Goal: Task Accomplishment & Management: Use online tool/utility

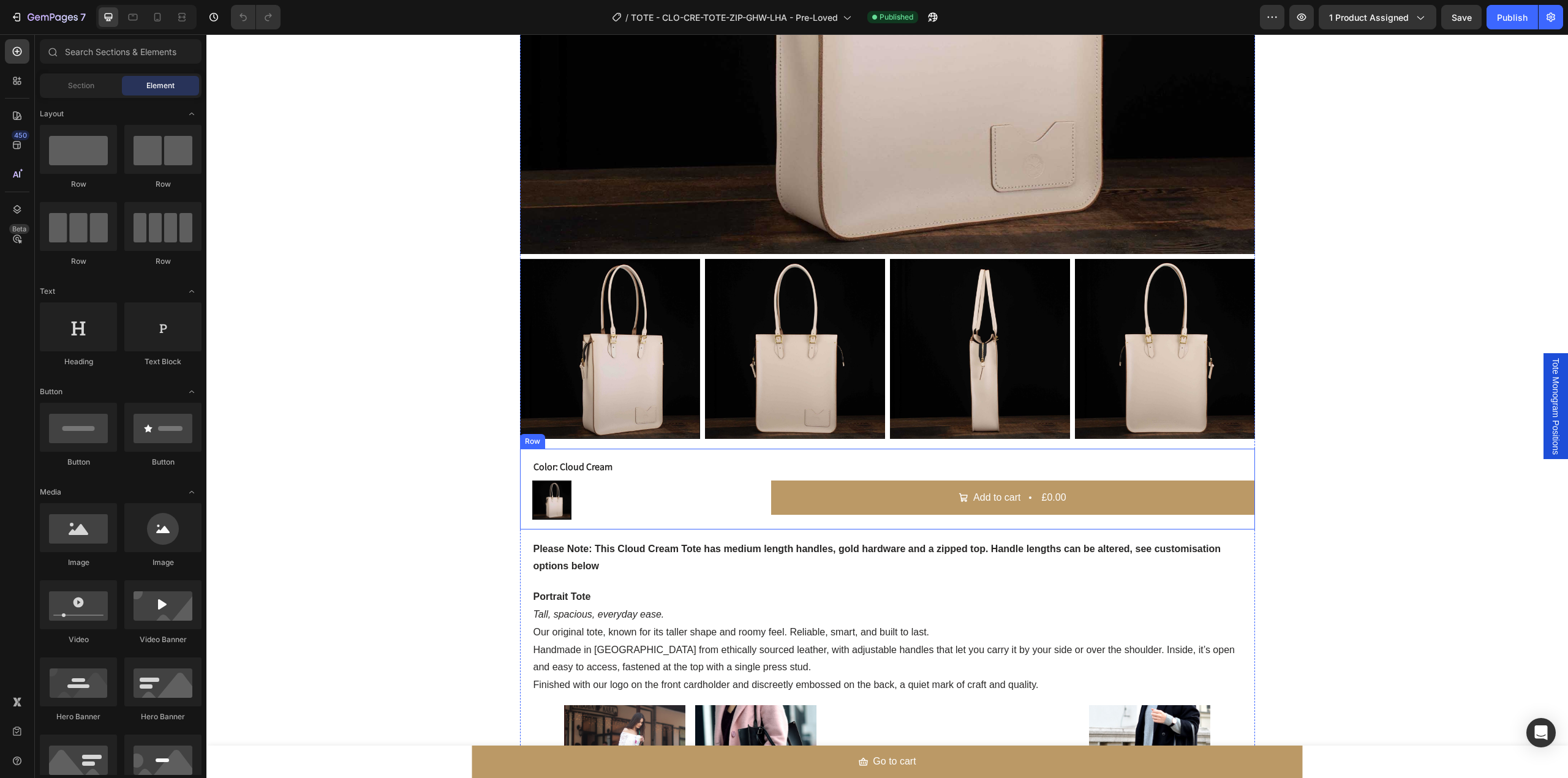
scroll to position [654, 0]
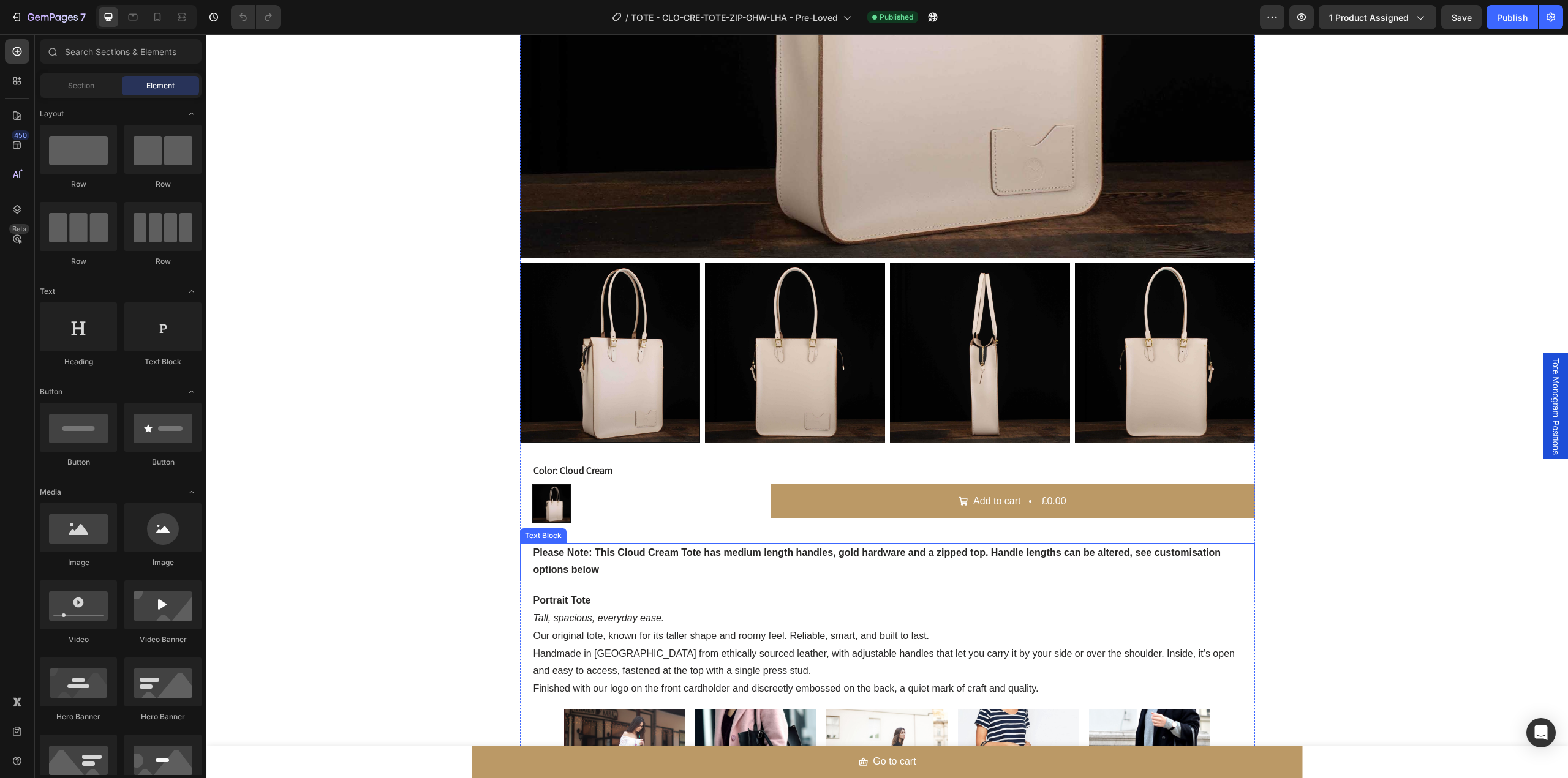
click at [561, 553] on strong "Please Note: This Cloud Cream Tote has medium length handles, gold hardware and…" at bounding box center [877, 561] width 688 height 28
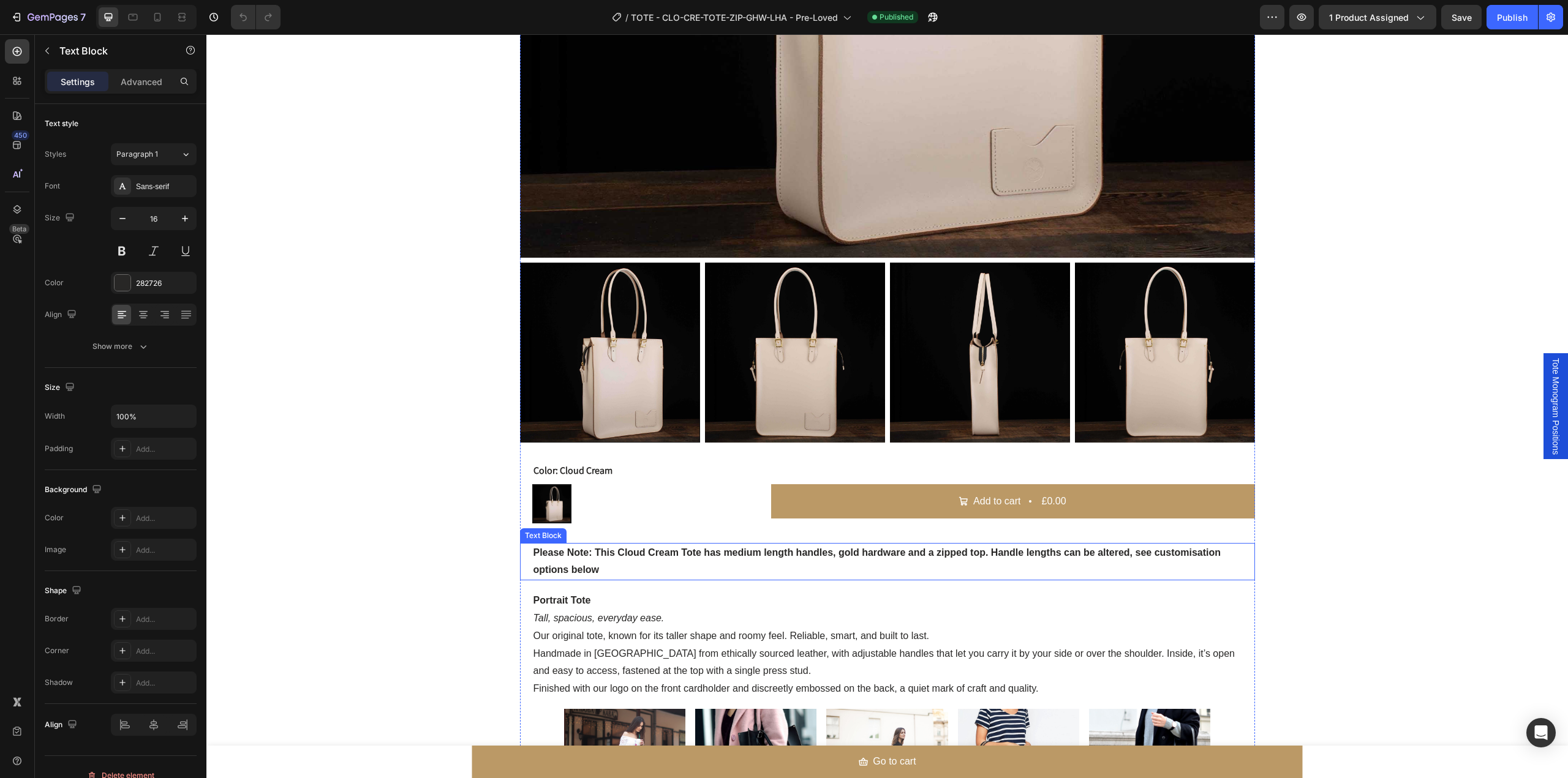
click at [561, 553] on strong "Please Note: This Cloud Cream Tote has medium length handles, gold hardware and…" at bounding box center [877, 561] width 688 height 28
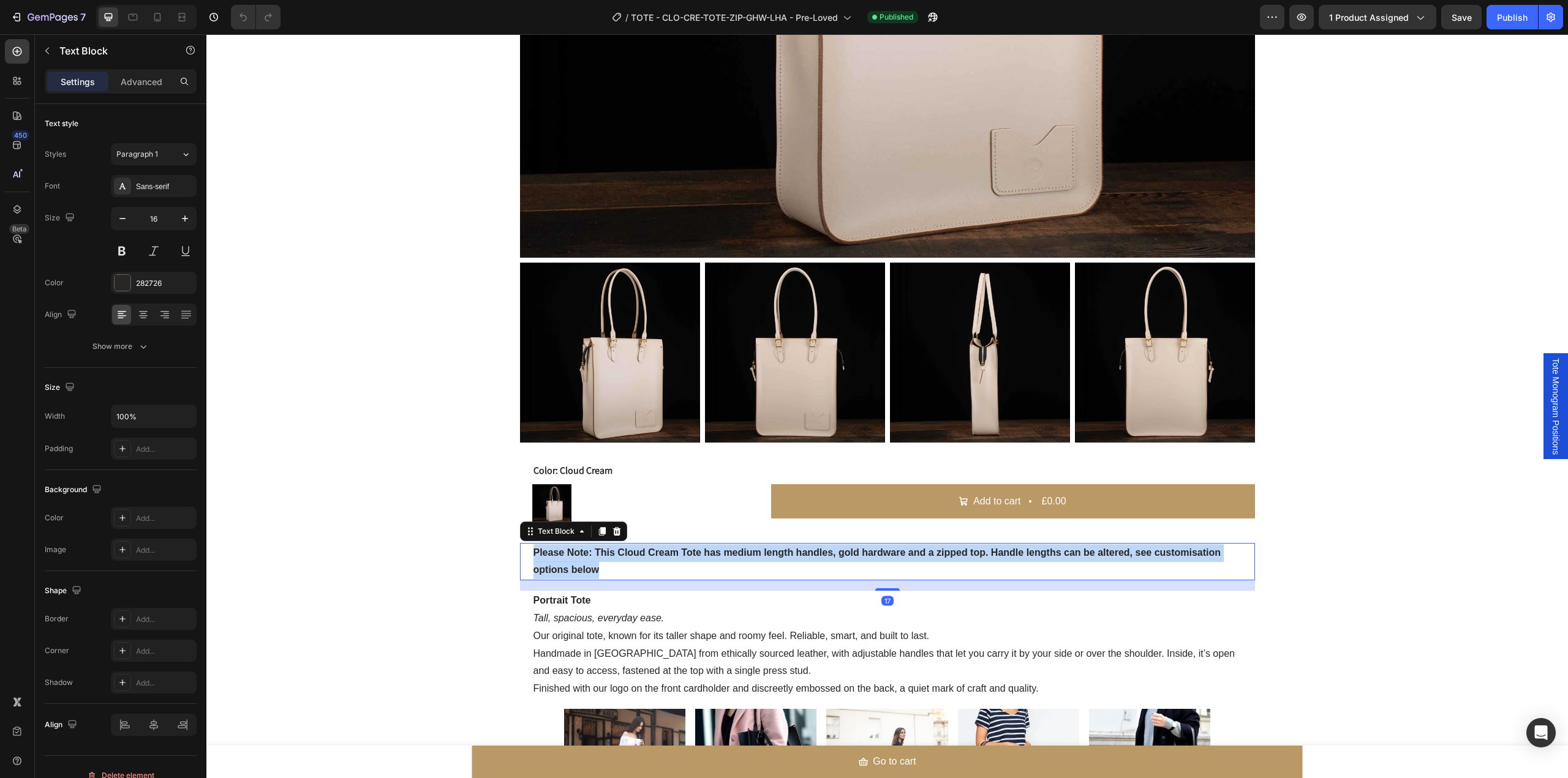
click at [561, 553] on strong "Please Note: This Cloud Cream Tote has medium length handles, gold hardware and…" at bounding box center [877, 561] width 688 height 28
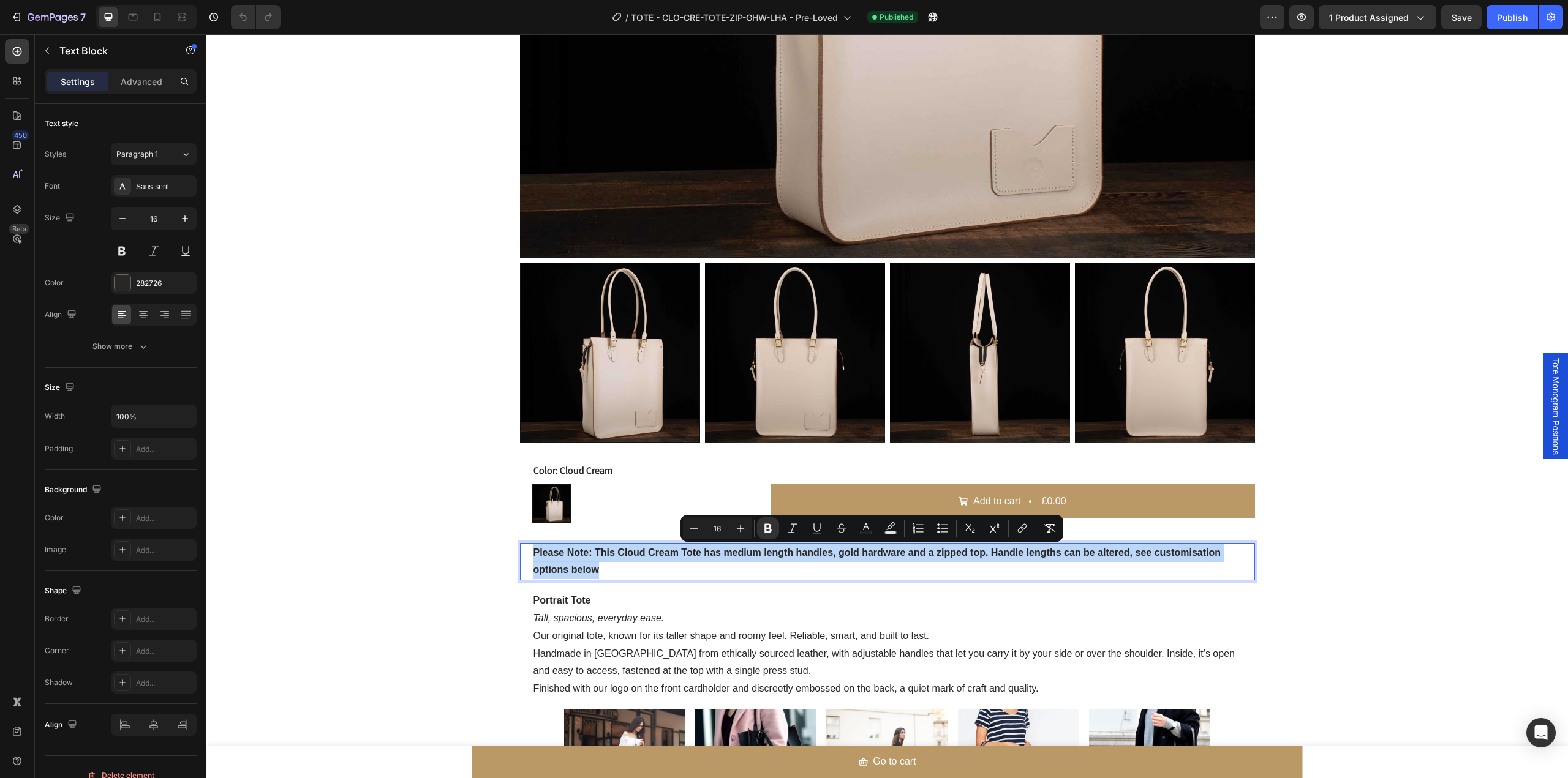
click at [578, 557] on strong "Please Note: This Cloud Cream Tote has medium length handles, gold hardware and…" at bounding box center [877, 561] width 688 height 28
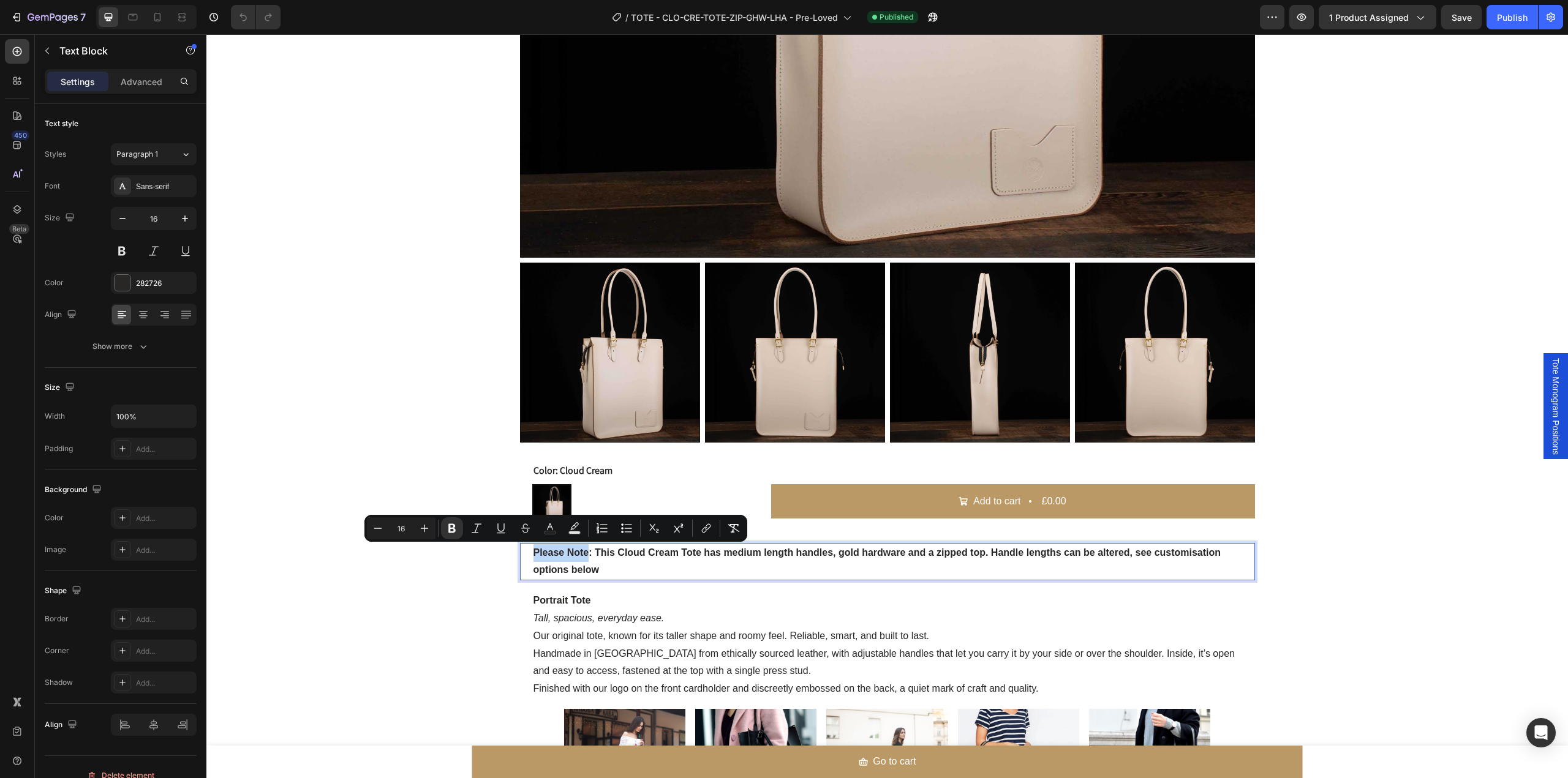
drag, startPoint x: 584, startPoint y: 555, endPoint x: 529, endPoint y: 557, distance: 55.0
click at [533, 557] on p "Please Note: This Cloud Cream Tote has medium length handles, gold hardware and…" at bounding box center [887, 562] width 708 height 36
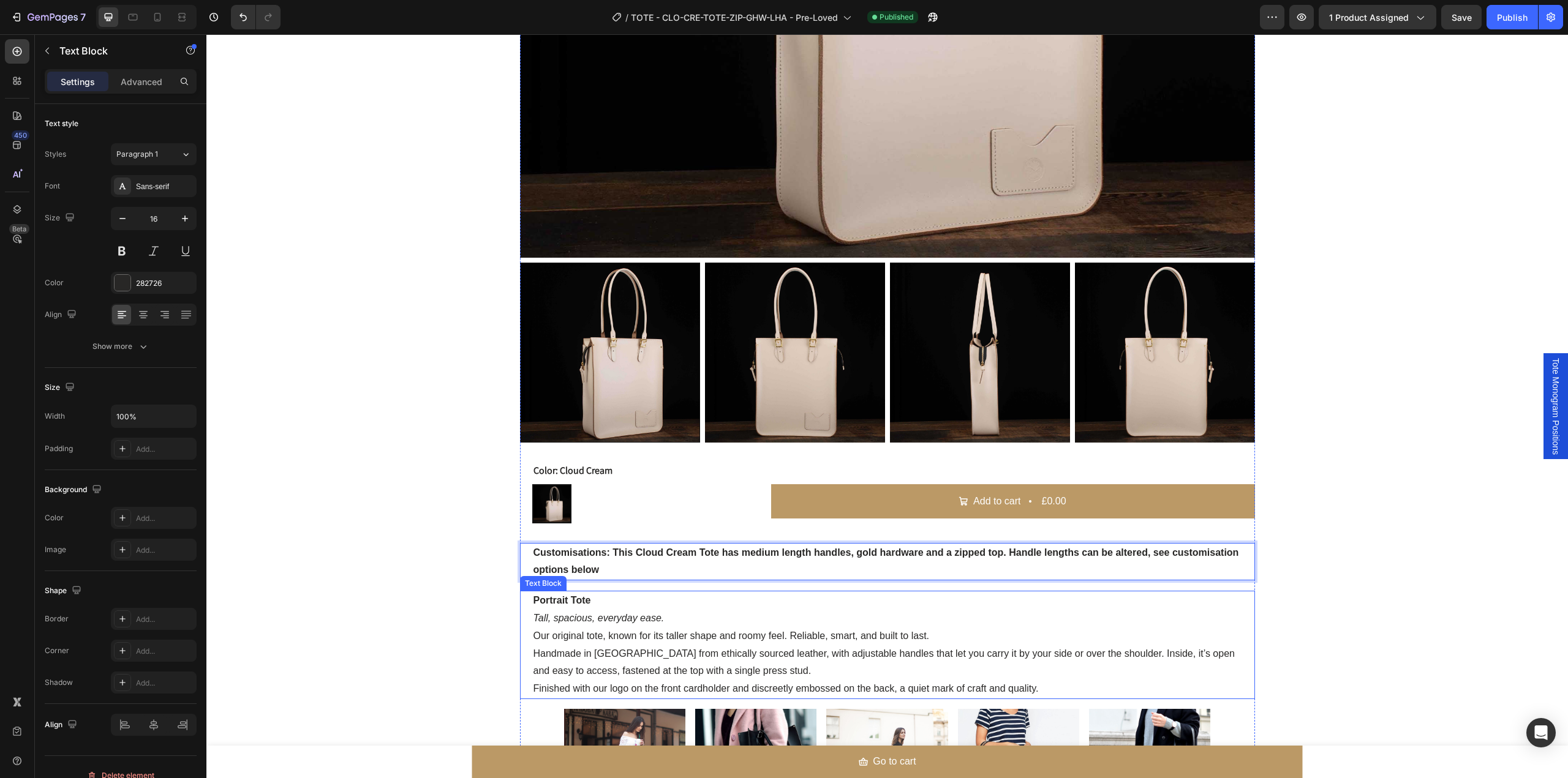
scroll to position [571, 0]
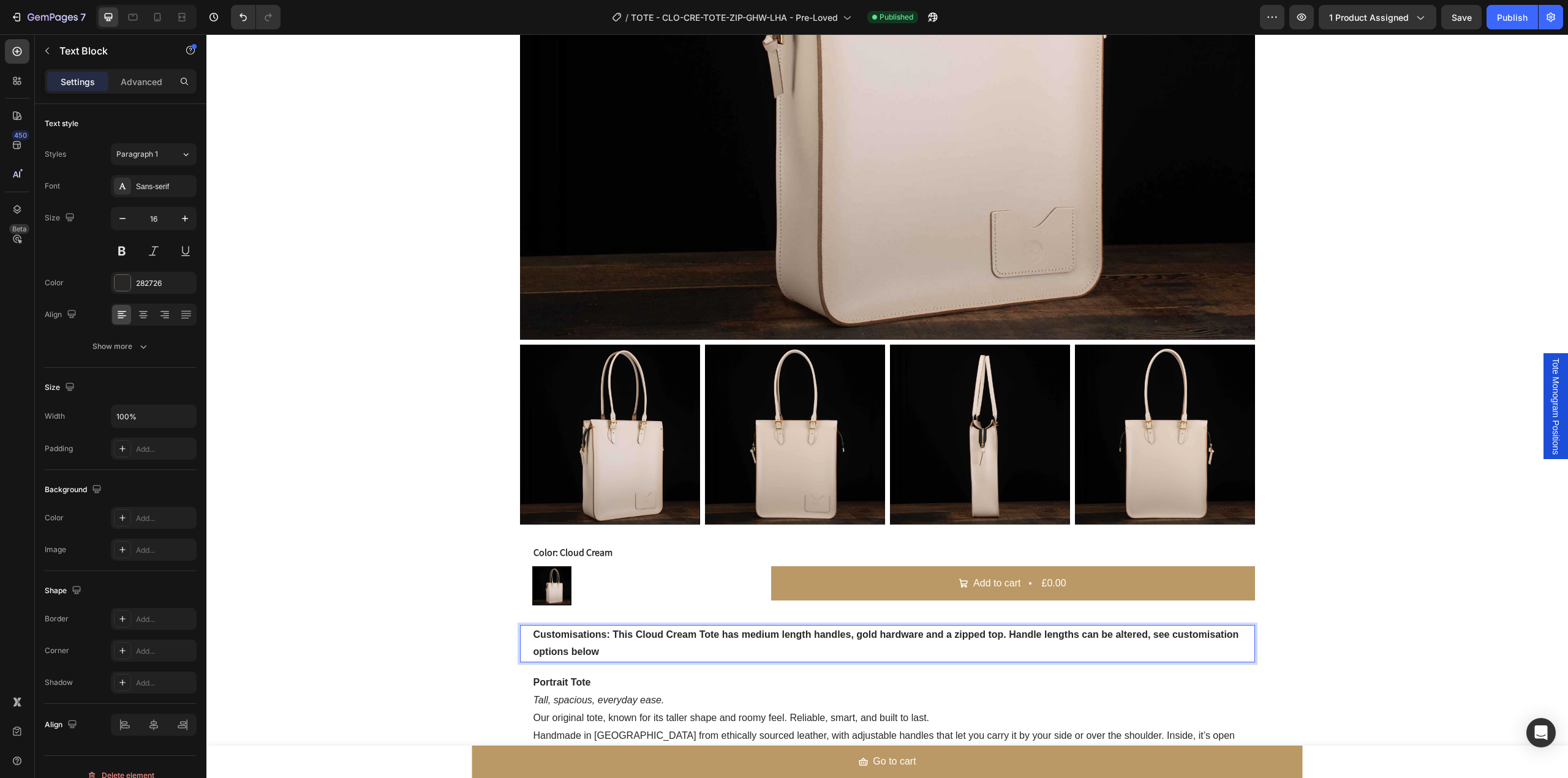
click at [1049, 643] on p "Customisations: This Cloud Cream Tote has medium length handles, gold hardware …" at bounding box center [887, 644] width 708 height 36
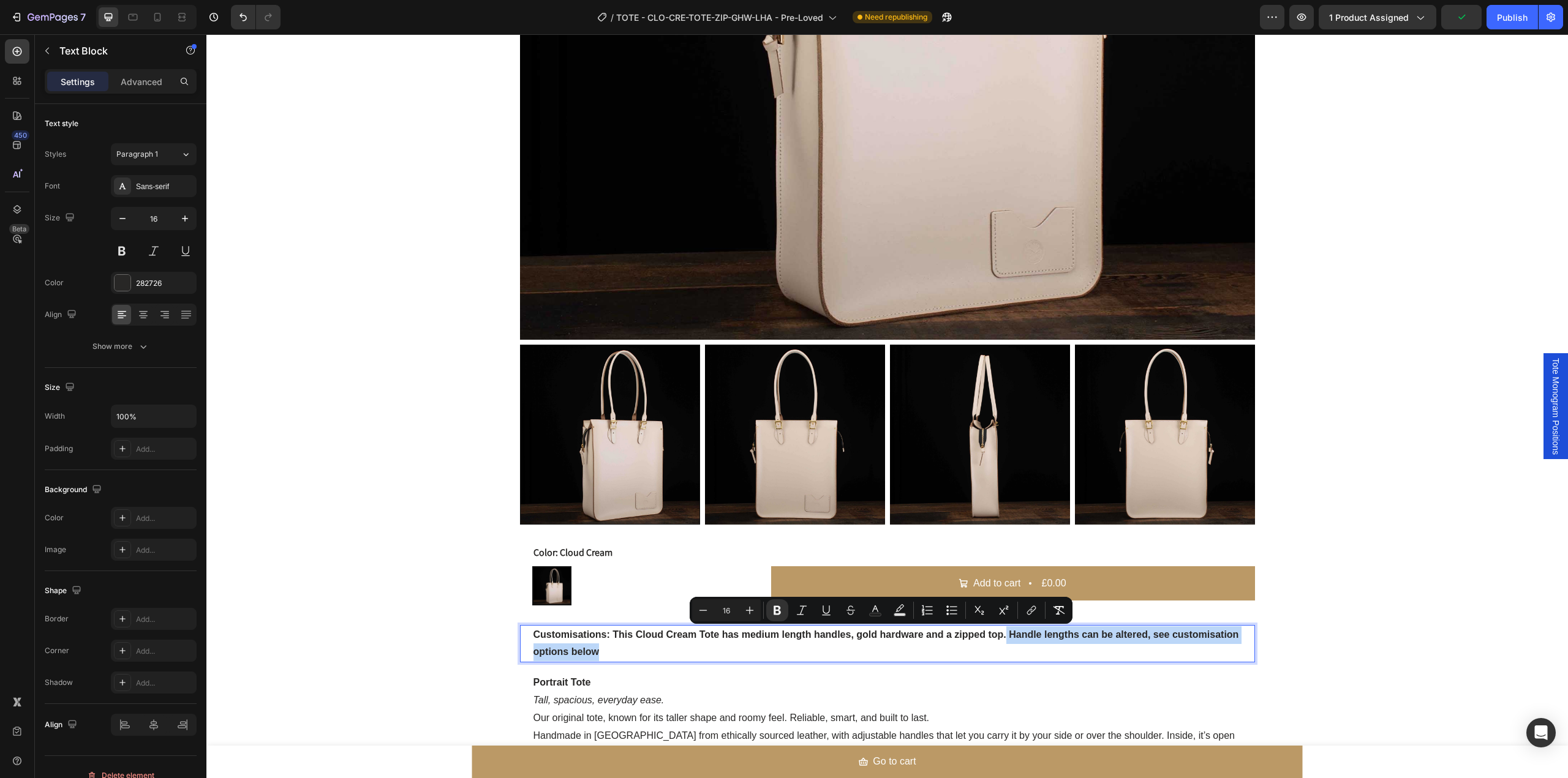
drag, startPoint x: 1002, startPoint y: 635, endPoint x: 1016, endPoint y: 650, distance: 20.5
click at [1016, 650] on p "Customisations: This Cloud Cream Tote has medium length handles, gold hardware …" at bounding box center [887, 644] width 708 height 36
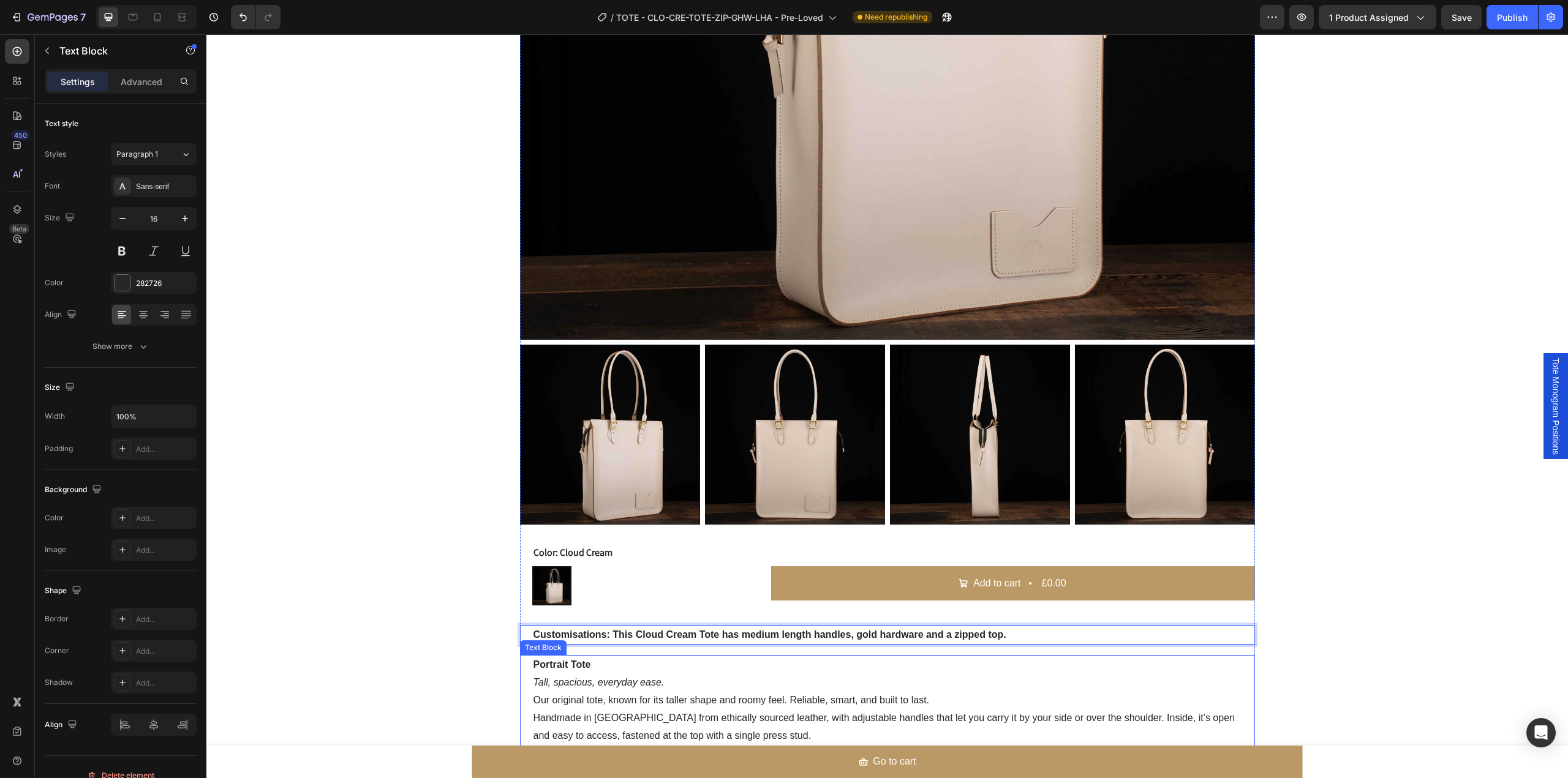
click at [626, 669] on p "Portrait Tote" at bounding box center [887, 665] width 708 height 18
click at [634, 636] on strong "Customisations: This Cloud Cream Tote has medium length handles, gold hardware …" at bounding box center [769, 634] width 473 height 11
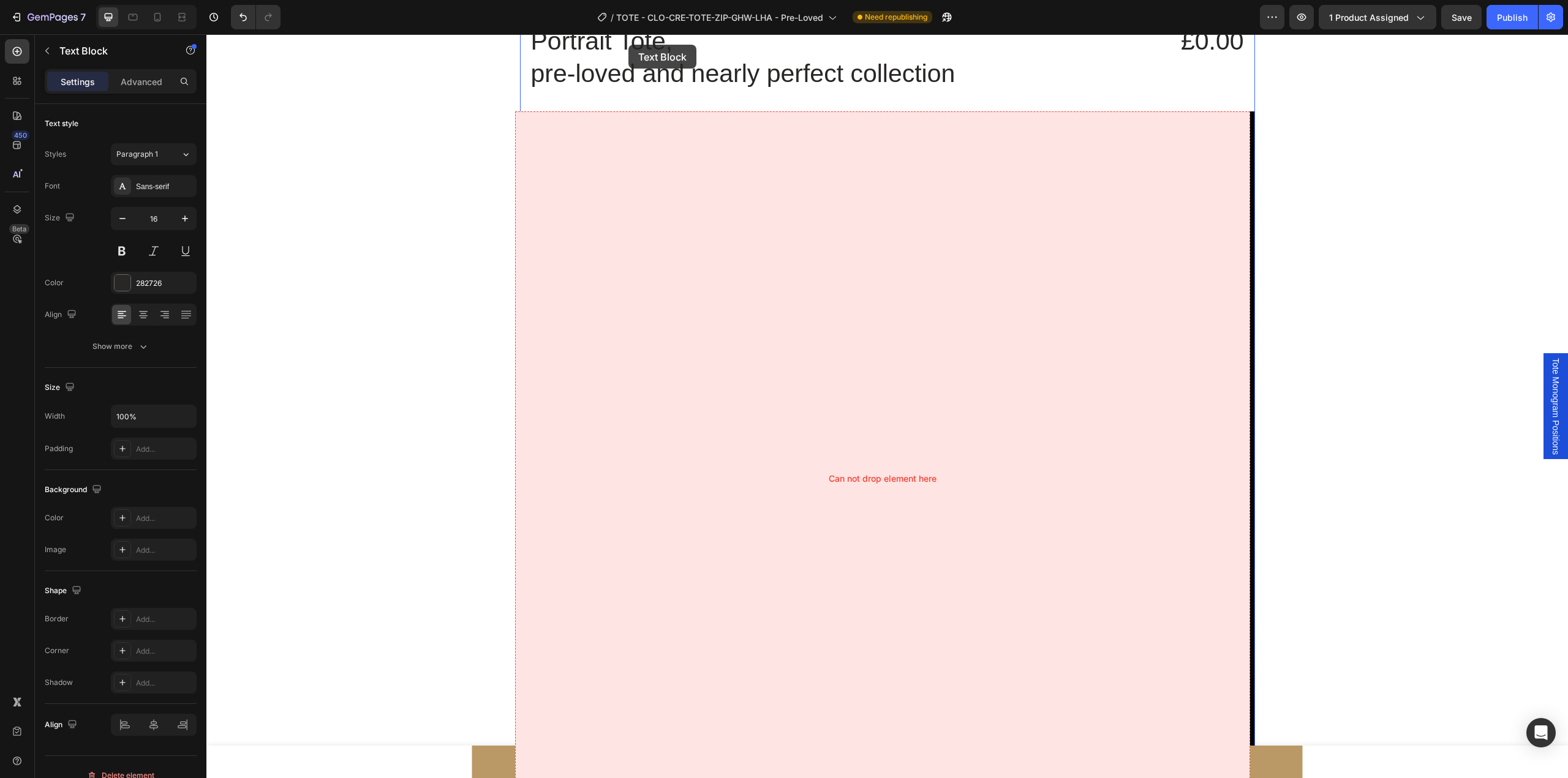
scroll to position [0, 0]
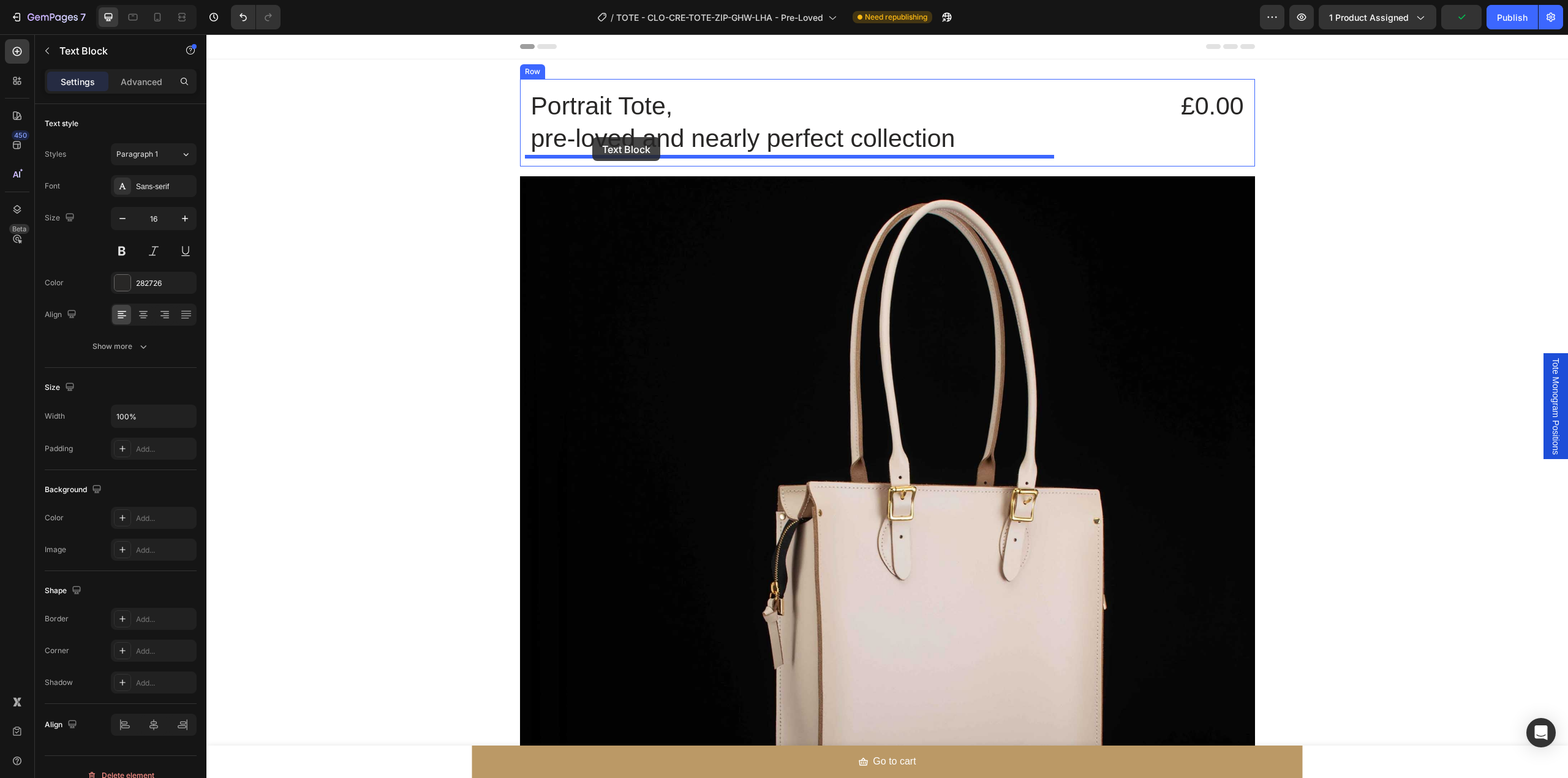
drag, startPoint x: 529, startPoint y: 614, endPoint x: 592, endPoint y: 137, distance: 481.1
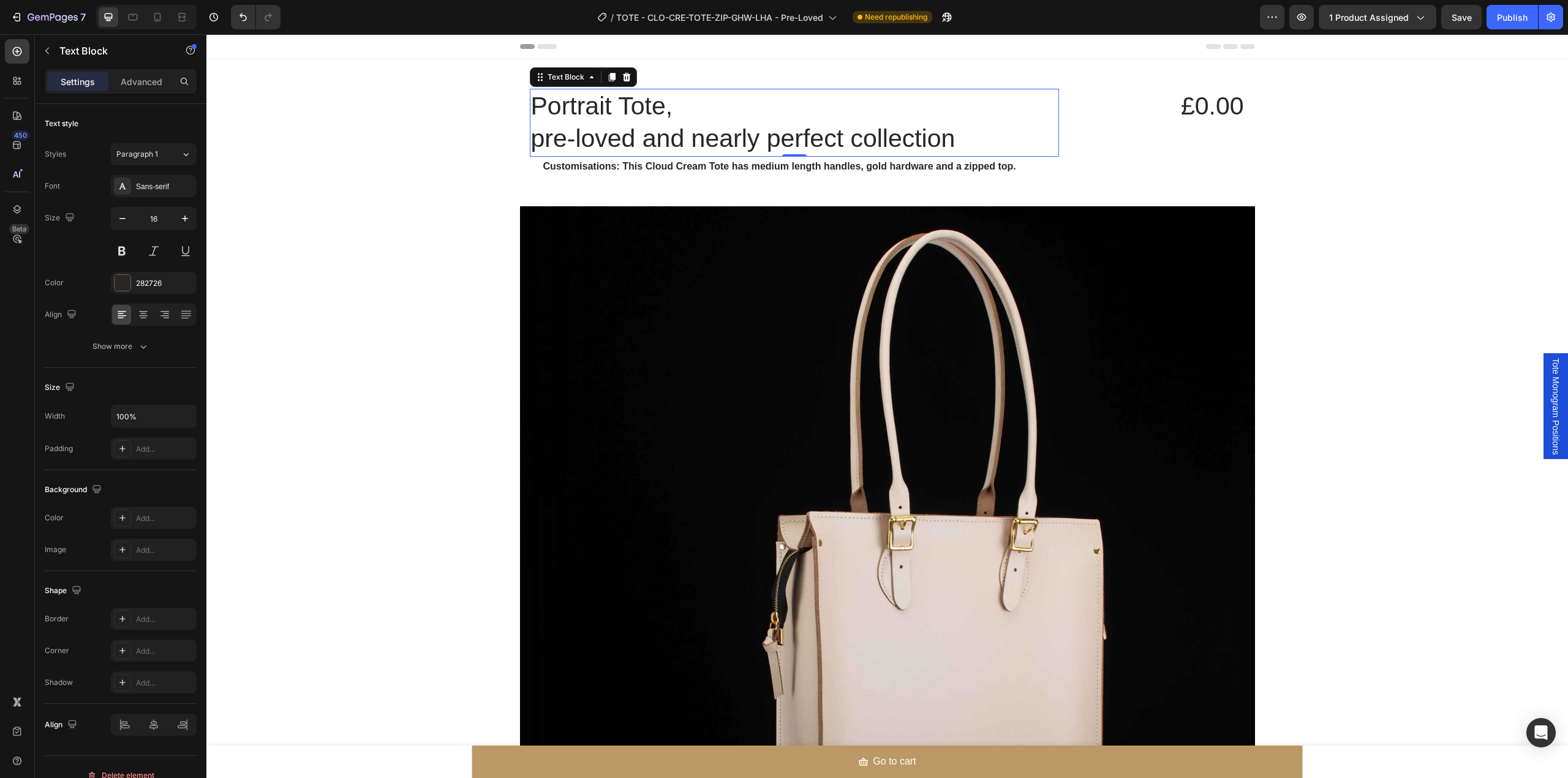
click at [618, 114] on p "Portrait Tote," at bounding box center [795, 106] width 527 height 32
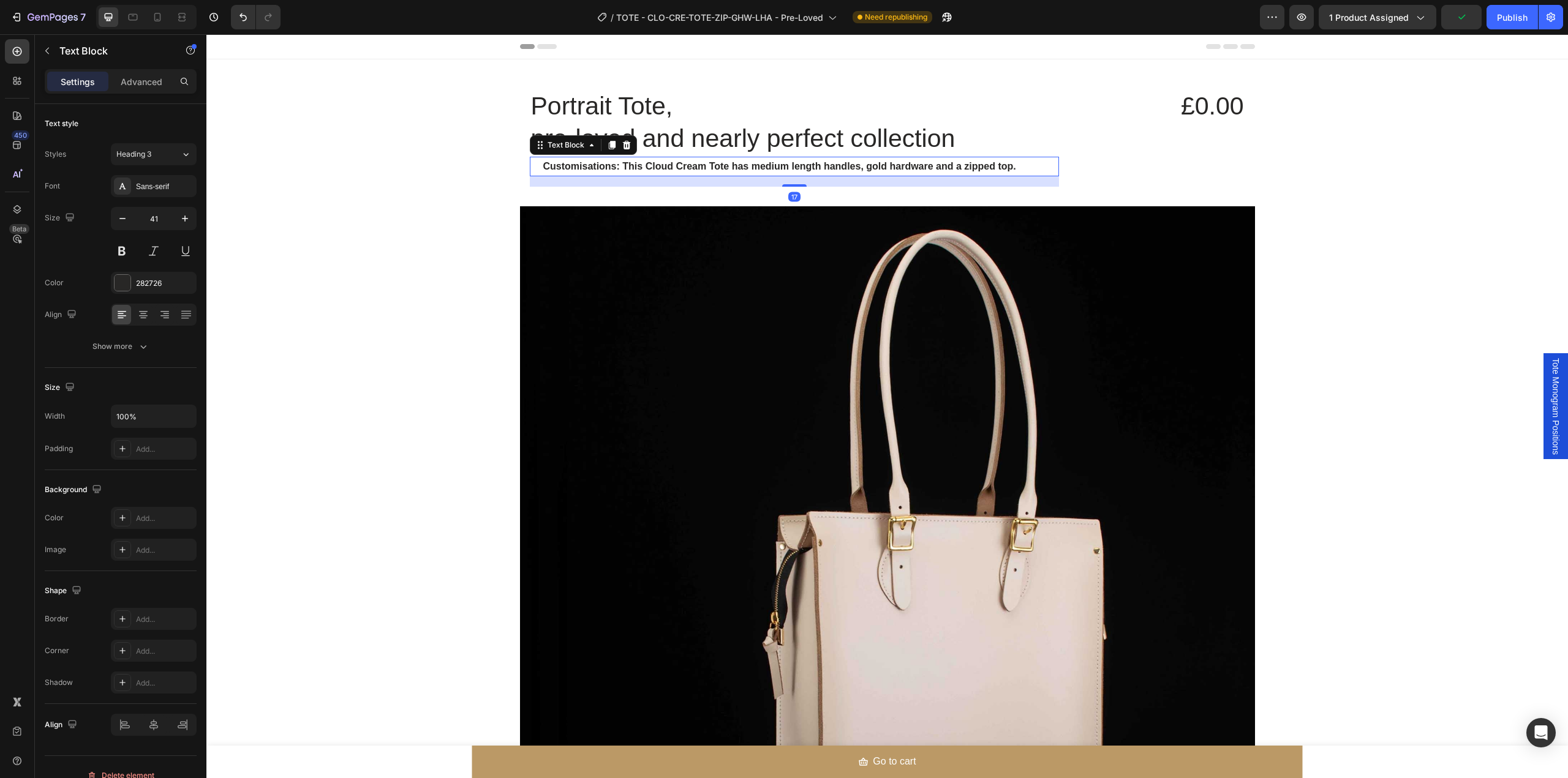
click at [563, 173] on p "Customisations: This Cloud Cream Tote has medium length handles, gold hardware …" at bounding box center [794, 167] width 502 height 18
click at [601, 168] on strong "Customisations: This Cloud Cream Tote has medium length handles, gold hardware …" at bounding box center [779, 166] width 473 height 11
click at [601, 164] on strong "Customisations: This Cloud Cream Tote has medium length handles, gold hardware …" at bounding box center [779, 166] width 473 height 11
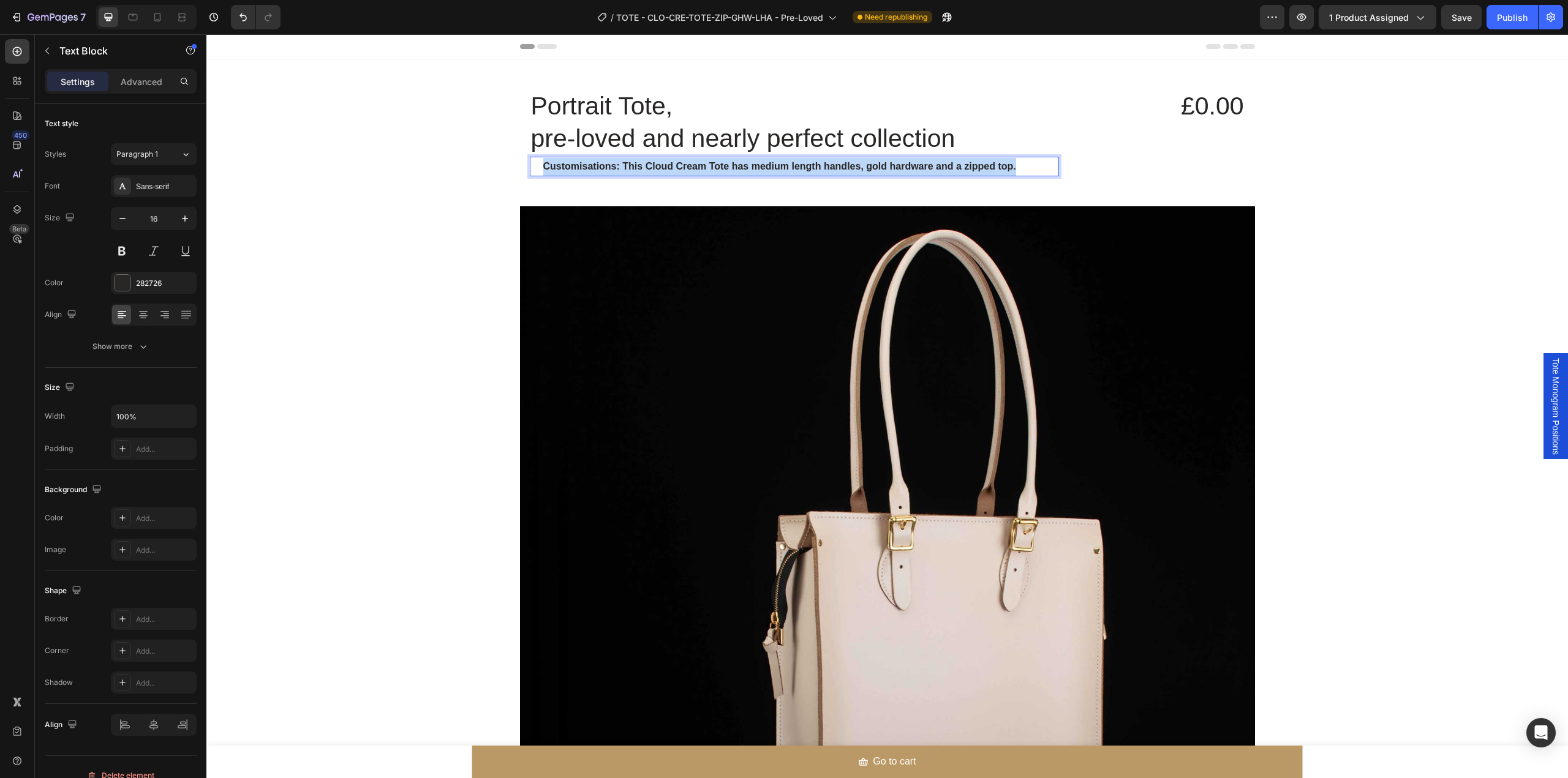
click at [601, 164] on strong "Customisations: This Cloud Cream Tote has medium length handles, gold hardware …" at bounding box center [779, 166] width 473 height 11
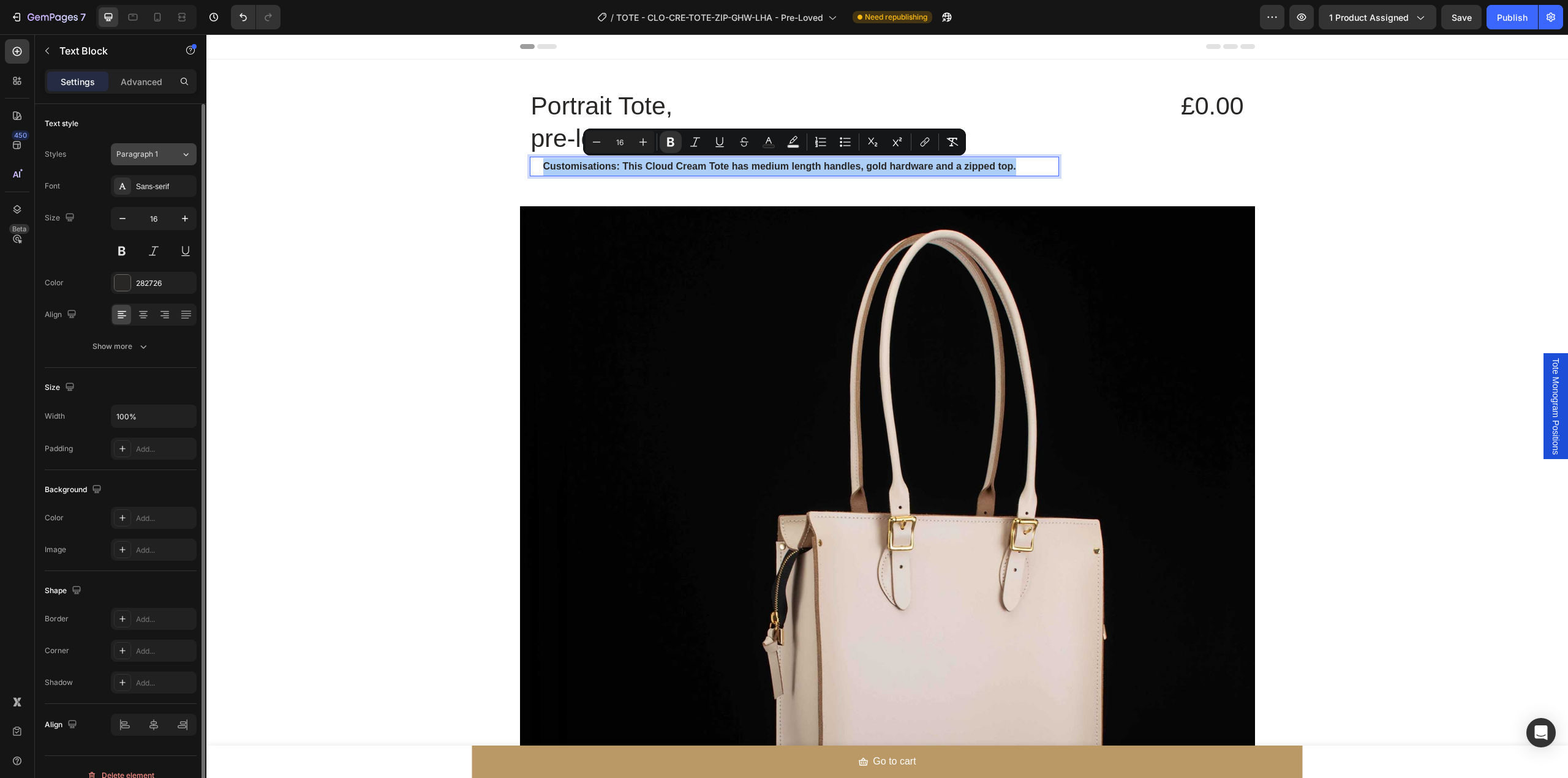
click at [165, 154] on div "Paragraph 1" at bounding box center [141, 154] width 49 height 11
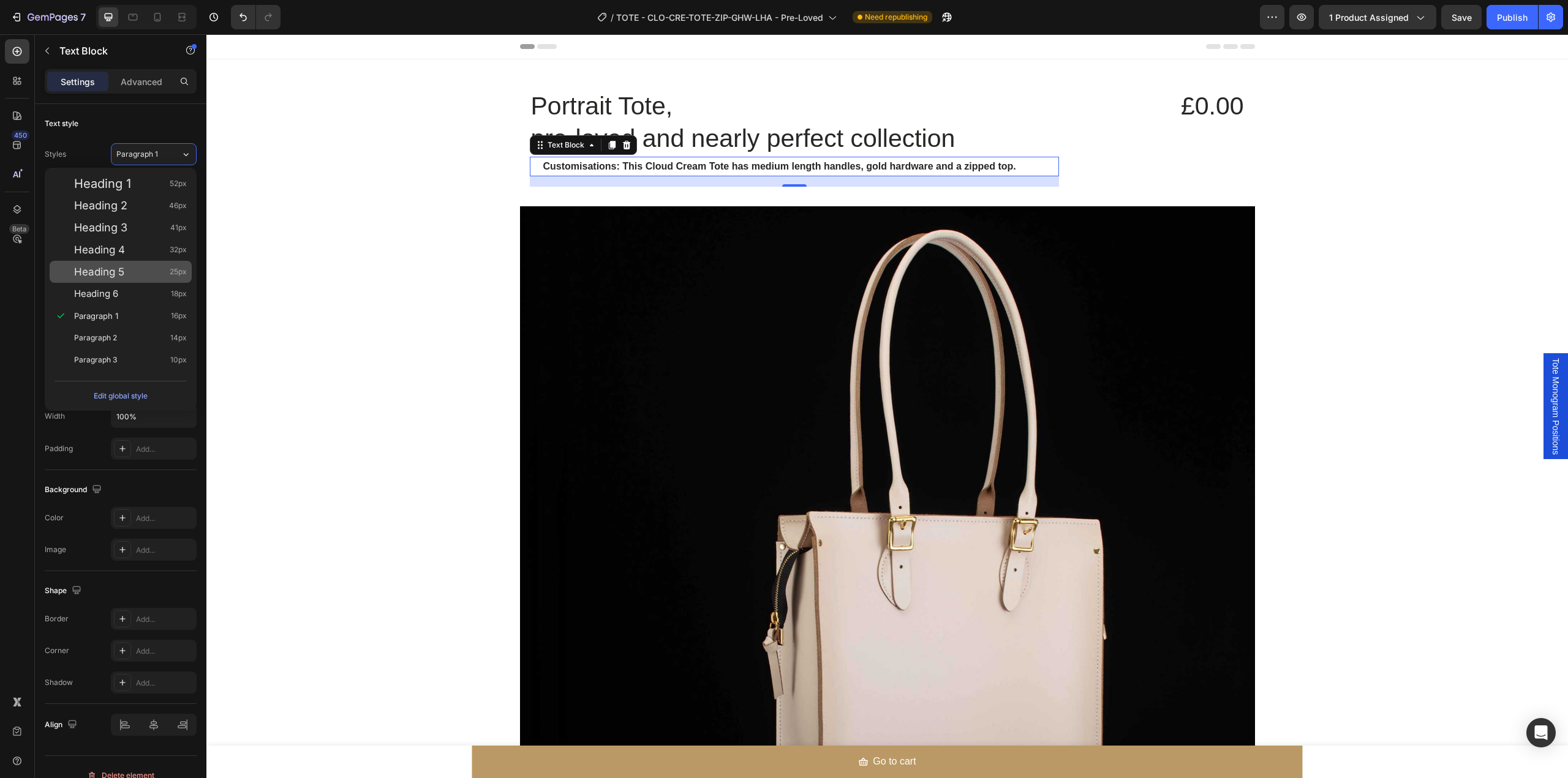
click at [143, 271] on div "Heading 5 25px" at bounding box center [130, 271] width 112 height 12
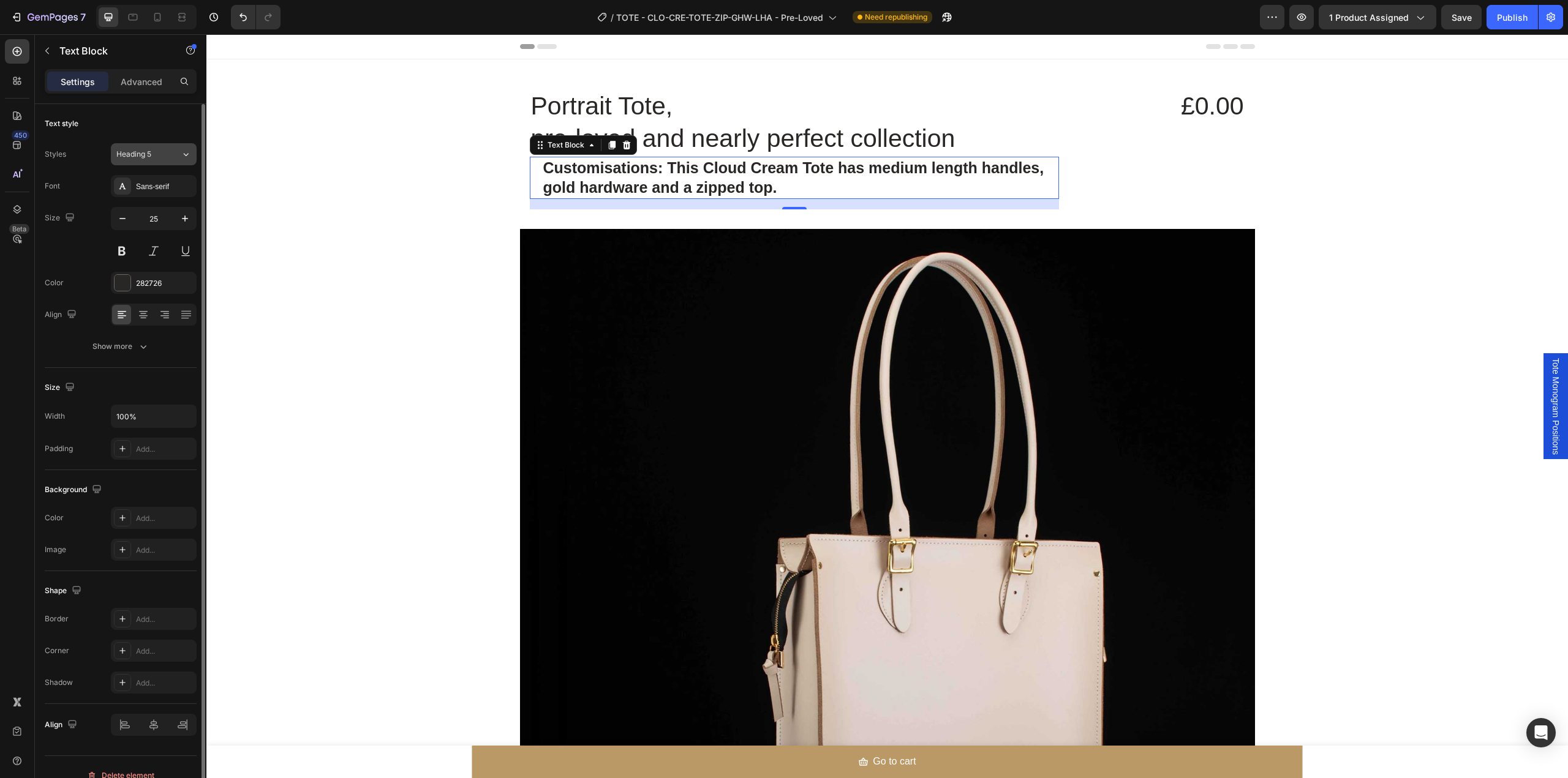
click at [158, 158] on div "Heading 5" at bounding box center [141, 154] width 49 height 11
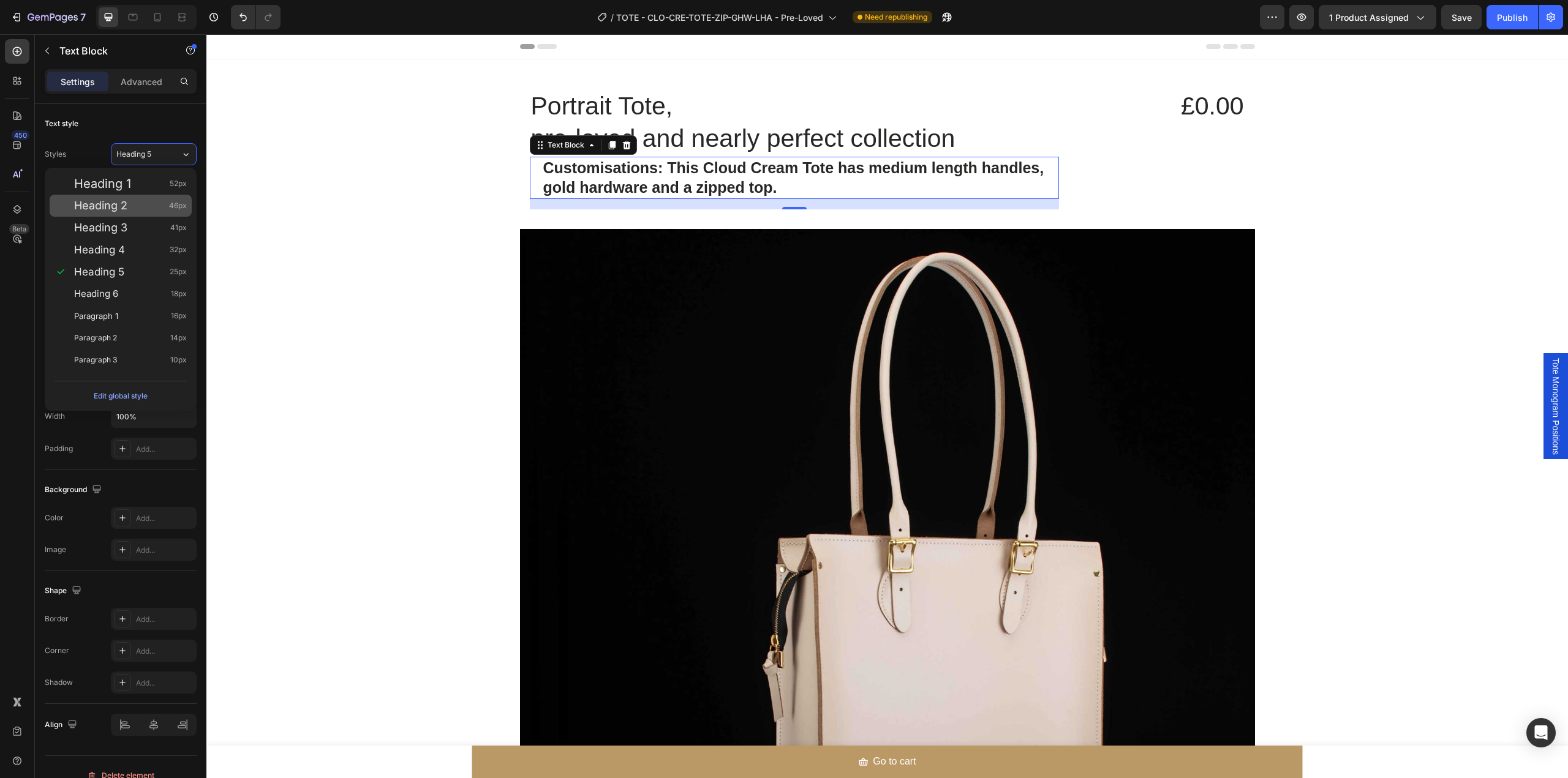
click at [145, 204] on div "Heading 2 46px" at bounding box center [130, 205] width 112 height 12
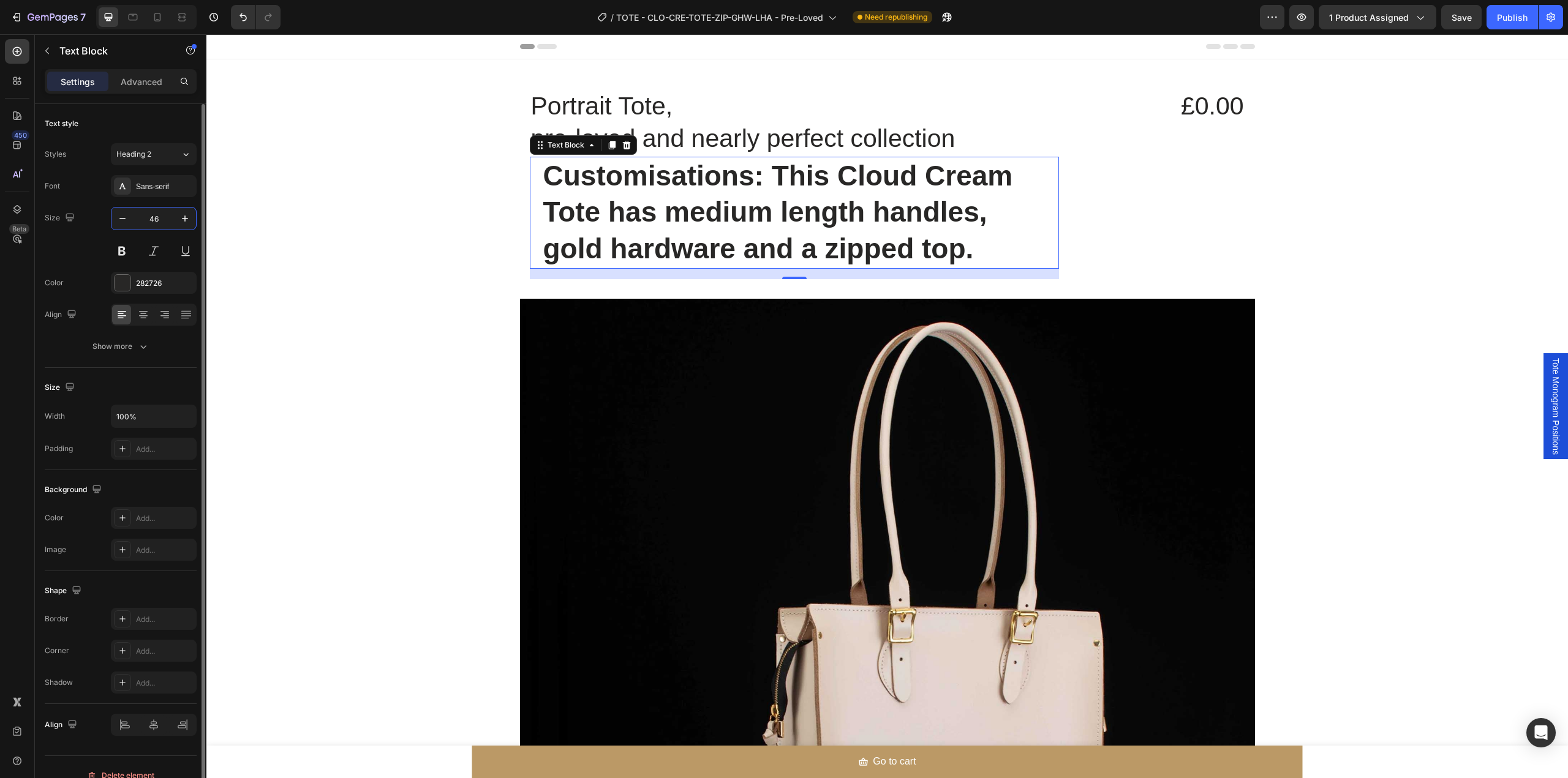
click at [150, 217] on input "46" at bounding box center [154, 218] width 40 height 22
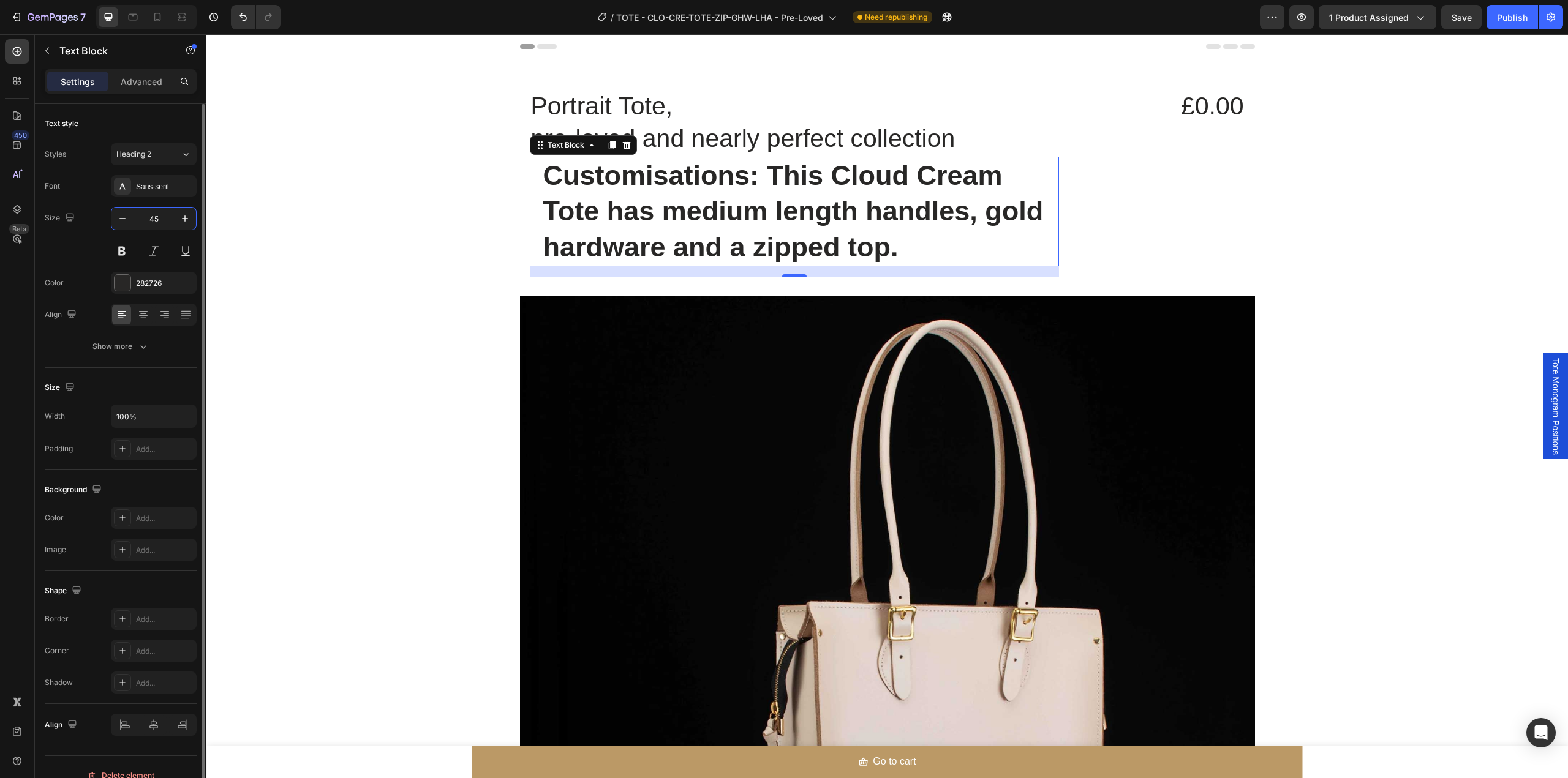
click at [155, 225] on input "45" at bounding box center [154, 218] width 40 height 22
click at [155, 223] on input "45" at bounding box center [154, 218] width 40 height 22
click at [155, 221] on input "45" at bounding box center [154, 218] width 40 height 22
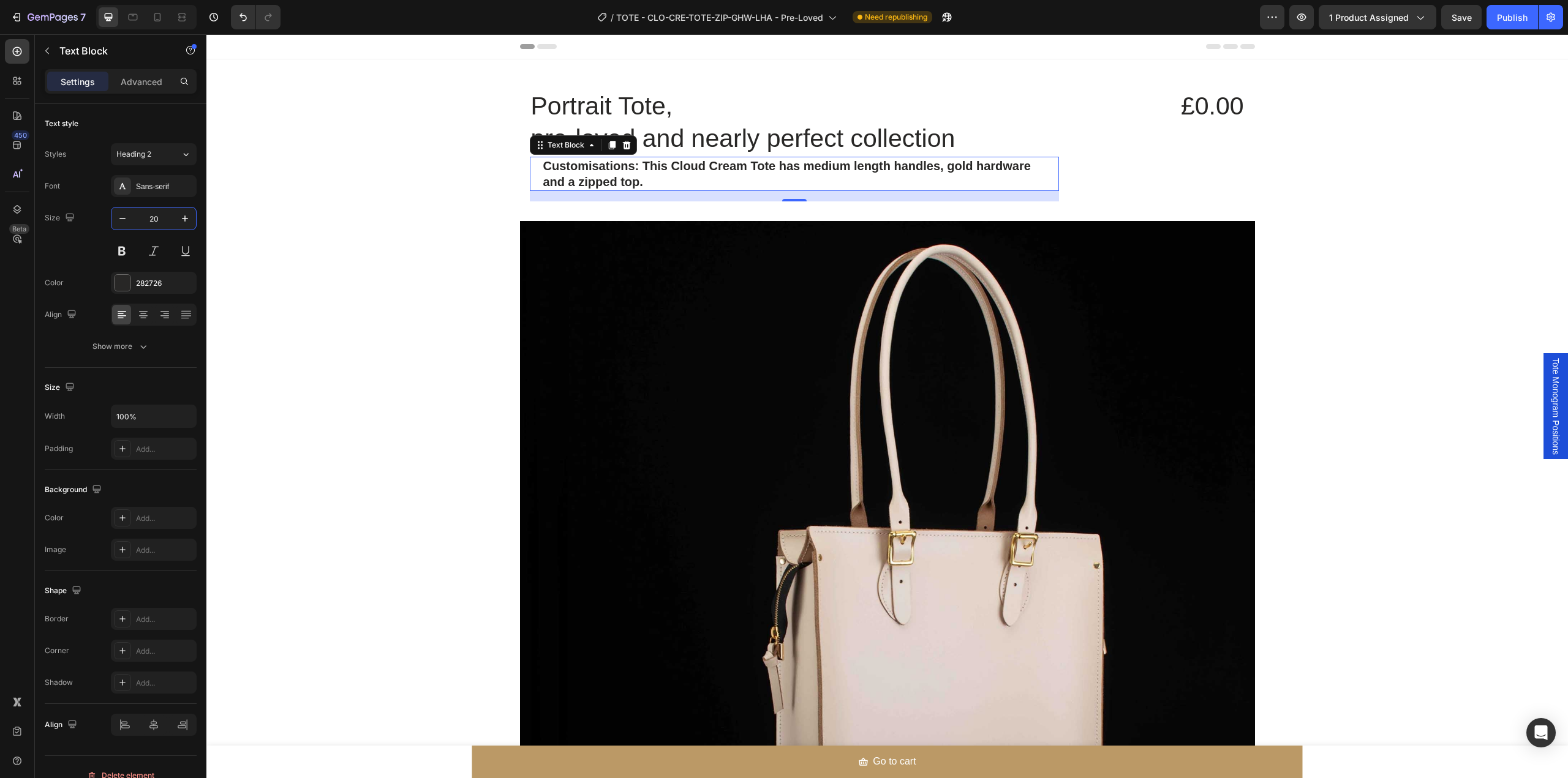
type input "20"
click at [1028, 169] on p "Customisations: This Cloud Cream Tote has medium length handles, gold hardware …" at bounding box center [794, 174] width 502 height 32
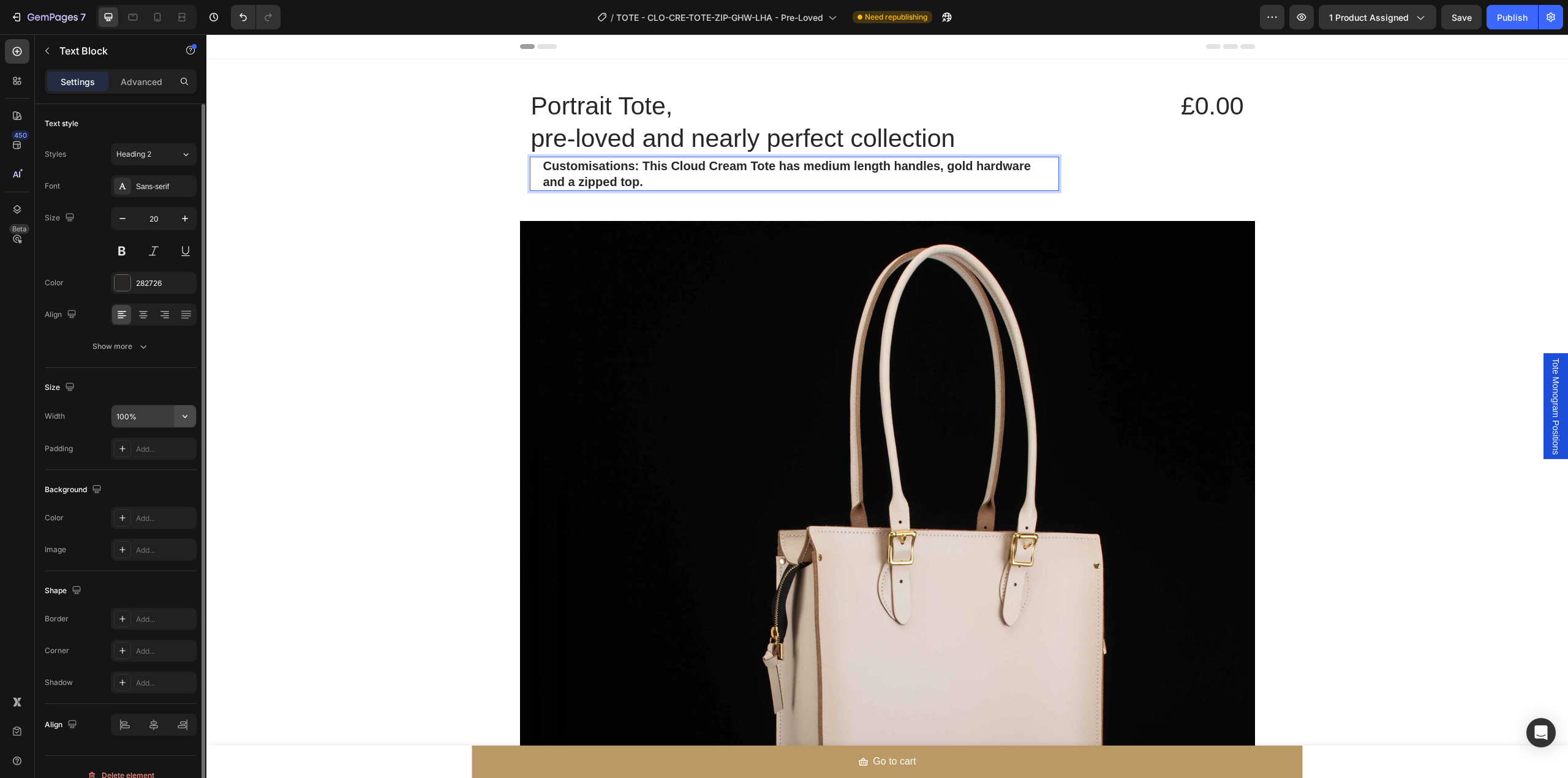
click at [186, 416] on icon "button" at bounding box center [184, 416] width 12 height 12
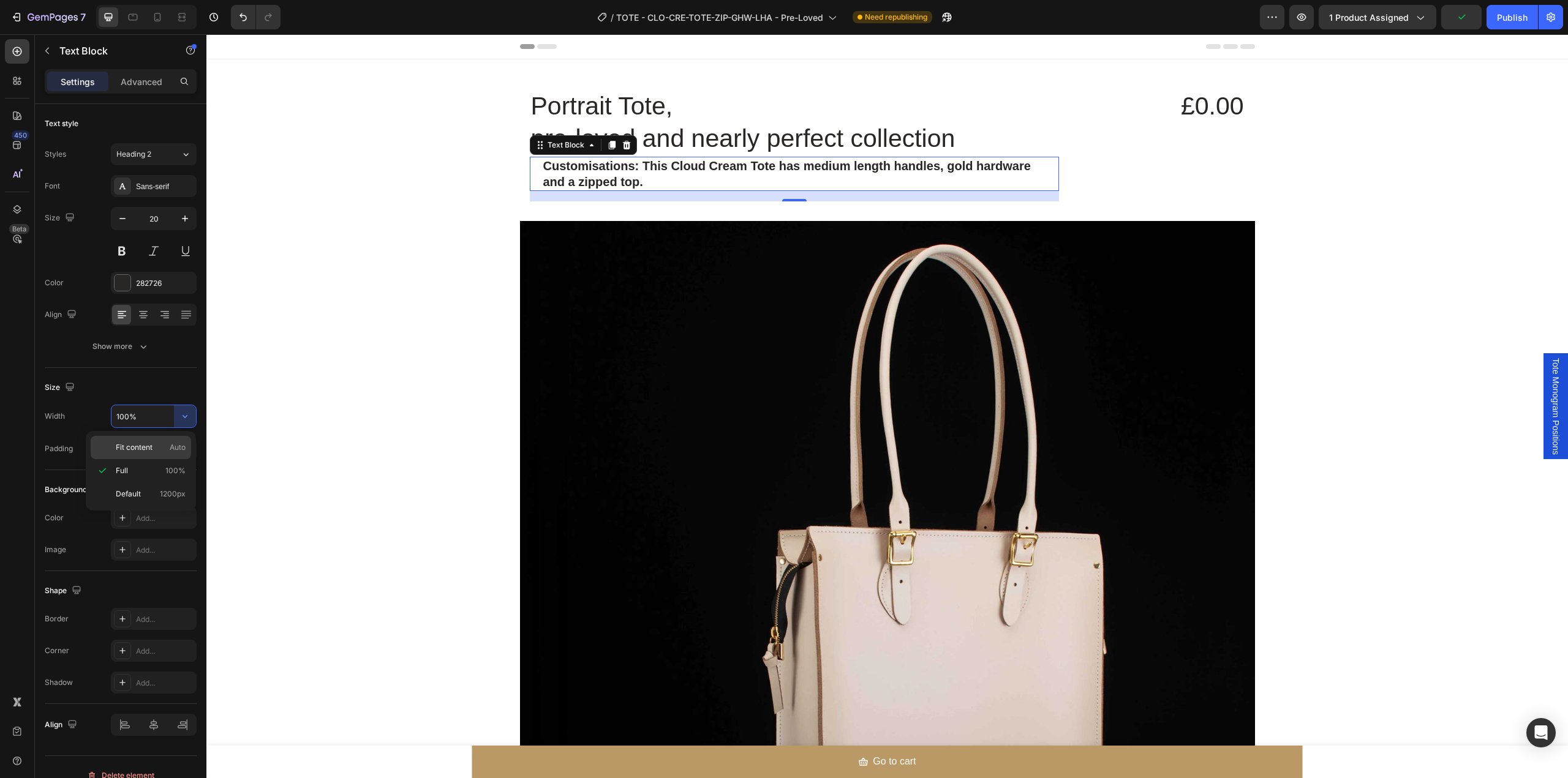
click at [166, 456] on div "Fit content Auto" at bounding box center [141, 448] width 100 height 23
type input "Auto"
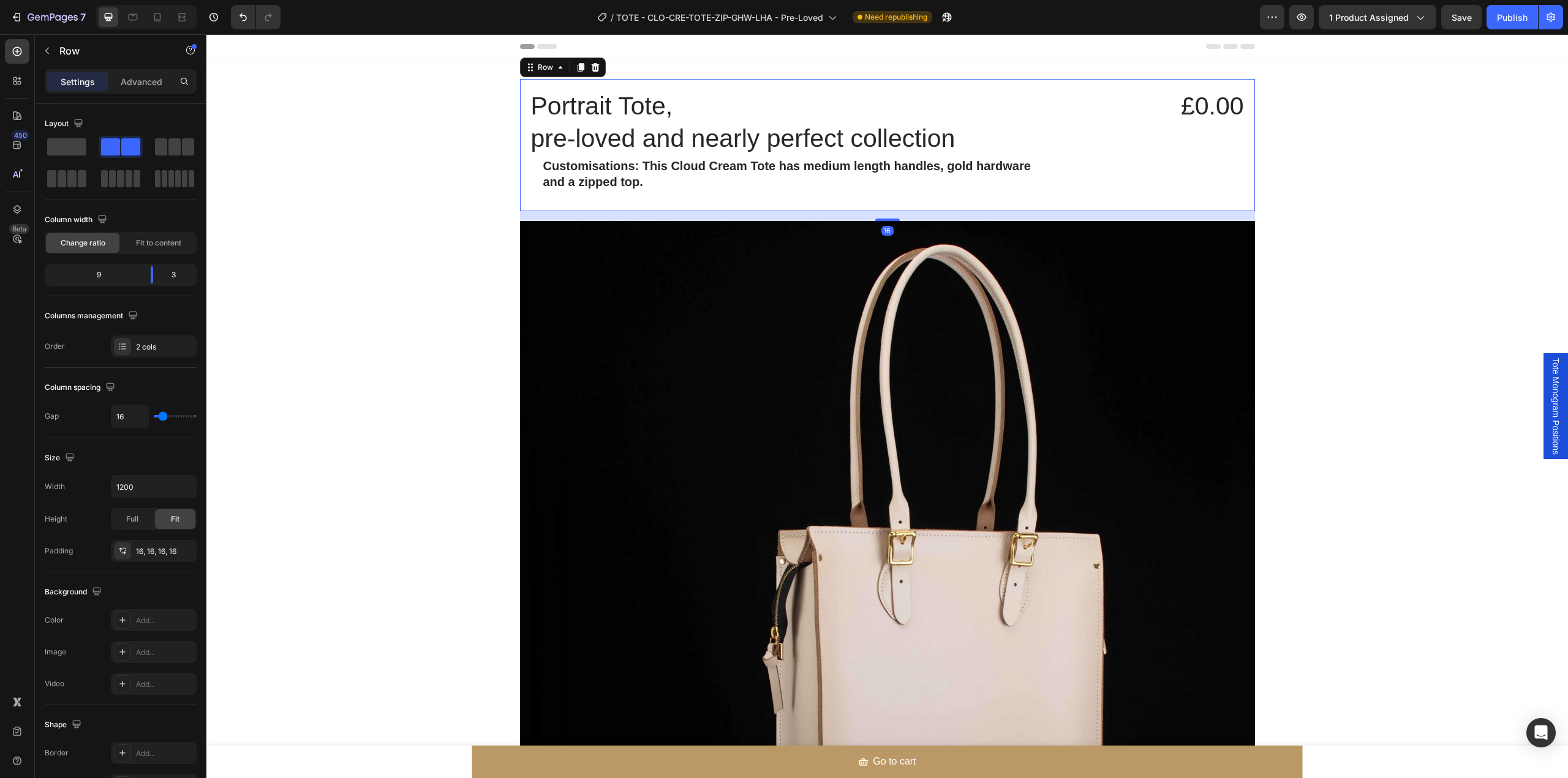
click at [1097, 172] on div "£0.00 Product Price Product Price" at bounding box center [1157, 145] width 176 height 112
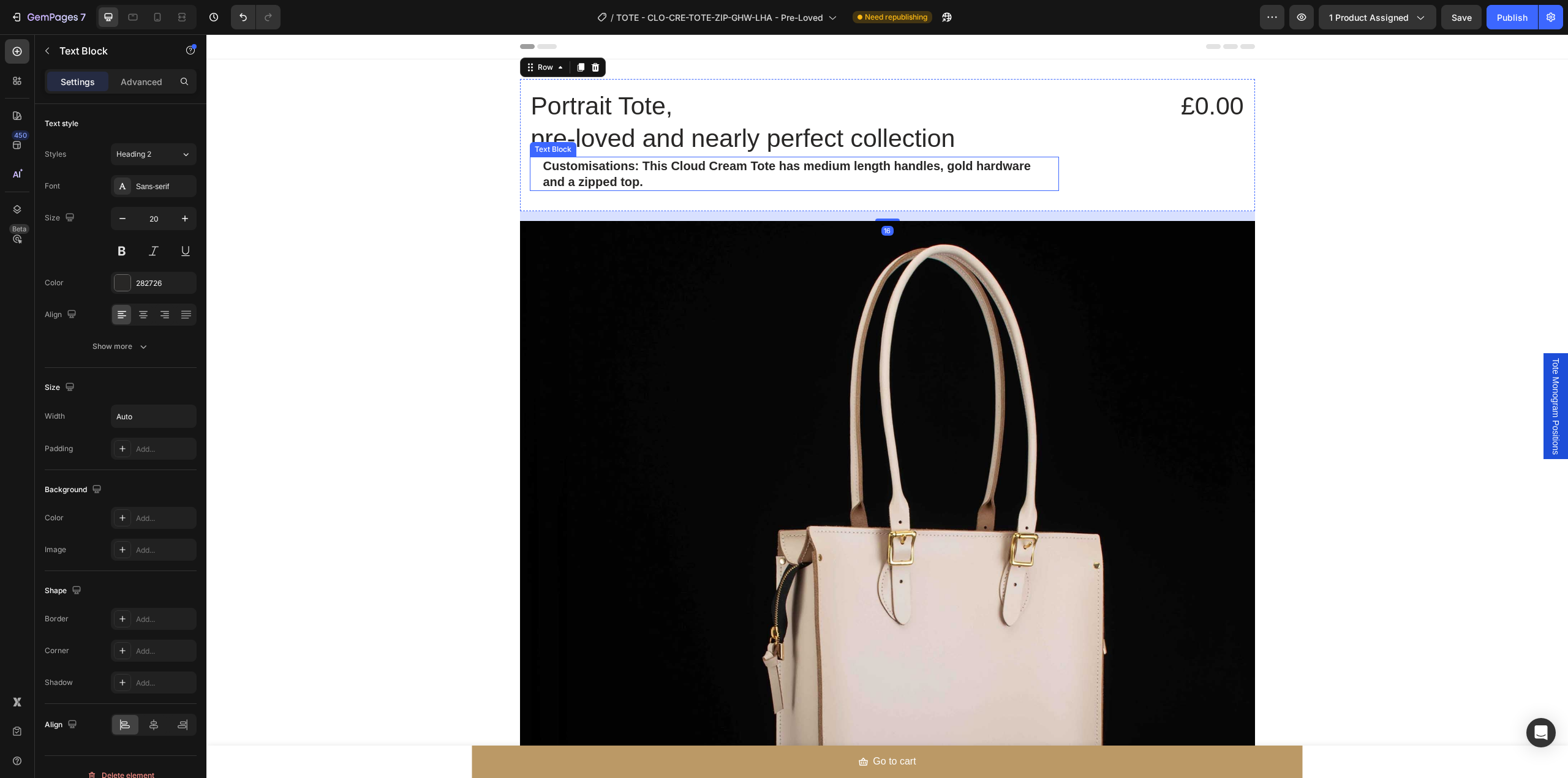
click at [1002, 181] on p "Customisations: This Cloud Cream Tote has medium length handles, gold hardware …" at bounding box center [794, 174] width 502 height 32
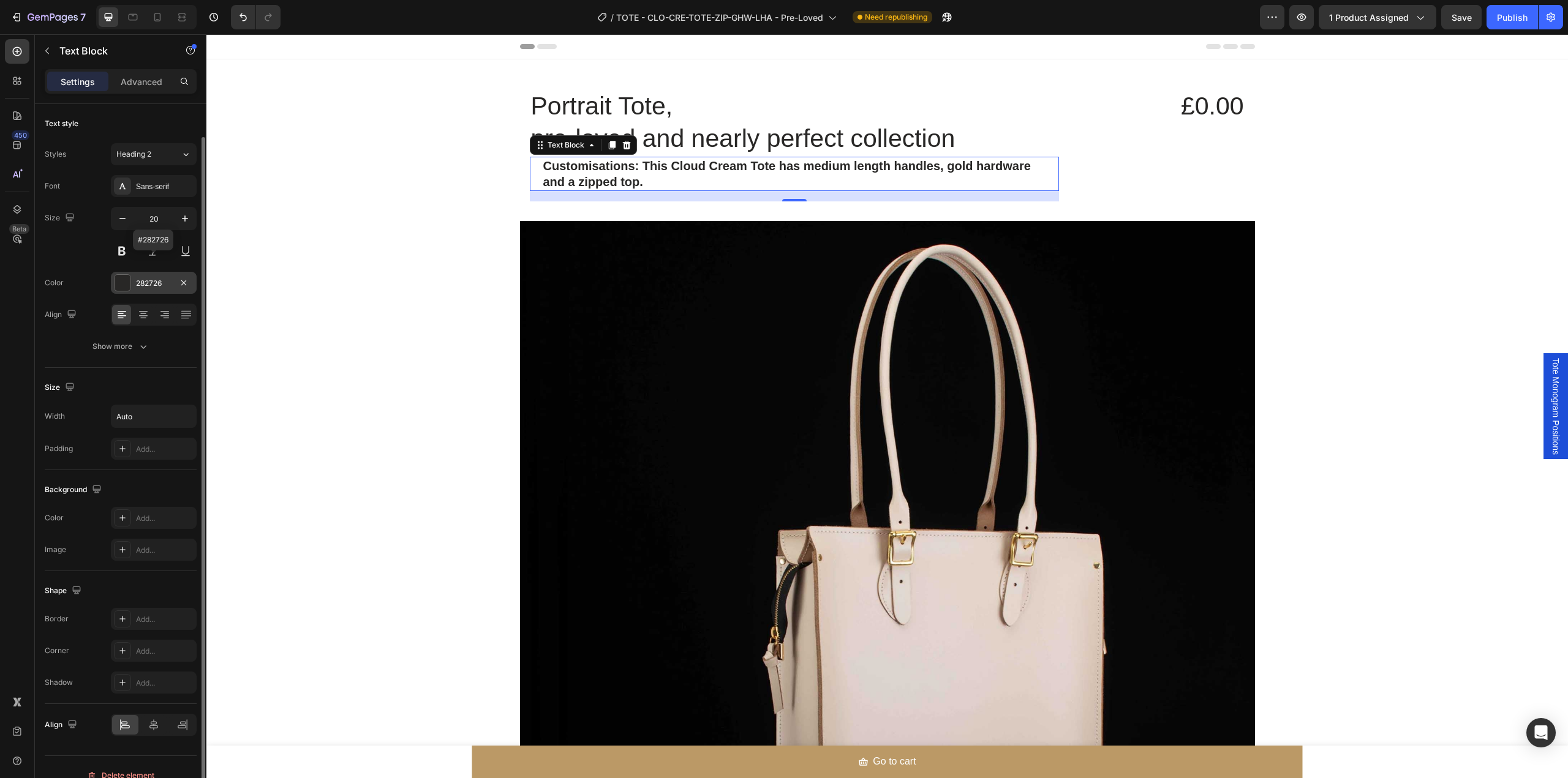
scroll to position [16, 0]
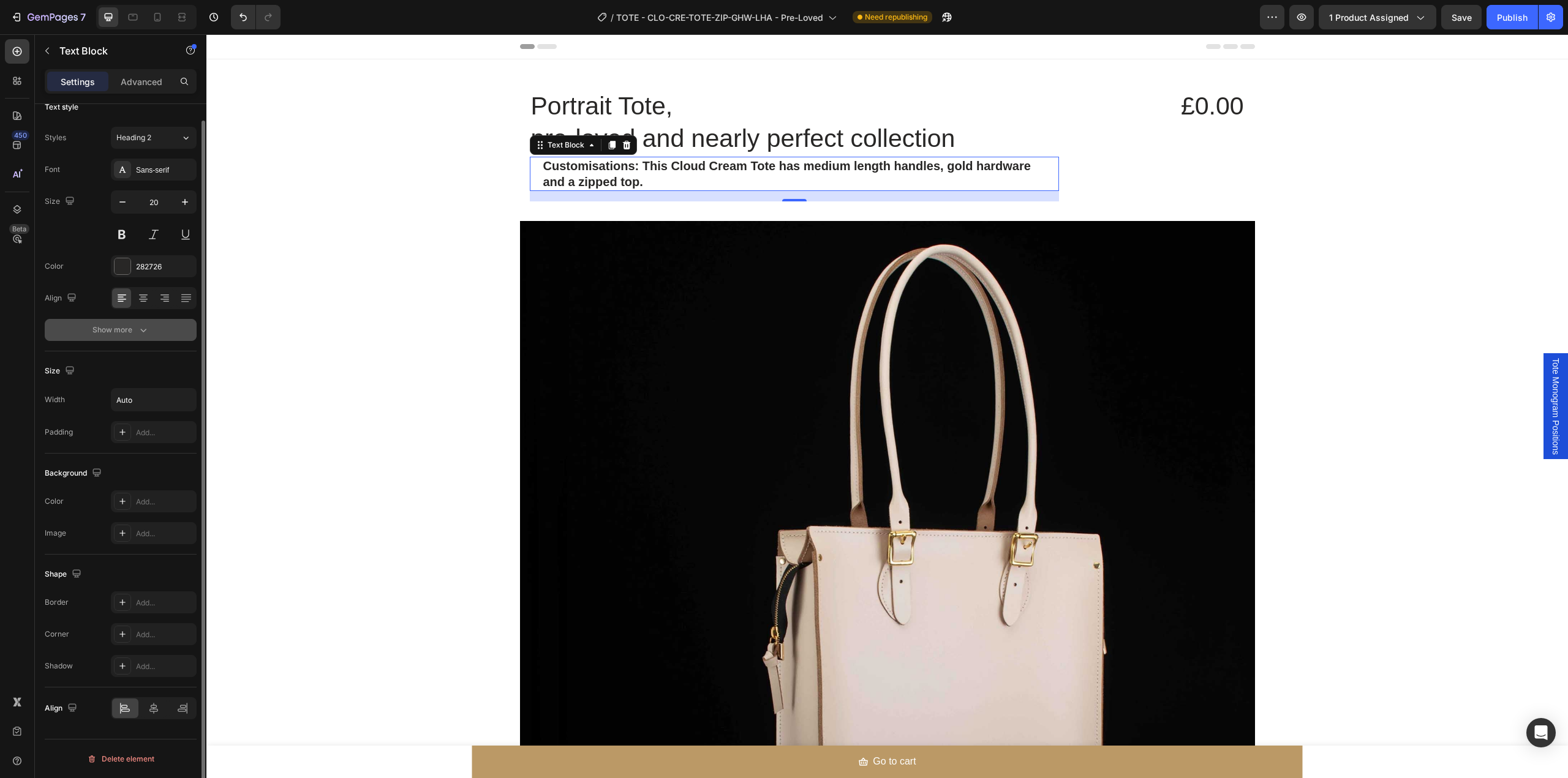
click at [135, 340] on button "Show more" at bounding box center [120, 330] width 152 height 22
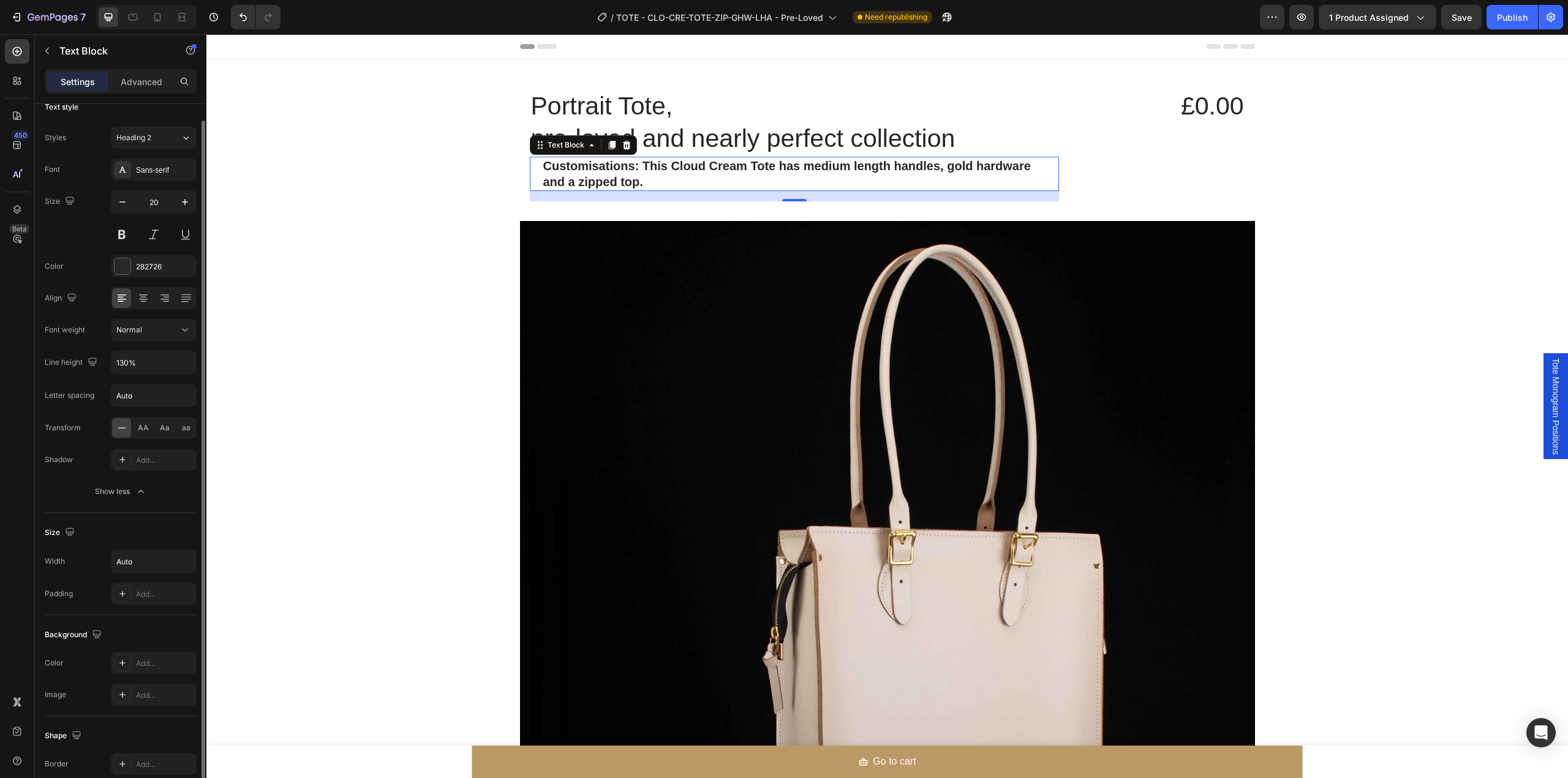
scroll to position [179, 0]
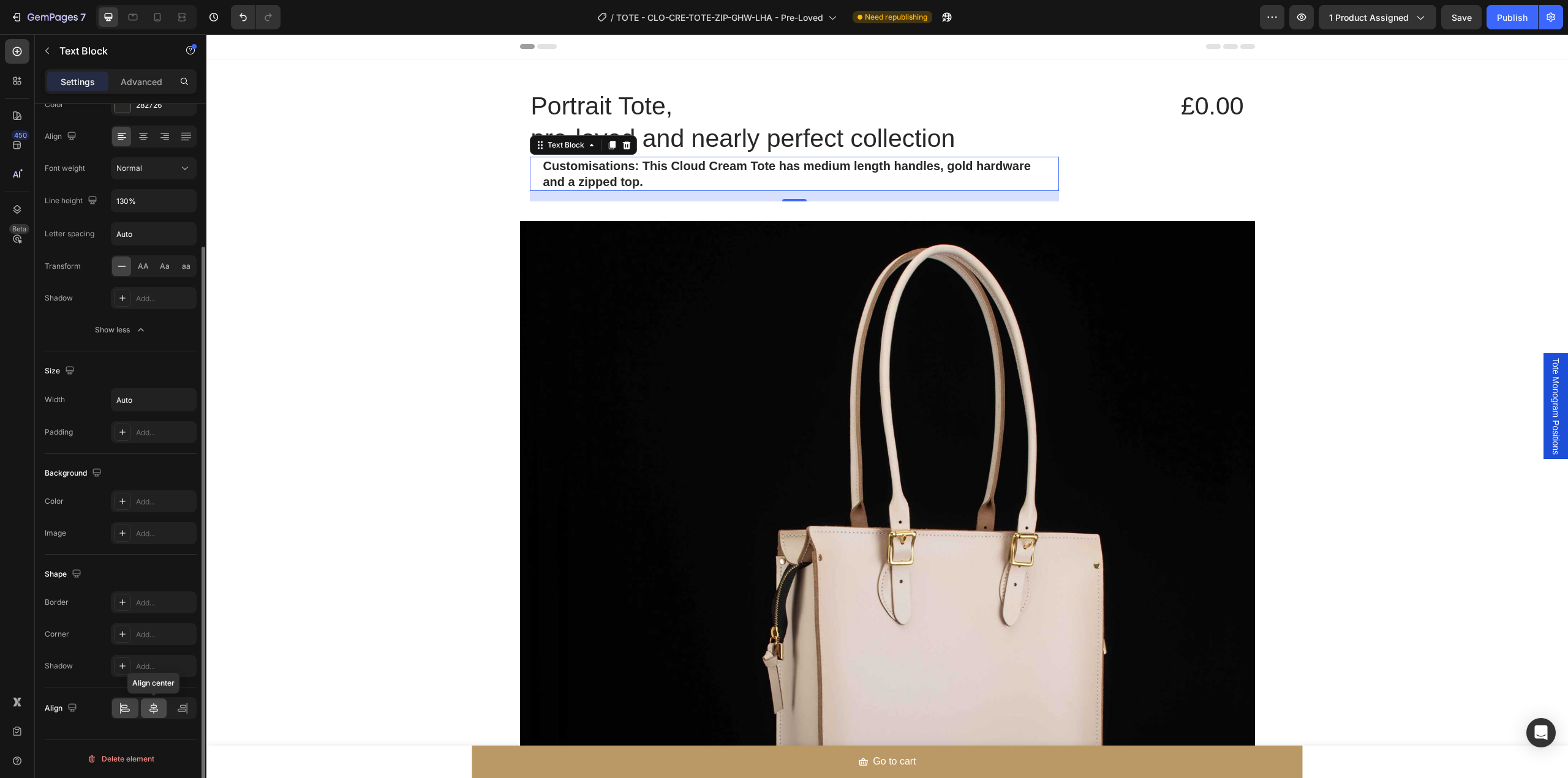
click at [154, 709] on icon at bounding box center [154, 709] width 9 height 11
click at [125, 713] on icon at bounding box center [124, 708] width 12 height 12
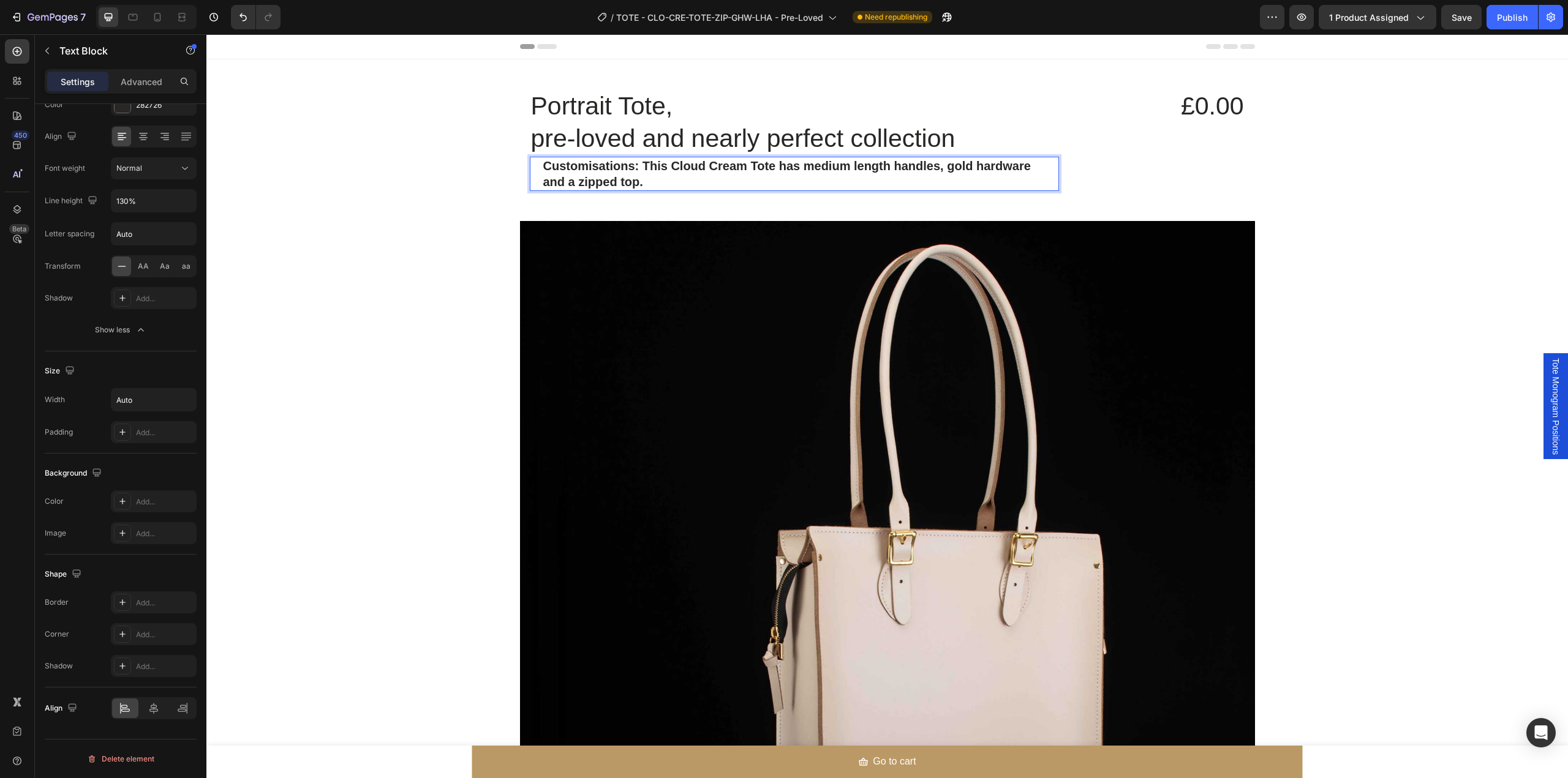
click at [1025, 170] on strong "Customisations: This Cloud Cream Tote has medium length handles, gold hardware …" at bounding box center [786, 174] width 487 height 29
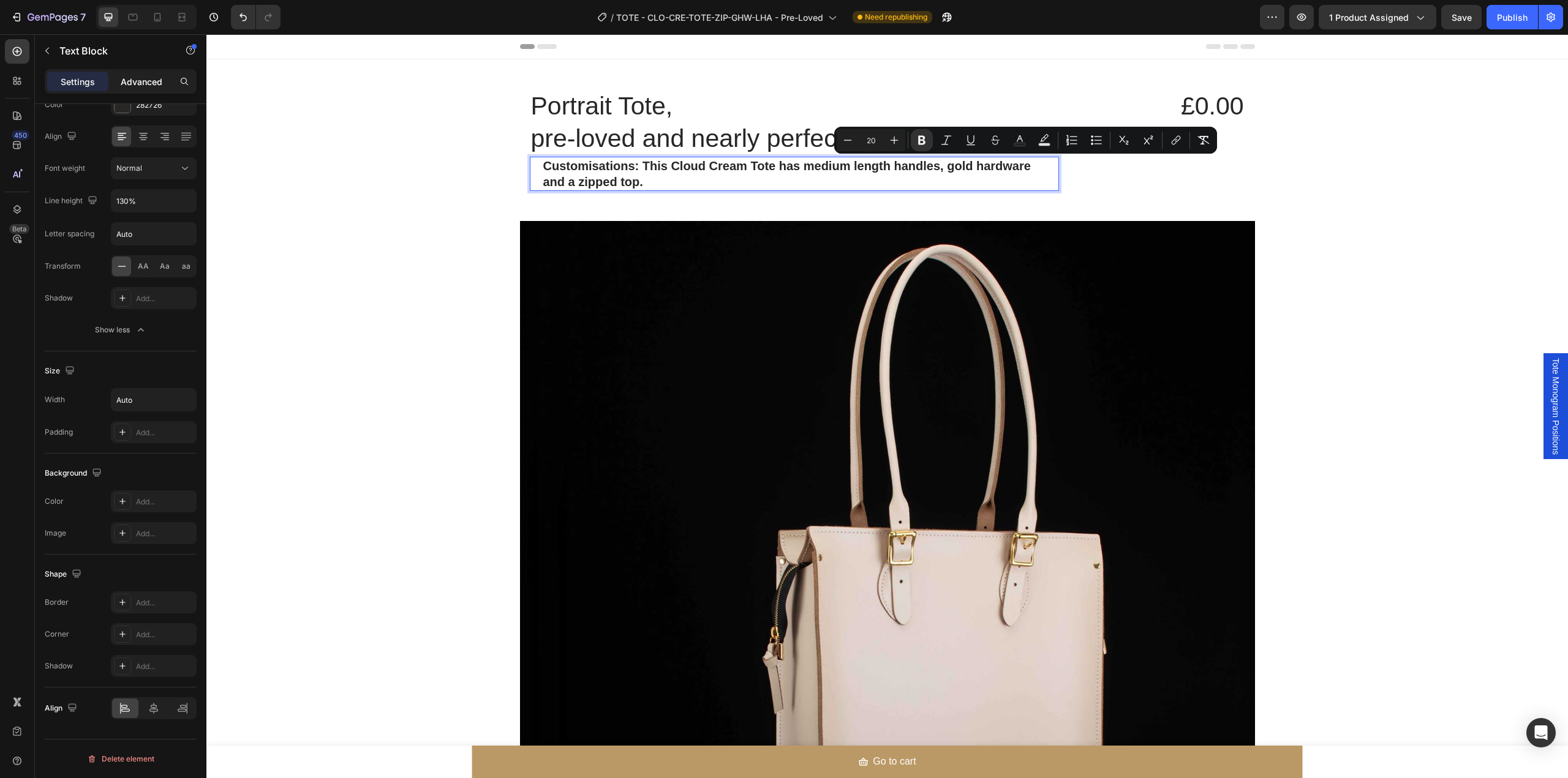
click at [158, 86] on p "Advanced" at bounding box center [141, 82] width 42 height 13
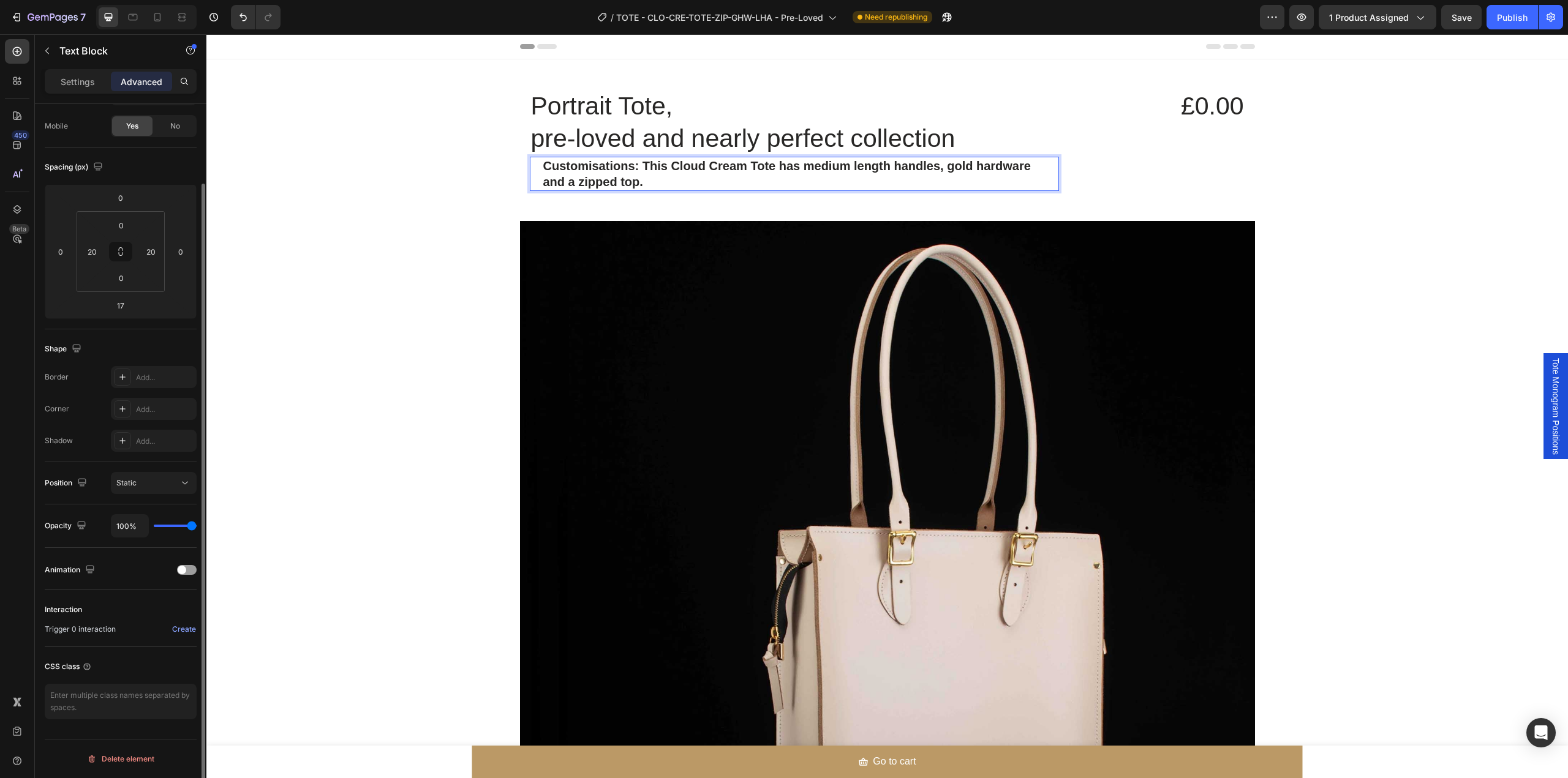
scroll to position [90, 0]
click at [157, 261] on div "20" at bounding box center [150, 251] width 24 height 19
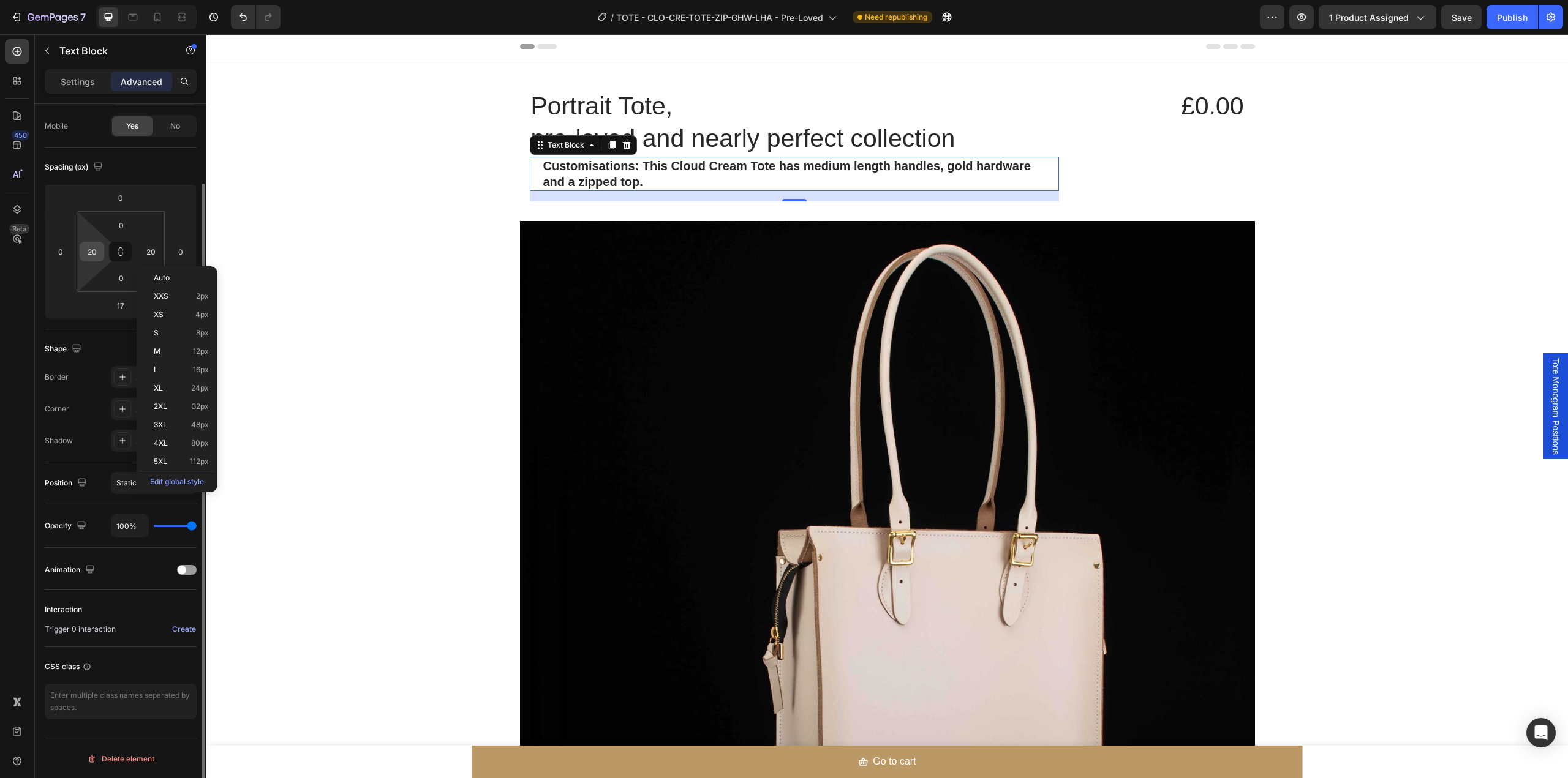
click at [96, 253] on input "20" at bounding box center [91, 251] width 19 height 19
type input "0"
click at [141, 249] on div "20" at bounding box center [150, 251] width 24 height 19
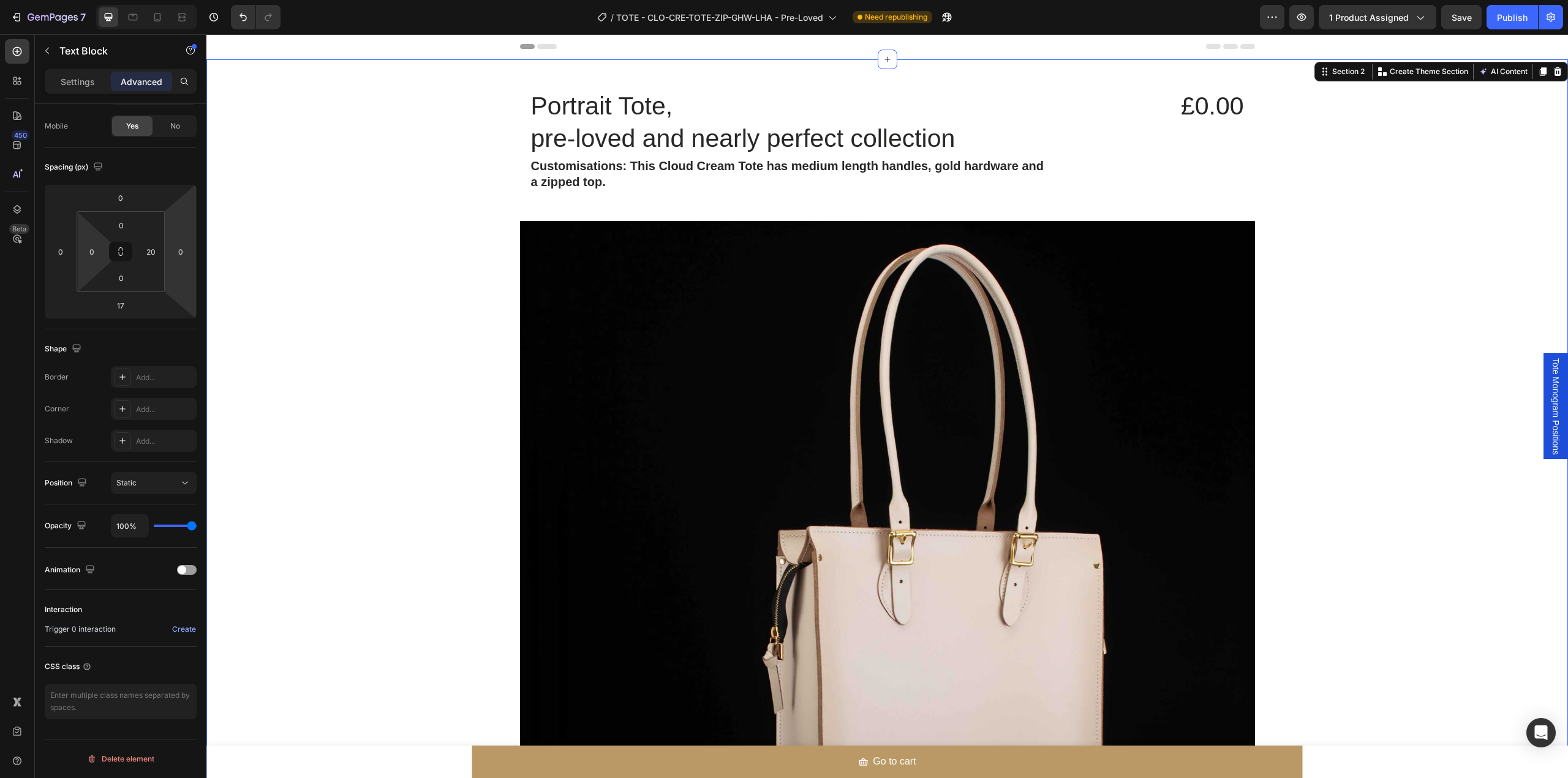
click at [386, 329] on div "Portrait Tote, pre-loved and nearly perfect collection Text Block Customisation…" at bounding box center [887, 789] width 1362 height 1419
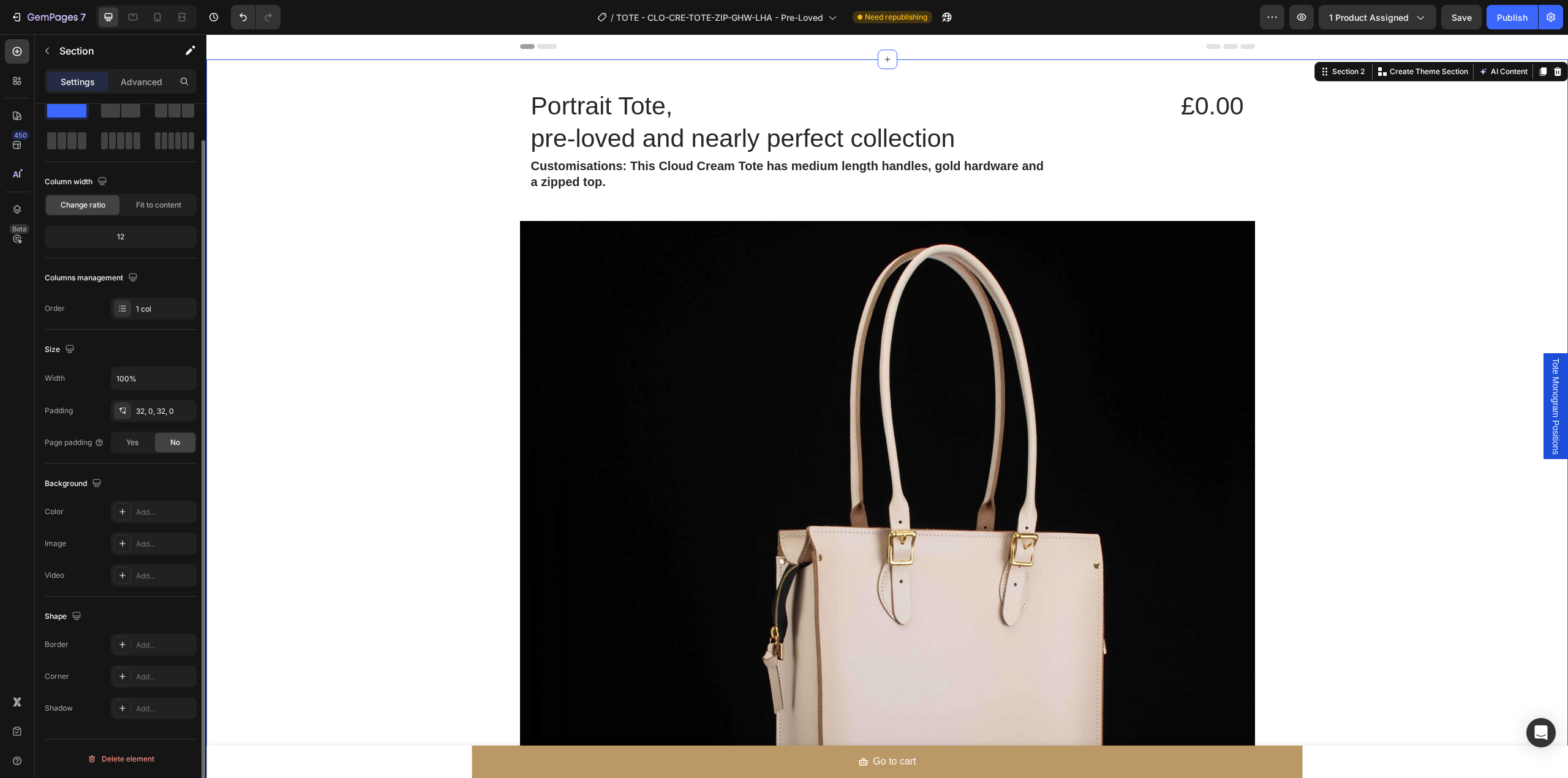
scroll to position [0, 0]
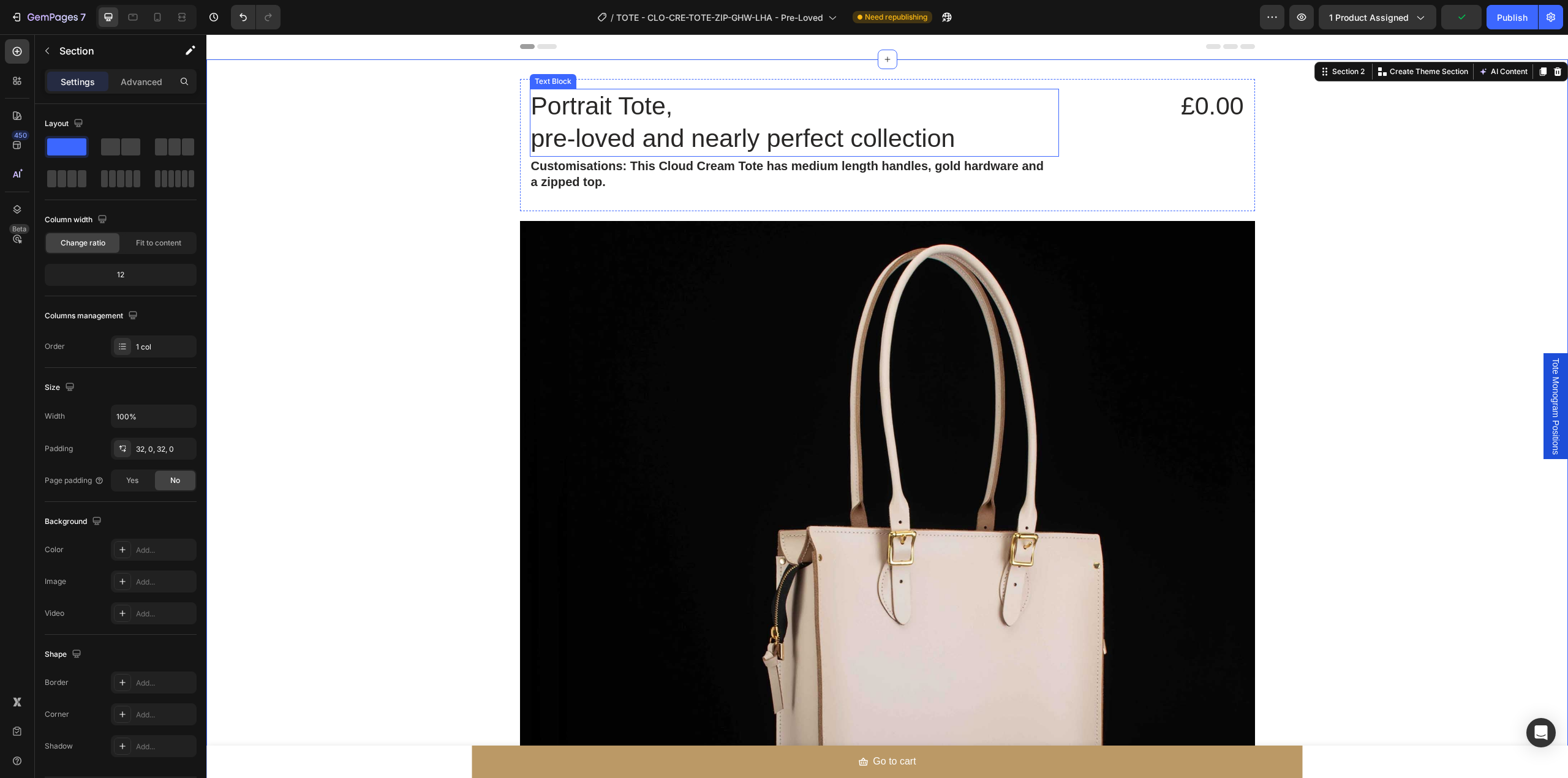
click at [648, 135] on p "pre-loved and nearly perfect collection" at bounding box center [795, 139] width 527 height 32
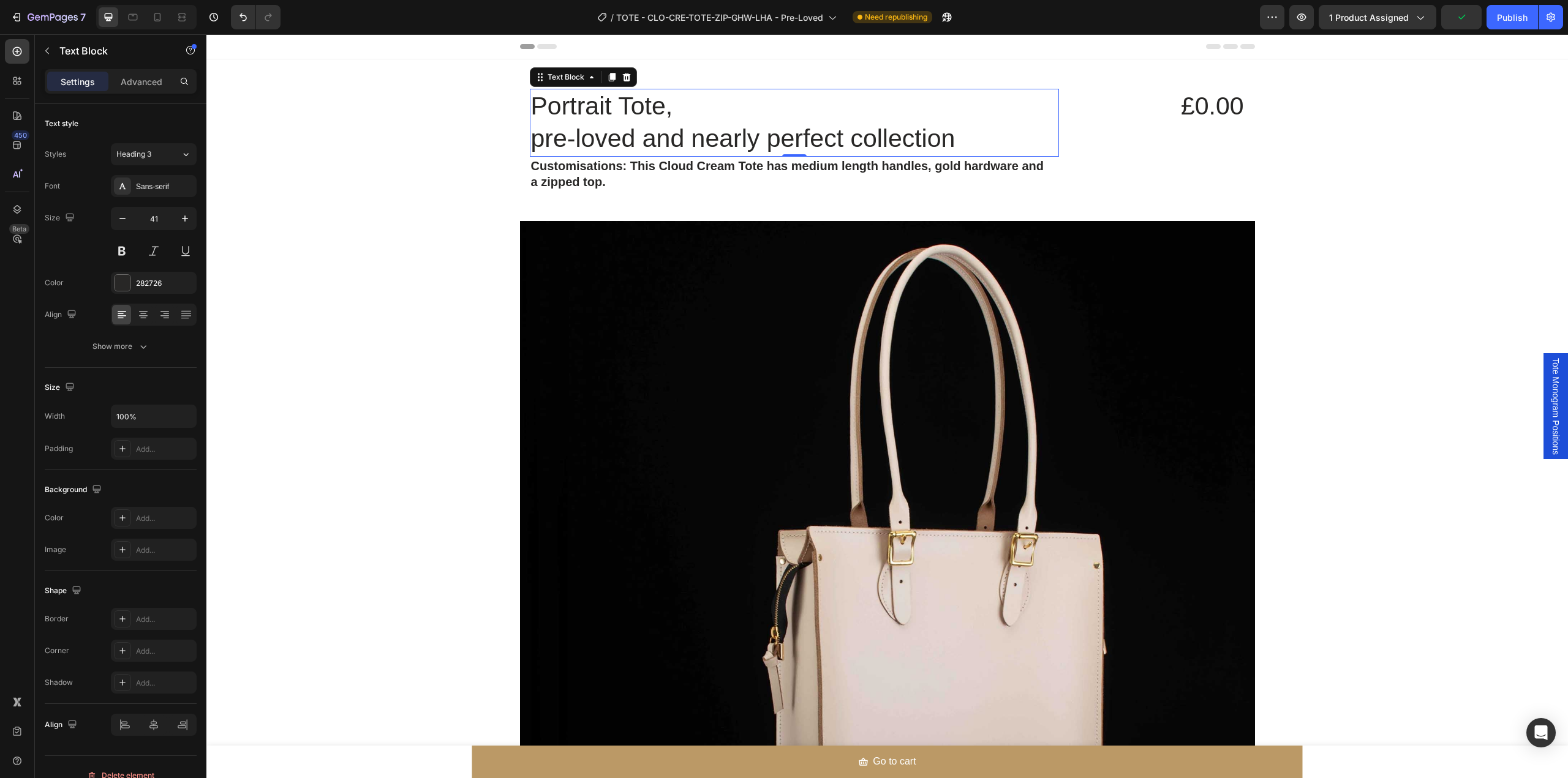
click at [648, 135] on p "pre-loved and nearly perfect collection" at bounding box center [795, 139] width 527 height 32
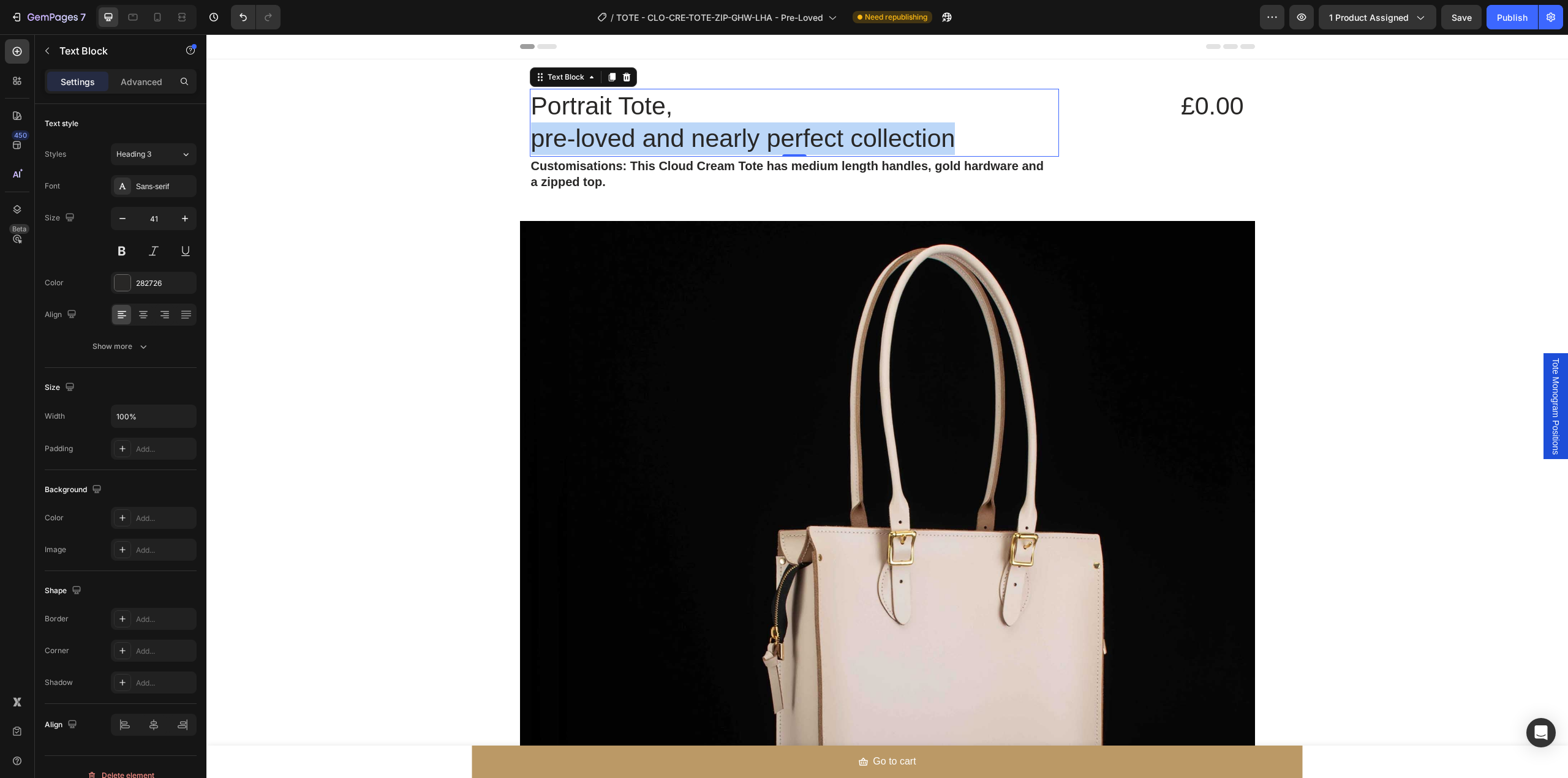
click at [648, 135] on p "pre-loved and nearly perfect collection" at bounding box center [795, 139] width 527 height 32
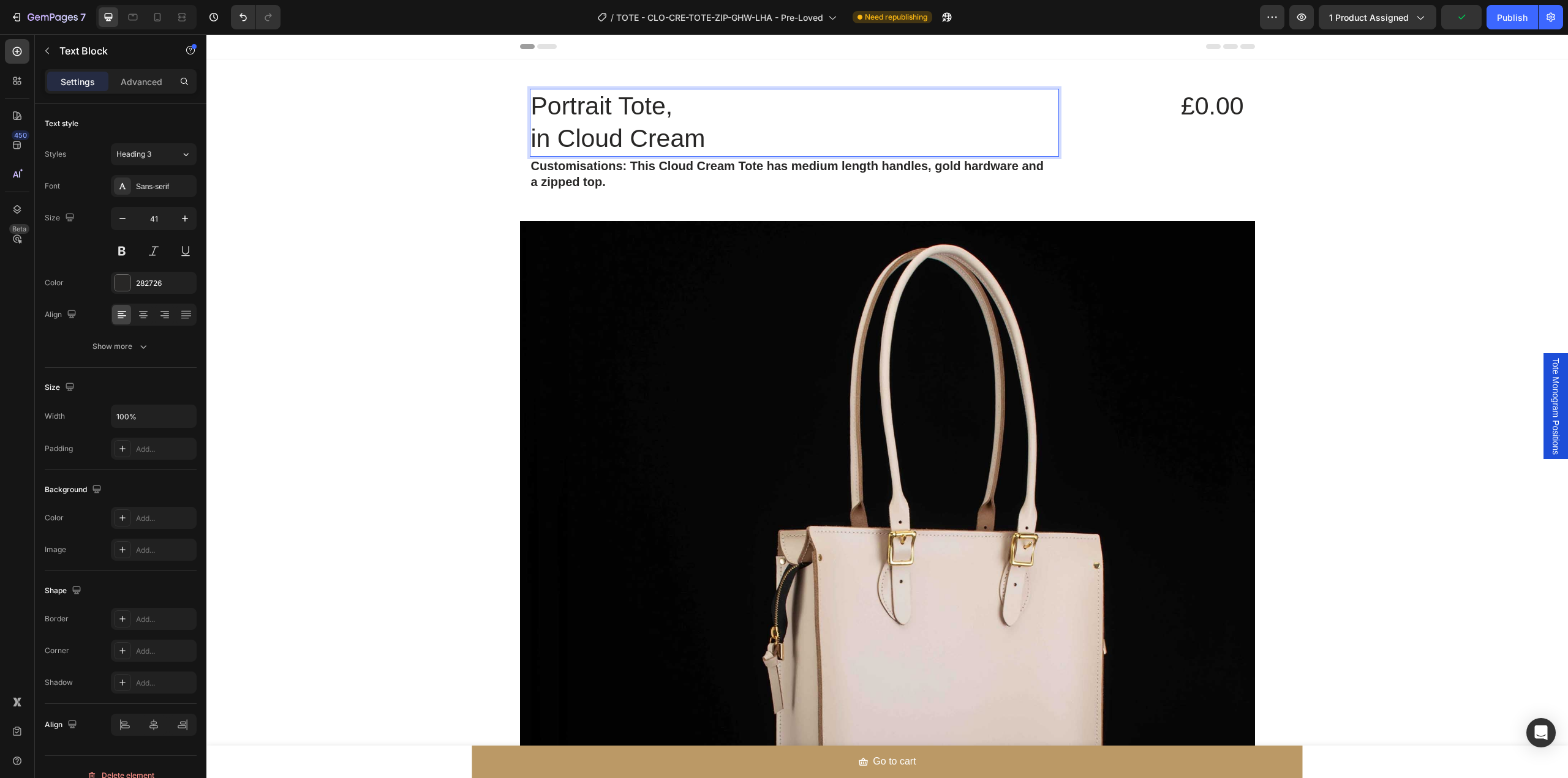
click at [706, 108] on p "Portrait Tote," at bounding box center [795, 106] width 527 height 32
click at [529, 145] on div "Portrait Tote, in Cloud Cream" at bounding box center [794, 123] width 529 height 68
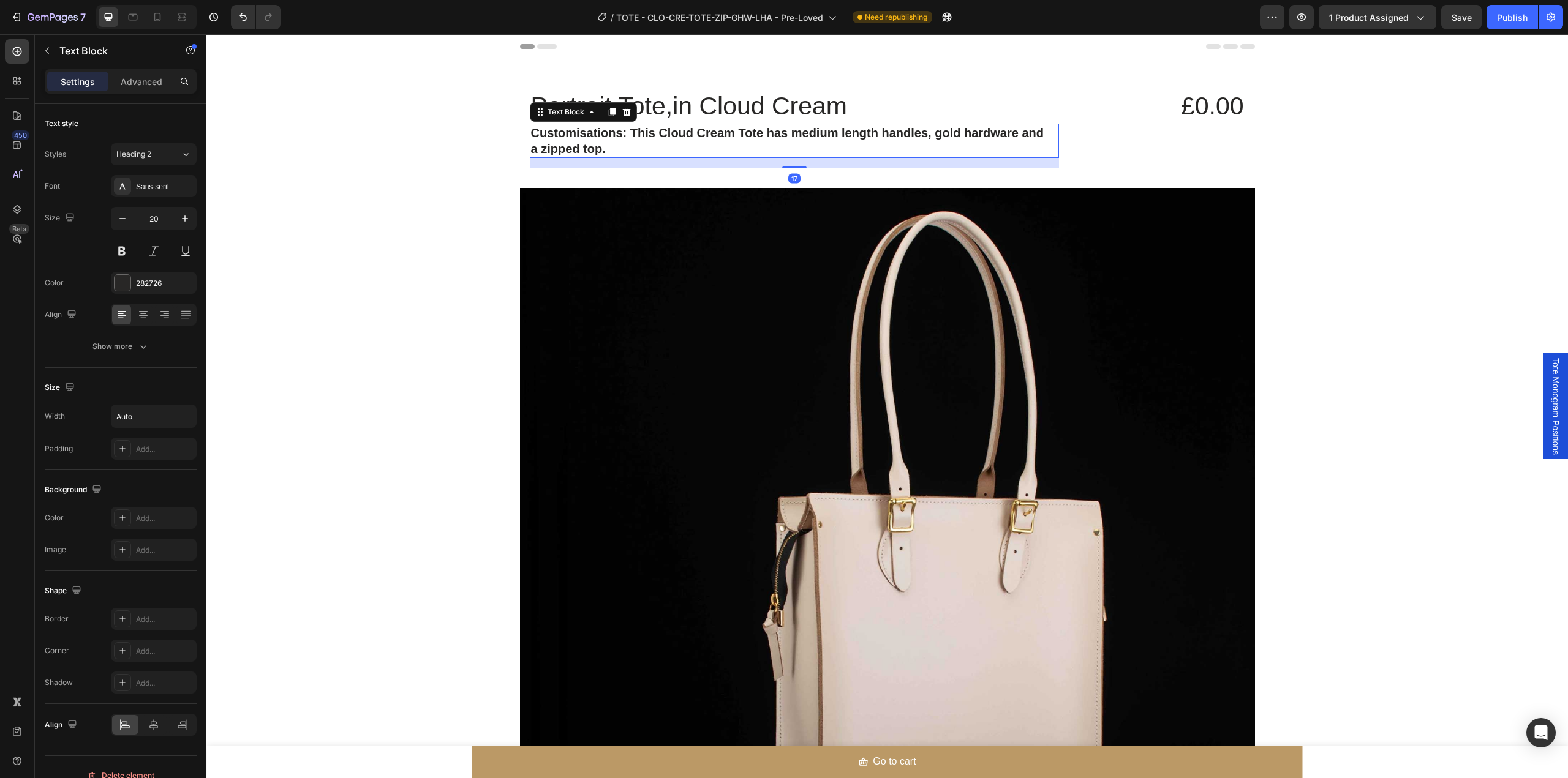
click at [640, 148] on p "Customisations: This Cloud Cream Tote has medium length handles, gold hardware …" at bounding box center [788, 141] width 515 height 32
click at [1065, 141] on div "Portrait Tote,in Cloud Cream Text Block Customisations: This Cloud Cream Tote h…" at bounding box center [887, 128] width 735 height 99
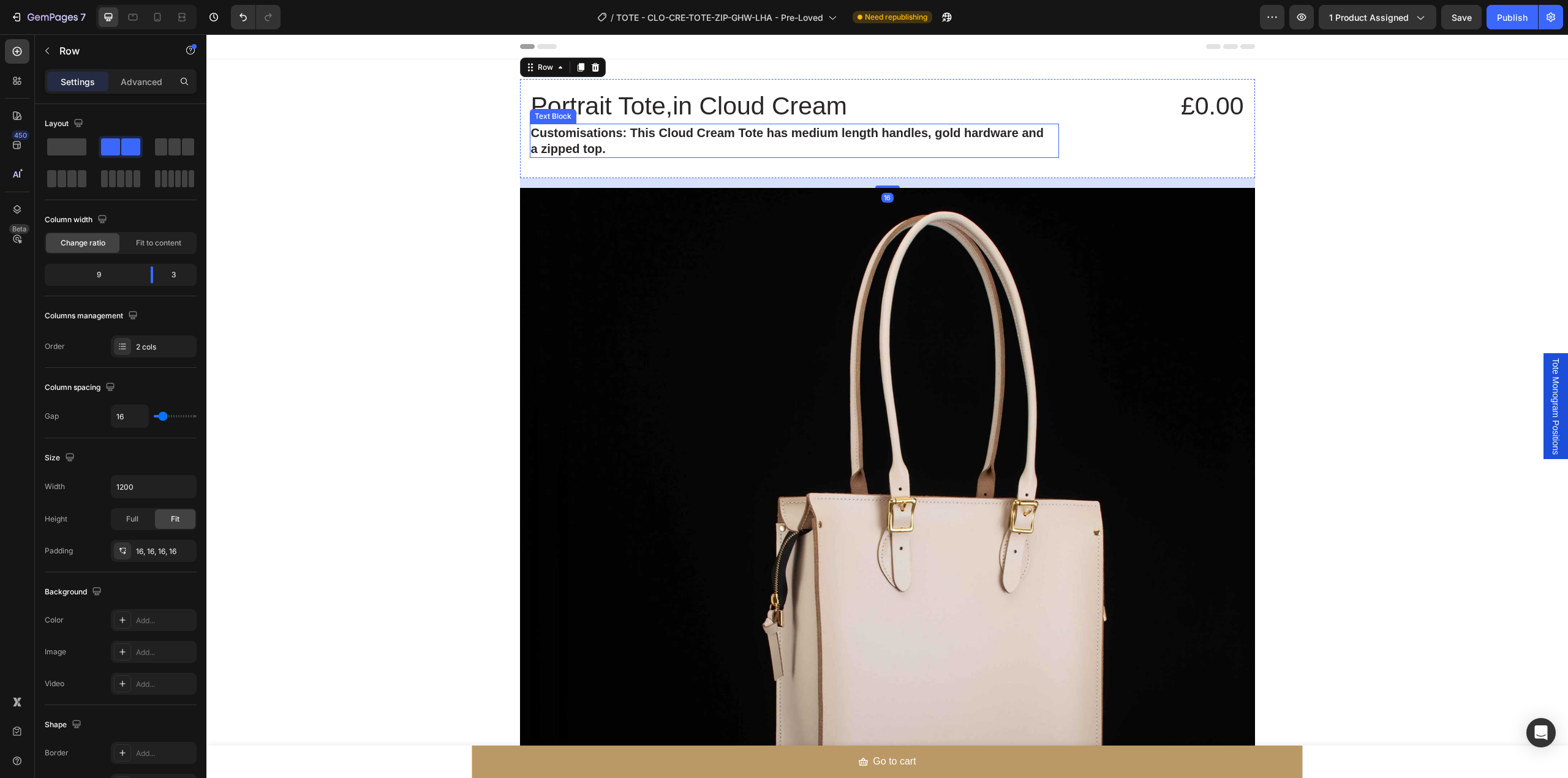
click at [1022, 148] on p "Customisations: This Cloud Cream Tote has medium length handles, gold hardware …" at bounding box center [788, 141] width 515 height 32
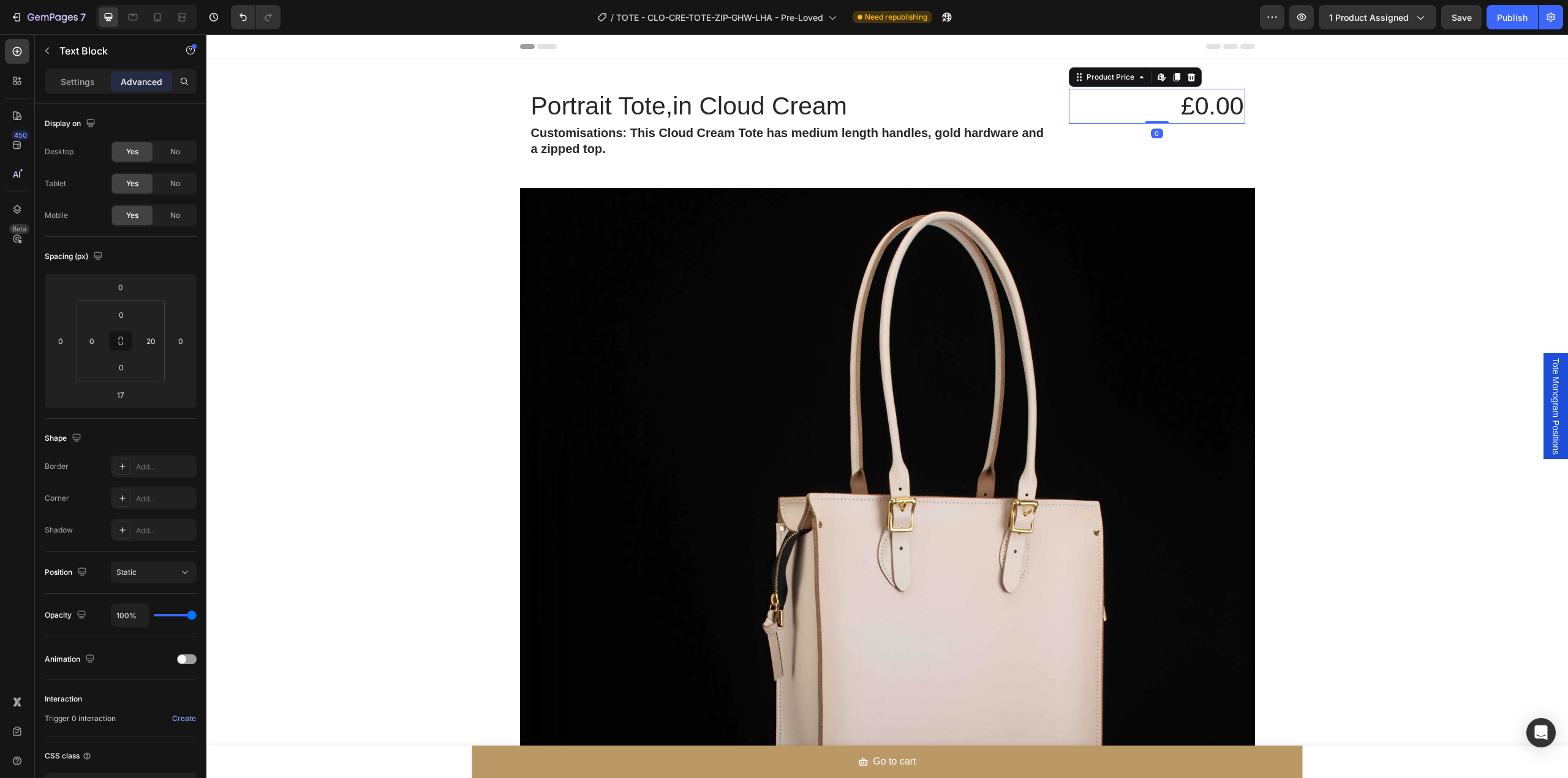
click at [1123, 121] on div "£0.00" at bounding box center [1157, 106] width 176 height 35
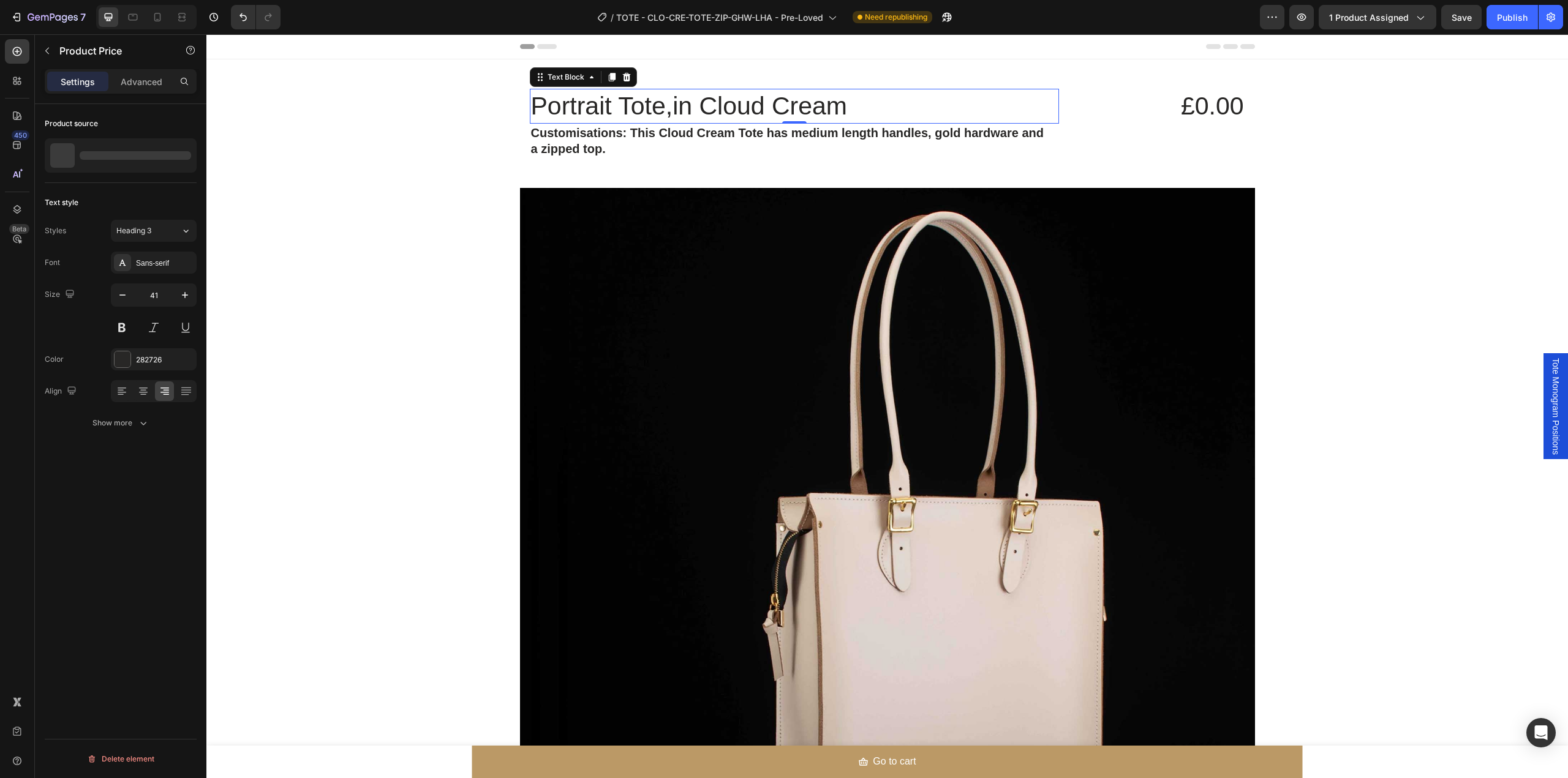
click at [1047, 107] on p "Portrait Tote,in Cloud Cream" at bounding box center [795, 106] width 527 height 32
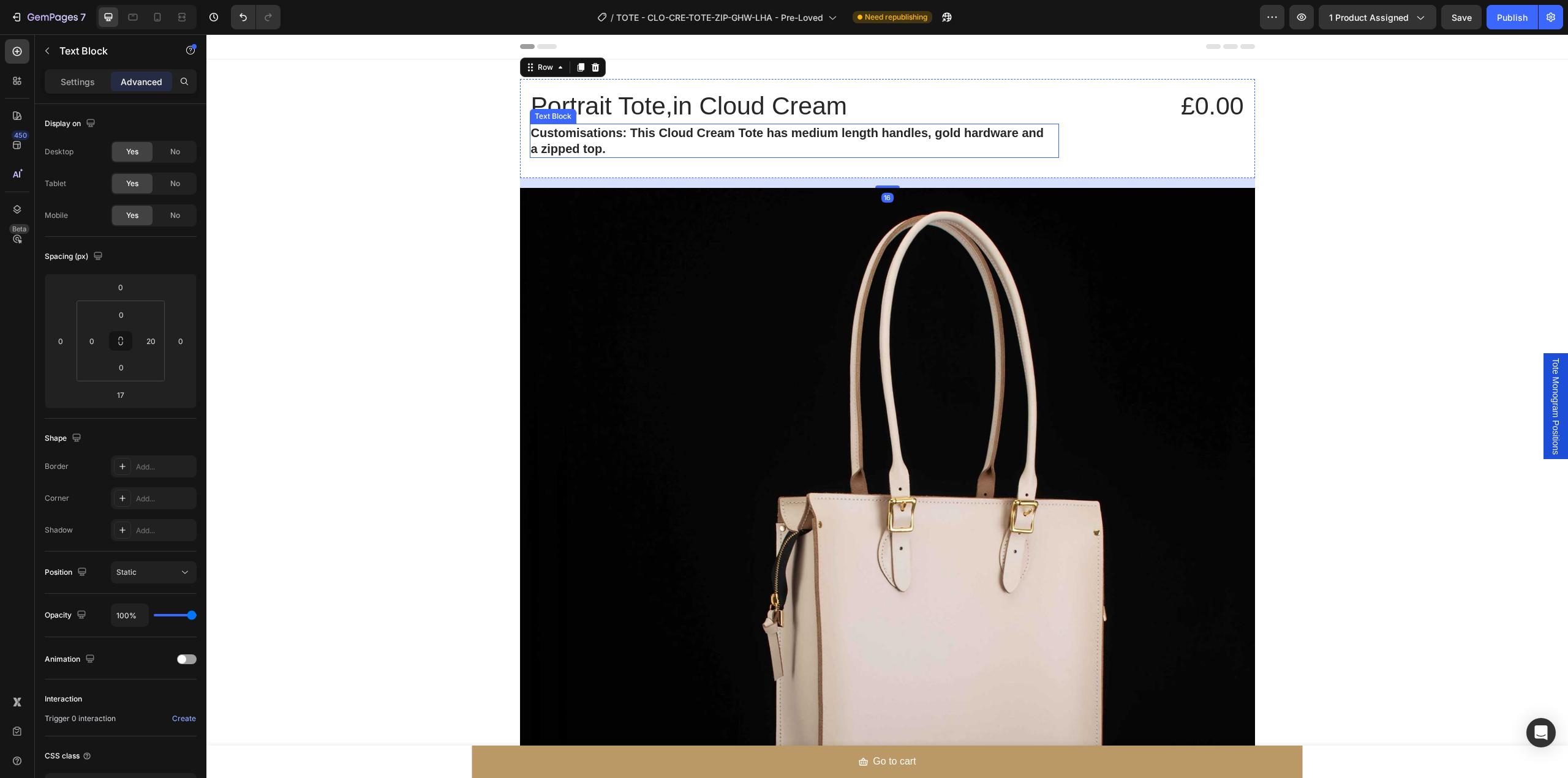
click at [990, 143] on p "Customisations: This Cloud Cream Tote has medium length handles, gold hardware …" at bounding box center [788, 141] width 515 height 32
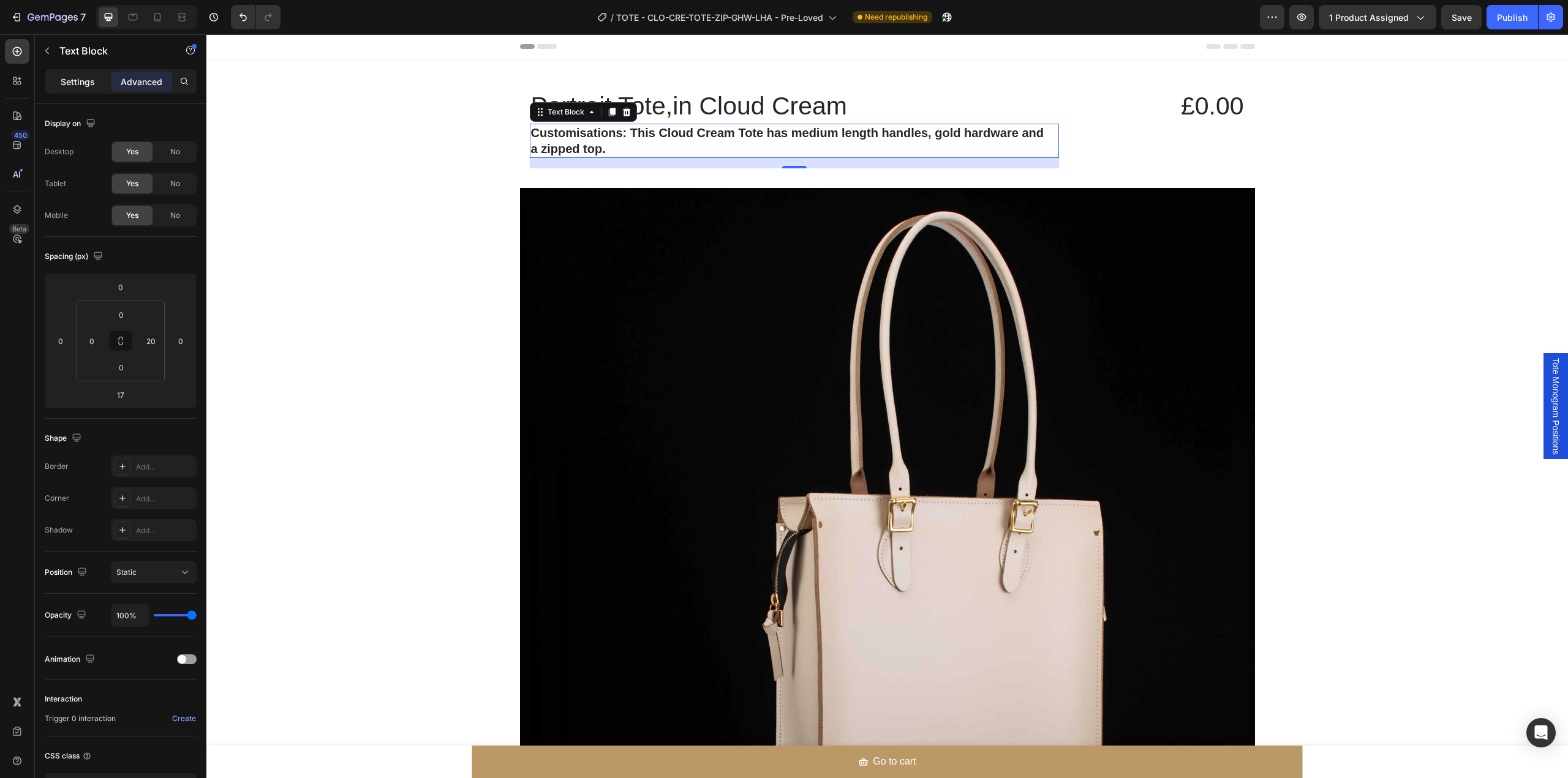
click at [62, 82] on p "Settings" at bounding box center [78, 82] width 34 height 13
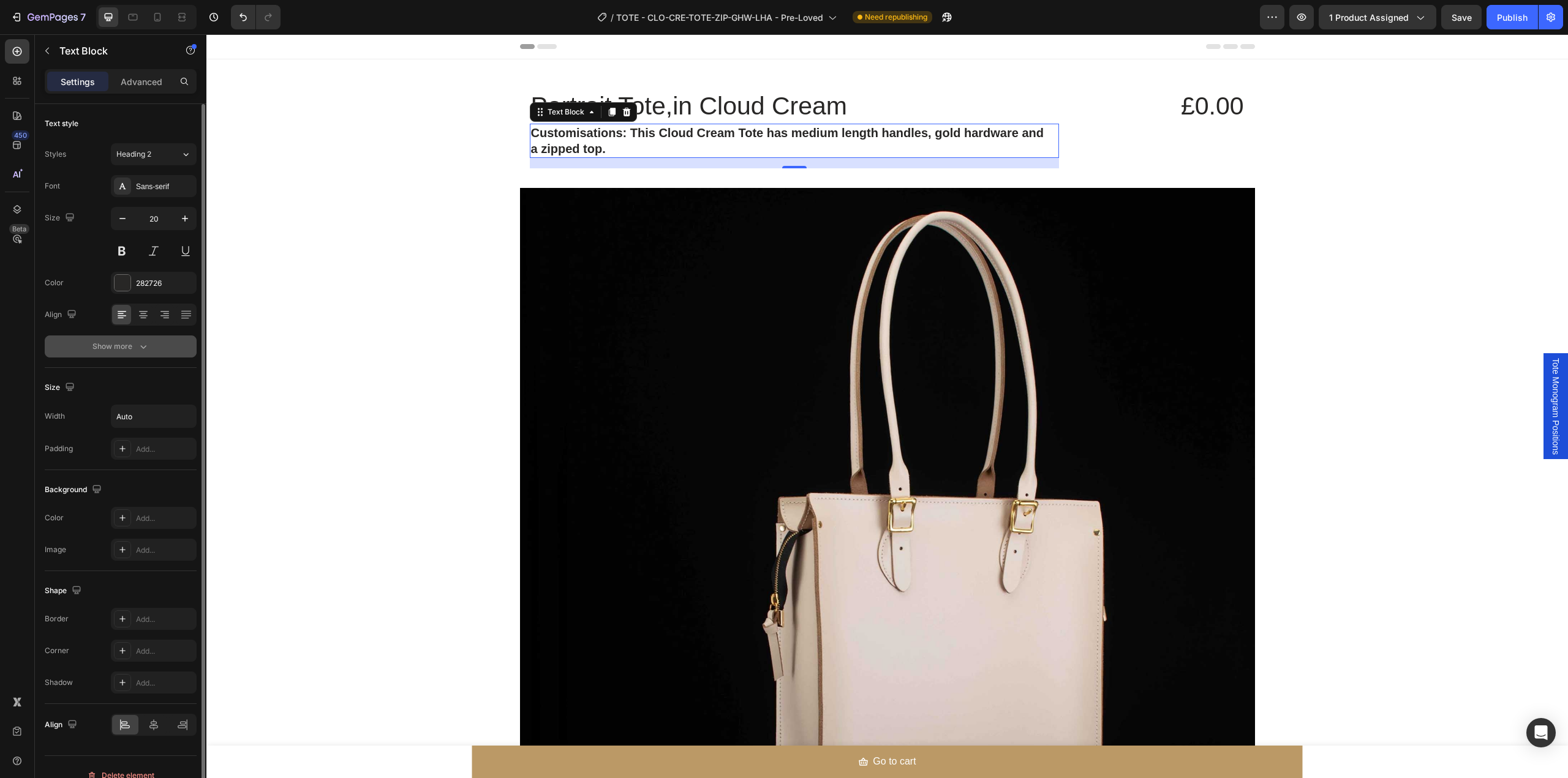
click at [130, 352] on div "Show more" at bounding box center [120, 346] width 57 height 12
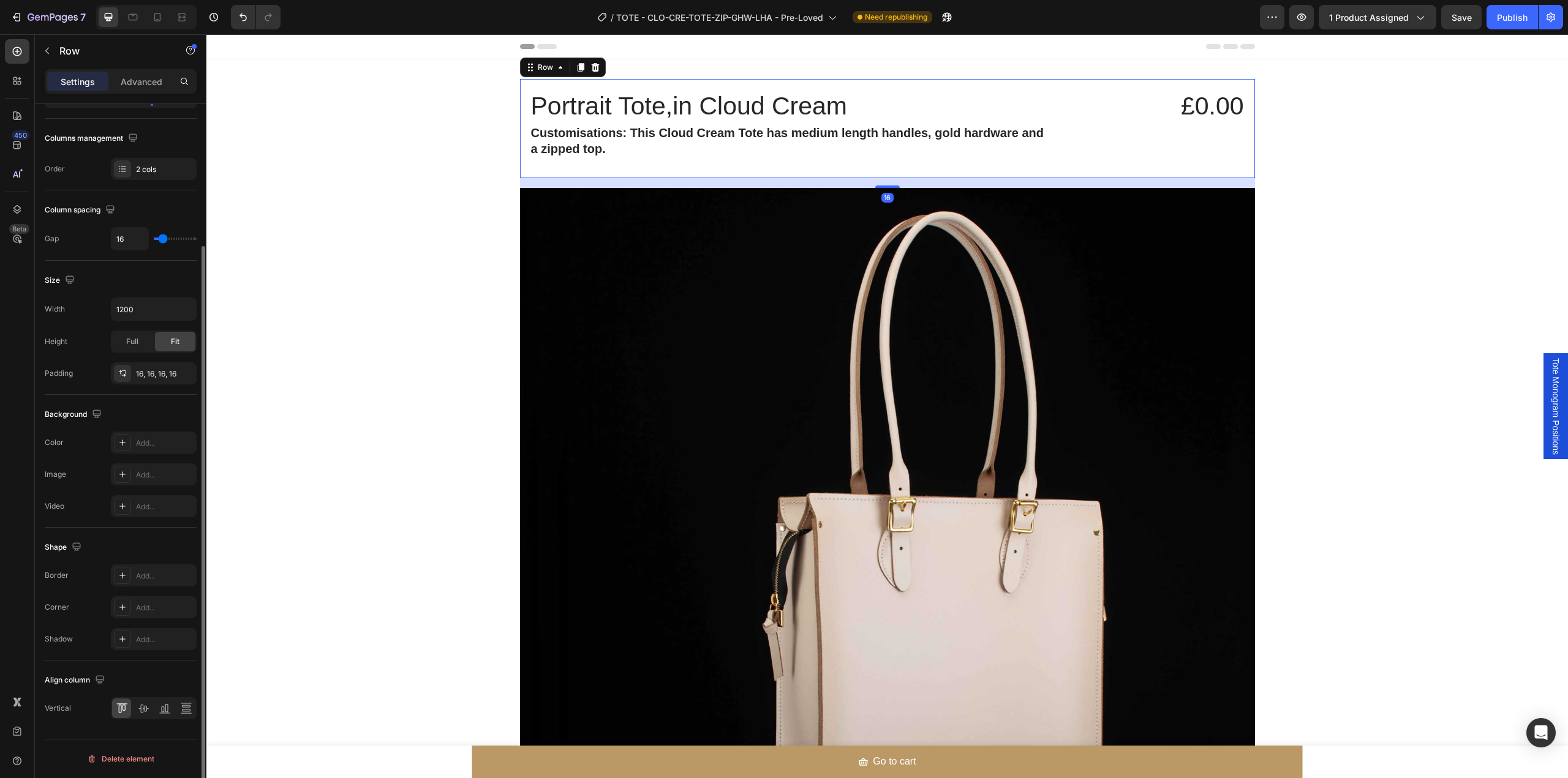
click at [1133, 128] on div "£0.00 Product Price Product Price" at bounding box center [1157, 128] width 176 height 80
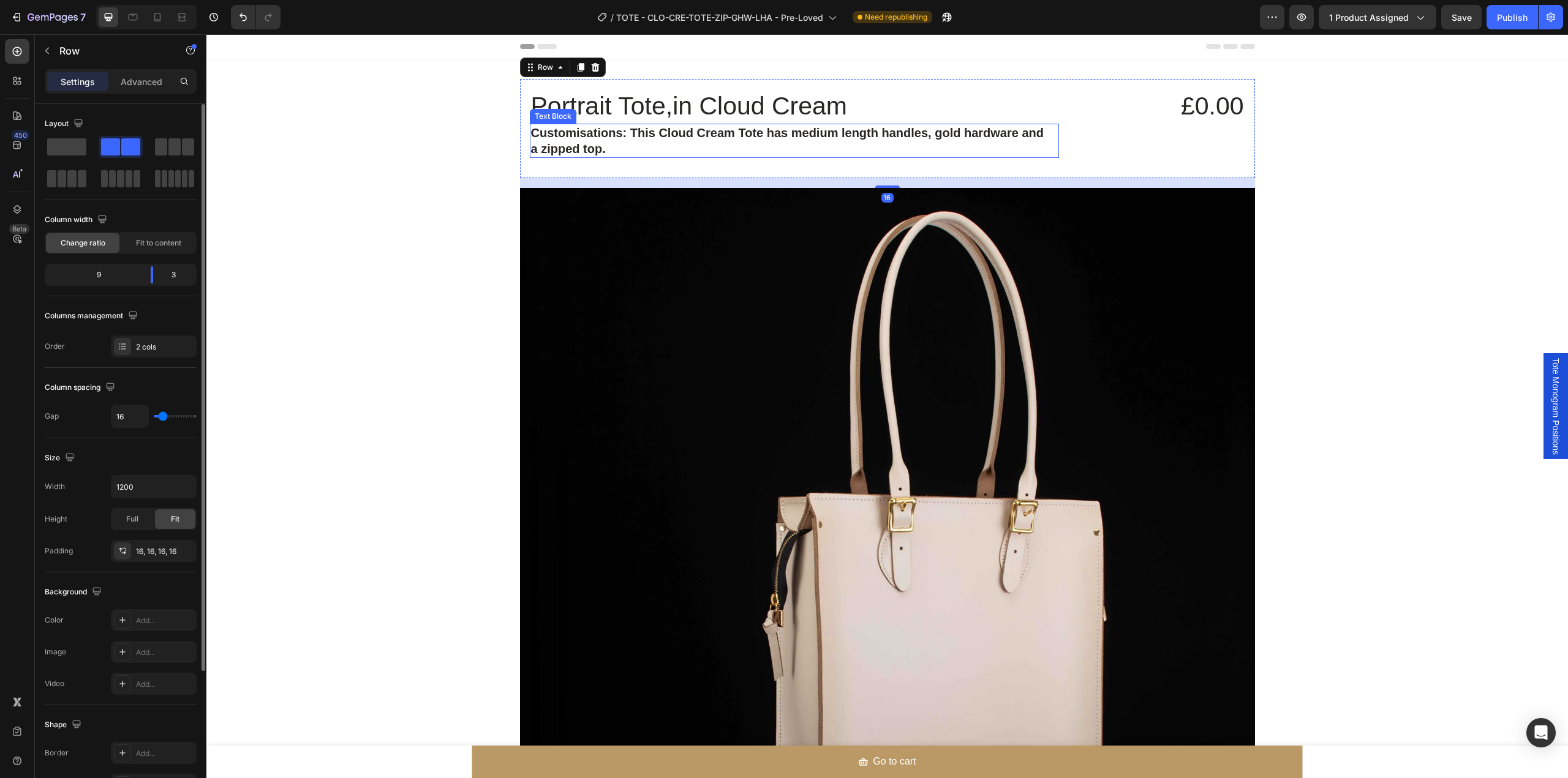
click at [974, 145] on p "Customisations: This Cloud Cream Tote has medium length handles, gold hardware …" at bounding box center [788, 141] width 515 height 32
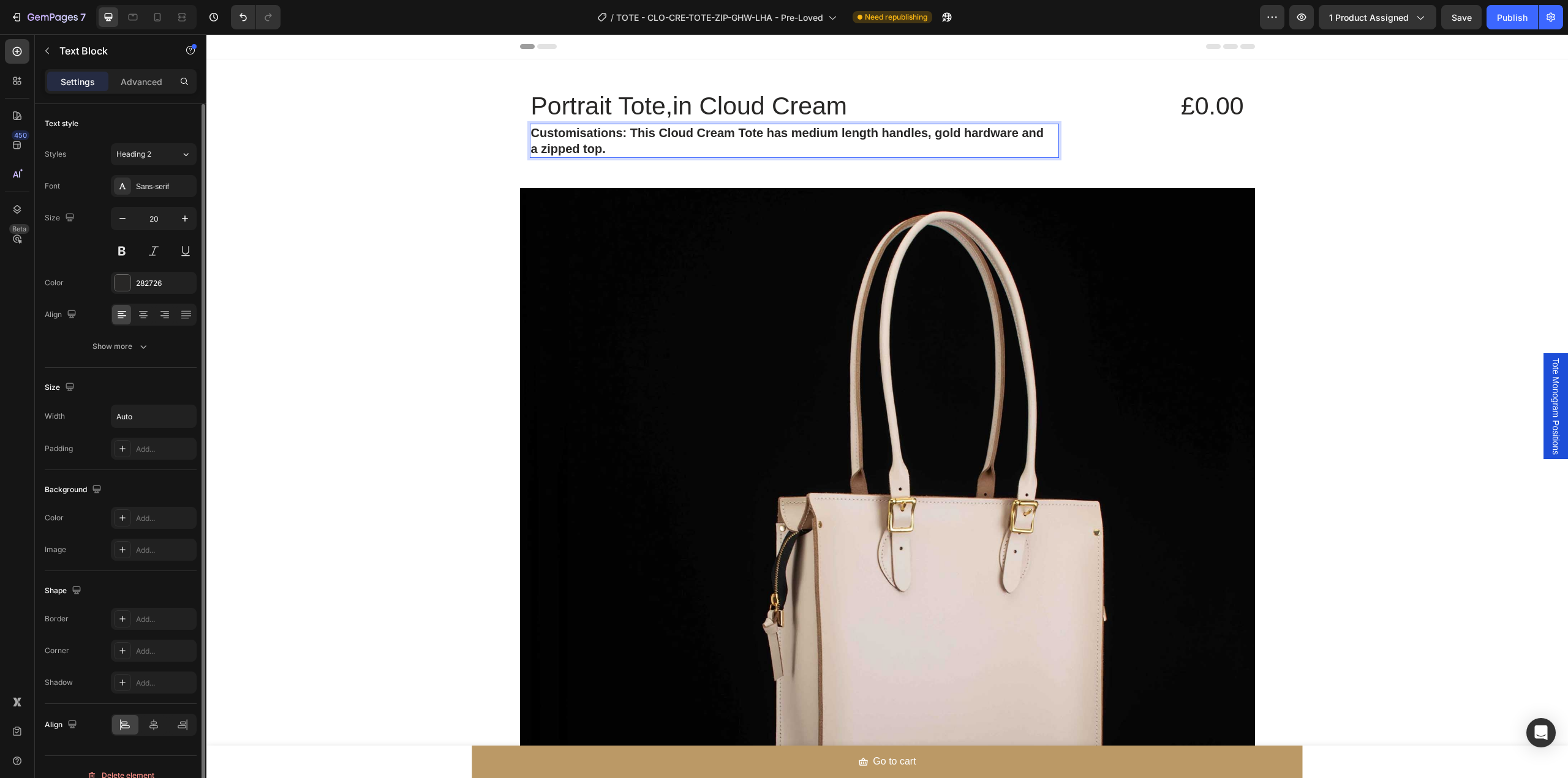
click at [565, 143] on strong "Customisations: This Cloud Cream Tote has medium length handles, gold hardware …" at bounding box center [787, 141] width 513 height 29
click at [1157, 132] on div "£0.00 Product Price Product Price" at bounding box center [1157, 128] width 176 height 80
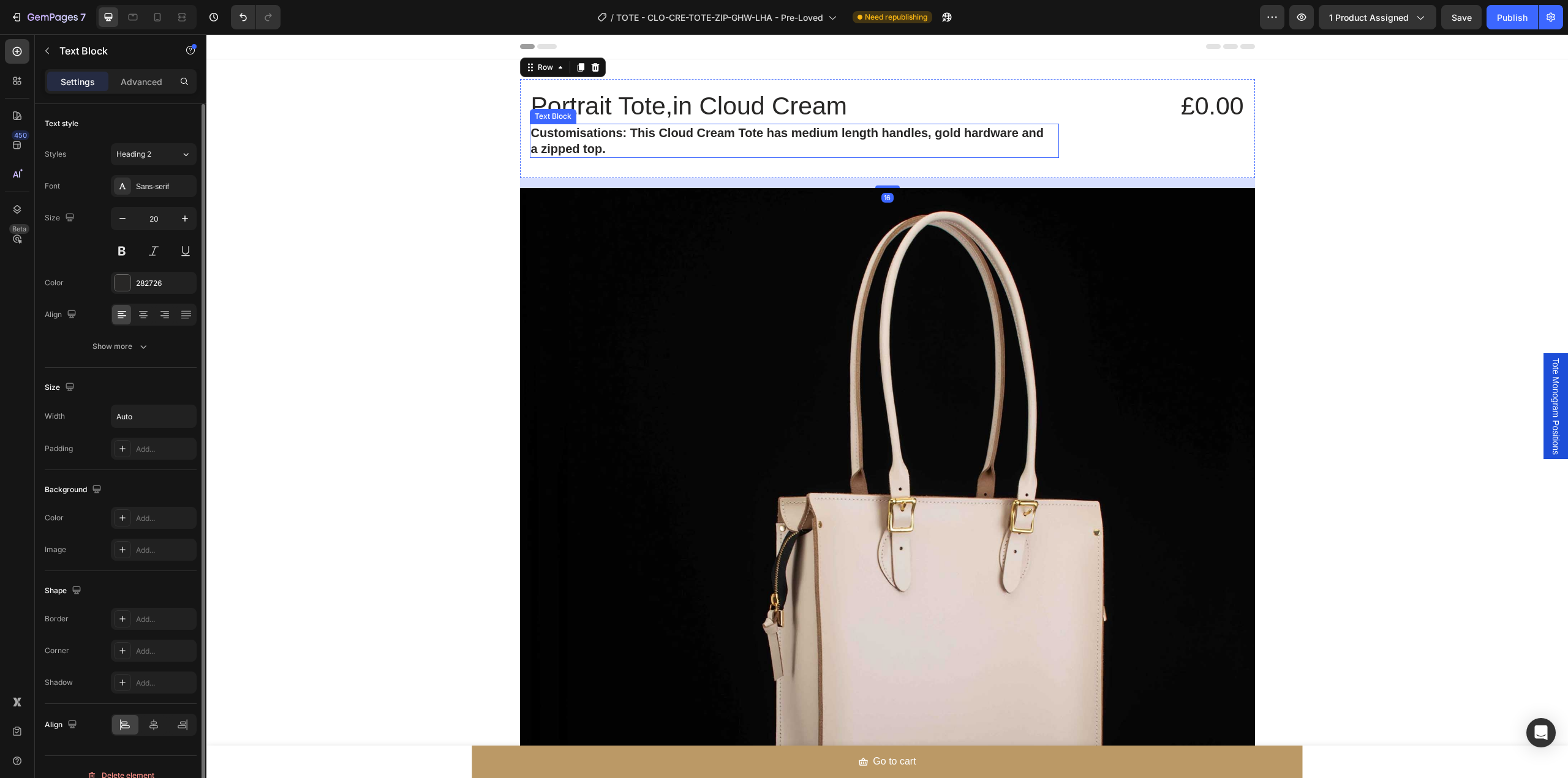
click at [1016, 136] on strong "Customisations: This Cloud Cream Tote has medium length handles, gold hardware …" at bounding box center [787, 141] width 513 height 29
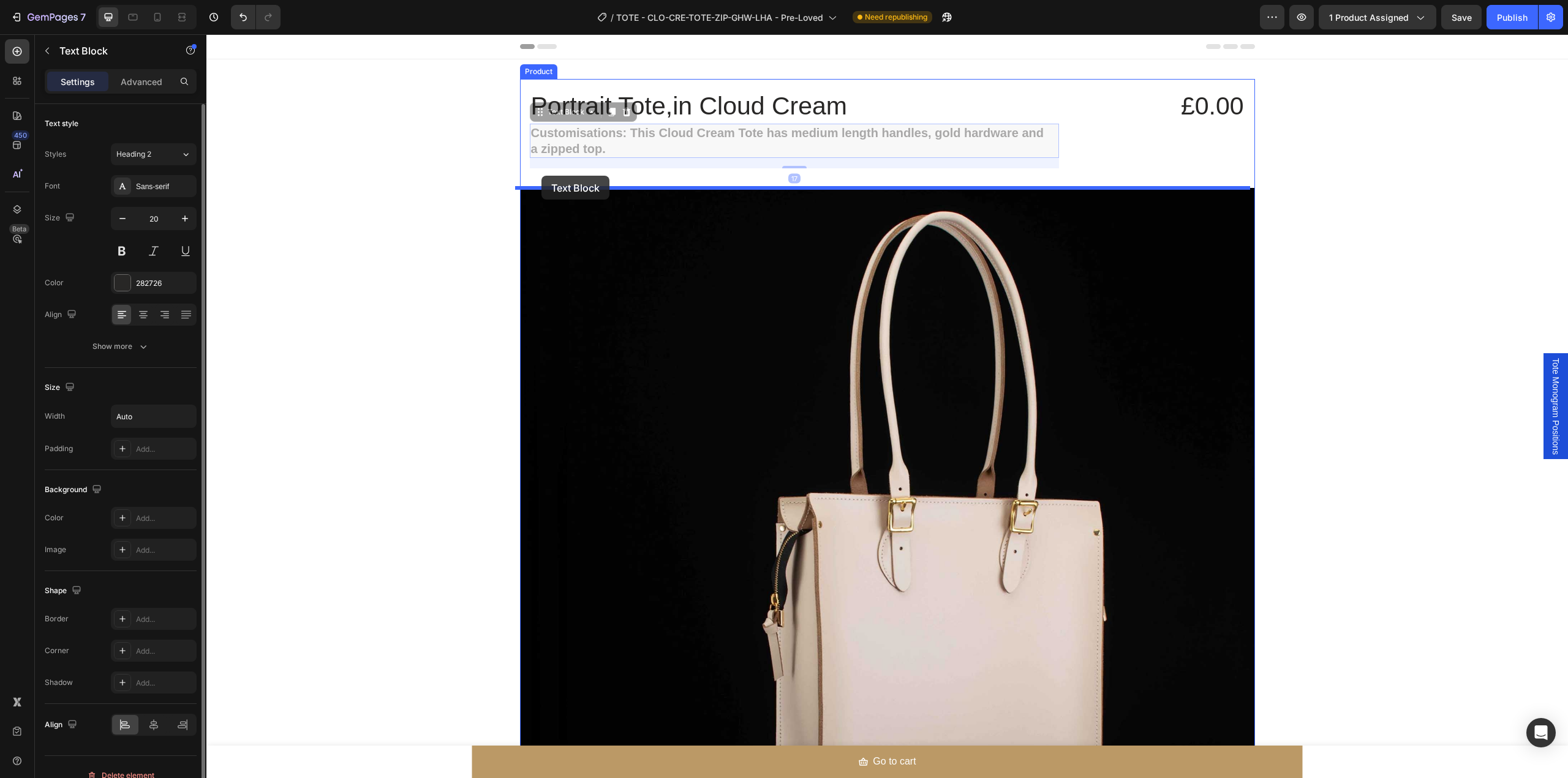
drag, startPoint x: 535, startPoint y: 112, endPoint x: 542, endPoint y: 175, distance: 63.4
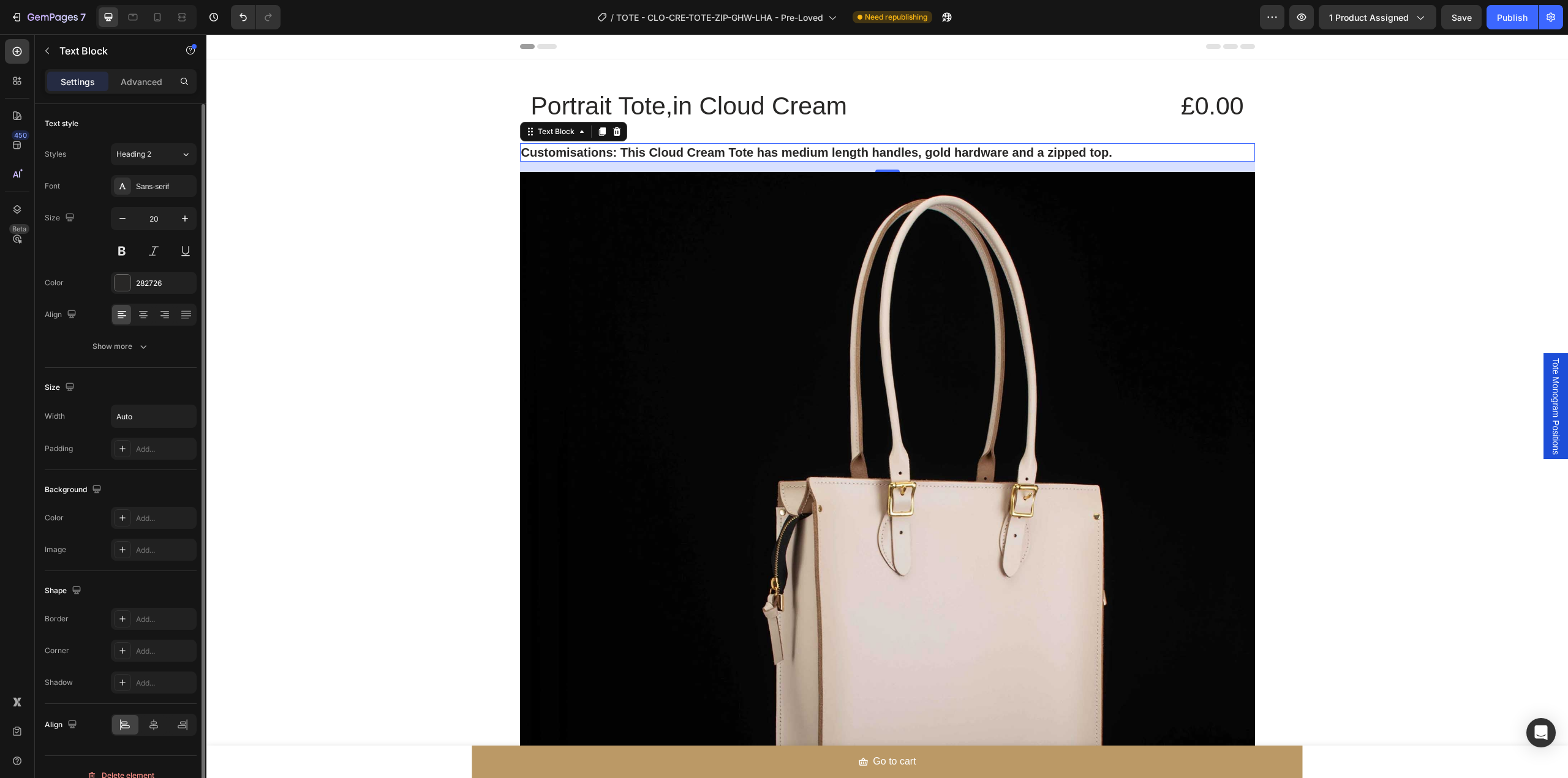
click at [886, 152] on strong "Customisations: This Cloud Cream Tote has medium length handles, gold hardware …" at bounding box center [816, 152] width 591 height 14
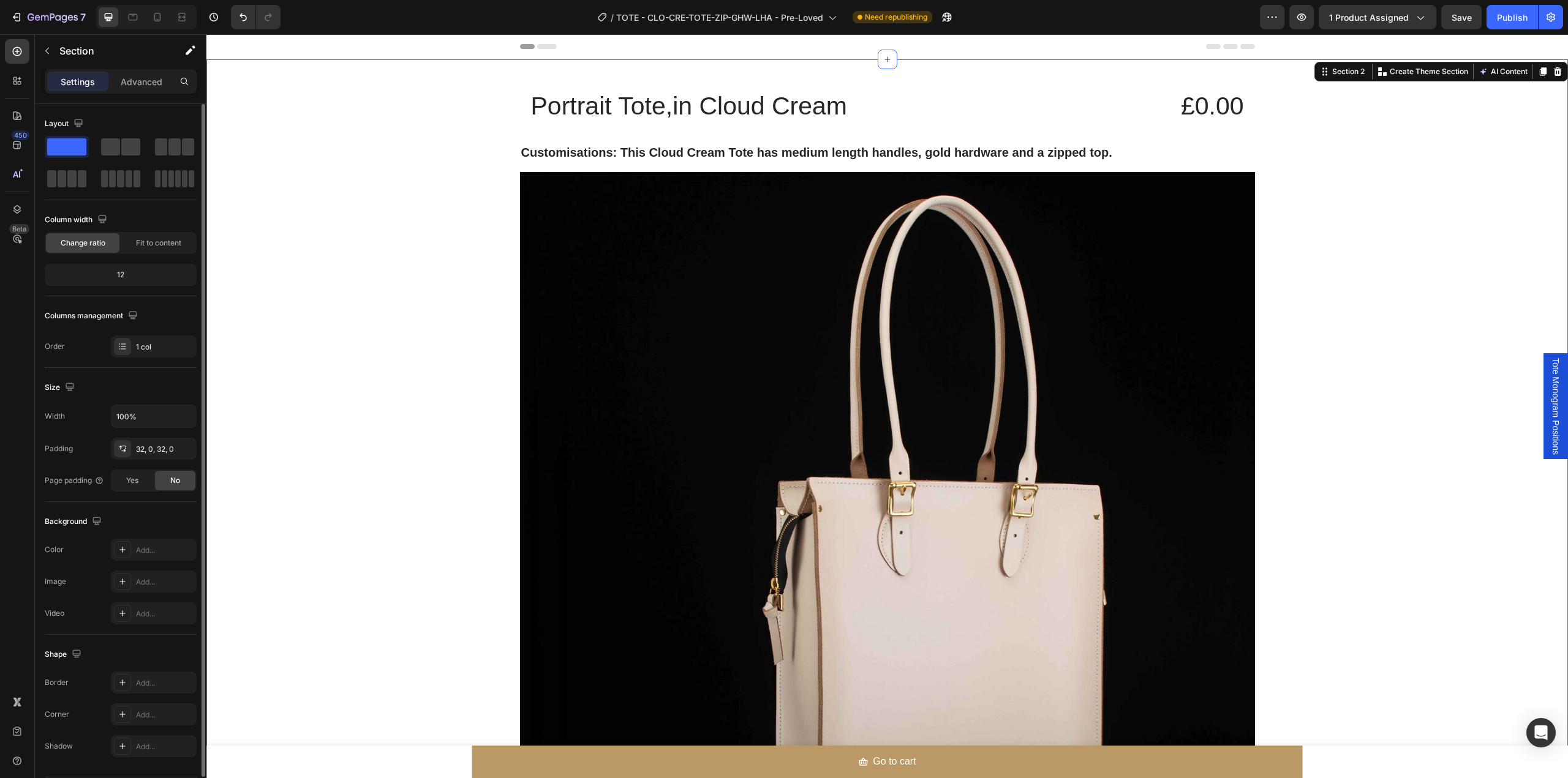
click at [474, 229] on div "Portrait Tote,in Cloud Cream Text Block £0.00 Product Price Product Price Row C…" at bounding box center [887, 763] width 1362 height 1369
click at [689, 137] on div "Portrait Tote,in Cloud Cream Text Block £0.00 Product Price Product Price Row C…" at bounding box center [887, 585] width 735 height 1012
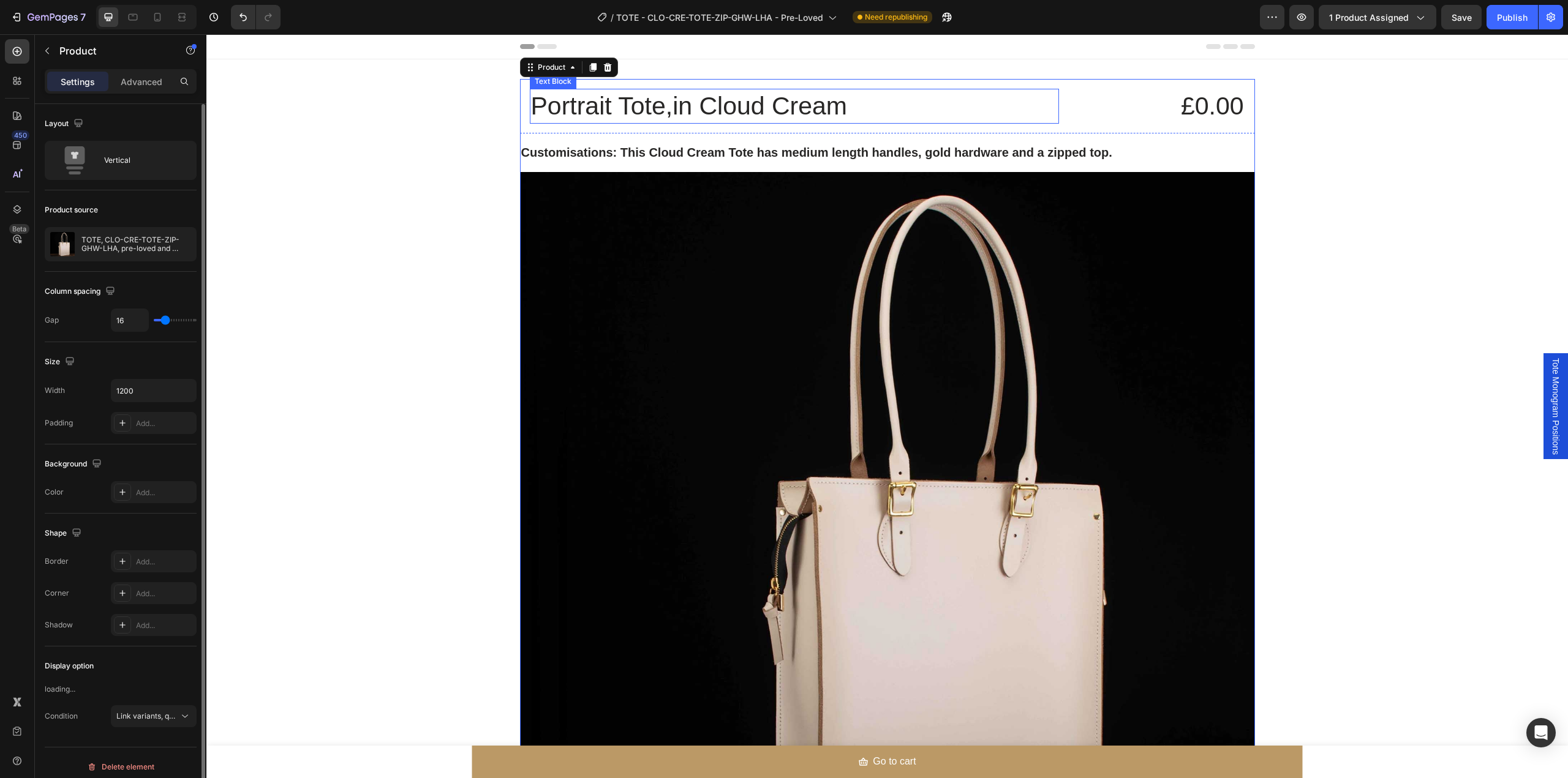
click at [711, 108] on p "Portrait Tote,in Cloud Cream" at bounding box center [795, 106] width 527 height 32
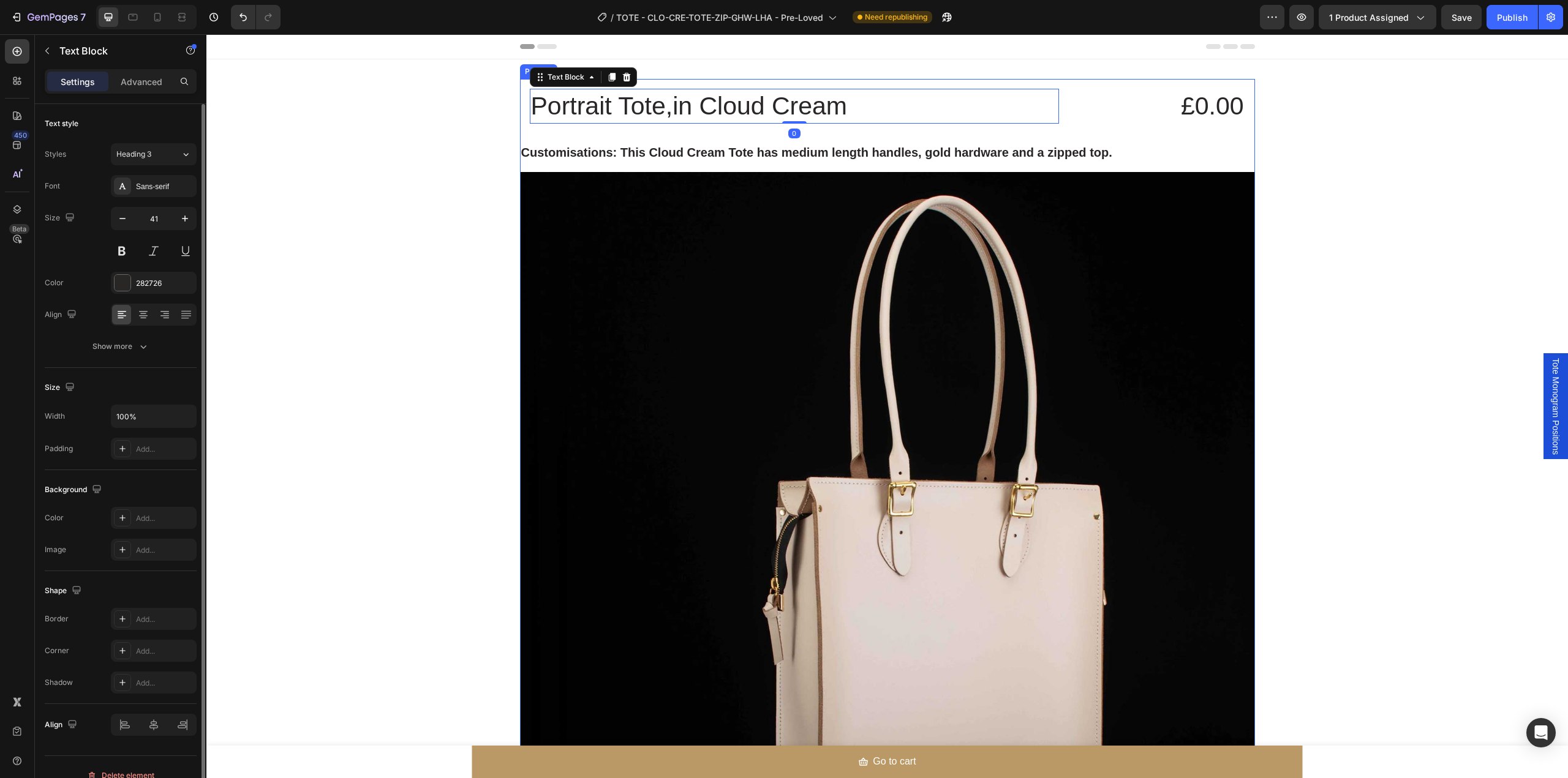
click at [782, 142] on div "Portrait Tote,in Cloud Cream Text Block 0 £0.00 Product Price Product Price Row…" at bounding box center [887, 585] width 735 height 1012
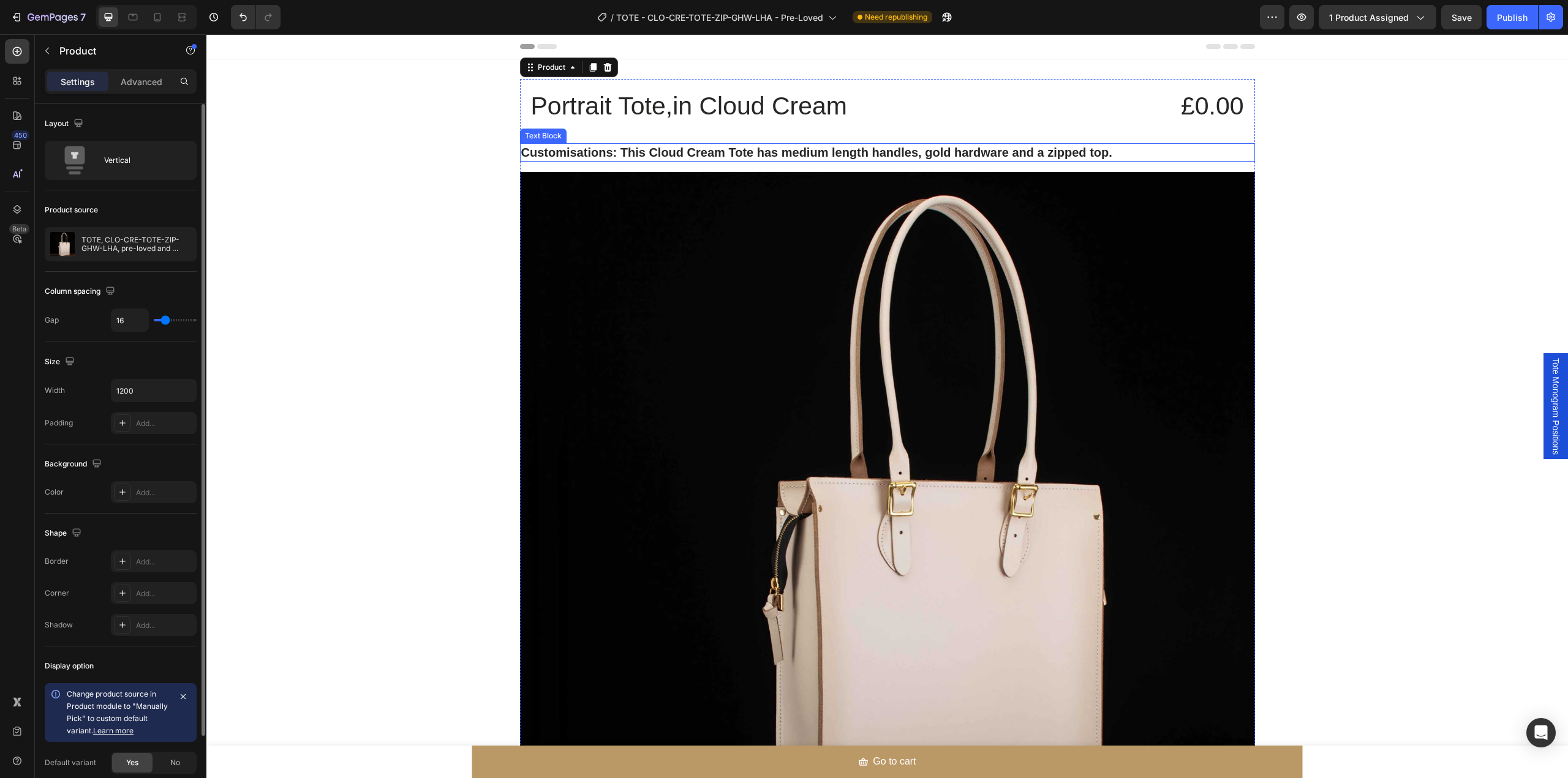
click at [735, 152] on strong "Customisations: This Cloud Cream Tote has medium length handles, gold hardware …" at bounding box center [816, 152] width 591 height 14
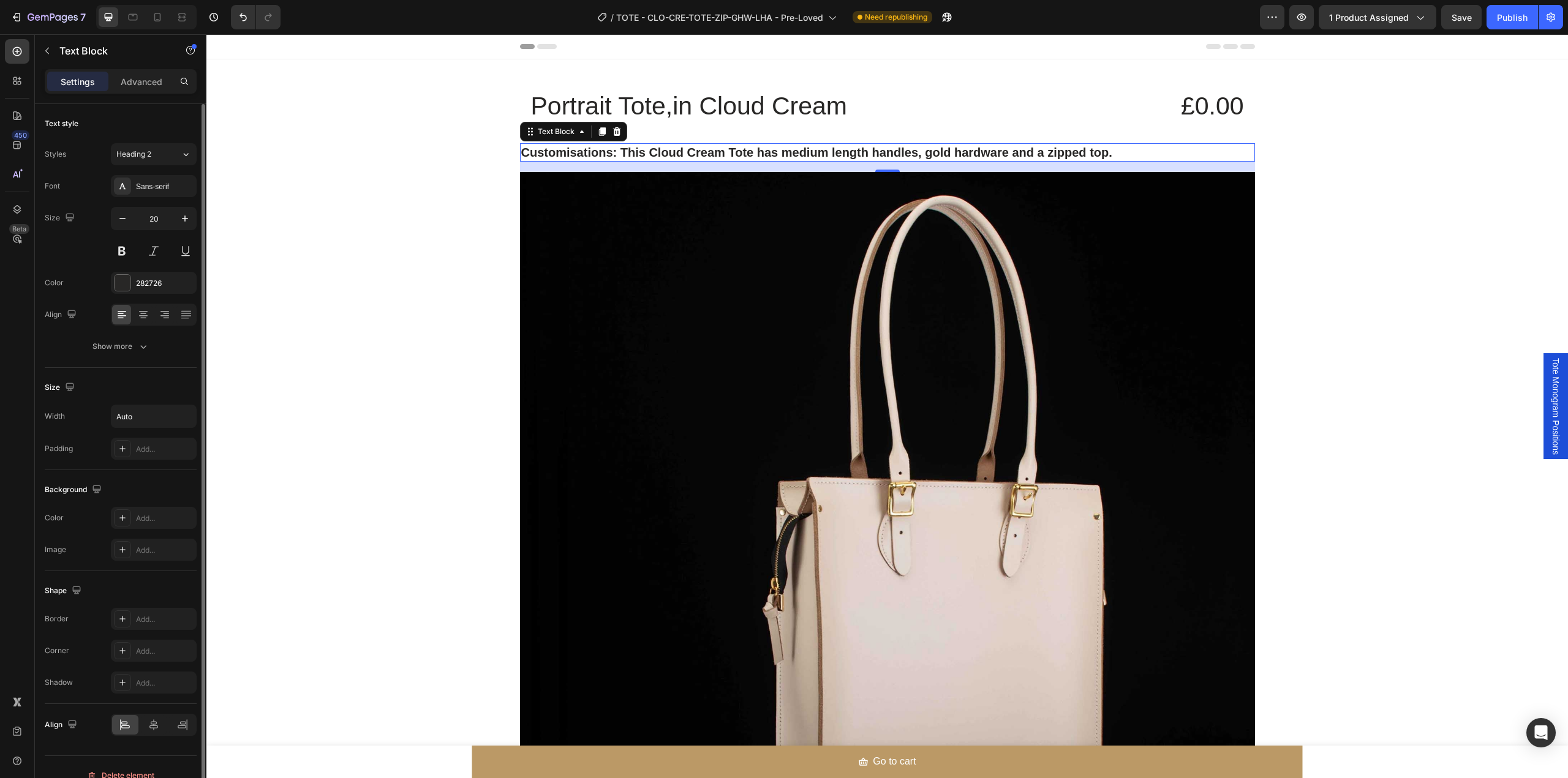
click at [558, 154] on strong "Customisations: This Cloud Cream Tote has medium length handles, gold hardware …" at bounding box center [816, 152] width 591 height 14
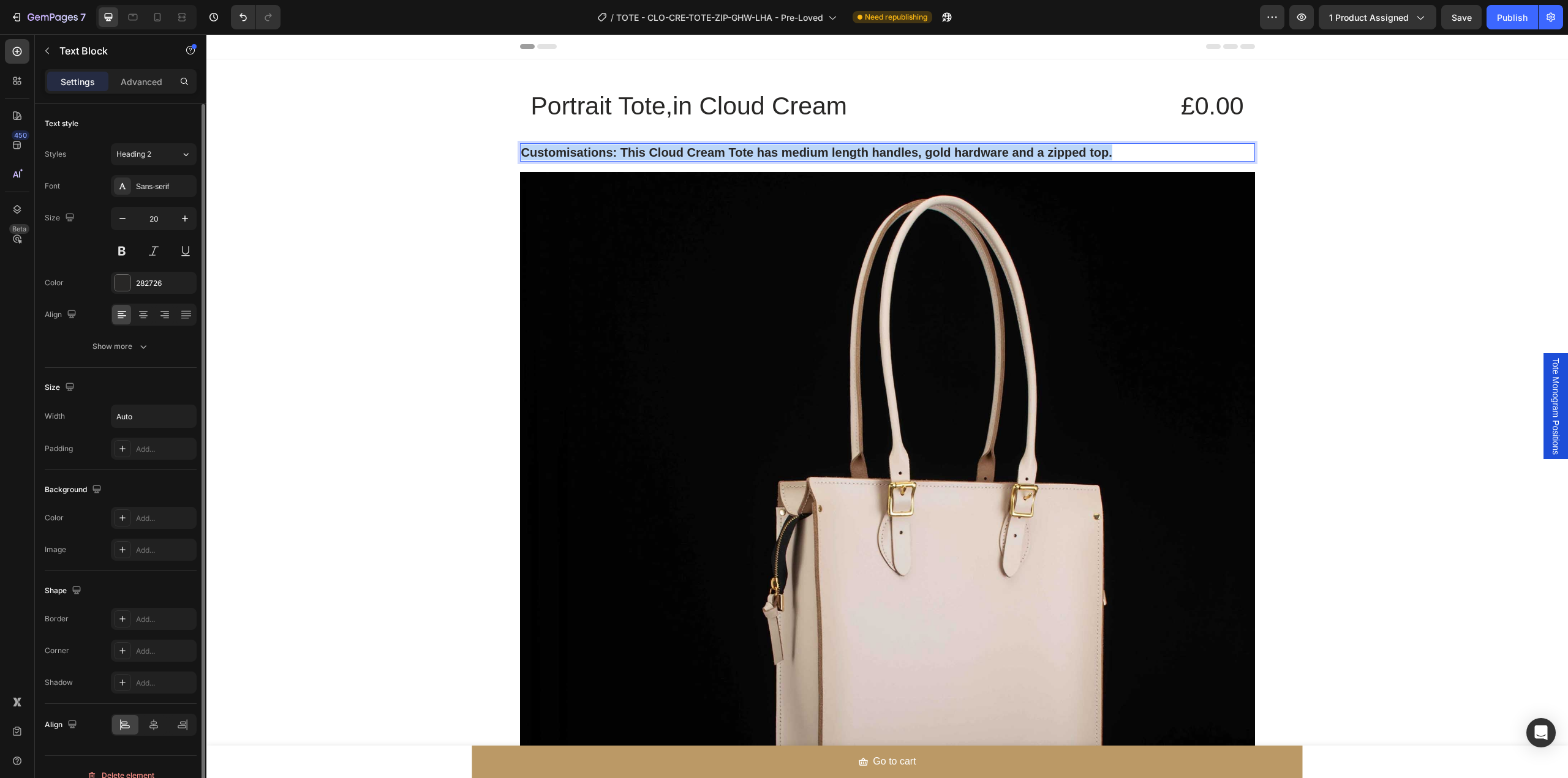
click at [558, 154] on strong "Customisations: This Cloud Cream Tote has medium length handles, gold hardware …" at bounding box center [816, 152] width 591 height 14
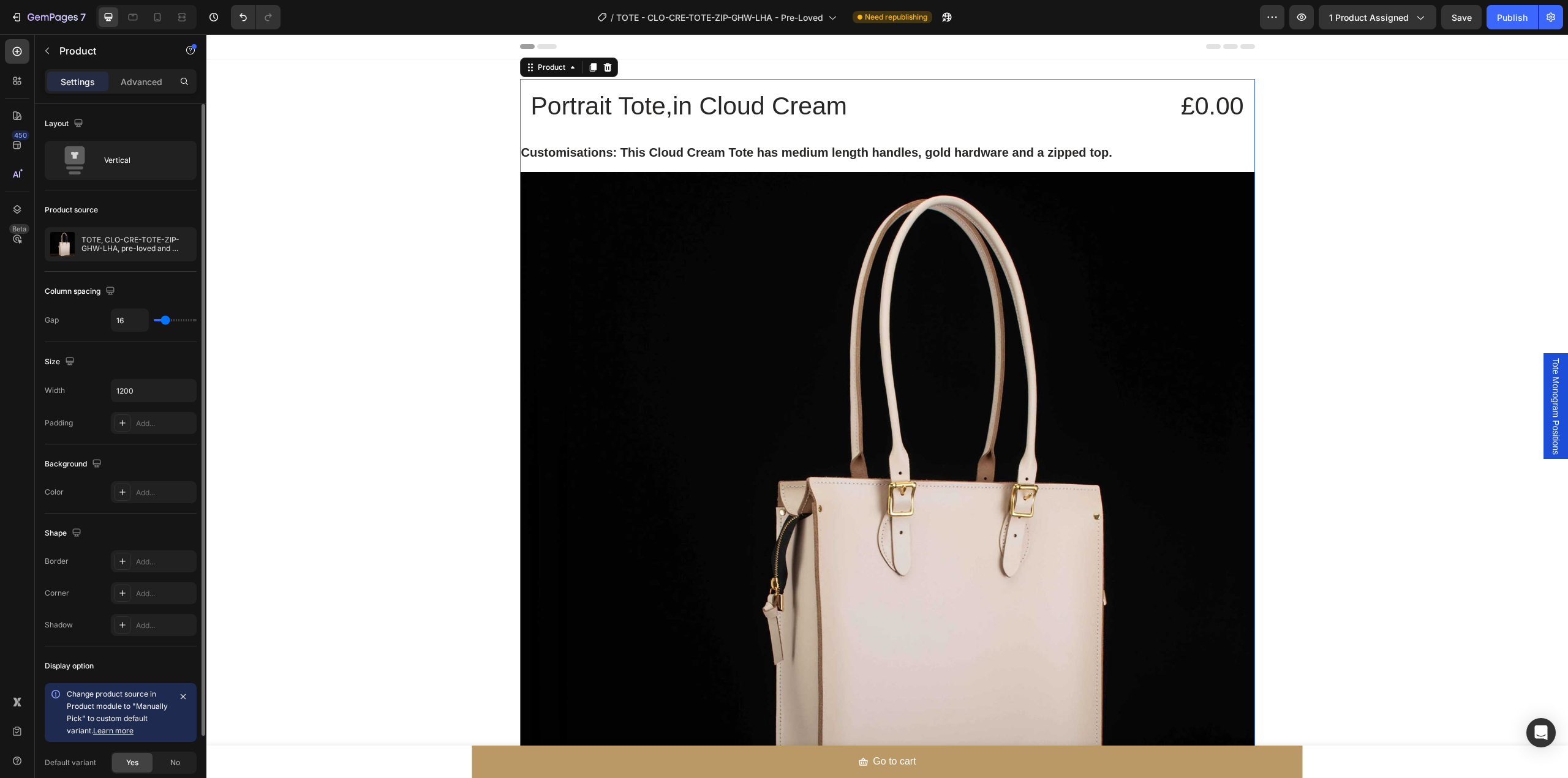
click at [533, 165] on div "Portrait Tote,in Cloud Cream Text Block £0.00 Product Price Product Price Row C…" at bounding box center [887, 585] width 735 height 1012
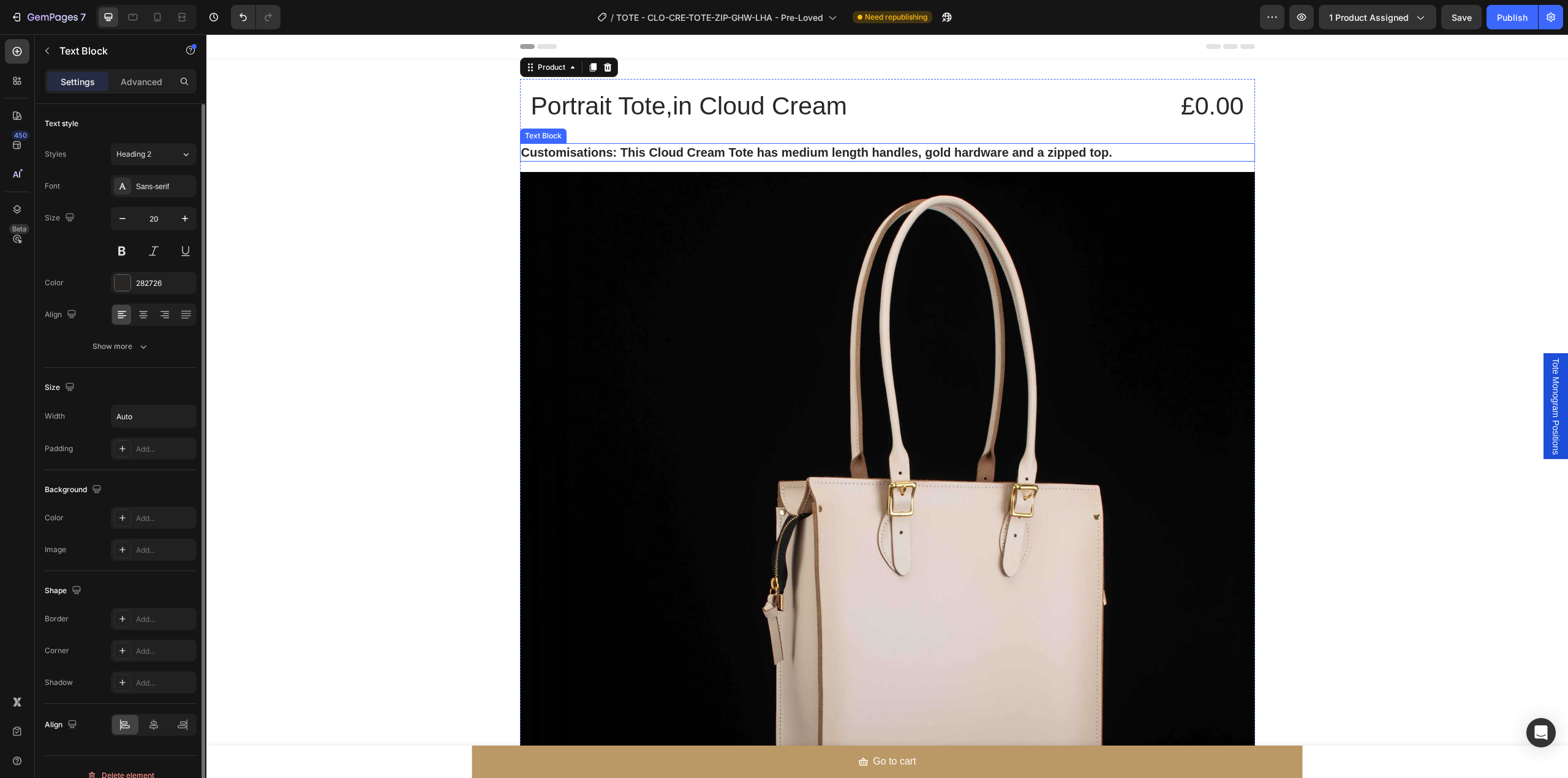
click at [684, 153] on strong "Customisations: This Cloud Cream Tote has medium length handles, gold hardware …" at bounding box center [816, 152] width 591 height 14
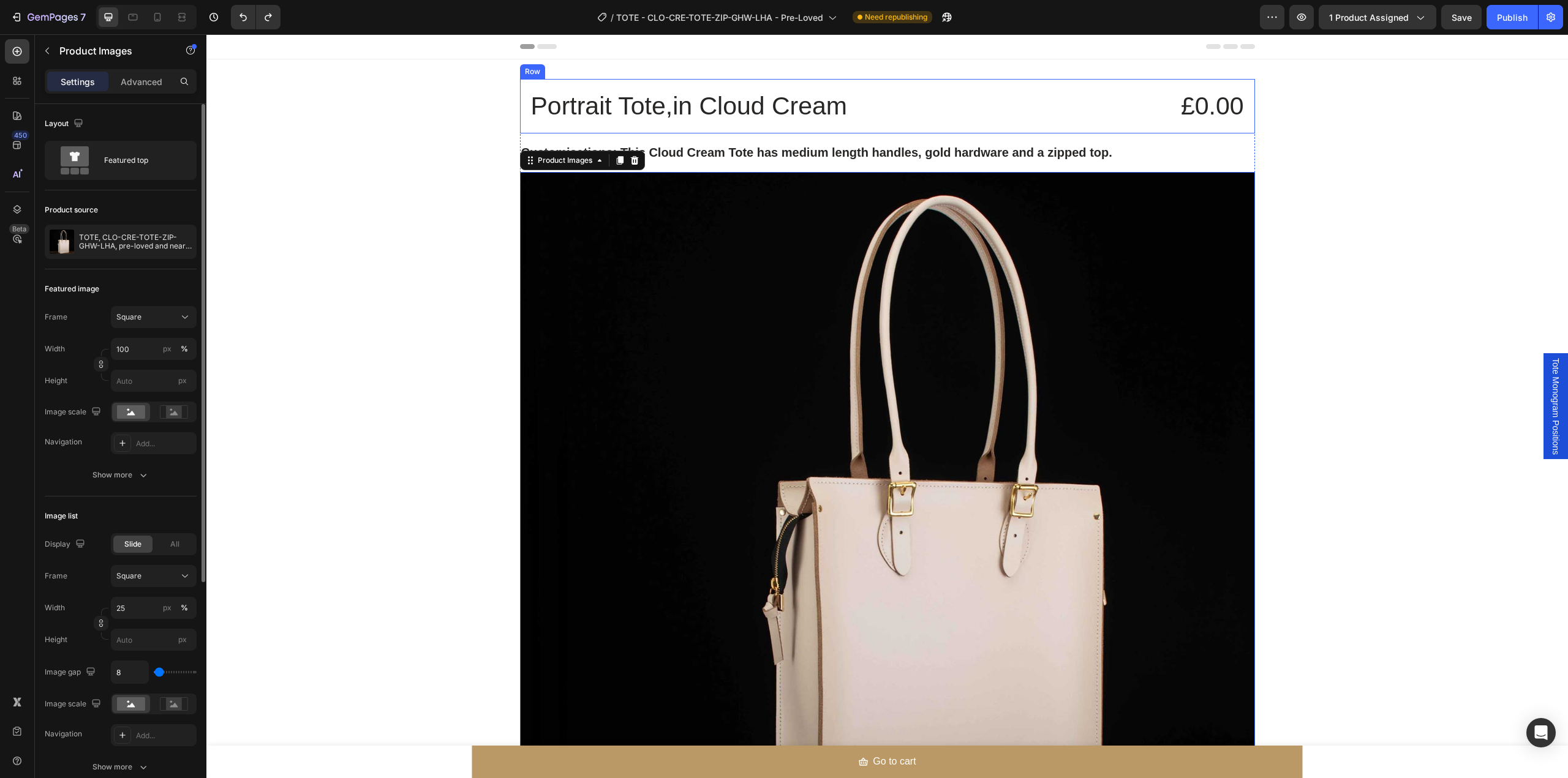
click at [742, 129] on div "Portrait Tote,in Cloud Cream Text Block £0.00 Product Price Product Price Row" at bounding box center [887, 106] width 735 height 54
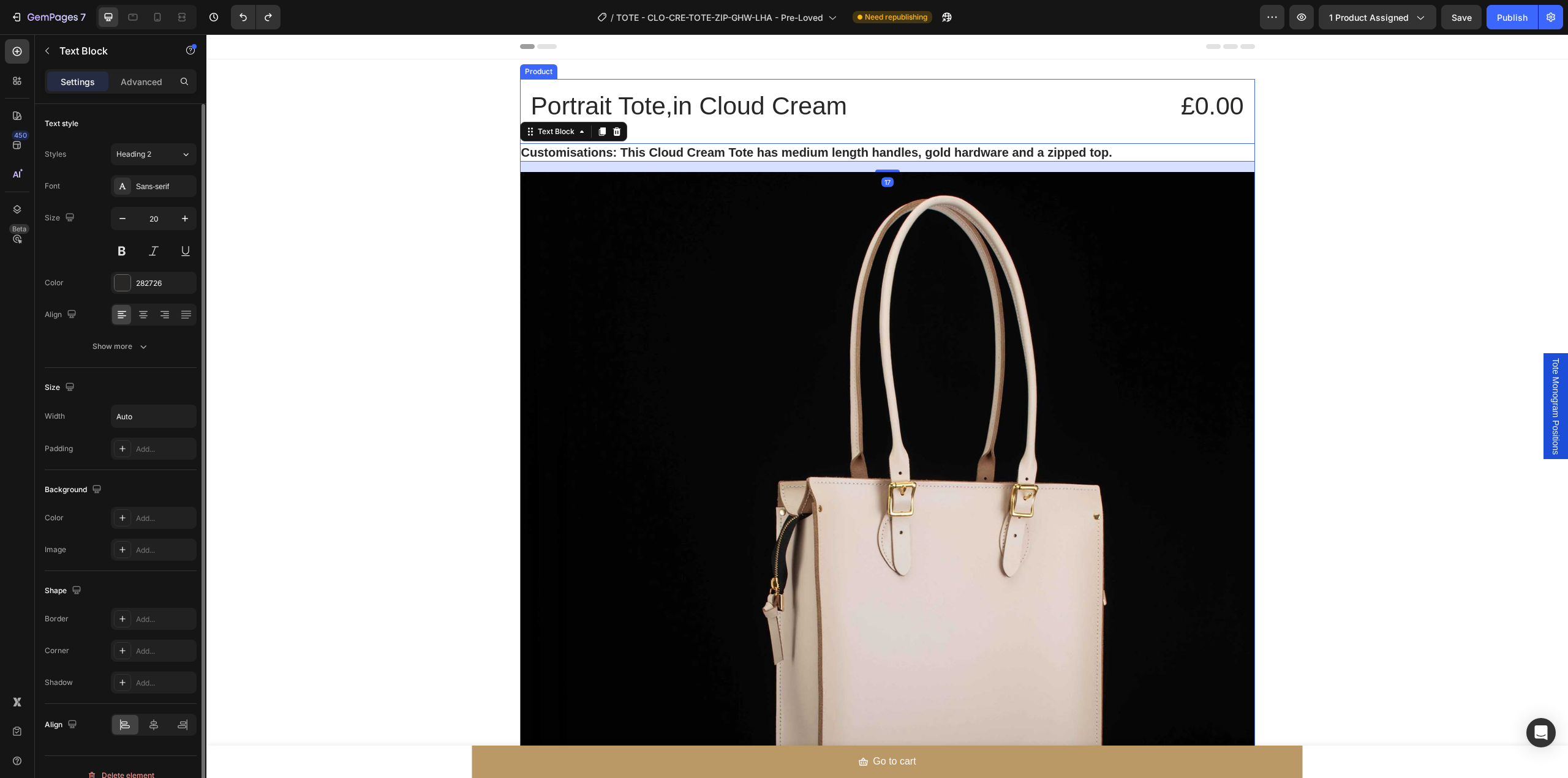
click at [875, 129] on div "Portrait Tote,in Cloud Cream Text Block £0.00 Product Price Product Price Row" at bounding box center [887, 106] width 735 height 54
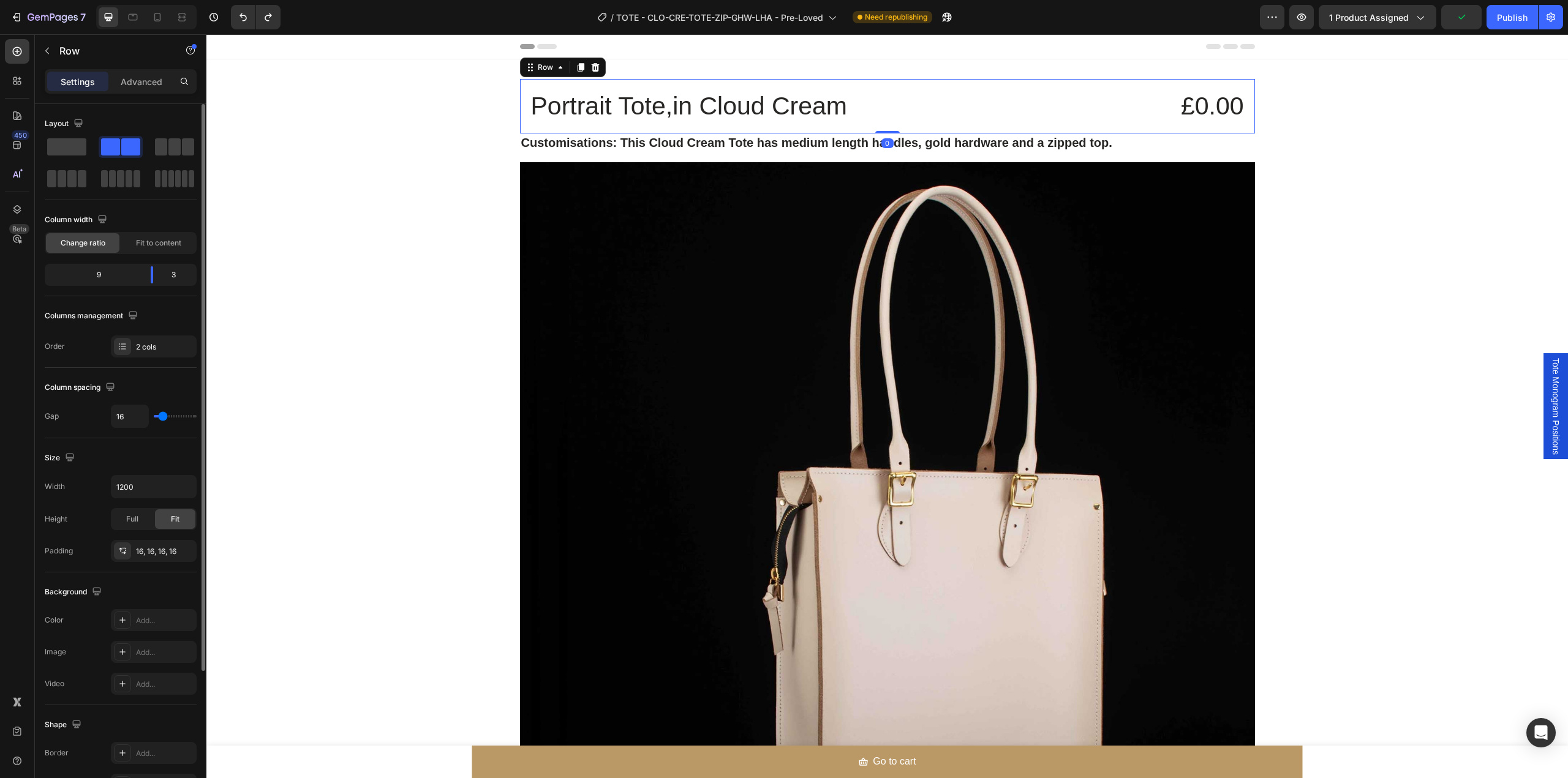
drag, startPoint x: 882, startPoint y: 143, endPoint x: 881, endPoint y: 125, distance: 18.0
click at [881, 125] on div "Portrait Tote,in Cloud Cream Text Block £0.00 Product Price Product Price Row 0" at bounding box center [887, 106] width 735 height 54
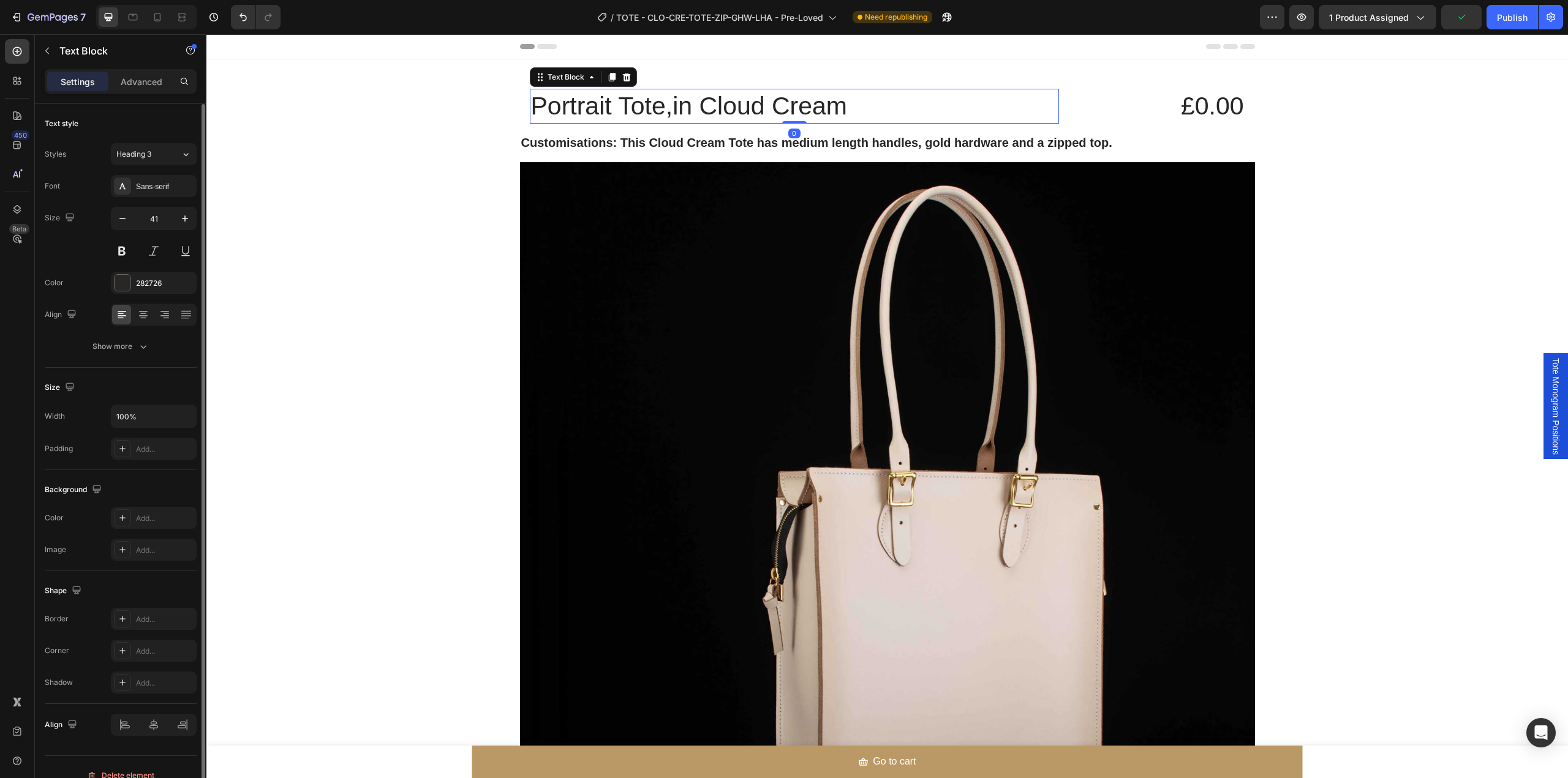
click at [821, 115] on p "Portrait Tote,in Cloud Cream" at bounding box center [795, 106] width 527 height 32
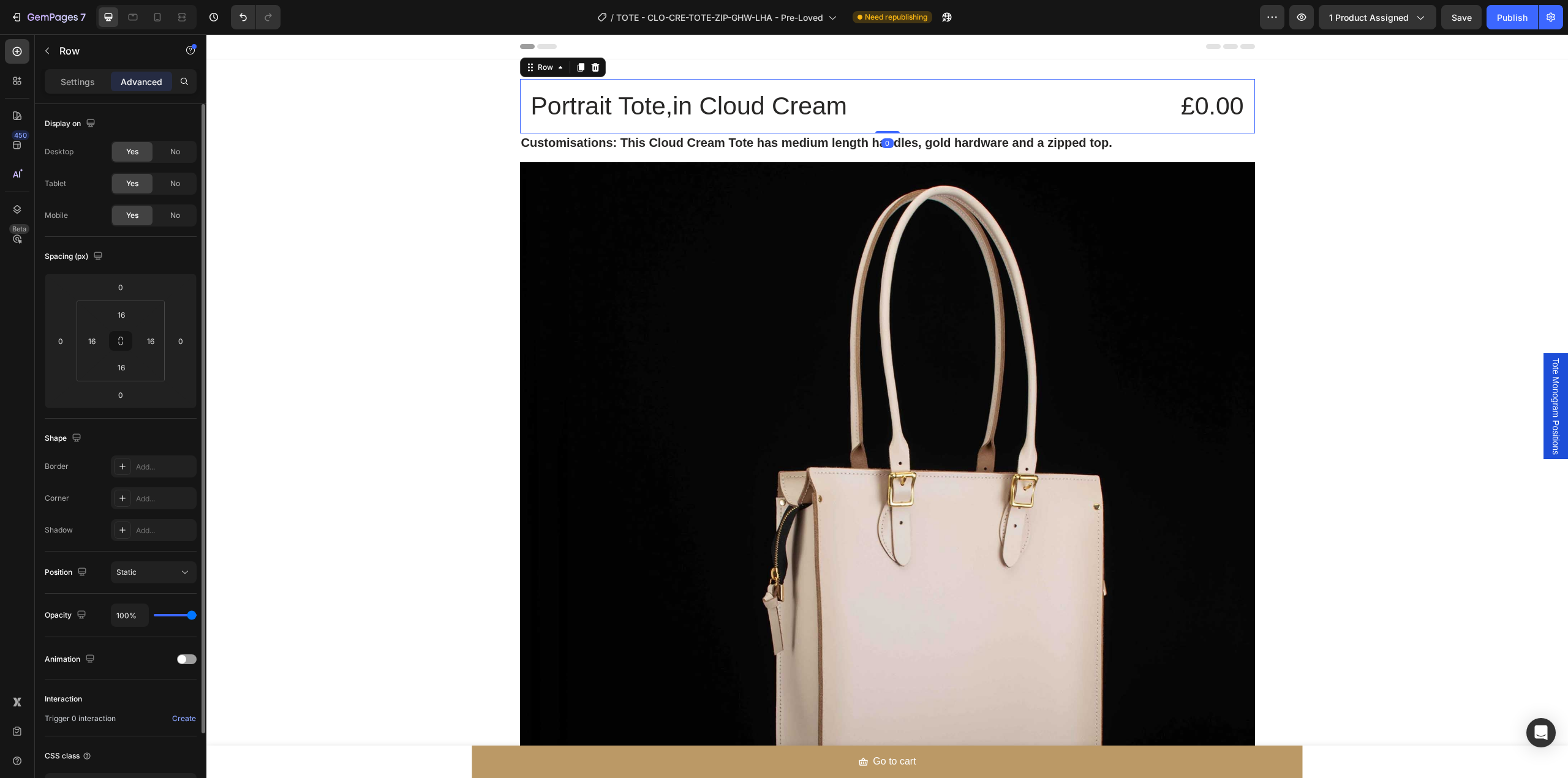
click at [769, 128] on div "Portrait Tote,in Cloud Cream Text Block £0.00 Product Price Product Price Row 0" at bounding box center [887, 106] width 735 height 54
drag, startPoint x: 887, startPoint y: 131, endPoint x: 887, endPoint y: 117, distance: 14.0
click at [887, 117] on div "Portrait Tote,in Cloud Cream Text Block £0.00 Product Price Product Price Row 0" at bounding box center [887, 106] width 735 height 54
click at [632, 144] on strong "Customisations: This Cloud Cream Tote has medium length handles, gold hardware …" at bounding box center [816, 142] width 591 height 14
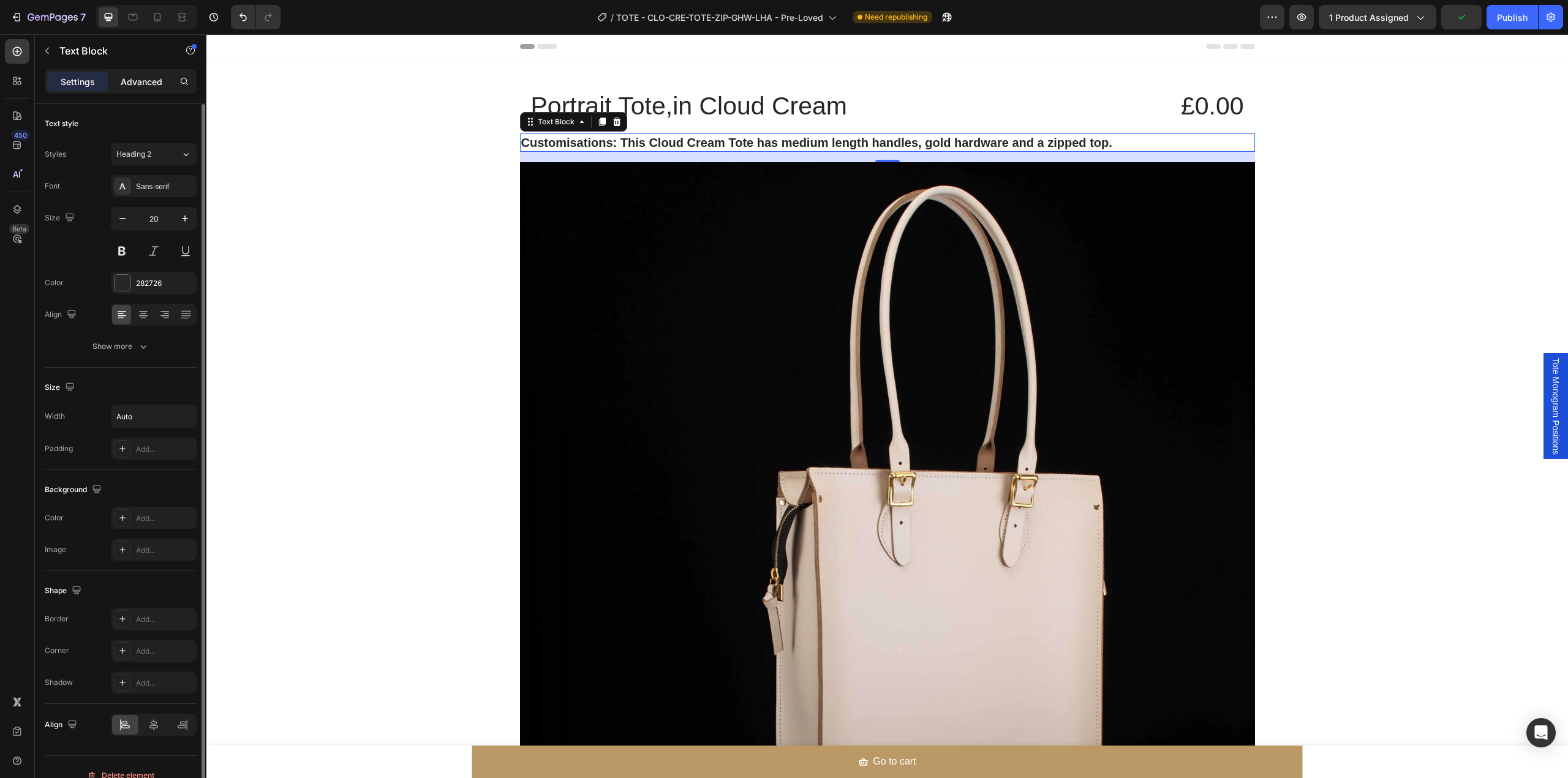
click at [142, 87] on p "Advanced" at bounding box center [141, 82] width 42 height 13
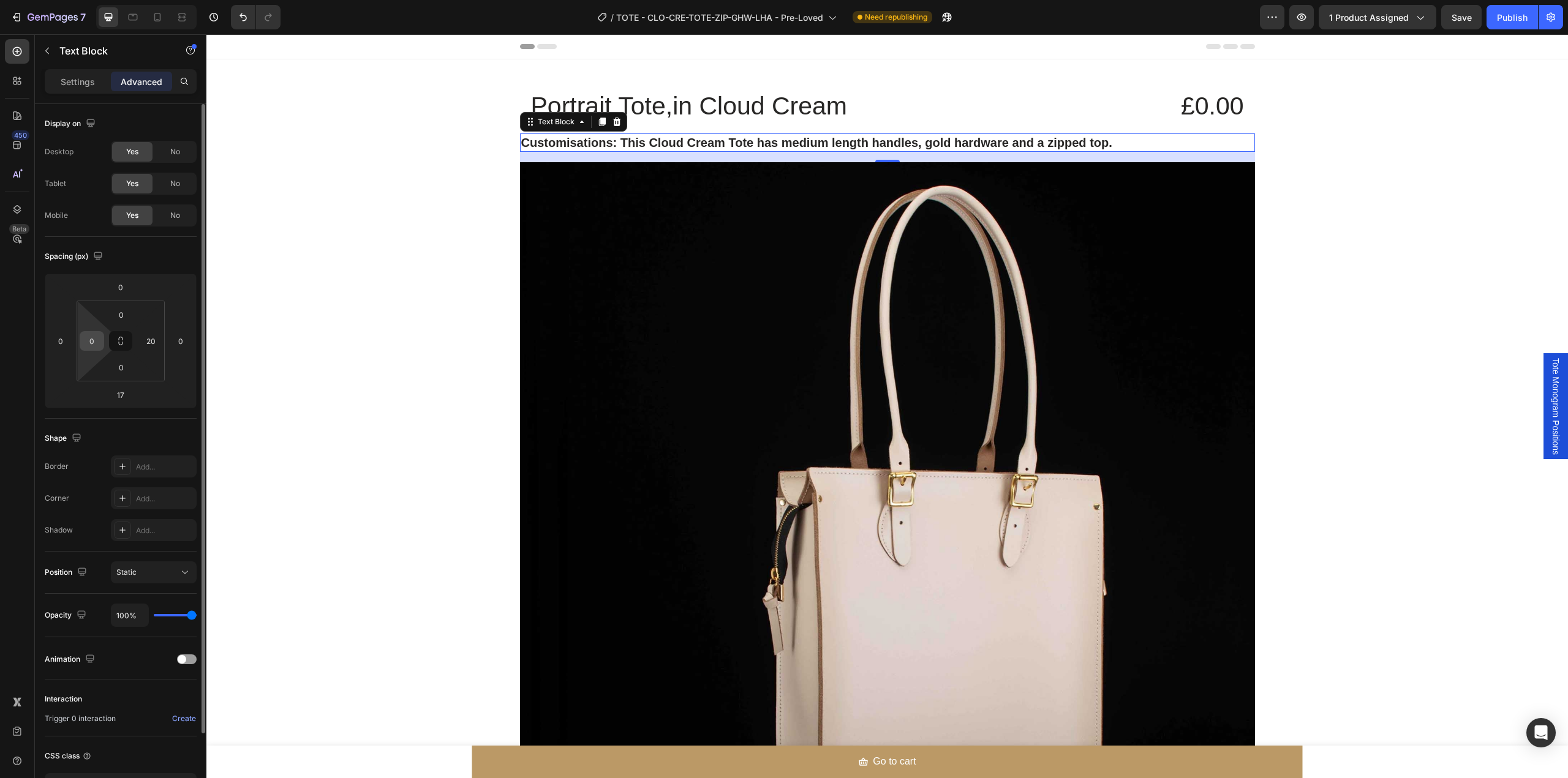
click at [91, 341] on input "0" at bounding box center [91, 341] width 19 height 19
type input "16"
click at [1415, 322] on div "Portrait Tote,in Cloud Cream Text Block £0.00 Product Price Product Price Row C…" at bounding box center [887, 759] width 1362 height 1360
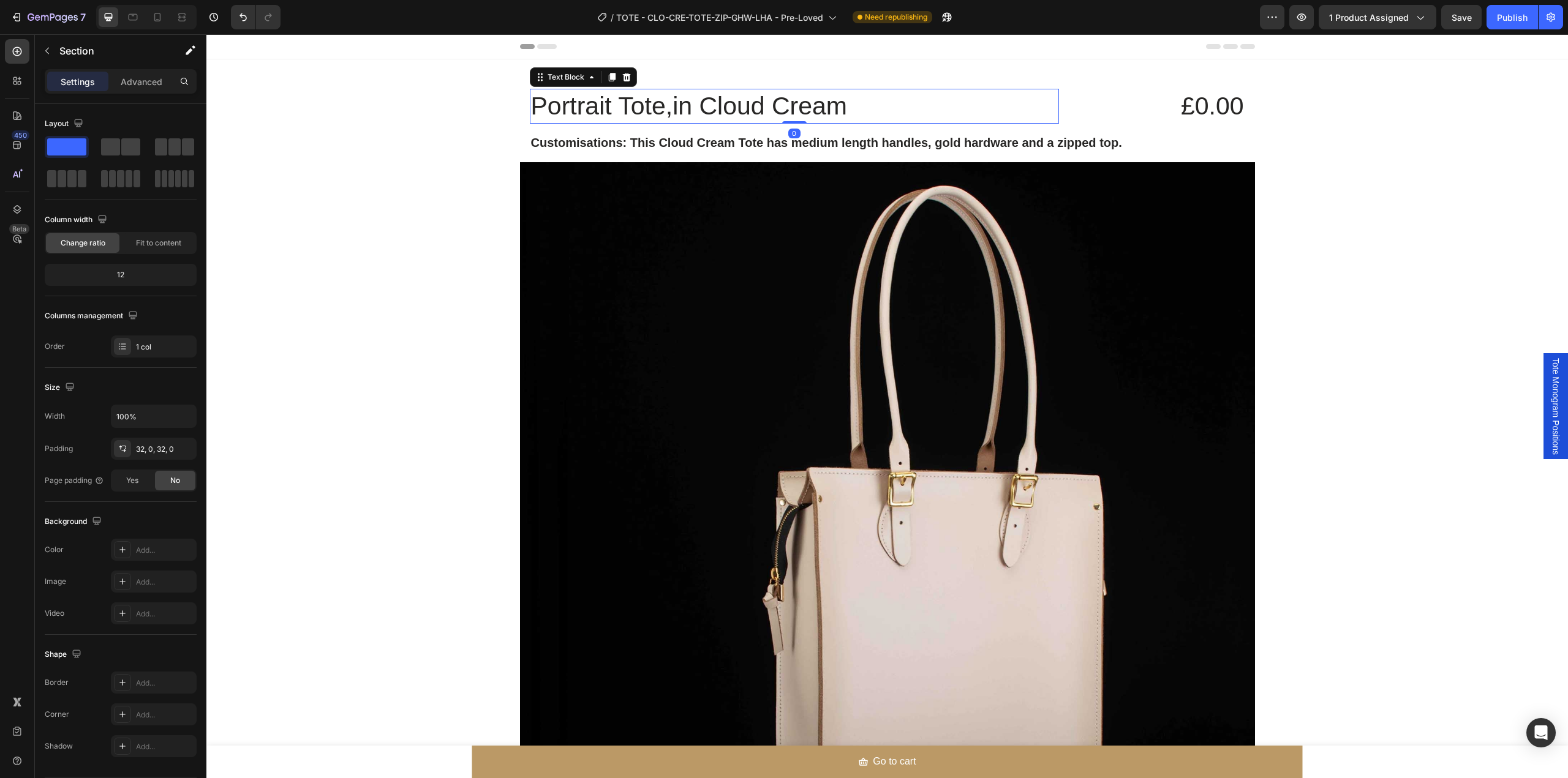
click at [588, 120] on p "Portrait Tote,in Cloud Cream" at bounding box center [795, 106] width 527 height 32
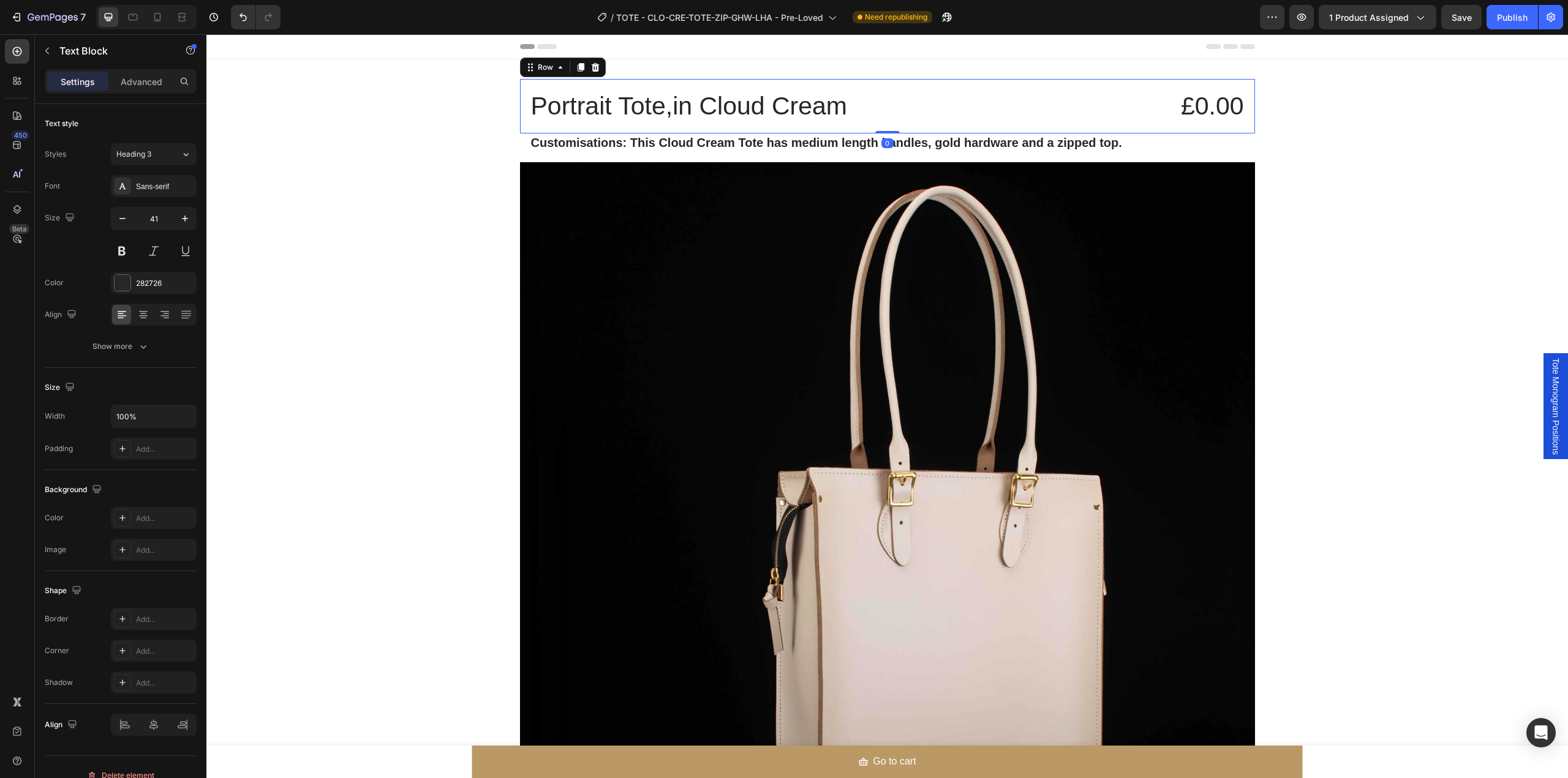
click at [1105, 127] on div "Portrait Tote,in Cloud Cream Text Block £0.00 Product Price Product Price Row 0" at bounding box center [887, 106] width 735 height 54
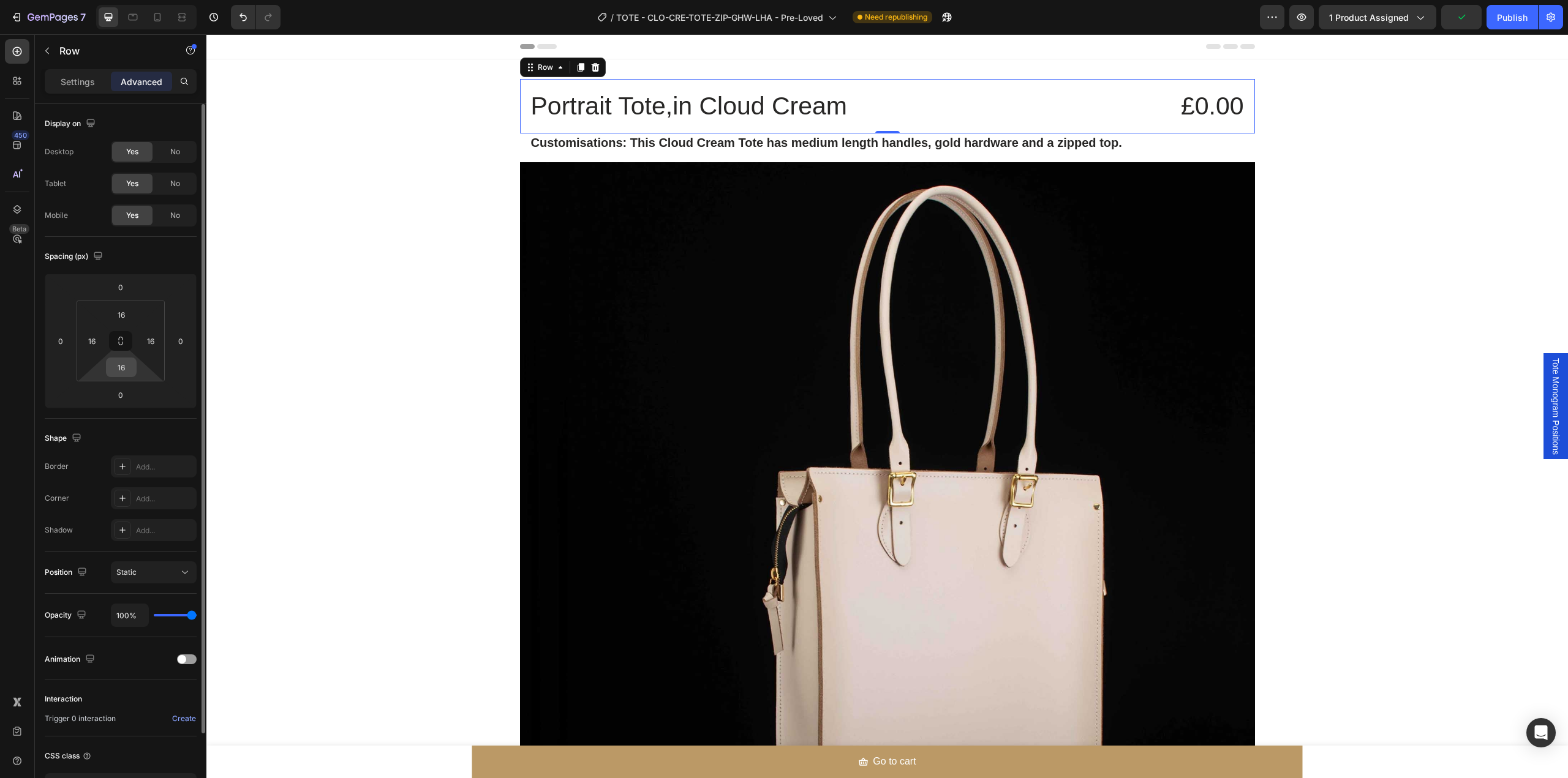
click at [111, 376] on div "16" at bounding box center [121, 368] width 31 height 19
click at [118, 381] on div "16 16 16 16" at bounding box center [120, 341] width 88 height 81
click at [124, 365] on input "16" at bounding box center [121, 367] width 24 height 19
type input "0"
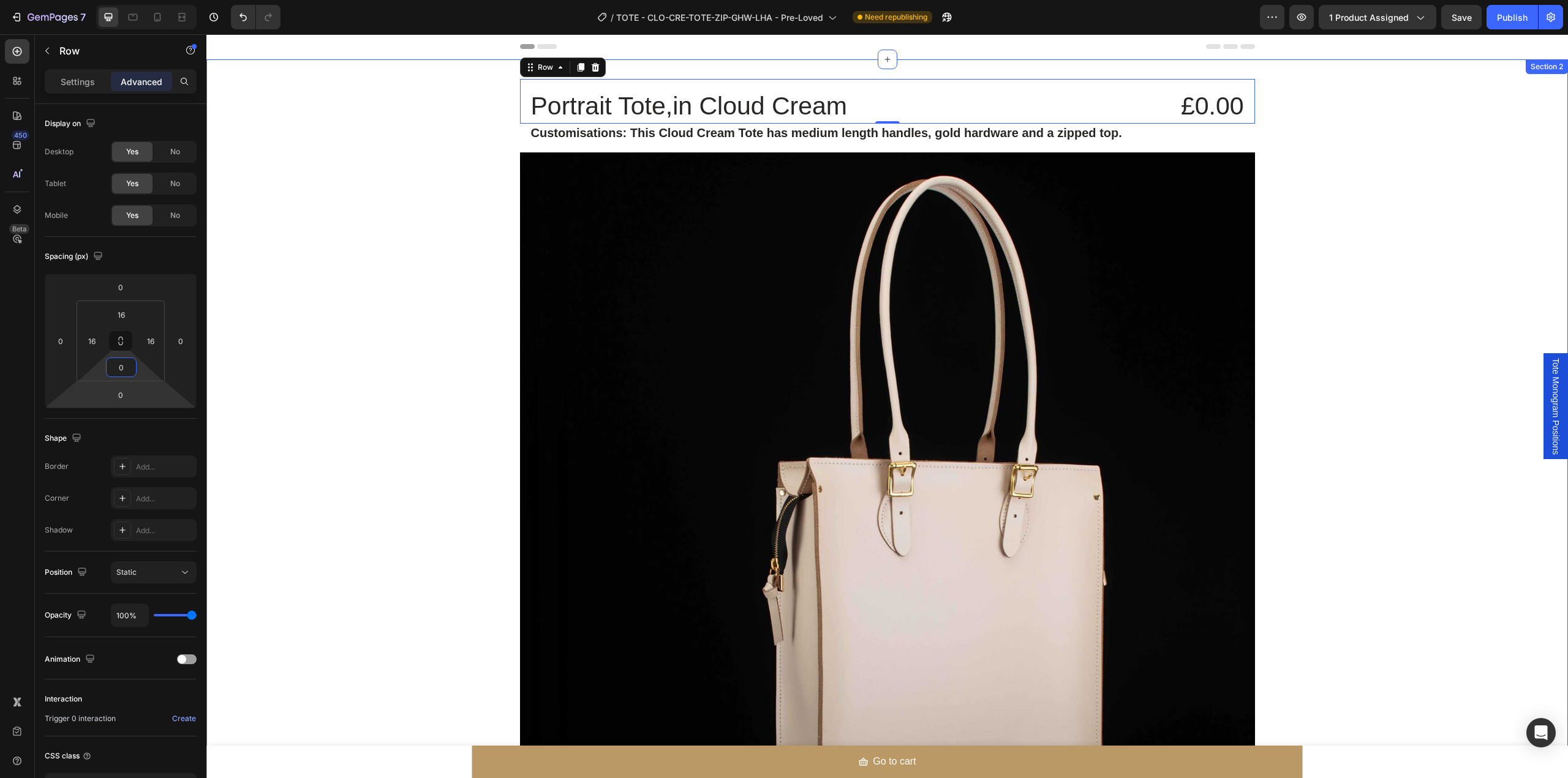
click at [1461, 246] on div "Portrait Tote,in Cloud Cream Text Block £0.00 Product Price Product Price Row 0…" at bounding box center [887, 754] width 1362 height 1350
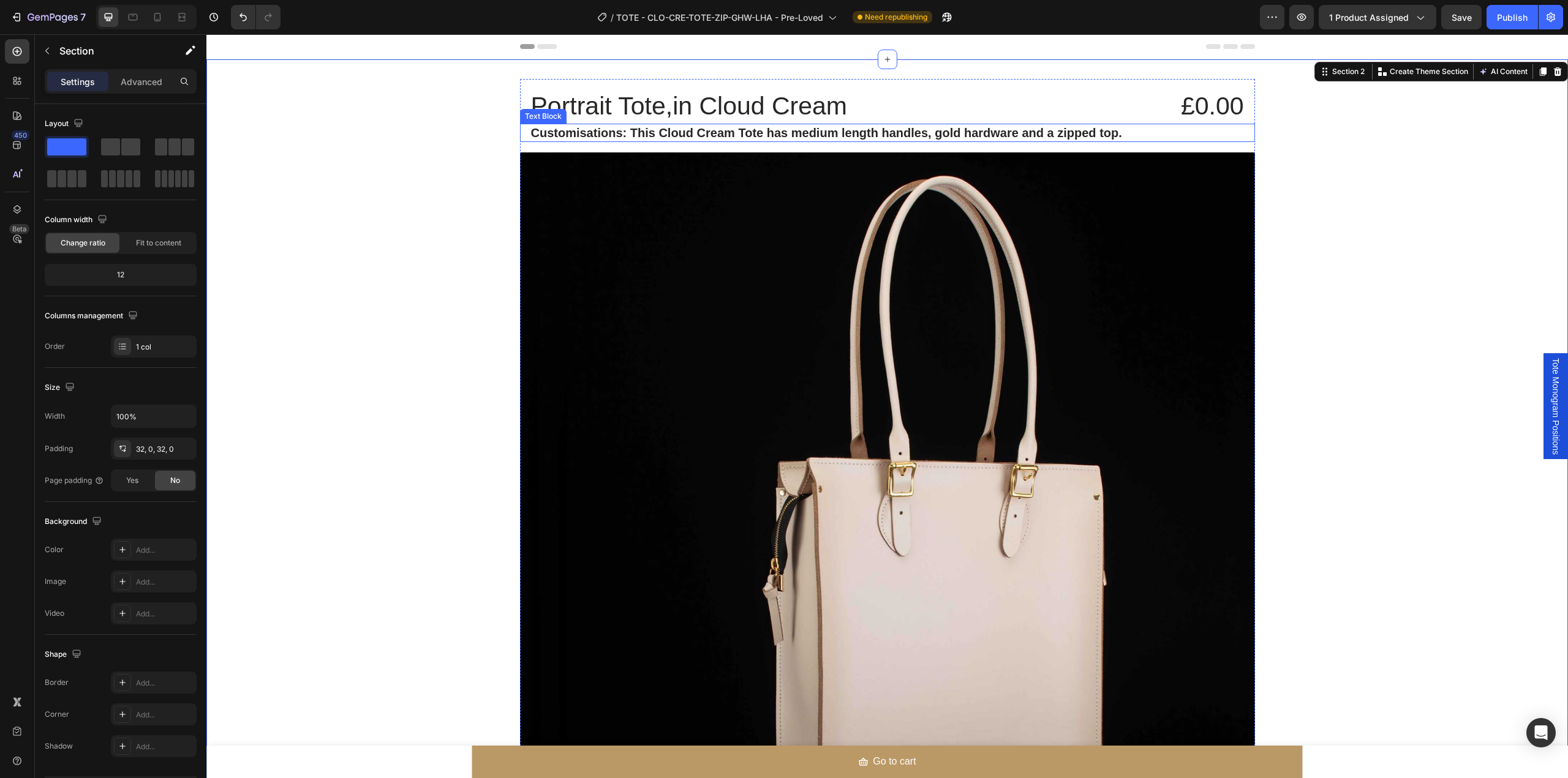
click at [700, 136] on strong "Customisations: This Cloud Cream Tote has medium length handles, gold hardware …" at bounding box center [826, 132] width 591 height 14
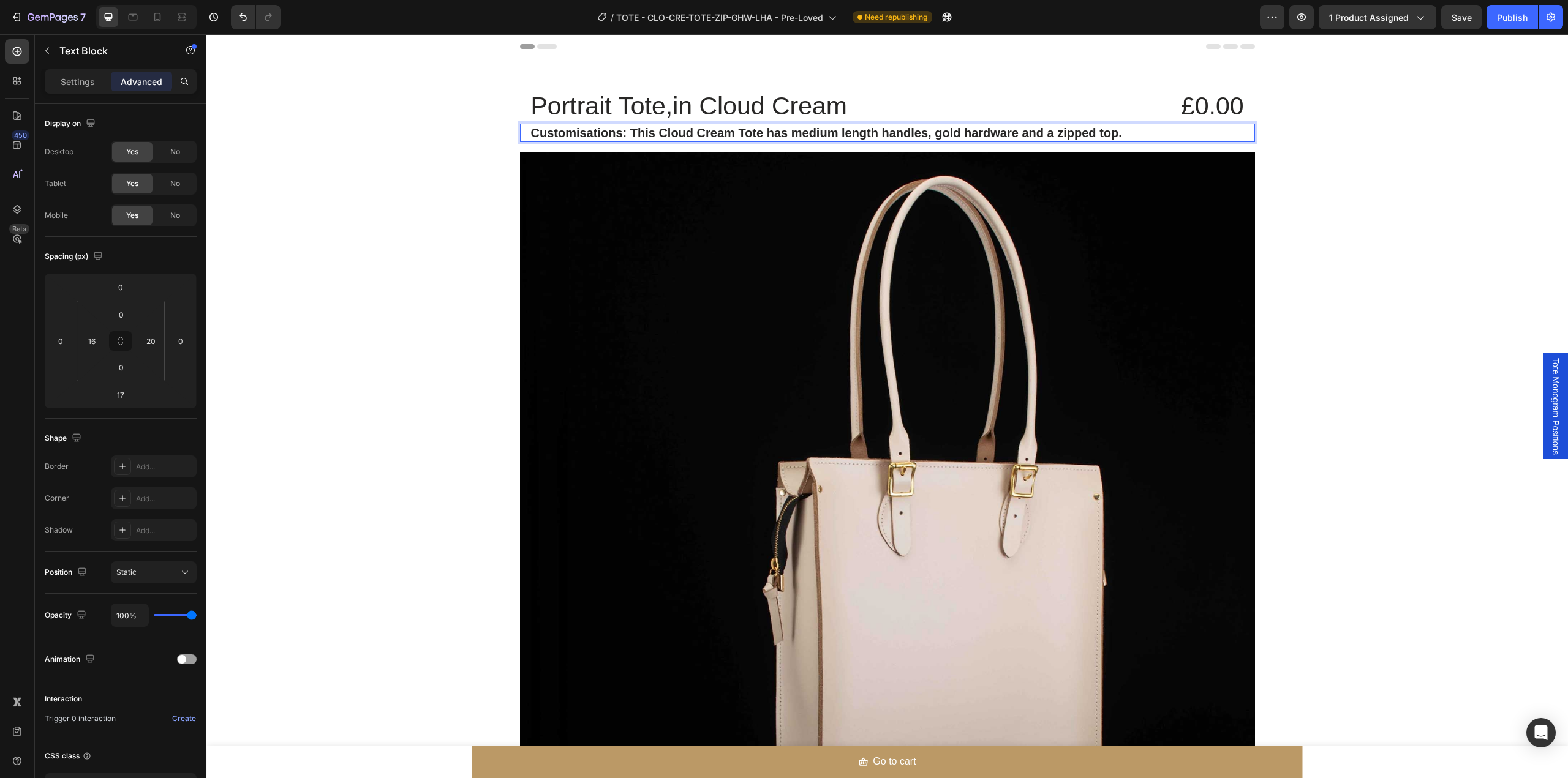
click at [640, 132] on strong "Customisations: This Cloud Cream Tote has medium length handles, gold hardware …" at bounding box center [826, 132] width 591 height 14
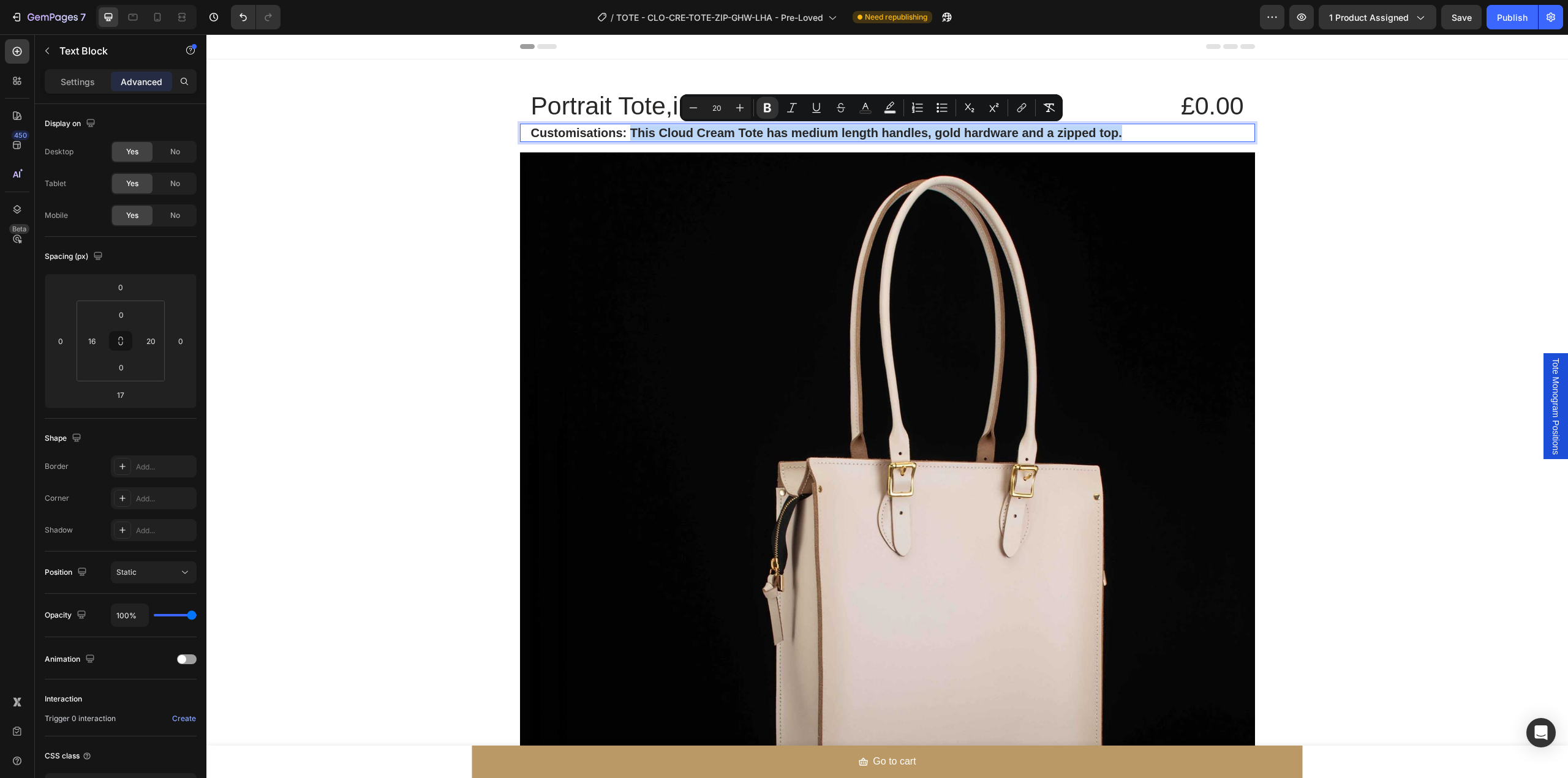
drag, startPoint x: 626, startPoint y: 131, endPoint x: 1123, endPoint y: 146, distance: 497.2
click at [1123, 143] on div "Portrait Tote,in Cloud Cream Text Block £0.00 Product Price Product Price Row C…" at bounding box center [887, 575] width 735 height 993
click at [1358, 211] on div "Portrait Tote,in Cloud Cream Text Block £0.00 Product Price Product Price Row C…" at bounding box center [887, 754] width 1362 height 1350
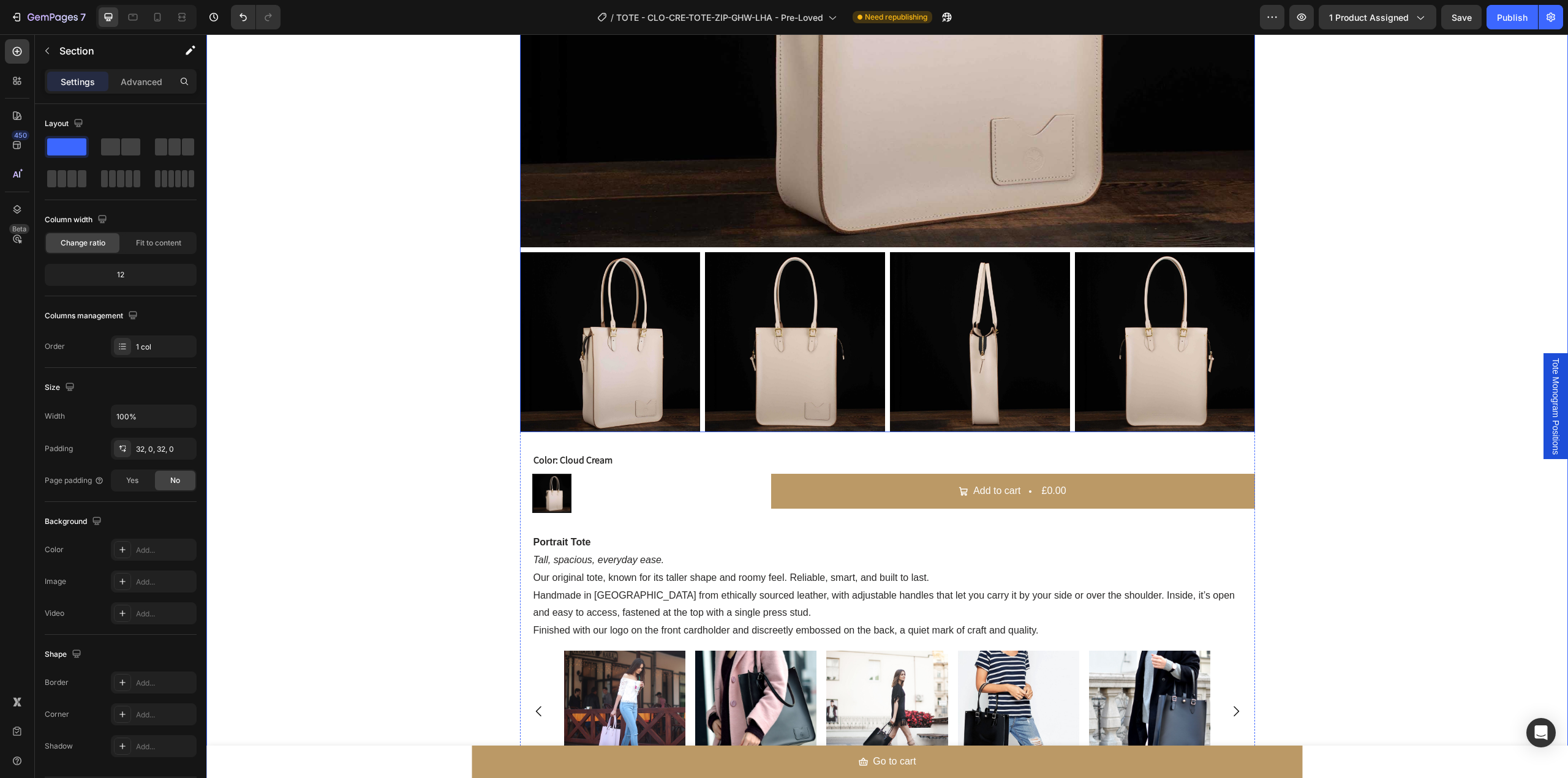
scroll to position [816, 0]
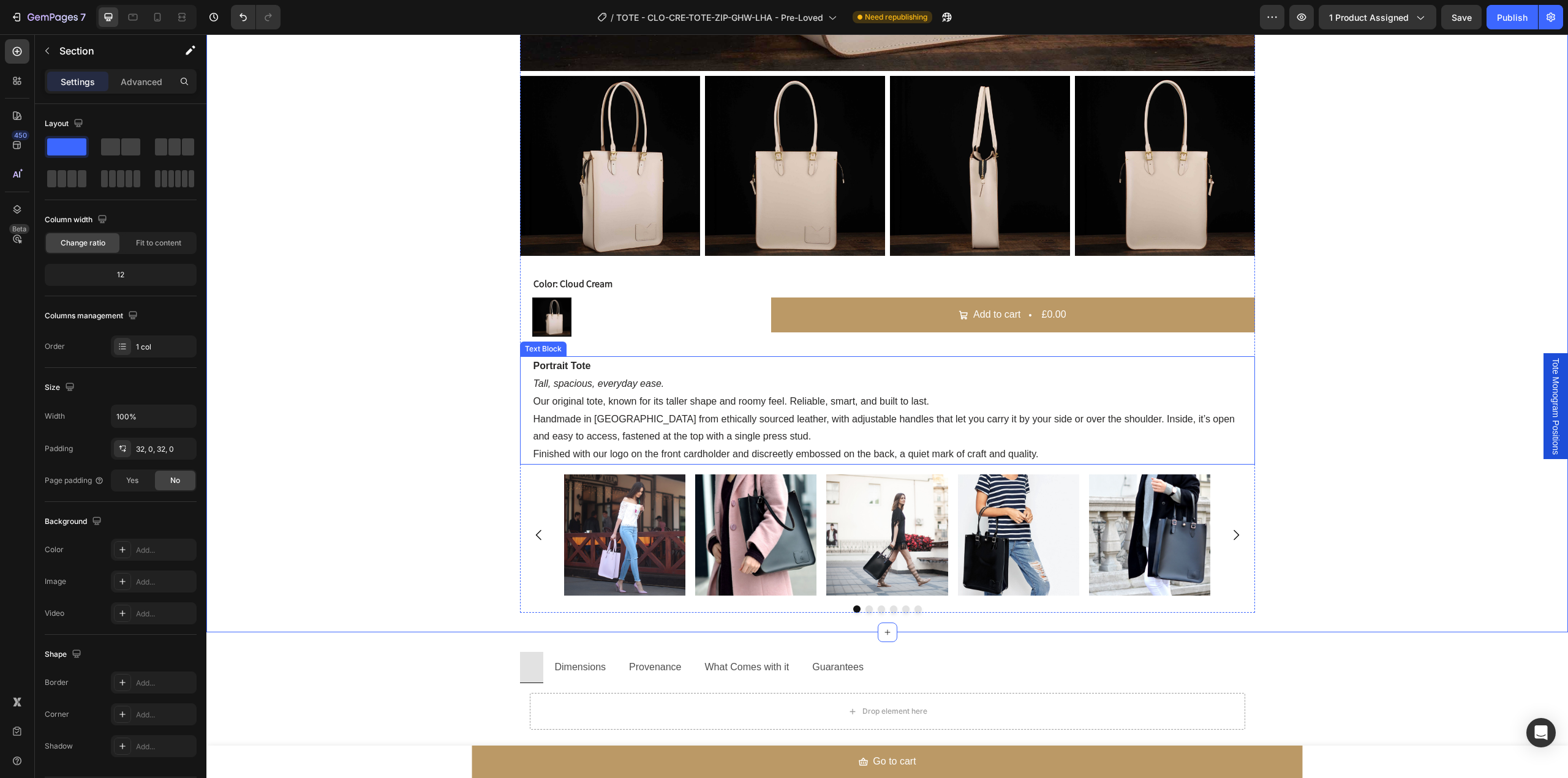
click at [684, 440] on p "Handmade in Liverpool from ethically sourced leather, with adjustable handles t…" at bounding box center [887, 428] width 708 height 36
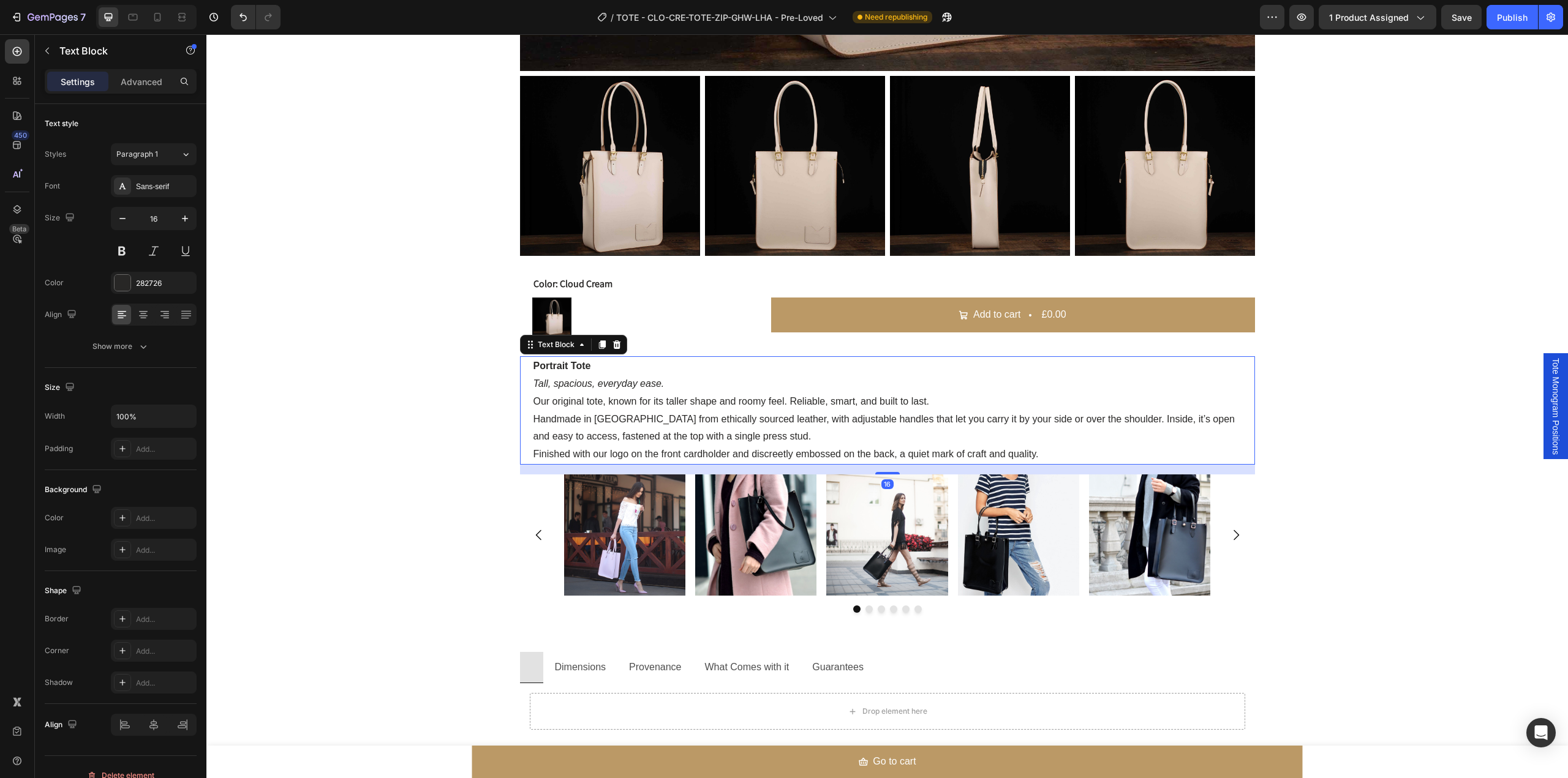
click at [684, 440] on p "Handmade in Liverpool from ethically sourced leather, with adjustable handles t…" at bounding box center [887, 428] width 708 height 36
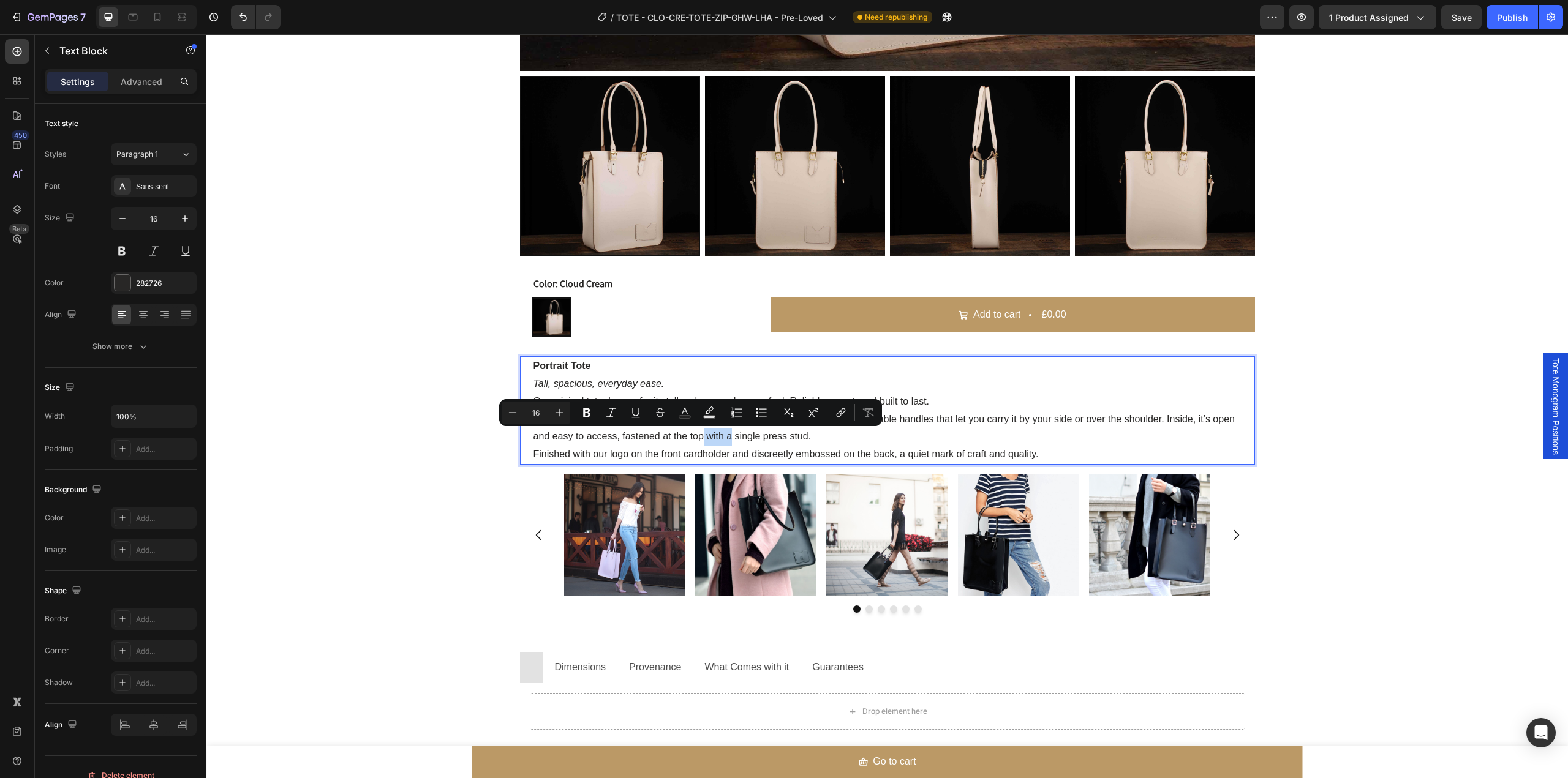
click at [676, 439] on p "Handmade in Liverpool from ethically sourced leather, with adjustable handles t…" at bounding box center [887, 428] width 708 height 36
drag, startPoint x: 677, startPoint y: 439, endPoint x: 751, endPoint y: 439, distance: 74.0
click at [751, 439] on p "Handmade in Liverpool from ethically sourced leather, with adjustable handles t…" at bounding box center [887, 428] width 708 height 36
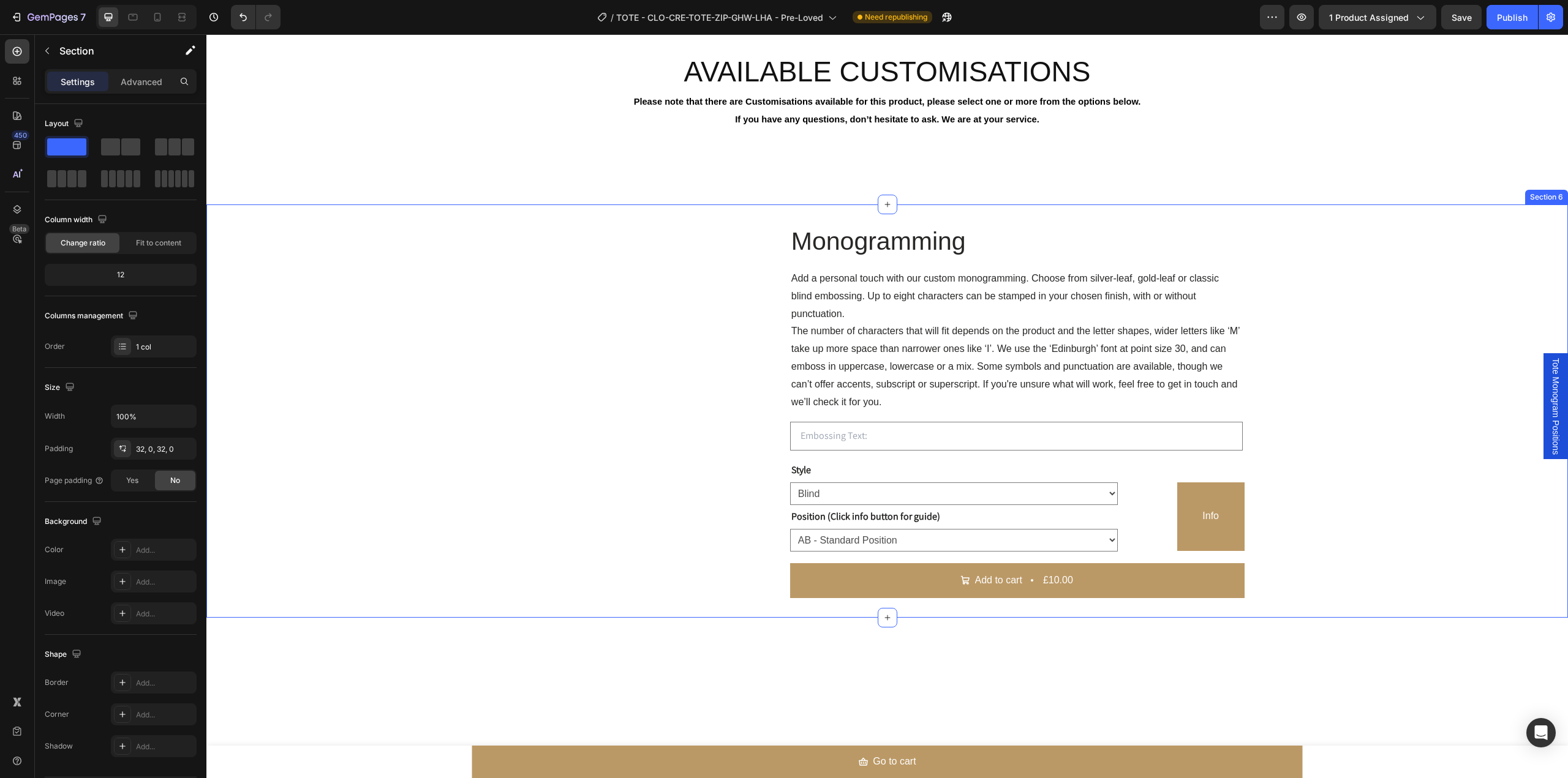
scroll to position [1550, 0]
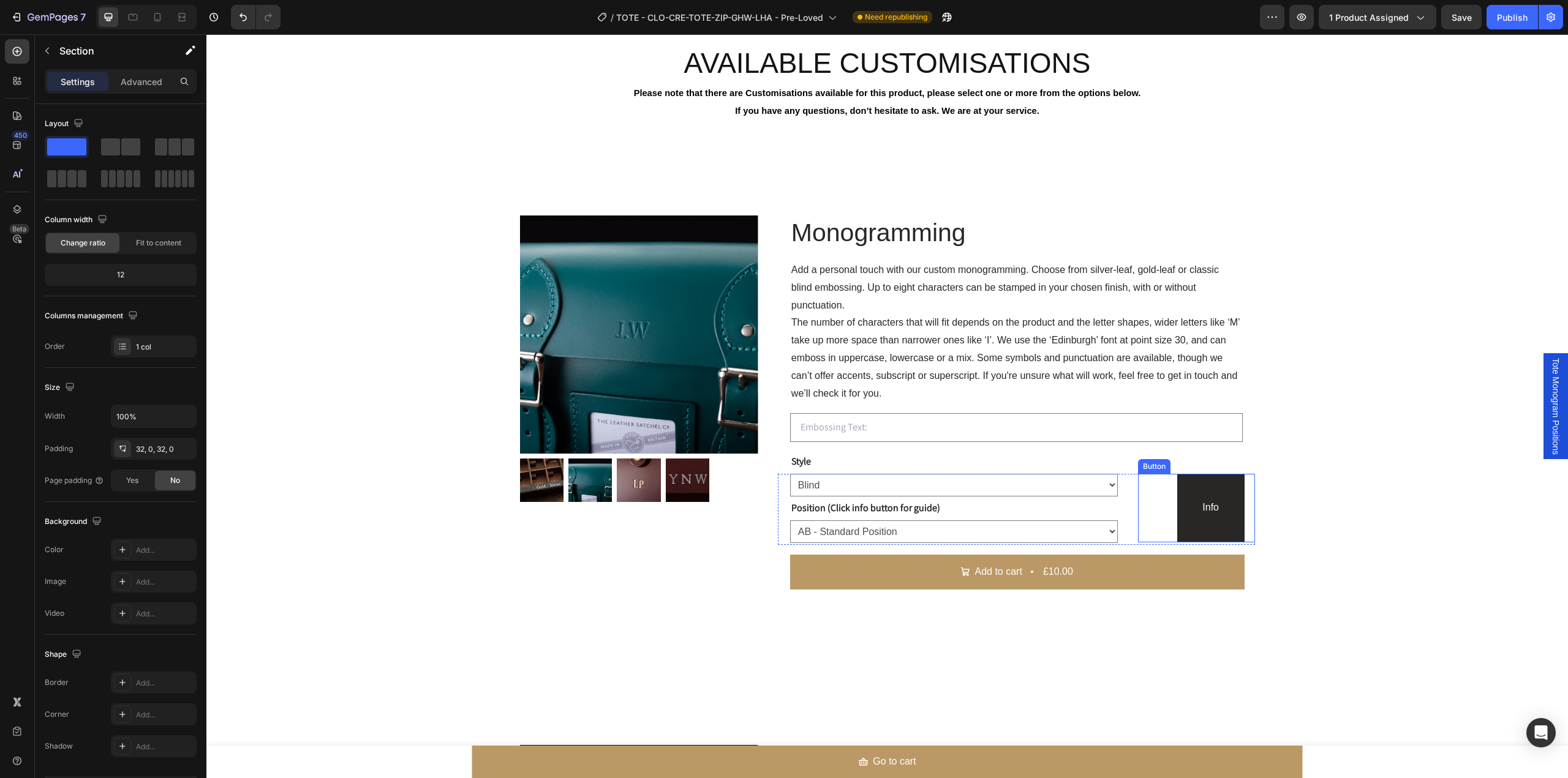
click at [1200, 494] on link "Info" at bounding box center [1210, 508] width 67 height 69
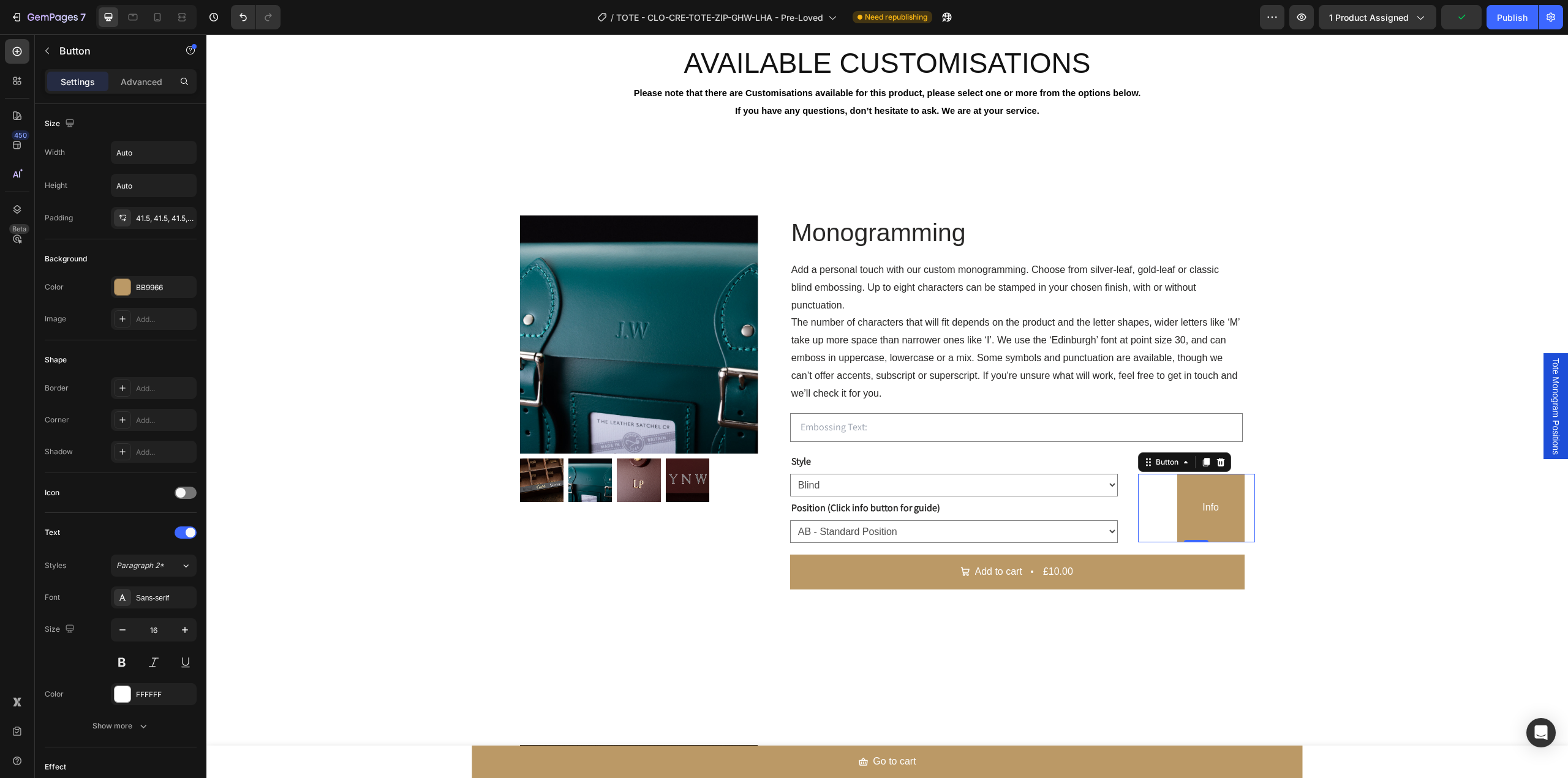
click at [1544, 392] on div "Tote Monogram Positions" at bounding box center [1556, 406] width 24 height 107
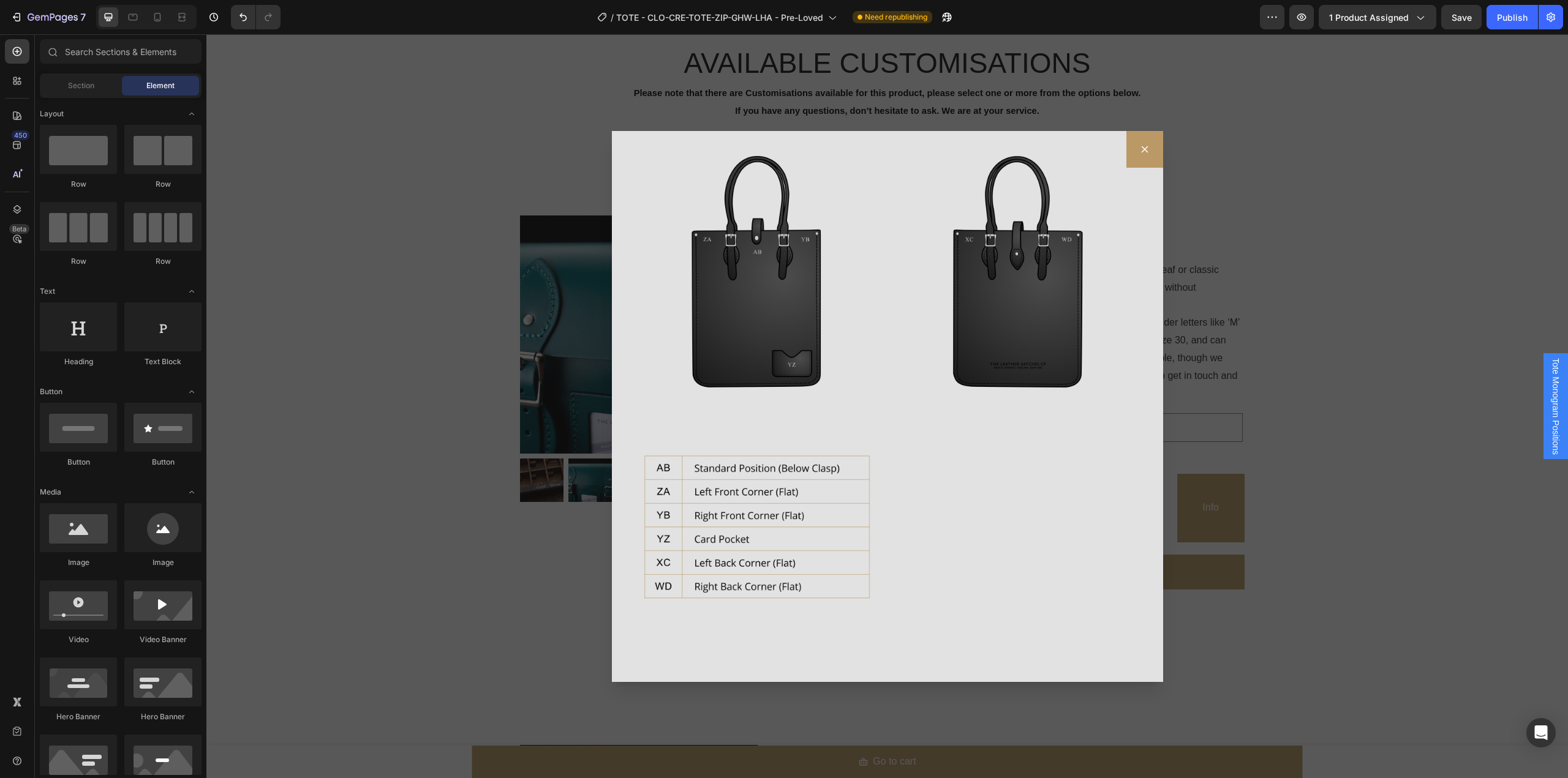
click at [1382, 405] on div "Backdrop" at bounding box center [887, 406] width 1362 height 744
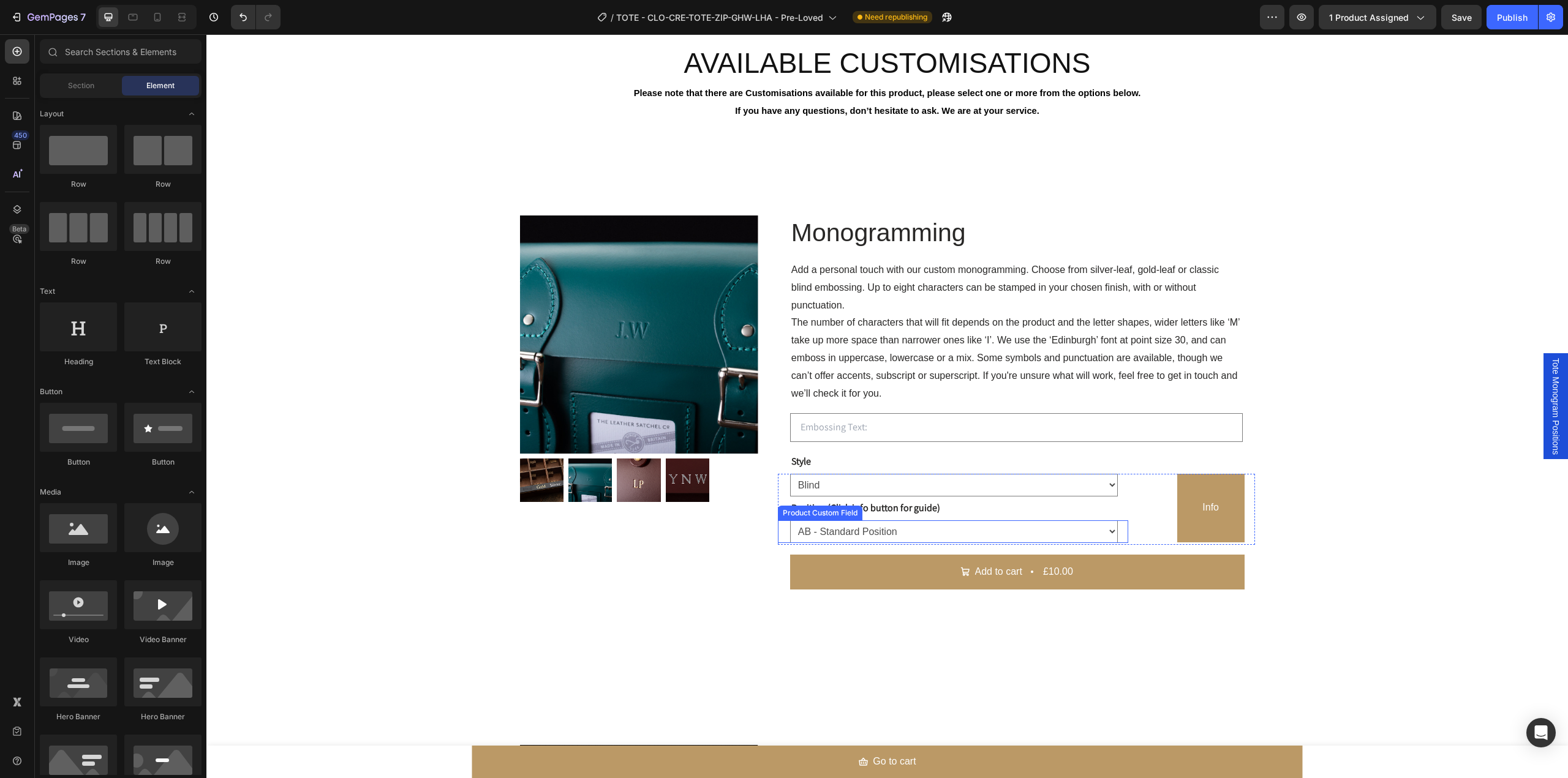
click at [1095, 531] on select "AB - Standard Position ZA - Left Front Corner (Flat) YB - Right Front Corner (F…" at bounding box center [954, 532] width 327 height 23
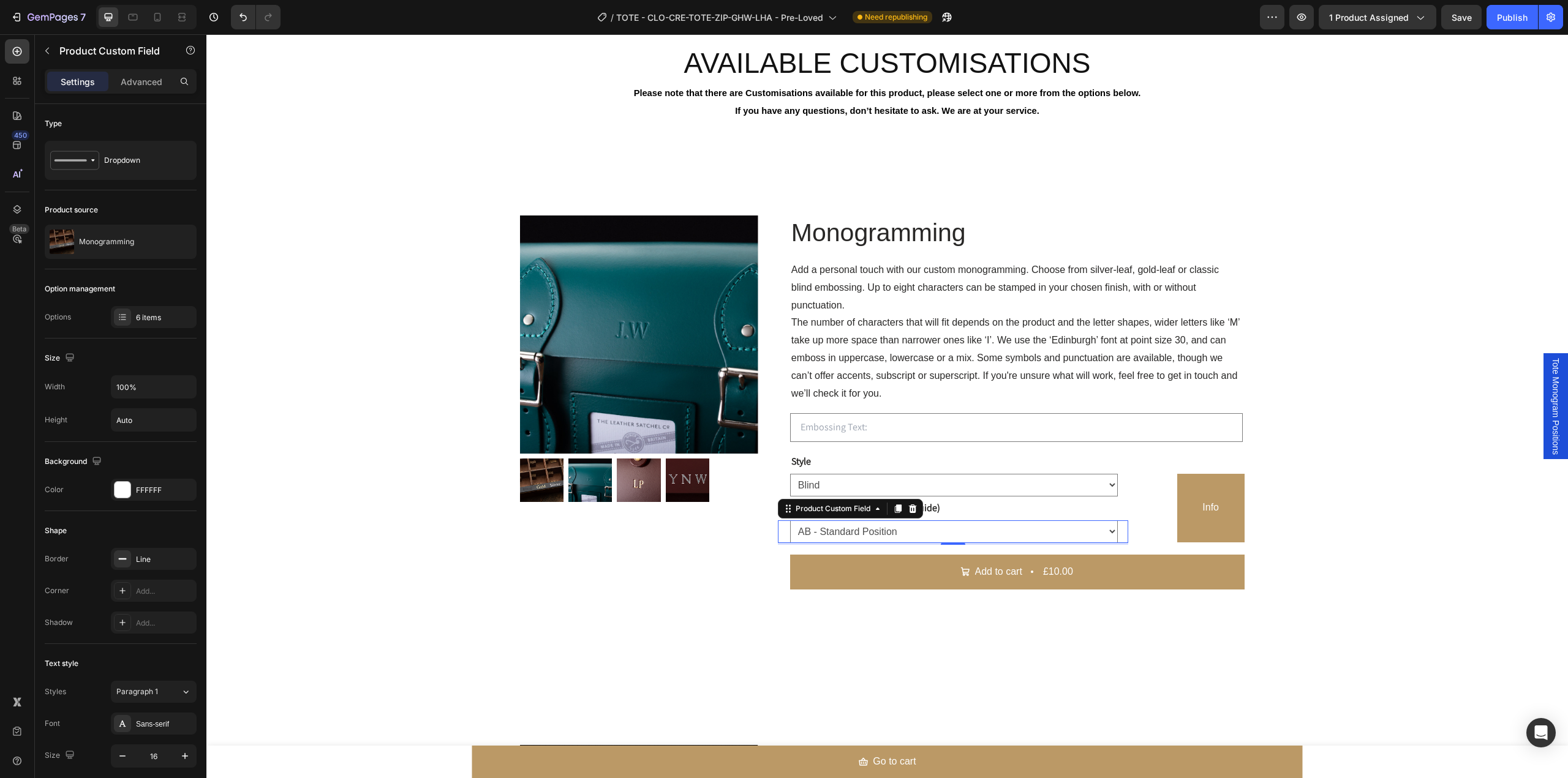
select select "YZ - Card Pocket"
click at [790, 520] on select "AB - Standard Position ZA - Left Front Corner (Flat) YB - Right Front Corner (F…" at bounding box center [954, 532] width 327 height 23
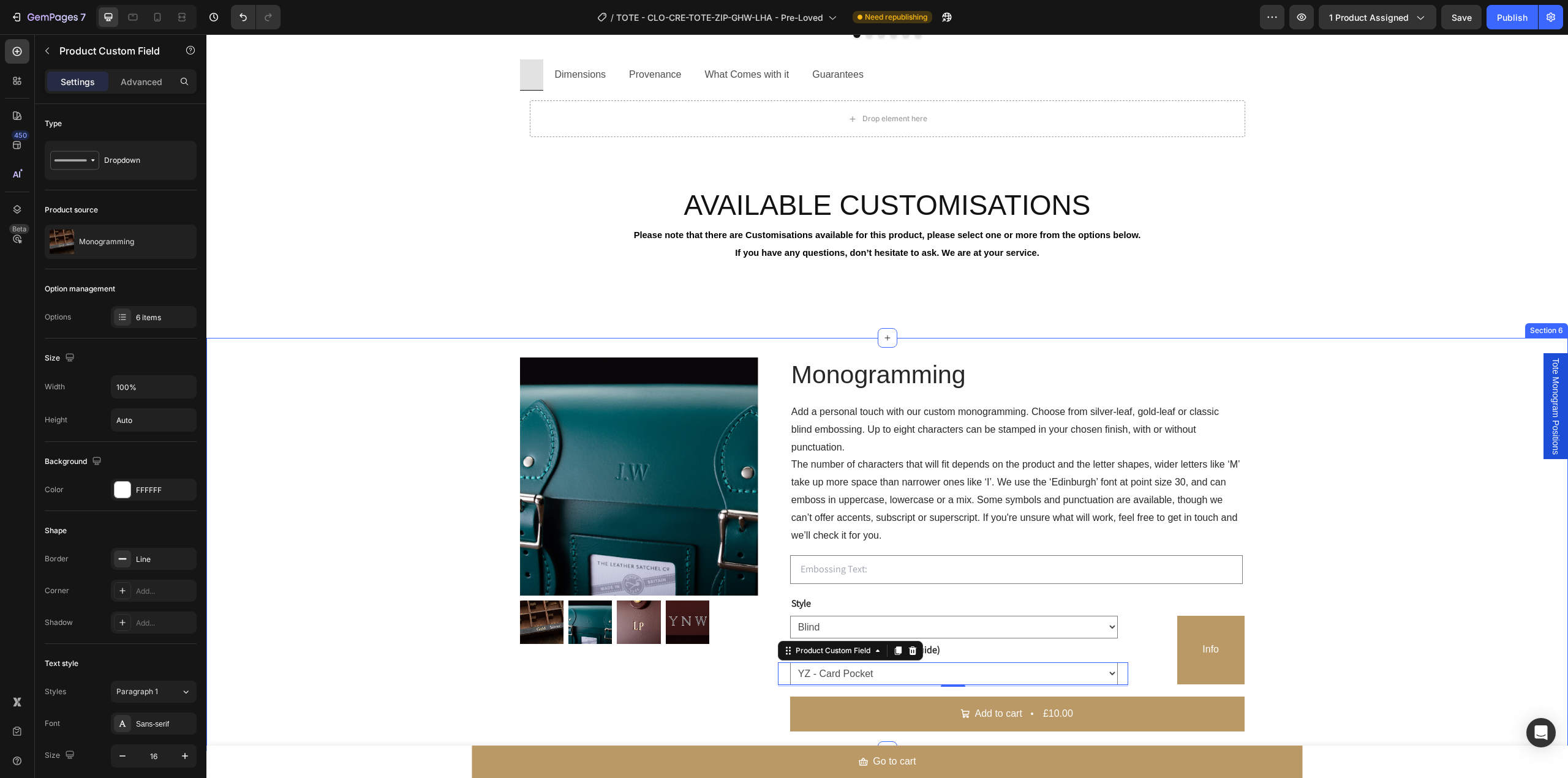
scroll to position [1388, 0]
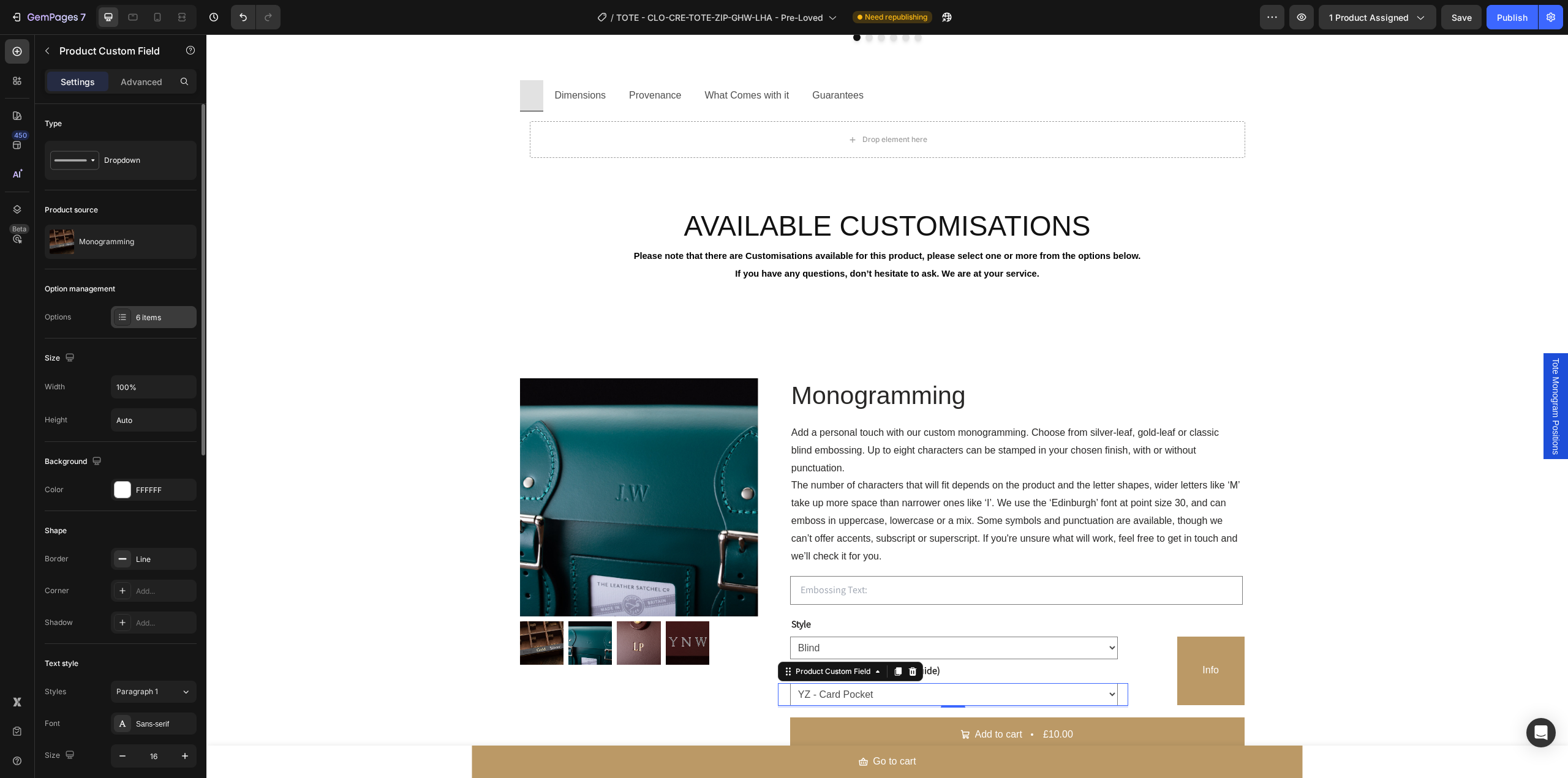
click at [145, 325] on div "6 items" at bounding box center [154, 317] width 86 height 22
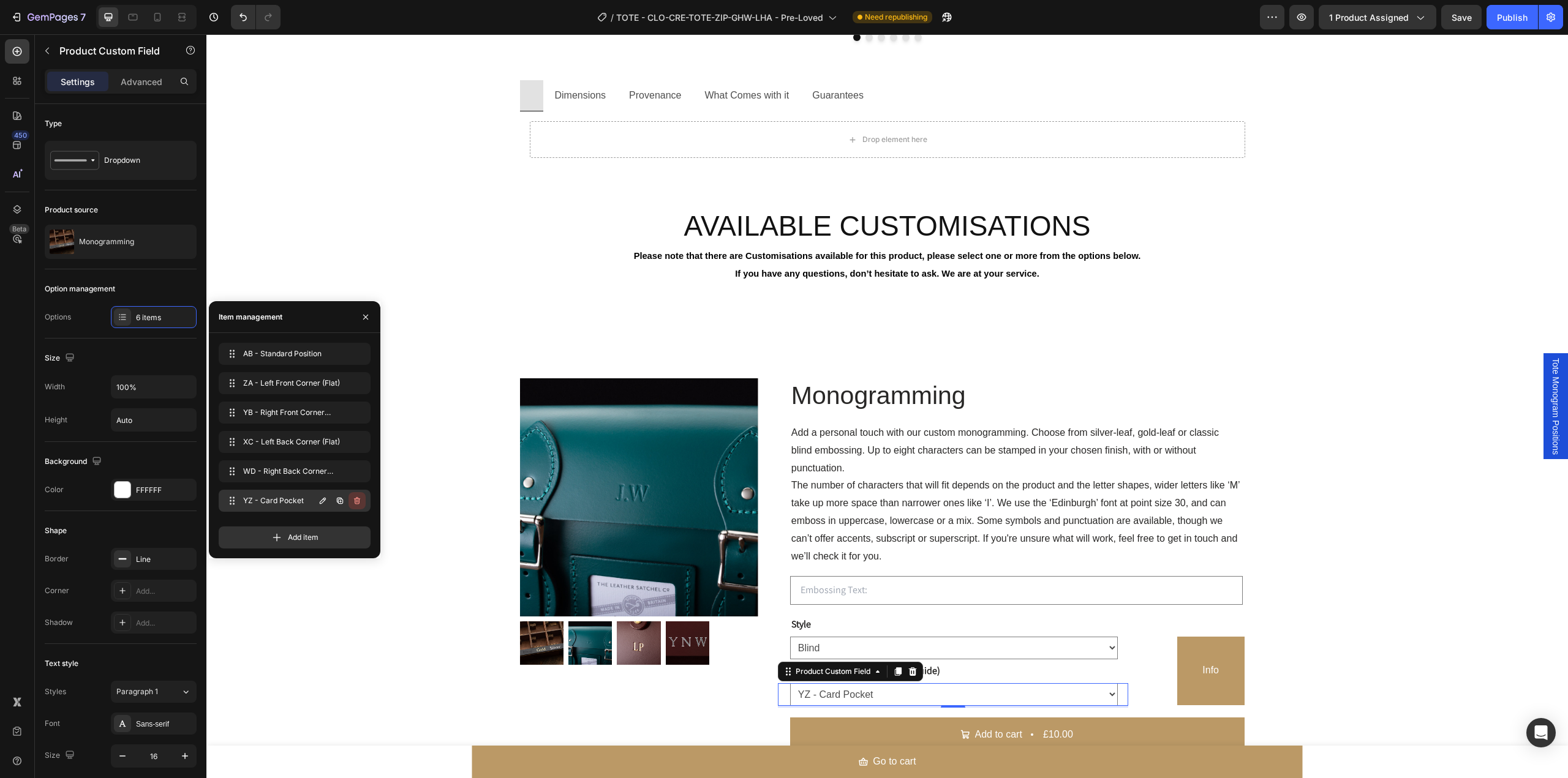
click at [358, 503] on icon "button" at bounding box center [357, 501] width 10 height 10
click at [351, 502] on div "Delete" at bounding box center [349, 501] width 23 height 11
click at [1544, 432] on div "Tote Monogram Positions" at bounding box center [1556, 406] width 24 height 107
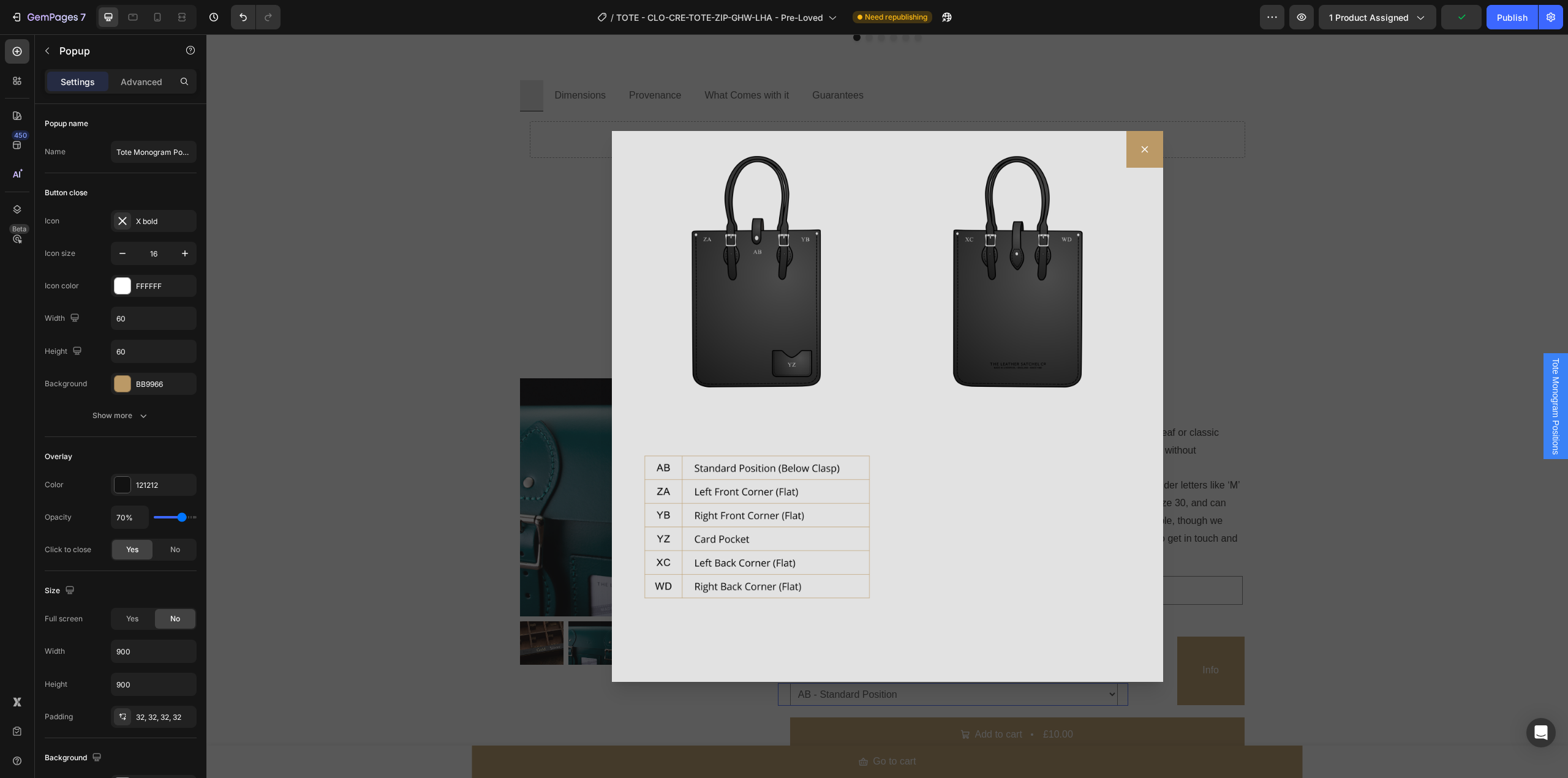
click at [1364, 535] on div "Backdrop" at bounding box center [887, 406] width 1362 height 744
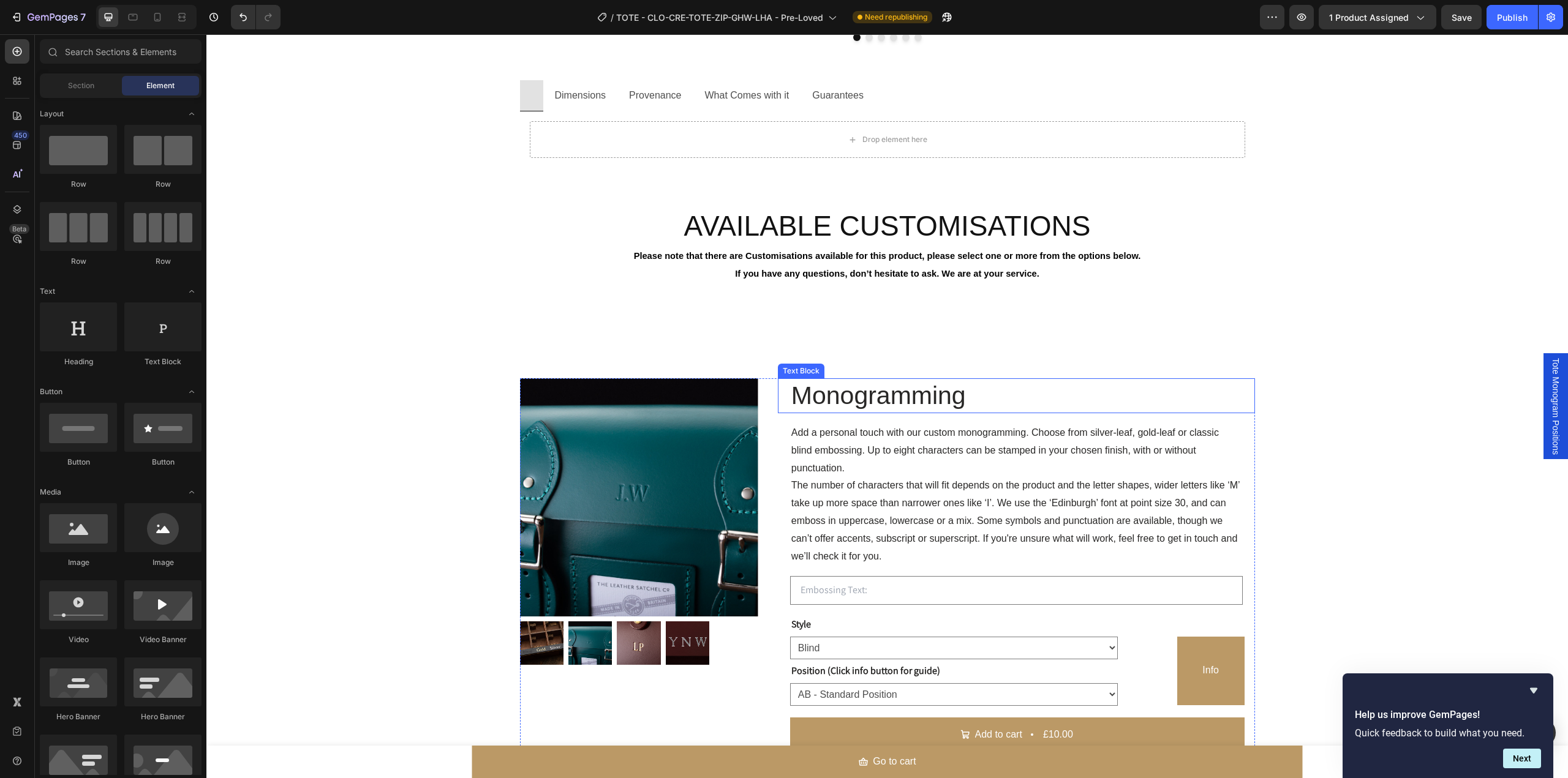
click at [1329, 372] on div "Product Images Monogramming Text Block Add a personal touch with our custom mon…" at bounding box center [887, 565] width 1362 height 413
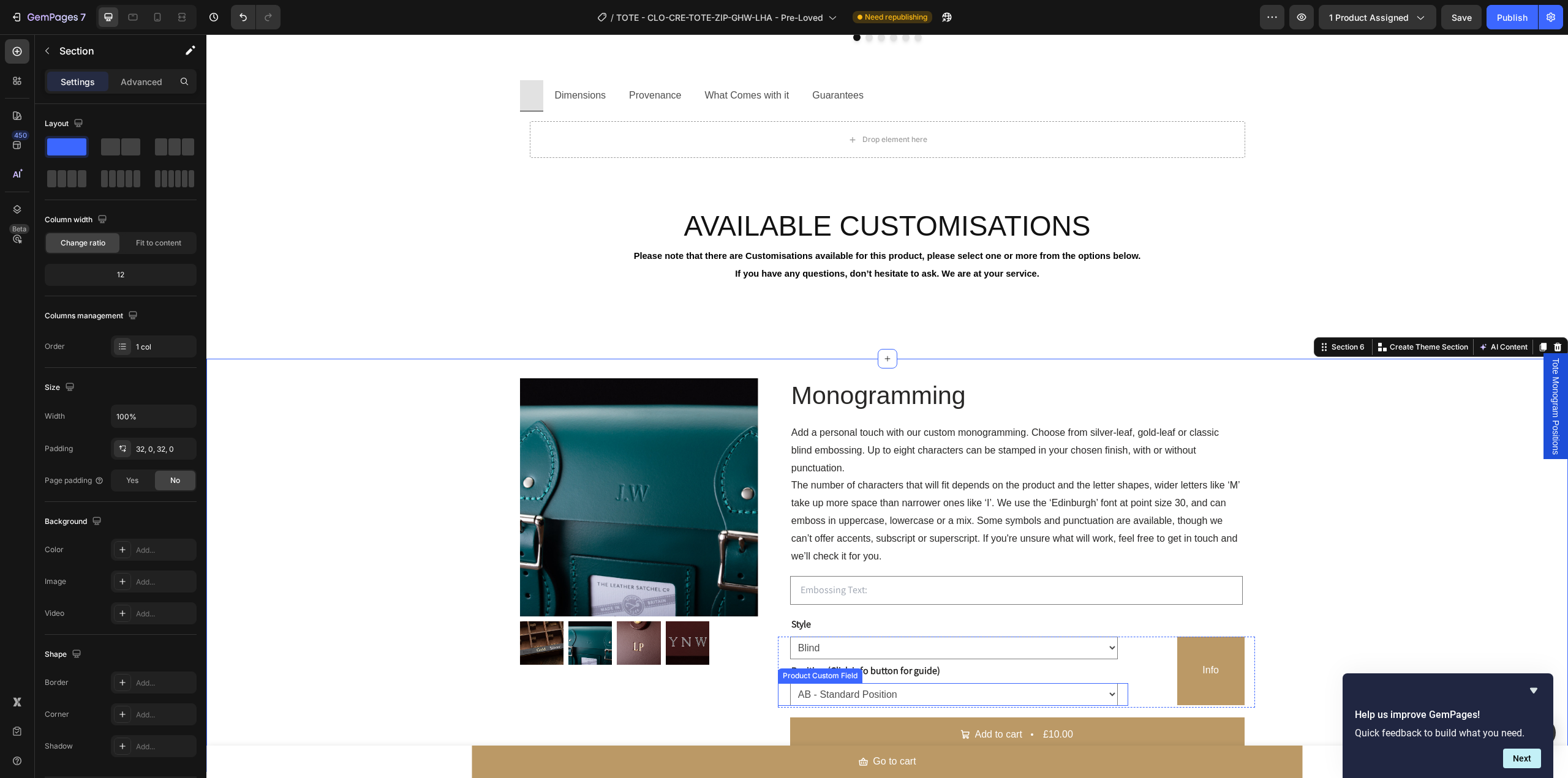
click at [1043, 687] on select "AB - Standard Position ZA - Left Front Corner (Flat) YB - Right Front Corner (F…" at bounding box center [954, 695] width 327 height 23
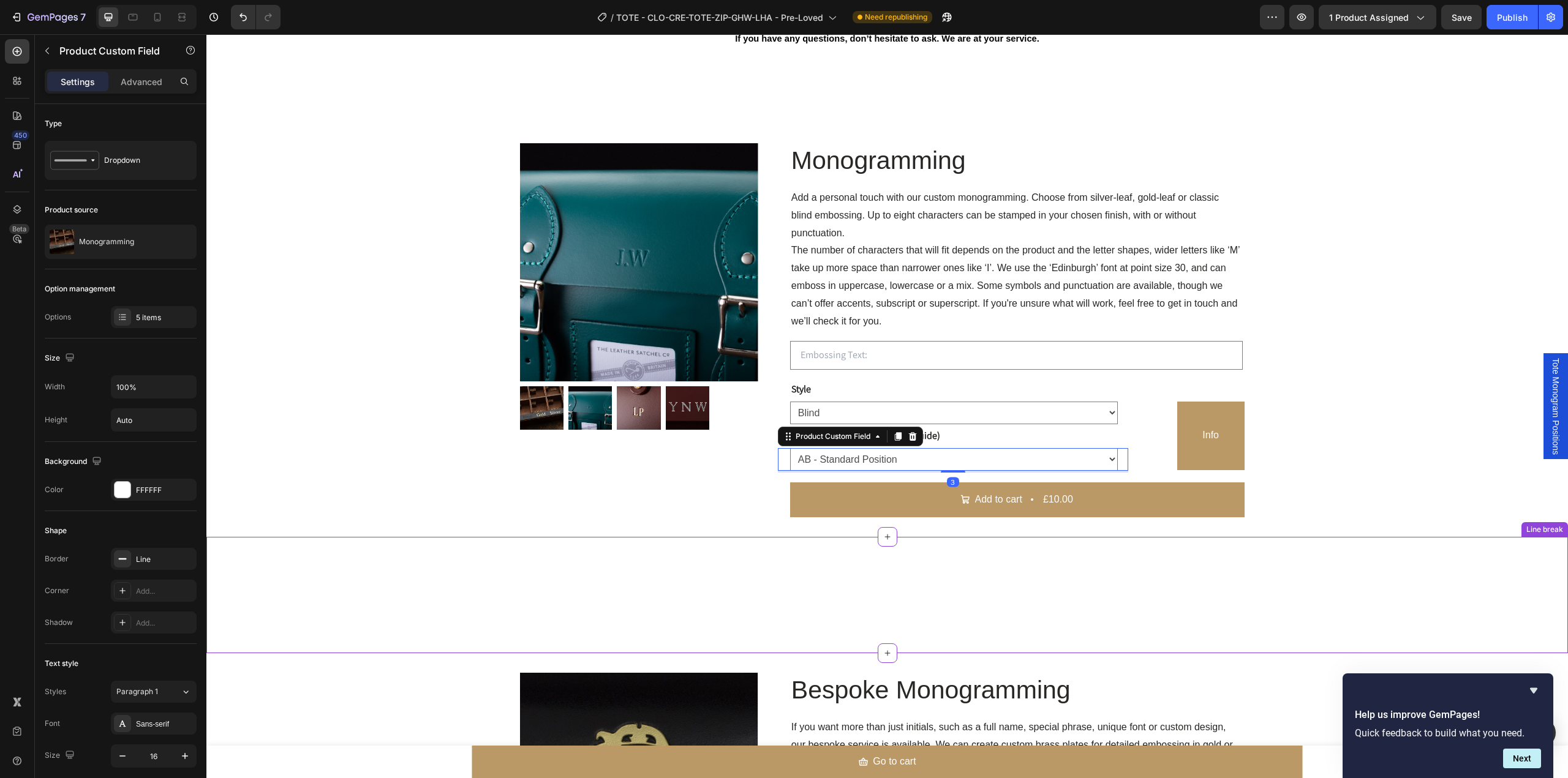
scroll to position [1633, 0]
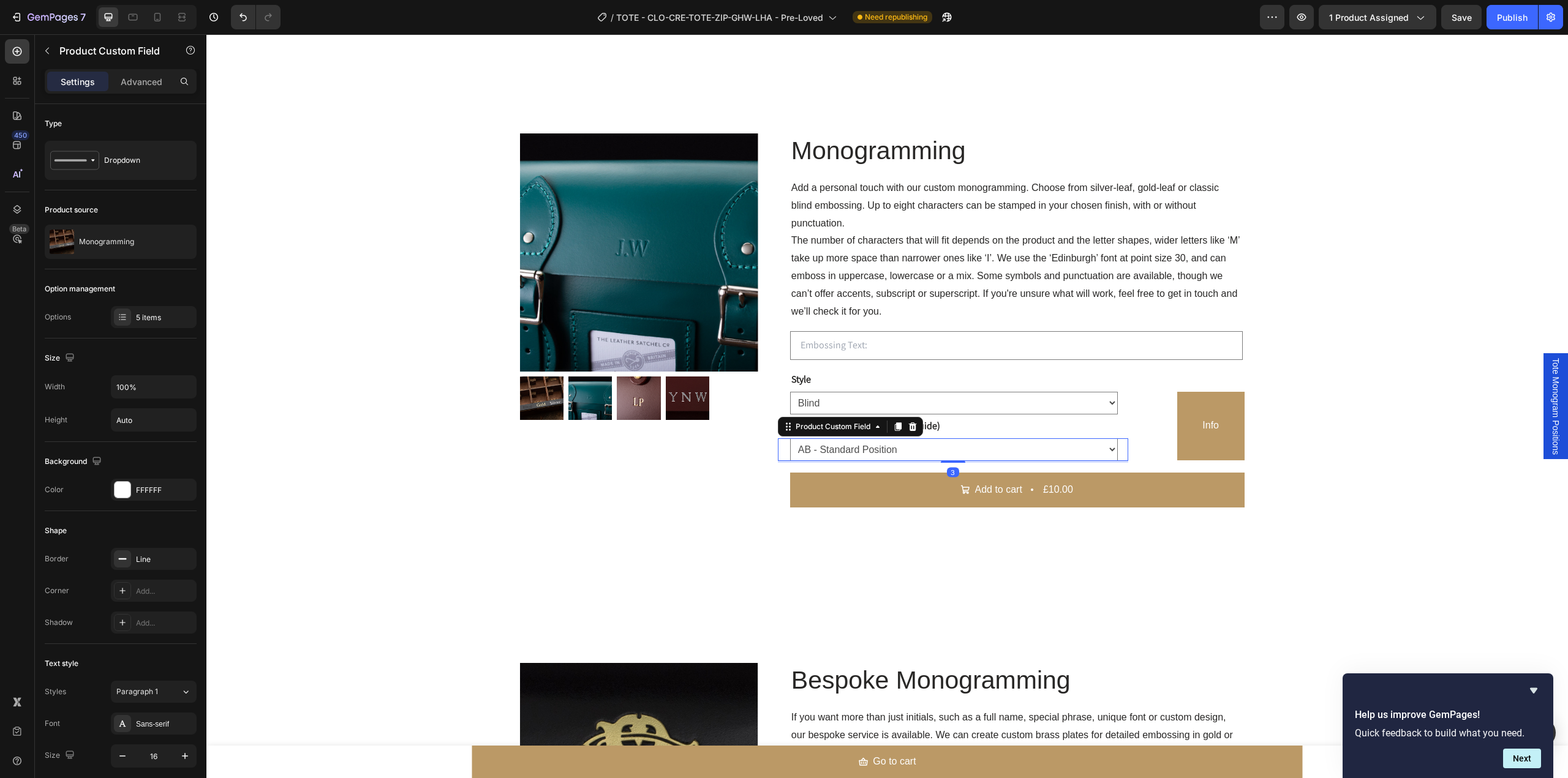
click at [959, 448] on select "AB - Standard Position ZA - Left Front Corner (Flat) YB - Right Front Corner (F…" at bounding box center [954, 450] width 327 height 23
click at [158, 315] on div "5 items" at bounding box center [164, 318] width 57 height 11
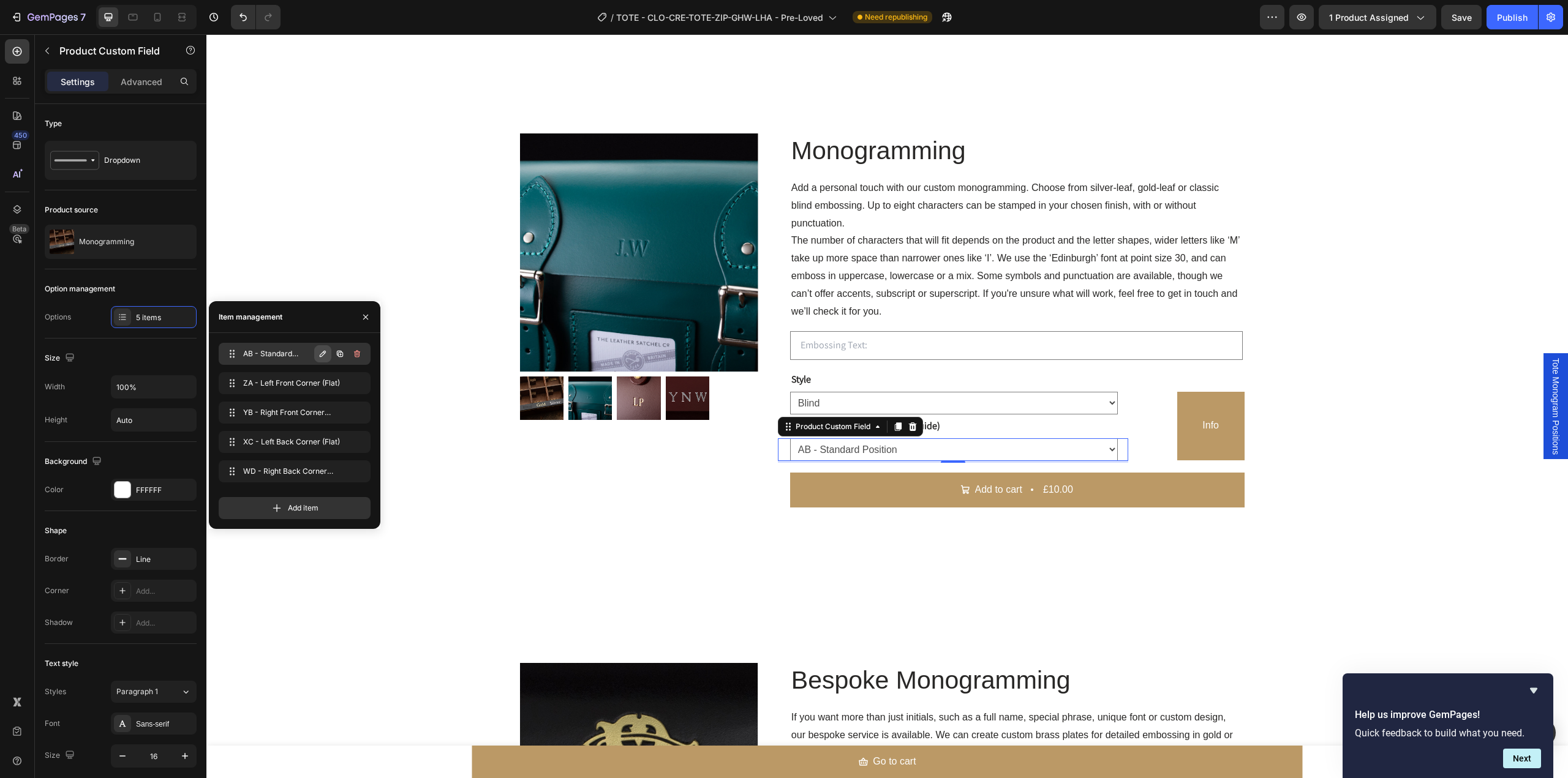
click at [325, 353] on icon "button" at bounding box center [322, 354] width 10 height 10
click at [249, 353] on input "AB - Standard Position" at bounding box center [274, 354] width 109 height 19
drag, startPoint x: 244, startPoint y: 355, endPoint x: 318, endPoint y: 357, distance: 74.0
click at [318, 357] on input "AB - Standard Position" at bounding box center [274, 354] width 109 height 19
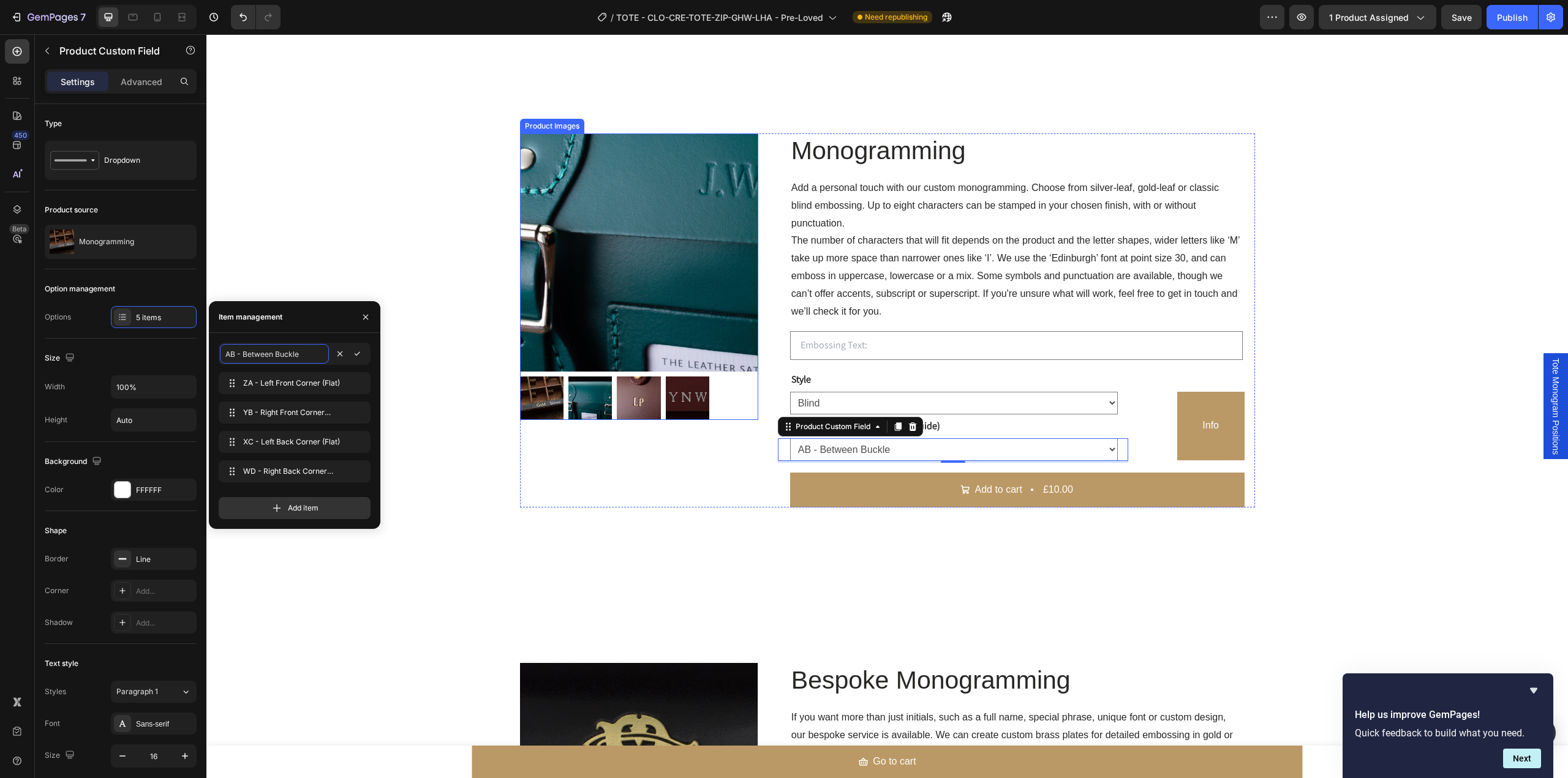
type input "AB - Between Buckles"
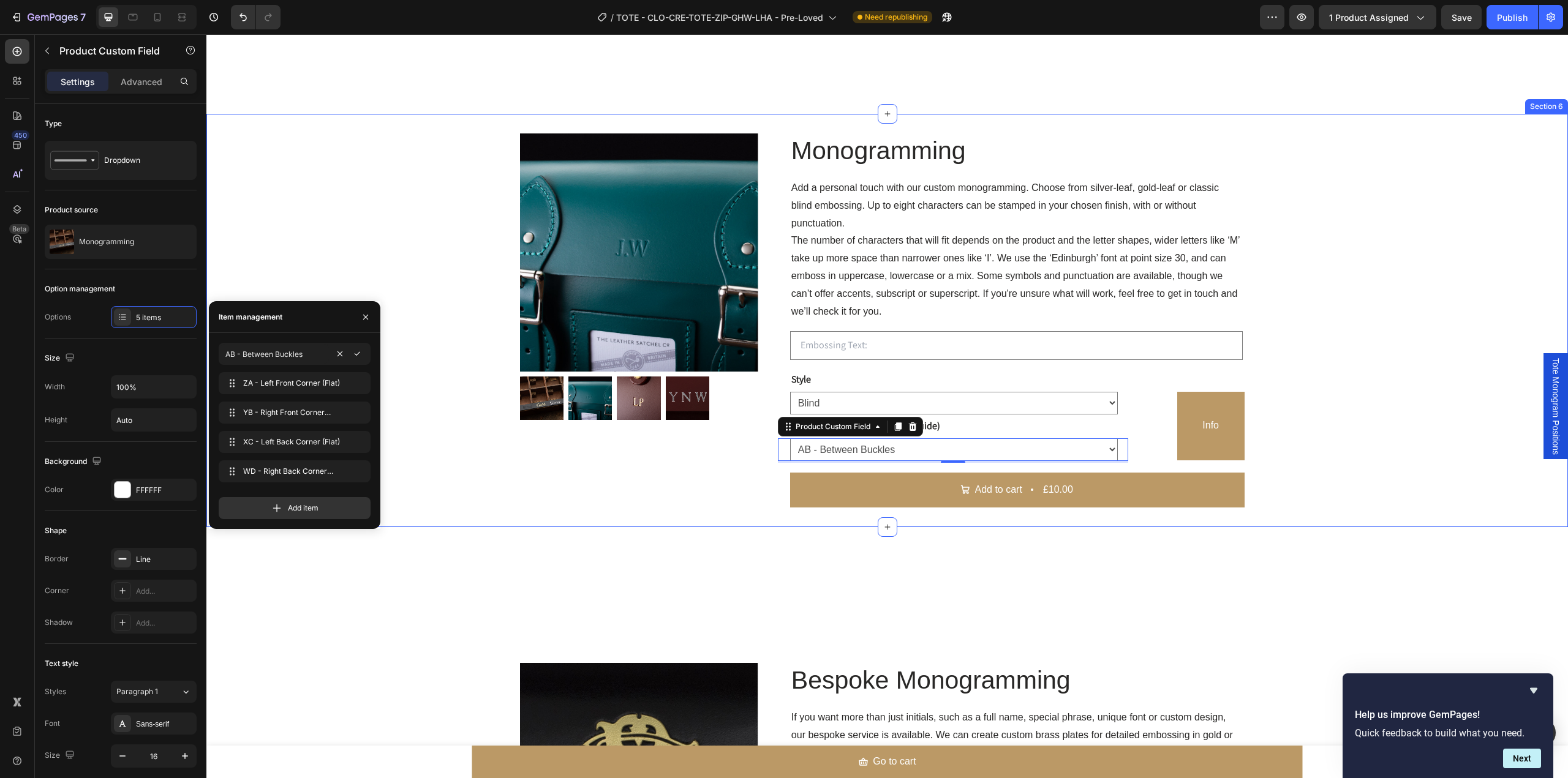
click at [416, 483] on div "Product Images Monogramming Text Block Add a personal touch with our custom mon…" at bounding box center [887, 320] width 1362 height 374
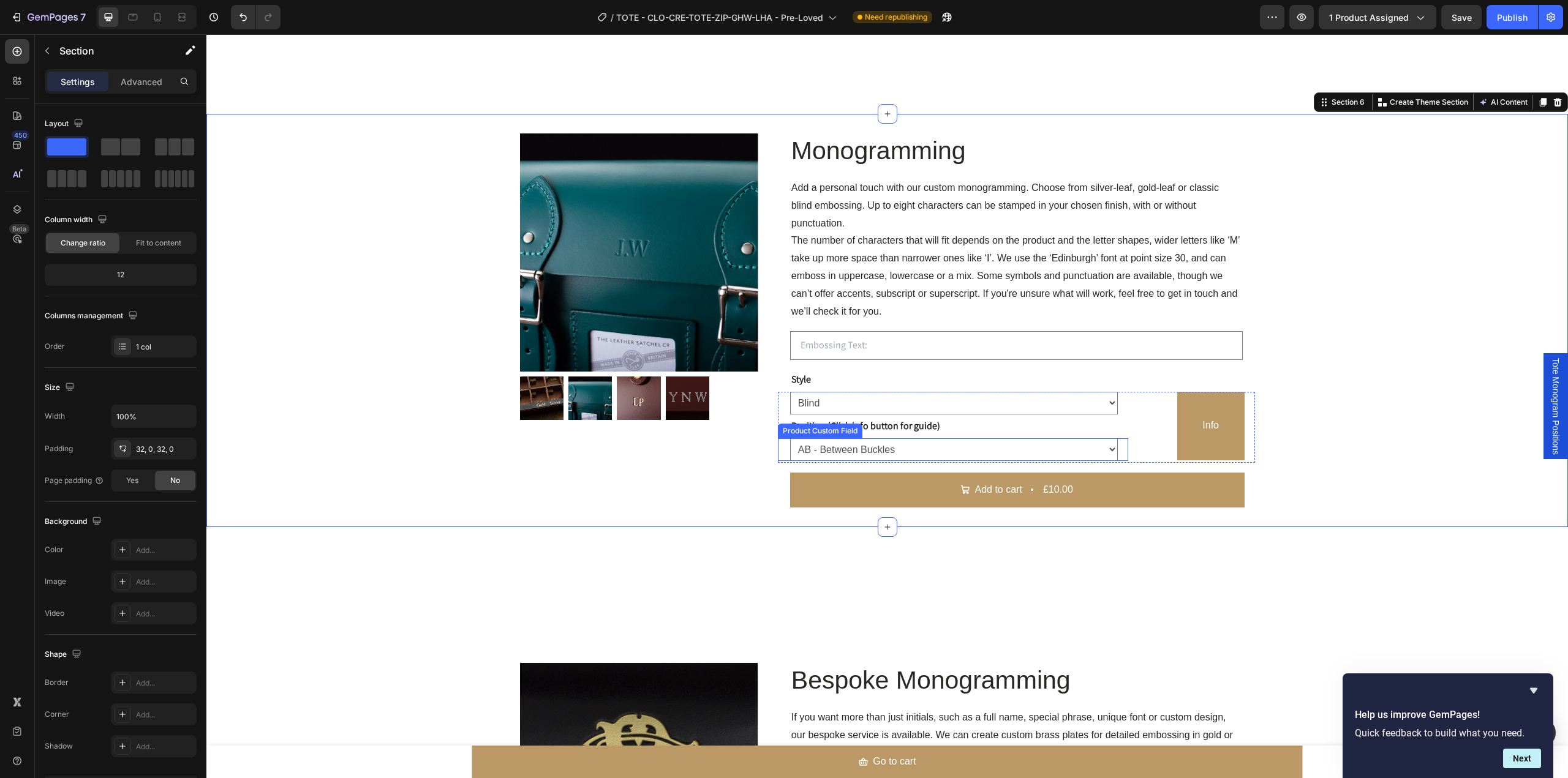
click at [934, 454] on select "AB - Between Buckles ZA - Left Front Corner (Flat) YB - Right Front Corner (Fla…" at bounding box center [954, 450] width 327 height 23
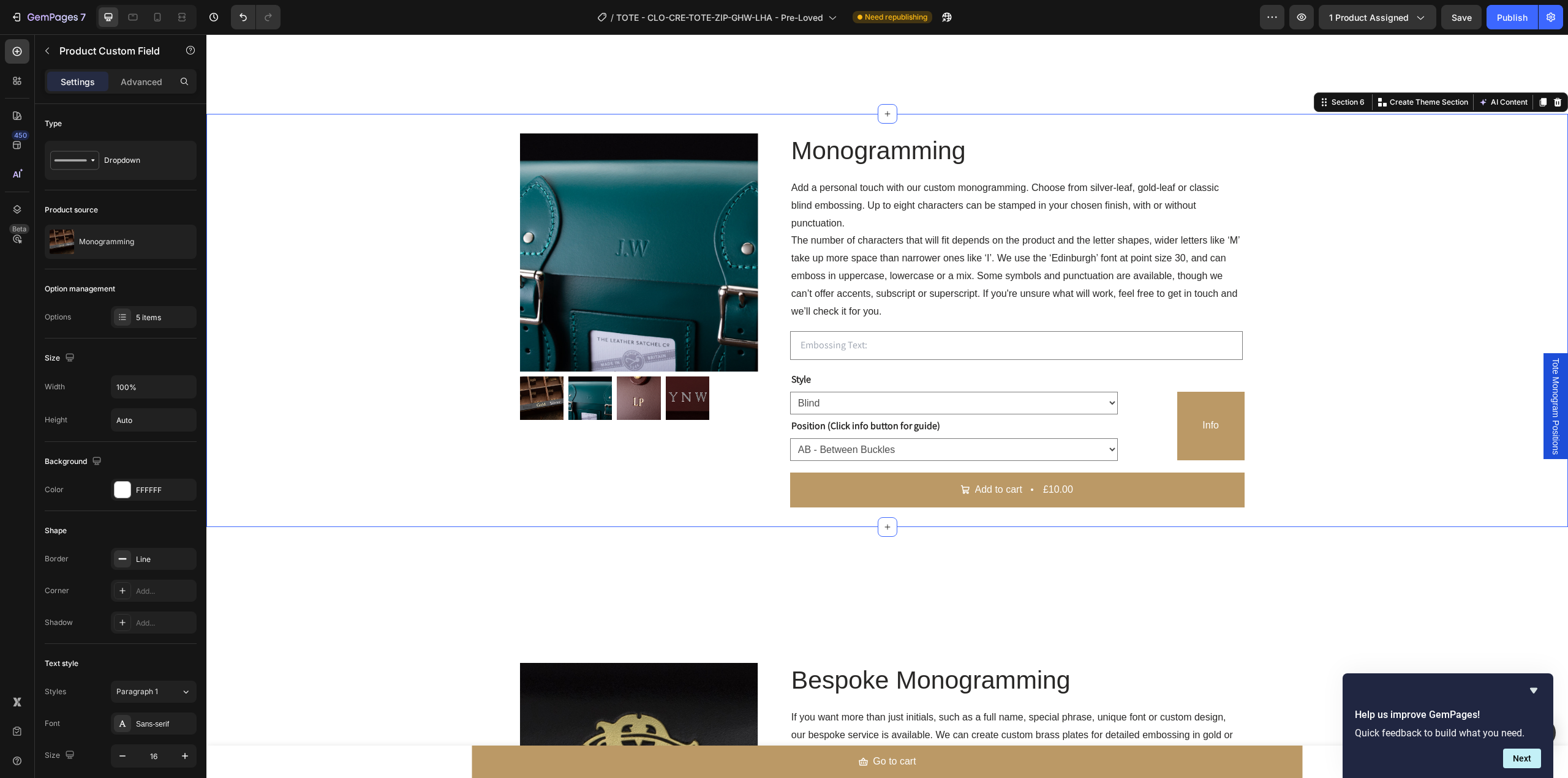
click at [1412, 387] on div "Product Images Monogramming Text Block Add a personal touch with our custom mon…" at bounding box center [887, 320] width 1362 height 374
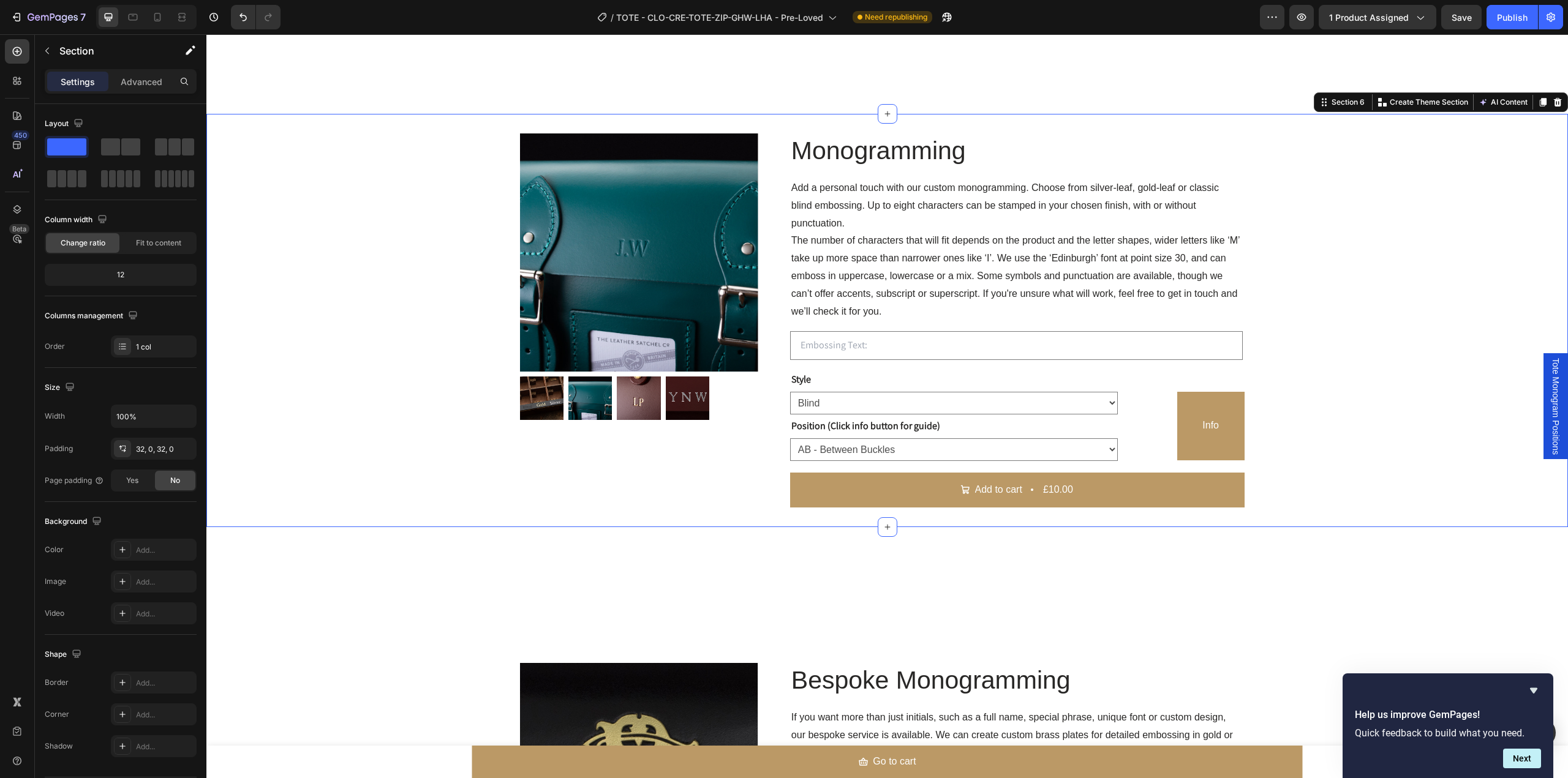
click at [1551, 412] on span "Tote Monogram Positions" at bounding box center [1555, 406] width 12 height 97
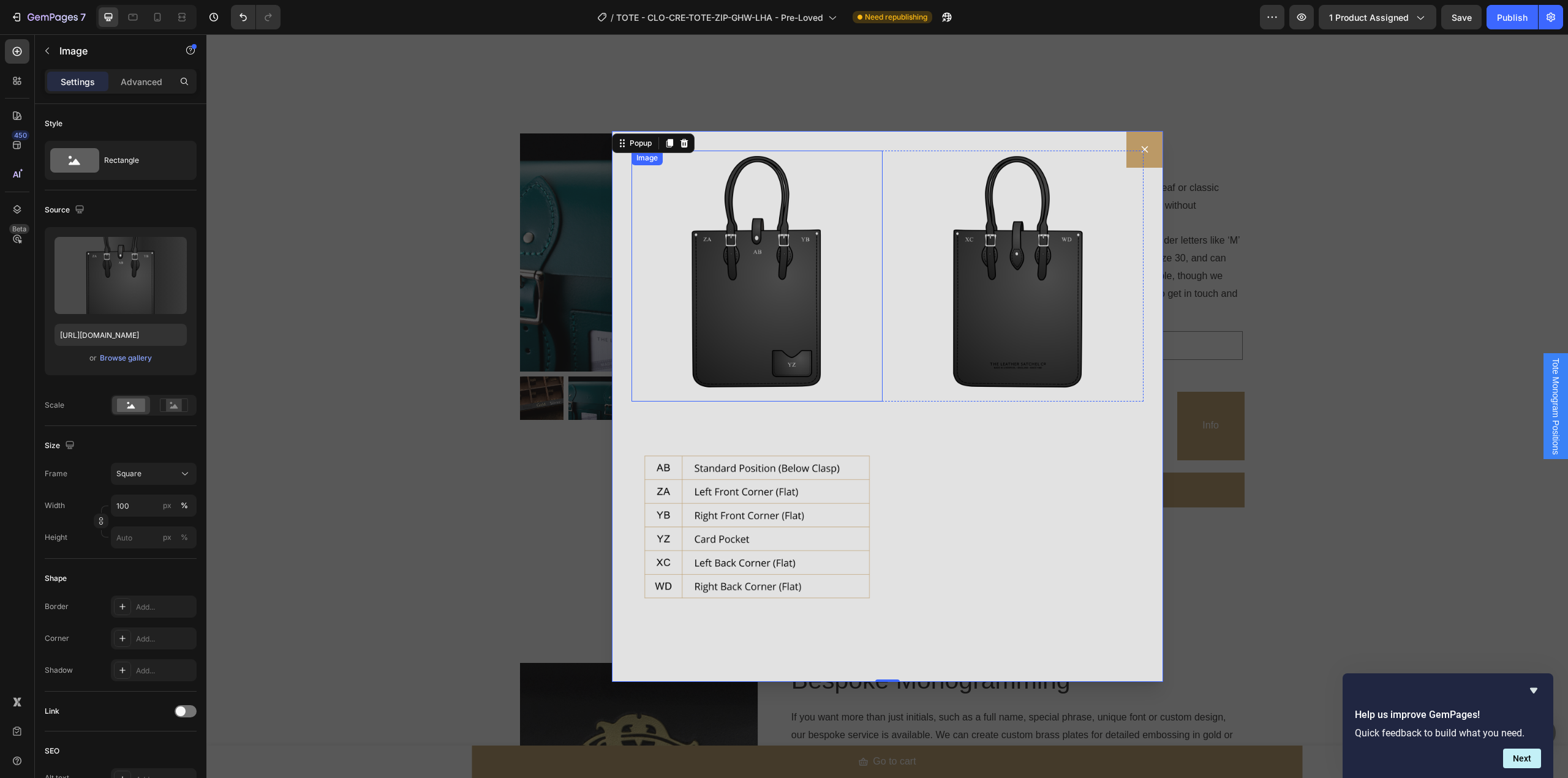
click at [777, 316] on img "Dialog body" at bounding box center [757, 275] width 251 height 251
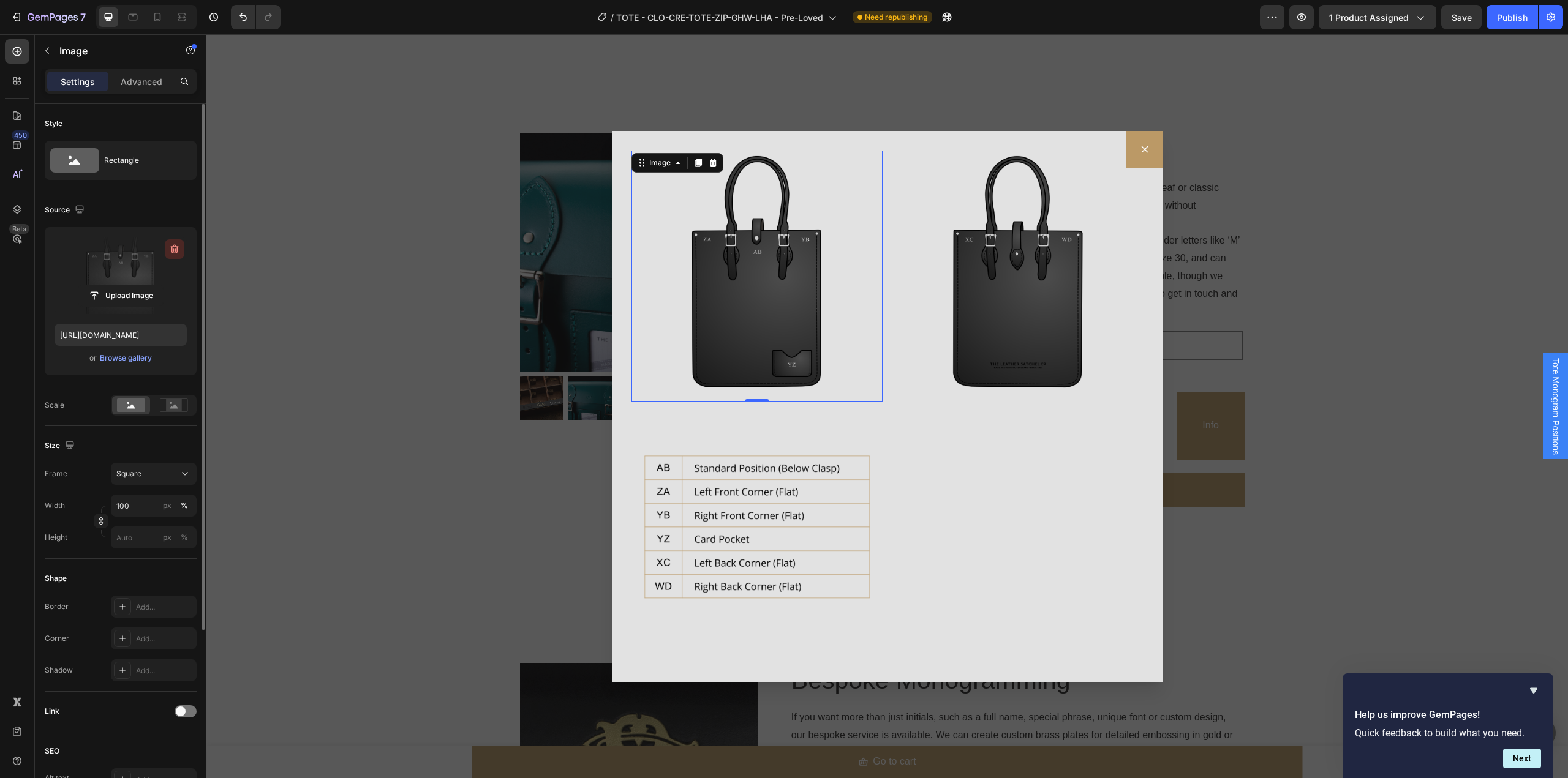
click at [172, 244] on icon "button" at bounding box center [174, 249] width 12 height 12
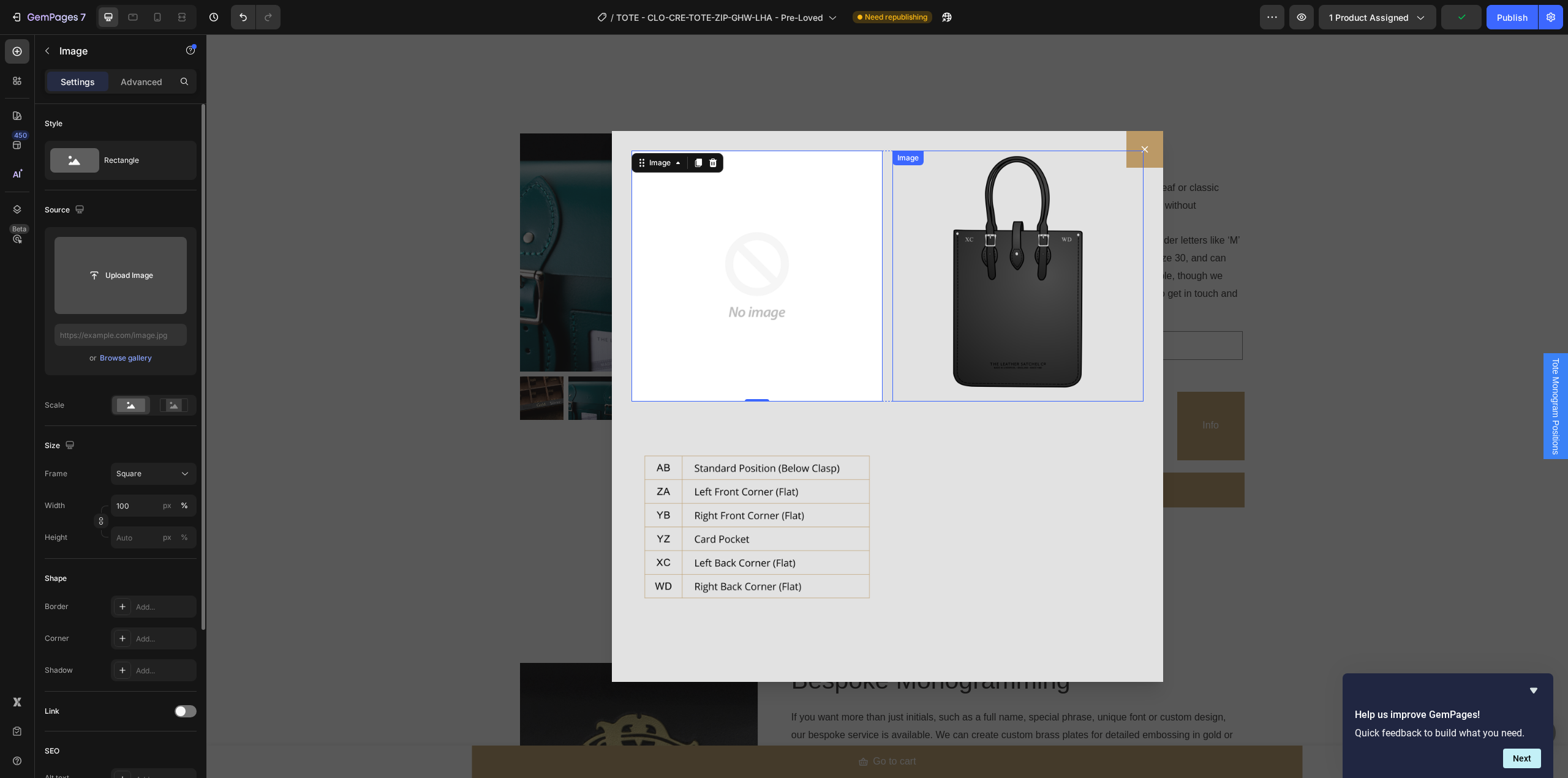
click at [1056, 259] on img "Dialog body" at bounding box center [1018, 275] width 251 height 251
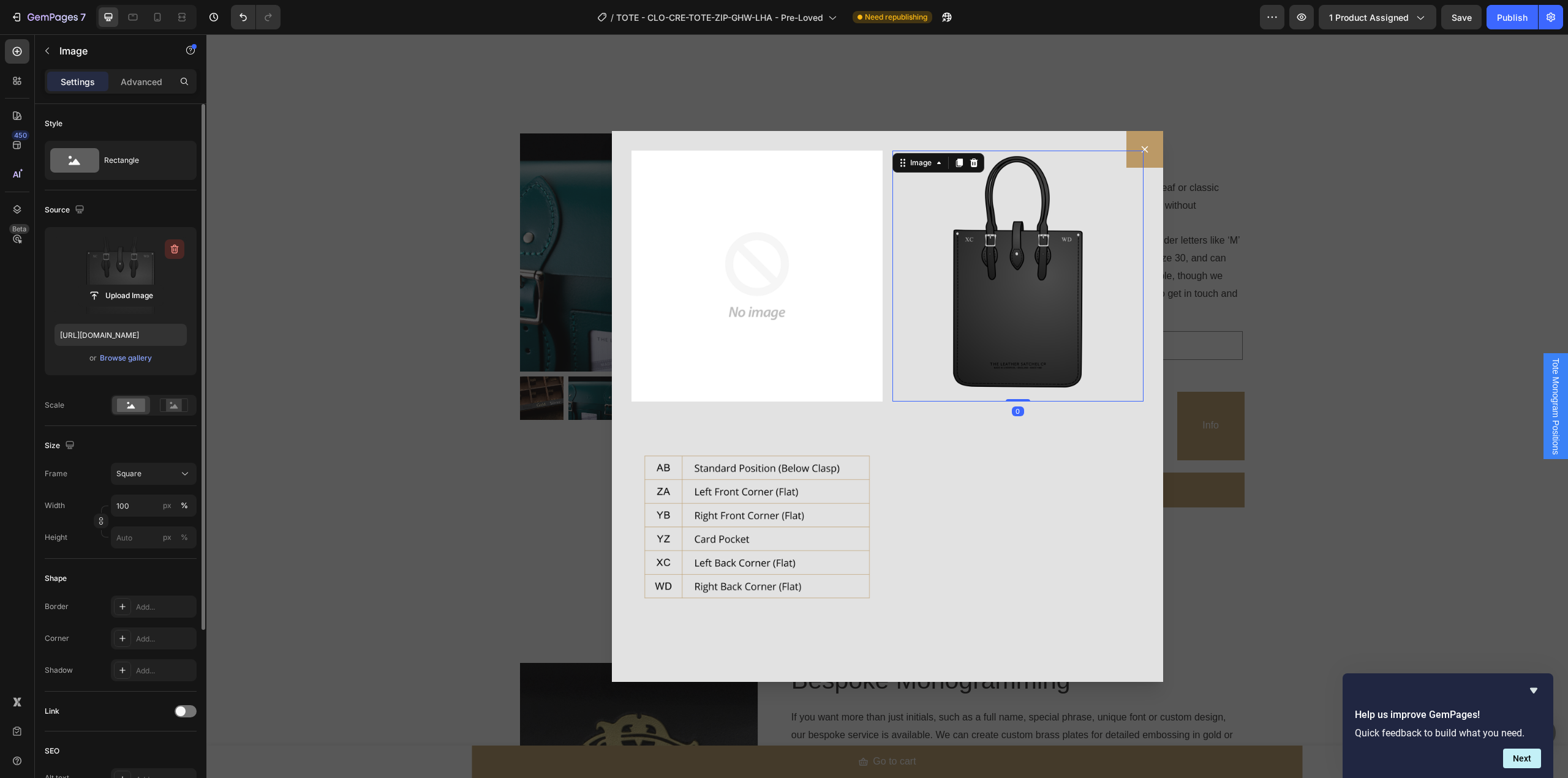
drag, startPoint x: 175, startPoint y: 251, endPoint x: 22, endPoint y: 260, distance: 153.3
click at [175, 251] on icon "button" at bounding box center [174, 249] width 12 height 12
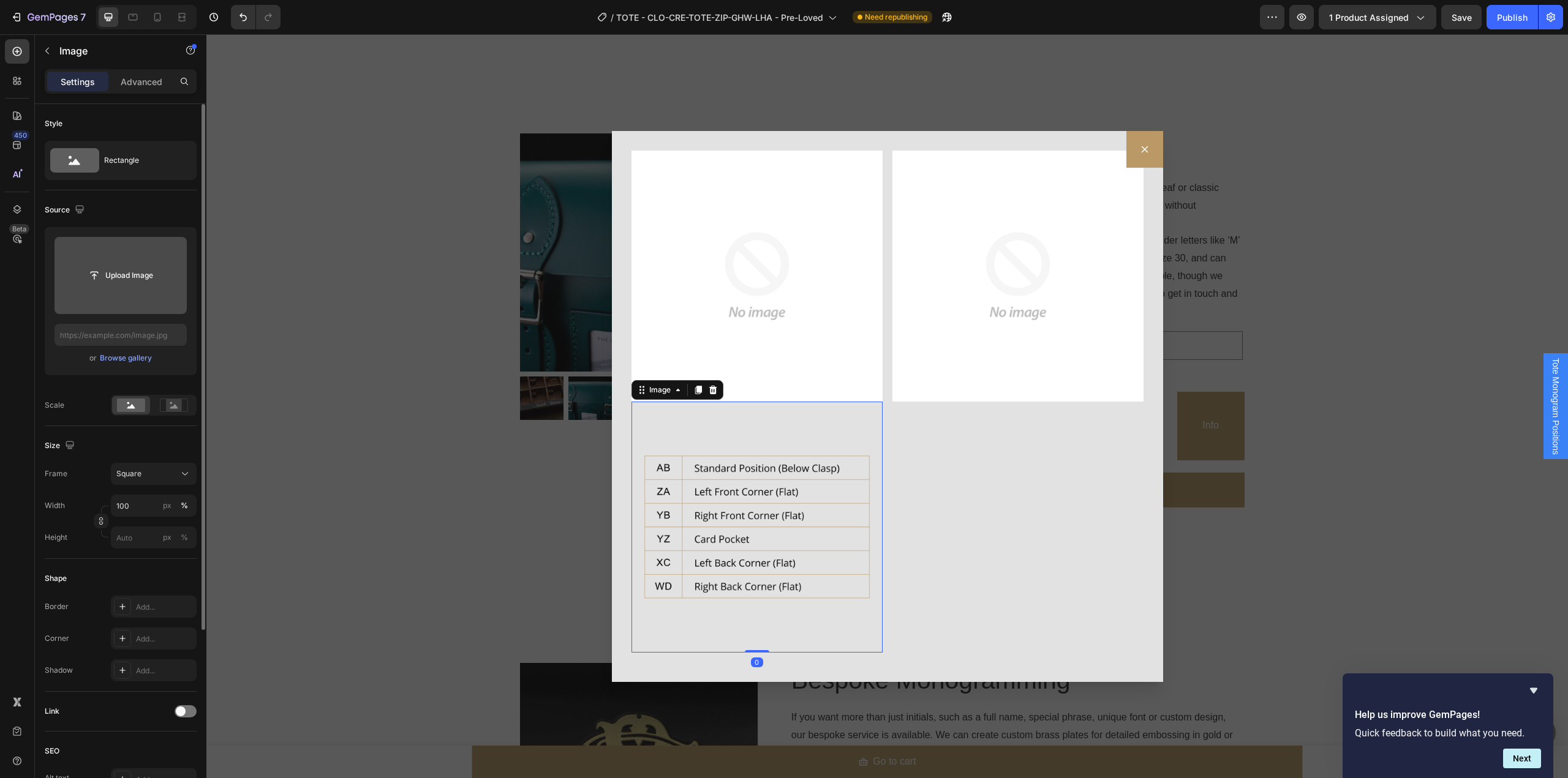
click at [701, 479] on img "Dialog body" at bounding box center [757, 527] width 251 height 251
click at [175, 252] on icon "button" at bounding box center [174, 249] width 12 height 12
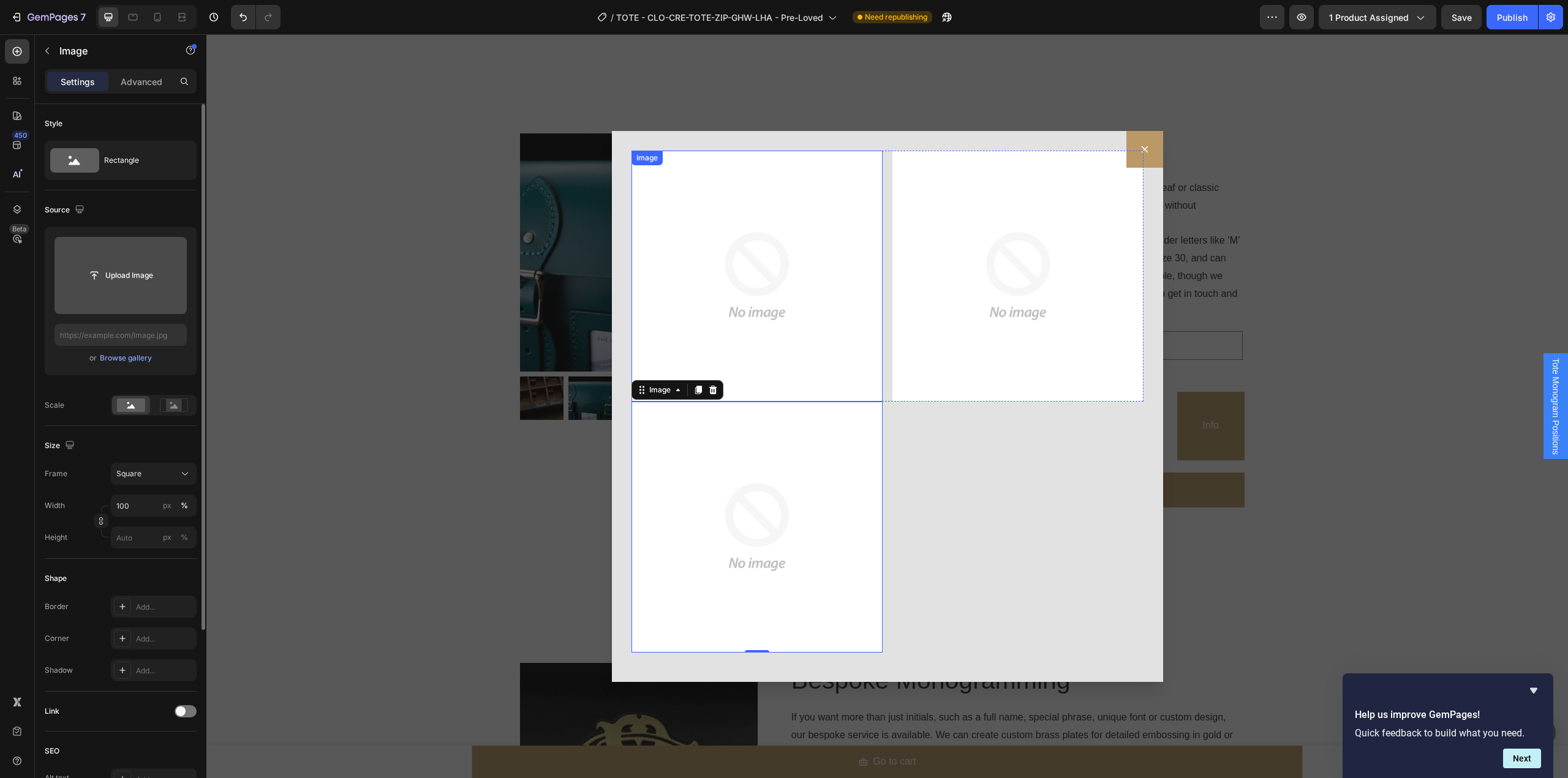
click at [661, 234] on img "Dialog body" at bounding box center [757, 275] width 251 height 251
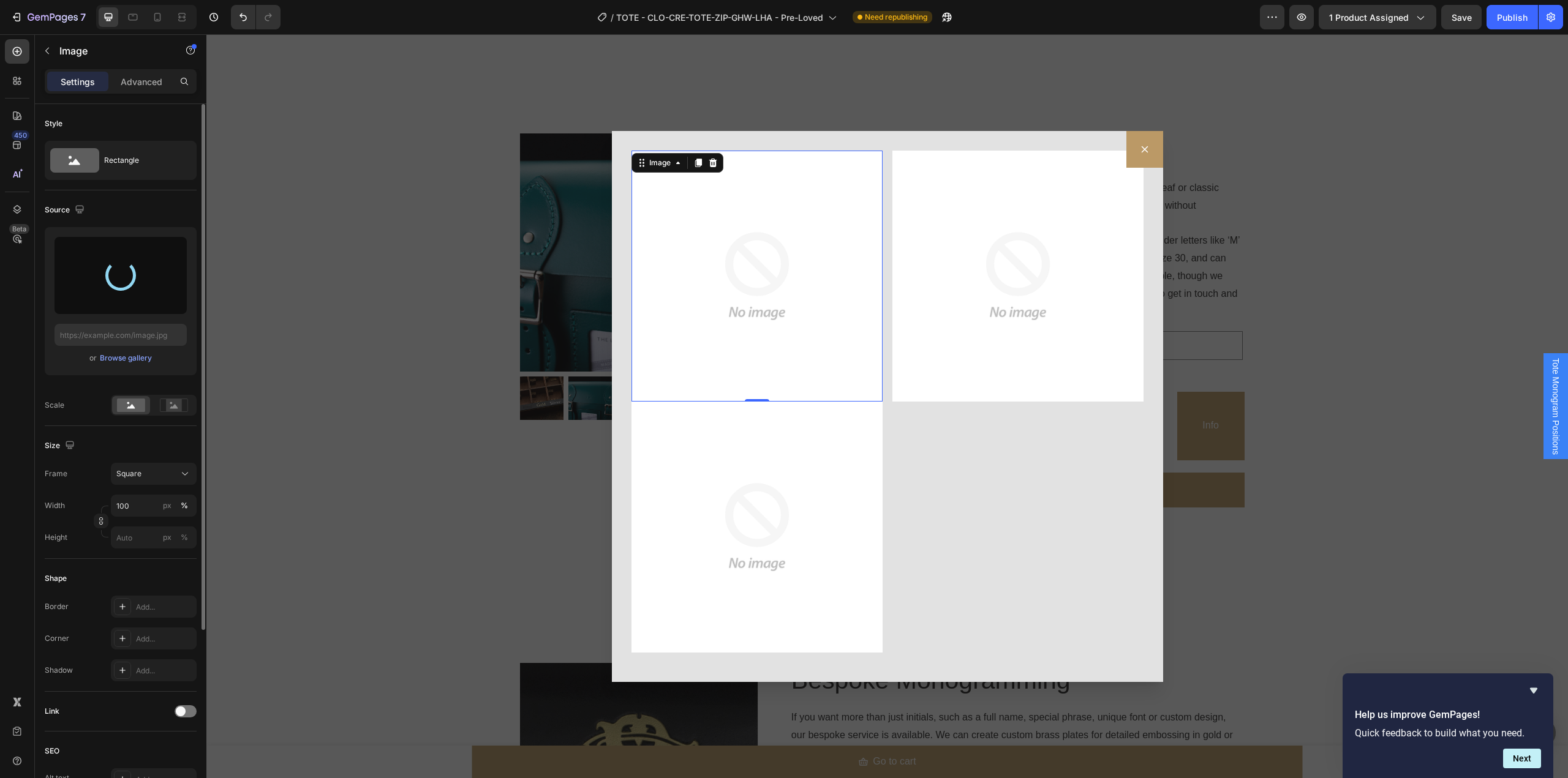
type input "https://cdn.shopify.com/s/files/1/0875/1467/7593/files/gempages_528337261931005…"
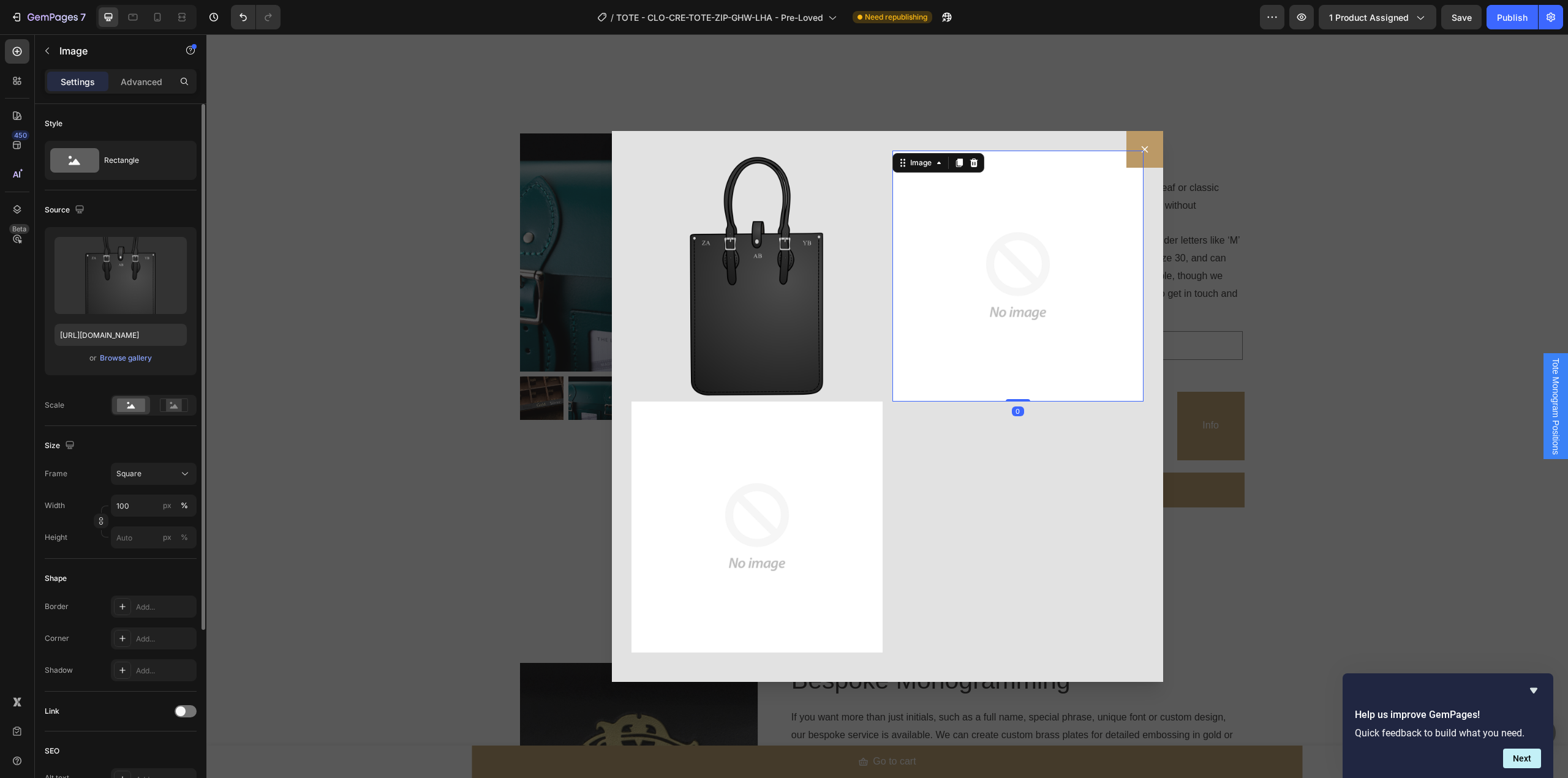
click at [961, 269] on img "Dialog body" at bounding box center [1018, 275] width 251 height 251
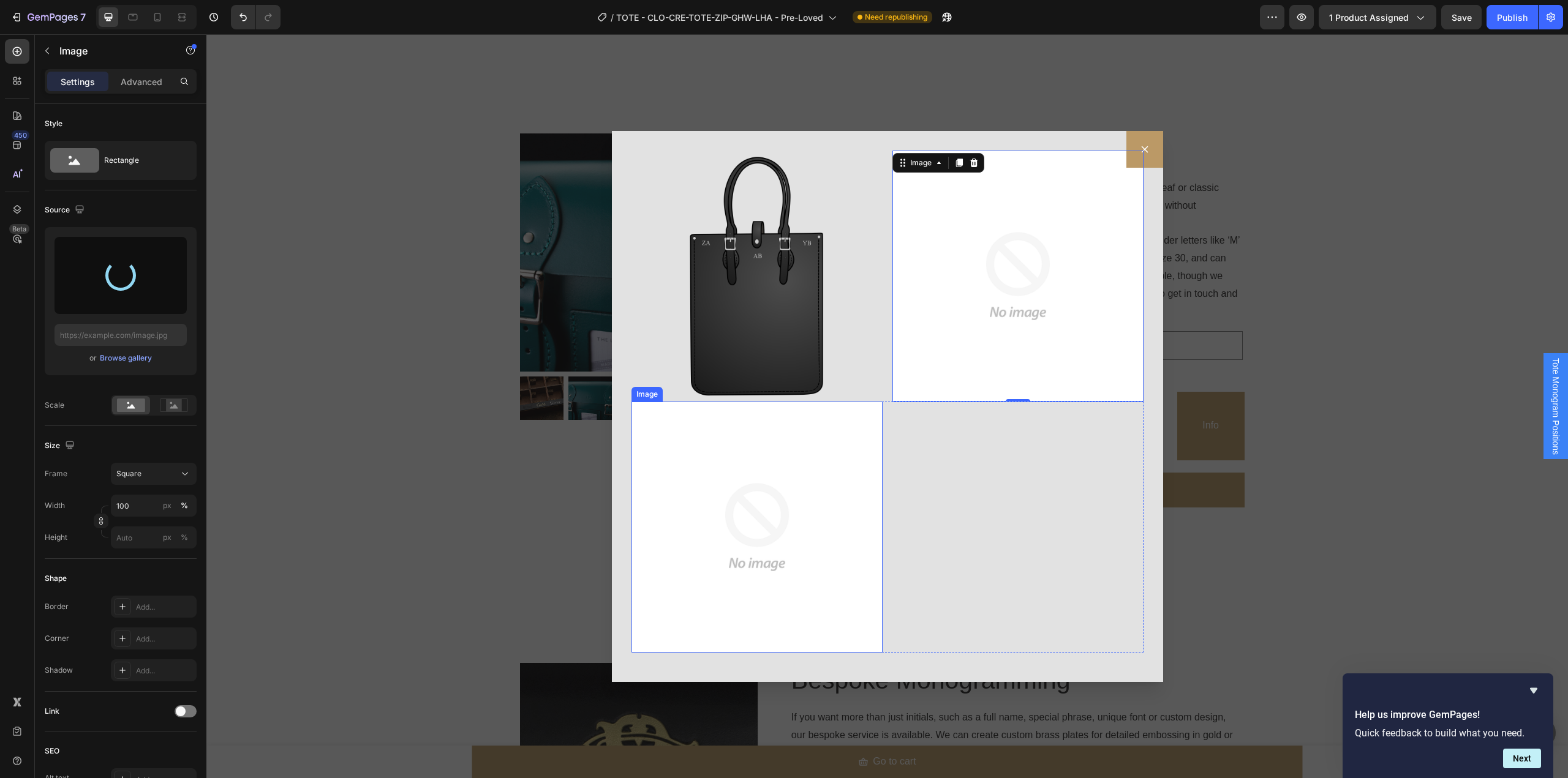
type input "https://cdn.shopify.com/s/files/1/0875/1467/7593/files/gempages_528337261931005…"
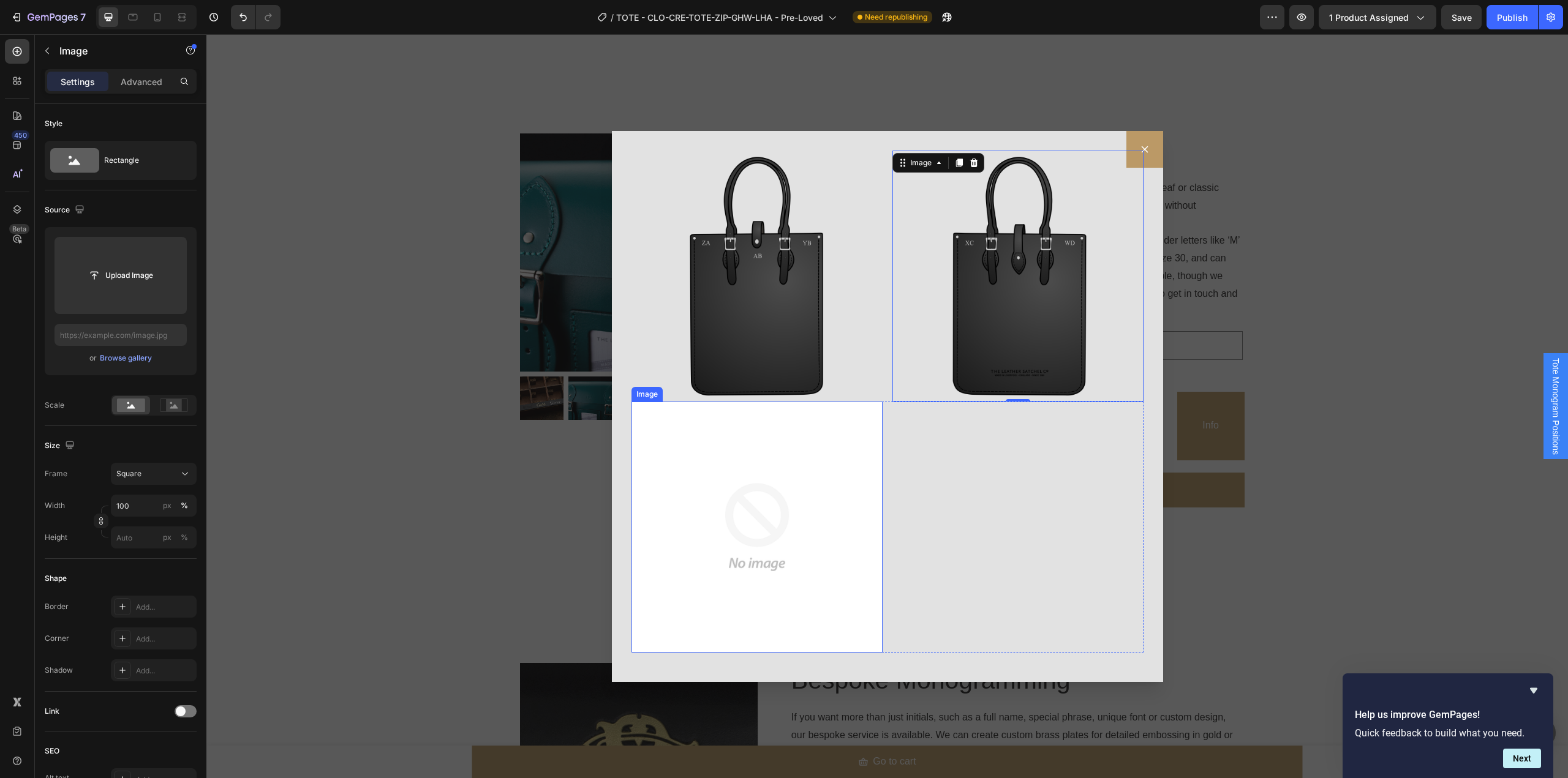
click at [770, 479] on img "Dialog body" at bounding box center [757, 527] width 251 height 251
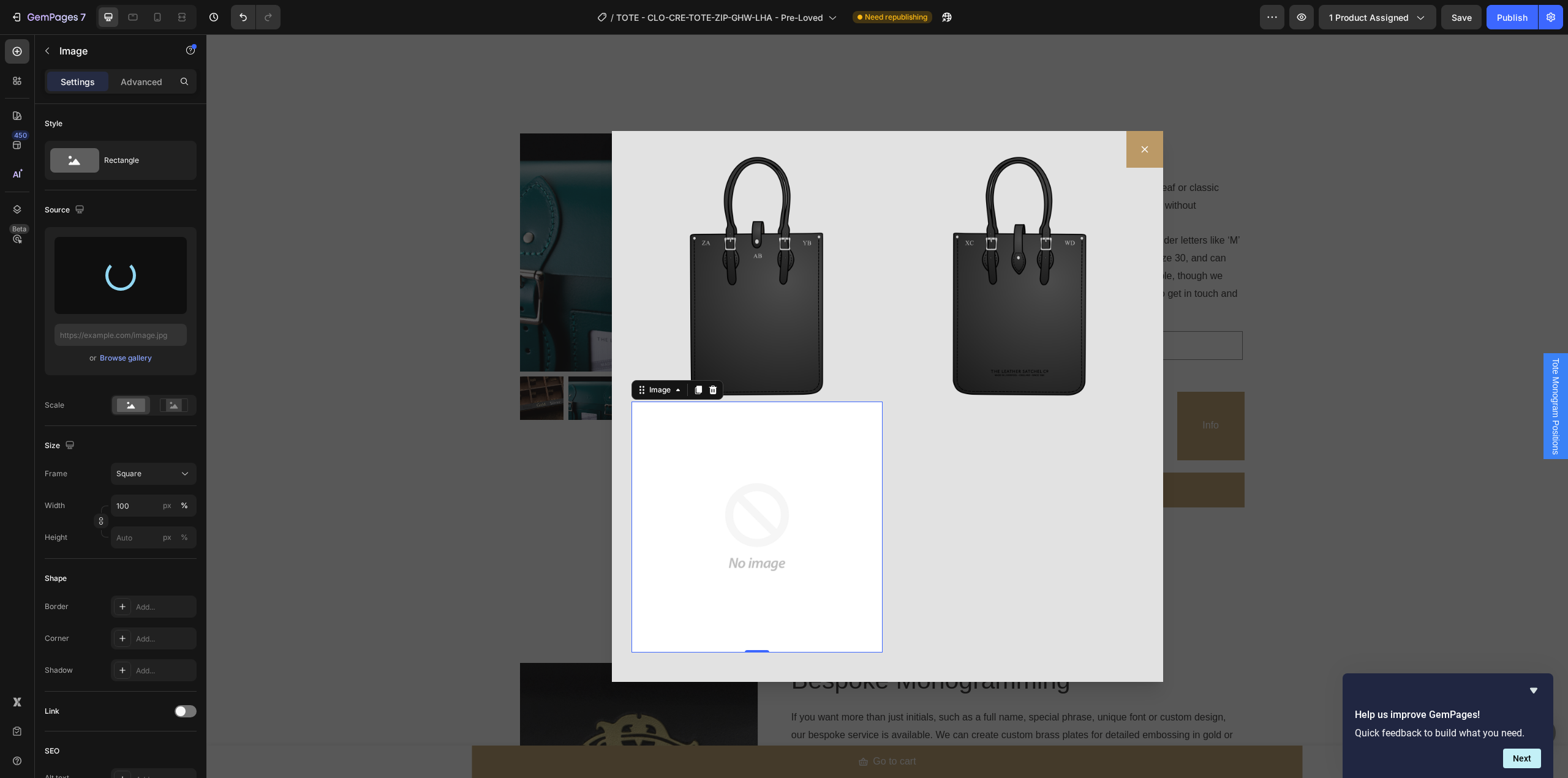
type input "https://cdn.shopify.com/s/files/1/0875/1467/7593/files/gempages_528337261931005…"
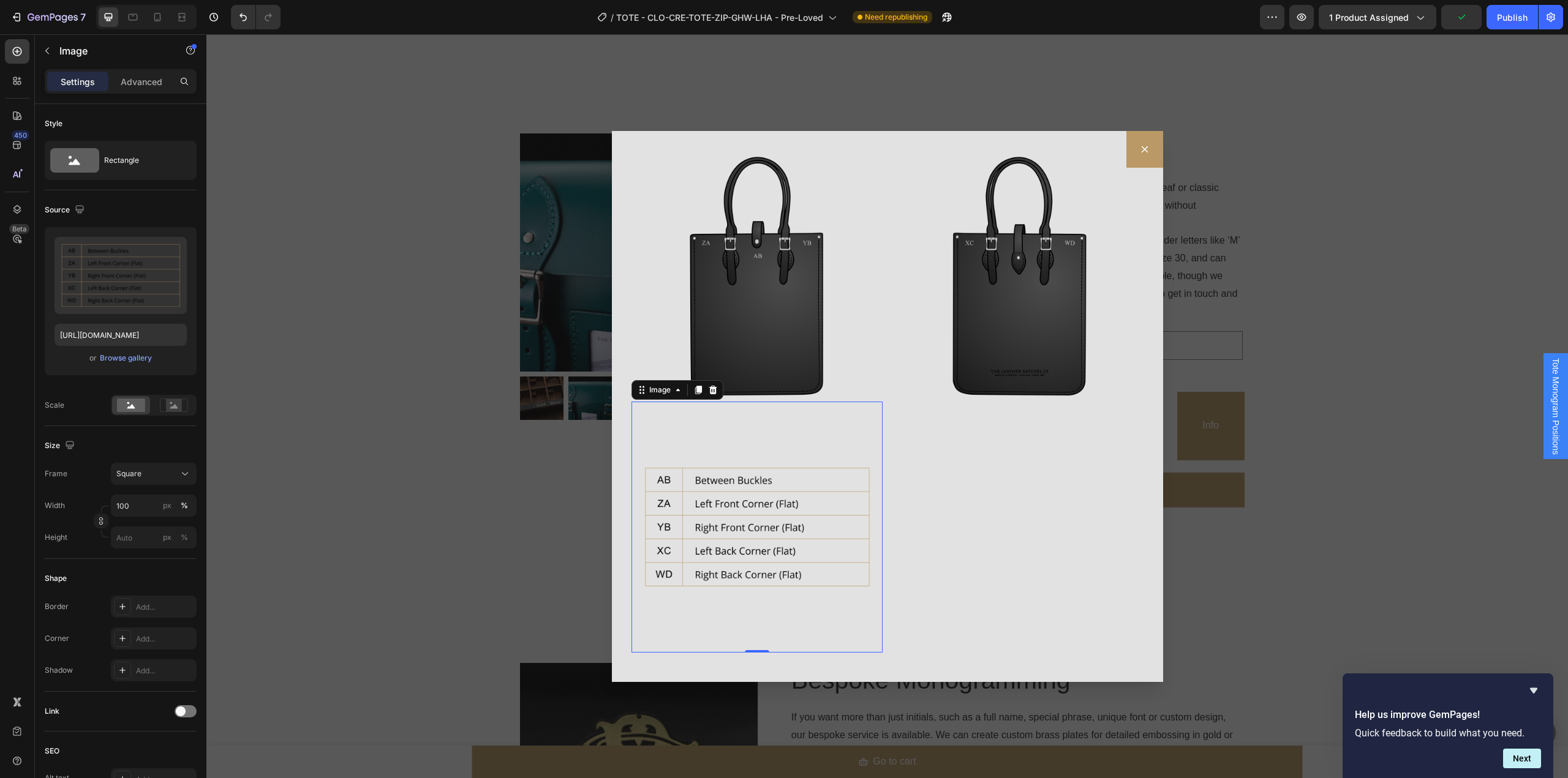
click at [1333, 237] on div "Backdrop" at bounding box center [887, 406] width 1362 height 744
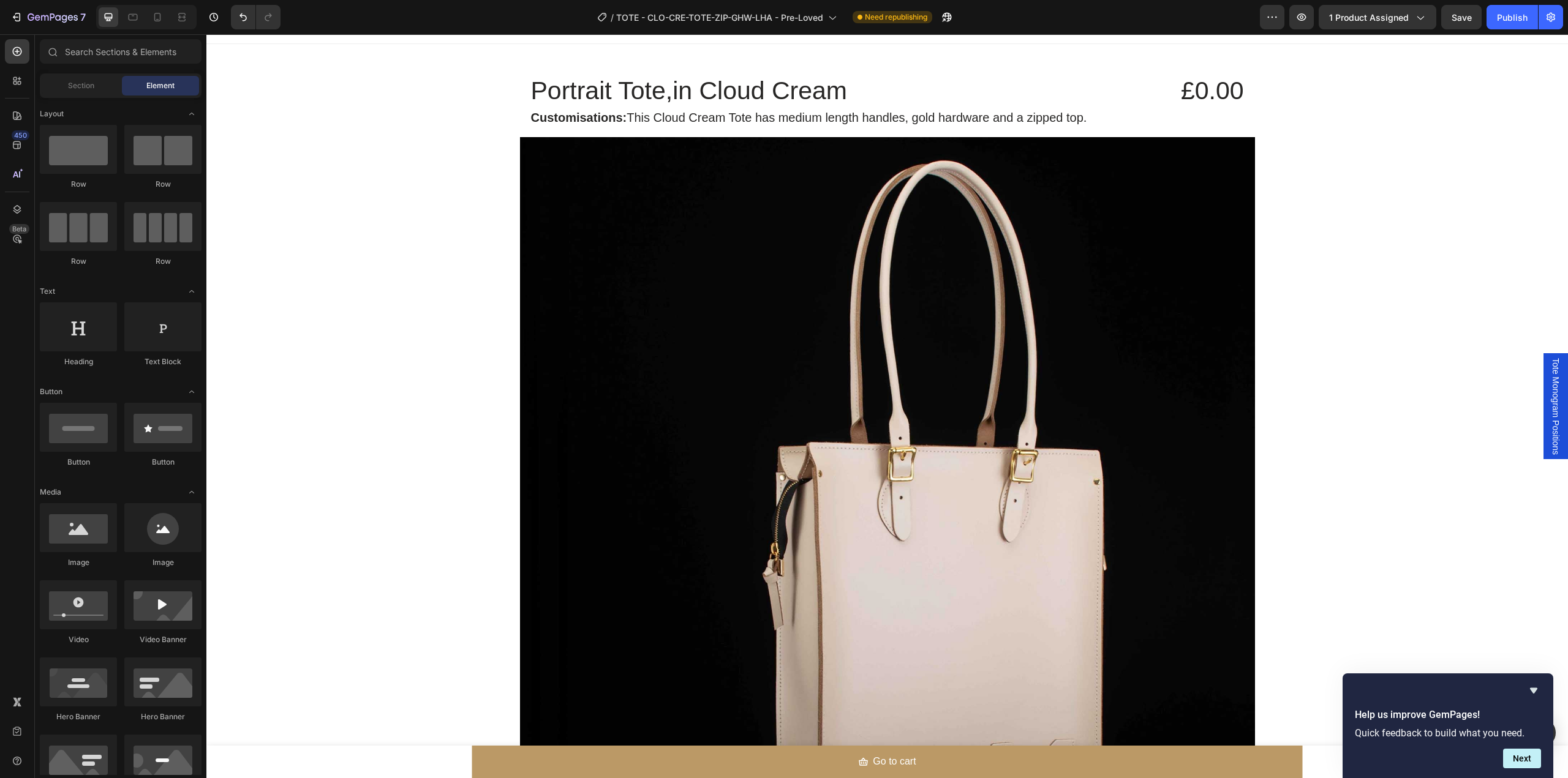
scroll to position [0, 0]
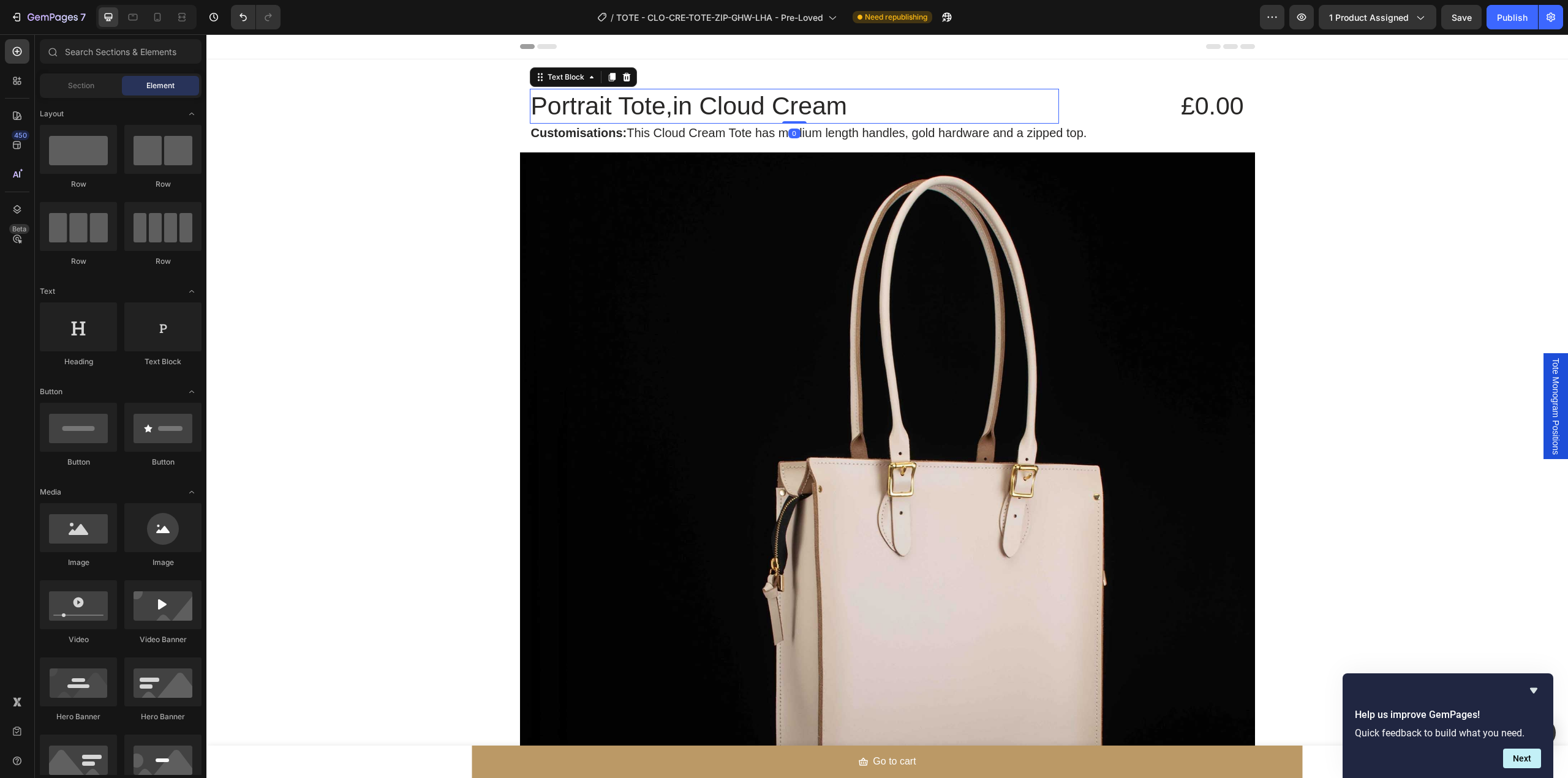
click at [672, 115] on p "Portrait Tote,in Cloud Cream" at bounding box center [795, 106] width 527 height 32
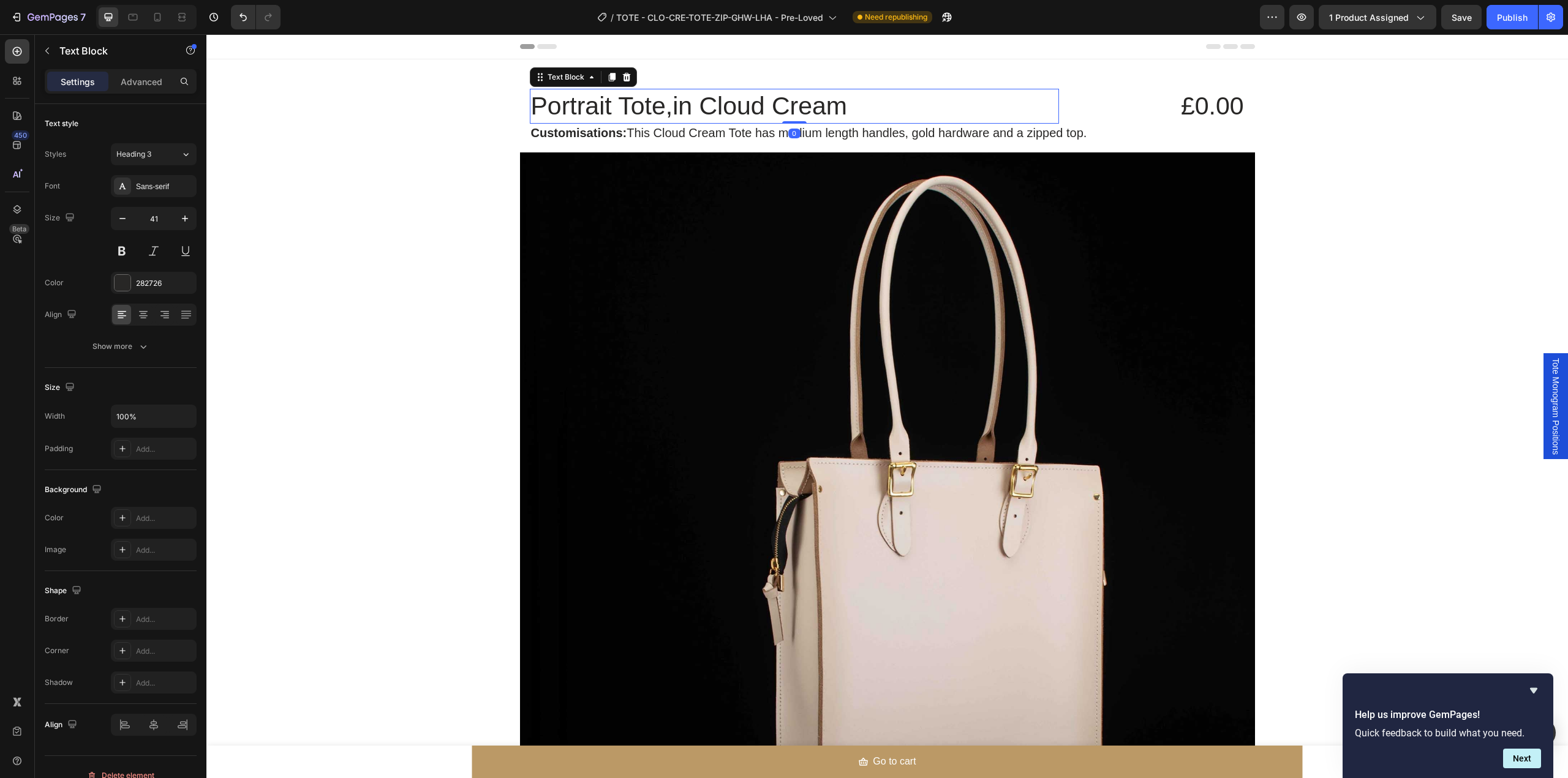
click at [672, 115] on p "Portrait Tote,in Cloud Cream" at bounding box center [795, 106] width 527 height 32
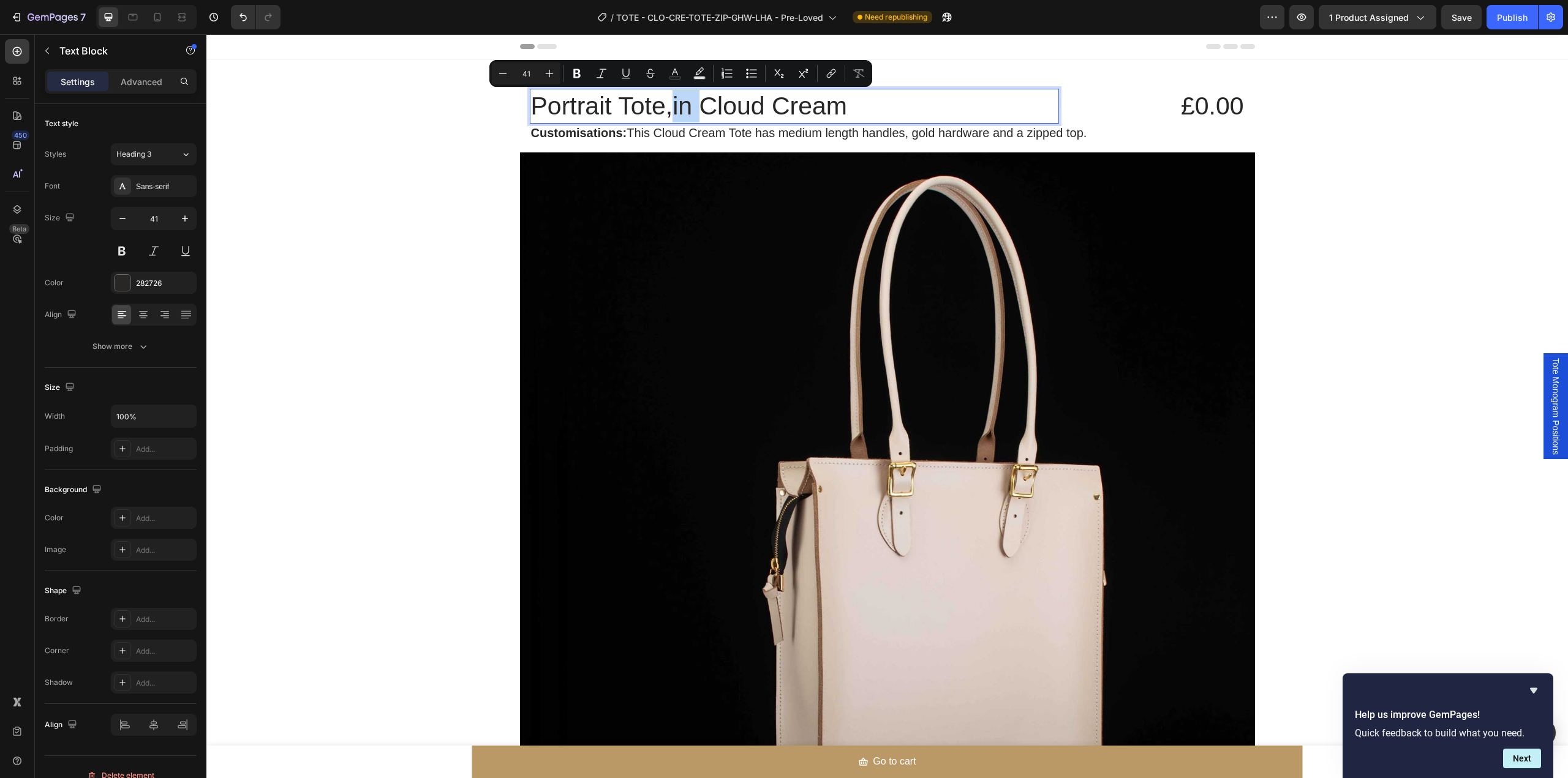
click at [670, 111] on p "Portrait Tote,in Cloud Cream" at bounding box center [795, 106] width 527 height 32
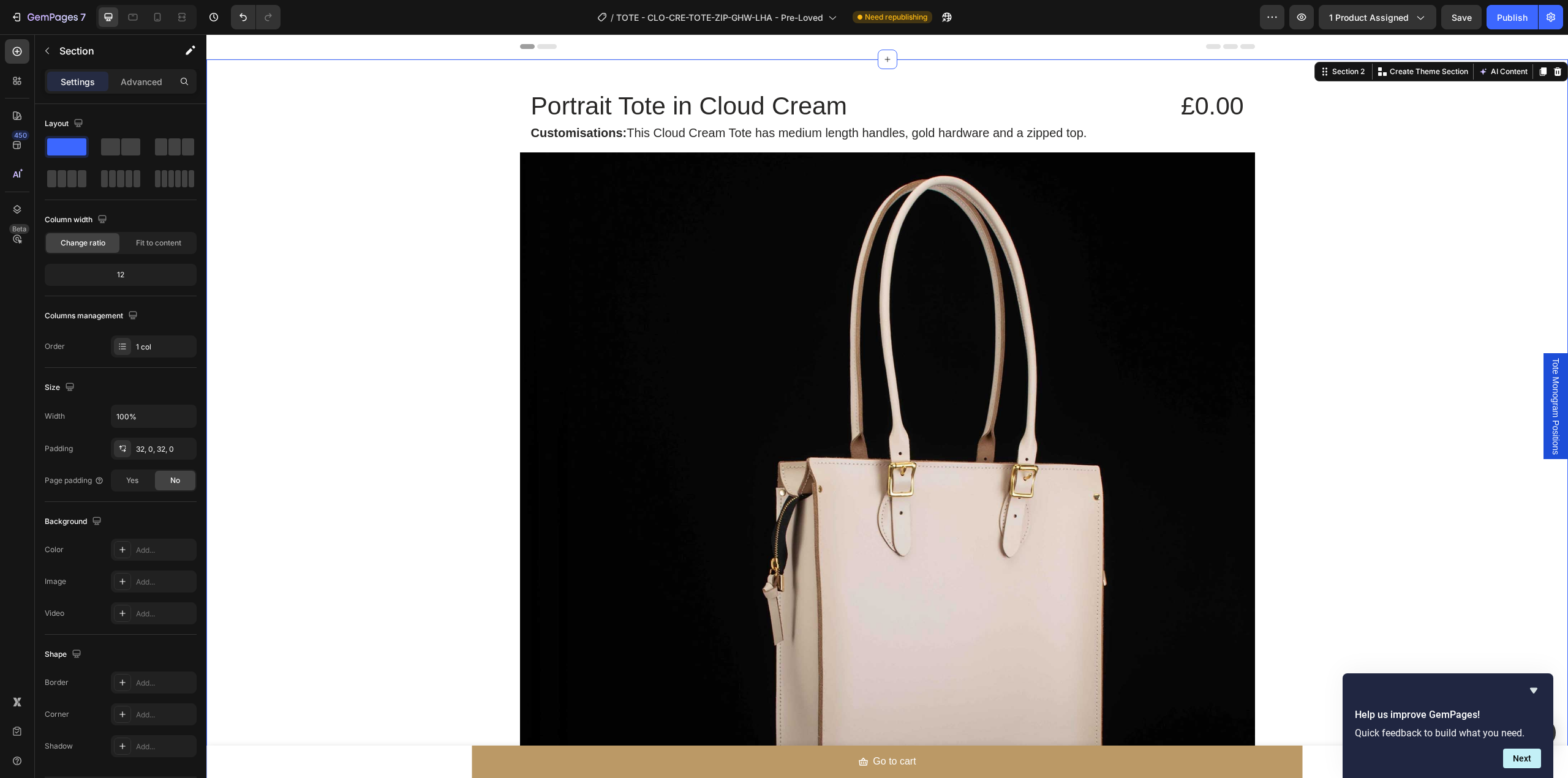
click at [1410, 200] on div "Portrait Tote in Cloud Cream Text Block £0.00 Product Price Product Price Row C…" at bounding box center [887, 754] width 1362 height 1350
click at [1465, 19] on span "Save" at bounding box center [1461, 17] width 20 height 11
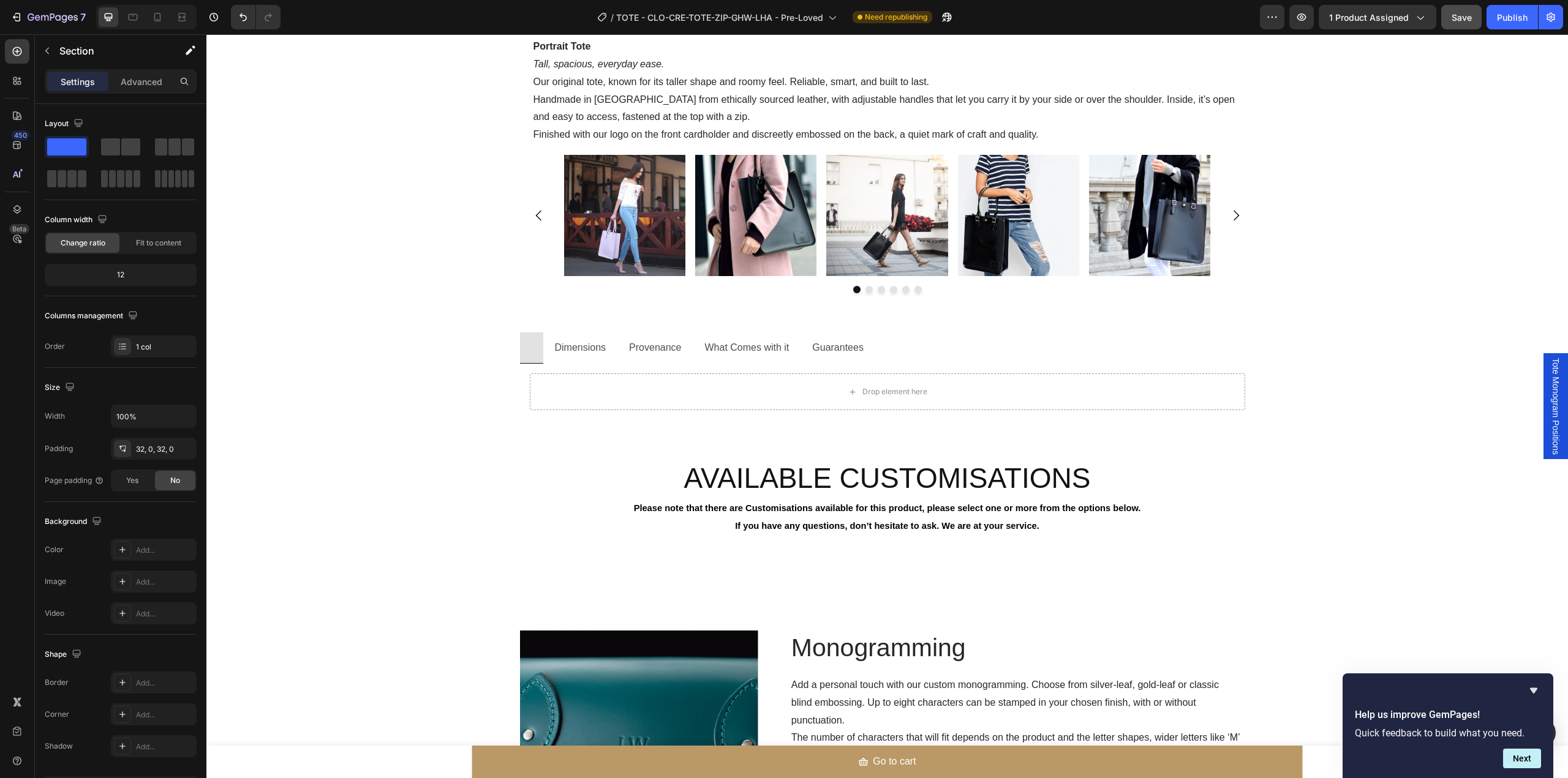
scroll to position [1133, 0]
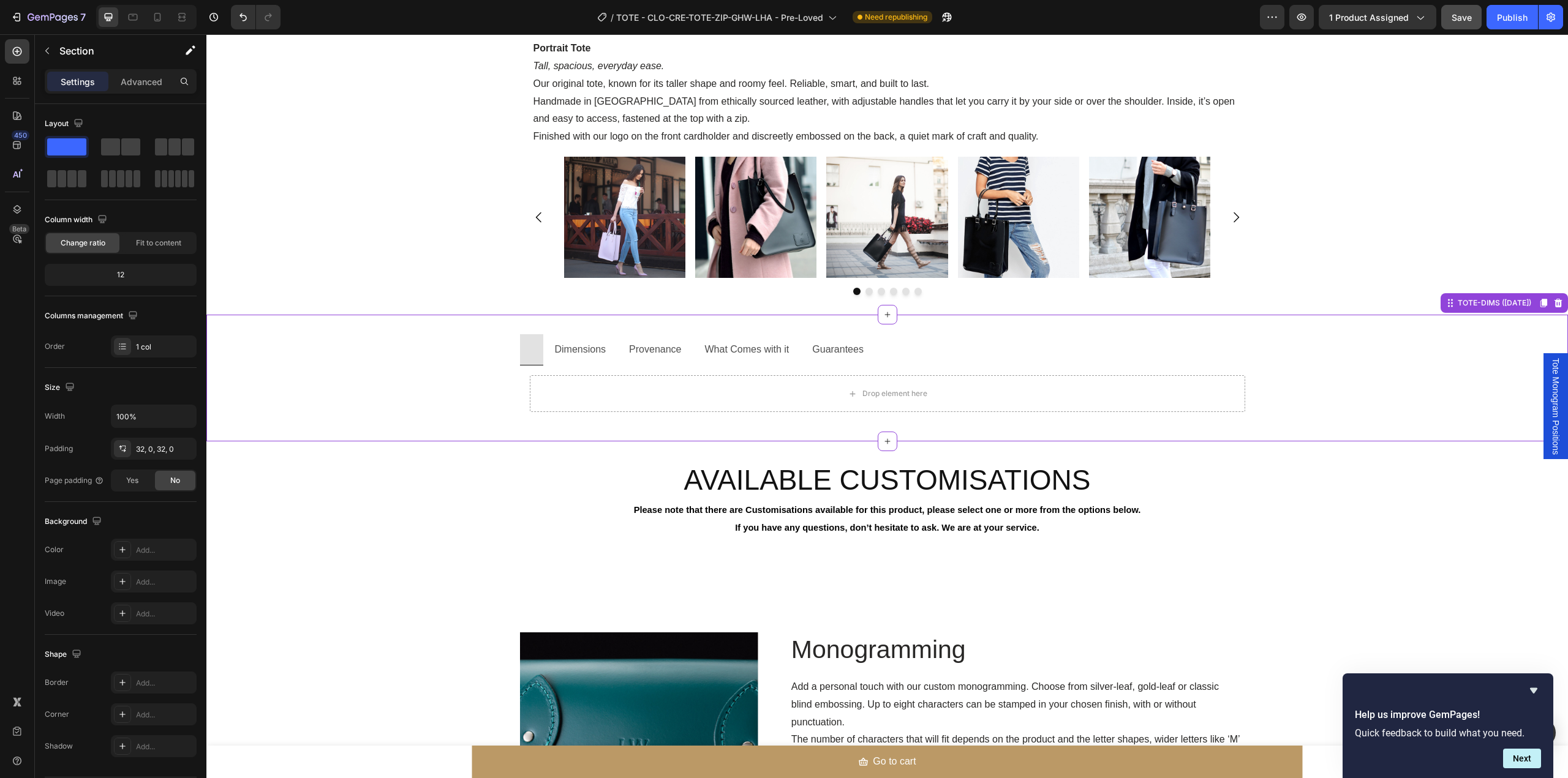
click at [555, 349] on p "Dimensions" at bounding box center [581, 350] width 52 height 18
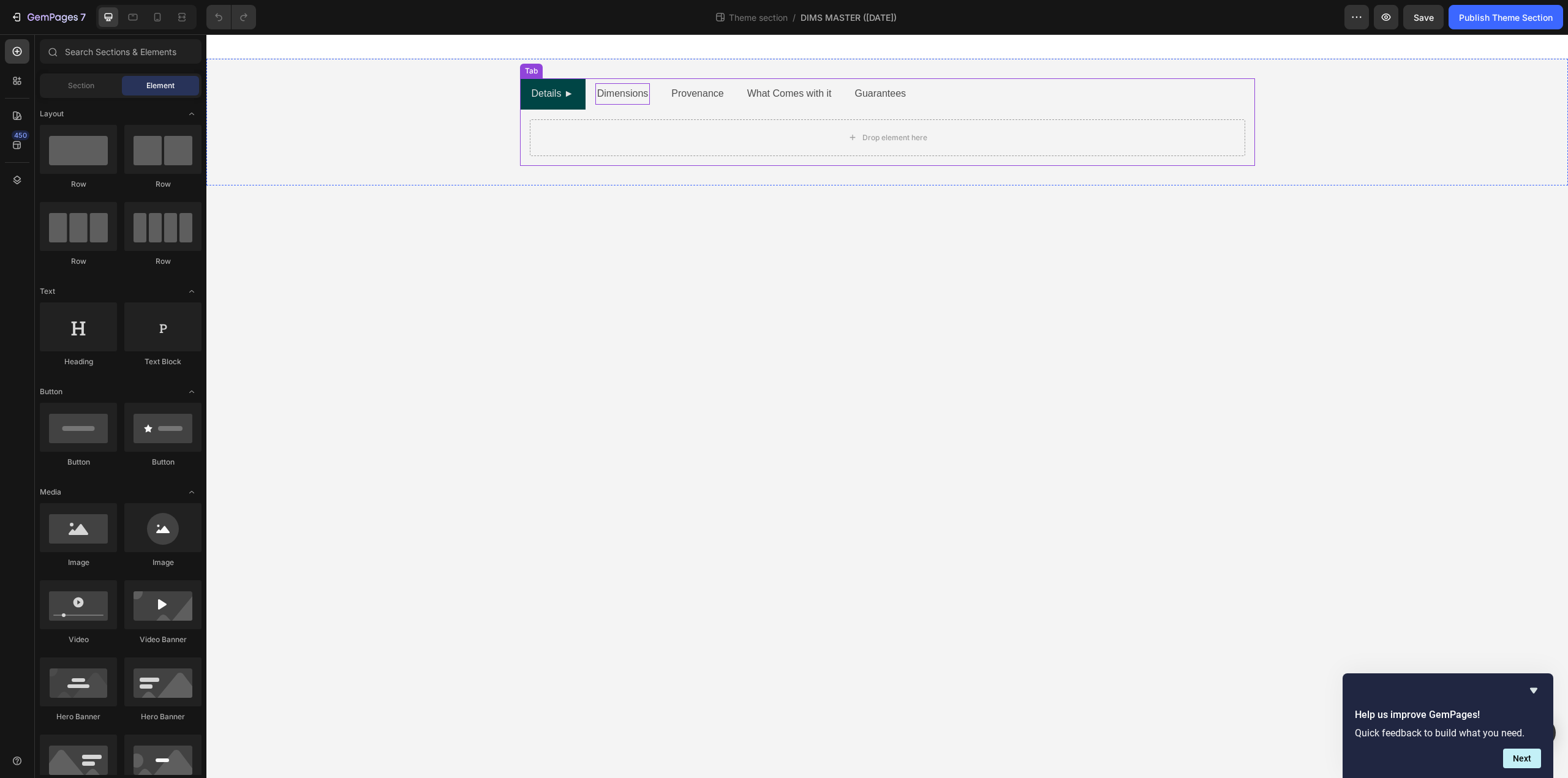
click at [622, 92] on p "Dimensions" at bounding box center [623, 94] width 52 height 18
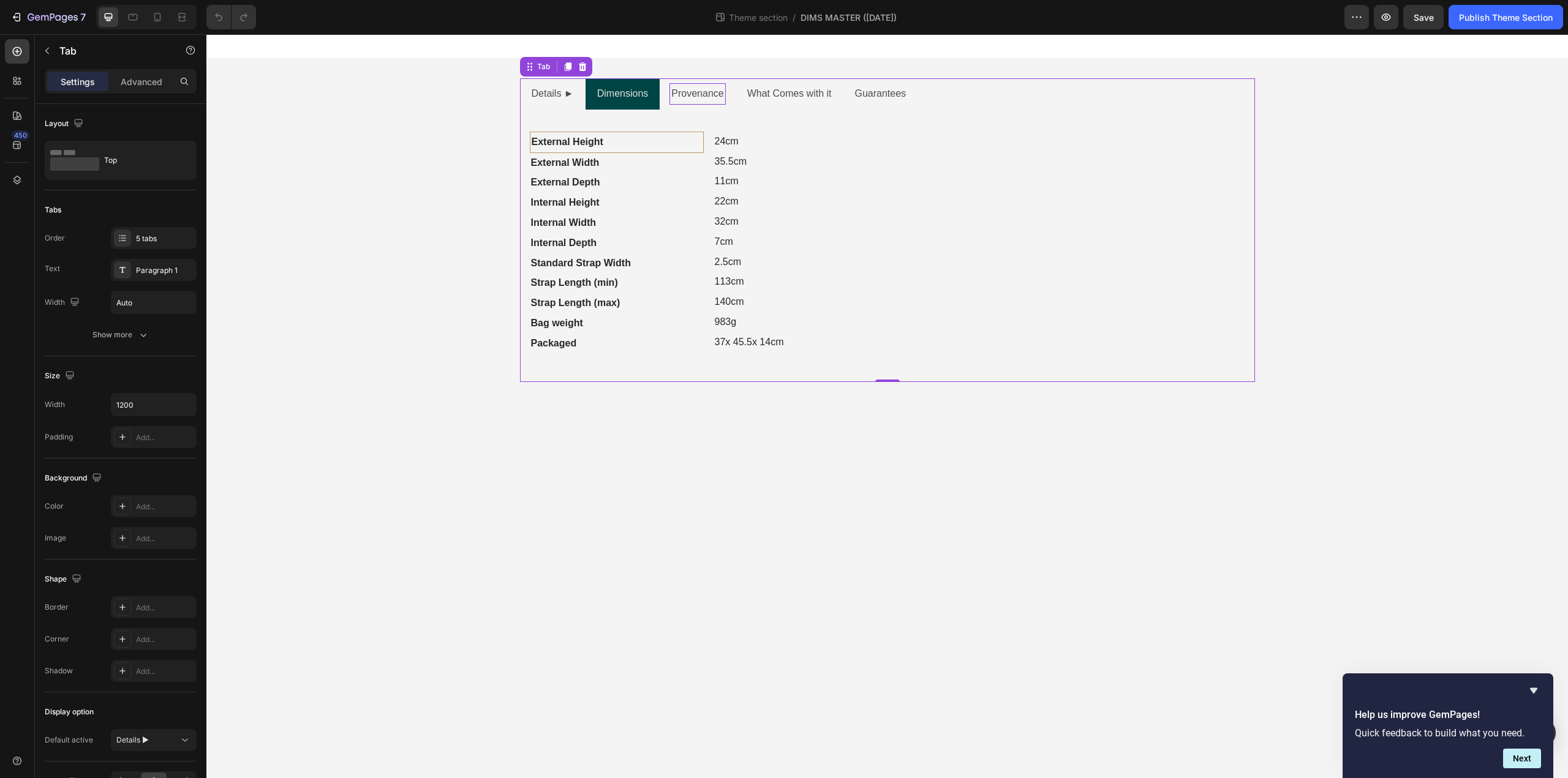
click at [696, 97] on p "Provenance" at bounding box center [698, 94] width 52 height 18
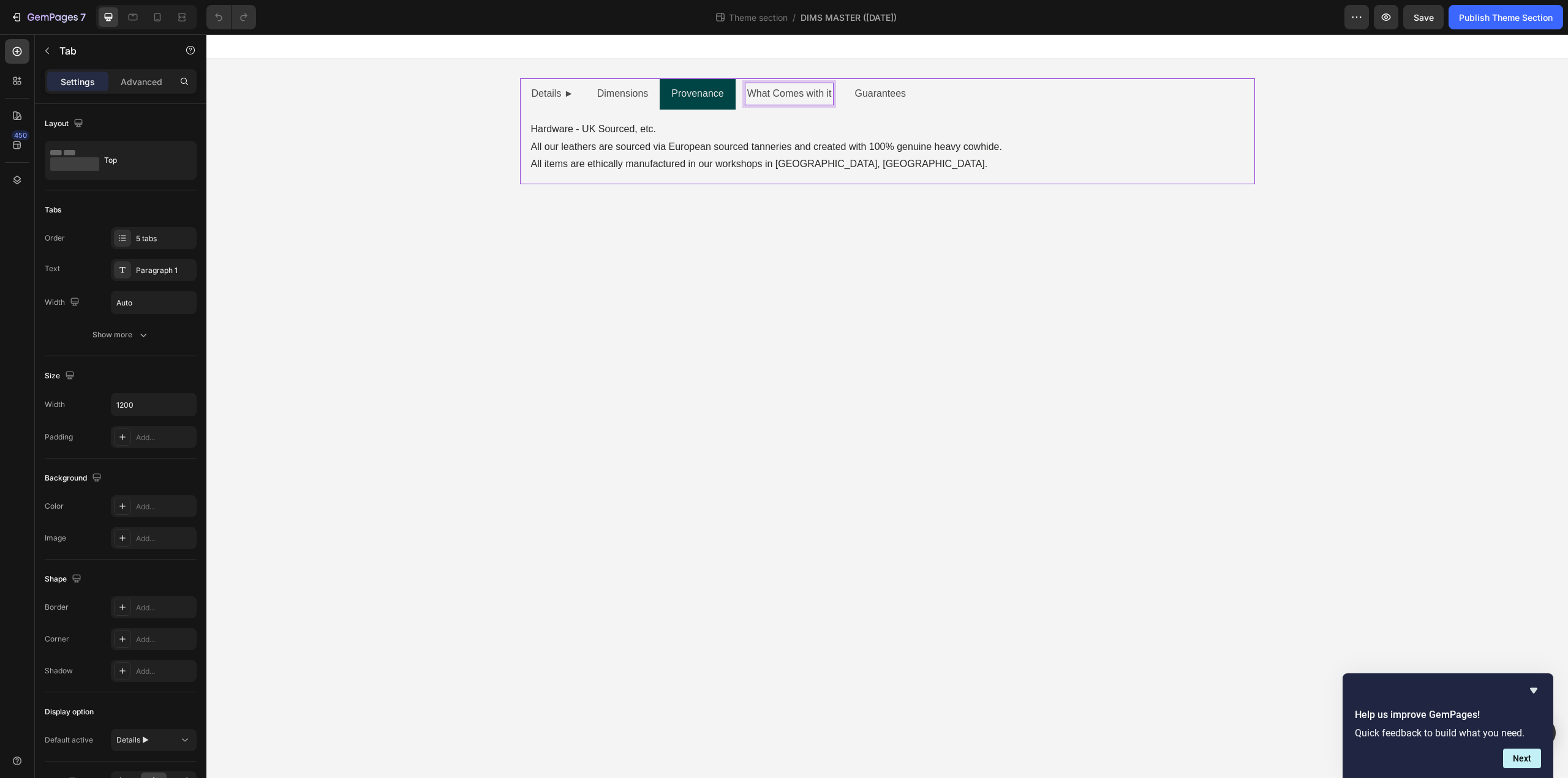
click at [790, 91] on p "What Comes with it" at bounding box center [789, 94] width 85 height 18
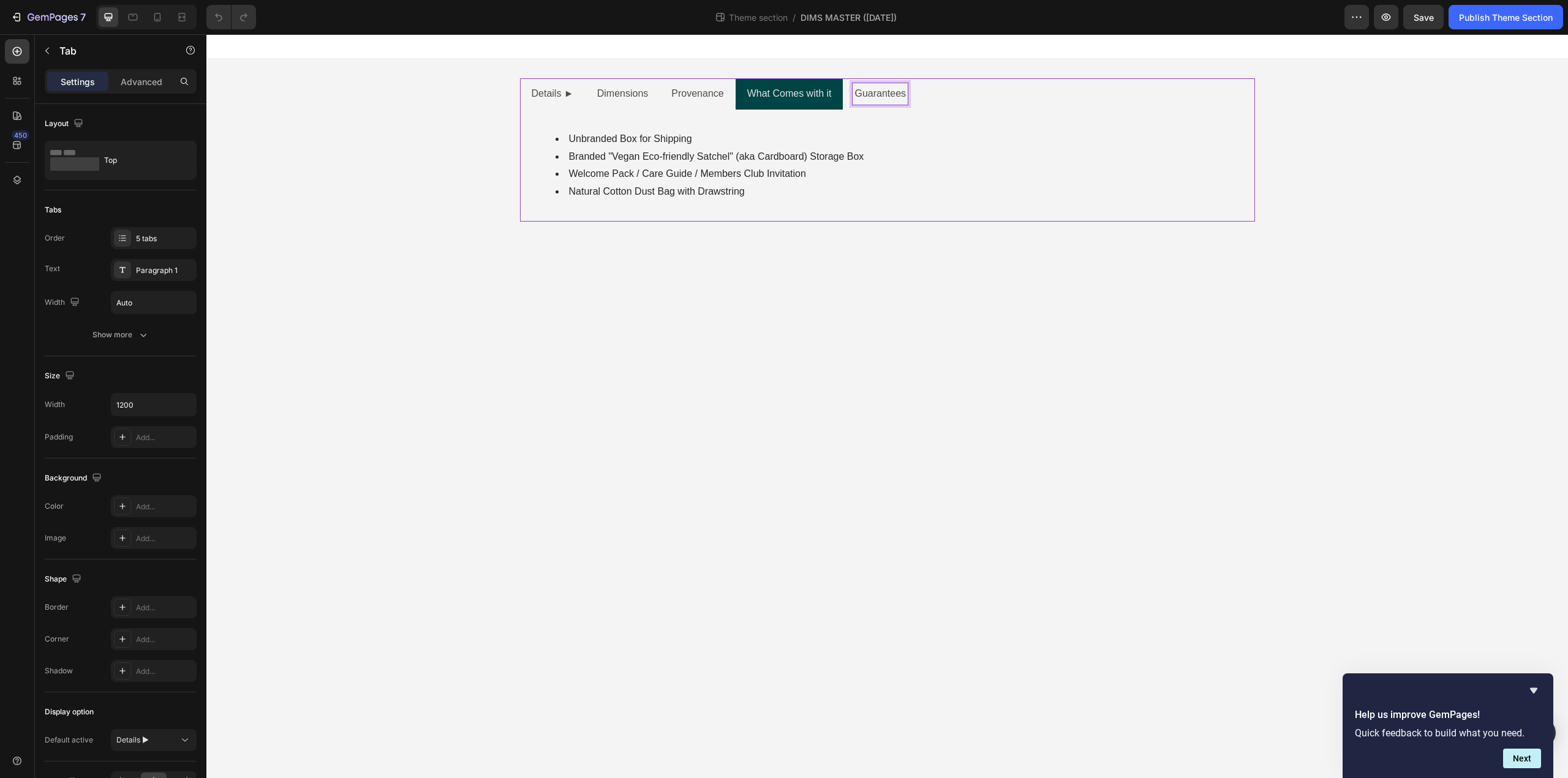
click at [874, 91] on p "Guarantees" at bounding box center [880, 94] width 52 height 18
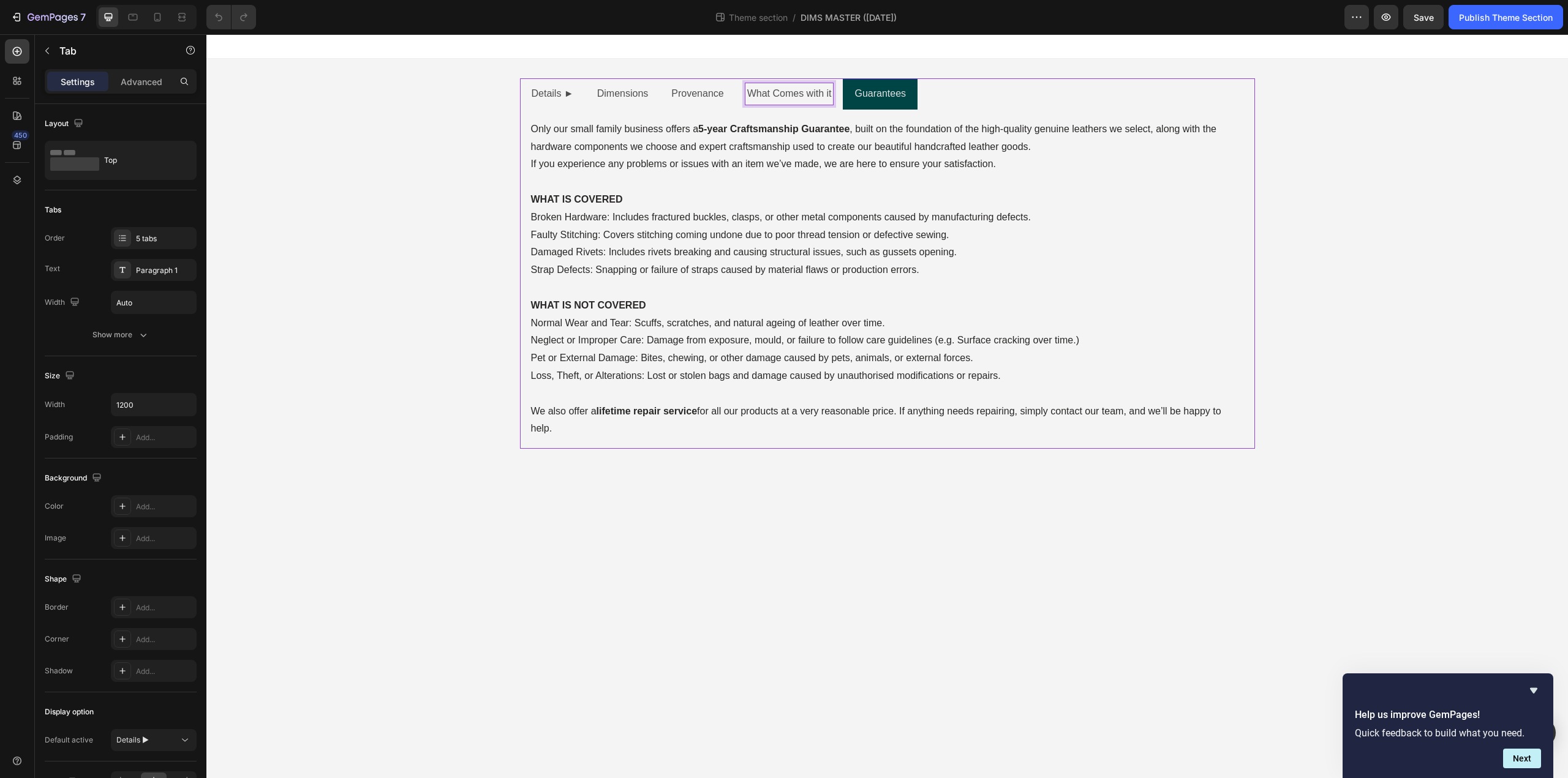
click at [782, 90] on p "What Comes with it" at bounding box center [789, 94] width 85 height 18
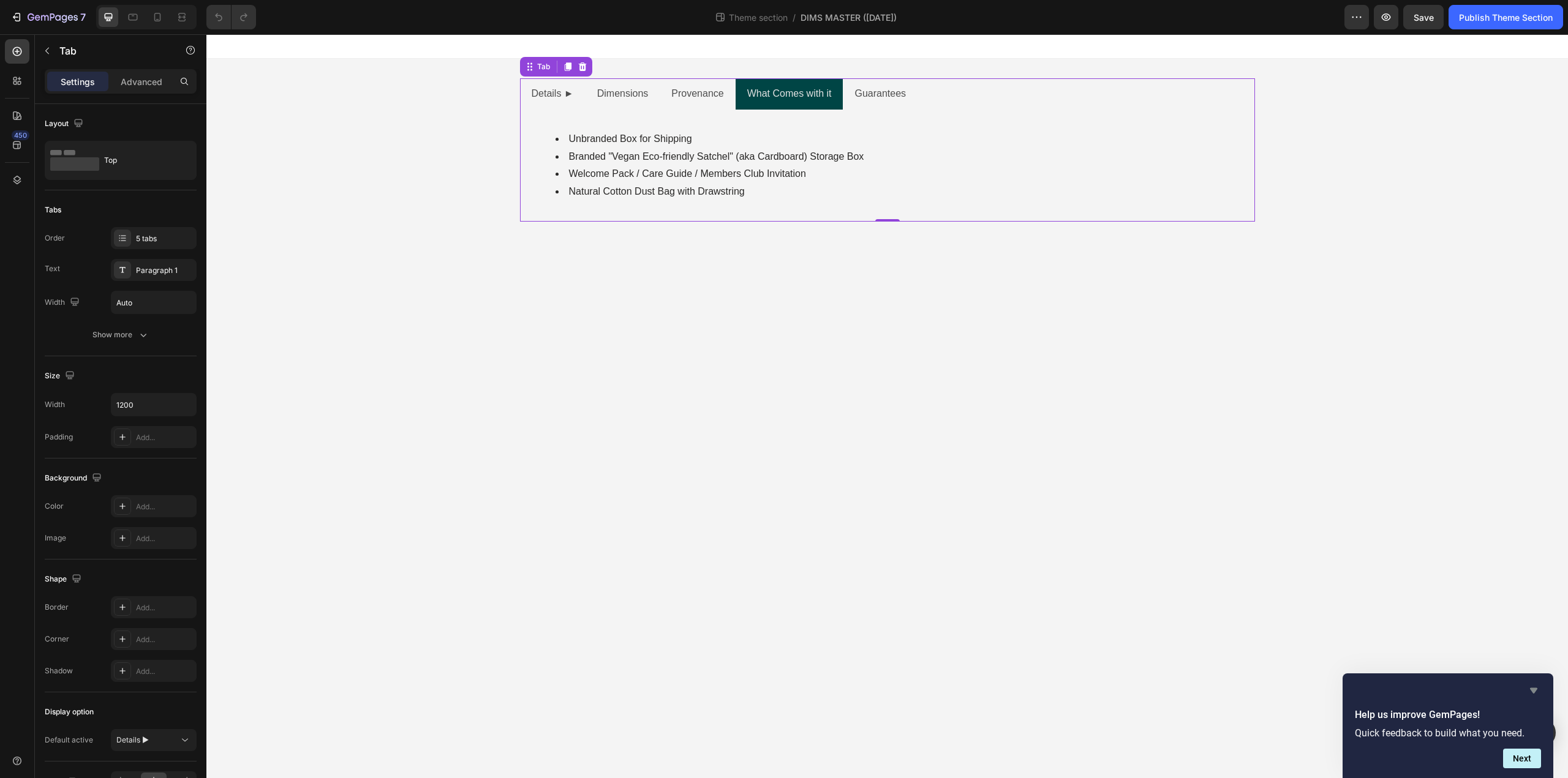
click at [1535, 691] on icon "Hide survey" at bounding box center [1533, 691] width 7 height 6
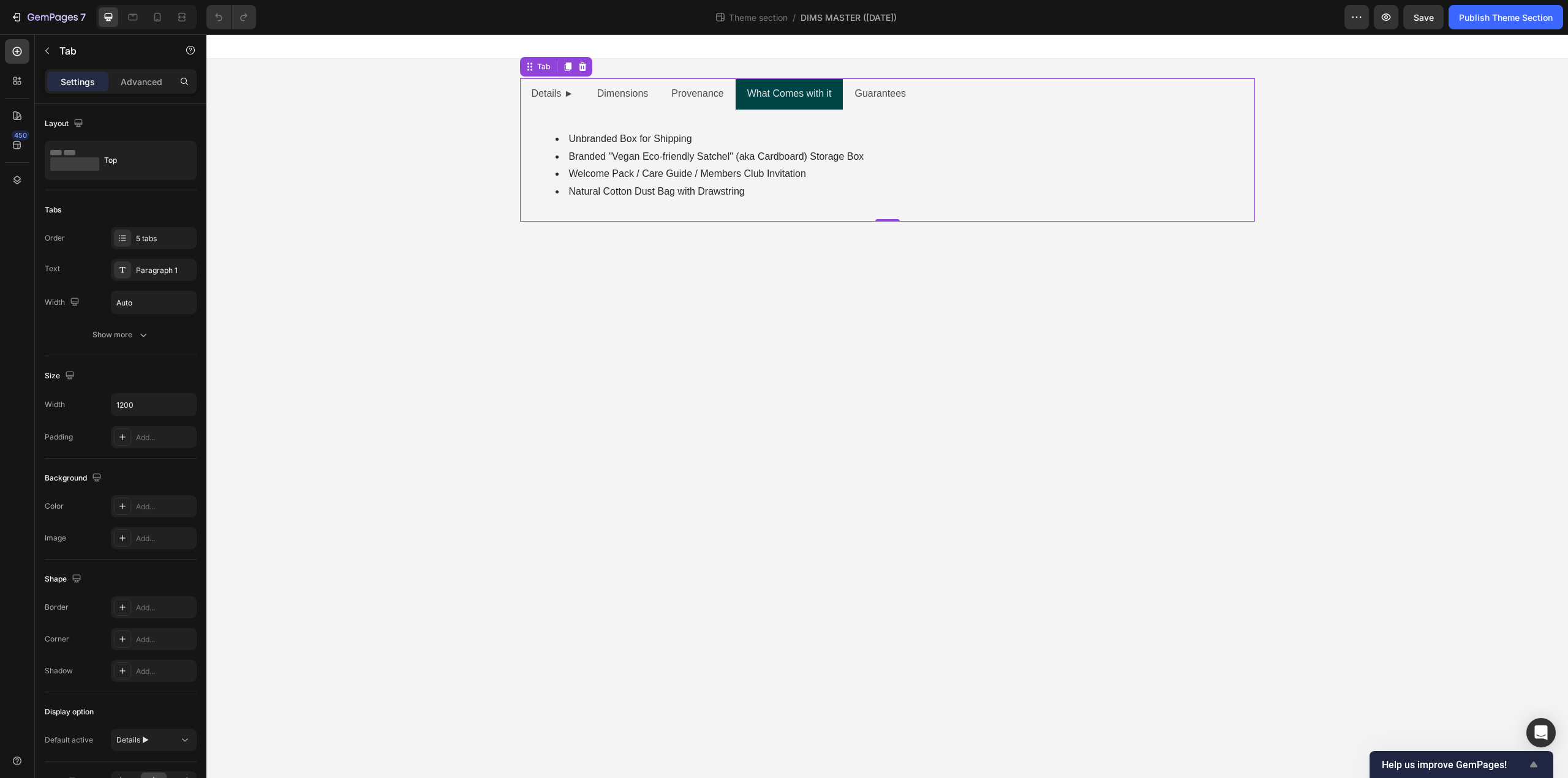
click at [1533, 763] on icon "Show survey - Help us improve GemPages!" at bounding box center [1533, 764] width 7 height 6
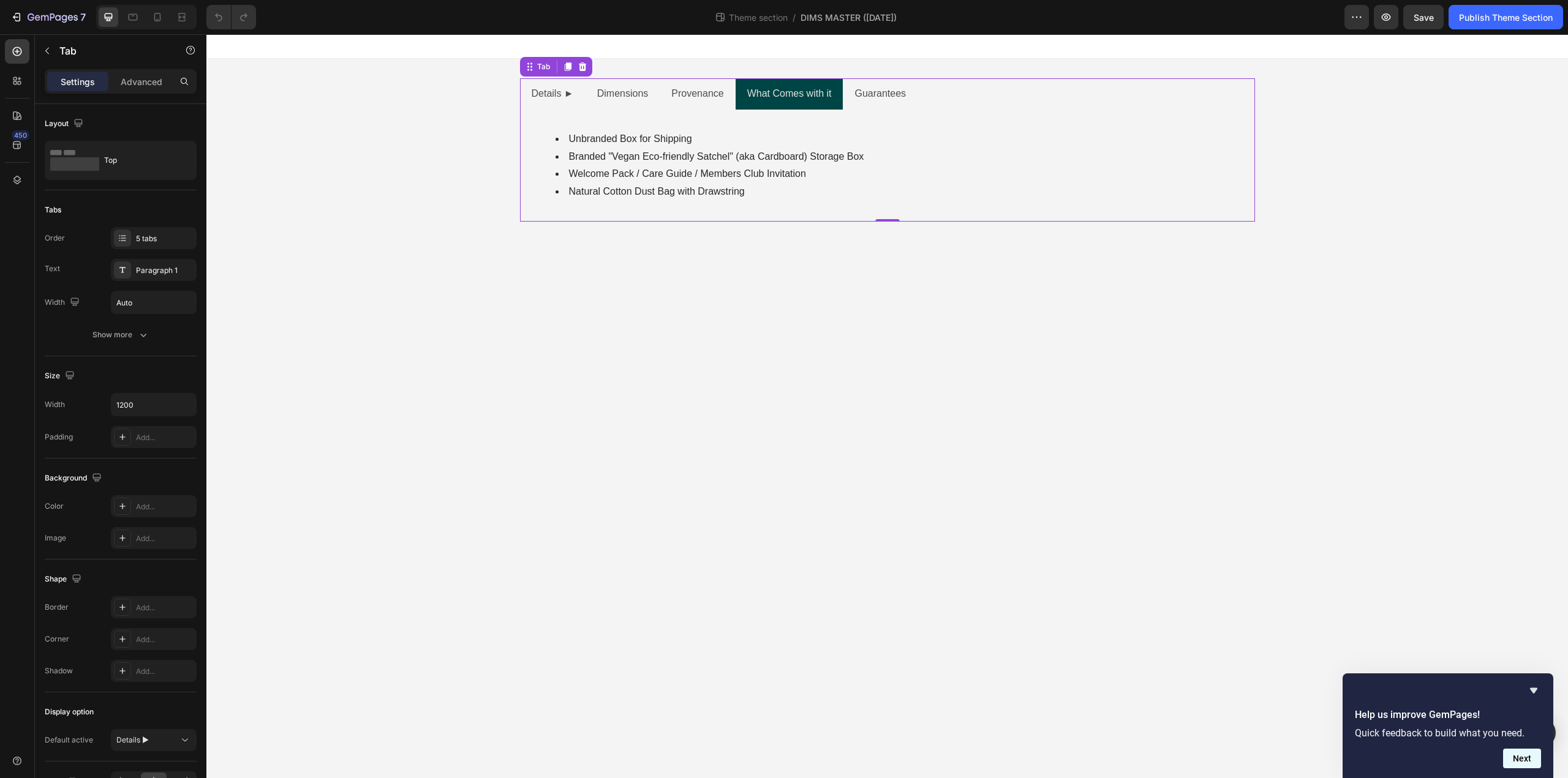
click at [1522, 757] on button "Next" at bounding box center [1522, 759] width 38 height 19
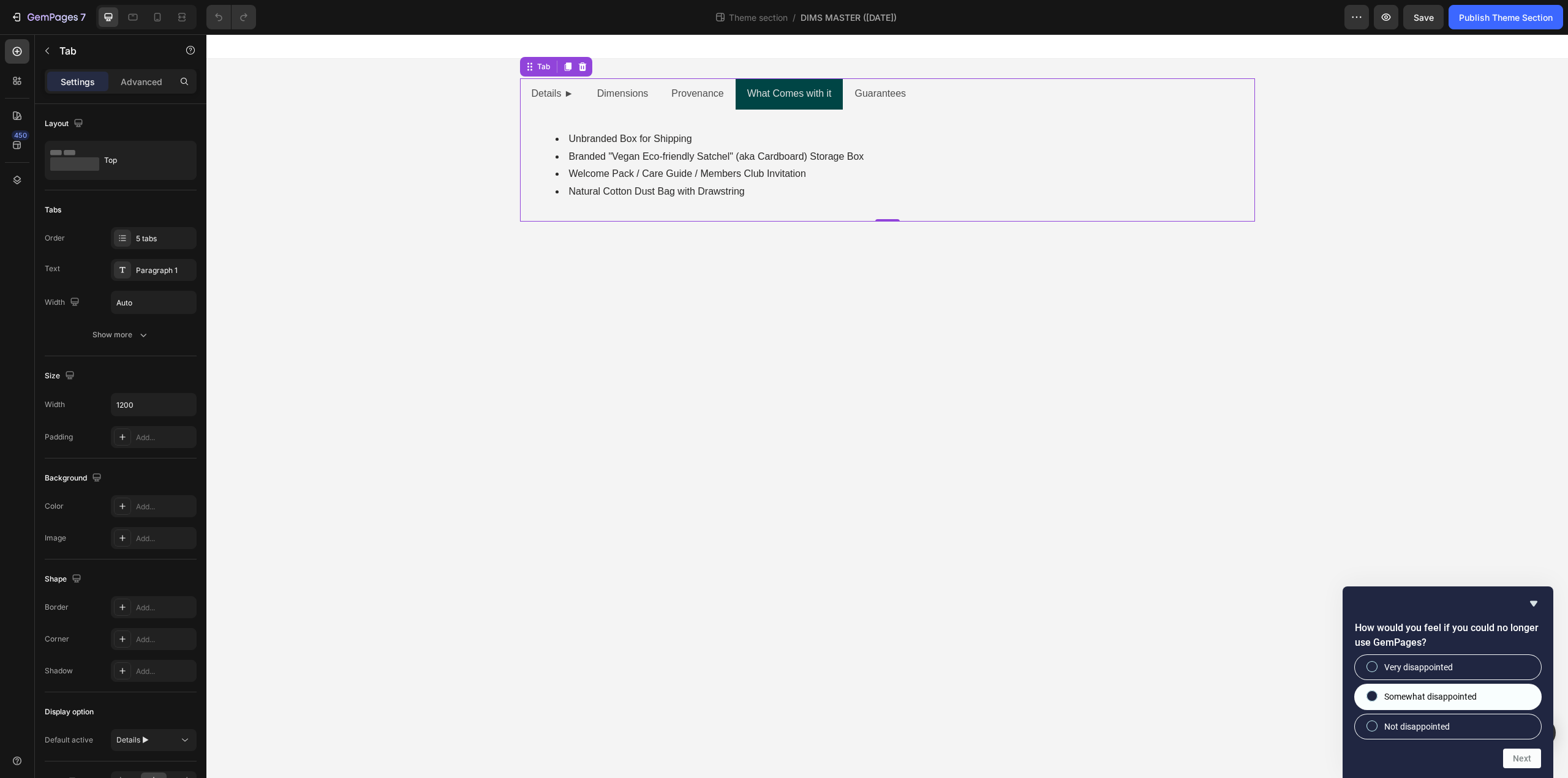
click at [1367, 697] on span at bounding box center [1372, 696] width 11 height 11
click at [1368, 697] on input "Somewhat disappointed" at bounding box center [1372, 696] width 8 height 8
radio input "true"
click at [1524, 756] on button "Next" at bounding box center [1522, 759] width 38 height 19
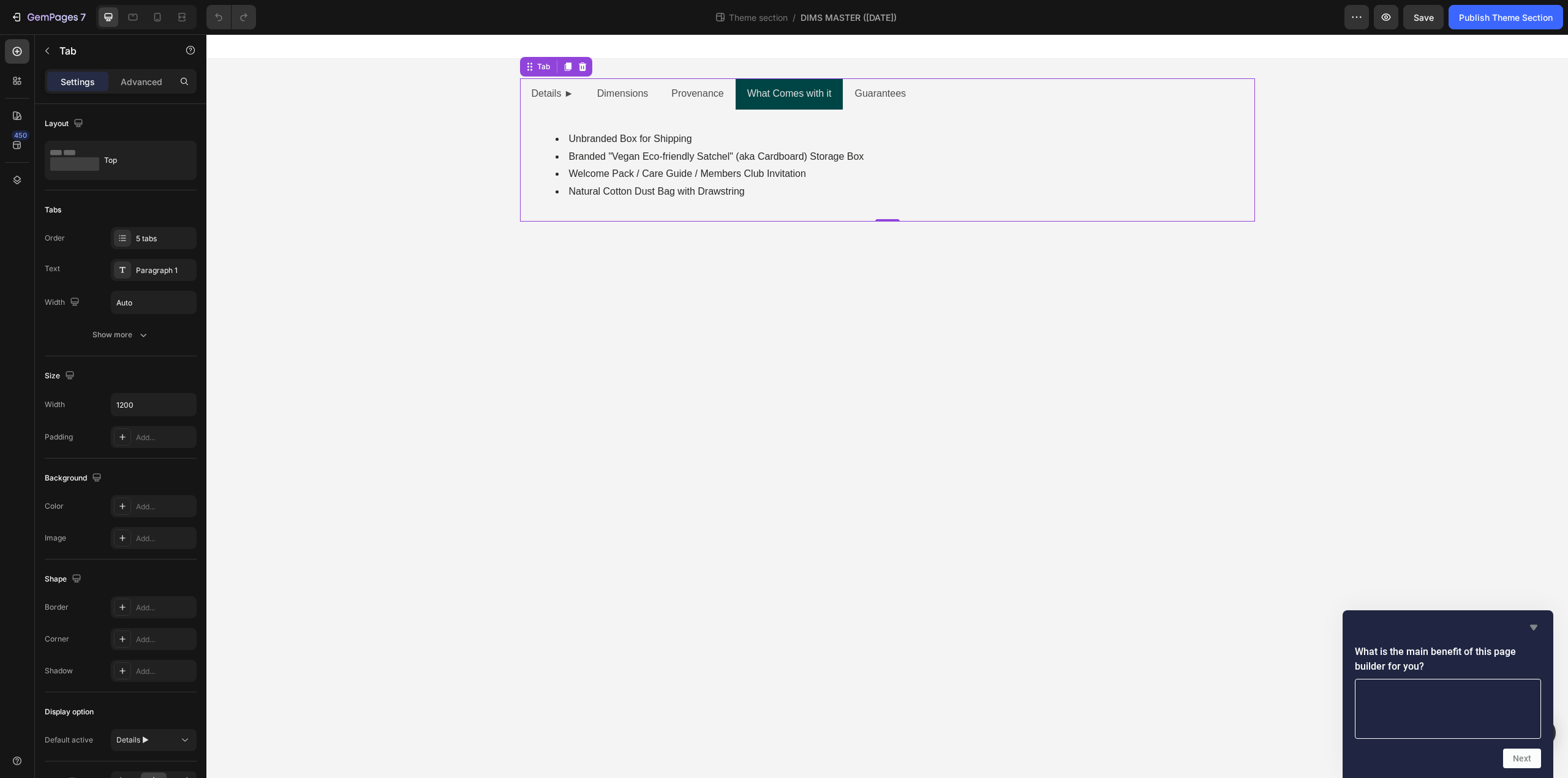
click at [1528, 622] on icon "Hide survey" at bounding box center [1533, 628] width 15 height 15
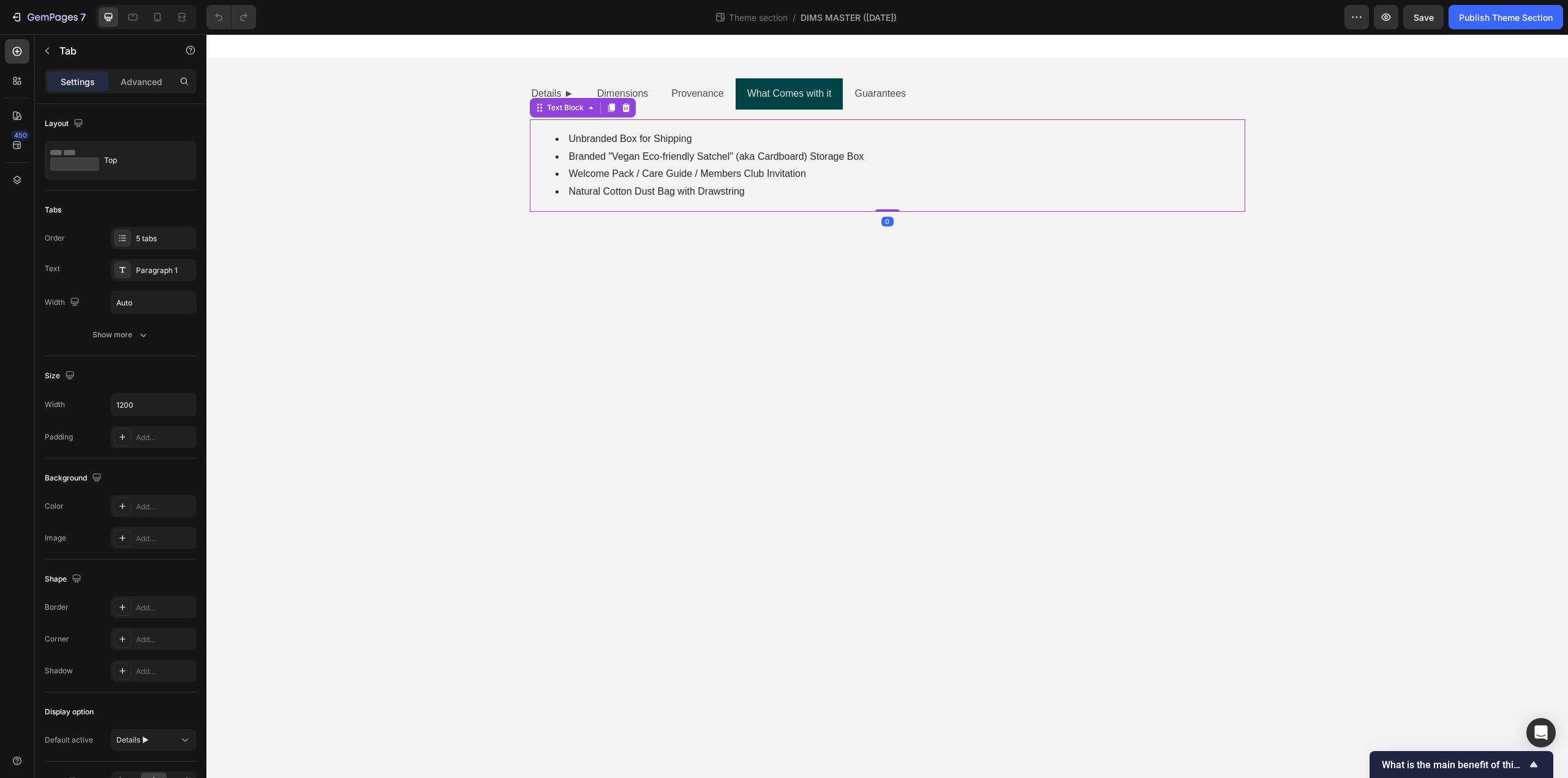
click at [628, 178] on li "Welcome Pack / Care Guide / Members Club Invitation" at bounding box center [900, 175] width 689 height 18
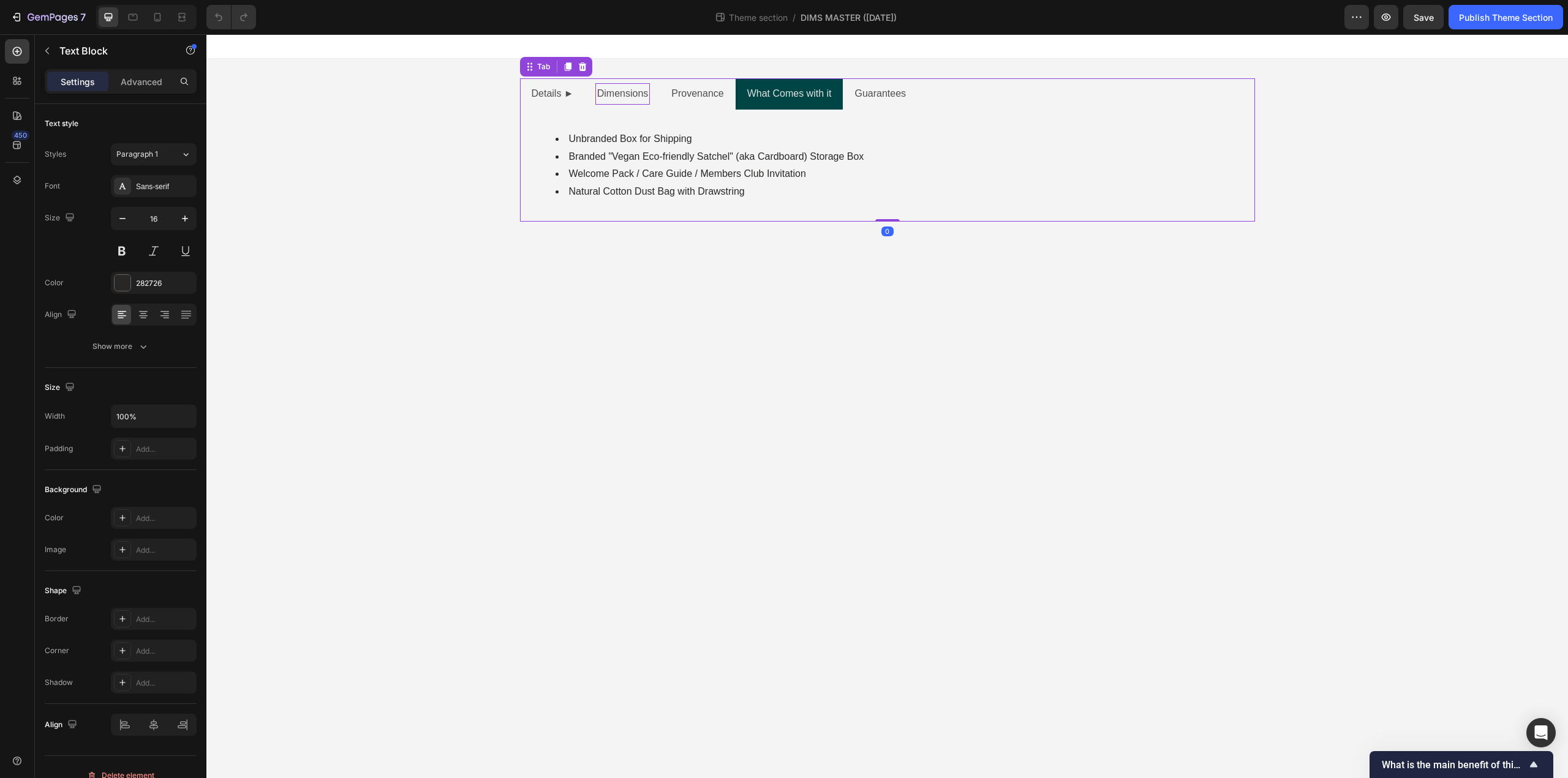
click at [623, 94] on p "Dimensions" at bounding box center [623, 94] width 52 height 18
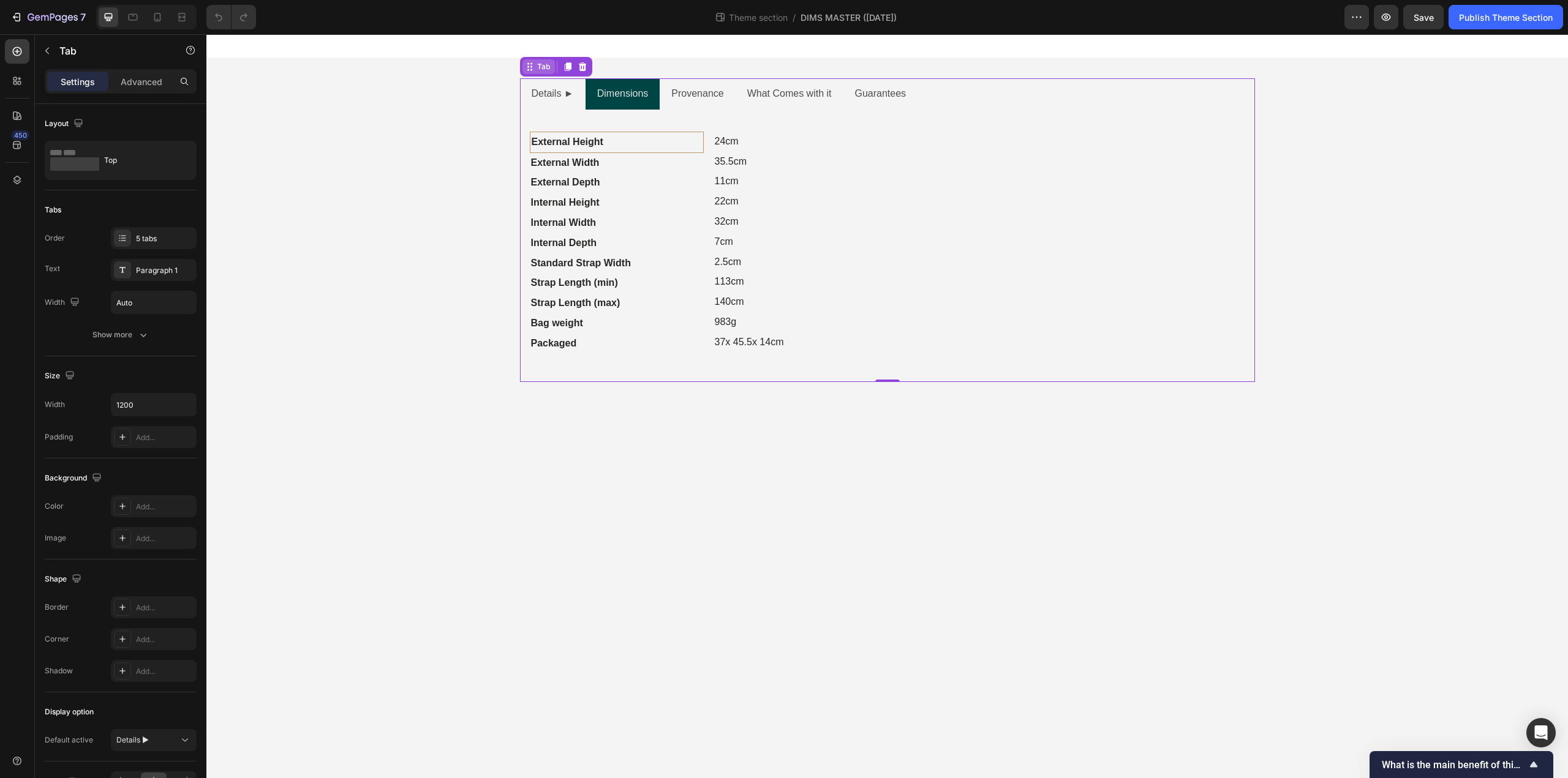
click at [542, 70] on div "Tab" at bounding box center [544, 67] width 18 height 11
click at [542, 69] on div "Tab" at bounding box center [544, 67] width 18 height 11
click at [547, 143] on strong "External Height" at bounding box center [567, 141] width 72 height 11
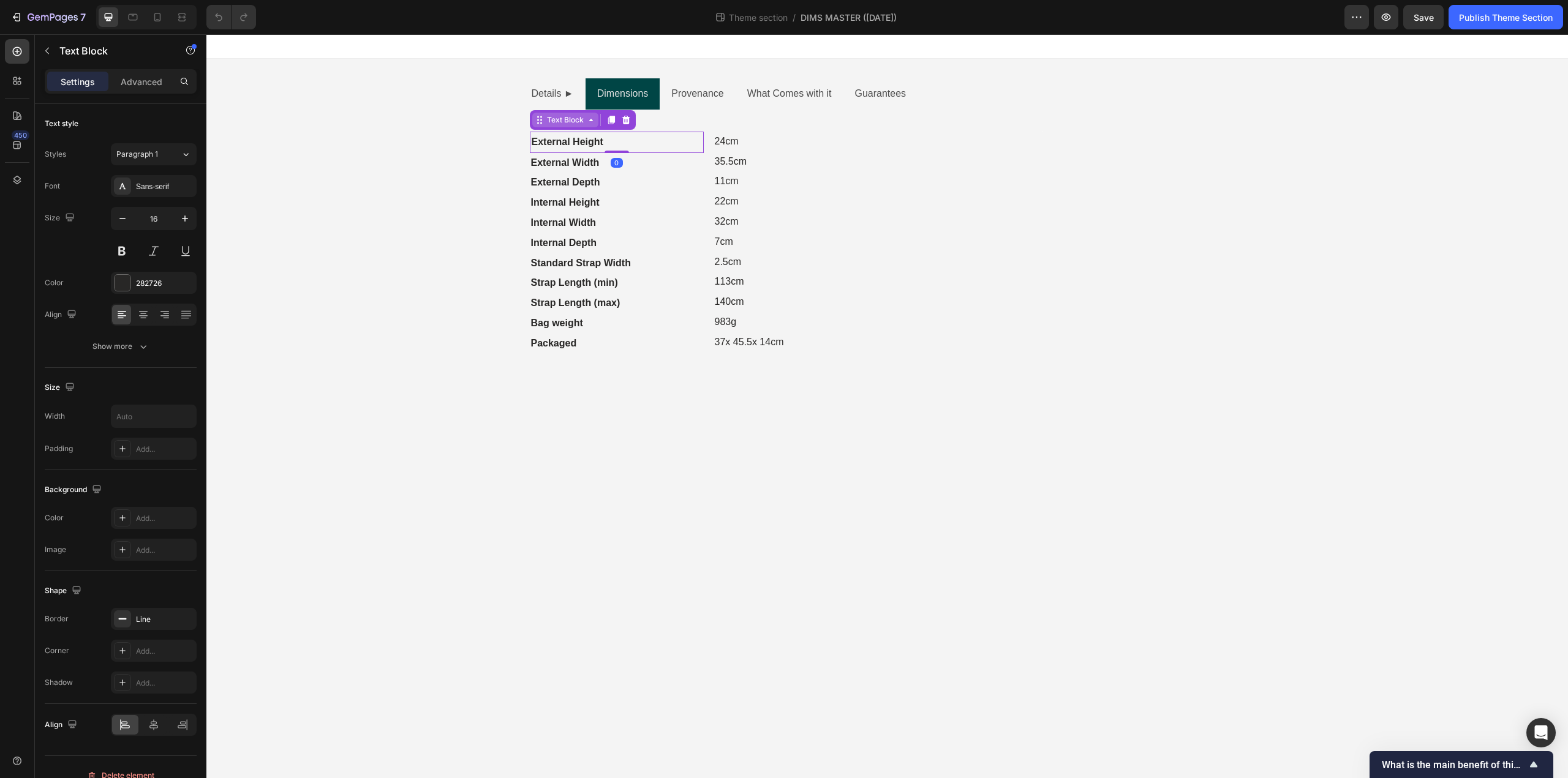
click at [562, 120] on div "Text Block" at bounding box center [566, 120] width 42 height 11
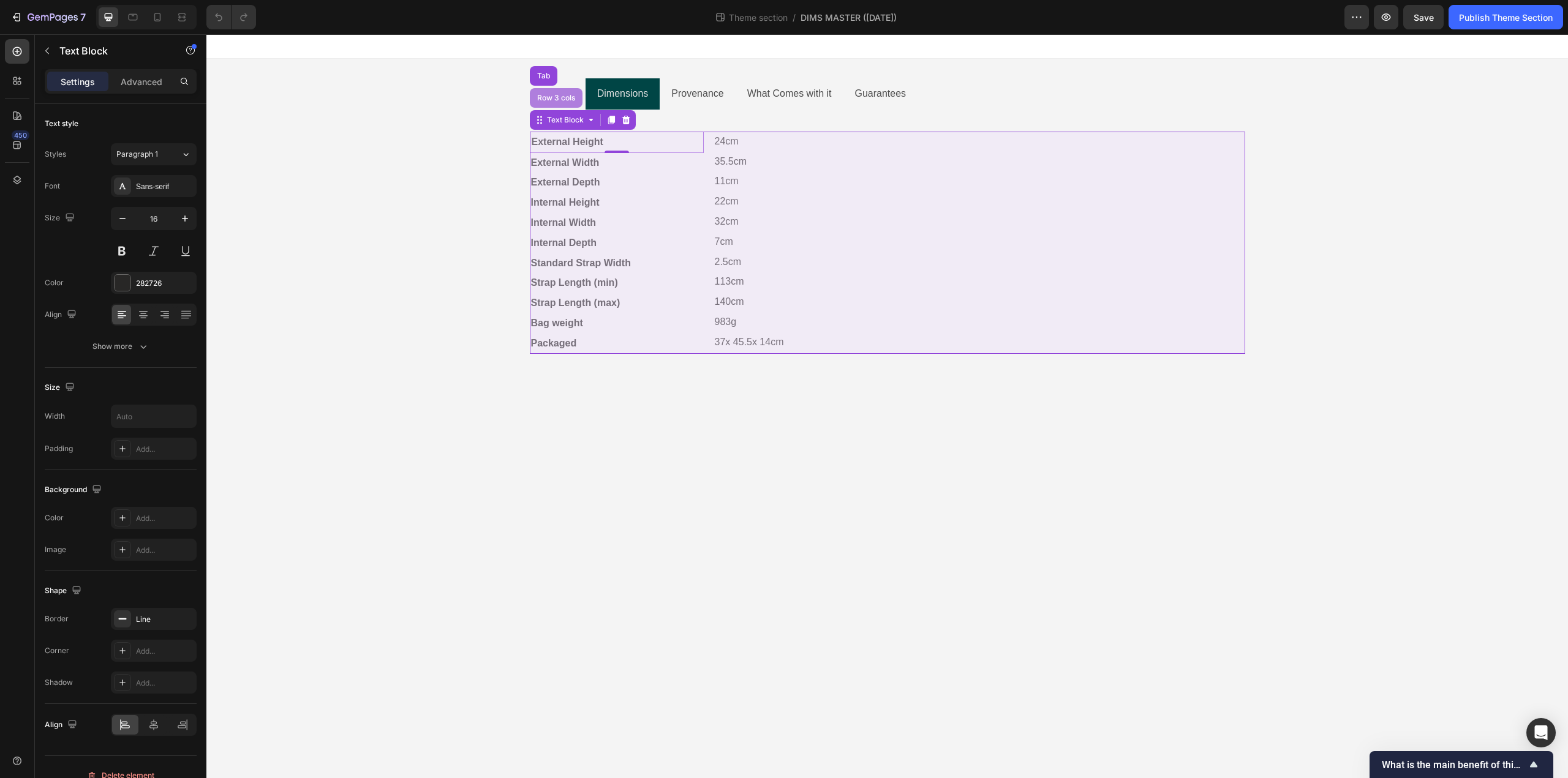
click at [558, 105] on div "Row 3 cols" at bounding box center [555, 98] width 53 height 19
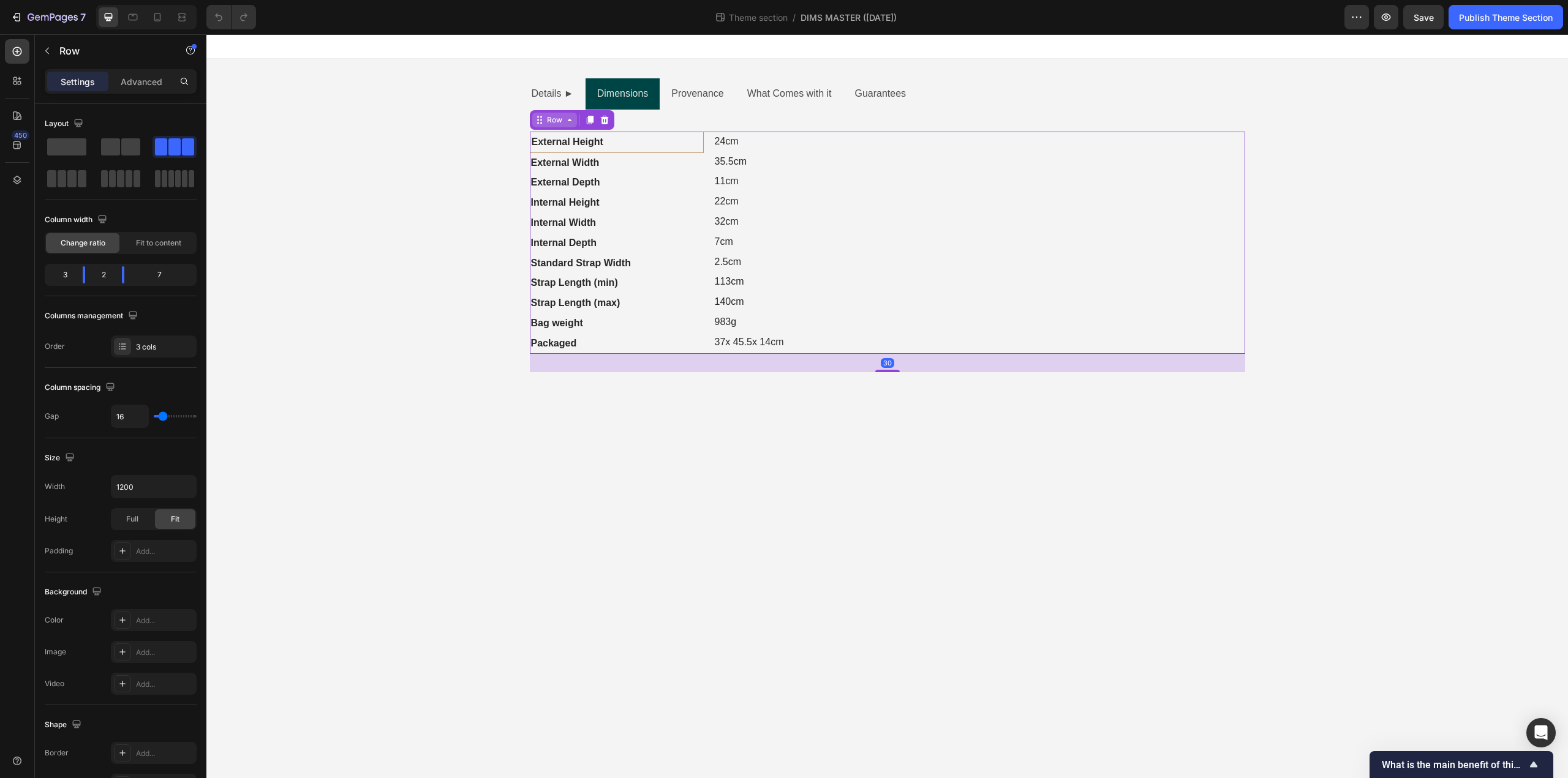
click at [558, 123] on div "Row" at bounding box center [554, 120] width 20 height 11
click at [553, 119] on div "Row" at bounding box center [554, 120] width 20 height 11
click at [554, 127] on div "Row" at bounding box center [554, 120] width 44 height 15
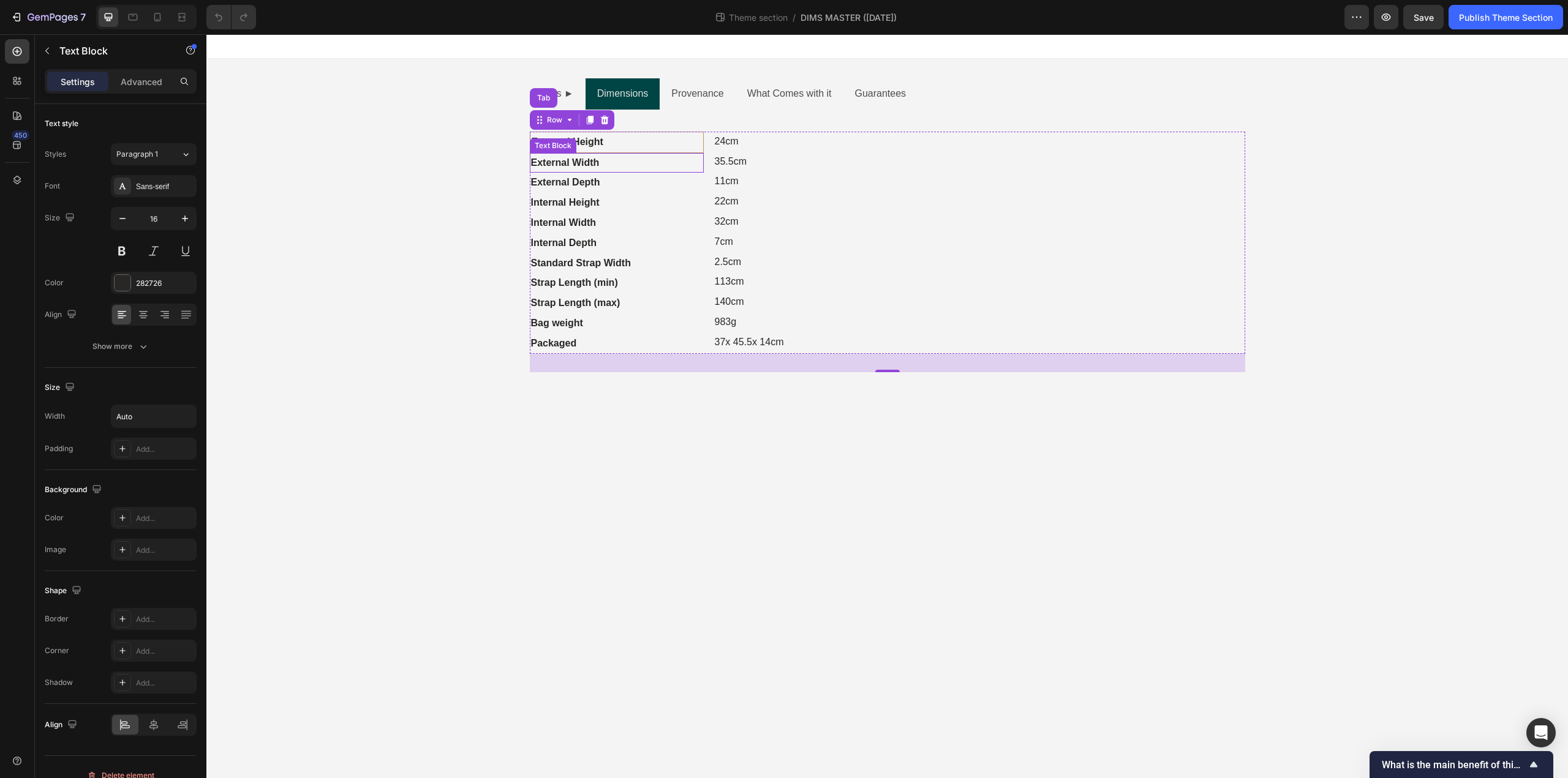
click at [634, 160] on div "External Width" at bounding box center [616, 162] width 174 height 20
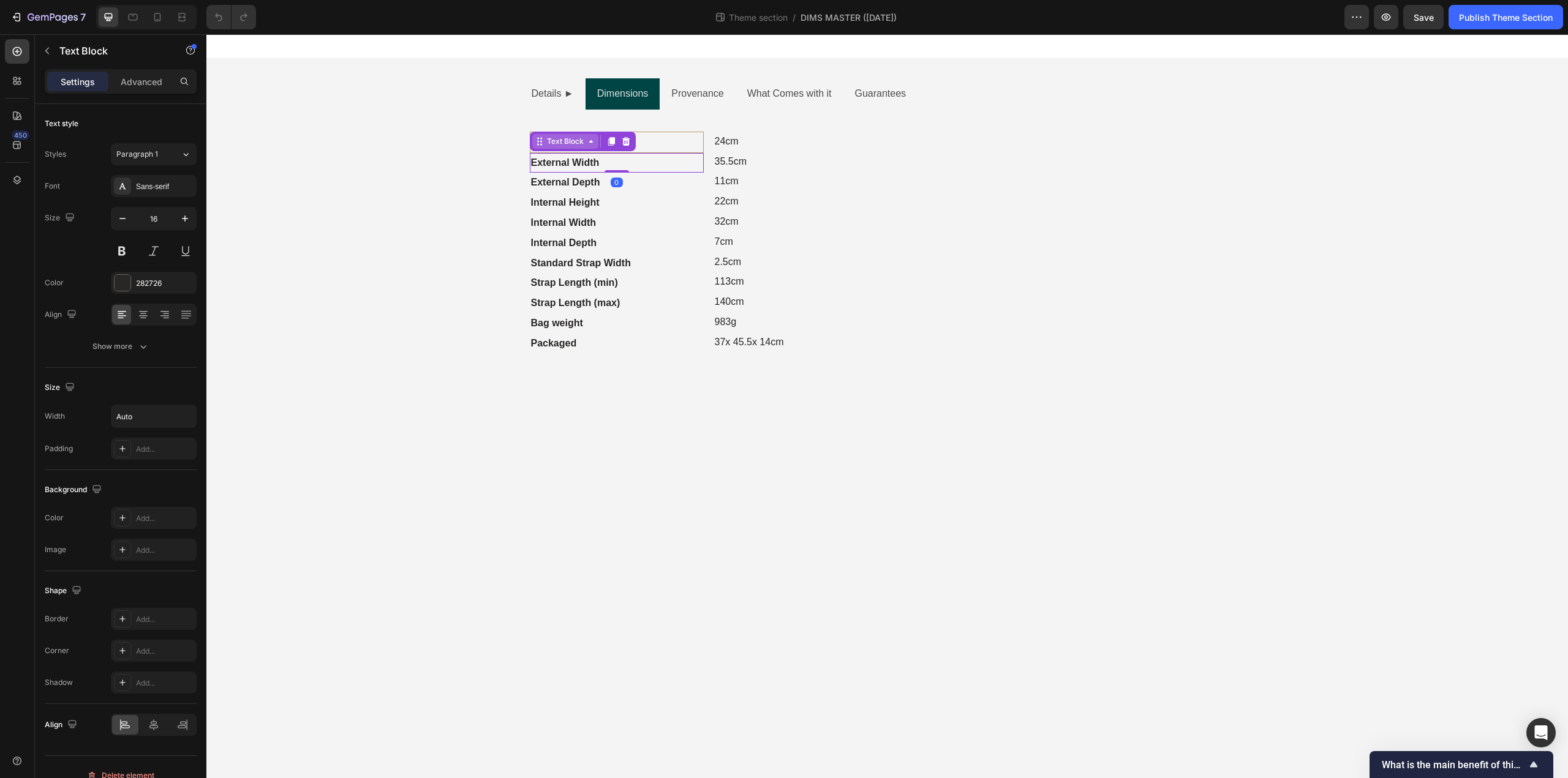
click at [584, 146] on div "Text Block" at bounding box center [566, 141] width 42 height 11
click at [50, 52] on icon "button" at bounding box center [47, 51] width 10 height 10
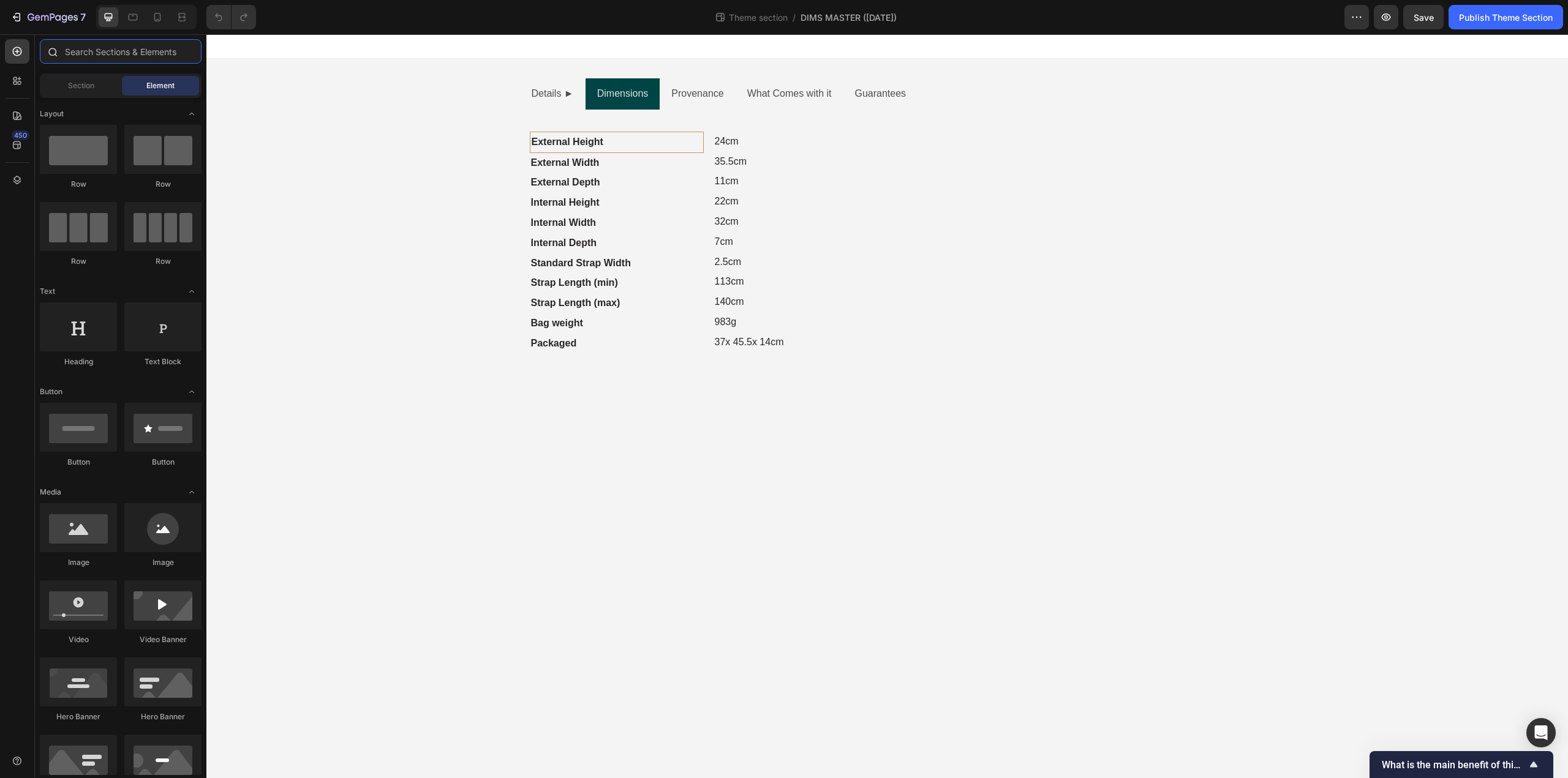
click at [107, 58] on input "text" at bounding box center [120, 51] width 162 height 24
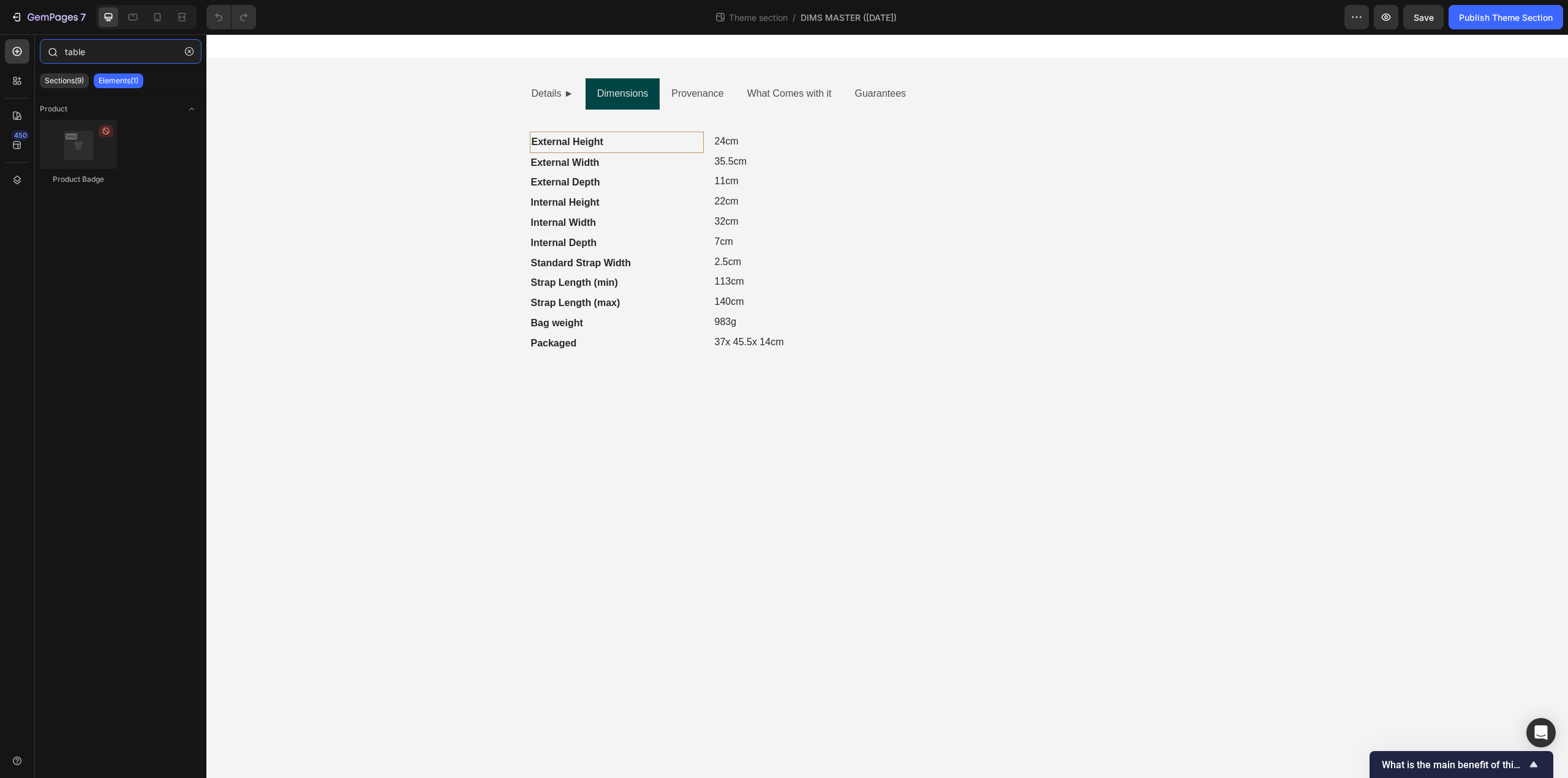
type input "table"
click at [61, 78] on p "Sections(9)" at bounding box center [64, 81] width 39 height 10
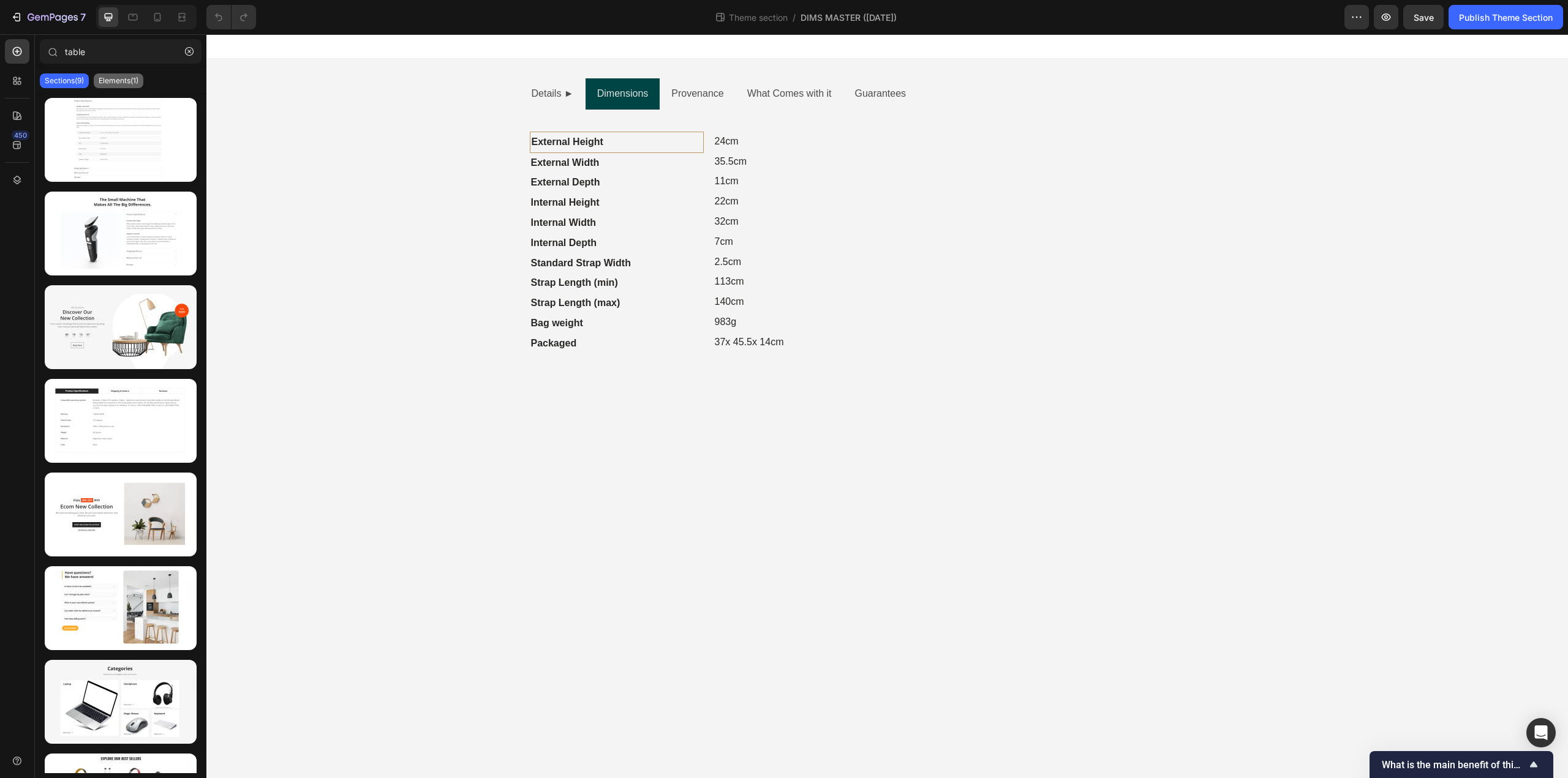
click at [110, 78] on p "Elements(1)" at bounding box center [118, 81] width 40 height 10
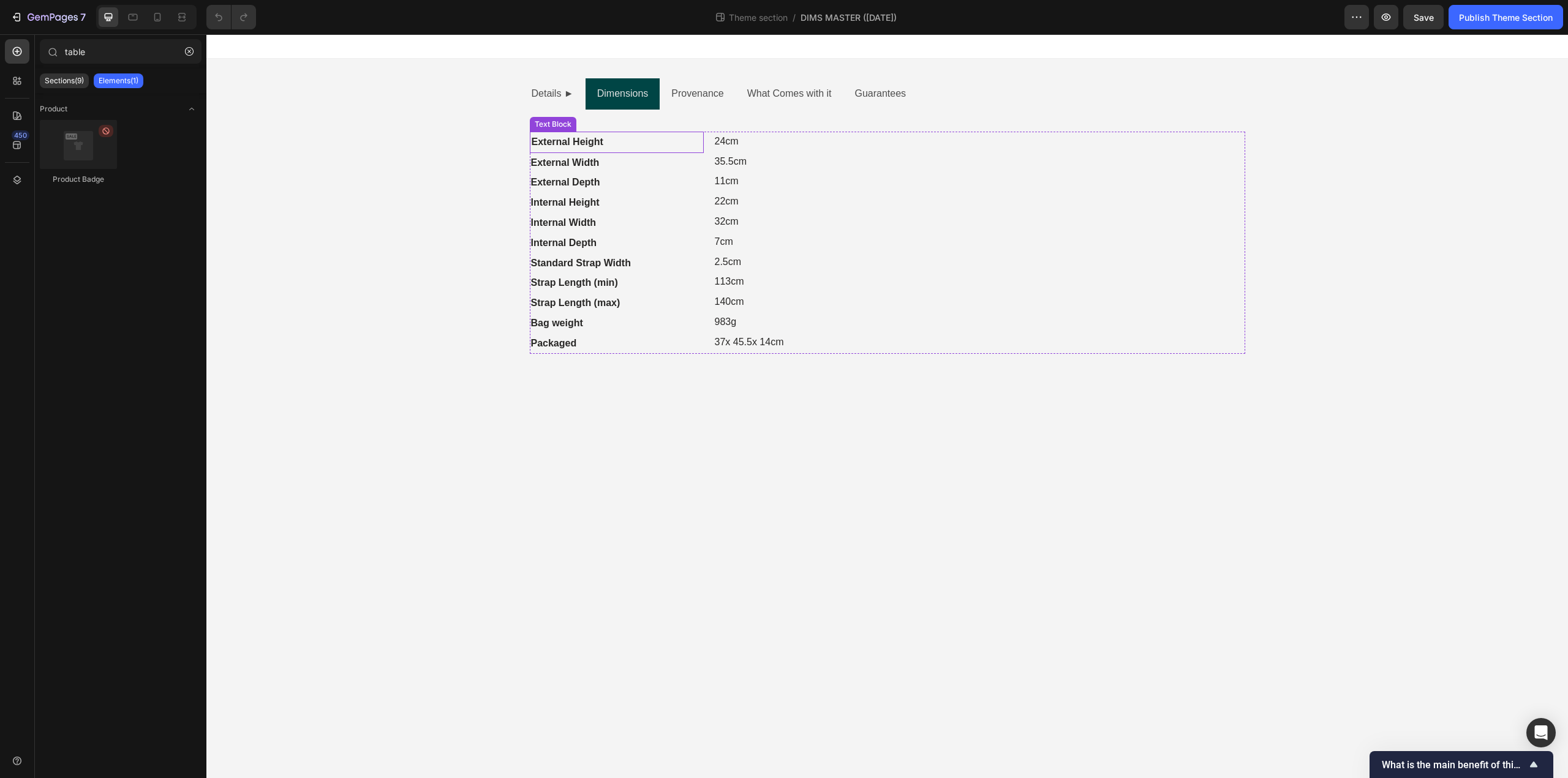
click at [636, 145] on p "External Height" at bounding box center [617, 142] width 171 height 18
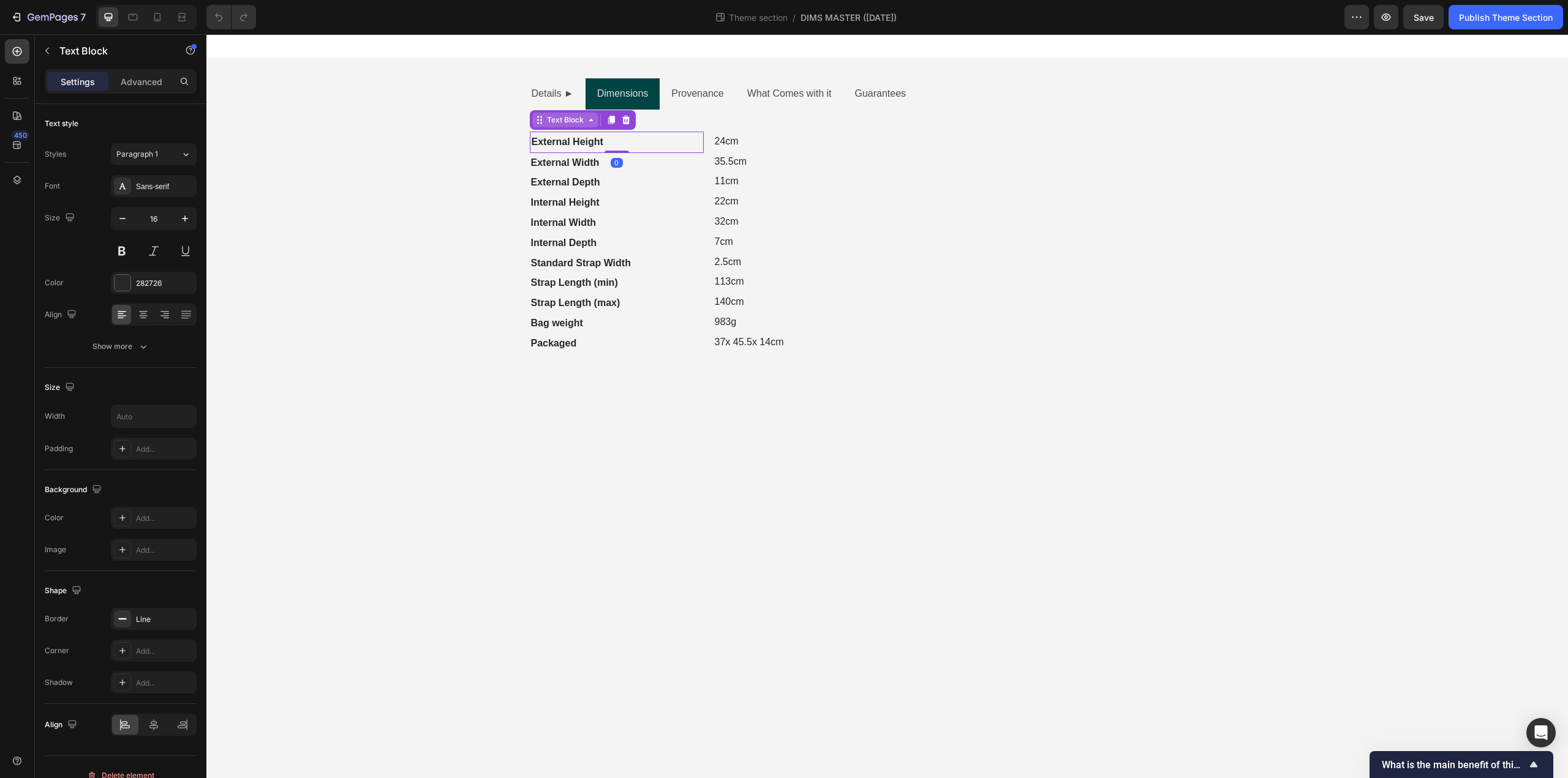
click at [574, 124] on div "Text Block" at bounding box center [566, 120] width 42 height 11
click at [48, 57] on button "button" at bounding box center [47, 51] width 19 height 19
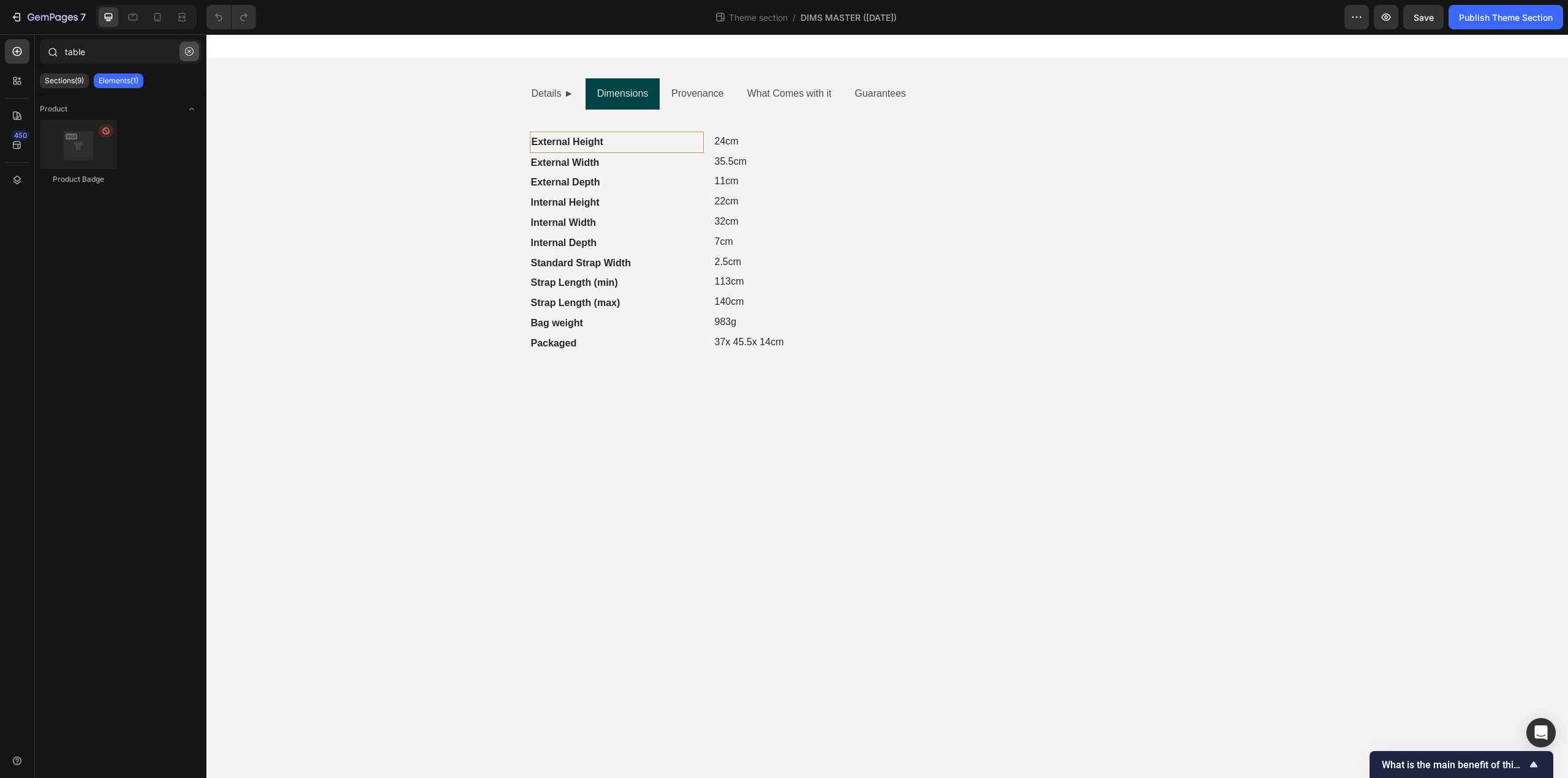
click at [191, 52] on icon "button" at bounding box center [189, 51] width 9 height 9
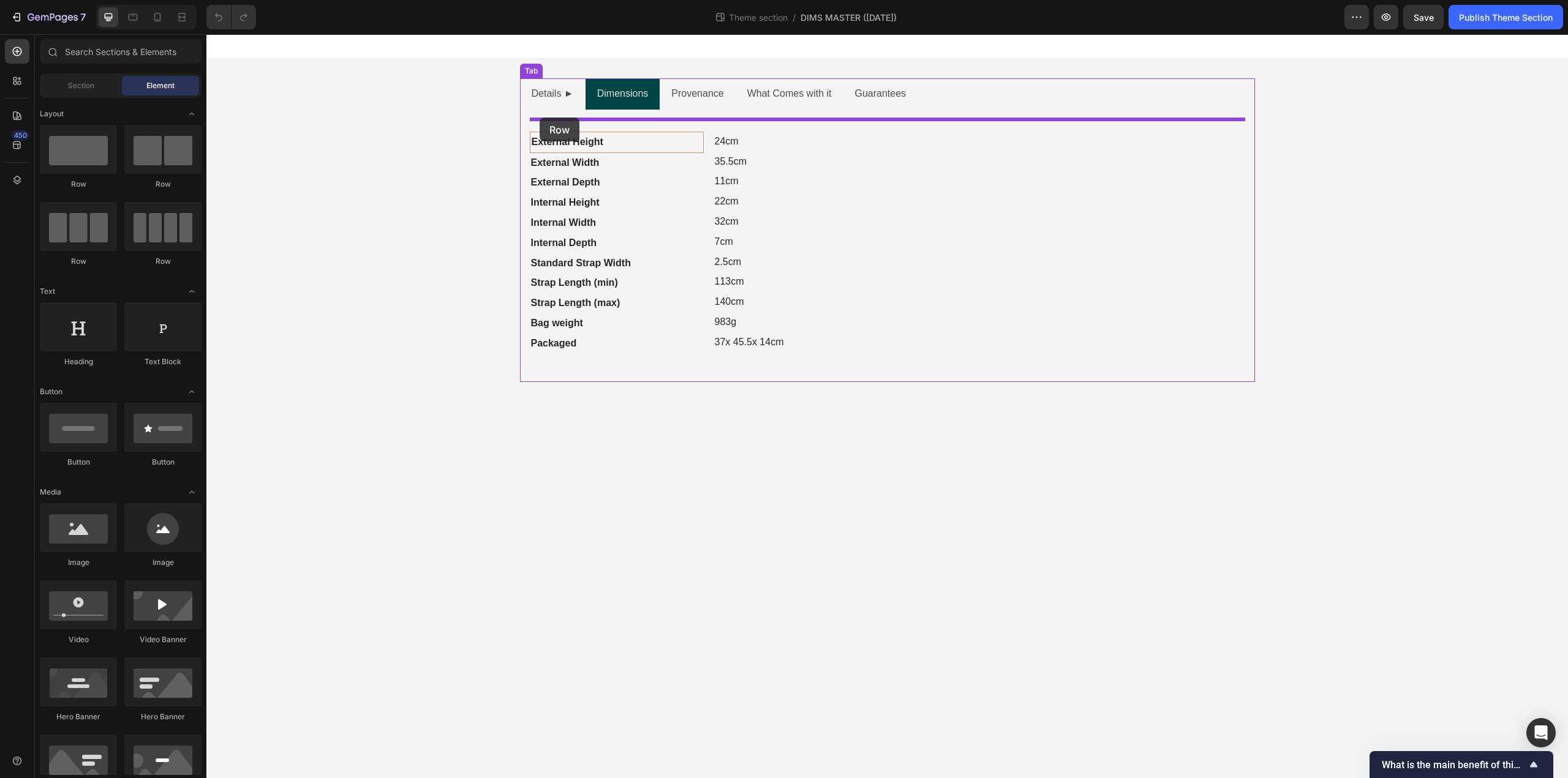
drag, startPoint x: 289, startPoint y: 188, endPoint x: 540, endPoint y: 117, distance: 260.8
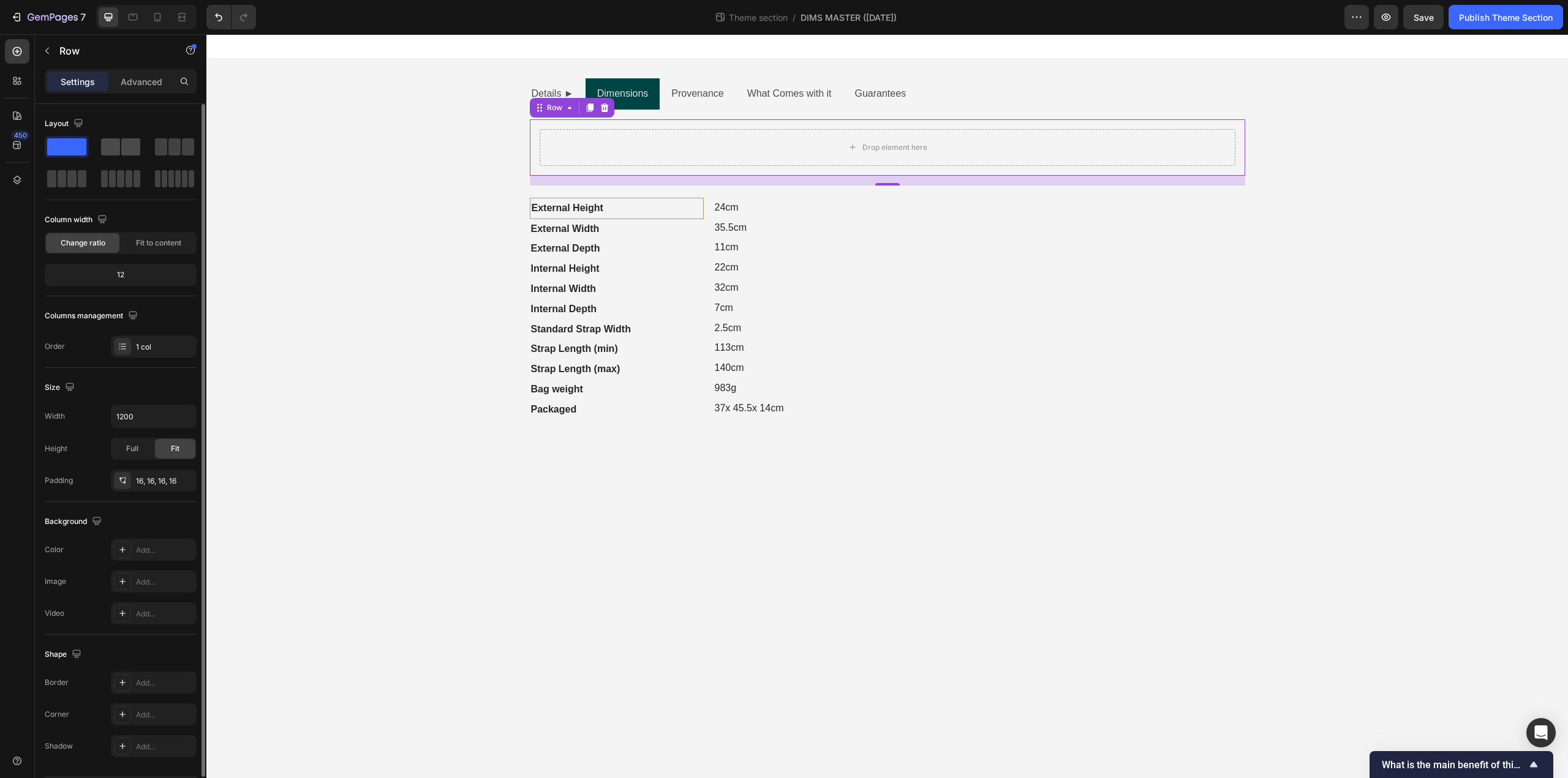
click at [129, 145] on span at bounding box center [130, 146] width 19 height 17
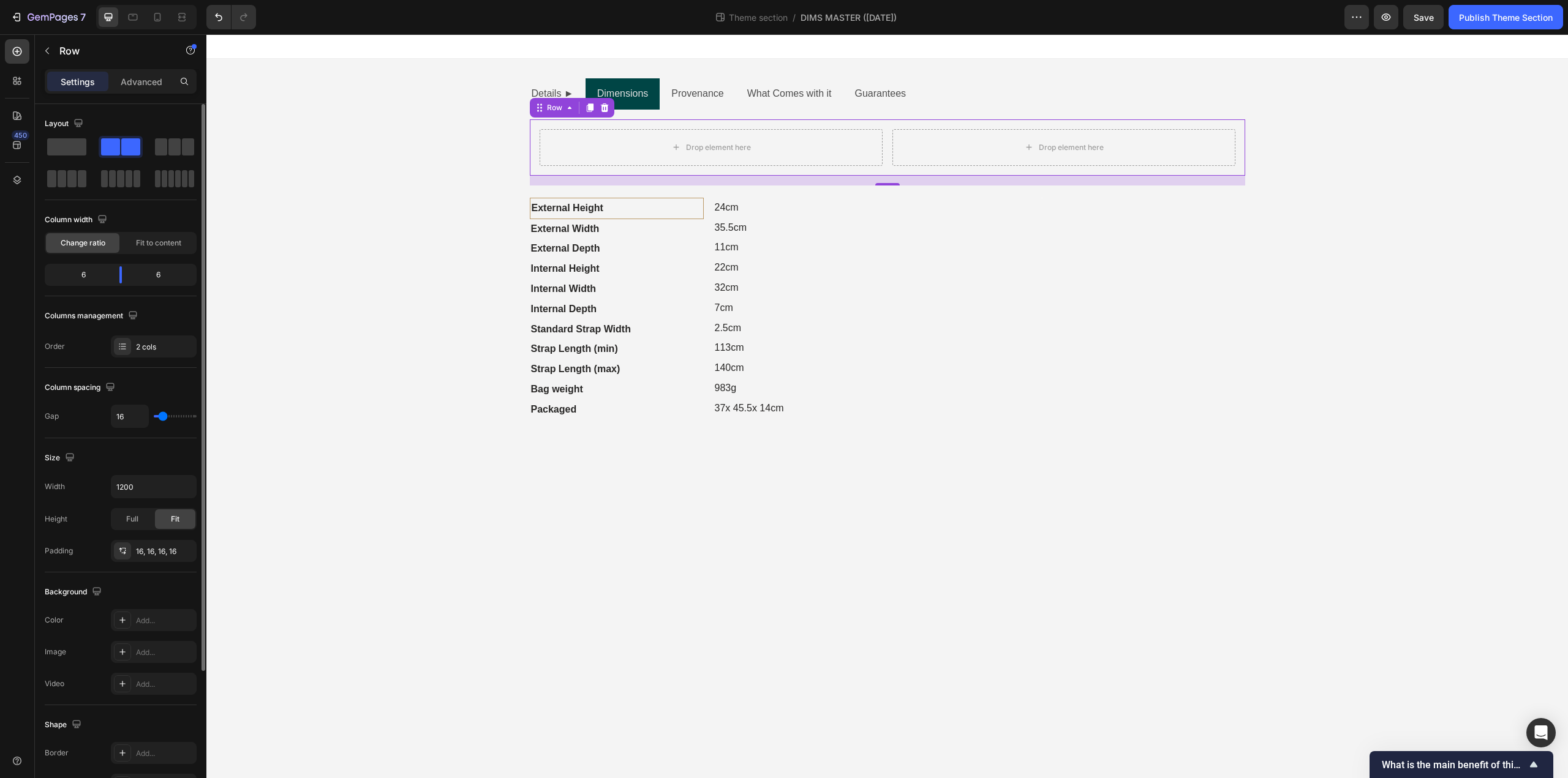
type input "22"
type input "20"
type input "16"
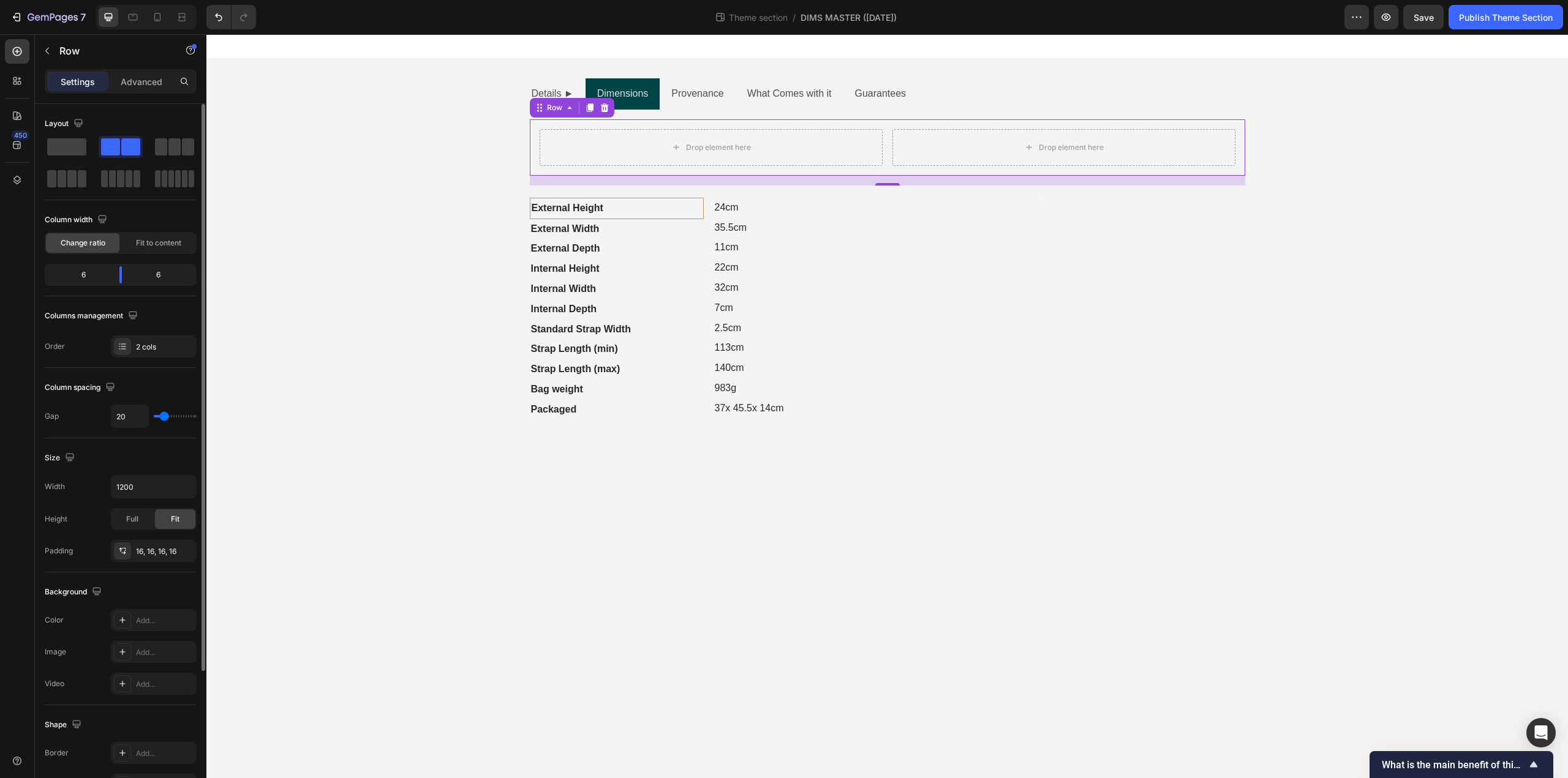
type input "16"
type input "9"
type input "0"
drag, startPoint x: 165, startPoint y: 418, endPoint x: 119, endPoint y: 423, distance: 46.3
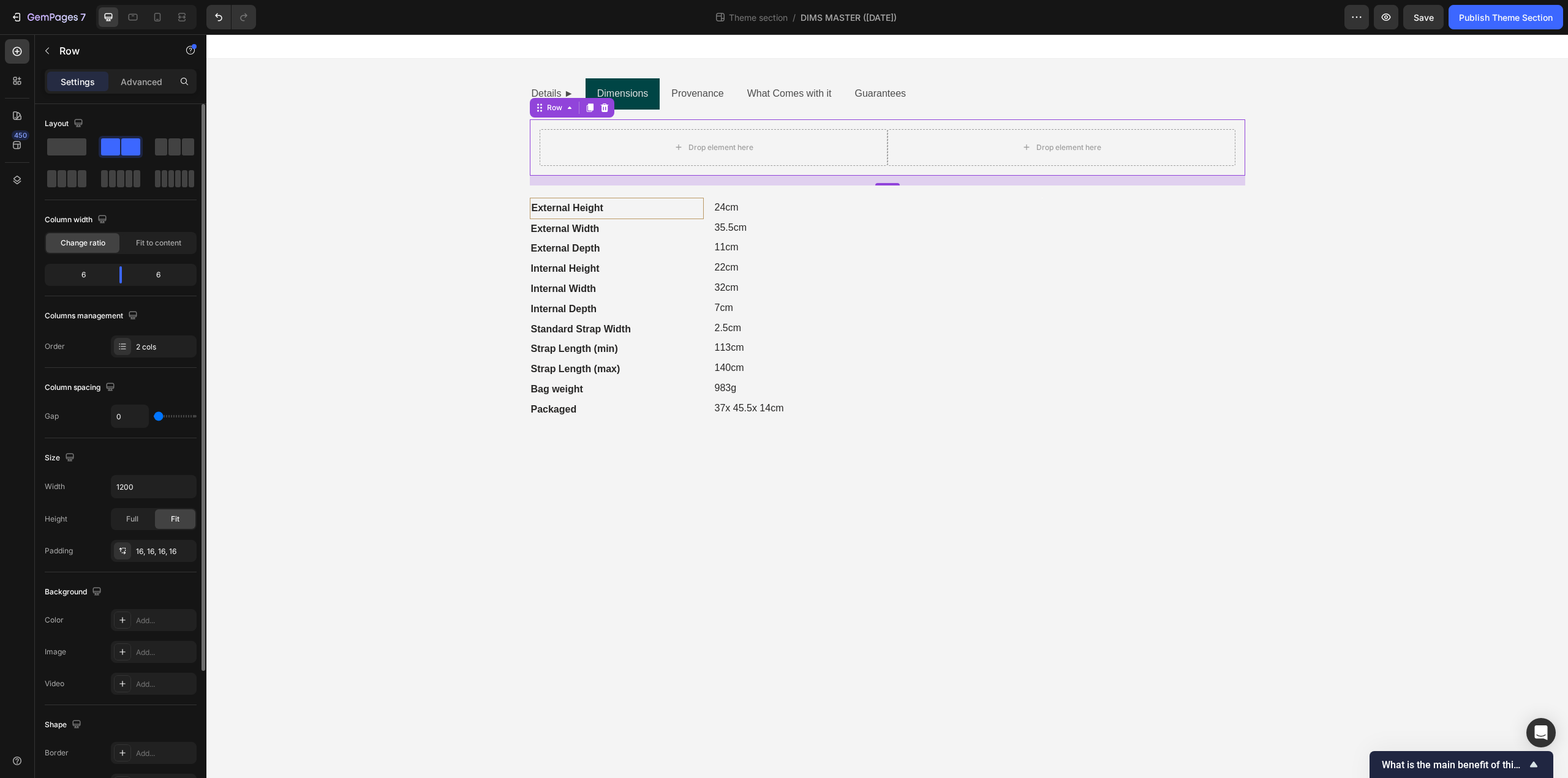
type input "0"
click at [154, 418] on input "range" at bounding box center [175, 416] width 43 height 2
click at [134, 76] on p "Advanced" at bounding box center [141, 82] width 42 height 13
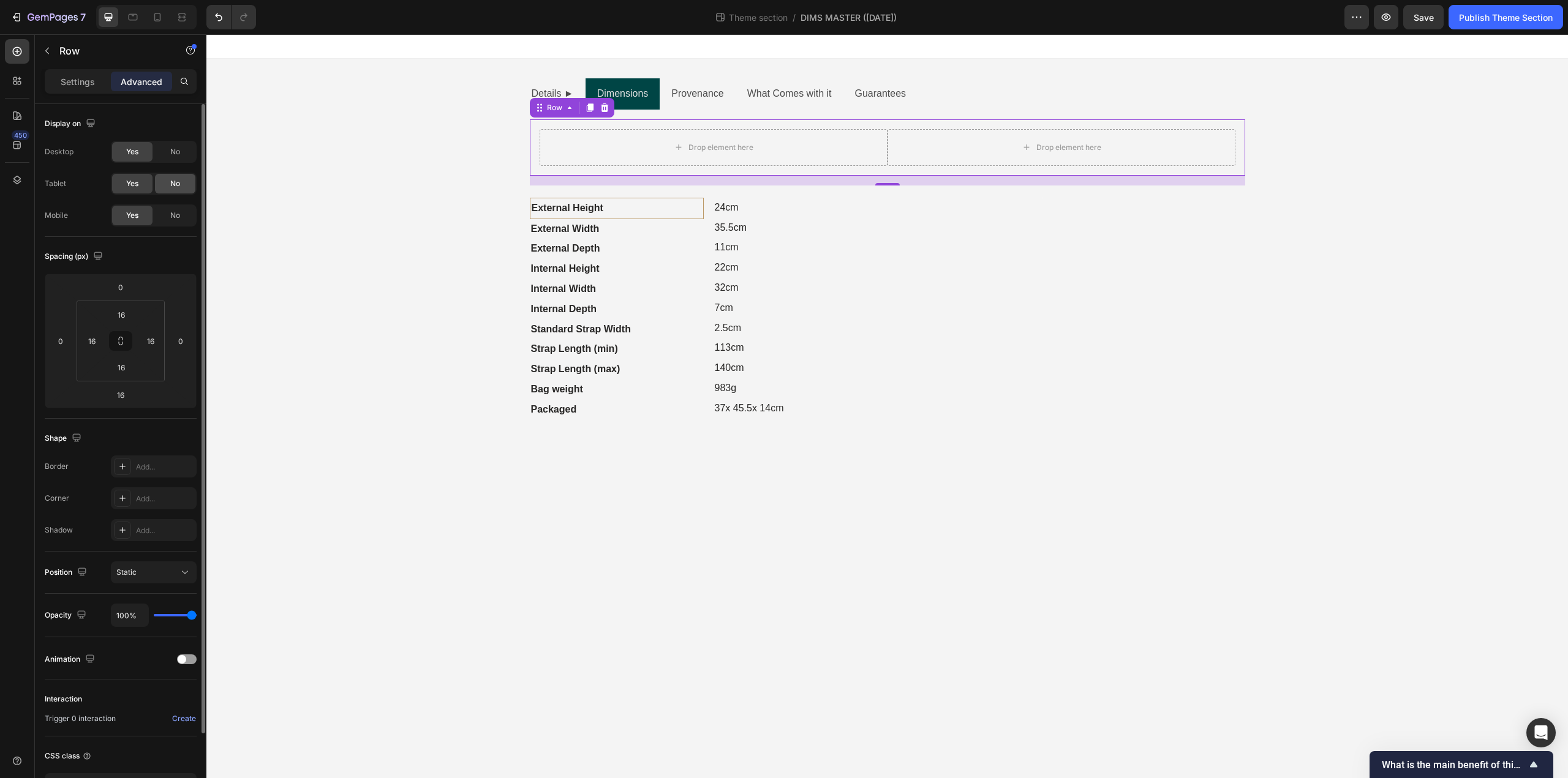
click at [175, 186] on span "No" at bounding box center [175, 184] width 10 height 11
click at [174, 220] on span "No" at bounding box center [175, 216] width 10 height 11
click at [128, 183] on span "Yes" at bounding box center [132, 184] width 12 height 11
click at [132, 206] on div "Yes" at bounding box center [133, 216] width 40 height 19
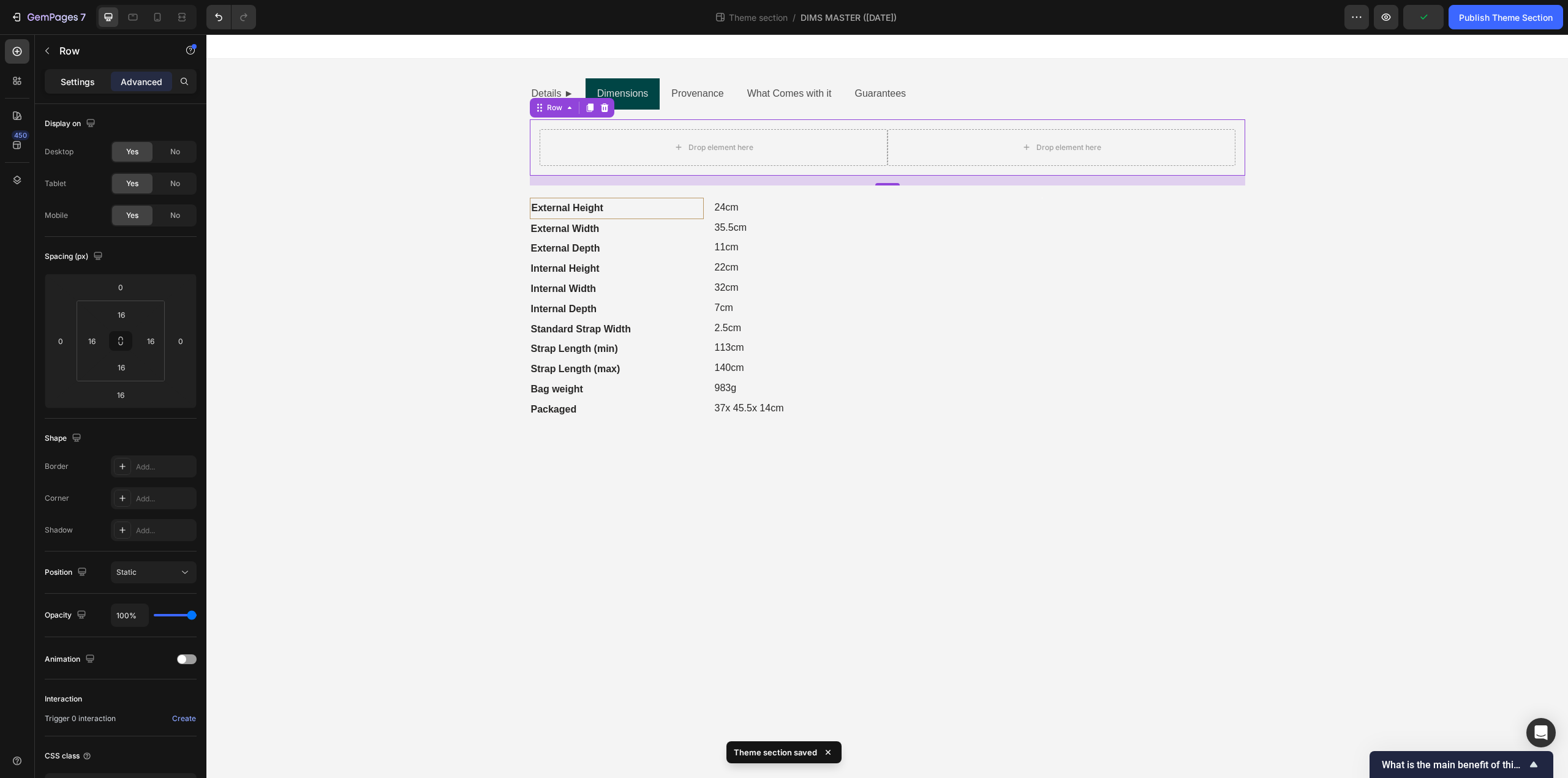
click at [87, 86] on p "Settings" at bounding box center [78, 82] width 34 height 13
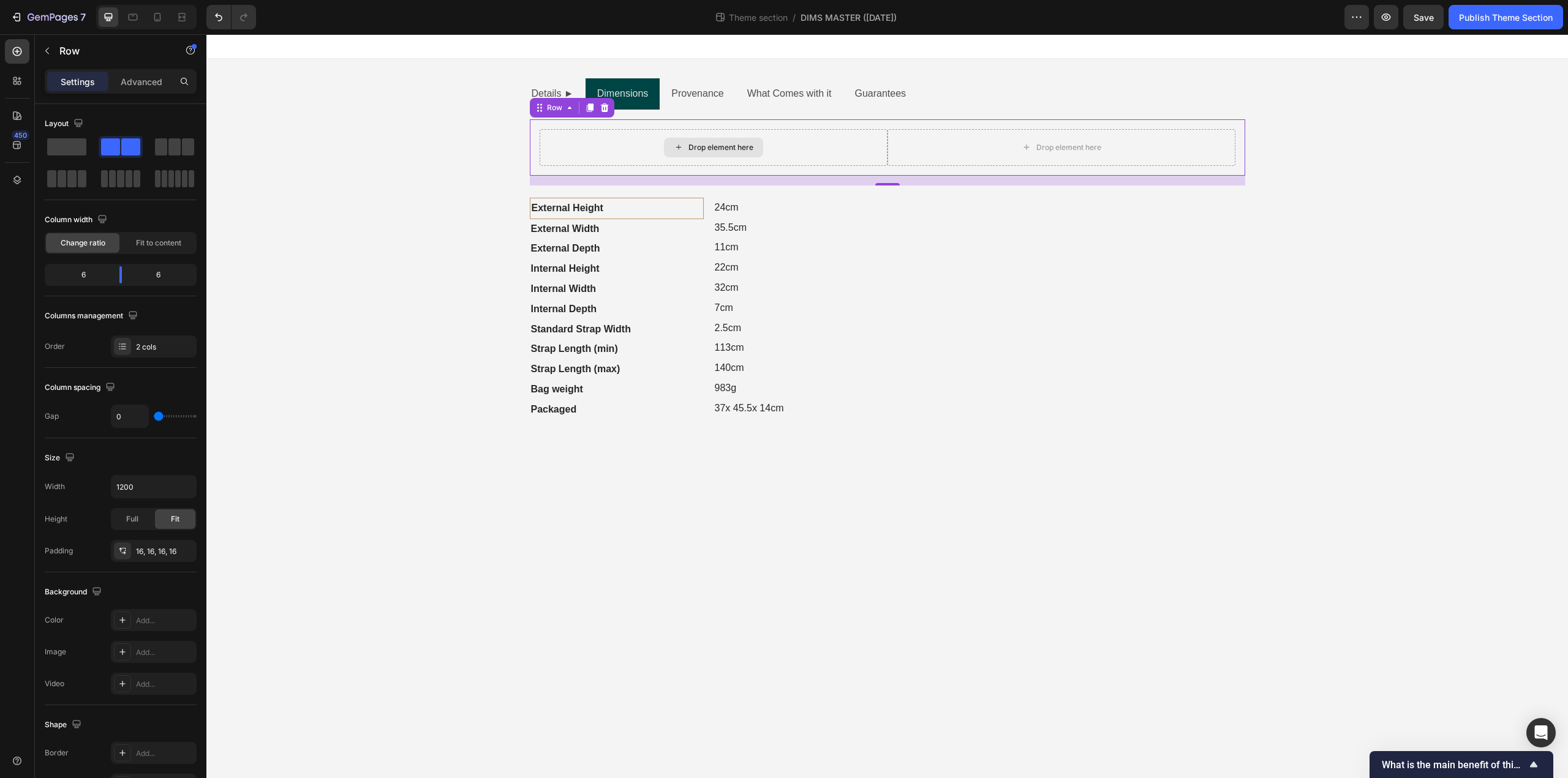
click at [634, 137] on div "Drop element here" at bounding box center [714, 147] width 348 height 36
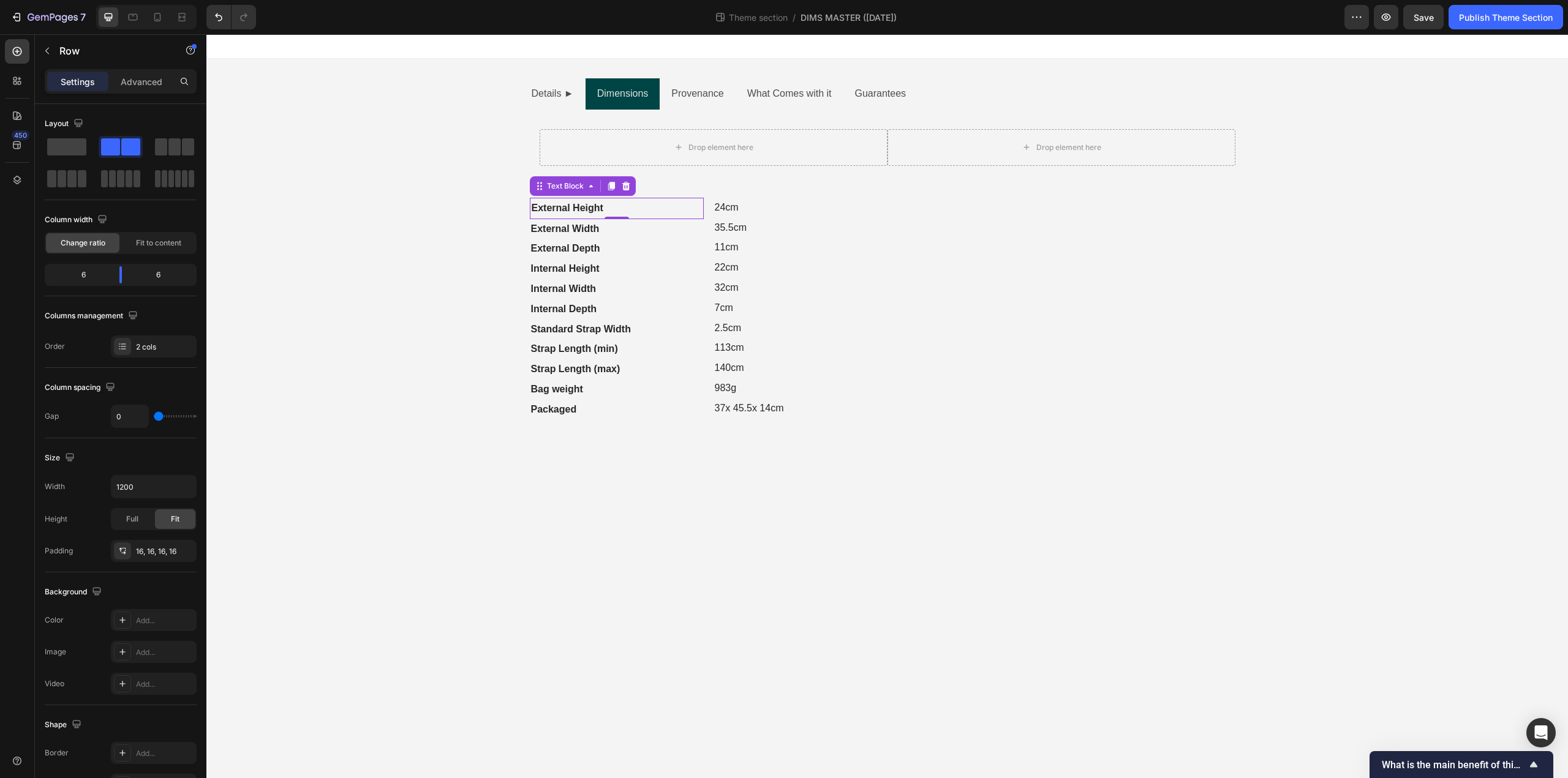
click at [555, 214] on p "External Height" at bounding box center [617, 208] width 171 height 18
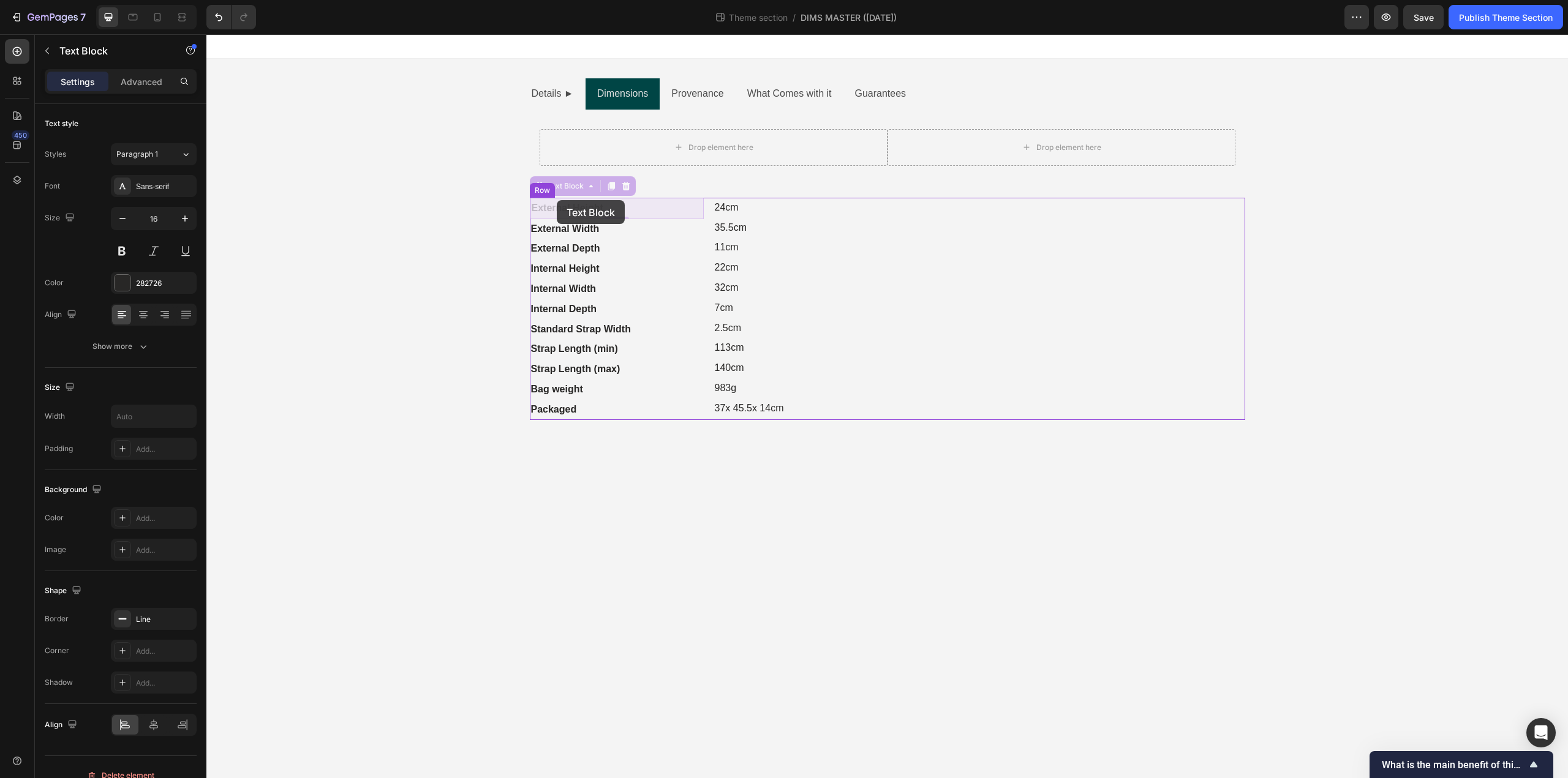
drag, startPoint x: 542, startPoint y: 189, endPoint x: 557, endPoint y: 200, distance: 18.6
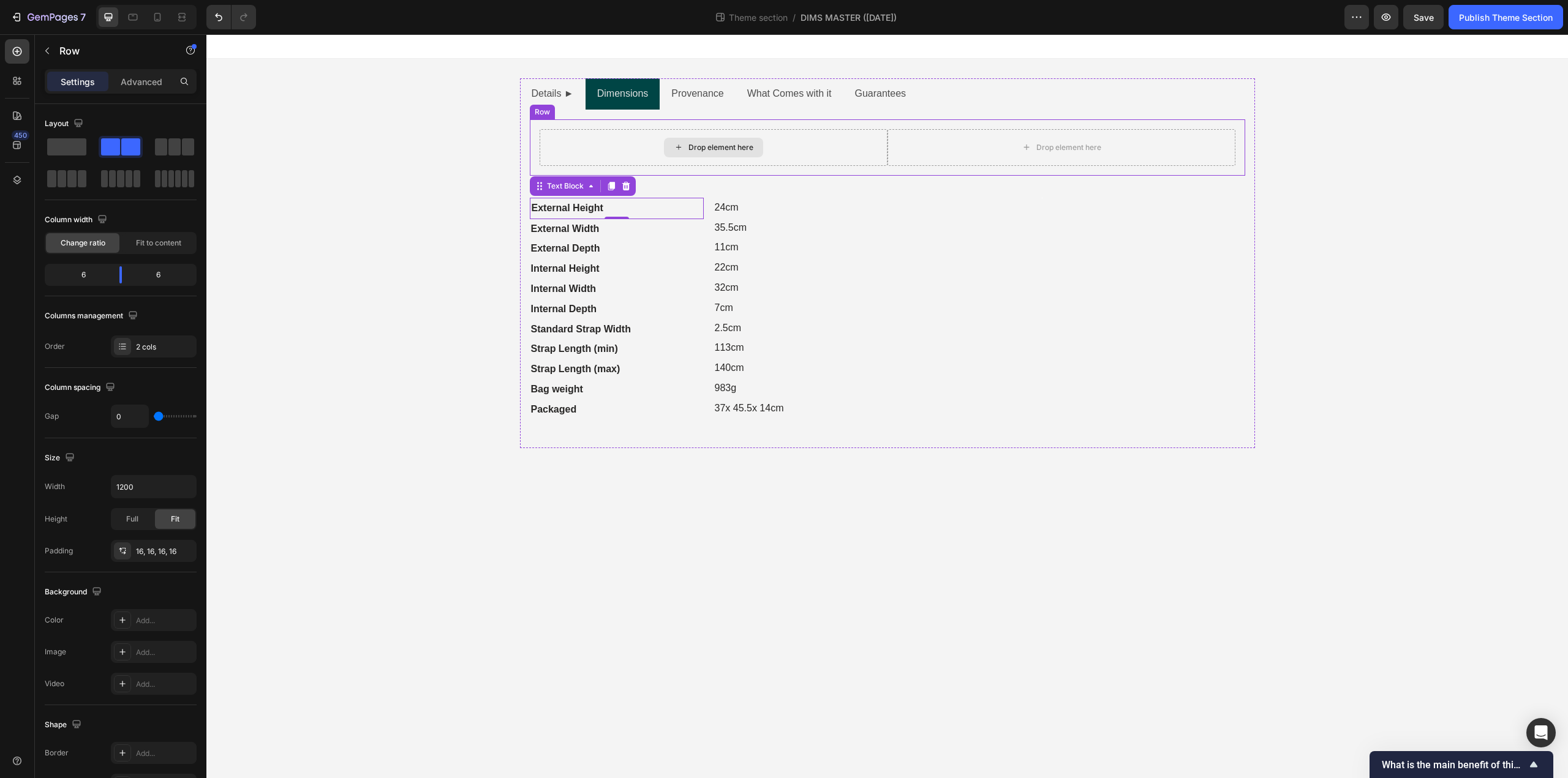
click at [594, 150] on div "Drop element here" at bounding box center [714, 147] width 348 height 36
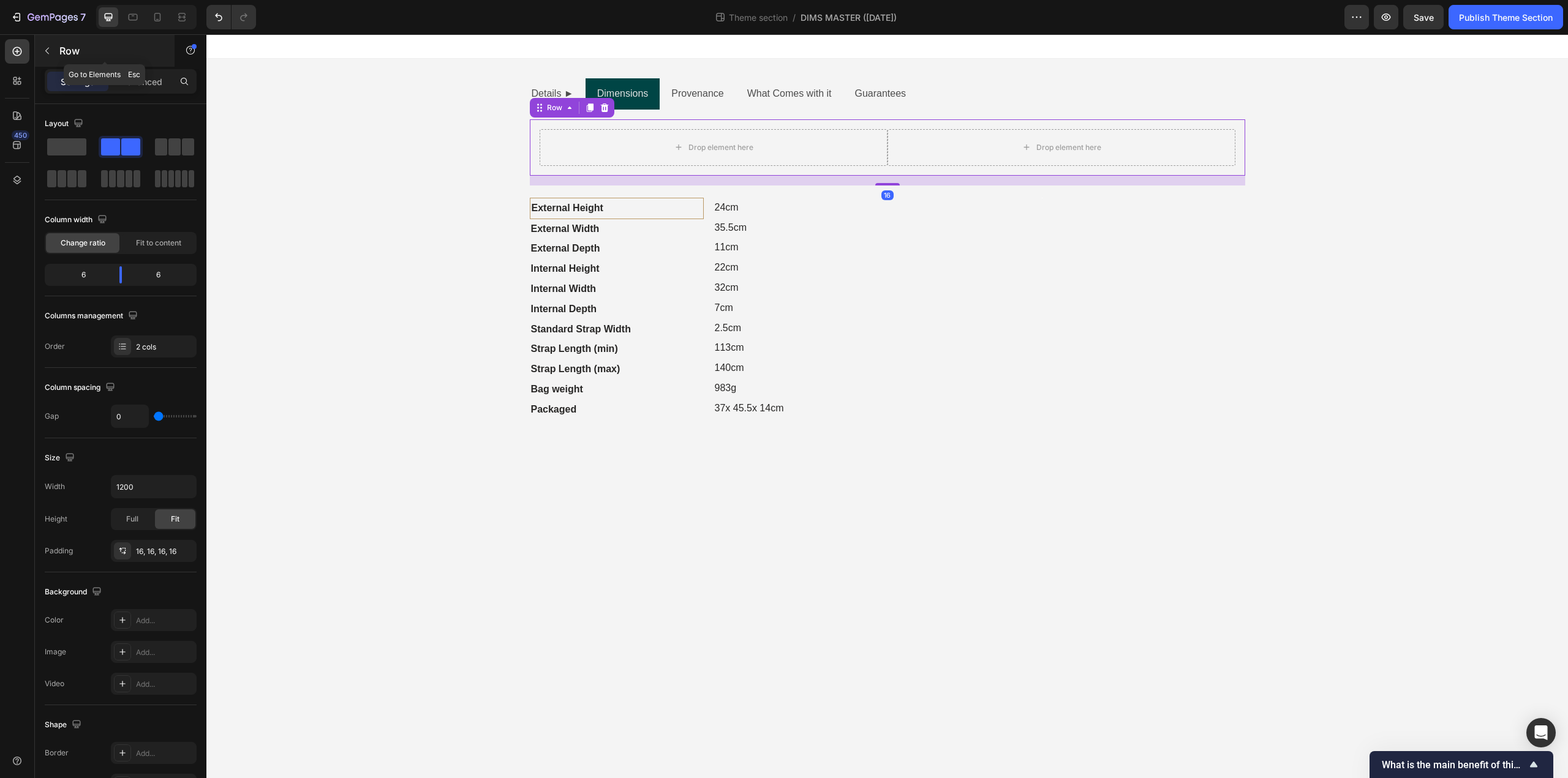
click at [49, 53] on icon "button" at bounding box center [47, 51] width 10 height 10
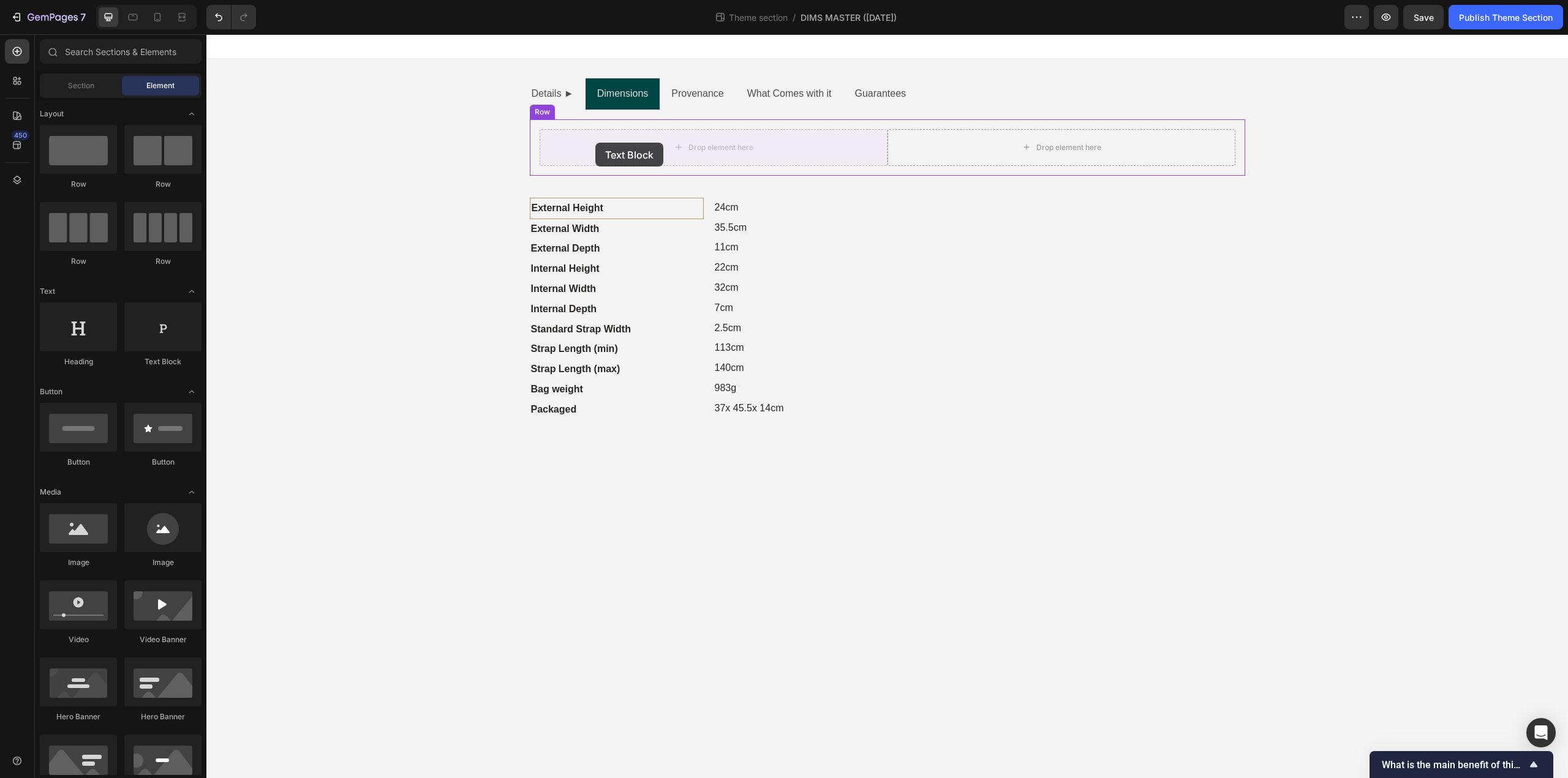
drag, startPoint x: 377, startPoint y: 378, endPoint x: 596, endPoint y: 143, distance: 321.2
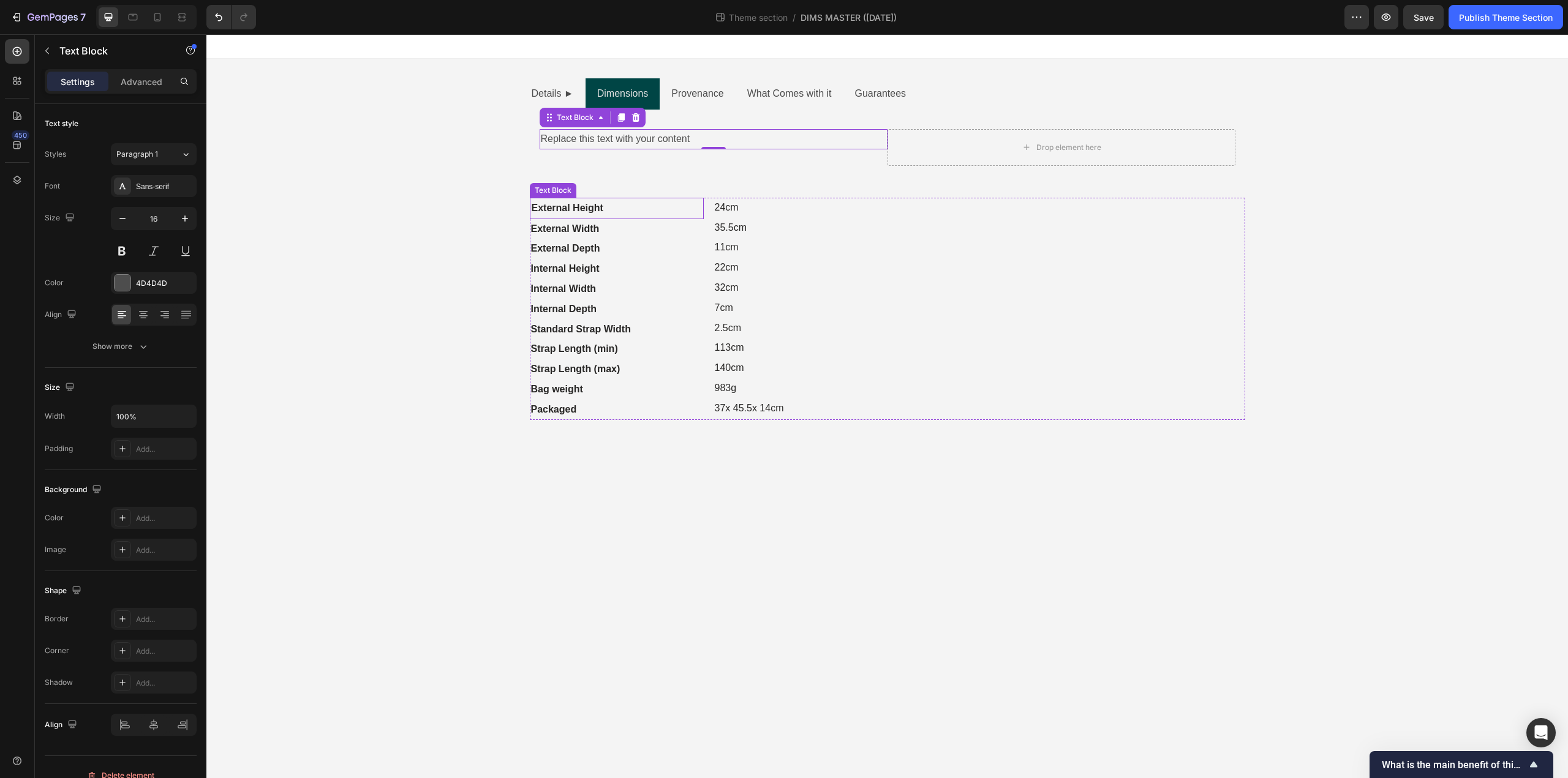
click at [550, 211] on strong "External Height" at bounding box center [567, 208] width 72 height 11
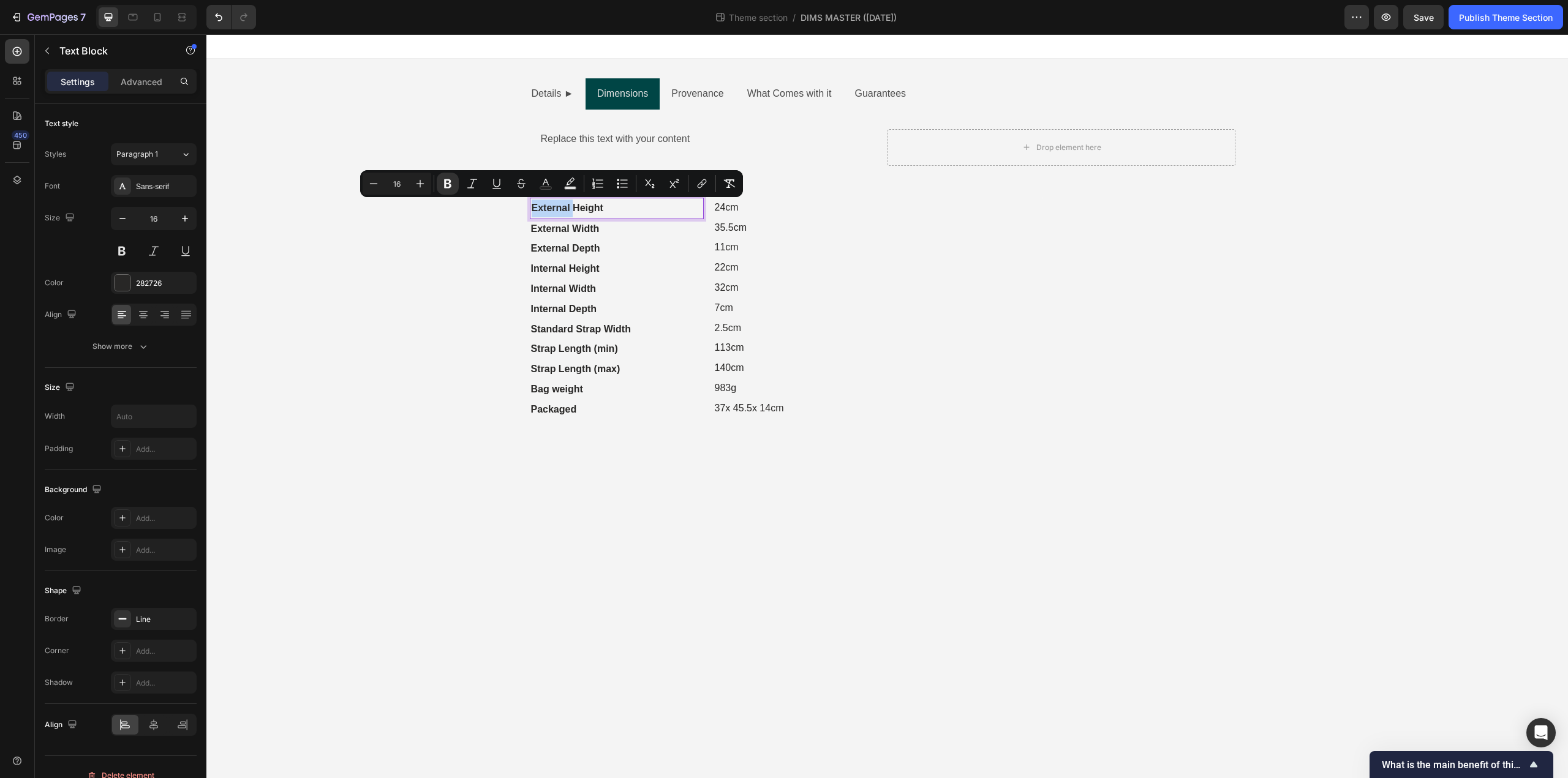
click at [571, 207] on strong "External Height" at bounding box center [567, 208] width 72 height 11
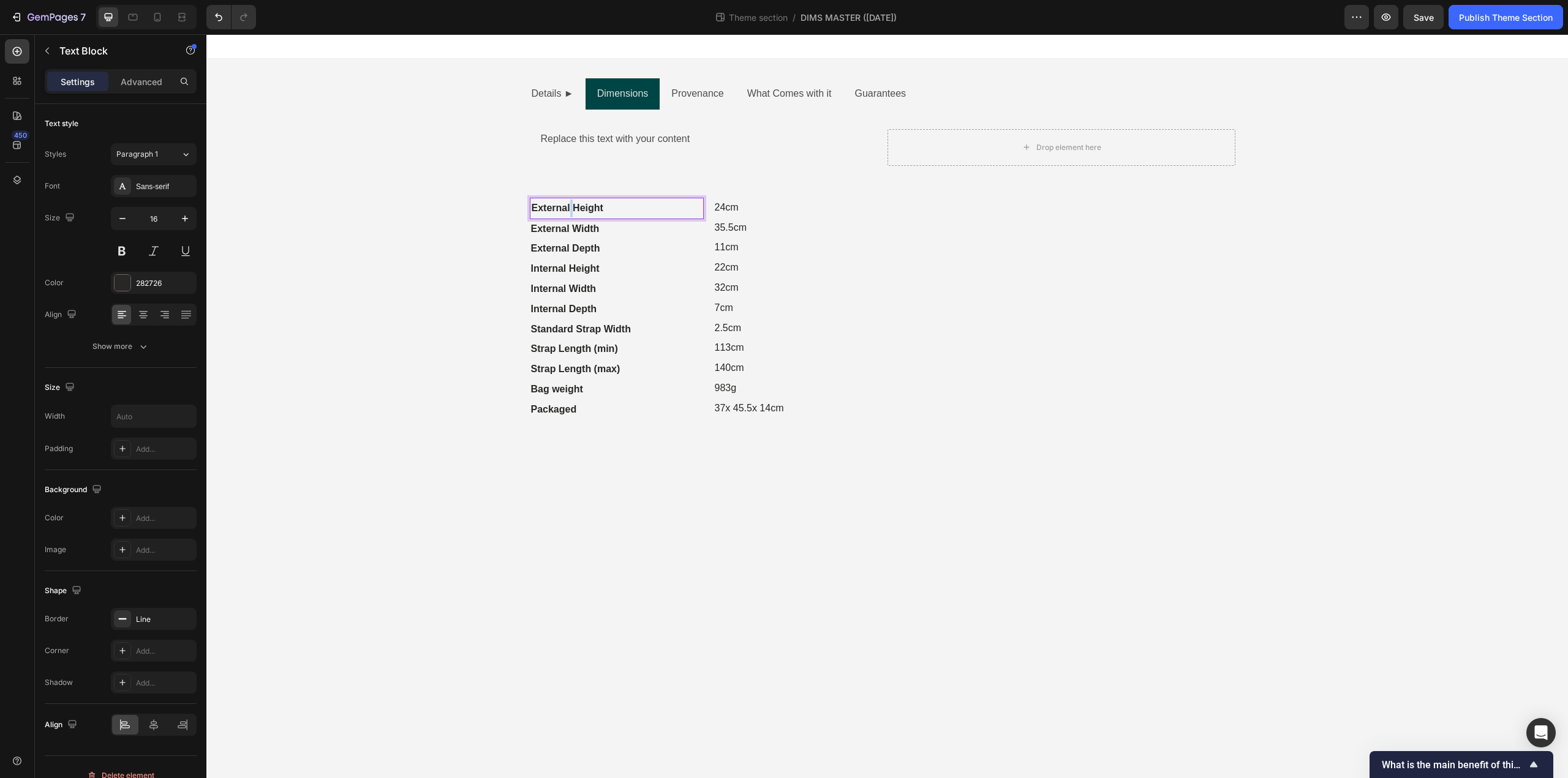
click at [571, 207] on strong "External Height" at bounding box center [567, 208] width 72 height 11
click at [599, 136] on div "Replace this text with your content" at bounding box center [714, 139] width 348 height 20
click at [599, 136] on p "Replace this text with your content" at bounding box center [713, 139] width 345 height 18
click at [52, 48] on icon "button" at bounding box center [47, 51] width 10 height 10
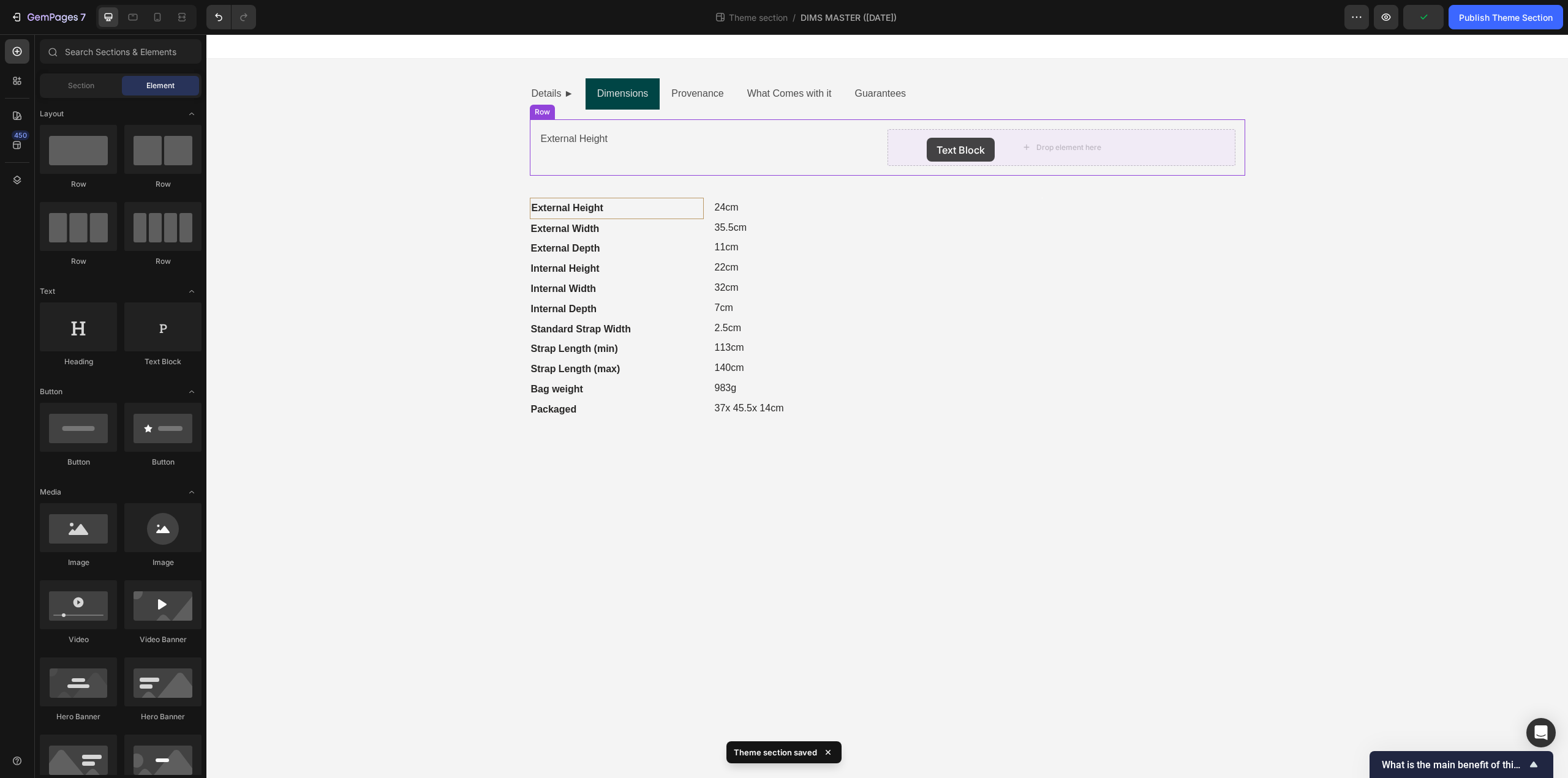
drag, startPoint x: 360, startPoint y: 380, endPoint x: 927, endPoint y: 137, distance: 616.9
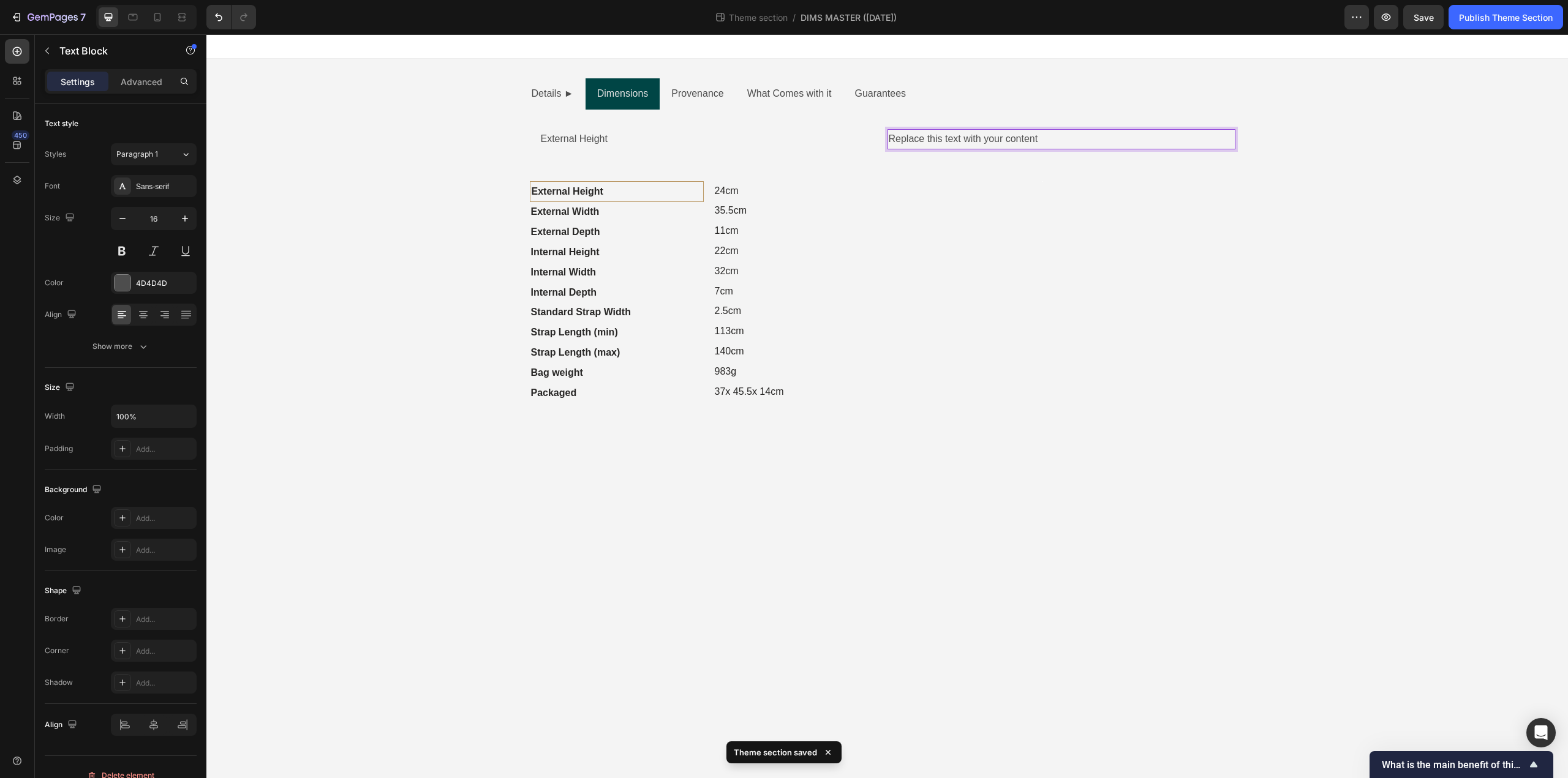
click at [924, 134] on div "Replace this text with your content" at bounding box center [1061, 139] width 348 height 20
click at [924, 134] on p "Replace this text with your content" at bounding box center [1061, 139] width 345 height 18
click at [706, 139] on p "External Height" at bounding box center [713, 139] width 345 height 18
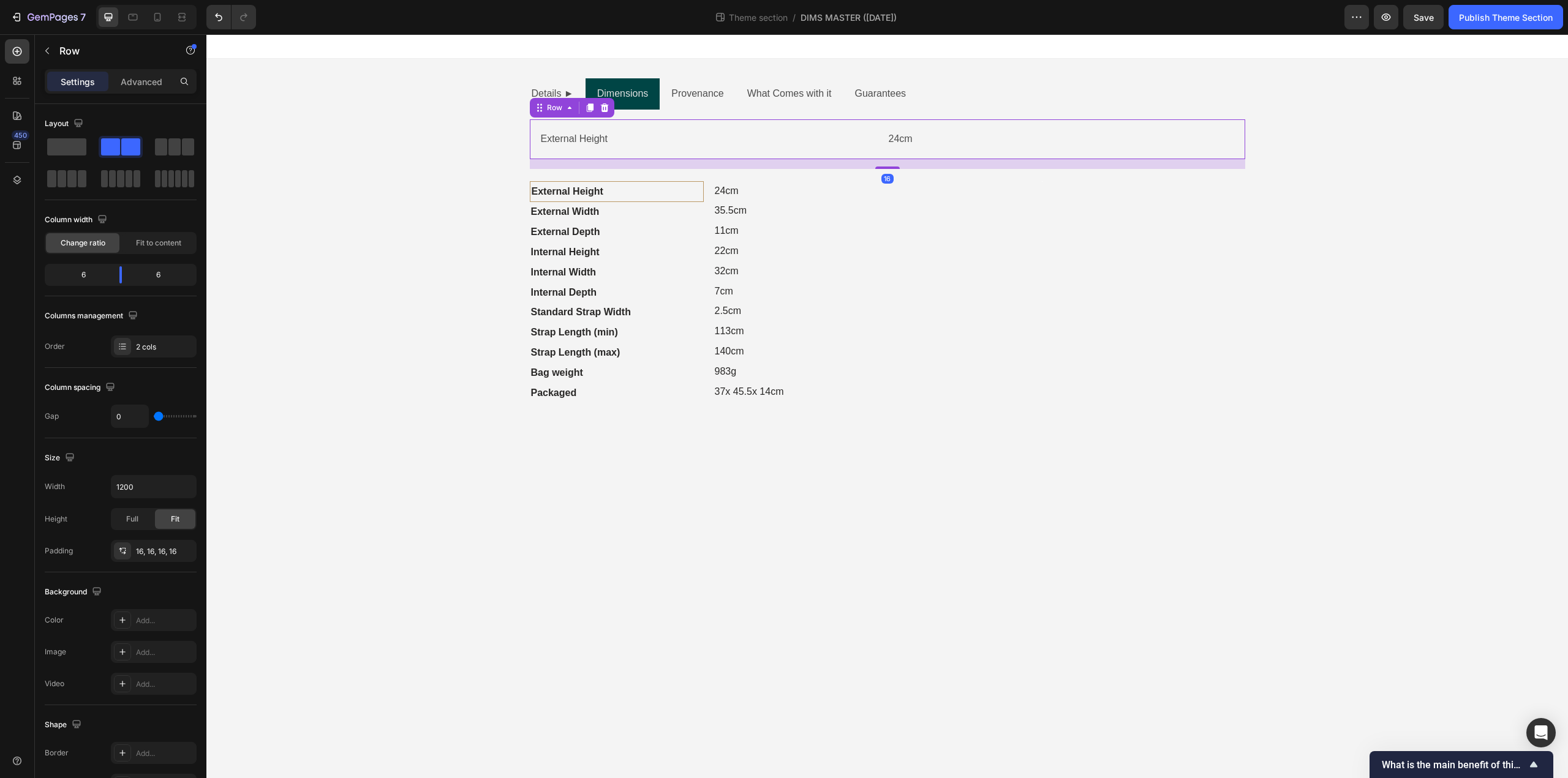
click at [693, 154] on div "External Height Text Block 24cm Text Block Row 16" at bounding box center [887, 139] width 715 height 40
drag, startPoint x: 120, startPoint y: 277, endPoint x: 82, endPoint y: 278, distance: 38.0
click at [82, 0] on body "7 Theme section / DIMS MASTER (Sep25) Preview Save Publish Theme Section 450 Se…" at bounding box center [784, 0] width 1568 height 0
click at [134, 488] on input "1200" at bounding box center [154, 486] width 85 height 22
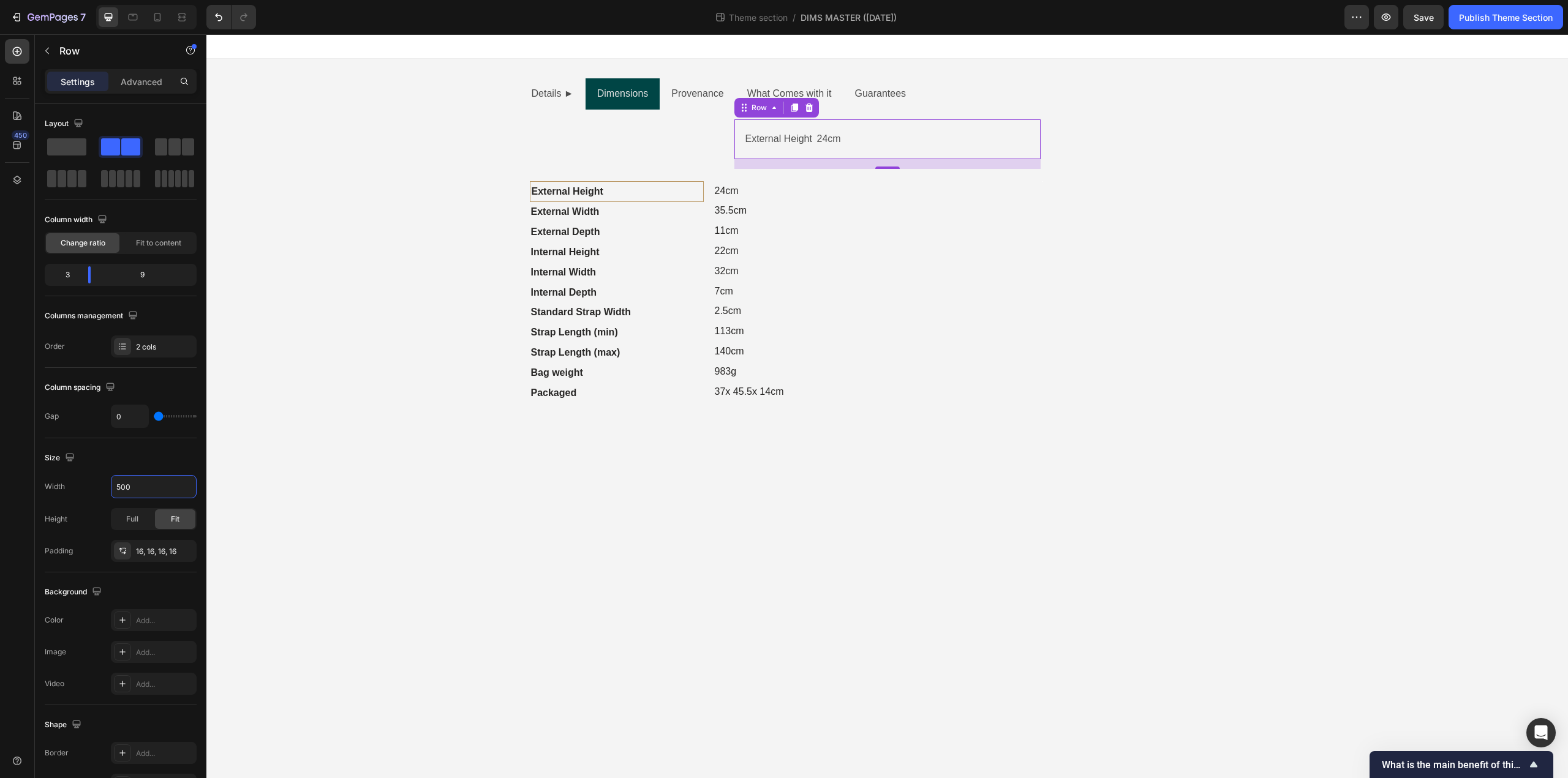
type input "500"
click at [838, 150] on div "External Height Text Block 24cm Text Block Row 16" at bounding box center [887, 139] width 306 height 40
click at [801, 140] on p "External Height" at bounding box center [780, 139] width 70 height 18
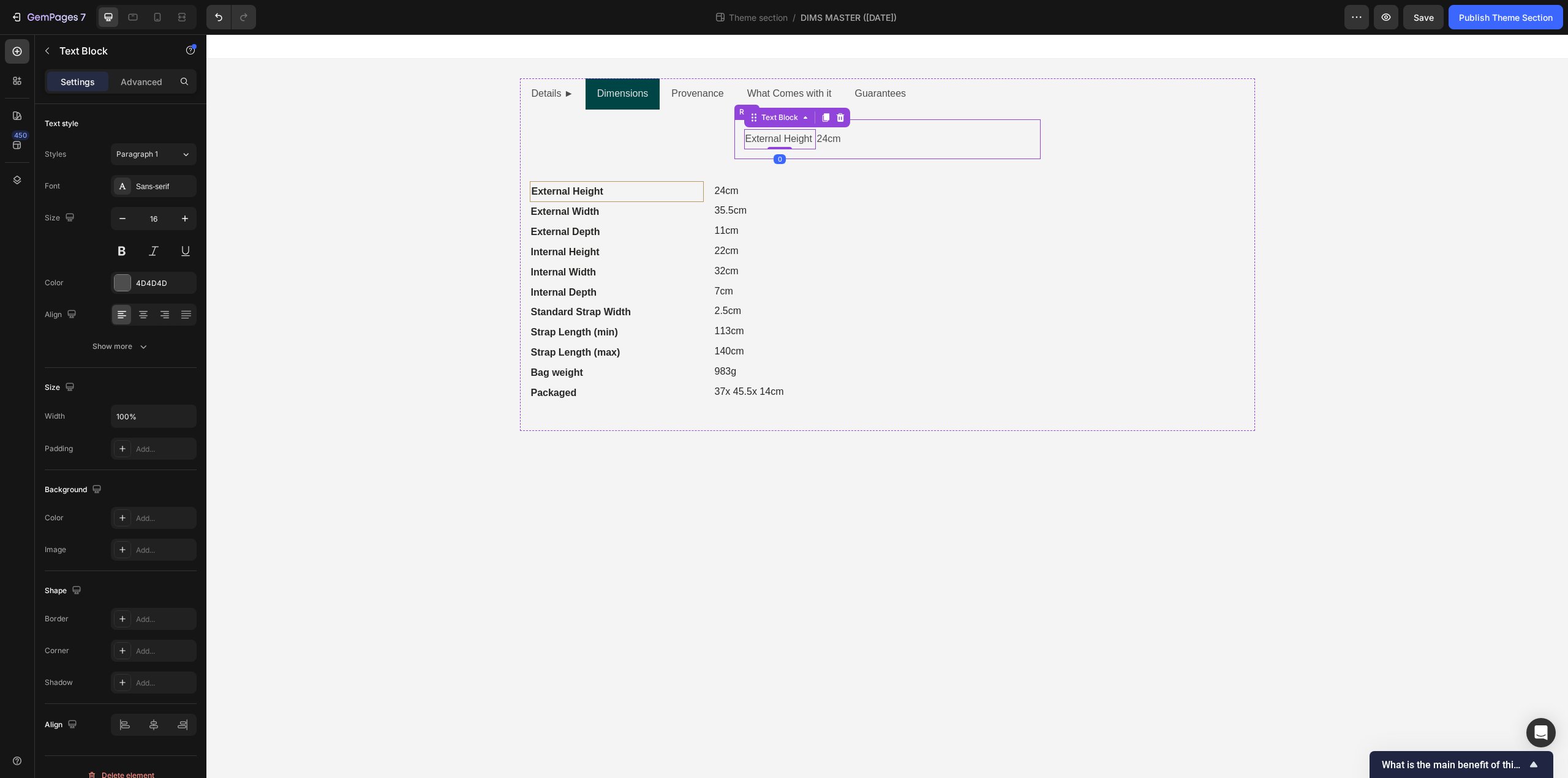
click at [824, 153] on div "External Height Text Block 0 24cm Text Block Row" at bounding box center [887, 139] width 306 height 40
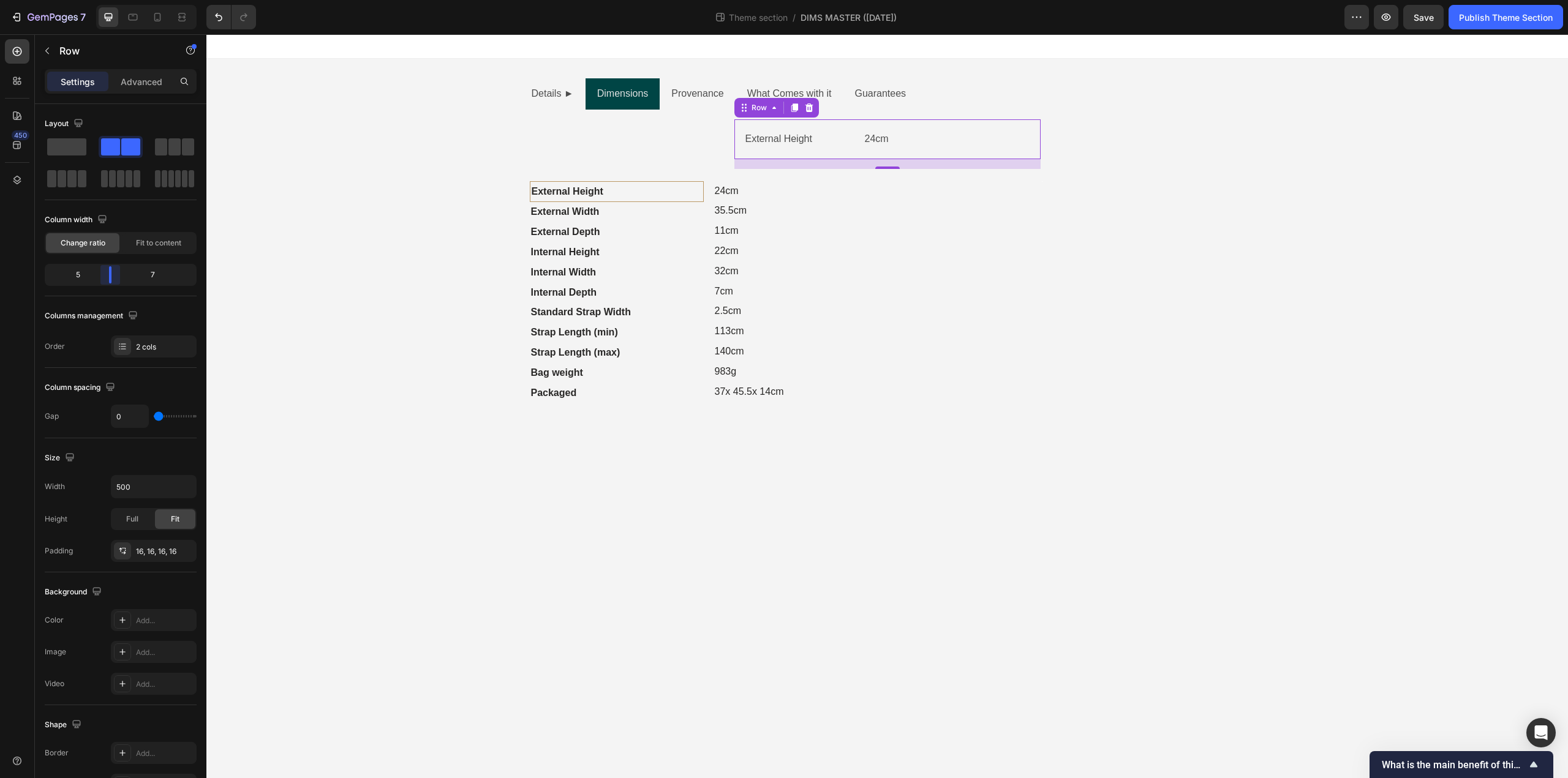
drag, startPoint x: 87, startPoint y: 281, endPoint x: 105, endPoint y: 281, distance: 18.0
click at [105, 0] on body "7 Theme section / DIMS MASTER (Sep25) Preview Save Publish Theme Section 450 Se…" at bounding box center [784, 0] width 1568 height 0
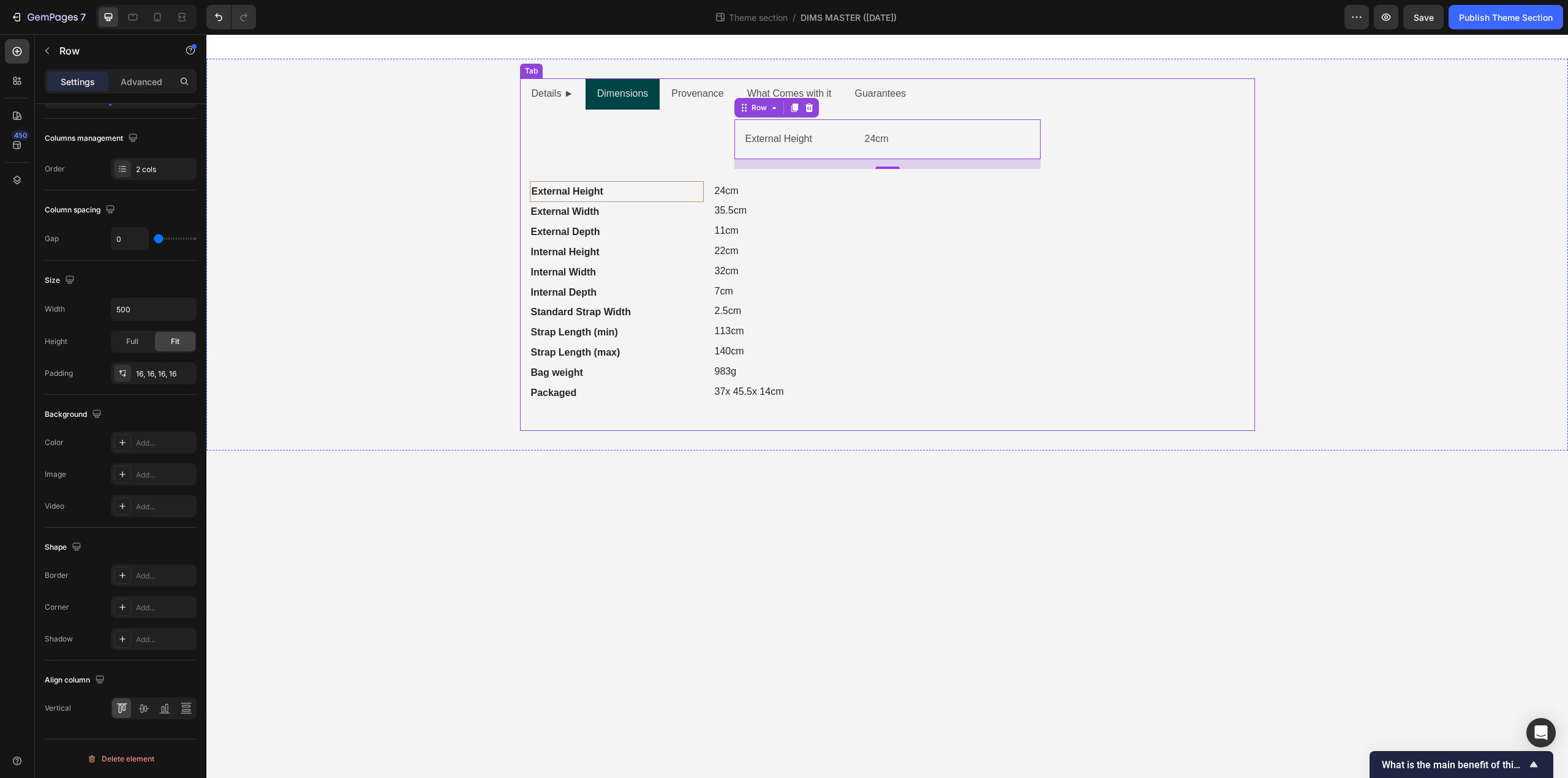
click at [606, 153] on div "External Height Text Block 24cm Text Block Row 16 Text Block External Height Te…" at bounding box center [887, 271] width 715 height 302
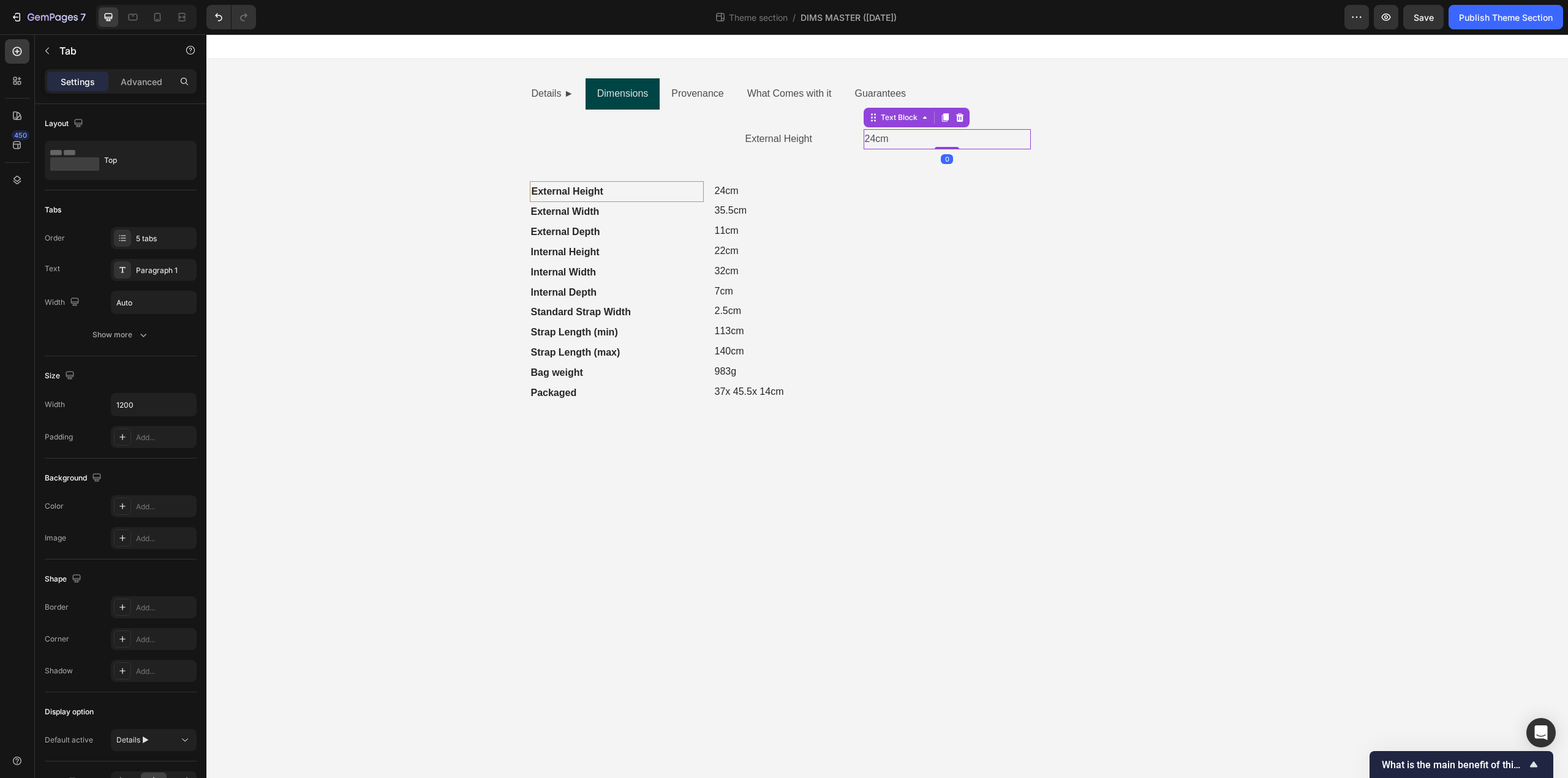
click at [924, 137] on p "24cm" at bounding box center [947, 139] width 165 height 18
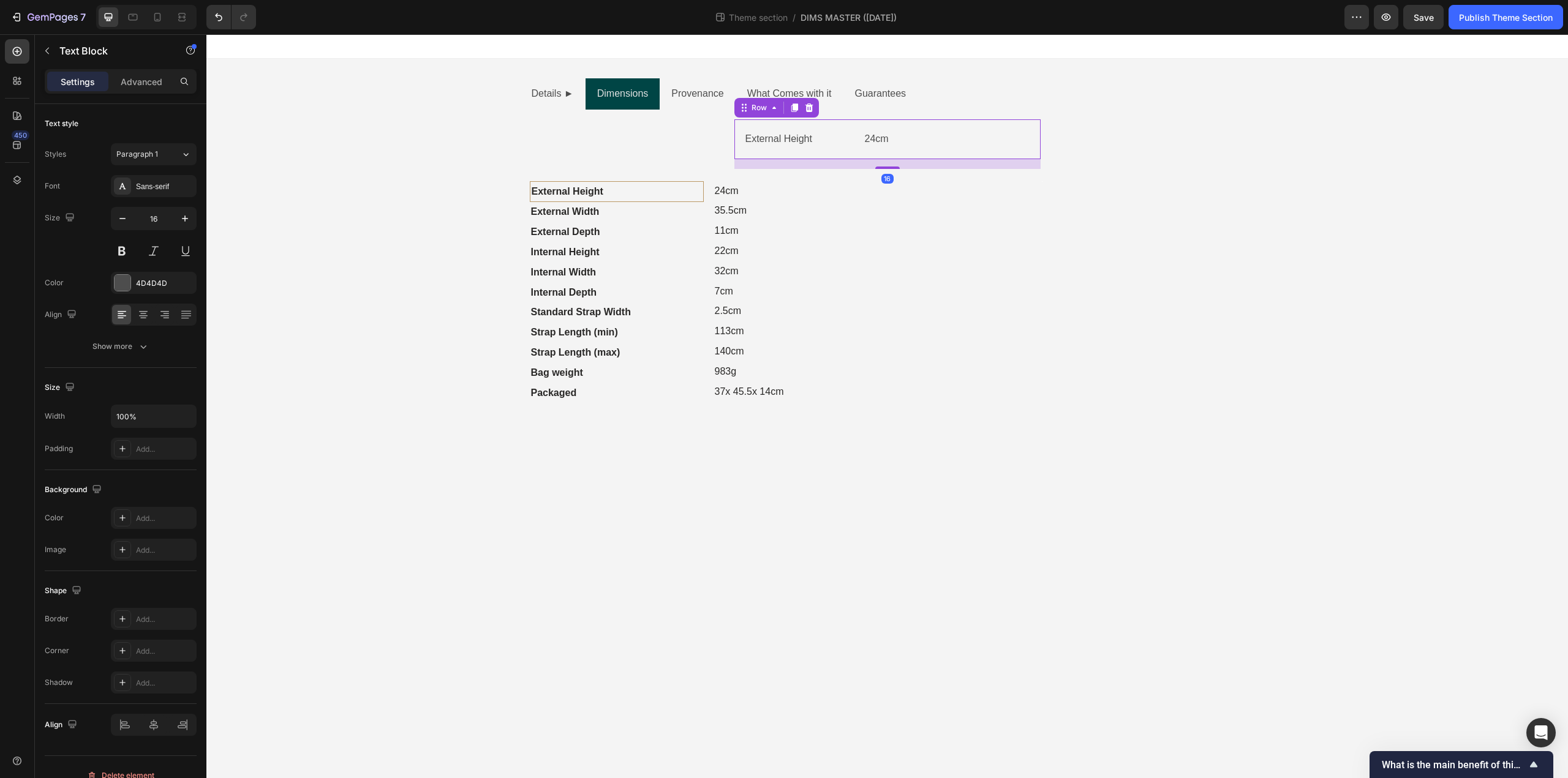
click at [840, 155] on div "External Height Text Block 24cm Text Block Row 16" at bounding box center [887, 139] width 306 height 40
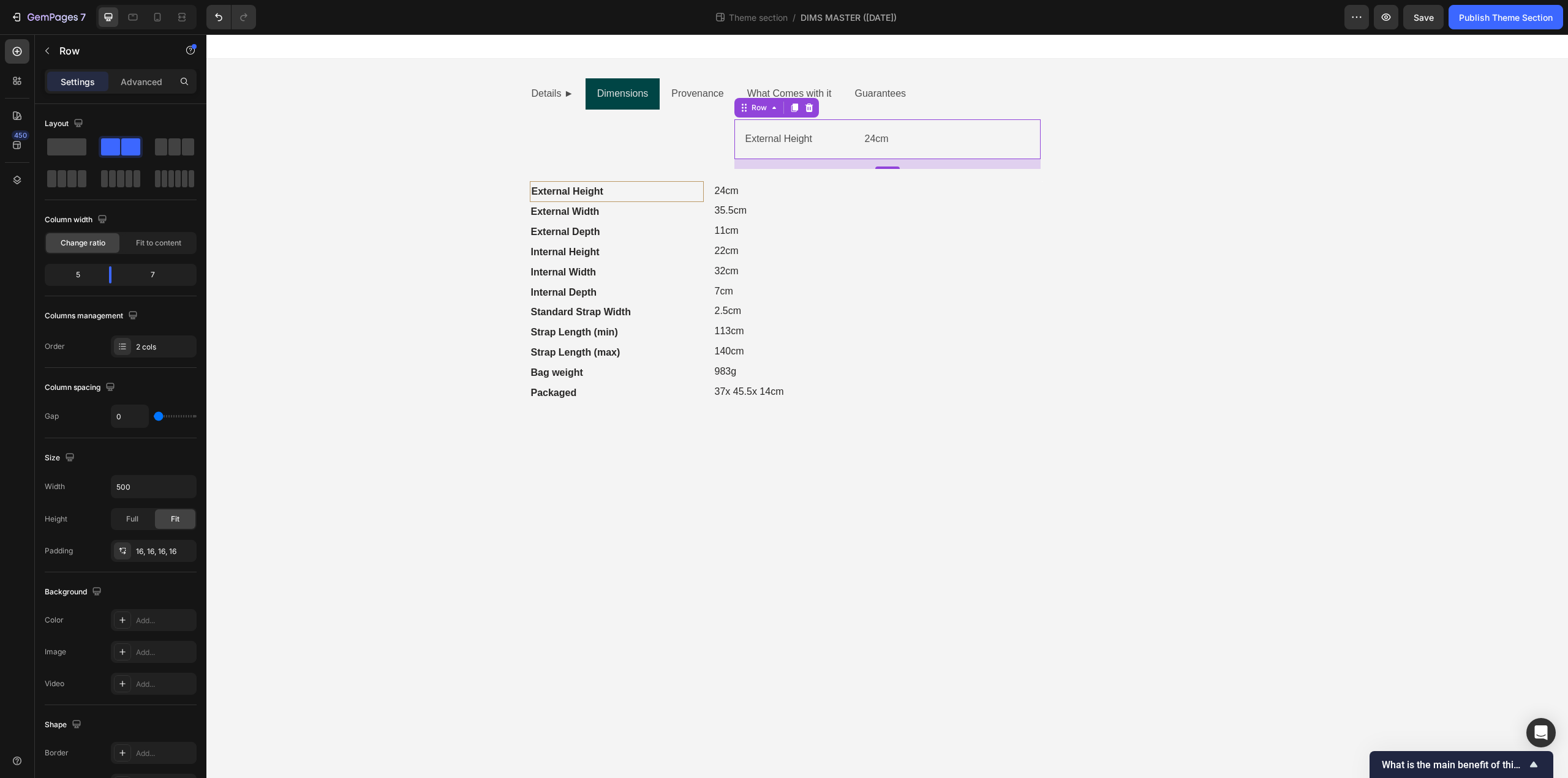
click at [988, 157] on div "External Height Text Block 24cm Text Block Row 16" at bounding box center [887, 139] width 306 height 40
click at [784, 154] on div "External Height Text Block 24cm Text Block Row 16" at bounding box center [887, 139] width 306 height 40
click at [180, 149] on span at bounding box center [174, 146] width 12 height 17
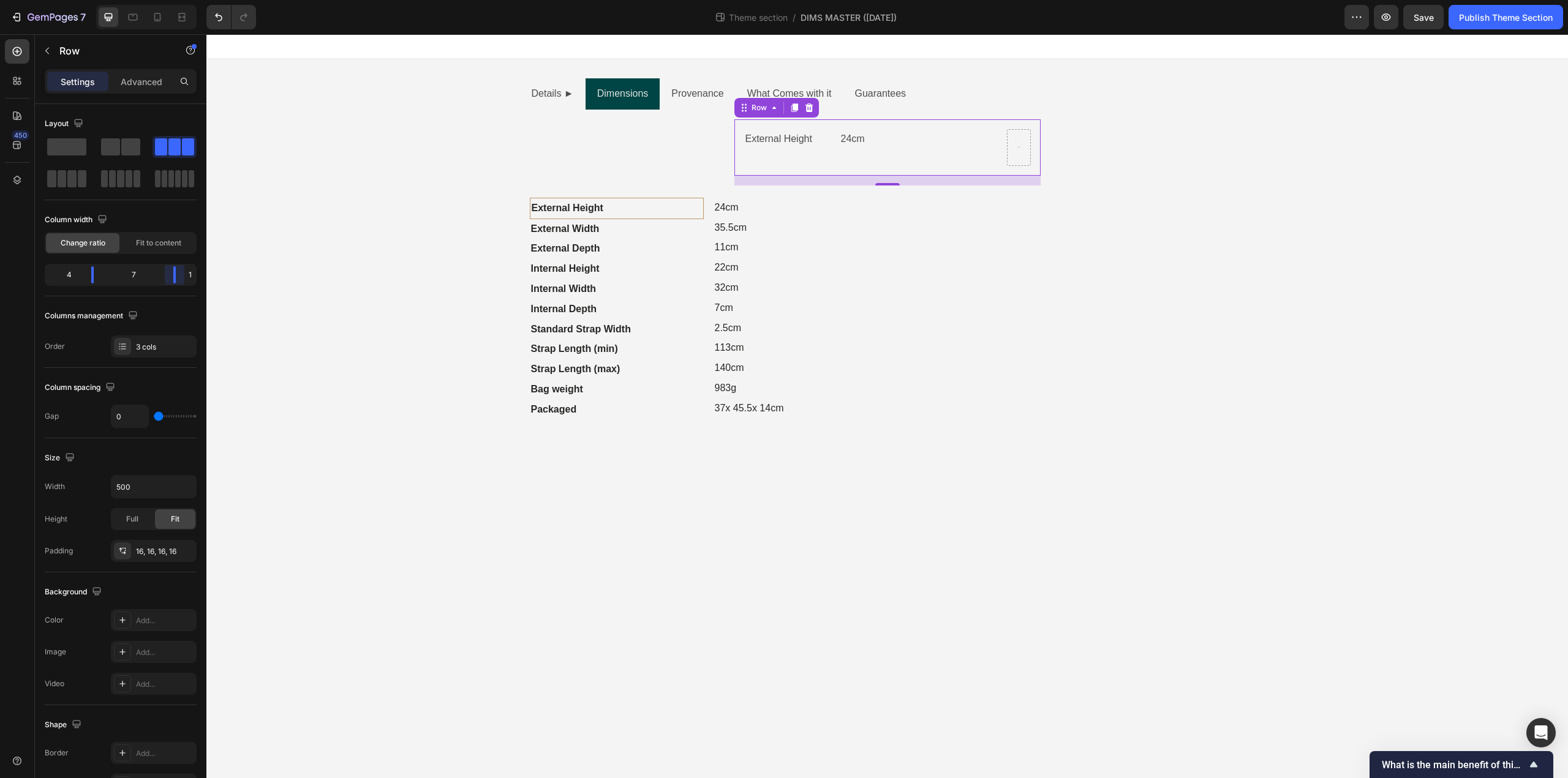
drag, startPoint x: 150, startPoint y: 275, endPoint x: 274, endPoint y: 287, distance: 124.6
click at [274, 0] on body "7 Theme section / DIMS MASTER (Sep25) Preview Save Publish Theme Section 450 Se…" at bounding box center [784, 0] width 1568 height 0
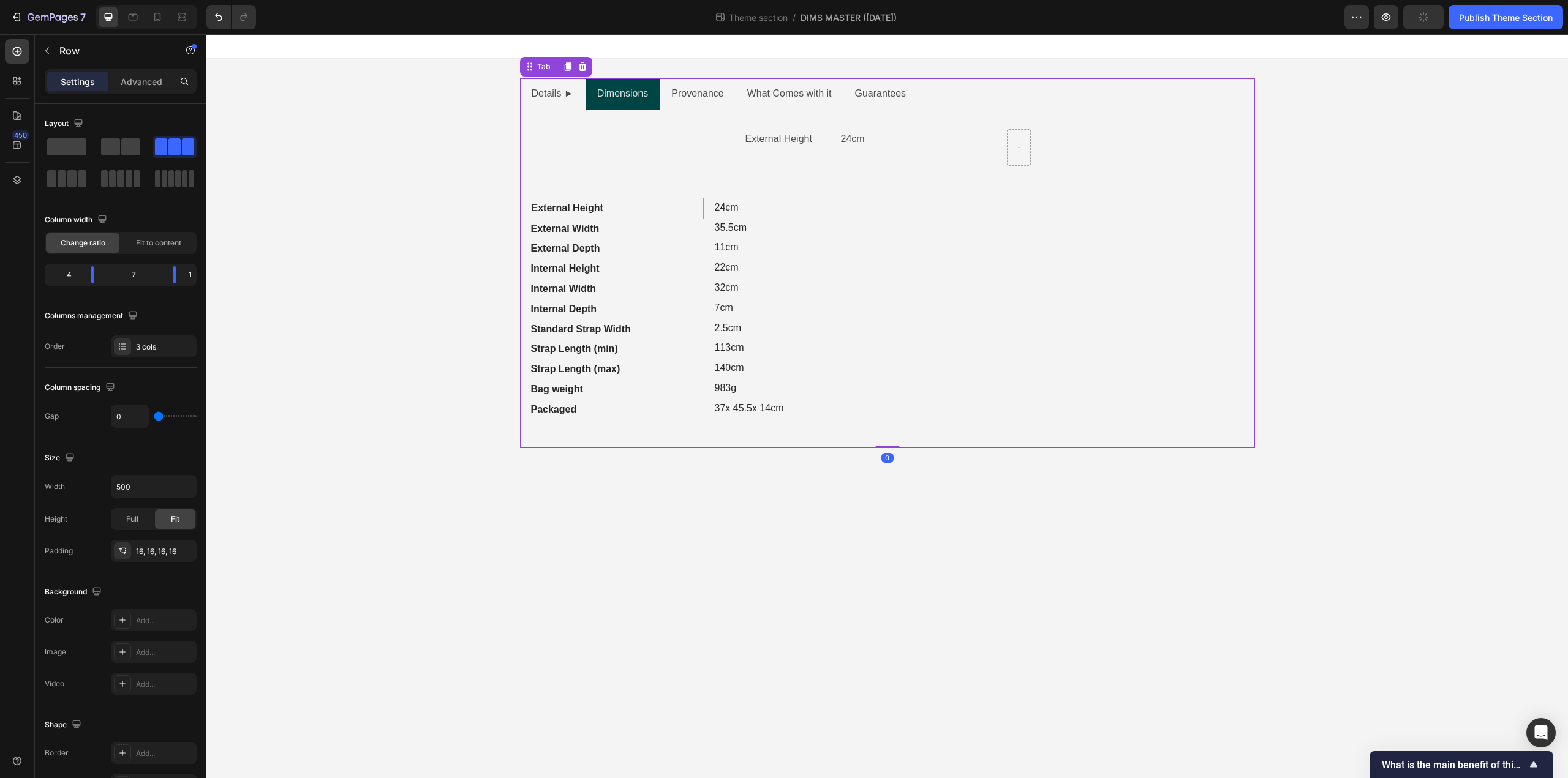
click at [714, 139] on div "External Height Text Block 24cm Text Block Row Text Block External Height Text …" at bounding box center [887, 279] width 715 height 319
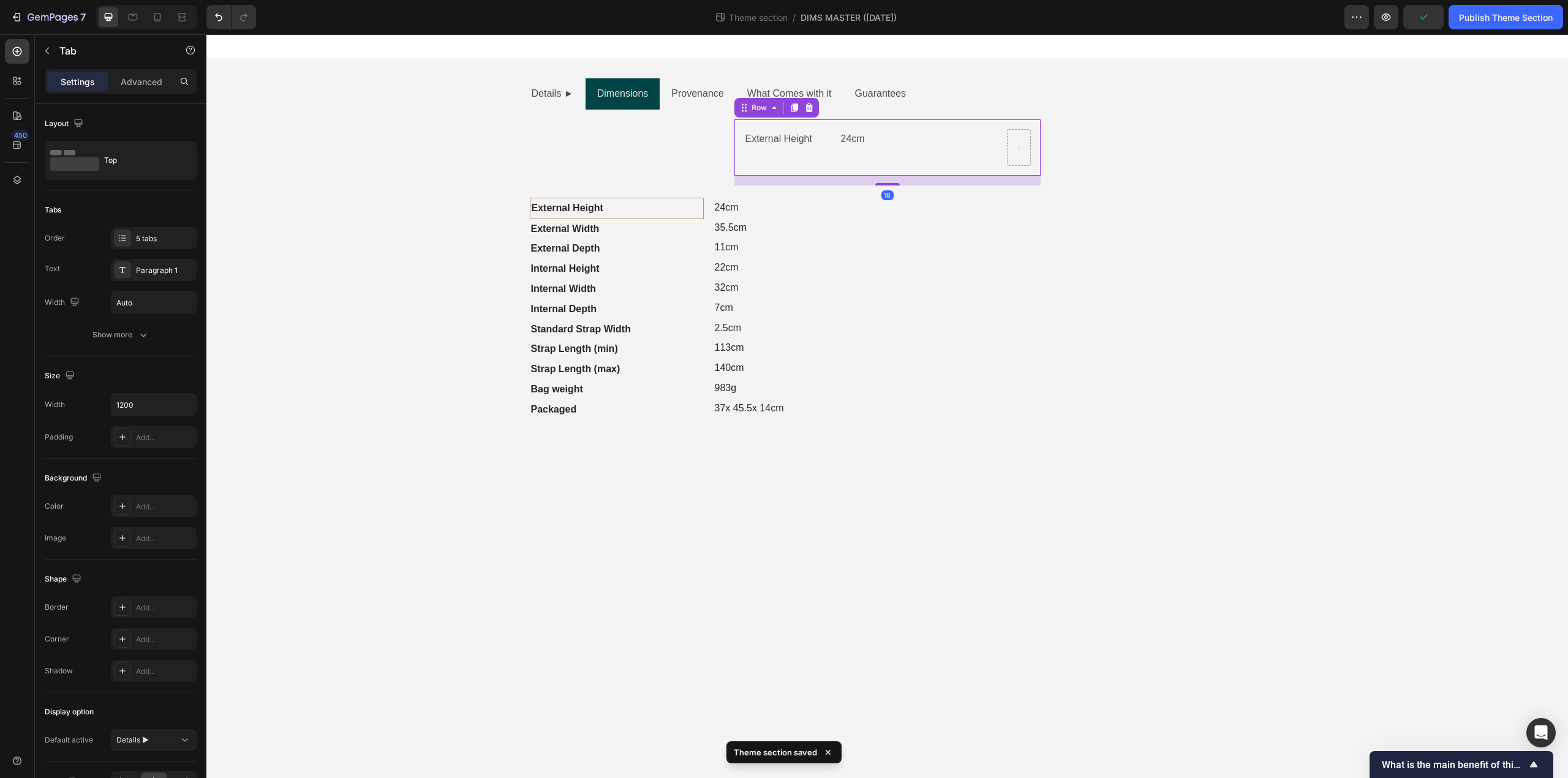
click at [795, 159] on div "External Height Text Block" at bounding box center [792, 147] width 95 height 36
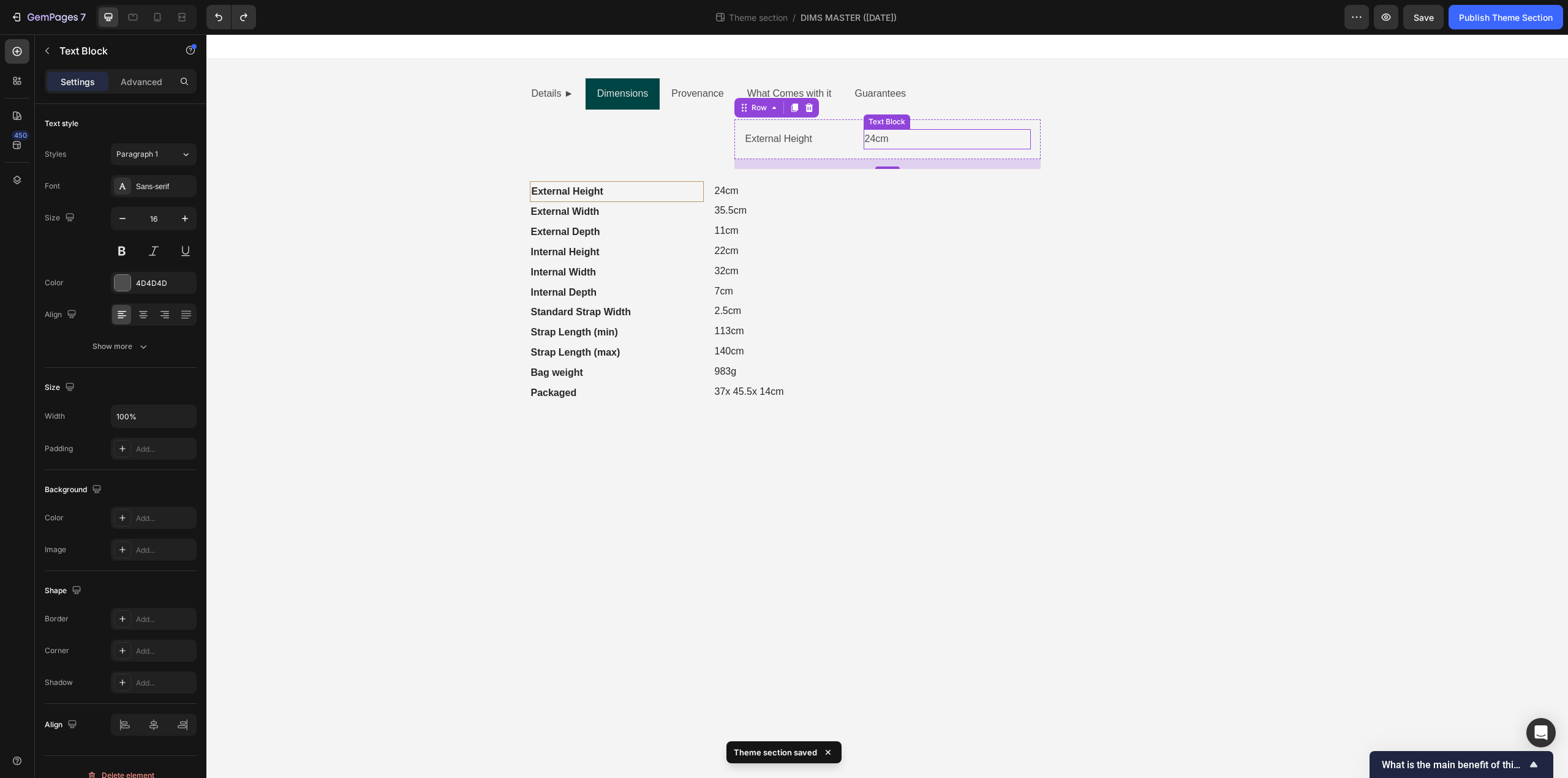
click at [927, 138] on p "24cm" at bounding box center [947, 139] width 165 height 18
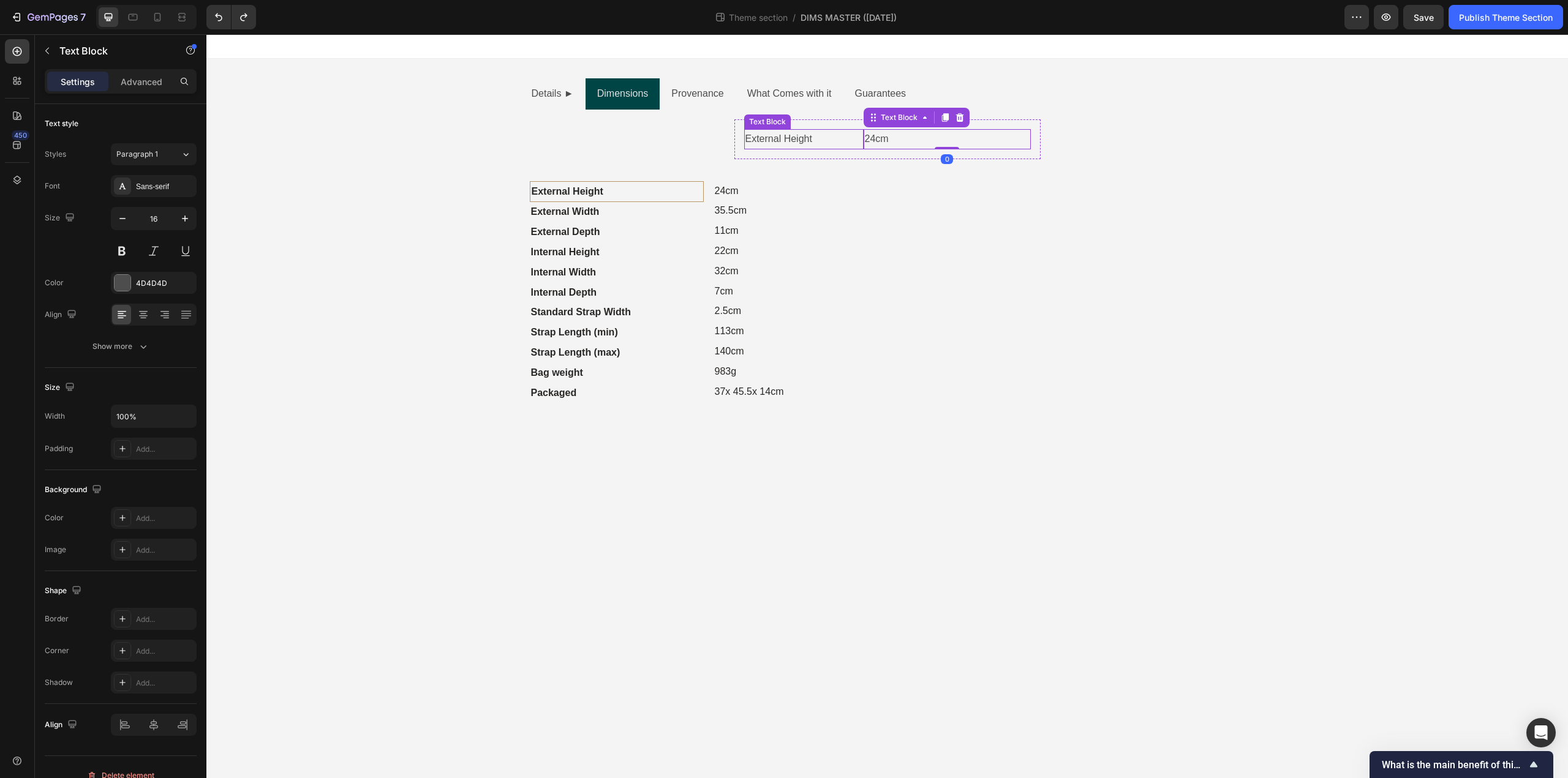
click at [837, 145] on p "External Height" at bounding box center [803, 139] width 117 height 18
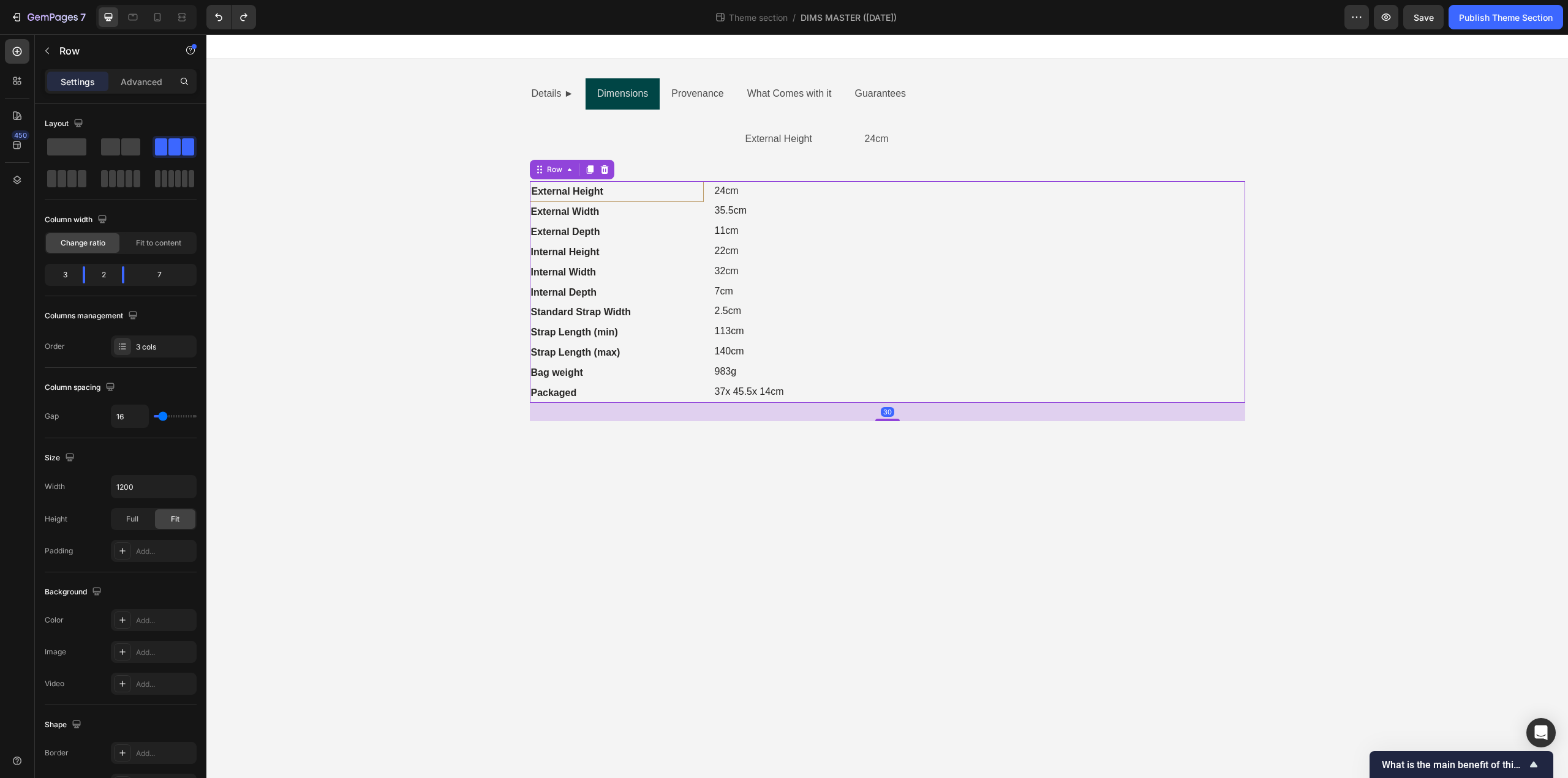
click at [881, 203] on div "Image Image" at bounding box center [1042, 292] width 406 height 222
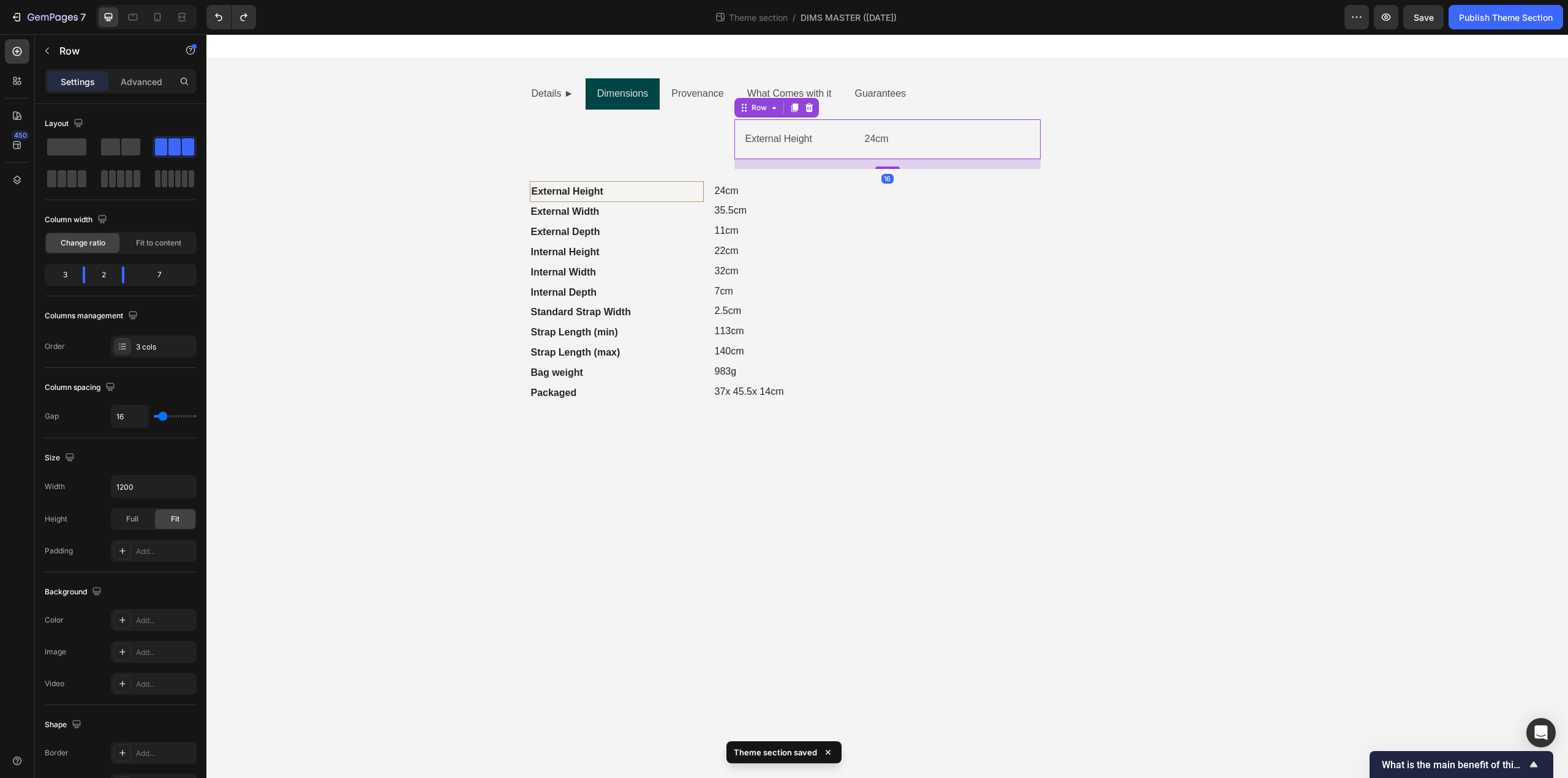
click at [870, 149] on div "External Height Text Block 24cm Text Block Row 16" at bounding box center [887, 139] width 306 height 40
click at [765, 113] on div "Row" at bounding box center [759, 107] width 44 height 15
click at [790, 110] on icon at bounding box center [794, 107] width 6 height 9
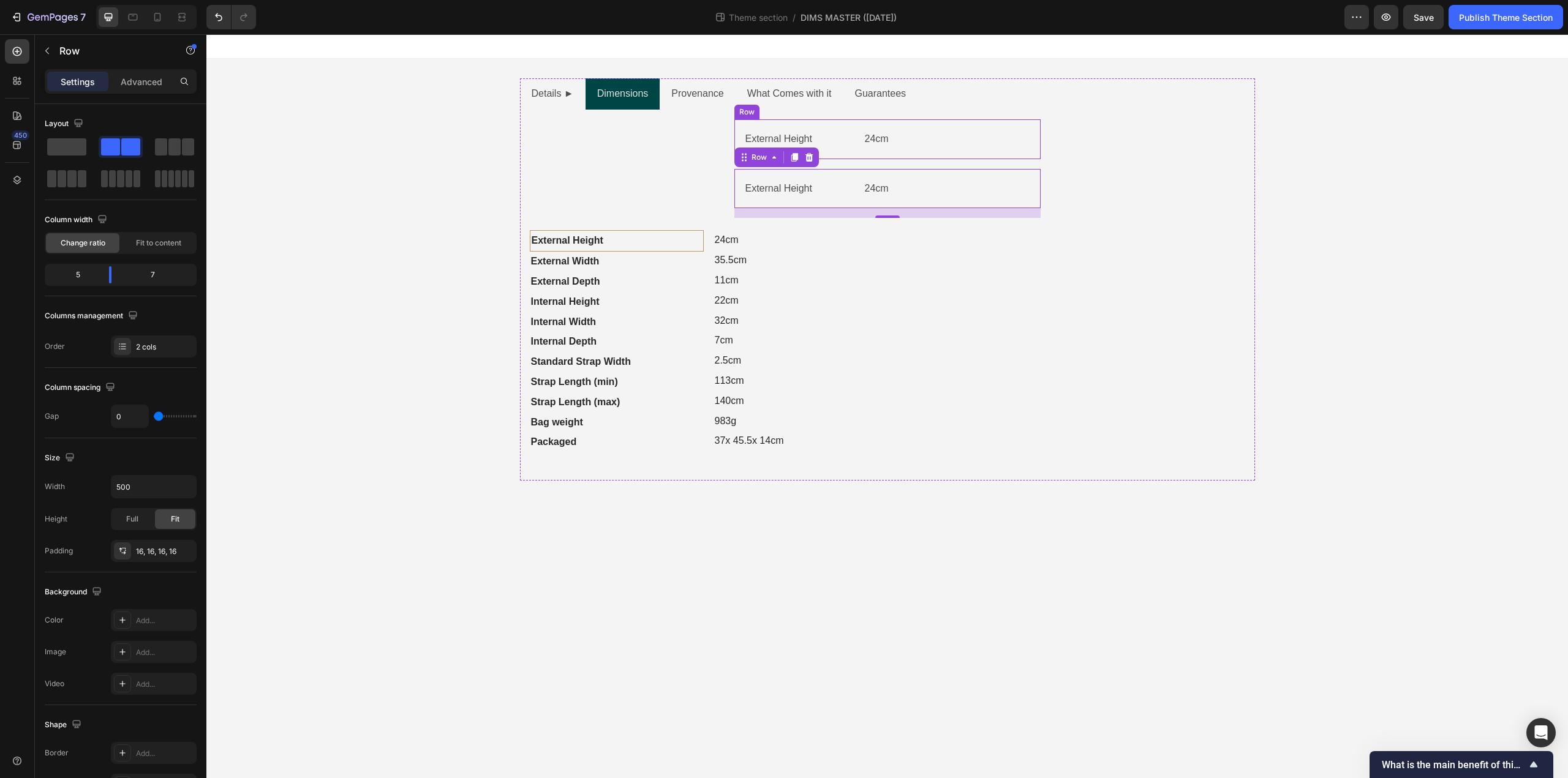
click at [915, 156] on div "External Height Text Block 24cm Text Block Row" at bounding box center [887, 139] width 306 height 40
click at [890, 205] on div "External Height Text Block 24cm Text Block Row" at bounding box center [887, 188] width 306 height 40
click at [806, 157] on icon at bounding box center [809, 157] width 8 height 9
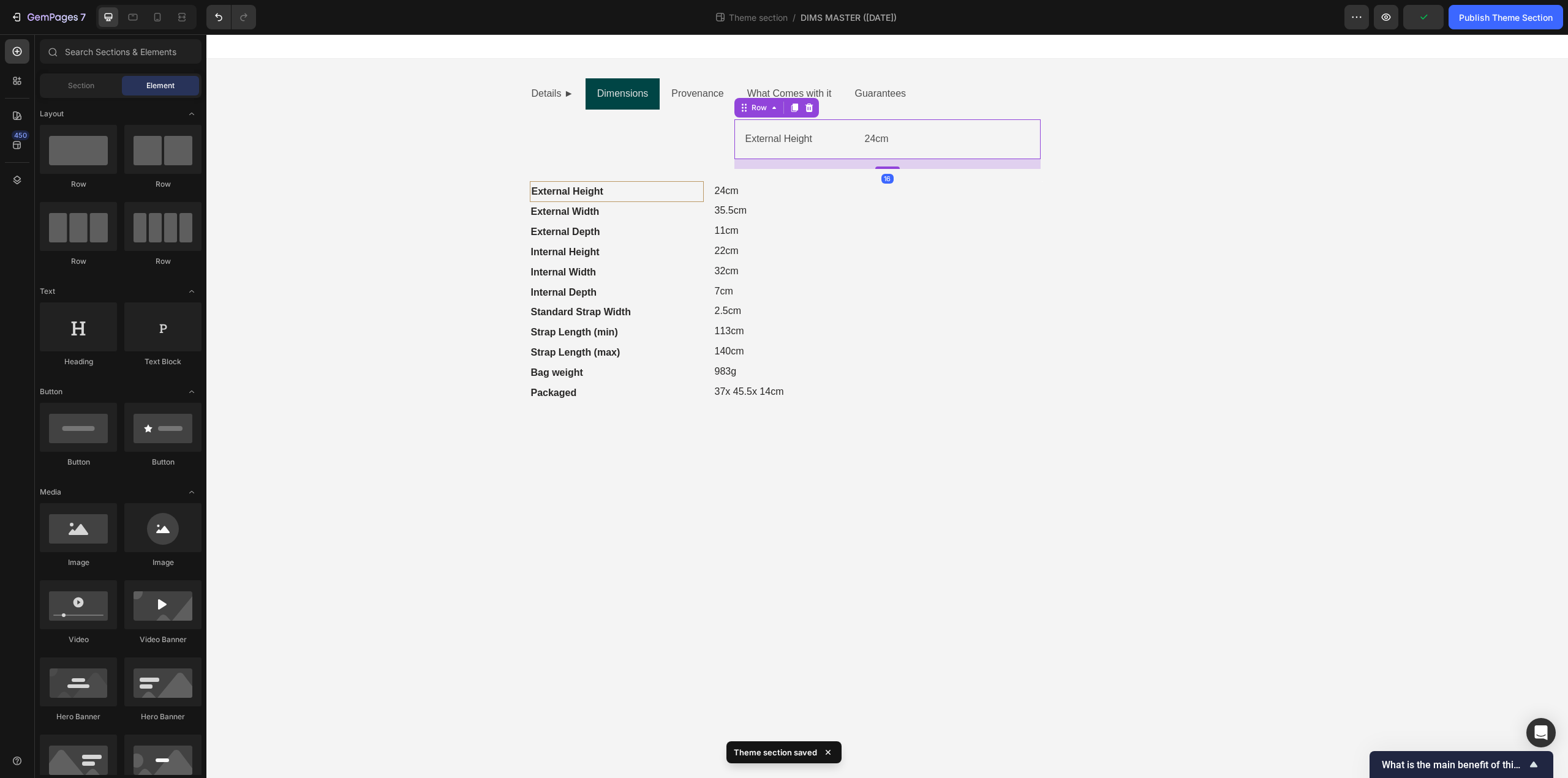
click at [886, 158] on div "External Height Text Block 24cm Text Block Row 16" at bounding box center [887, 139] width 306 height 40
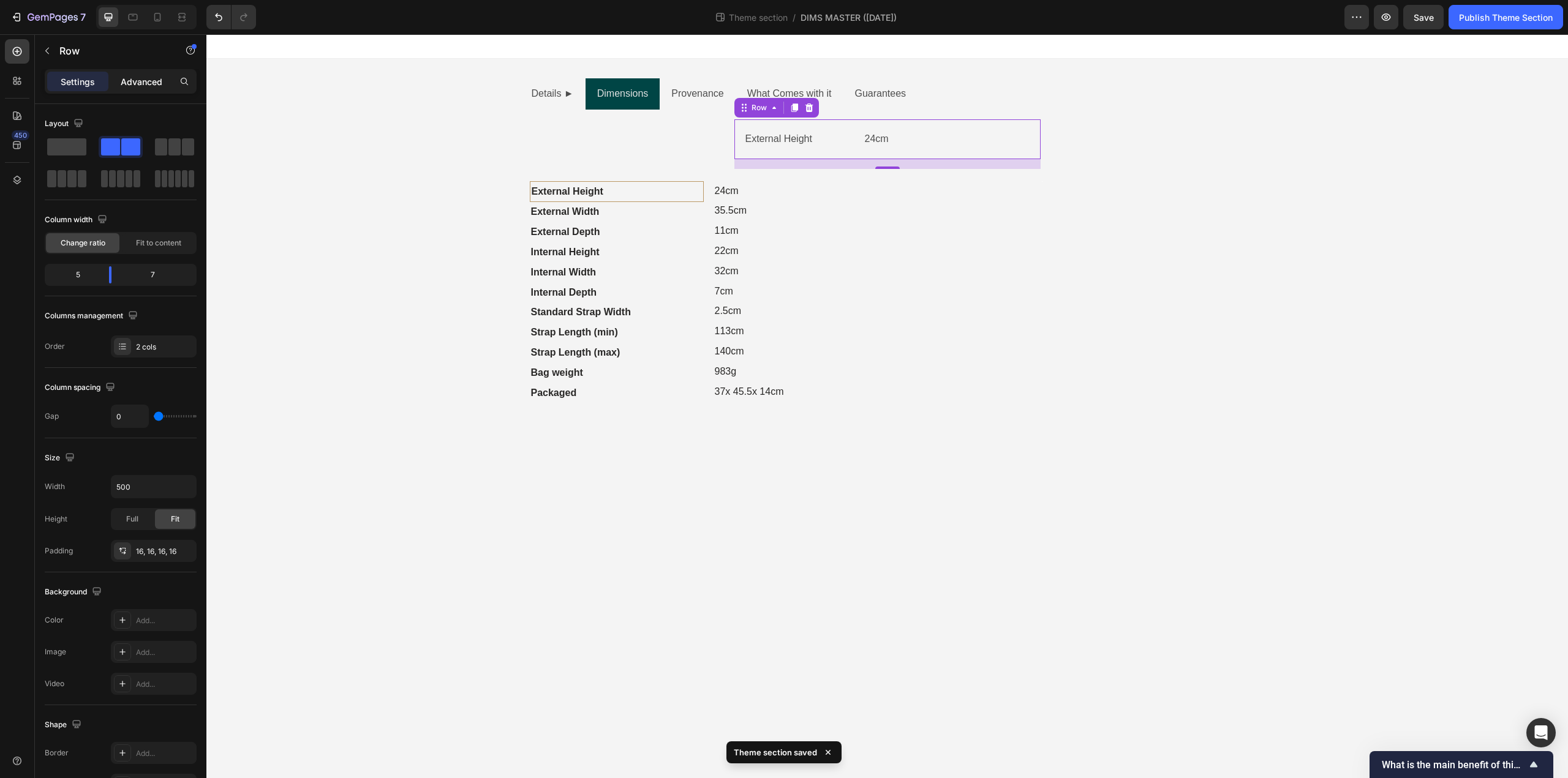
click at [153, 86] on p "Advanced" at bounding box center [141, 82] width 42 height 13
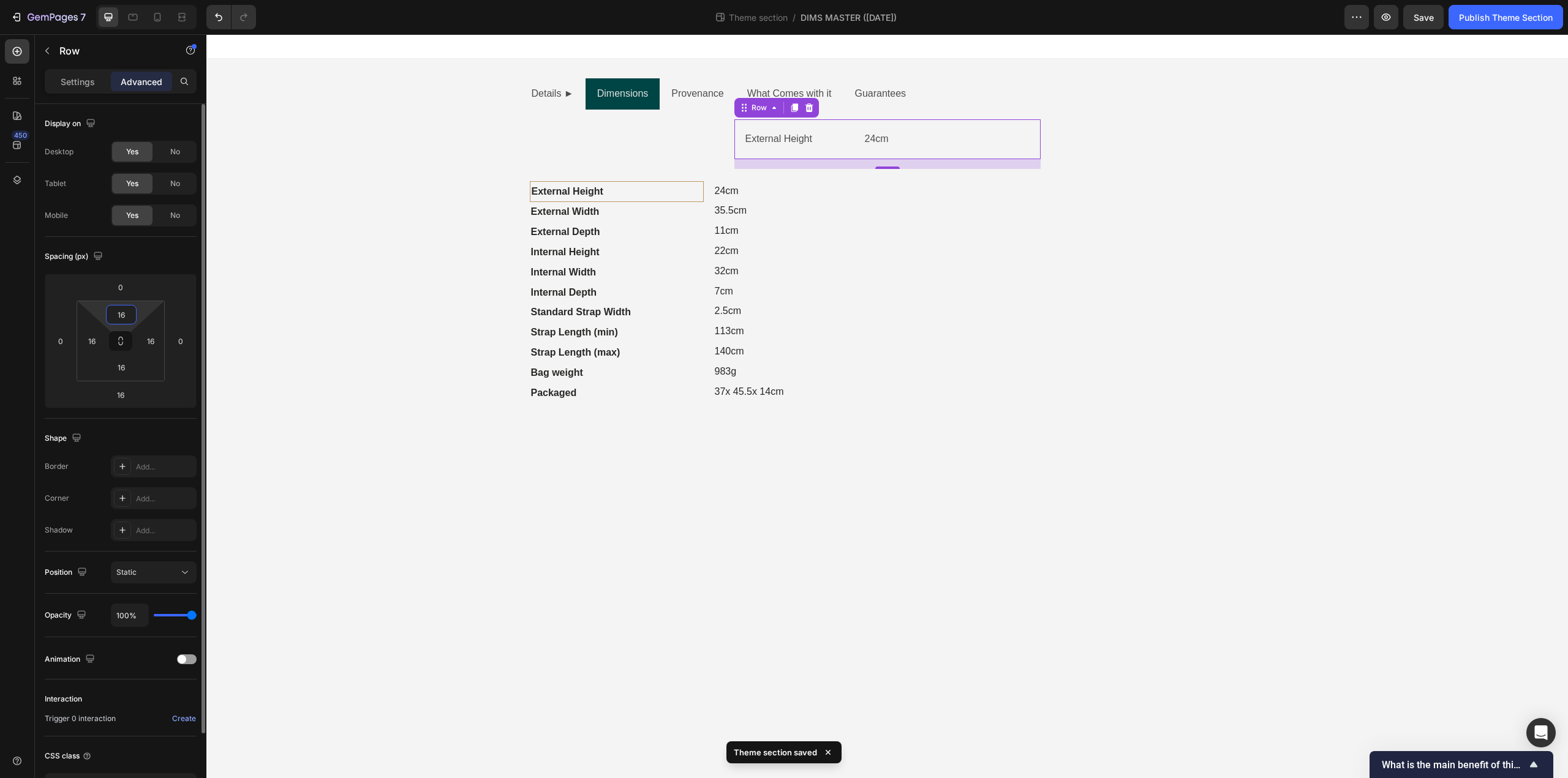
click at [116, 316] on input "16" at bounding box center [121, 314] width 24 height 19
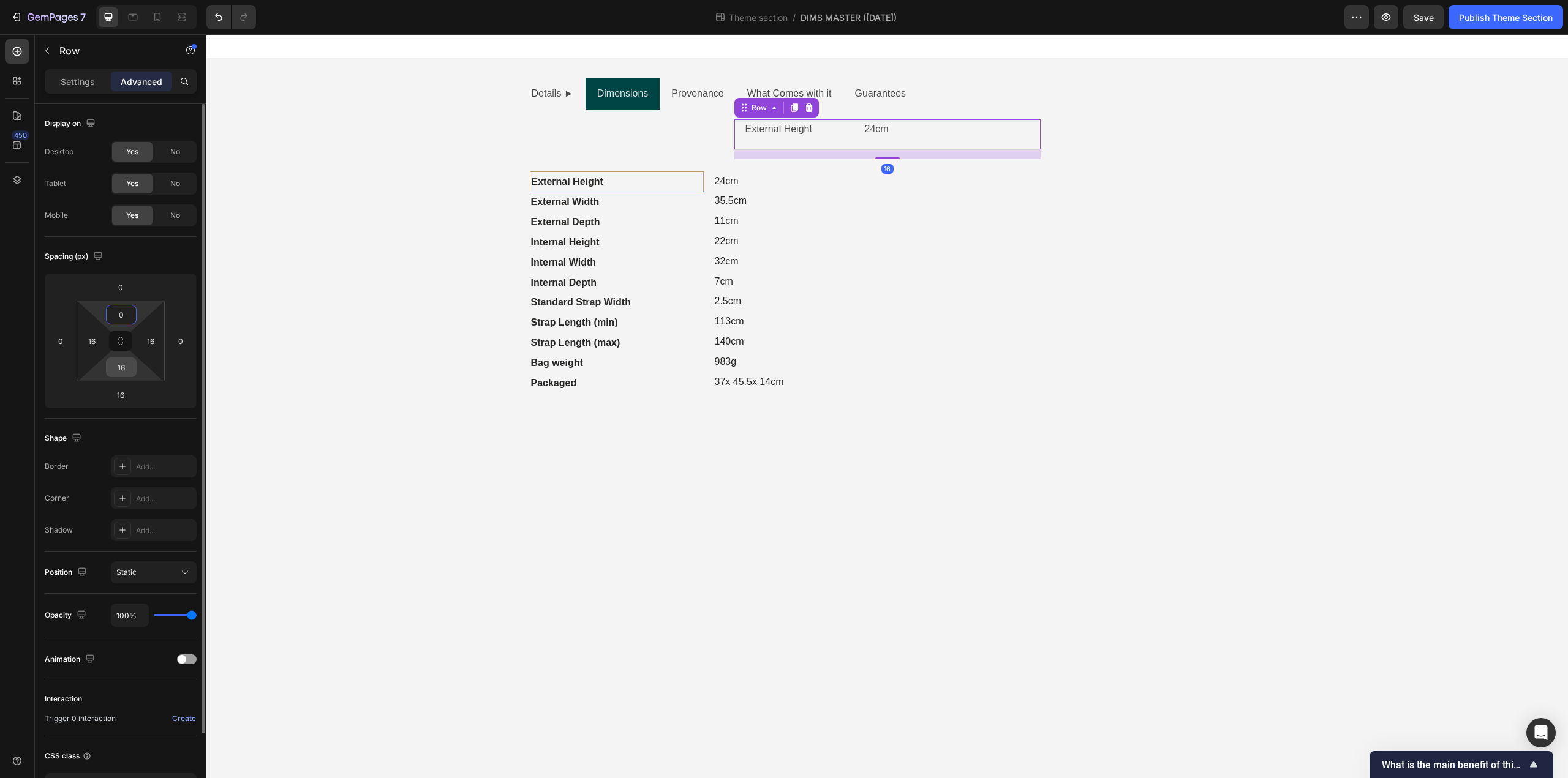
type input "0"
click at [110, 365] on input "16" at bounding box center [121, 367] width 24 height 19
type input "0"
click at [112, 0] on html "7 Theme section / DIMS MASTER (Sep25) Preview Save Publish Theme Section 450 Se…" at bounding box center [784, 0] width 1568 height 0
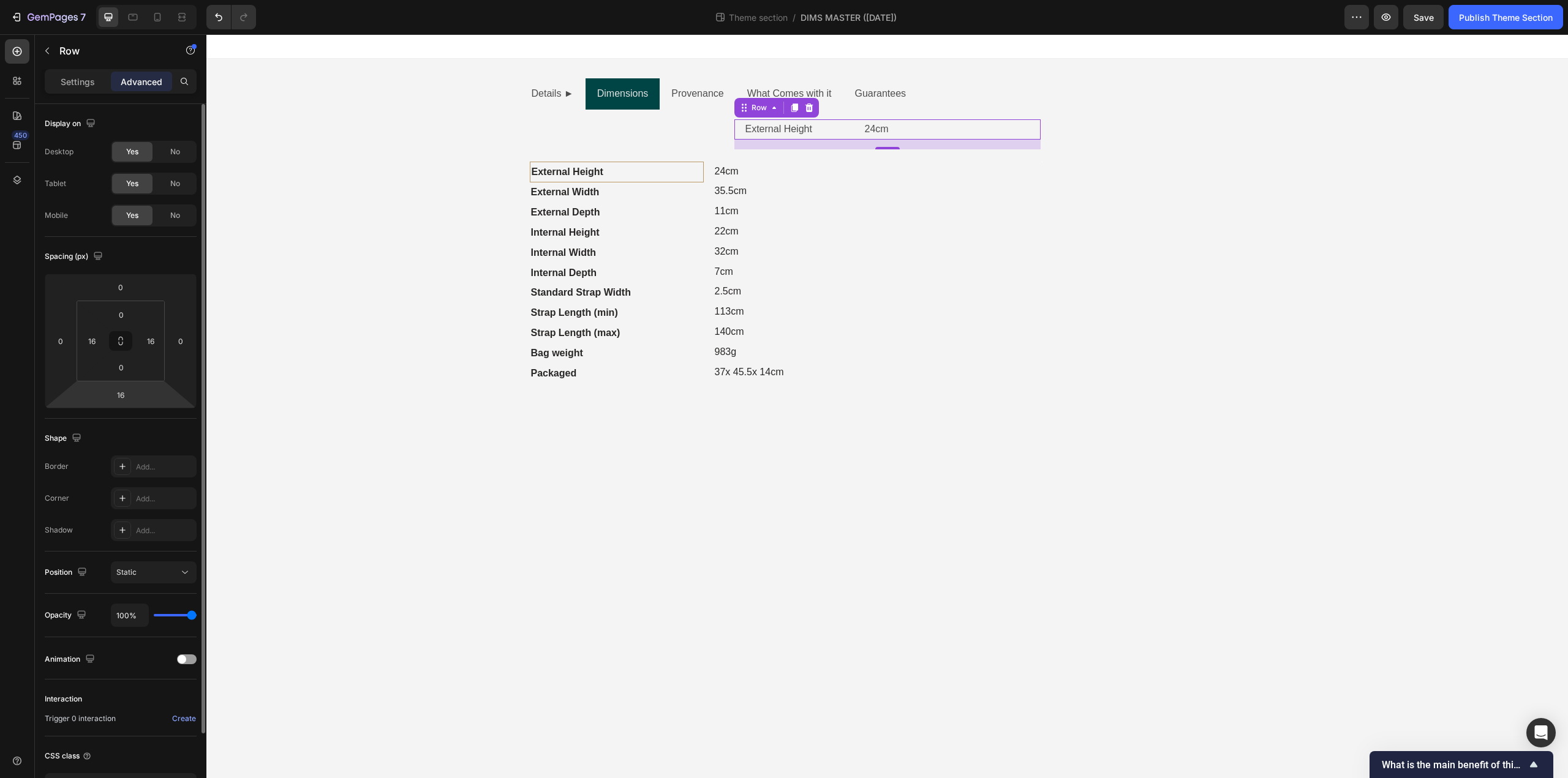
click at [112, 0] on html "7 Theme section / DIMS MASTER (Sep25) Preview Save Publish Theme Section 450 Se…" at bounding box center [784, 0] width 1568 height 0
click at [114, 389] on input "16" at bounding box center [120, 394] width 24 height 19
type input "0"
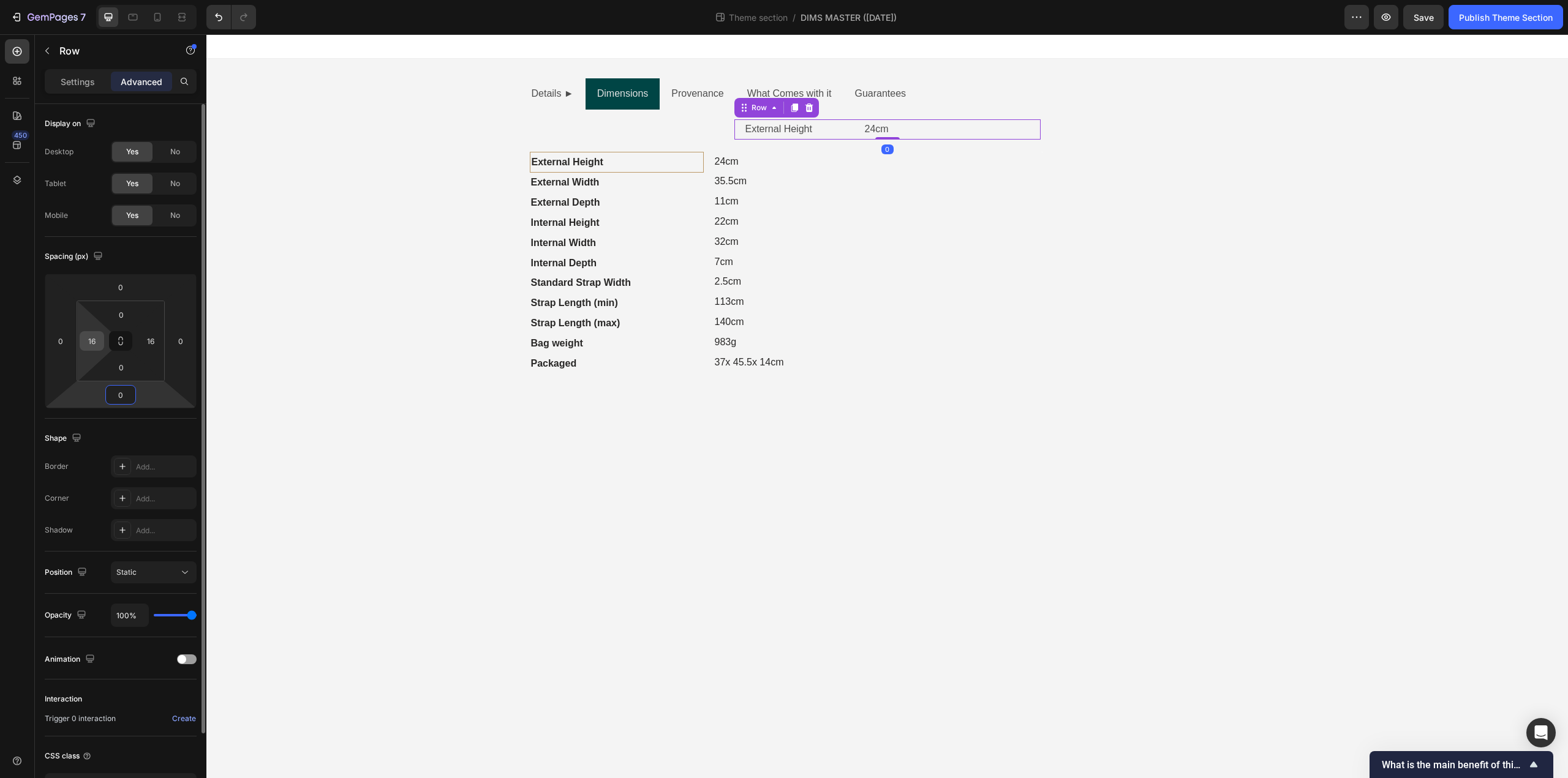
click at [97, 342] on input "16" at bounding box center [91, 341] width 19 height 19
type input "0"
click at [152, 344] on input "16" at bounding box center [150, 341] width 19 height 19
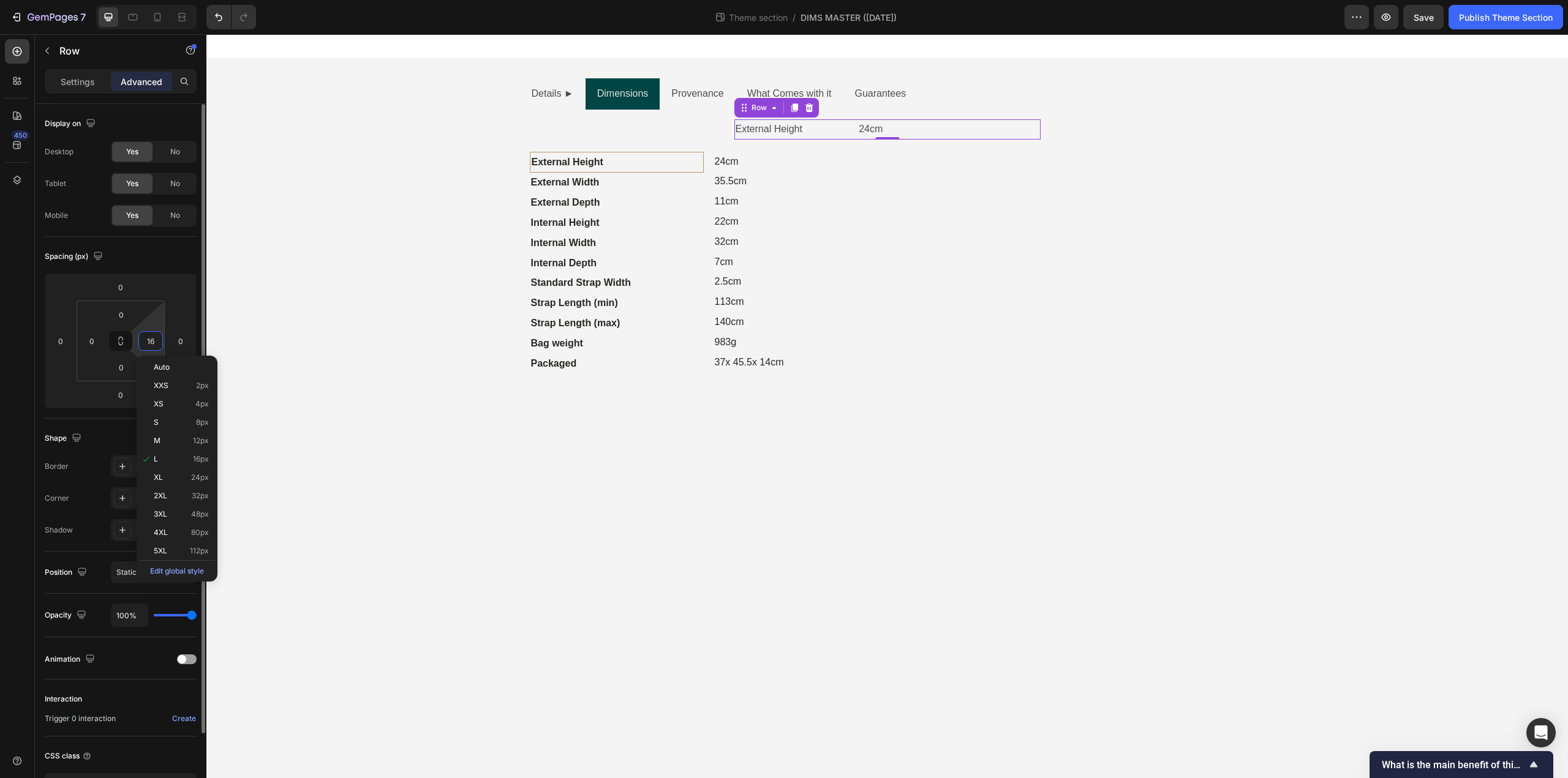
click at [152, 344] on input "16" at bounding box center [150, 341] width 19 height 19
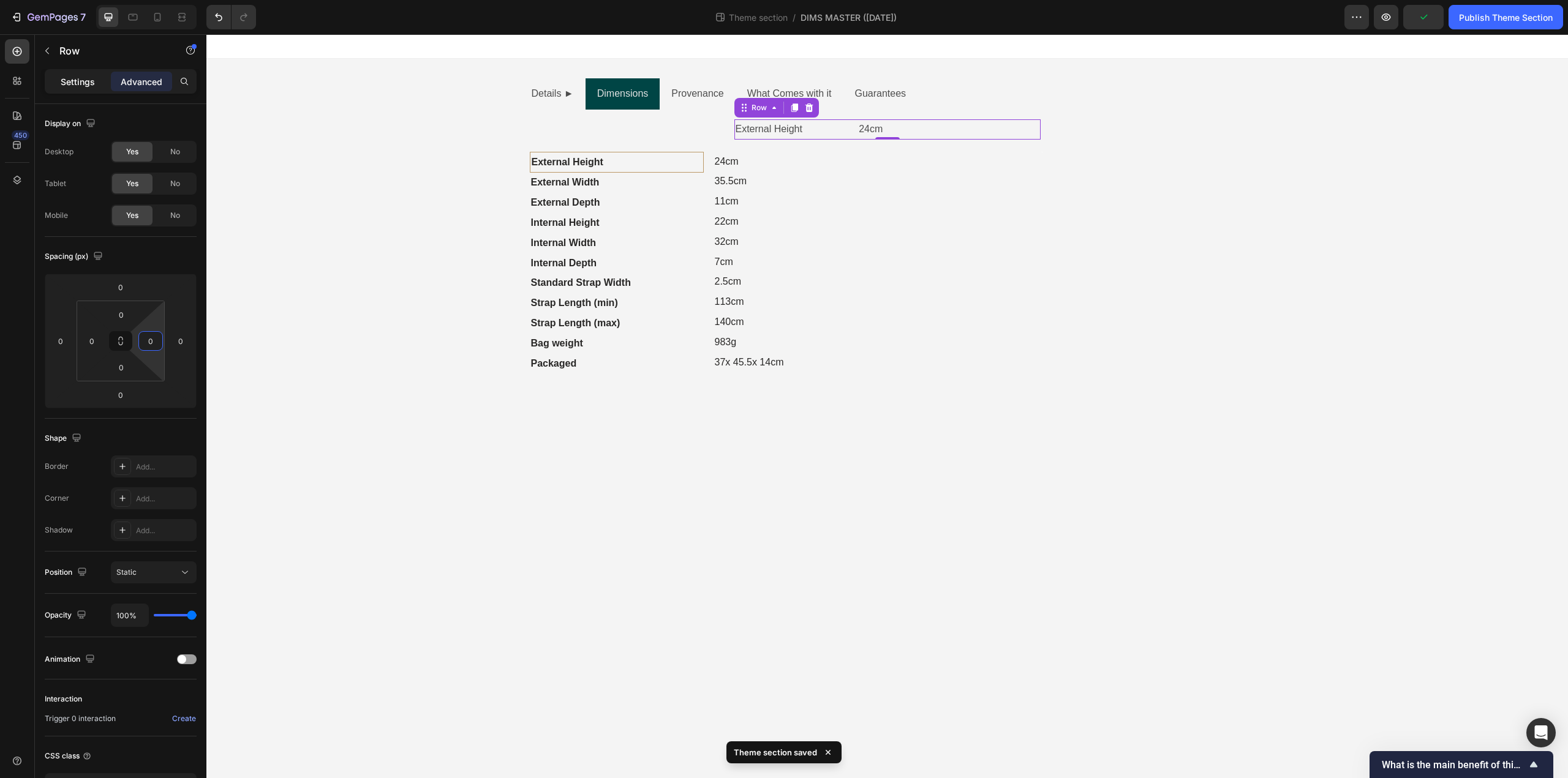
type input "0"
click at [76, 81] on p "Settings" at bounding box center [78, 82] width 34 height 13
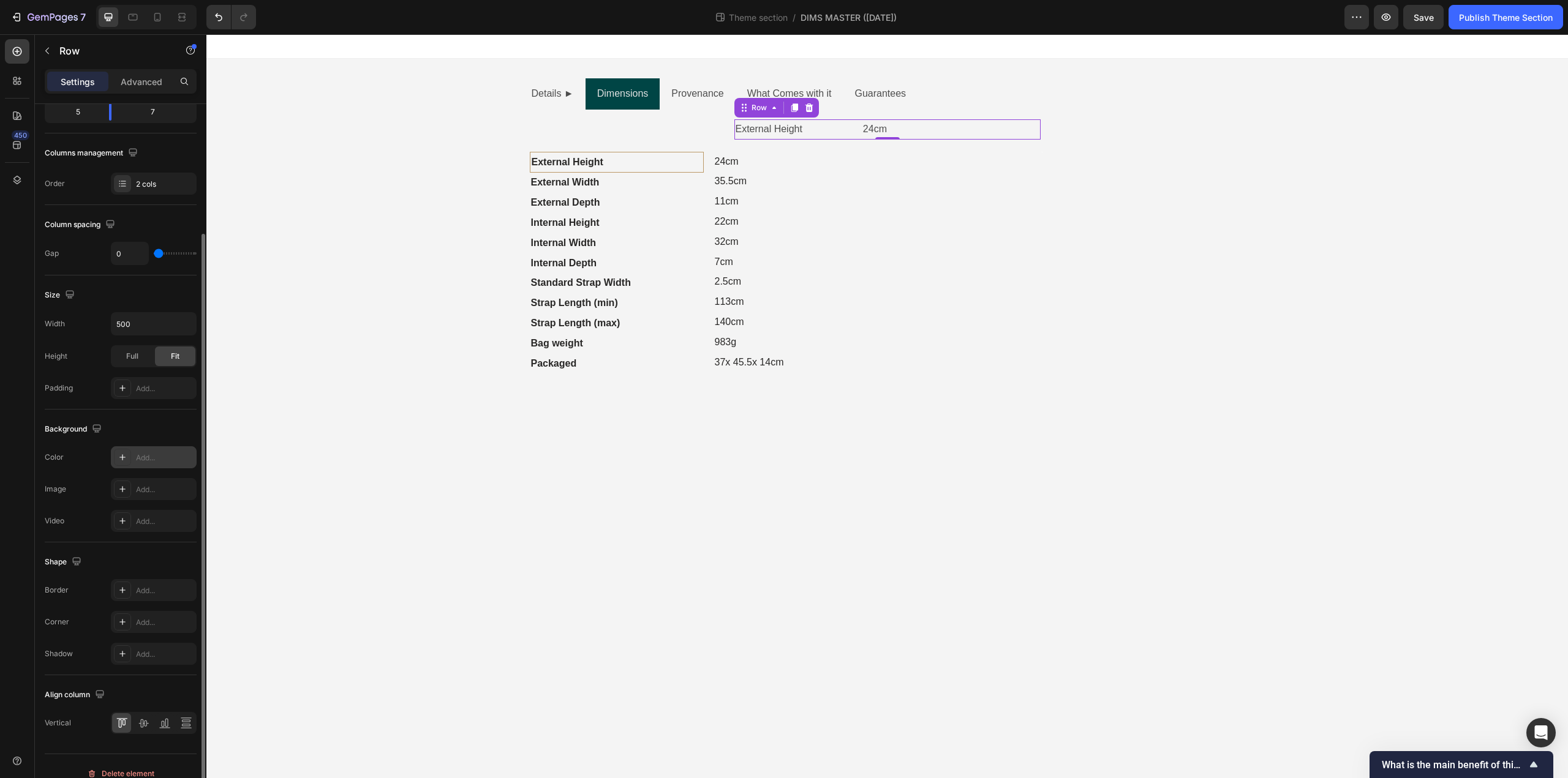
scroll to position [178, 0]
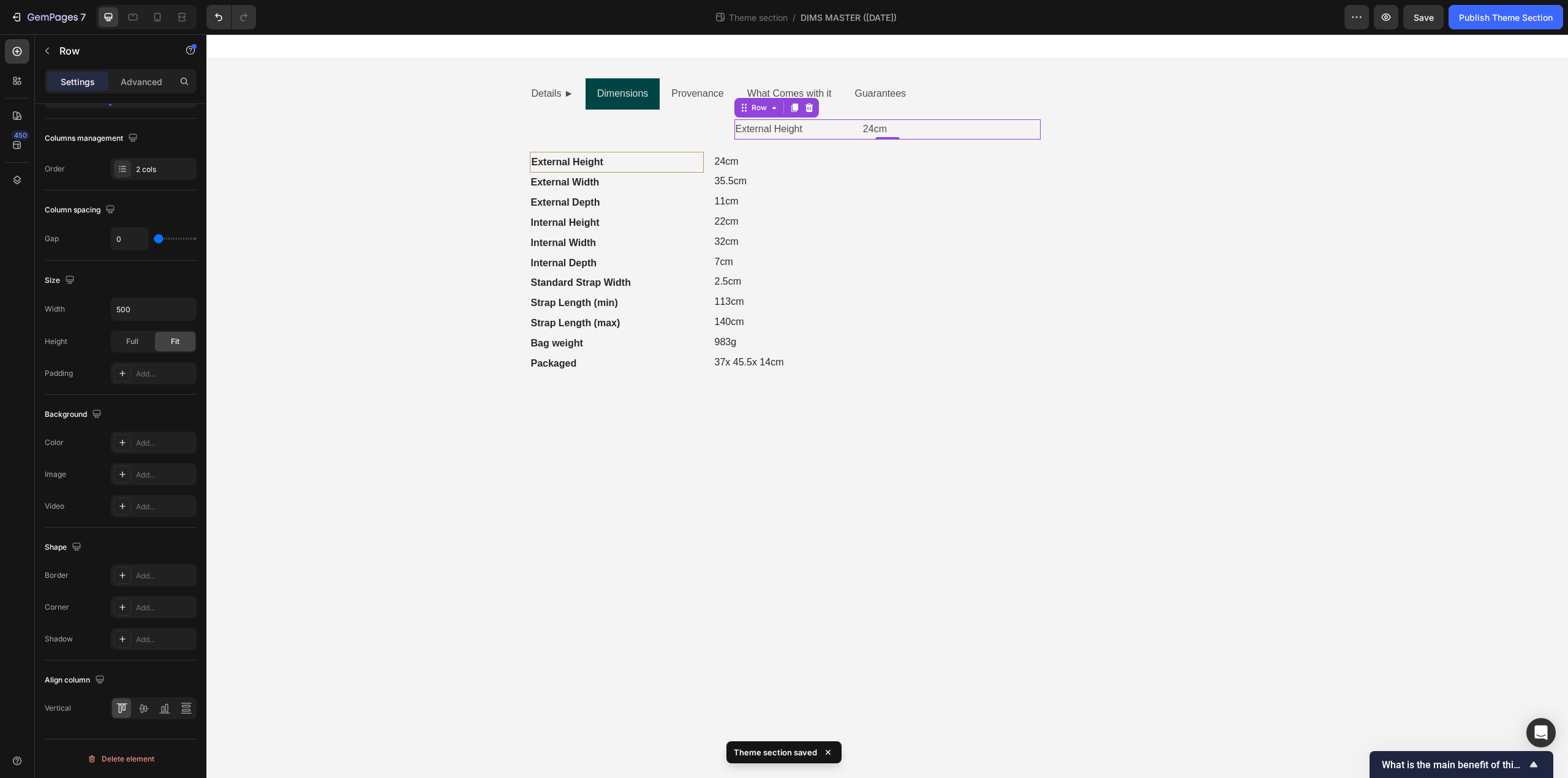
click at [592, 559] on body "Details ► Dimensions Provenance What Comes with it Guarantees External Height T…" at bounding box center [887, 406] width 1362 height 744
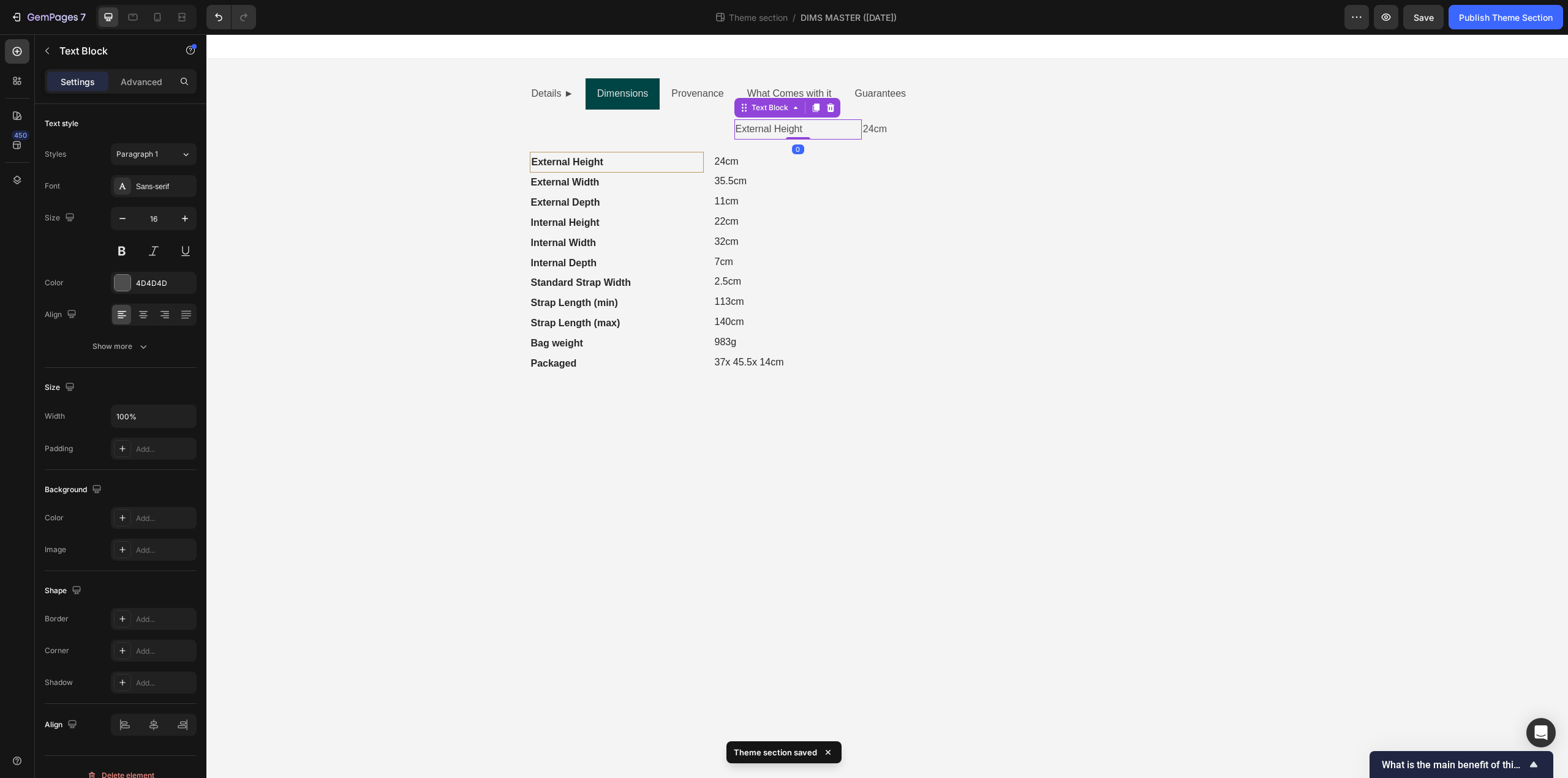
click at [779, 131] on p "External Height" at bounding box center [798, 129] width 125 height 18
click at [1018, 132] on p "24cm" at bounding box center [951, 129] width 176 height 18
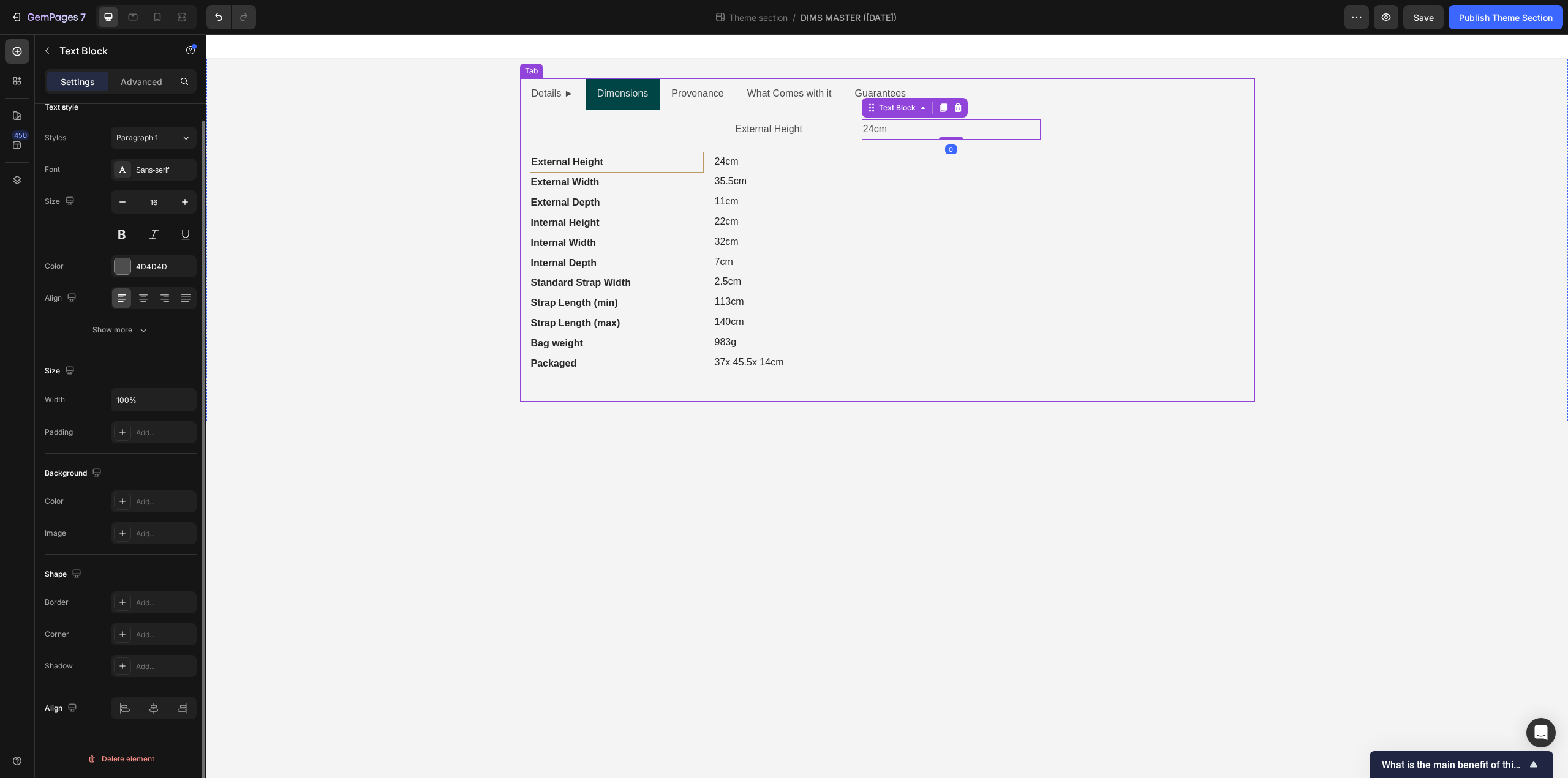
click at [1016, 142] on div "External Height Text Block 24cm Text Block 0 Row Text Block External Height Tex…" at bounding box center [887, 256] width 715 height 273
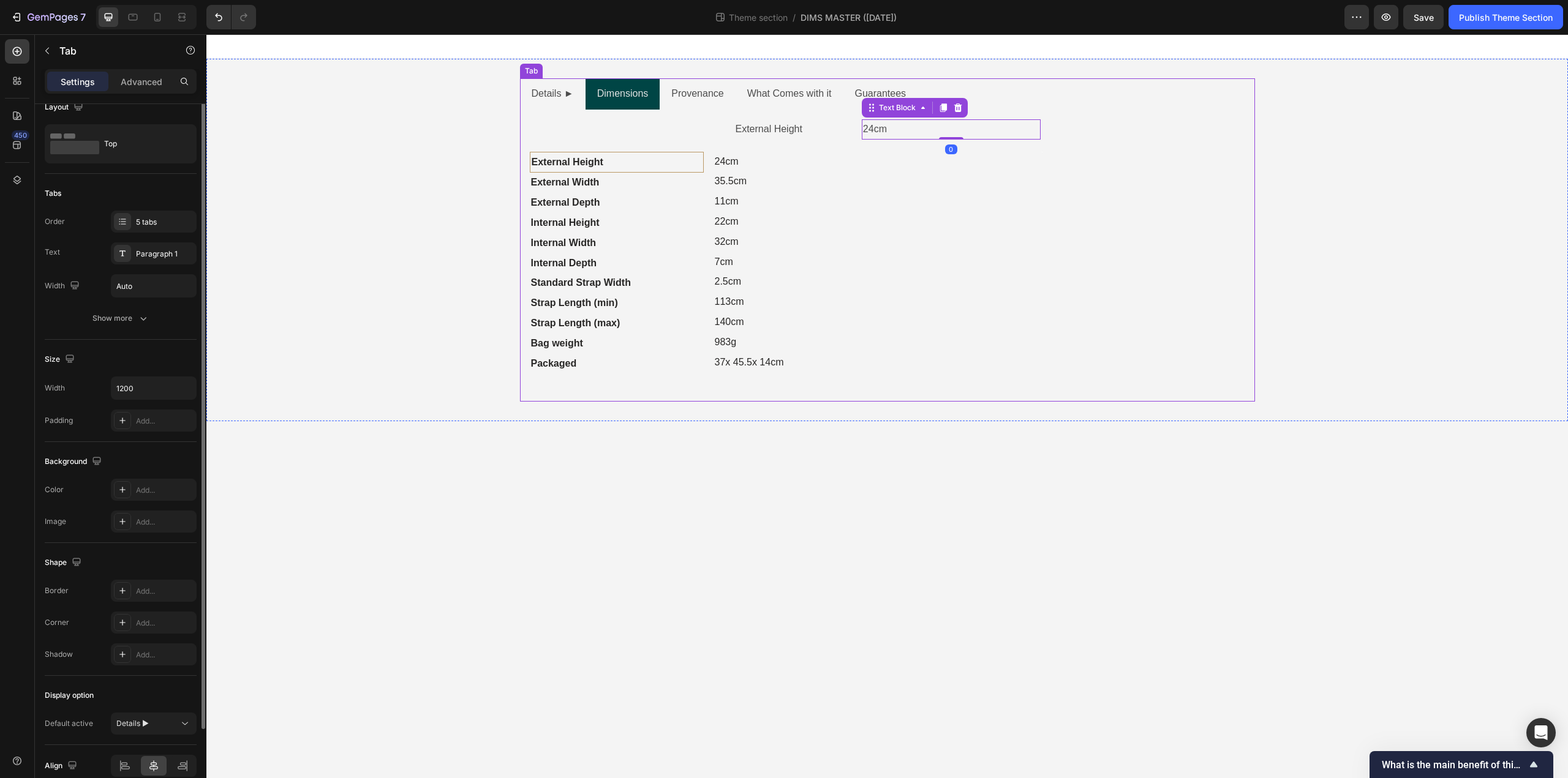
scroll to position [0, 0]
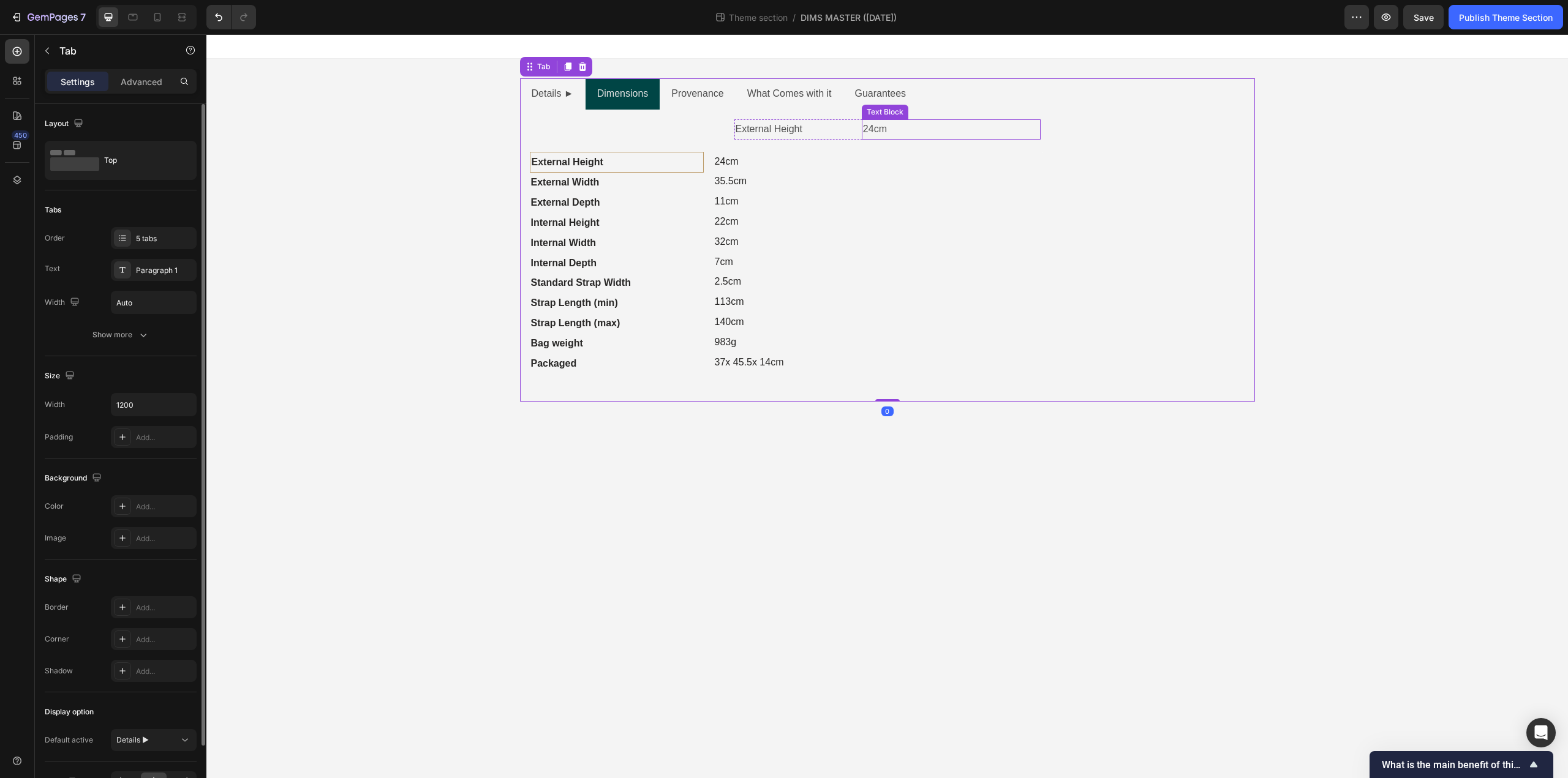
click at [949, 137] on div "24cm Text Block" at bounding box center [950, 129] width 179 height 20
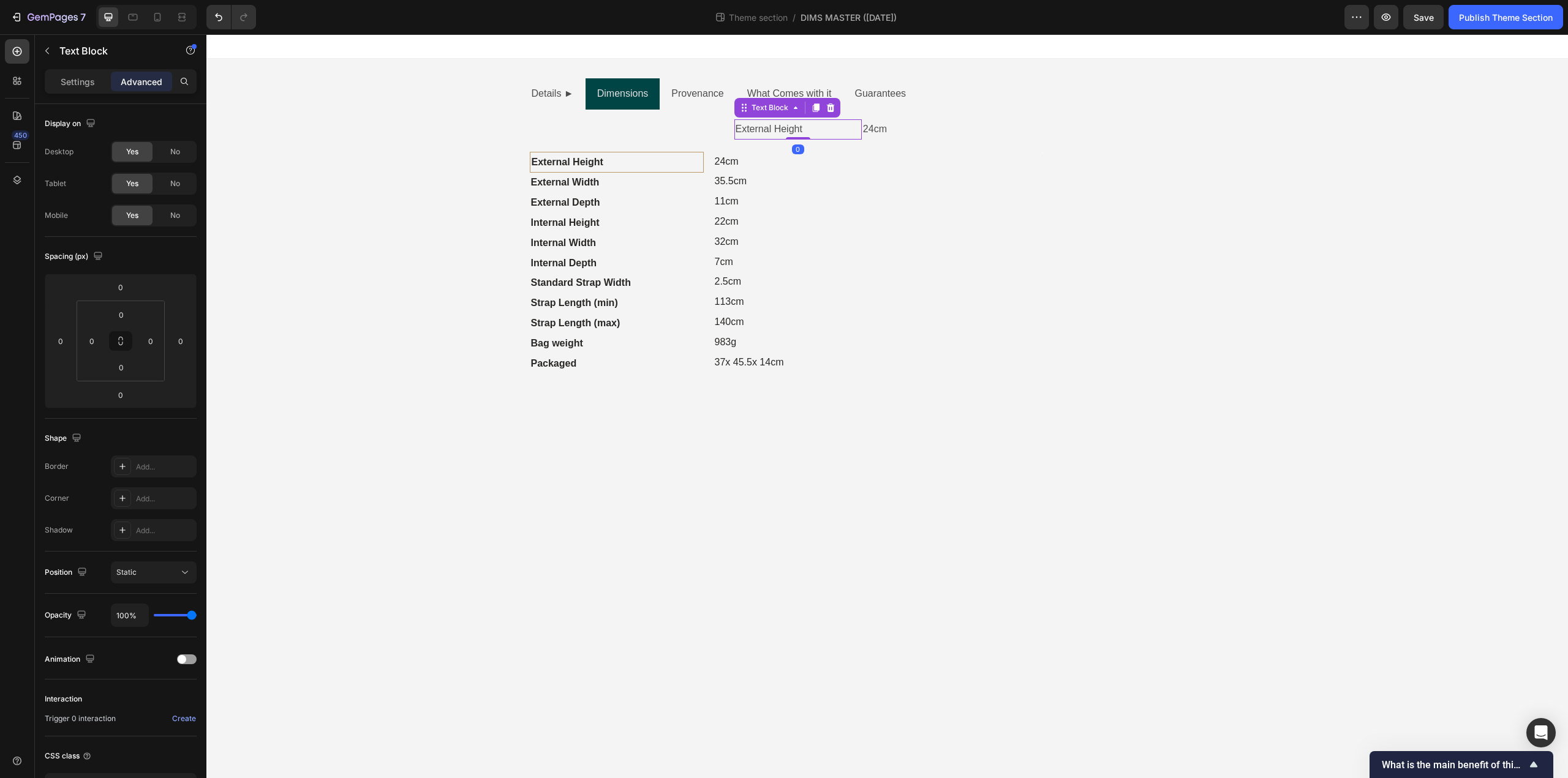
click at [790, 132] on p "External Height" at bounding box center [798, 129] width 125 height 18
click at [774, 107] on div "Text Block" at bounding box center [770, 108] width 42 height 11
click at [761, 88] on div "Row 2 cols" at bounding box center [761, 86] width 42 height 7
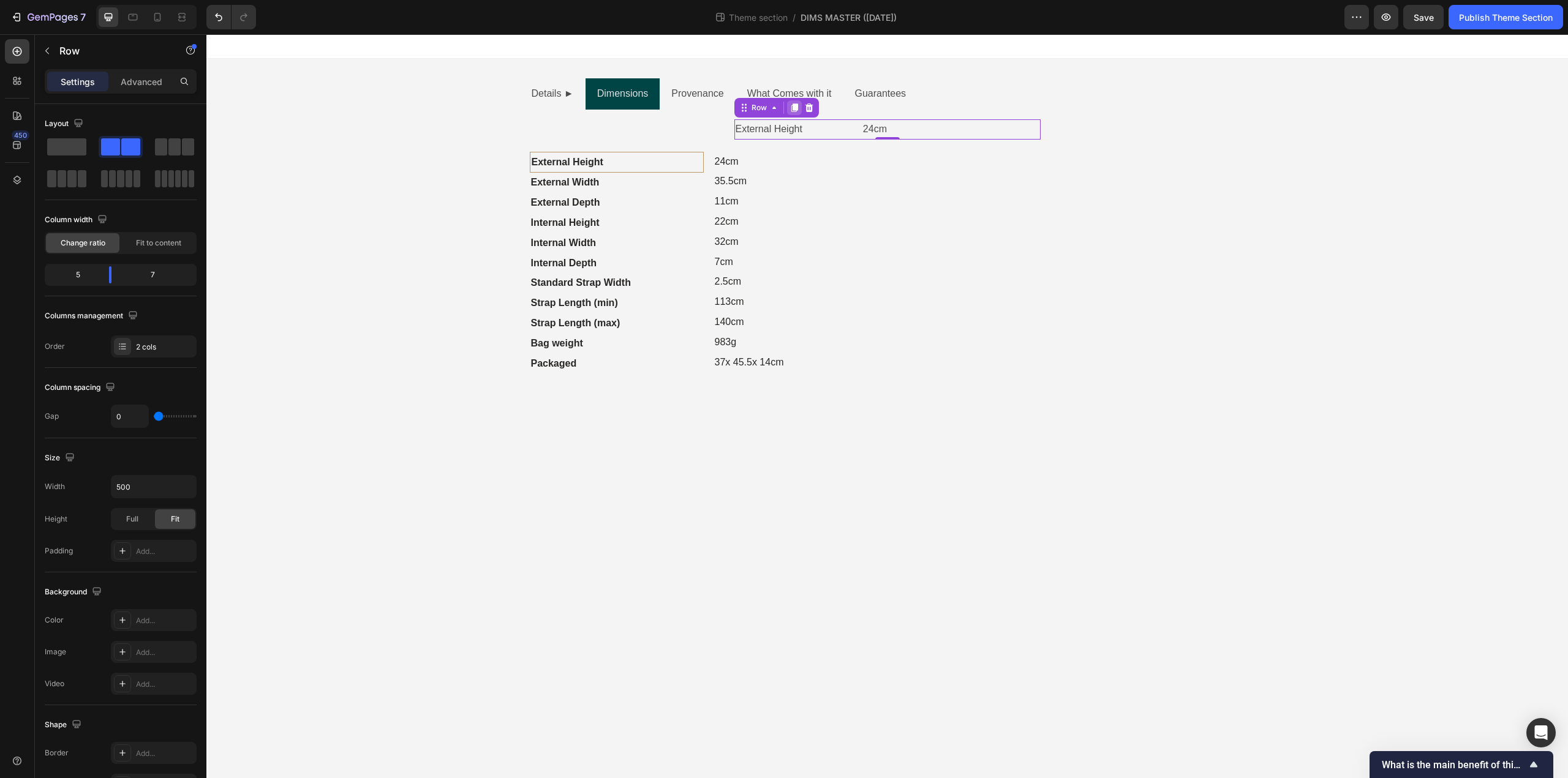
click at [793, 105] on icon at bounding box center [794, 107] width 6 height 9
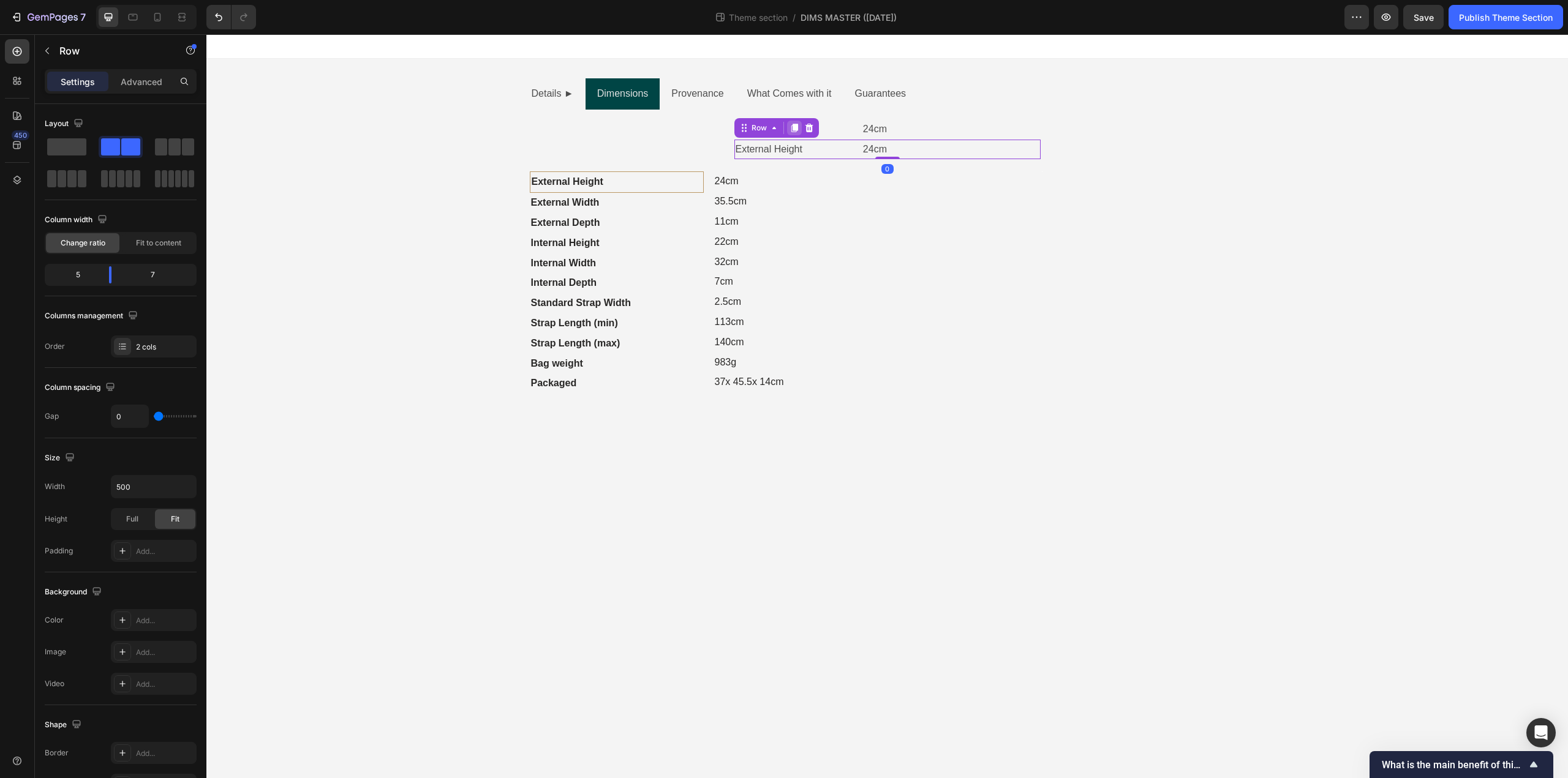
click at [795, 125] on icon at bounding box center [794, 128] width 6 height 9
click at [795, 145] on icon at bounding box center [794, 148] width 6 height 9
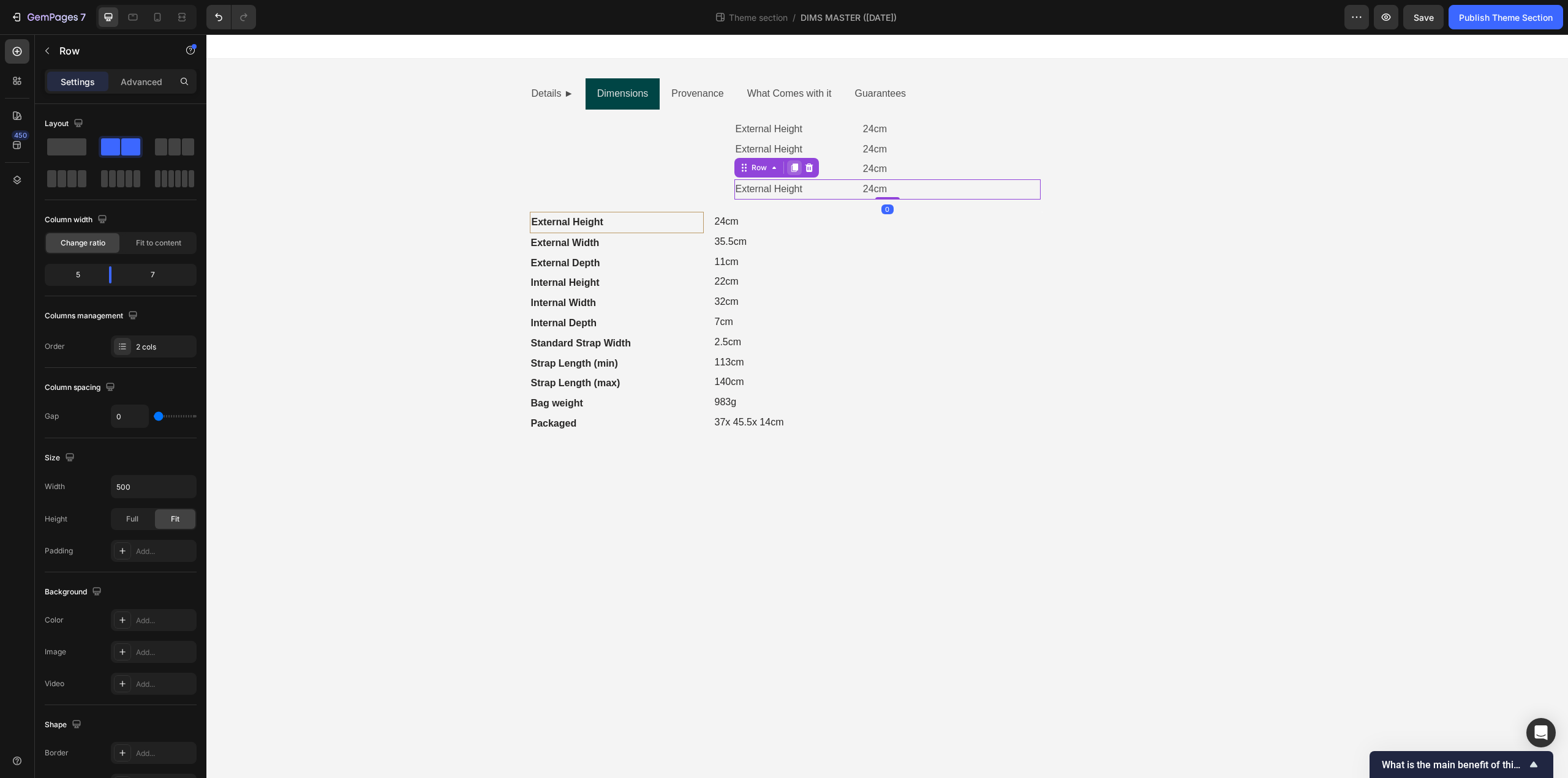
click at [795, 163] on icon at bounding box center [795, 168] width 10 height 10
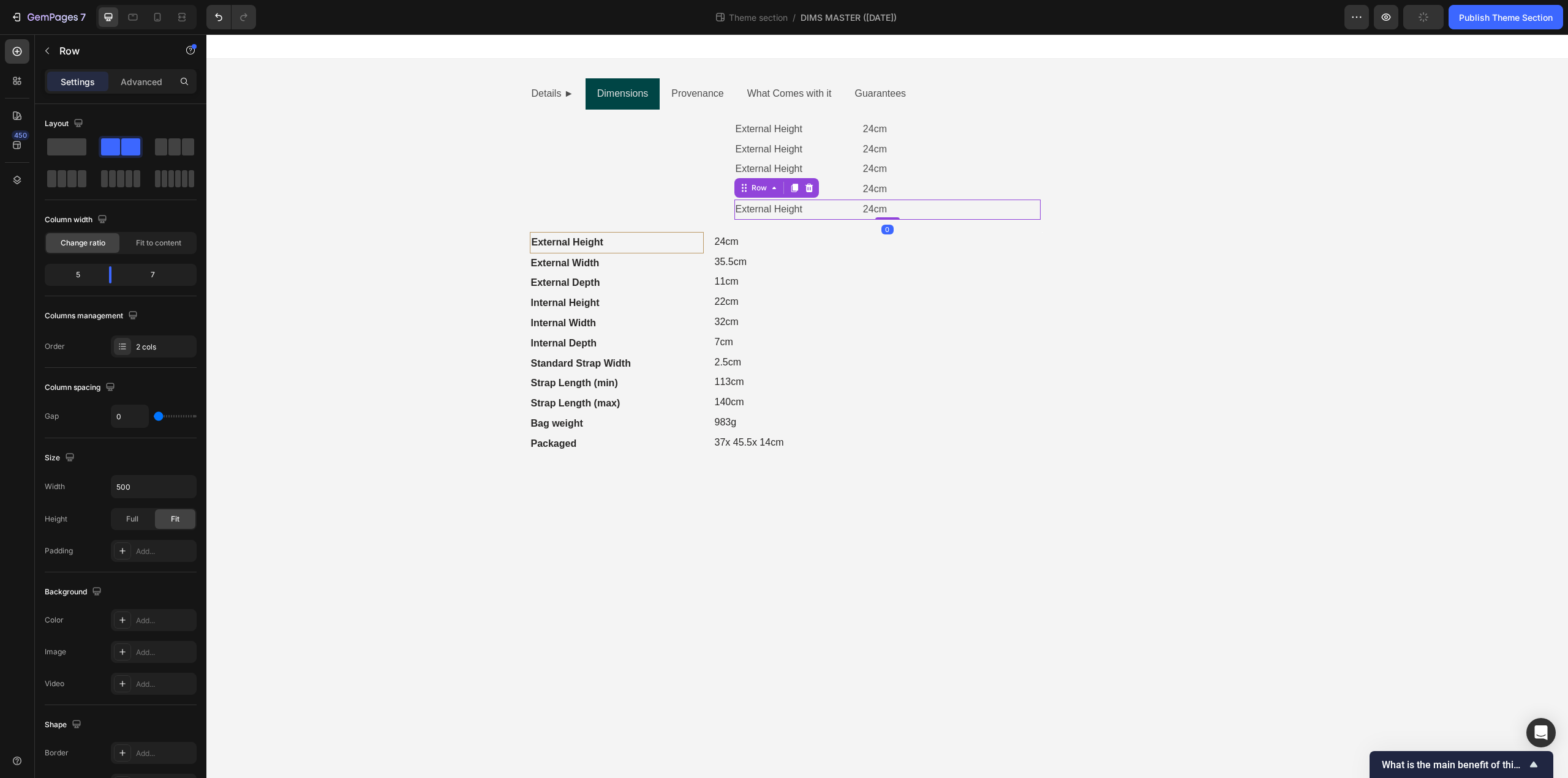
drag, startPoint x: 795, startPoint y: 184, endPoint x: 795, endPoint y: 196, distance: 12.0
click at [795, 186] on icon at bounding box center [794, 187] width 6 height 9
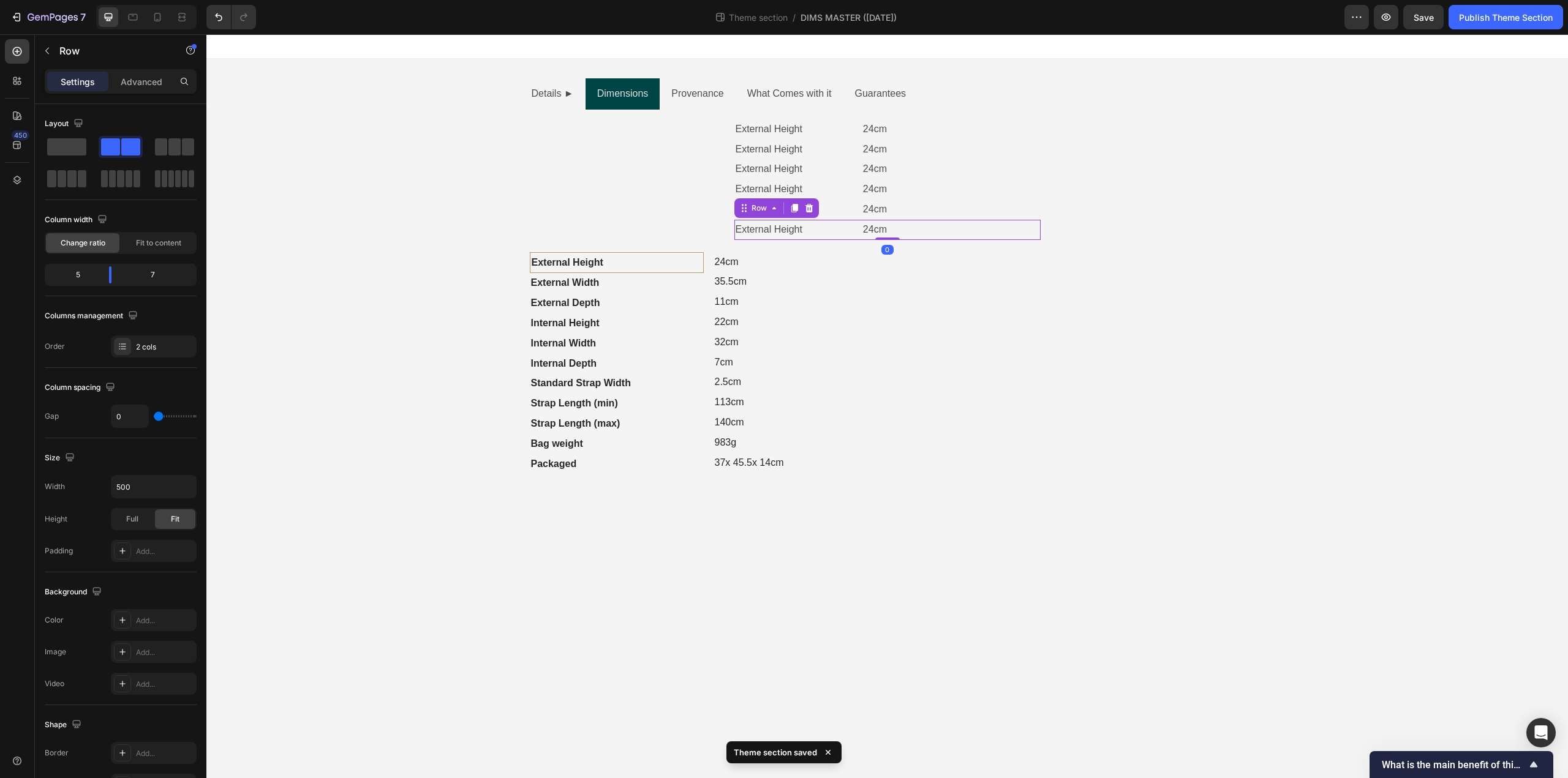
drag, startPoint x: 796, startPoint y: 206, endPoint x: 797, endPoint y: 218, distance: 12.0
click at [796, 208] on icon at bounding box center [794, 208] width 6 height 9
drag, startPoint x: 797, startPoint y: 224, endPoint x: 795, endPoint y: 242, distance: 18.1
click at [797, 225] on icon at bounding box center [794, 228] width 6 height 9
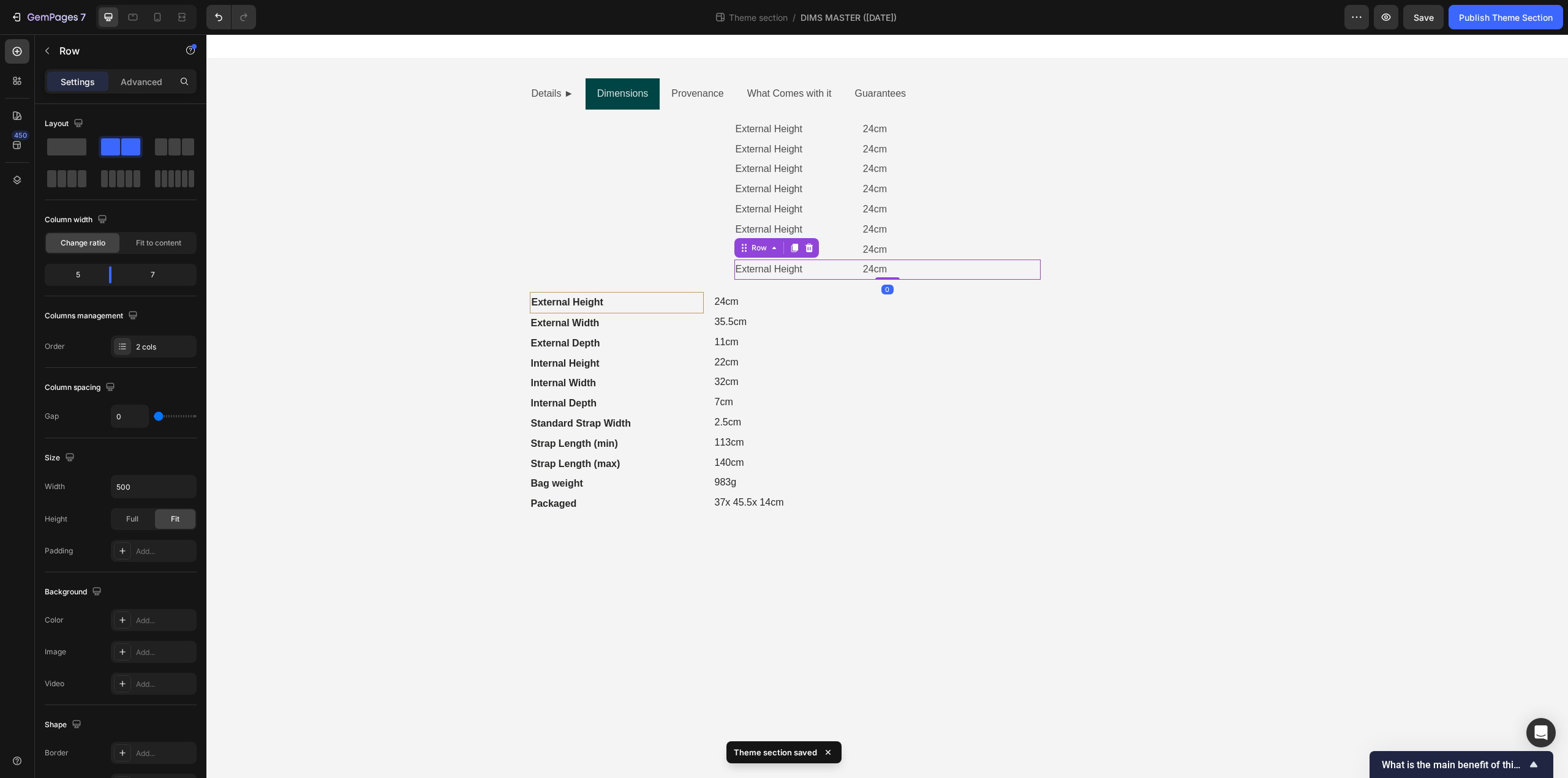
drag, startPoint x: 794, startPoint y: 247, endPoint x: 793, endPoint y: 263, distance: 16.0
click at [794, 250] on icon at bounding box center [794, 248] width 6 height 9
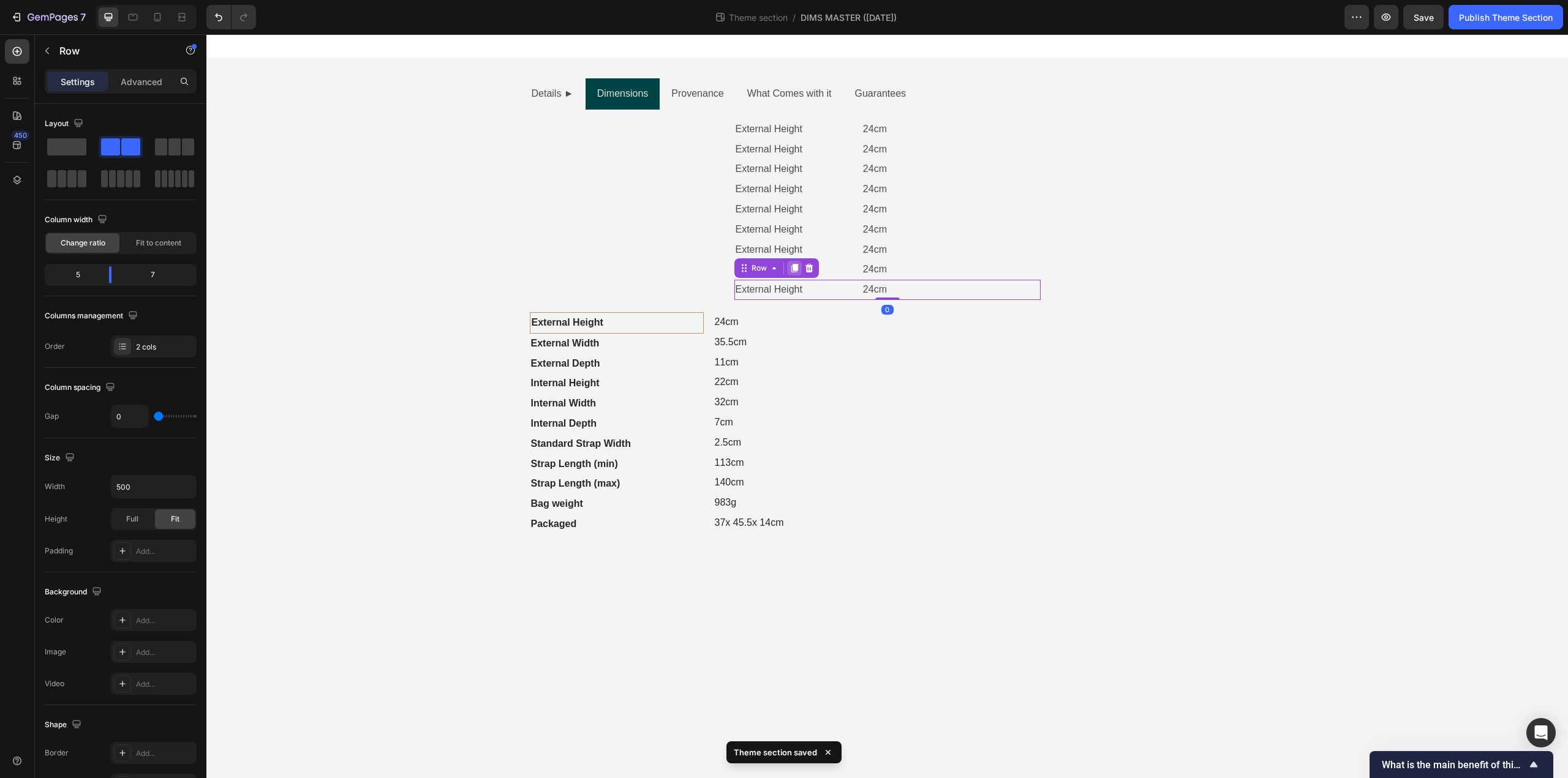
click at [793, 265] on icon at bounding box center [794, 268] width 6 height 9
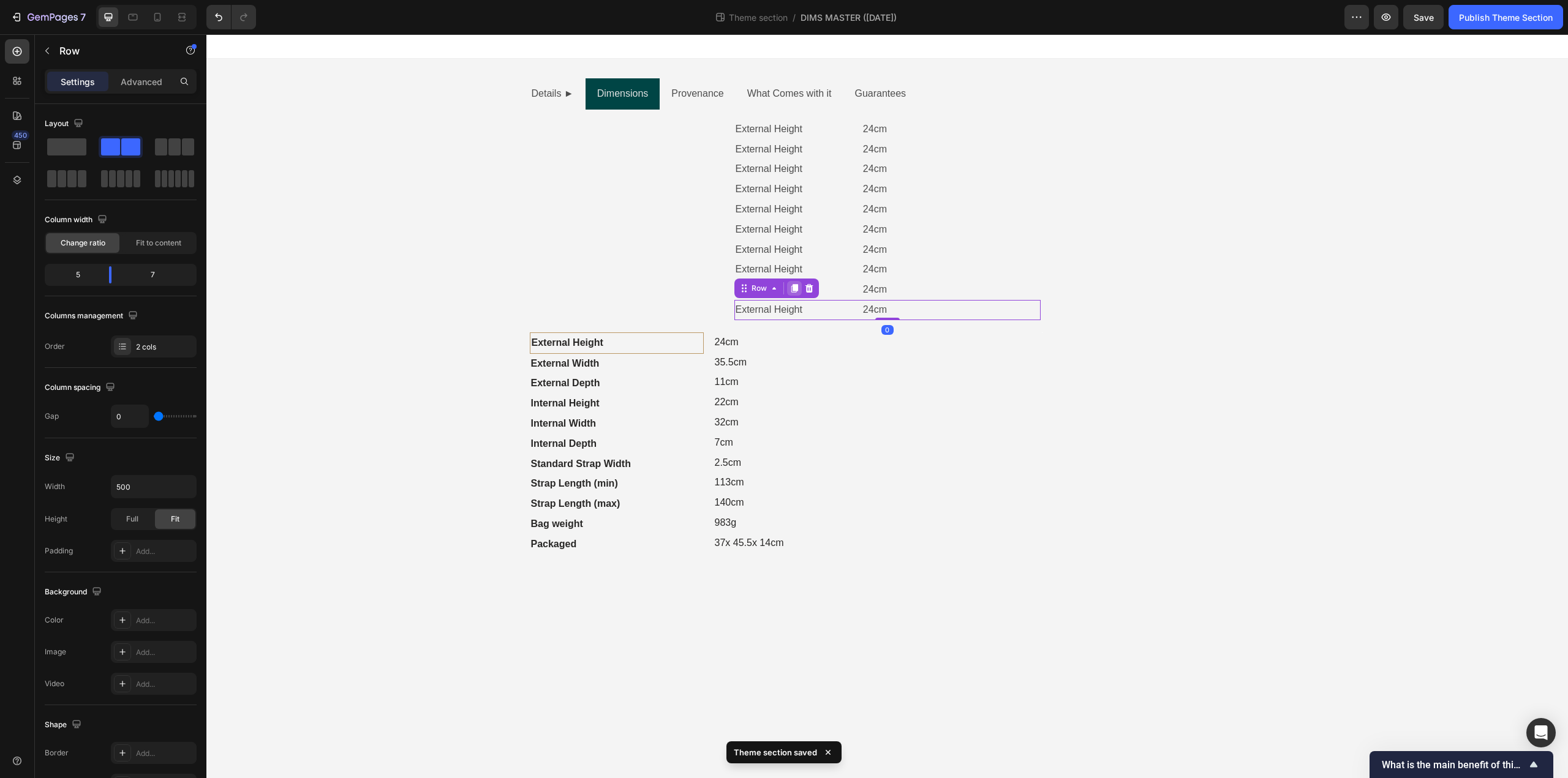
click at [797, 282] on div at bounding box center [795, 288] width 15 height 15
drag, startPoint x: 795, startPoint y: 304, endPoint x: 841, endPoint y: 388, distance: 95.8
click at [795, 305] on icon at bounding box center [795, 309] width 10 height 10
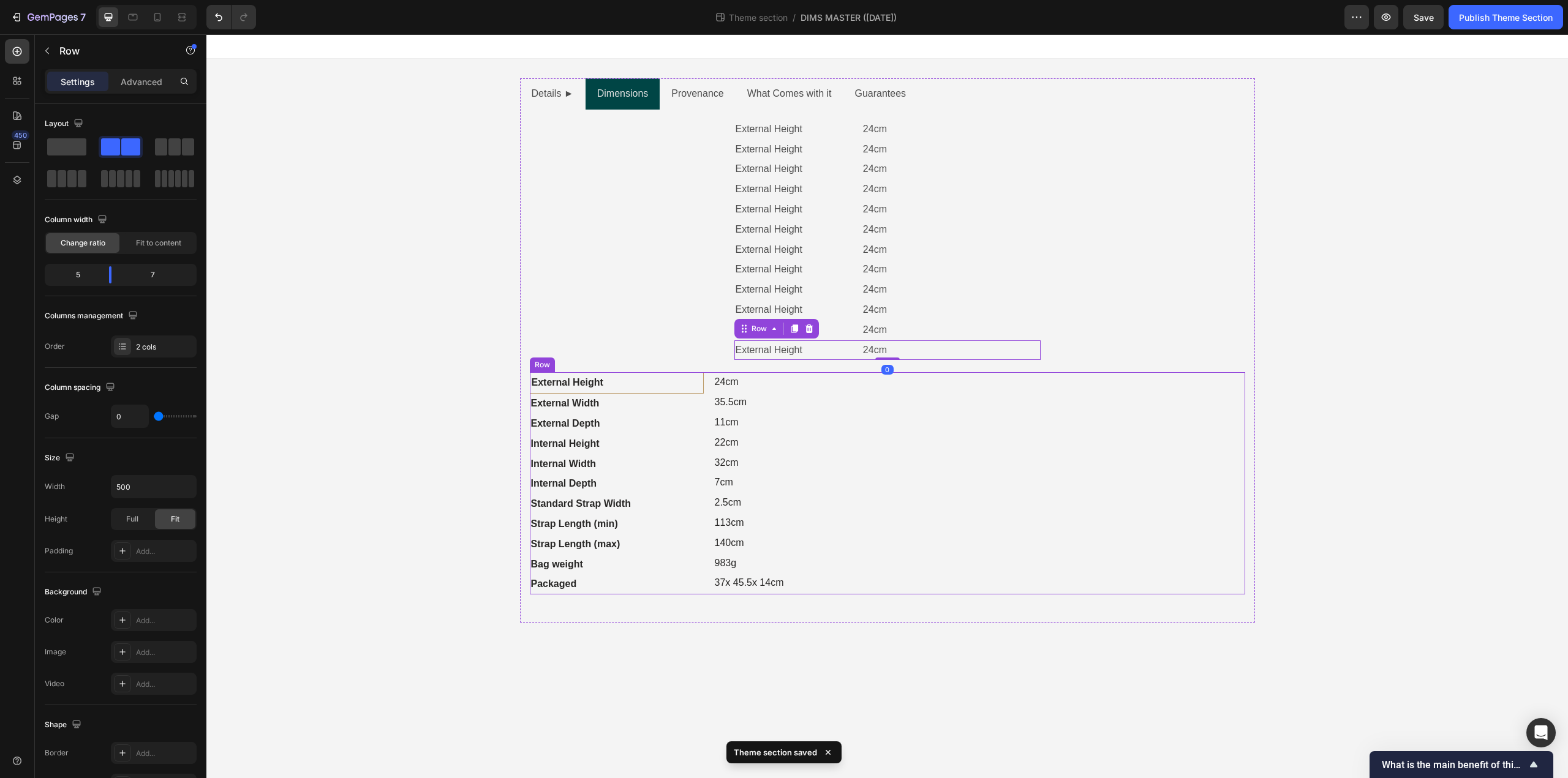
click at [875, 444] on div "Image Image" at bounding box center [1042, 483] width 406 height 222
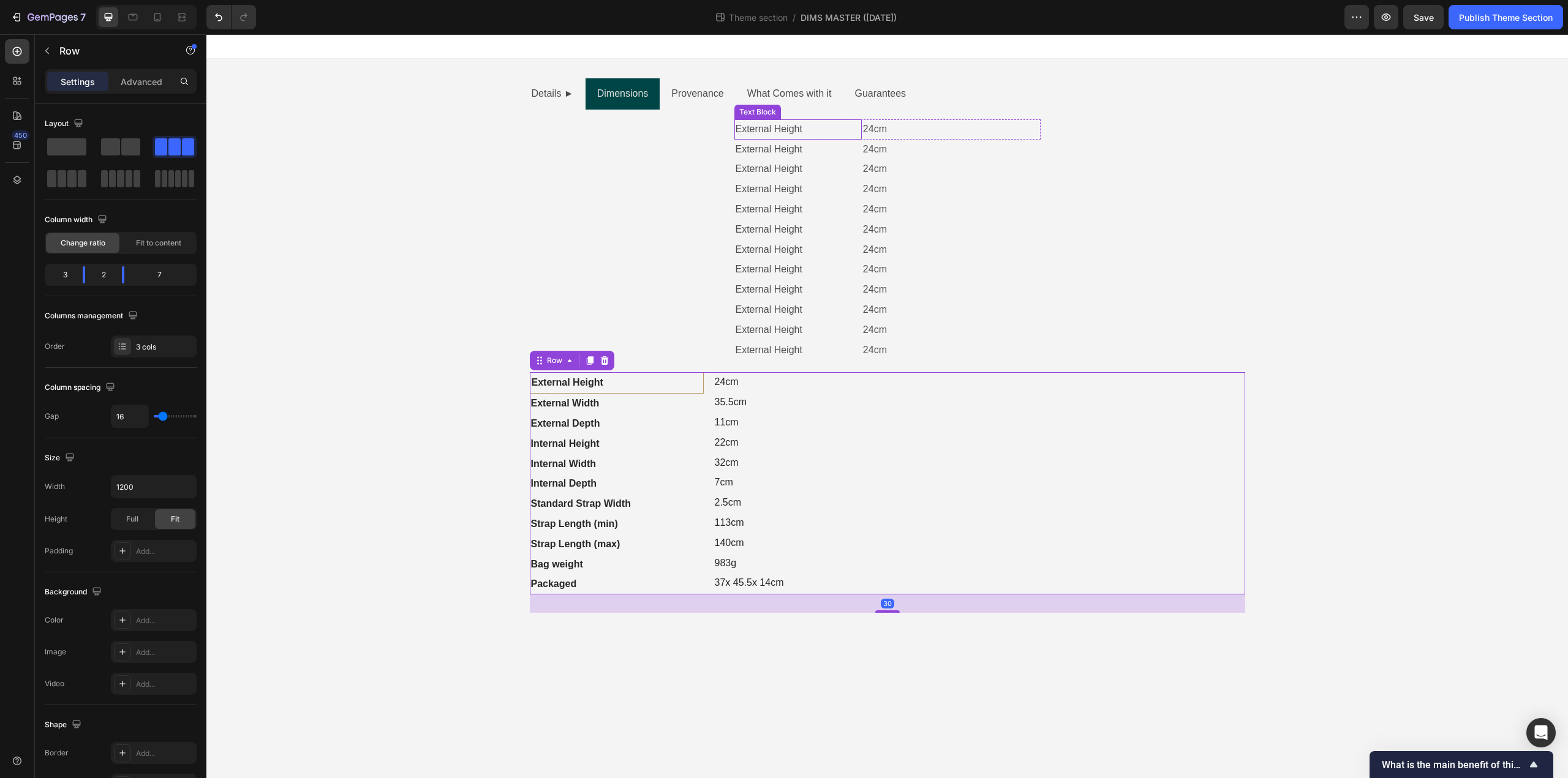
click at [777, 126] on p "External Height" at bounding box center [798, 129] width 125 height 18
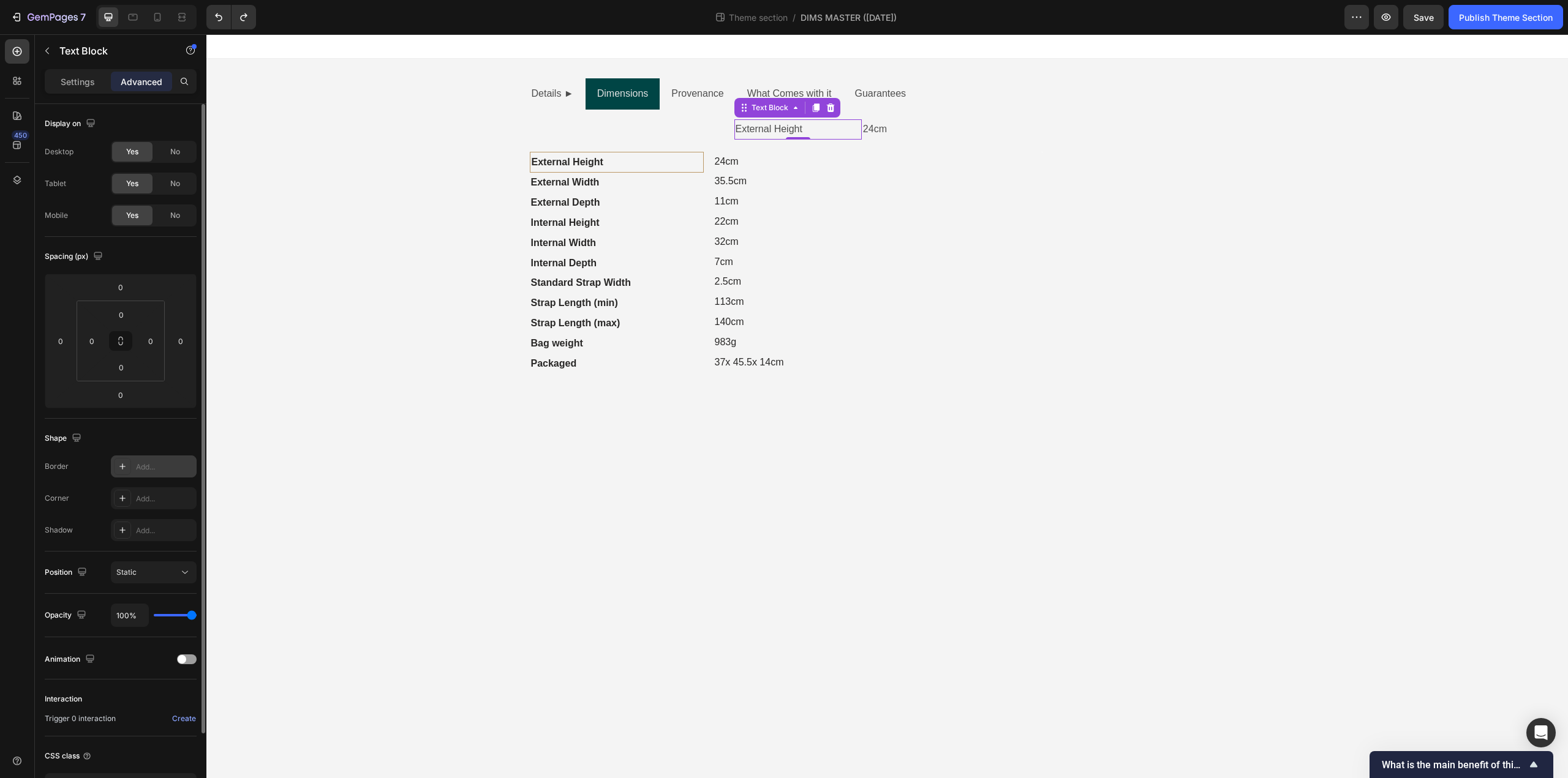
click at [155, 467] on div "Add..." at bounding box center [164, 467] width 57 height 11
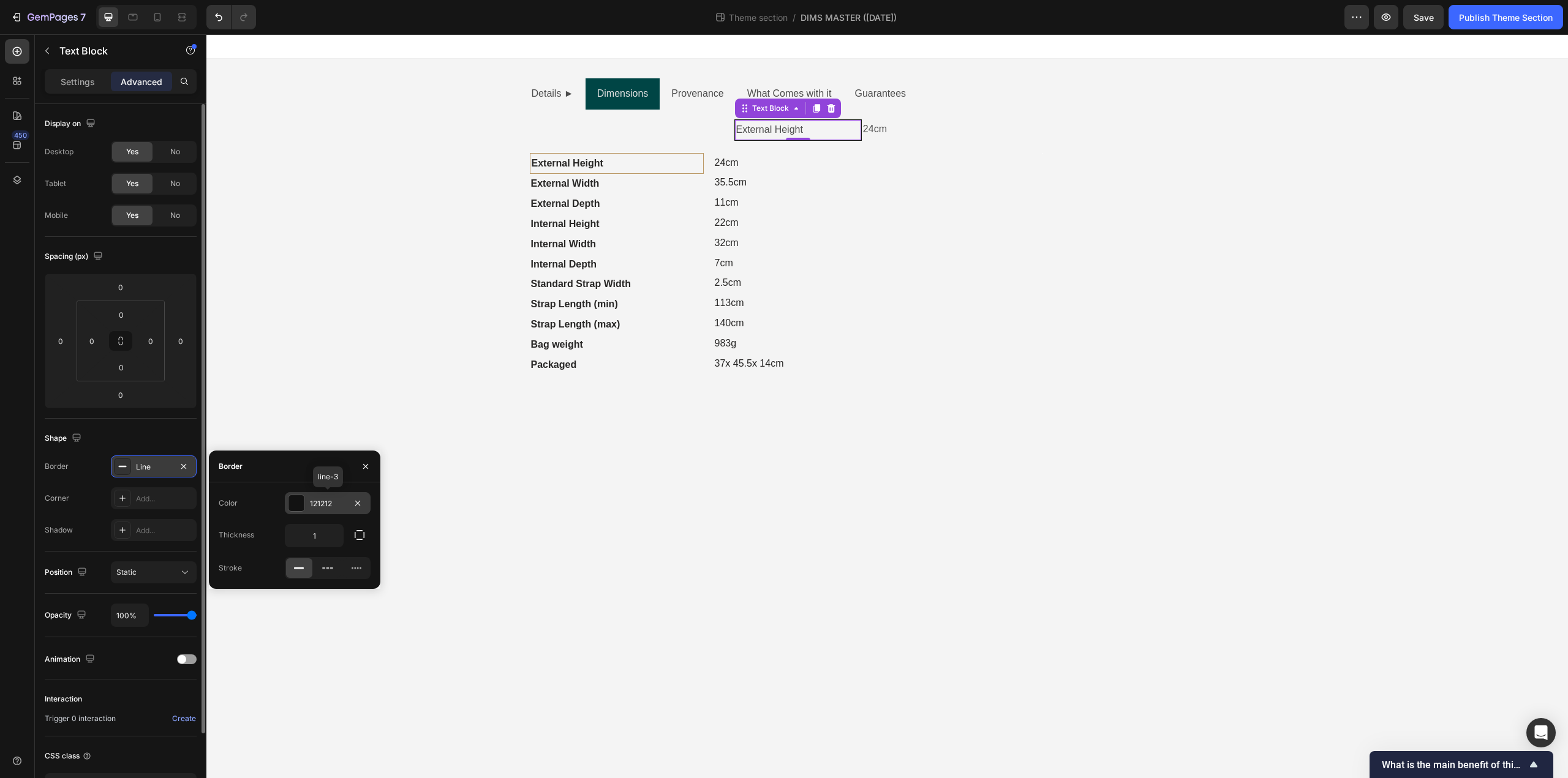
click at [325, 499] on div "121212" at bounding box center [327, 504] width 36 height 11
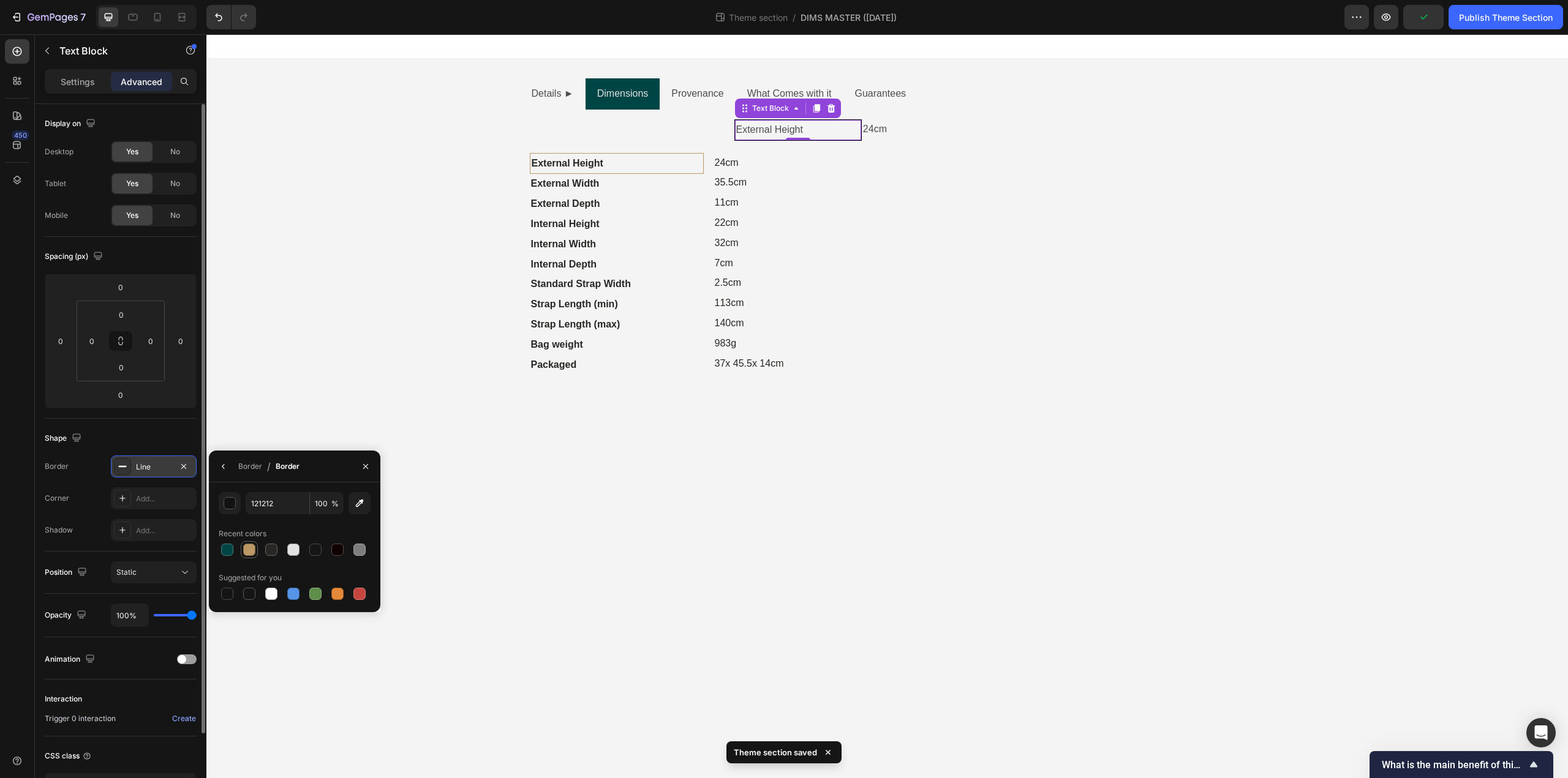
click at [244, 549] on div at bounding box center [249, 549] width 12 height 12
type input "BB9966"
click at [183, 431] on div "Shape" at bounding box center [120, 438] width 152 height 19
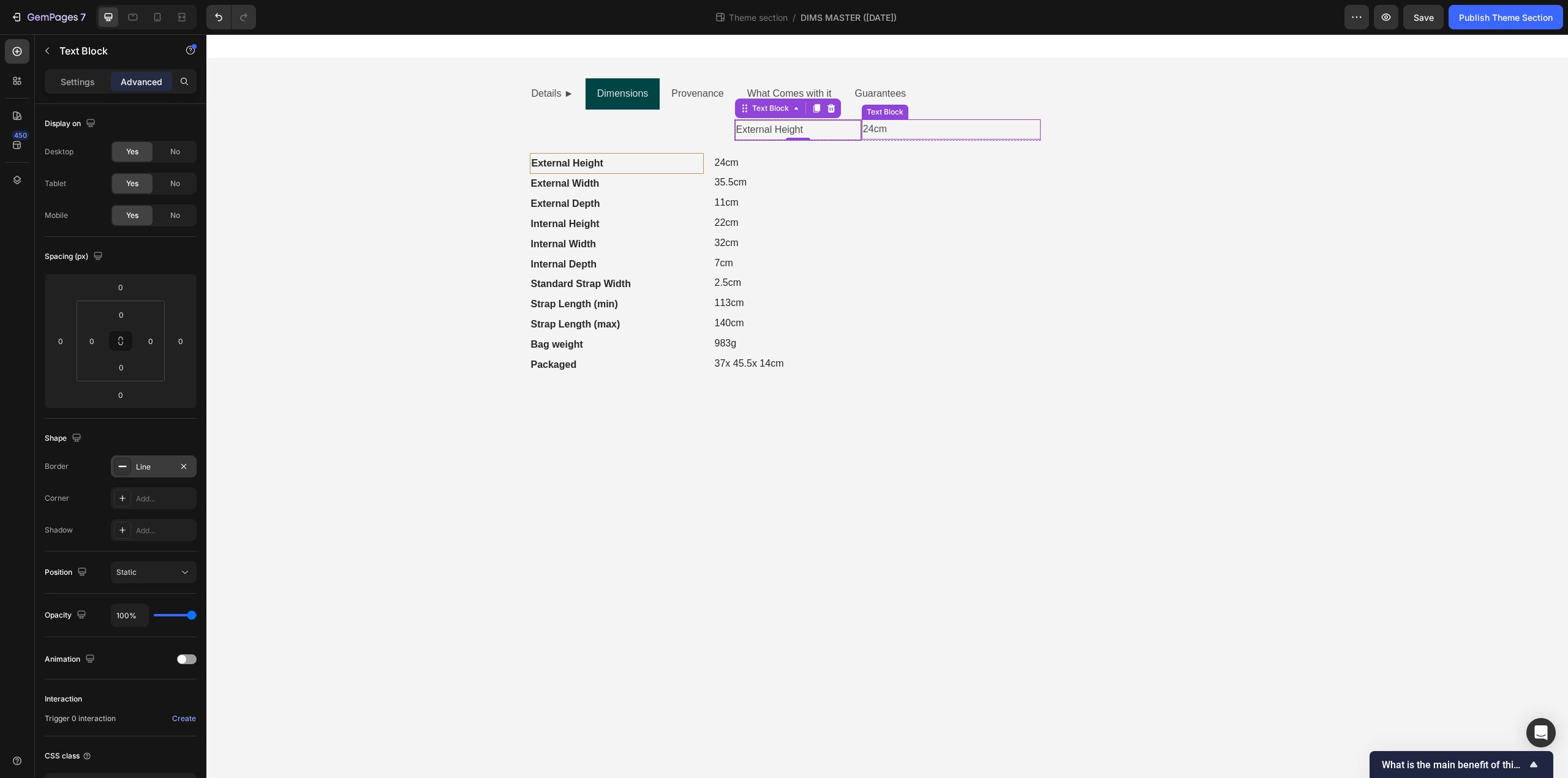
click at [896, 130] on p "24cm" at bounding box center [951, 129] width 176 height 18
click at [147, 471] on div "Add..." at bounding box center [164, 467] width 57 height 11
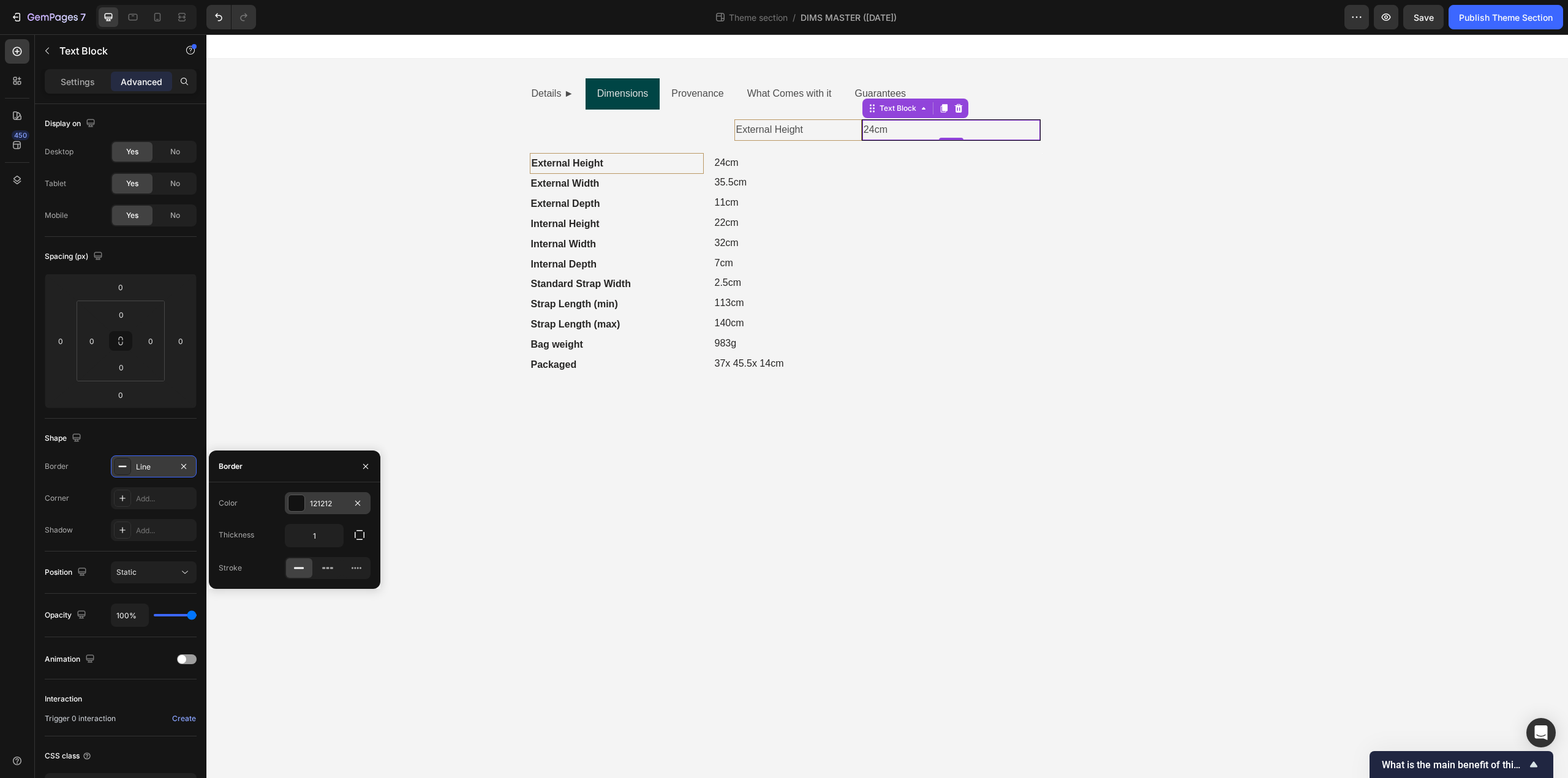
click at [331, 501] on div "121212" at bounding box center [327, 504] width 36 height 11
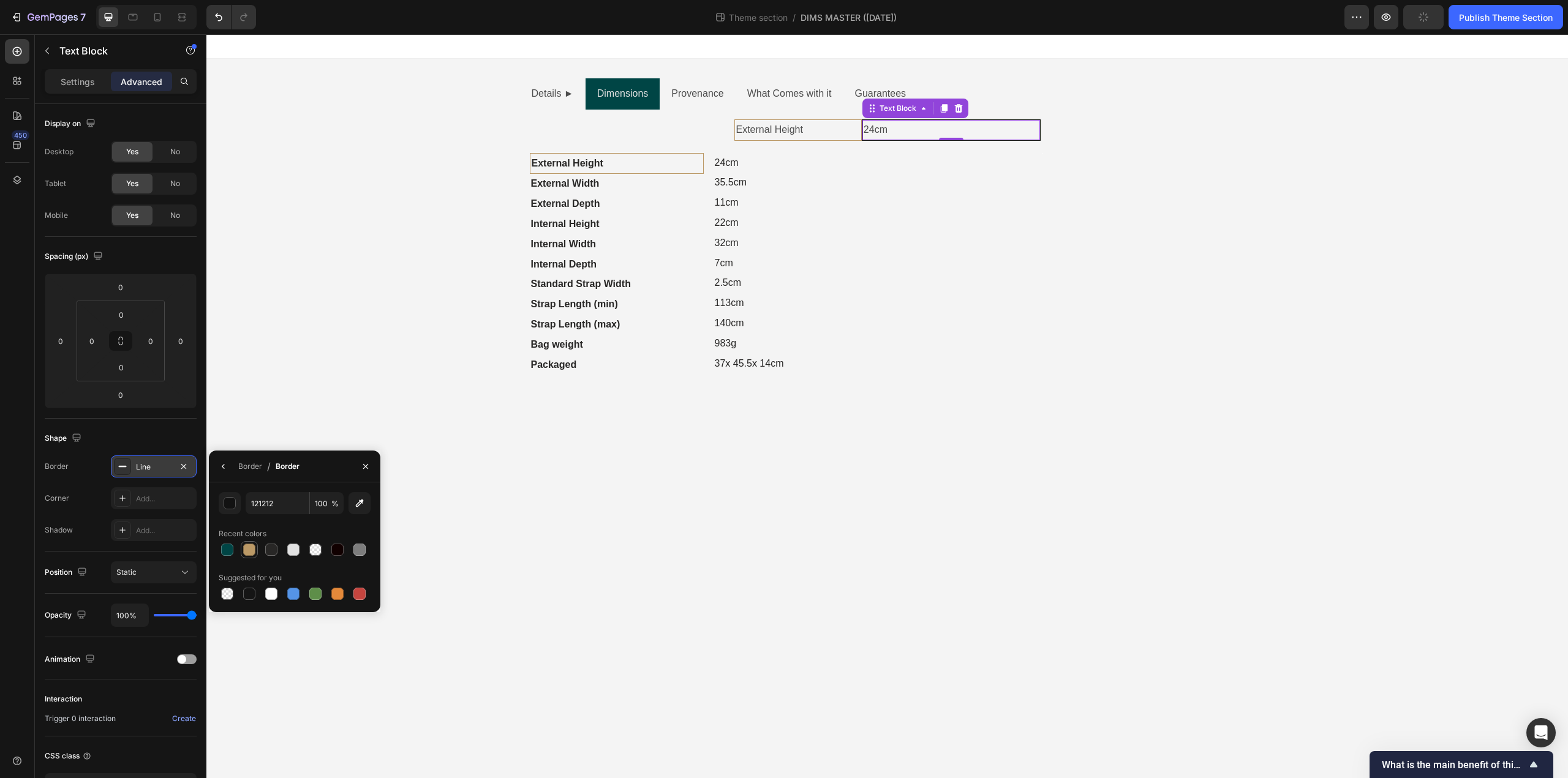
click at [247, 549] on div at bounding box center [249, 549] width 12 height 12
type input "BB9966"
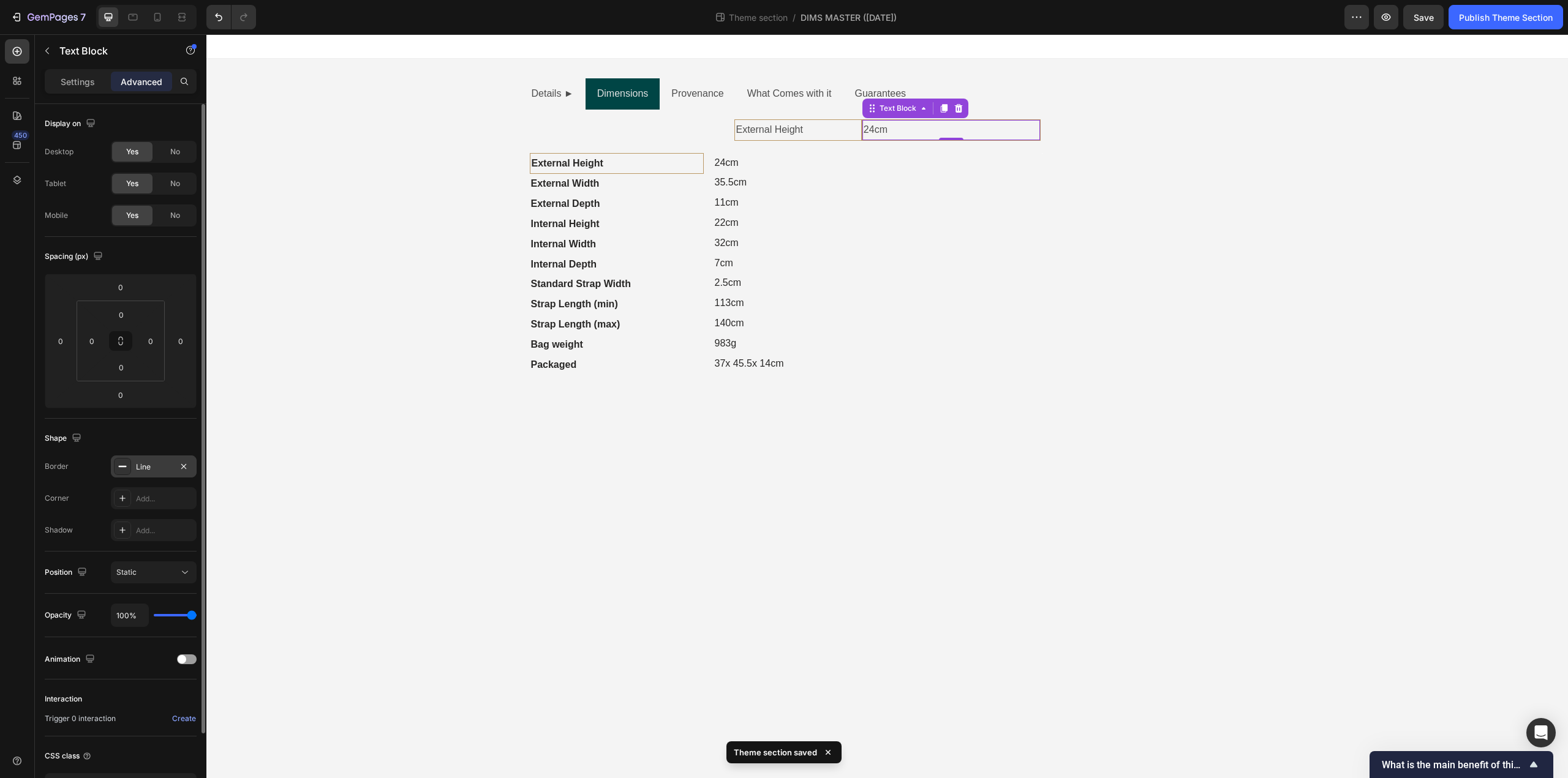
click at [142, 431] on div "Shape" at bounding box center [120, 438] width 152 height 19
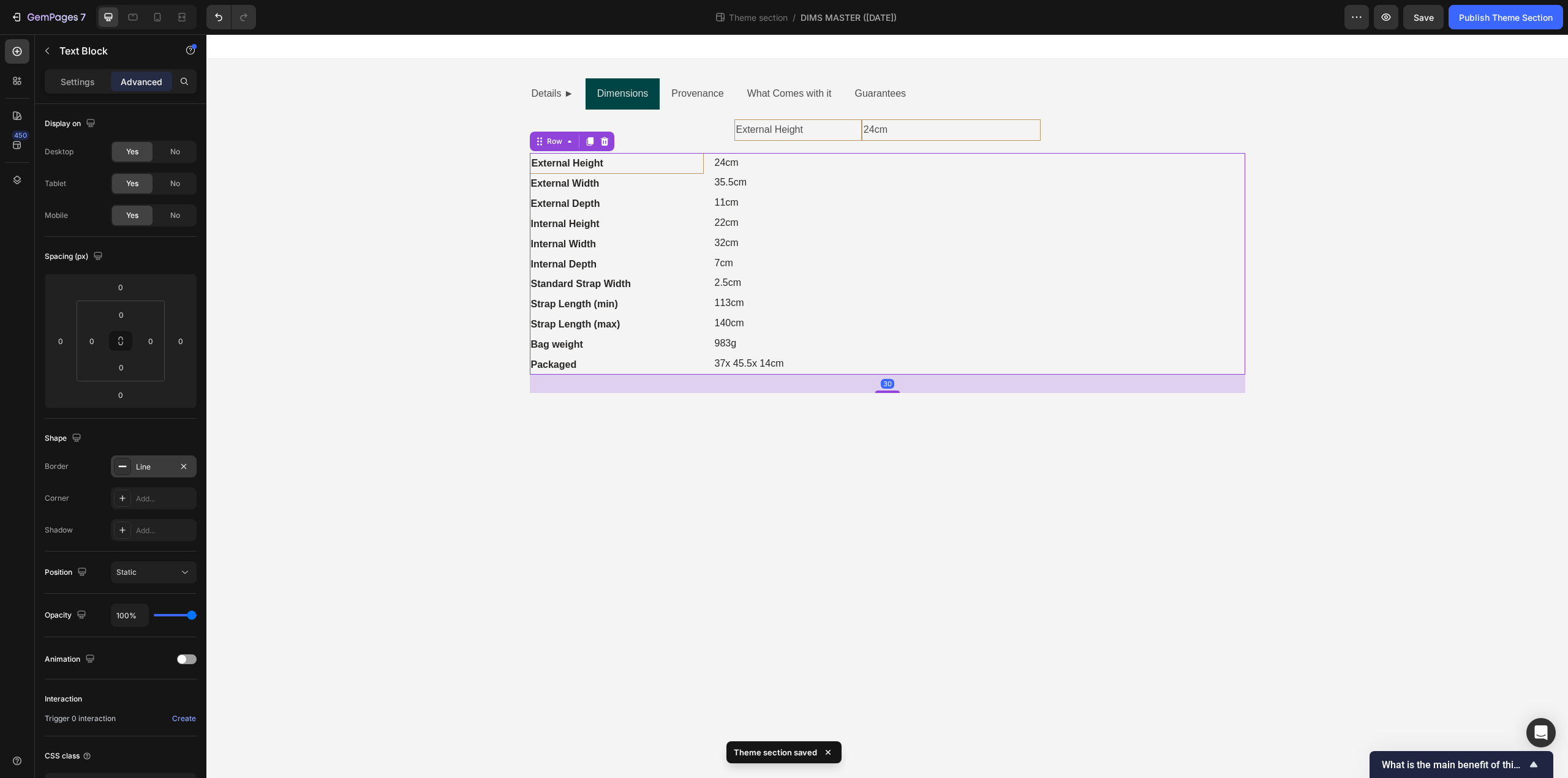
click at [871, 305] on div "Image Image" at bounding box center [1042, 263] width 406 height 222
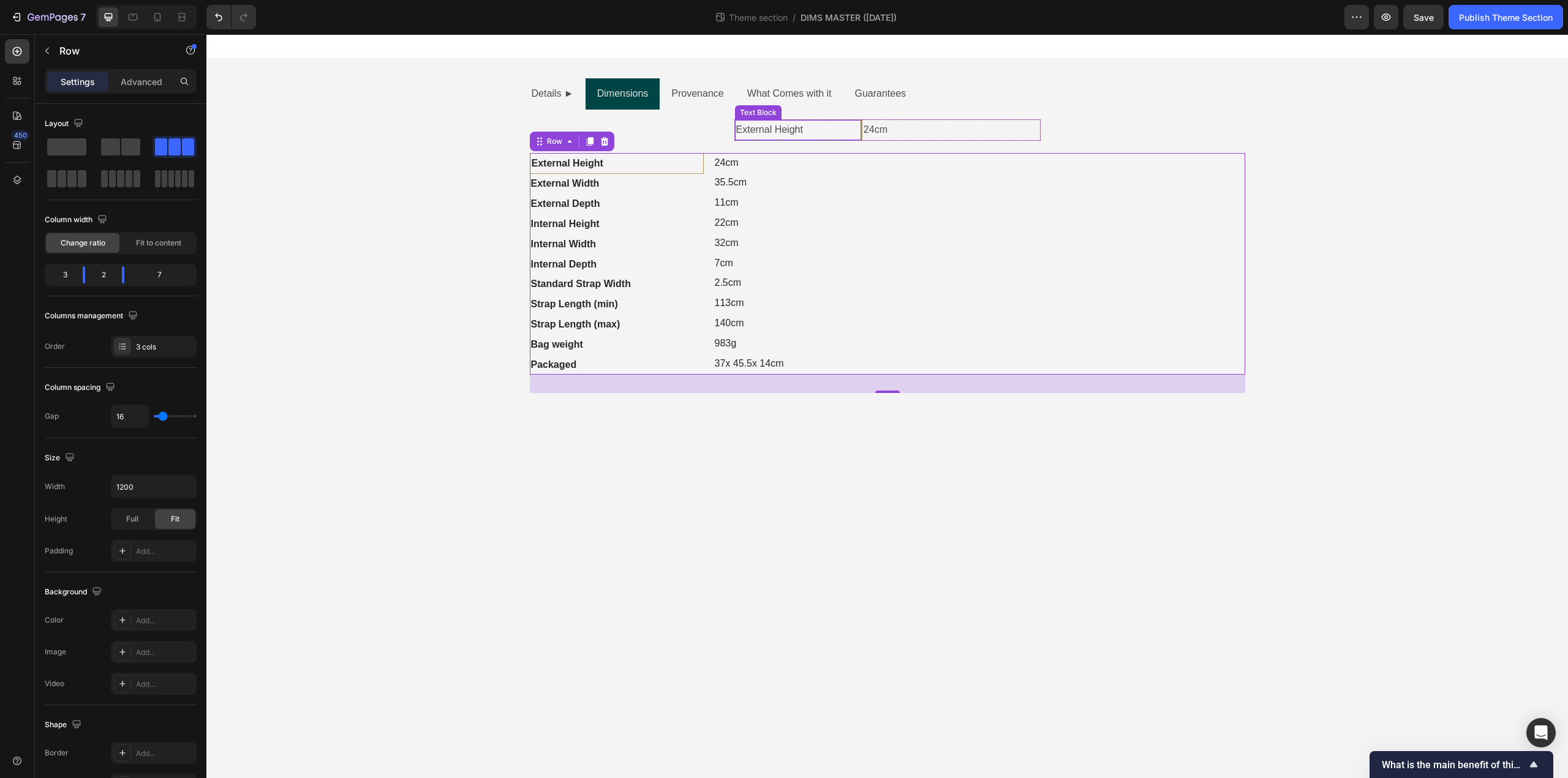
click at [765, 112] on div "Text Block" at bounding box center [758, 113] width 42 height 11
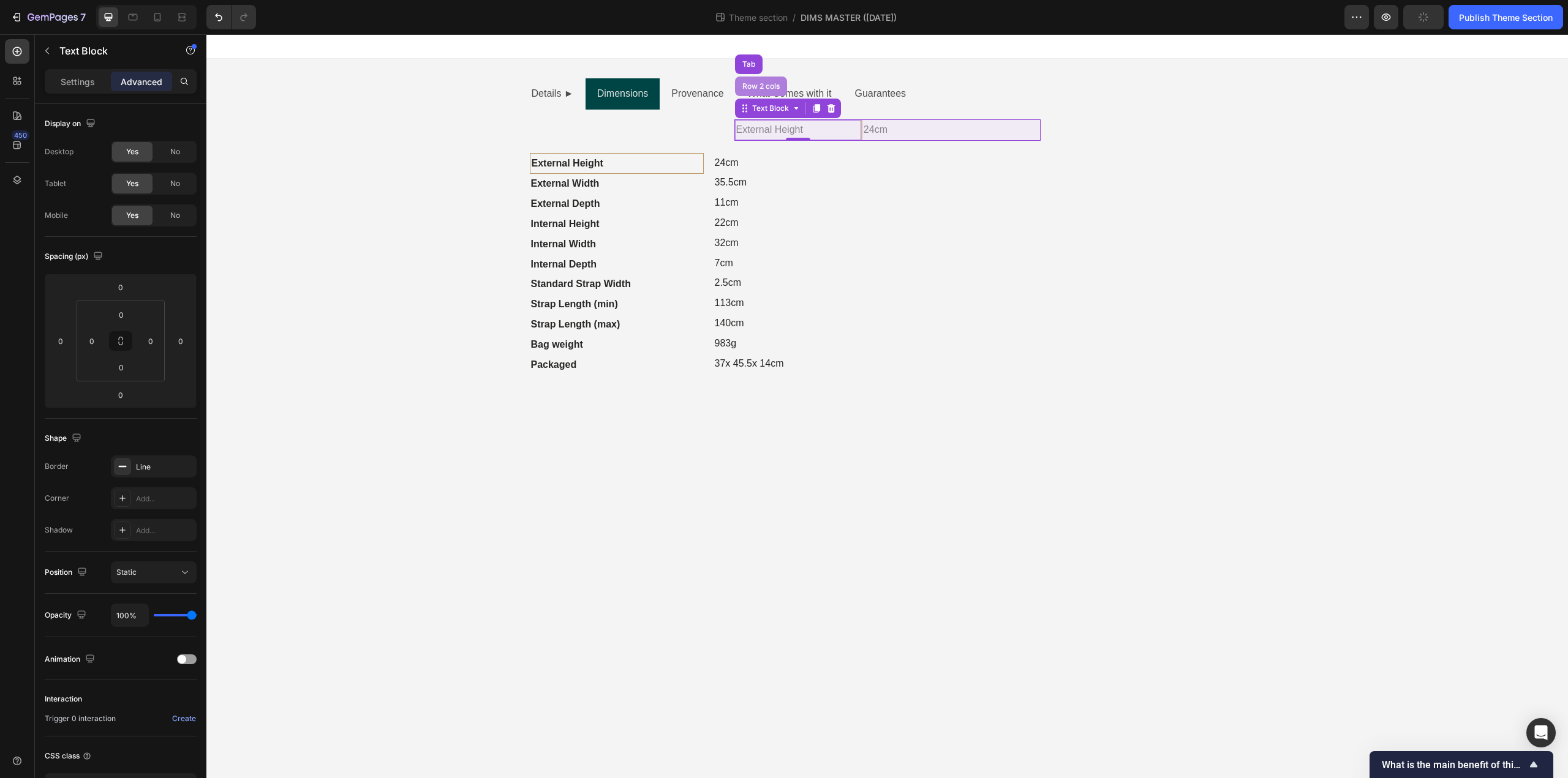
click at [760, 90] on div "Row 2 cols" at bounding box center [761, 86] width 52 height 19
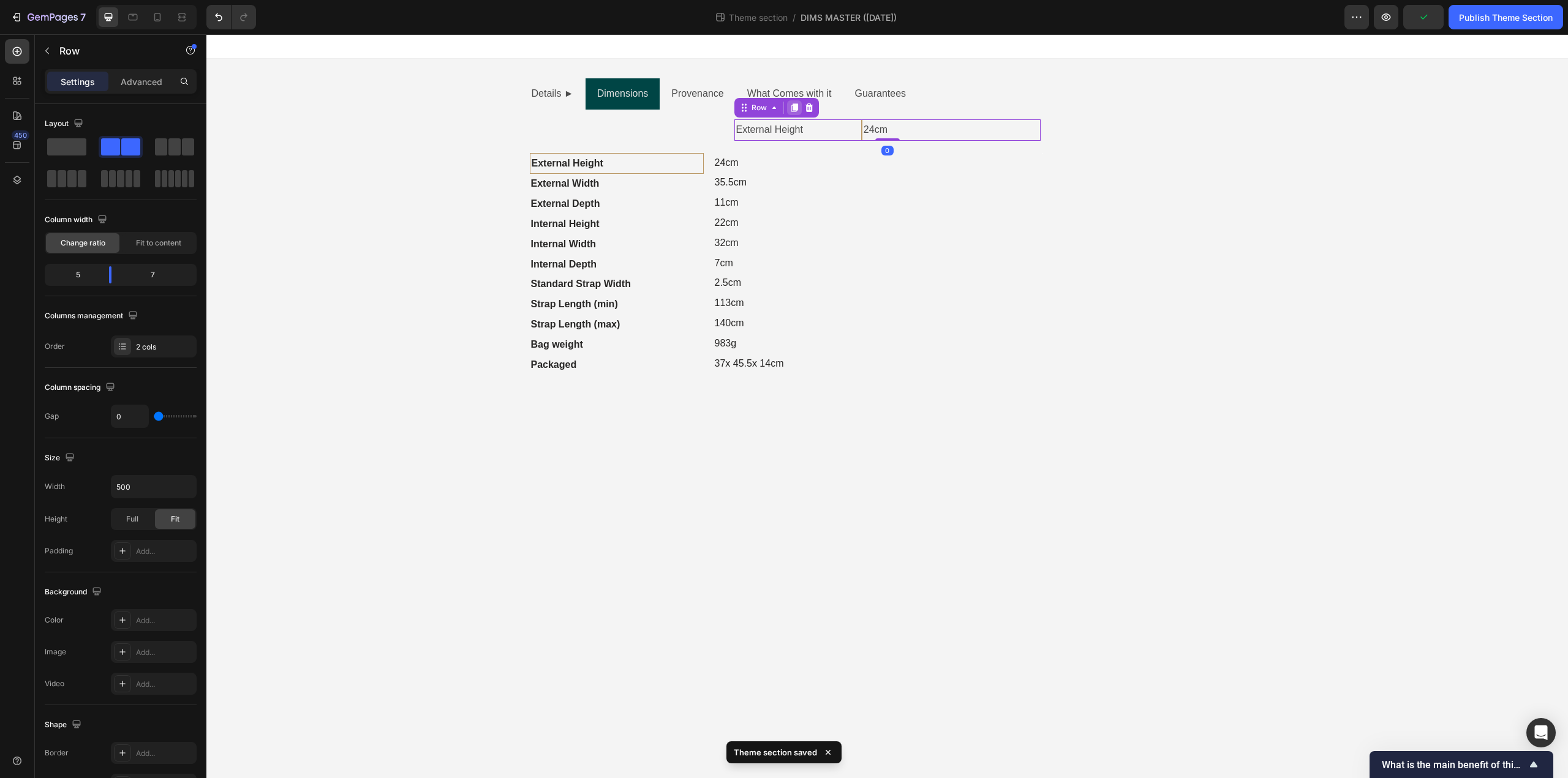
click at [799, 107] on div at bounding box center [795, 107] width 15 height 15
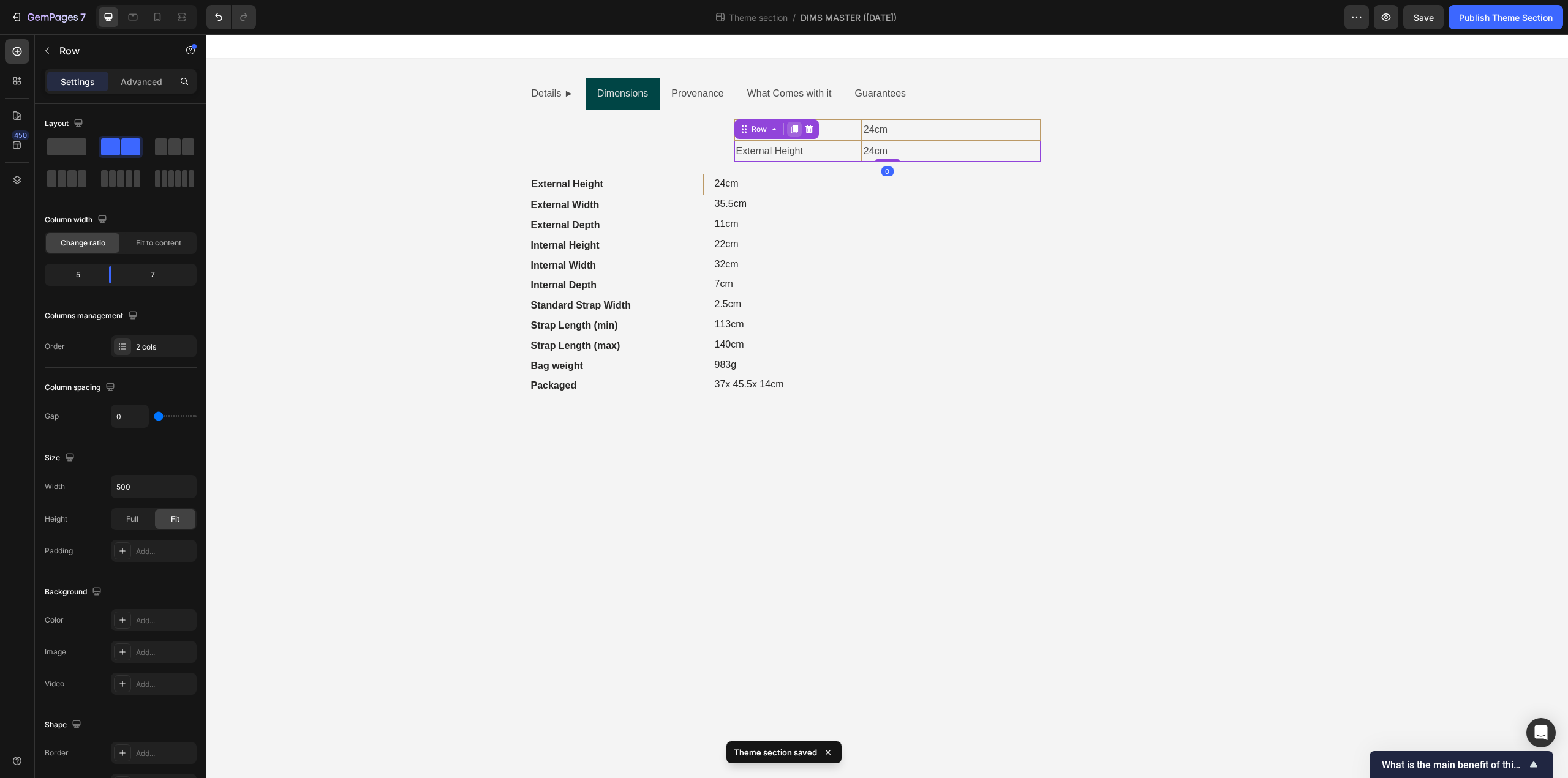
click at [797, 129] on icon at bounding box center [794, 129] width 6 height 9
click at [792, 149] on icon at bounding box center [795, 150] width 10 height 10
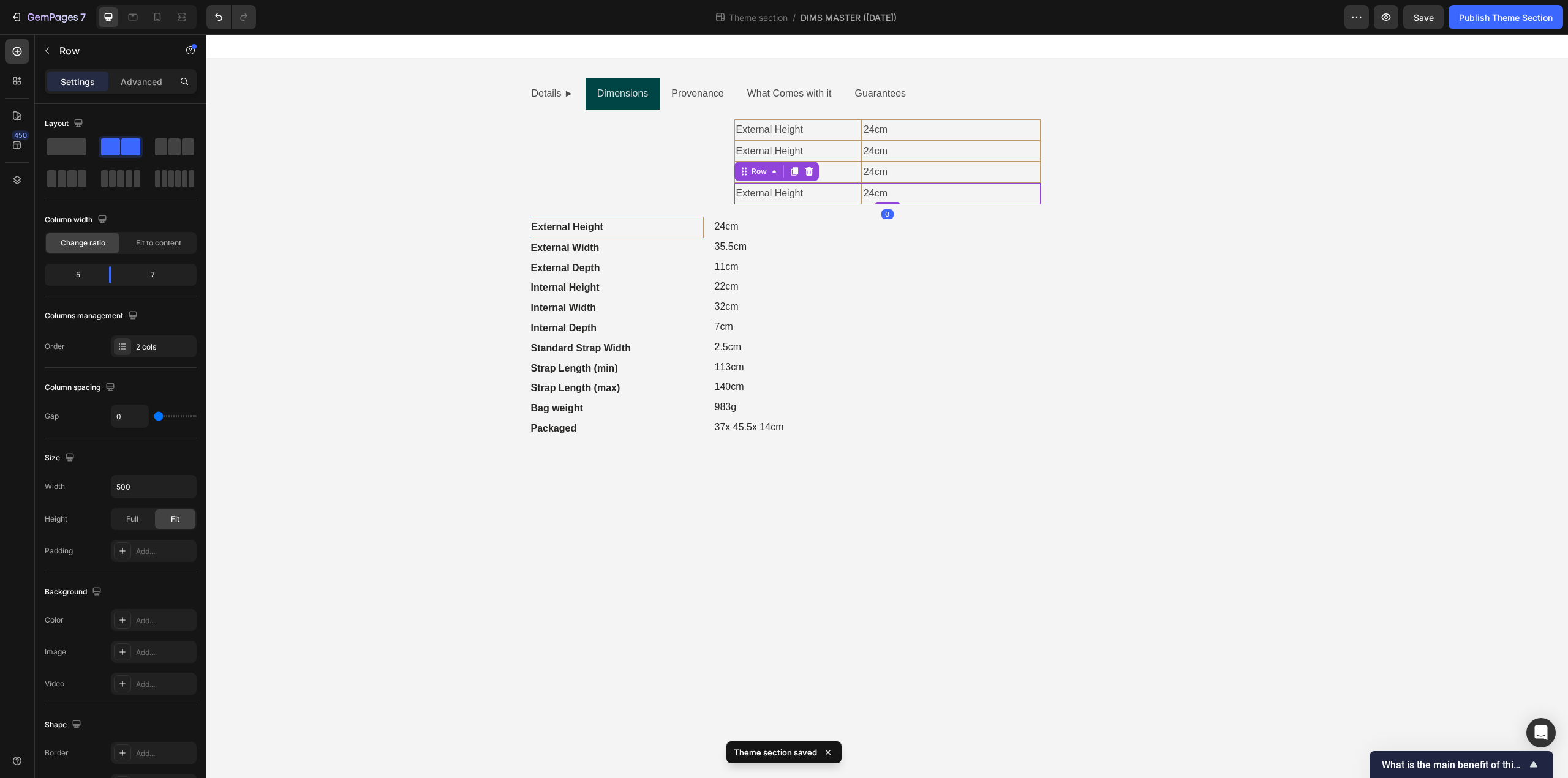
click at [791, 170] on icon at bounding box center [795, 171] width 10 height 10
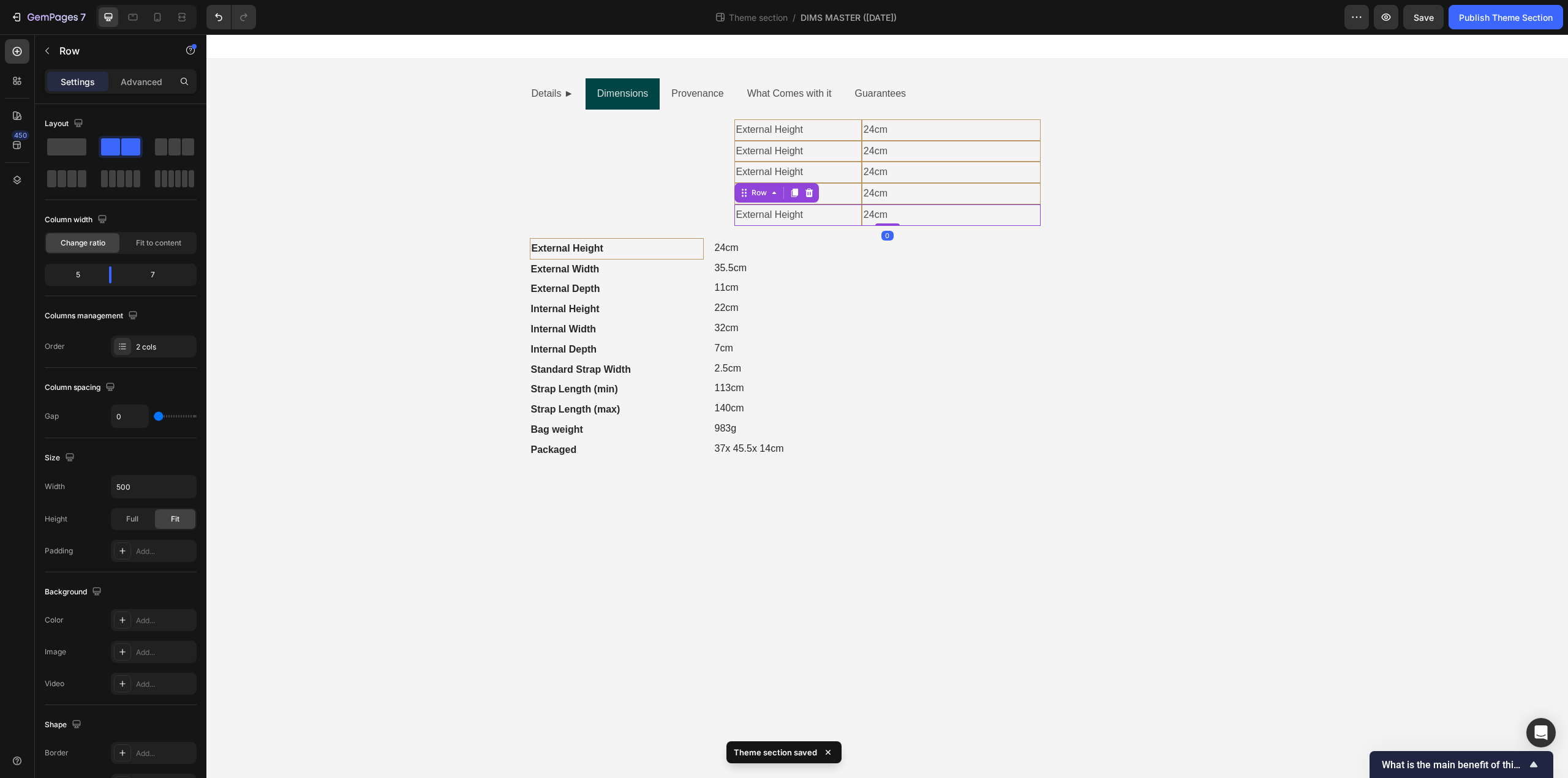
drag, startPoint x: 794, startPoint y: 191, endPoint x: 795, endPoint y: 201, distance: 10.0
click at [795, 193] on icon at bounding box center [794, 192] width 6 height 9
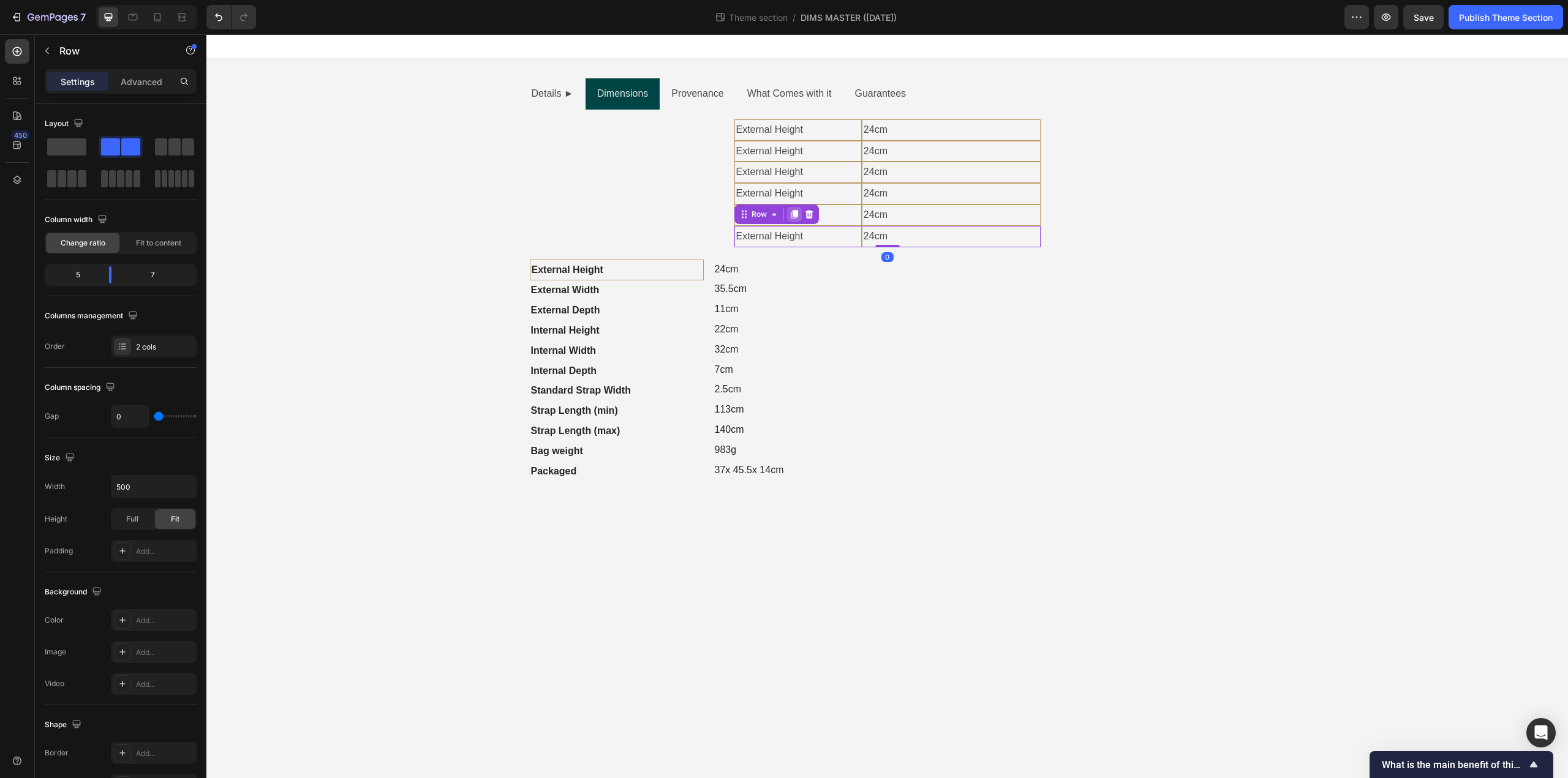
drag, startPoint x: 795, startPoint y: 210, endPoint x: 795, endPoint y: 220, distance: 10.0
click at [795, 212] on icon at bounding box center [794, 214] width 6 height 9
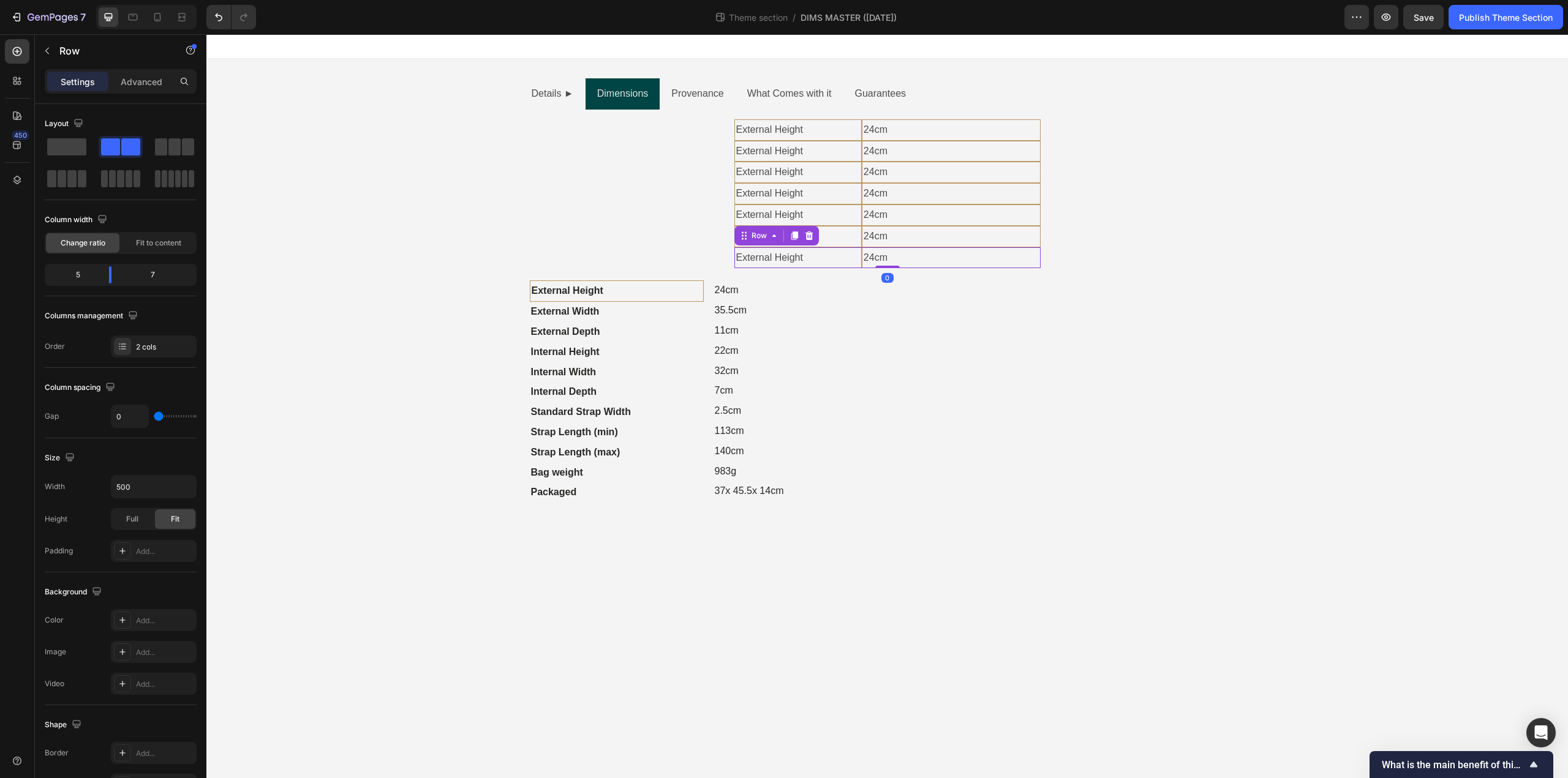
click at [795, 237] on icon at bounding box center [794, 235] width 6 height 9
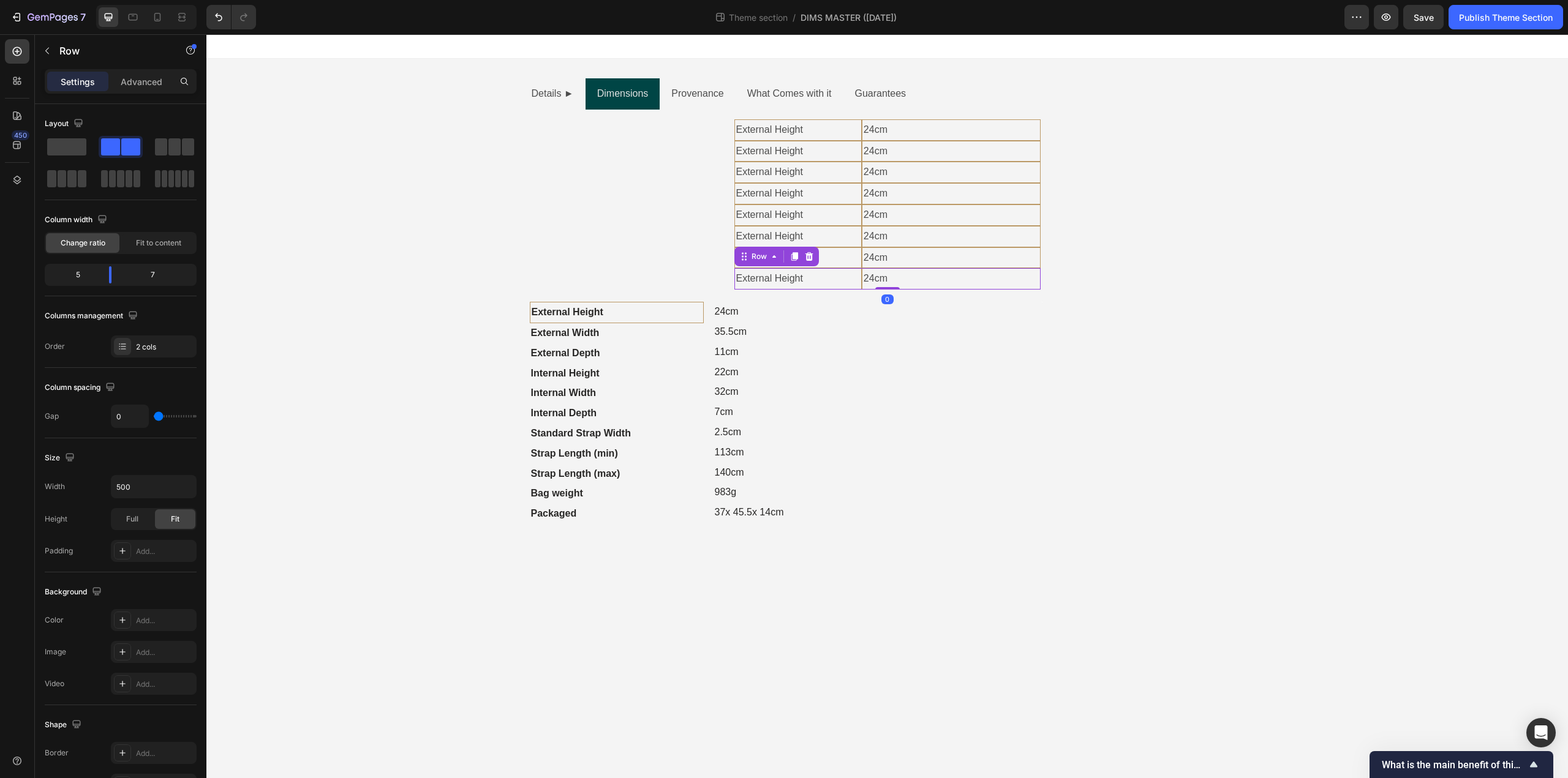
drag, startPoint x: 795, startPoint y: 254, endPoint x: 795, endPoint y: 272, distance: 18.0
click at [795, 255] on icon at bounding box center [794, 257] width 6 height 9
click at [795, 282] on icon at bounding box center [794, 278] width 6 height 9
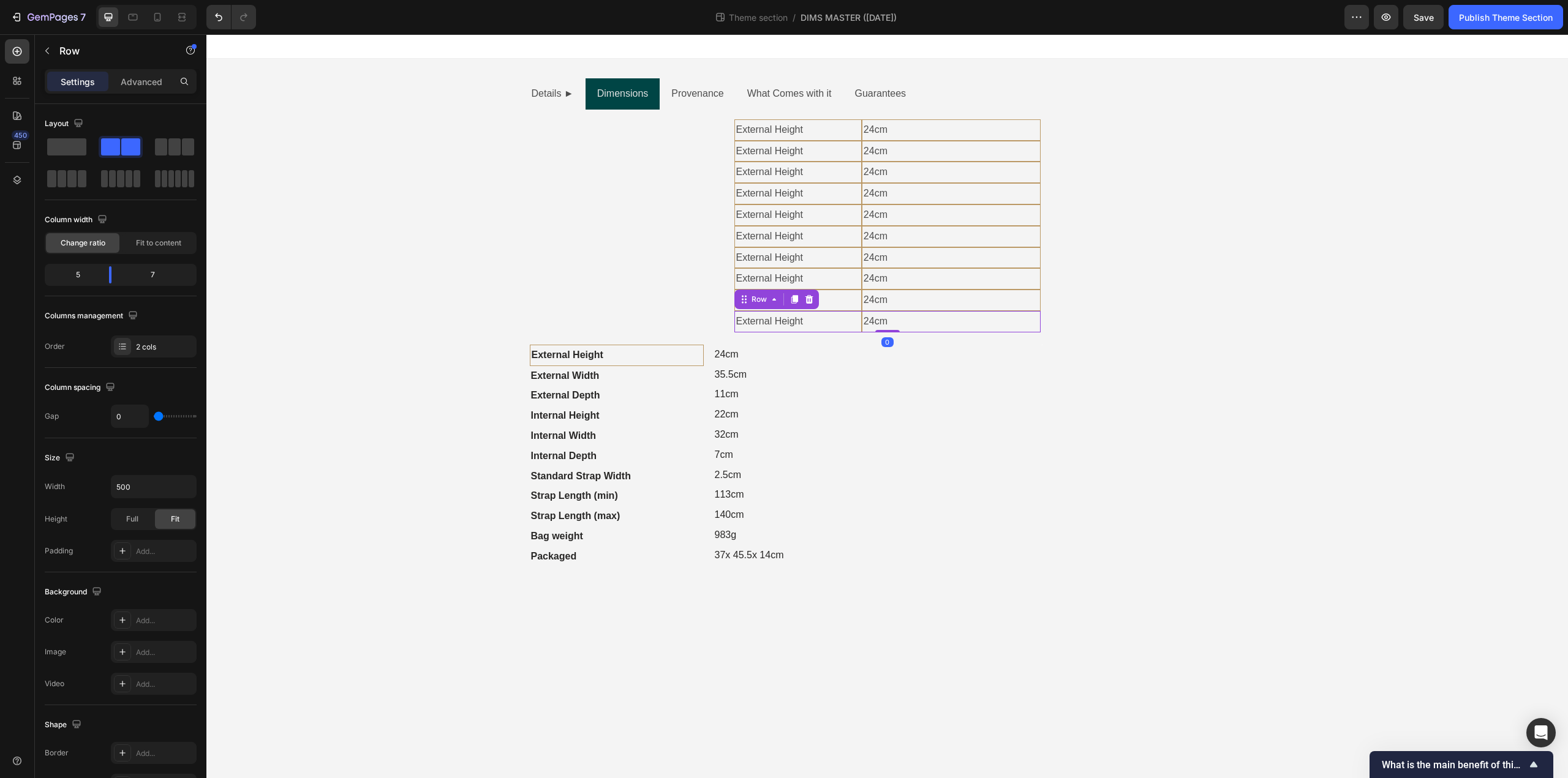
drag, startPoint x: 795, startPoint y: 298, endPoint x: 816, endPoint y: 403, distance: 107.1
click at [795, 304] on icon at bounding box center [795, 299] width 10 height 10
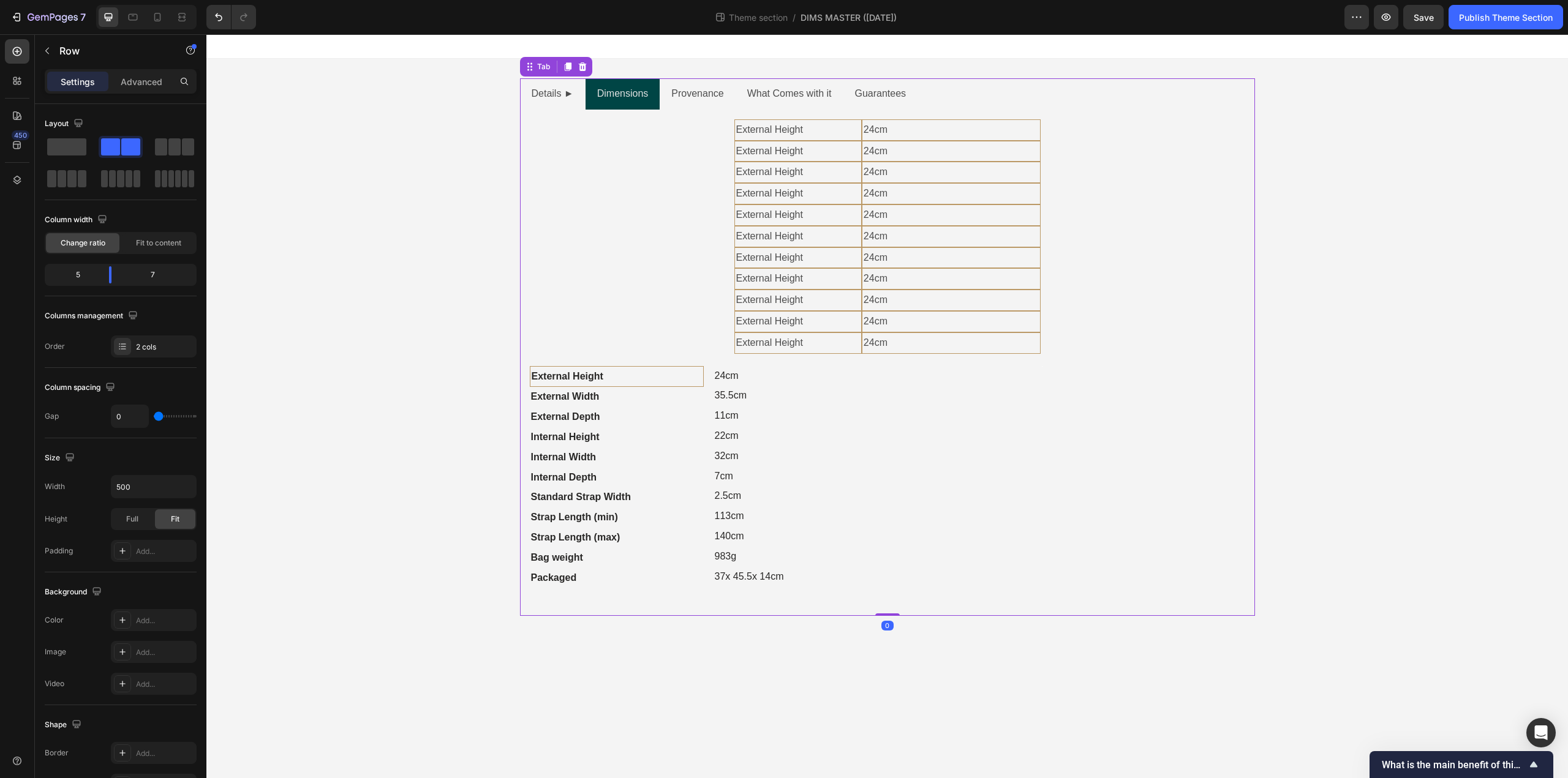
click at [661, 230] on div "External Height Text Block 24cm Text Block Row External Height Text Block 24cm …" at bounding box center [887, 363] width 715 height 487
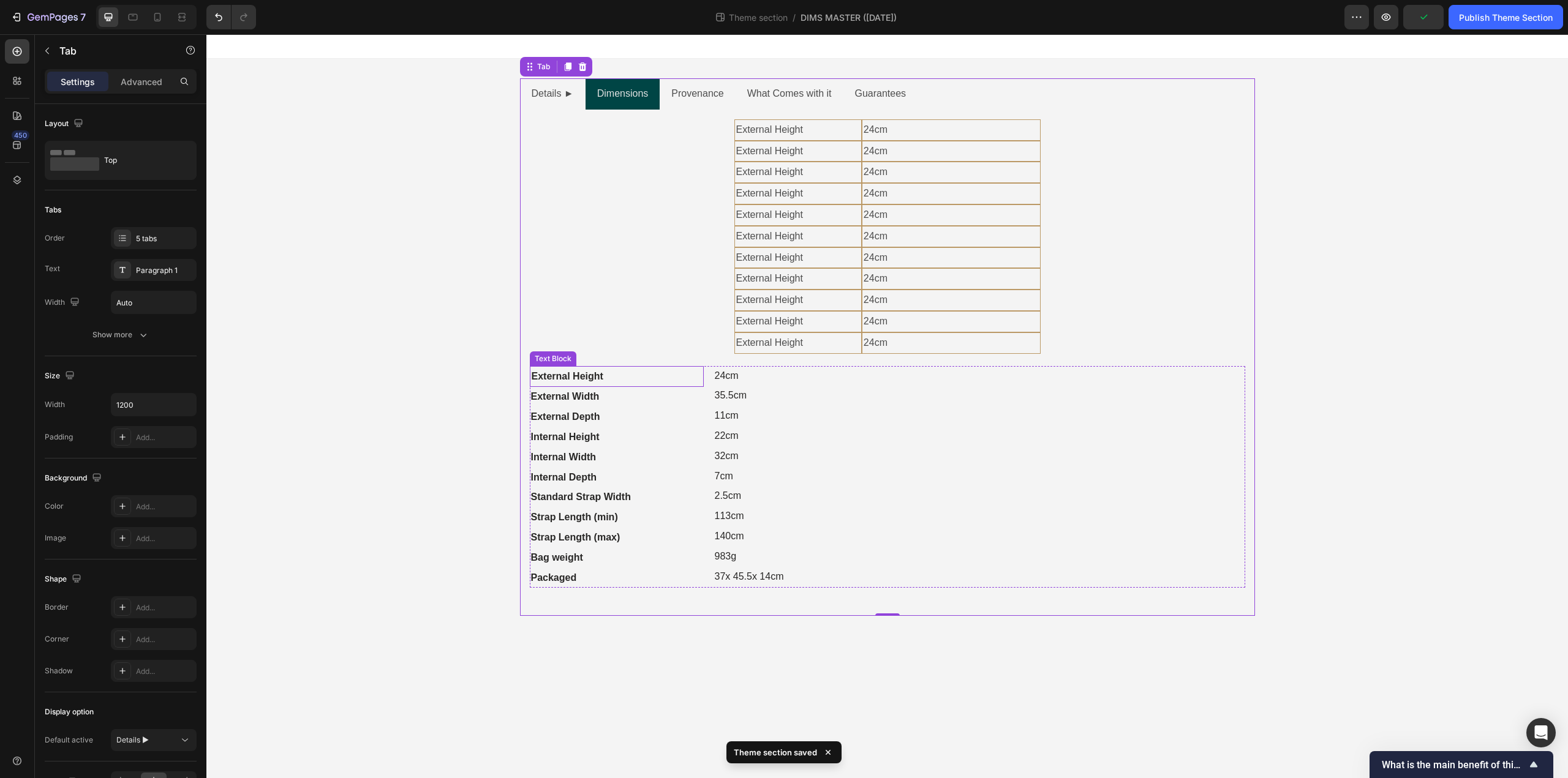
click at [580, 376] on strong "External Height" at bounding box center [567, 376] width 72 height 11
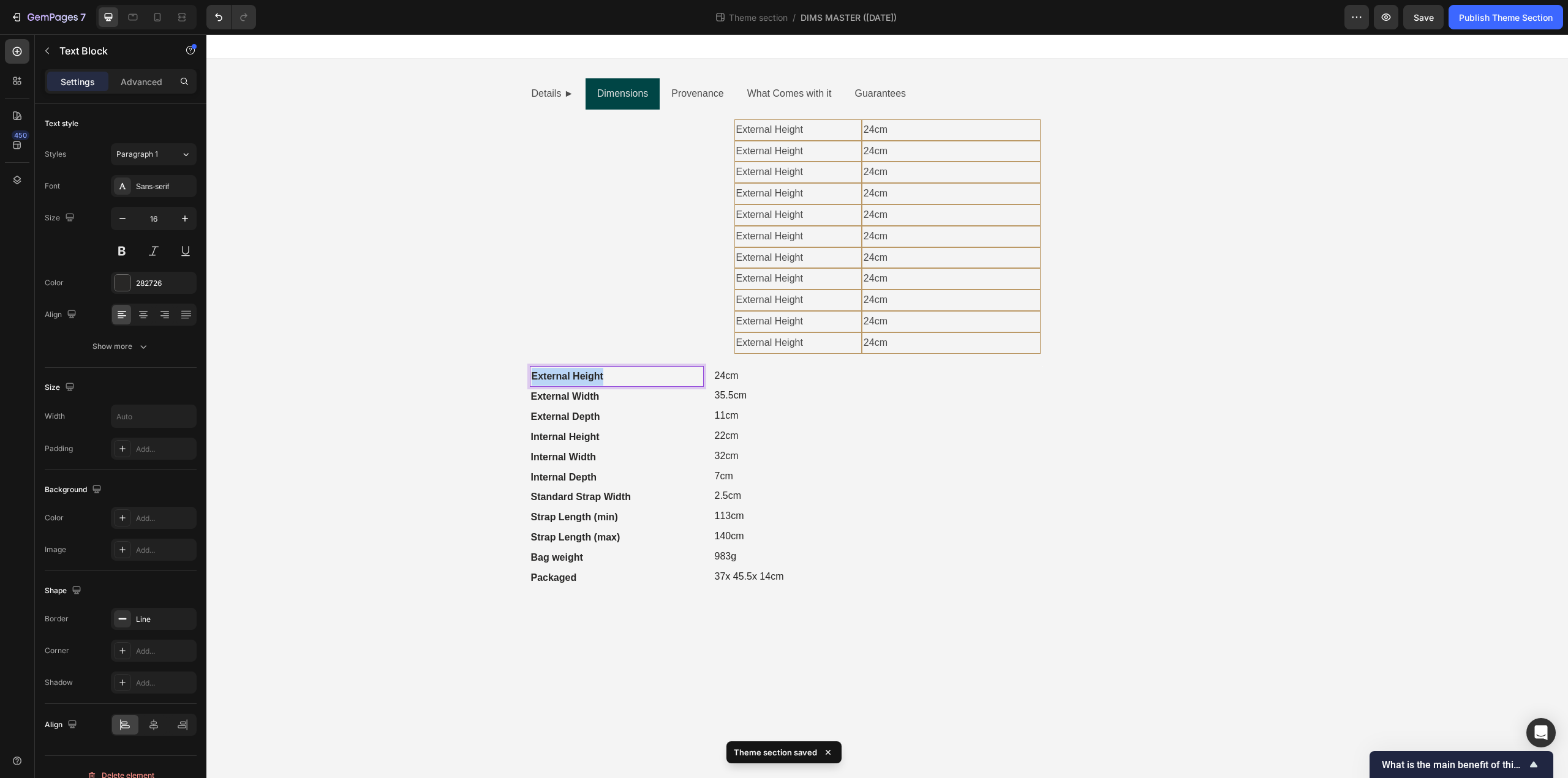
click at [580, 376] on strong "External Height" at bounding box center [567, 376] width 72 height 11
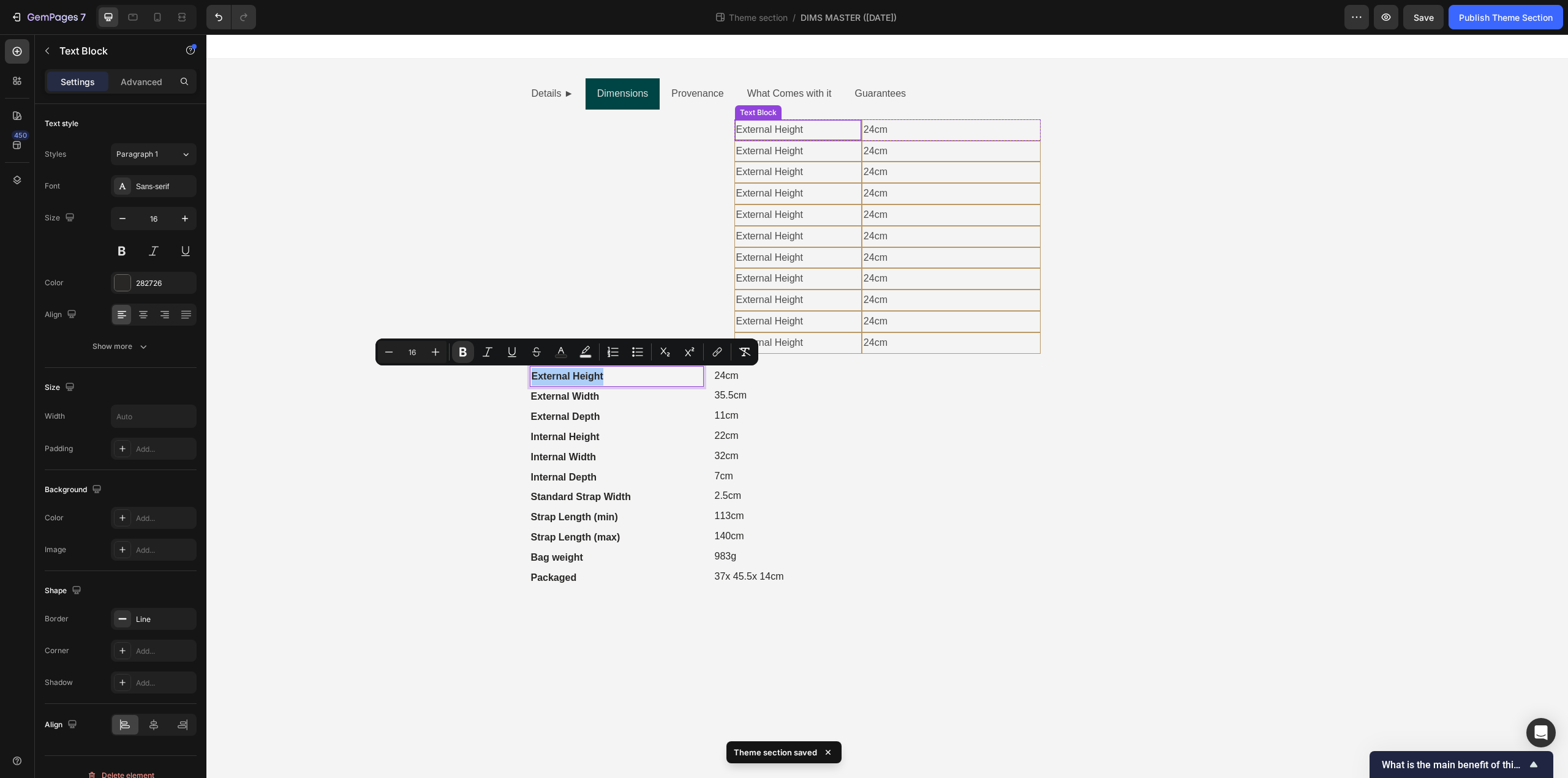
click at [785, 130] on p "External Height" at bounding box center [798, 130] width 124 height 18
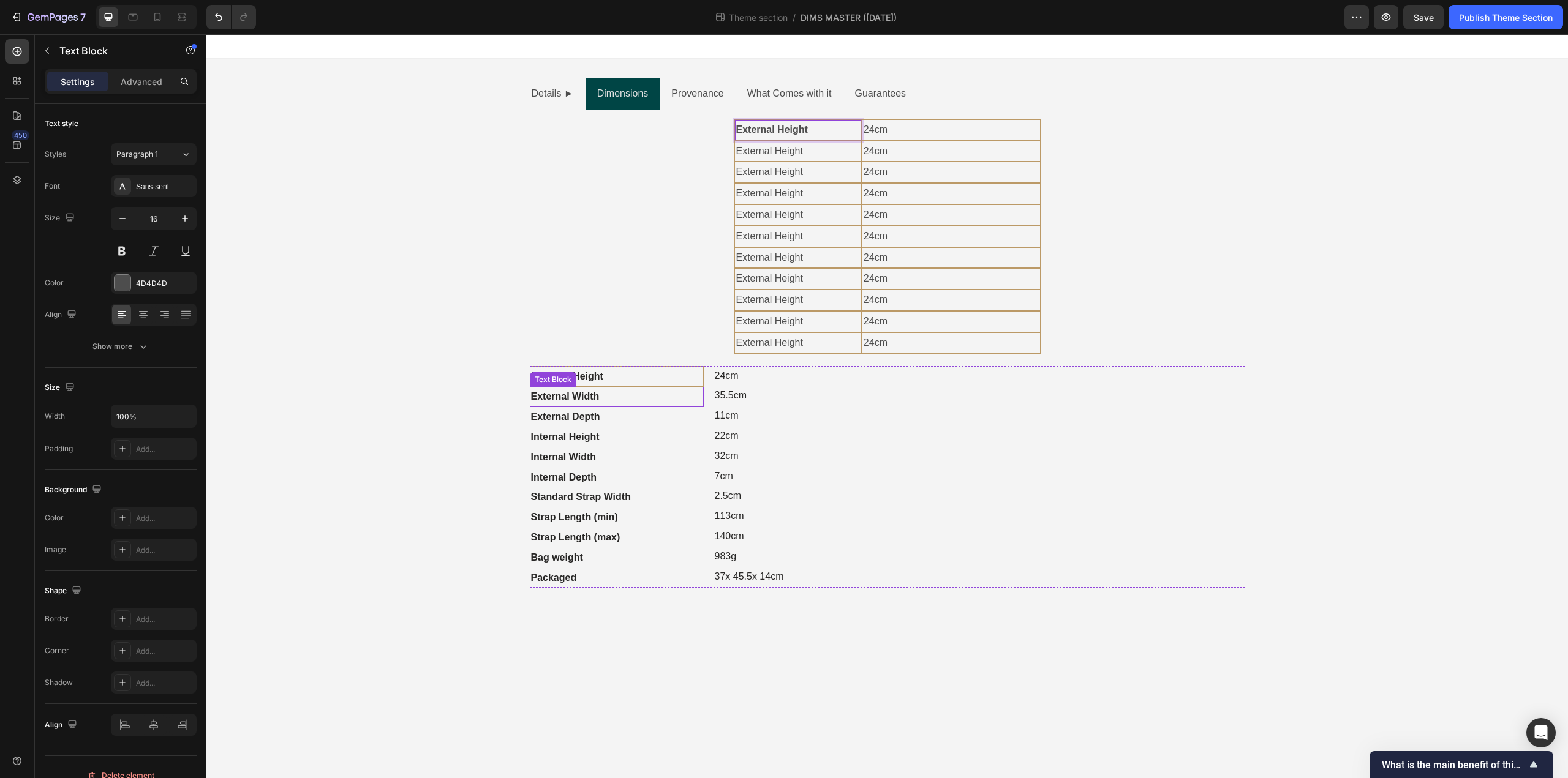
click at [575, 393] on strong "External Width" at bounding box center [565, 396] width 69 height 11
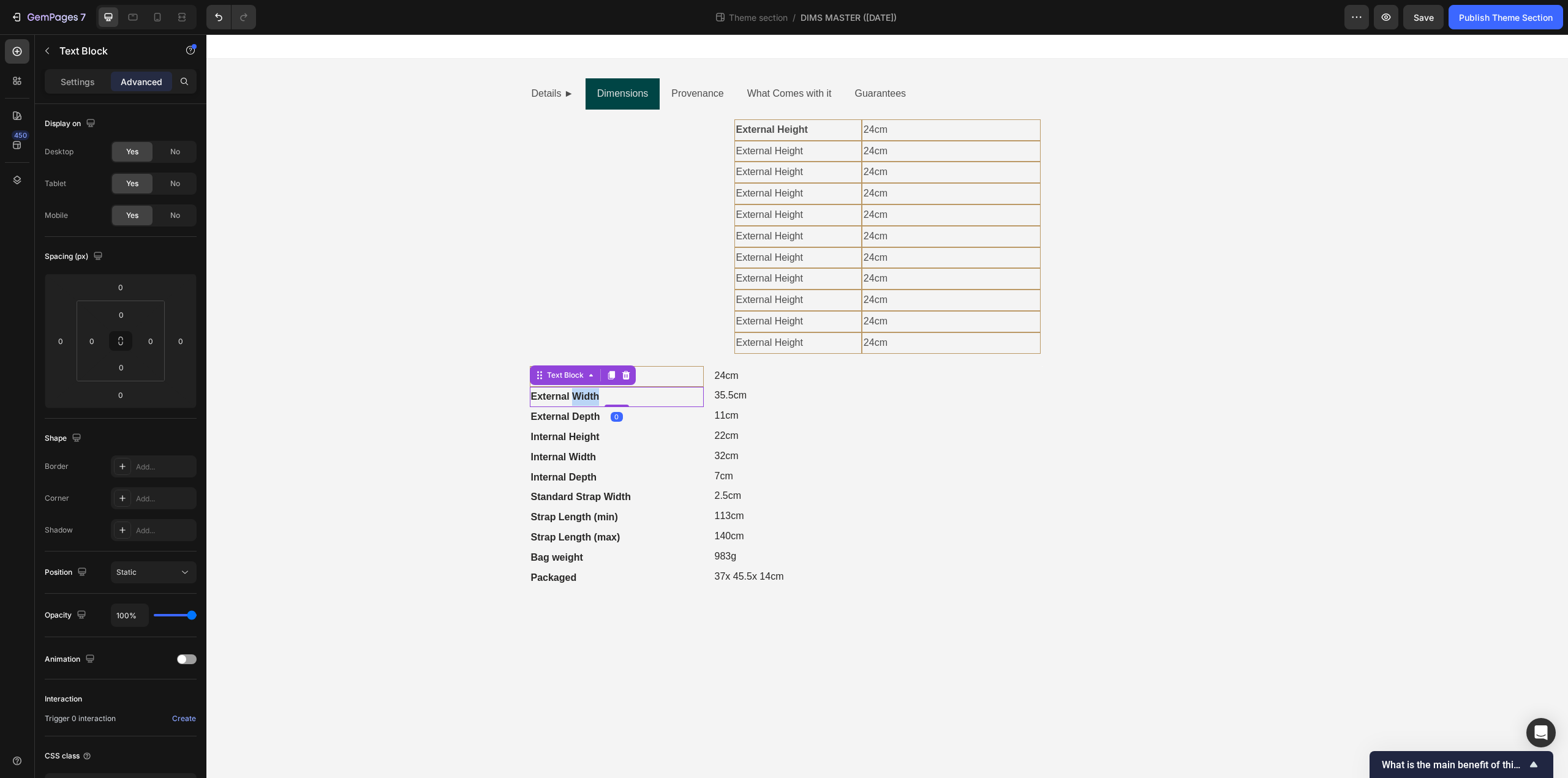
click at [575, 393] on strong "External Width" at bounding box center [565, 396] width 69 height 11
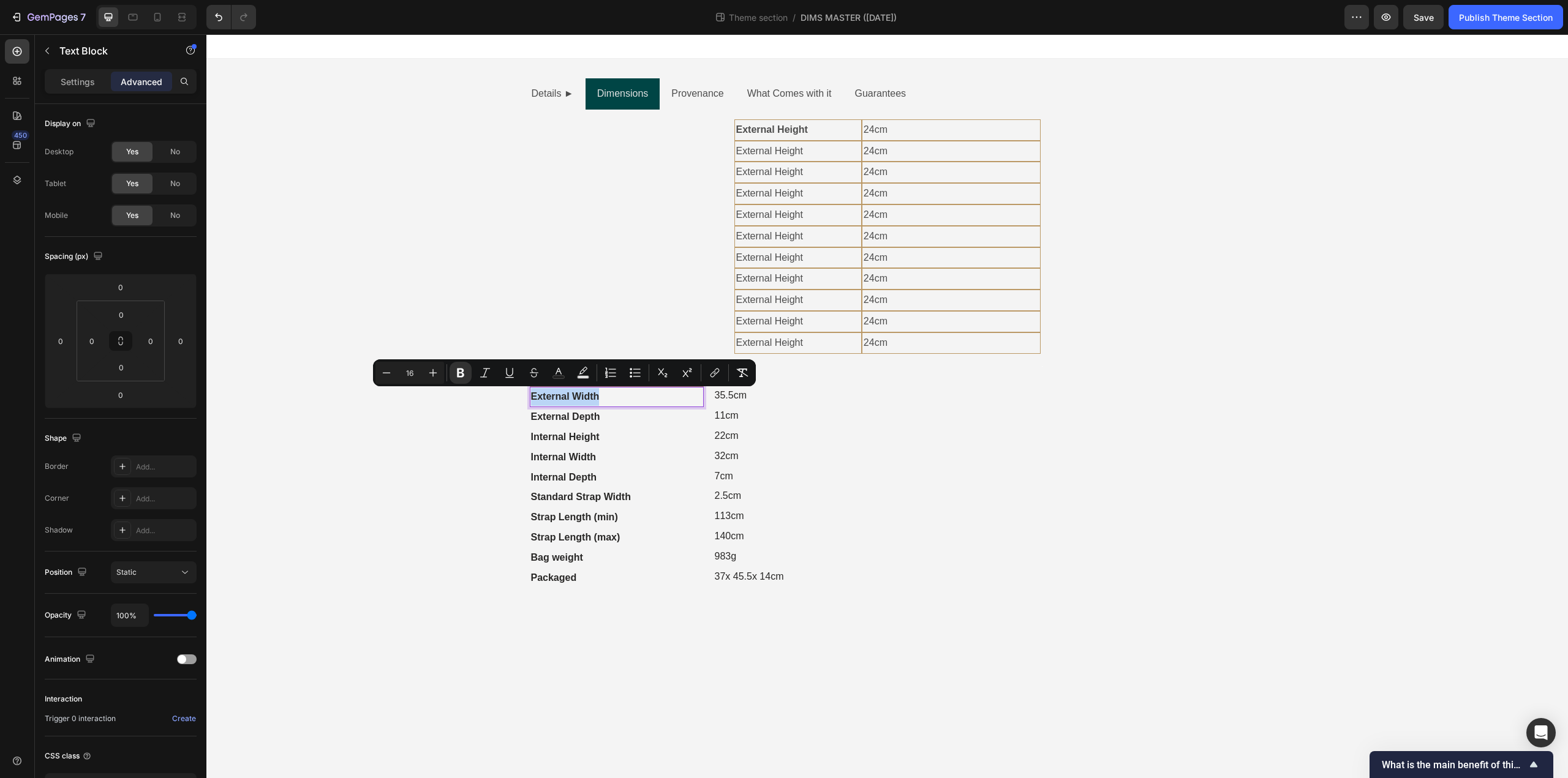
copy strong "External Width"
click at [783, 150] on p "External Height" at bounding box center [798, 152] width 124 height 18
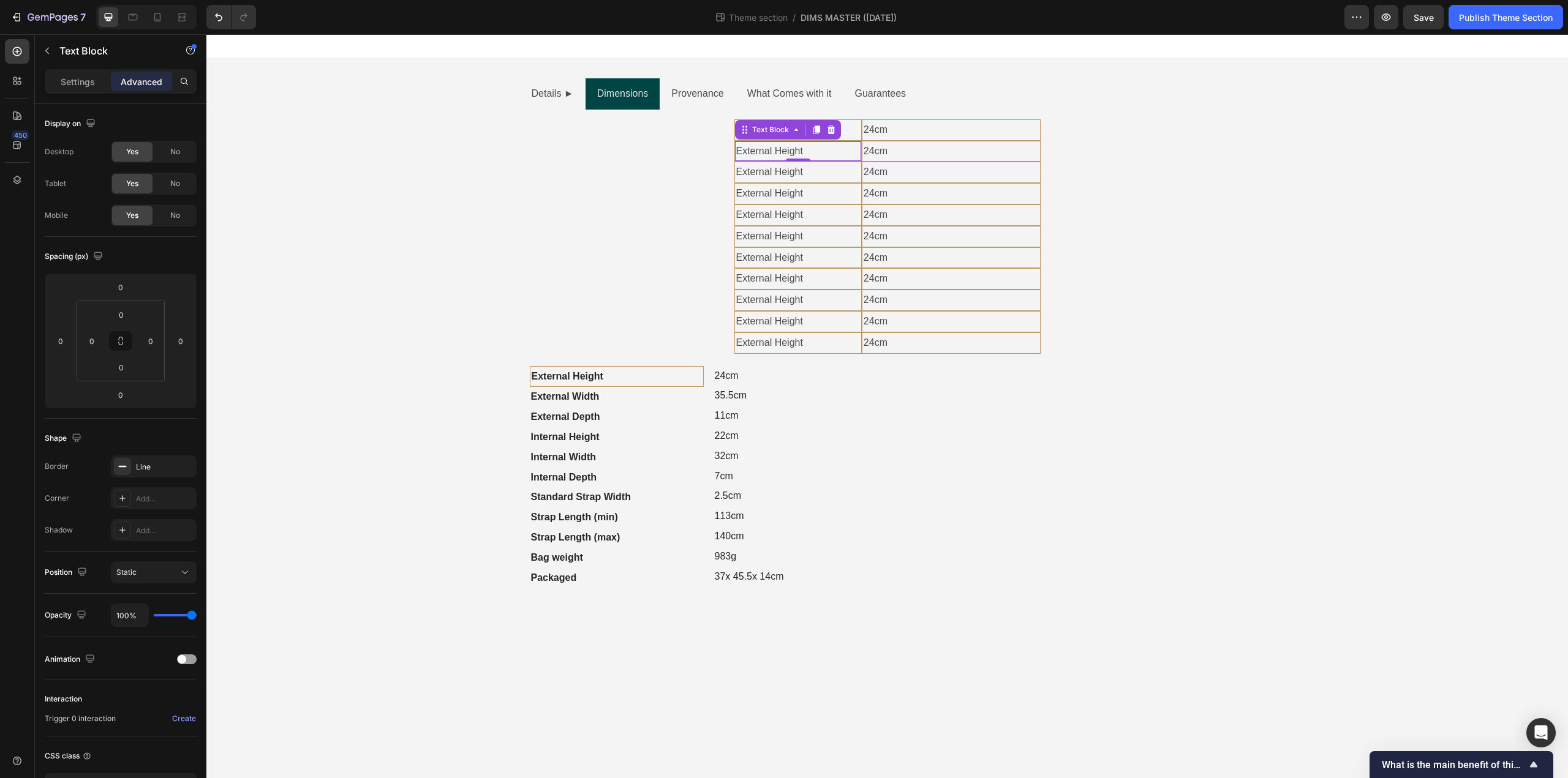
click at [783, 150] on p "External Height" at bounding box center [798, 152] width 124 height 18
click at [569, 414] on strong "External Depth" at bounding box center [566, 416] width 70 height 11
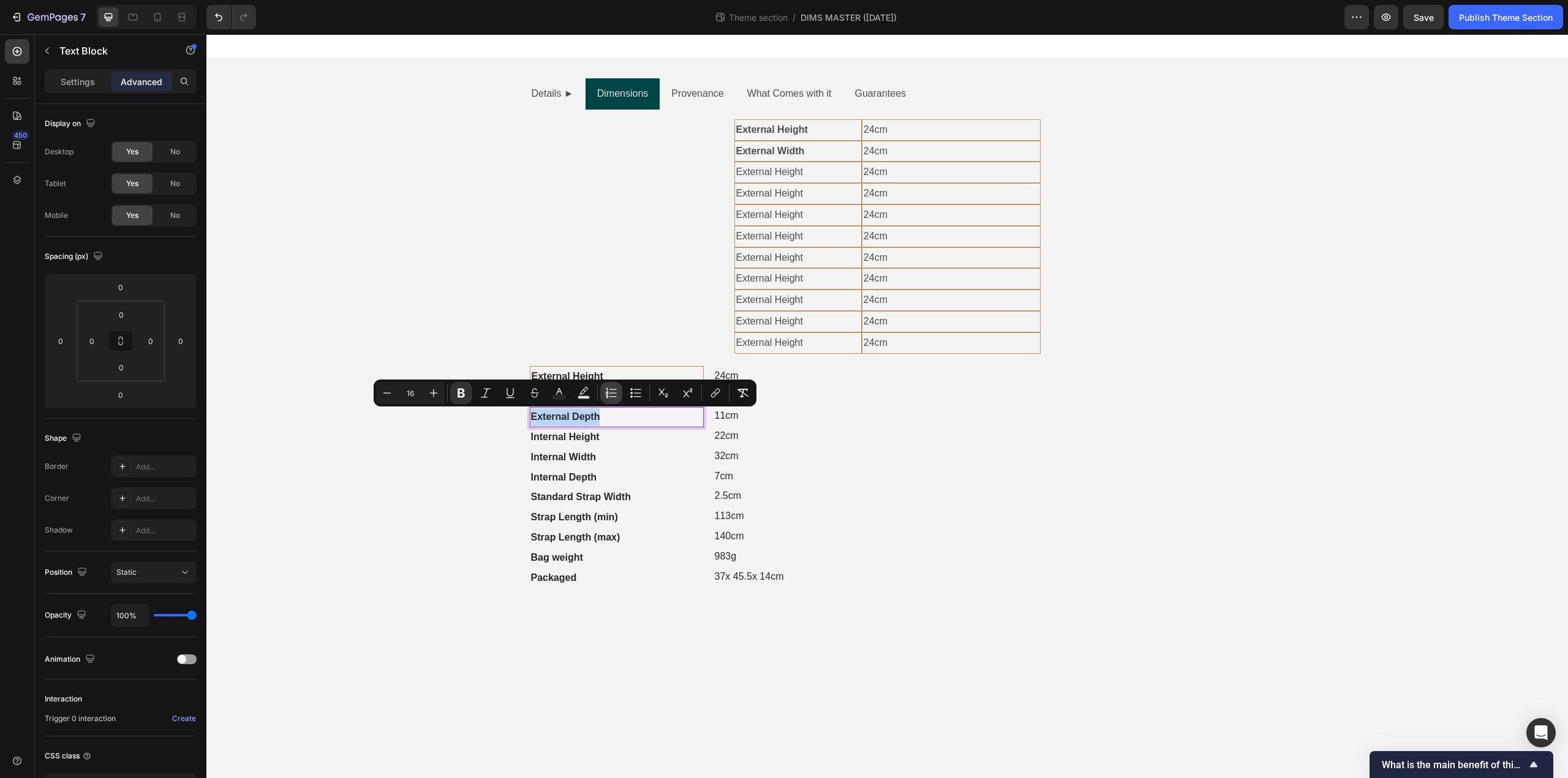
copy strong "External Depth"
click at [791, 169] on p "External Height" at bounding box center [798, 172] width 124 height 18
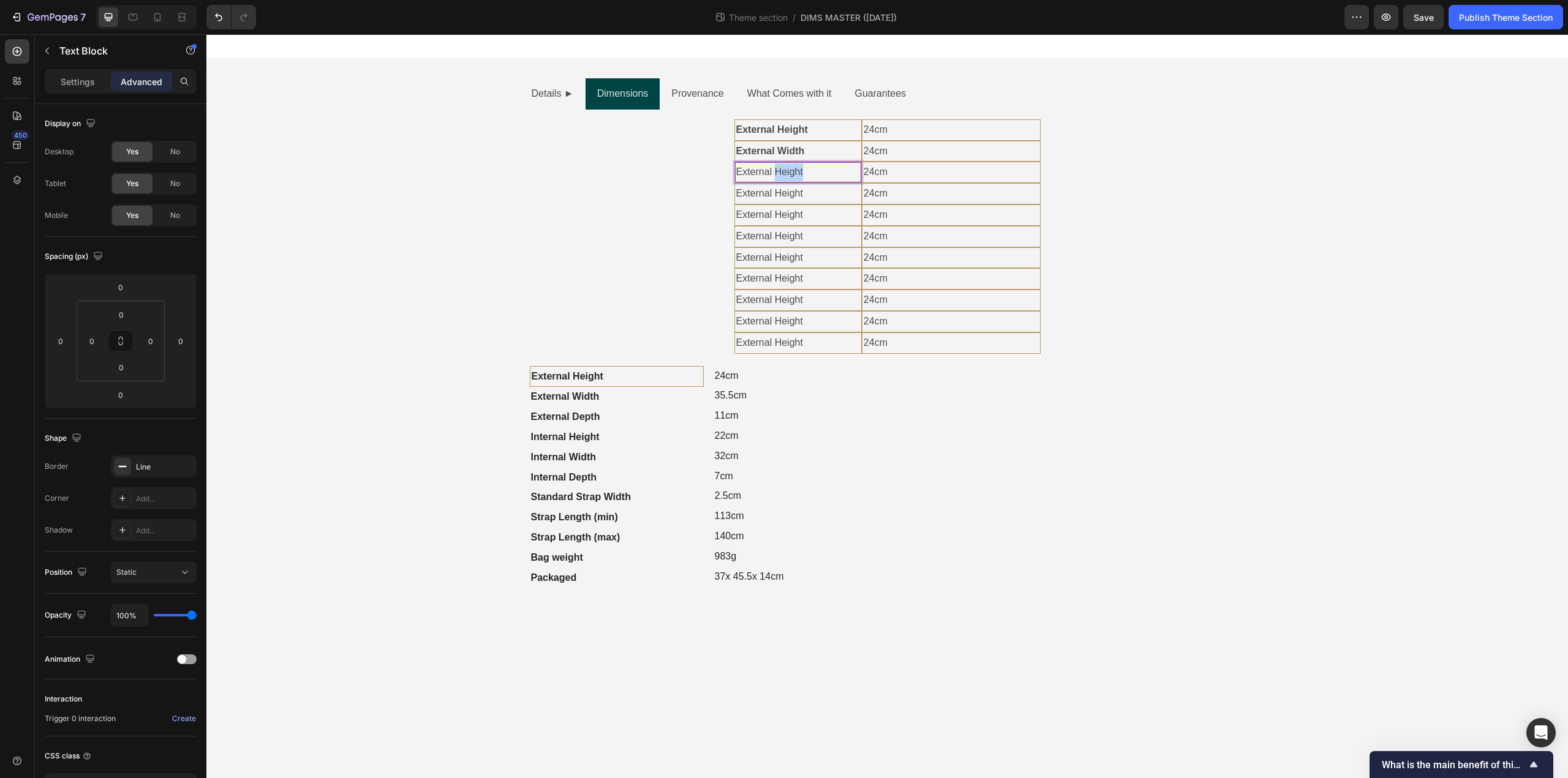
click at [791, 169] on p "External Height" at bounding box center [798, 172] width 124 height 18
click at [575, 439] on strong "Internal Height" at bounding box center [565, 436] width 69 height 11
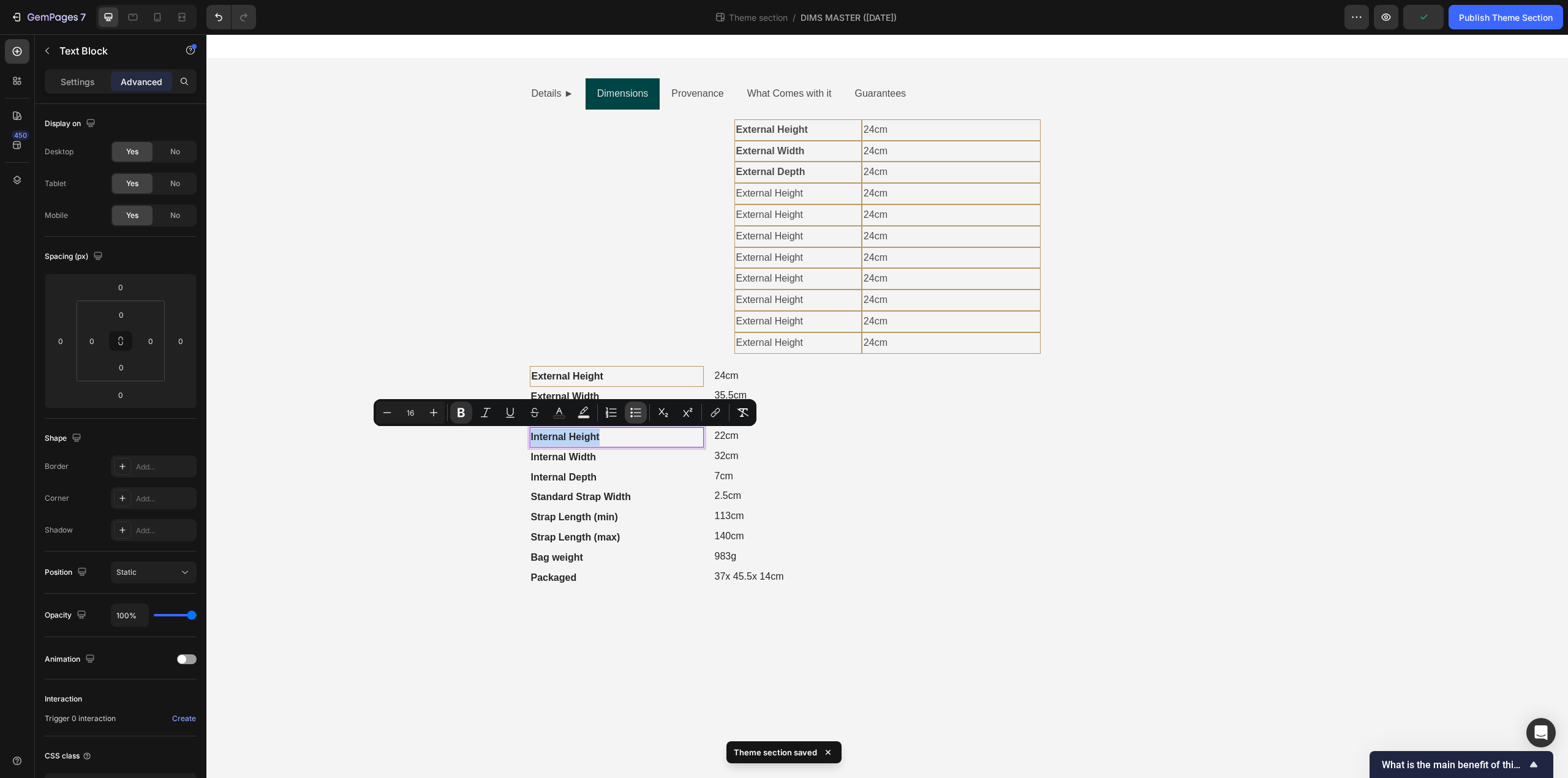
copy strong "Internal Height"
click at [796, 193] on p "External Height" at bounding box center [798, 194] width 124 height 18
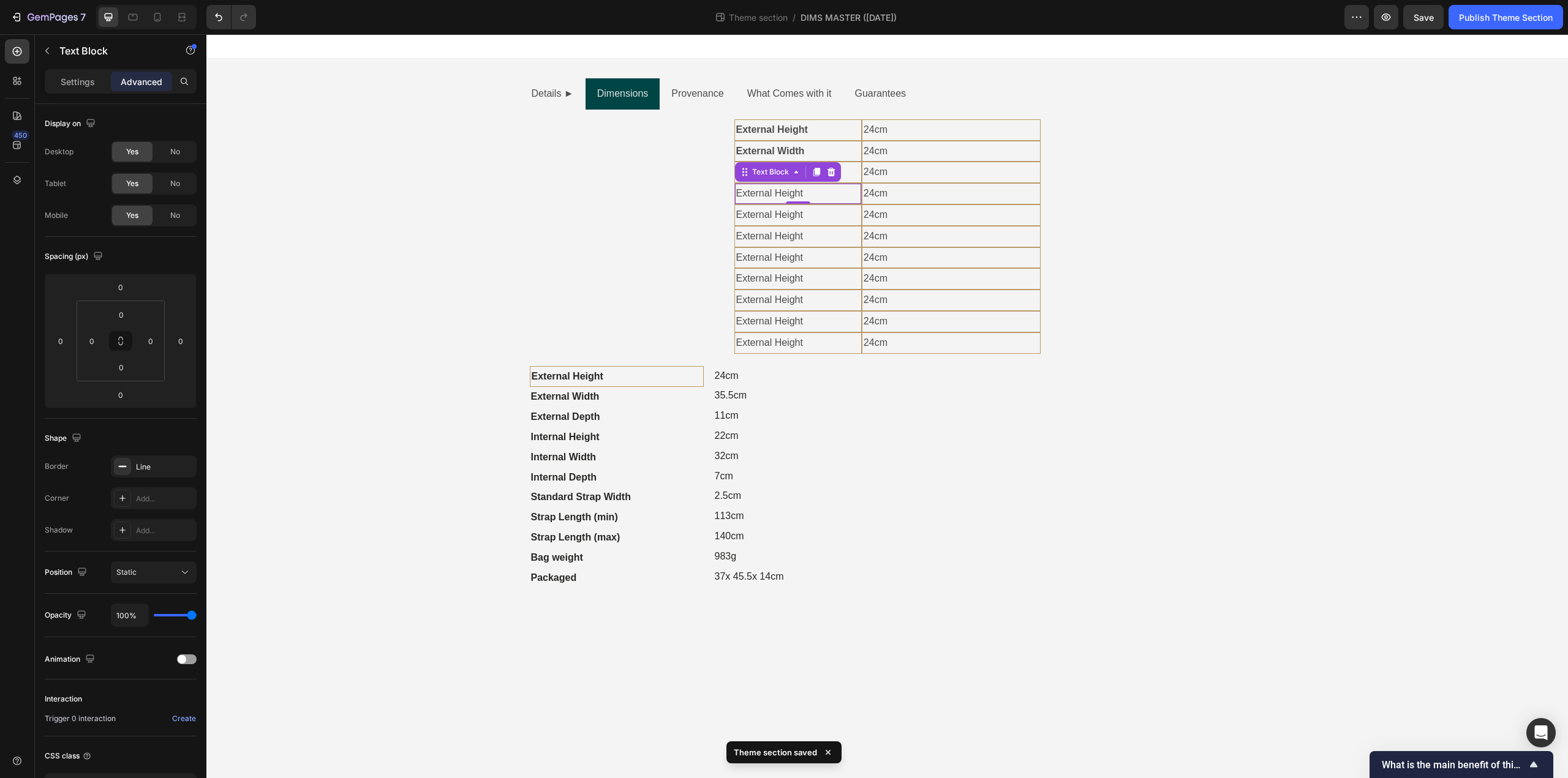
click at [796, 193] on p "External Height" at bounding box center [798, 194] width 124 height 18
click at [577, 477] on strong "Internal Depth" at bounding box center [564, 477] width 66 height 11
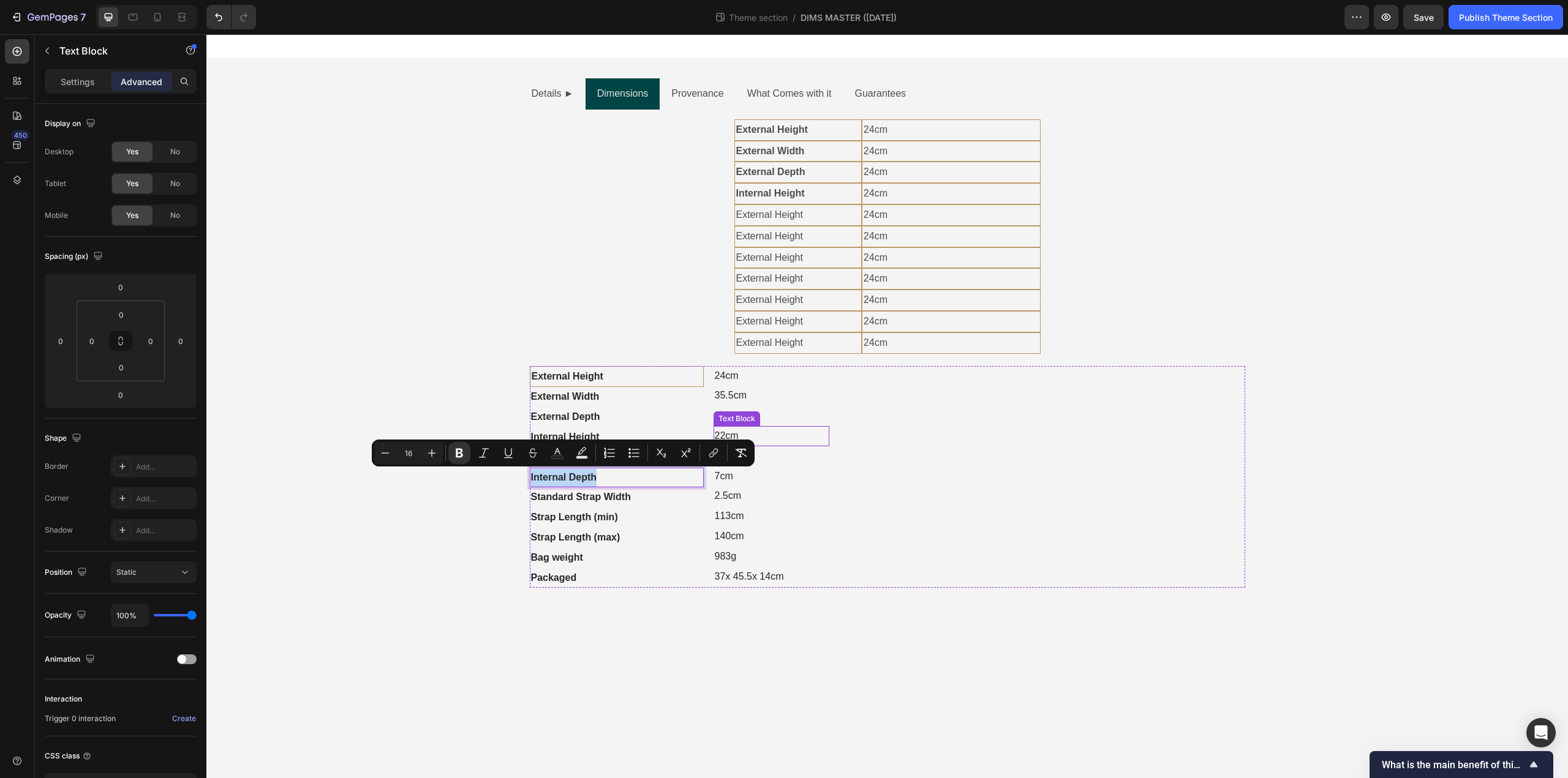
copy strong "Internal Depth"
click at [790, 217] on p "External Height" at bounding box center [798, 215] width 124 height 18
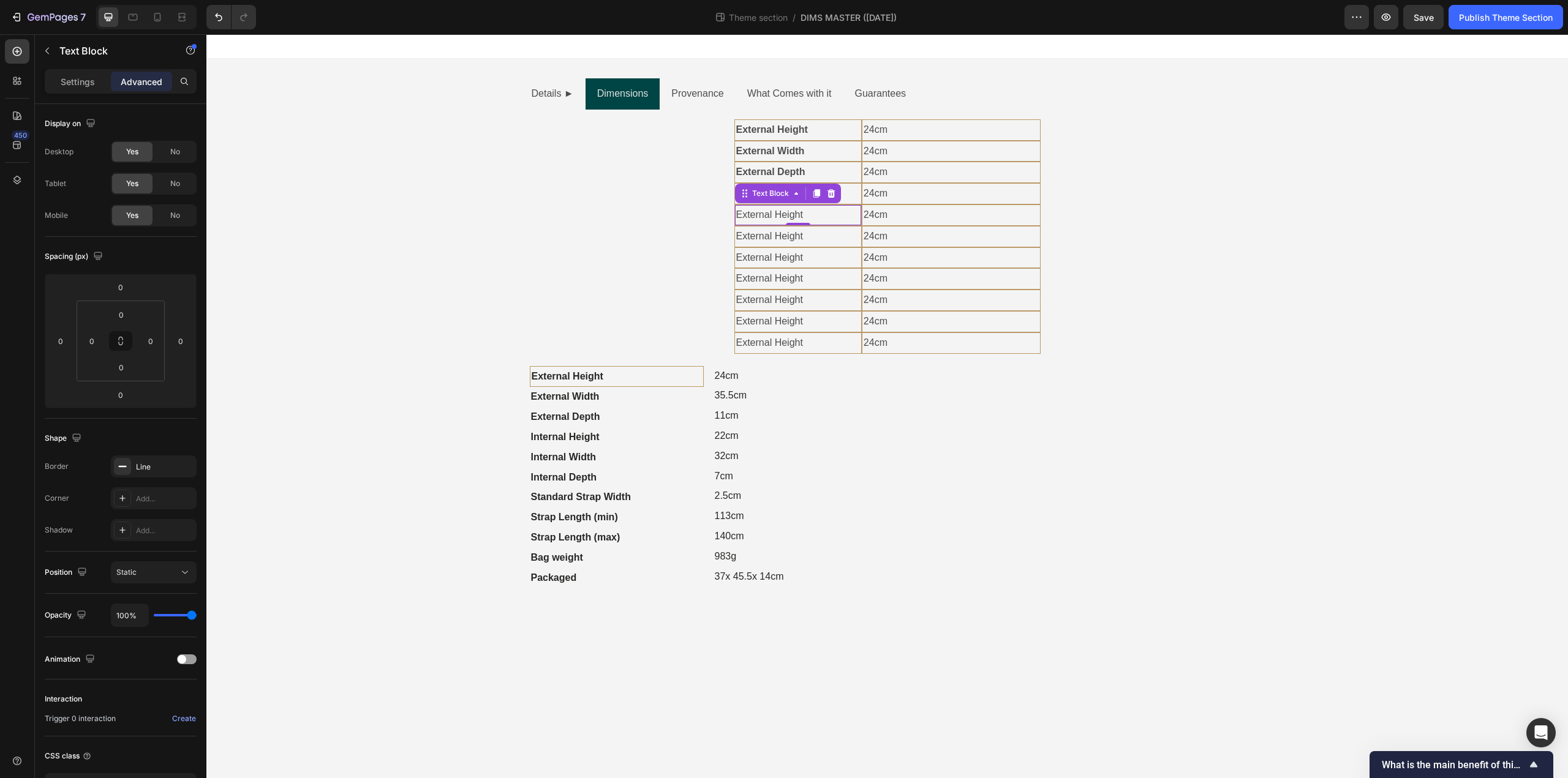
click at [790, 217] on p "External Height" at bounding box center [798, 215] width 124 height 18
click at [590, 449] on p "Internal Width" at bounding box center [563, 457] width 65 height 18
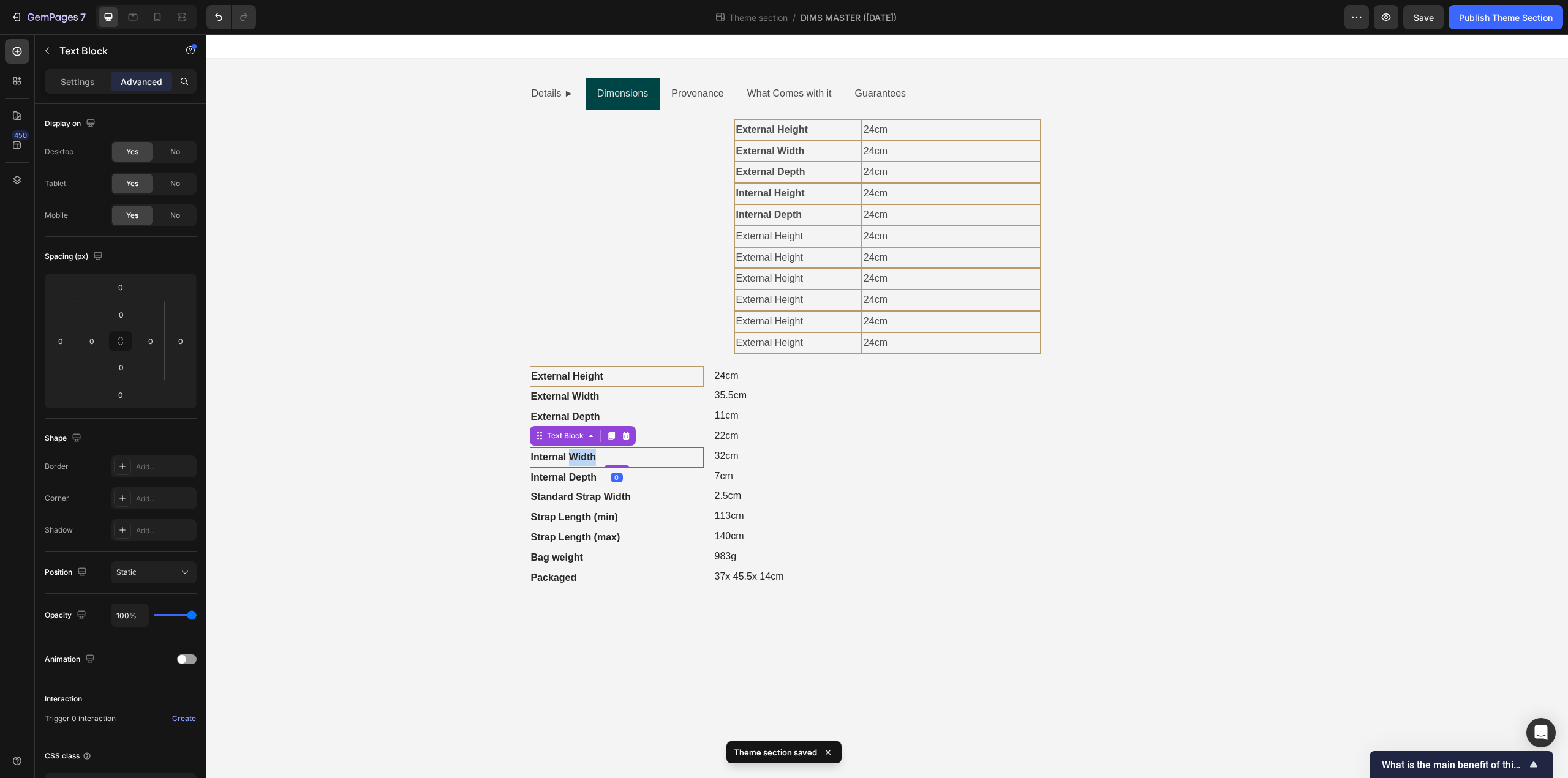
click at [590, 449] on p "Internal Width" at bounding box center [563, 457] width 65 height 18
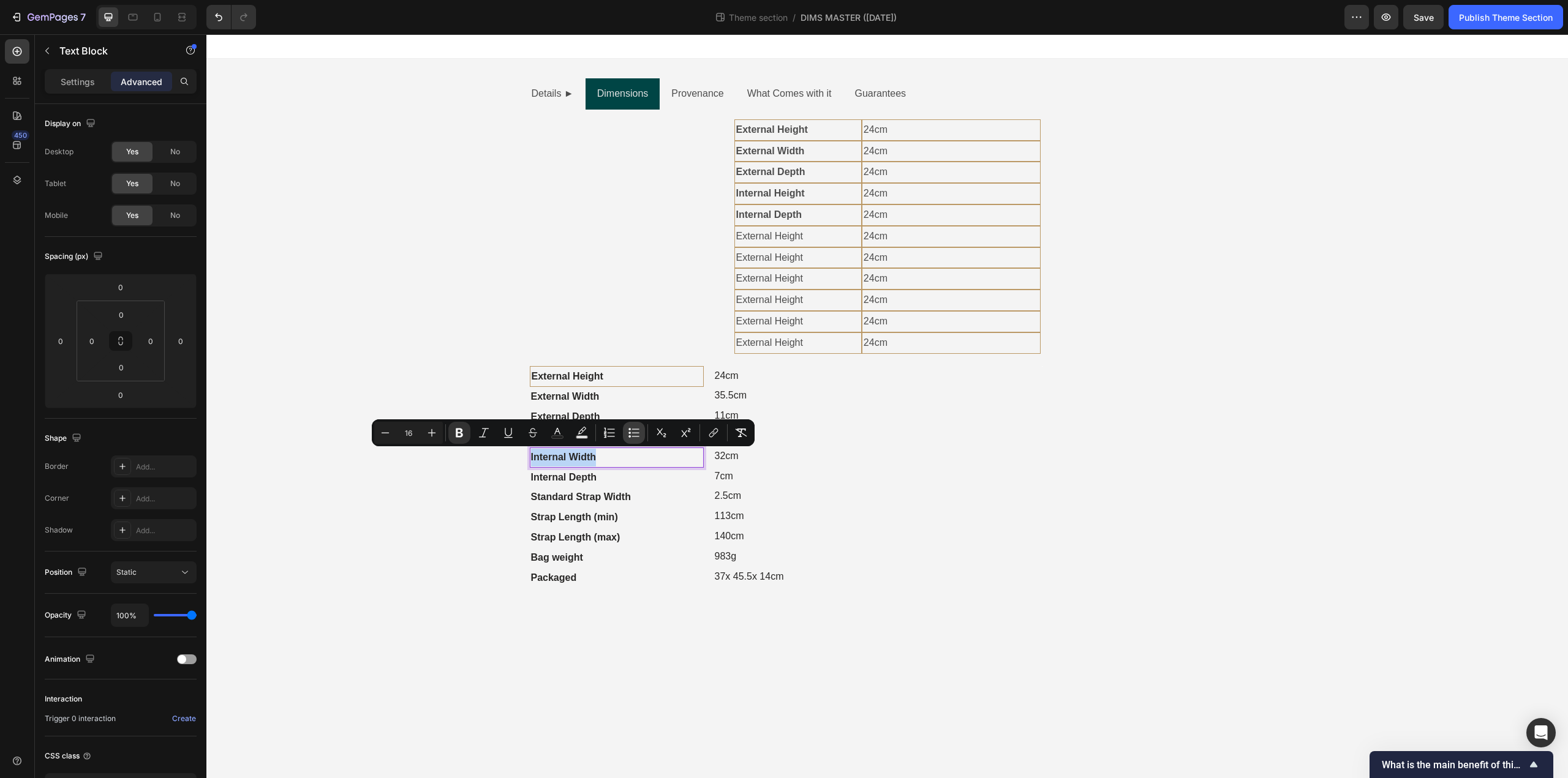
copy strong "Internal Width"
click at [768, 218] on strong "Internal Depth" at bounding box center [769, 214] width 66 height 11
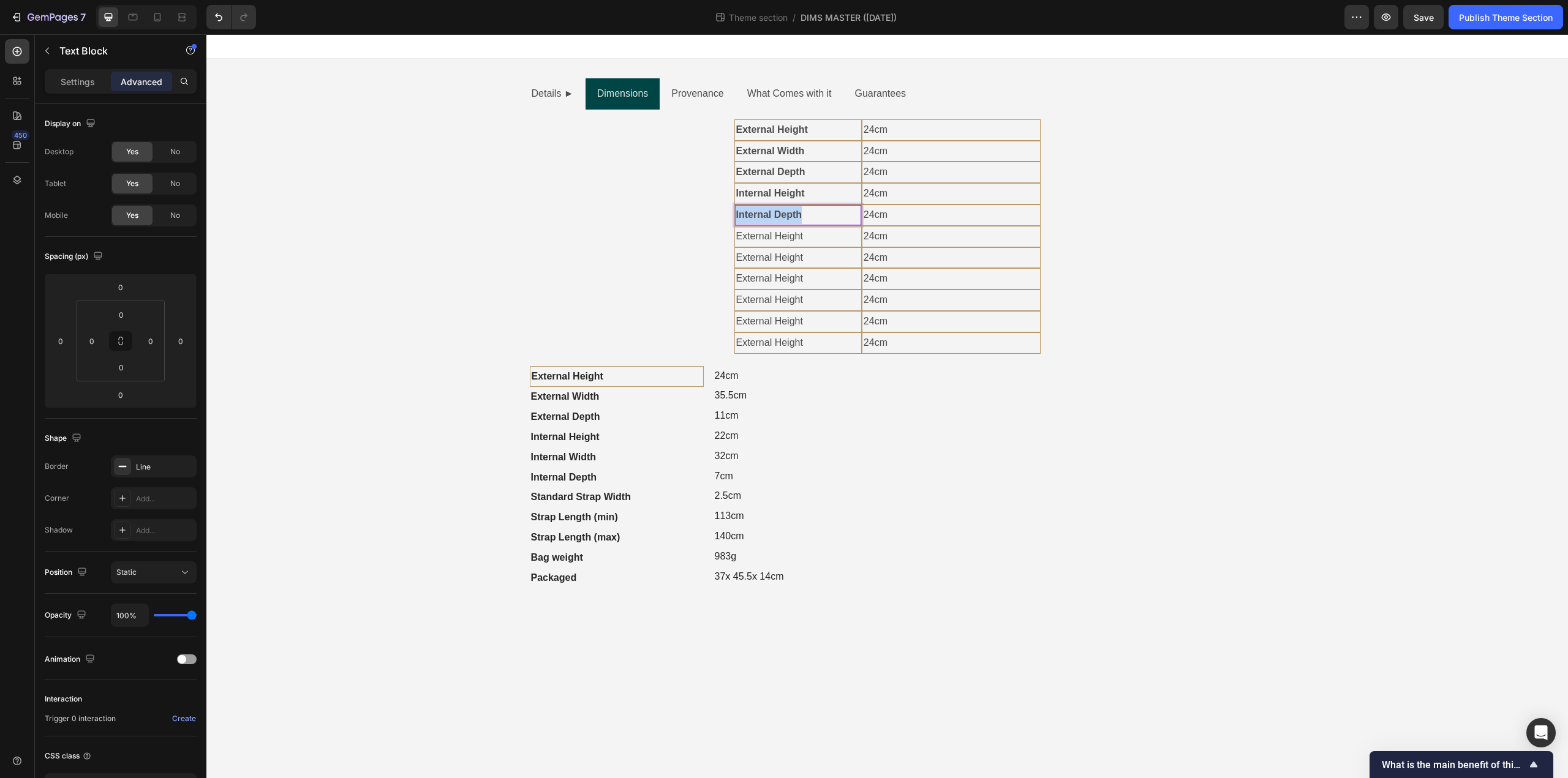
click at [768, 218] on strong "Internal Depth" at bounding box center [769, 214] width 66 height 11
click at [578, 481] on strong "Internal Depth" at bounding box center [564, 477] width 66 height 11
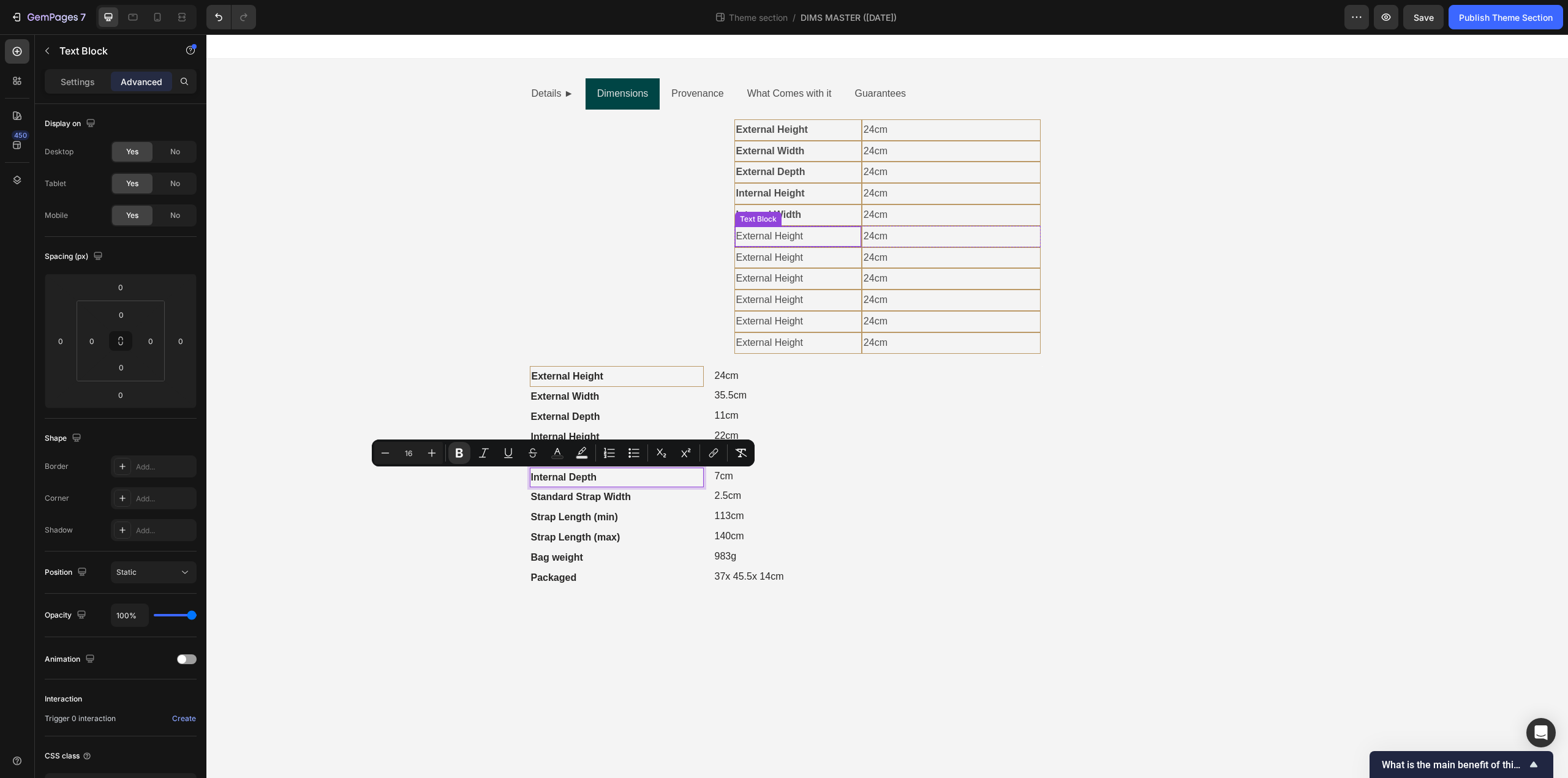
click at [792, 234] on p "External Height" at bounding box center [798, 237] width 124 height 18
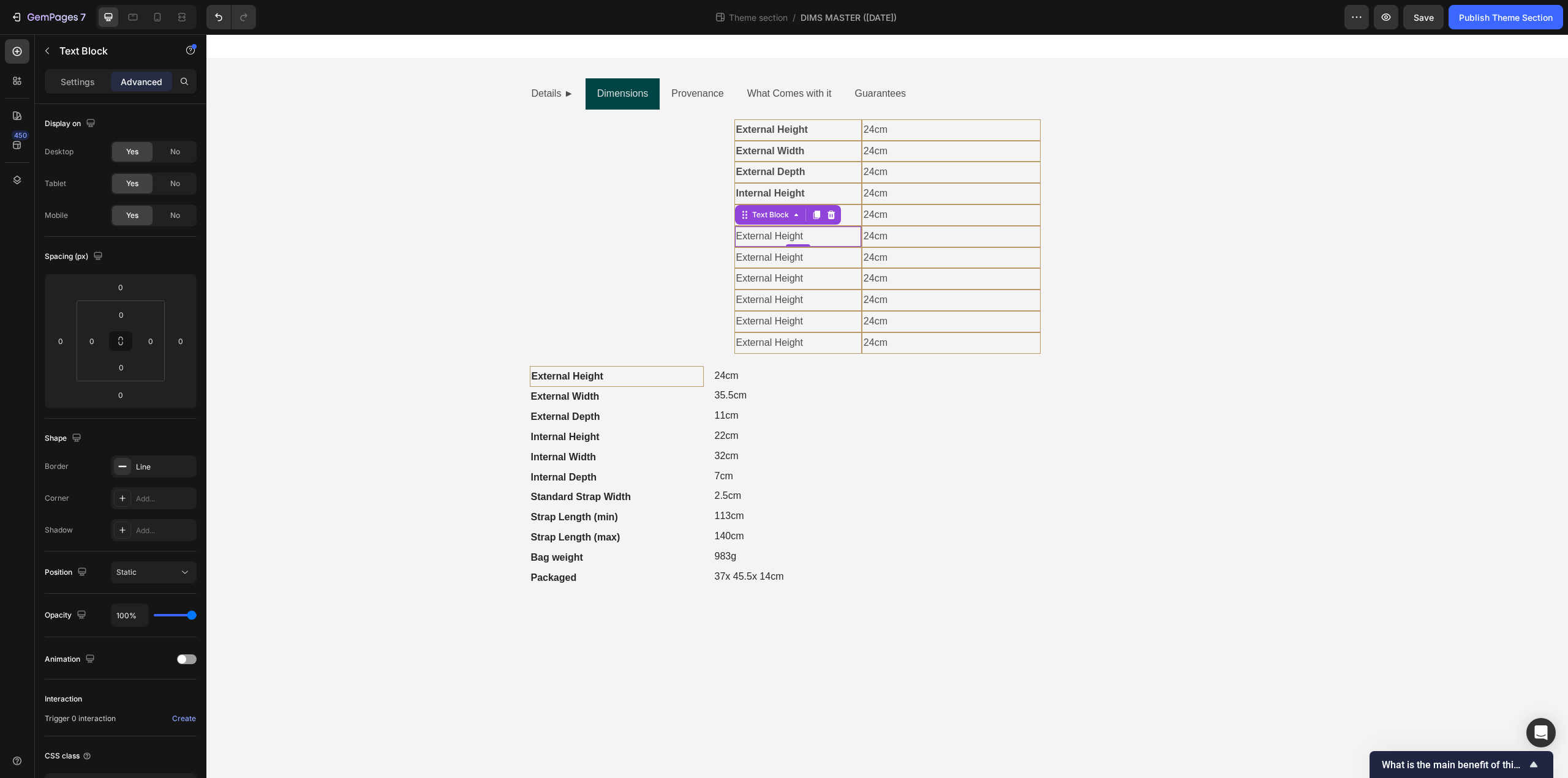
click at [792, 234] on p "External Height" at bounding box center [798, 237] width 124 height 18
click at [592, 497] on strong "Standard Strap Width" at bounding box center [581, 496] width 100 height 11
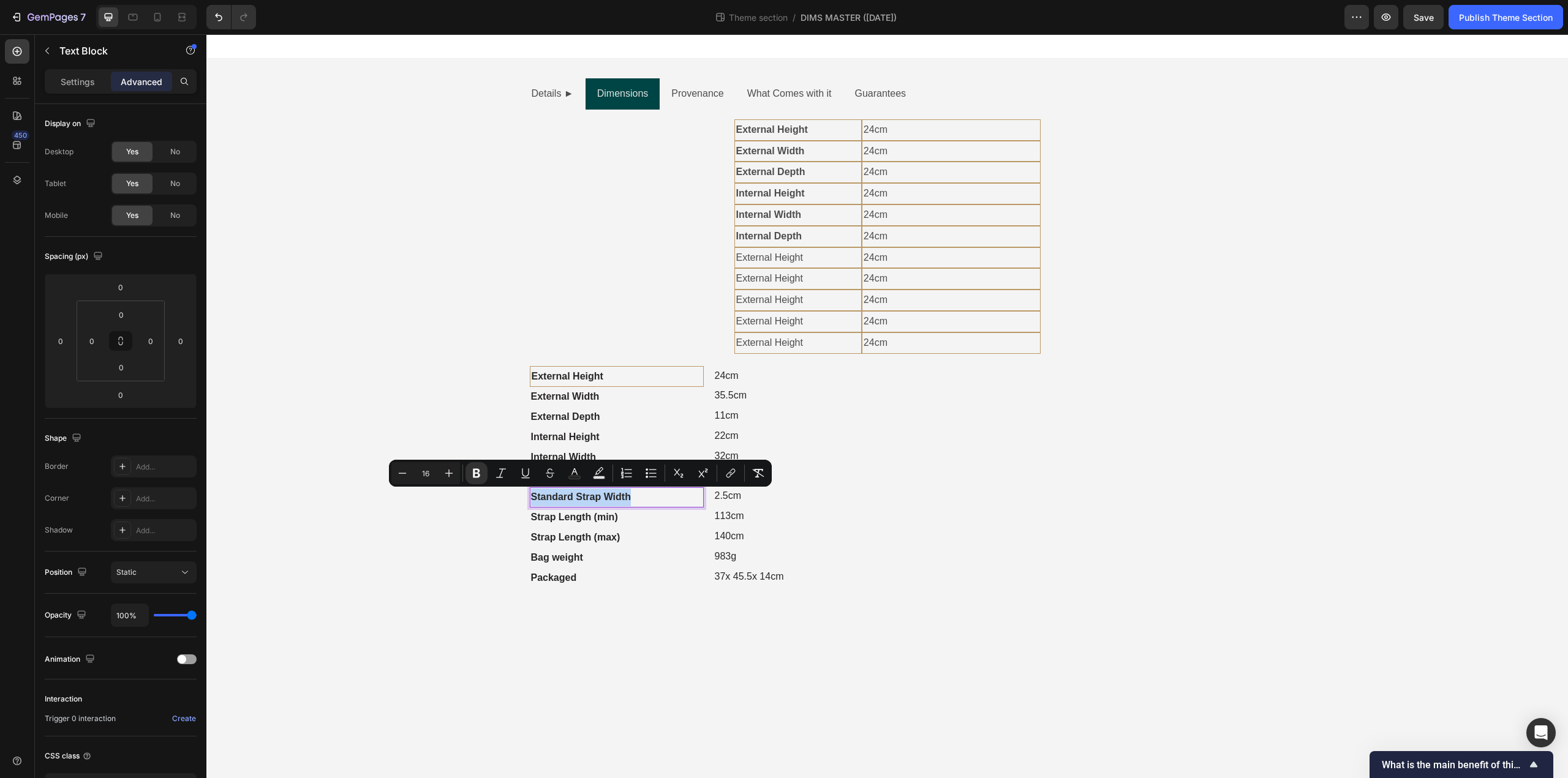
copy strong "Standard Strap Width"
click at [803, 259] on p "External Height" at bounding box center [798, 258] width 124 height 18
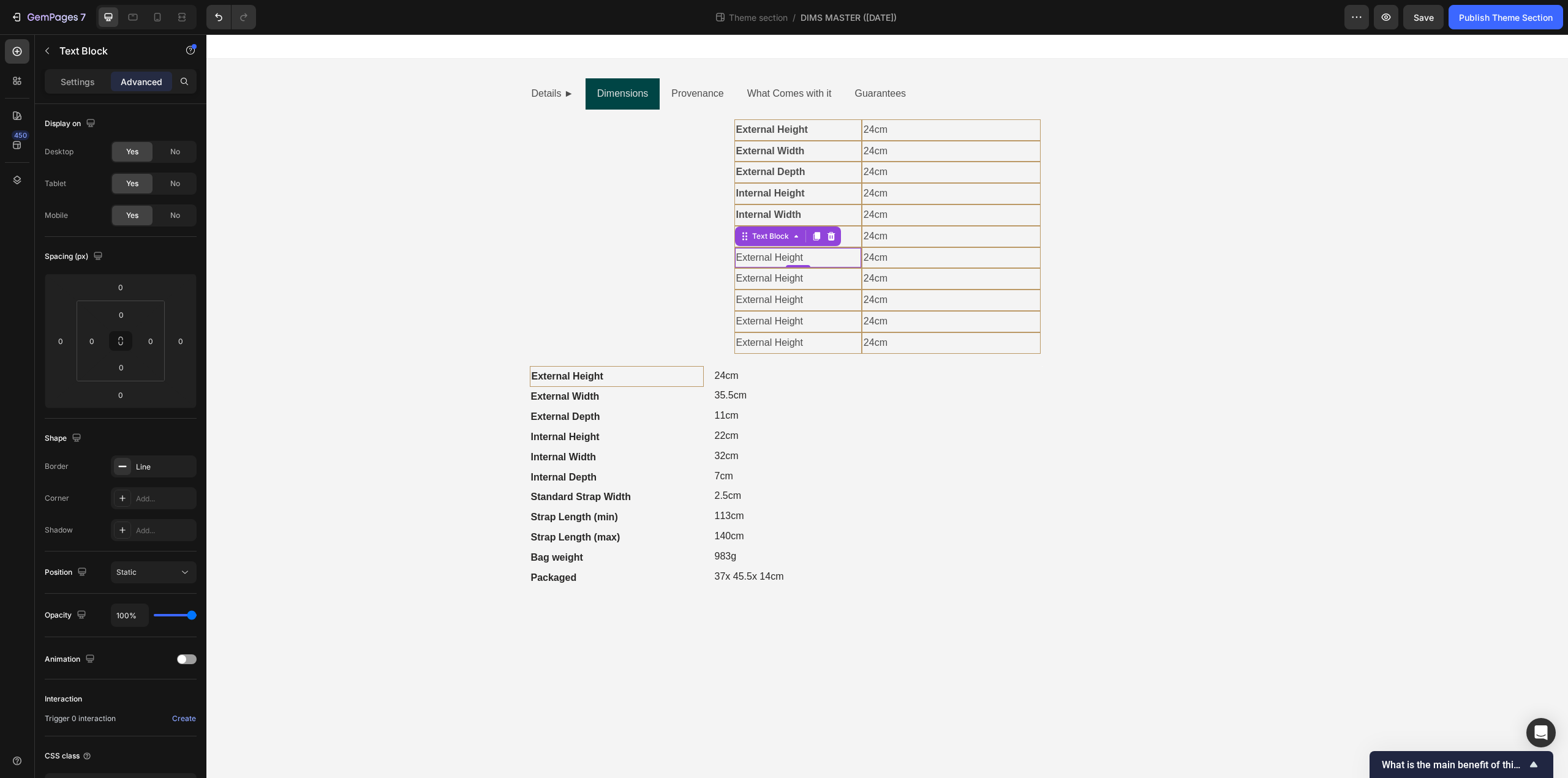
click at [803, 259] on p "External Height" at bounding box center [798, 258] width 124 height 18
click at [573, 515] on strong "Strap Length (min)" at bounding box center [575, 516] width 87 height 11
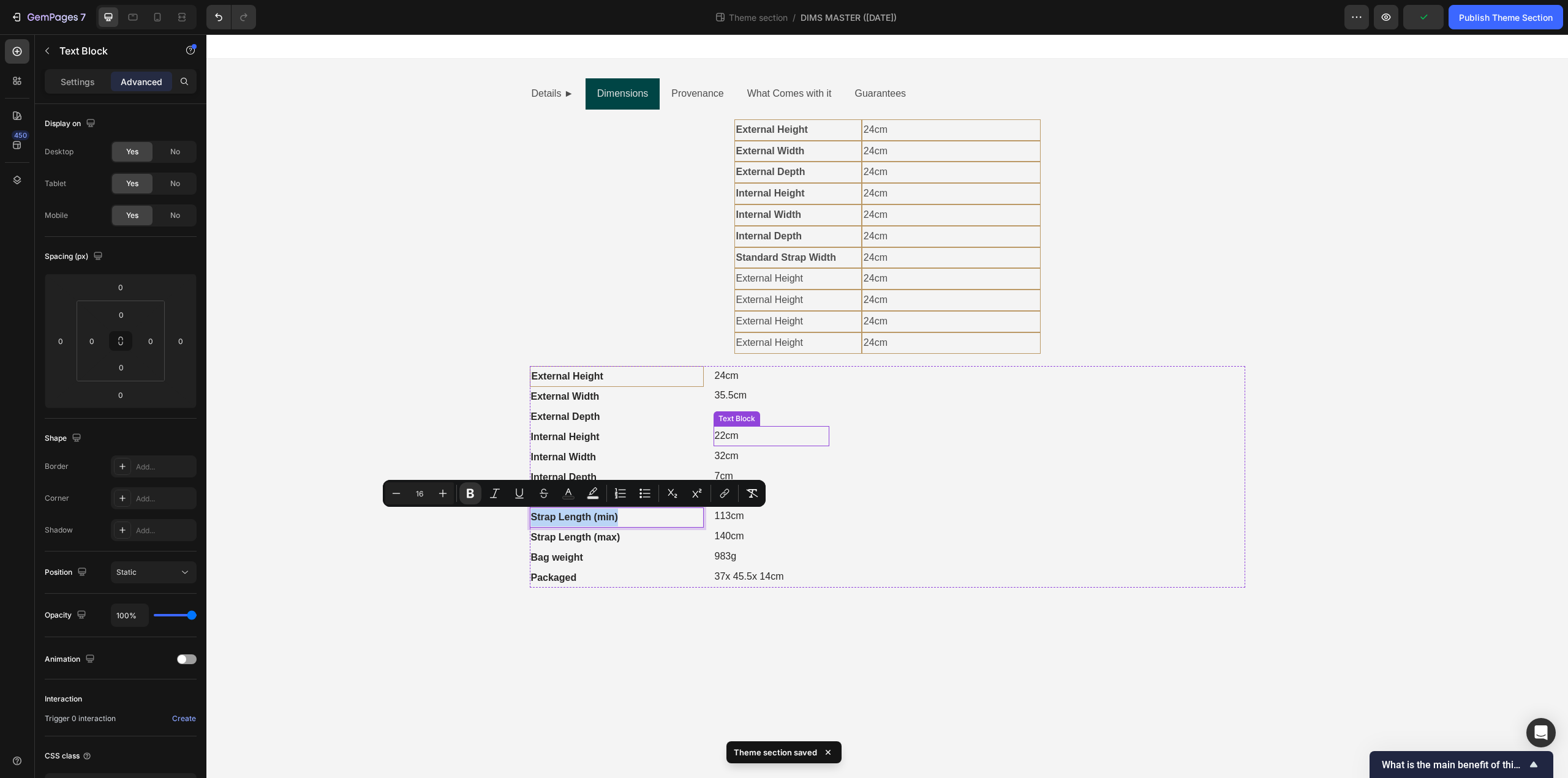
copy strong "Strap Length (min)"
click at [815, 277] on p "External Height" at bounding box center [798, 279] width 124 height 18
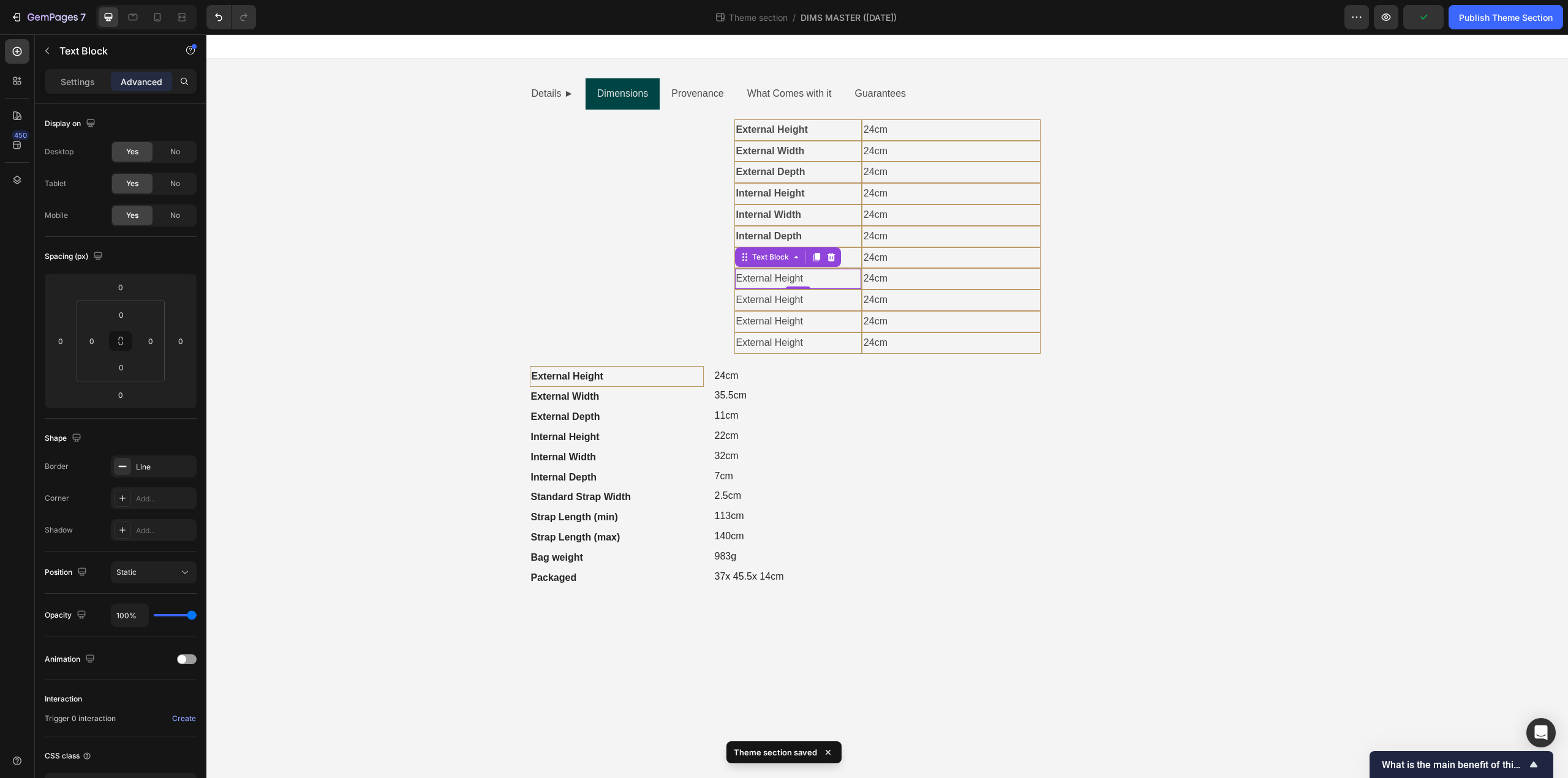
click at [815, 277] on p "External Height" at bounding box center [798, 279] width 124 height 18
click at [596, 532] on strong "Strap Length (max)" at bounding box center [575, 537] width 90 height 11
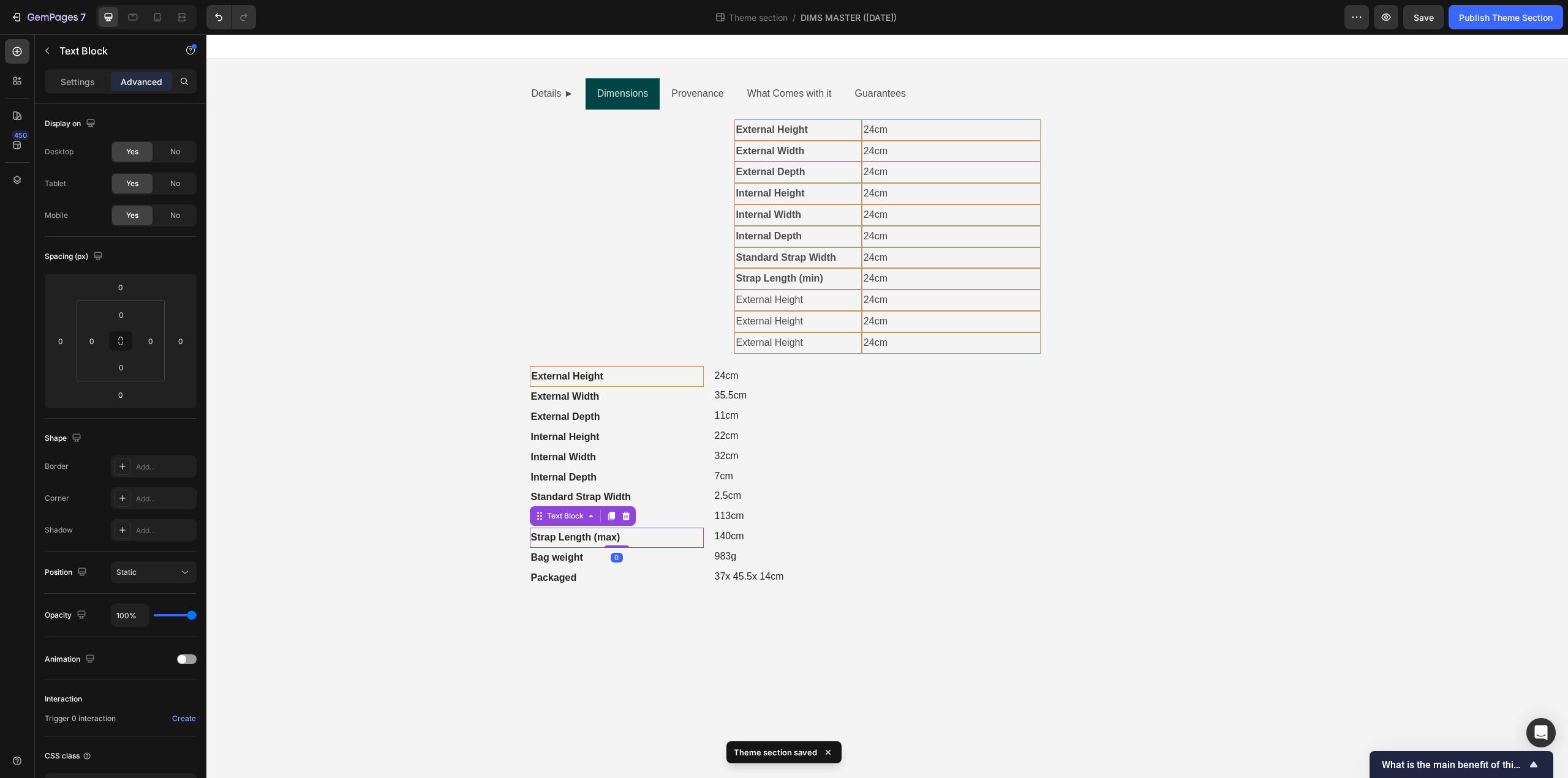
click at [596, 532] on strong "Strap Length (max)" at bounding box center [575, 537] width 90 height 11
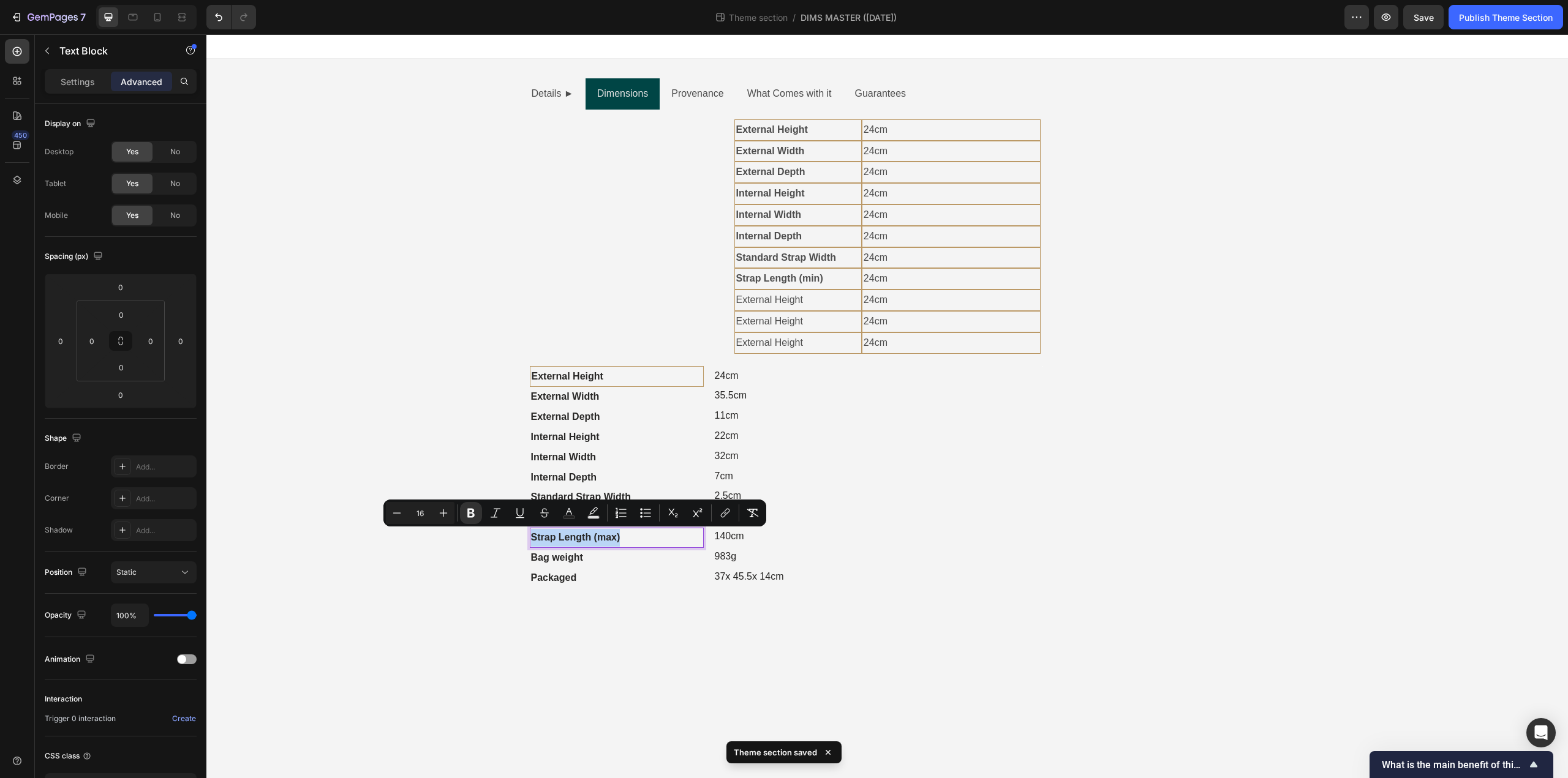
copy strong "Strap Length (max)"
click at [773, 300] on p "External Height" at bounding box center [798, 301] width 124 height 18
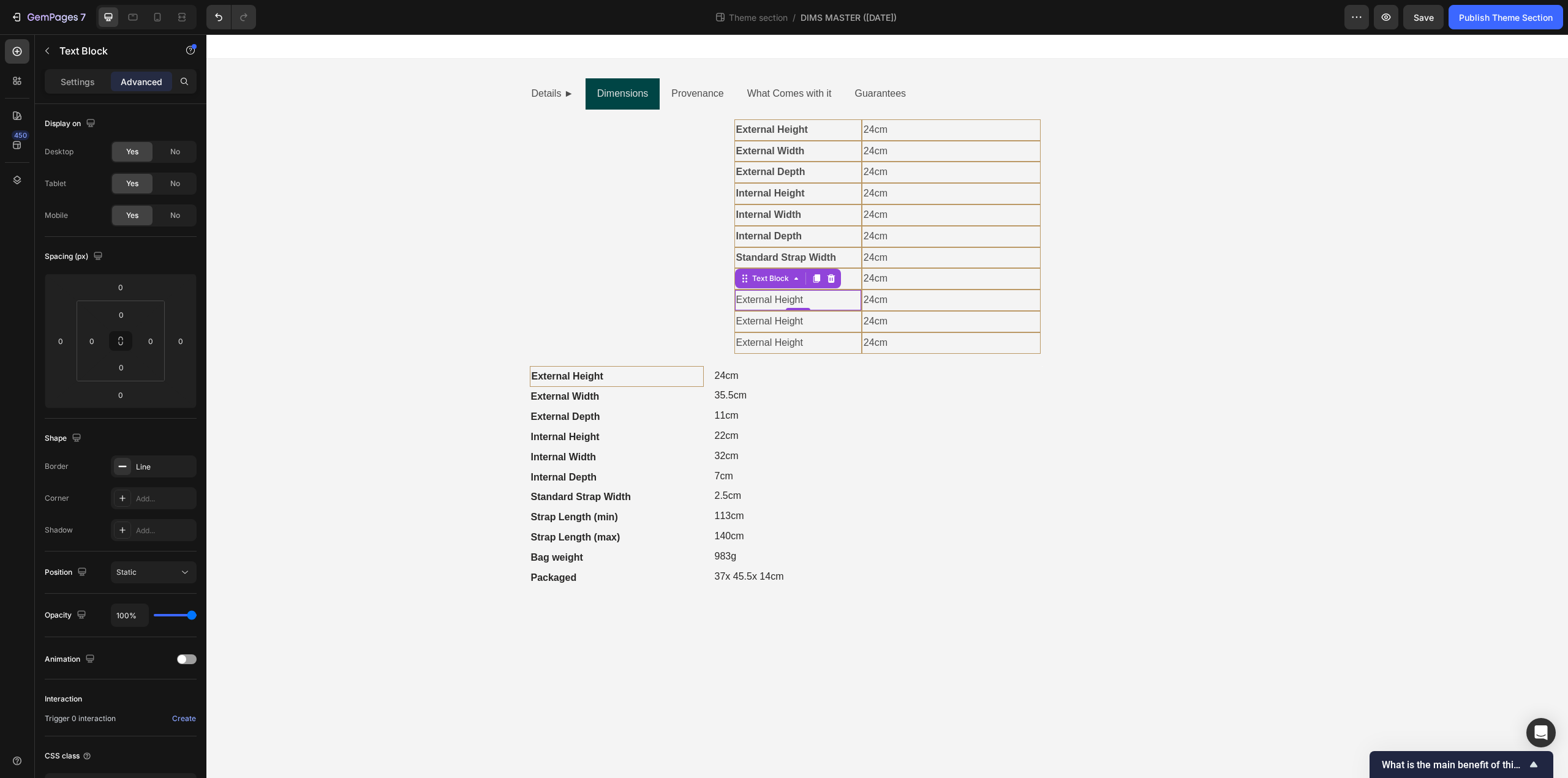
click at [773, 300] on p "External Height" at bounding box center [798, 301] width 124 height 18
click at [573, 561] on strong "Bag weight" at bounding box center [557, 557] width 52 height 11
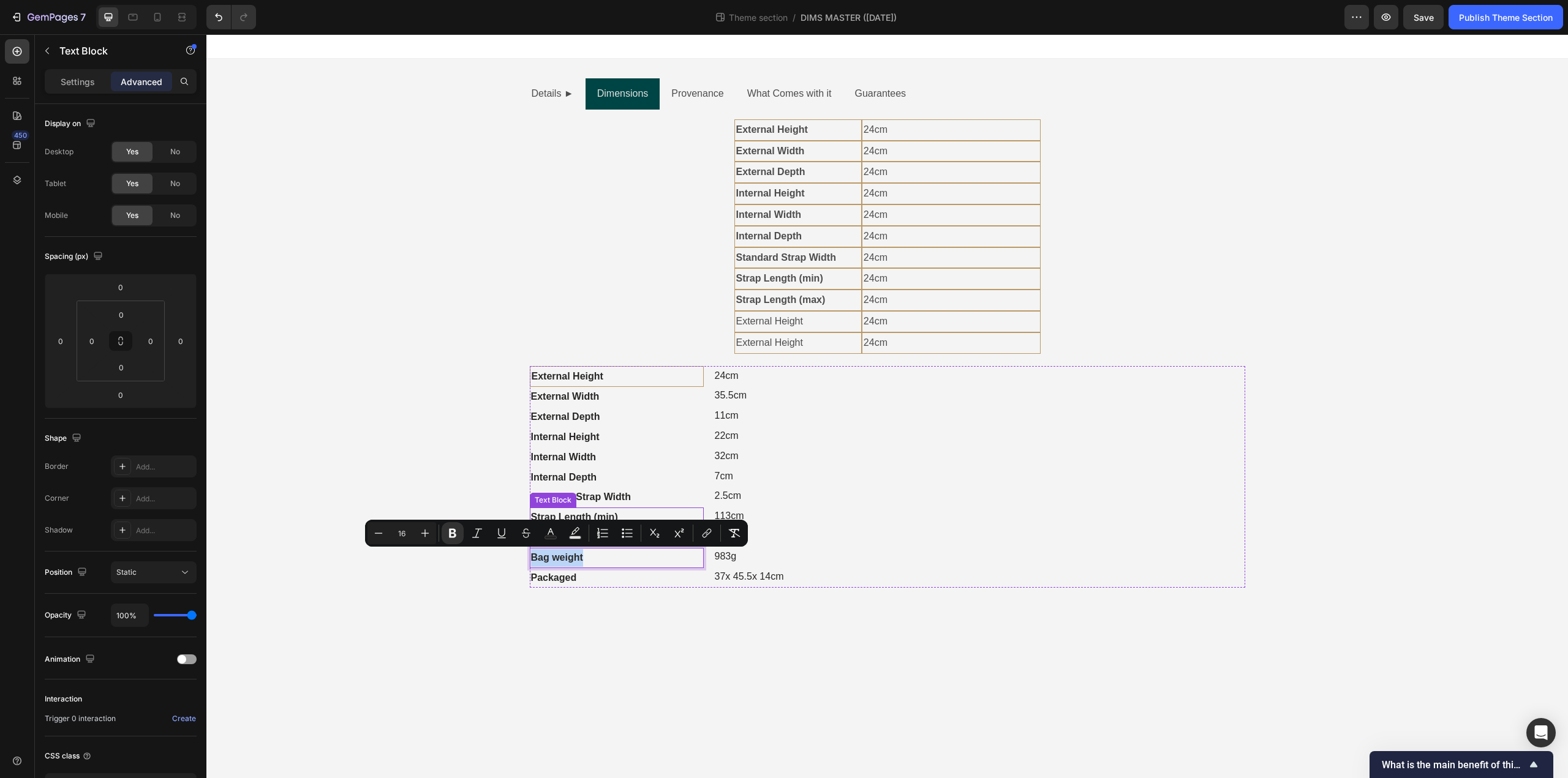
copy strong "Bag weight"
click at [784, 320] on p "External Height" at bounding box center [798, 322] width 124 height 18
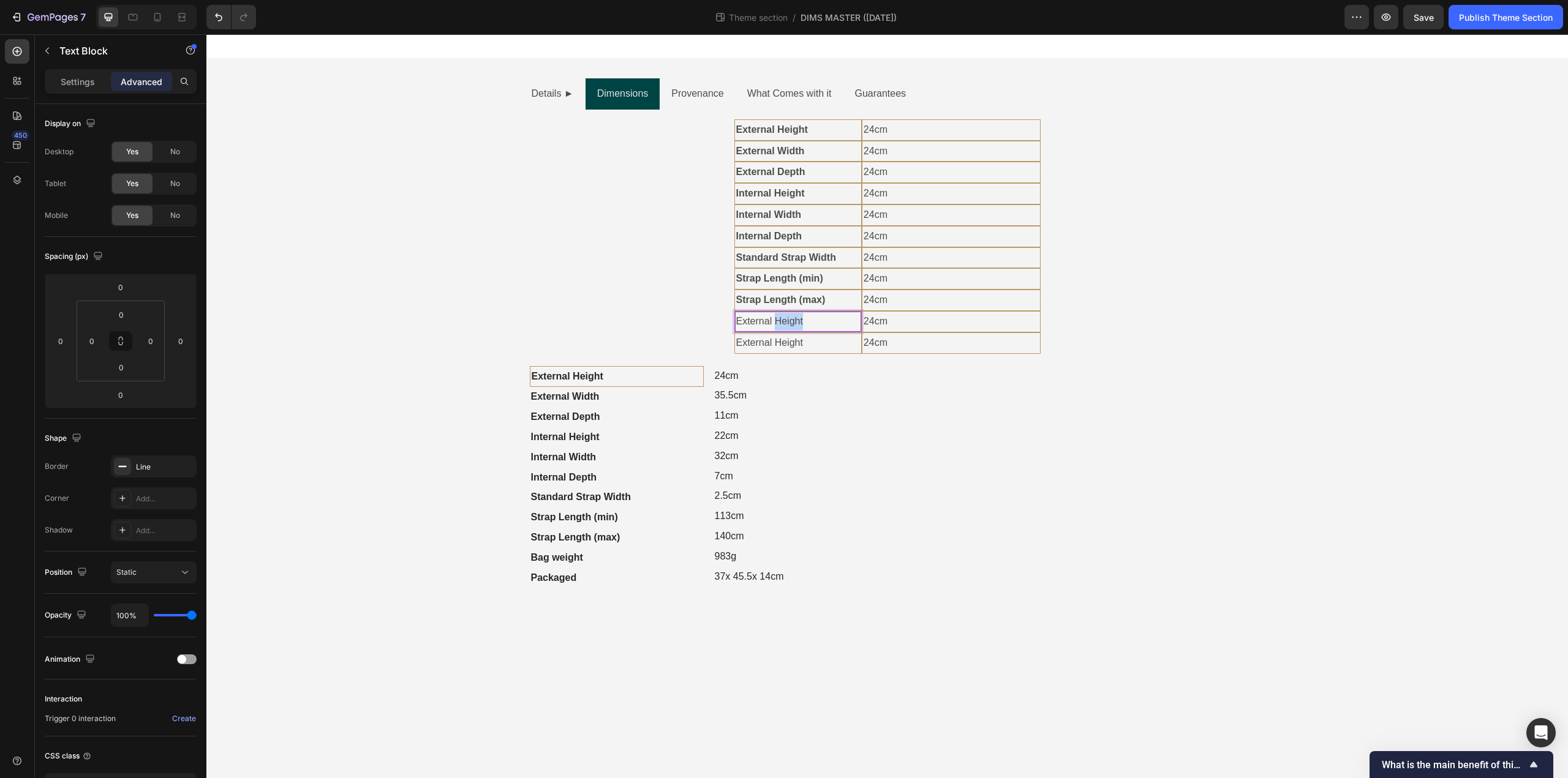
click at [784, 320] on p "External Height" at bounding box center [798, 322] width 124 height 18
click at [565, 578] on strong "Packaged" at bounding box center [554, 578] width 46 height 11
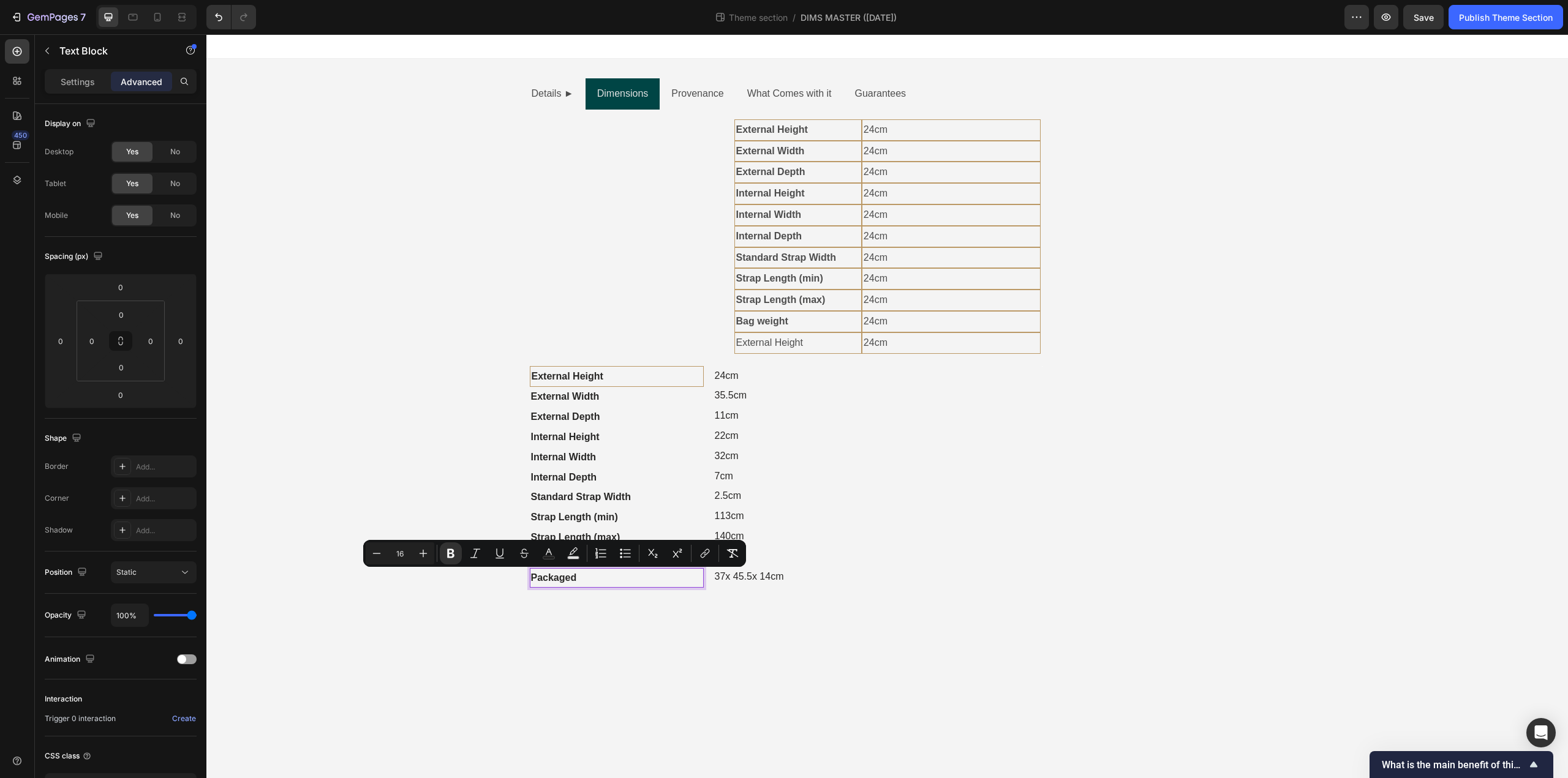
click at [565, 578] on strong "Packaged" at bounding box center [554, 578] width 46 height 11
copy strong "Packaged"
click at [801, 347] on div "External Height Text Block" at bounding box center [799, 343] width 128 height 22
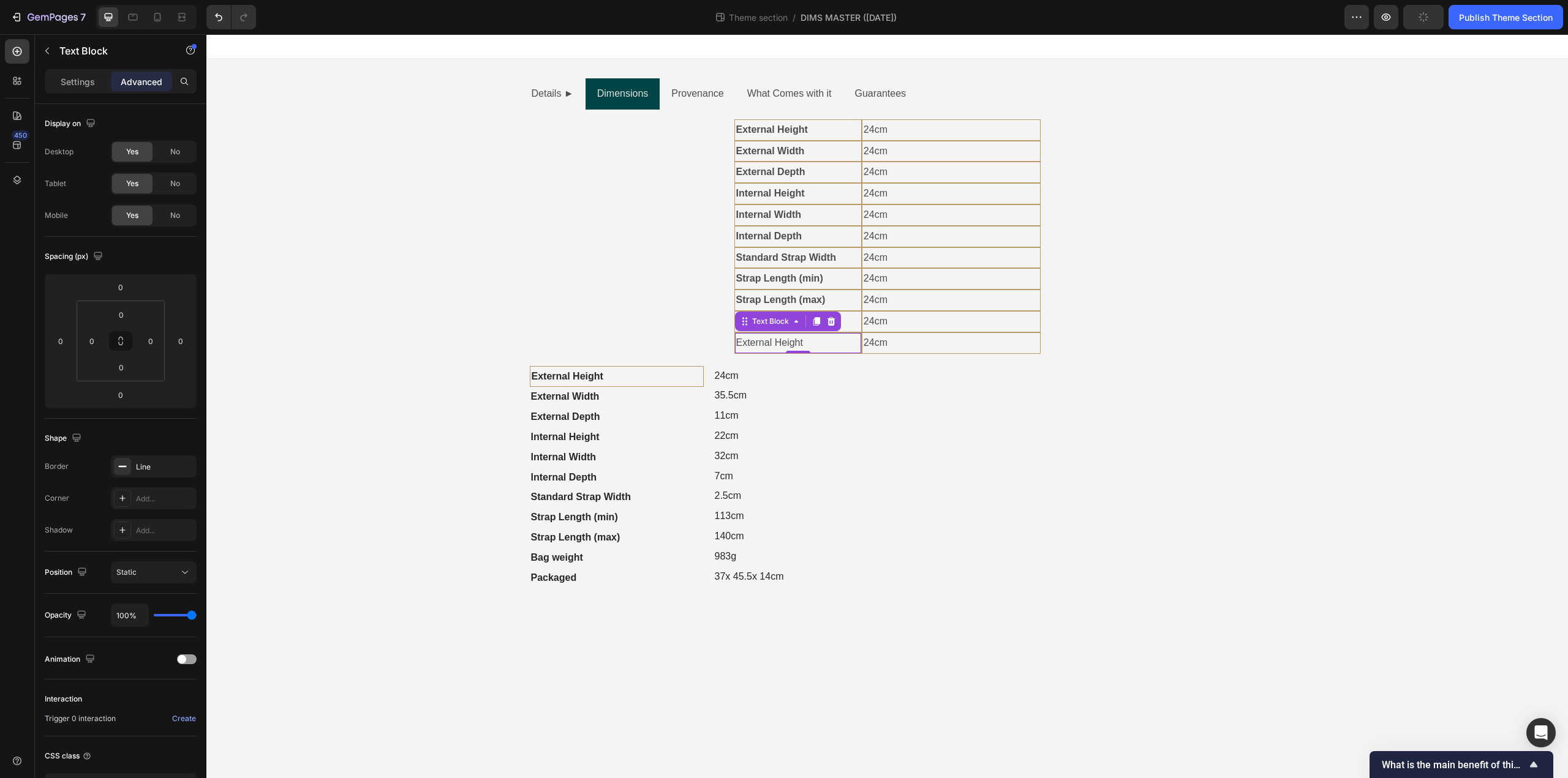
click at [801, 348] on div "0" at bounding box center [798, 353] width 12 height 10
click at [769, 345] on p "External Height" at bounding box center [798, 343] width 124 height 18
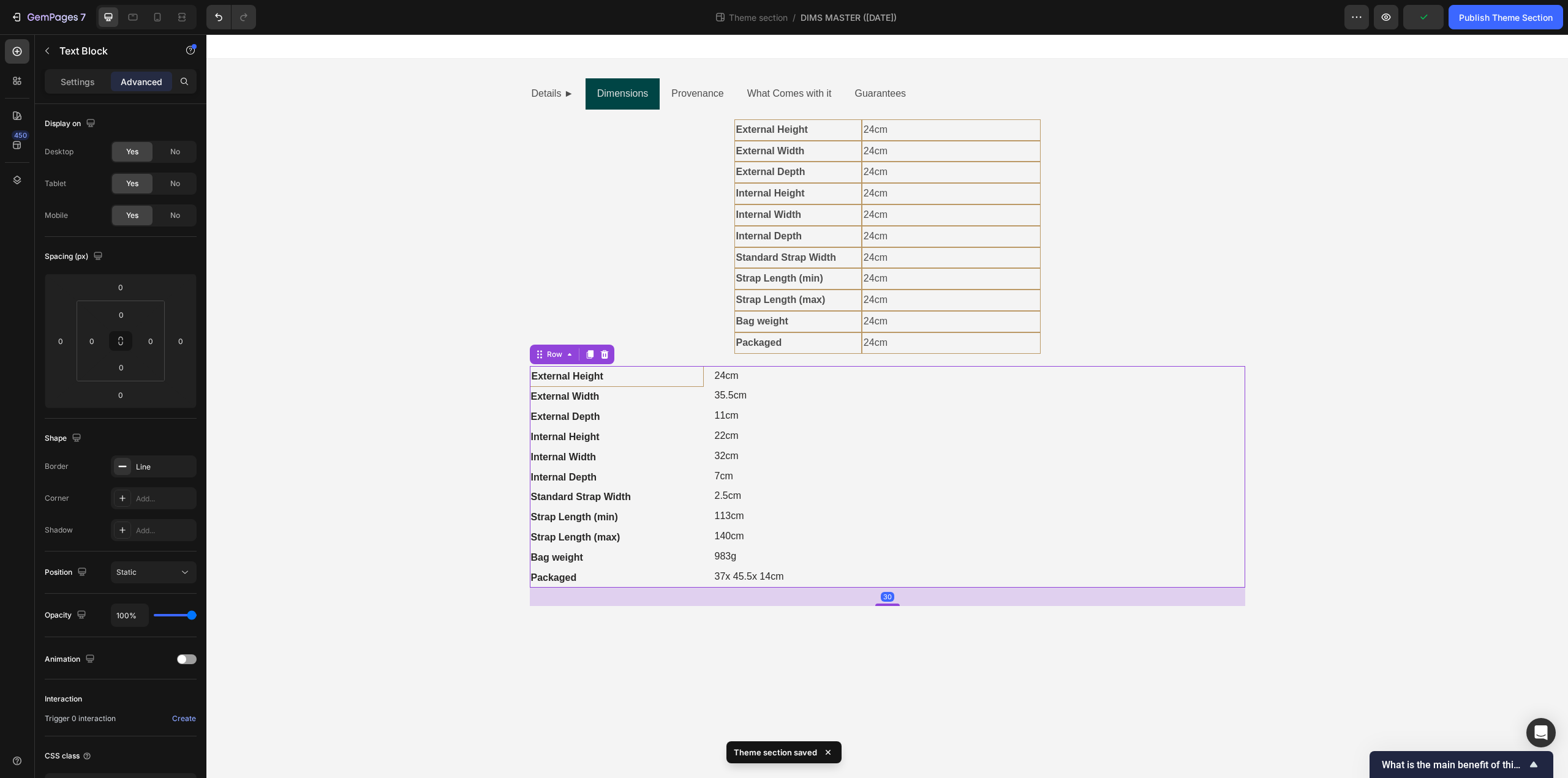
click at [853, 423] on div "Image Image" at bounding box center [1042, 477] width 406 height 222
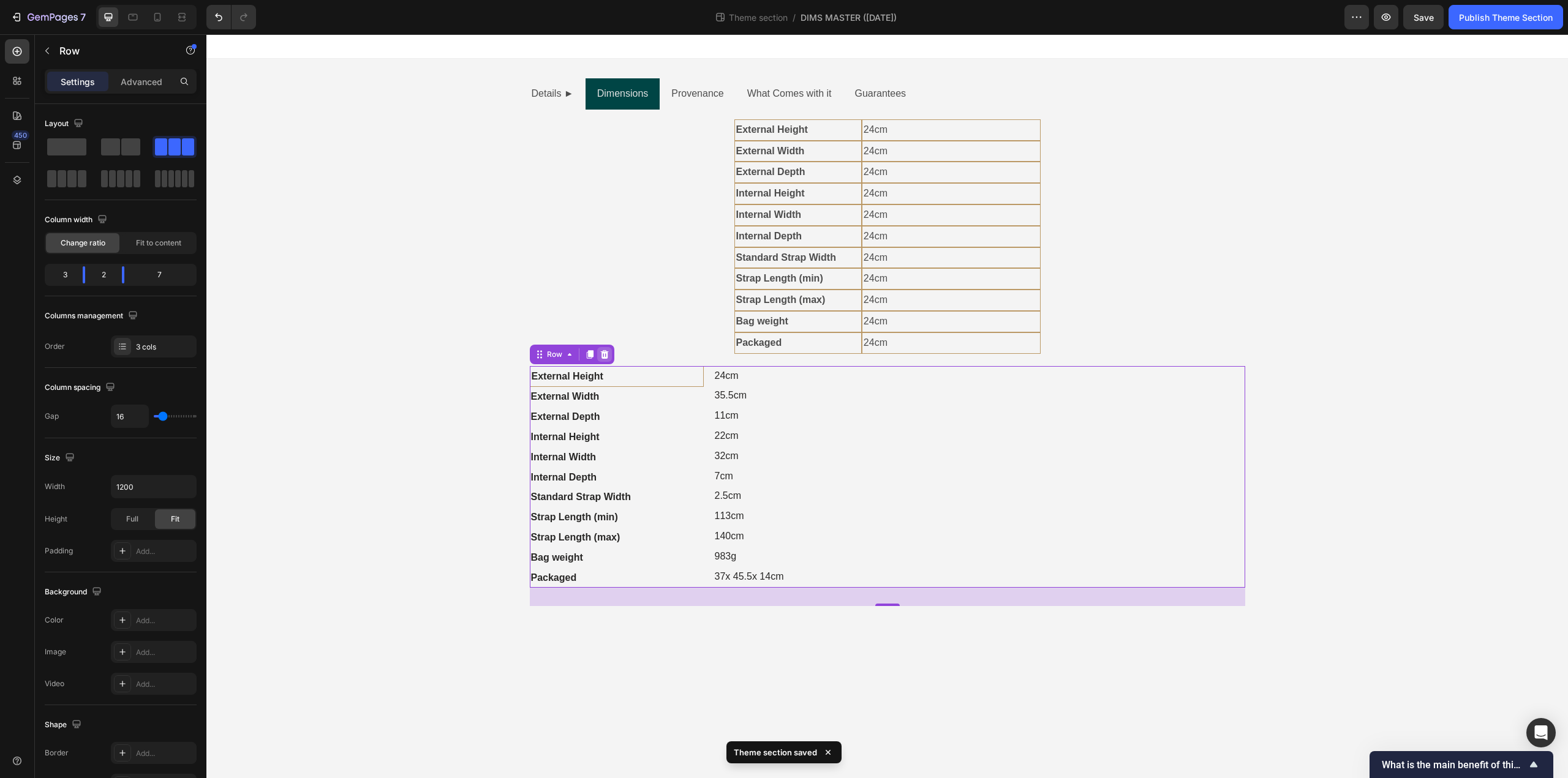
click at [608, 350] on icon at bounding box center [605, 355] width 10 height 10
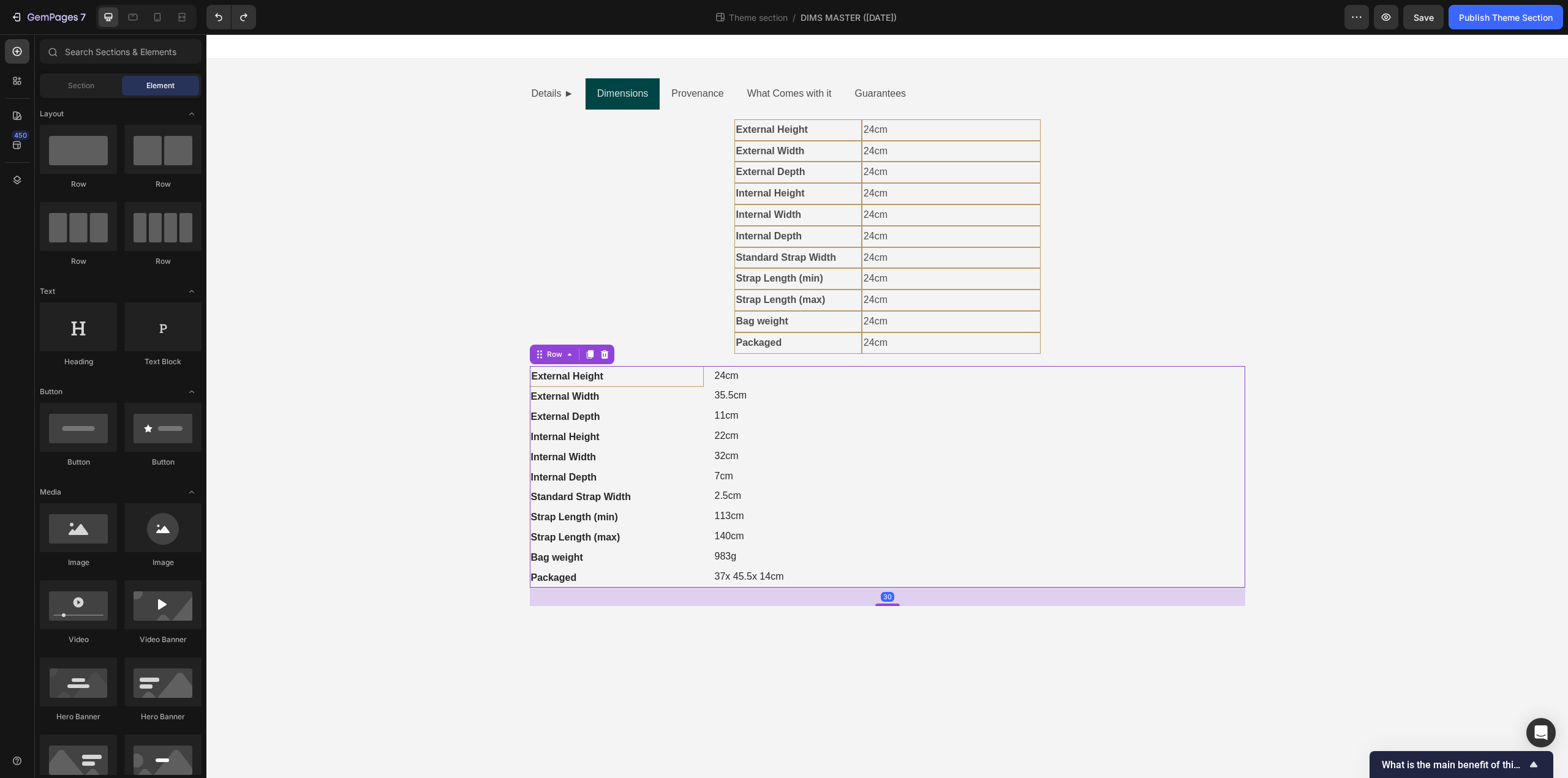
click at [870, 385] on div "Image Image" at bounding box center [1042, 477] width 406 height 222
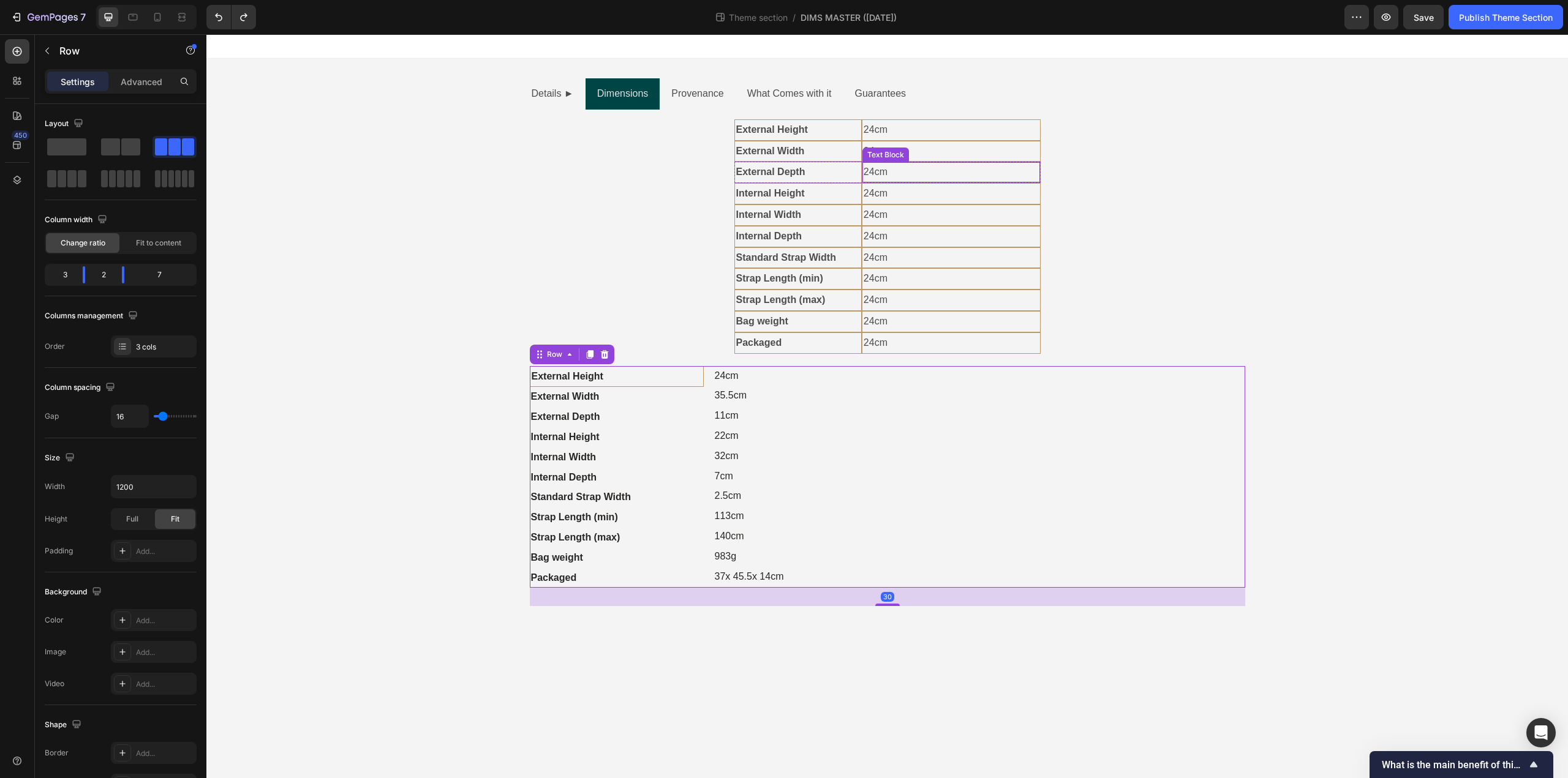
click at [870, 153] on div "Text Block" at bounding box center [886, 155] width 42 height 11
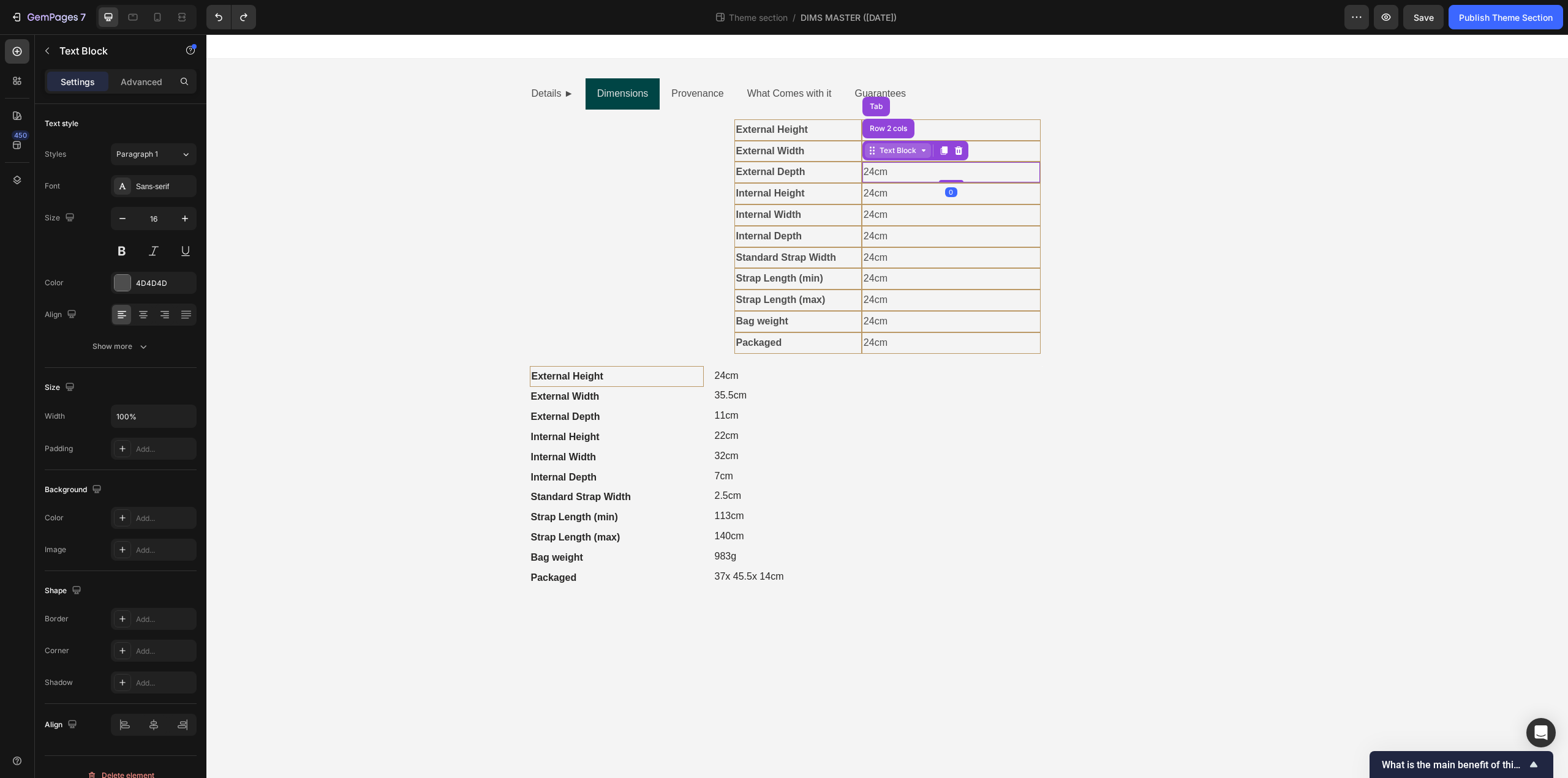
click at [870, 153] on icon at bounding box center [870, 153] width 2 height 2
click at [904, 201] on p "24cm" at bounding box center [950, 194] width 175 height 18
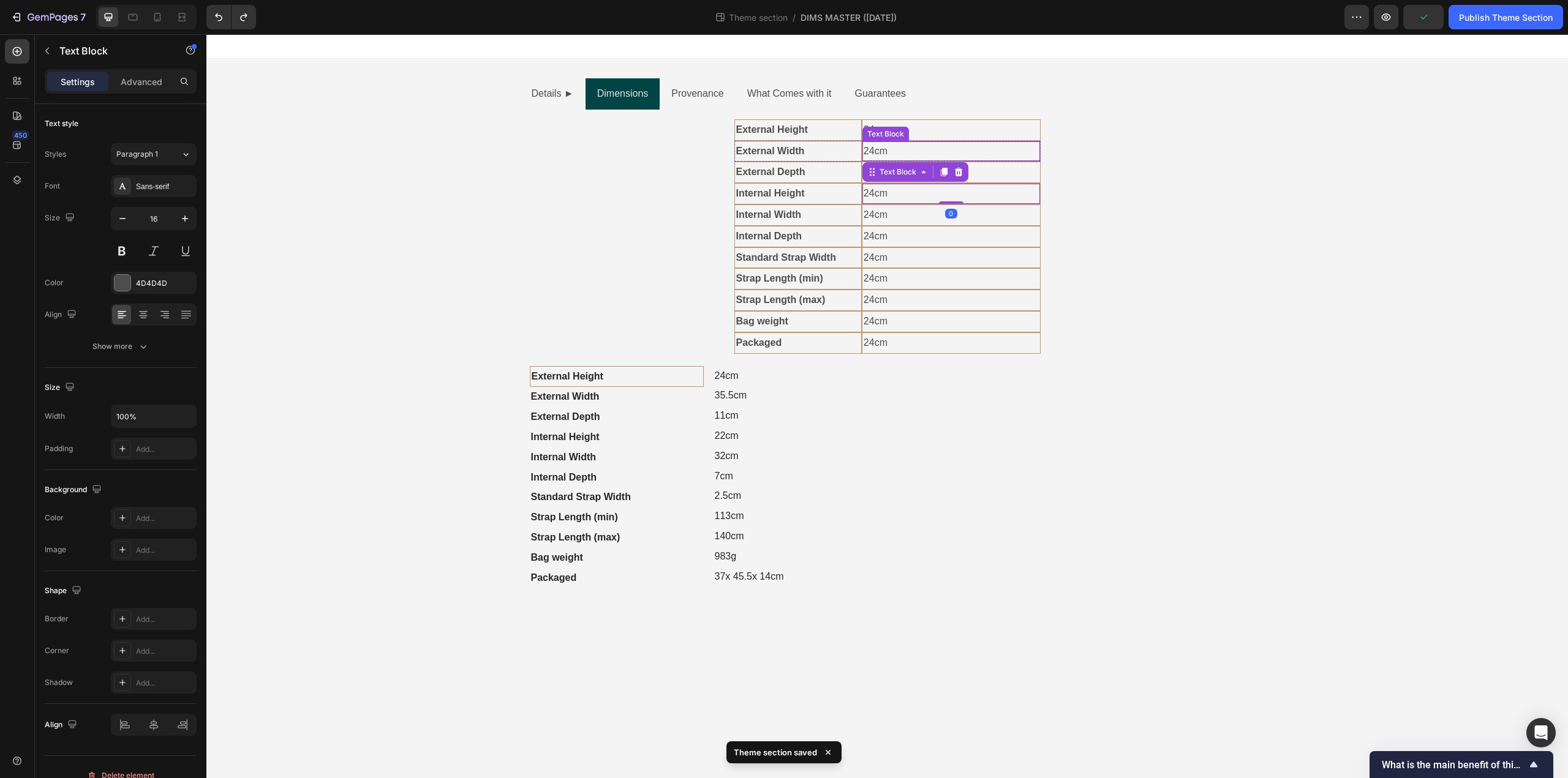
click at [868, 145] on p "24cm" at bounding box center [950, 152] width 175 height 18
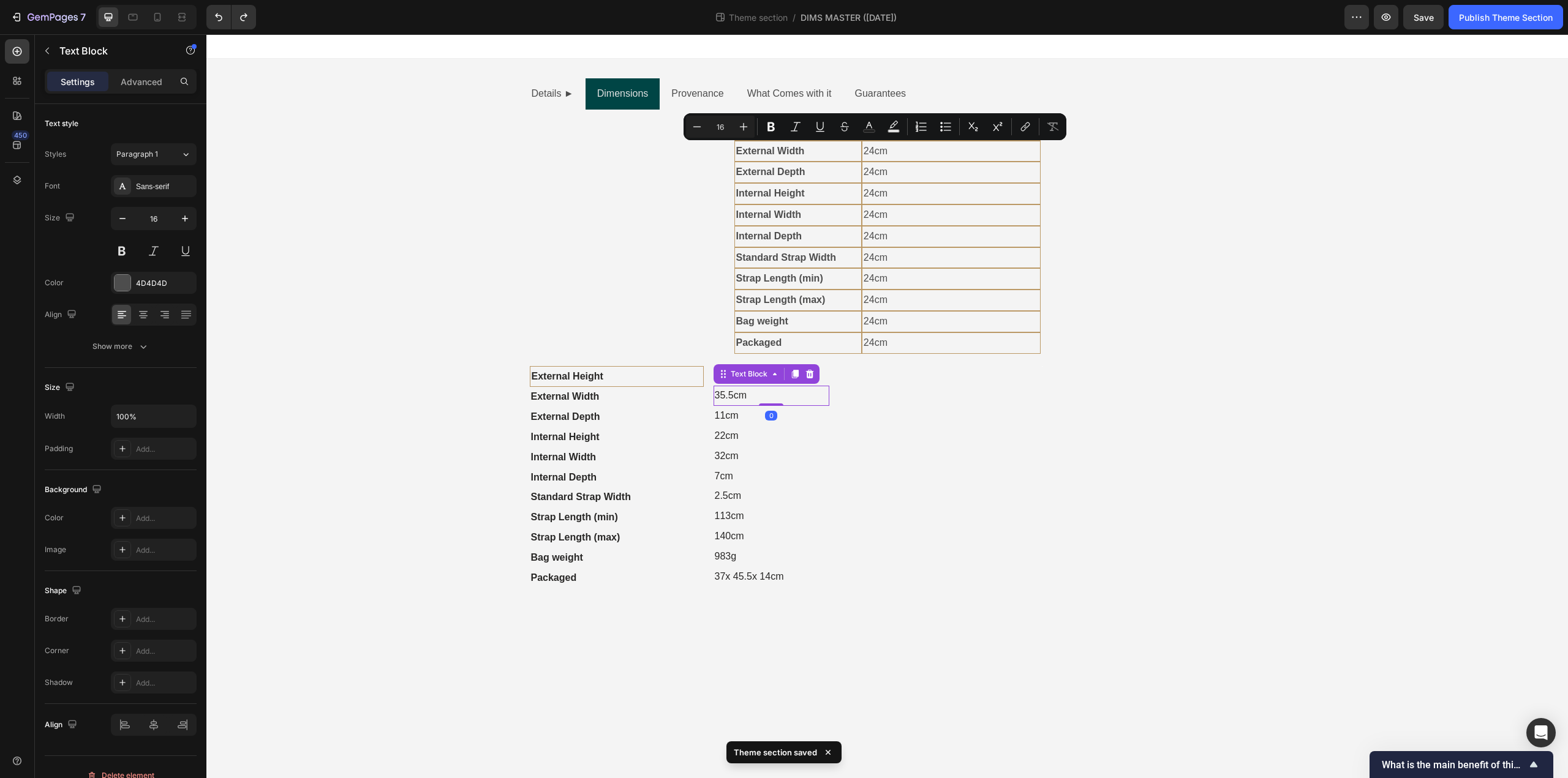
click at [740, 391] on p "35.5cm" at bounding box center [756, 396] width 83 height 18
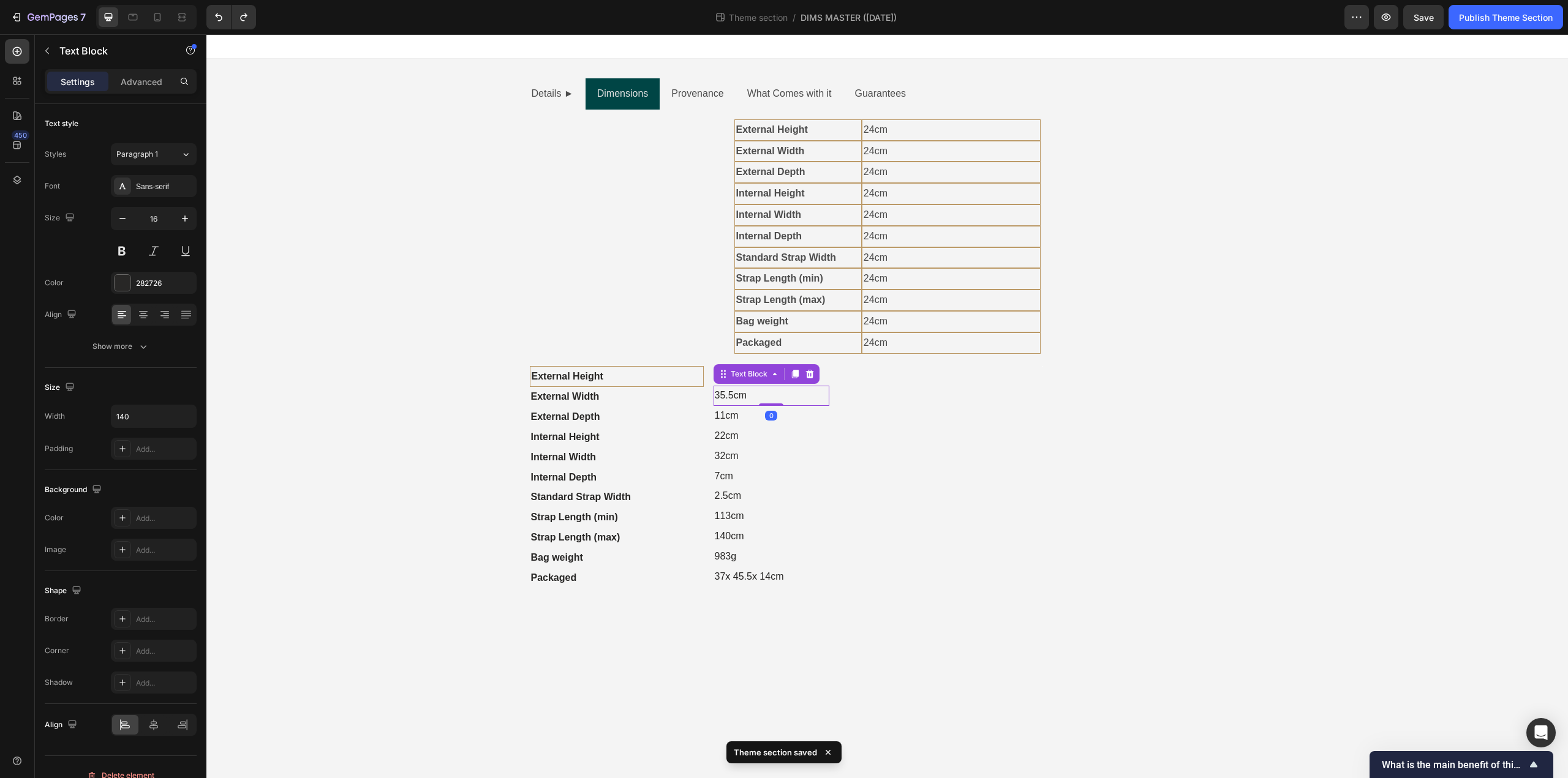
click at [740, 391] on p "35.5cm" at bounding box center [756, 396] width 83 height 18
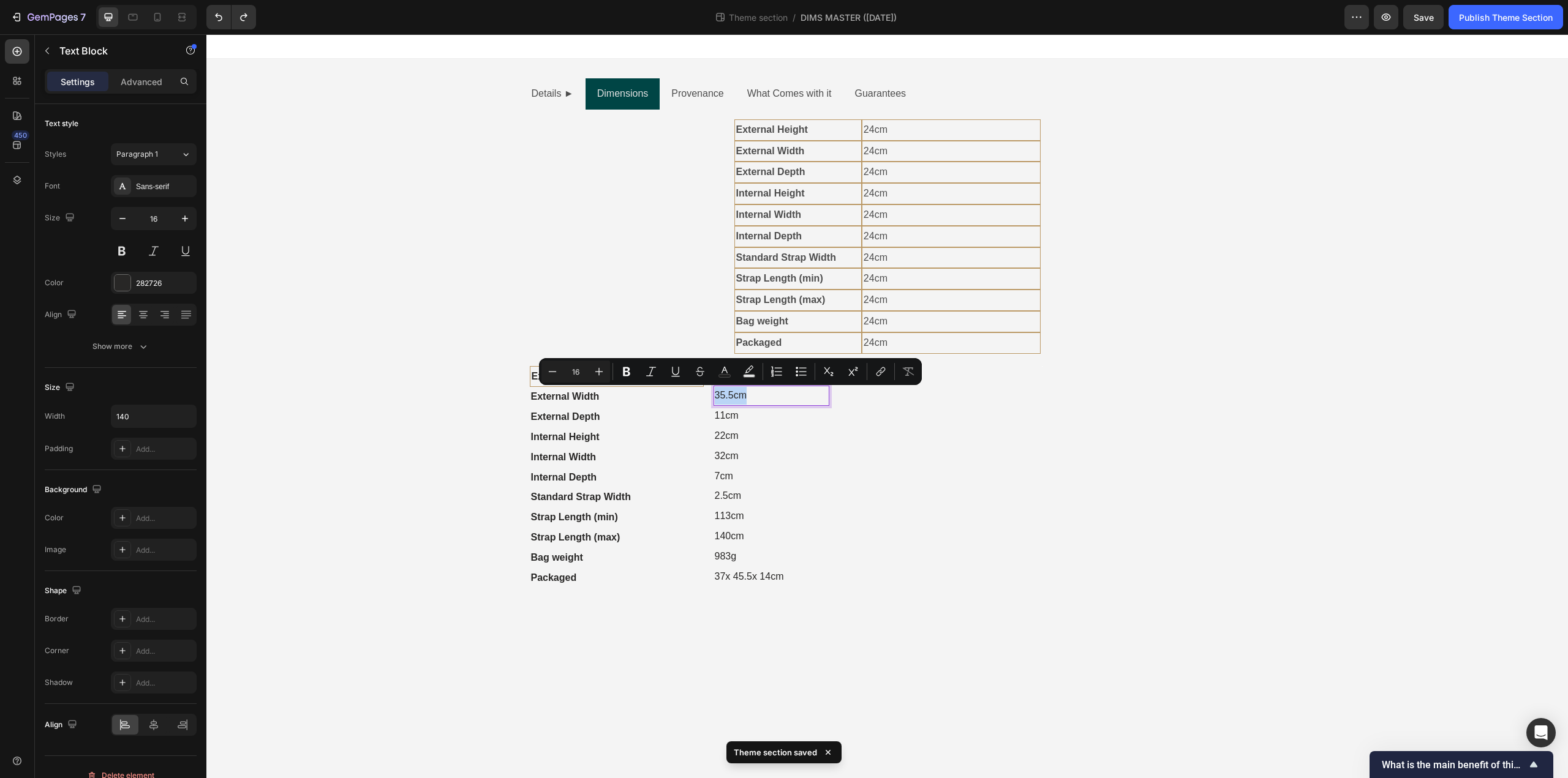
click at [740, 391] on p "35.5cm" at bounding box center [756, 396] width 83 height 18
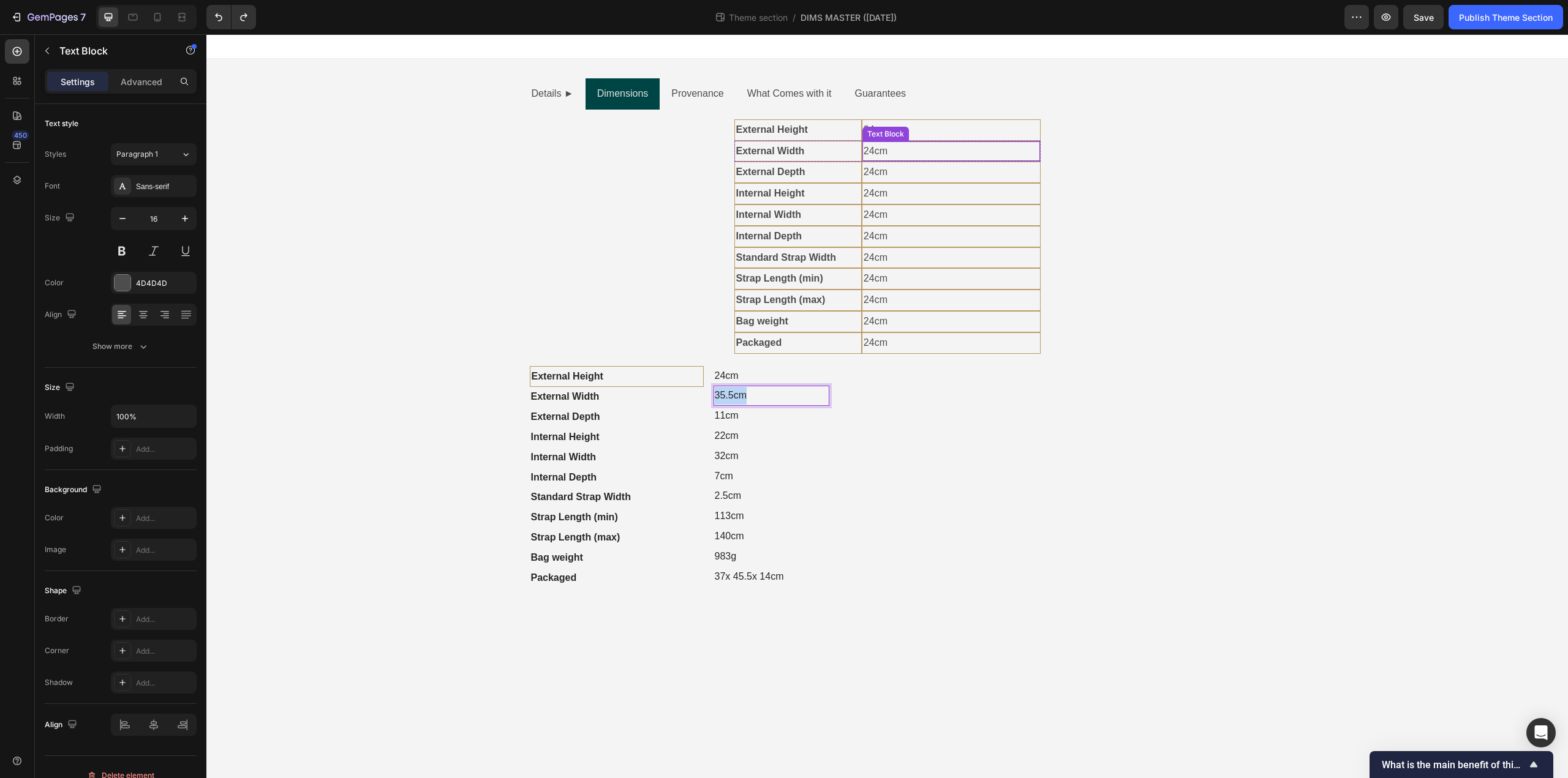
click at [872, 152] on p "24cm" at bounding box center [950, 152] width 175 height 18
click at [723, 414] on p "11cm" at bounding box center [756, 416] width 83 height 18
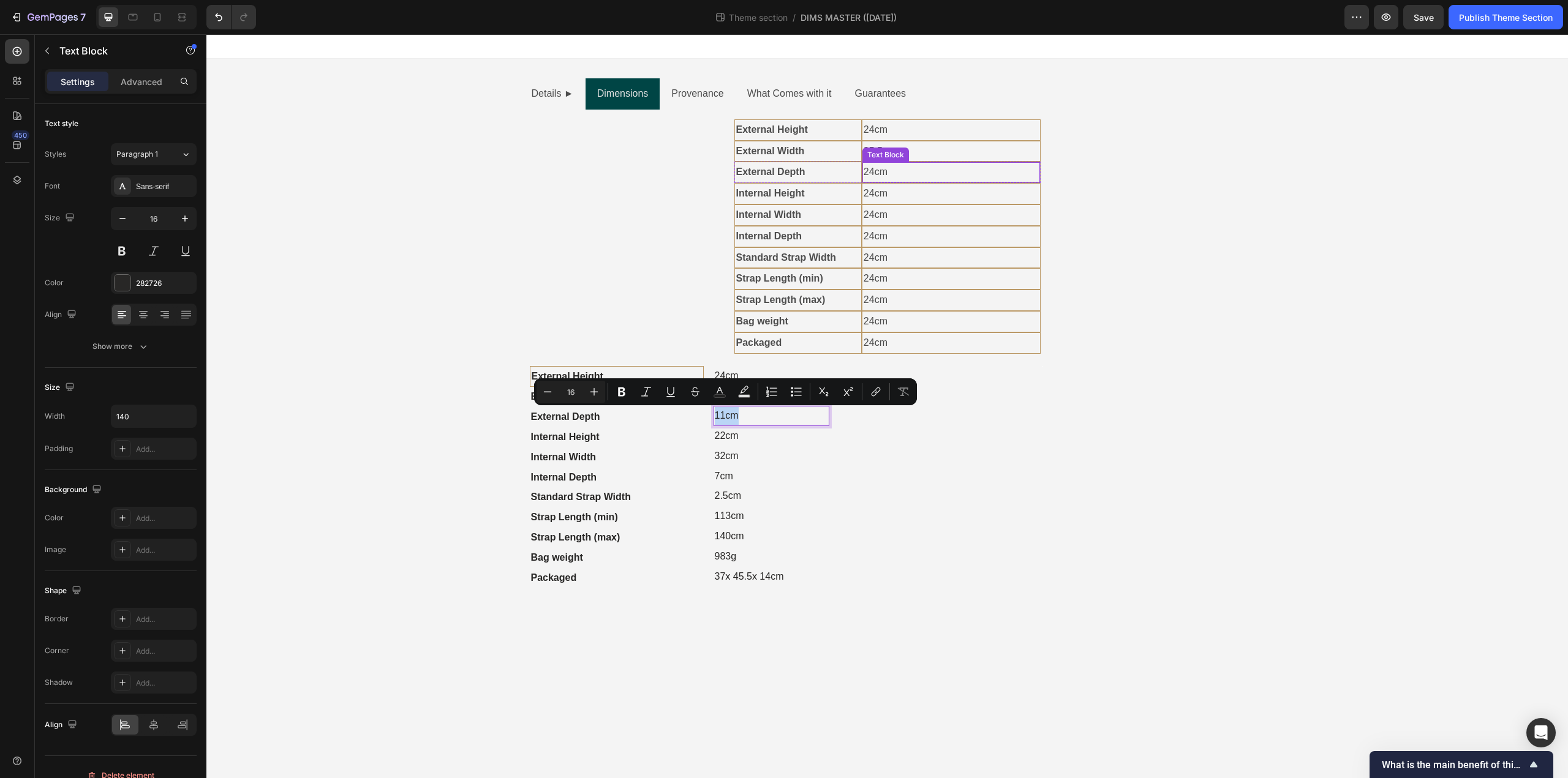
click at [870, 170] on p "24cm" at bounding box center [950, 172] width 175 height 18
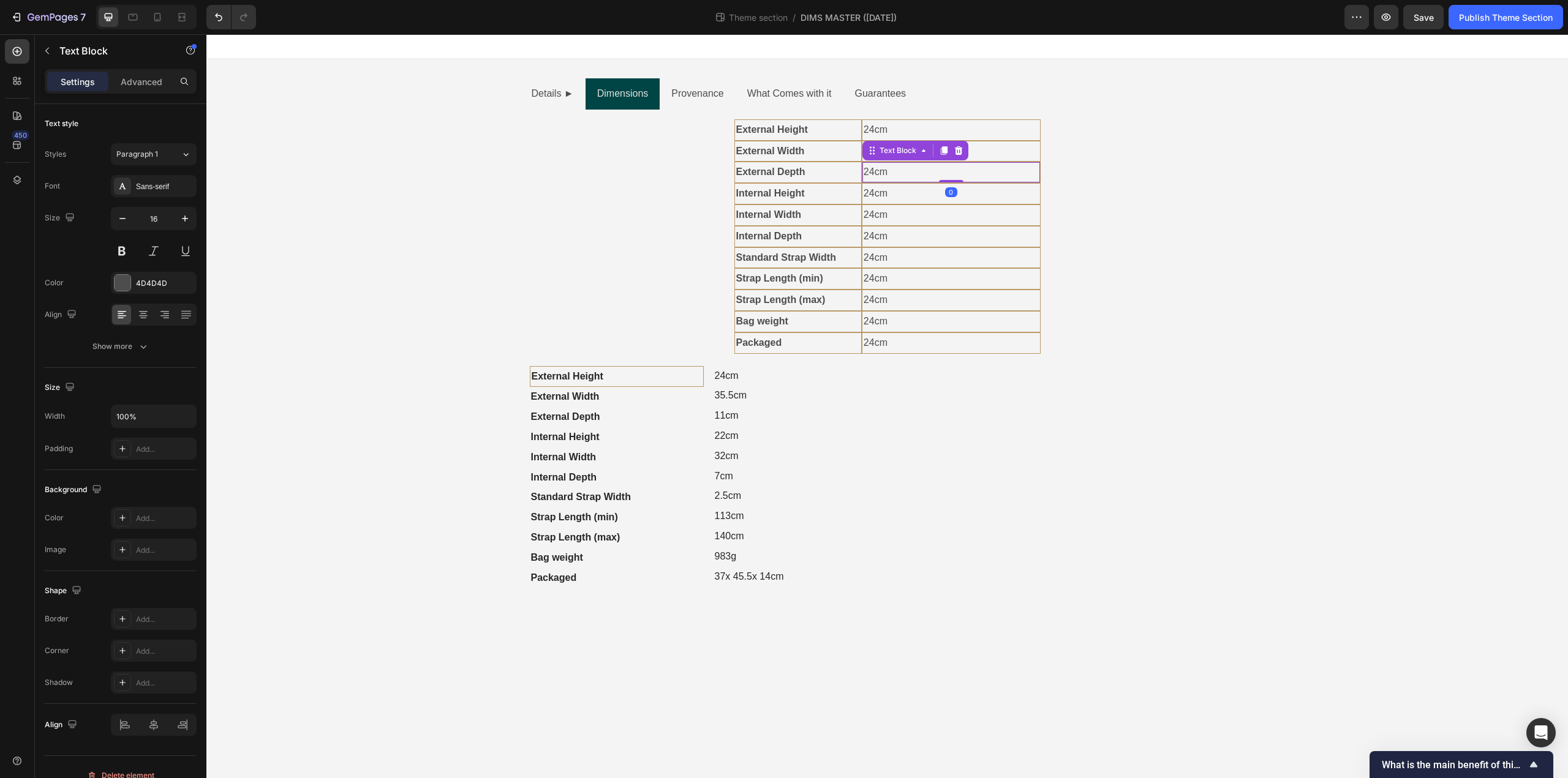
click at [870, 170] on p "24cm" at bounding box center [950, 172] width 175 height 18
click at [716, 436] on p "22cm" at bounding box center [756, 436] width 83 height 18
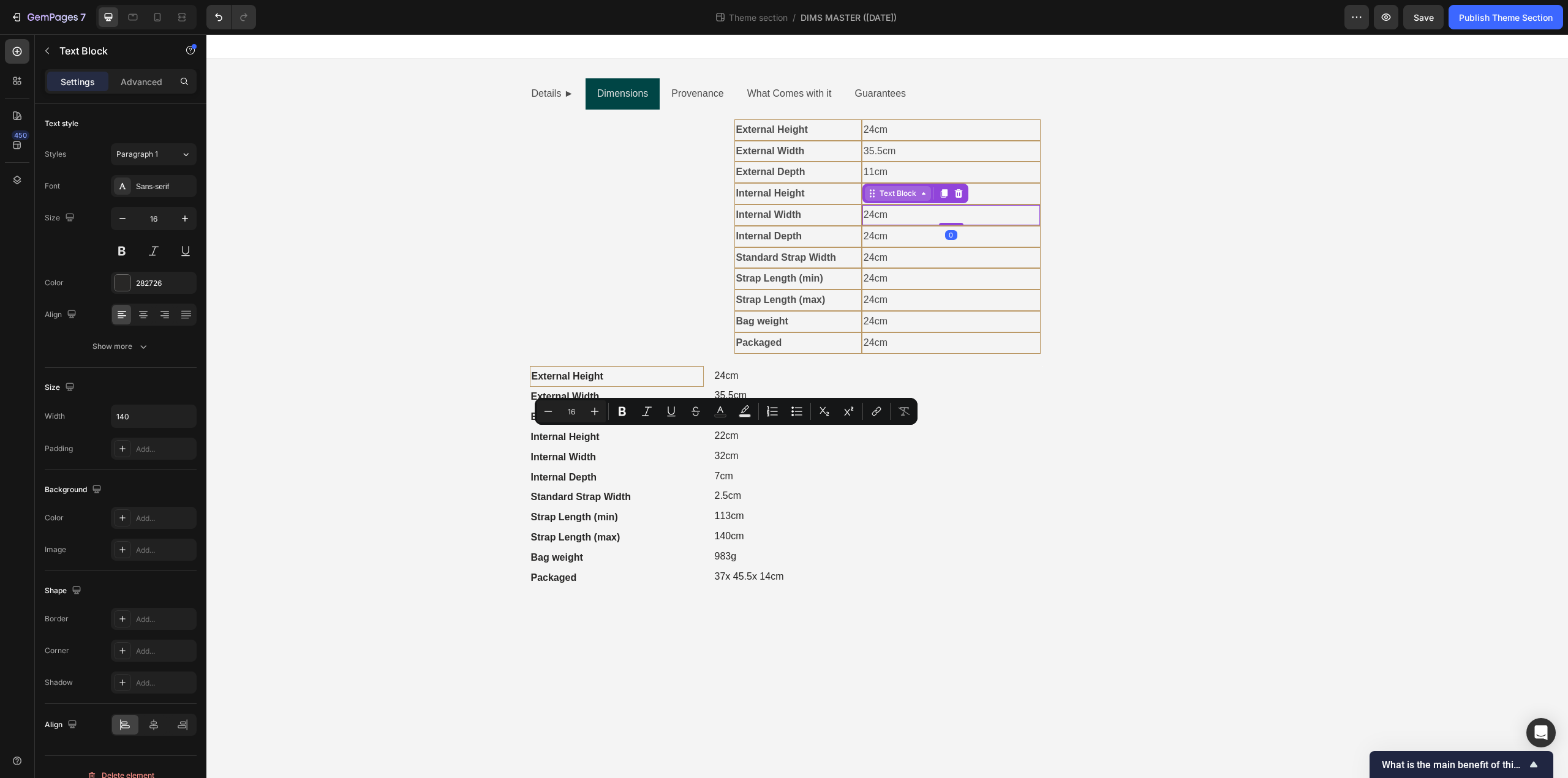
click at [875, 193] on div "Text Block" at bounding box center [898, 193] width 66 height 15
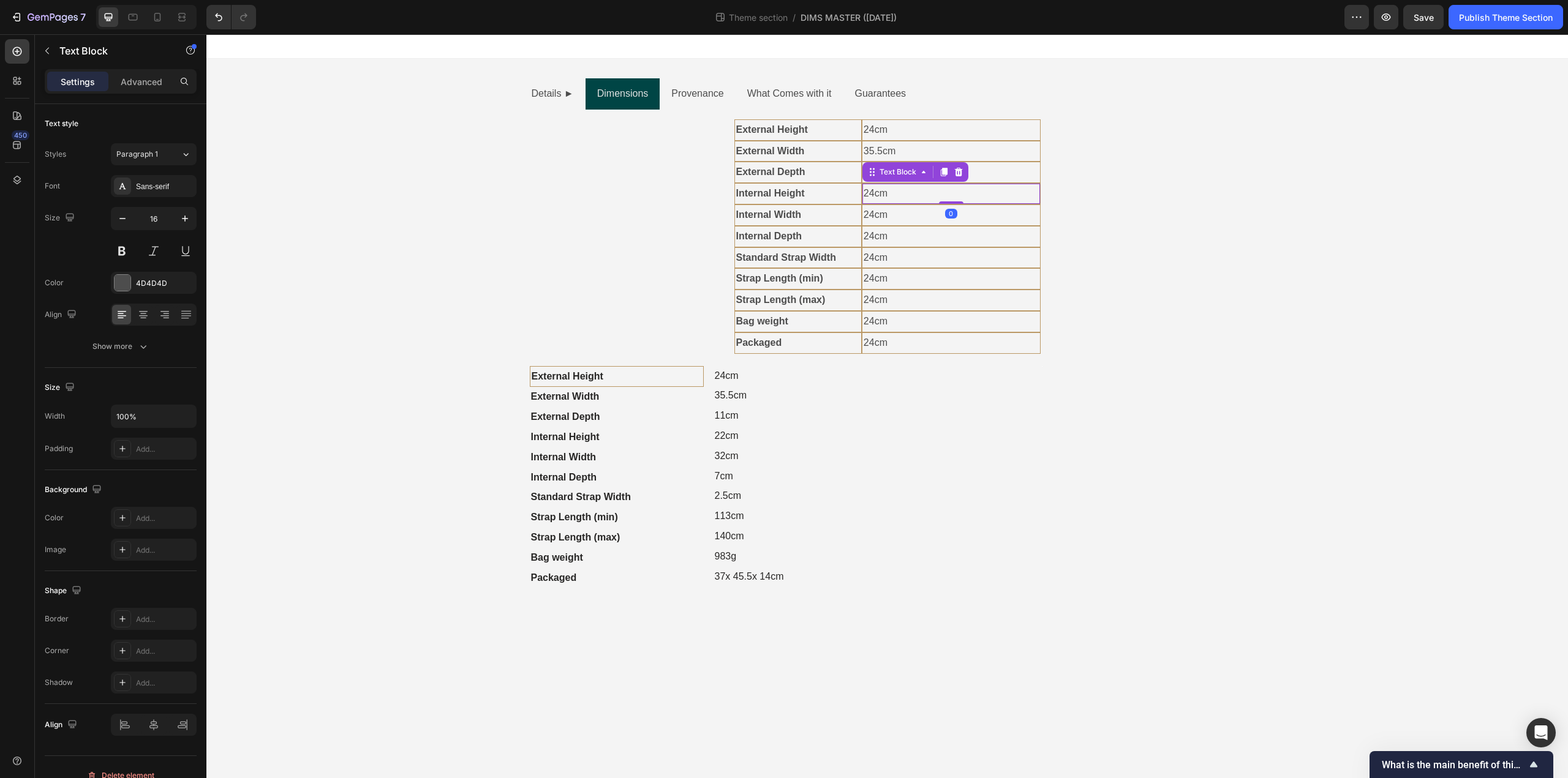
click at [875, 193] on p "24cm" at bounding box center [950, 194] width 175 height 18
click at [719, 456] on p "32cm" at bounding box center [756, 456] width 83 height 18
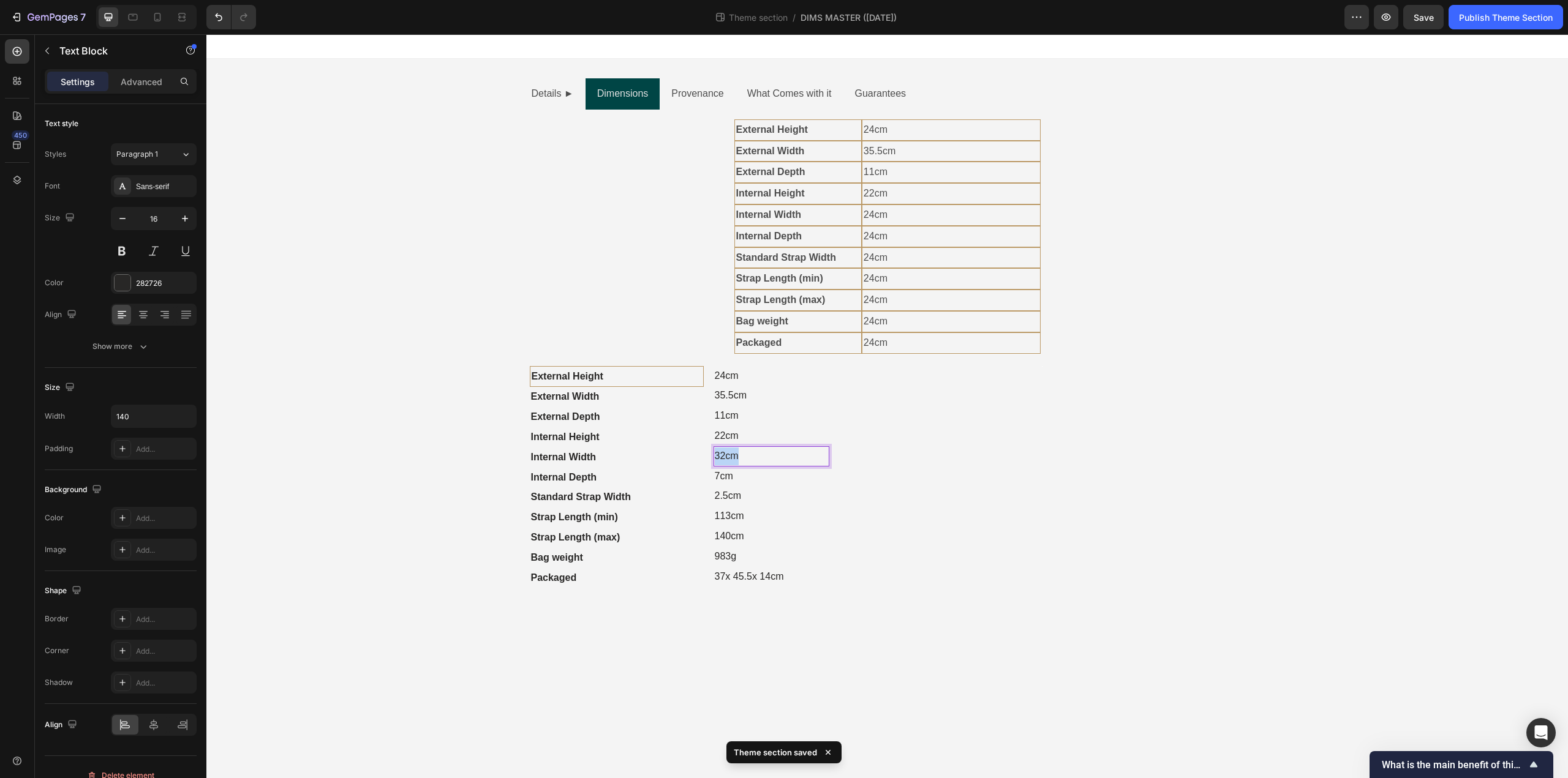
click at [719, 456] on p "32cm" at bounding box center [756, 456] width 83 height 18
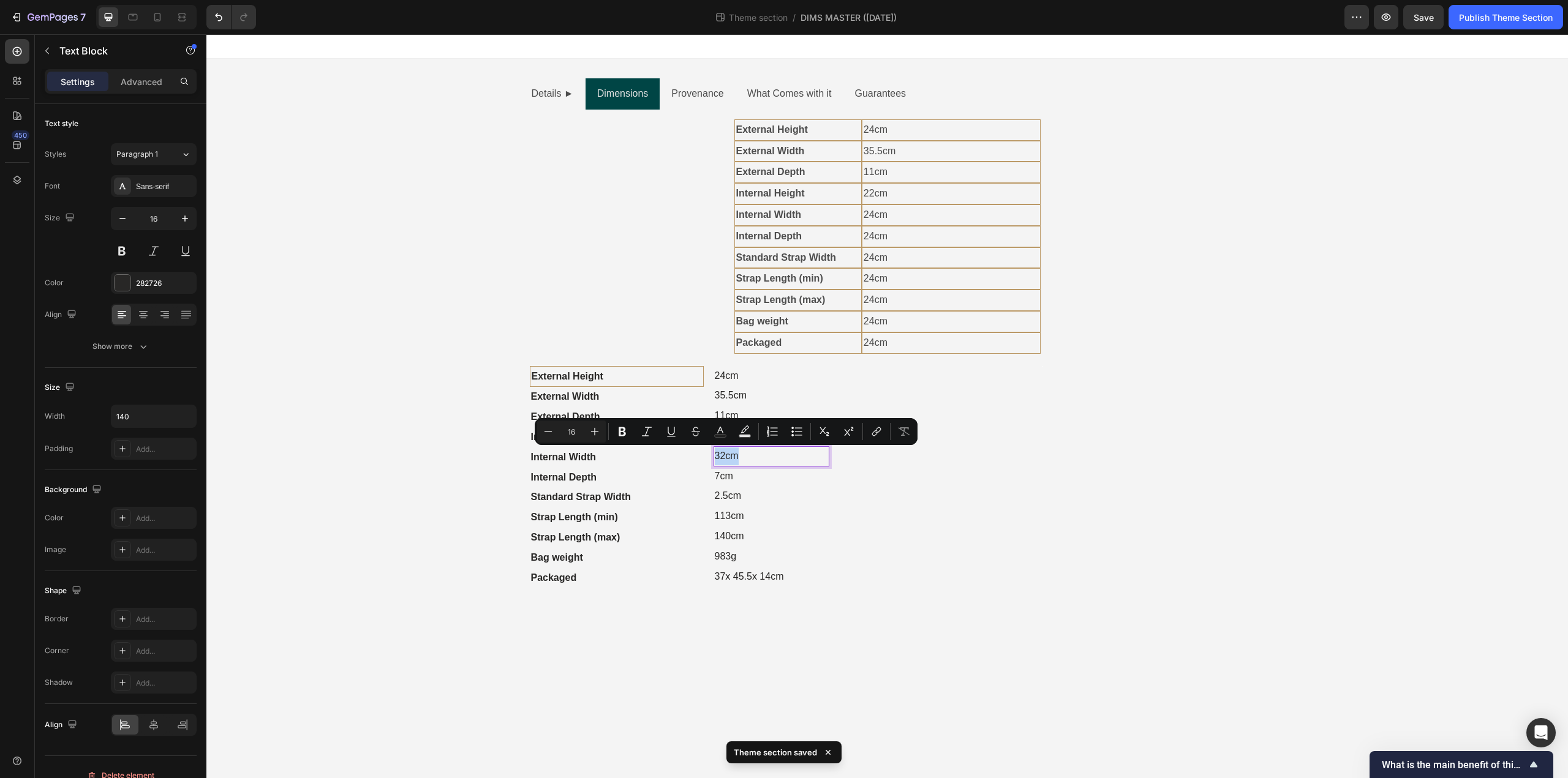
click at [719, 456] on p "32cm" at bounding box center [756, 456] width 83 height 18
click at [875, 212] on div "Text Block" at bounding box center [915, 215] width 106 height 19
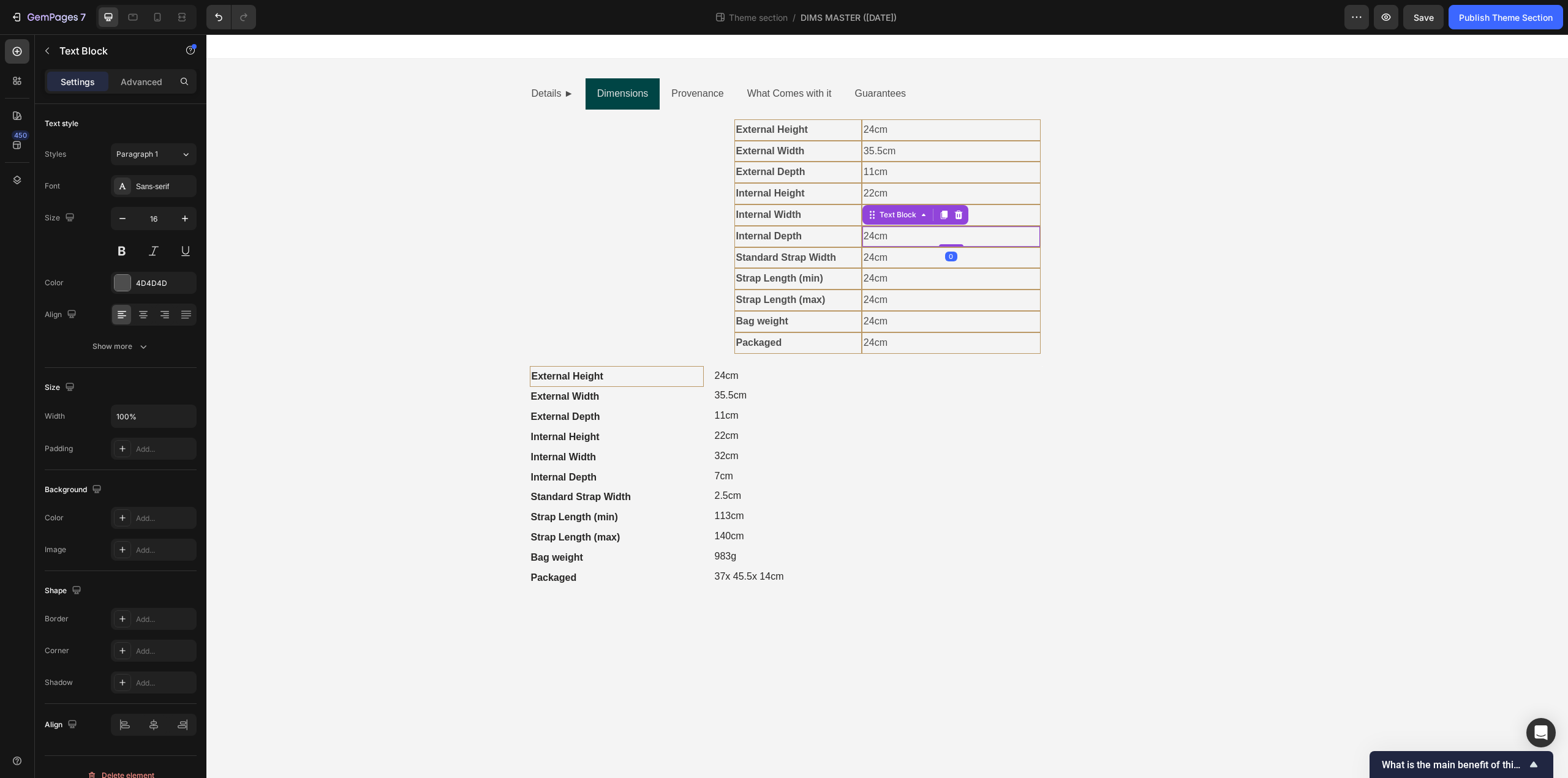
click at [875, 212] on p "24cm" at bounding box center [950, 215] width 175 height 18
click at [725, 481] on p "7cm" at bounding box center [756, 477] width 83 height 18
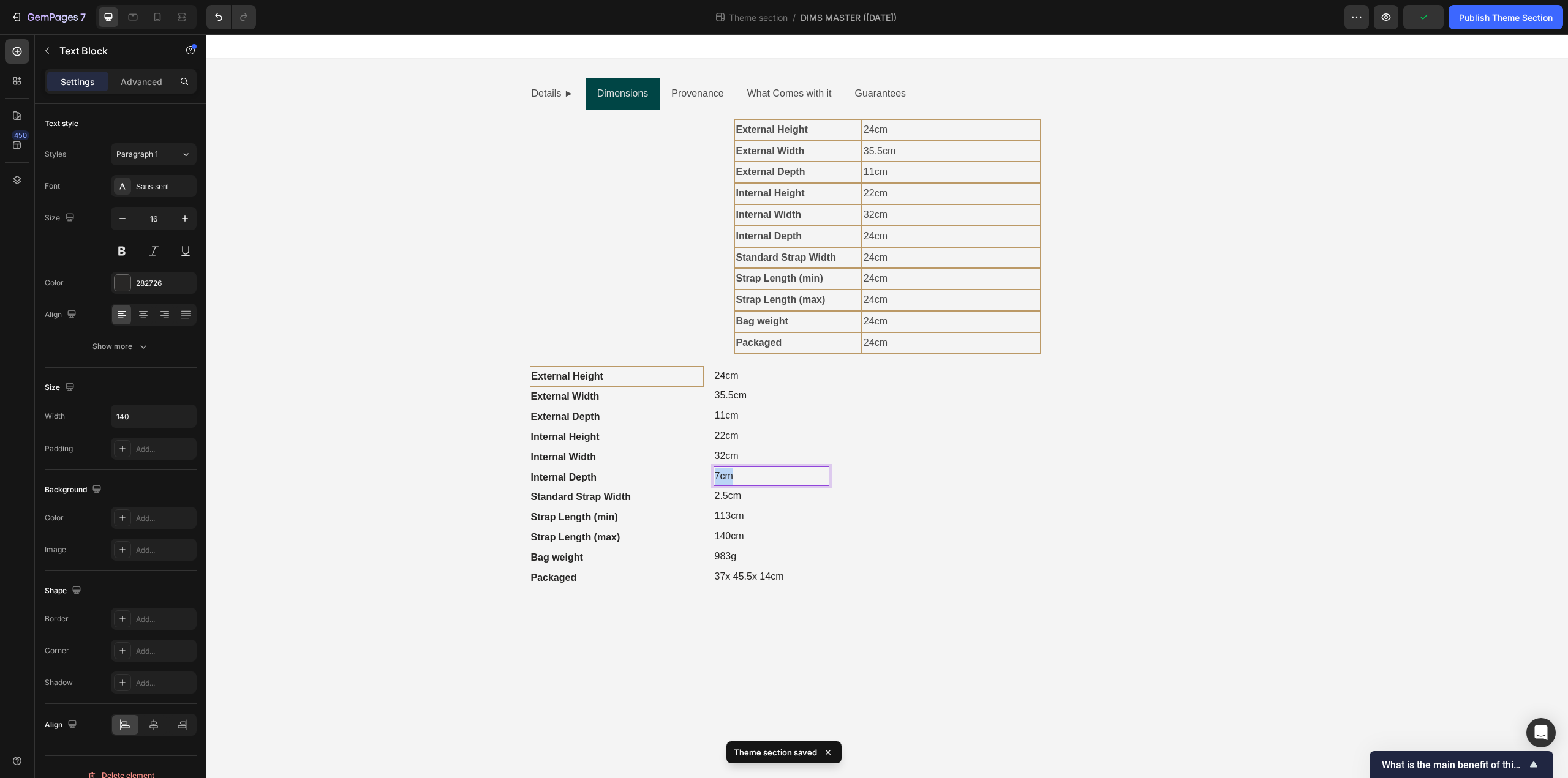
click at [725, 481] on p "7cm" at bounding box center [756, 477] width 83 height 18
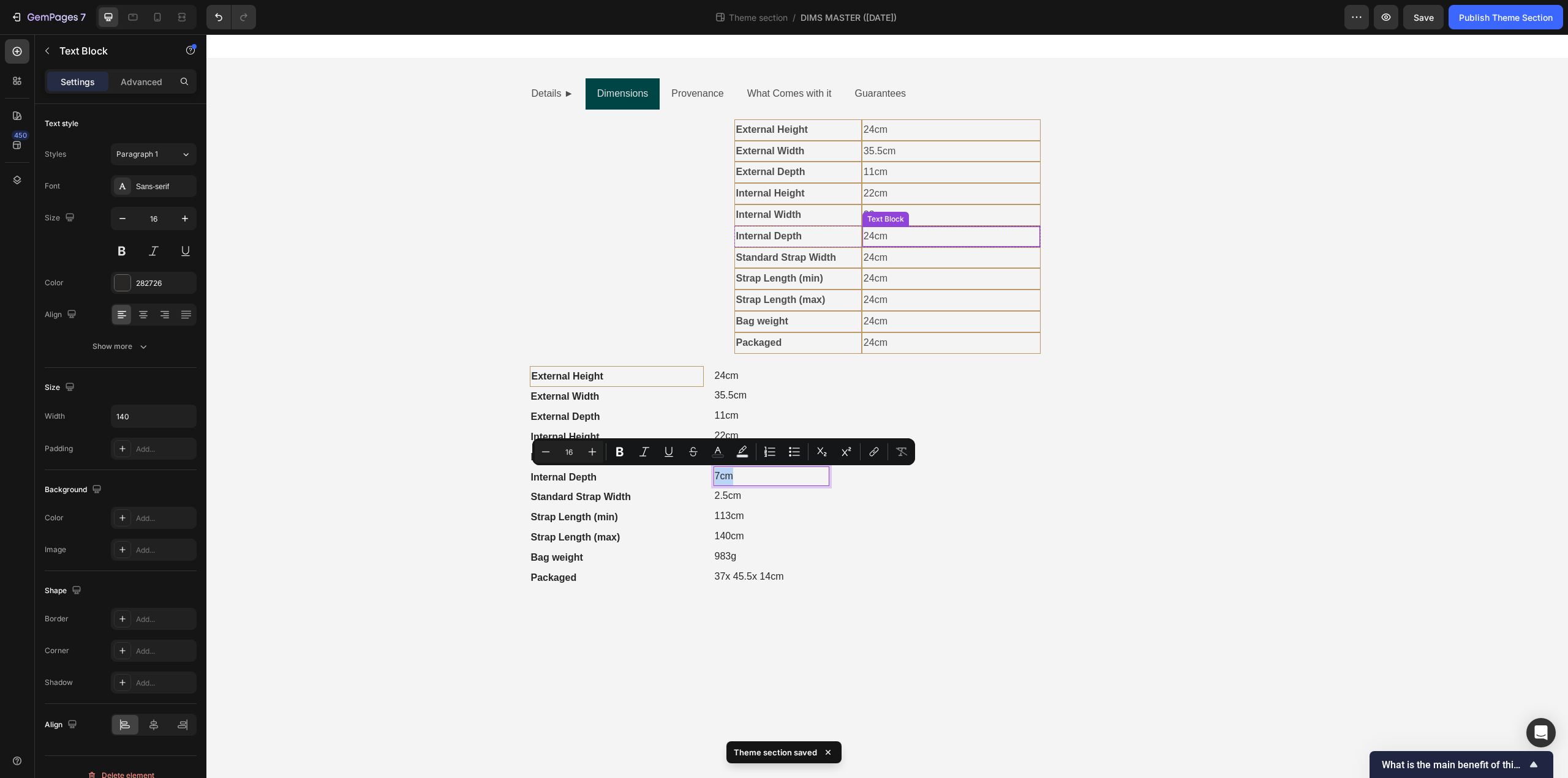
click at [879, 237] on p "24cm" at bounding box center [950, 237] width 175 height 18
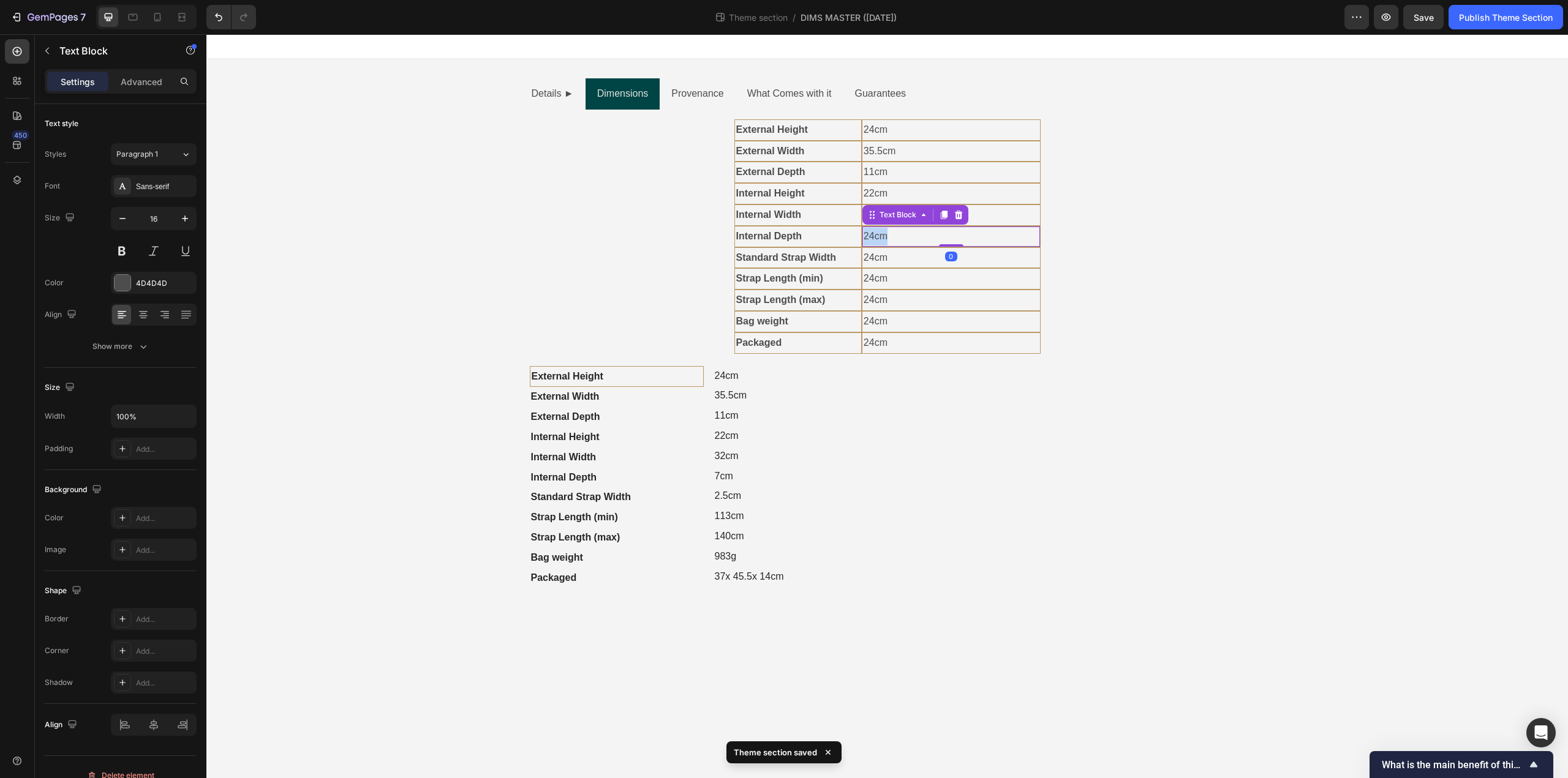
click at [879, 237] on p "24cm" at bounding box center [950, 237] width 175 height 18
click at [723, 497] on p "2.5cm" at bounding box center [756, 496] width 83 height 18
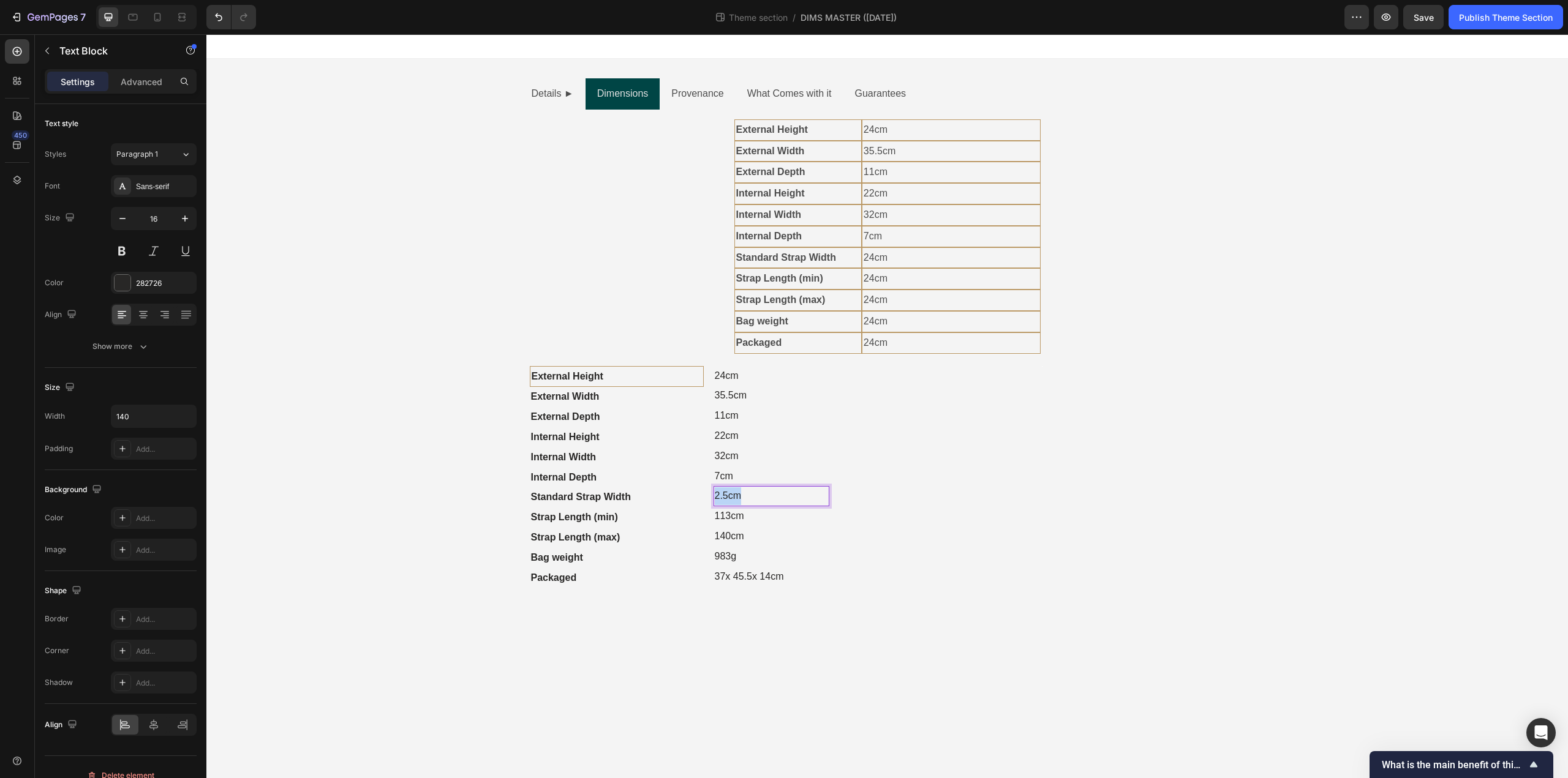
click at [723, 497] on p "2.5cm" at bounding box center [756, 496] width 83 height 18
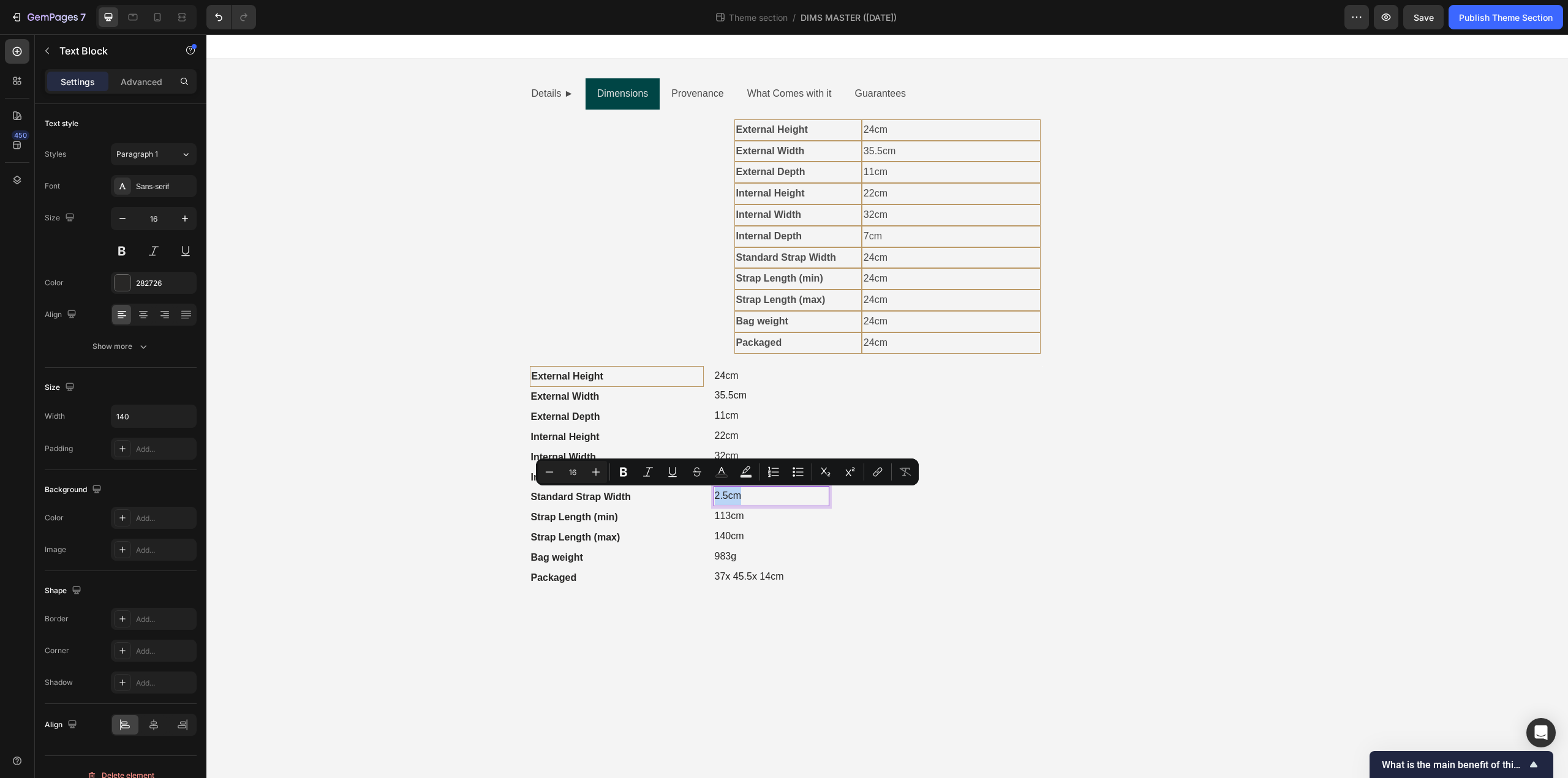
click at [723, 497] on p "2.5cm" at bounding box center [756, 496] width 83 height 18
click at [881, 263] on div "Text Block" at bounding box center [886, 262] width 42 height 11
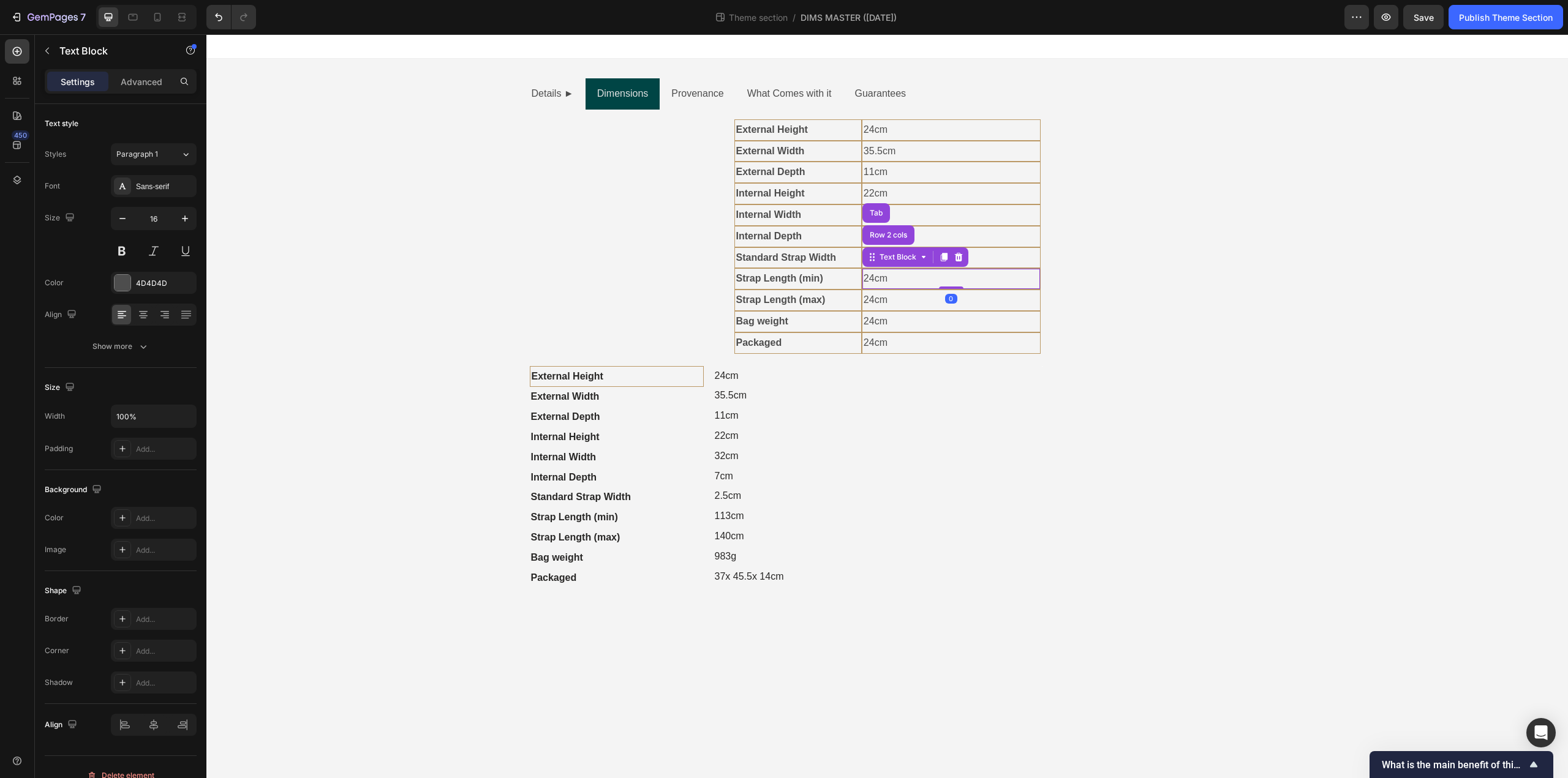
click at [880, 263] on p "24cm" at bounding box center [950, 258] width 175 height 18
click at [879, 263] on p "24cm" at bounding box center [950, 258] width 175 height 18
click at [735, 515] on p "113cm" at bounding box center [756, 516] width 83 height 18
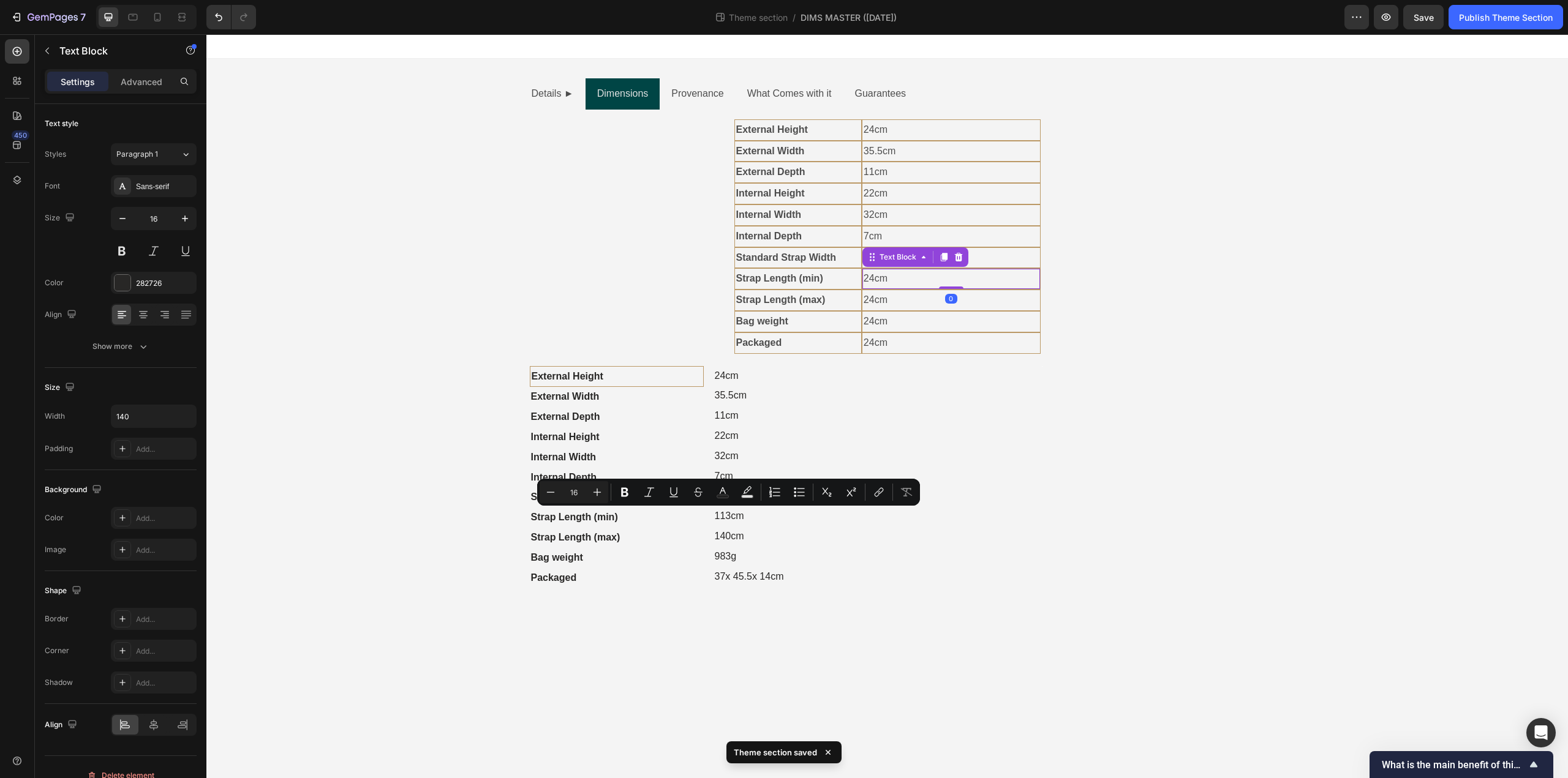
click at [881, 281] on p "24cm" at bounding box center [950, 279] width 175 height 18
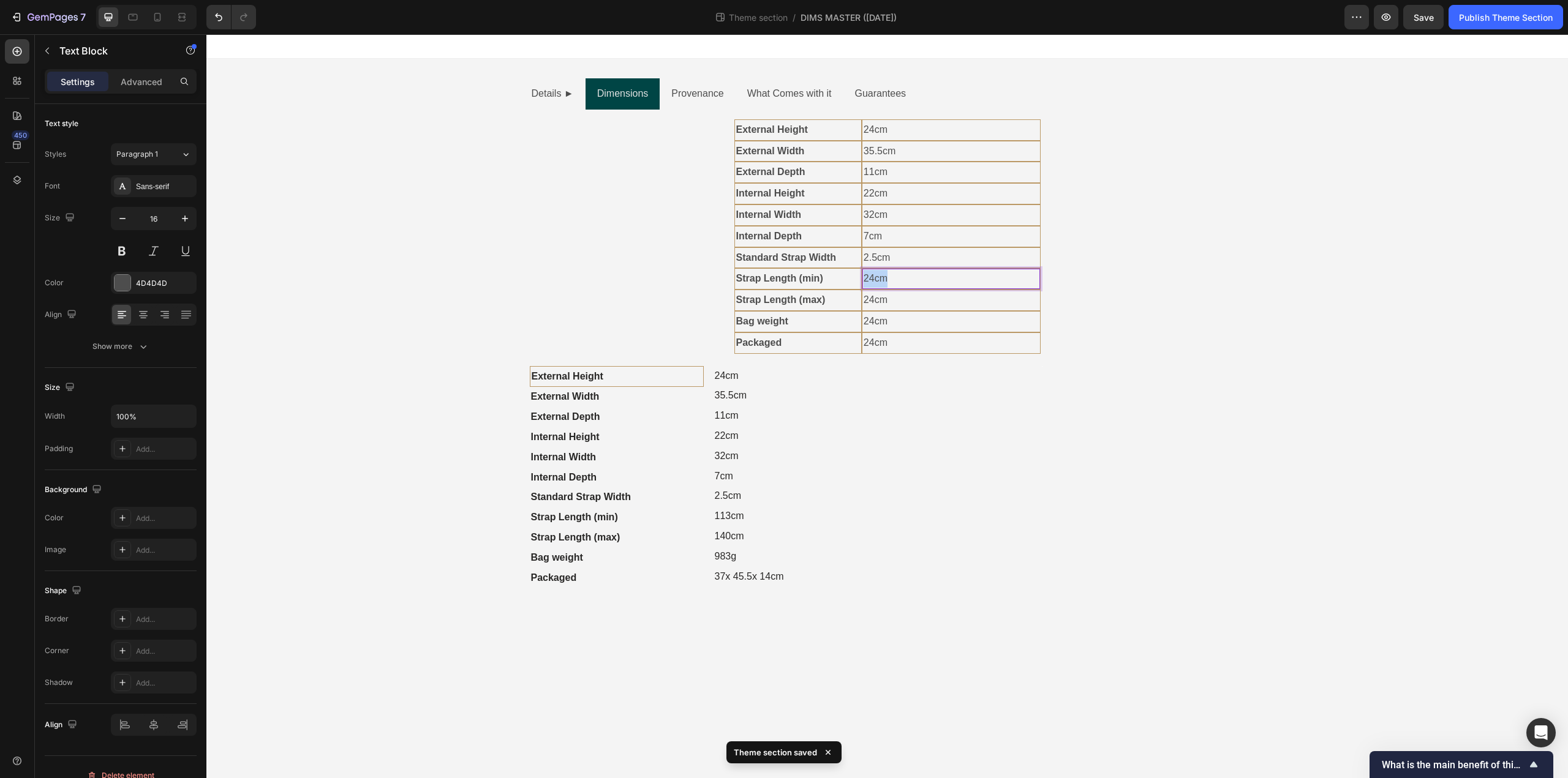
click at [881, 281] on p "24cm" at bounding box center [950, 279] width 175 height 18
click at [725, 535] on p "140cm" at bounding box center [756, 536] width 83 height 18
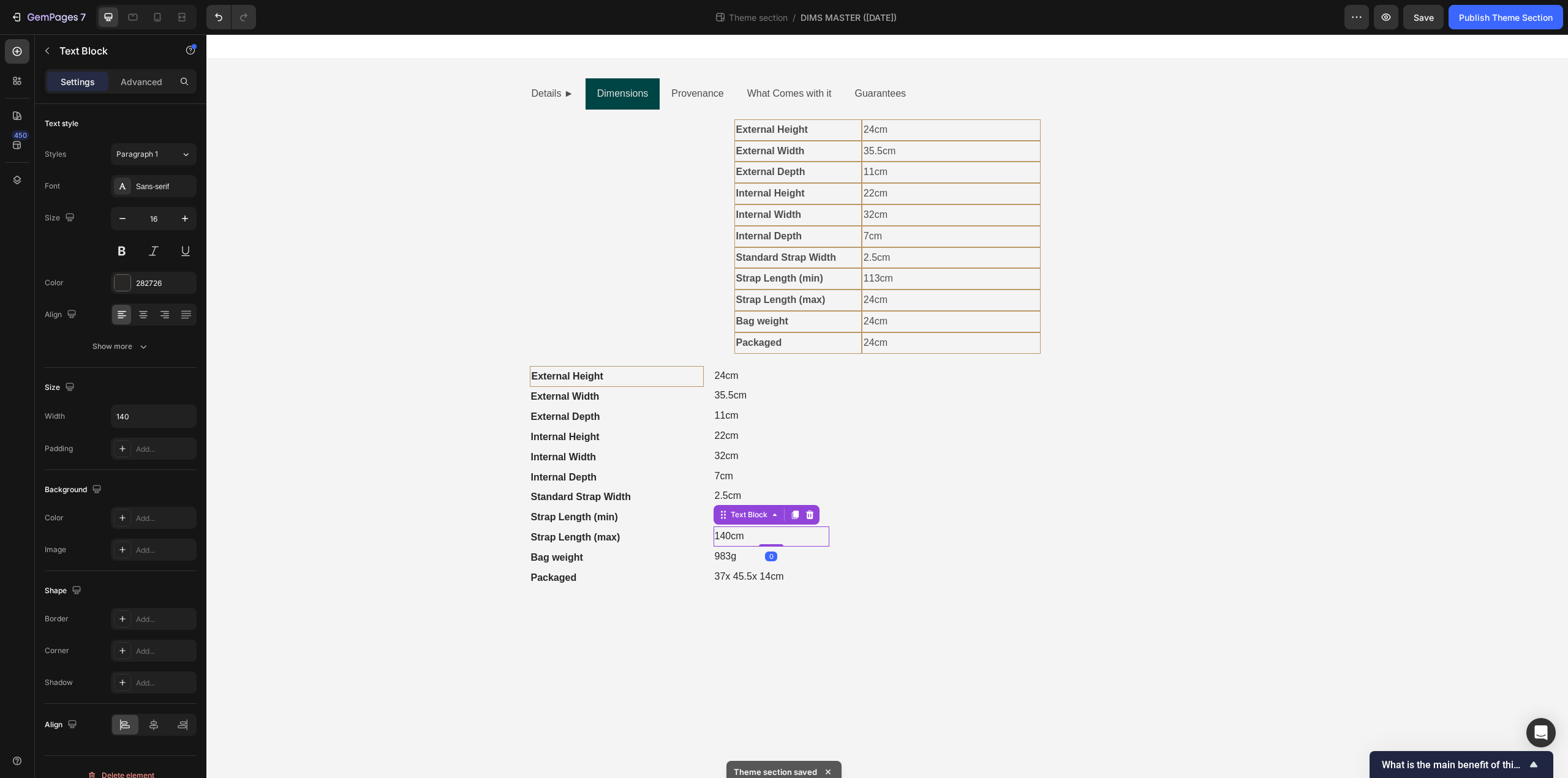
click at [725, 535] on p "140cm" at bounding box center [756, 536] width 83 height 18
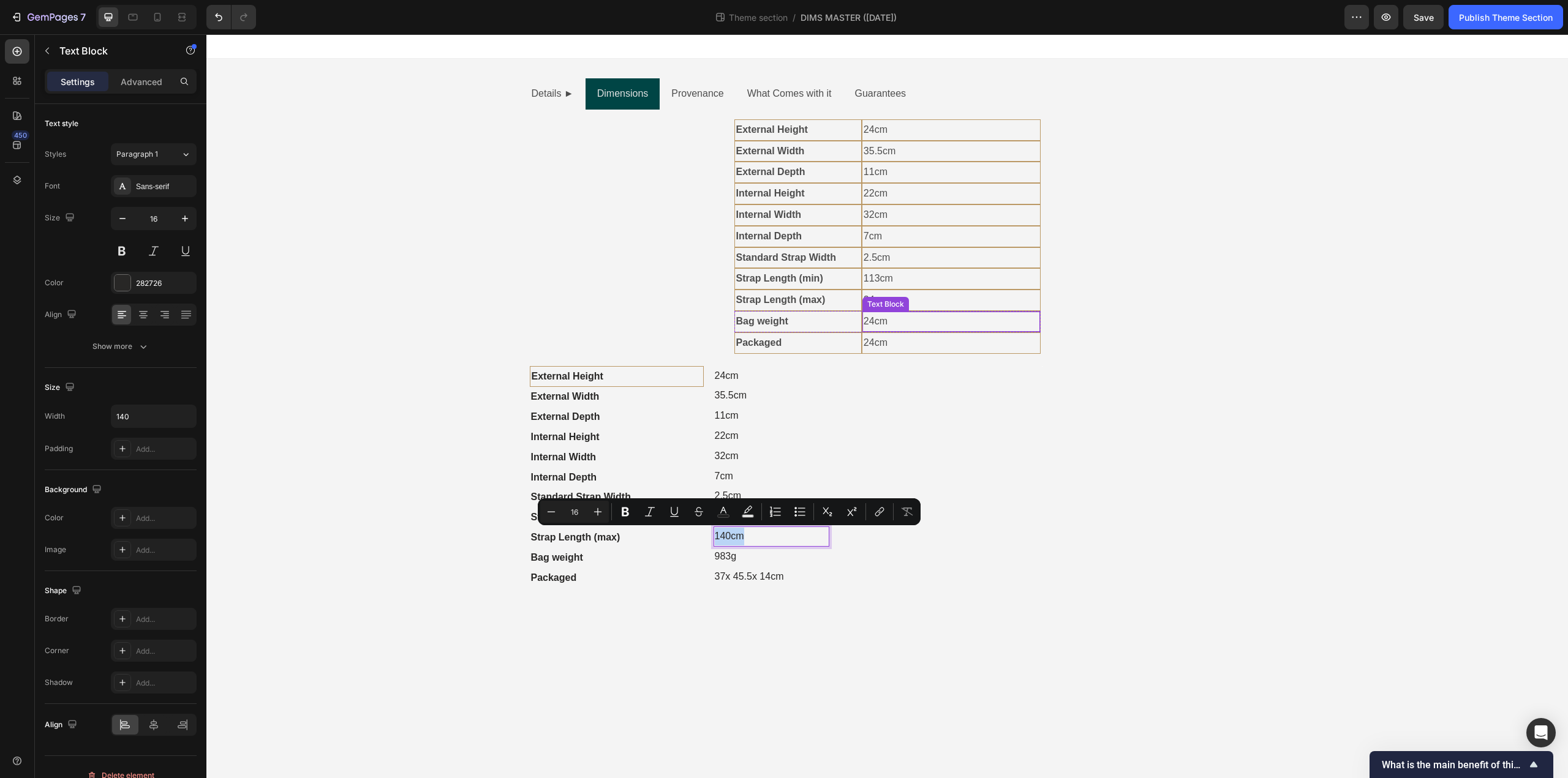
click at [882, 302] on div "Text Block" at bounding box center [886, 305] width 42 height 11
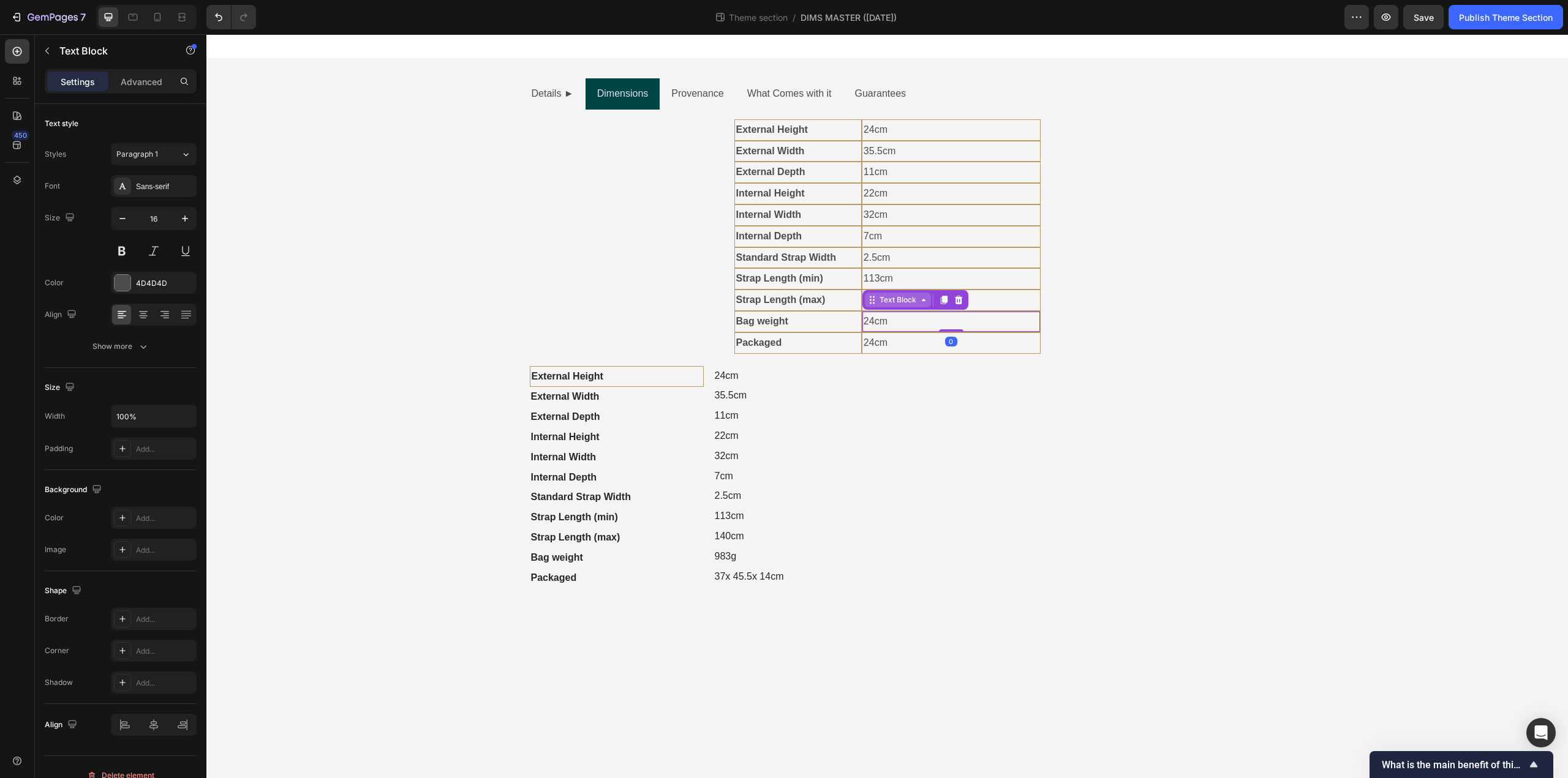
click at [882, 302] on p "24cm" at bounding box center [950, 301] width 175 height 18
click at [730, 557] on p "983g" at bounding box center [756, 557] width 83 height 18
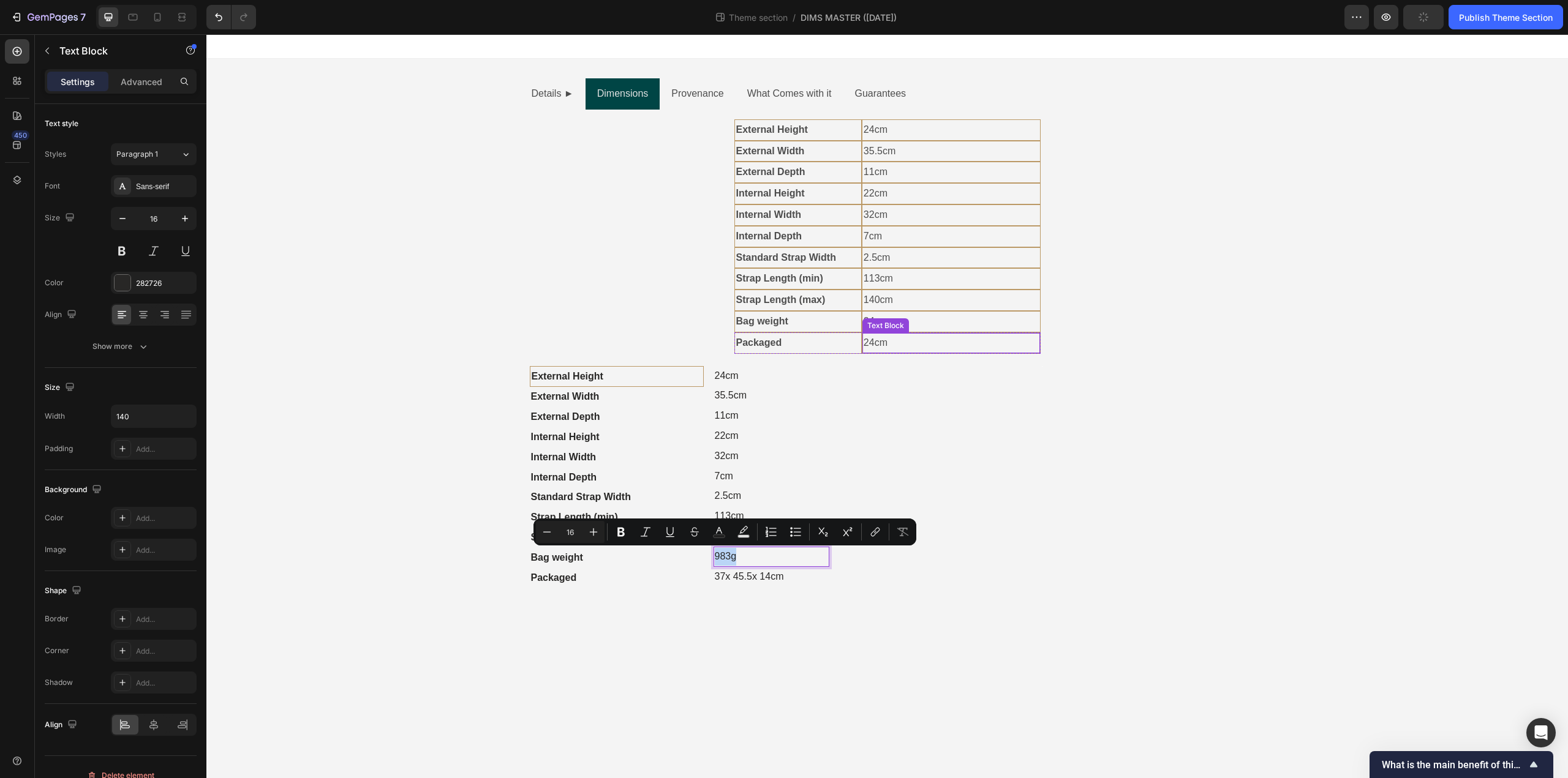
click at [883, 322] on div "Text Block" at bounding box center [886, 326] width 42 height 11
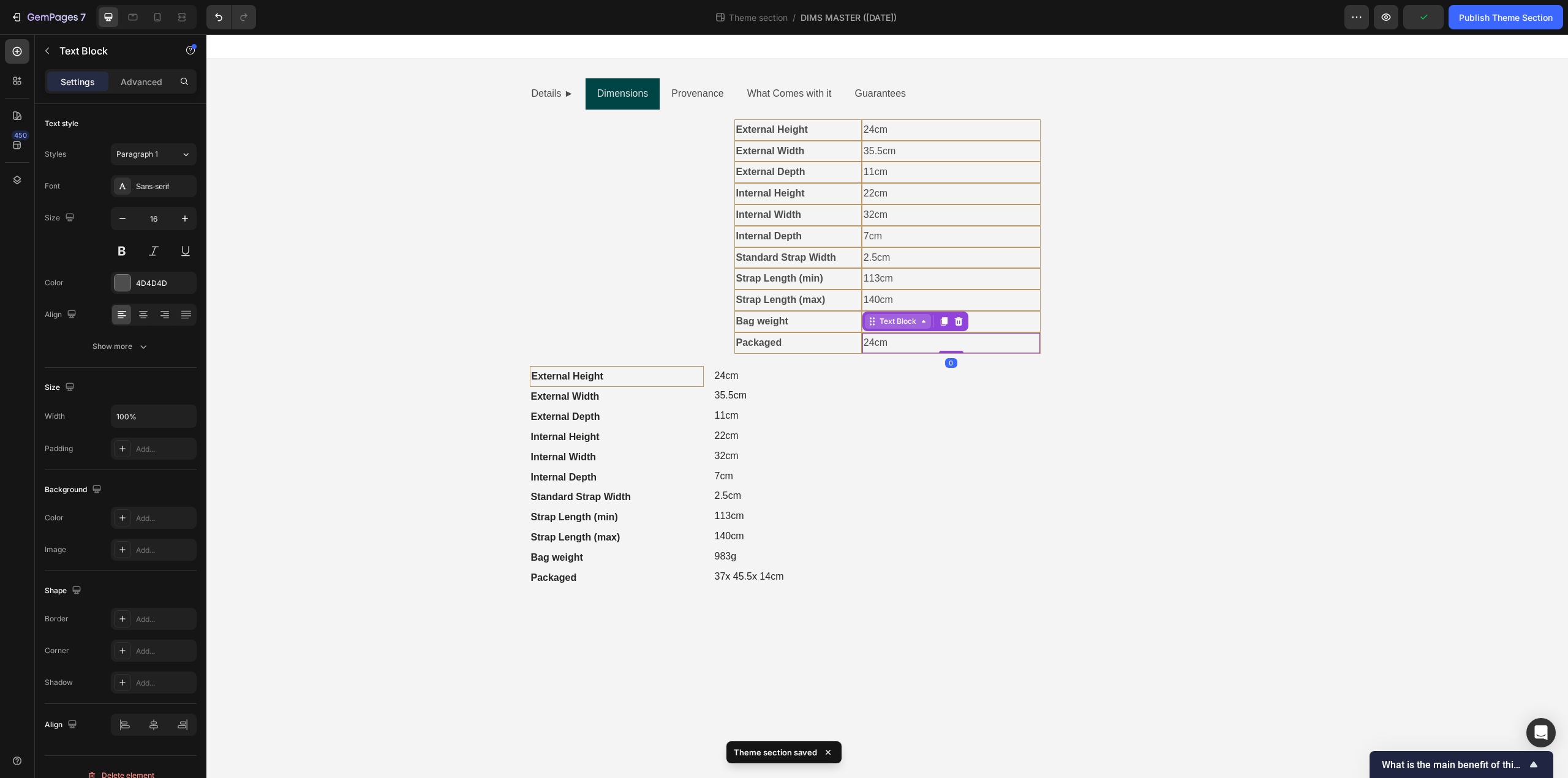
click at [883, 322] on p "24cm" at bounding box center [950, 322] width 175 height 18
click at [744, 575] on p "37x 45.5x 14cm" at bounding box center [756, 577] width 83 height 18
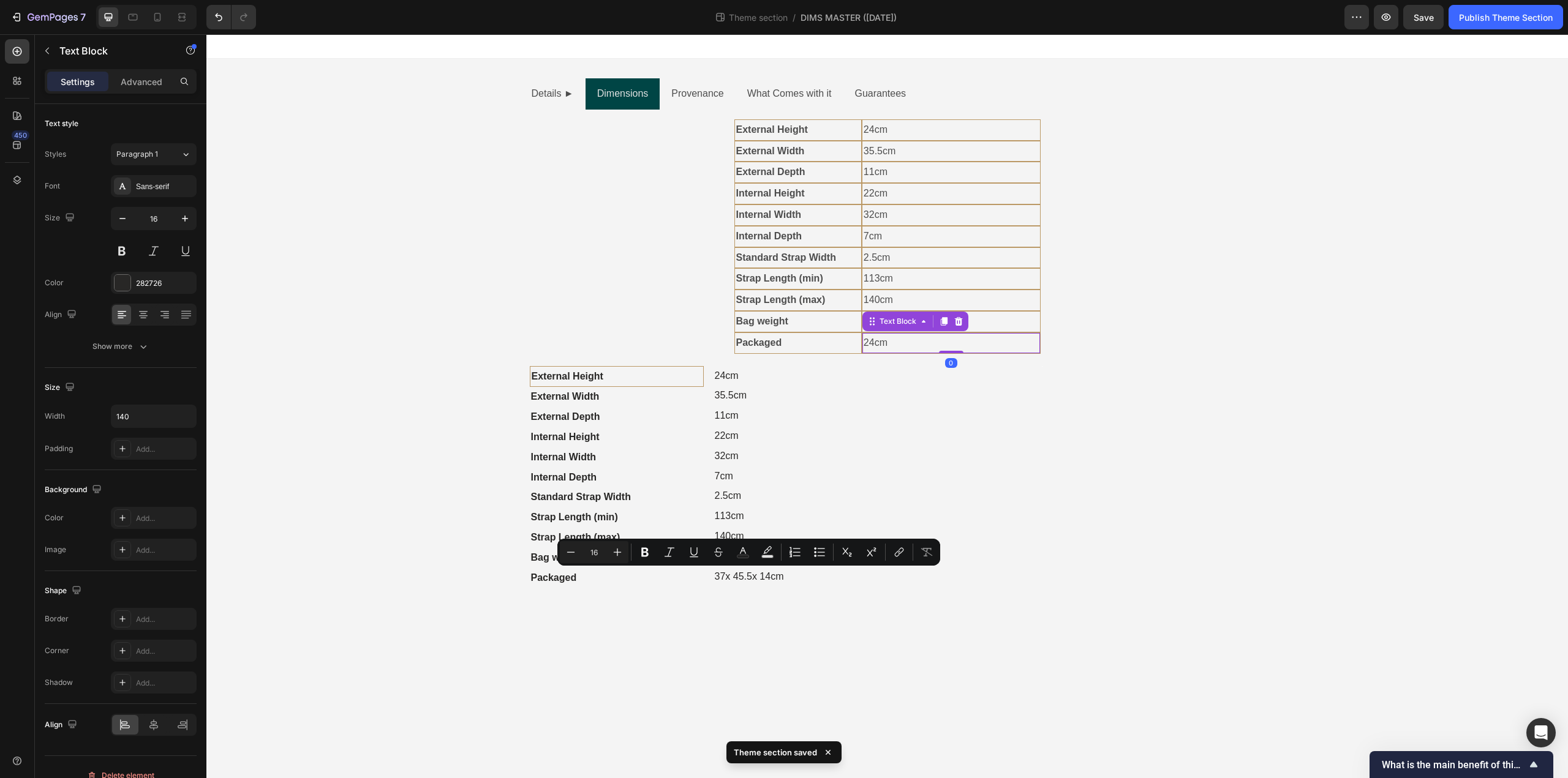
click at [889, 345] on p "24cm" at bounding box center [950, 343] width 175 height 18
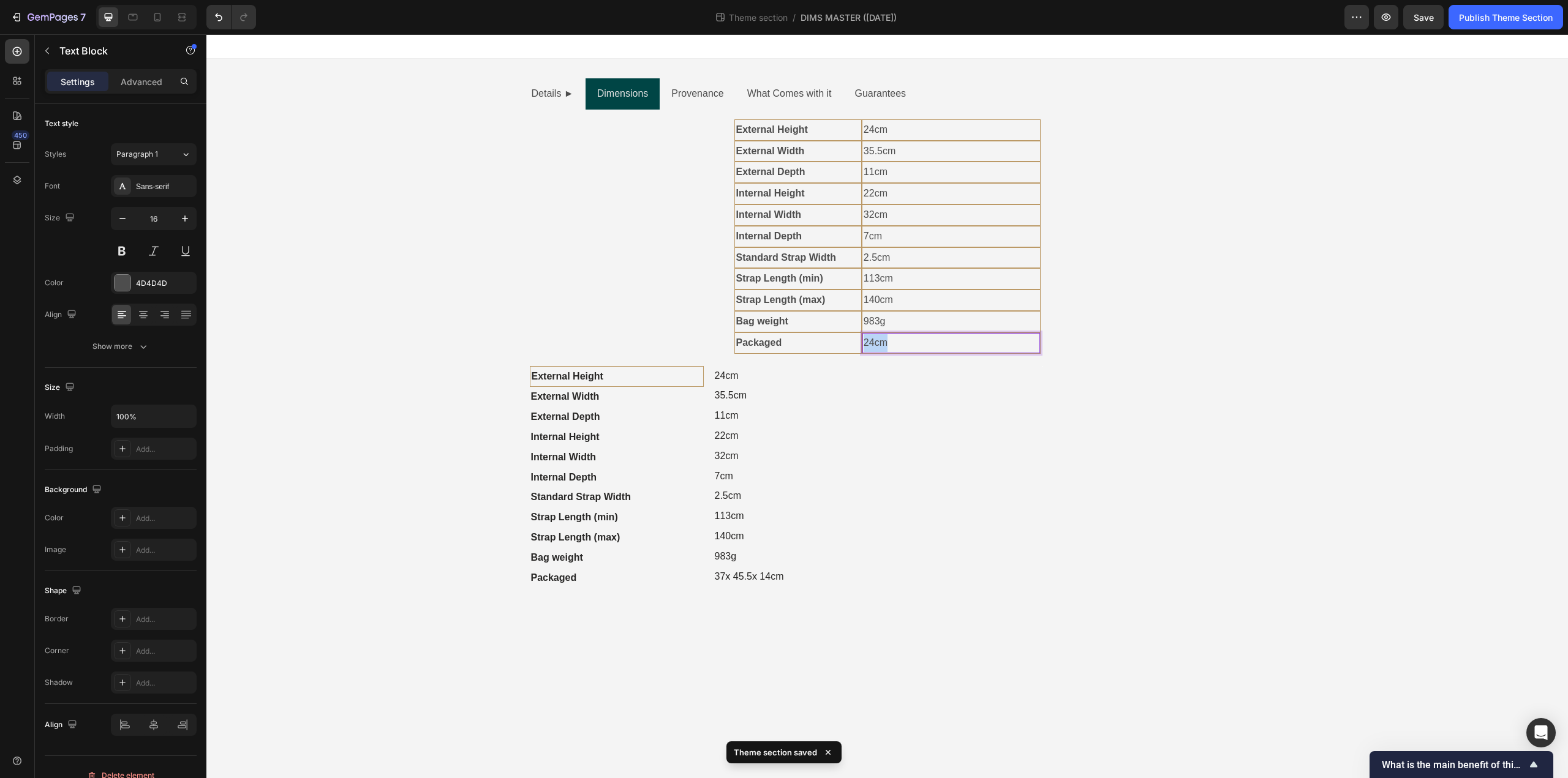
click at [889, 345] on p "24cm" at bounding box center [950, 343] width 175 height 18
click at [878, 491] on div "Image Image" at bounding box center [1042, 477] width 406 height 222
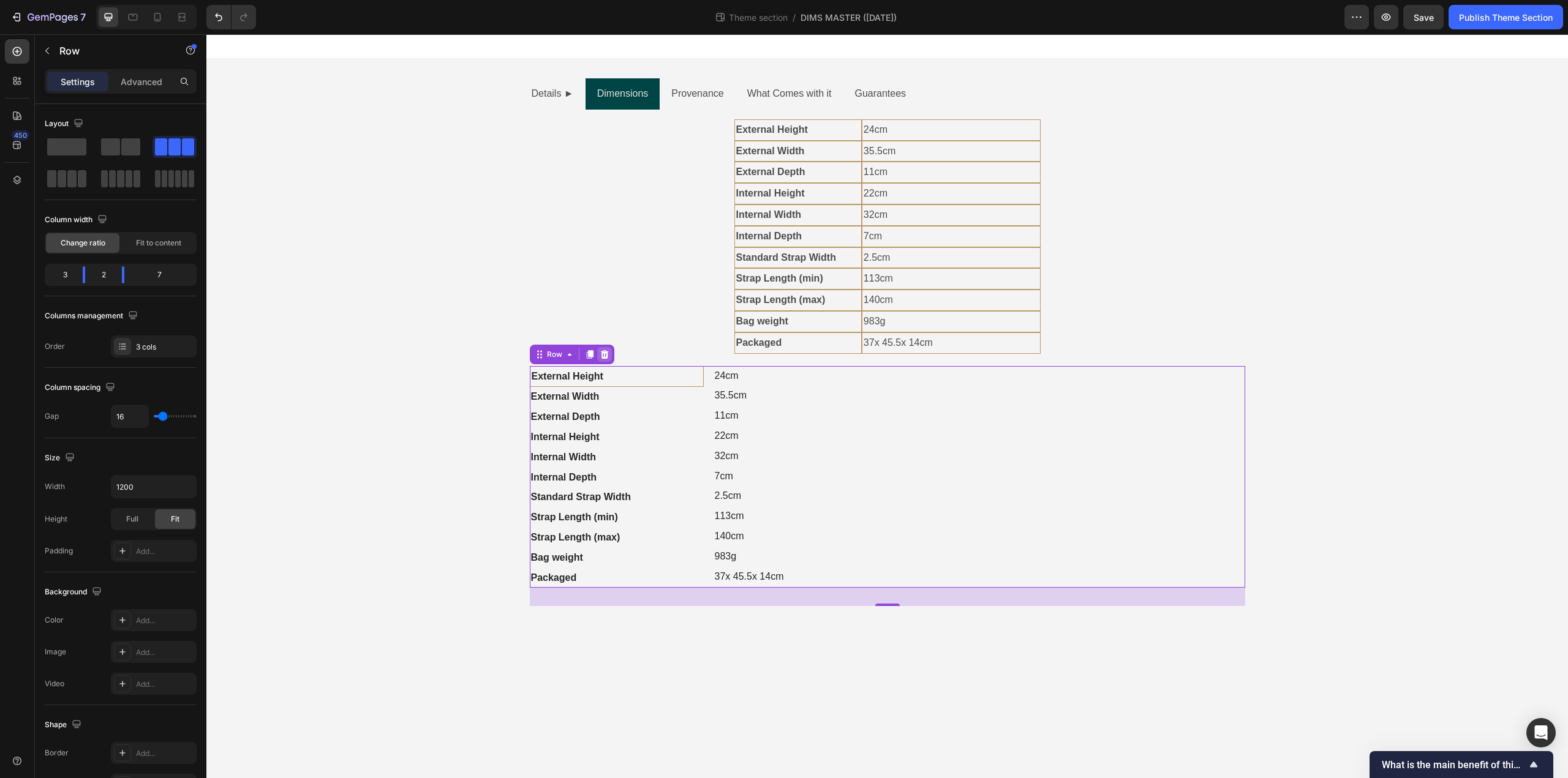
click at [598, 358] on div at bounding box center [605, 355] width 15 height 15
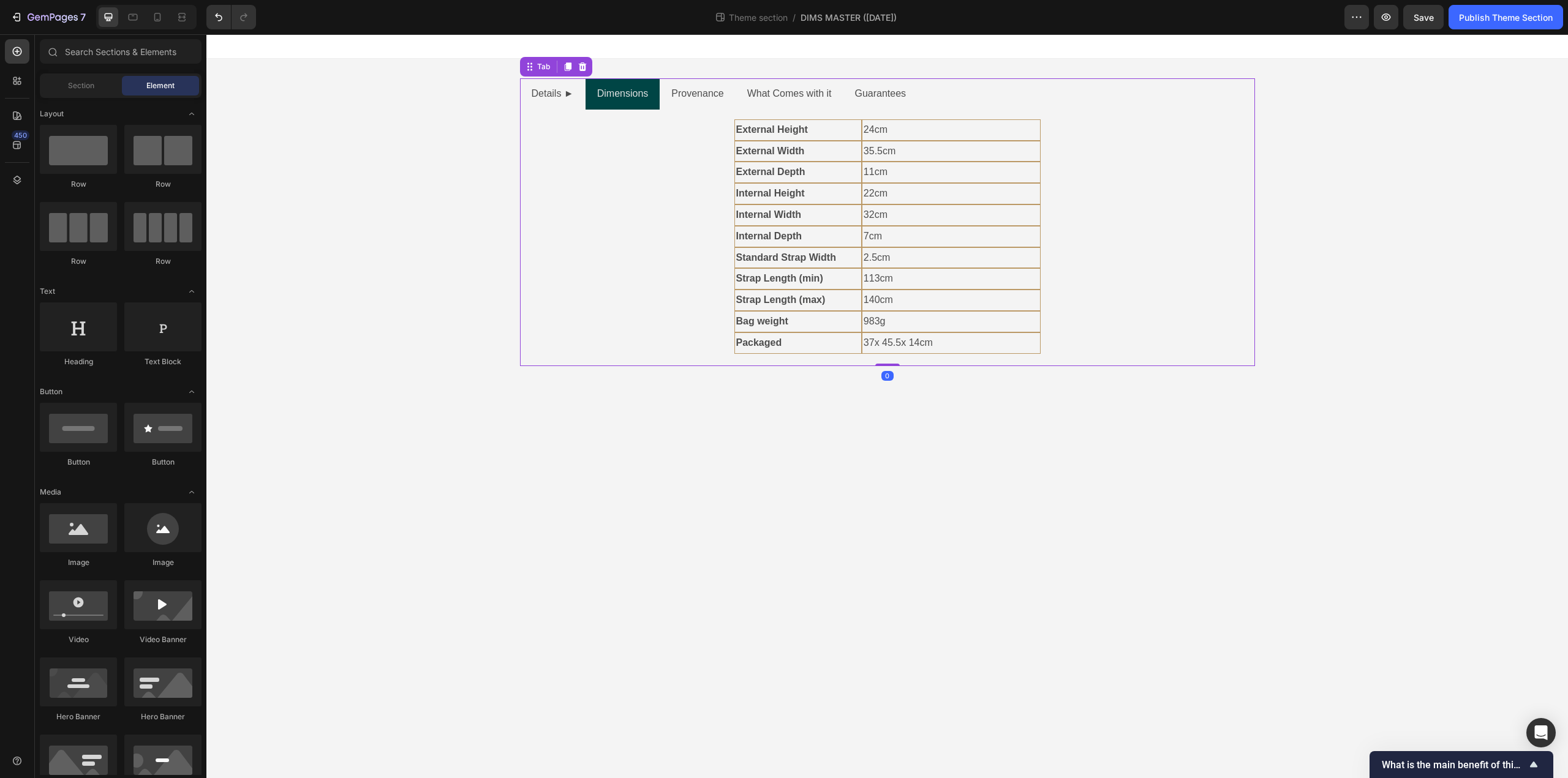
click at [661, 275] on div "External Height Text Block 24cm Text Block Row External Width Text Block 35.5cm…" at bounding box center [887, 238] width 715 height 237
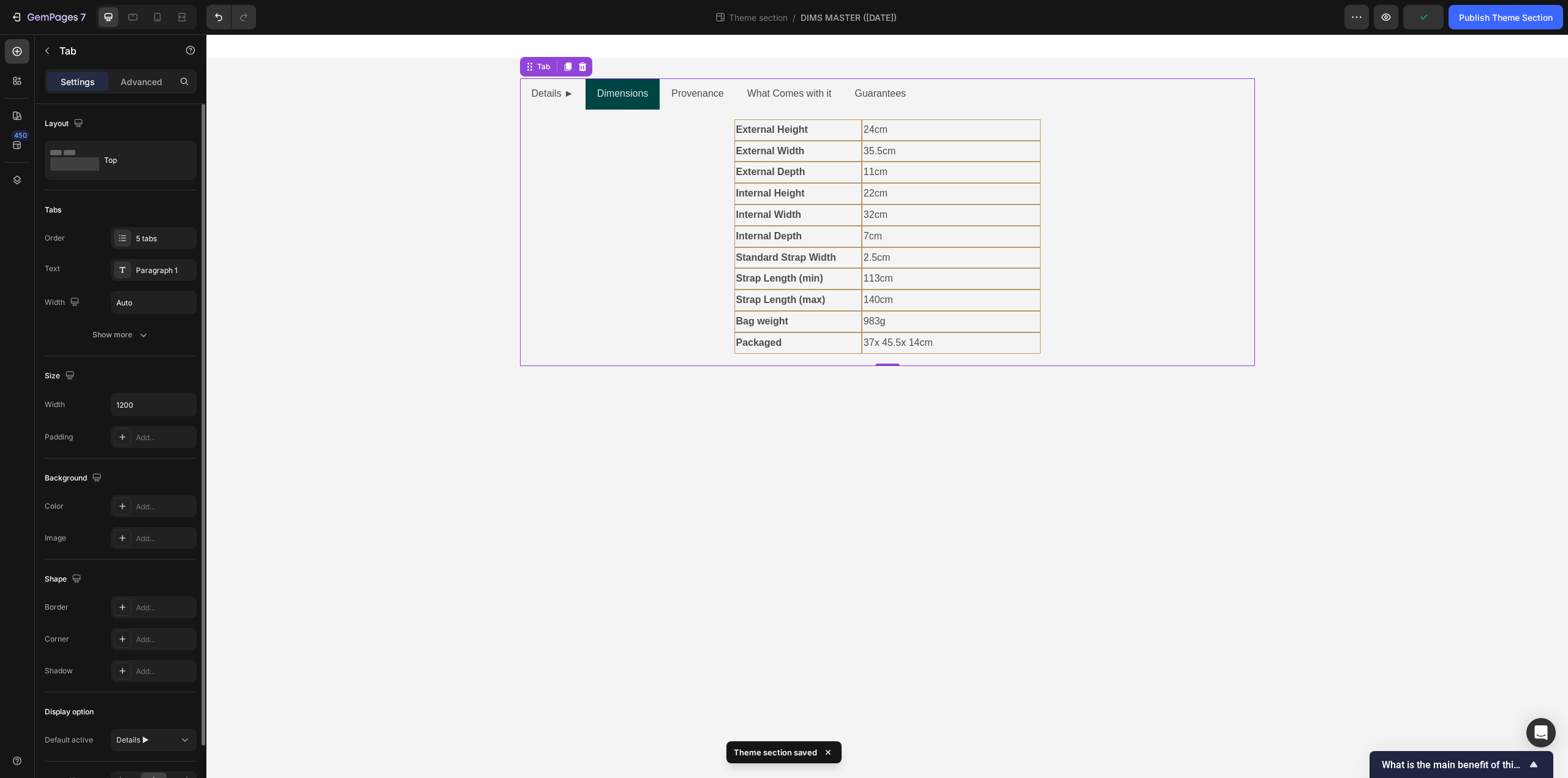
scroll to position [74, 0]
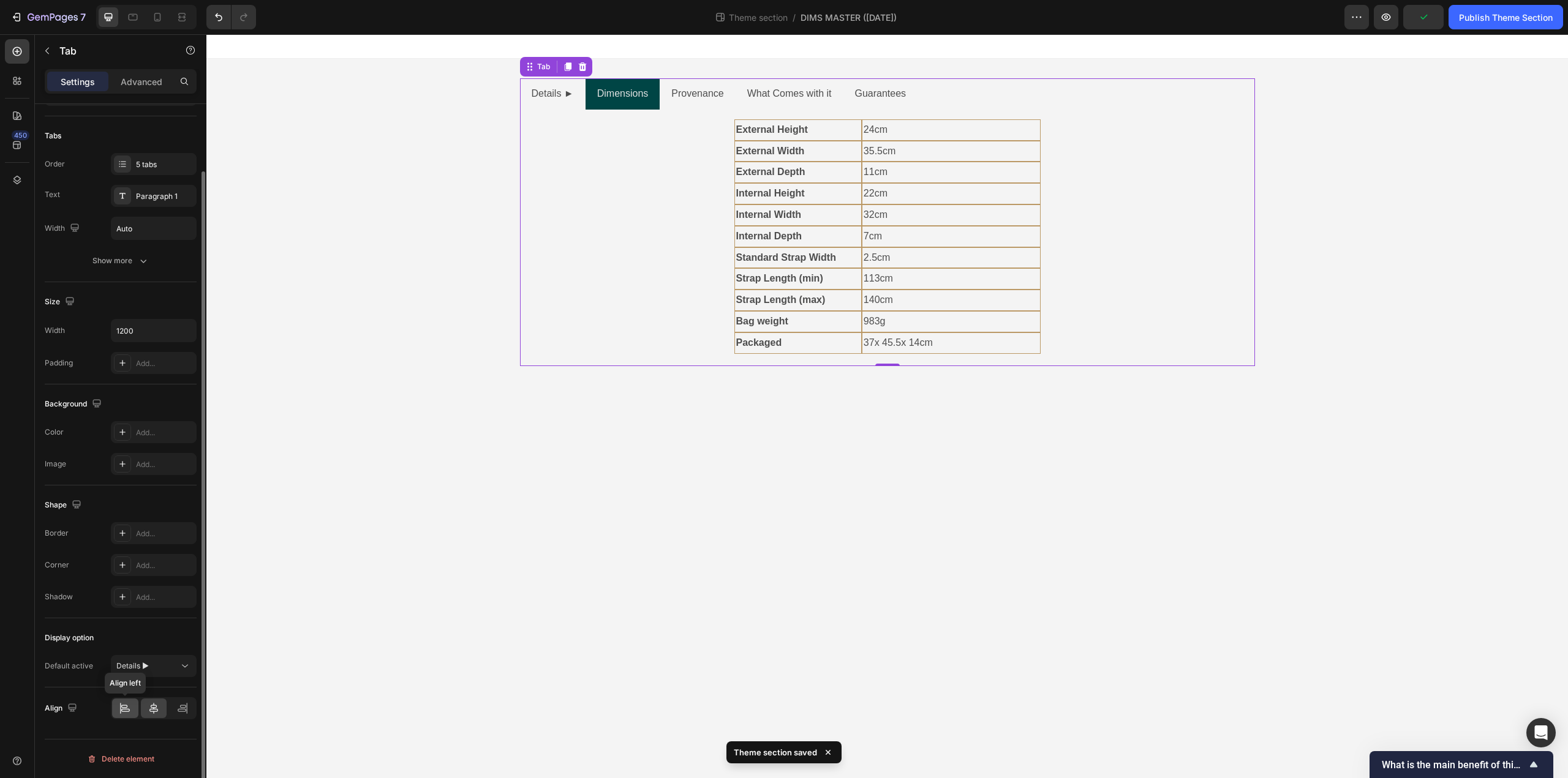
click at [127, 709] on icon at bounding box center [124, 708] width 12 height 12
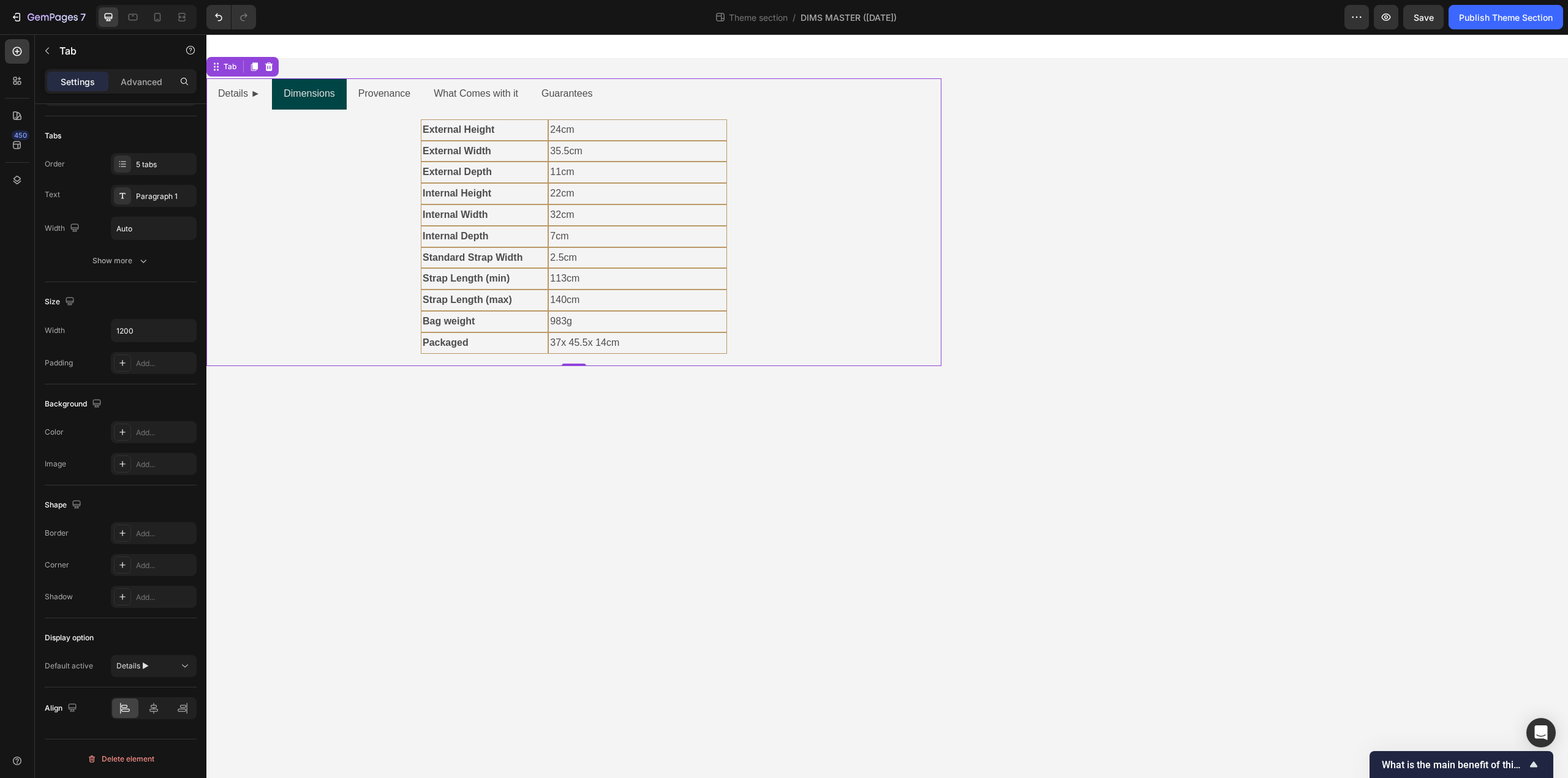
click at [623, 90] on ul "Details ► Dimensions Provenance What Comes with it Guarantees" at bounding box center [573, 94] width 735 height 32
click at [365, 211] on div "External Height Text Block 24cm Text Block Row External Width Text Block 35.5cm…" at bounding box center [573, 238] width 715 height 237
click at [151, 704] on icon at bounding box center [154, 708] width 12 height 12
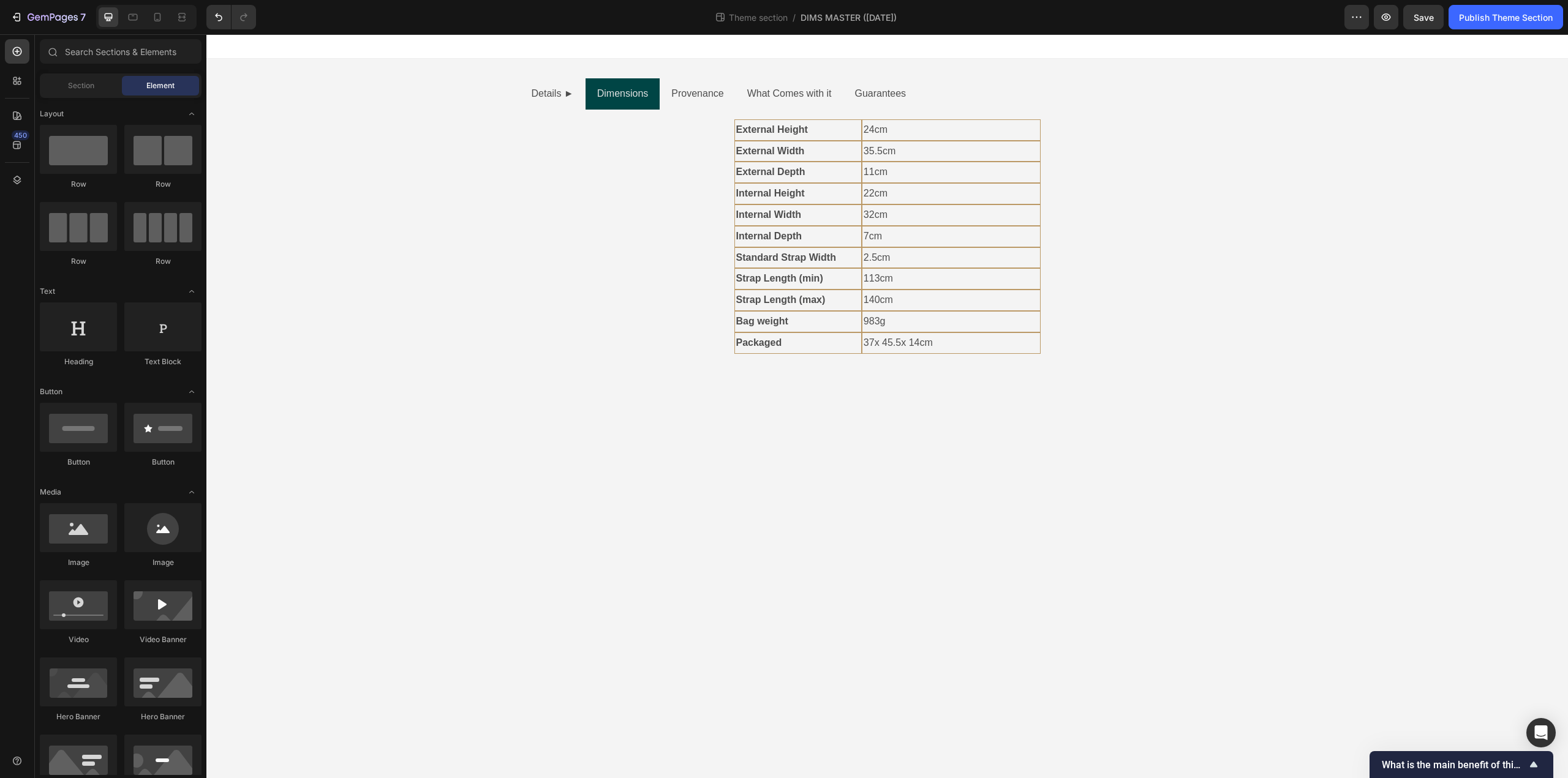
click at [464, 682] on body "Details ► Dimensions Provenance What Comes with it Guarantees External Height T…" at bounding box center [887, 406] width 1362 height 744
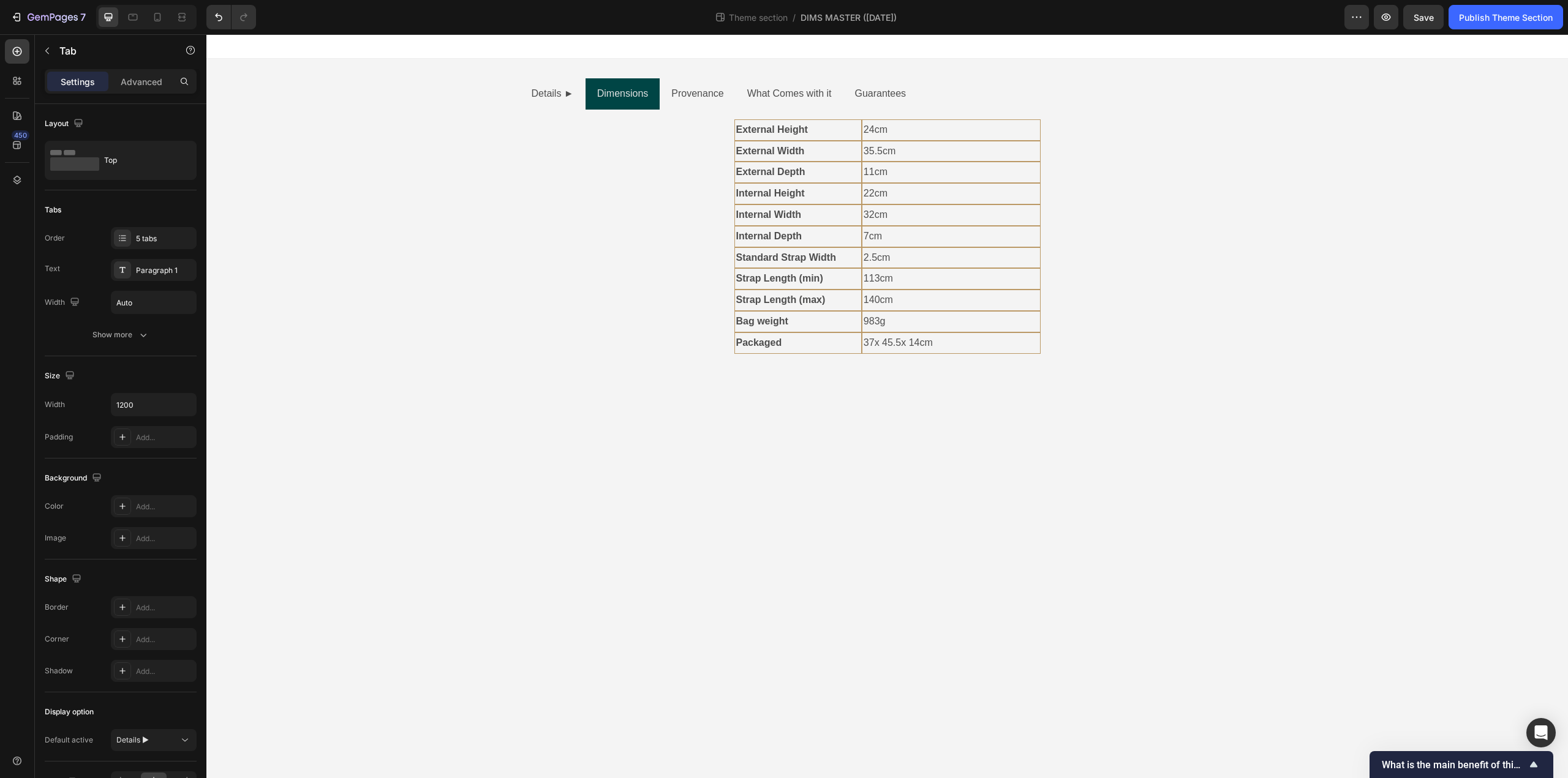
click at [658, 253] on div "External Height Text Block 24cm Text Block Row External Width Text Block 35.5cm…" at bounding box center [887, 238] width 715 height 237
click at [762, 111] on div "External Height Text Block 24cm Text Block Row External Width Text Block 35.5cm…" at bounding box center [887, 238] width 735 height 257
click at [761, 120] on div "External Height Text Block" at bounding box center [799, 130] width 128 height 22
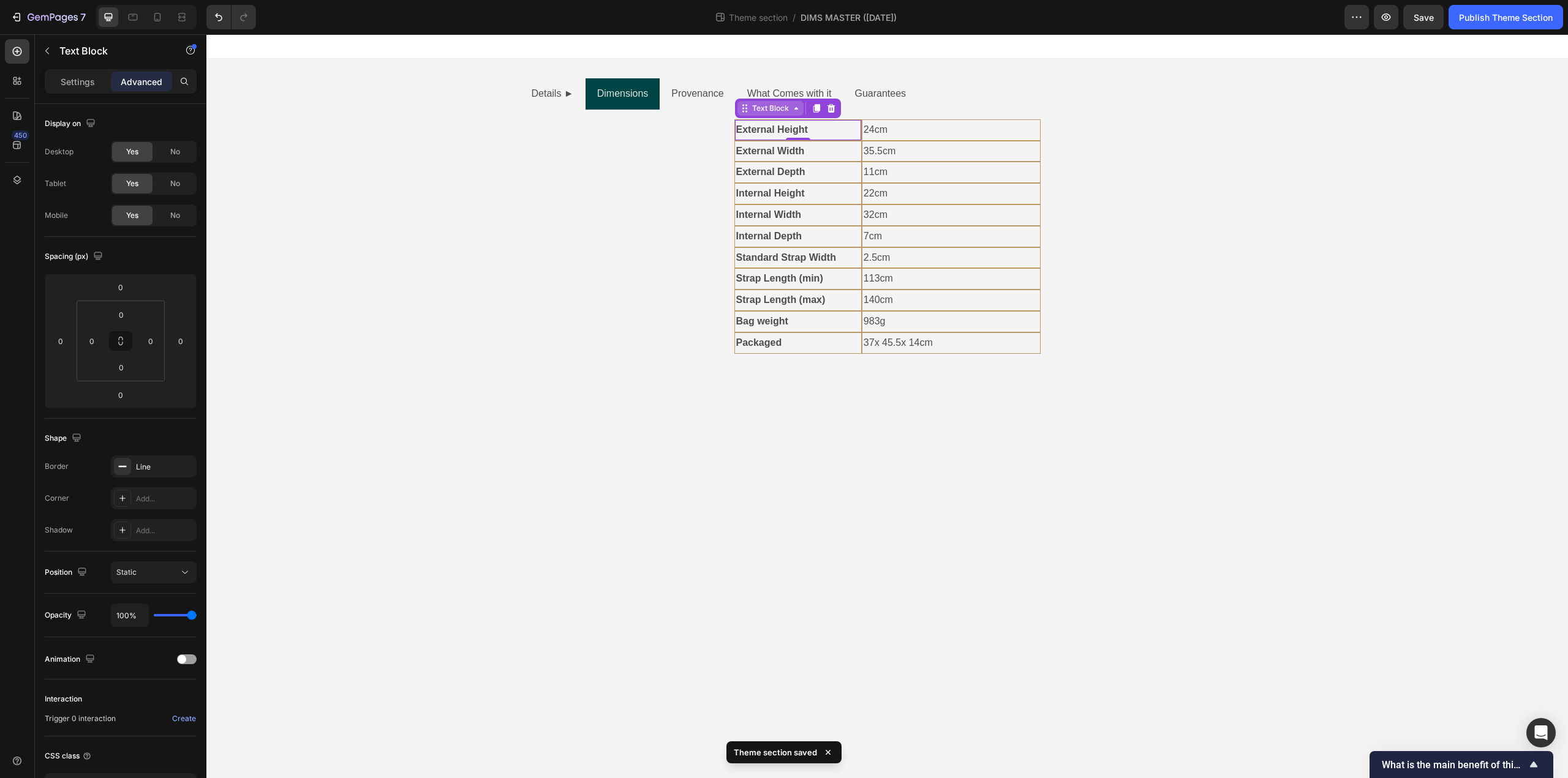
click at [770, 111] on div "Text Block" at bounding box center [771, 108] width 42 height 11
click at [764, 91] on div "Row 2 cols" at bounding box center [761, 86] width 52 height 19
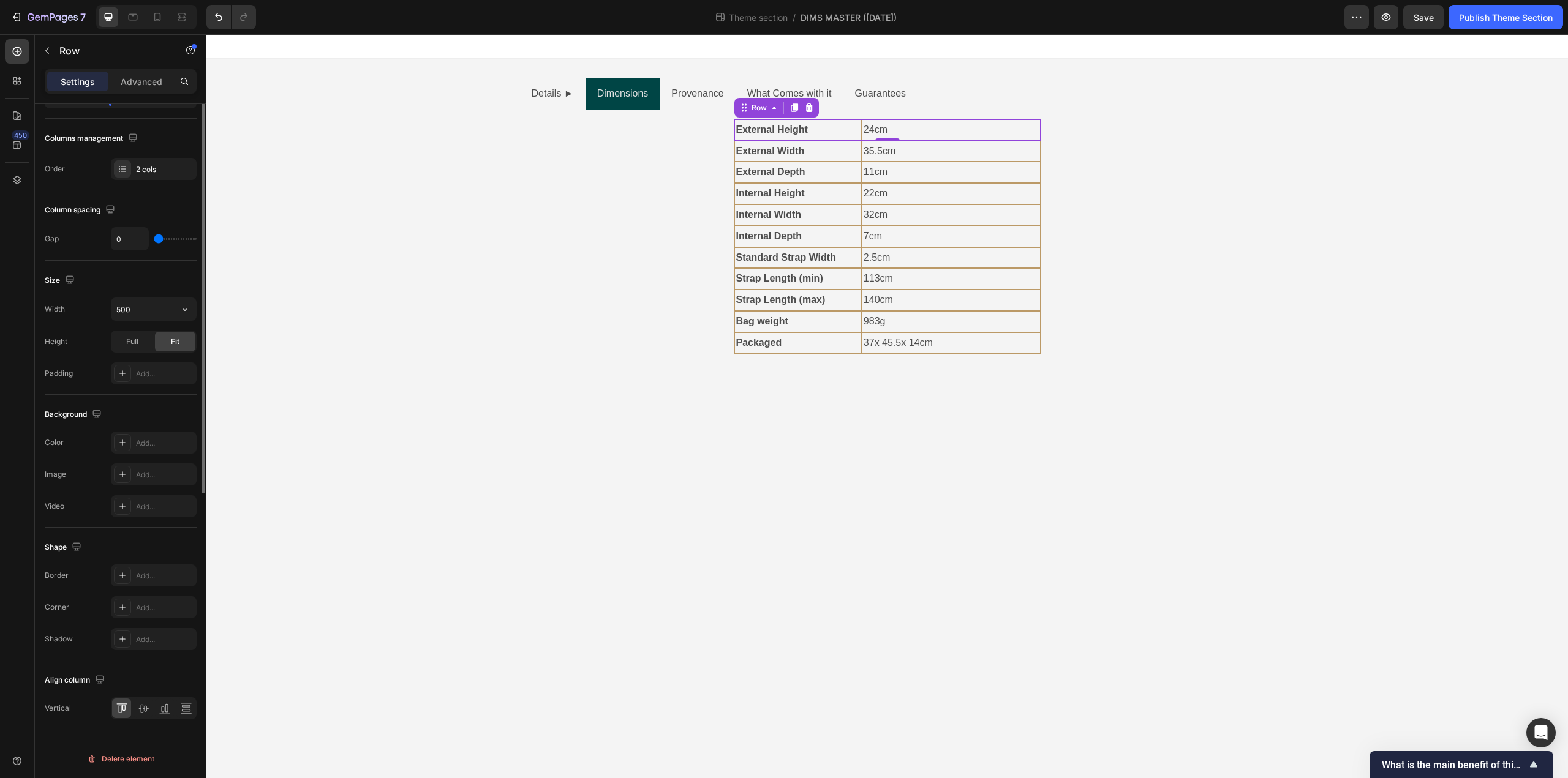
scroll to position [0, 0]
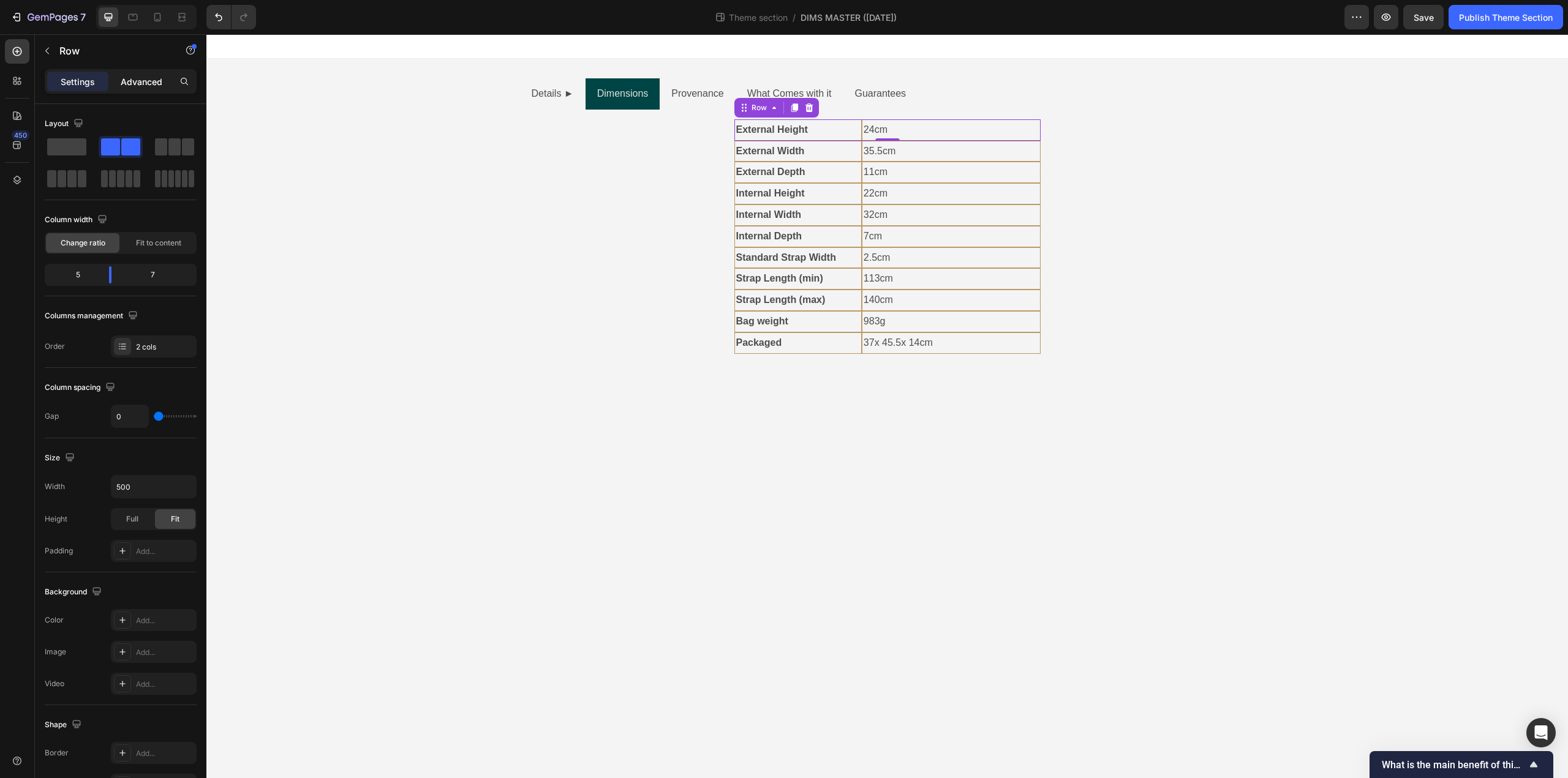
click at [150, 87] on p "Advanced" at bounding box center [141, 82] width 42 height 13
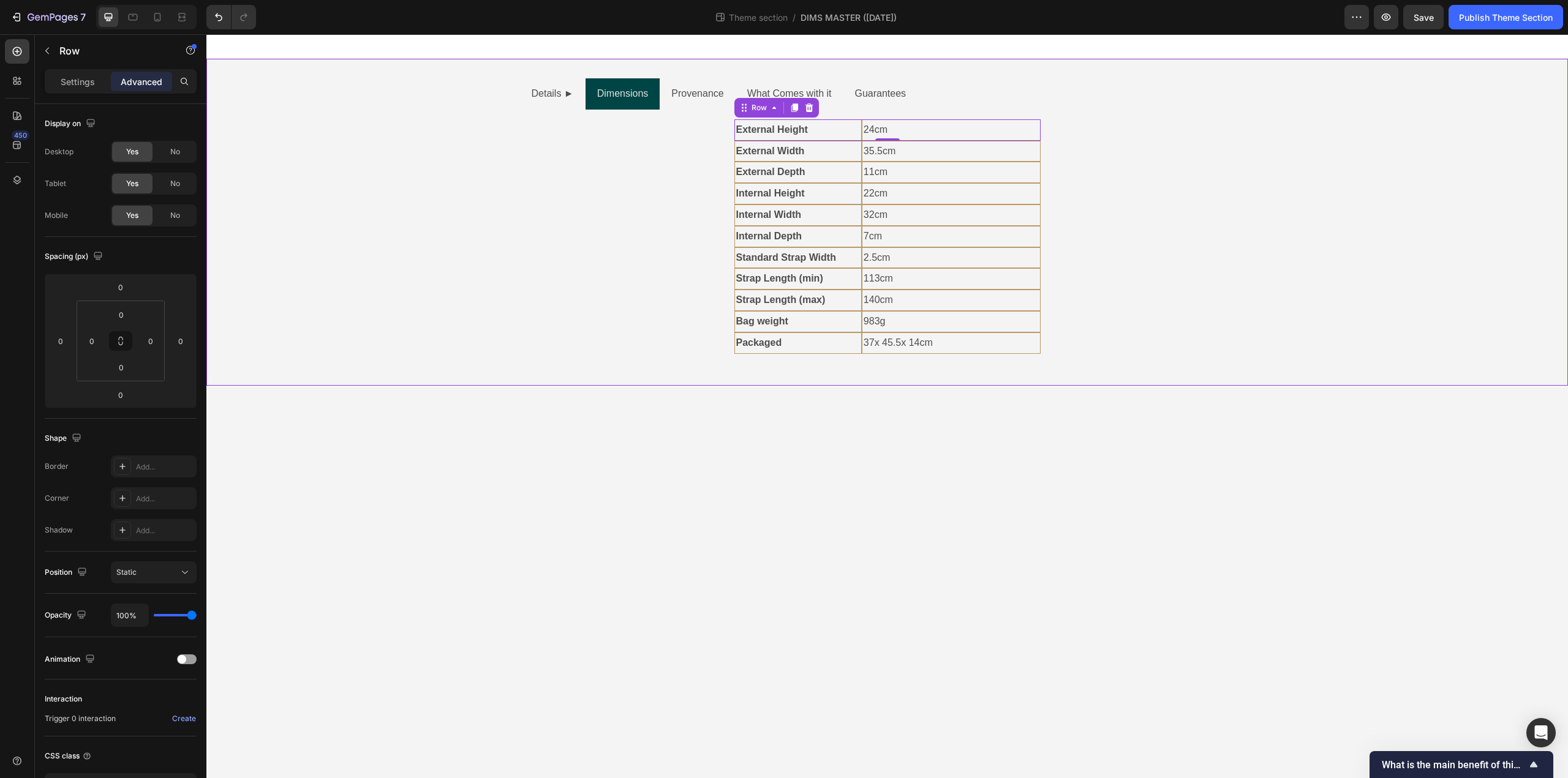
click at [432, 338] on div "Details ► Dimensions Provenance What Comes with it Guarantees External Height T…" at bounding box center [887, 222] width 1362 height 288
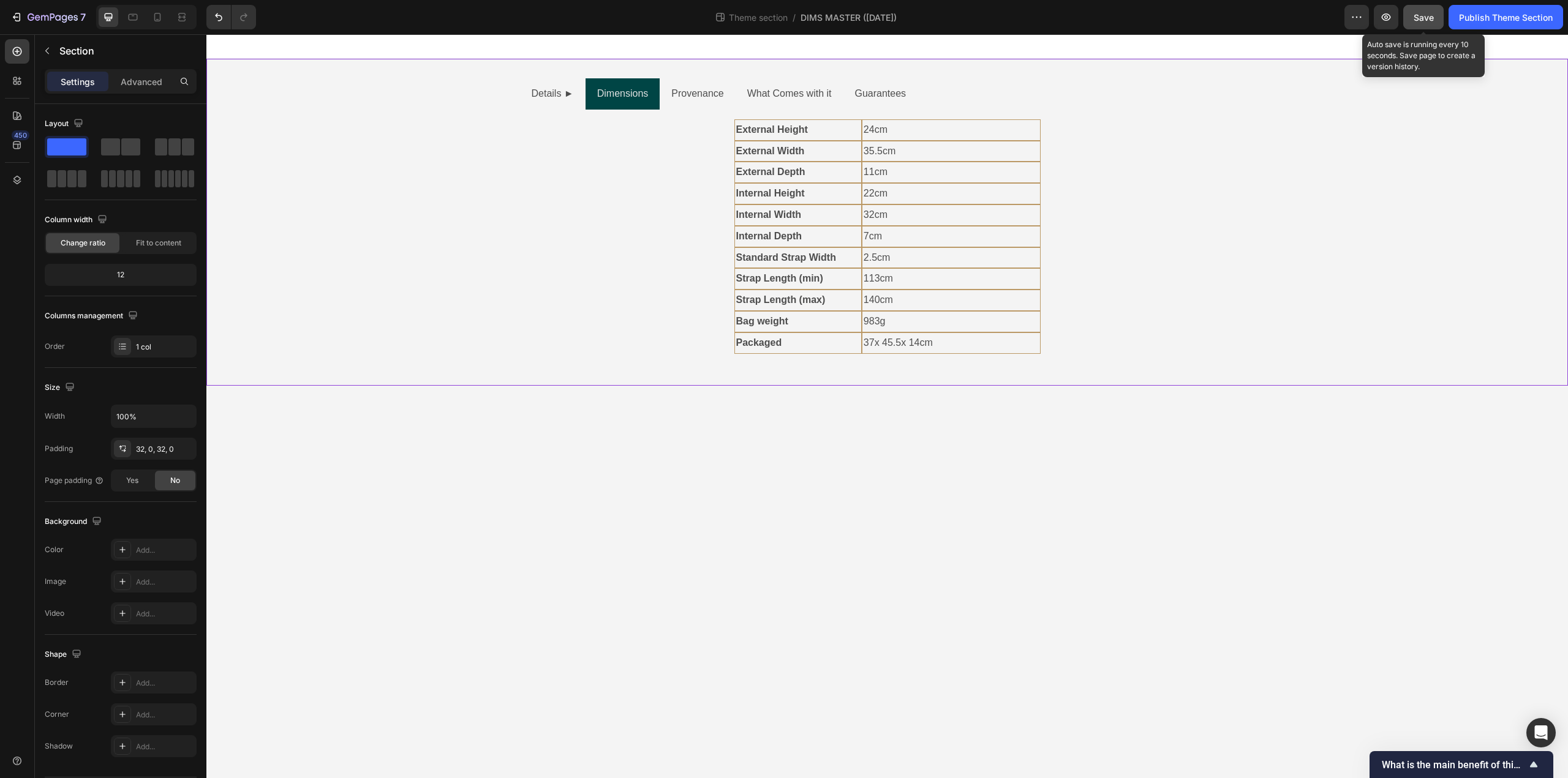
click at [1424, 17] on span "Save" at bounding box center [1423, 17] width 20 height 11
click at [702, 242] on div "External Height Text Block 24cm Text Block Row External Width Text Block 35.5cm…" at bounding box center [887, 238] width 715 height 237
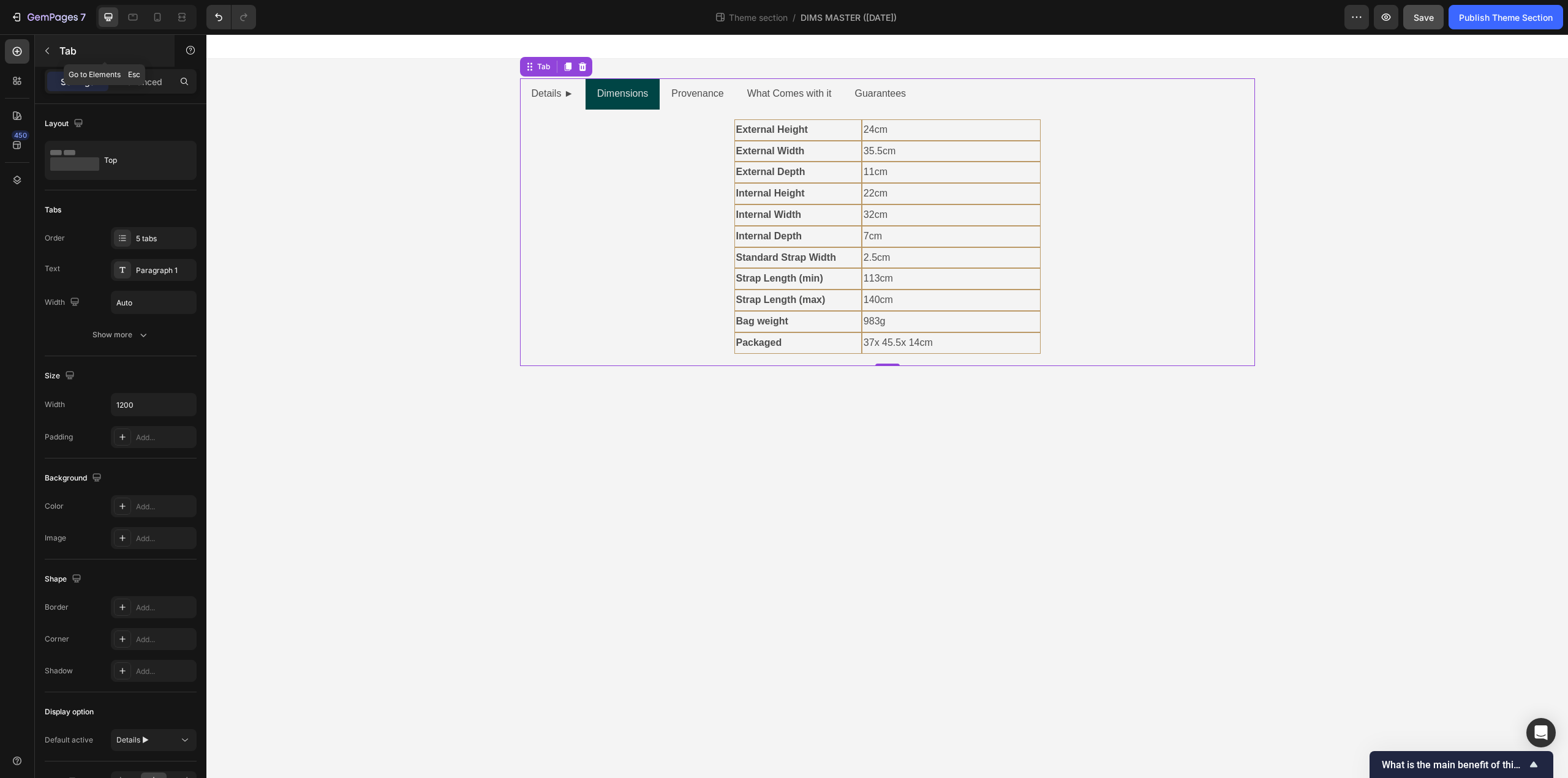
click at [43, 48] on icon "button" at bounding box center [47, 51] width 10 height 10
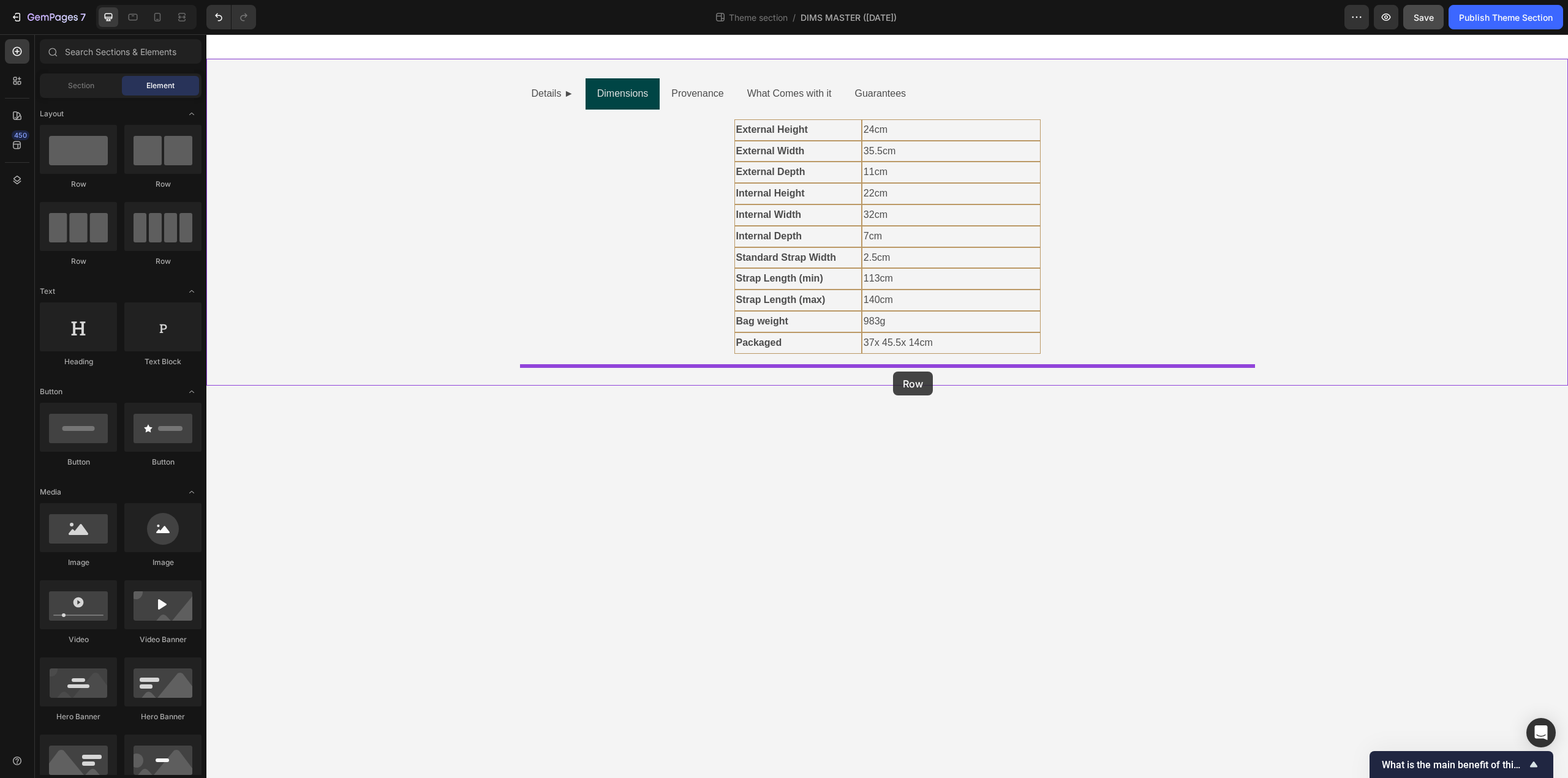
drag, startPoint x: 296, startPoint y: 195, endPoint x: 893, endPoint y: 372, distance: 622.7
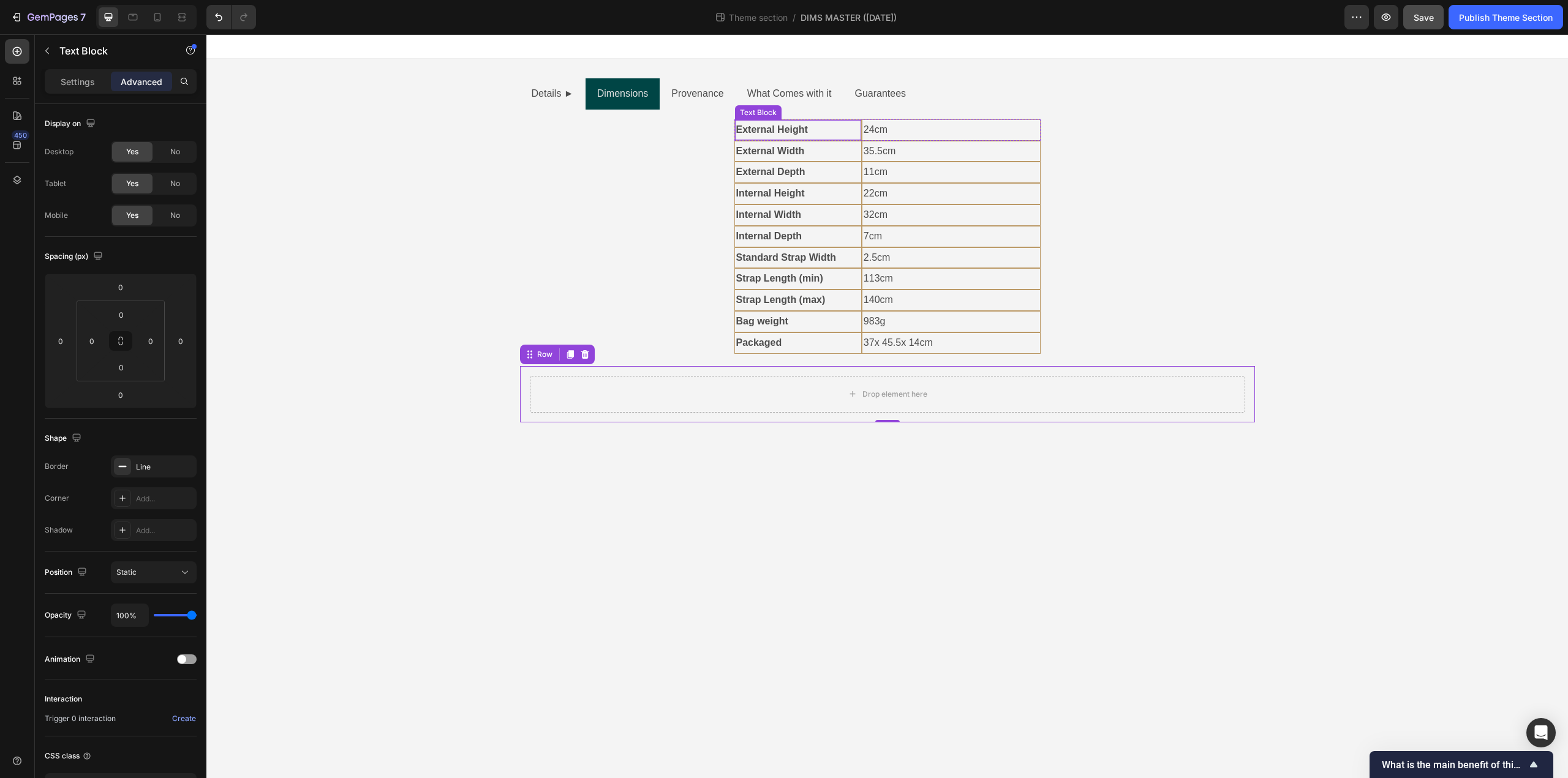
click at [757, 112] on div "Text Block" at bounding box center [758, 113] width 42 height 11
click at [760, 88] on div "Row 2 cols" at bounding box center [761, 86] width 42 height 7
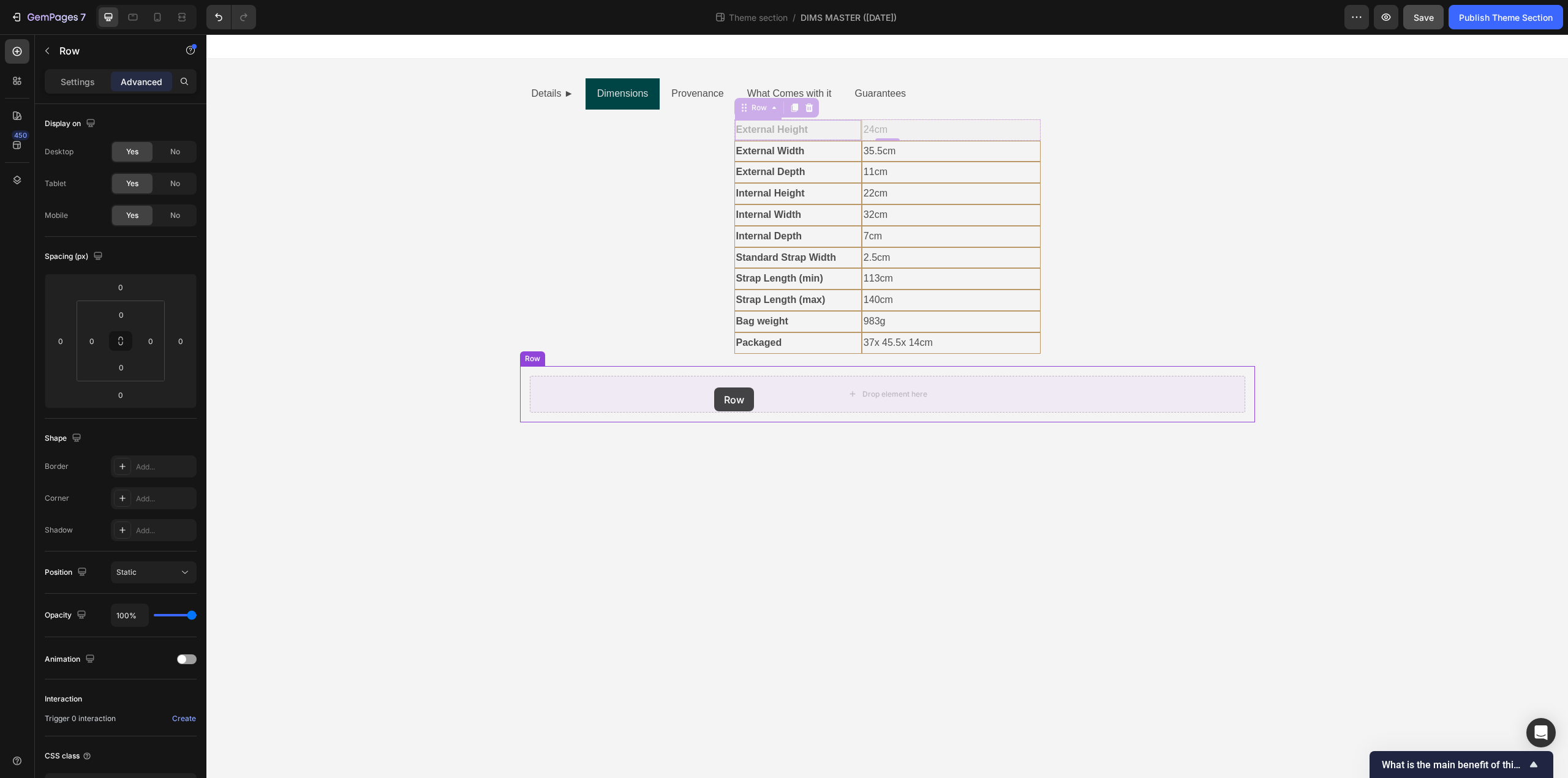
drag, startPoint x: 742, startPoint y: 109, endPoint x: 714, endPoint y: 388, distance: 280.4
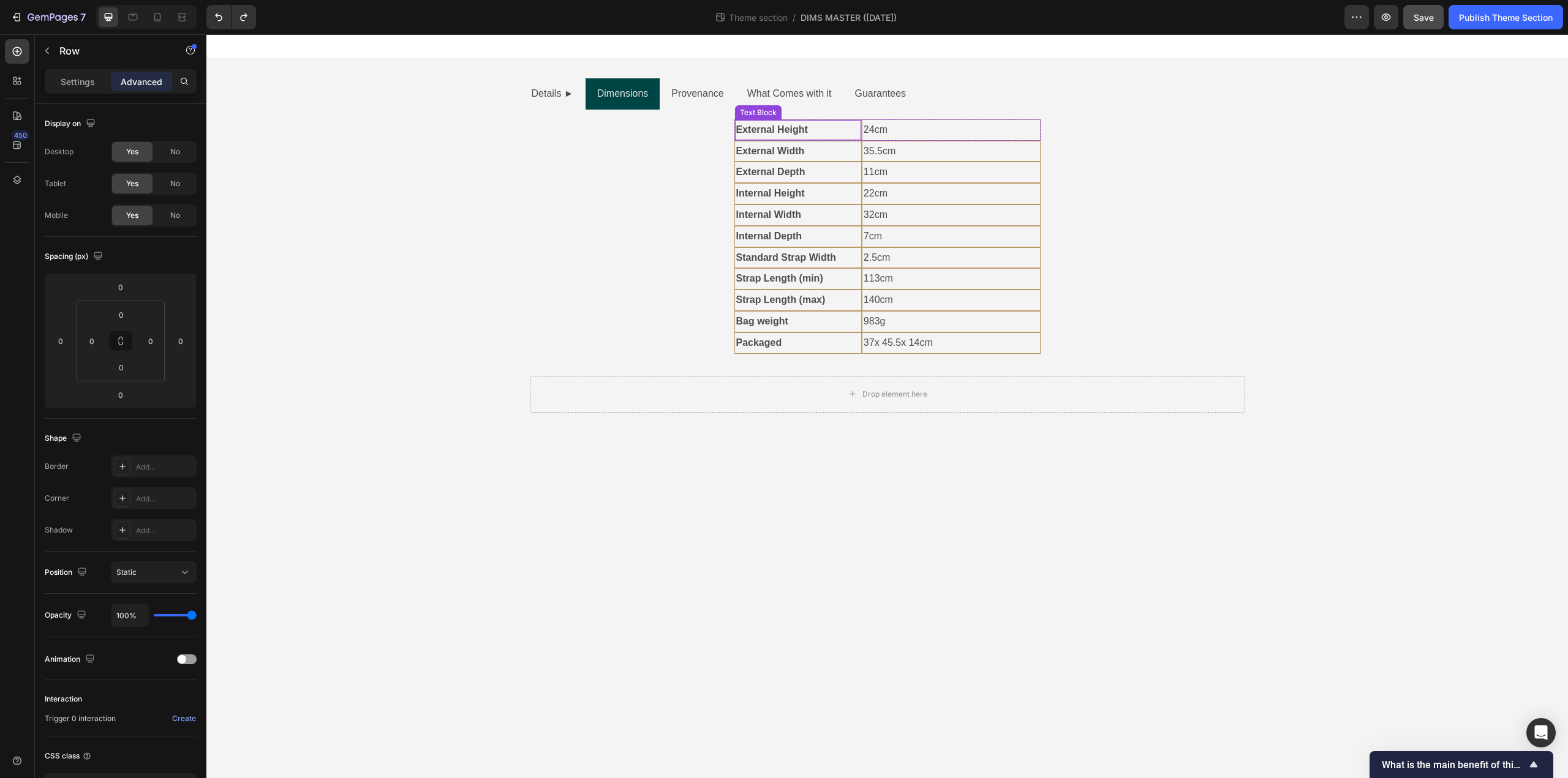
click at [764, 113] on div "Text Block" at bounding box center [758, 113] width 42 height 11
click at [750, 87] on div "Row 2 cols" at bounding box center [761, 86] width 42 height 7
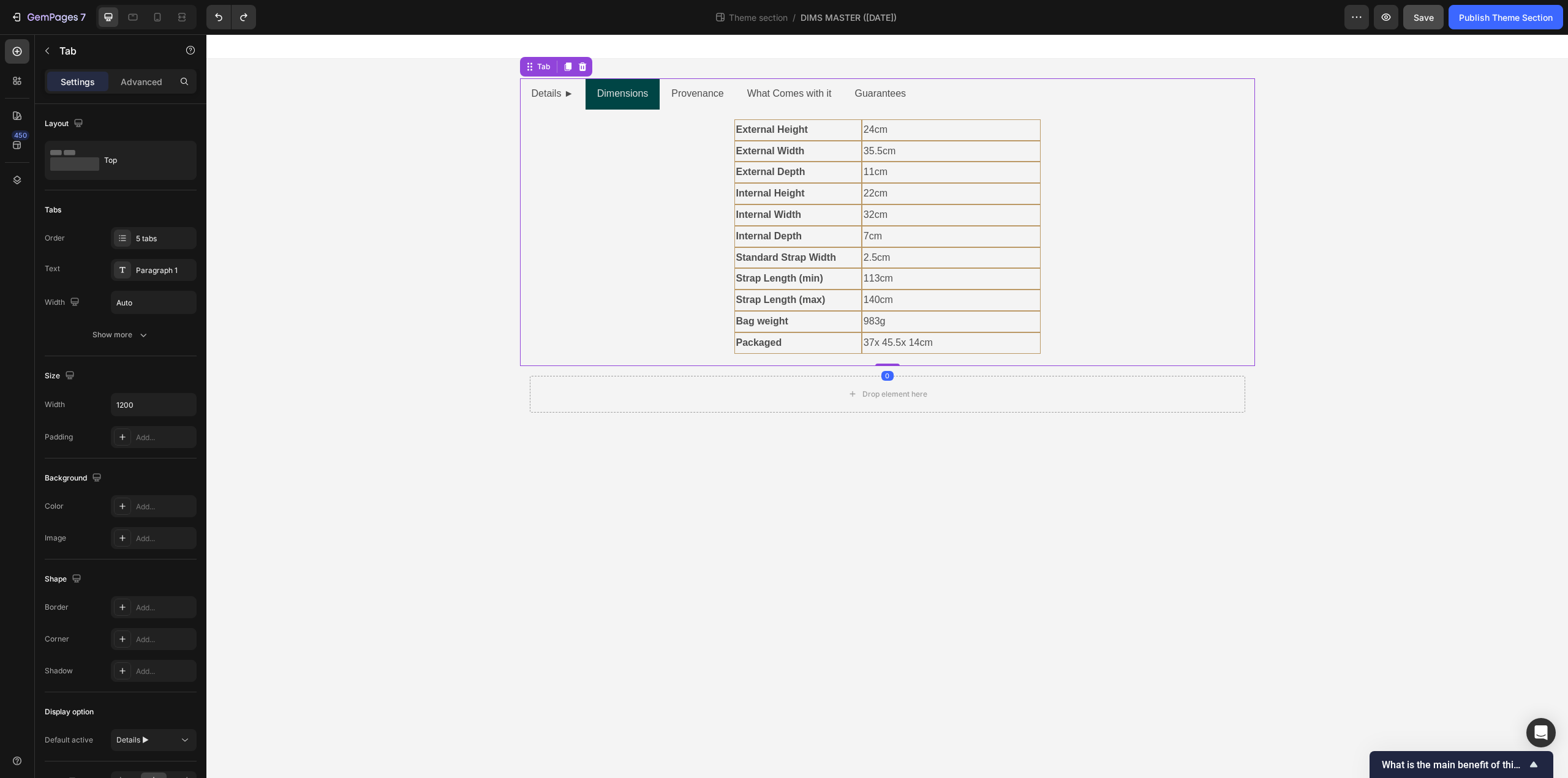
click at [724, 170] on div "External Height Text Block 24cm Text Block Row External Width Text Block 35.5cm…" at bounding box center [887, 238] width 715 height 237
click at [748, 131] on div "Text Block" at bounding box center [758, 134] width 42 height 11
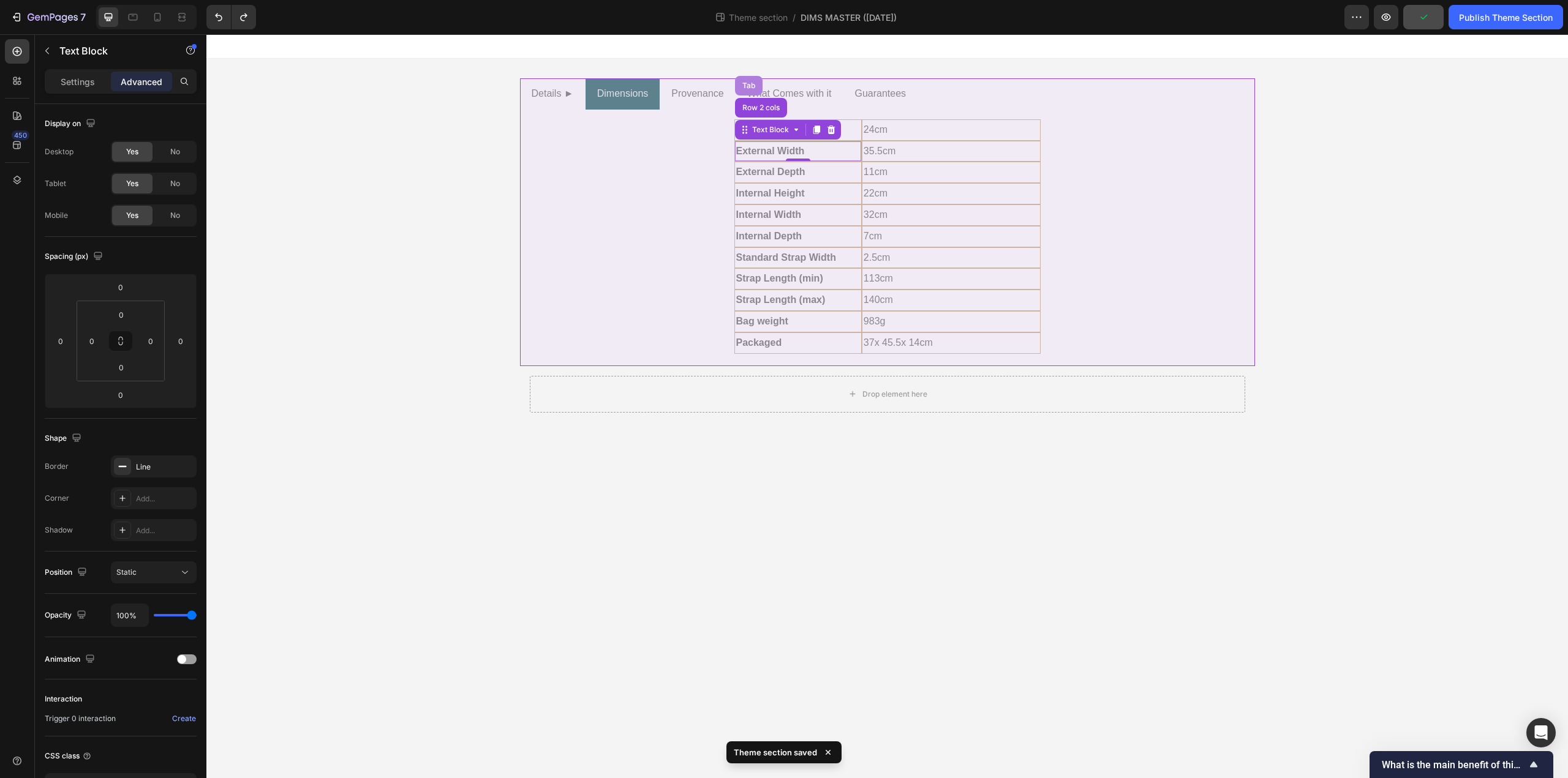
click at [752, 83] on div "Tab" at bounding box center [748, 86] width 18 height 7
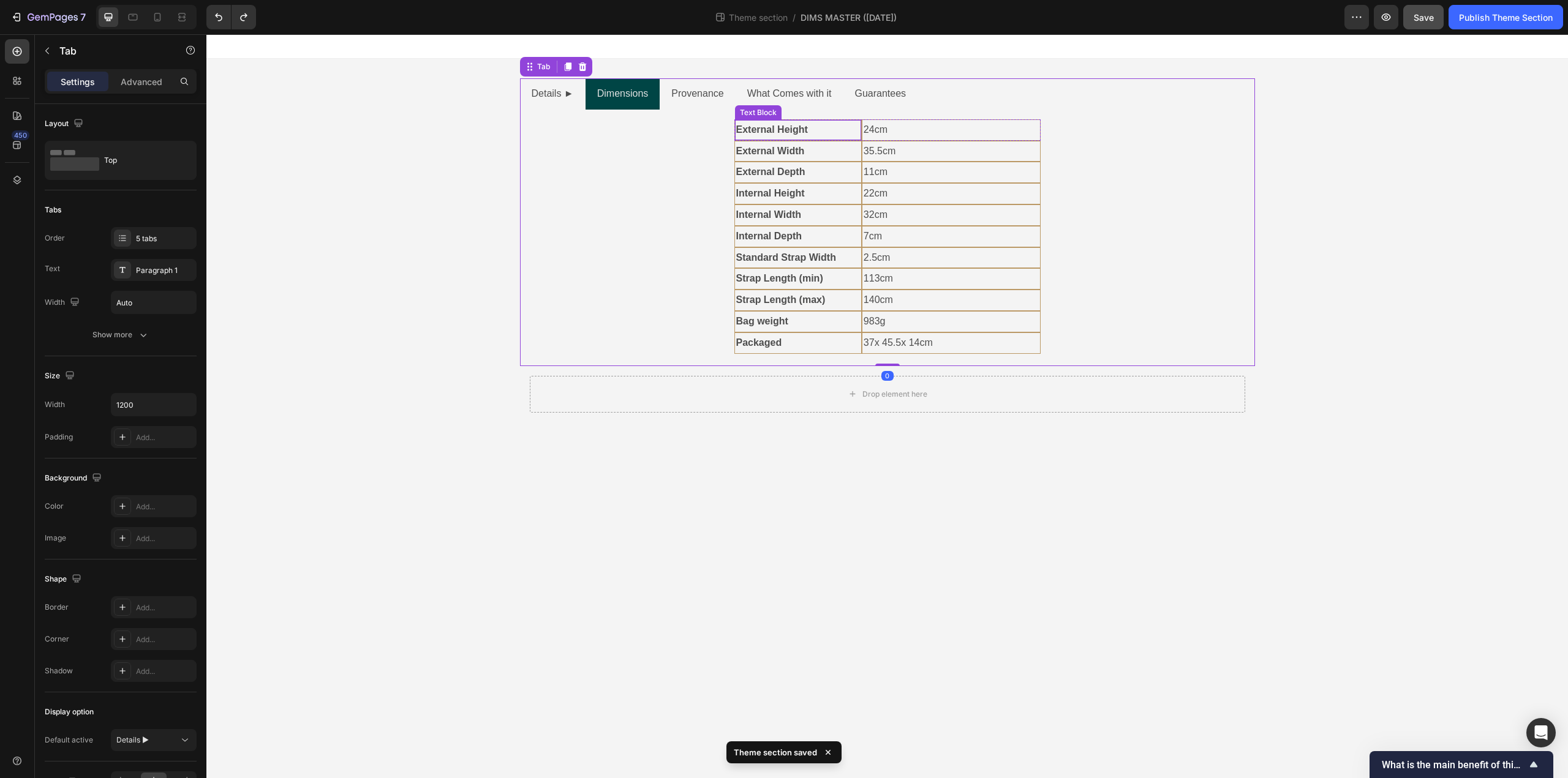
click at [757, 130] on strong "External Height" at bounding box center [772, 129] width 72 height 11
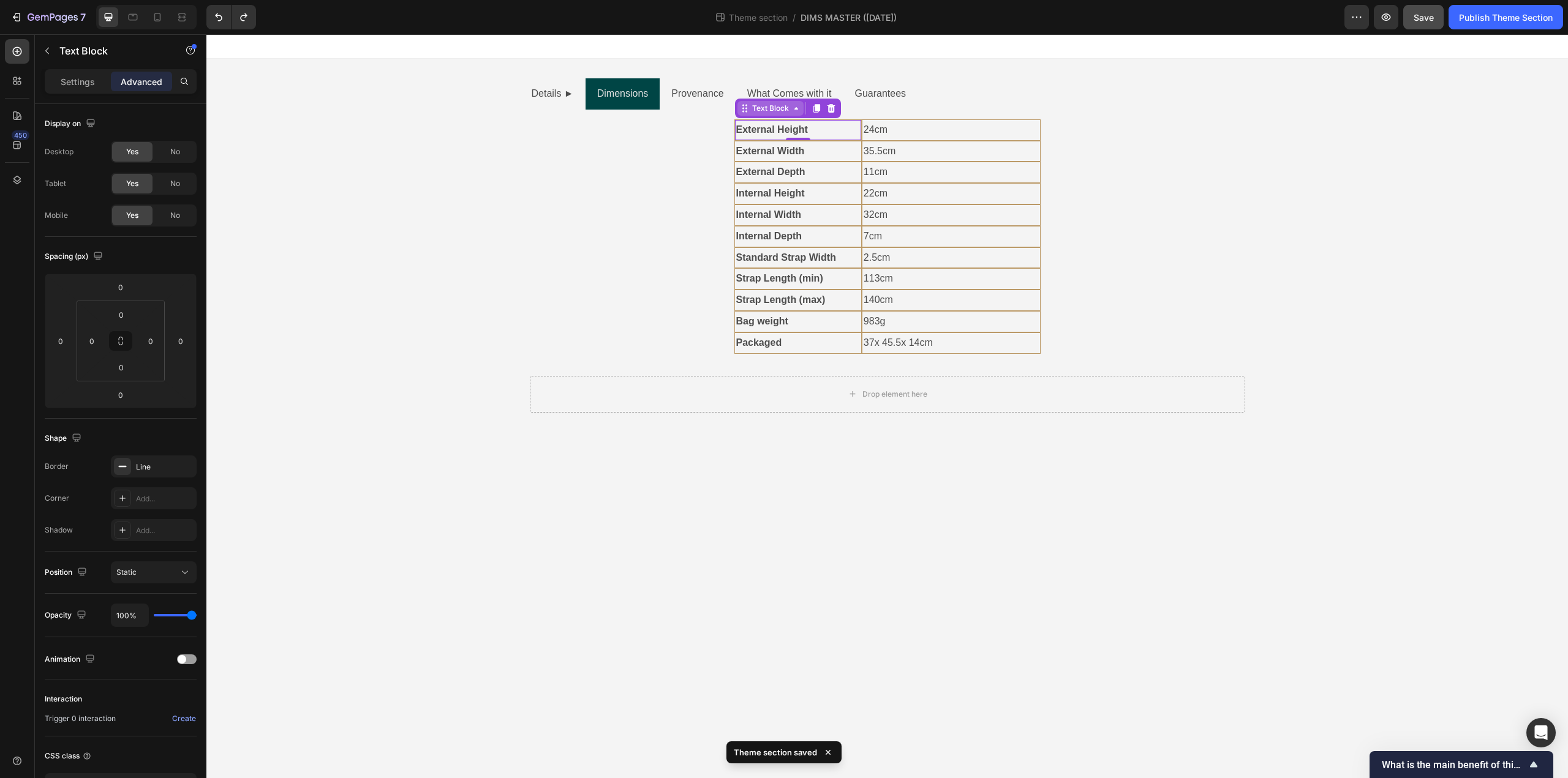
click at [778, 106] on div "Text Block" at bounding box center [771, 108] width 42 height 11
click at [765, 90] on div "Row 2 cols" at bounding box center [761, 86] width 52 height 19
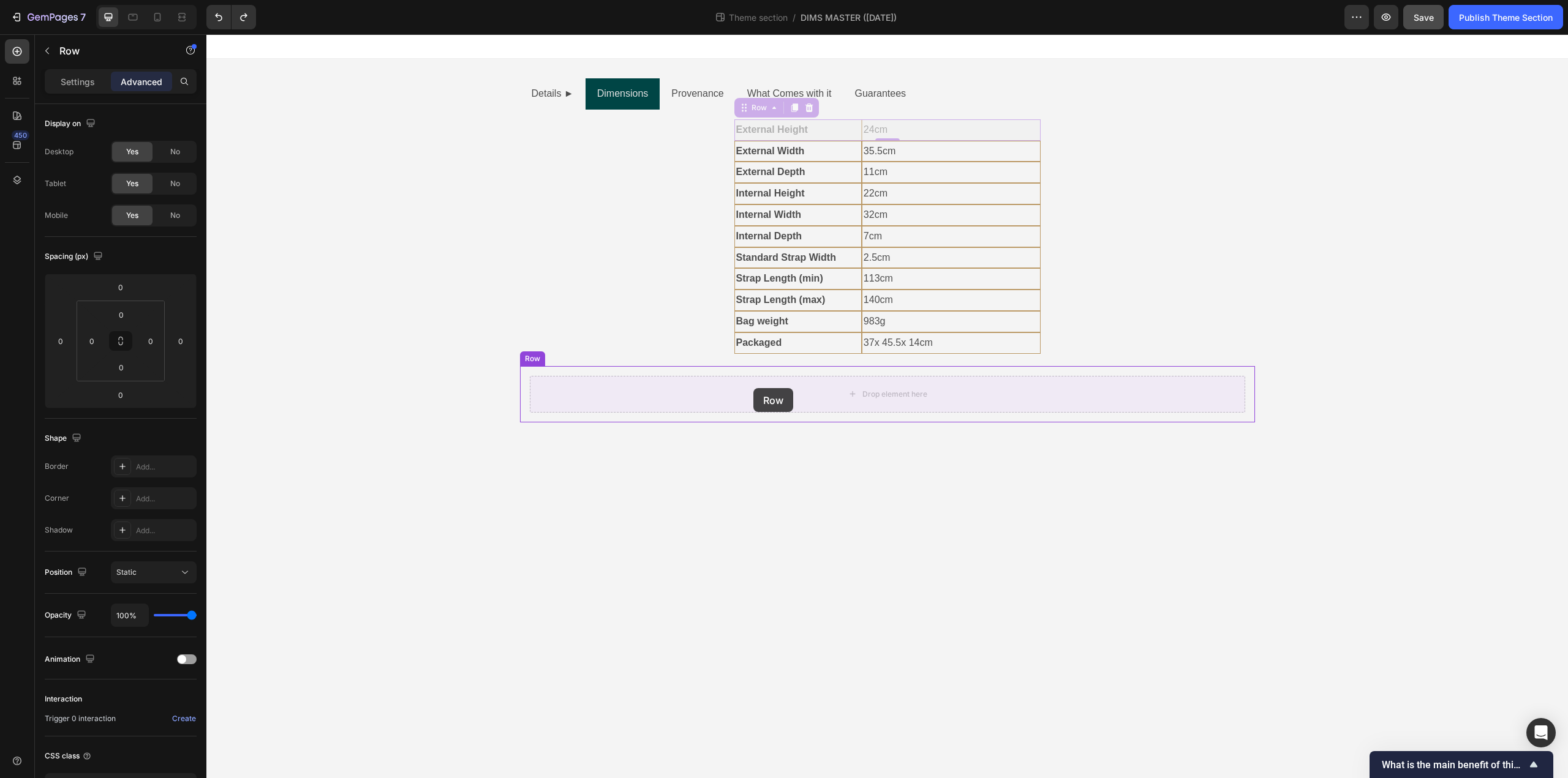
drag, startPoint x: 744, startPoint y: 109, endPoint x: 753, endPoint y: 388, distance: 279.1
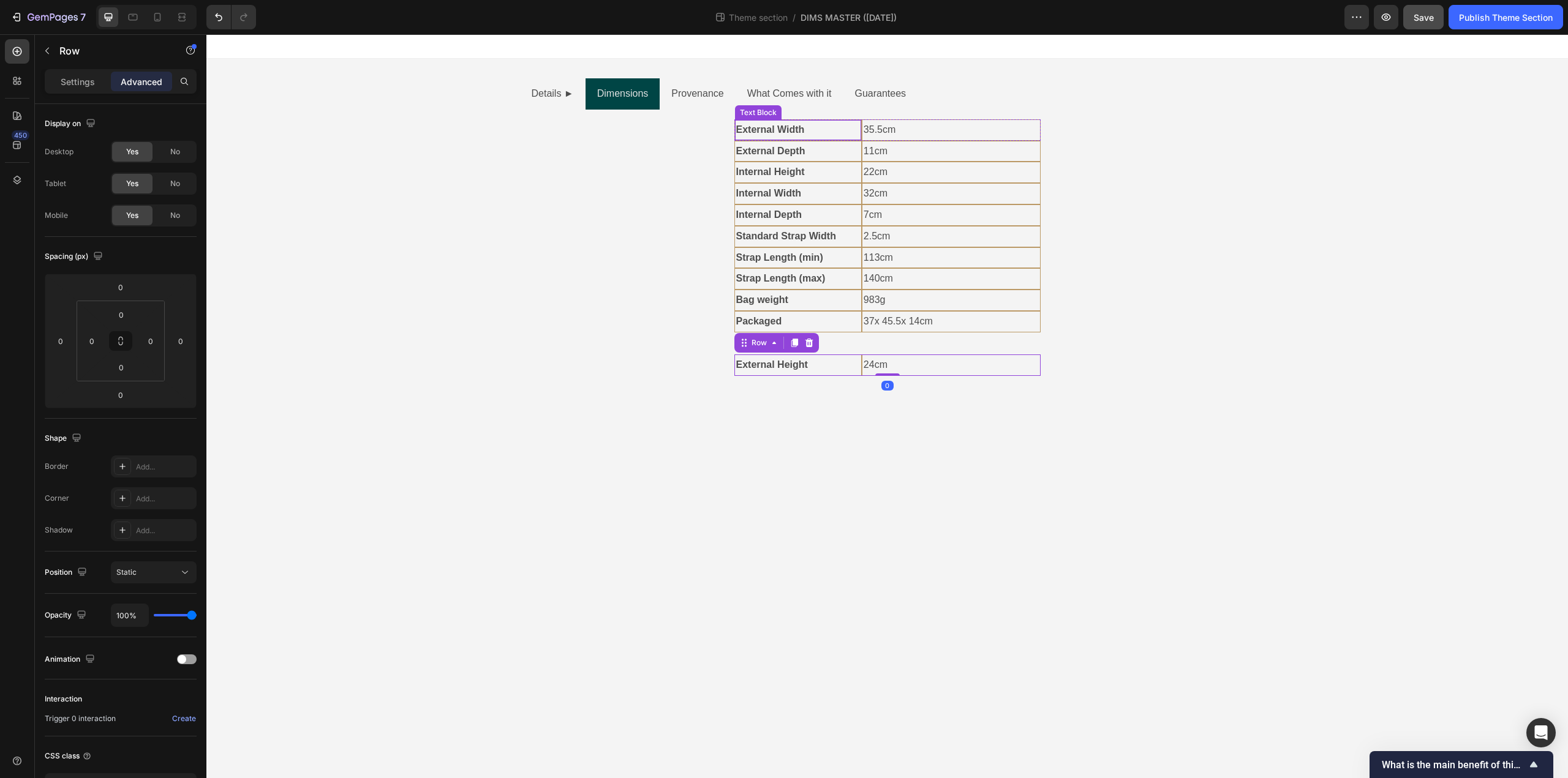
click at [778, 131] on strong "External Width" at bounding box center [770, 129] width 69 height 11
drag, startPoint x: 748, startPoint y: 107, endPoint x: 780, endPoint y: 372, distance: 266.9
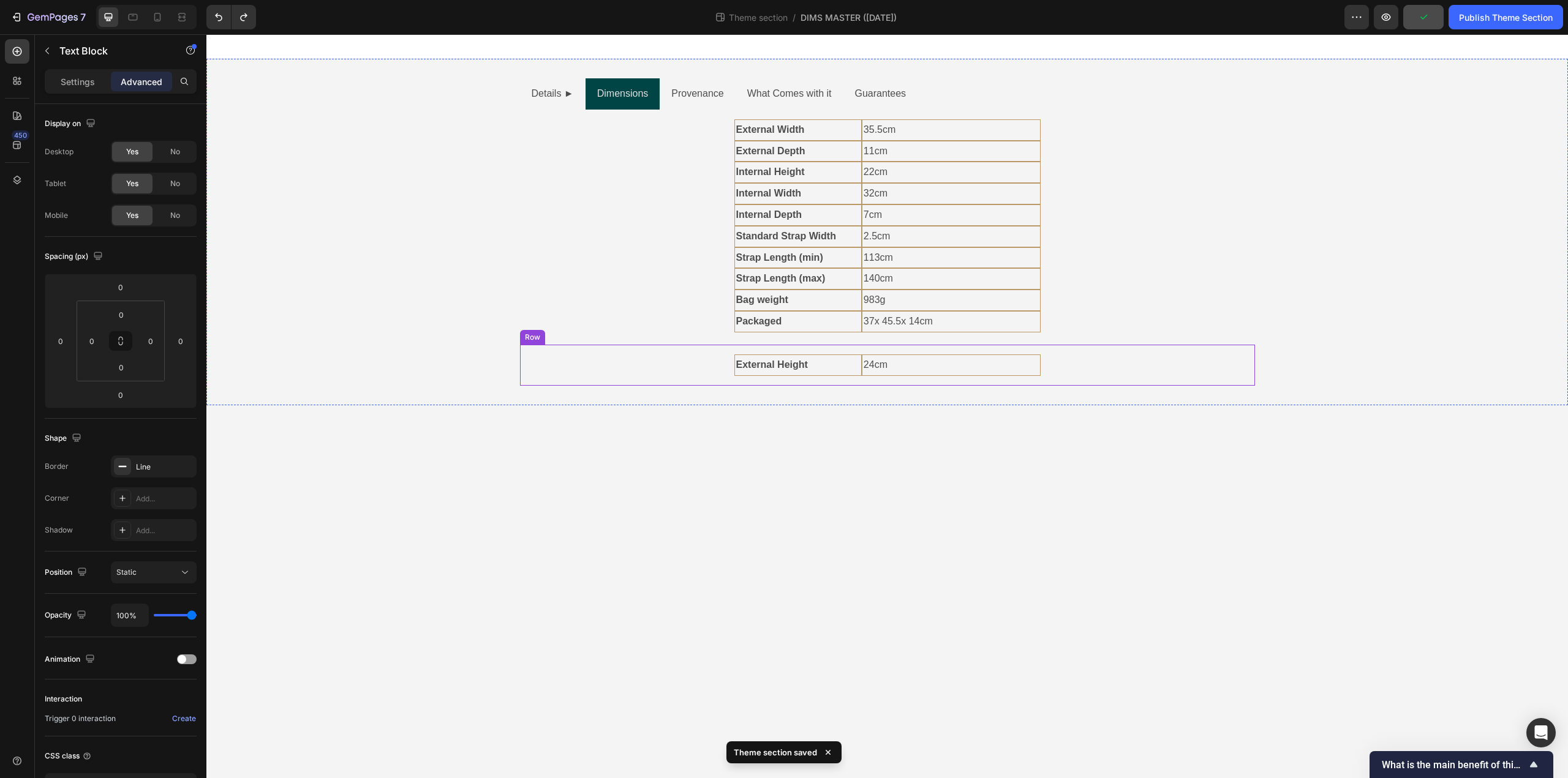
click at [685, 362] on div "External Height Text Block 24cm Text Block Row" at bounding box center [887, 365] width 715 height 22
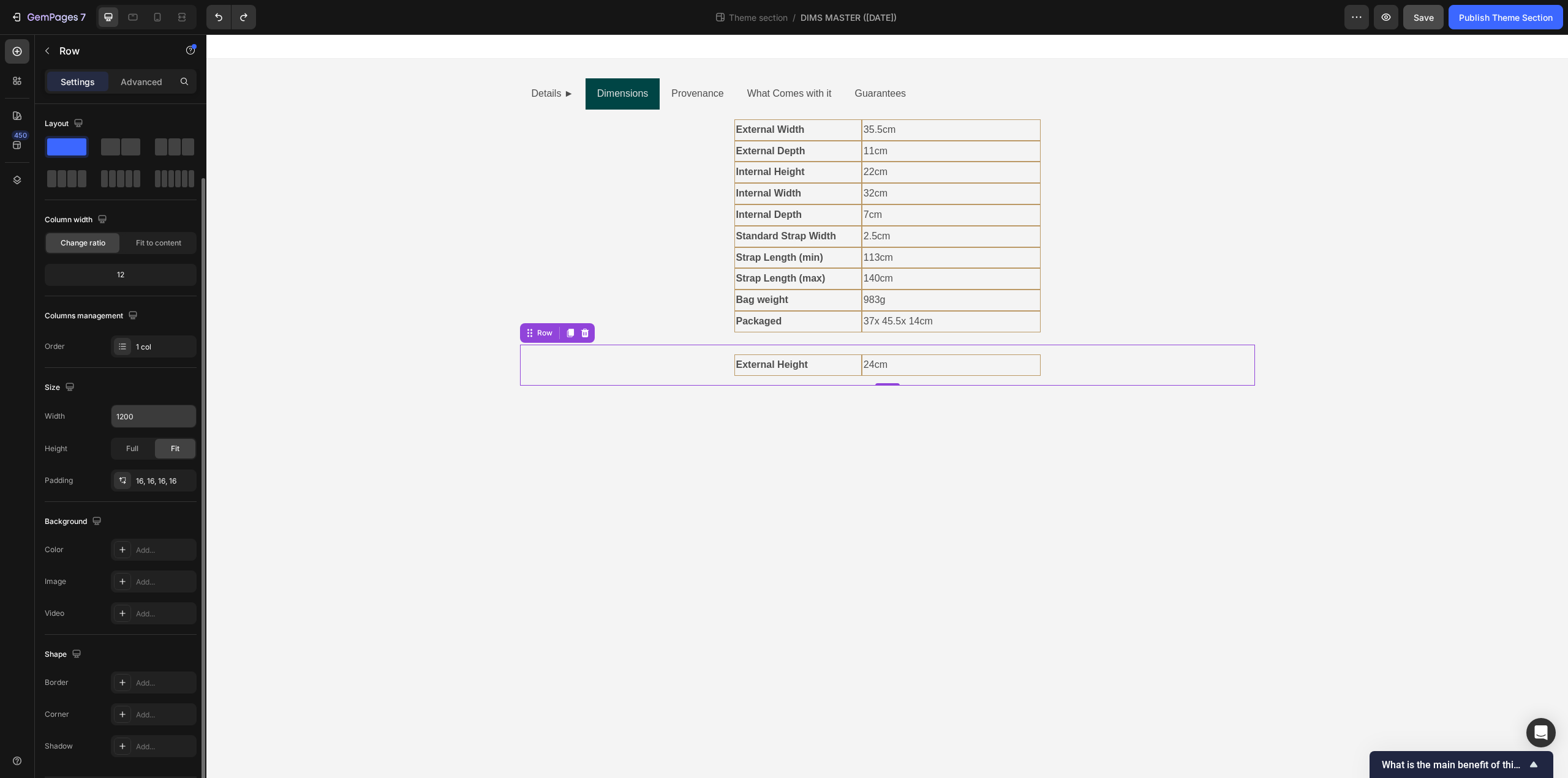
scroll to position [38, 0]
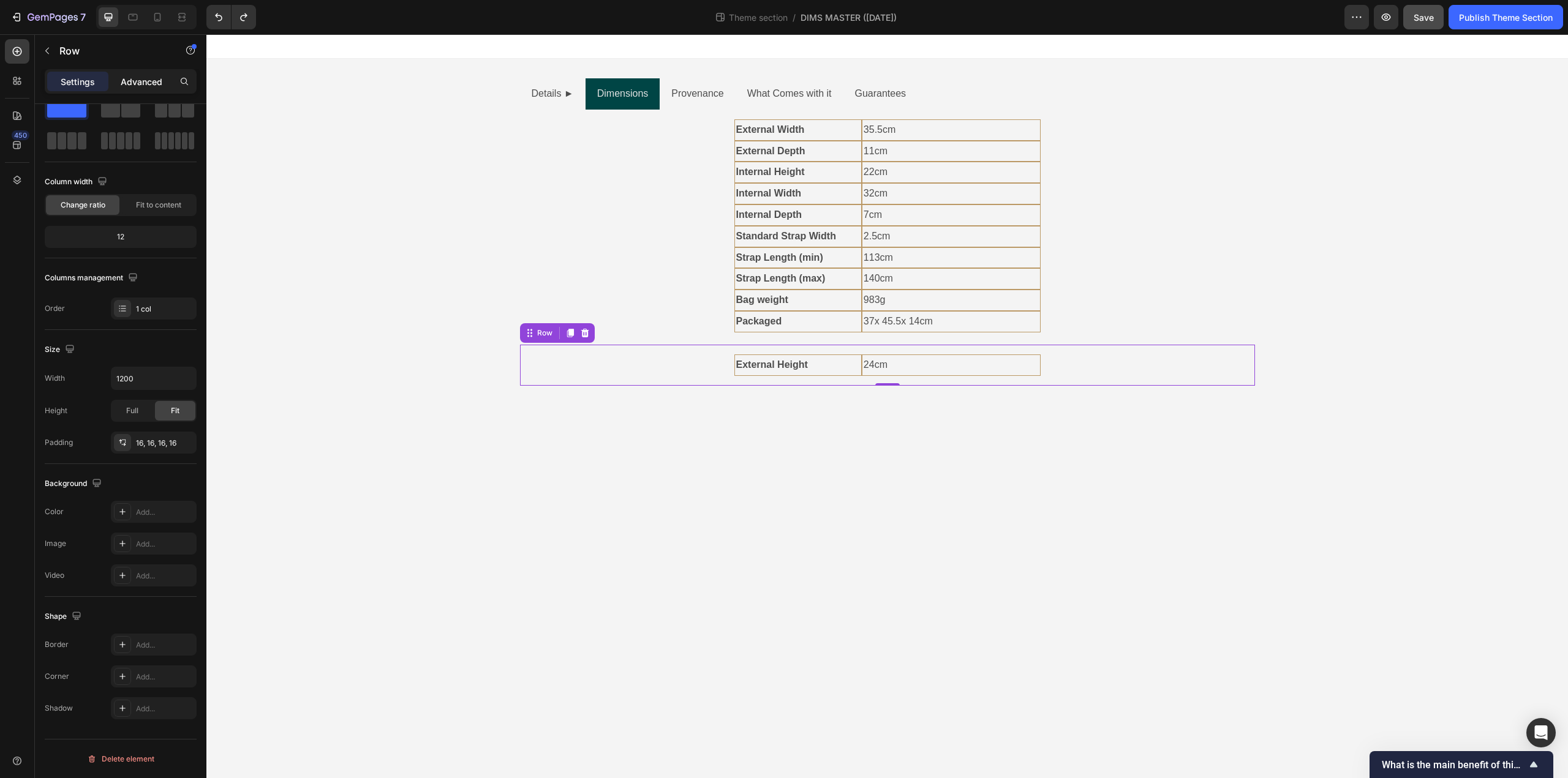
click at [128, 80] on p "Advanced" at bounding box center [141, 82] width 42 height 13
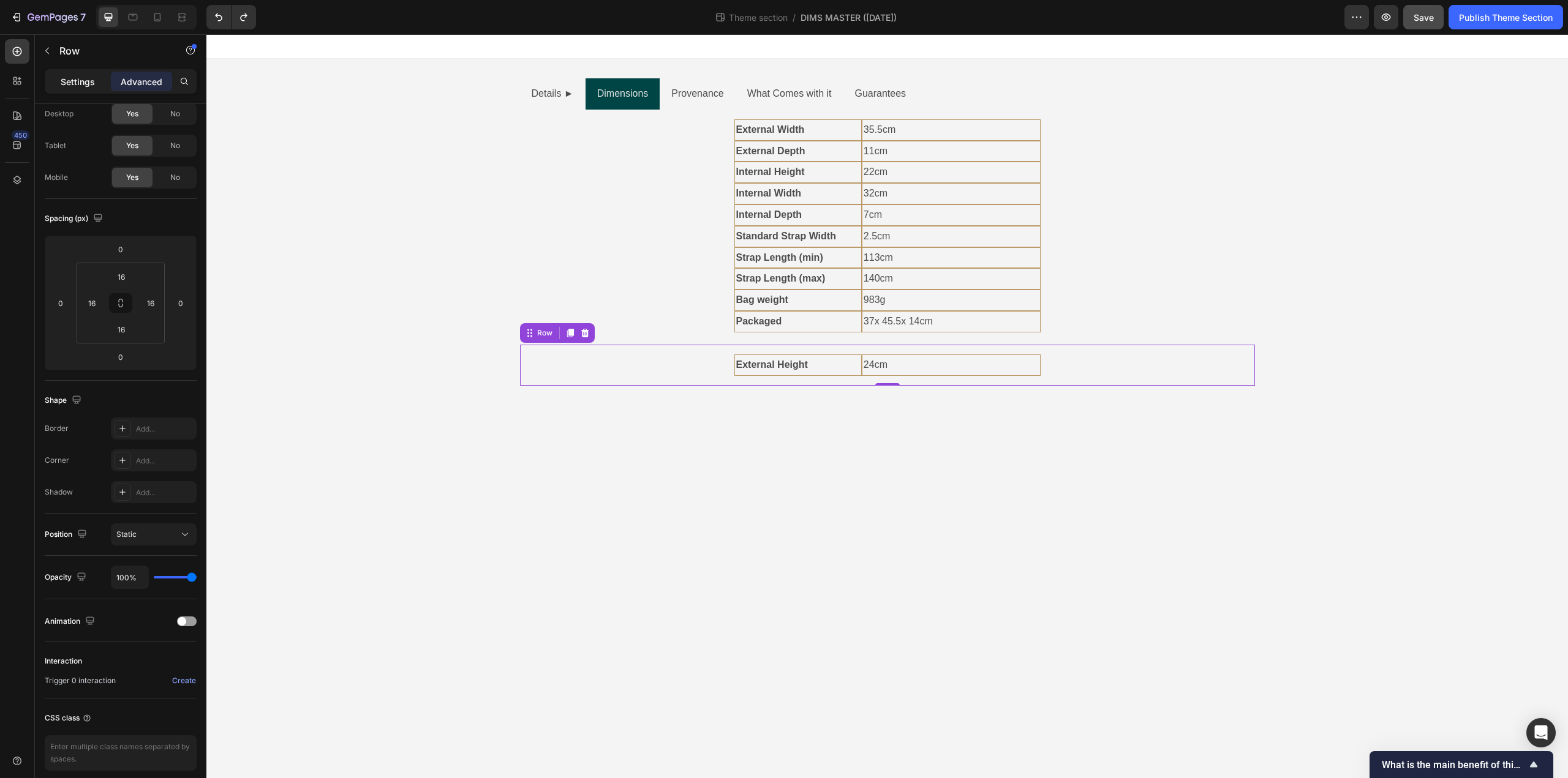
click at [80, 83] on p "Settings" at bounding box center [78, 82] width 34 height 13
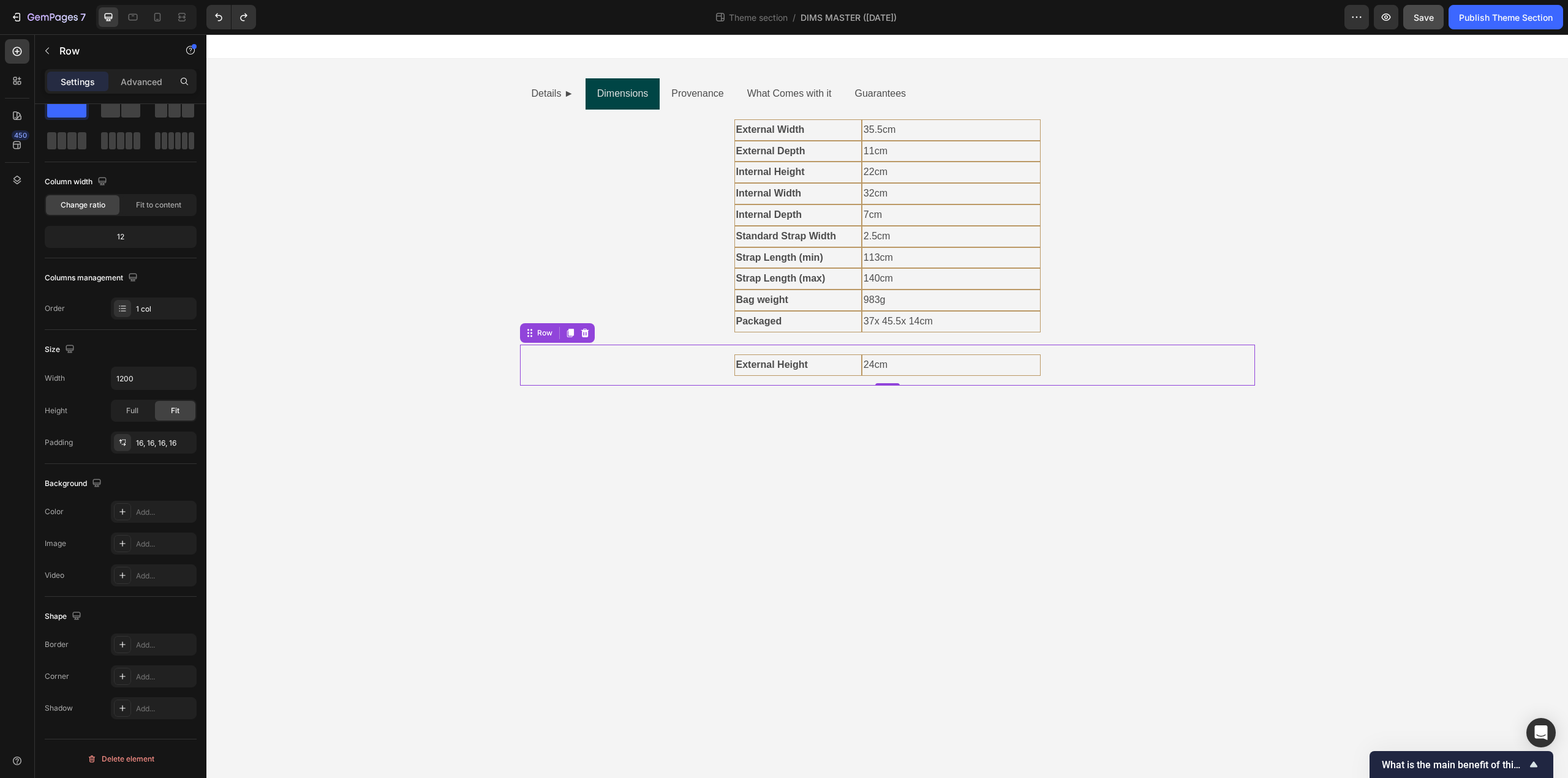
click at [643, 372] on div "External Height Text Block 24cm Text Block Row" at bounding box center [887, 365] width 715 height 22
click at [627, 365] on div "External Height Text Block 24cm Text Block Row" at bounding box center [887, 365] width 715 height 22
click at [124, 115] on span at bounding box center [130, 108] width 19 height 17
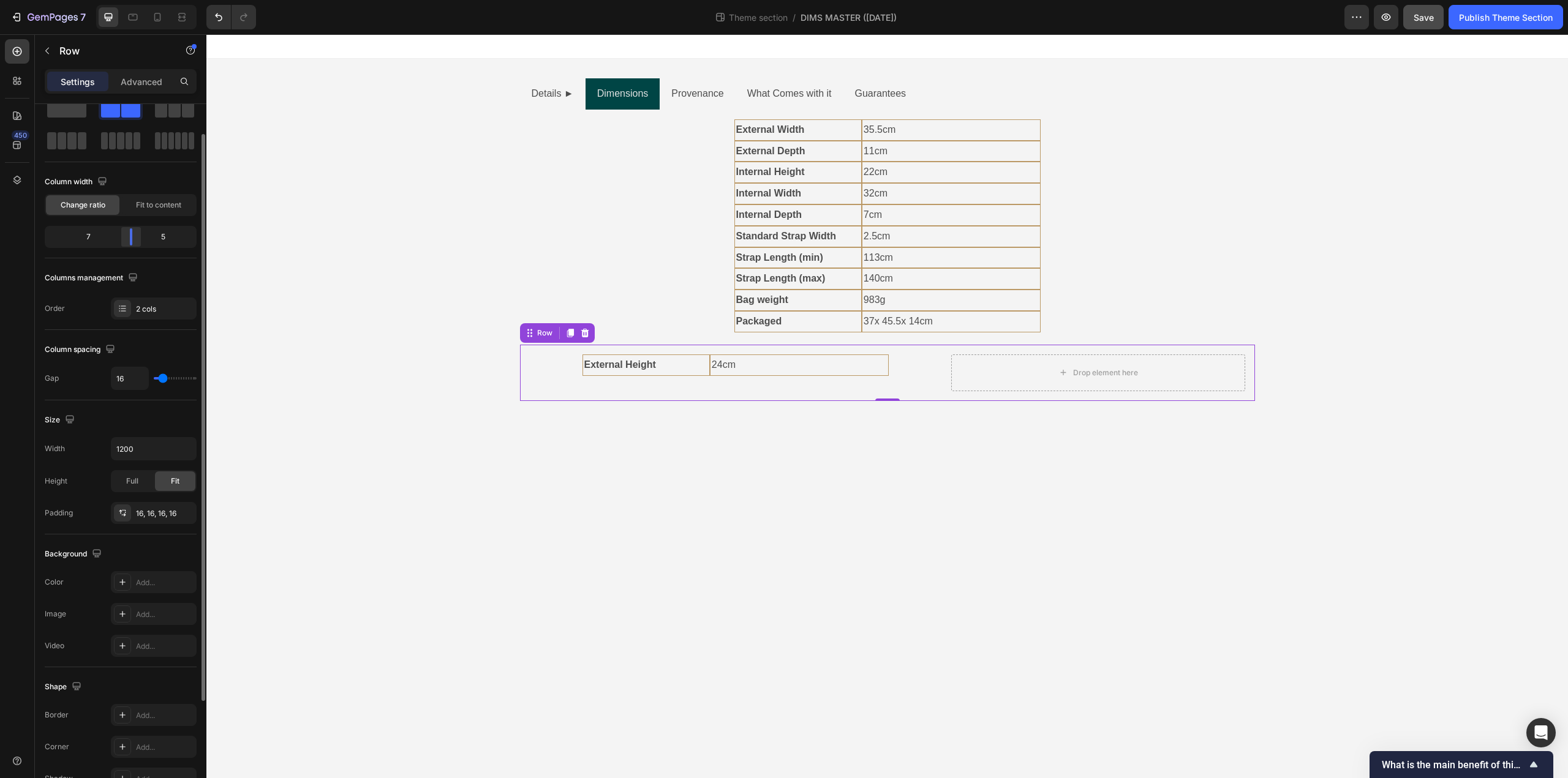
drag, startPoint x: 123, startPoint y: 239, endPoint x: 138, endPoint y: 240, distance: 15.0
click at [138, 240] on div at bounding box center [131, 237] width 22 height 17
click at [767, 130] on strong "External Width" at bounding box center [770, 129] width 69 height 11
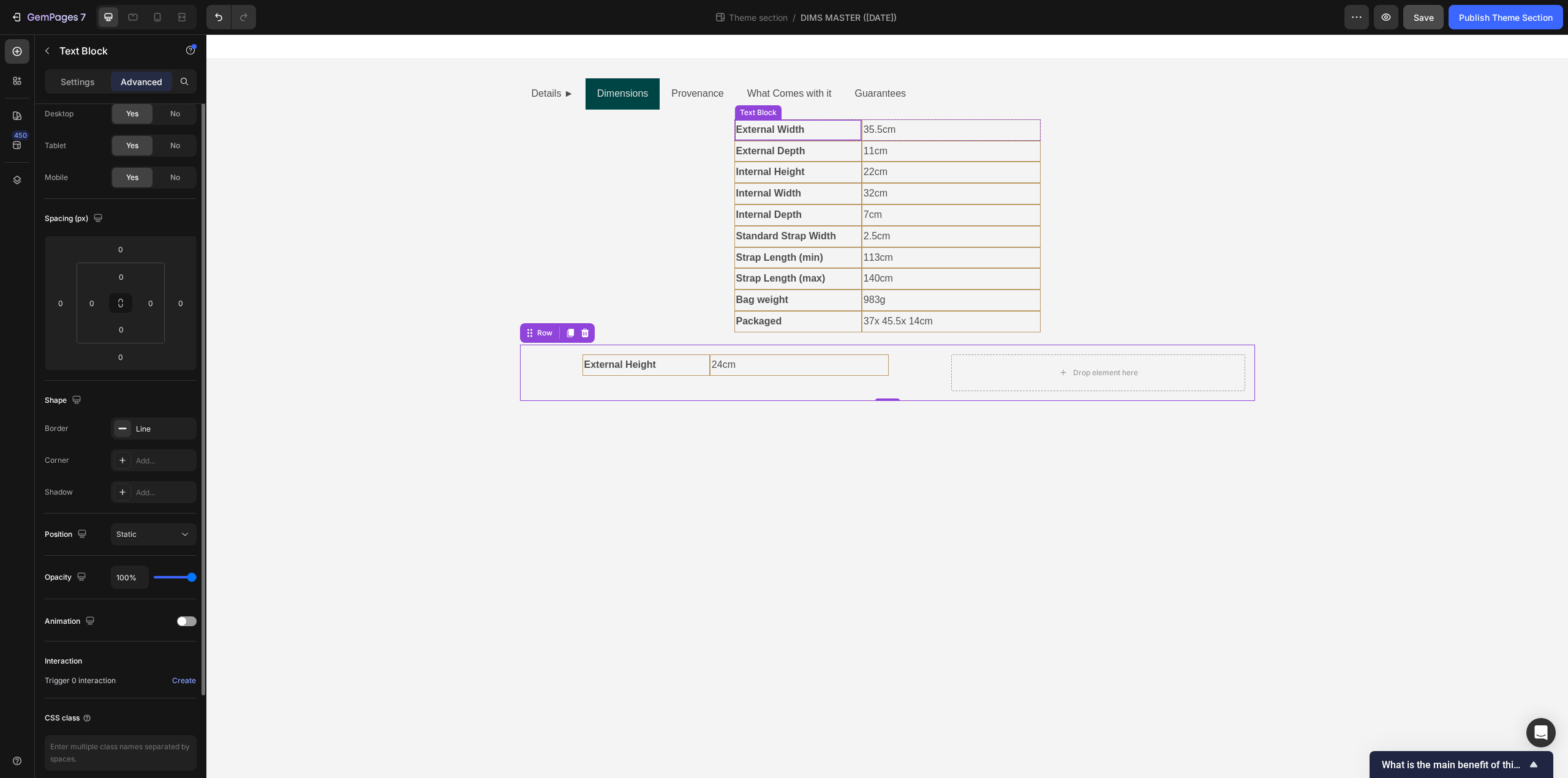
scroll to position [0, 0]
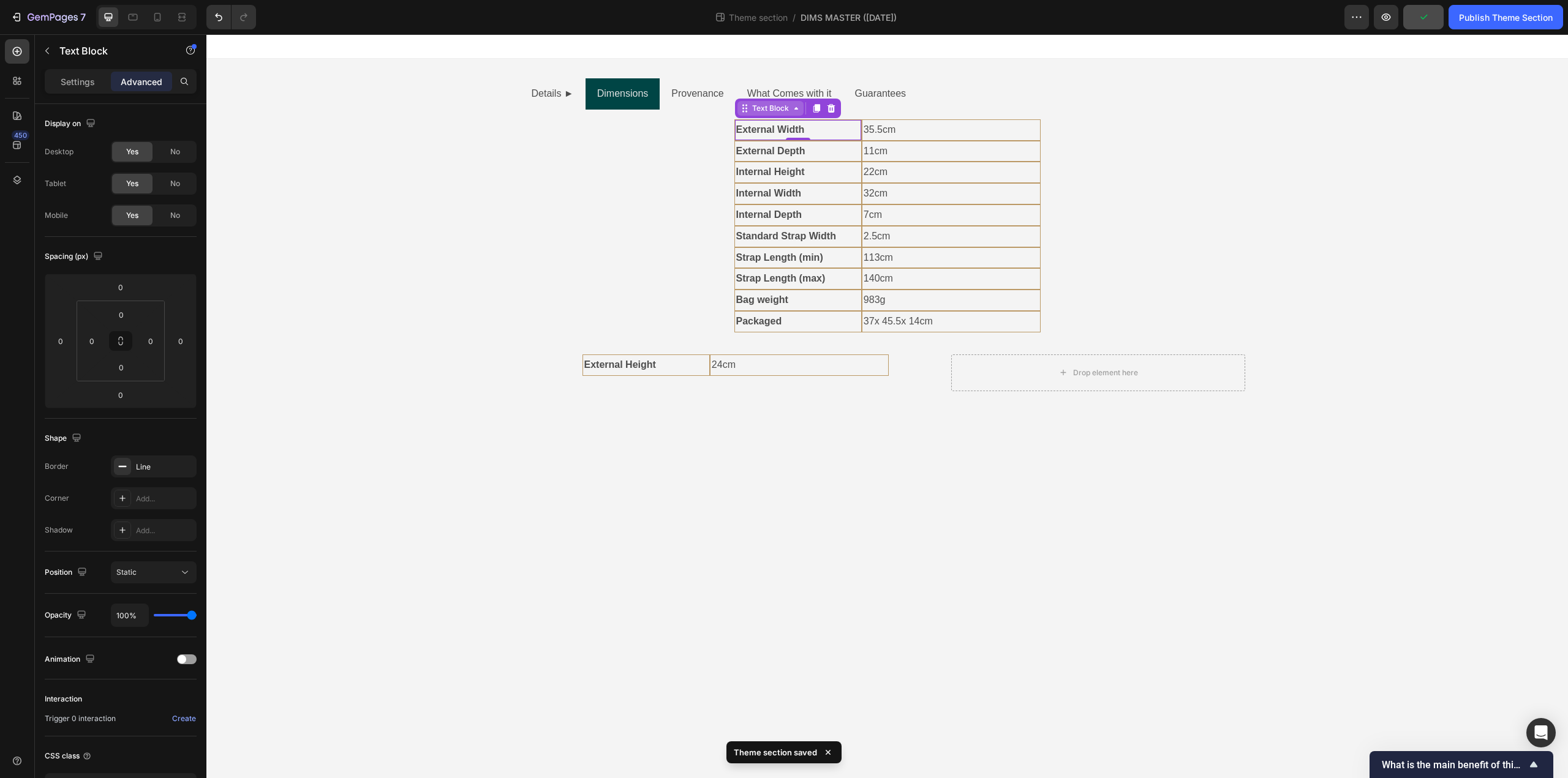
click at [755, 110] on div "Text Block" at bounding box center [771, 108] width 42 height 11
click at [755, 92] on div "Row 2 cols" at bounding box center [761, 86] width 52 height 19
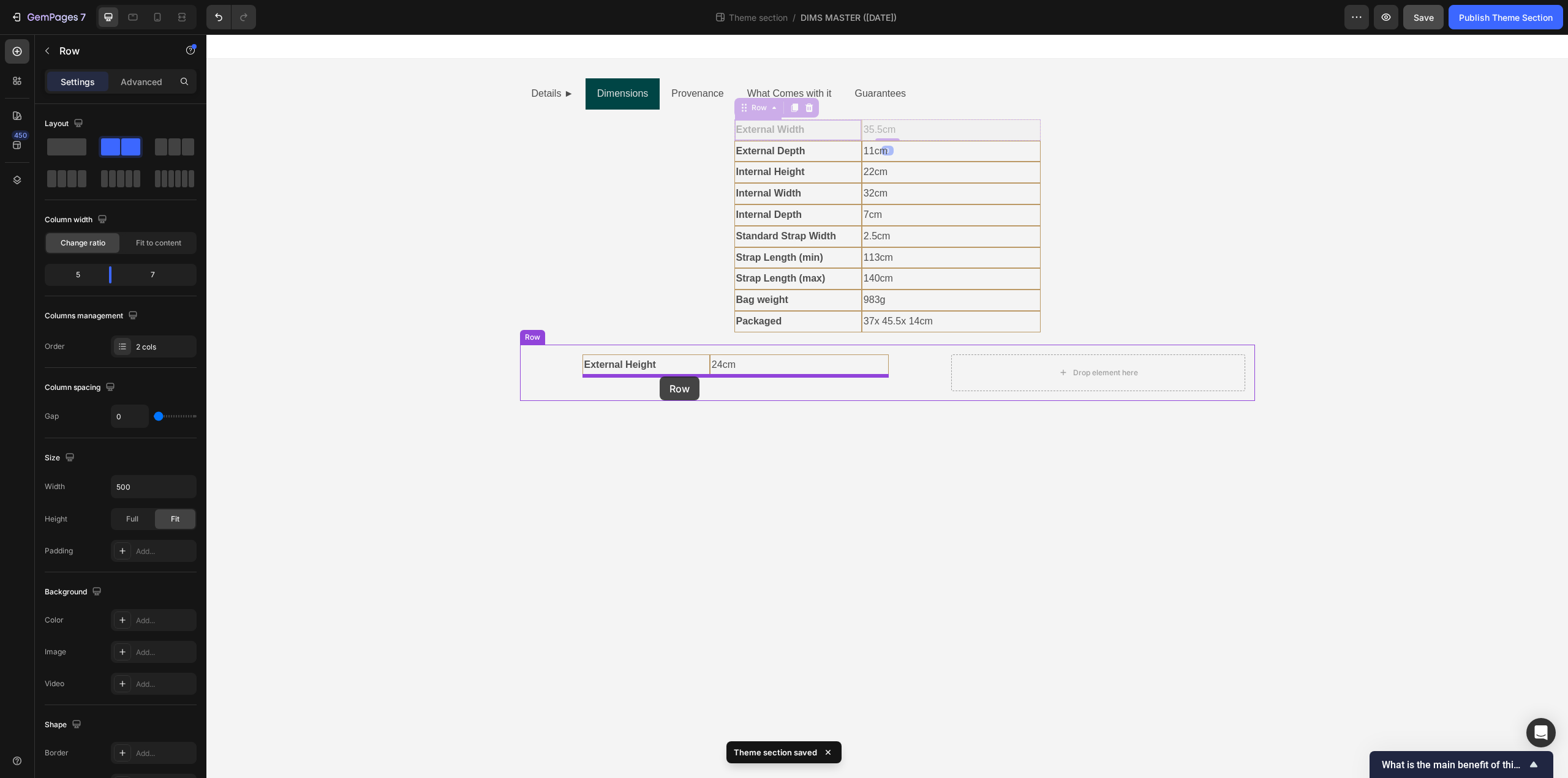
drag, startPoint x: 744, startPoint y: 110, endPoint x: 660, endPoint y: 376, distance: 278.9
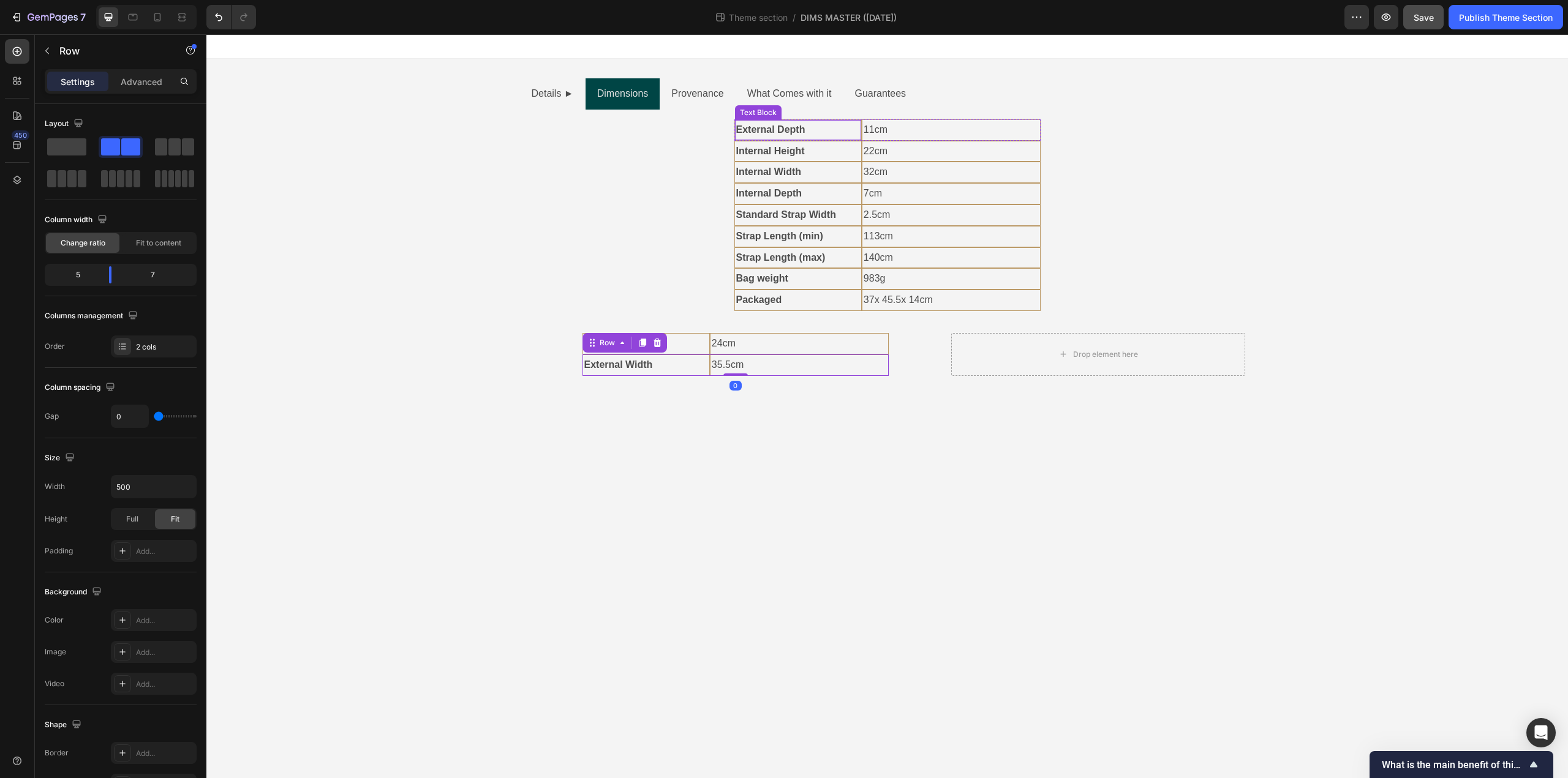
click at [782, 130] on strong "External Depth" at bounding box center [771, 129] width 70 height 11
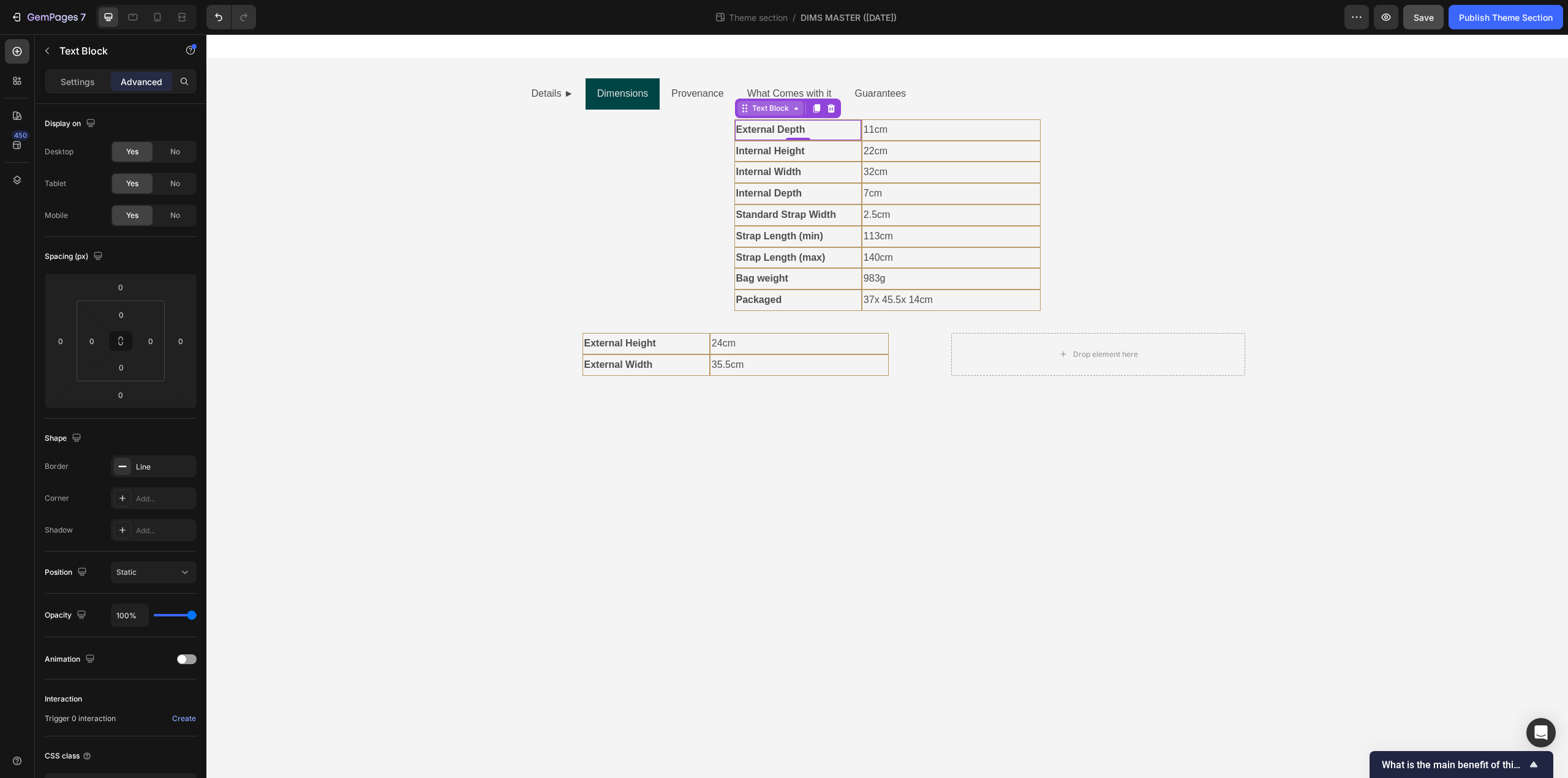
click at [764, 109] on div "Text Block" at bounding box center [771, 108] width 42 height 11
click at [755, 88] on div "Row 2 cols" at bounding box center [761, 86] width 42 height 7
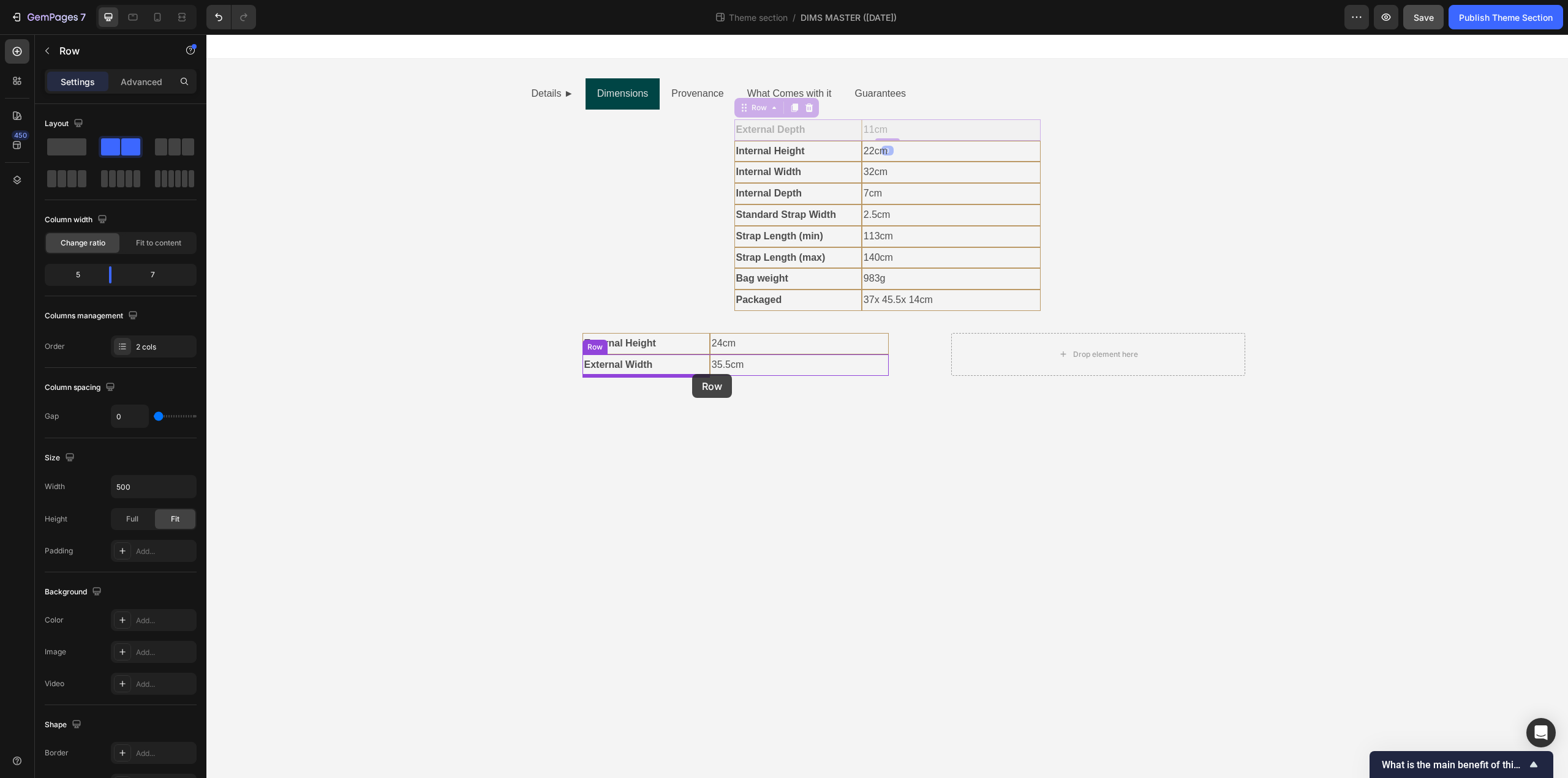
drag, startPoint x: 744, startPoint y: 108, endPoint x: 692, endPoint y: 374, distance: 271.0
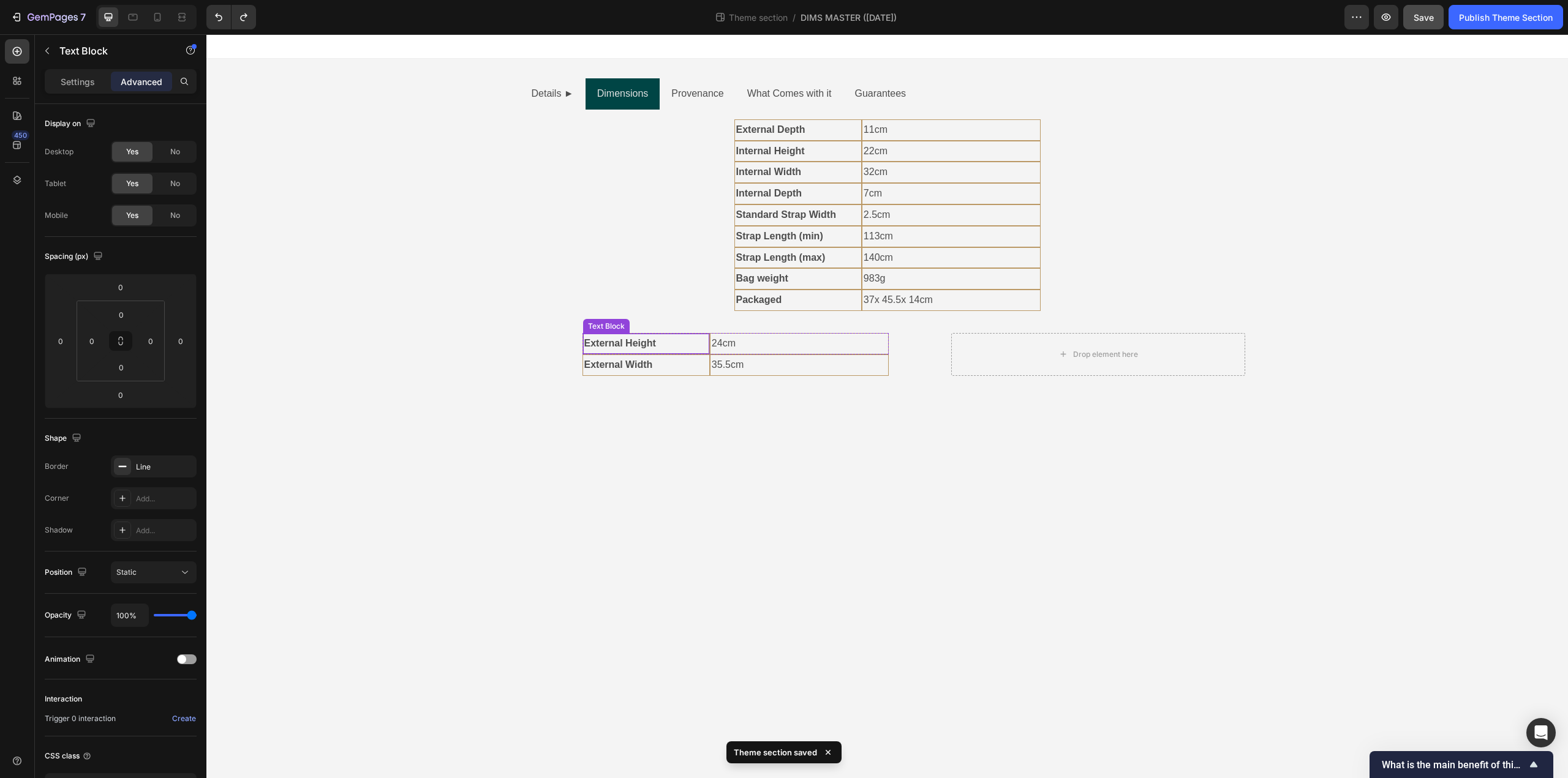
click at [686, 343] on p "External Height" at bounding box center [646, 344] width 124 height 18
click at [814, 135] on p "External Depth" at bounding box center [798, 130] width 124 height 18
click at [684, 364] on p "External Width" at bounding box center [646, 365] width 124 height 18
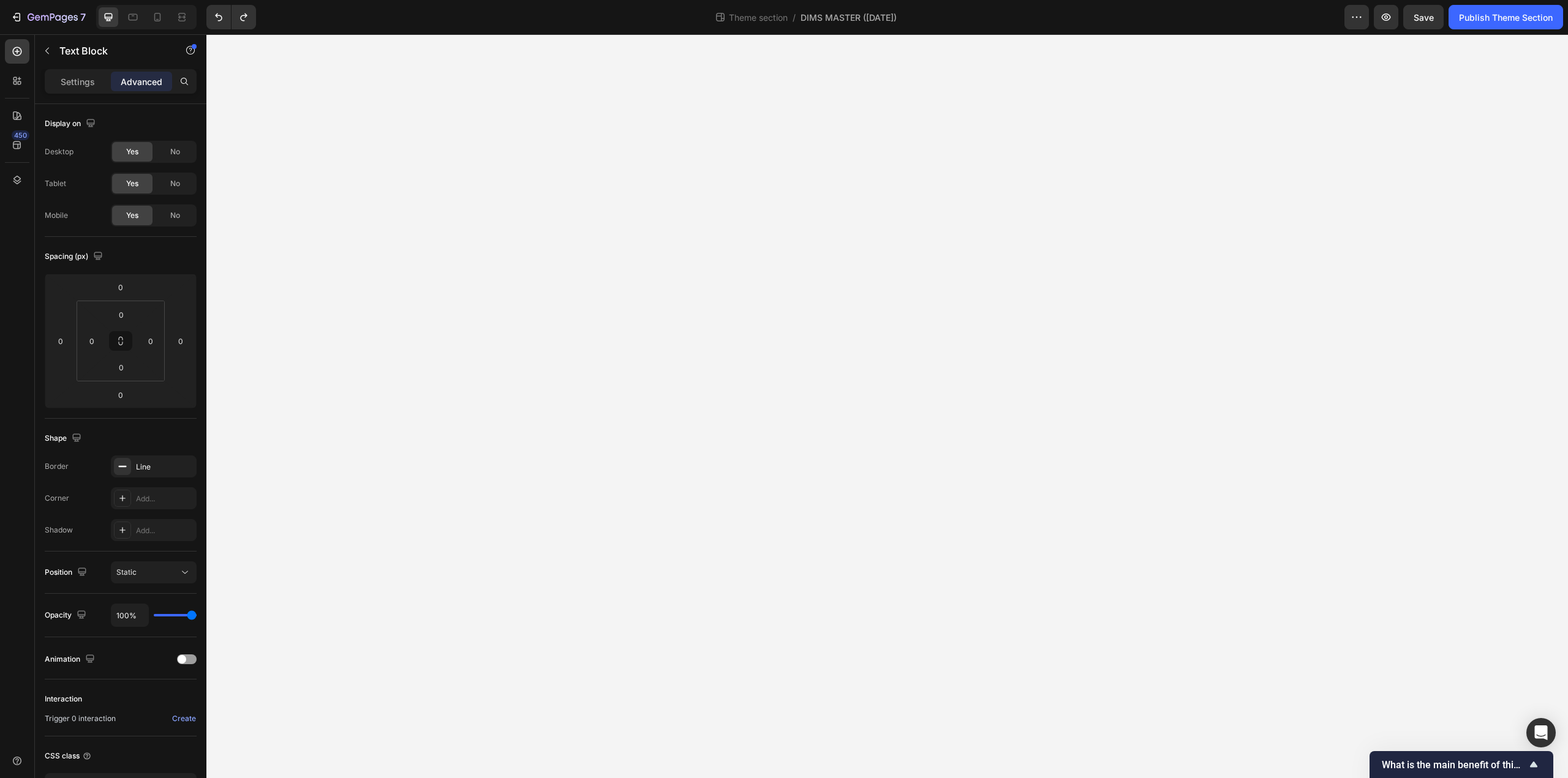
click at [74, 77] on p "Settings" at bounding box center [78, 82] width 34 height 13
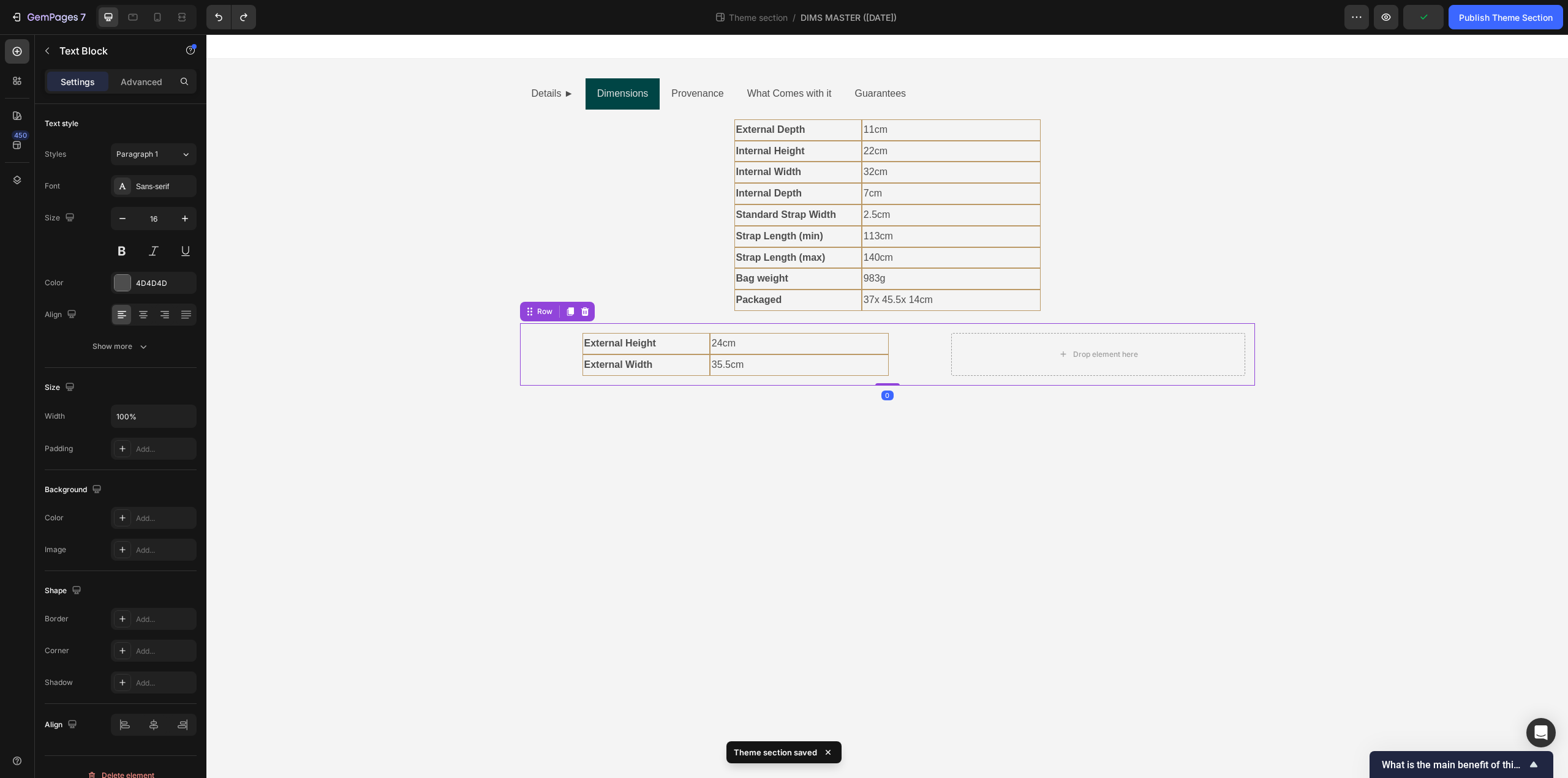
click at [924, 377] on div "External Height Text Block 24cm Text Block Row External Width Text Block 35.5cm…" at bounding box center [887, 354] width 735 height 62
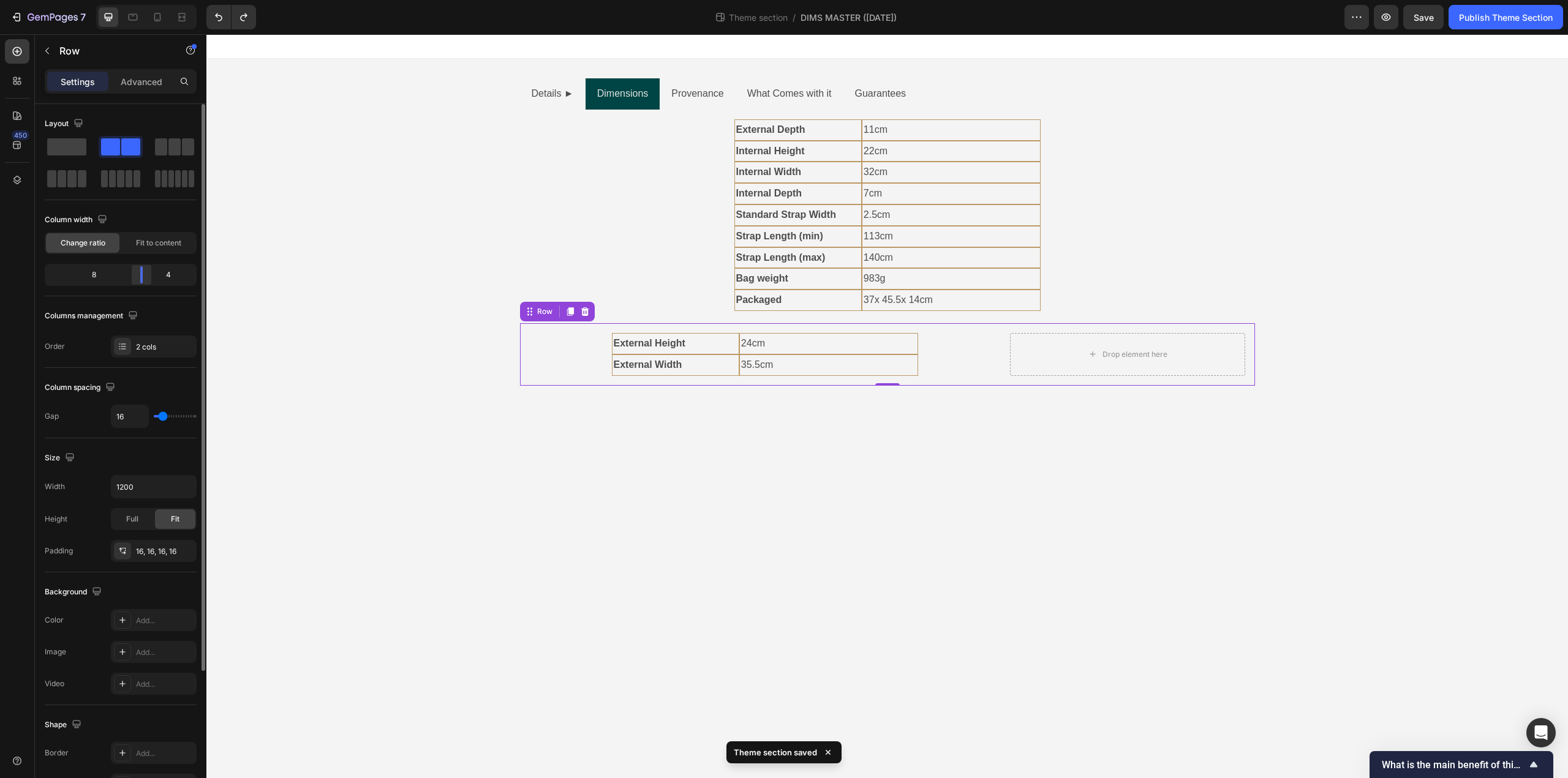
drag, startPoint x: 133, startPoint y: 271, endPoint x: 145, endPoint y: 271, distance: 12.0
click at [145, 271] on div at bounding box center [141, 275] width 22 height 17
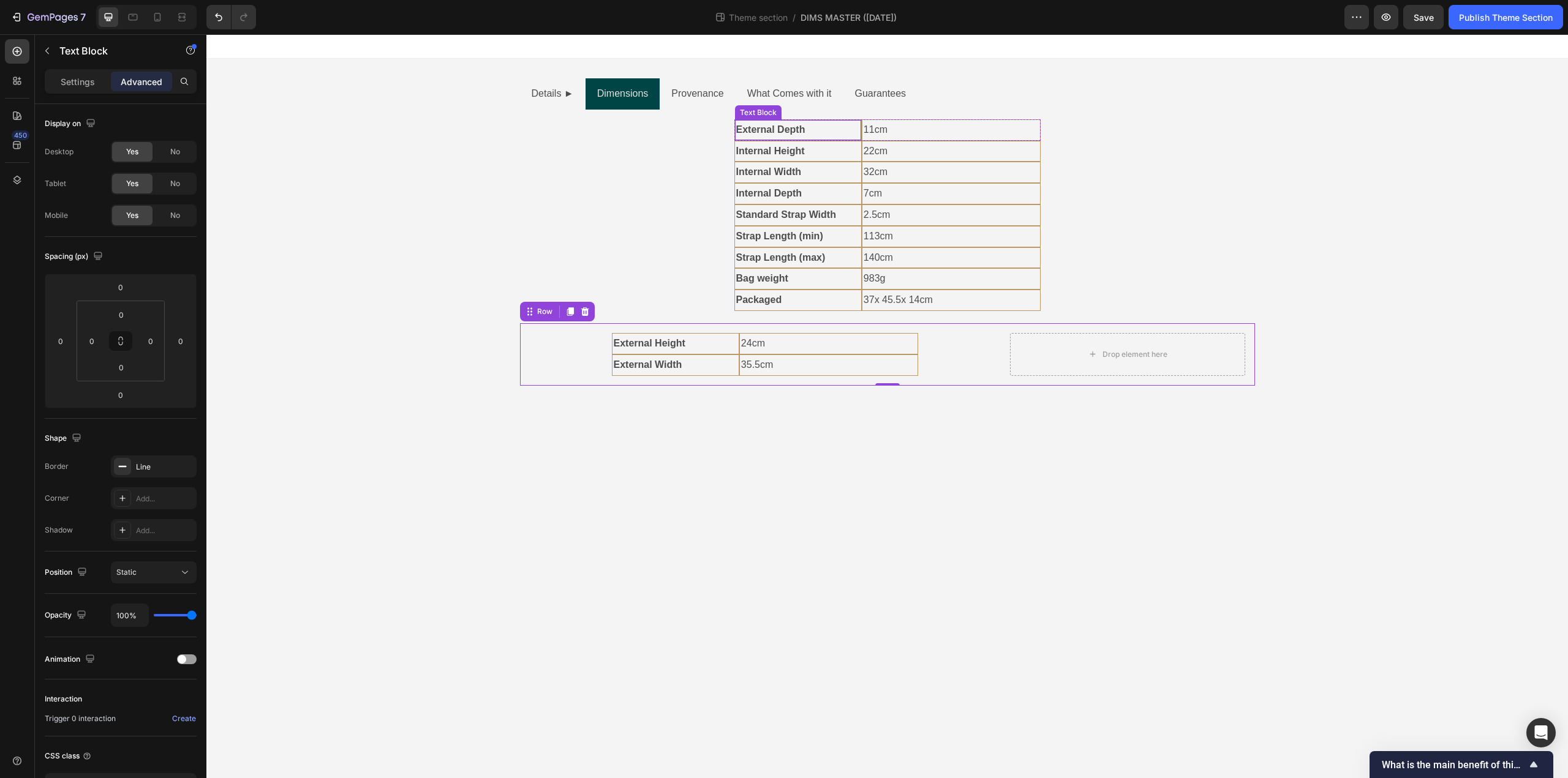
click at [845, 132] on p "External Depth" at bounding box center [798, 130] width 124 height 18
click at [773, 112] on div "Text Block" at bounding box center [771, 108] width 42 height 11
click at [763, 85] on div "Row 2 cols" at bounding box center [761, 86] width 42 height 7
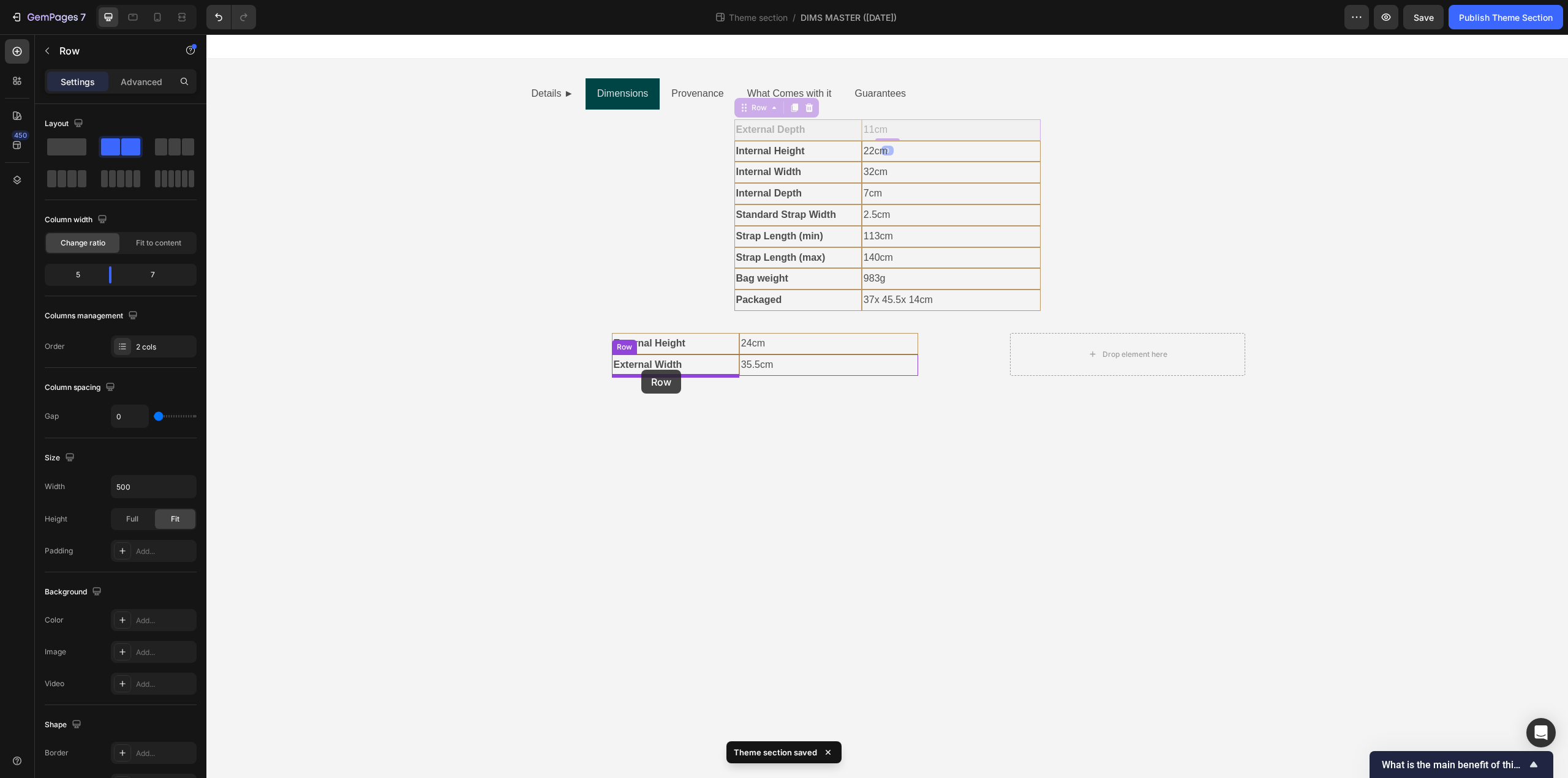
drag, startPoint x: 744, startPoint y: 107, endPoint x: 641, endPoint y: 370, distance: 282.4
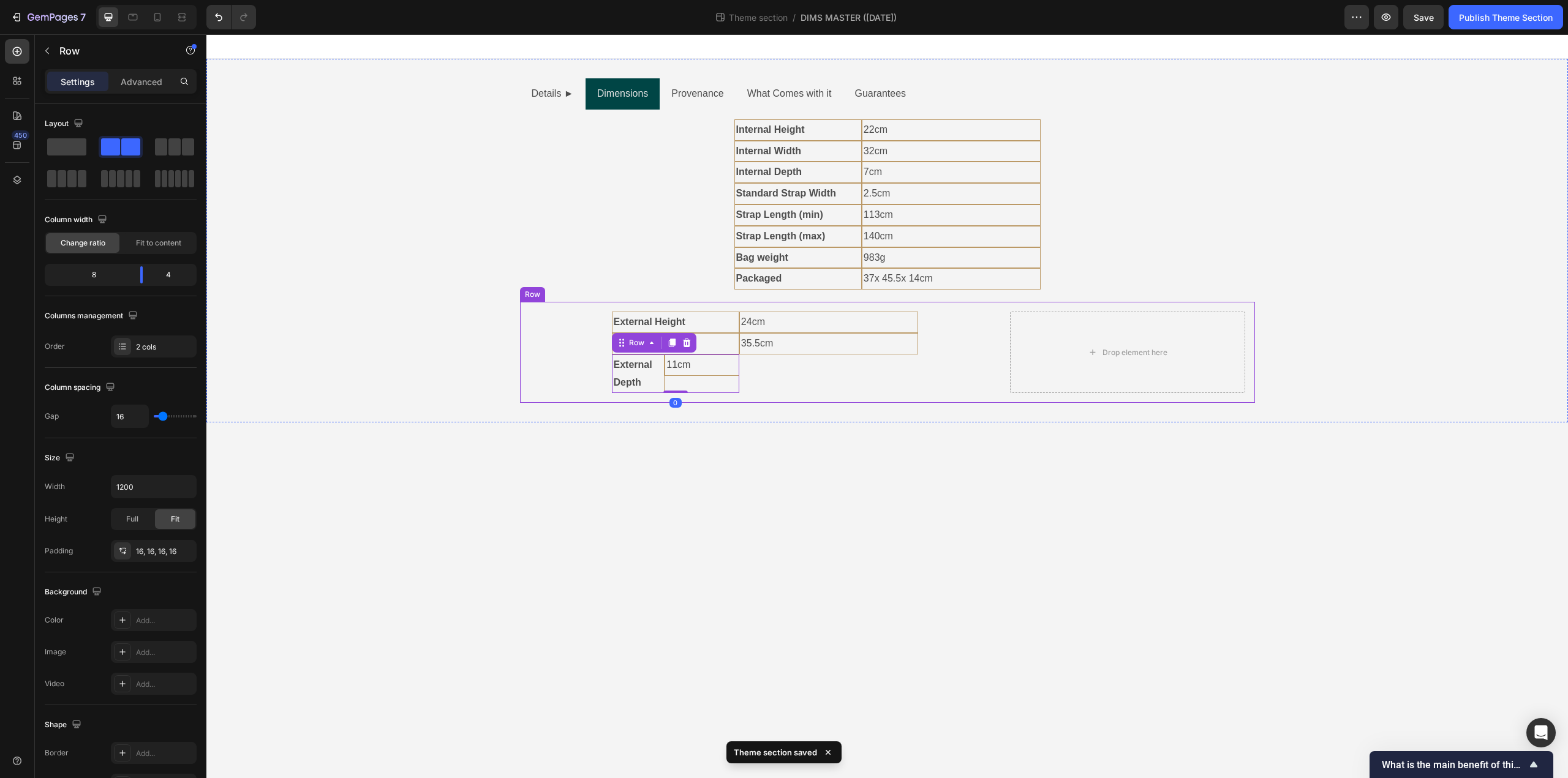
click at [800, 393] on div "External Height Text Block 24cm Text Block Row External Width Text Block Extern…" at bounding box center [887, 352] width 735 height 101
click at [620, 376] on strong "External Depth" at bounding box center [633, 373] width 39 height 28
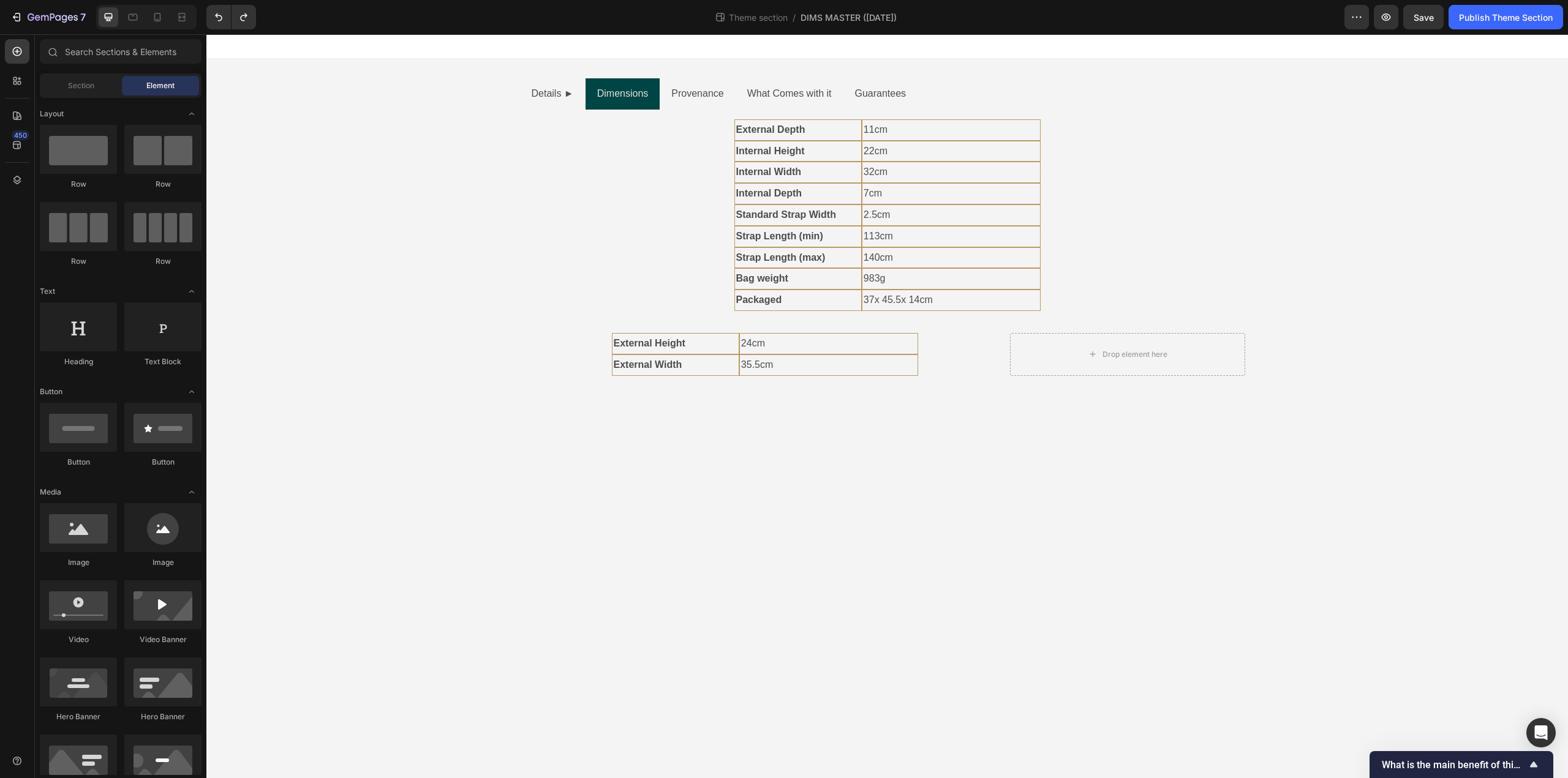
click at [745, 466] on body "Details ► Dimensions Provenance What Comes with it Guarantees External Depth Te…" at bounding box center [887, 406] width 1362 height 744
click at [717, 363] on p "External Width" at bounding box center [675, 365] width 124 height 18
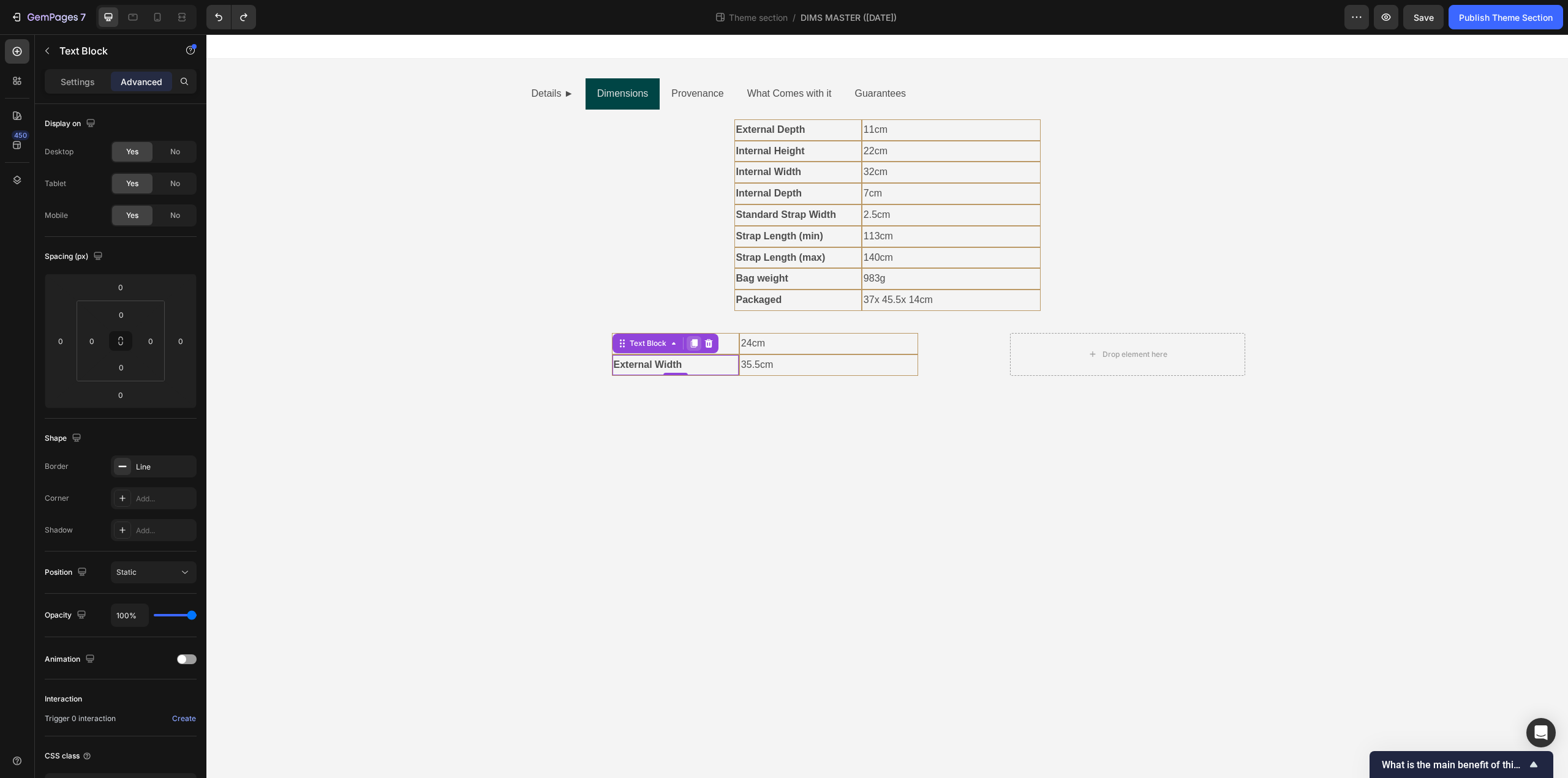
click at [692, 342] on icon at bounding box center [693, 343] width 10 height 10
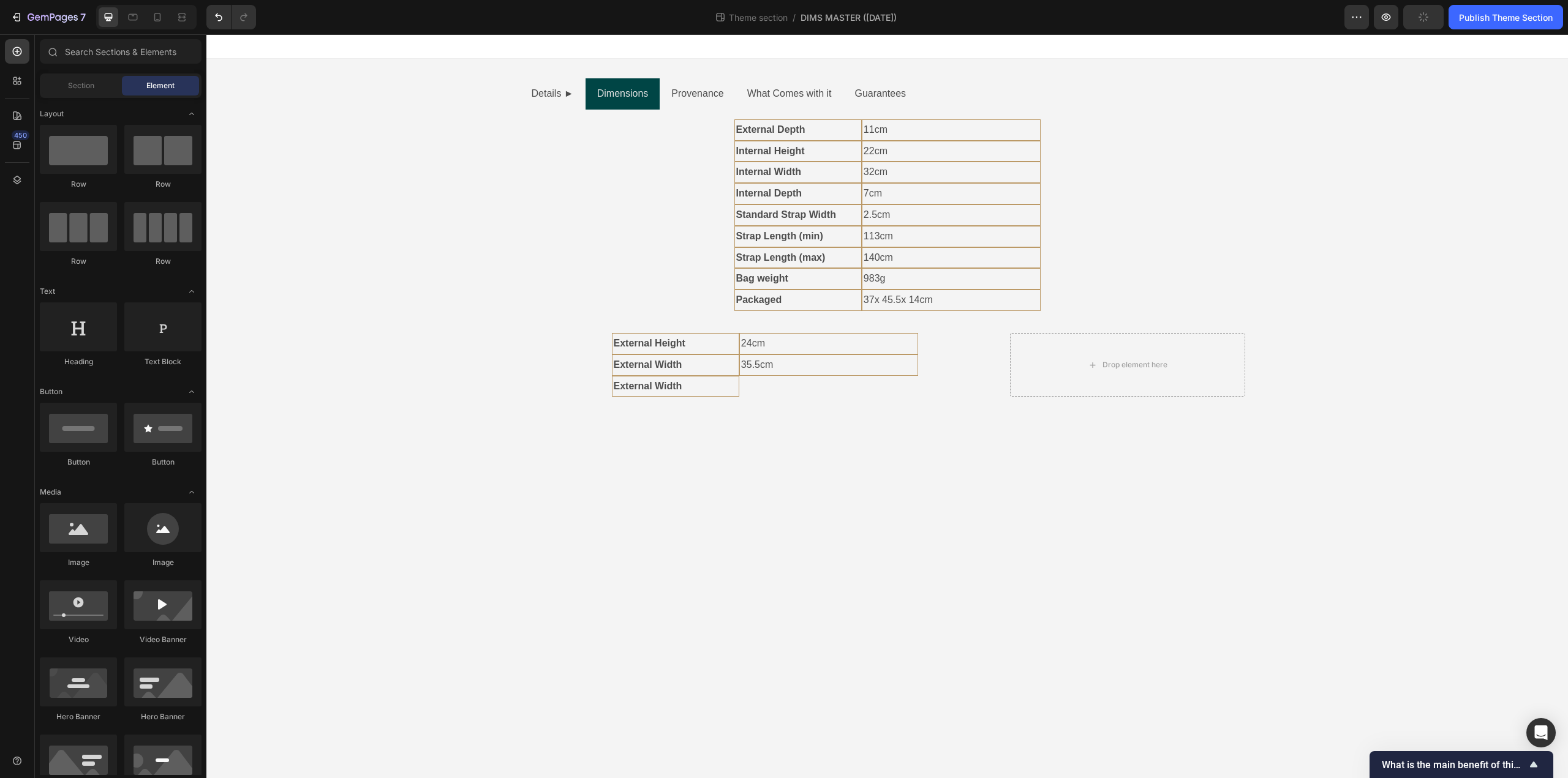
click at [782, 471] on body "Details ► Dimensions Provenance What Comes with it Guarantees External Depth Te…" at bounding box center [887, 406] width 1362 height 744
click at [775, 370] on p "35.5cm" at bounding box center [828, 365] width 175 height 18
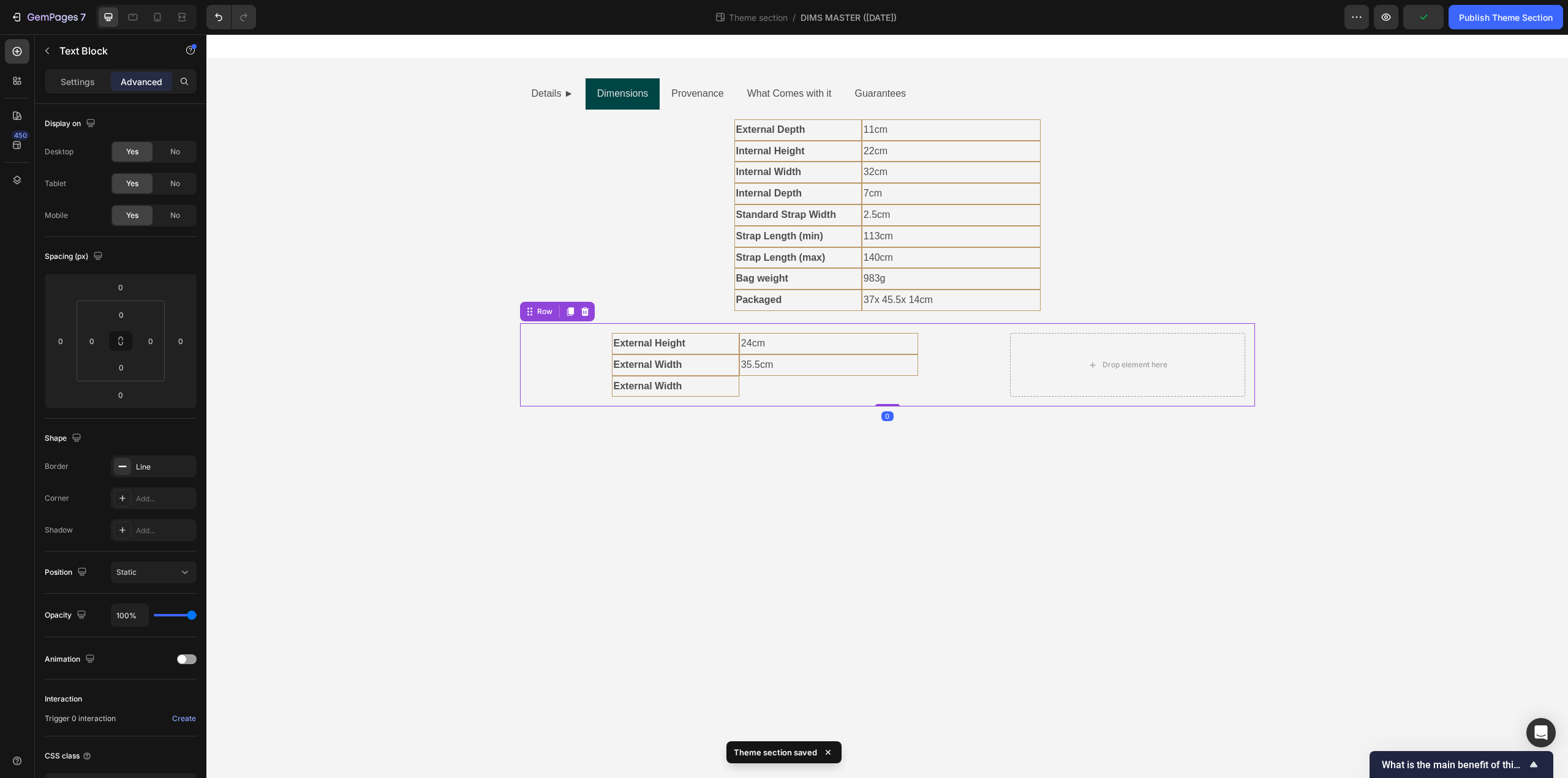
click at [782, 400] on div "External Height Text Block 24cm Text Block Row External Width Text Block Extern…" at bounding box center [887, 364] width 735 height 83
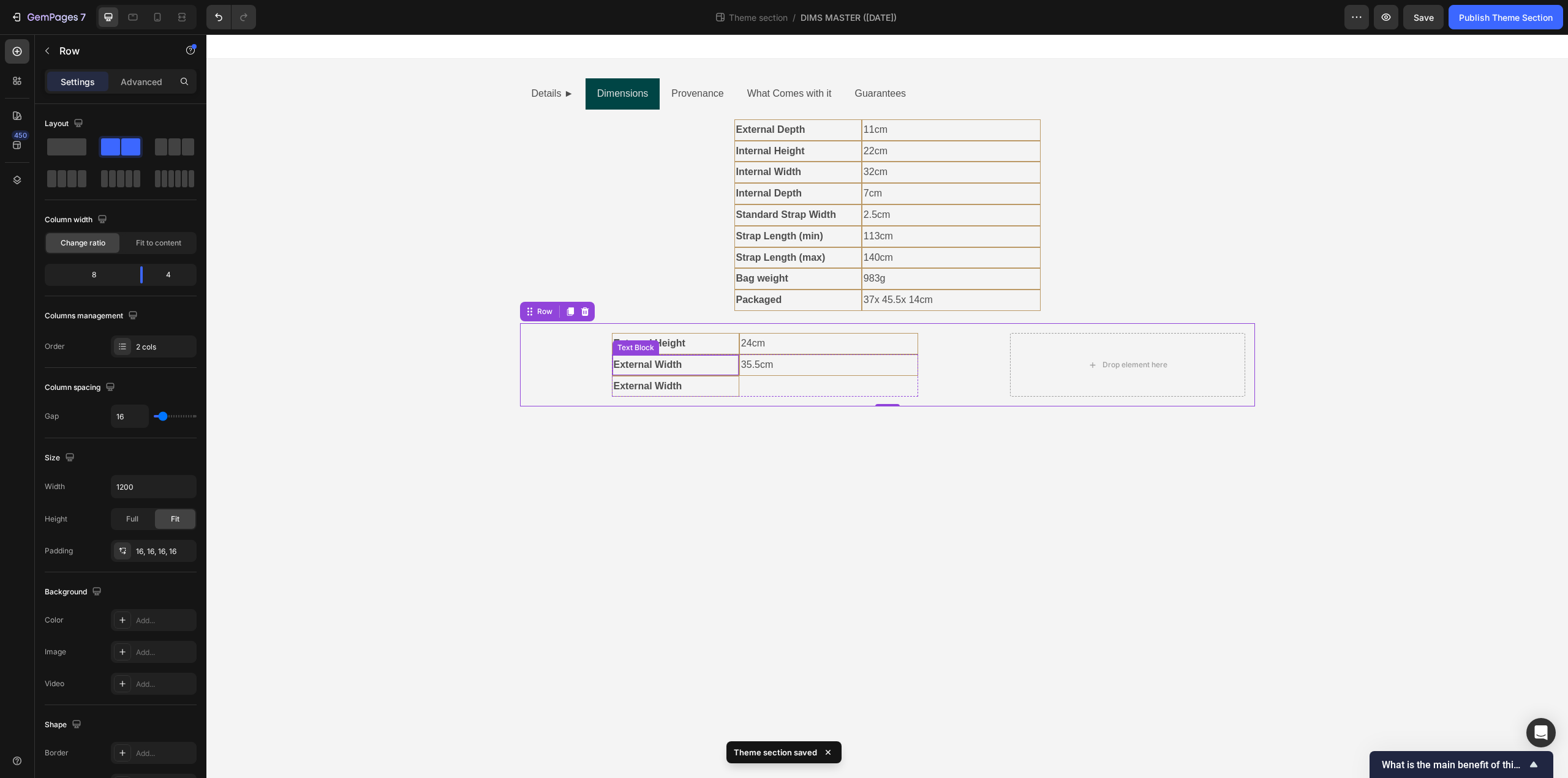
click at [655, 344] on div "Text Block" at bounding box center [636, 348] width 42 height 11
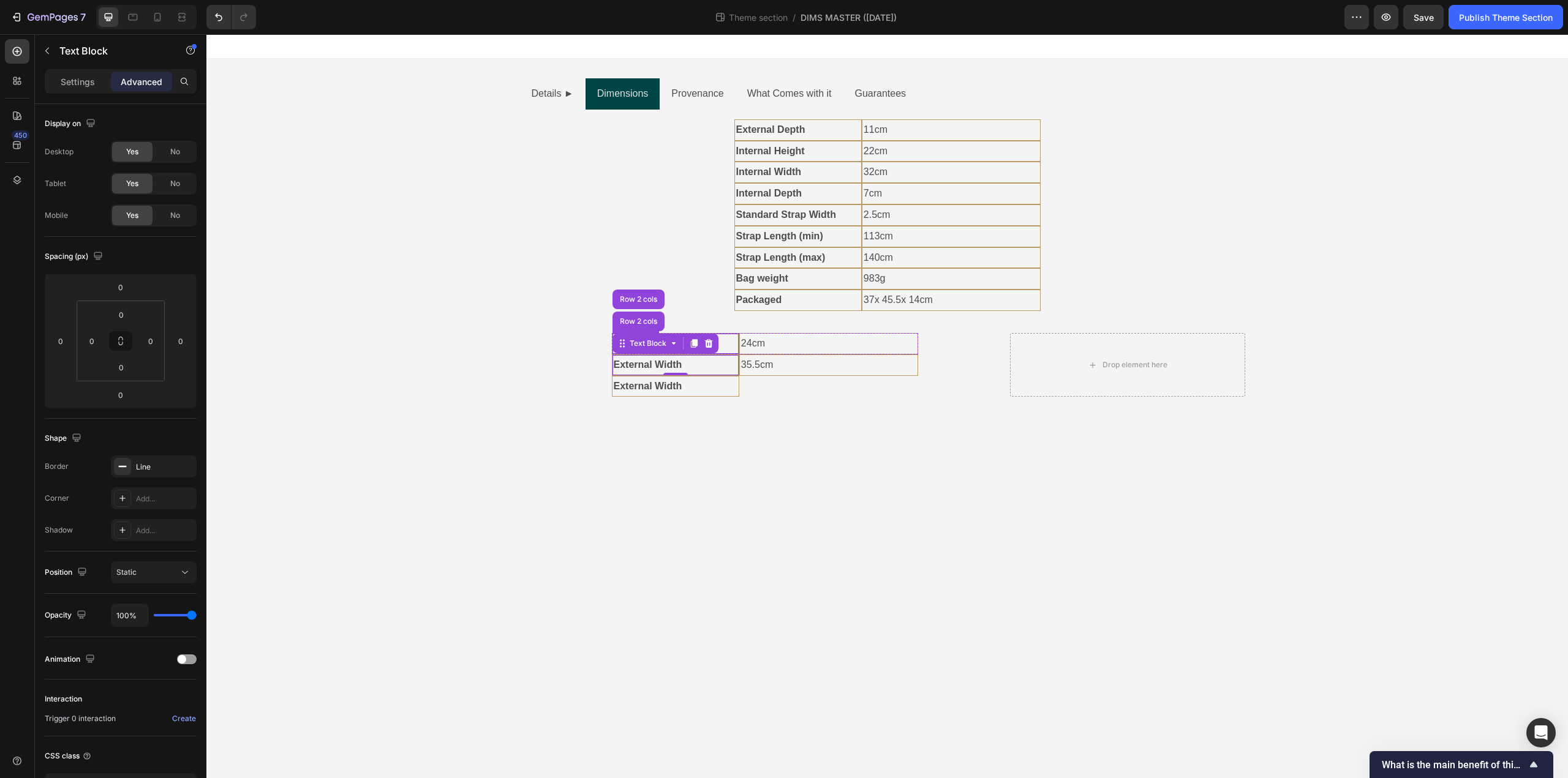
click at [734, 340] on p "External Height" at bounding box center [675, 344] width 124 height 18
click at [773, 345] on p "24cm" at bounding box center [828, 344] width 175 height 18
click at [716, 350] on p "External Height" at bounding box center [675, 344] width 124 height 18
click at [711, 366] on p "External Width" at bounding box center [675, 365] width 124 height 18
click at [746, 370] on p "35.5cm" at bounding box center [828, 365] width 175 height 18
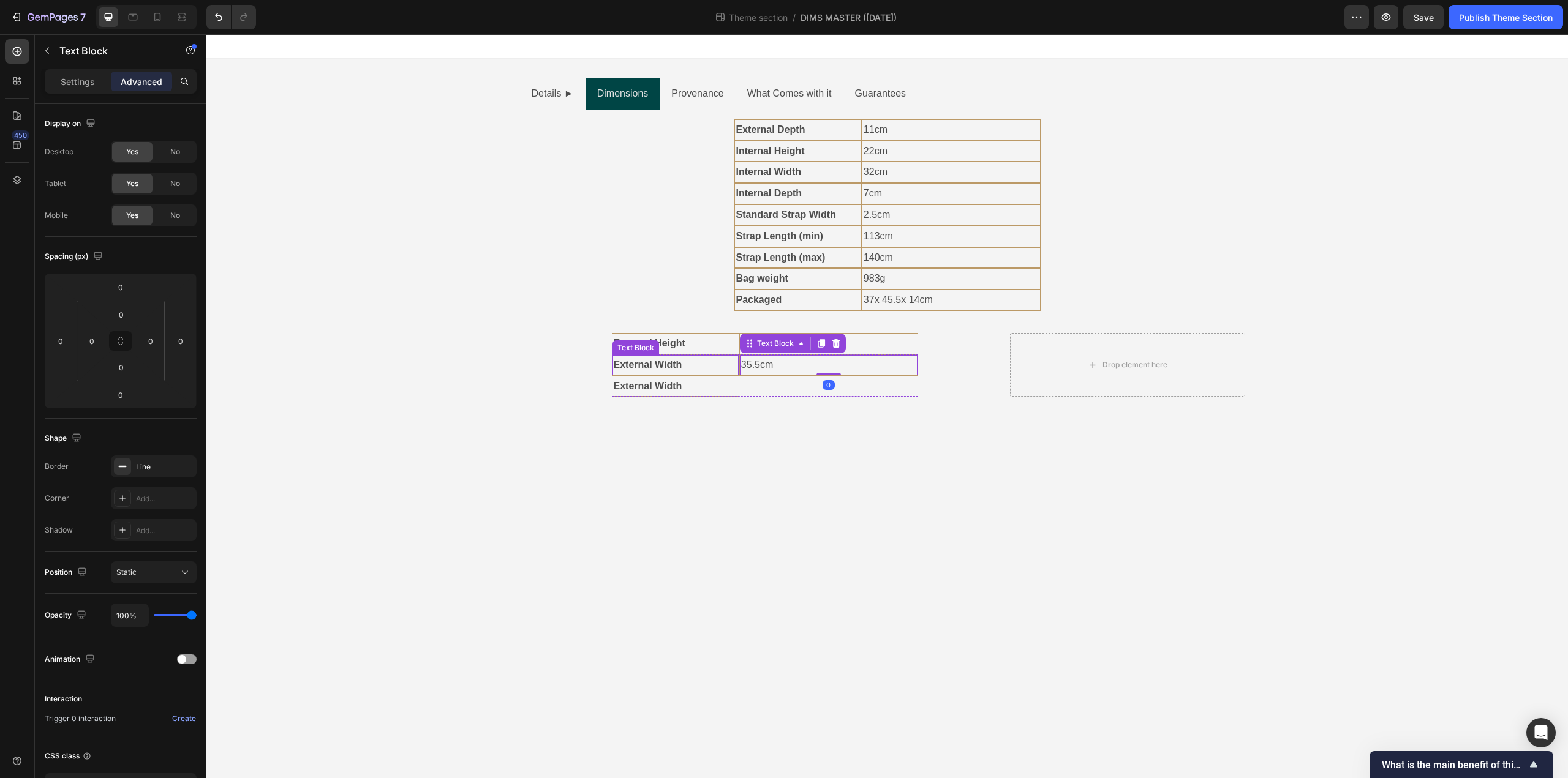
click at [679, 368] on strong "External Width" at bounding box center [647, 364] width 69 height 11
click at [655, 347] on div "Text Block" at bounding box center [648, 343] width 42 height 11
click at [643, 329] on div "Row 2 cols" at bounding box center [639, 322] width 52 height 19
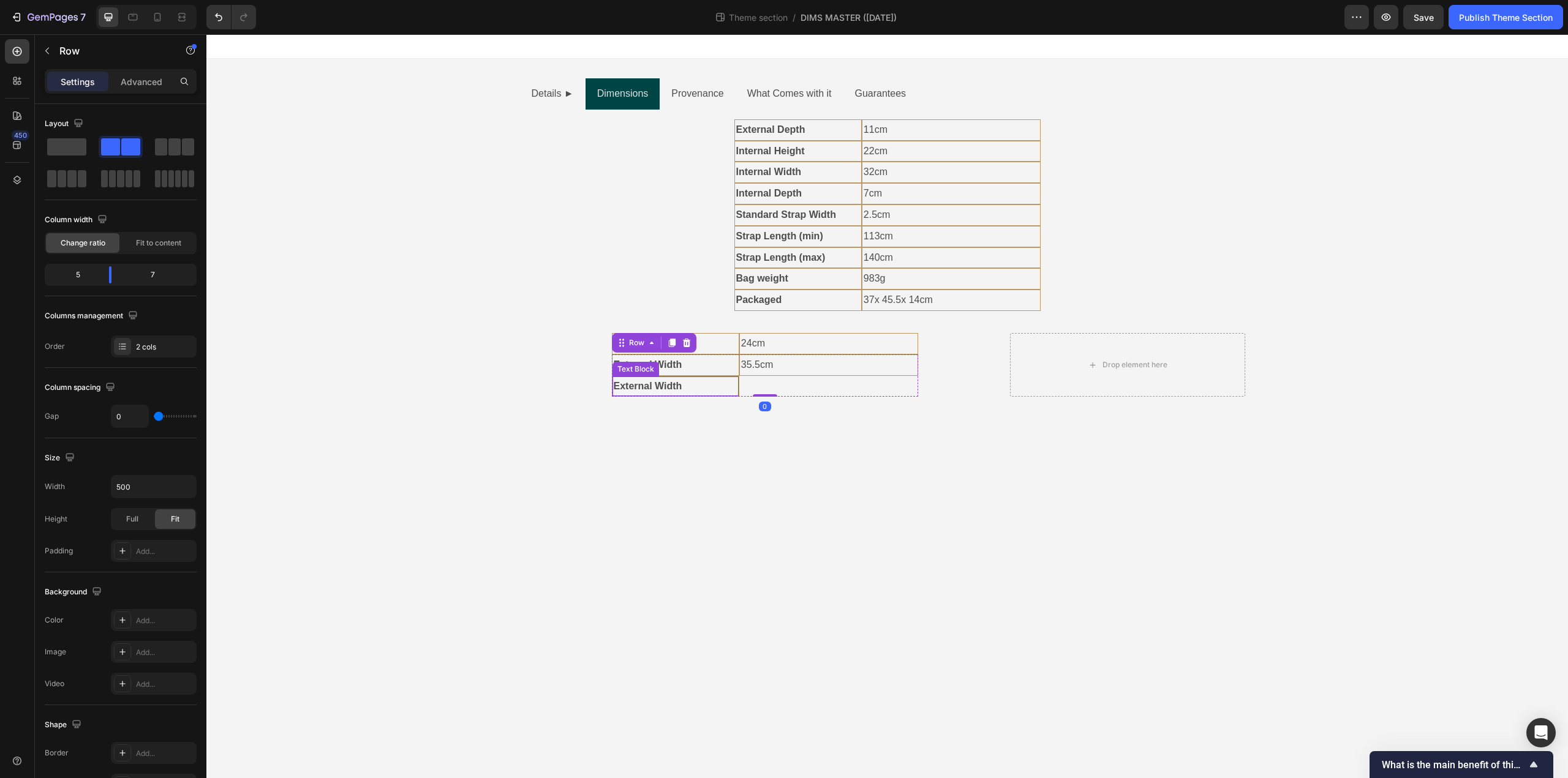
click at [666, 388] on strong "External Width" at bounding box center [647, 385] width 69 height 11
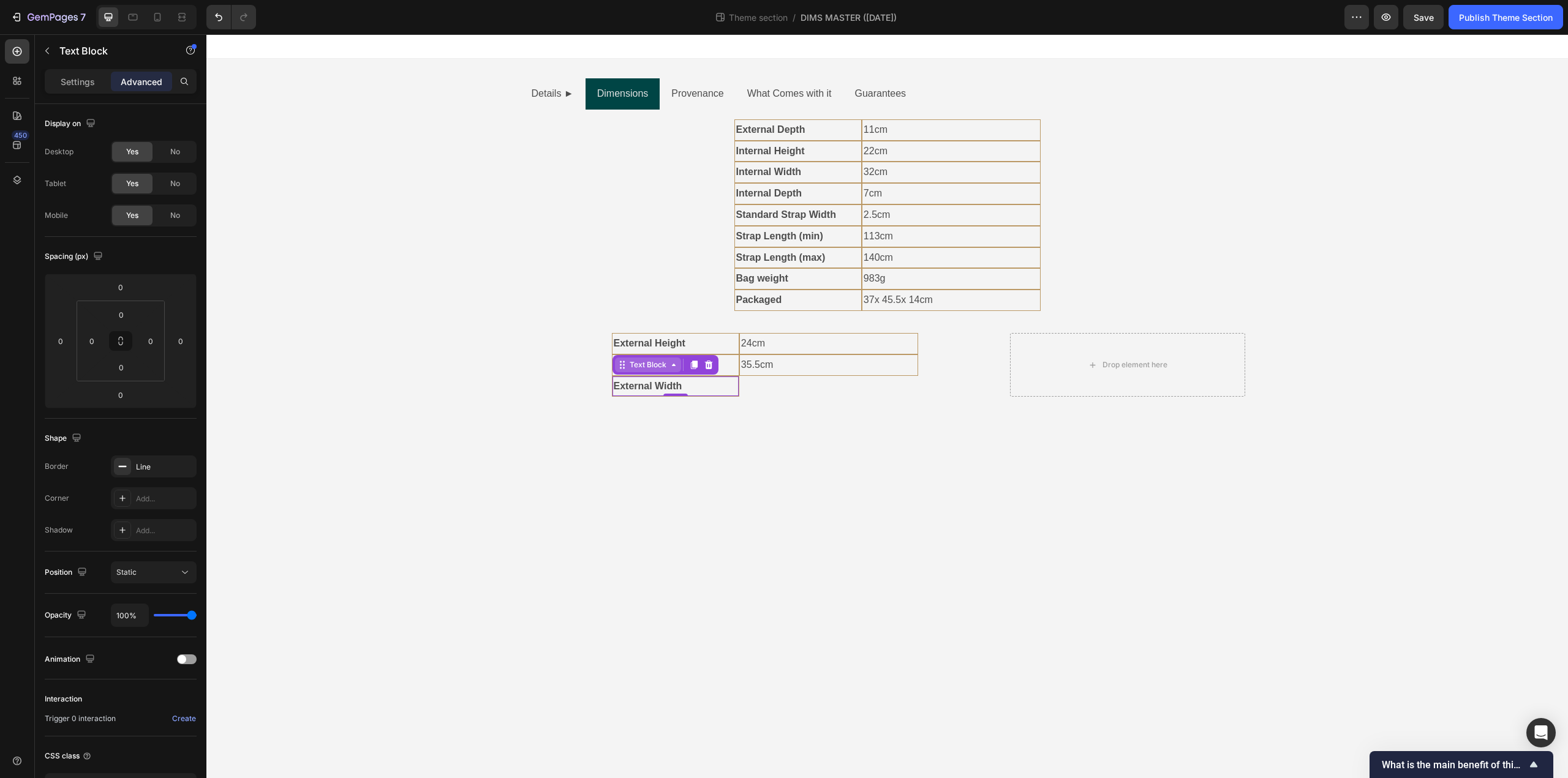
click at [653, 362] on div "Text Block" at bounding box center [648, 365] width 42 height 11
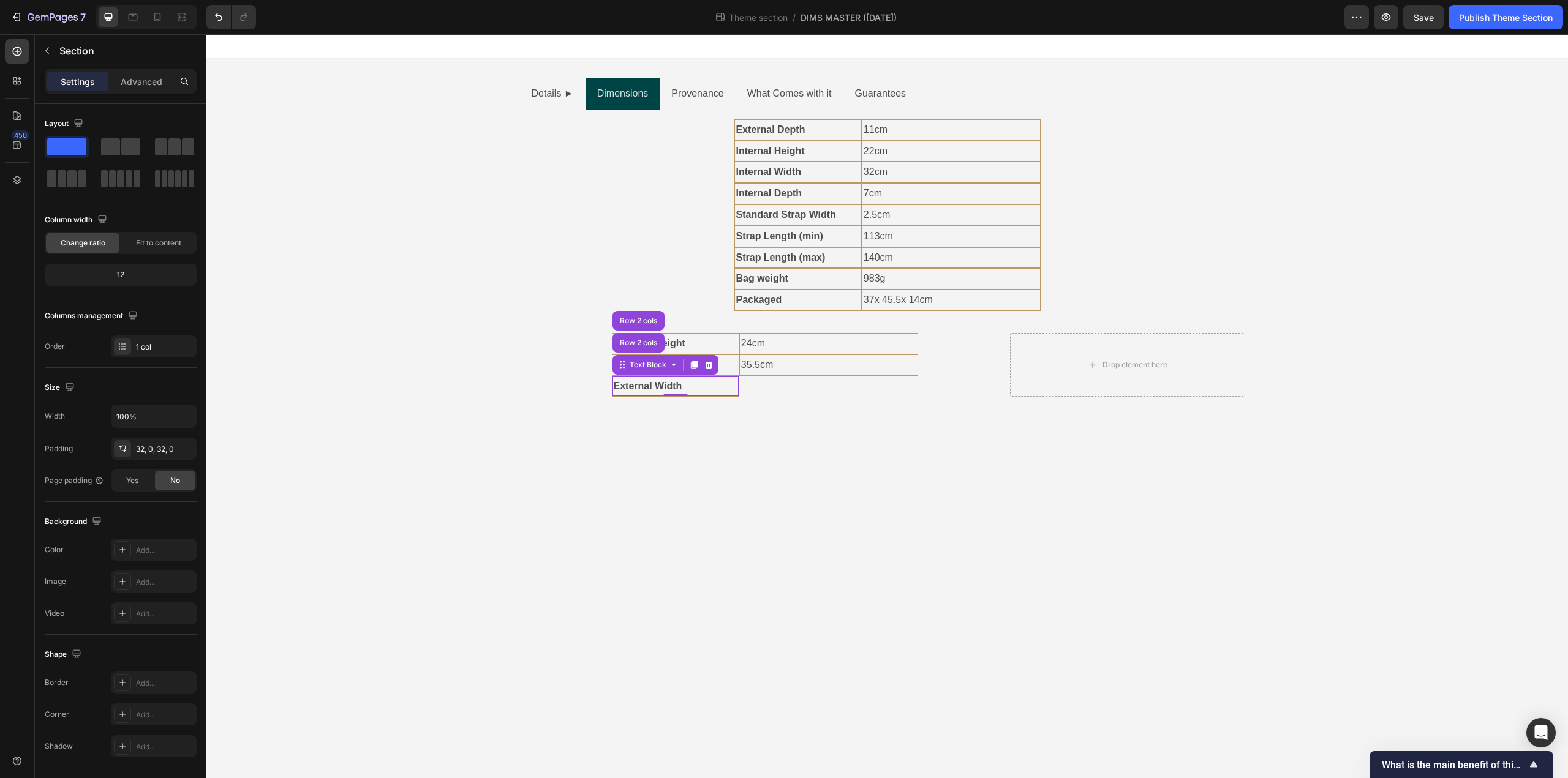
click at [702, 426] on div "Details ► Dimensions Provenance What Comes with it Guarantees External Depth Te…" at bounding box center [887, 242] width 1362 height 368
click at [697, 384] on p "External Width" at bounding box center [675, 387] width 124 height 18
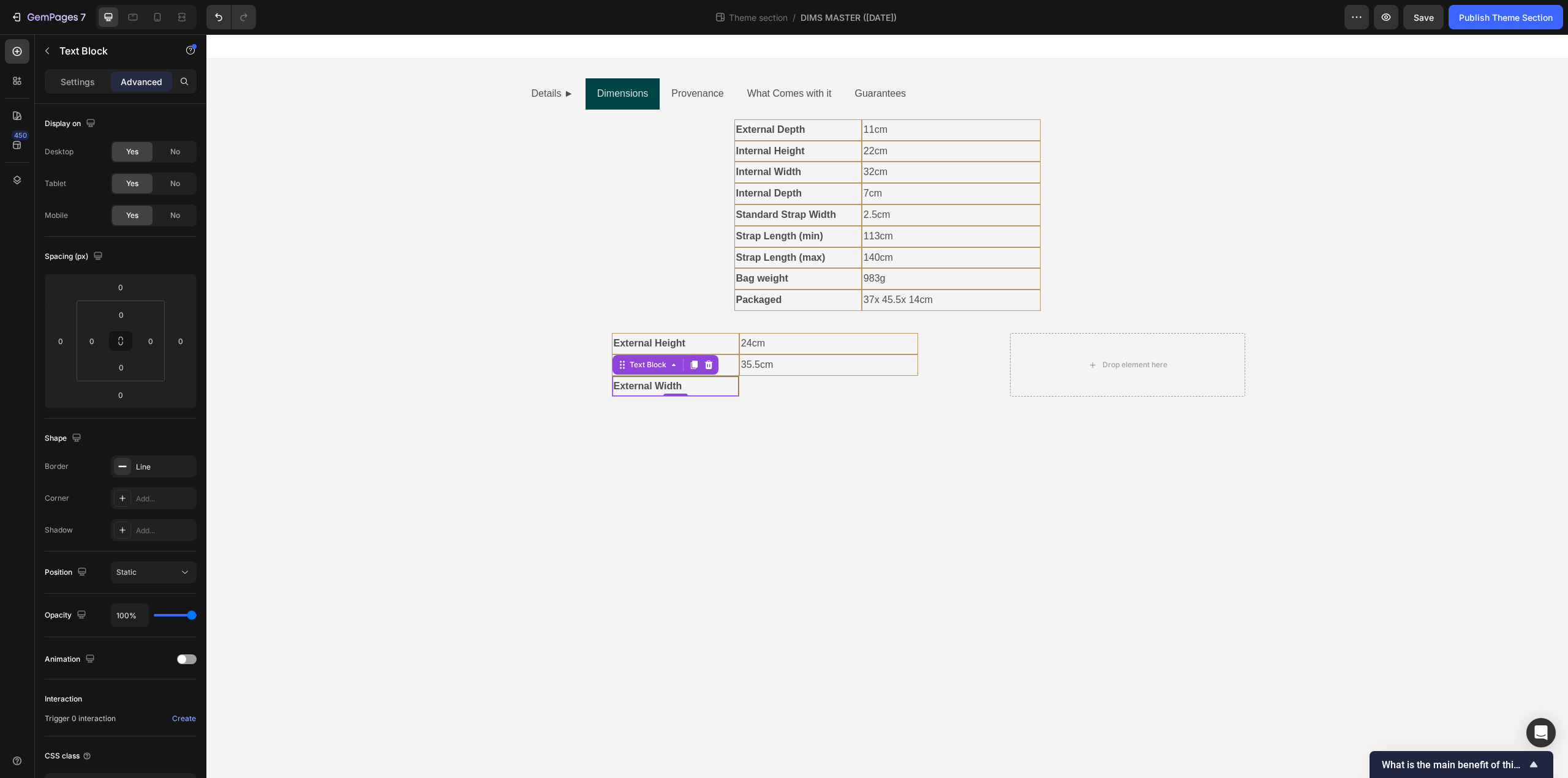
click at [757, 499] on body "Details ► Dimensions Provenance What Comes with it Guarantees External Depth Te…" at bounding box center [887, 406] width 1362 height 744
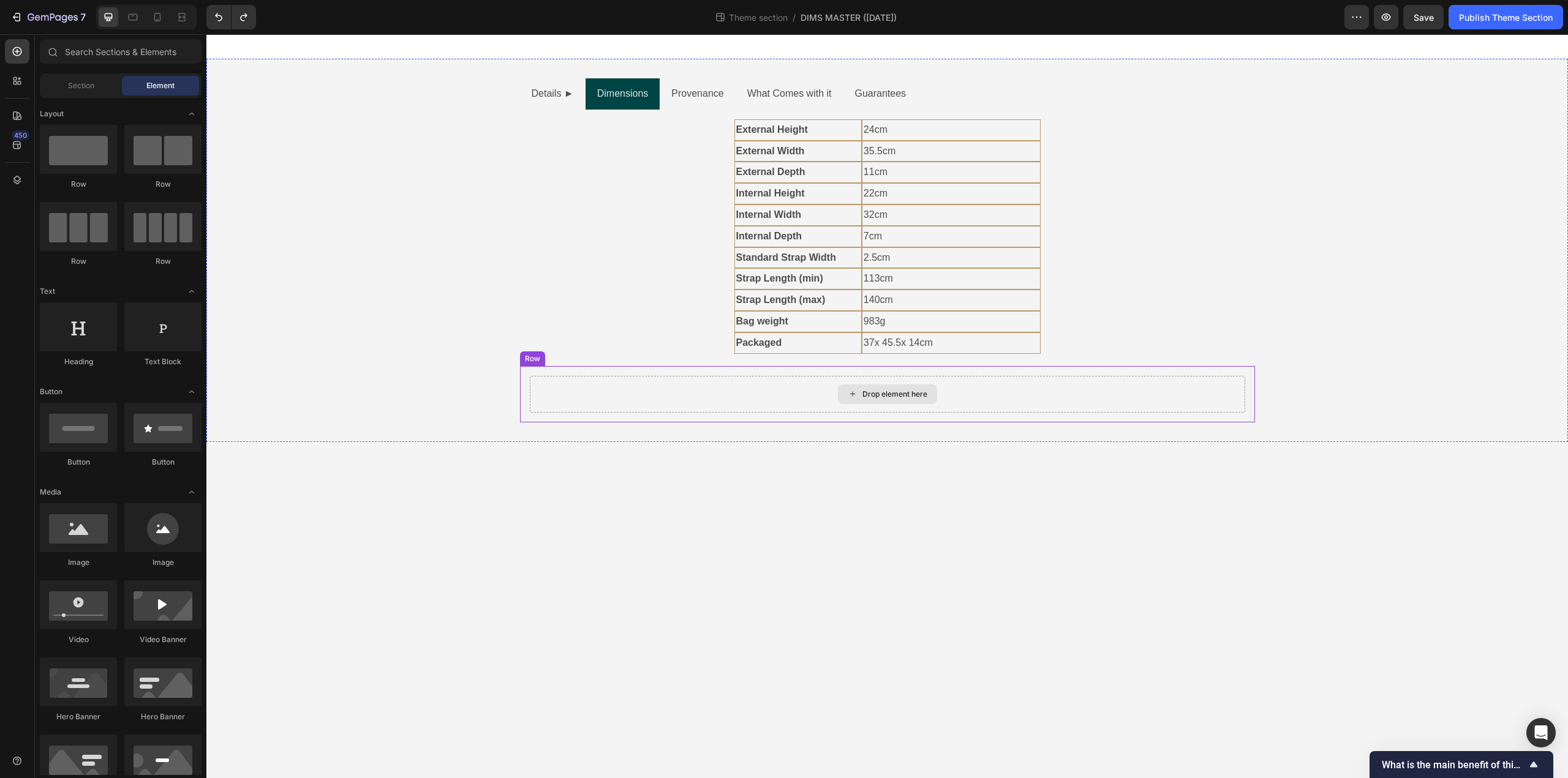
click at [733, 405] on div "Drop element here" at bounding box center [887, 393] width 715 height 36
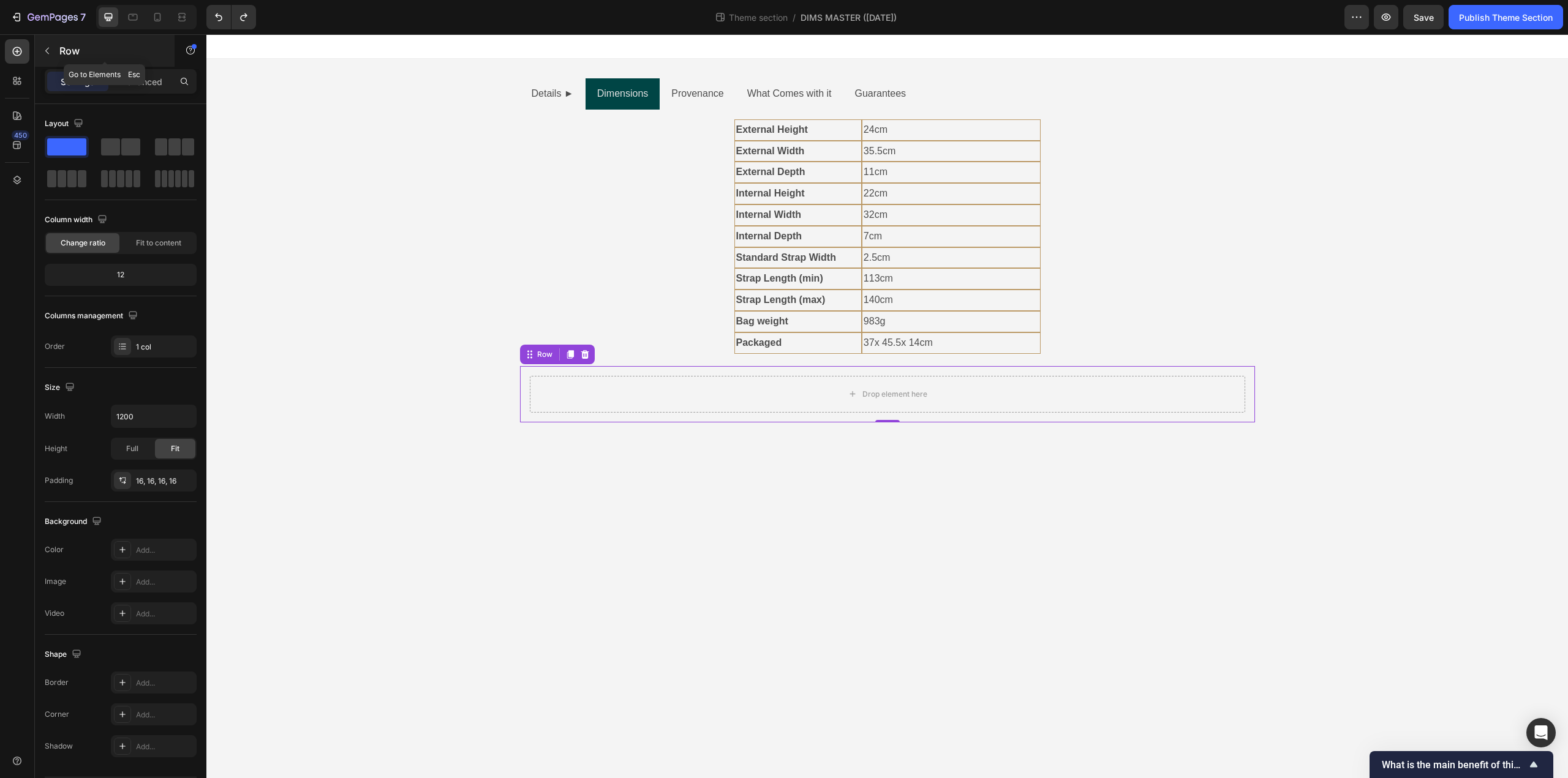
click at [42, 50] on icon "button" at bounding box center [47, 51] width 10 height 10
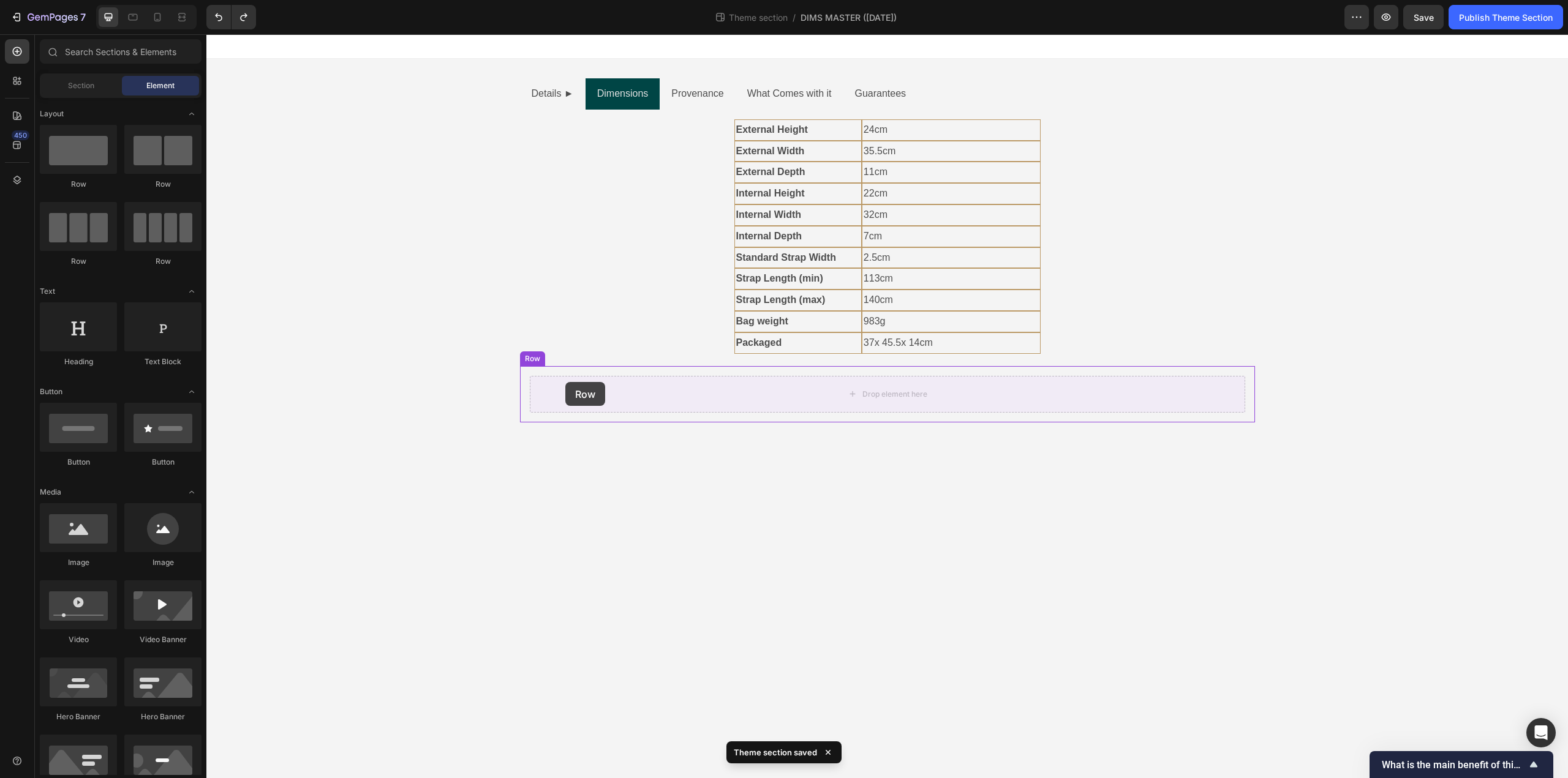
drag, startPoint x: 349, startPoint y: 199, endPoint x: 565, endPoint y: 382, distance: 283.1
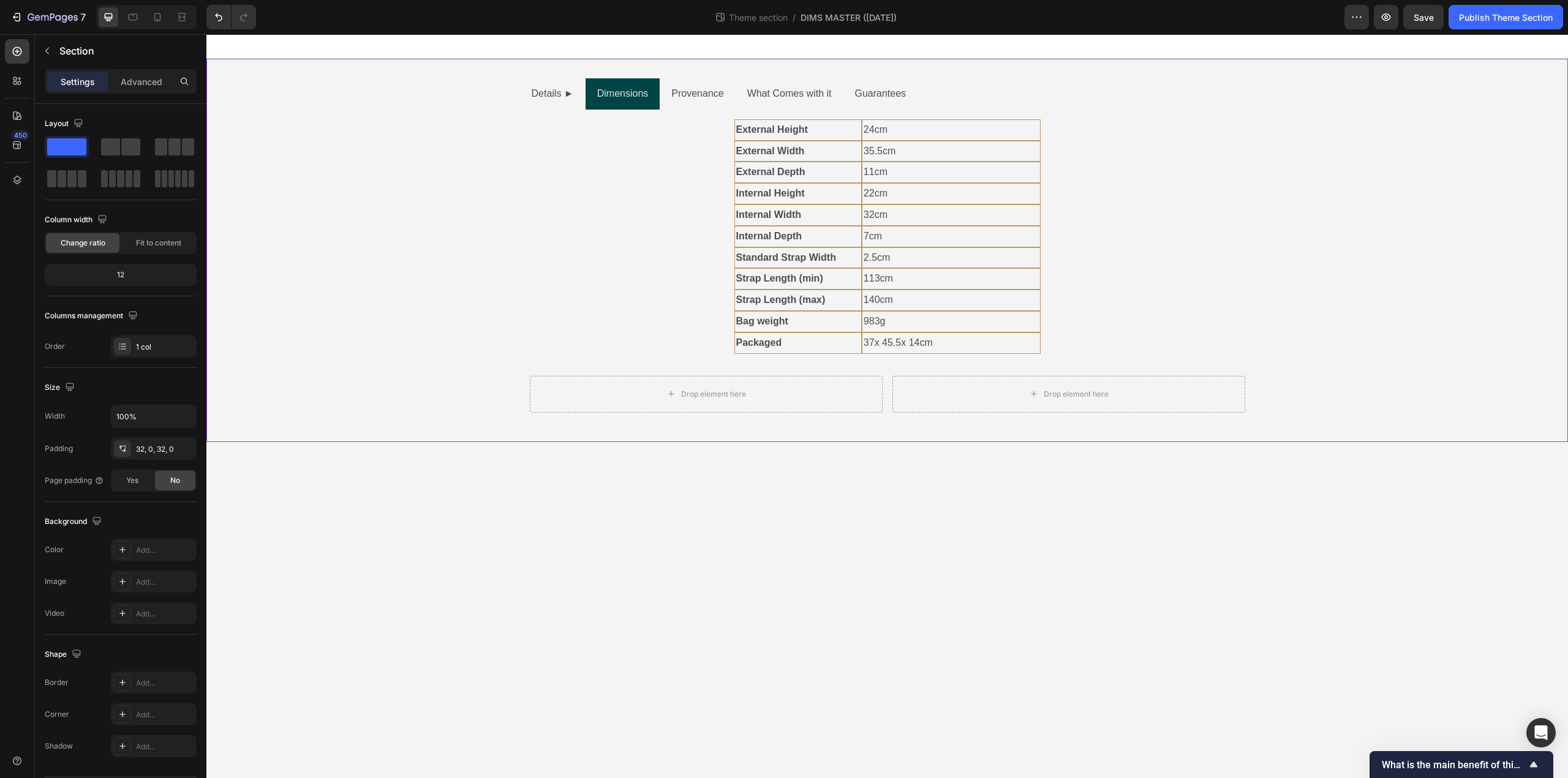
click at [508, 385] on div "Details ► Dimensions Provenance What Comes with it Guarantees External Height T…" at bounding box center [887, 250] width 1362 height 344
click at [531, 399] on div "Drop element here" at bounding box center [706, 393] width 352 height 36
click at [564, 414] on div "Drop element here Drop element here Row 0 Row" at bounding box center [887, 394] width 735 height 57
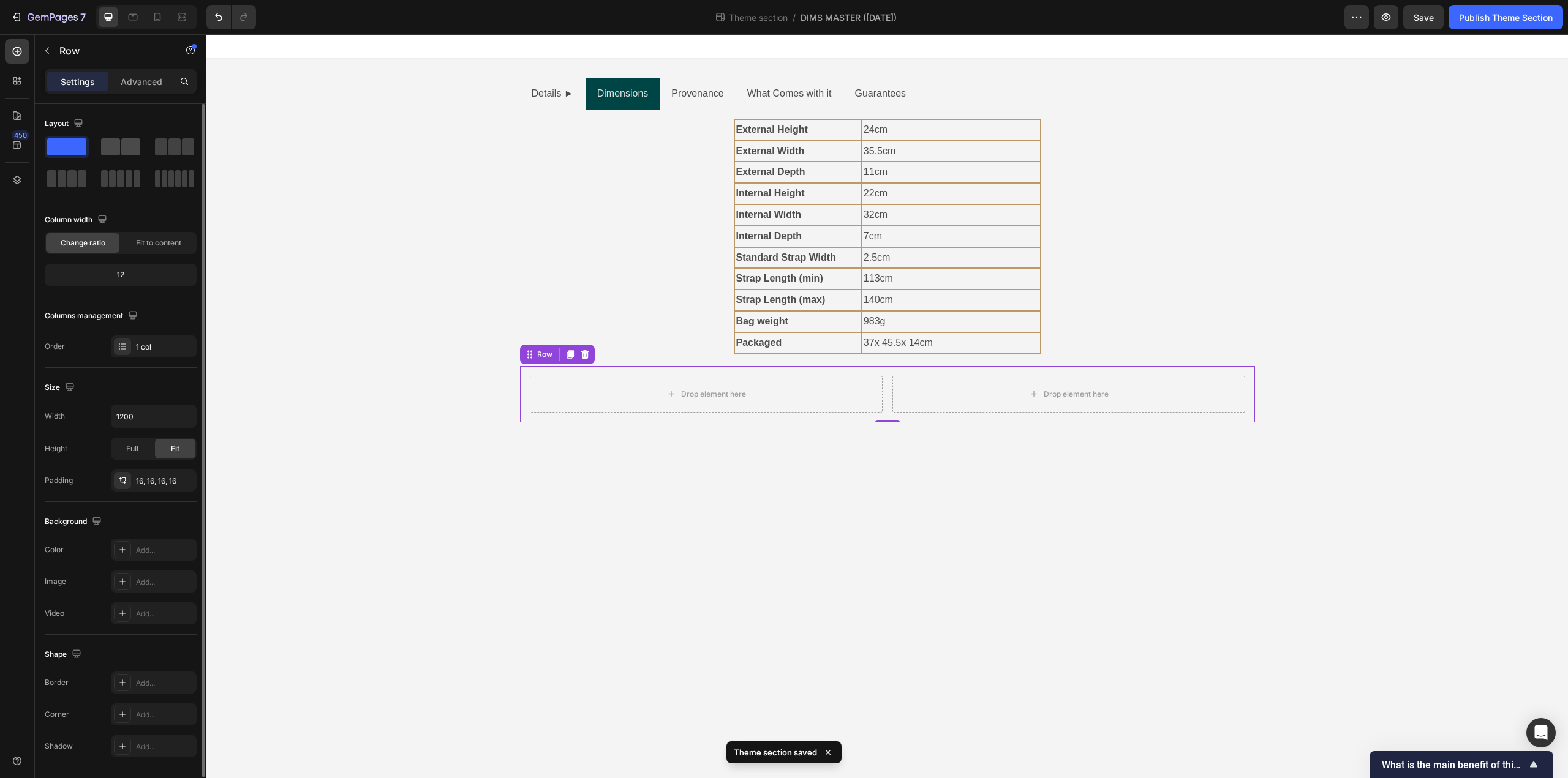
click at [133, 150] on span at bounding box center [130, 146] width 19 height 17
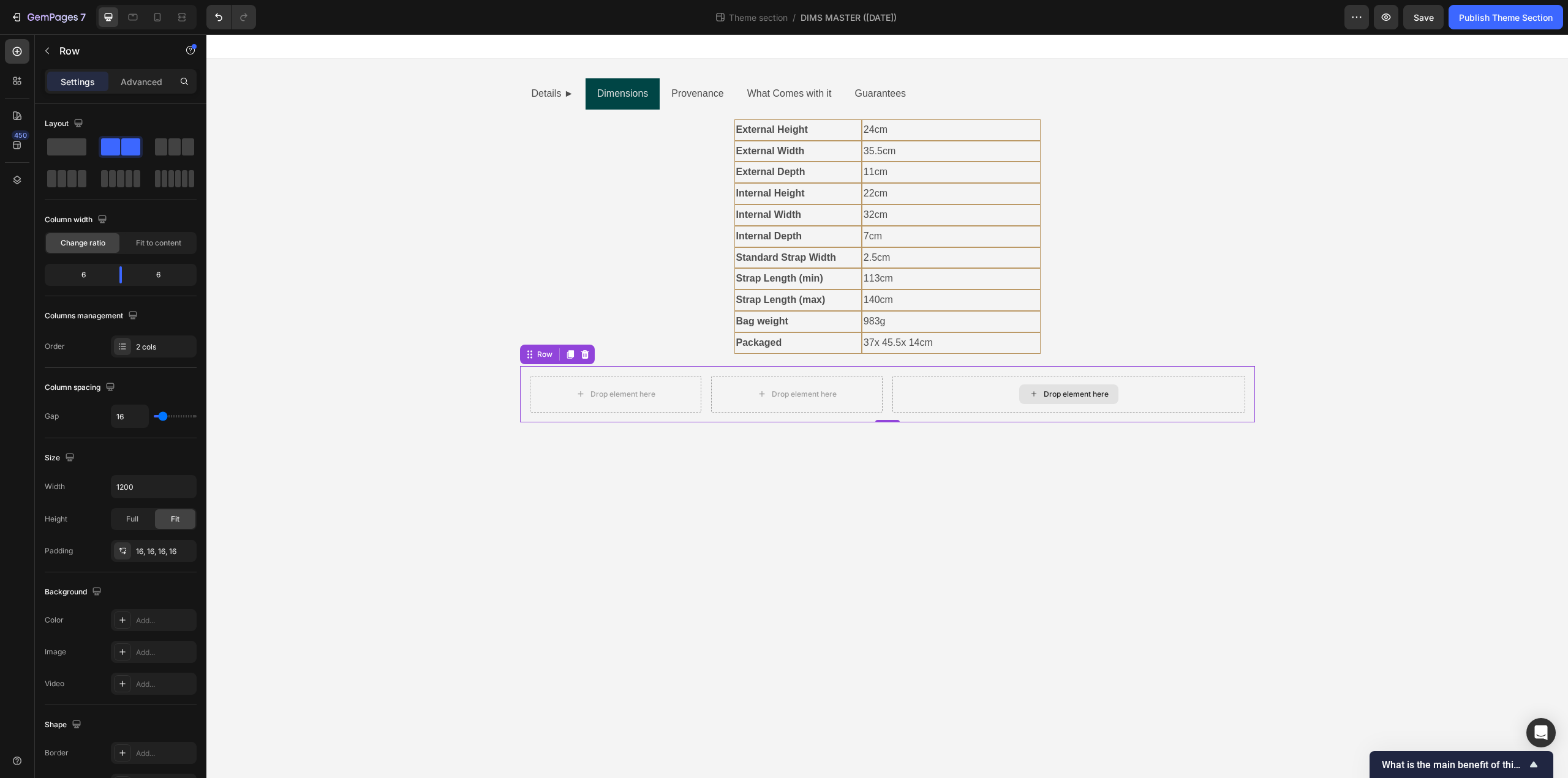
click at [930, 399] on div "Drop element here" at bounding box center [1069, 393] width 352 height 36
click at [950, 373] on div "Drop element here Drop element here Row Drop element here Row 0" at bounding box center [887, 394] width 735 height 57
click at [588, 351] on icon at bounding box center [585, 355] width 10 height 10
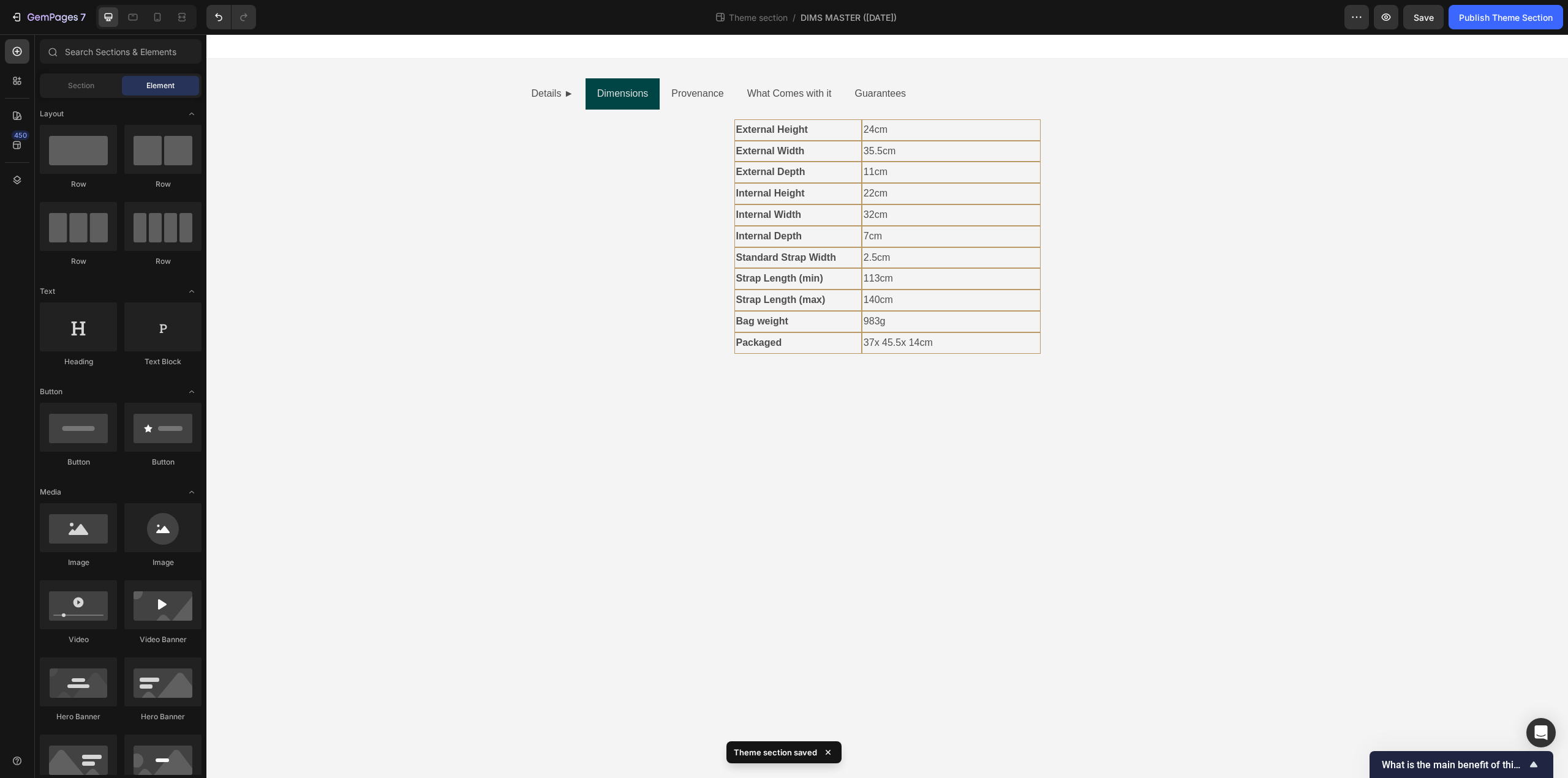
click at [608, 437] on body "Details ► Dimensions Provenance What Comes with it Guarantees External Height T…" at bounding box center [887, 406] width 1362 height 744
click at [670, 380] on div "Details ► Dimensions Provenance What Comes with it Guarantees External Height T…" at bounding box center [887, 222] width 1362 height 327
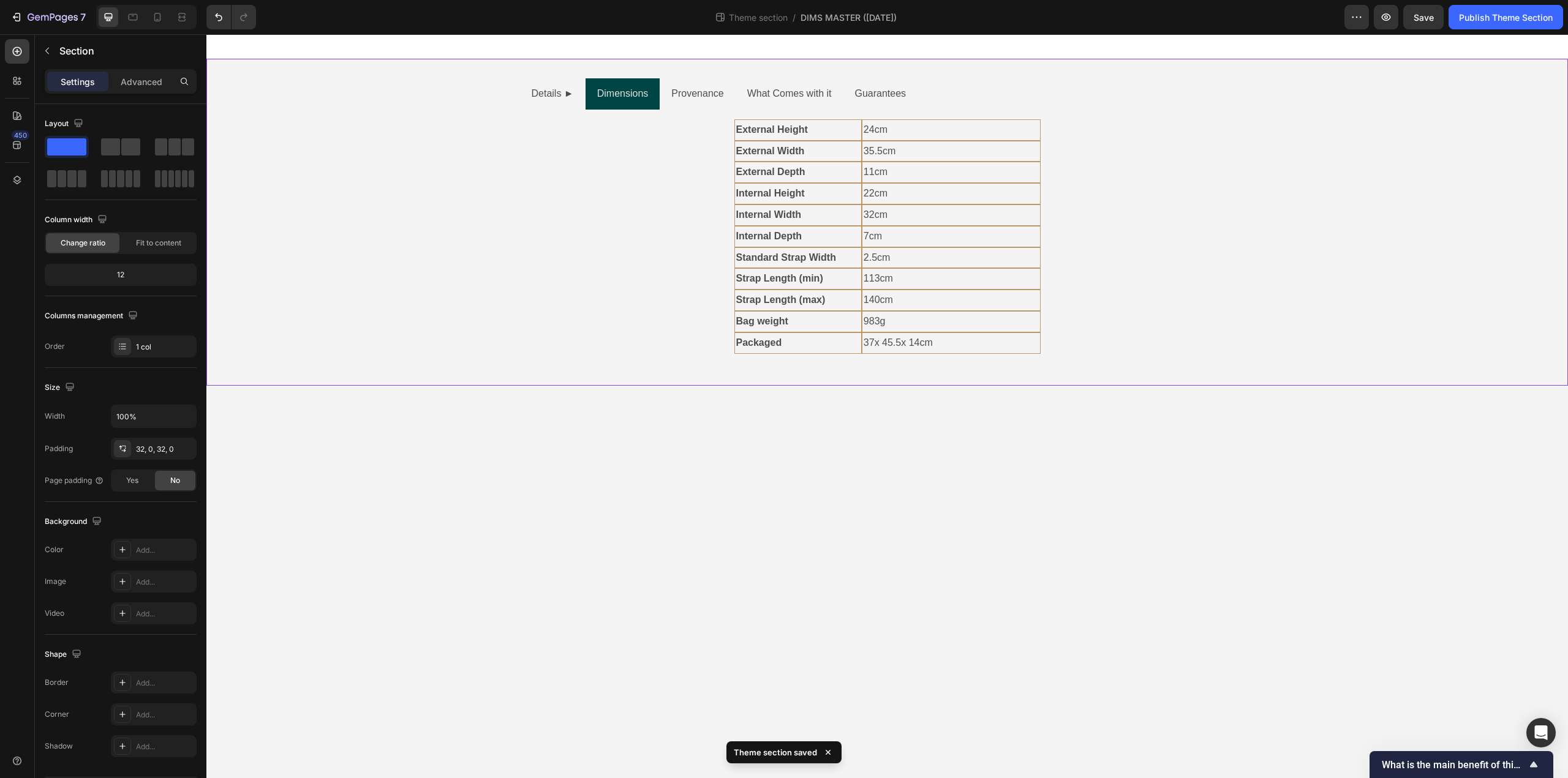
drag, startPoint x: 622, startPoint y: 452, endPoint x: 618, endPoint y: 461, distance: 9.8
click at [622, 454] on body "Details ► Dimensions Provenance What Comes with it Guarantees External Height T…" at bounding box center [887, 406] width 1362 height 744
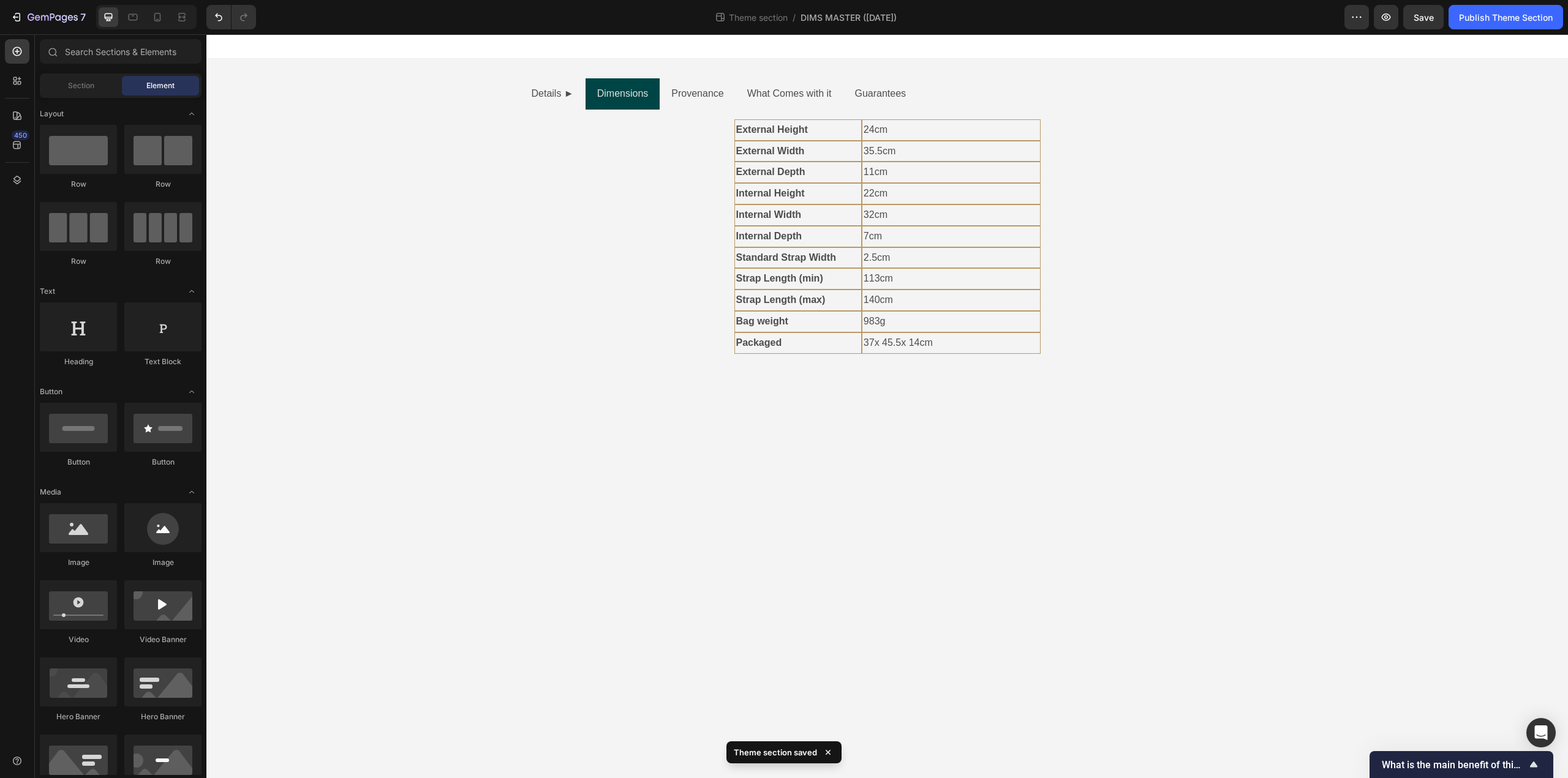
click at [593, 498] on body "Details ► Dimensions Provenance What Comes with it Guarantees External Height T…" at bounding box center [887, 406] width 1362 height 744
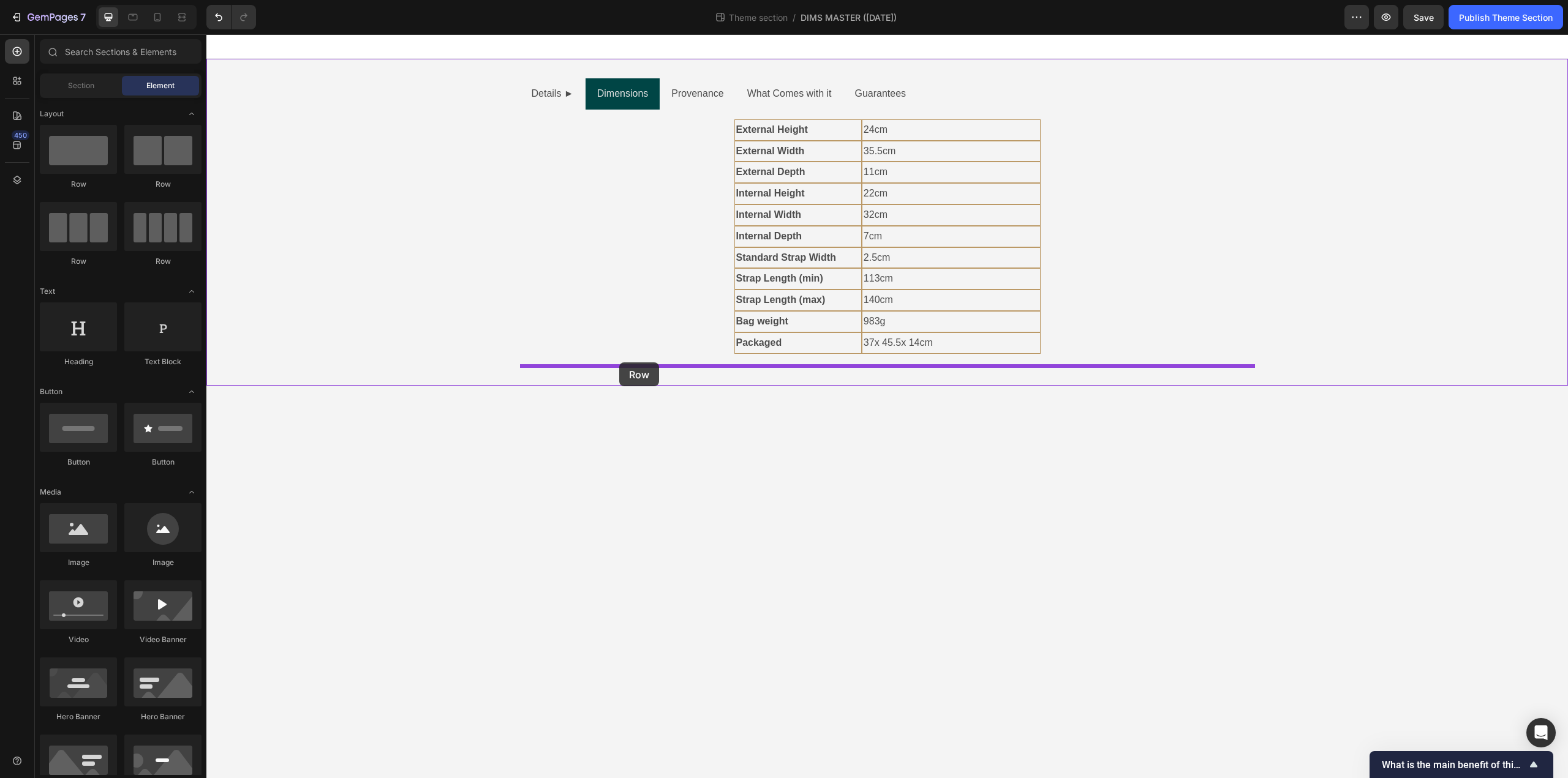
drag, startPoint x: 368, startPoint y: 199, endPoint x: 619, endPoint y: 363, distance: 299.8
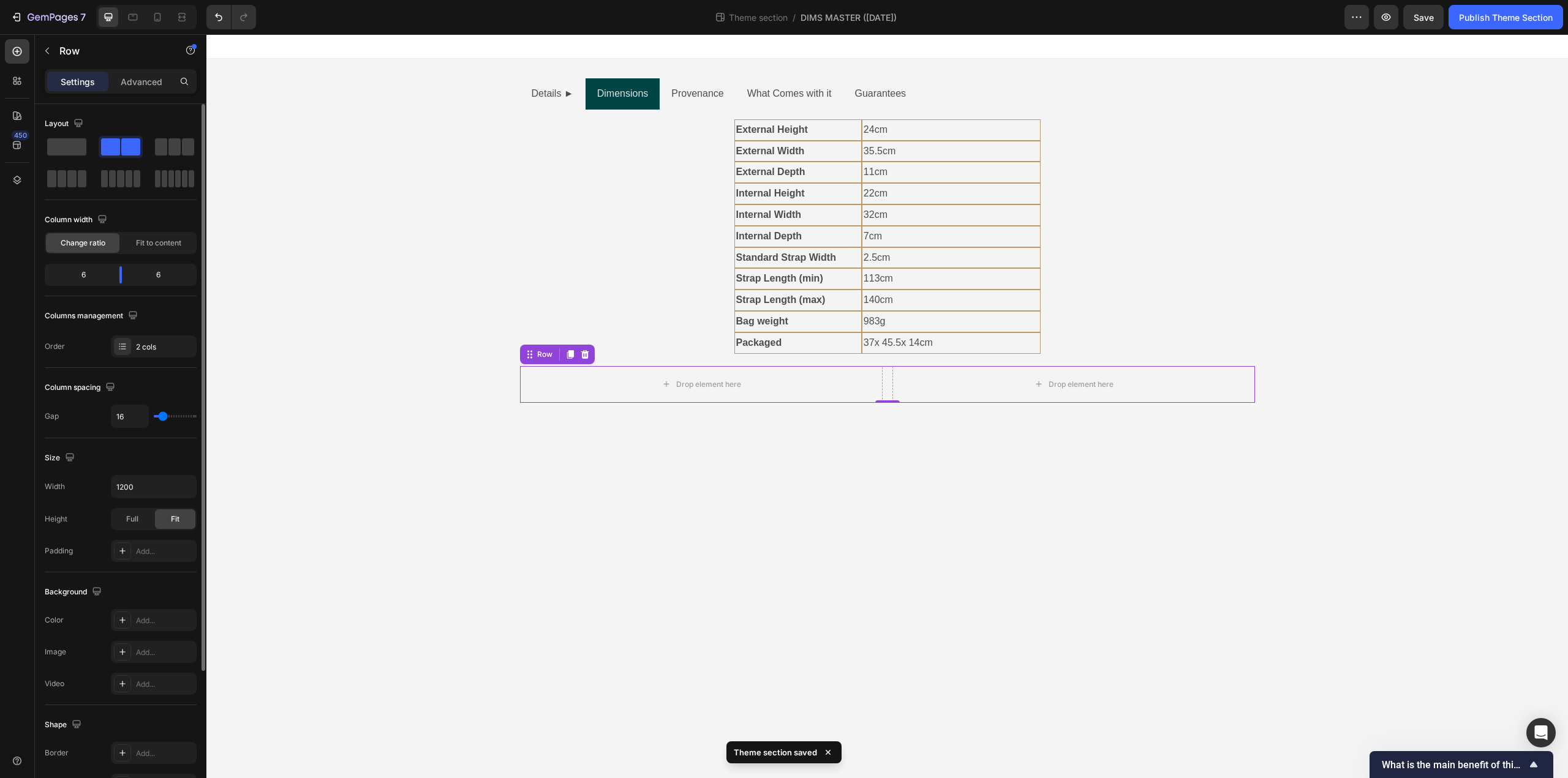
type input "9"
type input "7"
type input "0"
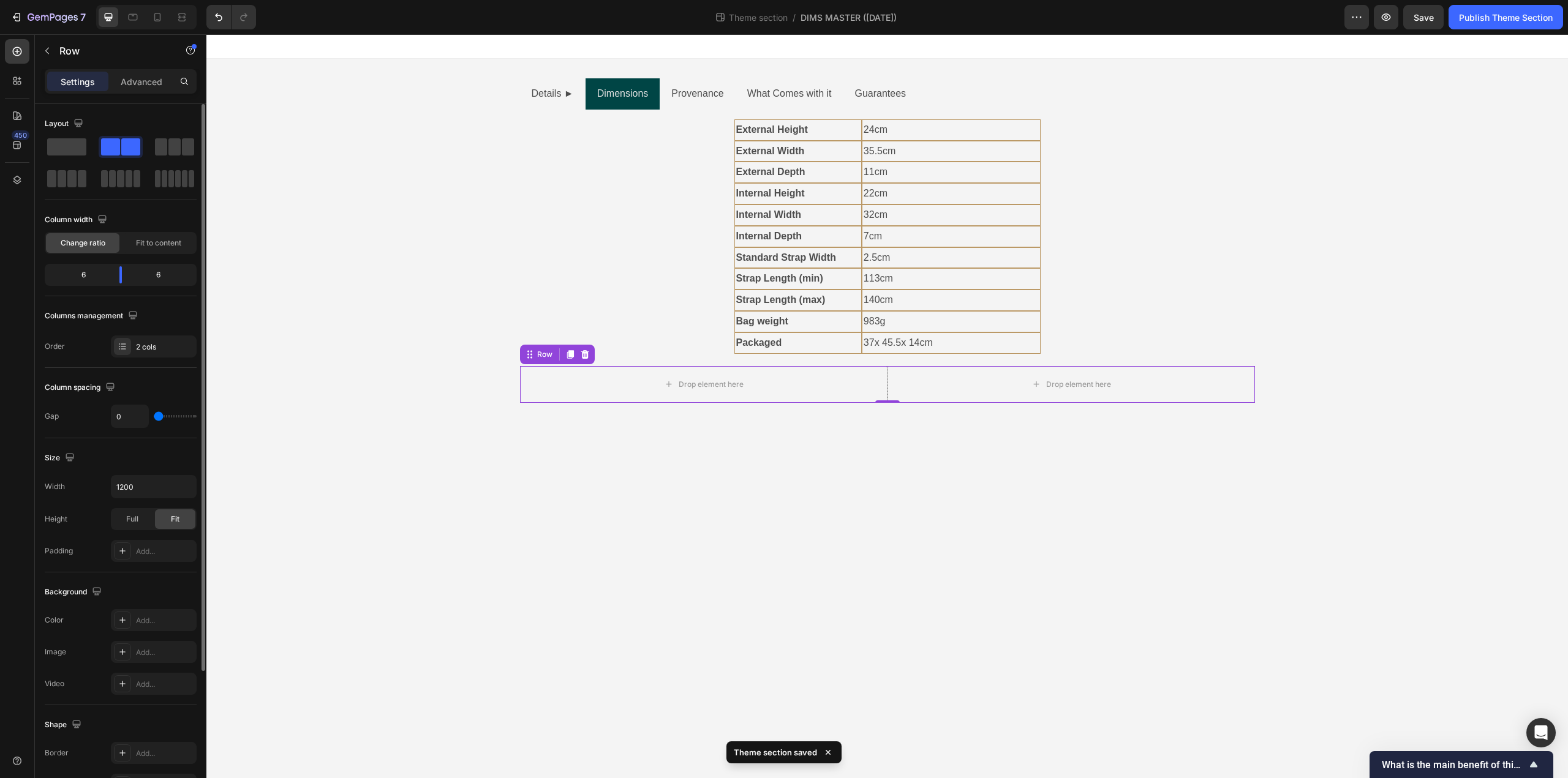
drag, startPoint x: 162, startPoint y: 415, endPoint x: 130, endPoint y: 417, distance: 32.1
type input "0"
click at [154, 417] on input "range" at bounding box center [175, 416] width 43 height 2
click at [782, 376] on div "Drop element here" at bounding box center [703, 384] width 368 height 36
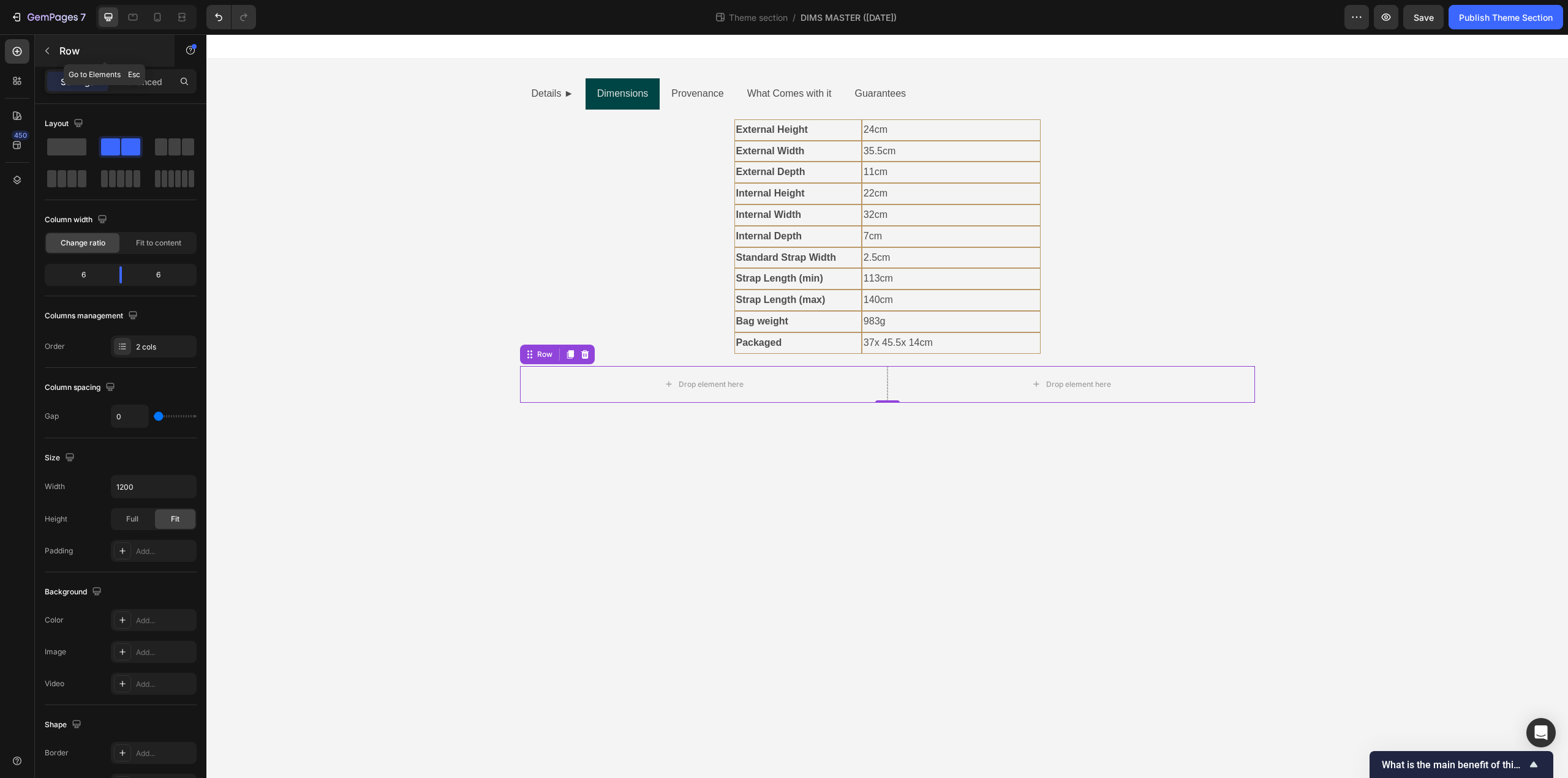
click at [52, 48] on button "button" at bounding box center [47, 51] width 19 height 19
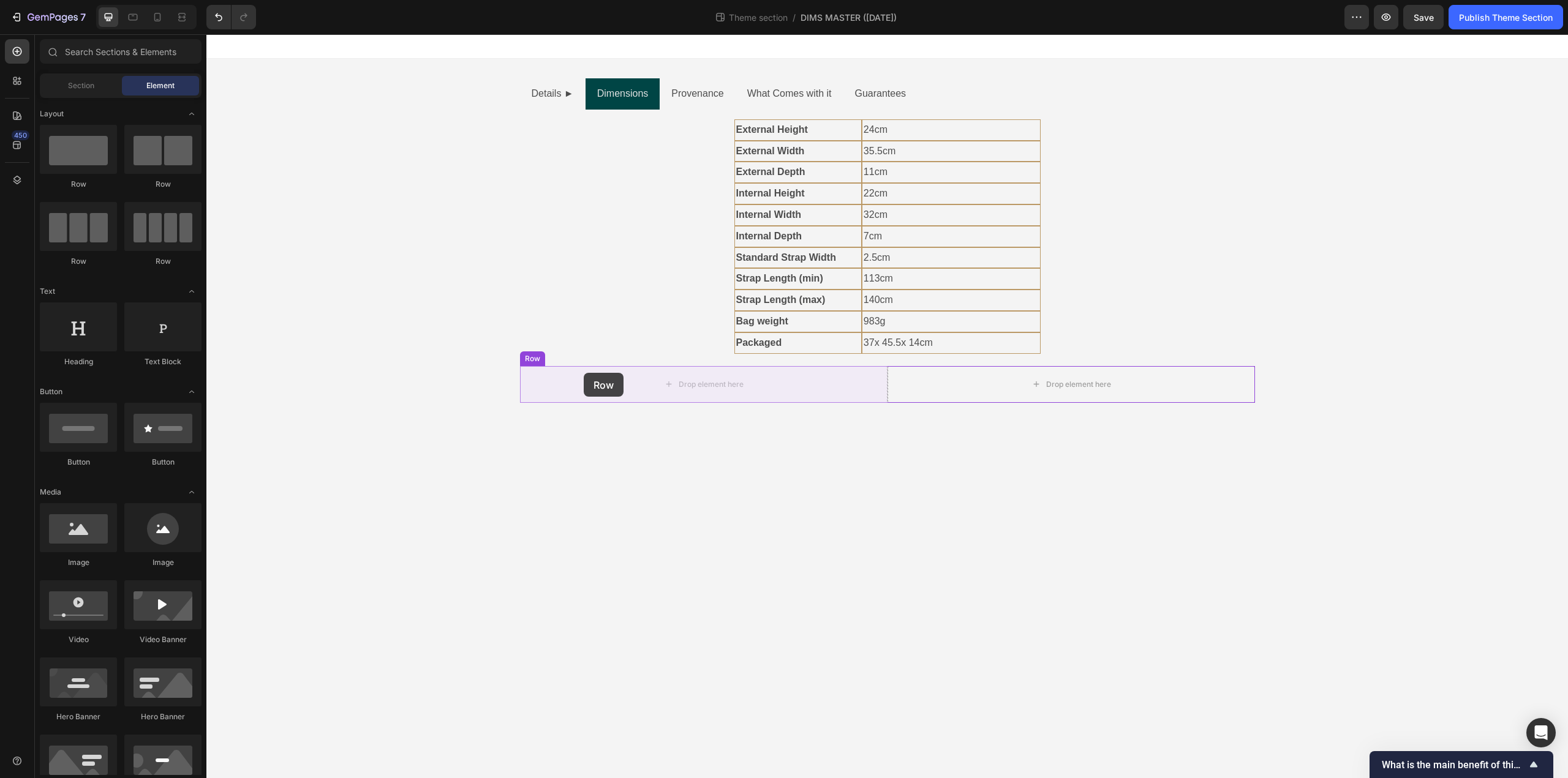
drag, startPoint x: 363, startPoint y: 193, endPoint x: 584, endPoint y: 372, distance: 284.4
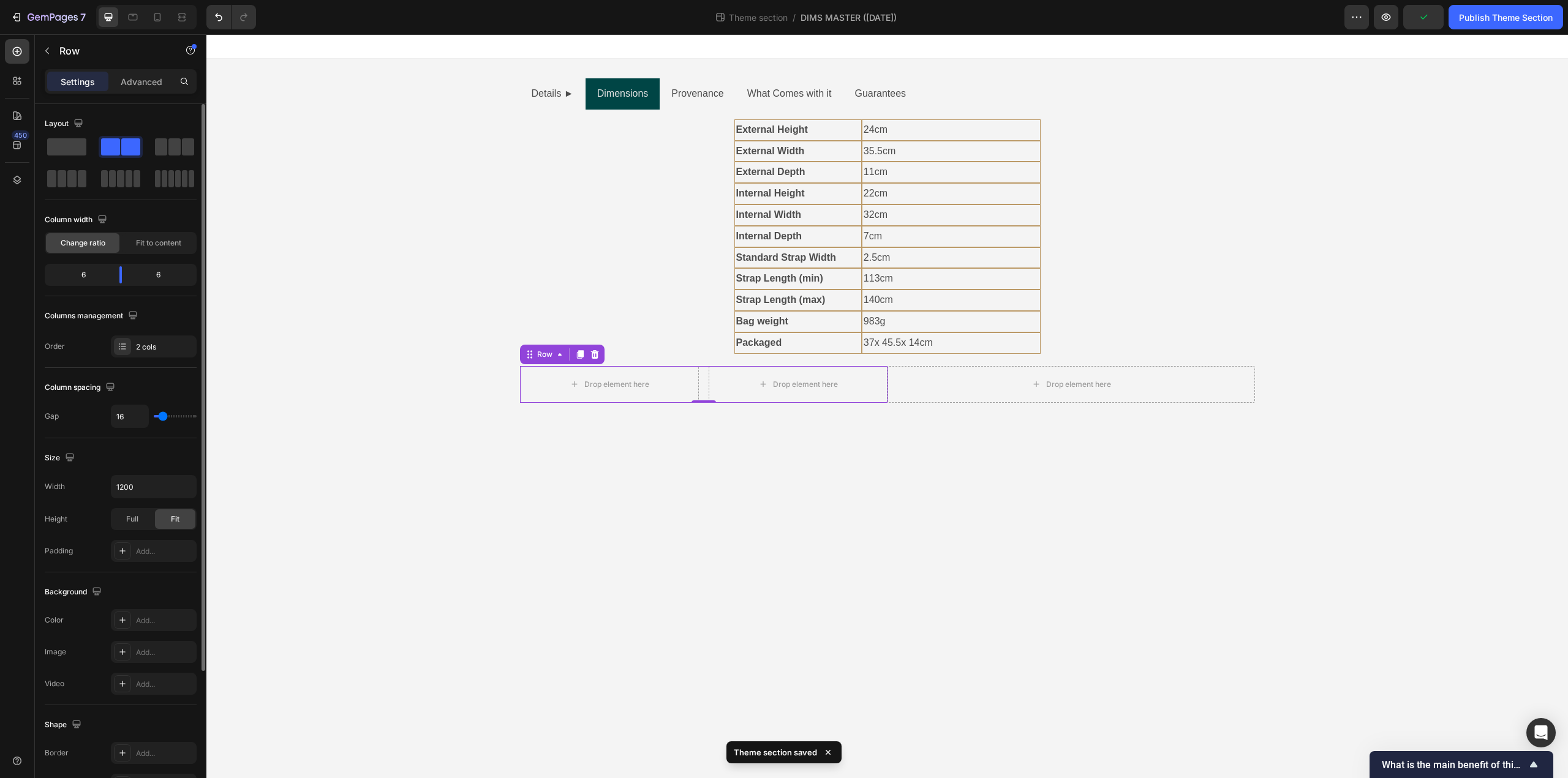
type input "2"
type input "0"
drag, startPoint x: 159, startPoint y: 418, endPoint x: 135, endPoint y: 425, distance: 25.0
type input "0"
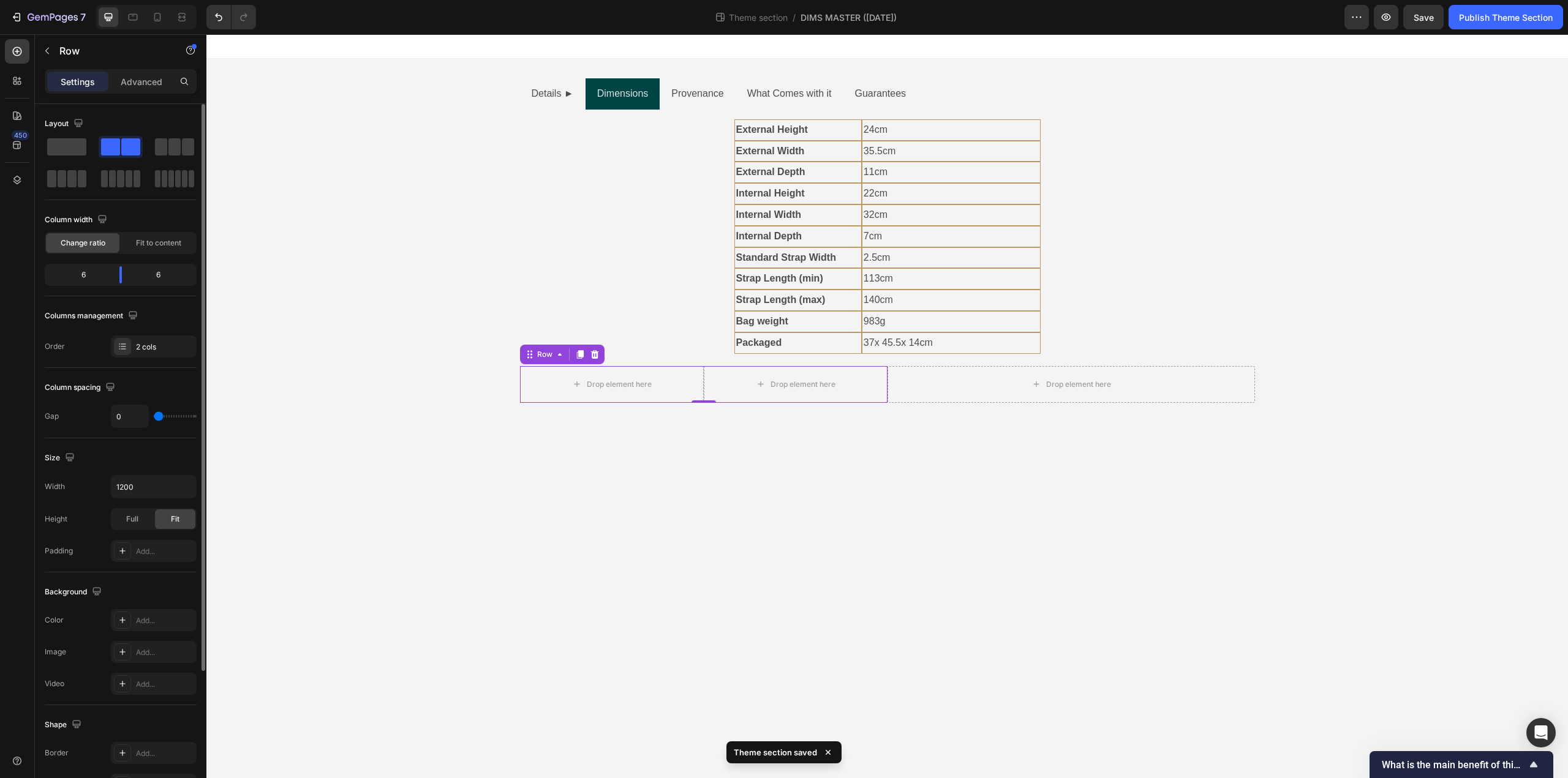
click at [154, 418] on input "range" at bounding box center [175, 416] width 43 height 2
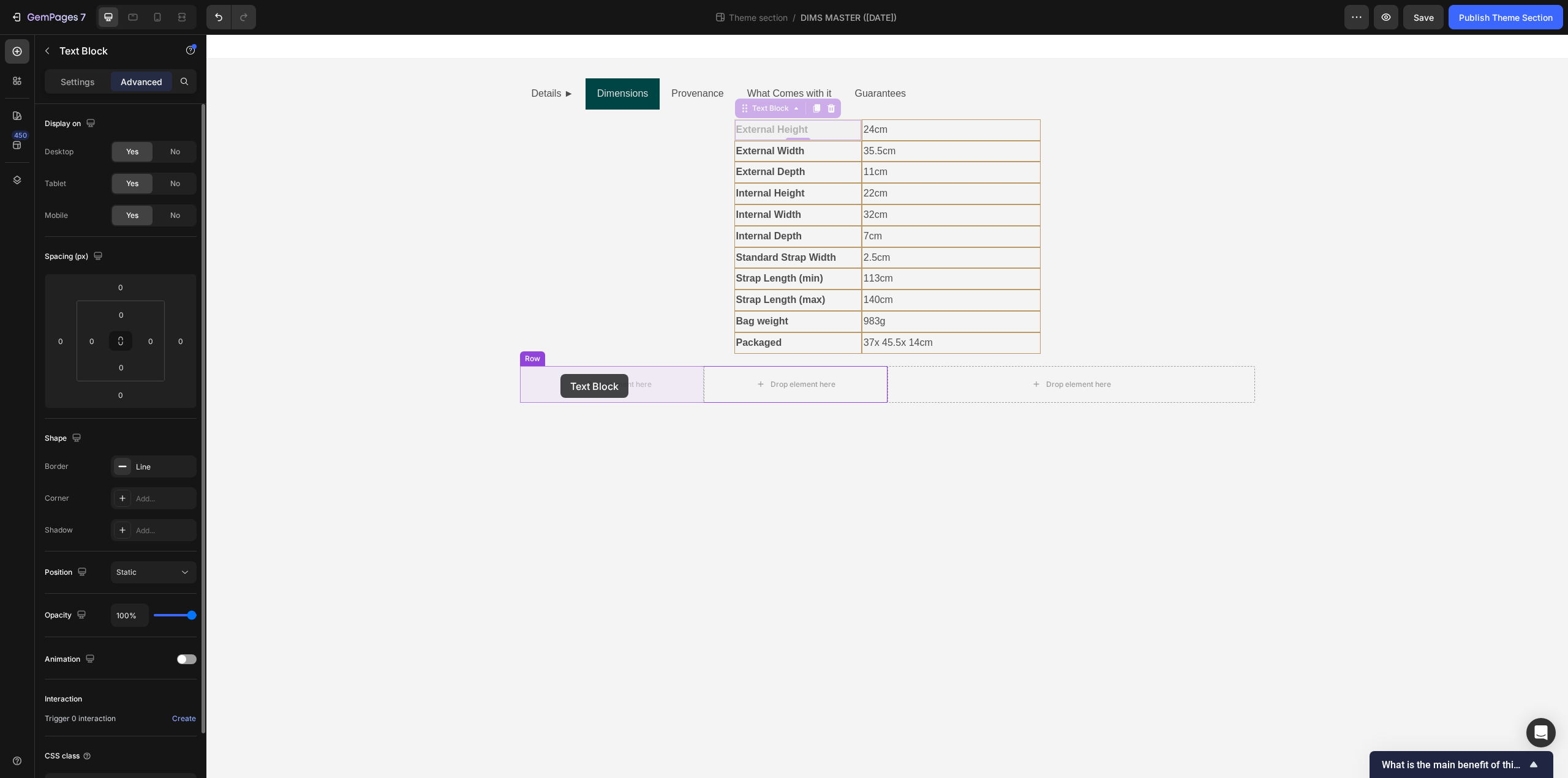
drag, startPoint x: 744, startPoint y: 111, endPoint x: 560, endPoint y: 374, distance: 321.0
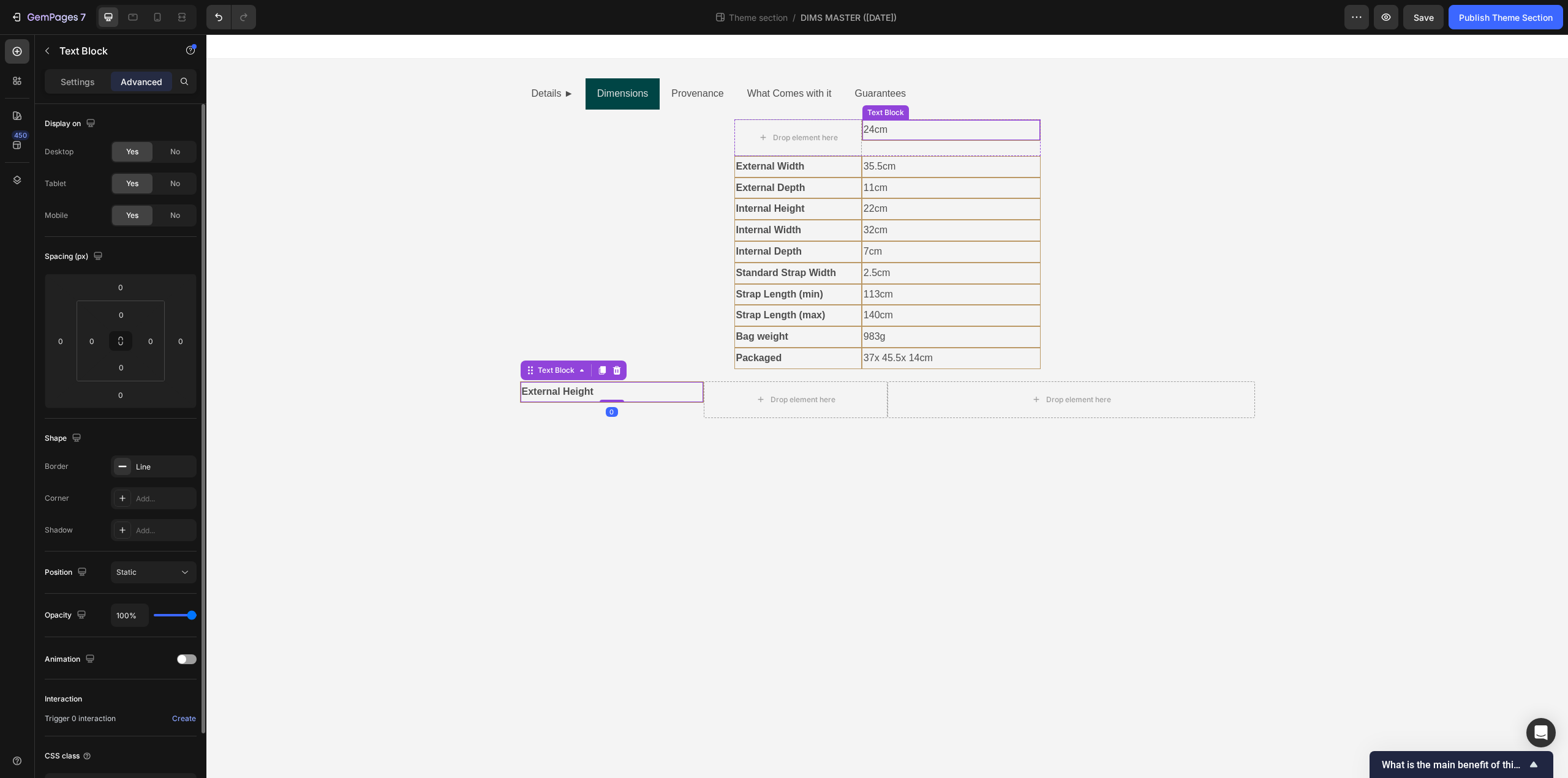
click at [887, 131] on p "24cm" at bounding box center [950, 130] width 175 height 18
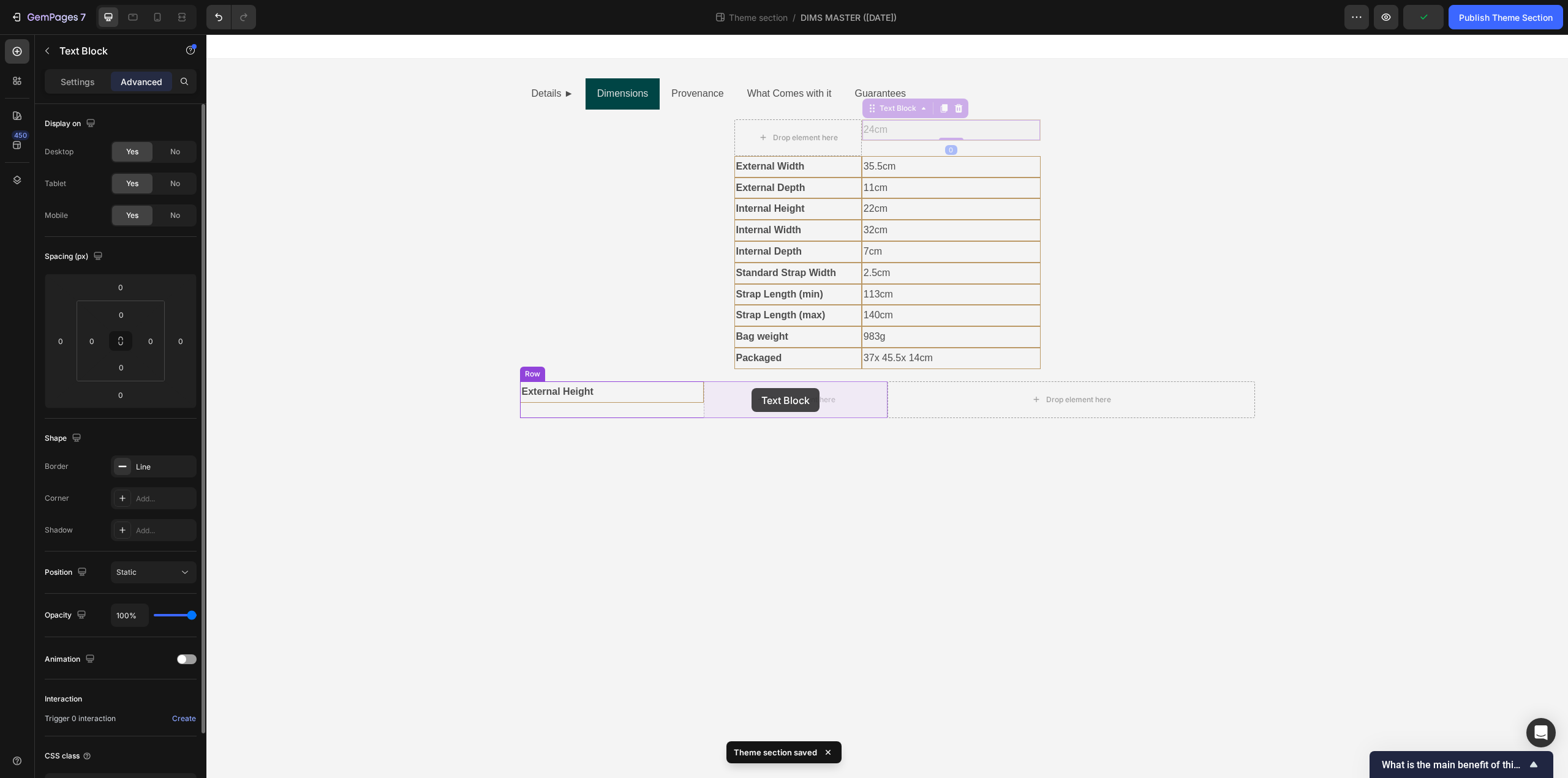
drag, startPoint x: 871, startPoint y: 110, endPoint x: 752, endPoint y: 388, distance: 302.4
click at [542, 411] on div "External Height Text Block 24cm Text Block 0 Row" at bounding box center [703, 399] width 368 height 36
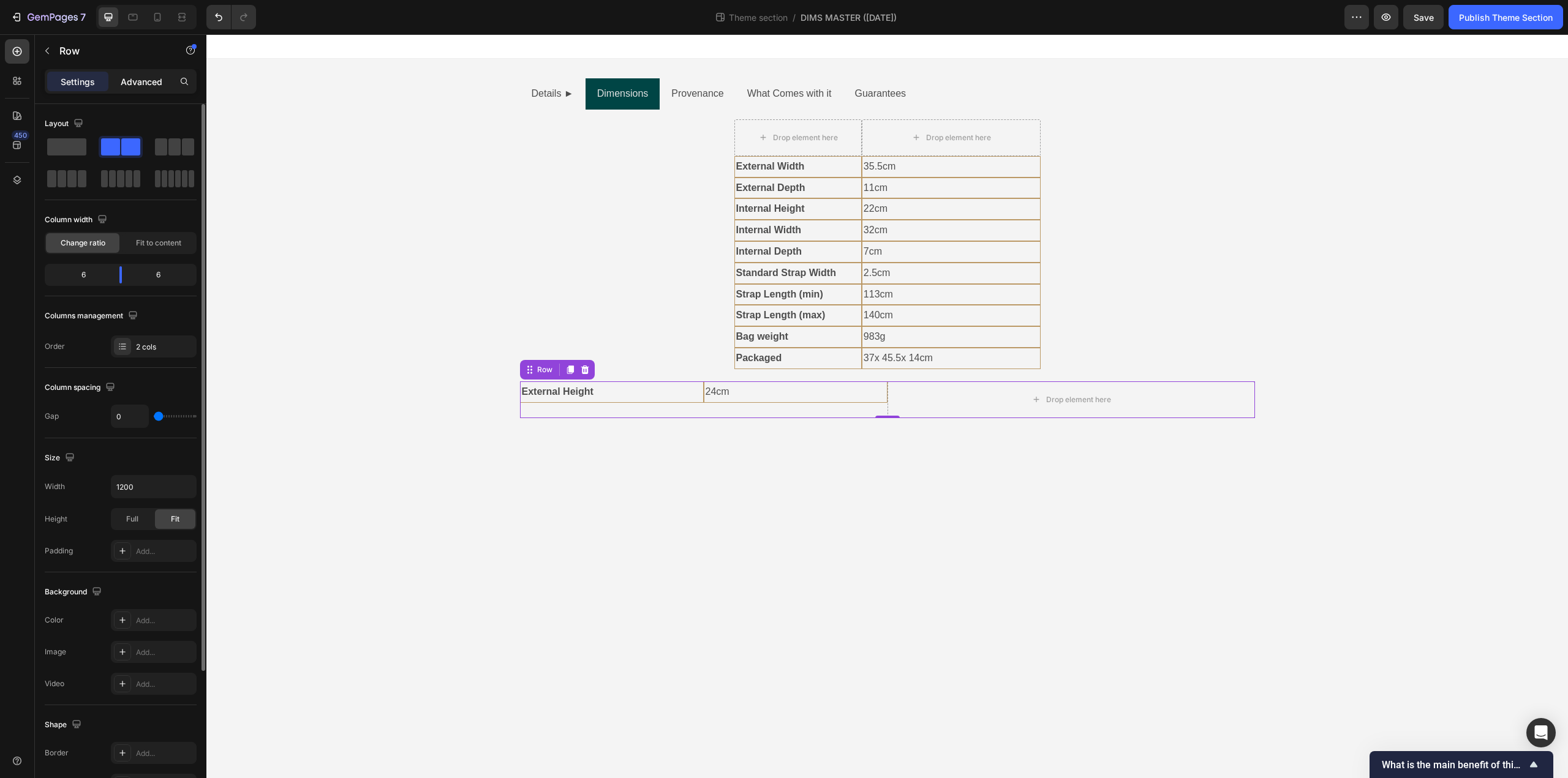
click at [146, 80] on p "Advanced" at bounding box center [141, 82] width 42 height 13
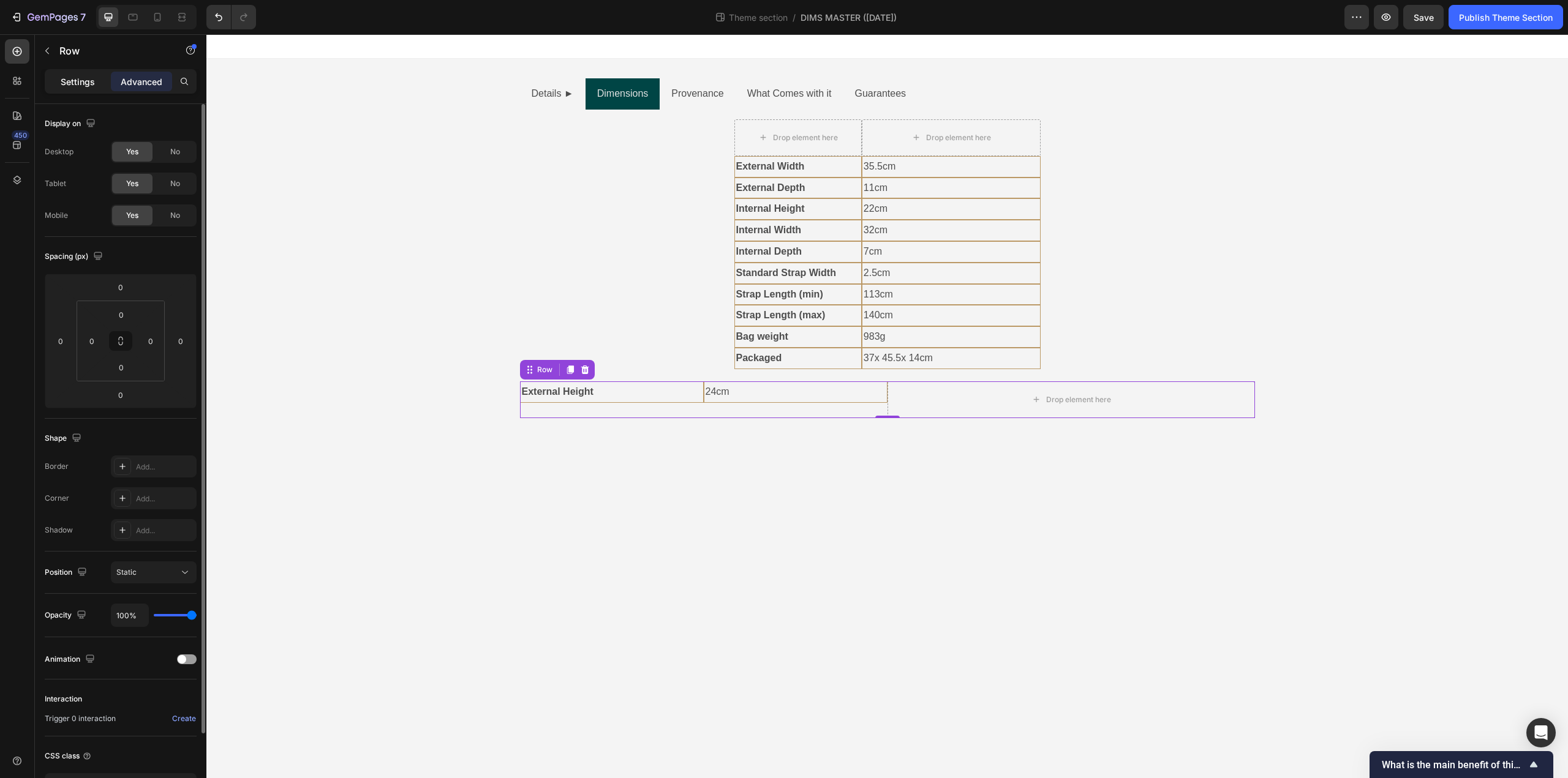
click at [71, 87] on p "Settings" at bounding box center [78, 82] width 34 height 13
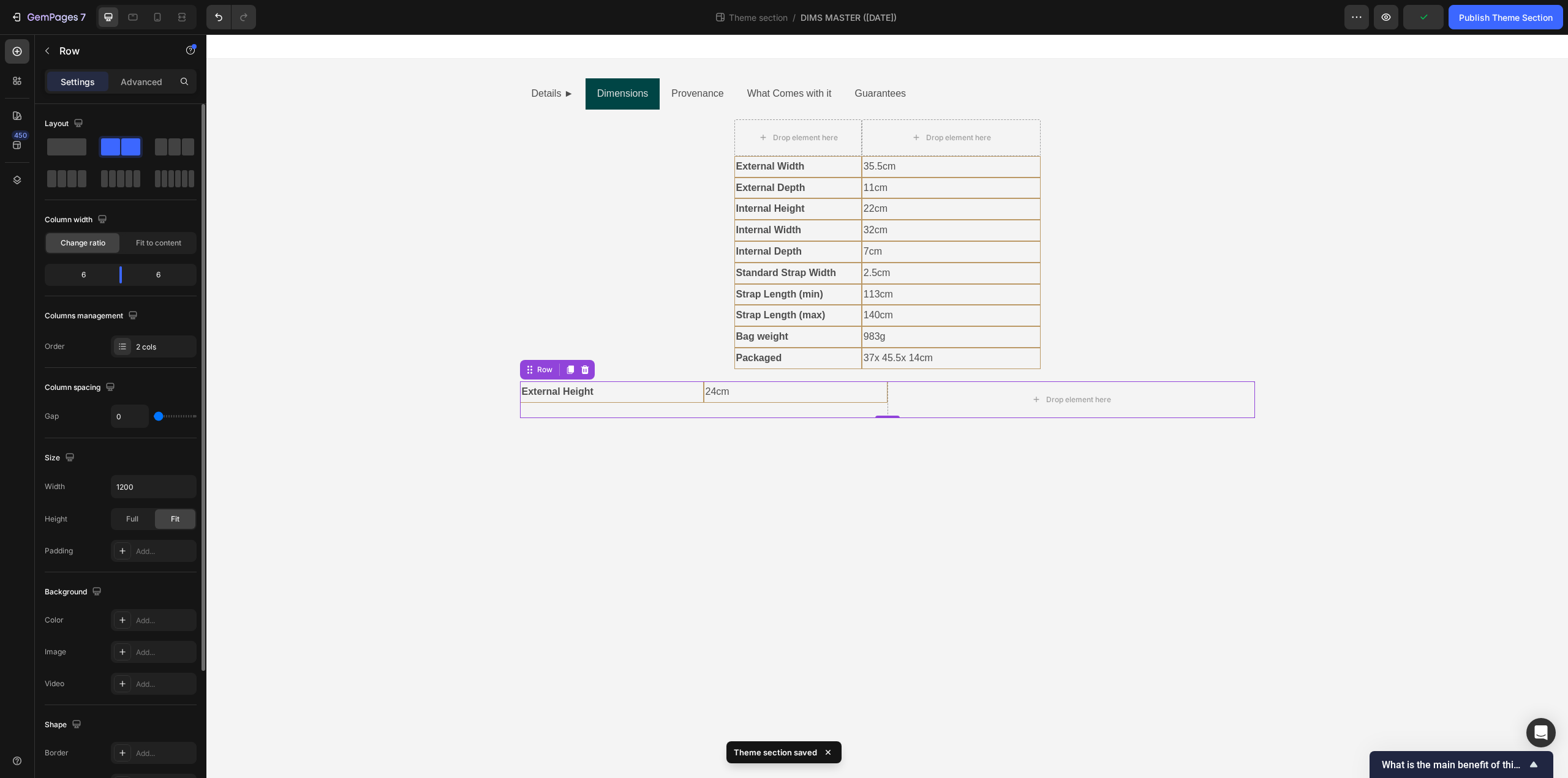
click at [580, 406] on div "External Height Text Block 24cm Text Block Row" at bounding box center [703, 399] width 368 height 36
click at [763, 170] on strong "External Width" at bounding box center [770, 166] width 69 height 11
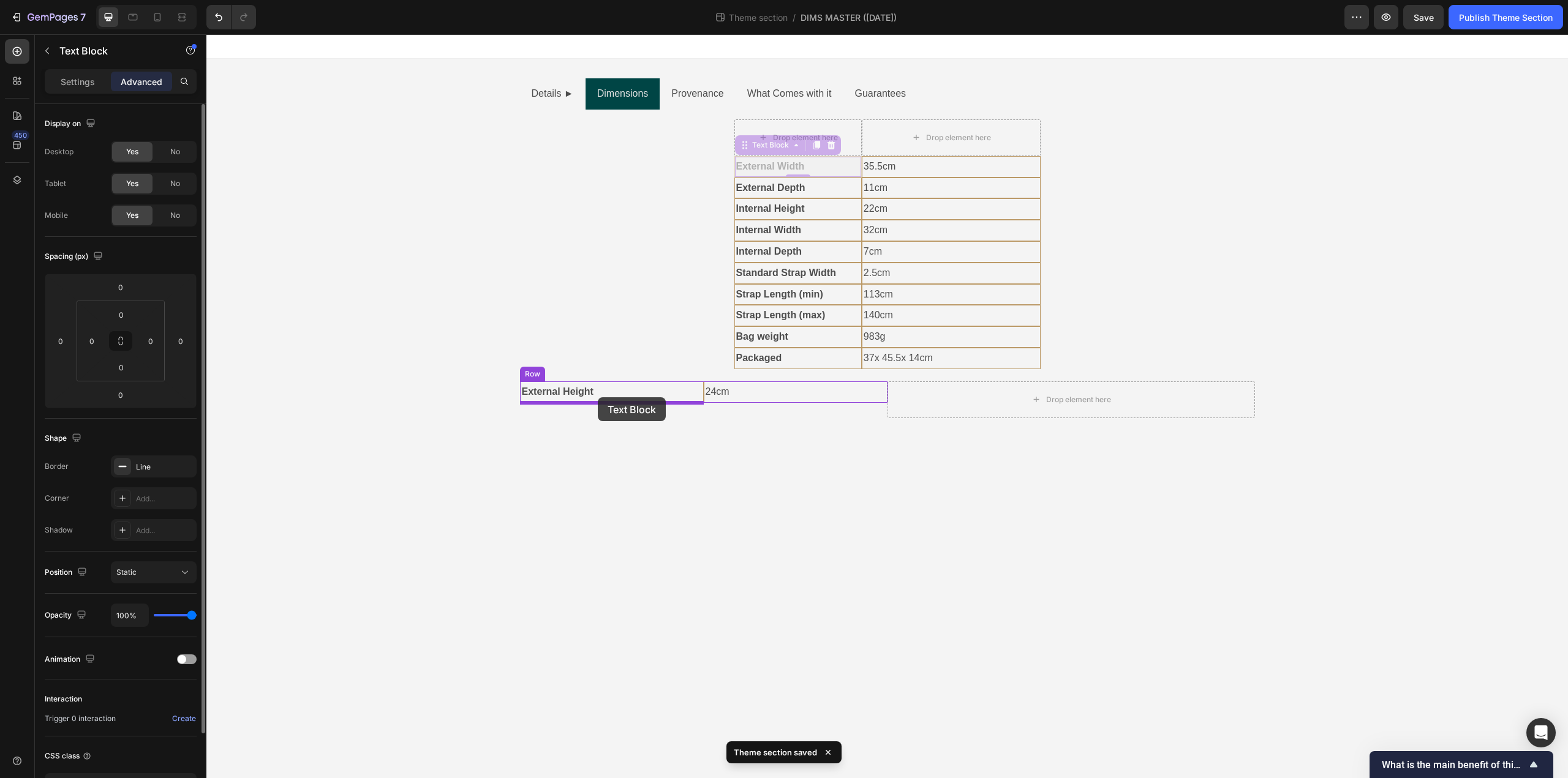
drag, startPoint x: 748, startPoint y: 145, endPoint x: 598, endPoint y: 397, distance: 293.3
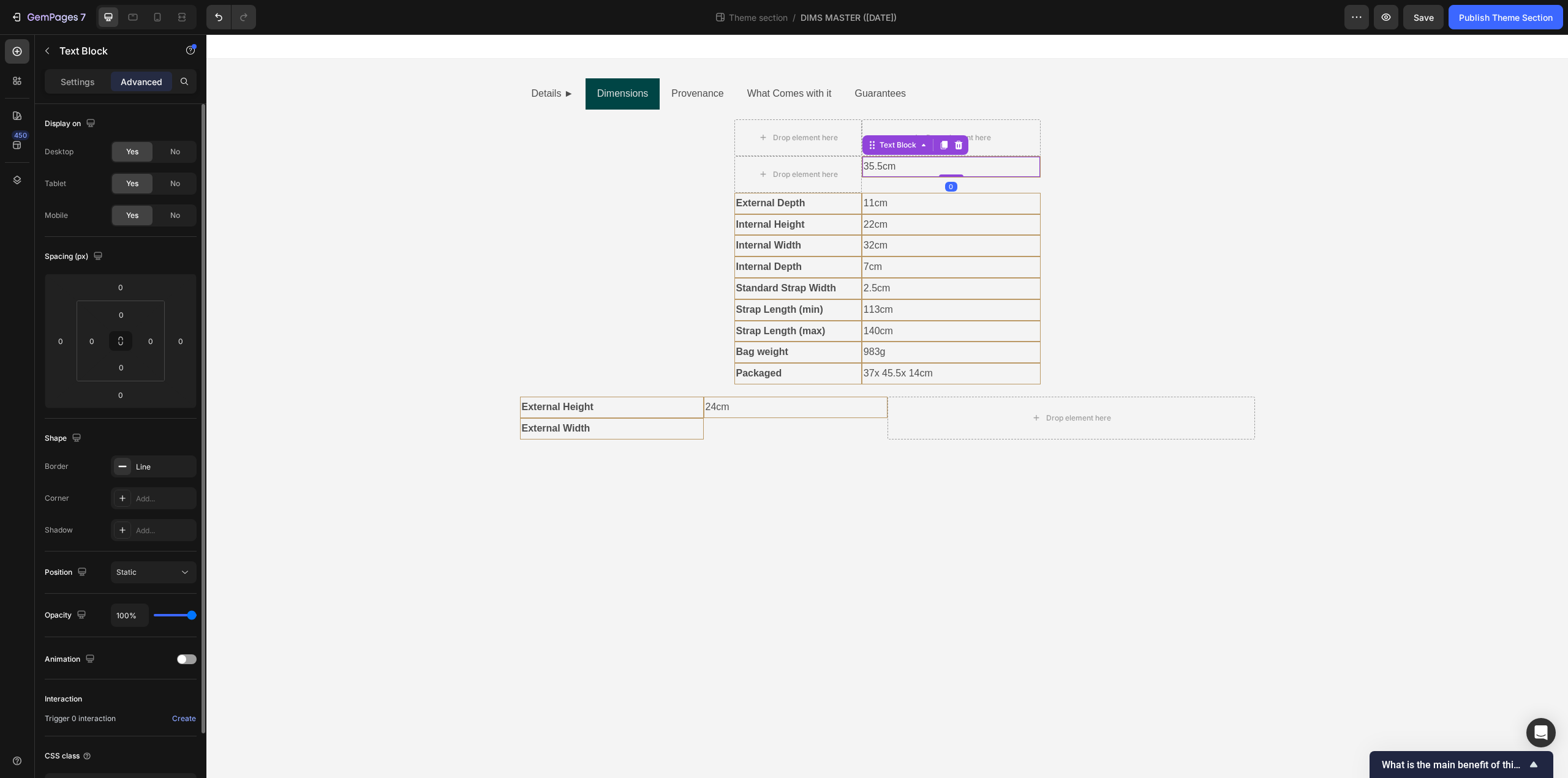
click at [892, 166] on p "35.5cm" at bounding box center [950, 167] width 175 height 18
drag, startPoint x: 873, startPoint y: 145, endPoint x: 733, endPoint y: 422, distance: 310.4
click at [766, 205] on div "Text Block" at bounding box center [758, 208] width 42 height 11
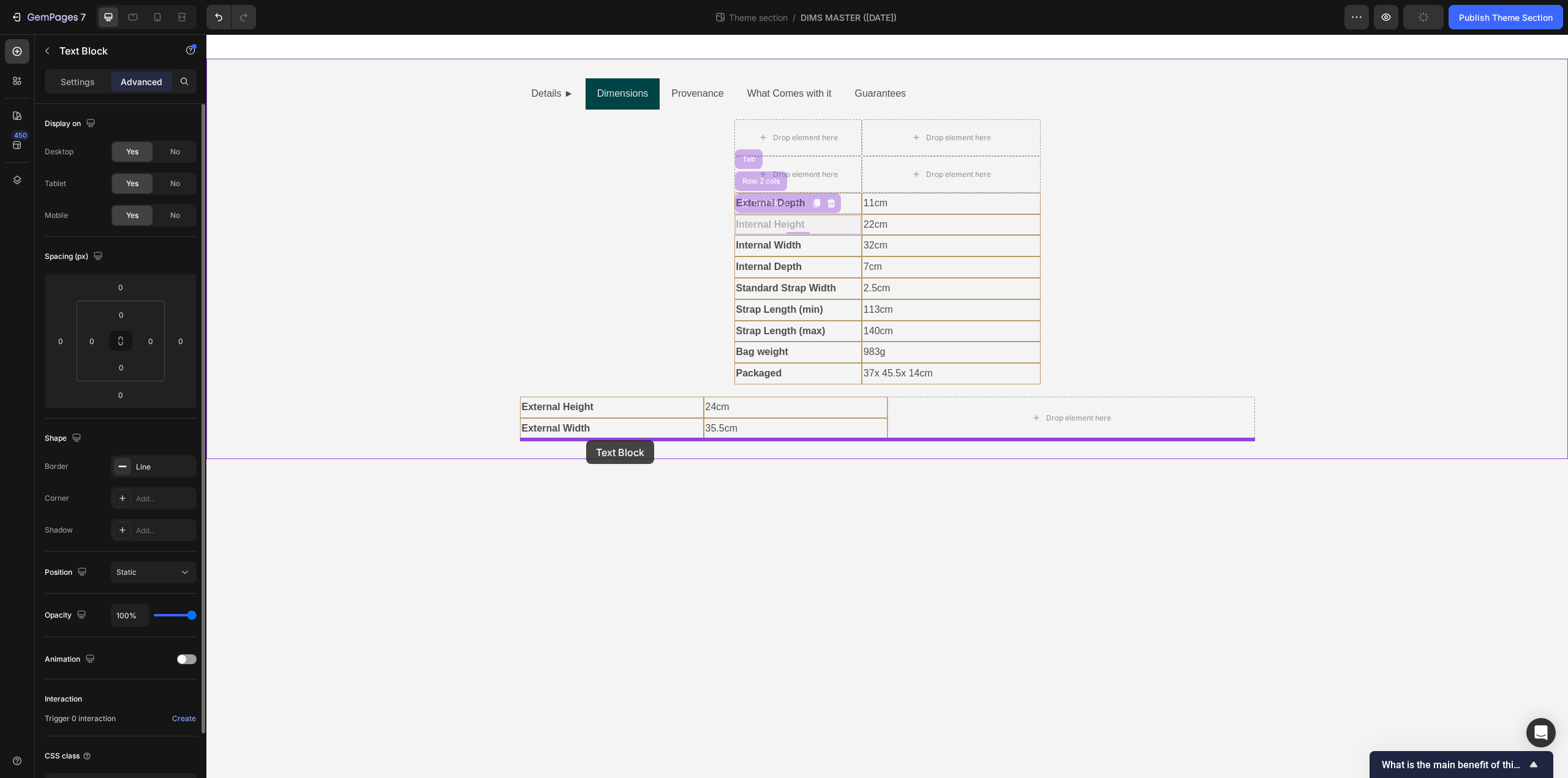
drag, startPoint x: 744, startPoint y: 199, endPoint x: 586, endPoint y: 439, distance: 287.3
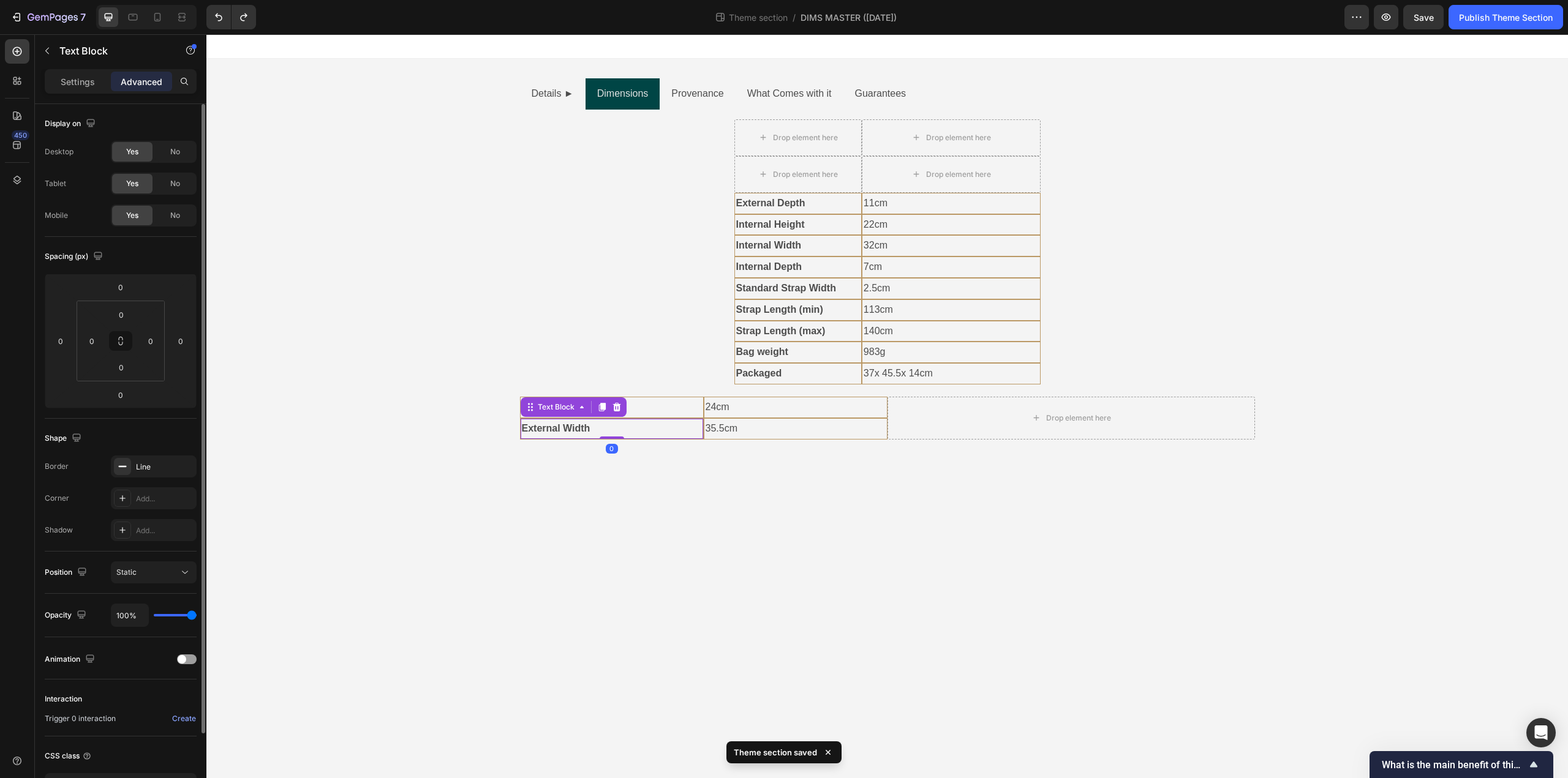
click at [692, 432] on p "External Width" at bounding box center [612, 429] width 180 height 18
click at [815, 204] on p "External Depth" at bounding box center [798, 204] width 124 height 18
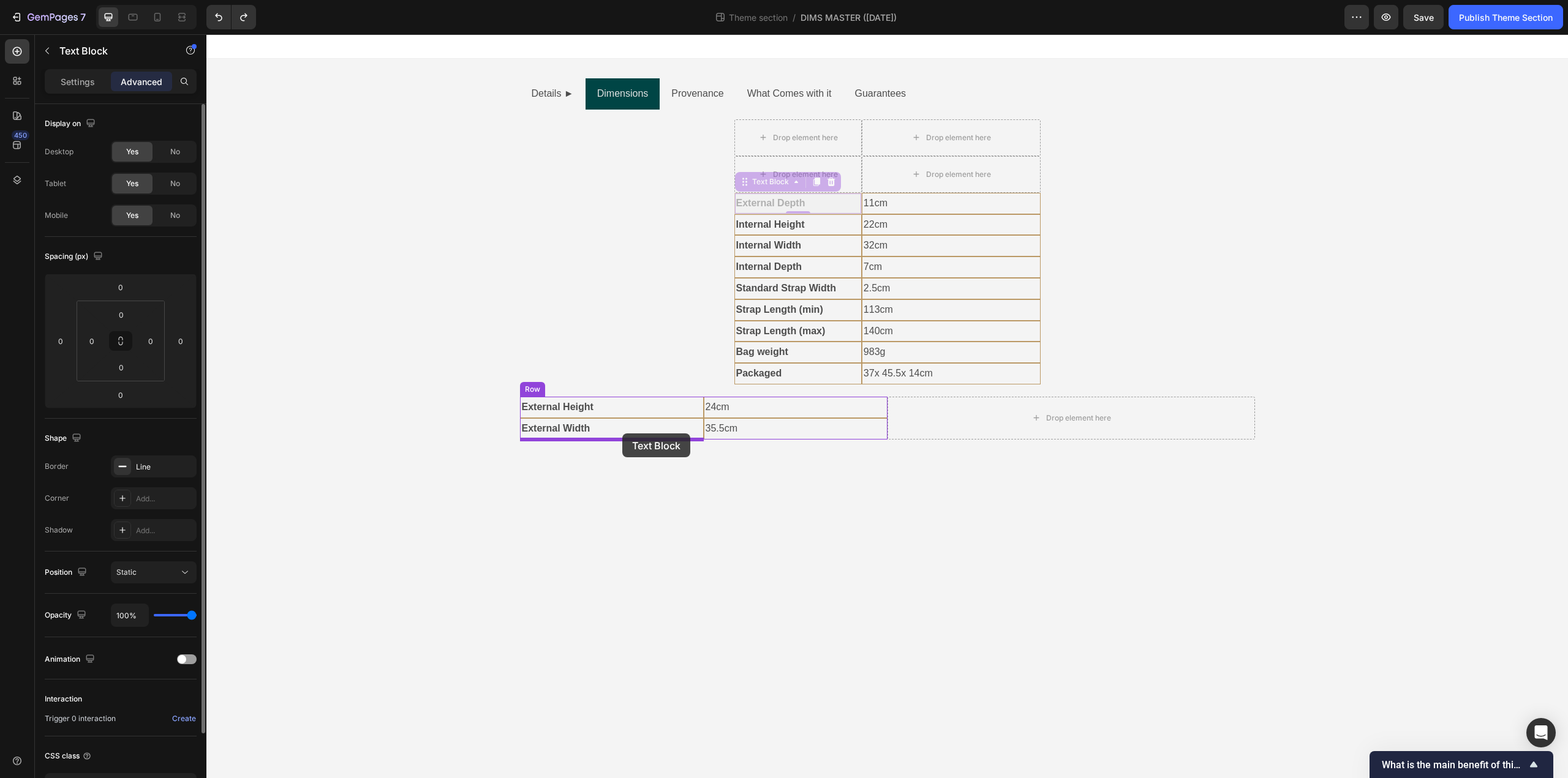
drag, startPoint x: 749, startPoint y: 183, endPoint x: 622, endPoint y: 434, distance: 281.3
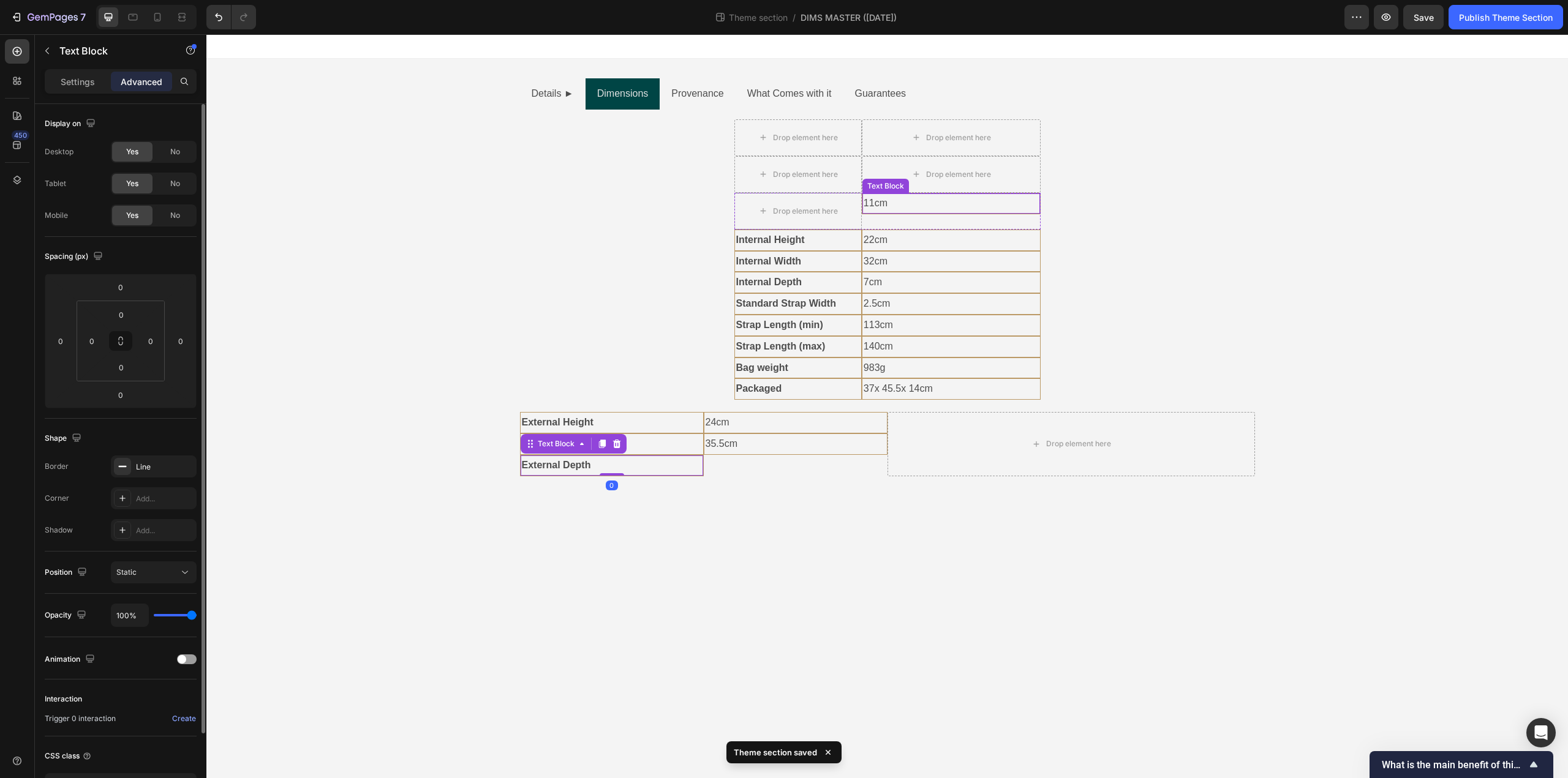
click at [879, 199] on p "11cm" at bounding box center [950, 204] width 175 height 18
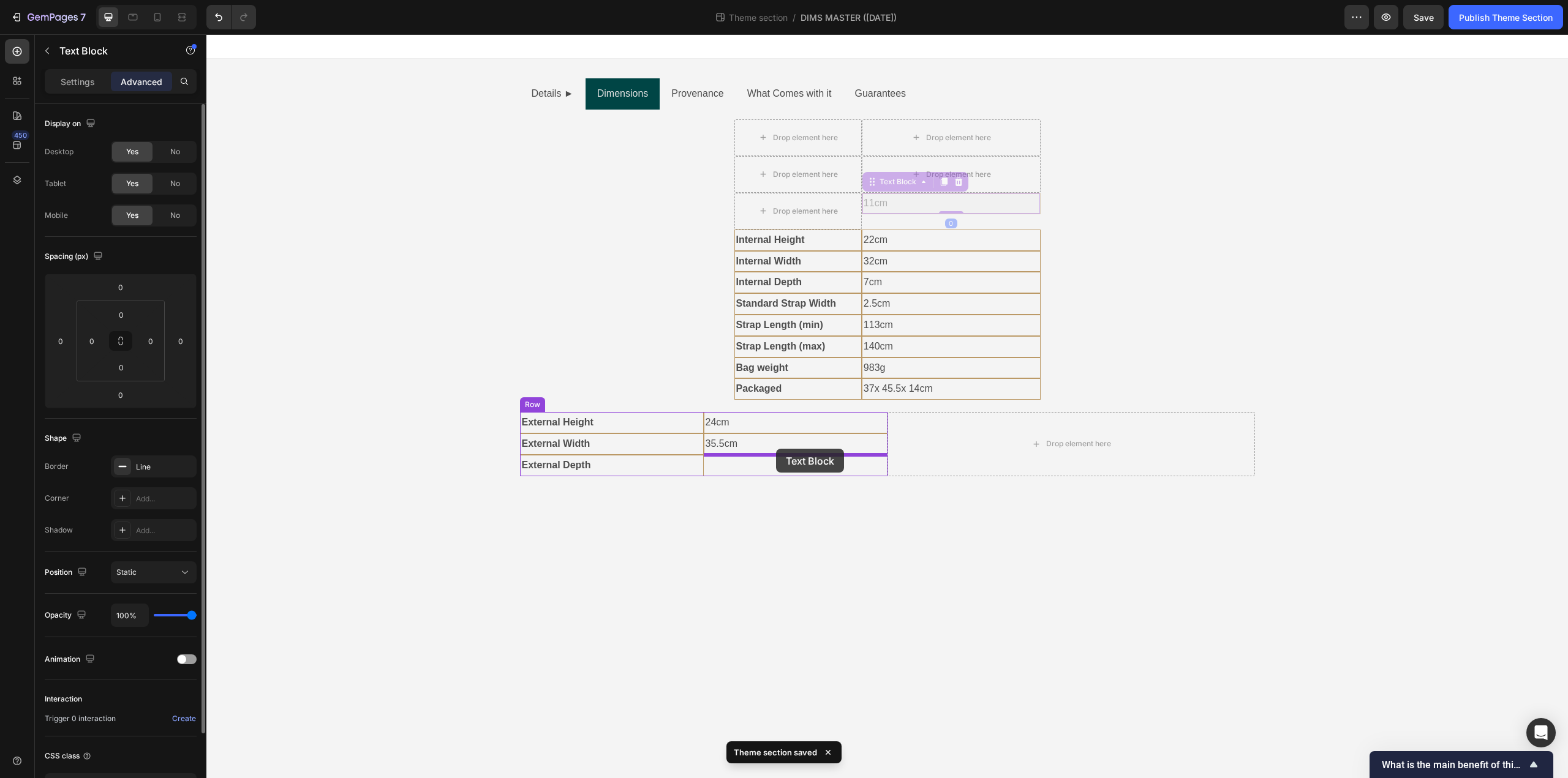
drag, startPoint x: 874, startPoint y: 184, endPoint x: 776, endPoint y: 448, distance: 281.6
click at [765, 244] on div "Text Block" at bounding box center [758, 245] width 42 height 11
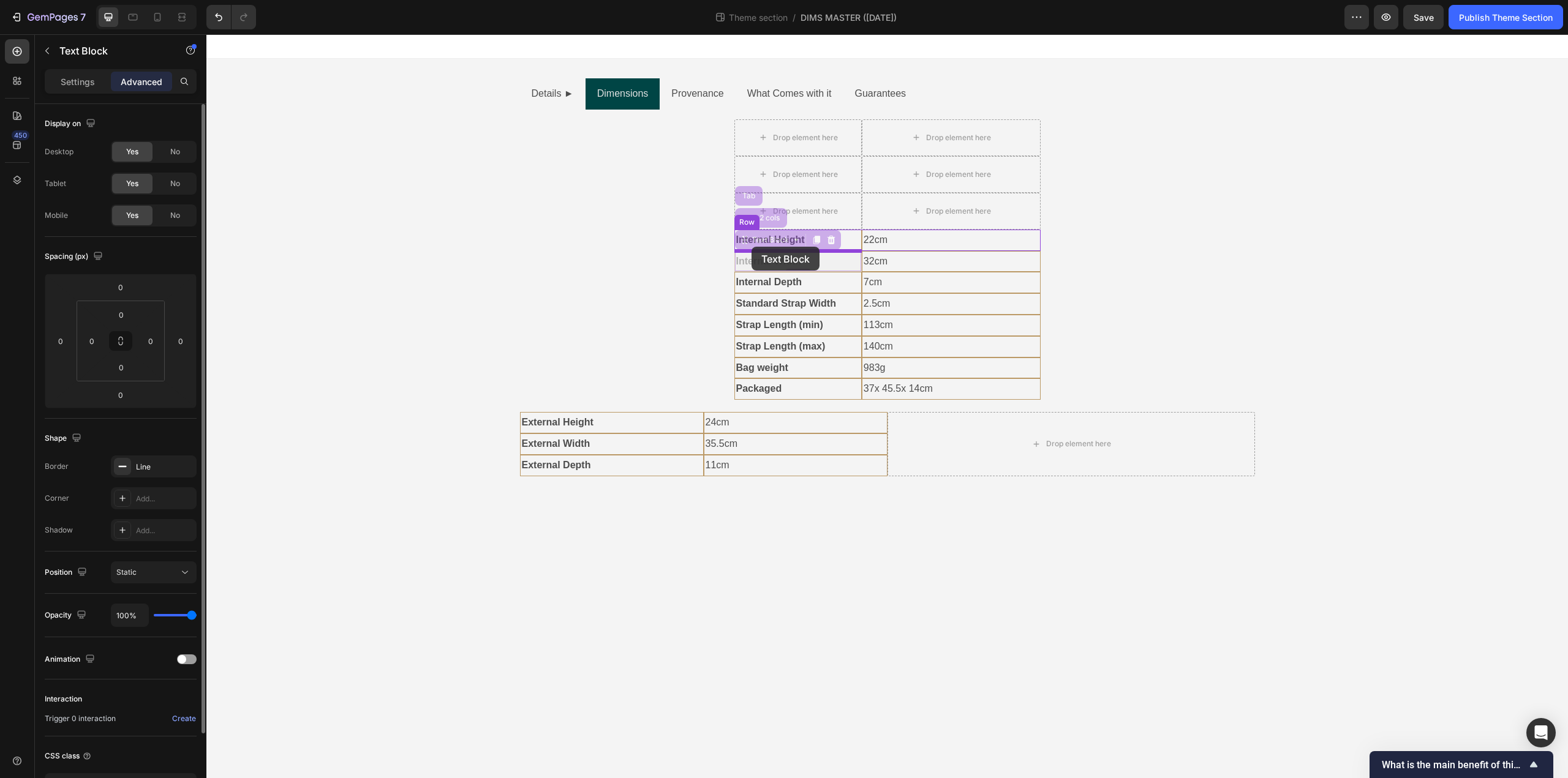
drag, startPoint x: 747, startPoint y: 242, endPoint x: 752, endPoint y: 246, distance: 6.4
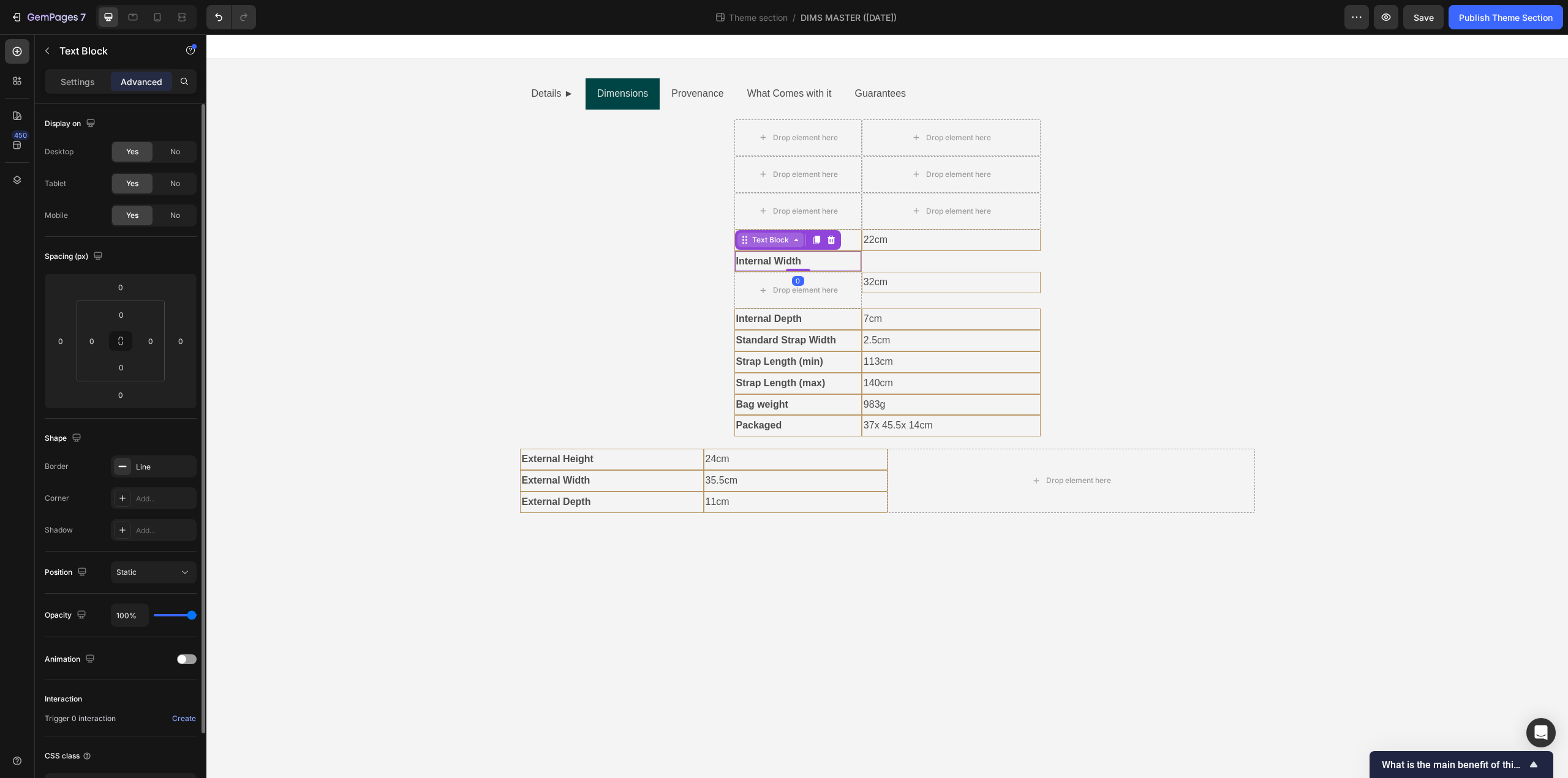
click at [758, 243] on div "Text Block" at bounding box center [771, 240] width 42 height 11
click at [781, 259] on strong "Internal Width" at bounding box center [769, 261] width 65 height 11
click at [755, 240] on strong "Internal Height" at bounding box center [770, 239] width 69 height 11
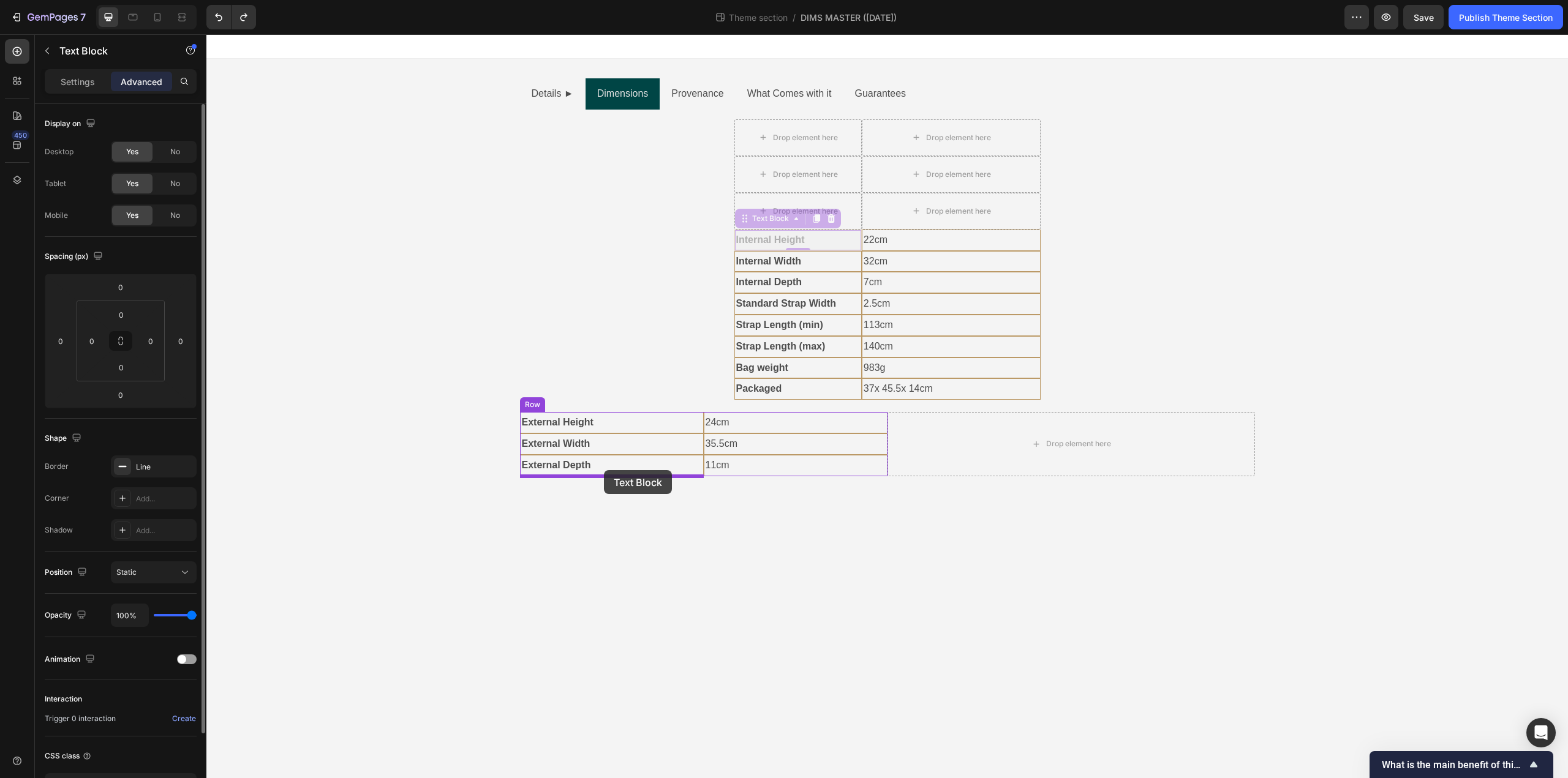
drag, startPoint x: 748, startPoint y: 221, endPoint x: 604, endPoint y: 470, distance: 287.6
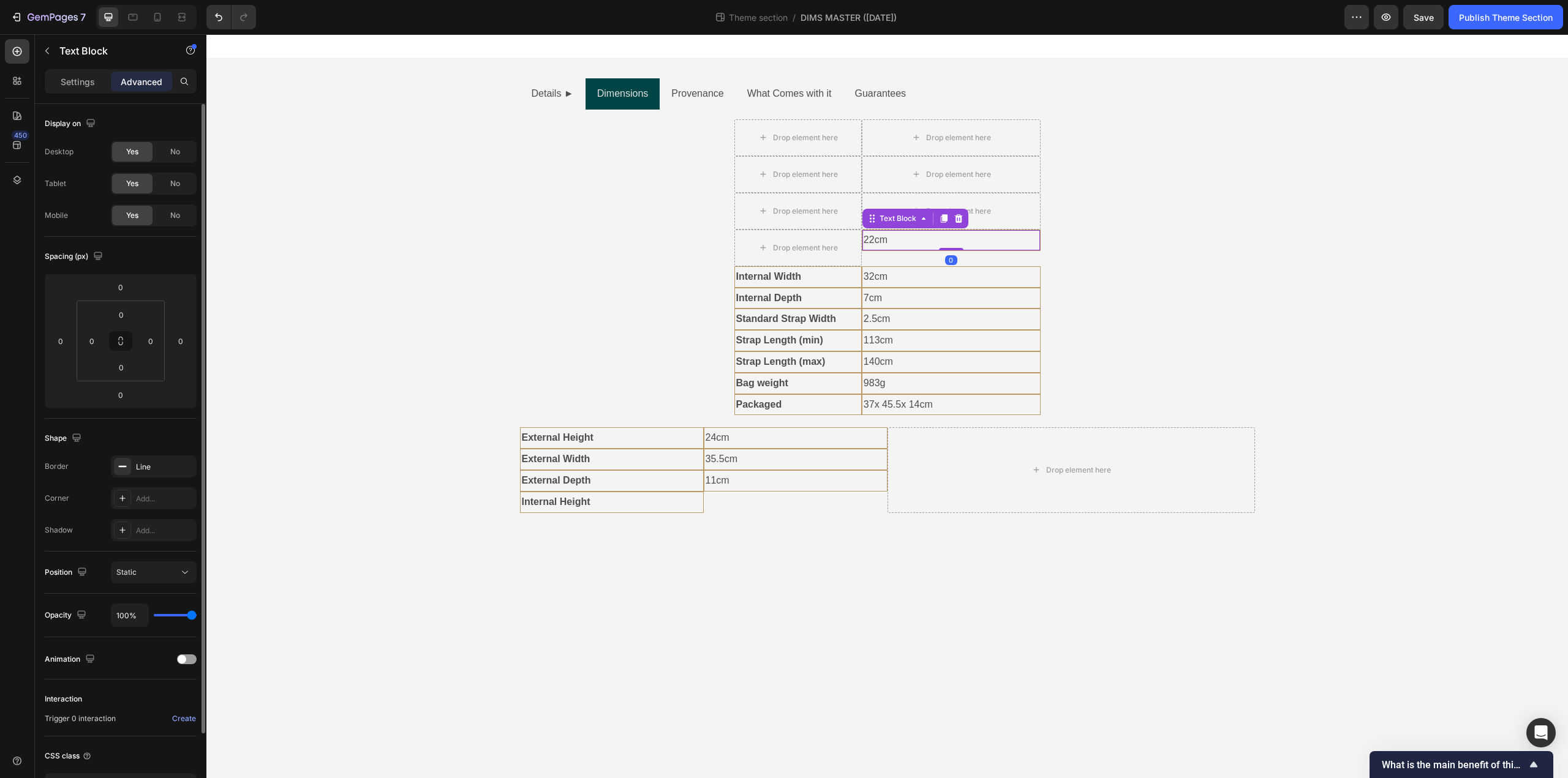
click at [942, 243] on p "22cm" at bounding box center [950, 240] width 175 height 18
drag, startPoint x: 870, startPoint y: 219, endPoint x: 778, endPoint y: 484, distance: 280.5
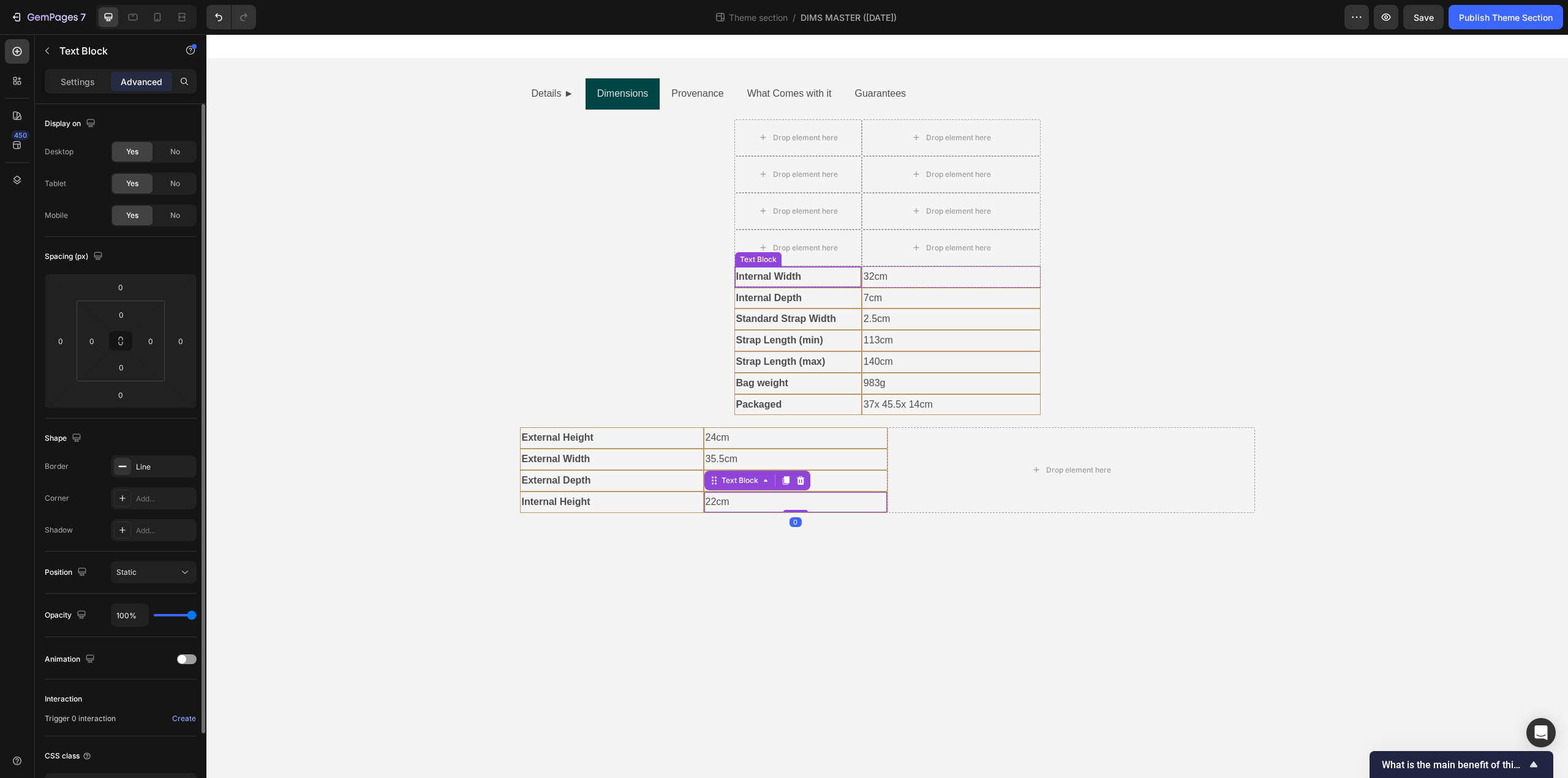
click at [820, 277] on p "Internal Width" at bounding box center [798, 277] width 124 height 18
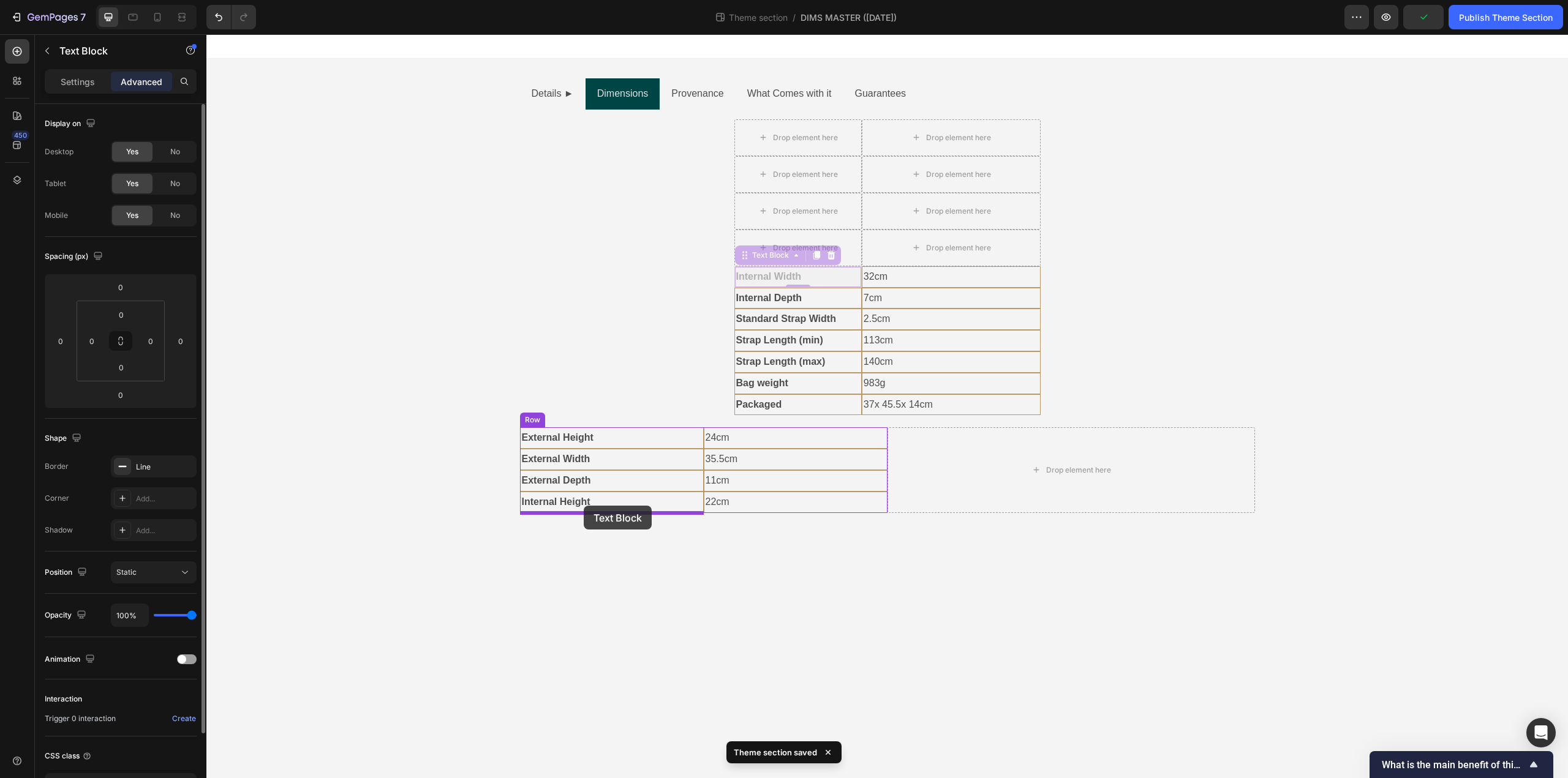
drag, startPoint x: 747, startPoint y: 254, endPoint x: 584, endPoint y: 506, distance: 300.1
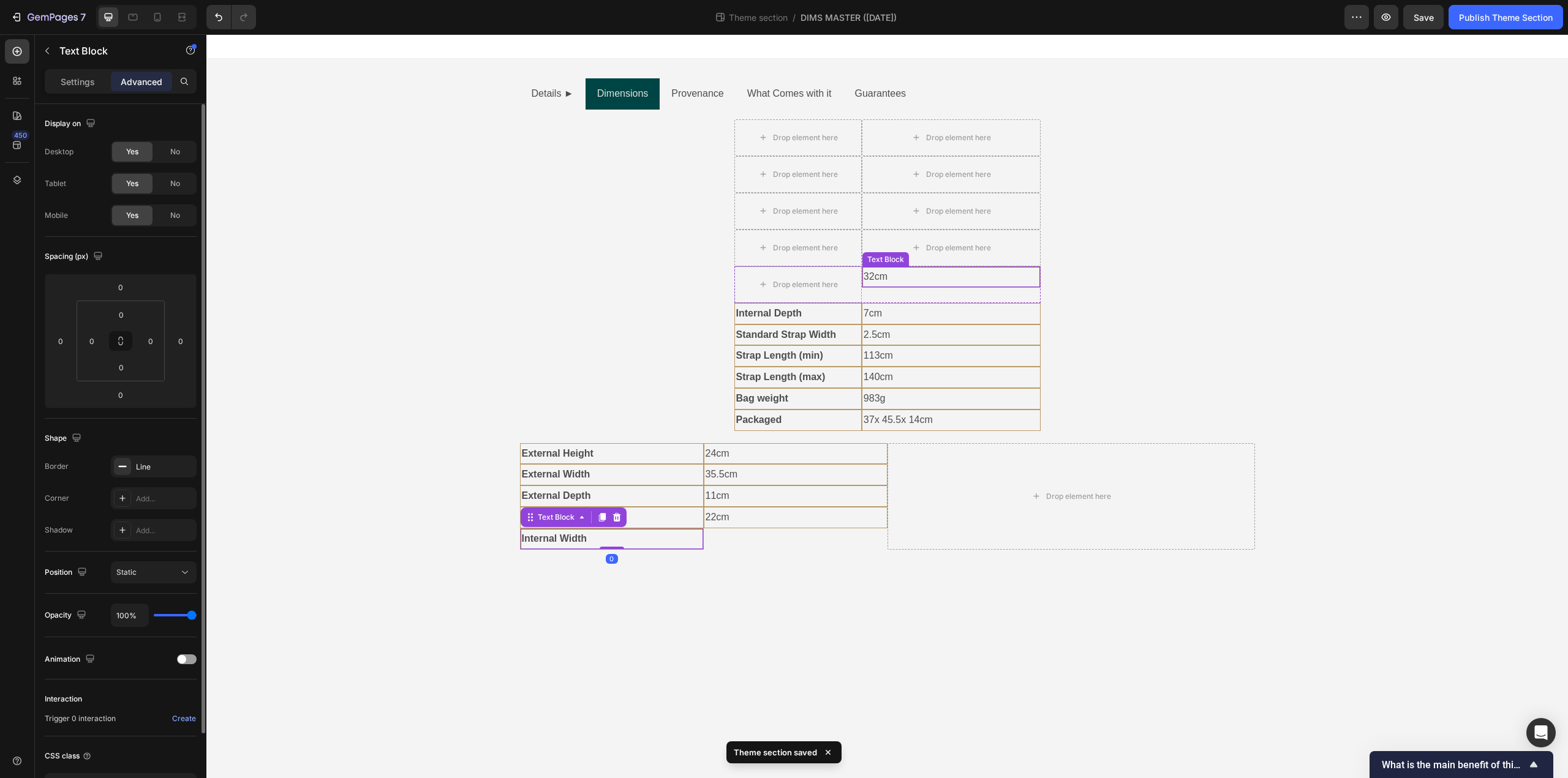
click at [876, 281] on p "32cm" at bounding box center [950, 277] width 175 height 18
drag, startPoint x: 870, startPoint y: 255, endPoint x: 727, endPoint y: 523, distance: 303.8
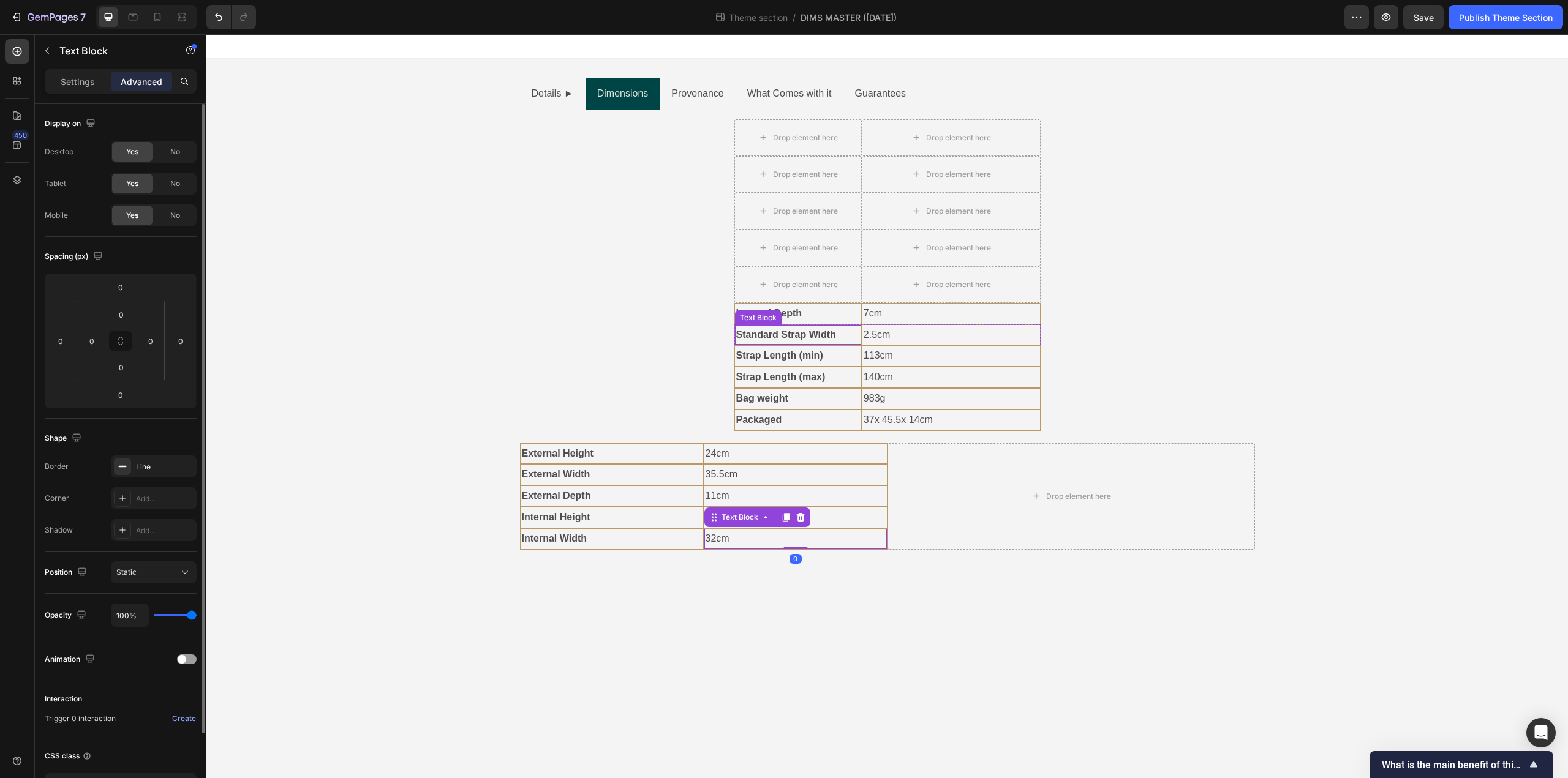
click at [769, 319] on div "Text Block" at bounding box center [758, 318] width 42 height 11
click at [812, 347] on p "Strap Length (min)" at bounding box center [798, 356] width 124 height 18
click at [818, 311] on p "Internal Depth" at bounding box center [798, 313] width 124 height 18
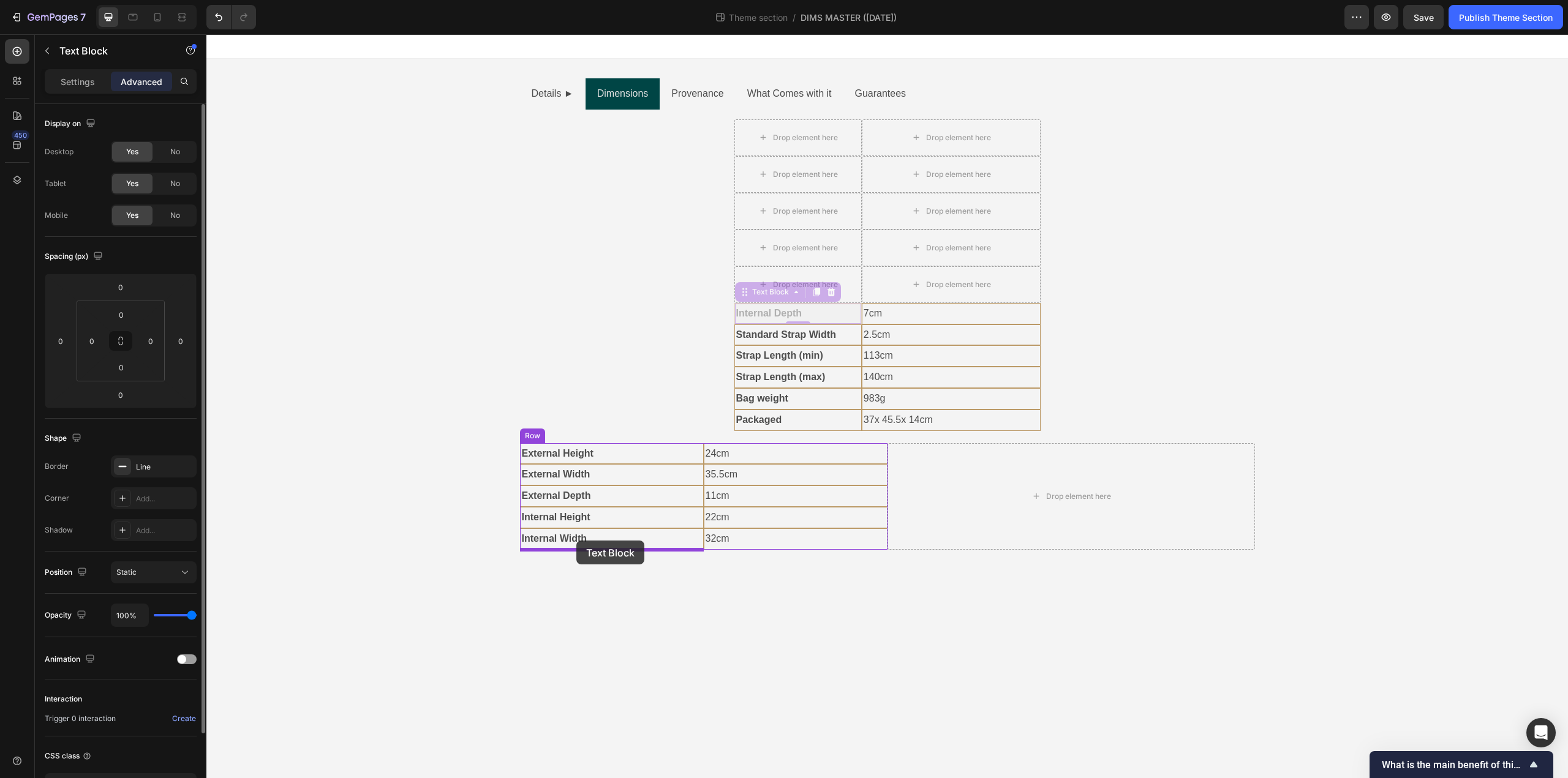
drag, startPoint x: 744, startPoint y: 290, endPoint x: 576, endPoint y: 540, distance: 301.2
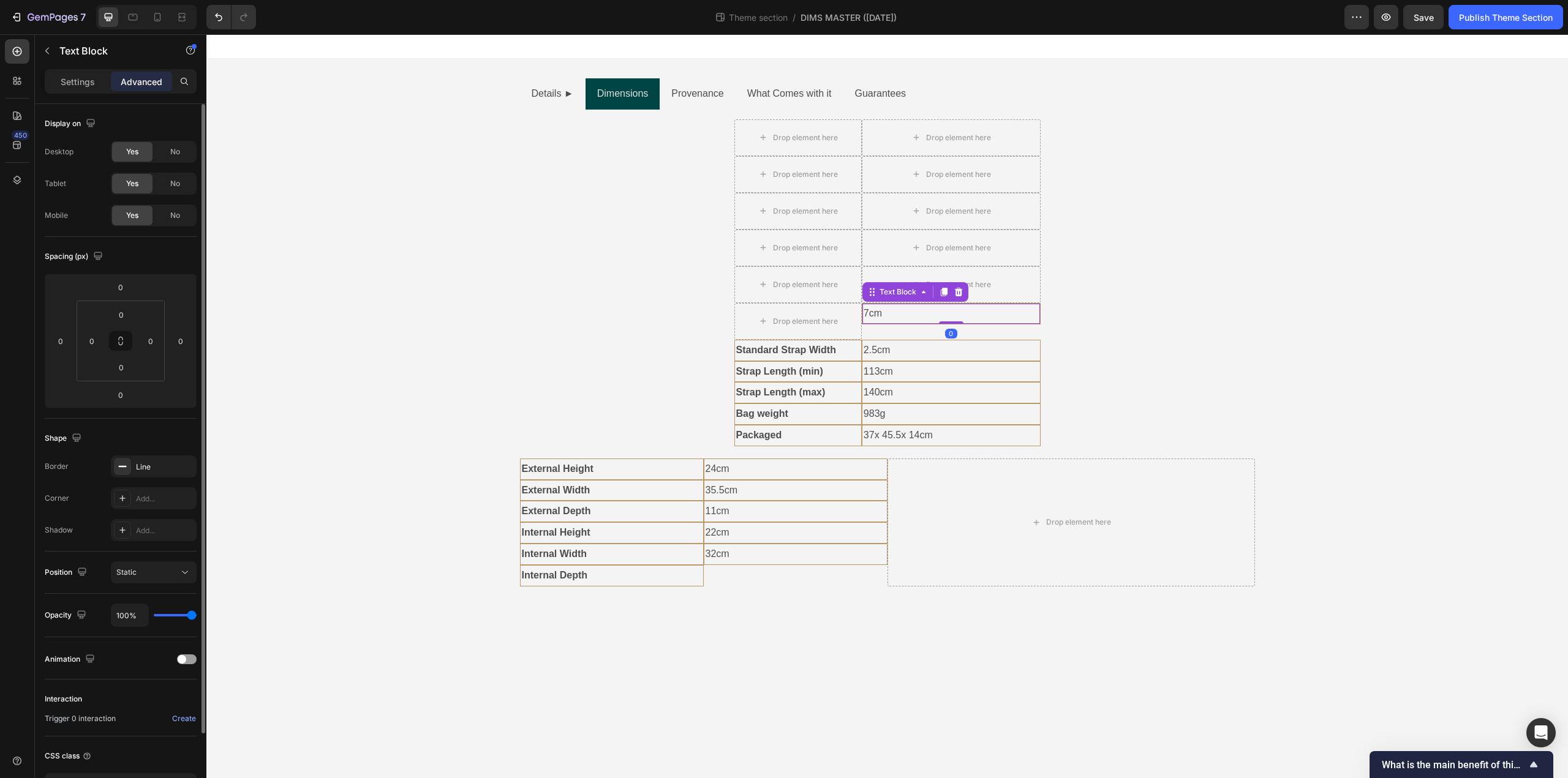
click at [895, 312] on p "7cm" at bounding box center [950, 313] width 175 height 18
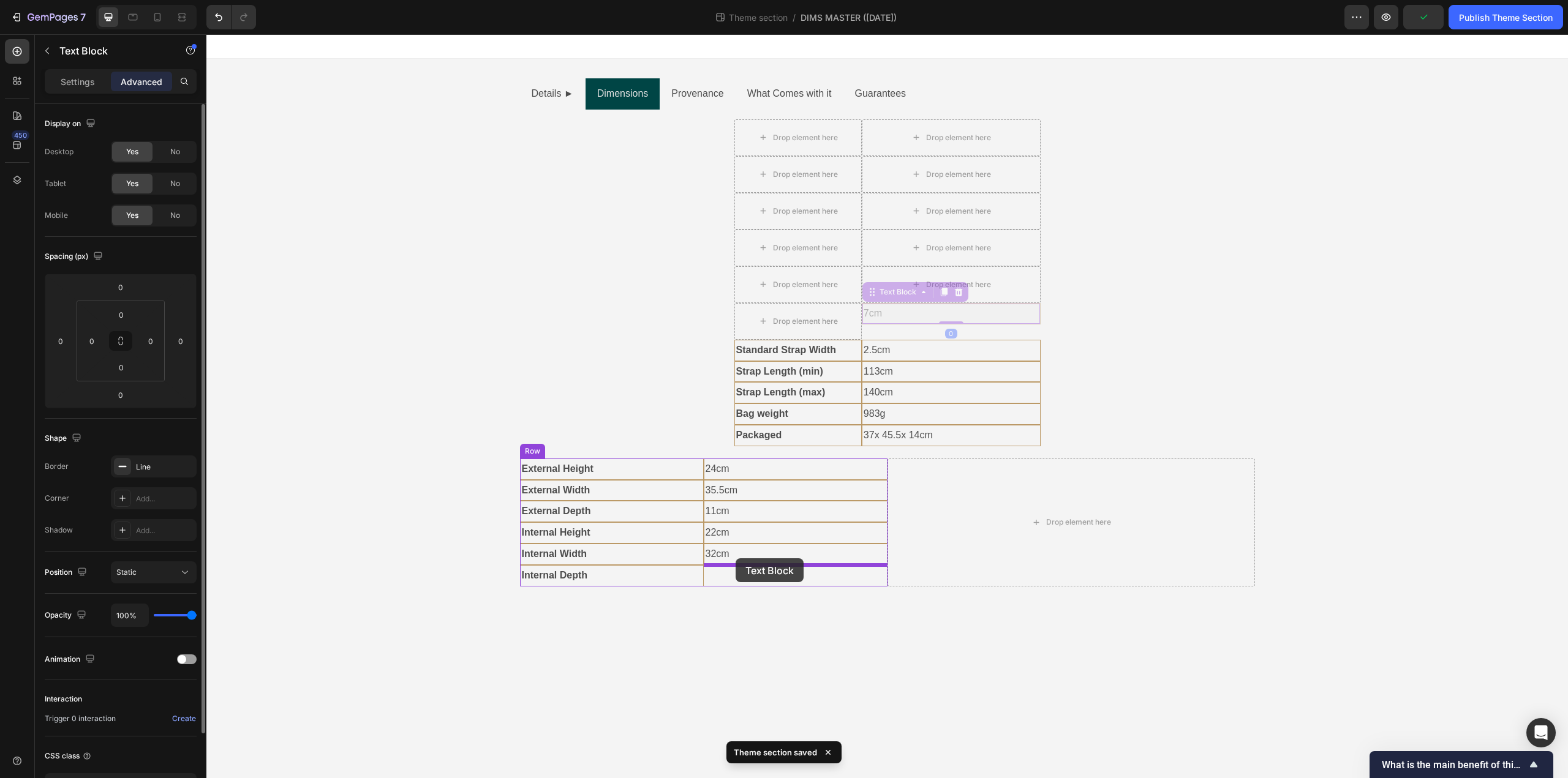
drag, startPoint x: 872, startPoint y: 293, endPoint x: 736, endPoint y: 558, distance: 297.9
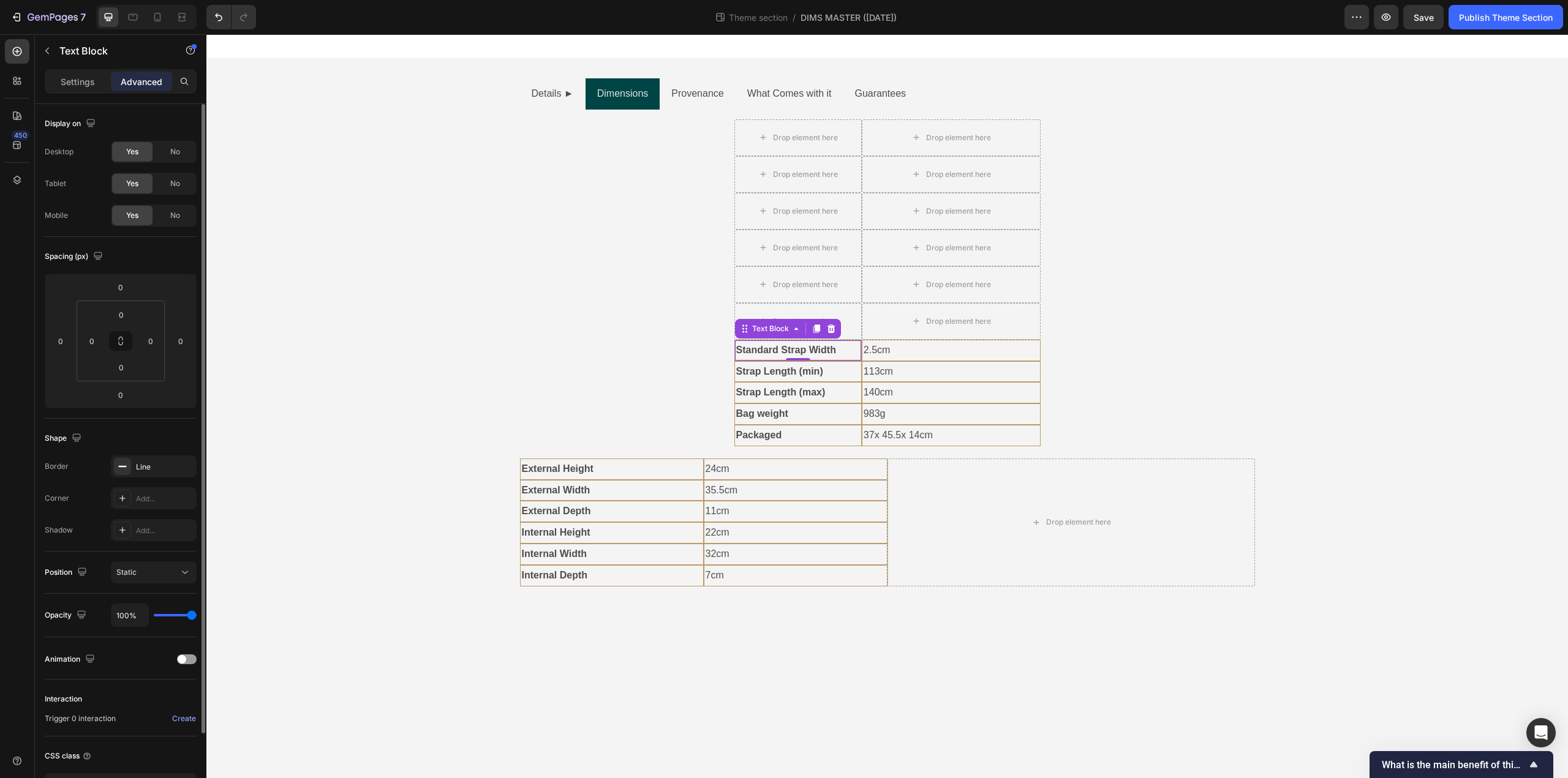
click at [806, 351] on strong "Standard Strap Width" at bounding box center [786, 350] width 100 height 11
drag, startPoint x: 744, startPoint y: 328, endPoint x: 571, endPoint y: 579, distance: 304.8
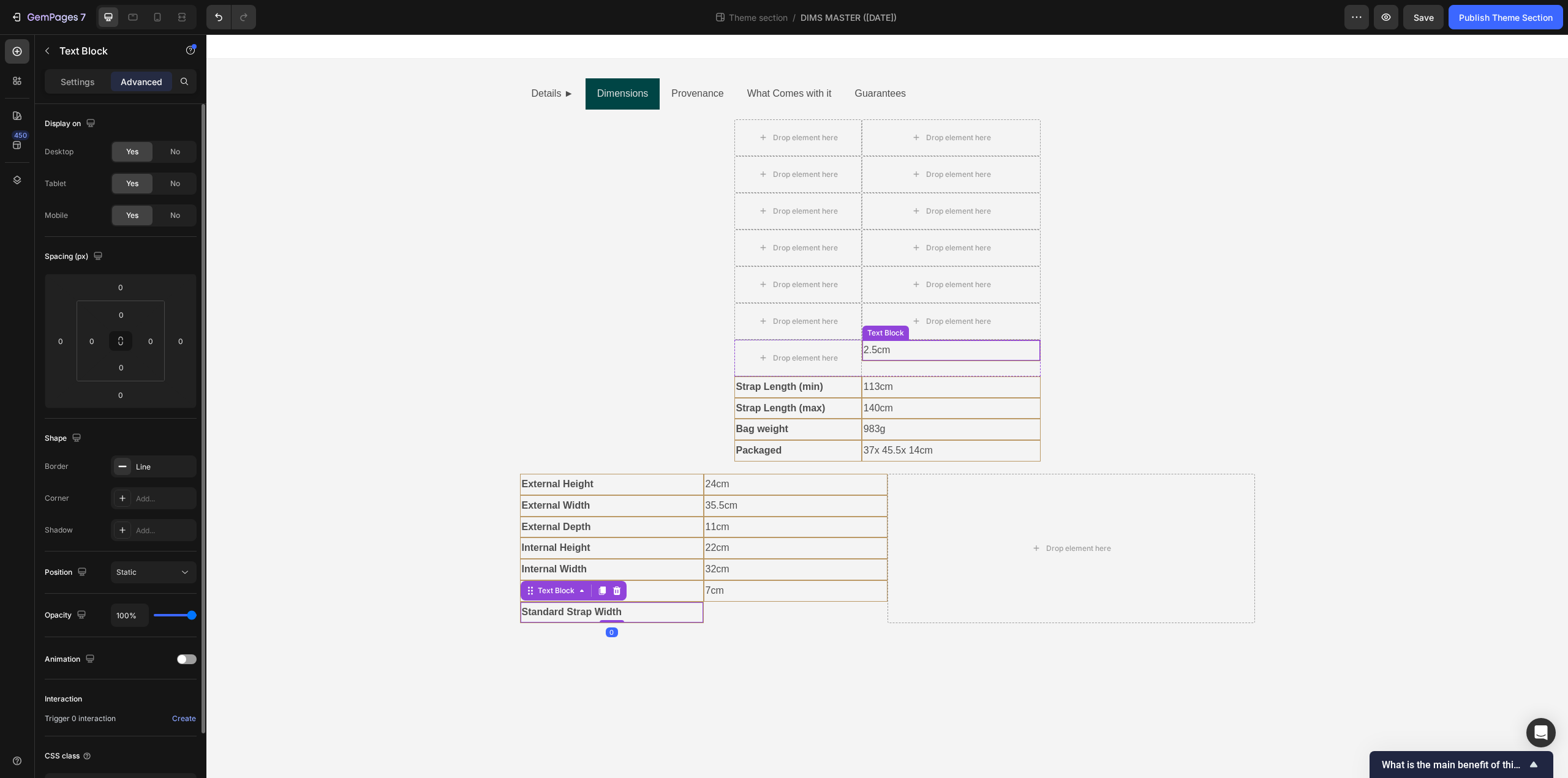
click at [901, 350] on p "2.5cm" at bounding box center [950, 351] width 175 height 18
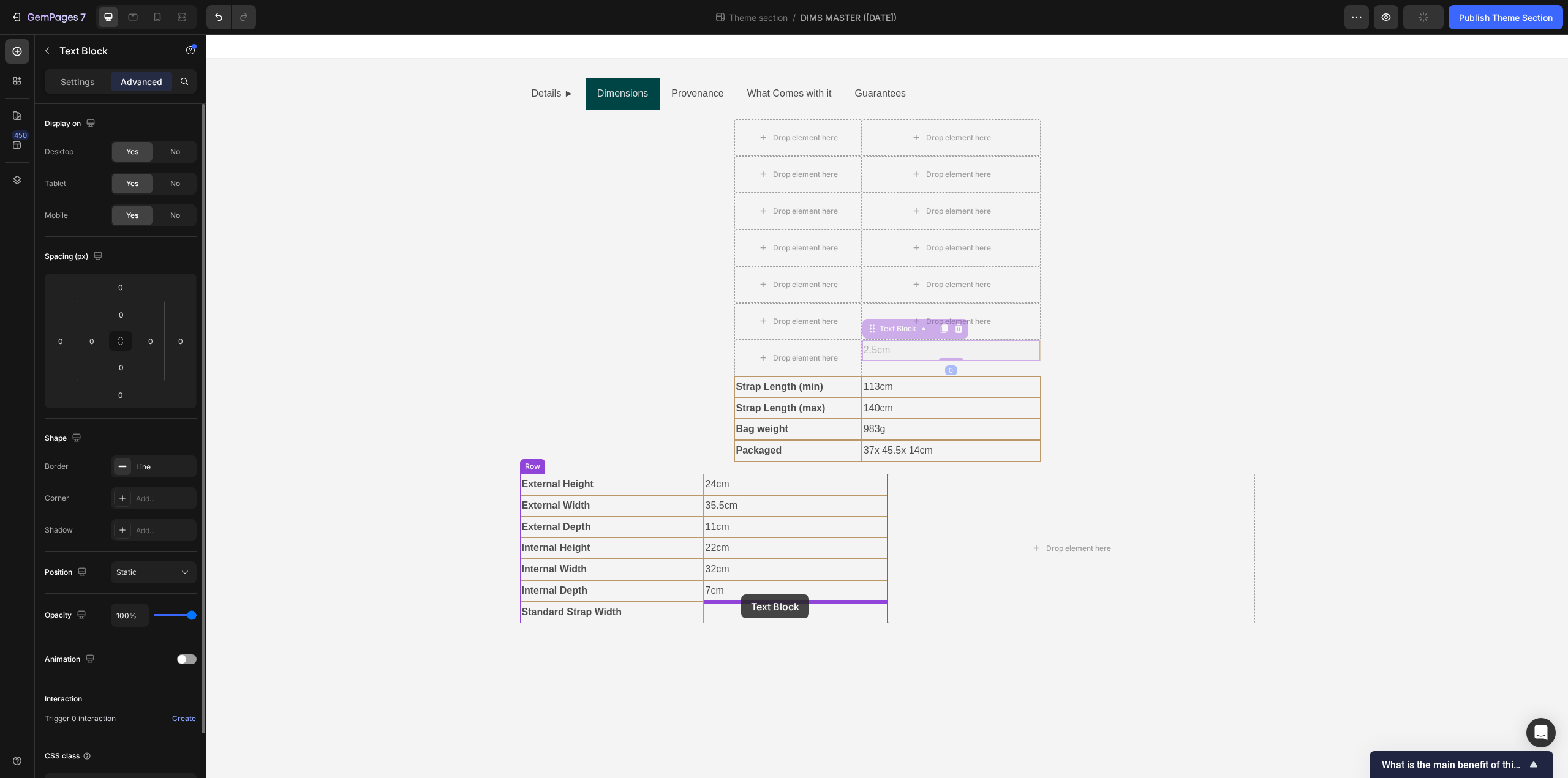
drag, startPoint x: 870, startPoint y: 332, endPoint x: 740, endPoint y: 595, distance: 293.4
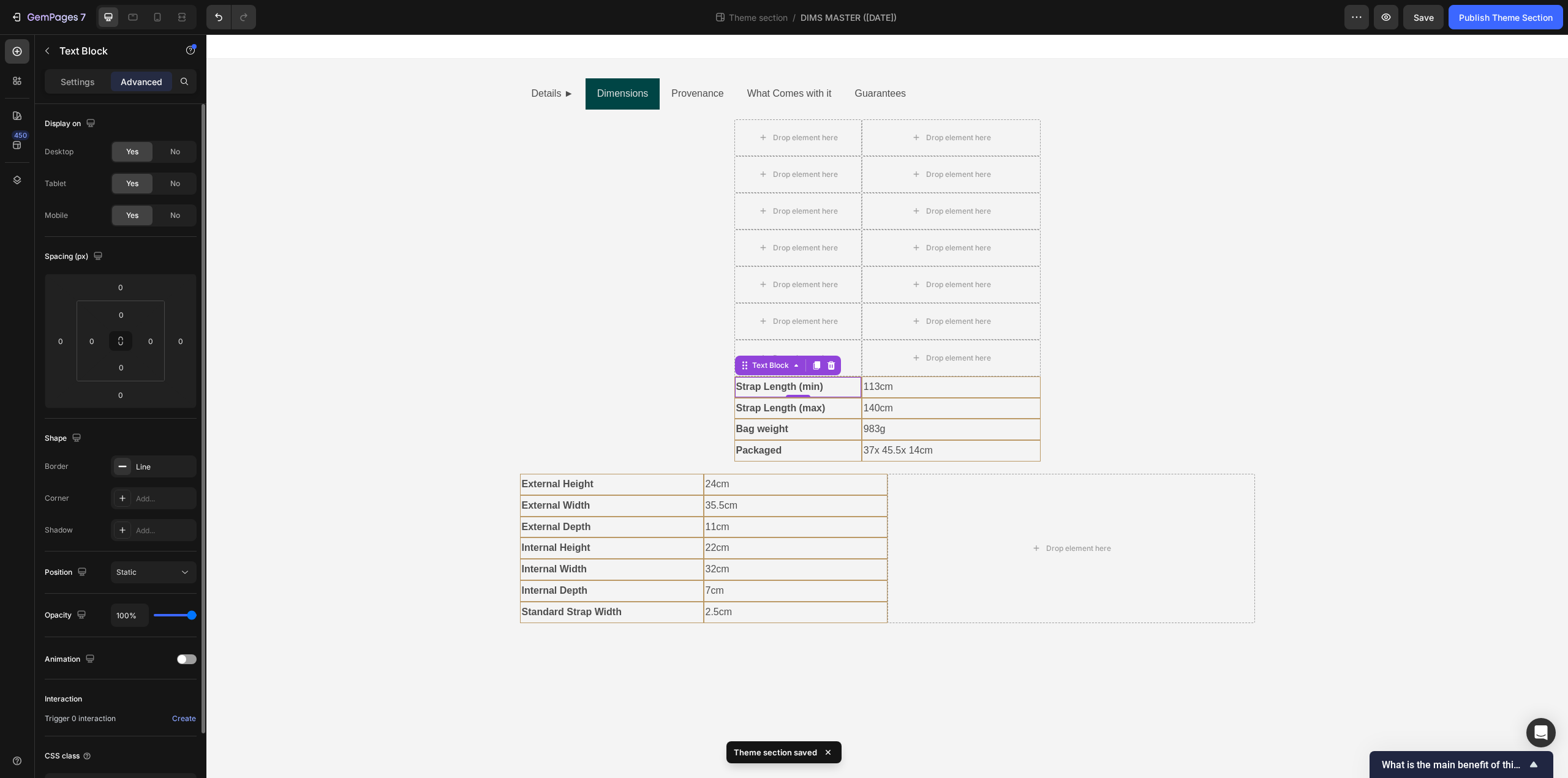
click at [787, 390] on strong "Strap Length (min)" at bounding box center [780, 386] width 87 height 11
drag, startPoint x: 744, startPoint y: 365, endPoint x: 630, endPoint y: 622, distance: 281.1
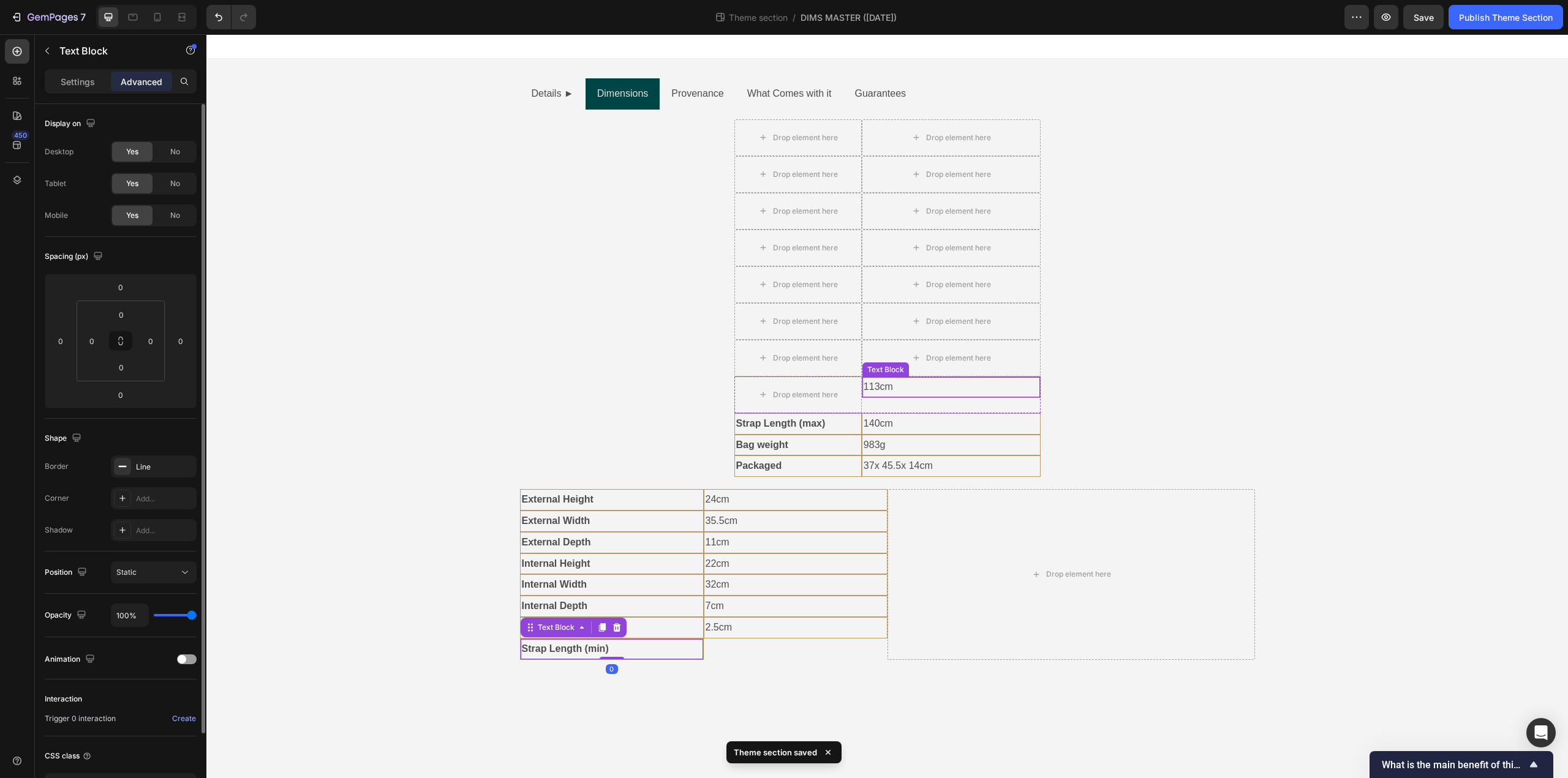
click at [875, 388] on p "113cm" at bounding box center [950, 387] width 175 height 18
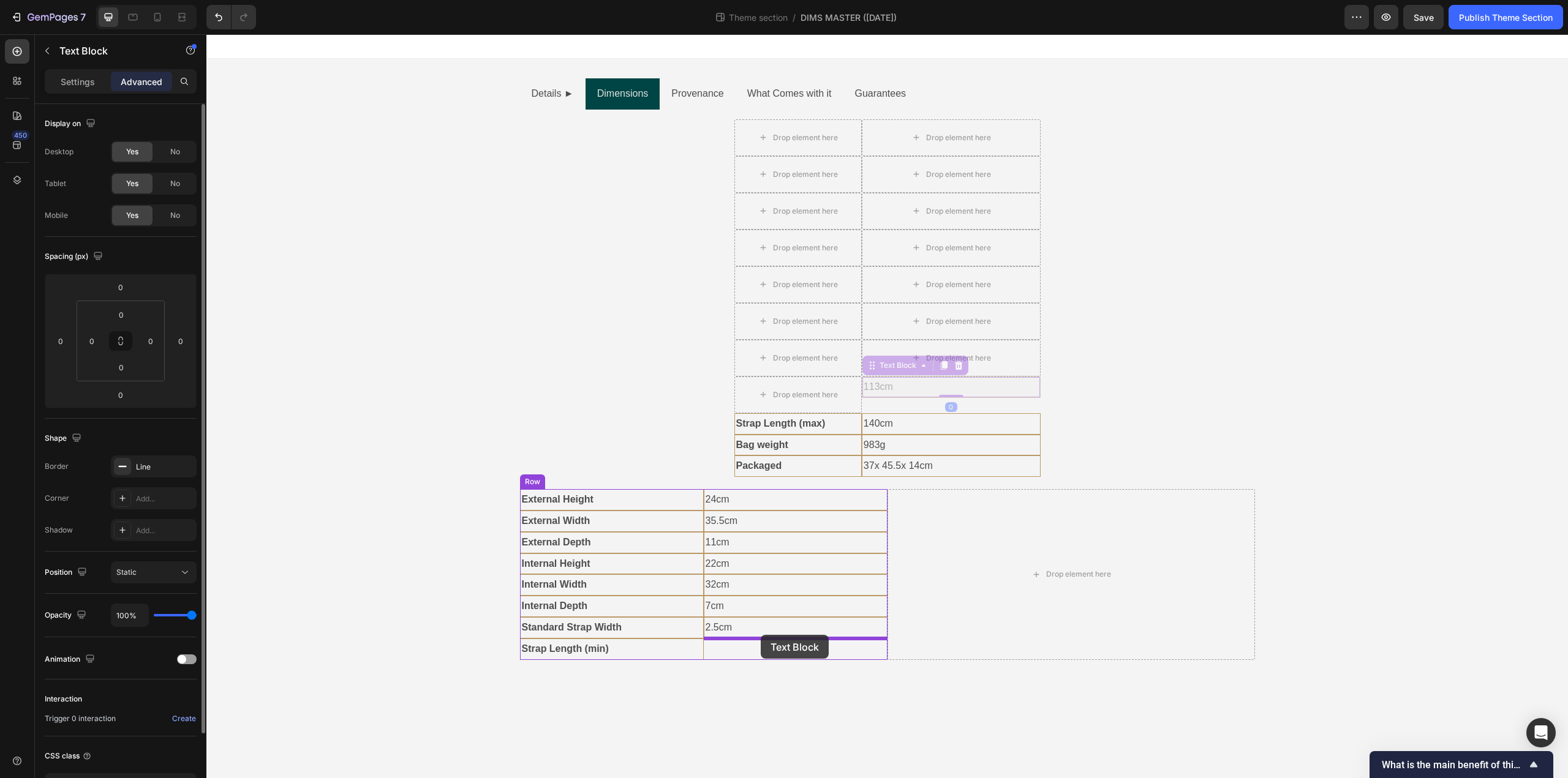
drag, startPoint x: 871, startPoint y: 370, endPoint x: 761, endPoint y: 635, distance: 286.9
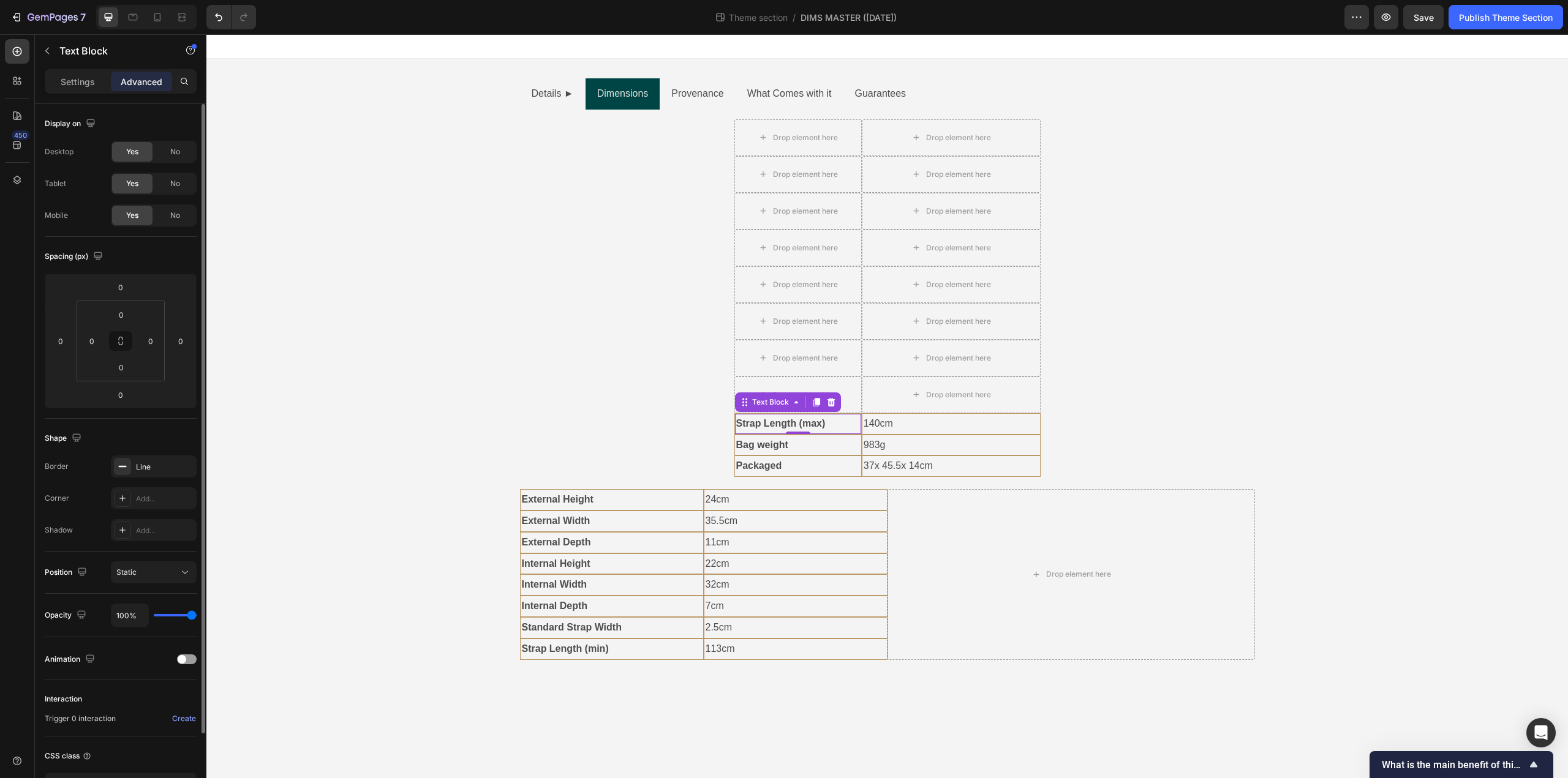
click at [780, 425] on strong "Strap Length (max)" at bounding box center [781, 423] width 90 height 11
drag, startPoint x: 744, startPoint y: 401, endPoint x: 613, endPoint y: 658, distance: 288.5
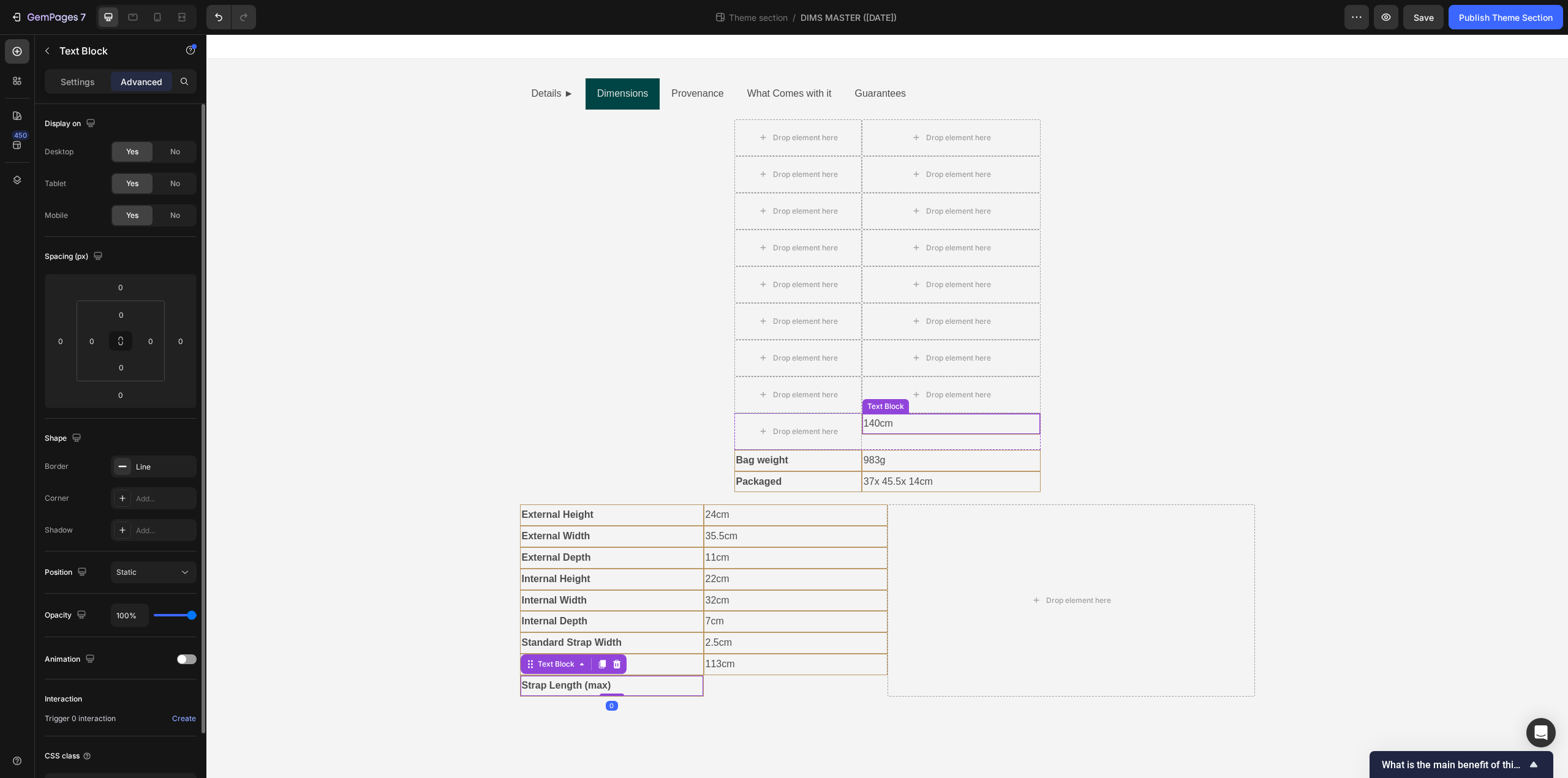
click at [895, 424] on p "140cm" at bounding box center [950, 424] width 175 height 18
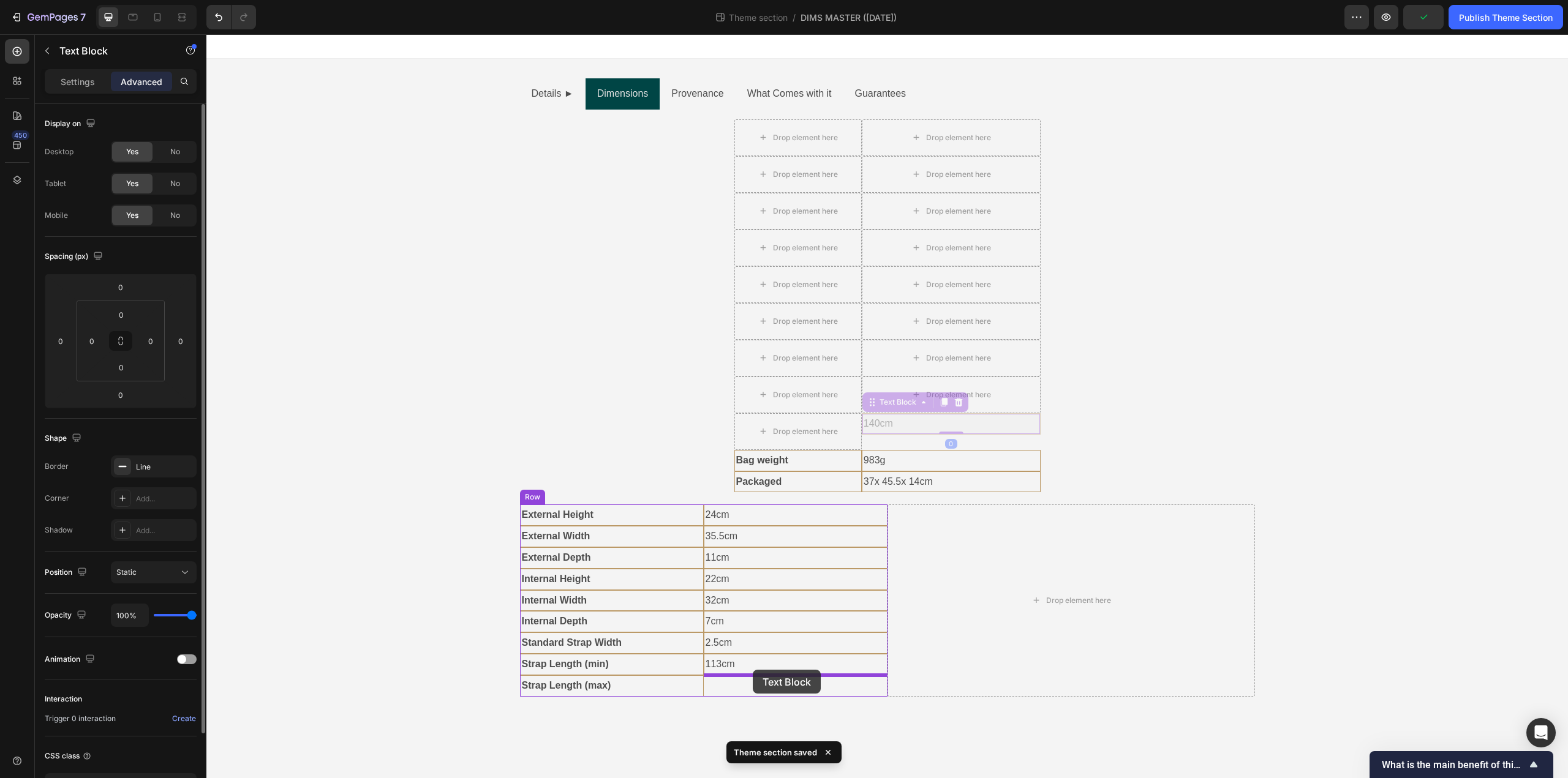
drag, startPoint x: 876, startPoint y: 404, endPoint x: 752, endPoint y: 669, distance: 292.6
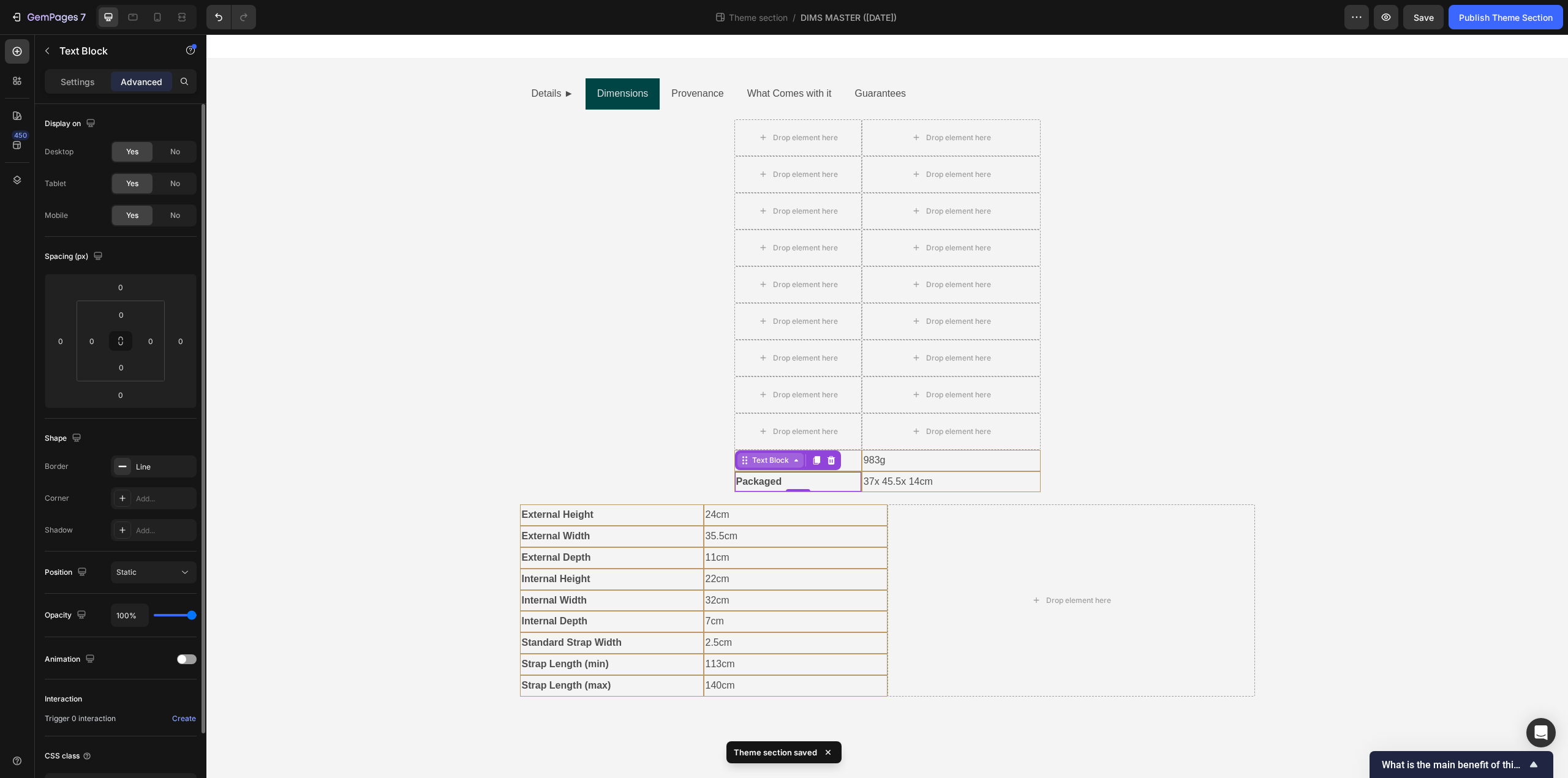
click at [775, 465] on div "Text Block" at bounding box center [771, 460] width 42 height 11
click at [798, 507] on p "24cm" at bounding box center [795, 515] width 180 height 18
click at [811, 456] on p "Bag weight" at bounding box center [798, 460] width 124 height 18
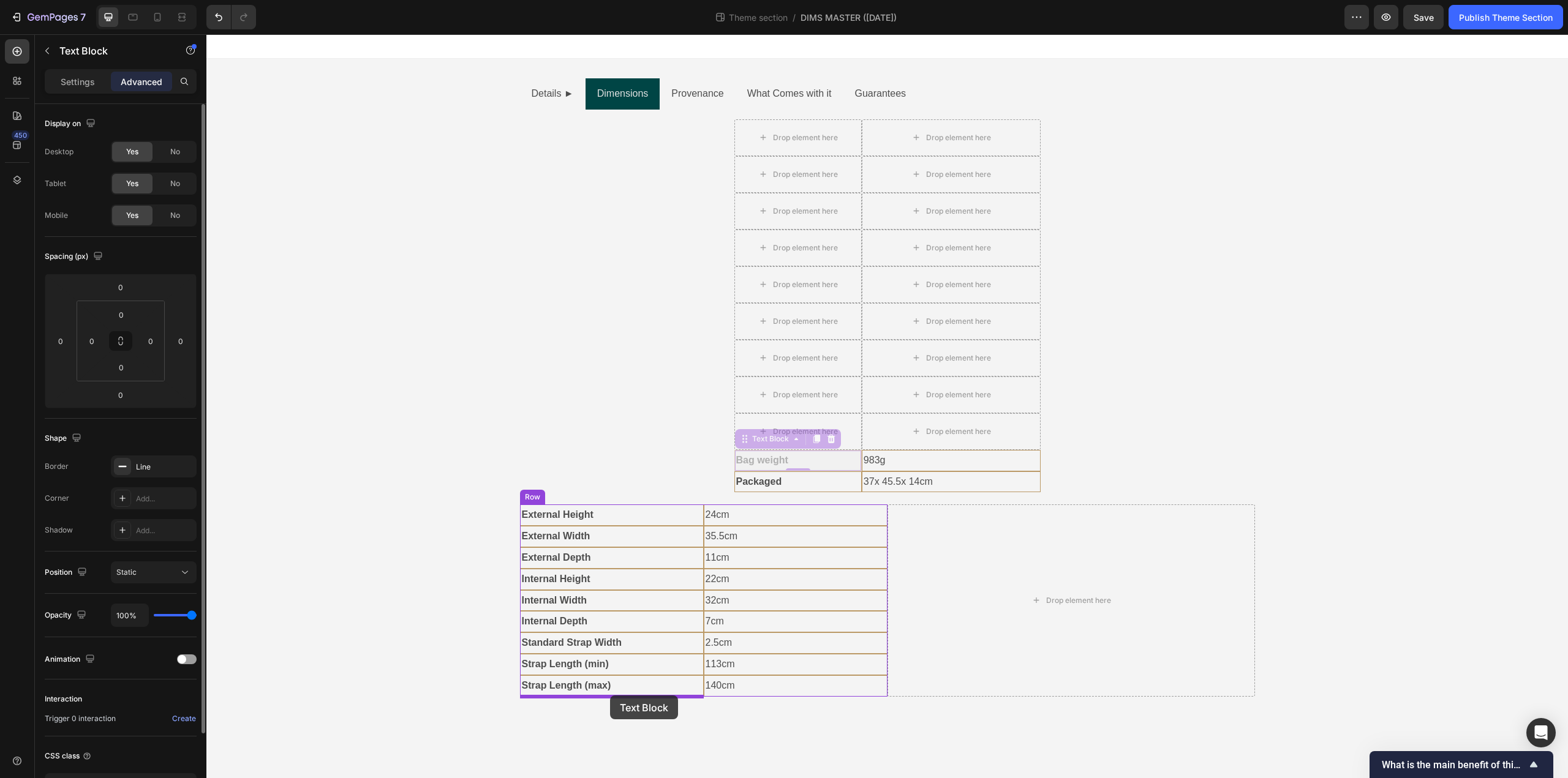
drag, startPoint x: 748, startPoint y: 439, endPoint x: 610, endPoint y: 696, distance: 291.7
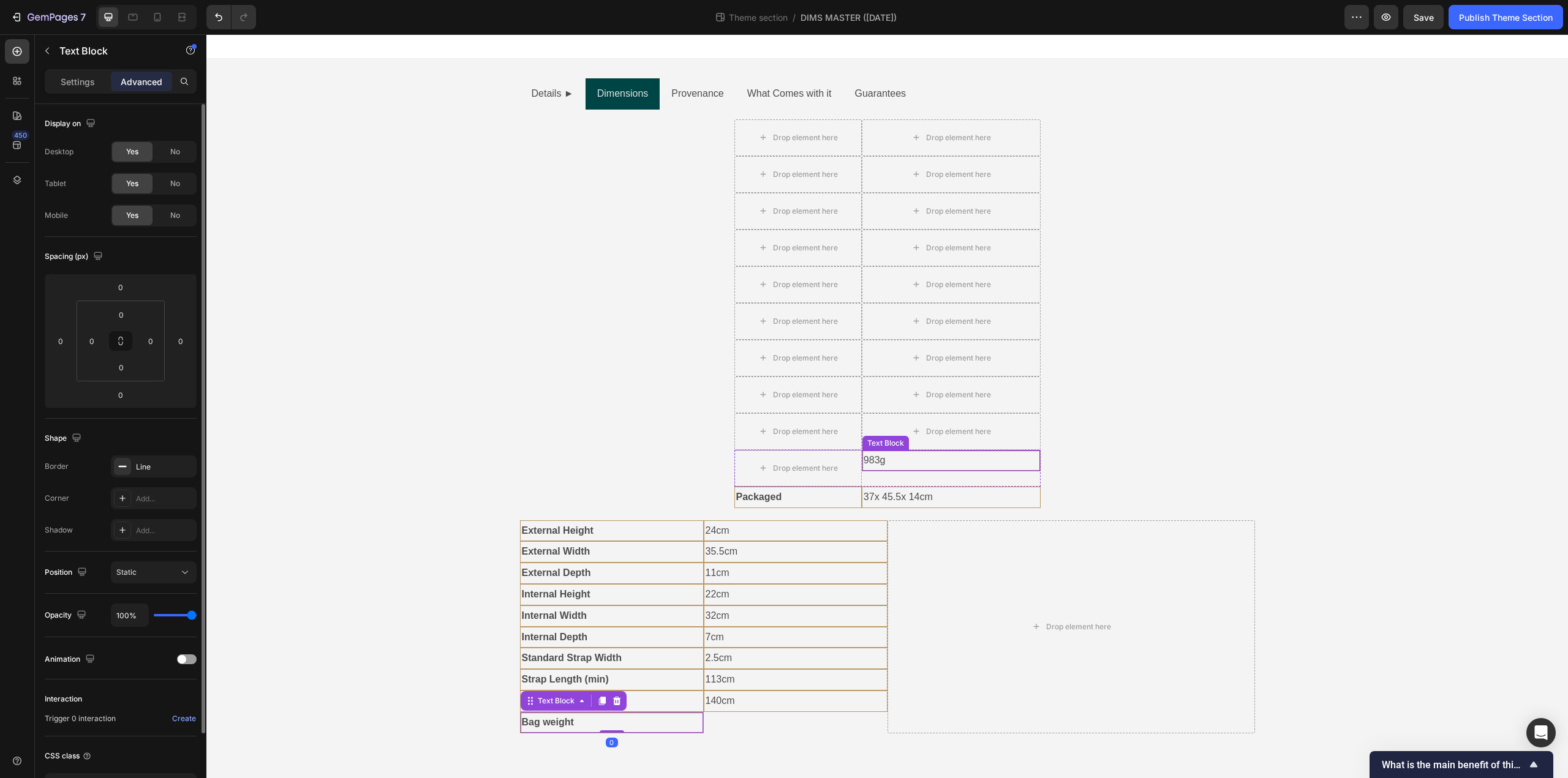
click at [909, 465] on p "983g" at bounding box center [950, 460] width 175 height 18
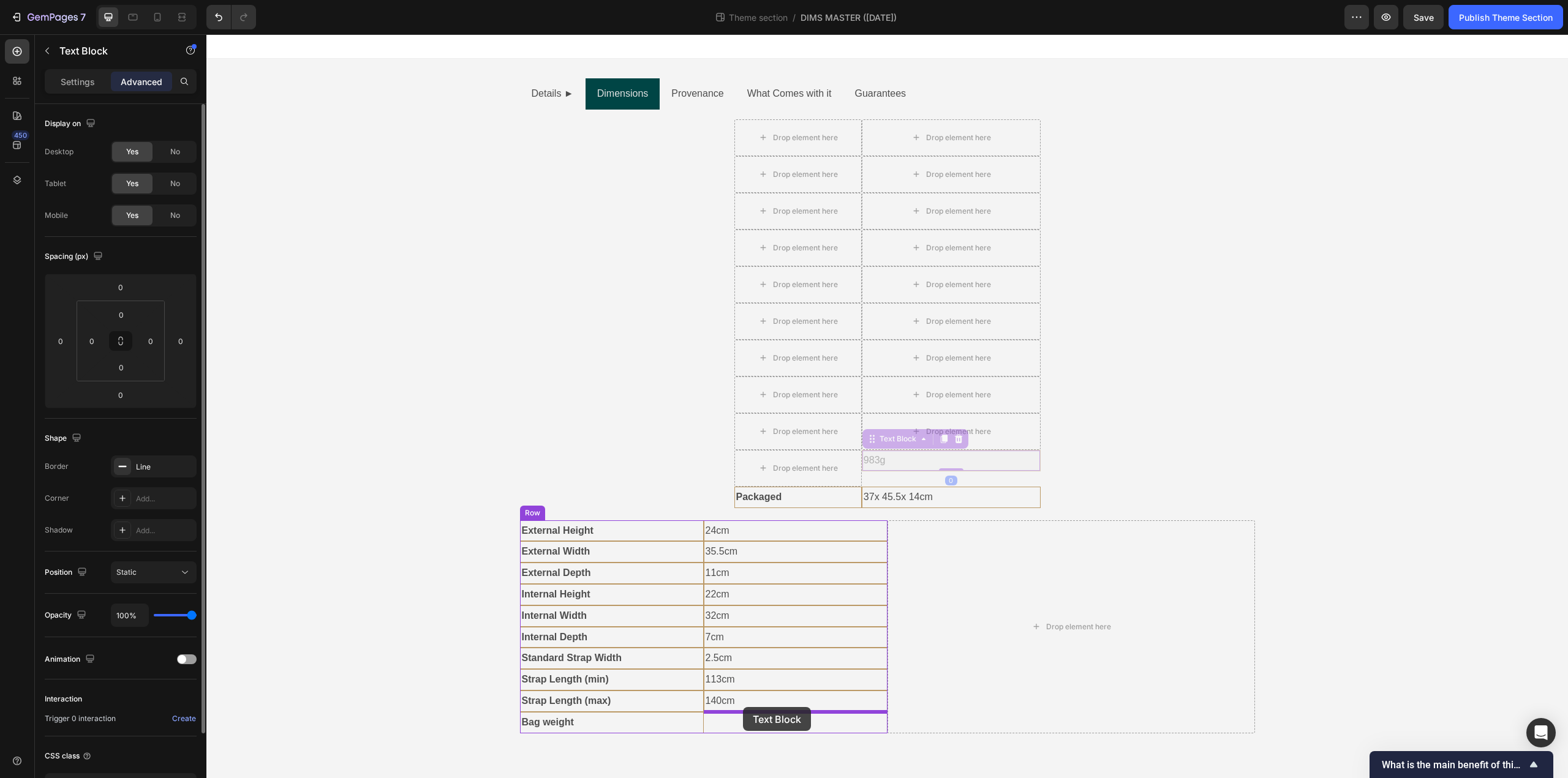
drag, startPoint x: 870, startPoint y: 459, endPoint x: 743, endPoint y: 707, distance: 278.6
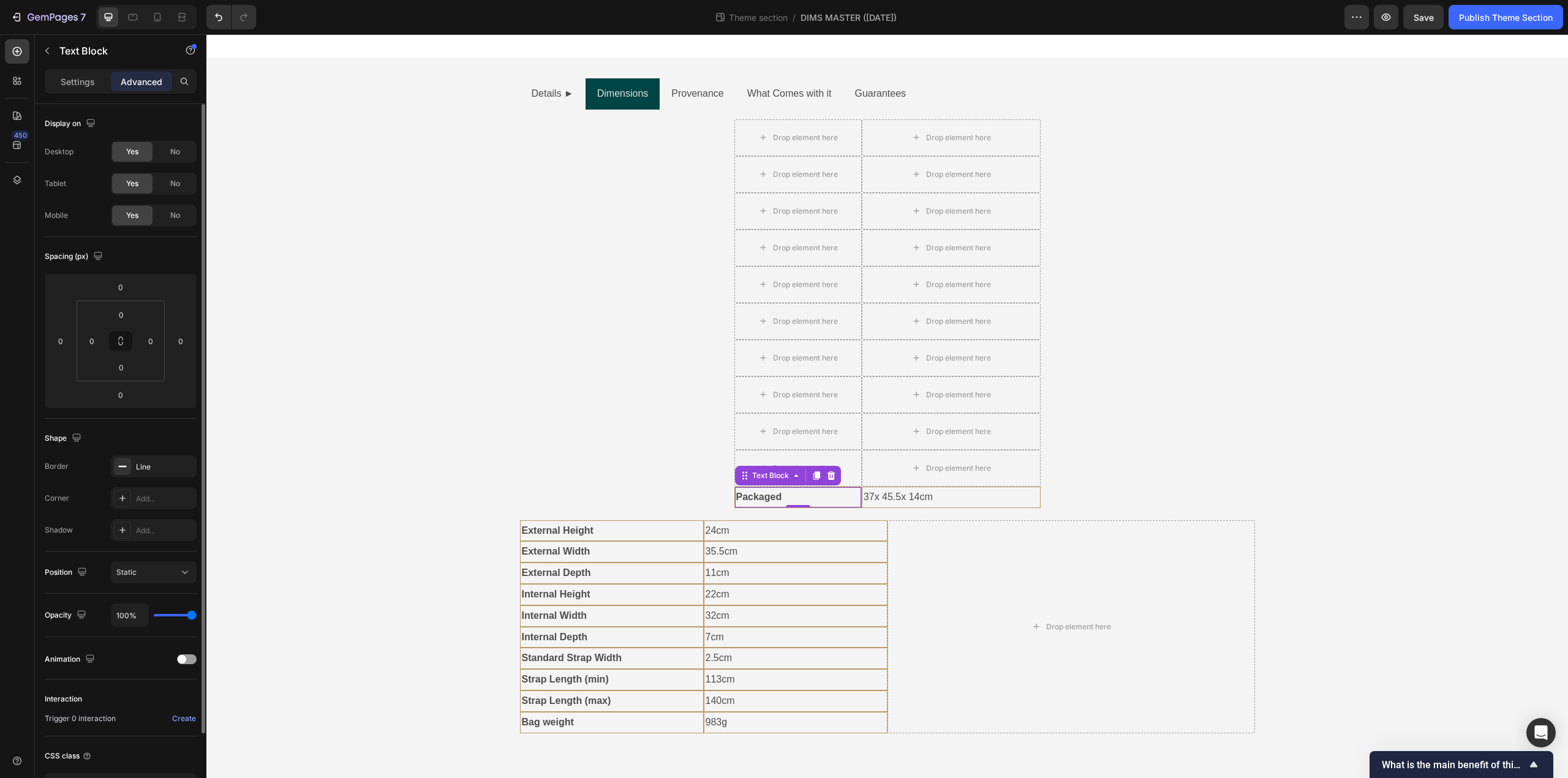
click at [816, 494] on p "Packaged" at bounding box center [798, 498] width 124 height 18
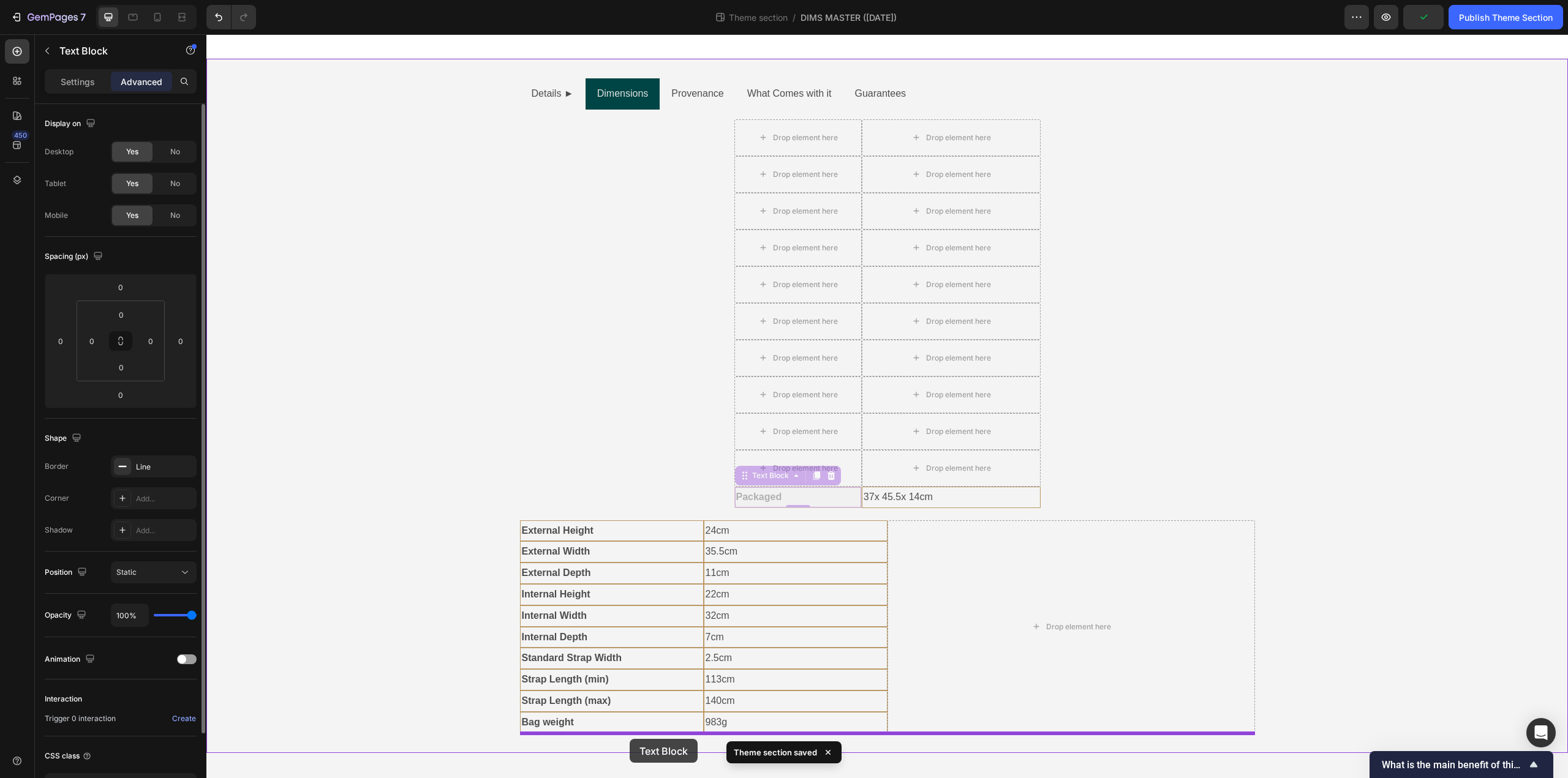
drag, startPoint x: 749, startPoint y: 478, endPoint x: 630, endPoint y: 739, distance: 286.8
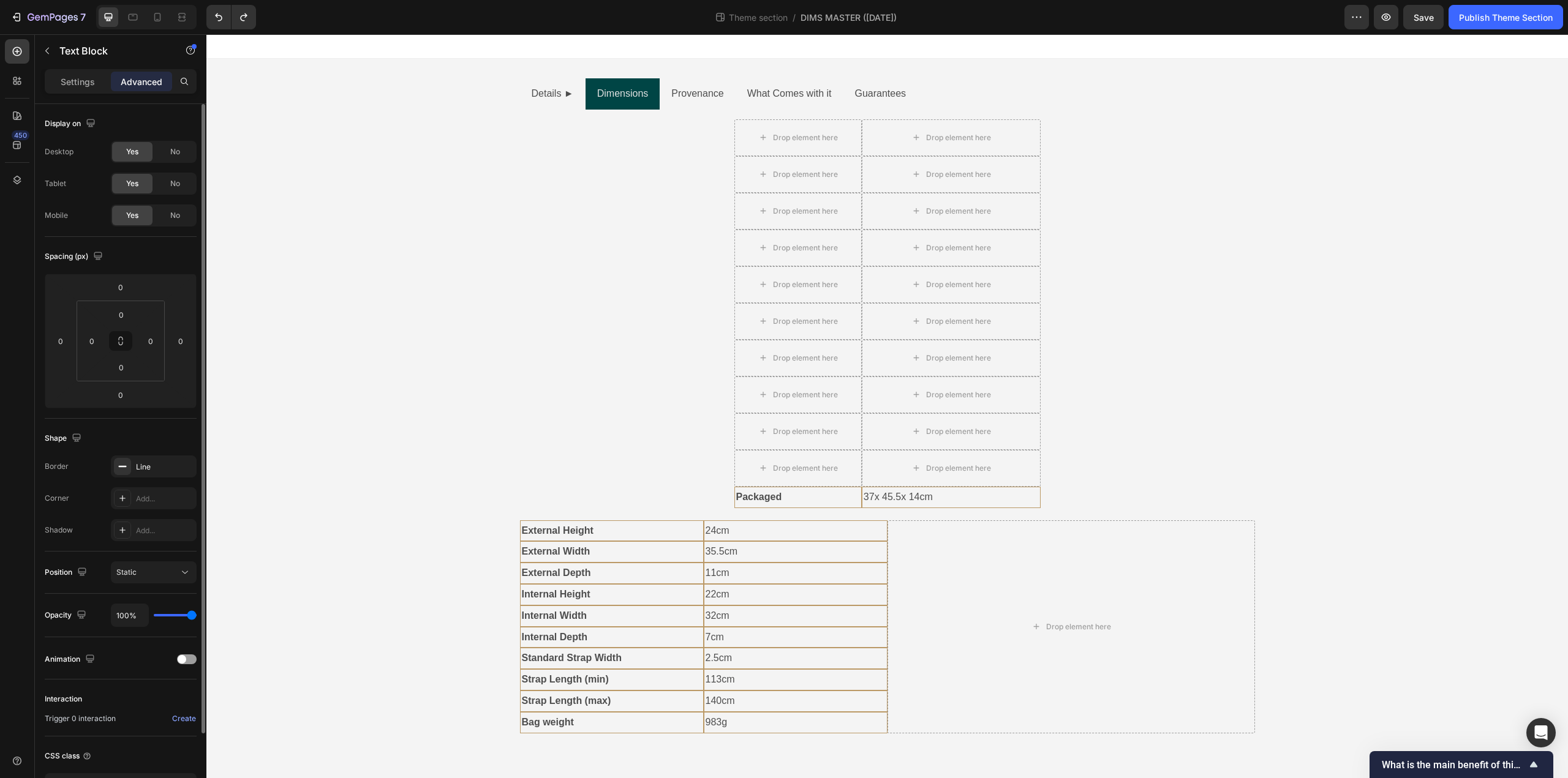
click at [803, 495] on p "Packaged" at bounding box center [798, 498] width 124 height 18
click at [1021, 495] on p "37x 45.5x 14cm" at bounding box center [950, 498] width 175 height 18
click at [835, 494] on p "Packaged" at bounding box center [798, 498] width 124 height 18
drag, startPoint x: 743, startPoint y: 477, endPoint x: 567, endPoint y: 730, distance: 308.2
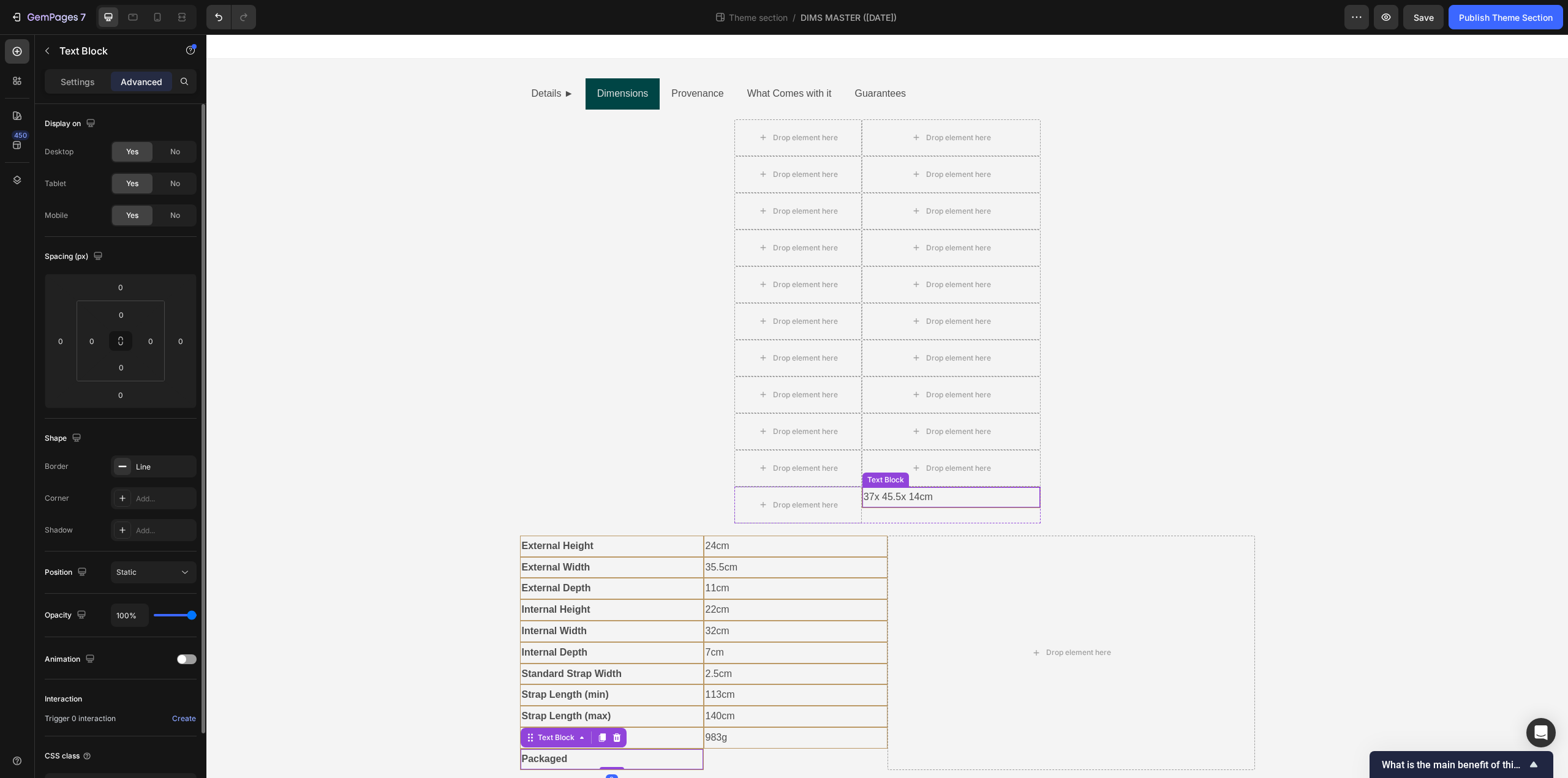
click at [899, 502] on p "37x 45.5x 14cm" at bounding box center [950, 498] width 175 height 18
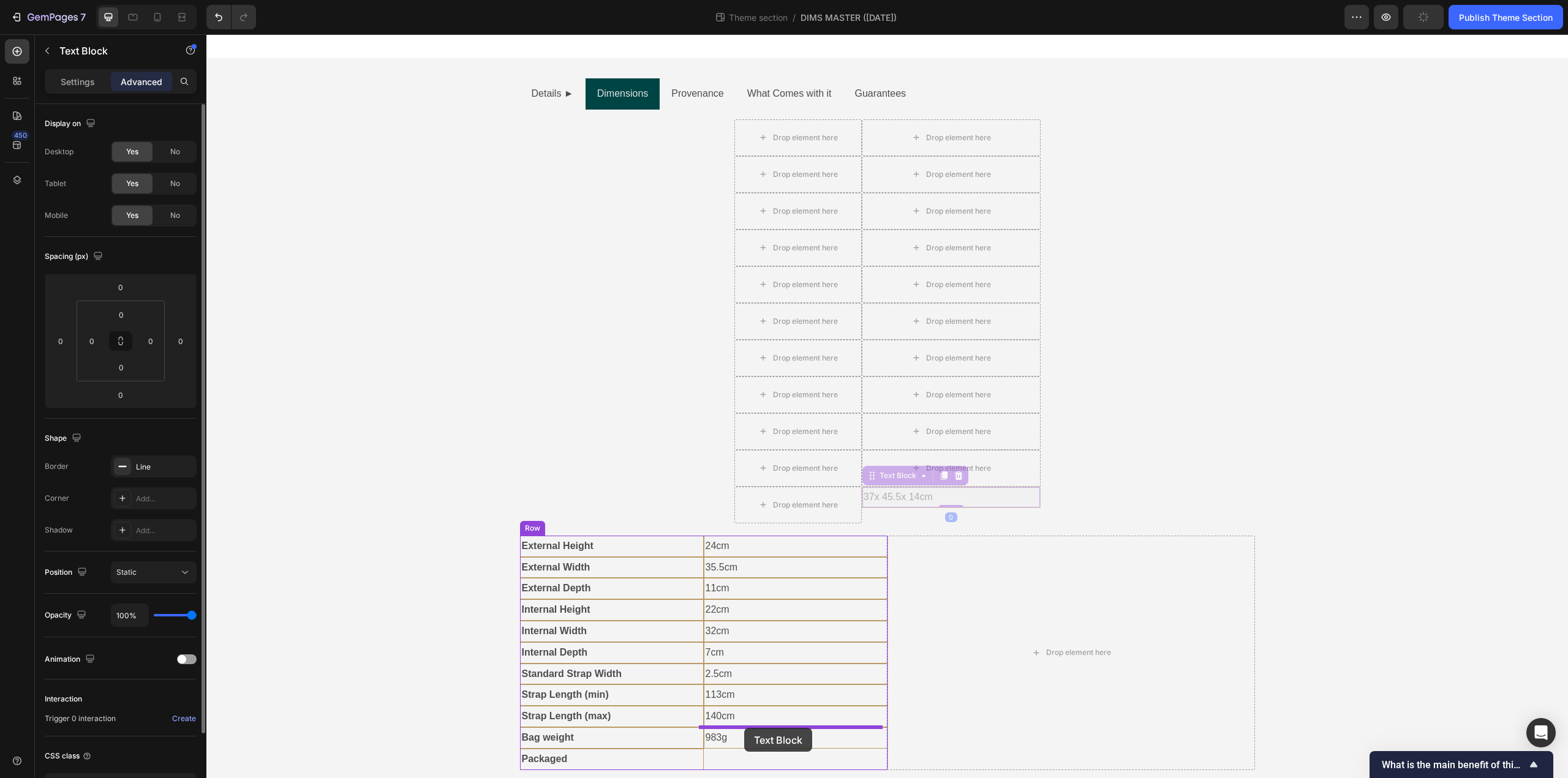
scroll to position [11, 0]
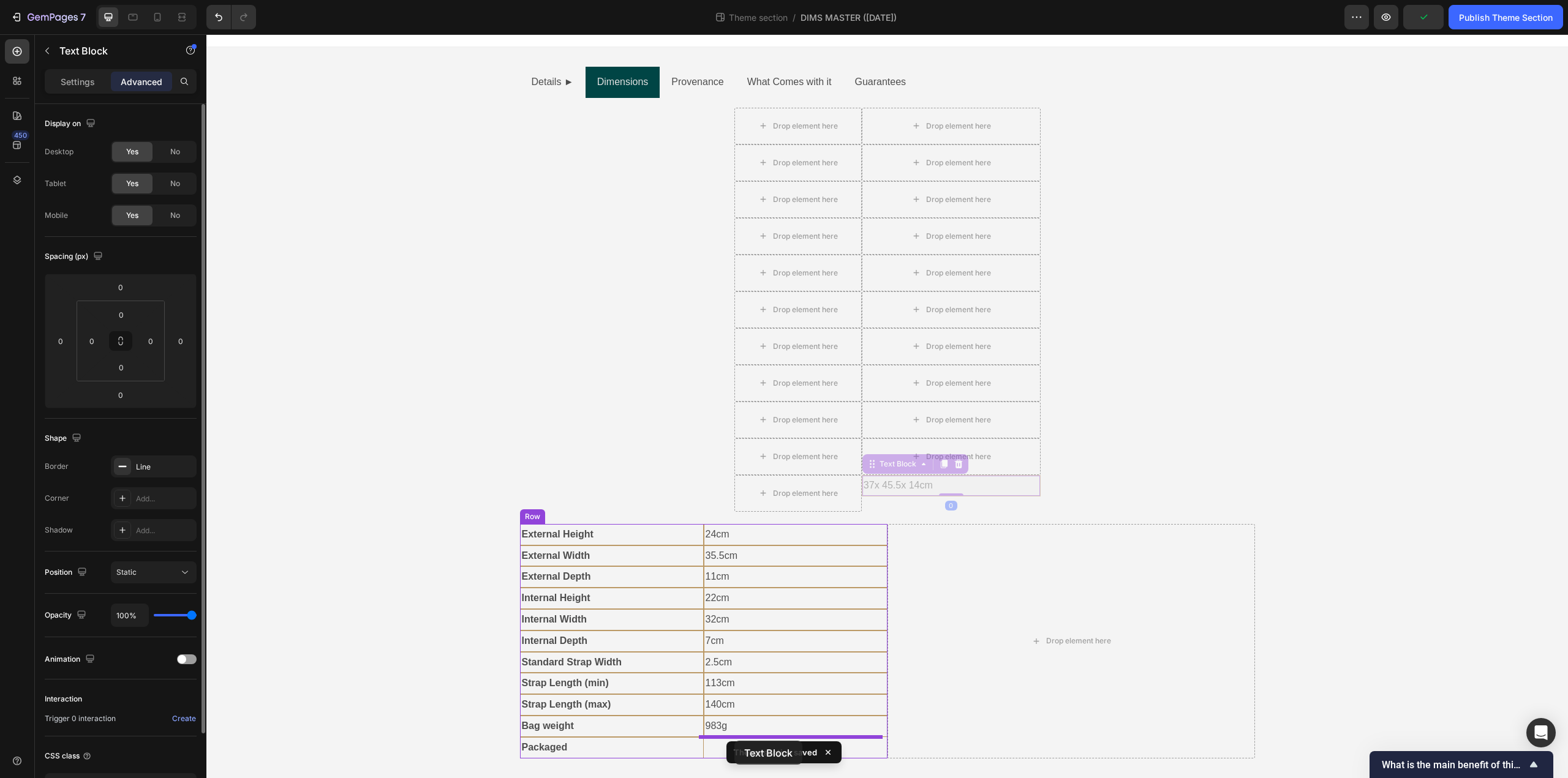
drag, startPoint x: 866, startPoint y: 477, endPoint x: 942, endPoint y: 775, distance: 307.5
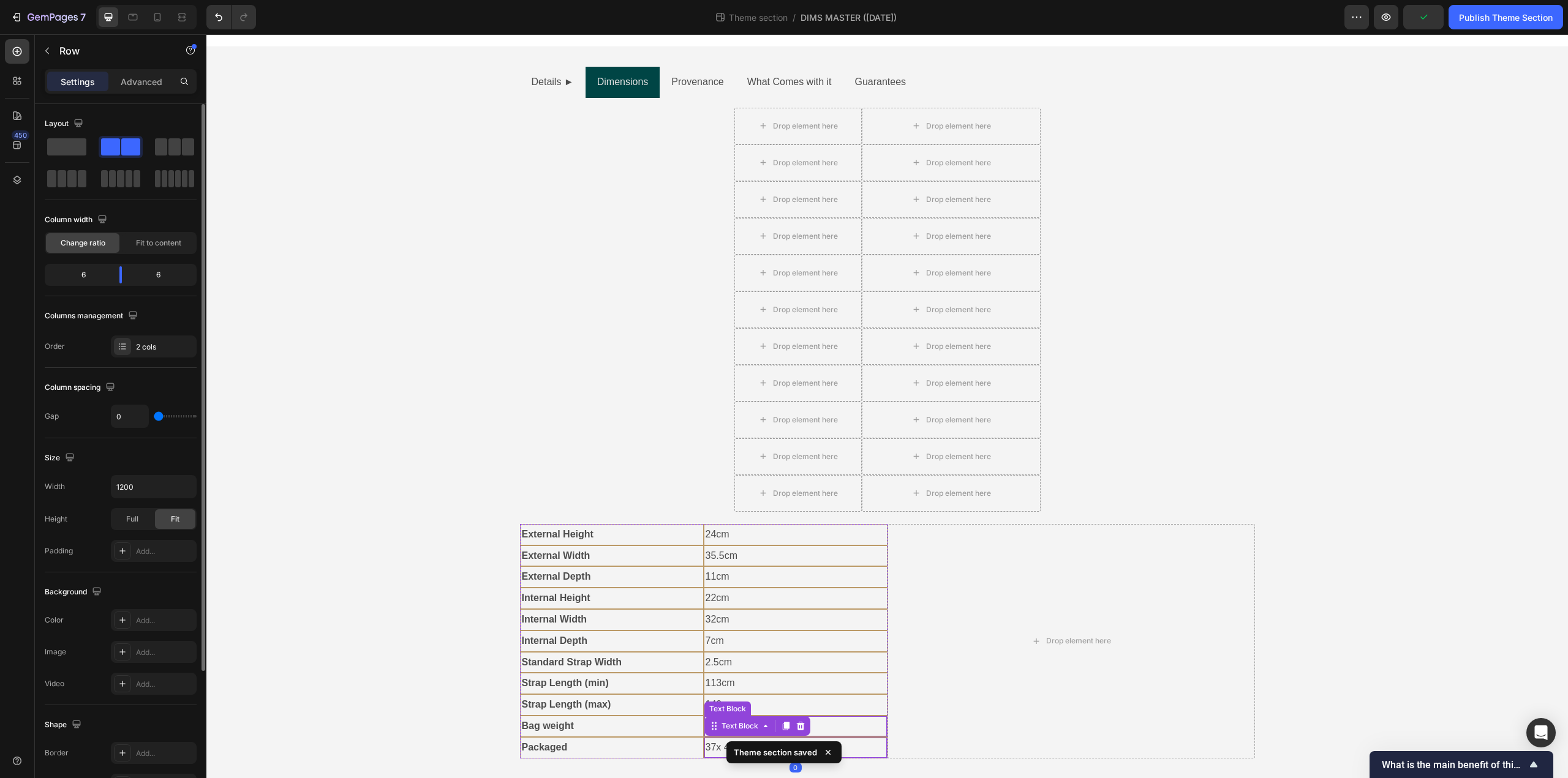
click at [1010, 671] on div "Drop element here" at bounding box center [1071, 641] width 368 height 234
click at [831, 128] on div "Drop element here" at bounding box center [805, 126] width 65 height 10
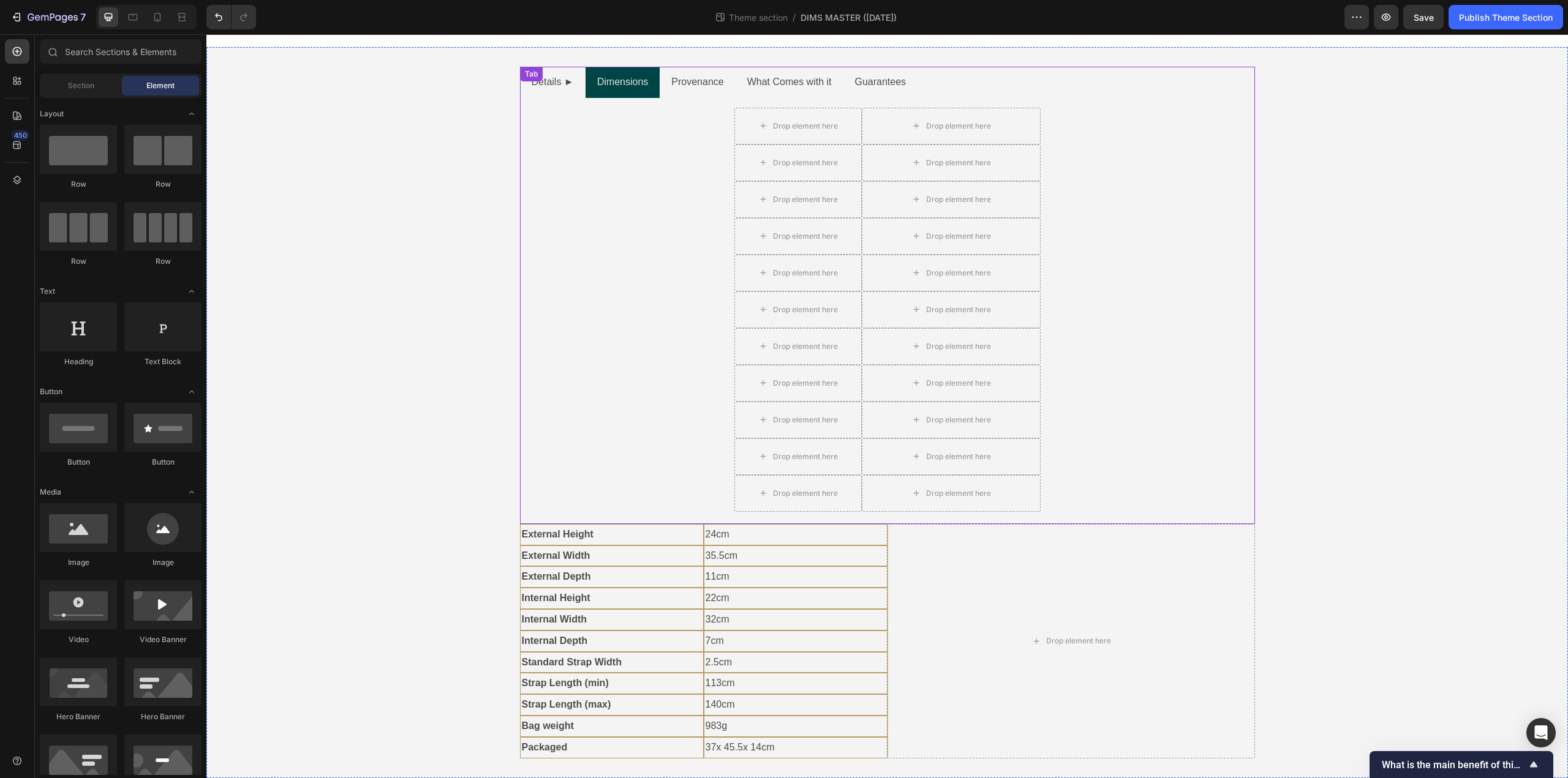
click at [713, 125] on div "Drop element here Drop element here Row Drop element here Drop element here Row…" at bounding box center [887, 310] width 715 height 406
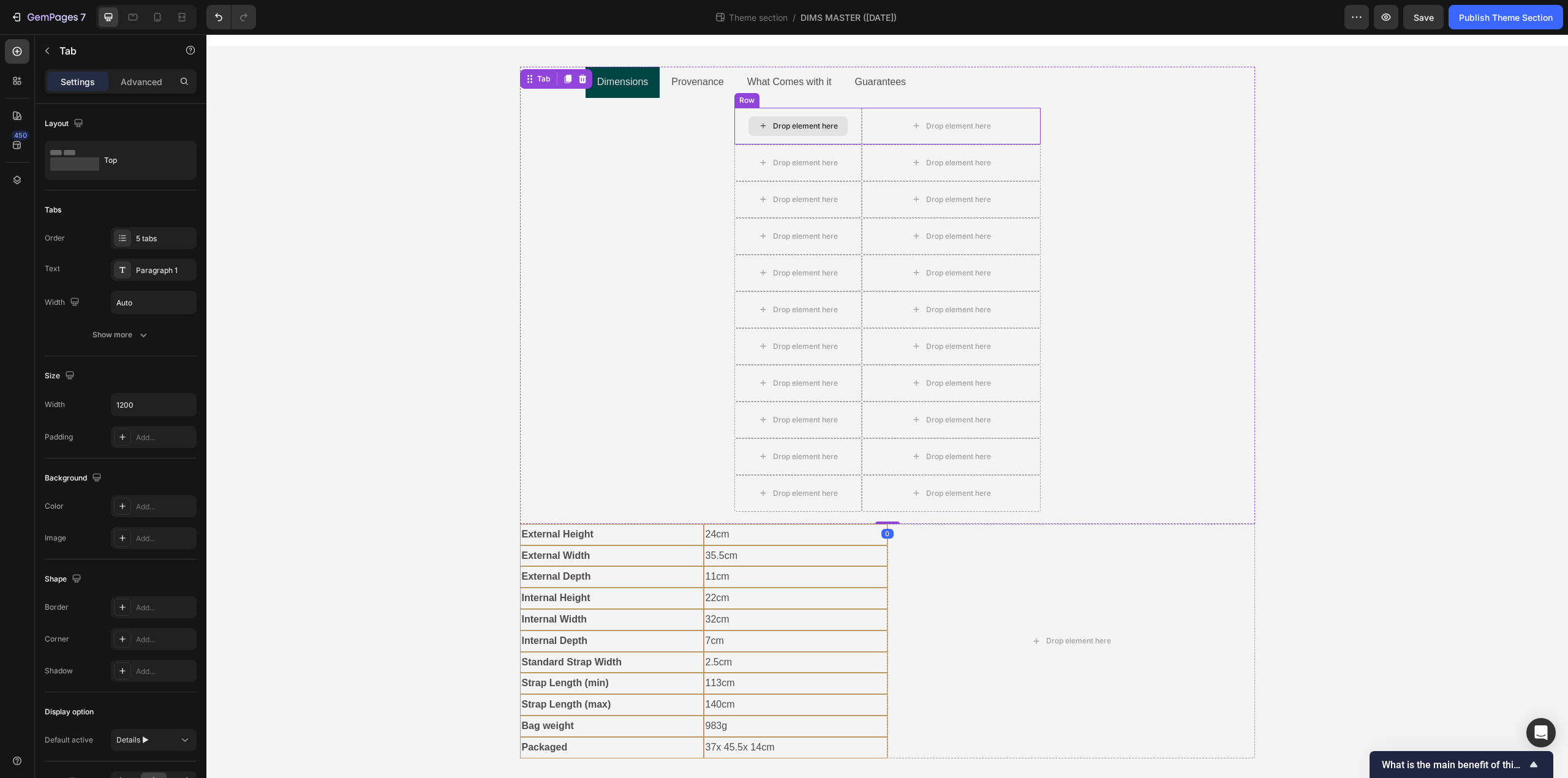
drag, startPoint x: 752, startPoint y: 128, endPoint x: 762, endPoint y: 128, distance: 10.0
click at [762, 128] on icon at bounding box center [763, 125] width 10 height 11
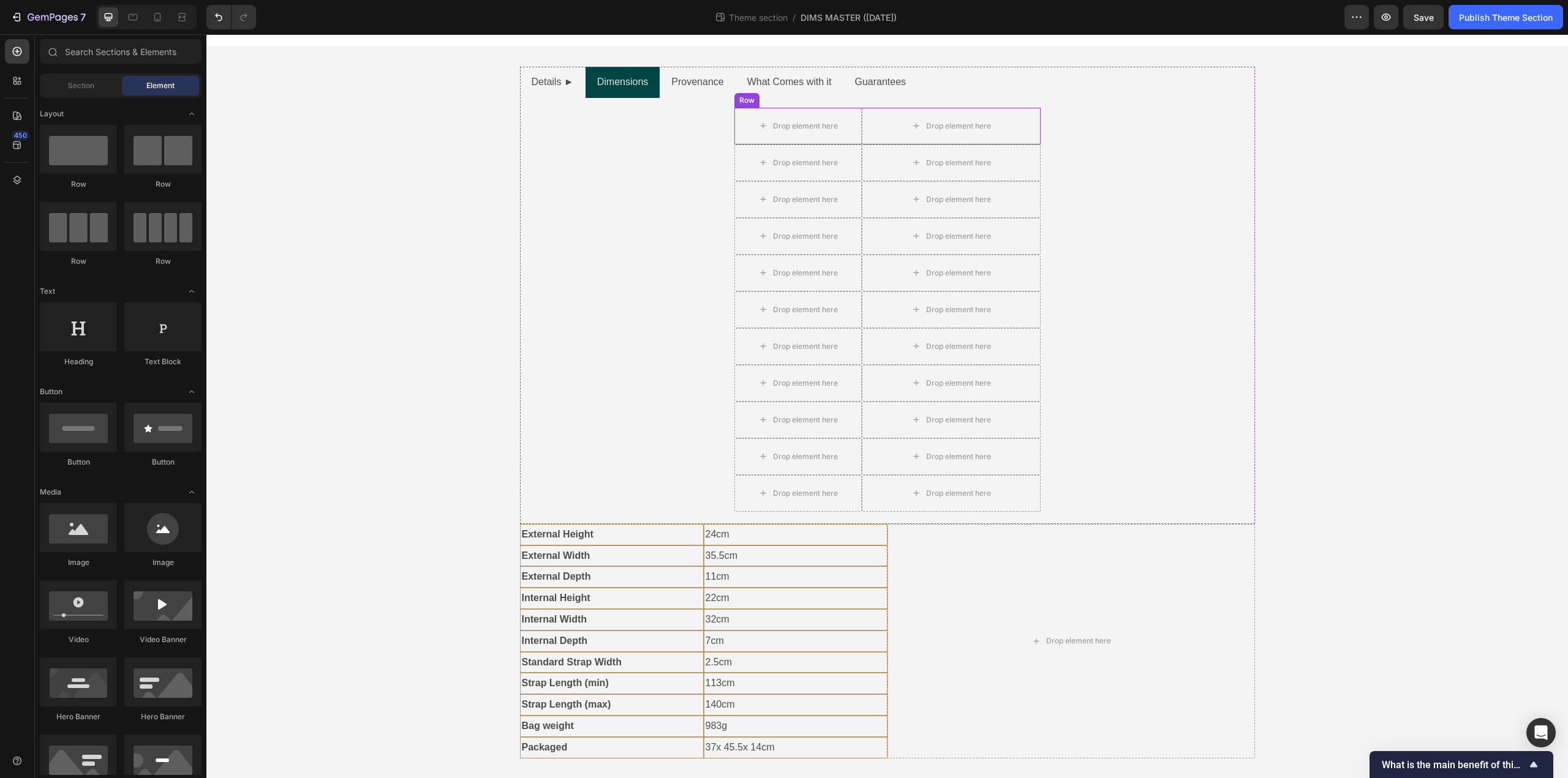
click at [748, 100] on div "Row" at bounding box center [747, 100] width 20 height 11
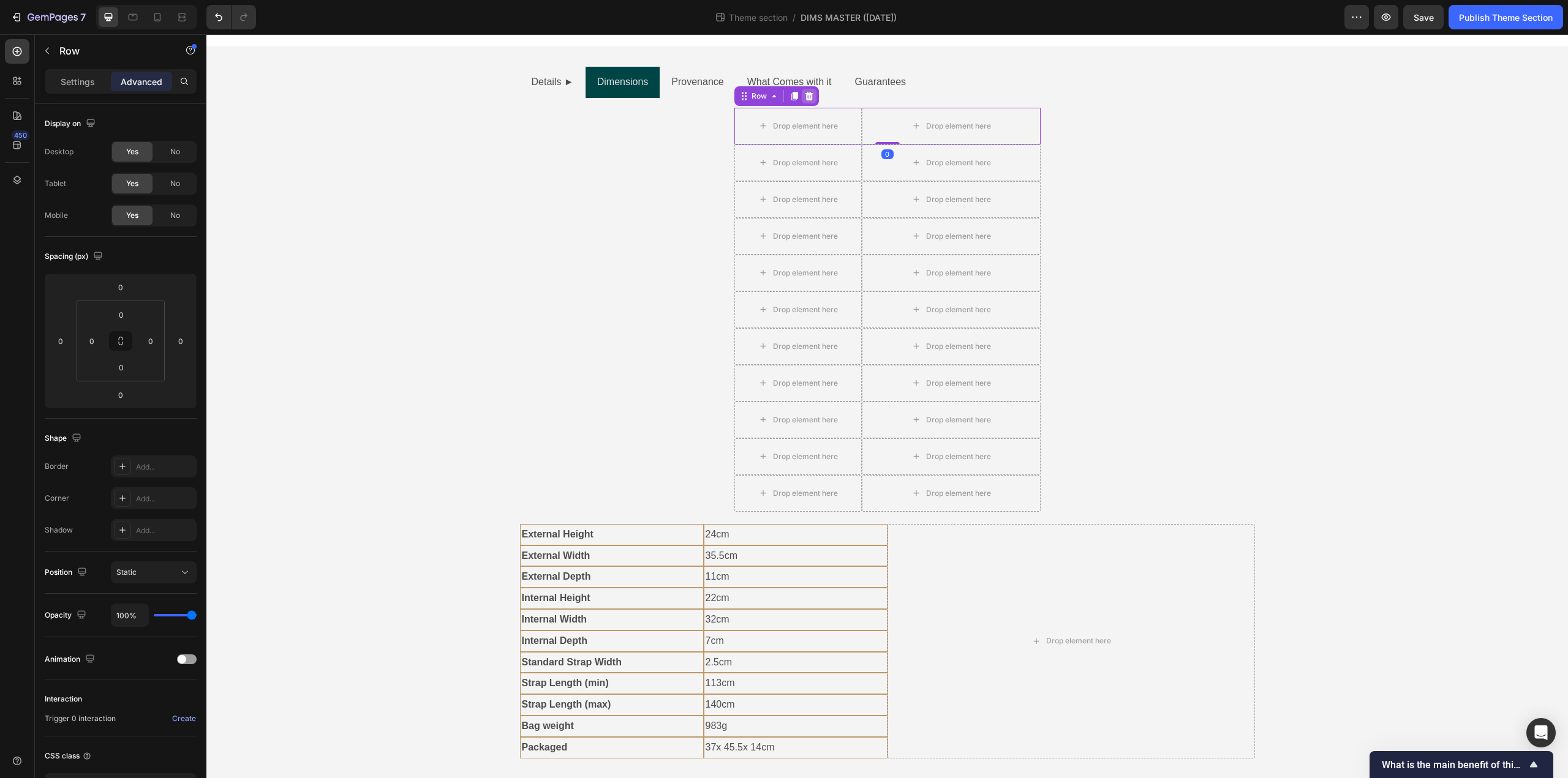
click at [807, 95] on icon at bounding box center [809, 96] width 10 height 10
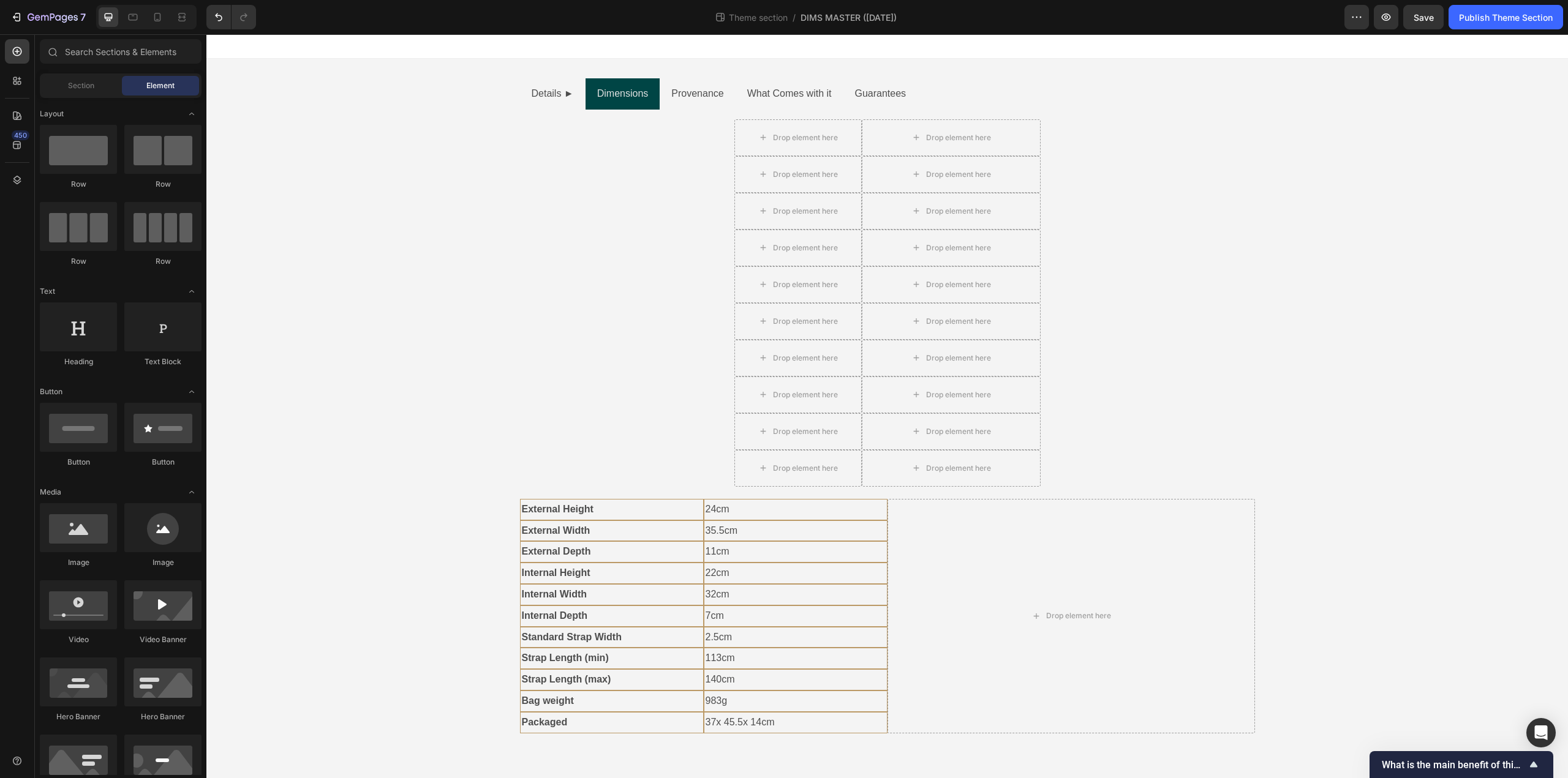
scroll to position [0, 0]
click at [854, 135] on div "Drop element here" at bounding box center [799, 137] width 128 height 36
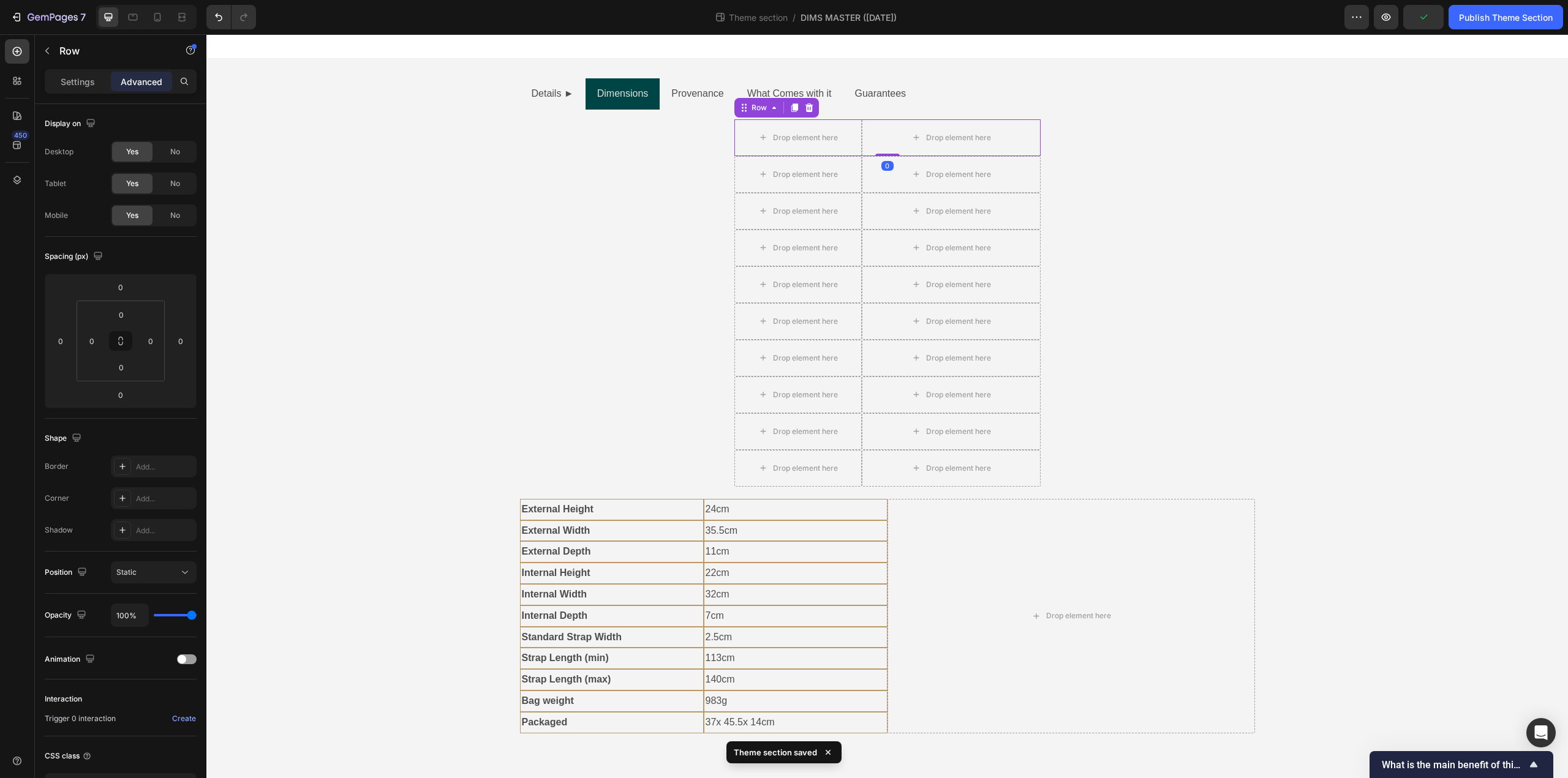
click at [811, 108] on icon at bounding box center [809, 107] width 8 height 9
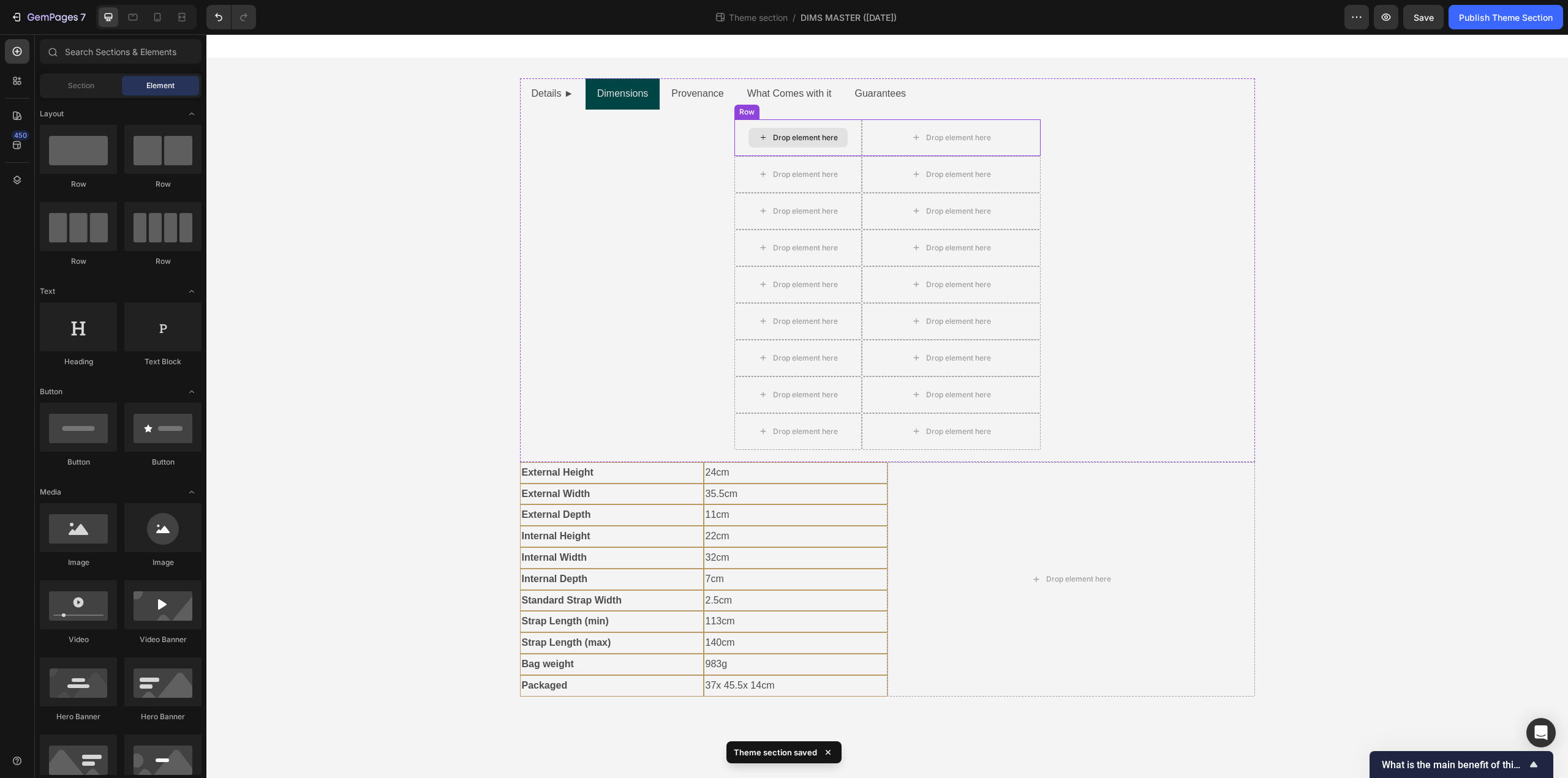
click at [845, 135] on div "Drop element here" at bounding box center [798, 137] width 99 height 19
click at [757, 141] on div "Drop element here" at bounding box center [798, 137] width 99 height 19
click at [790, 137] on div "Drop element here" at bounding box center [805, 137] width 65 height 10
click at [856, 141] on div "Drop element here" at bounding box center [799, 137] width 128 height 36
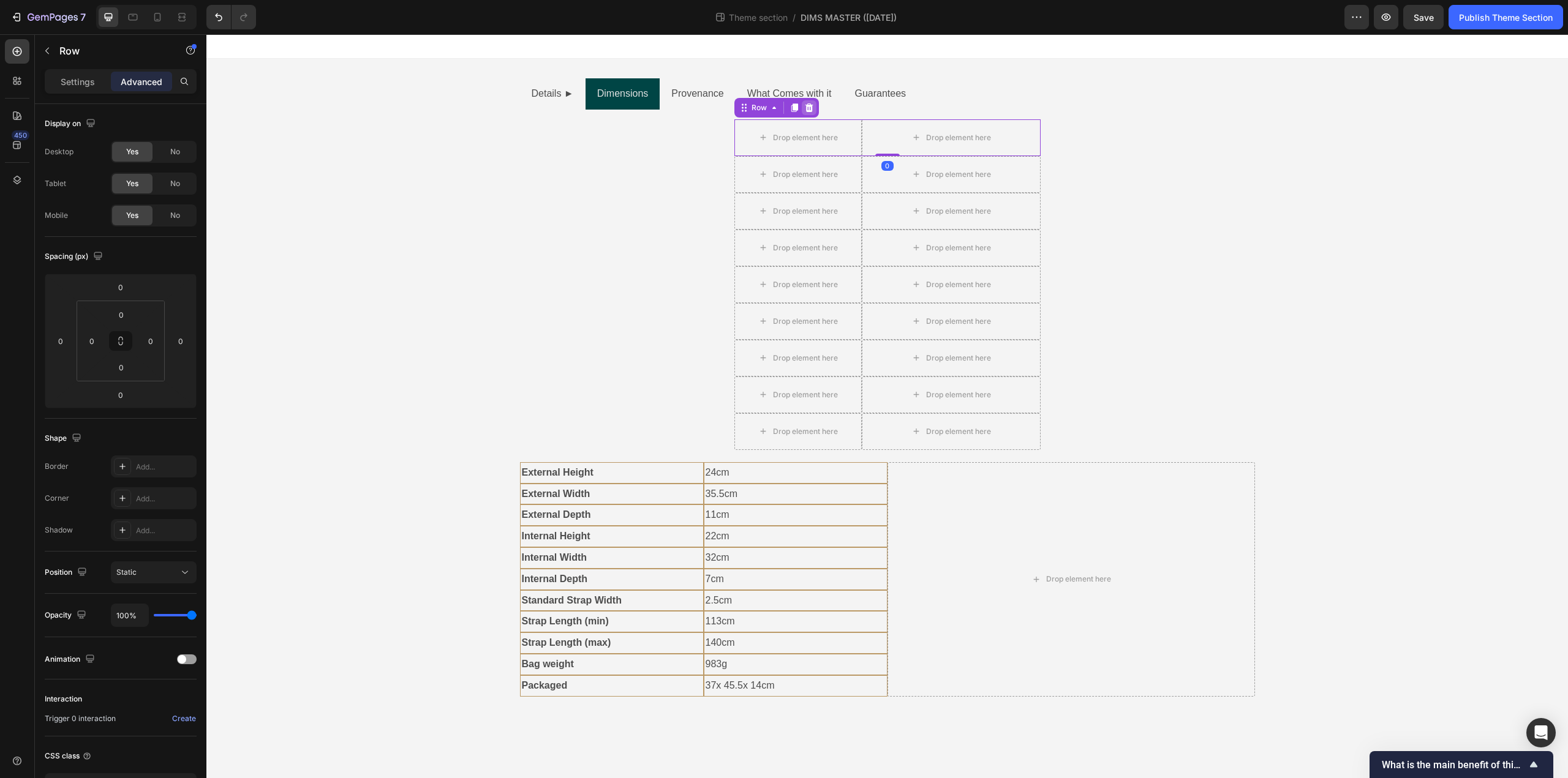
click at [808, 106] on icon at bounding box center [809, 107] width 8 height 9
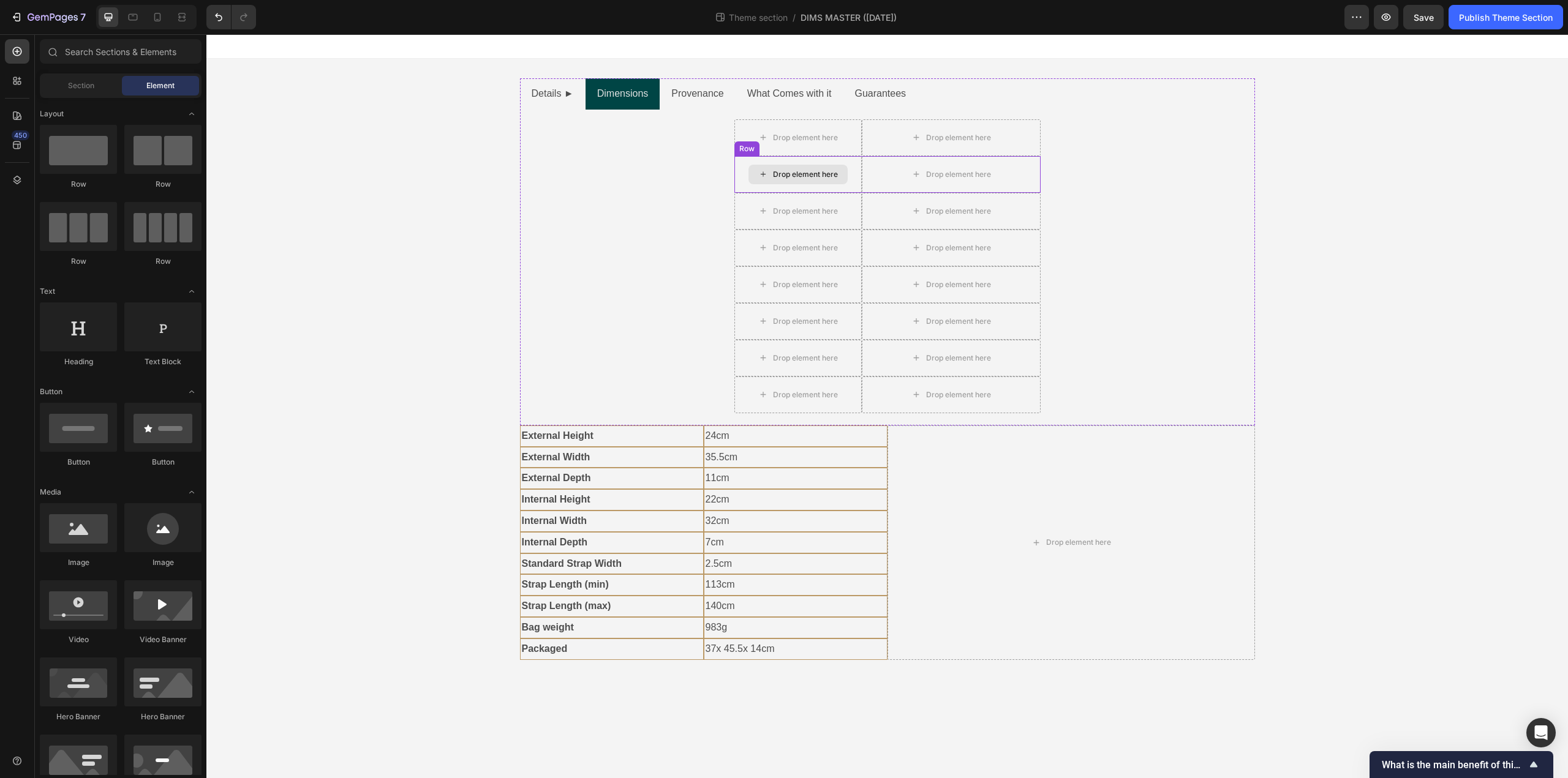
click at [858, 172] on div "Drop element here" at bounding box center [799, 174] width 128 height 36
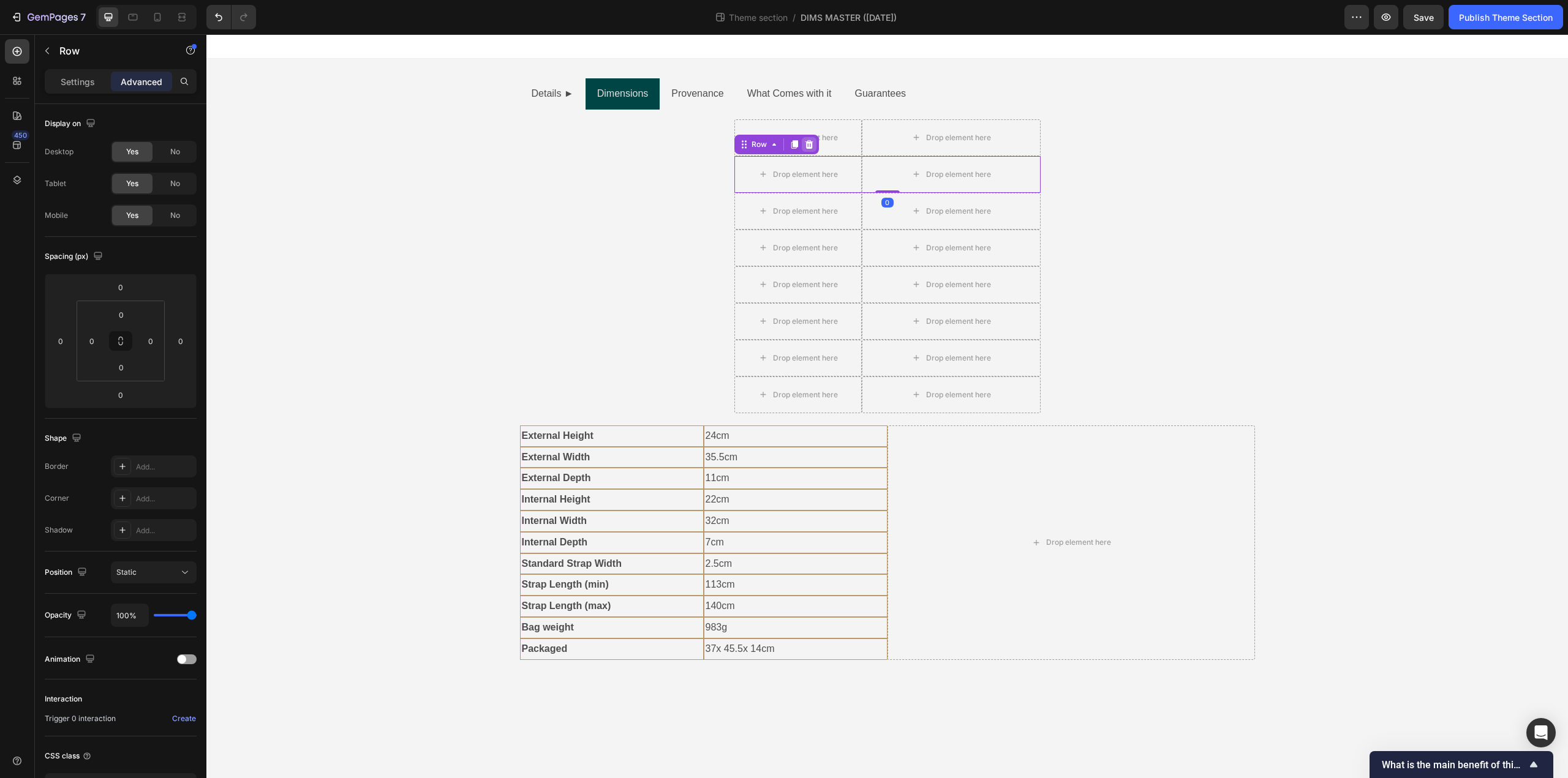
click at [812, 144] on icon at bounding box center [809, 145] width 10 height 10
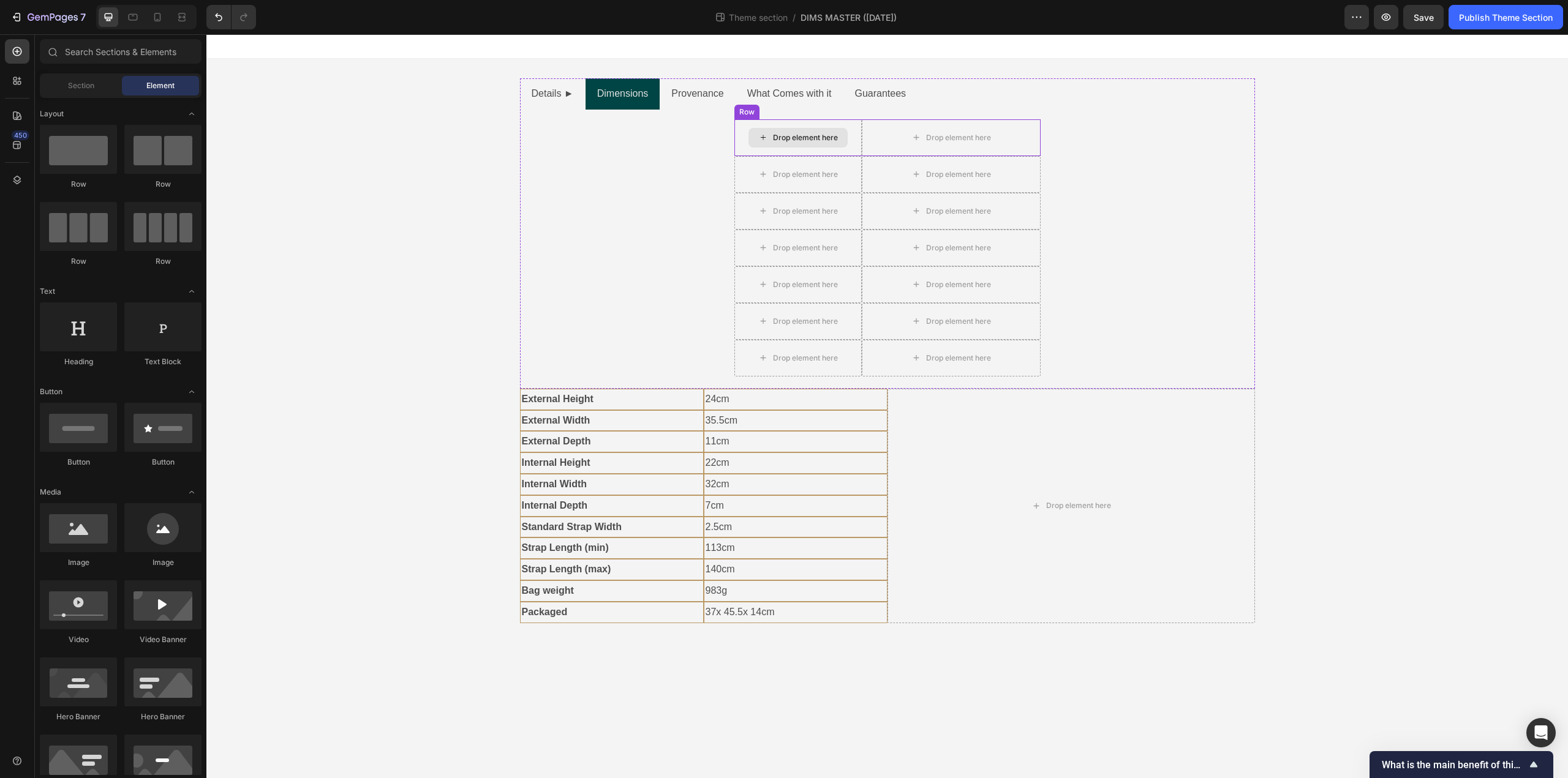
click at [851, 148] on div "Drop element here" at bounding box center [799, 137] width 128 height 36
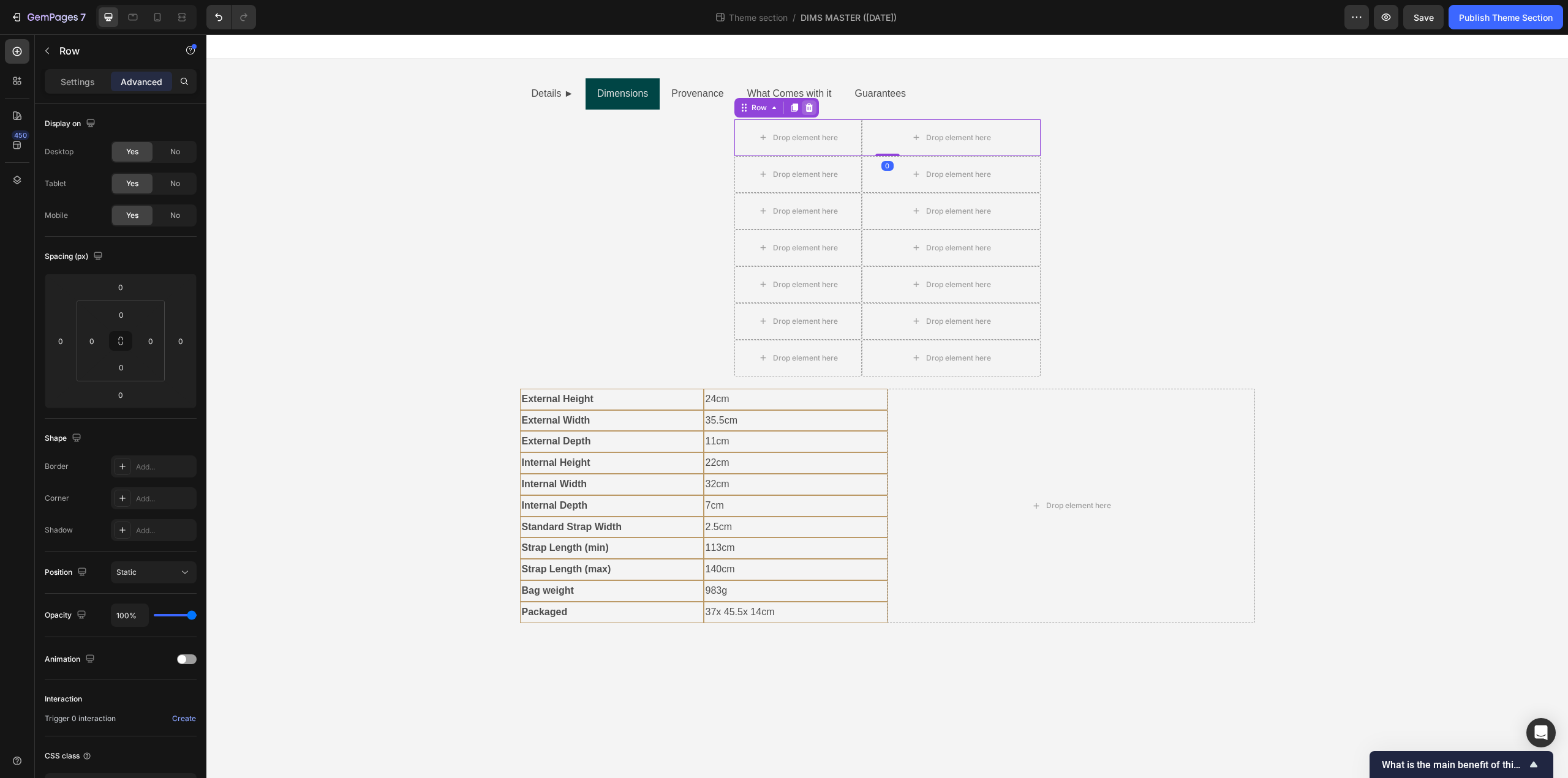
click at [811, 105] on icon at bounding box center [809, 107] width 8 height 9
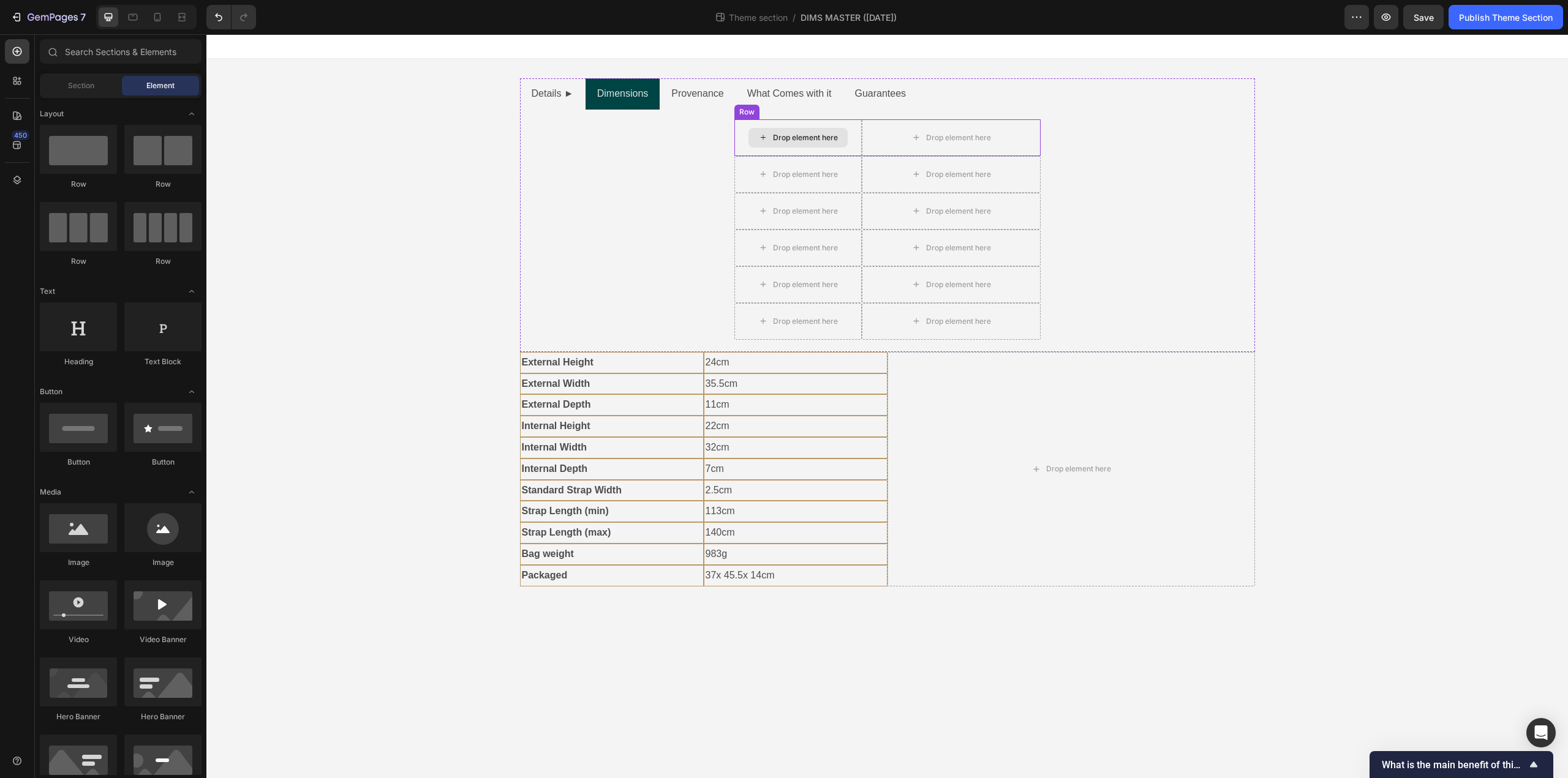
click at [859, 147] on div "Drop element here" at bounding box center [799, 137] width 128 height 36
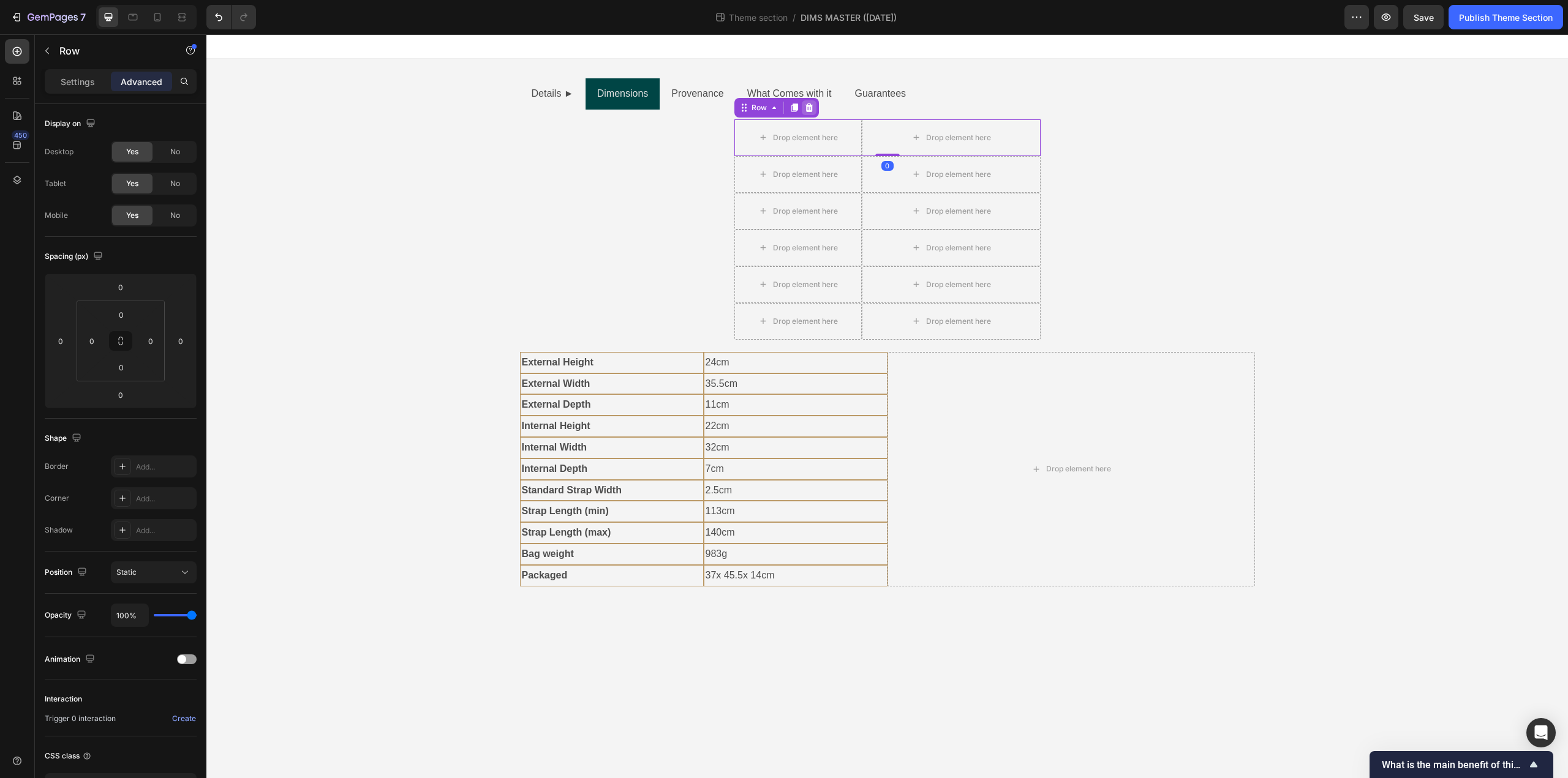
click at [811, 108] on icon at bounding box center [809, 107] width 8 height 9
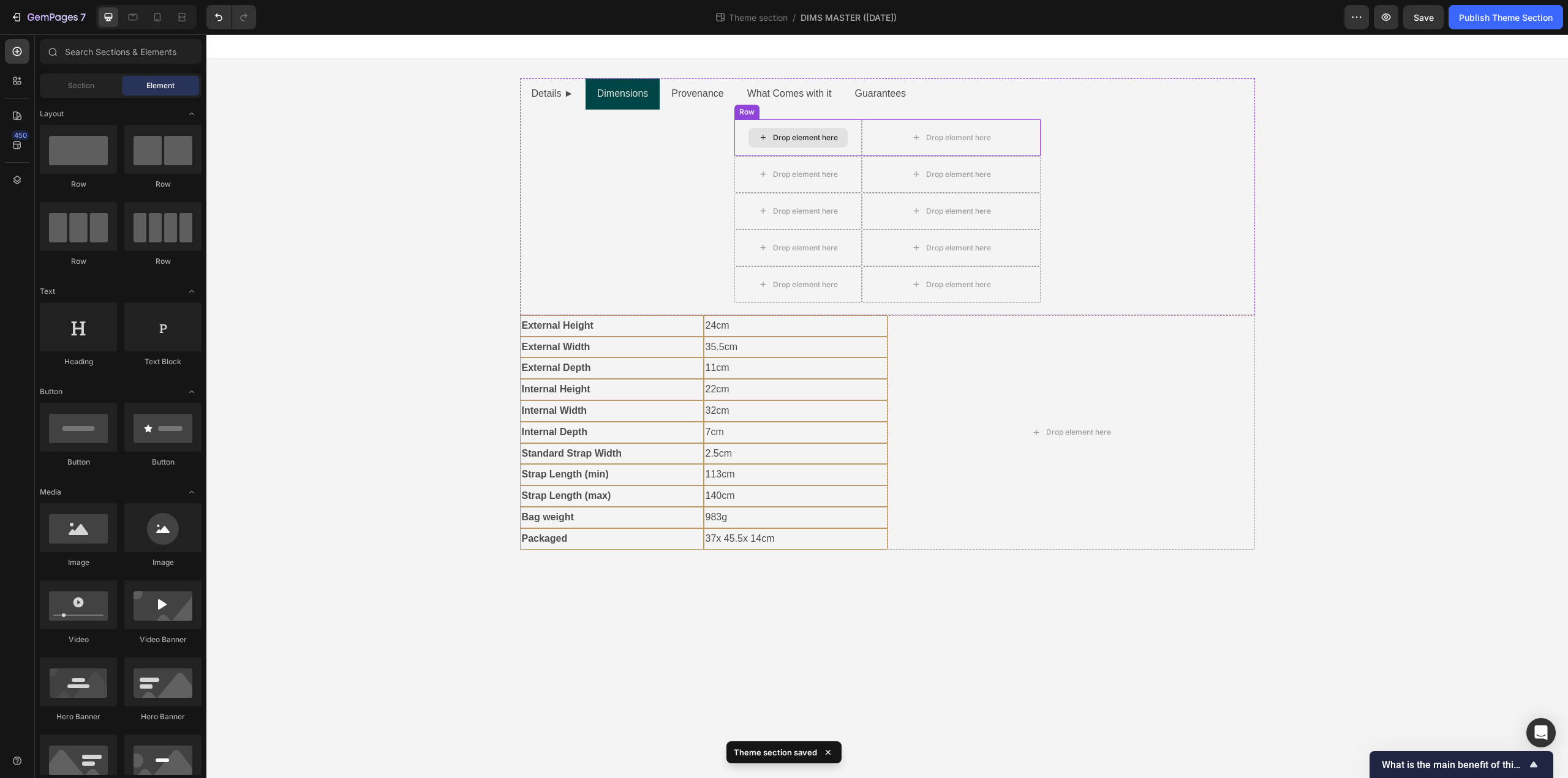
click at [856, 146] on div "Drop element here" at bounding box center [799, 137] width 128 height 36
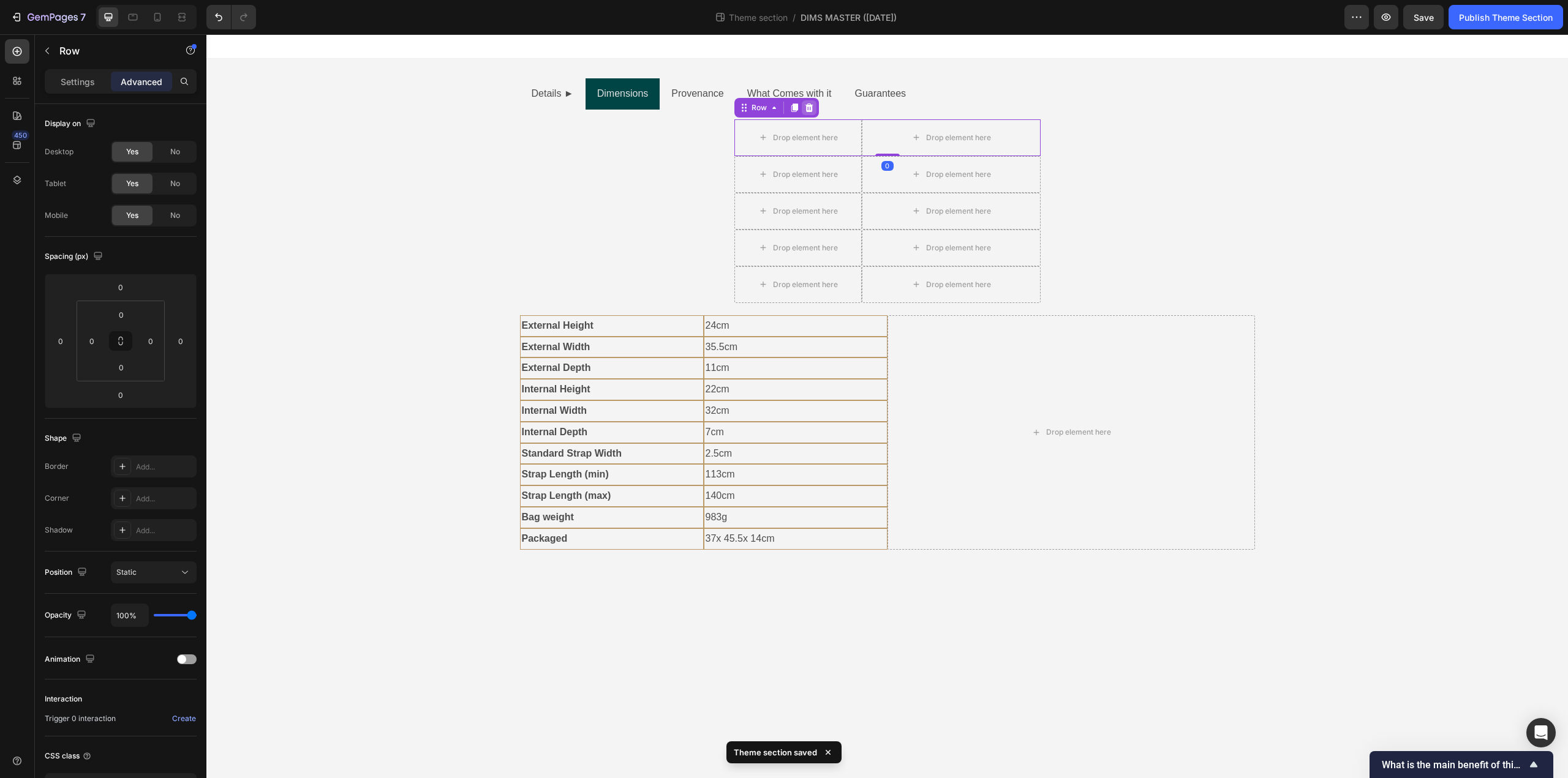
click at [811, 106] on icon at bounding box center [809, 107] width 8 height 9
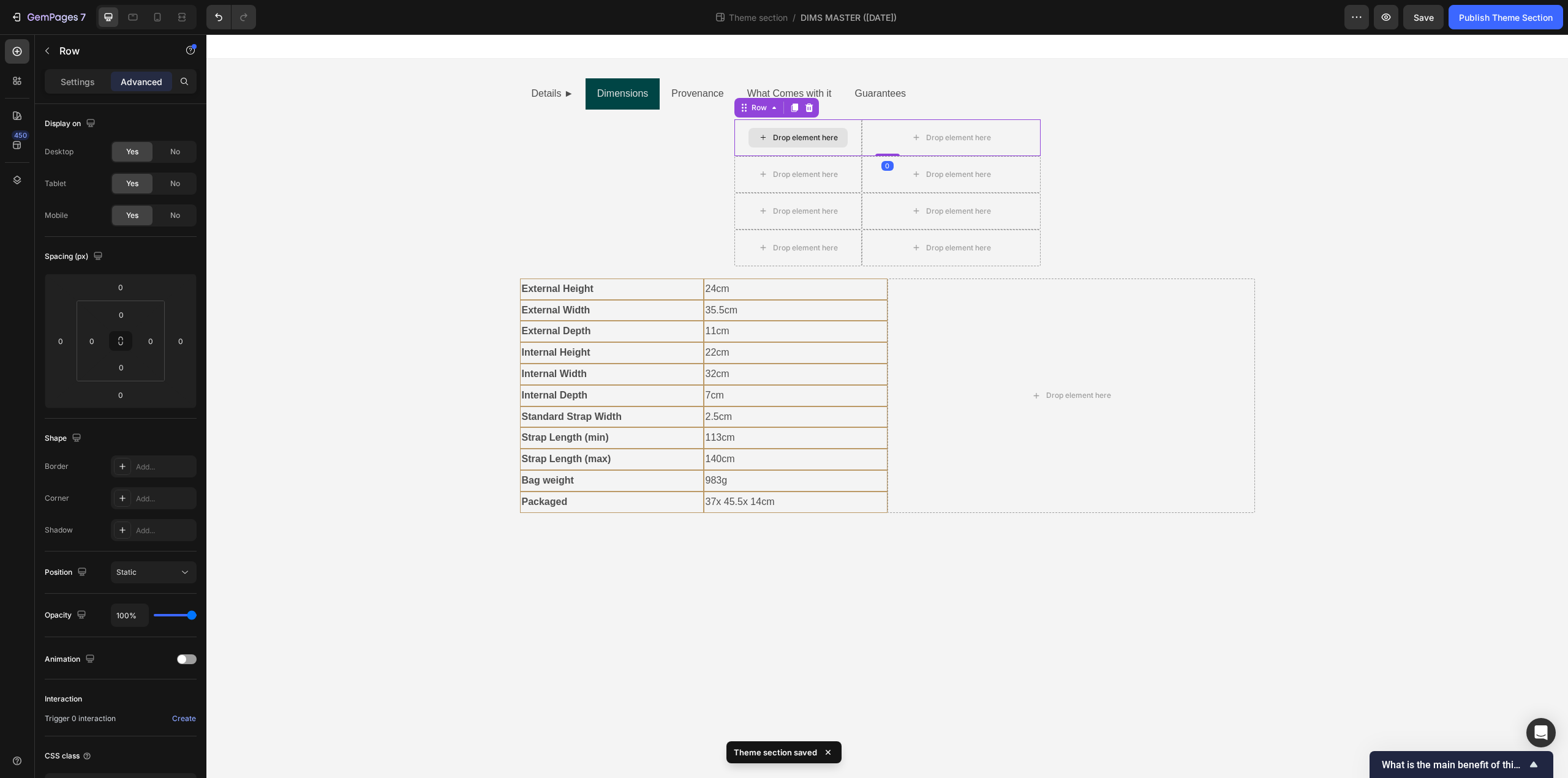
click at [857, 145] on div "Drop element here" at bounding box center [799, 137] width 128 height 36
click at [809, 107] on icon at bounding box center [809, 107] width 8 height 9
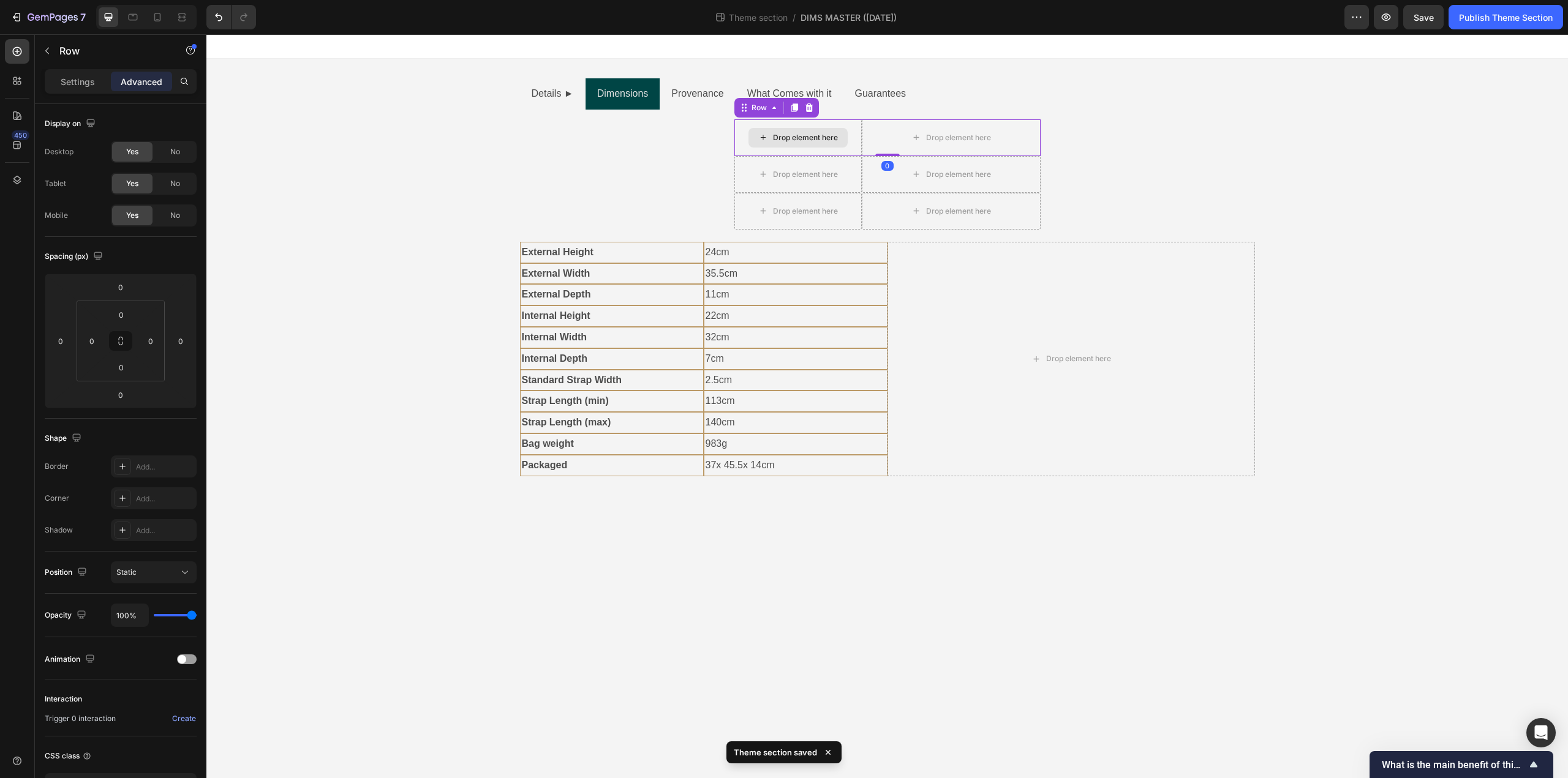
click at [858, 143] on div "Drop element here" at bounding box center [799, 137] width 128 height 36
click at [805, 107] on icon at bounding box center [809, 107] width 10 height 10
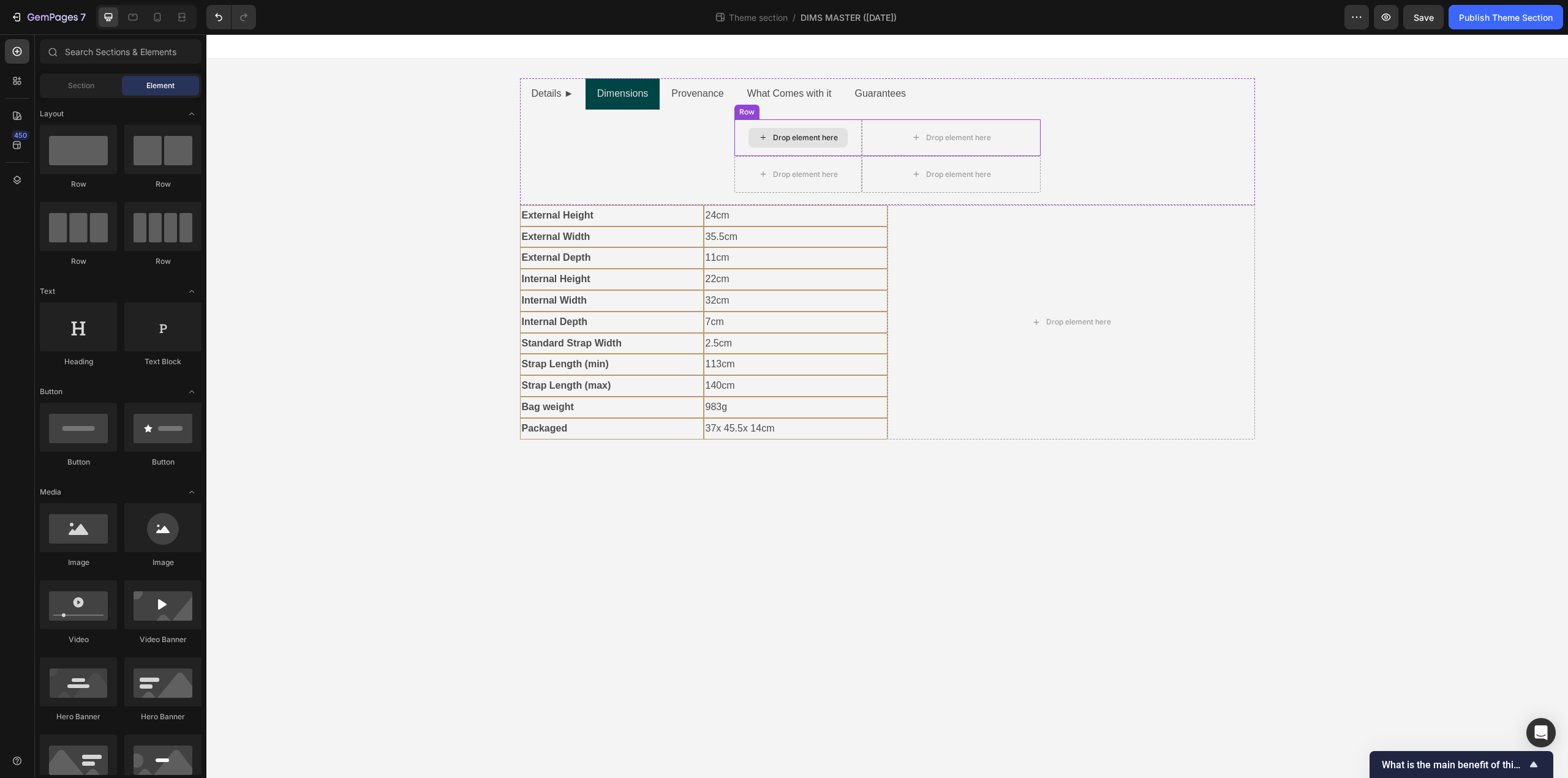
click at [858, 147] on div "Drop element here" at bounding box center [799, 137] width 128 height 36
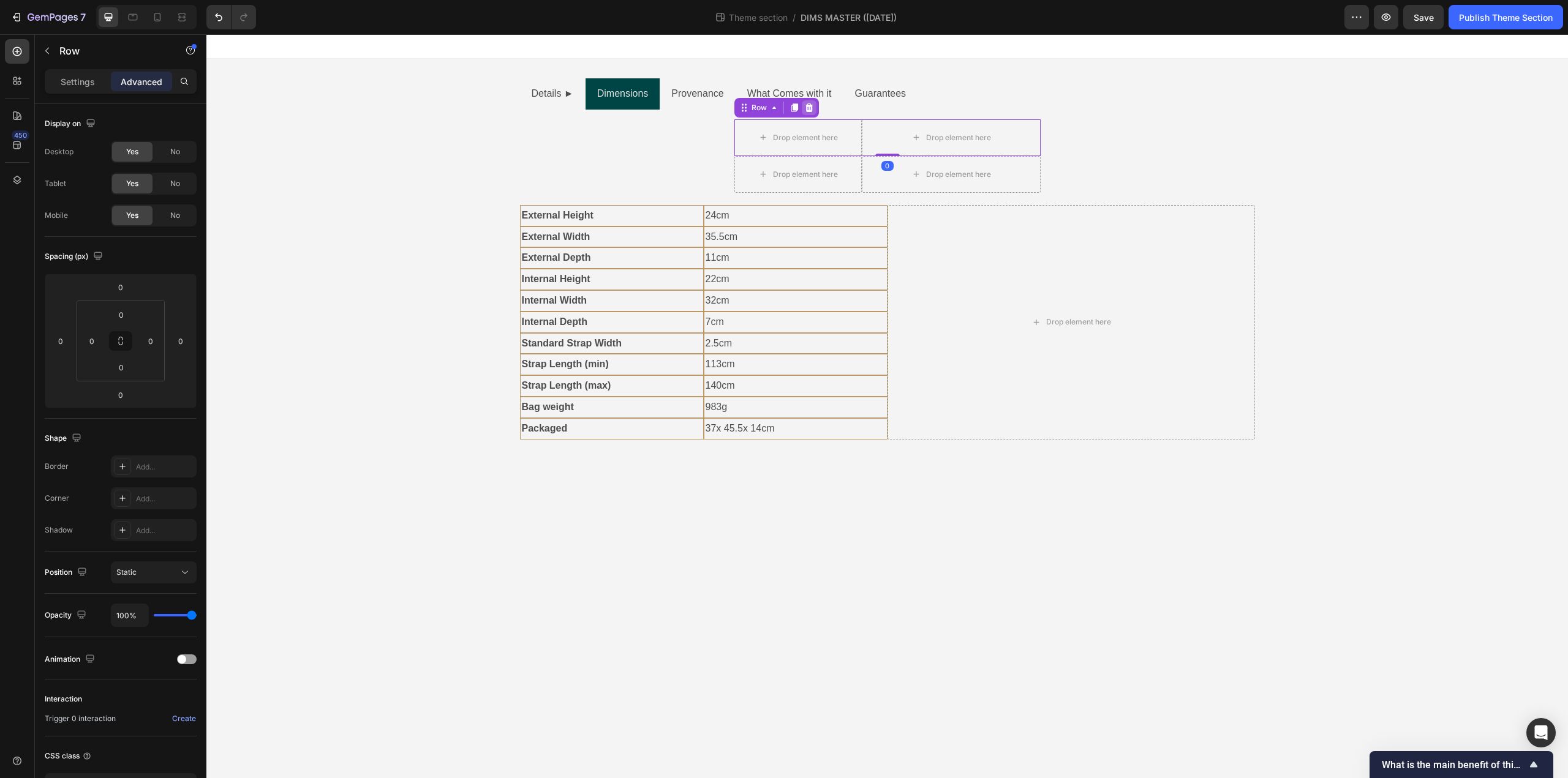
click at [811, 112] on icon at bounding box center [809, 107] width 10 height 10
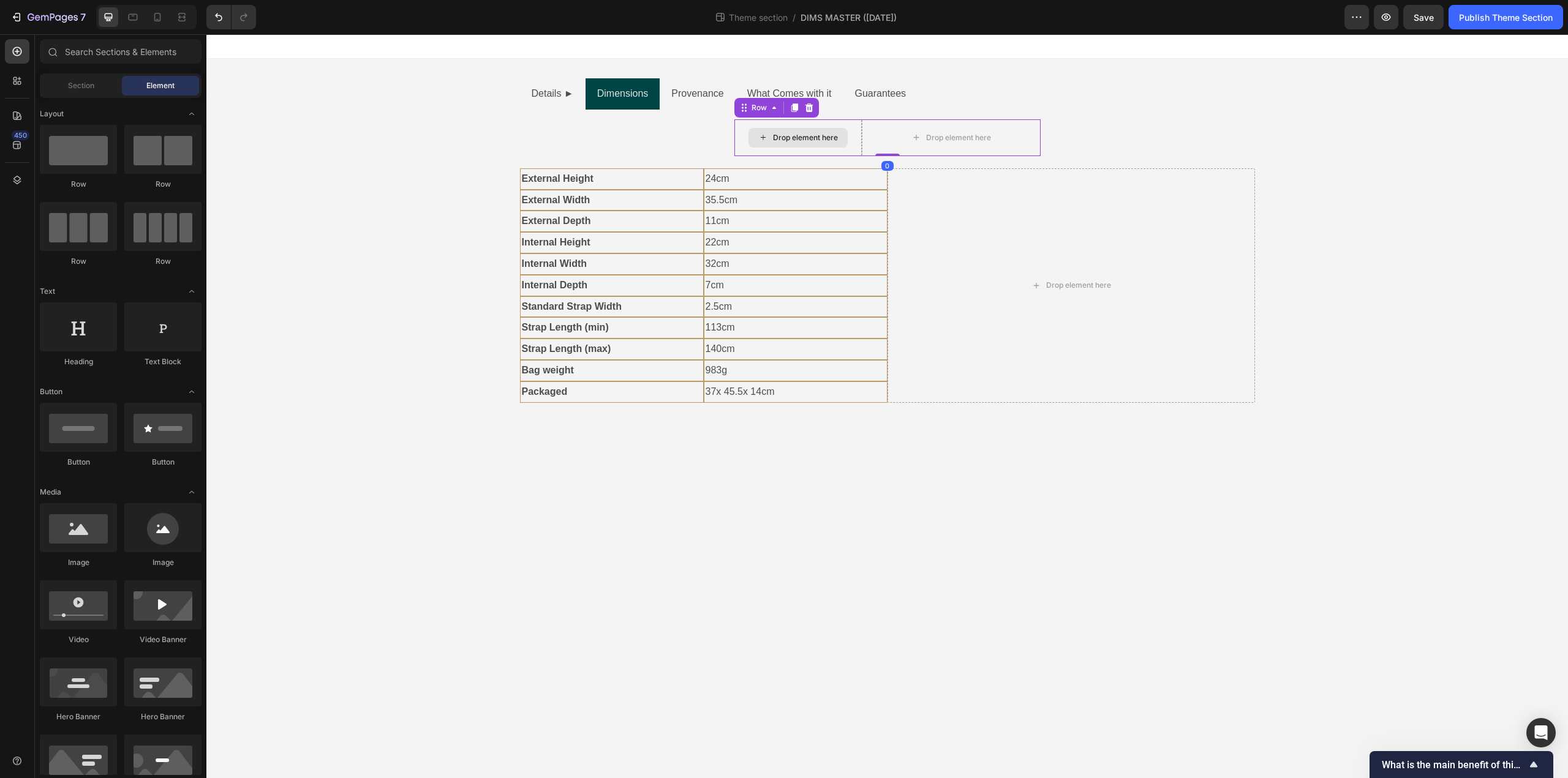
click at [860, 145] on div "Drop element here" at bounding box center [799, 137] width 128 height 36
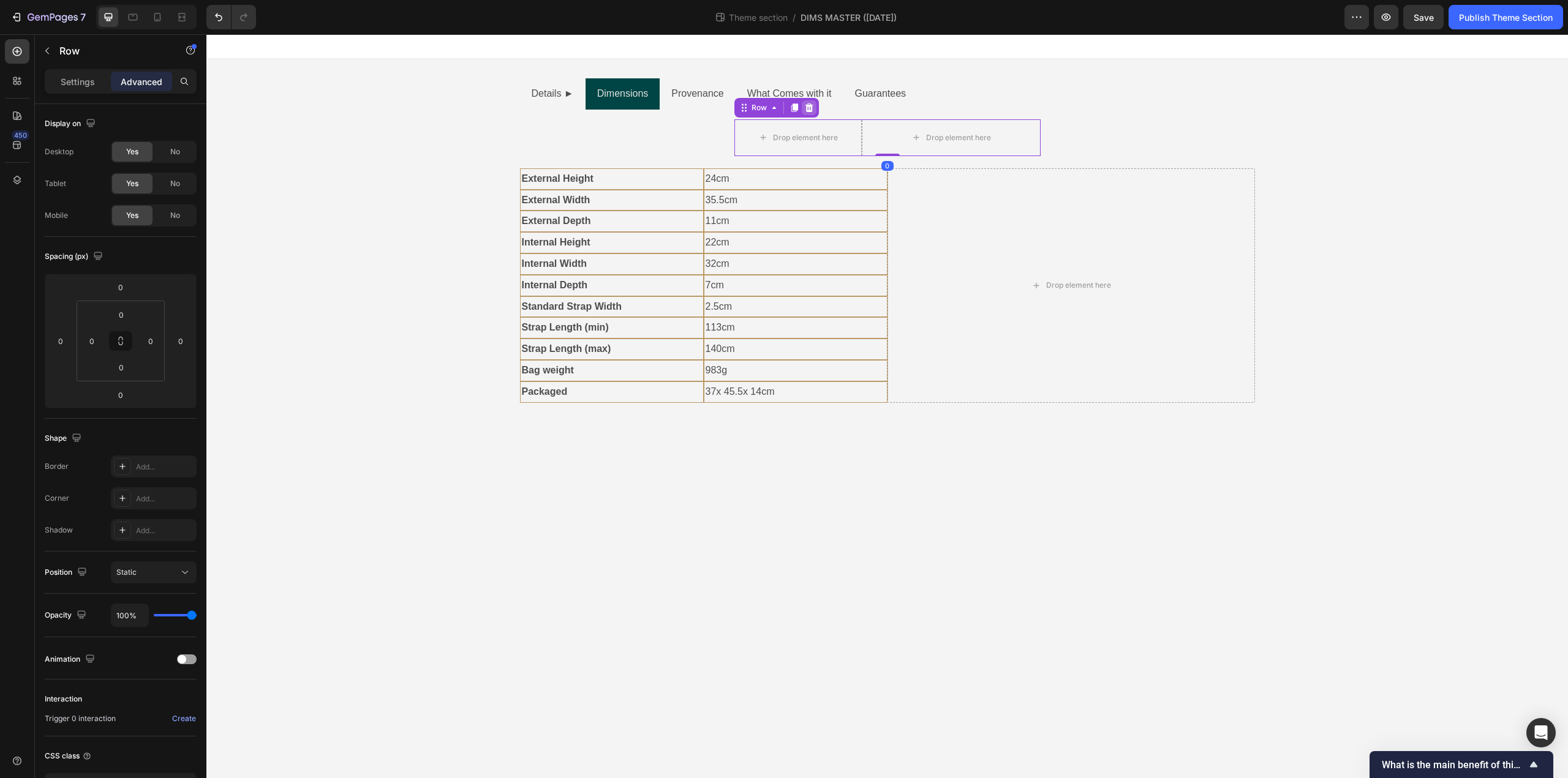
click at [810, 107] on icon at bounding box center [809, 107] width 10 height 10
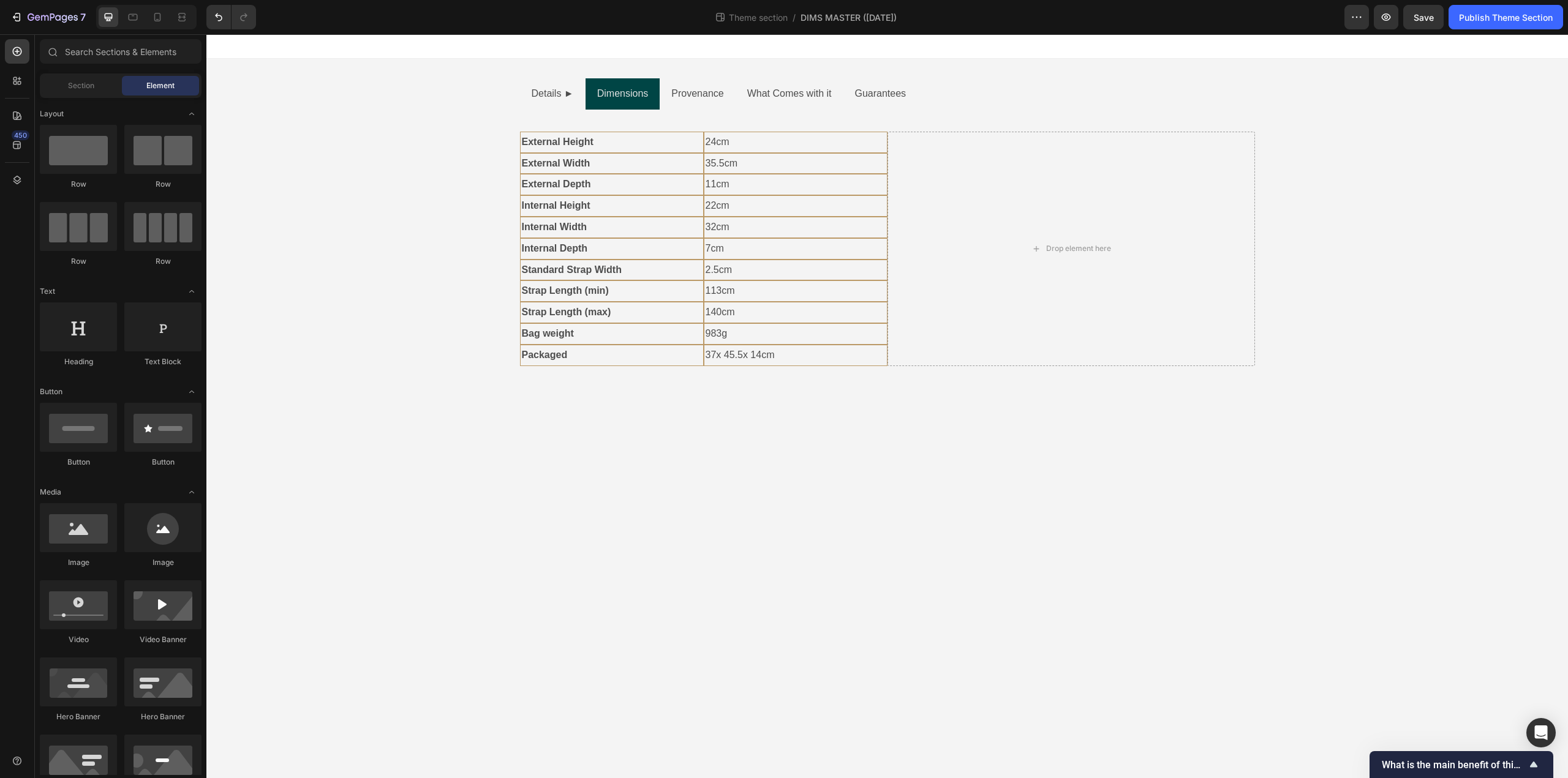
click at [884, 492] on body "Details ► Dimensions Provenance What Comes with it Guarantees Text Block Hardwa…" at bounding box center [887, 406] width 1362 height 744
click at [656, 152] on div "External Height" at bounding box center [612, 142] width 183 height 20
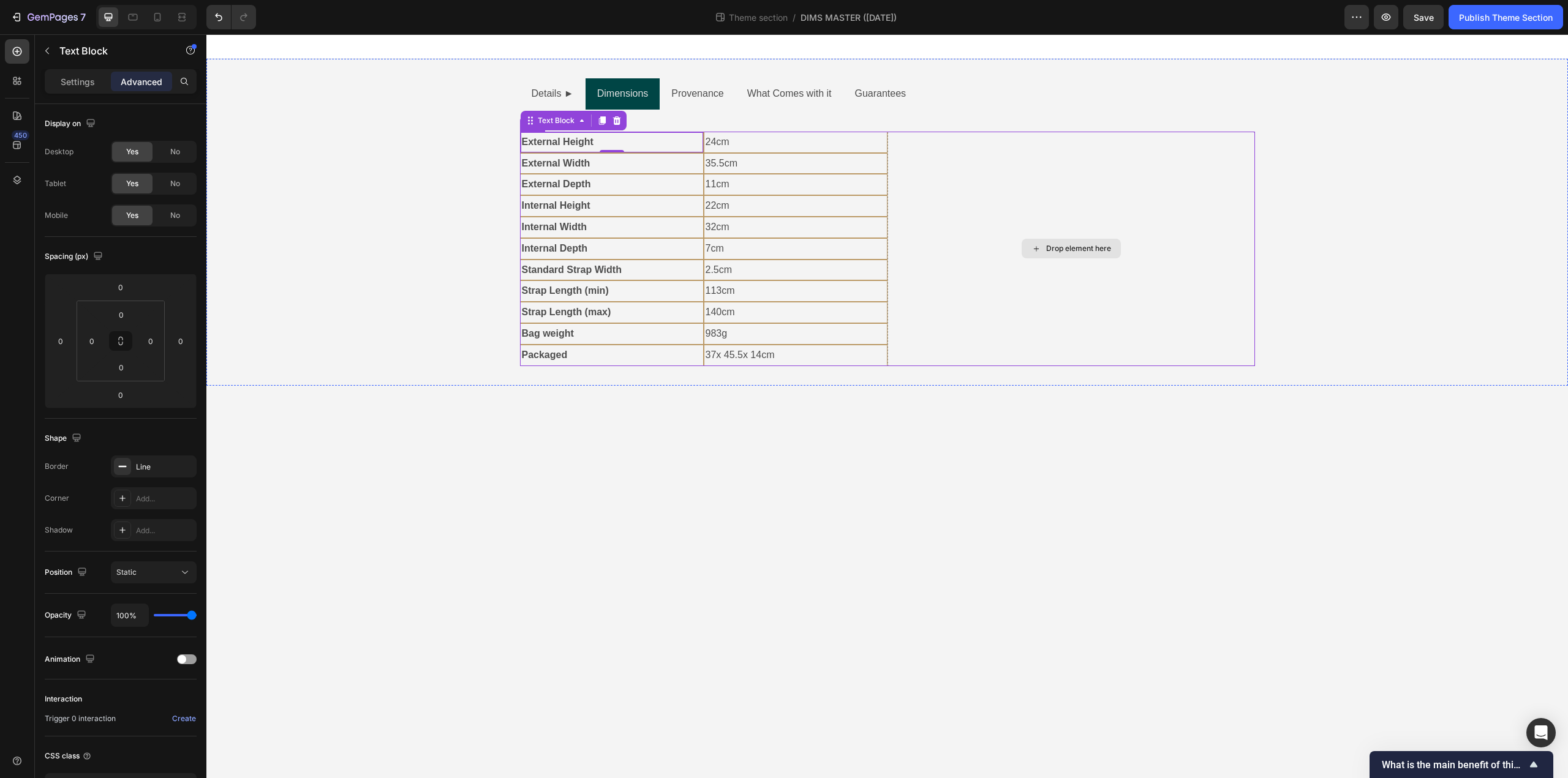
click at [963, 141] on div "Drop element here" at bounding box center [1071, 249] width 368 height 234
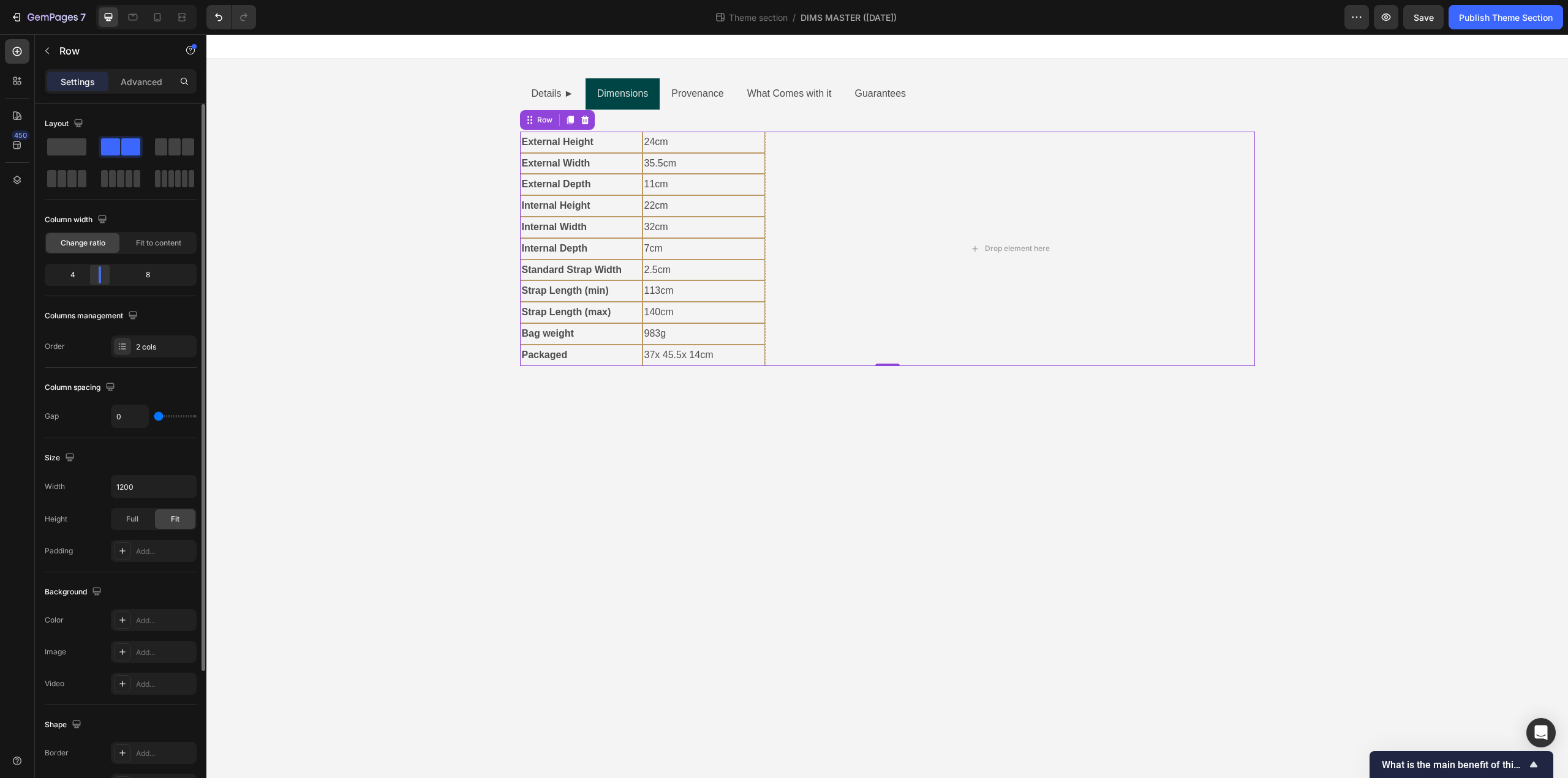
drag, startPoint x: 125, startPoint y: 274, endPoint x: 99, endPoint y: 278, distance: 26.3
click at [99, 278] on div at bounding box center [99, 275] width 22 height 17
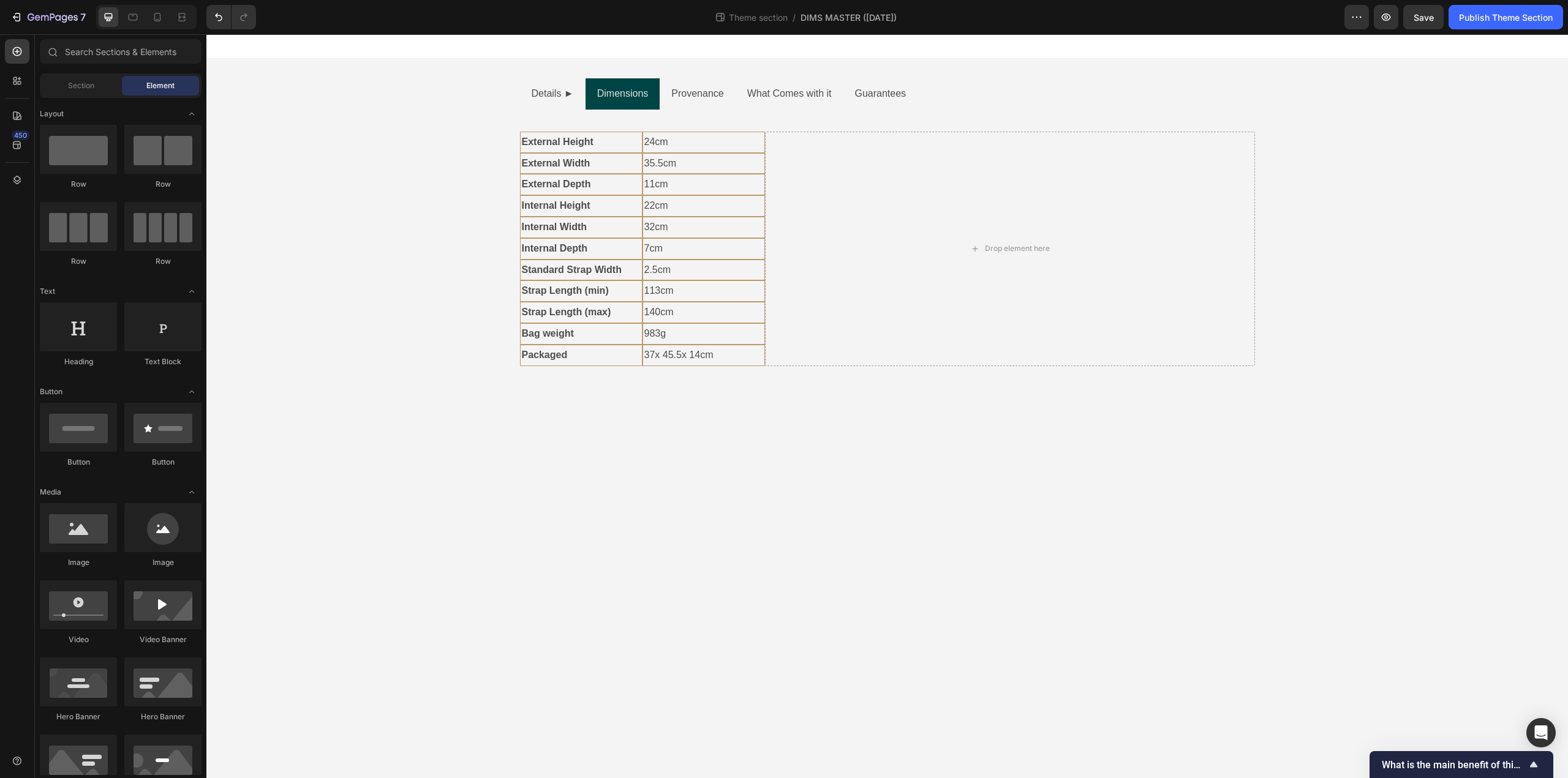
click at [609, 570] on body "Details ► Dimensions Provenance What Comes with it Guarantees Text Block Hardwa…" at bounding box center [887, 406] width 1362 height 744
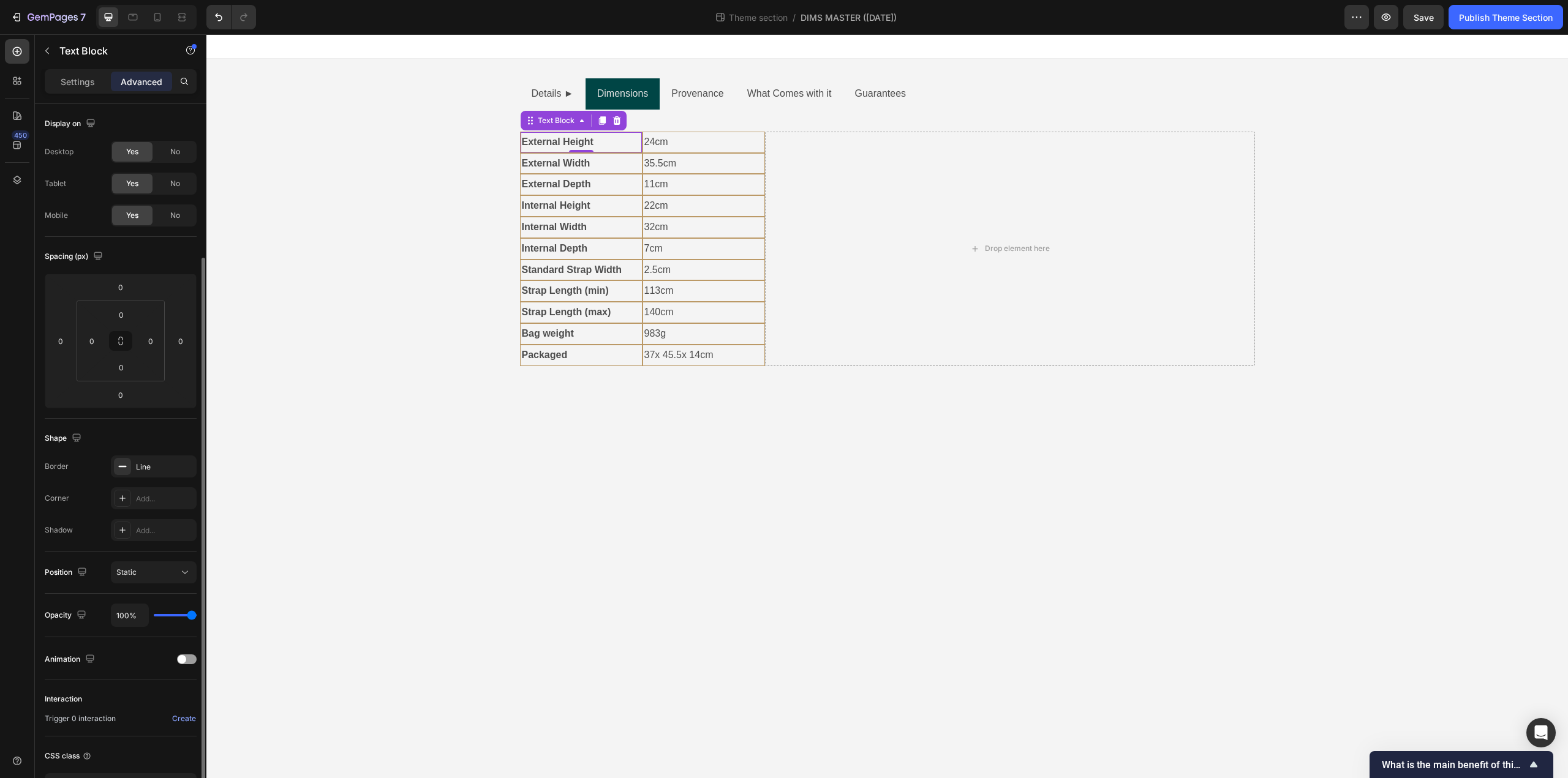
scroll to position [90, 0]
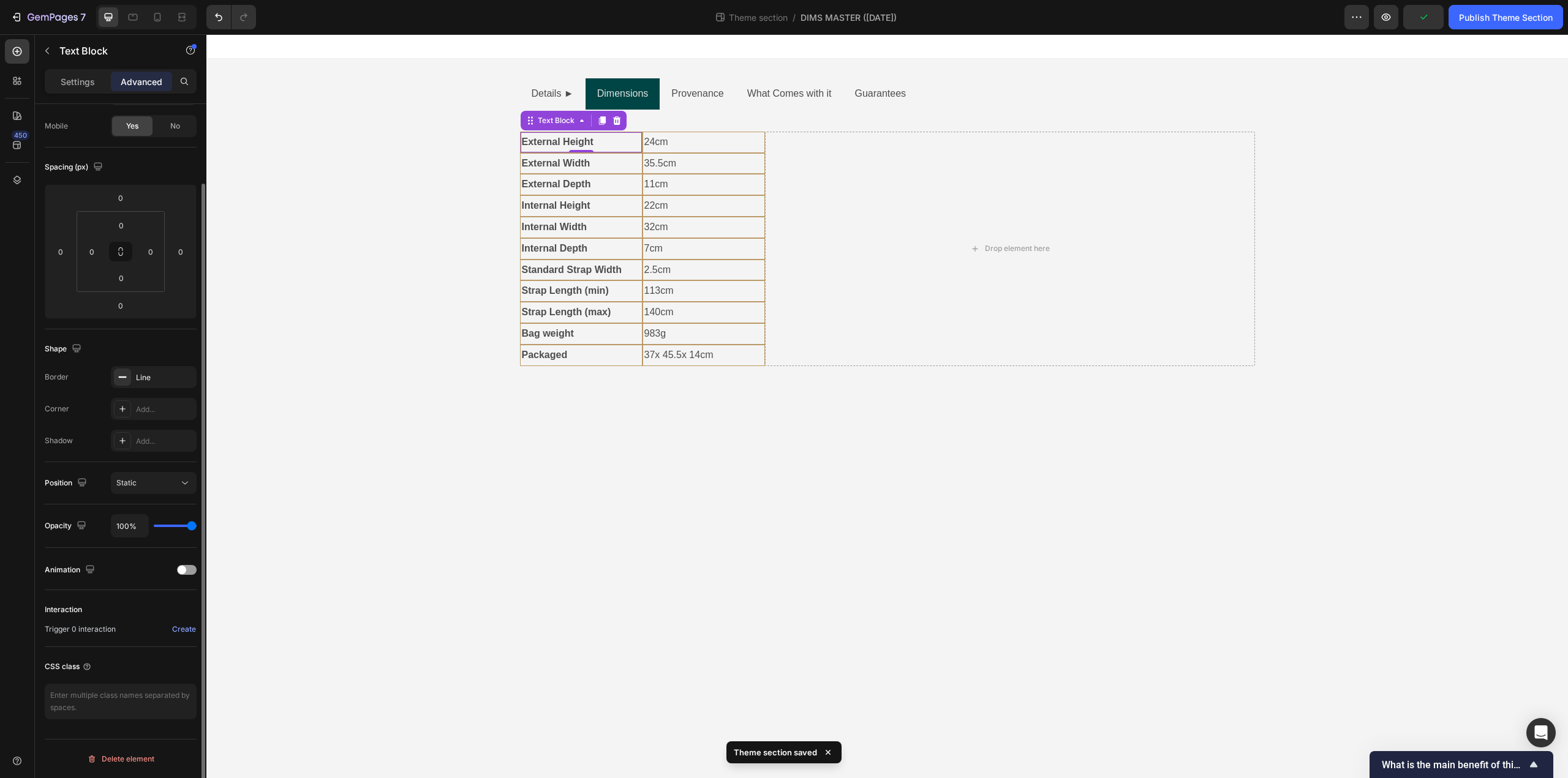
click at [477, 571] on body "Details ► Dimensions Provenance What Comes with it Guarantees Text Block Hardwa…" at bounding box center [887, 406] width 1362 height 744
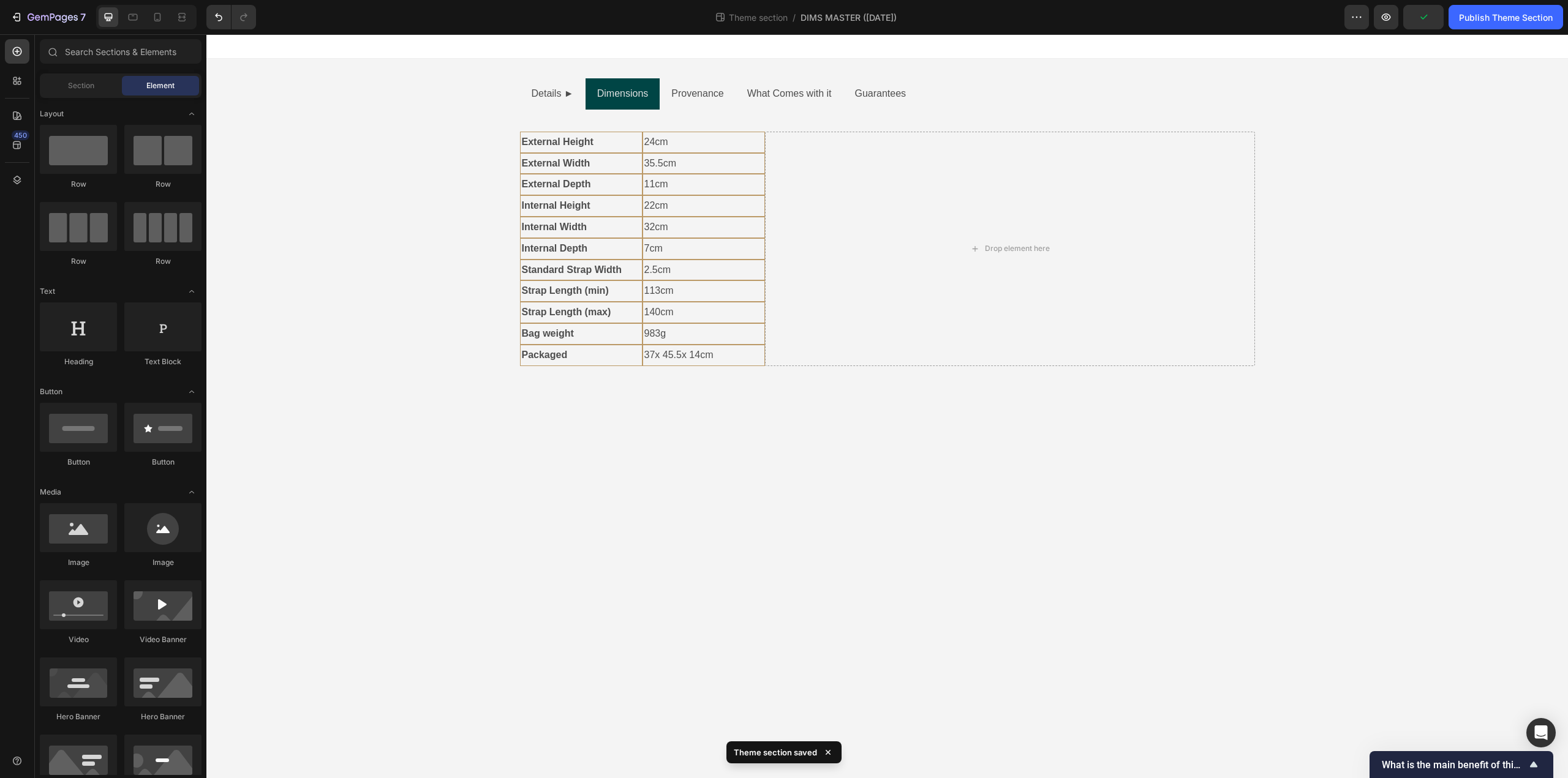
click at [842, 435] on body "Details ► Dimensions Provenance What Comes with it Guarantees Text Block Hardwa…" at bounding box center [887, 406] width 1362 height 744
click at [595, 360] on p "Packaged" at bounding box center [581, 355] width 119 height 18
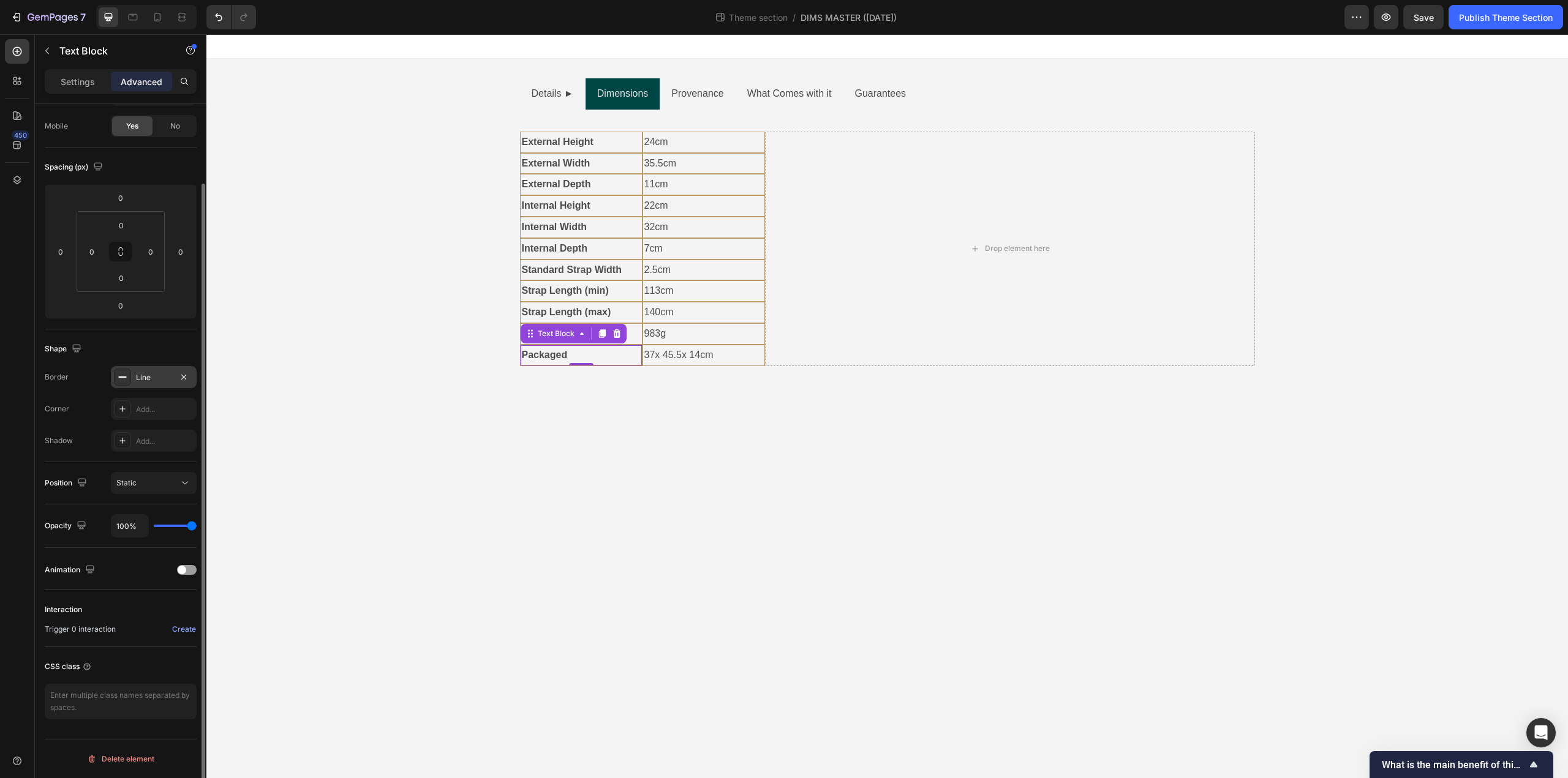
click at [171, 376] on div "Line" at bounding box center [154, 378] width 36 height 11
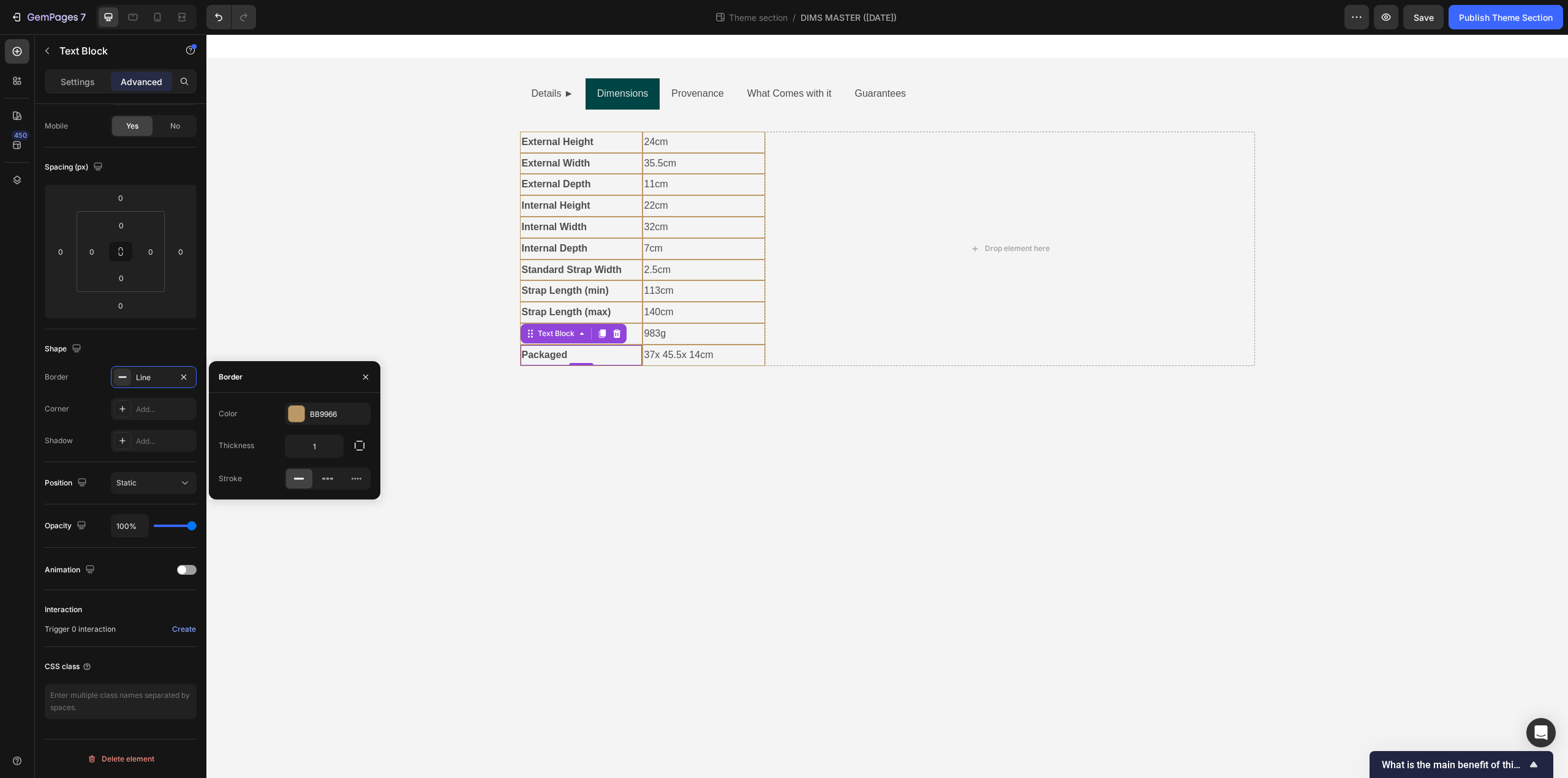
click at [712, 483] on body "Details ► Dimensions Provenance What Comes with it Guarantees Text Block Hardwa…" at bounding box center [887, 406] width 1362 height 744
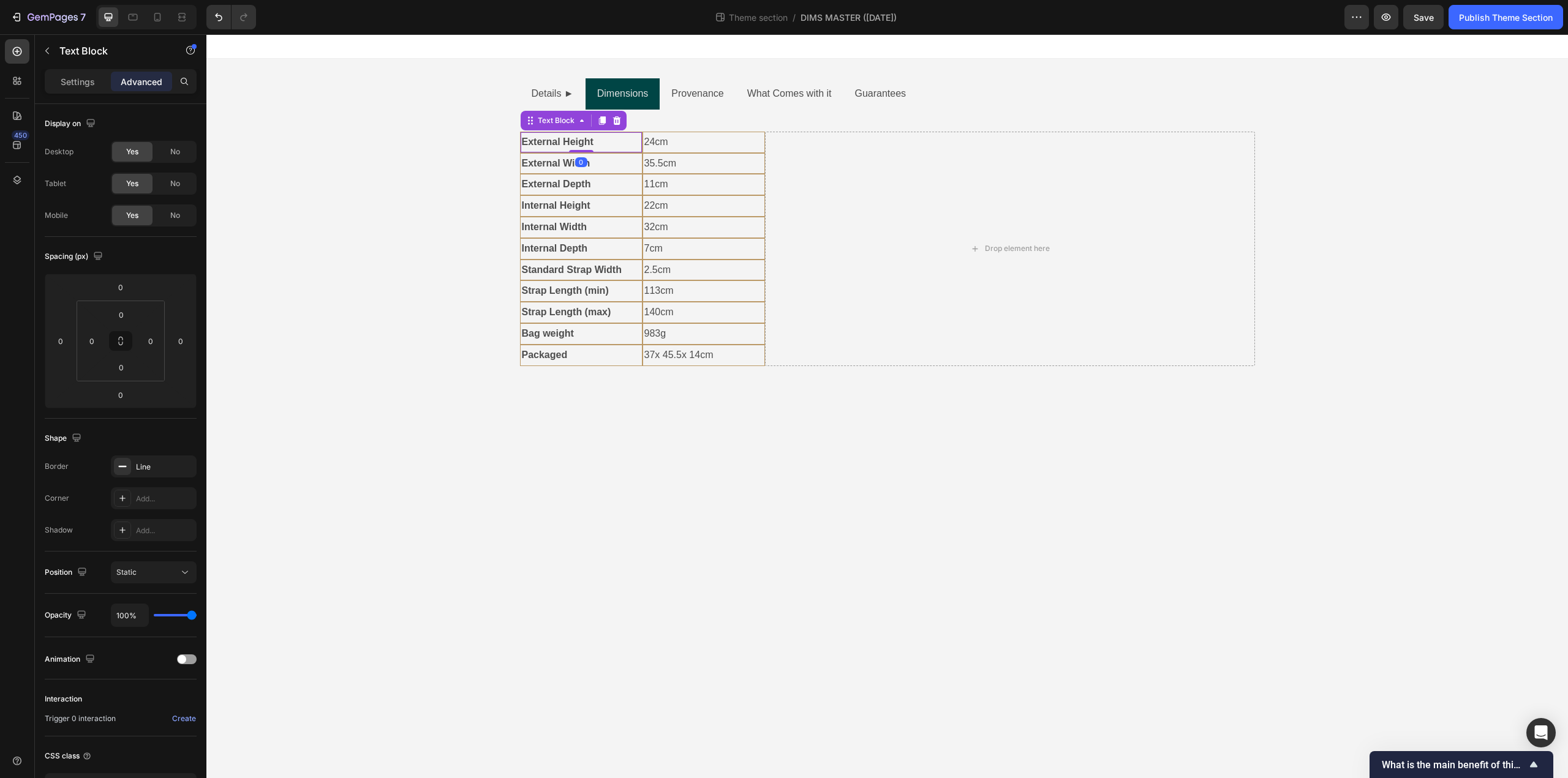
click at [598, 145] on p "External Height" at bounding box center [581, 142] width 119 height 18
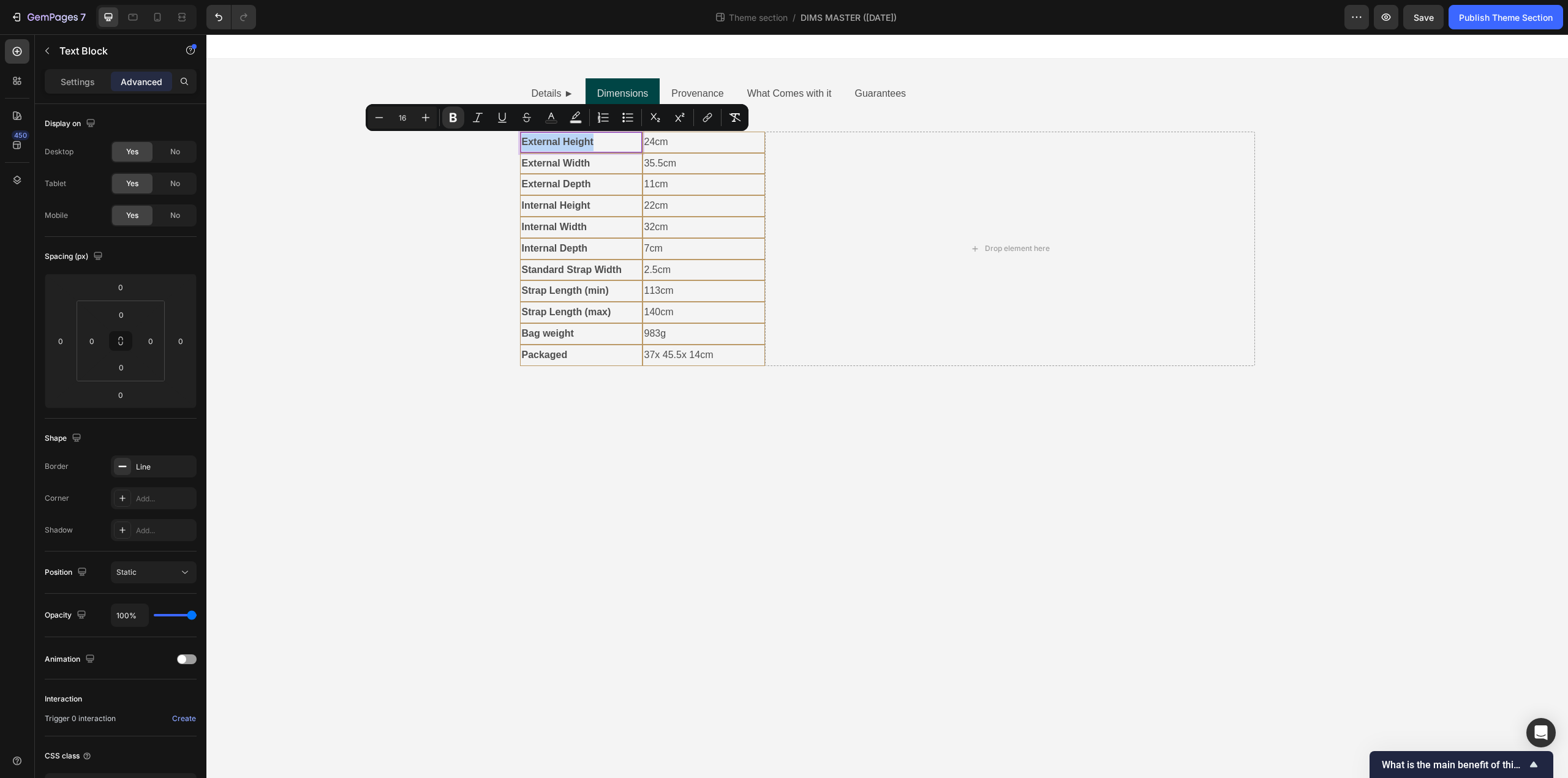
click at [523, 143] on strong "External Height" at bounding box center [558, 141] width 72 height 11
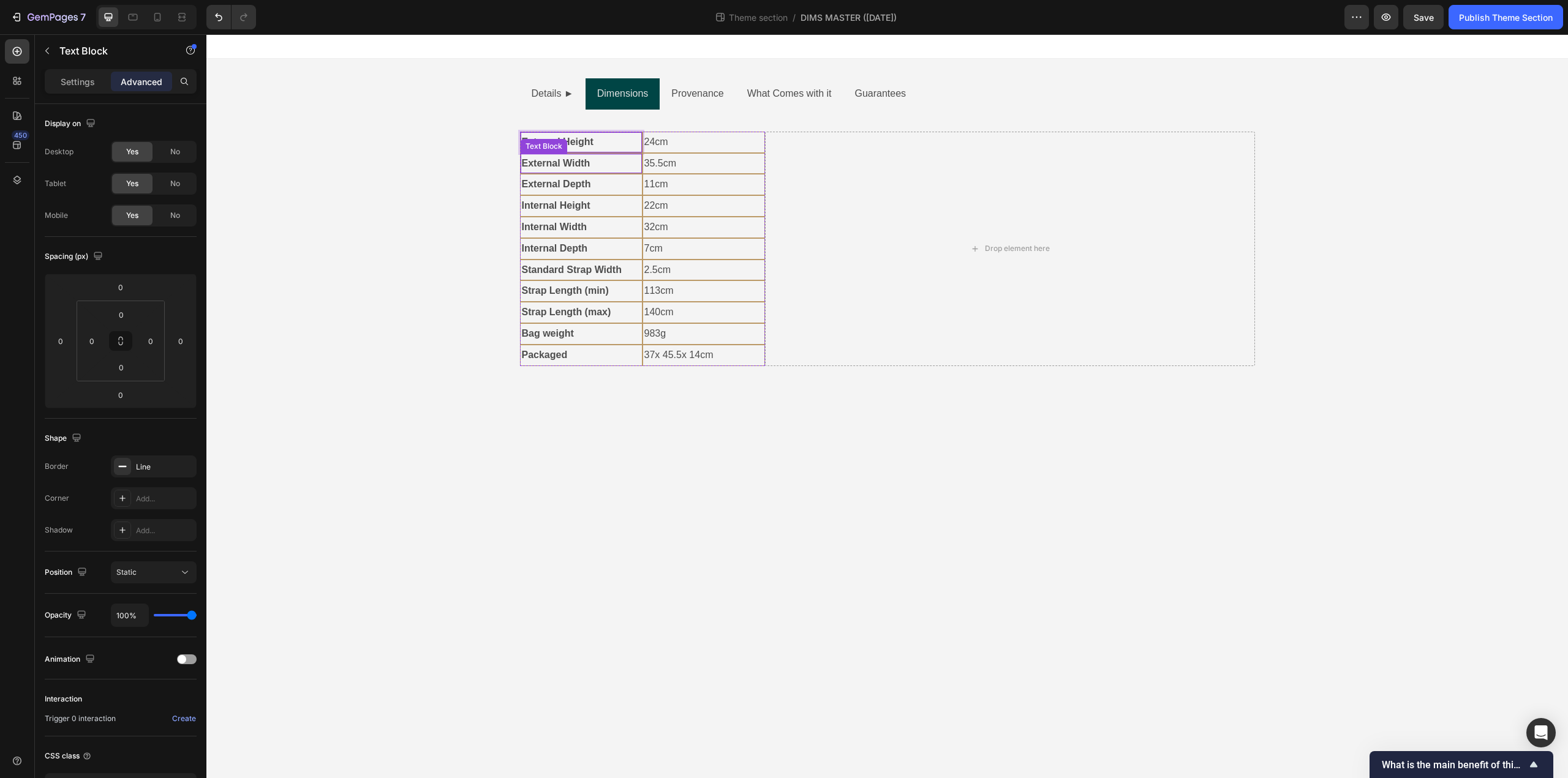
click at [533, 163] on strong "External Width" at bounding box center [556, 163] width 69 height 11
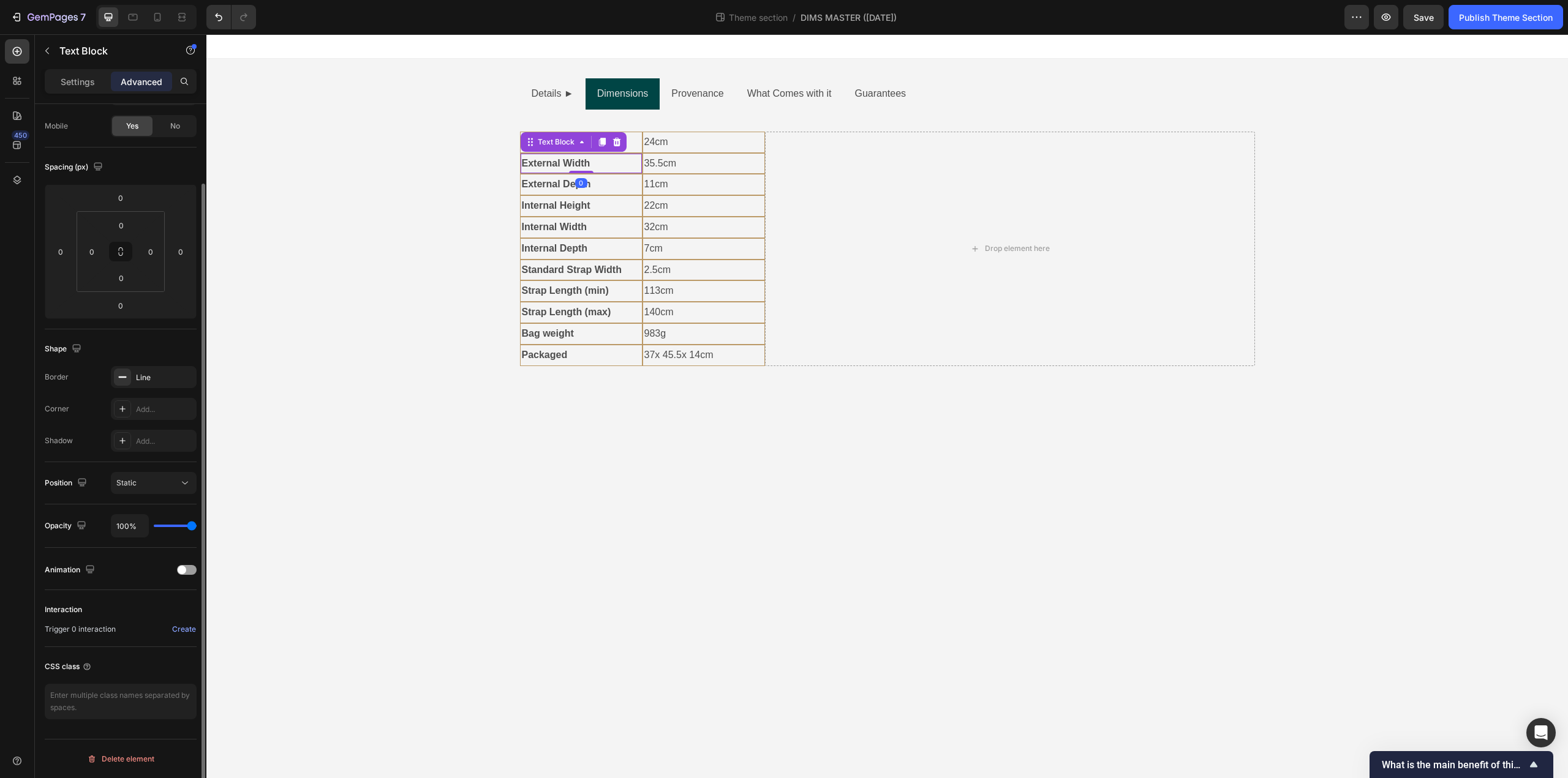
click at [533, 163] on strong "External Width" at bounding box center [556, 163] width 69 height 11
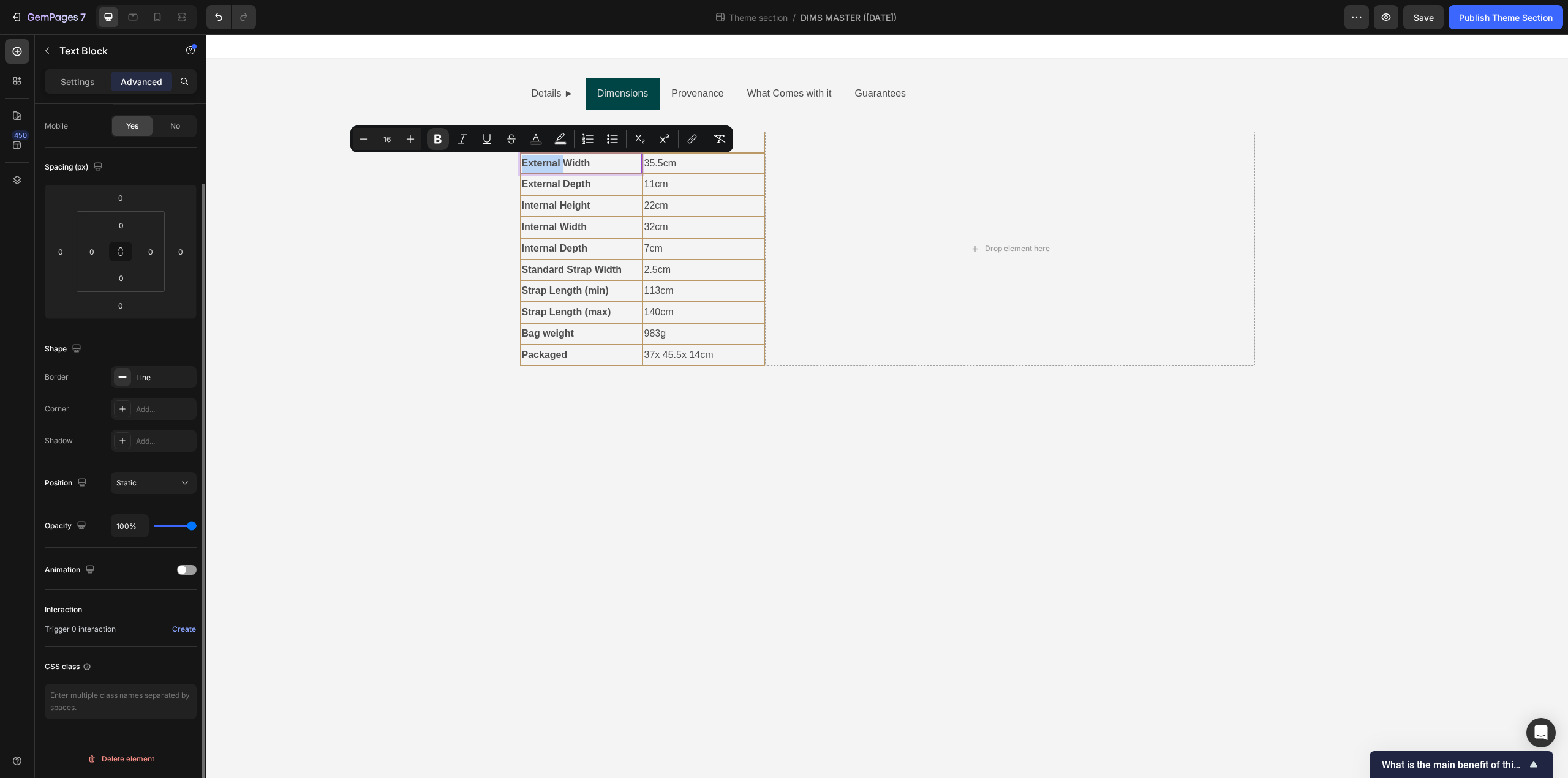
click at [524, 163] on strong "External Width" at bounding box center [556, 163] width 69 height 11
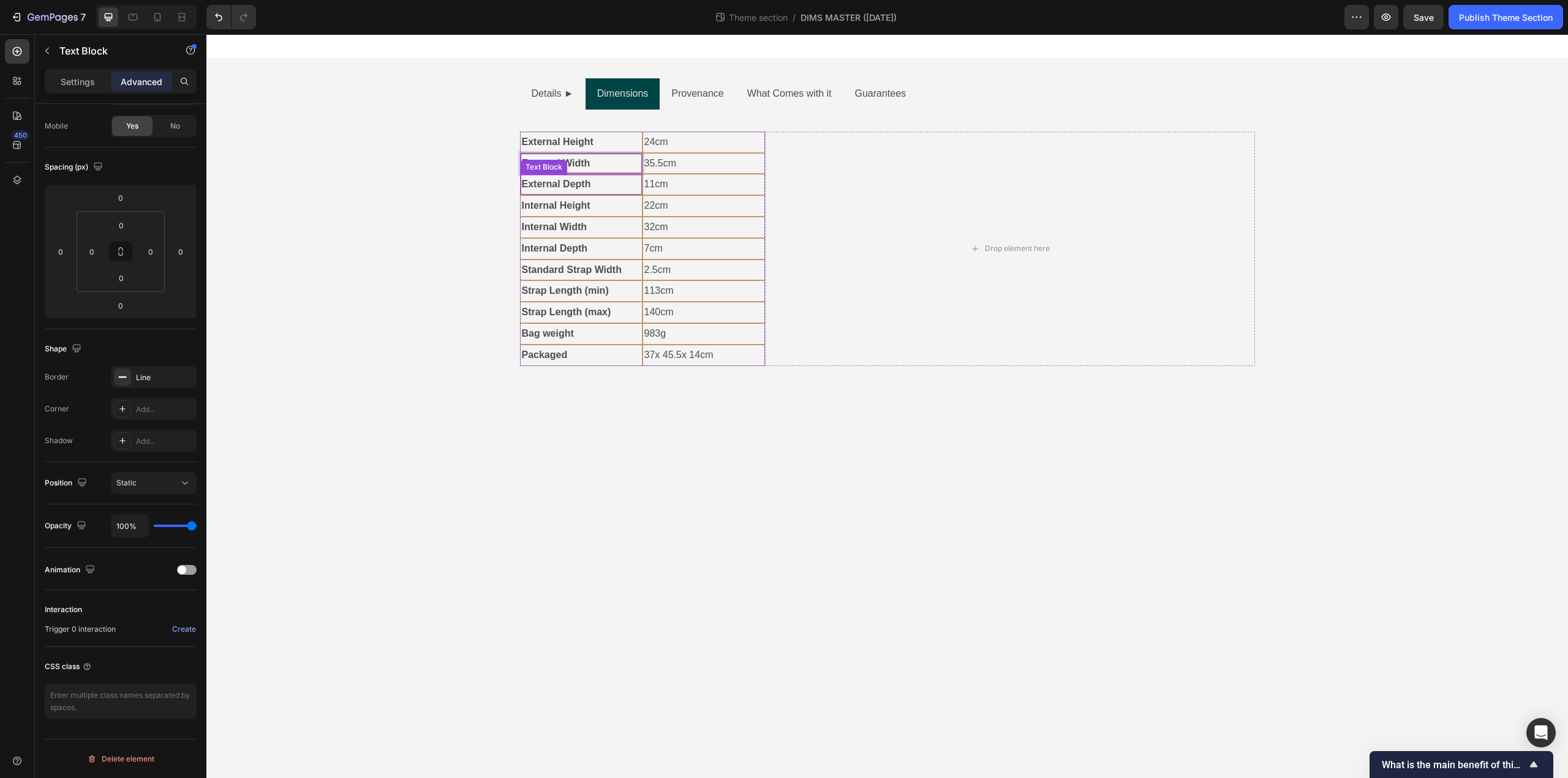
click at [528, 181] on strong "External Depth" at bounding box center [557, 183] width 70 height 11
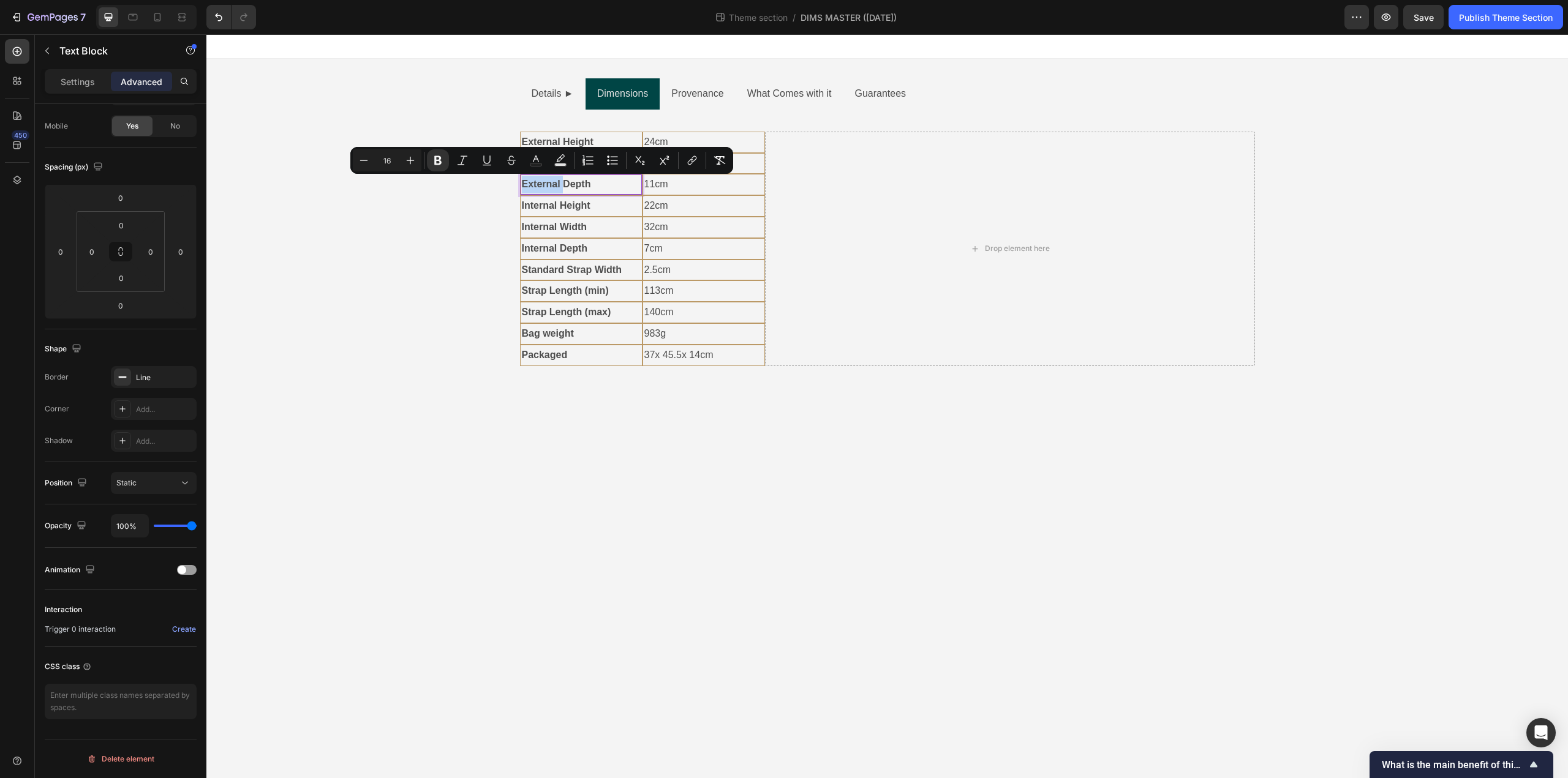
click at [522, 181] on strong "External Depth" at bounding box center [557, 183] width 70 height 11
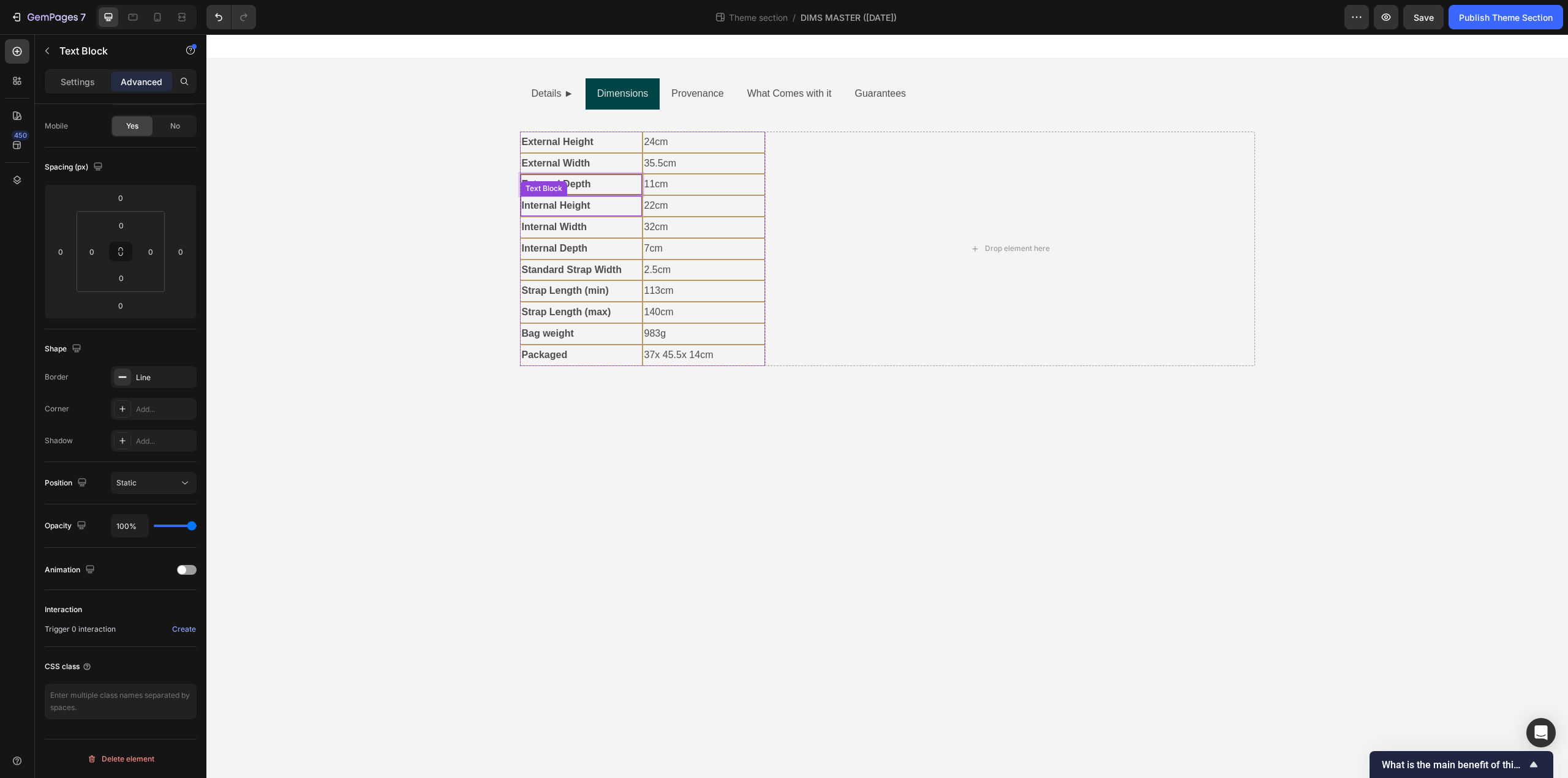
click at [585, 212] on p "Internal Height" at bounding box center [581, 206] width 119 height 18
click at [525, 206] on strong "Internal Height" at bounding box center [556, 205] width 69 height 11
click at [524, 209] on strong "Internal Height" at bounding box center [556, 205] width 69 height 11
click at [541, 229] on strong "Internal Width" at bounding box center [554, 226] width 65 height 11
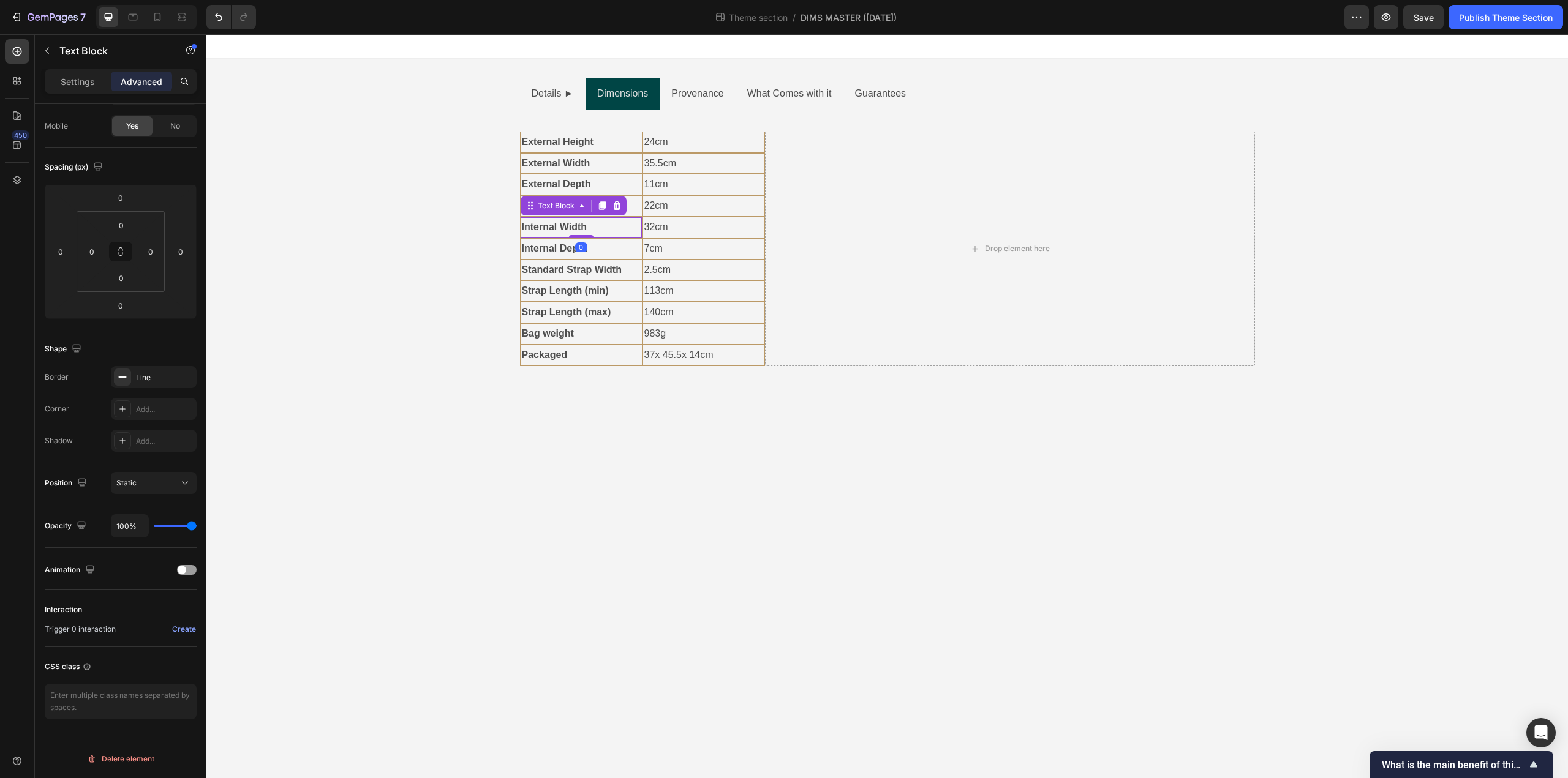
click at [541, 229] on strong "Internal Width" at bounding box center [554, 226] width 65 height 11
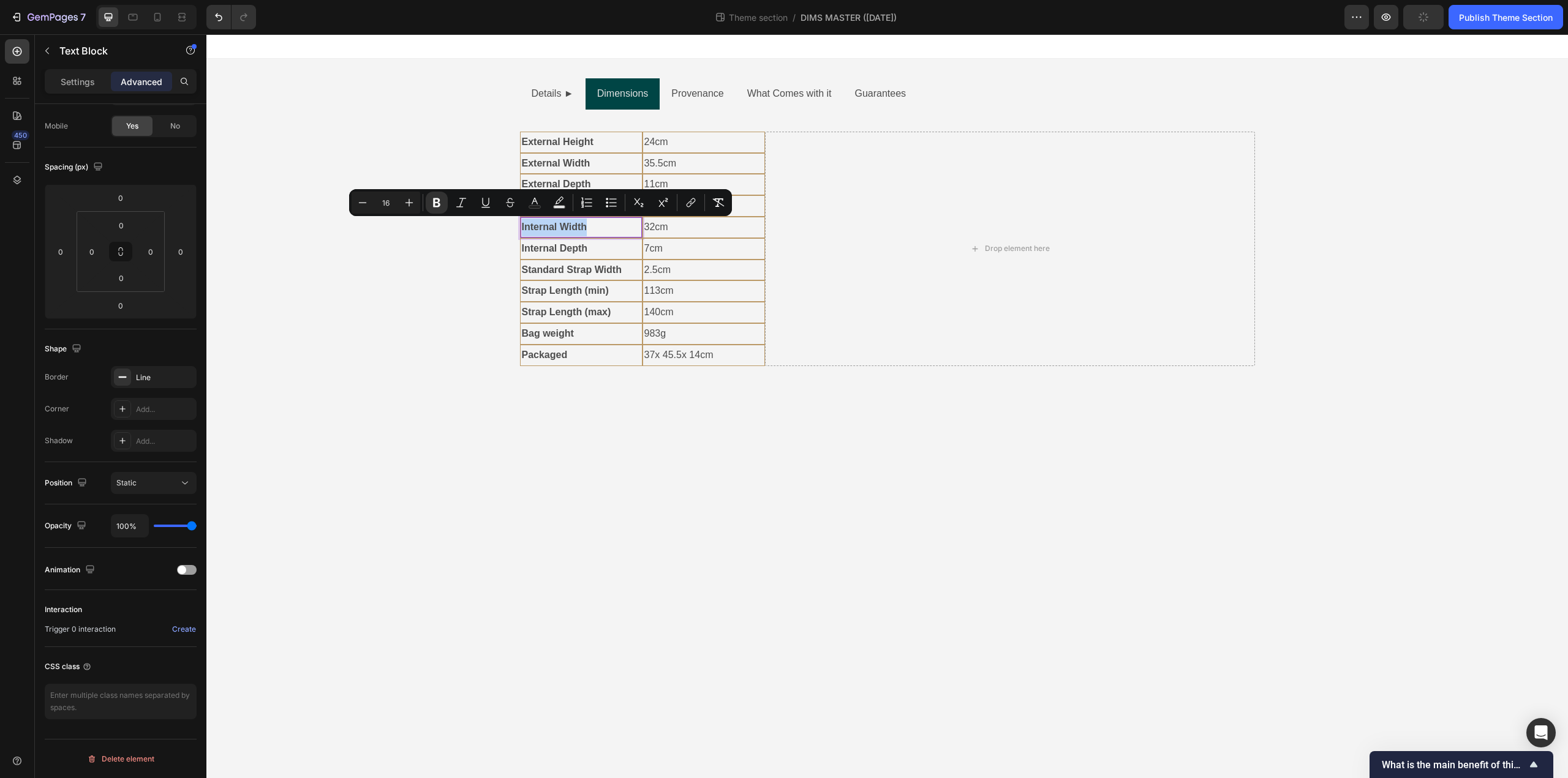
click at [541, 228] on strong "Internal Width" at bounding box center [554, 226] width 65 height 11
click at [524, 229] on strong "Internal Width" at bounding box center [554, 226] width 65 height 11
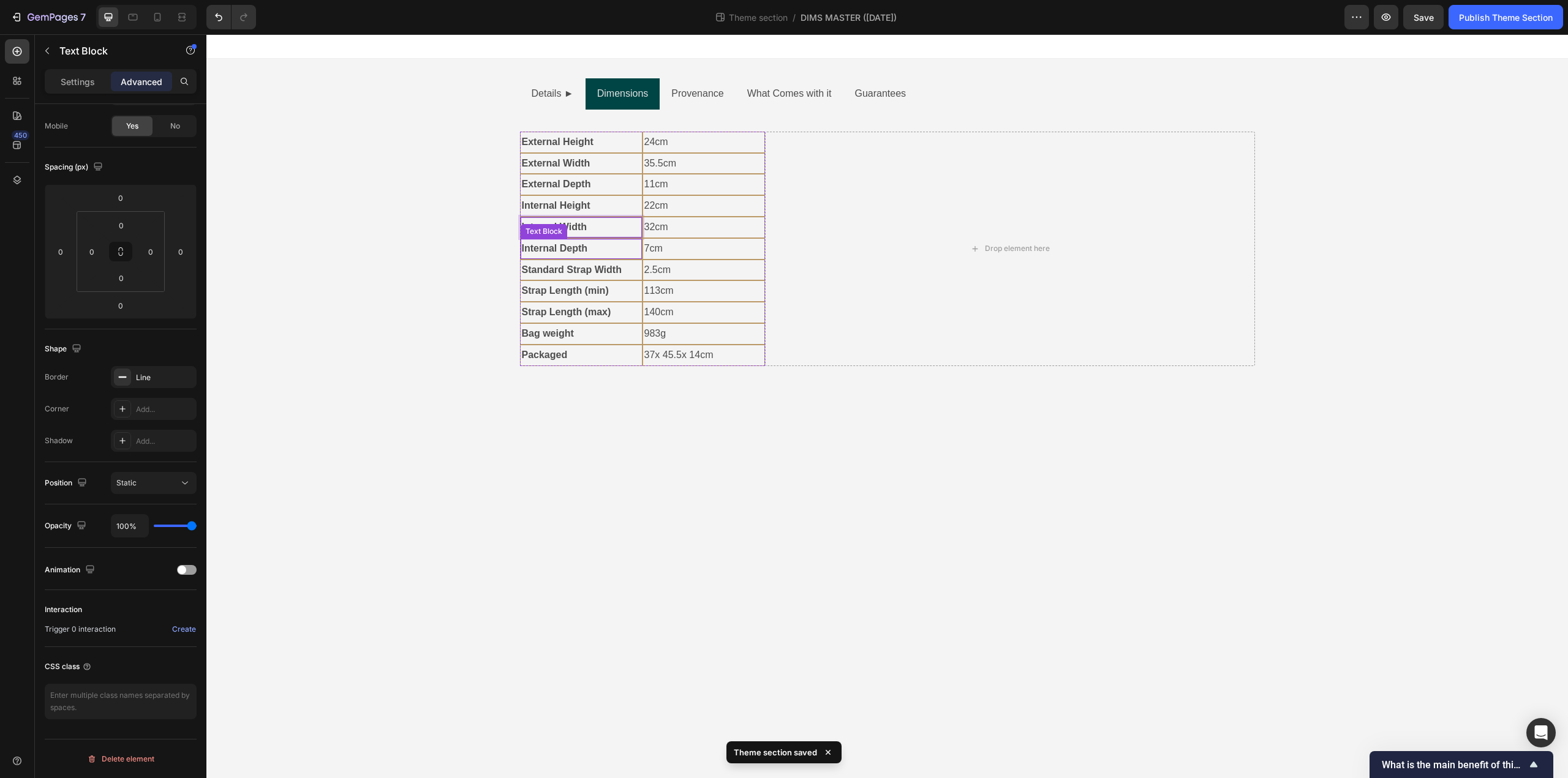
click at [541, 249] on strong "Internal Depth" at bounding box center [555, 248] width 66 height 11
click at [544, 249] on strong "Internal Depth" at bounding box center [555, 248] width 66 height 11
click at [521, 250] on div "Internal Depth" at bounding box center [581, 249] width 121 height 20
click at [531, 275] on p "Standard Strap Width" at bounding box center [581, 271] width 119 height 18
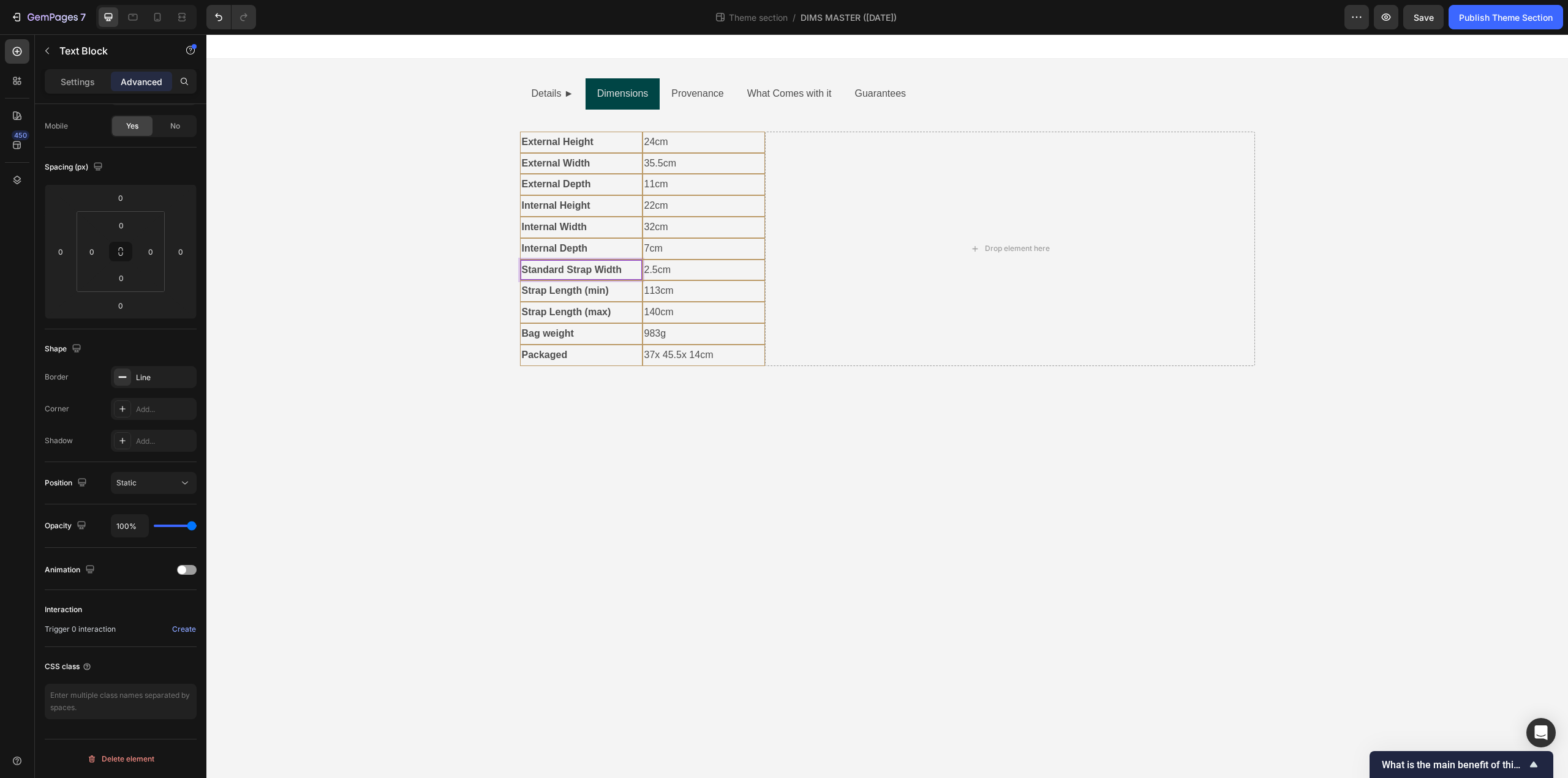
click at [525, 271] on strong "Standard Strap Width" at bounding box center [572, 269] width 100 height 11
click at [523, 271] on strong "Standard Strap Width" at bounding box center [572, 269] width 100 height 11
click at [542, 289] on strong "Strap Length (min)" at bounding box center [566, 290] width 87 height 11
click at [530, 289] on strong "Strap Length (min)" at bounding box center [566, 290] width 87 height 11
click at [527, 292] on strong "Strap Length (min)" at bounding box center [566, 290] width 87 height 11
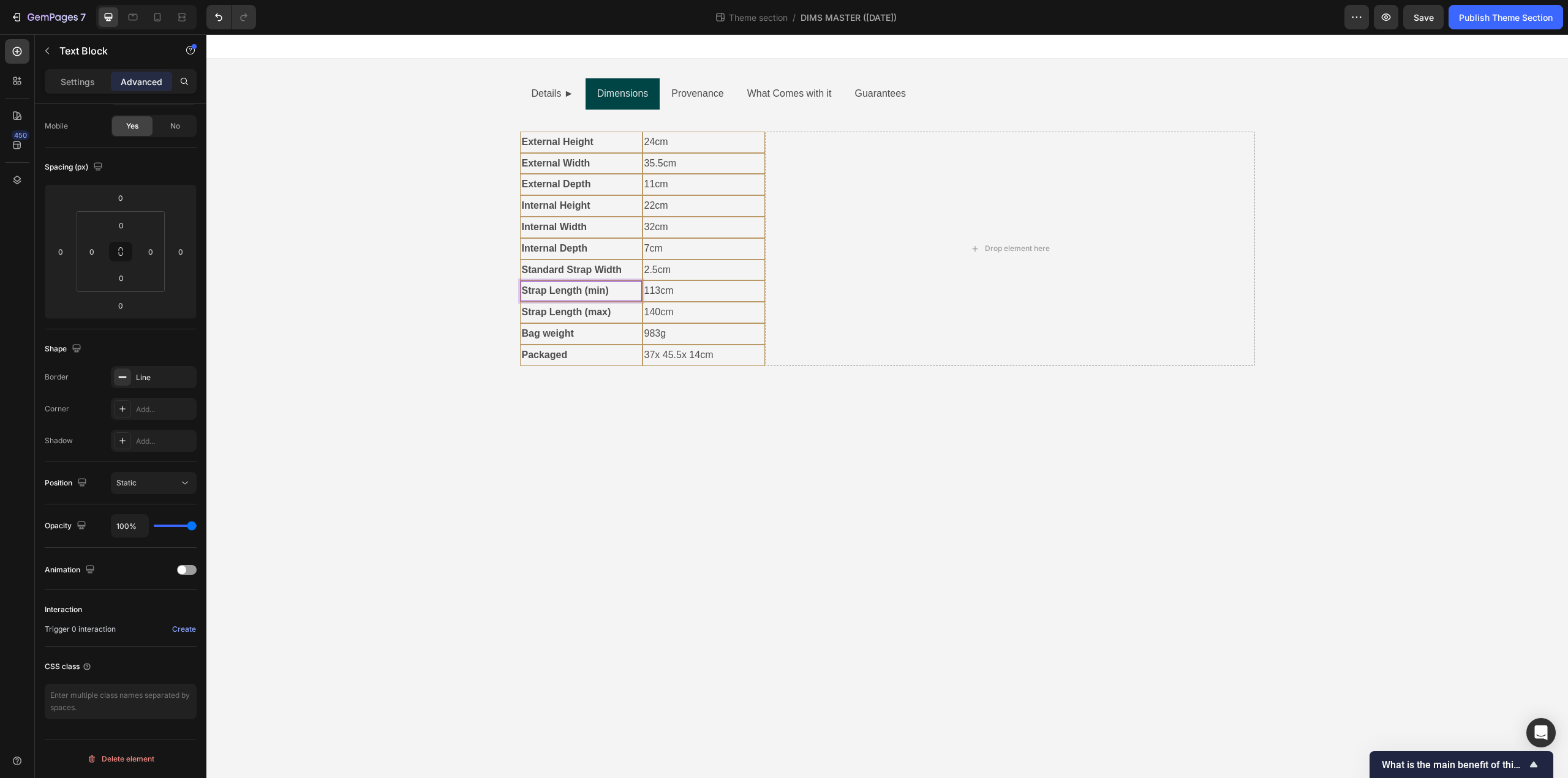
click at [523, 292] on strong "Strap Length (min)" at bounding box center [566, 290] width 87 height 11
click at [529, 314] on strong "Strap Length (max)" at bounding box center [567, 312] width 90 height 11
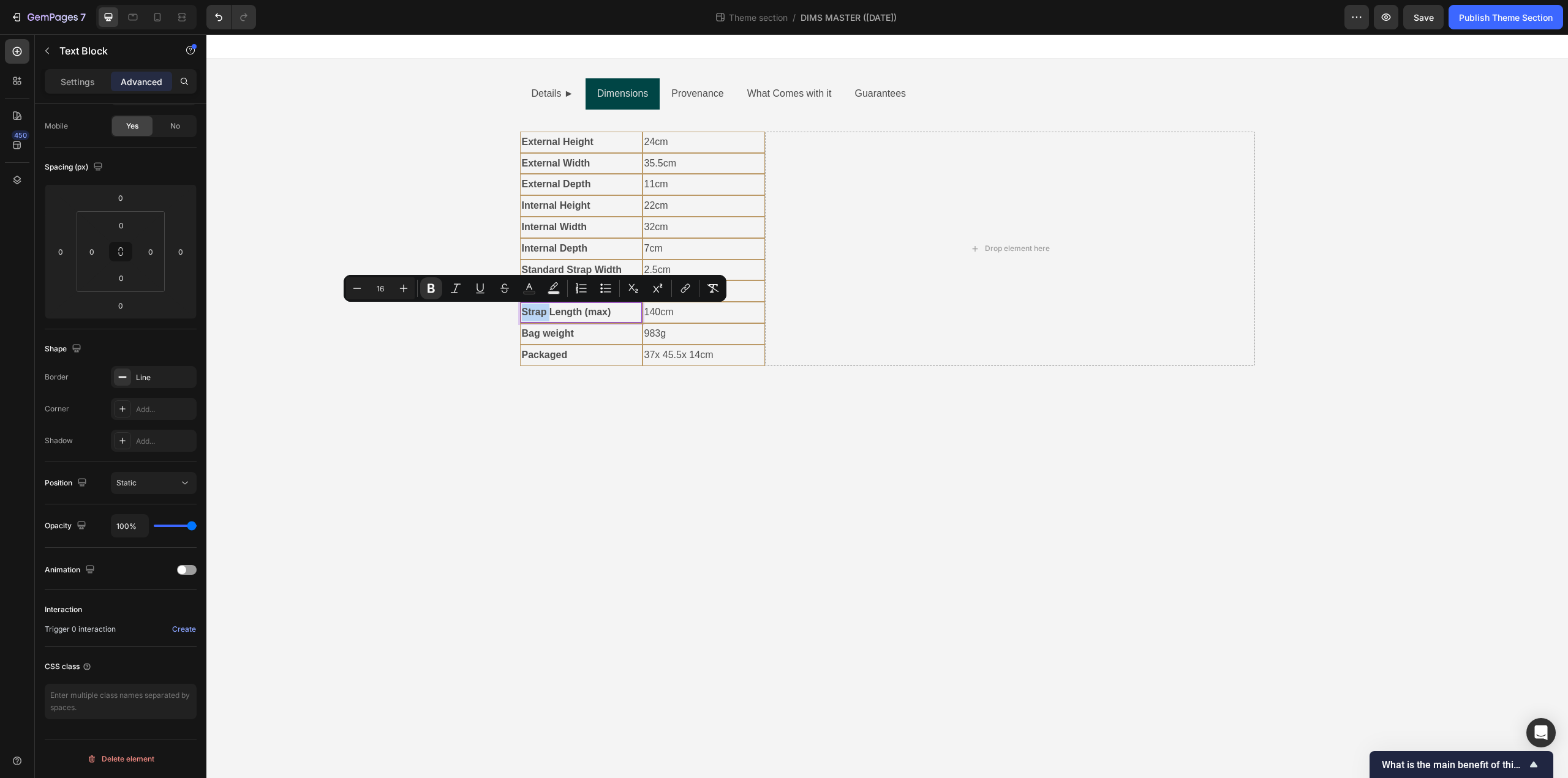
click at [524, 315] on strong "Strap Length (max)" at bounding box center [567, 312] width 90 height 11
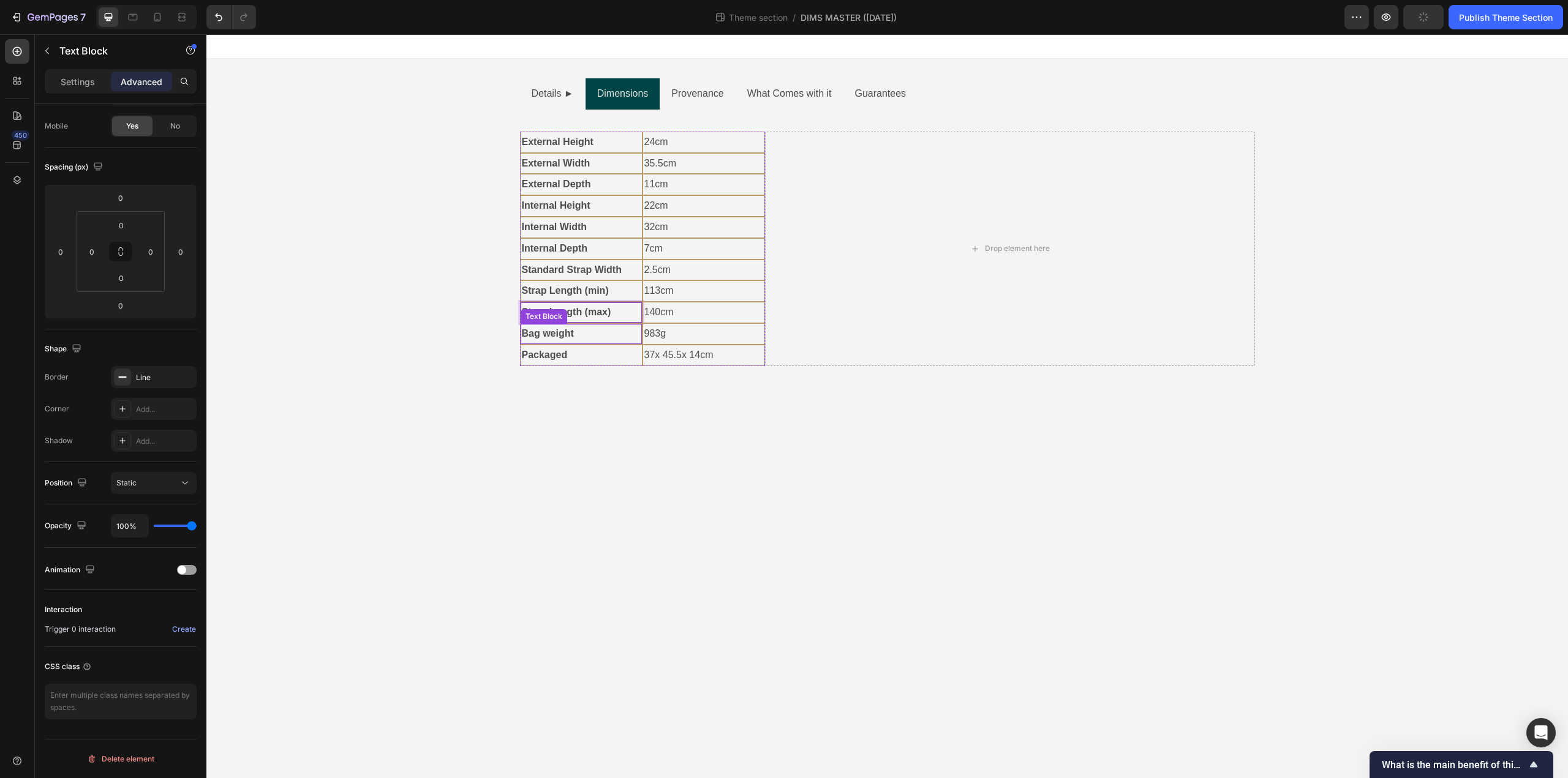
click at [529, 334] on strong "Bag weight" at bounding box center [548, 333] width 52 height 11
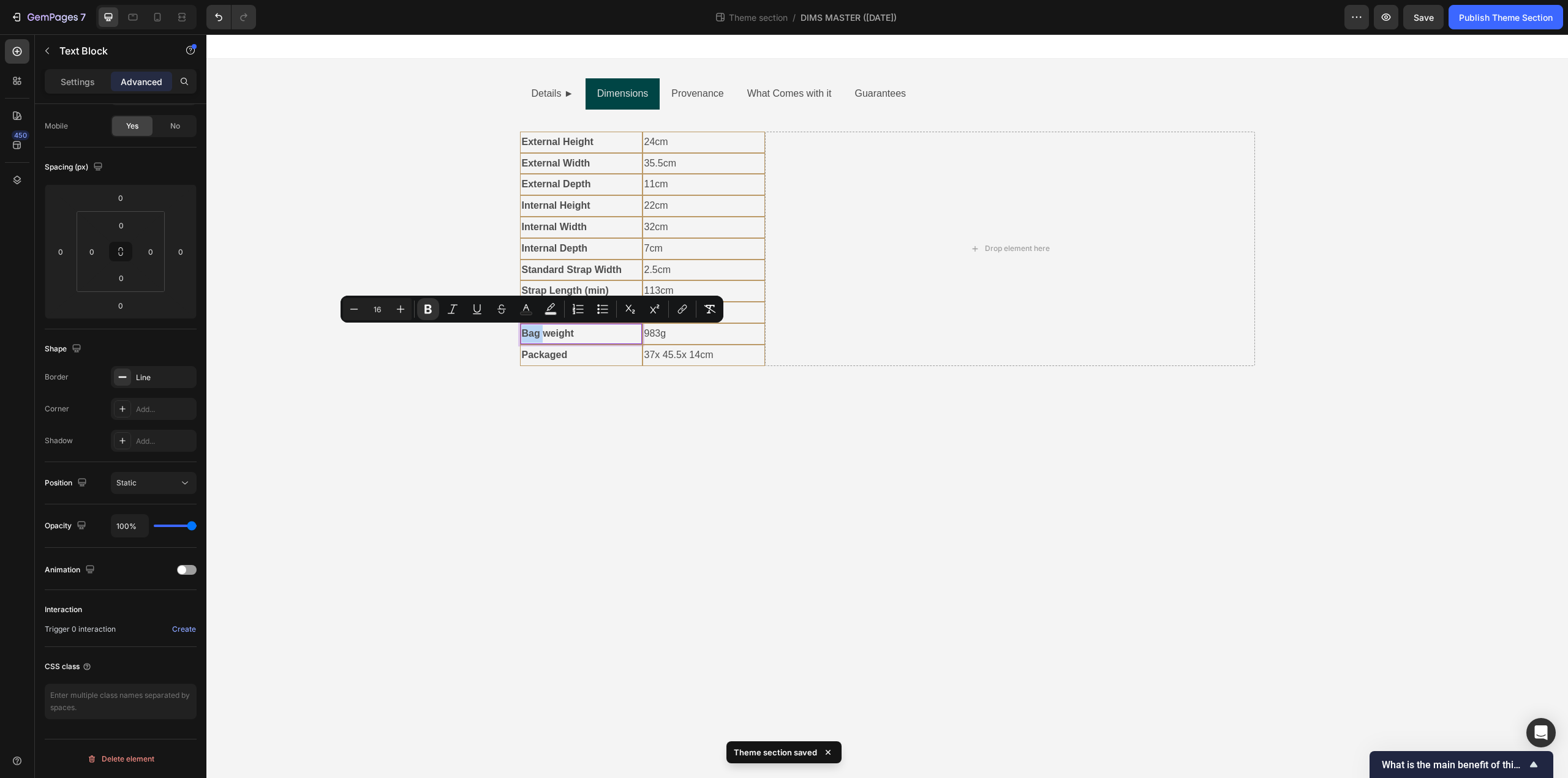
click at [525, 337] on strong "Bag weight" at bounding box center [548, 333] width 52 height 11
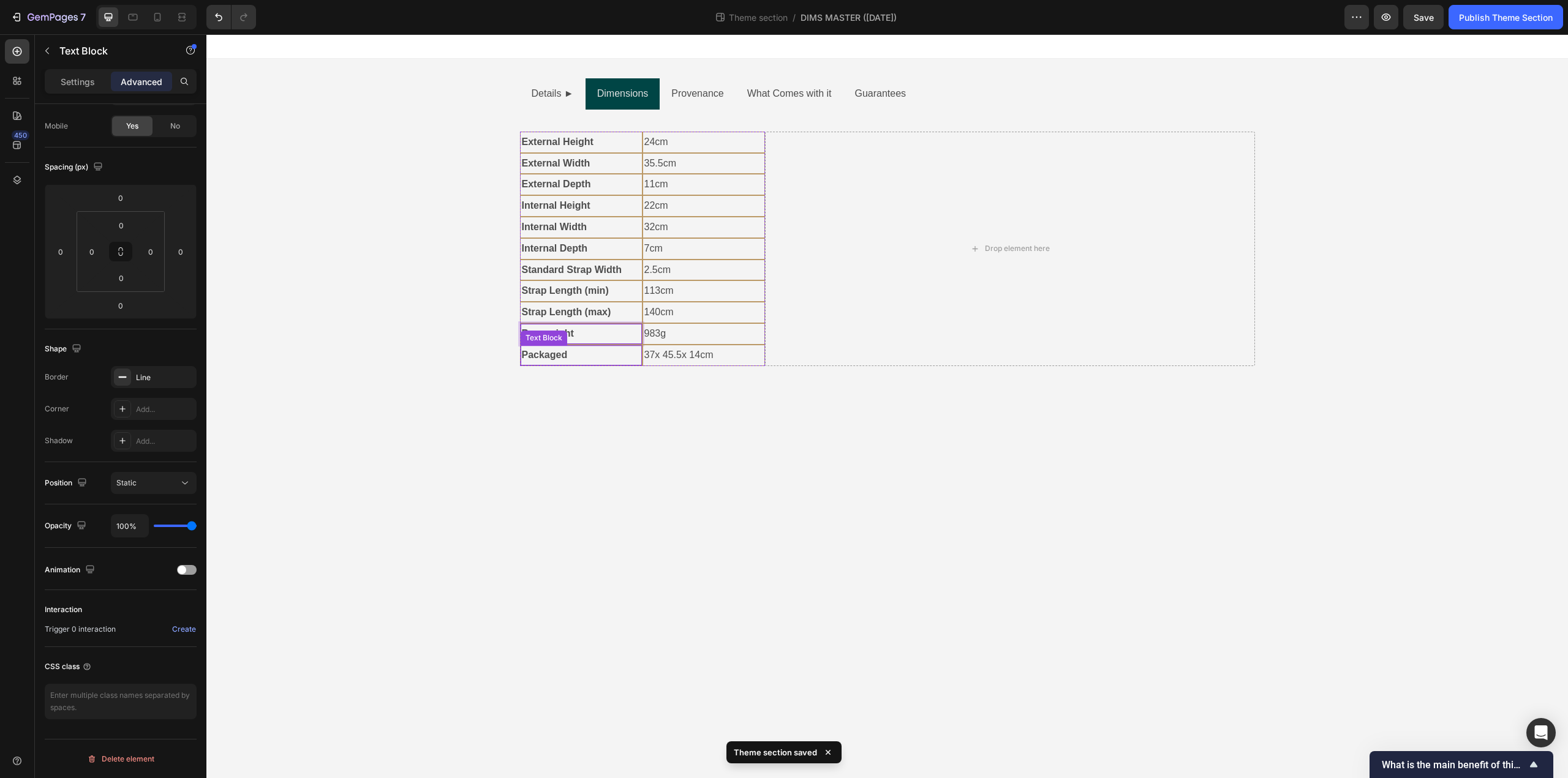
click at [527, 360] on p "Packaged" at bounding box center [581, 355] width 119 height 18
click at [527, 354] on strong "Packaged" at bounding box center [545, 355] width 46 height 11
click at [527, 355] on strong "Packaged" at bounding box center [545, 355] width 46 height 11
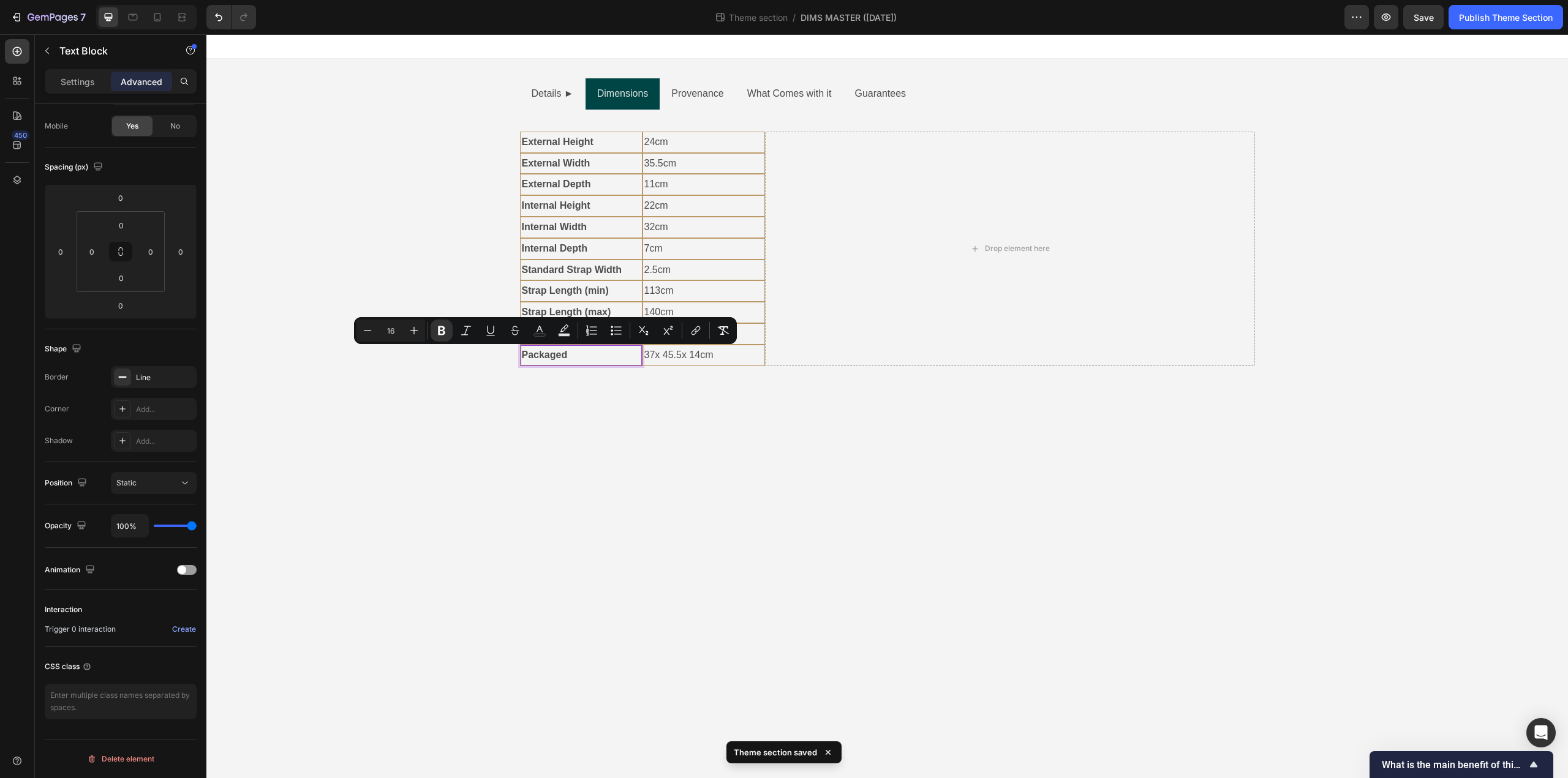
click at [525, 358] on strong "Packaged" at bounding box center [545, 355] width 46 height 11
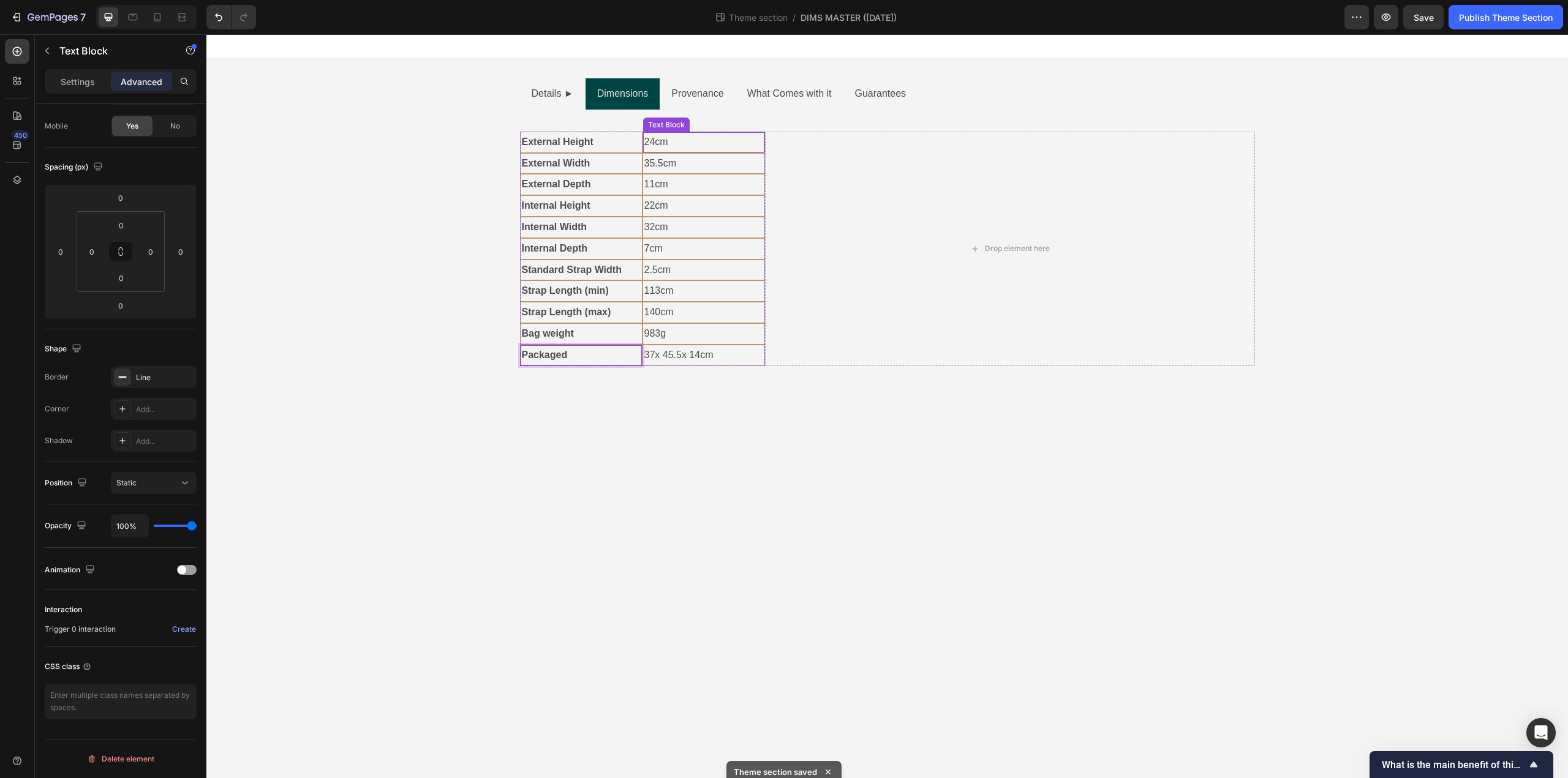
click at [654, 141] on p "24cm" at bounding box center [703, 142] width 119 height 18
click at [644, 143] on p "24cm" at bounding box center [703, 142] width 119 height 18
click at [648, 162] on p "35.5cm" at bounding box center [703, 164] width 119 height 18
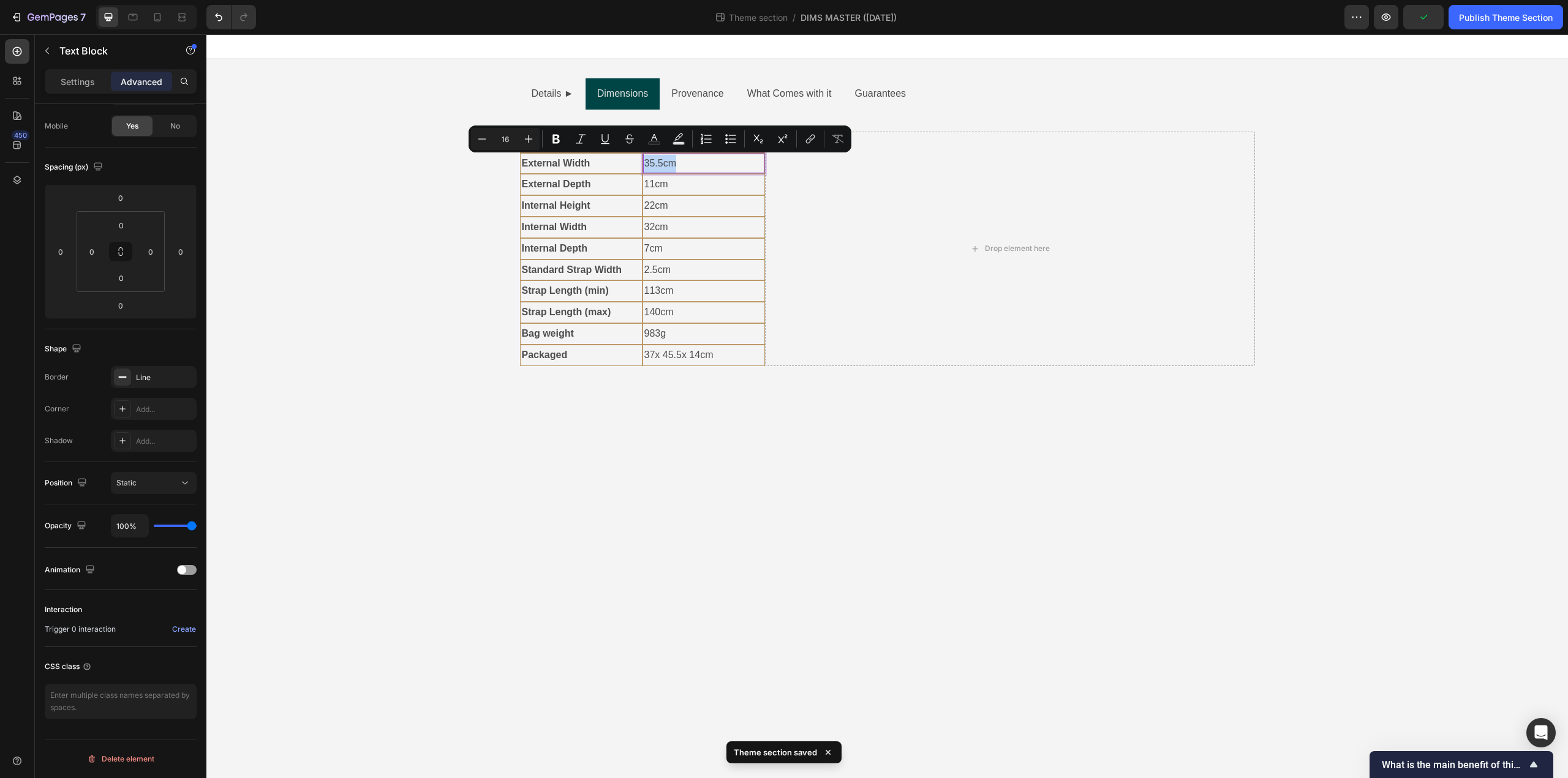
click at [645, 166] on p "35.5cm" at bounding box center [703, 164] width 119 height 18
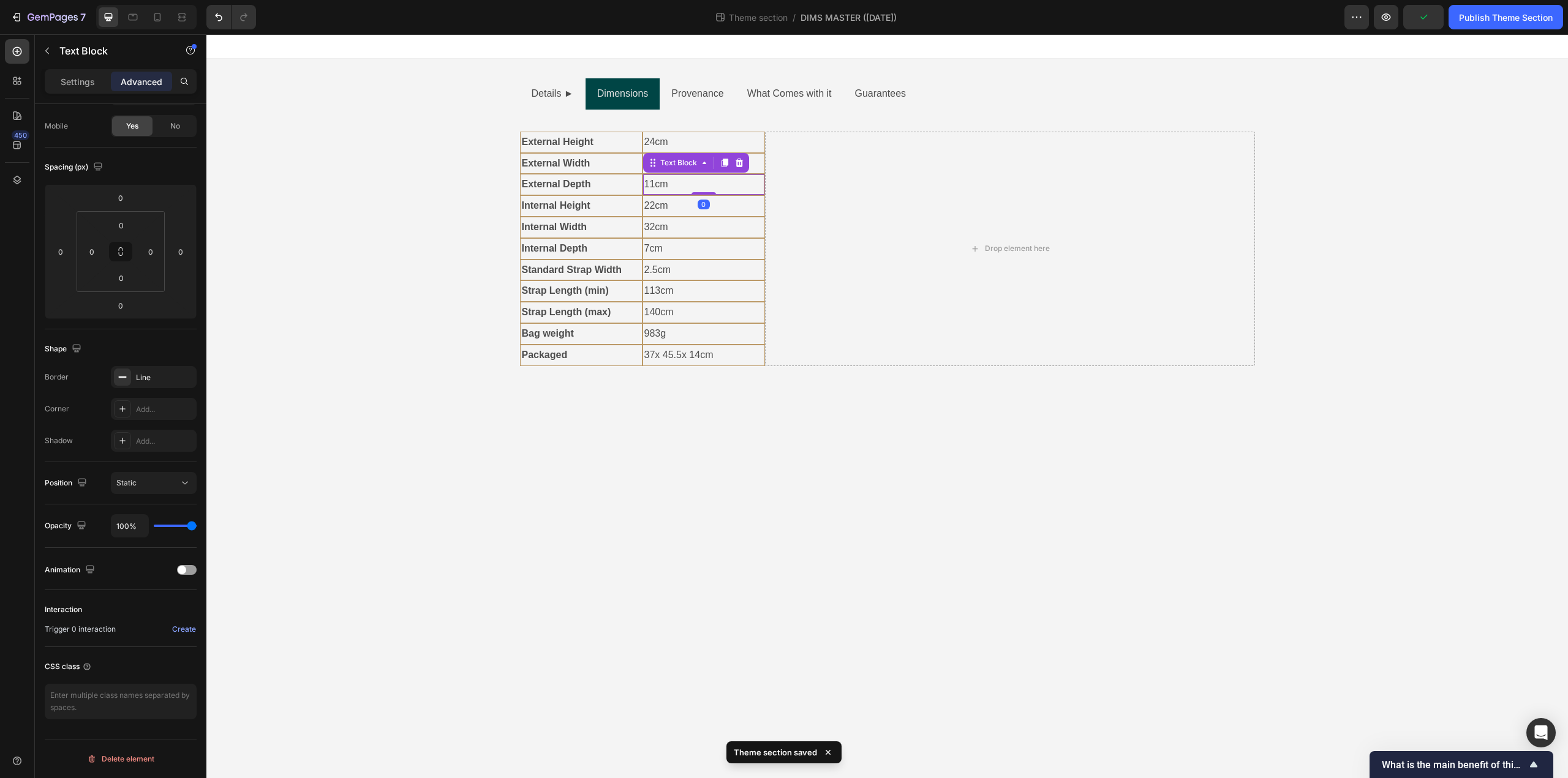
click at [648, 182] on p "11cm" at bounding box center [703, 184] width 119 height 18
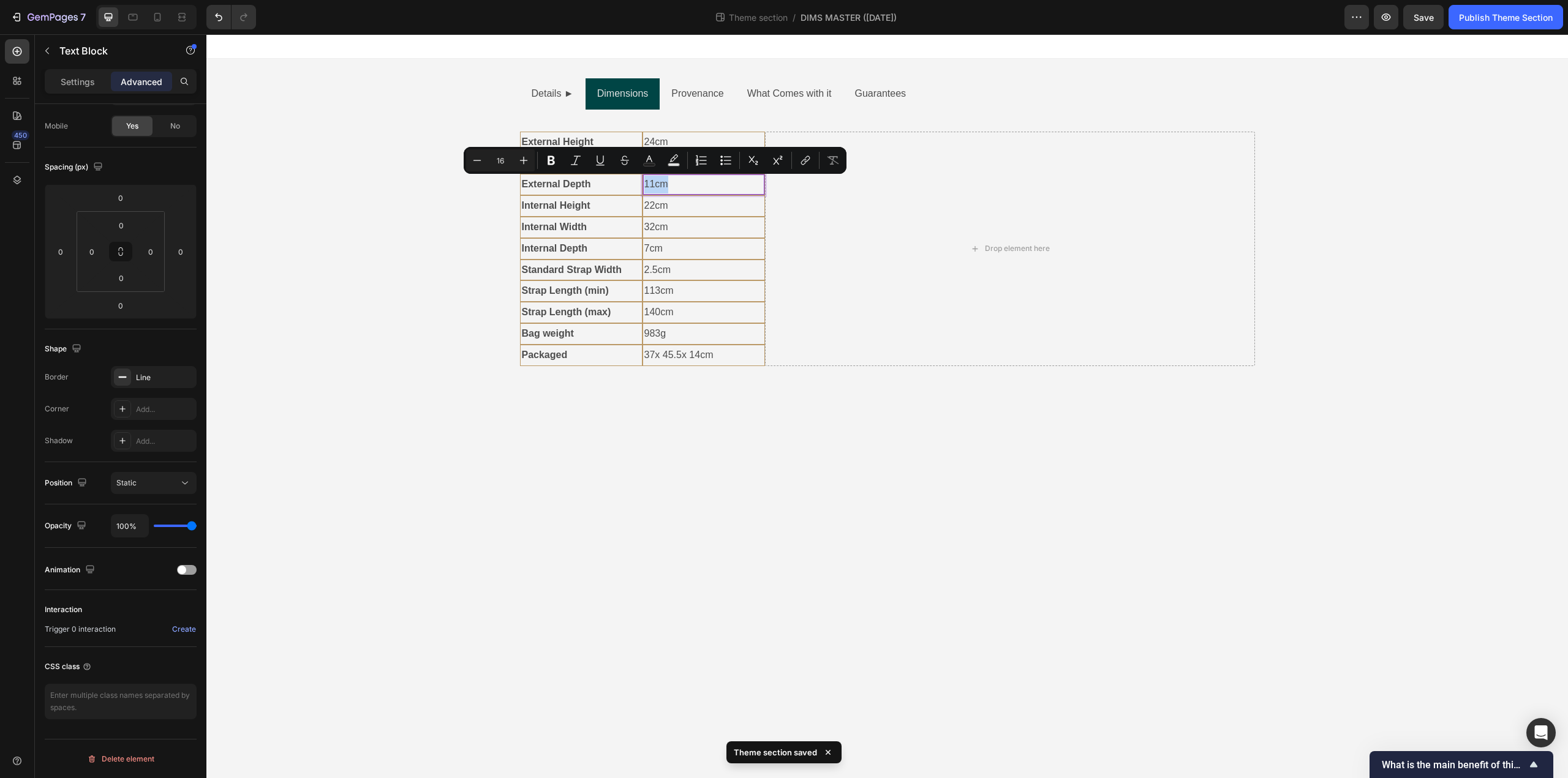
click at [646, 187] on p "11cm" at bounding box center [703, 184] width 119 height 18
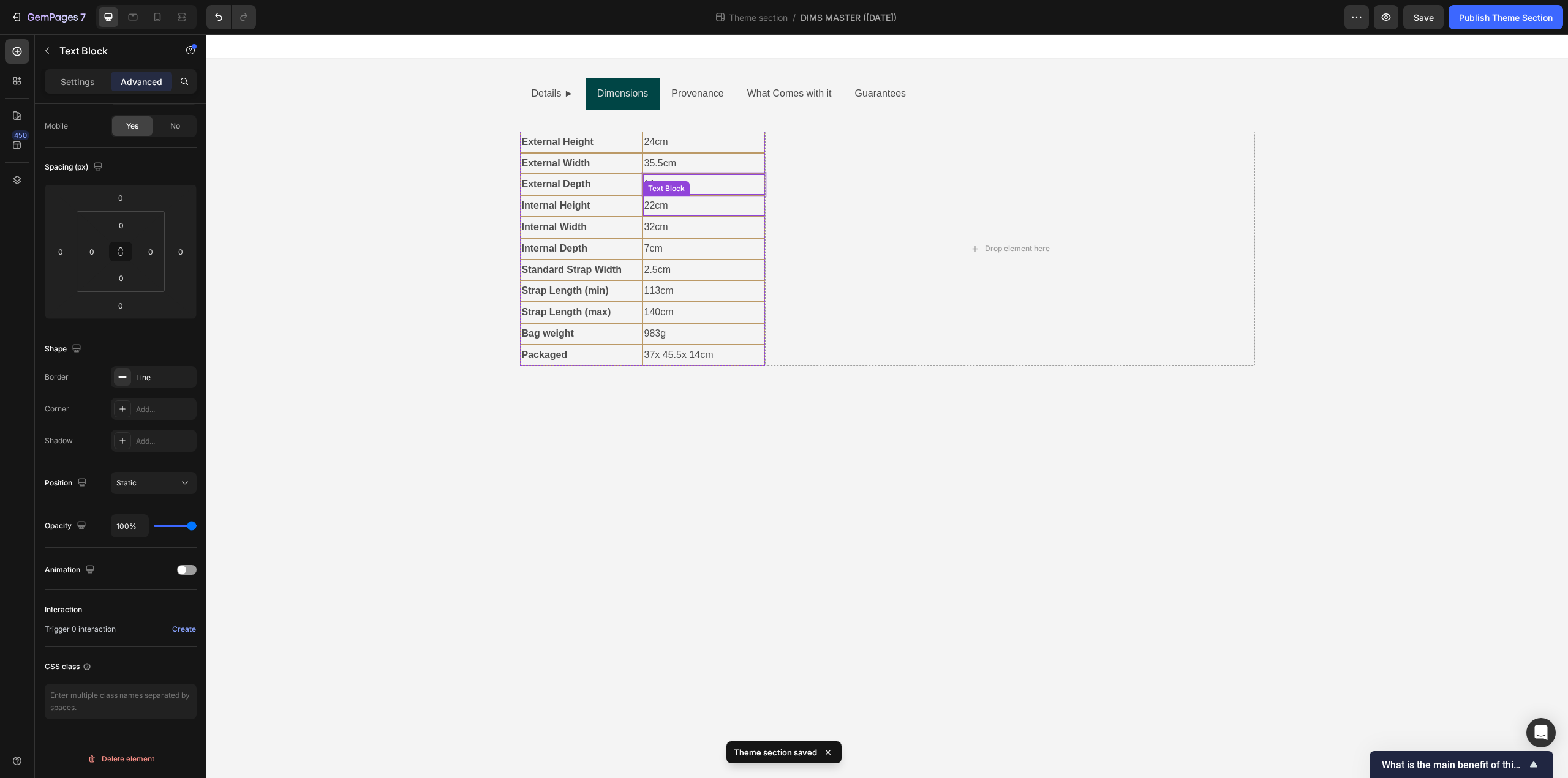
click at [648, 212] on p "22cm" at bounding box center [703, 206] width 119 height 18
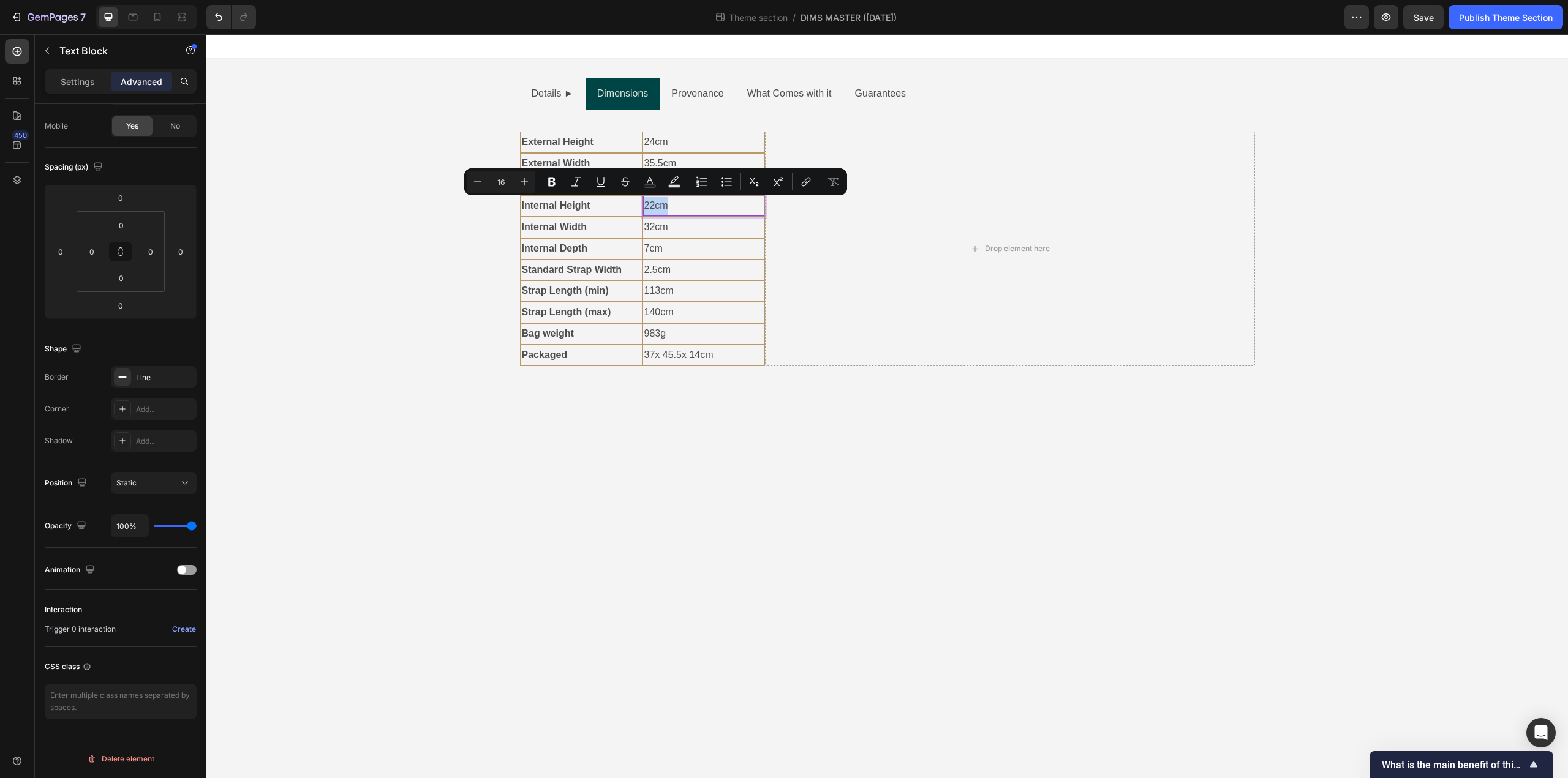
click at [644, 206] on p "22cm" at bounding box center [703, 206] width 119 height 18
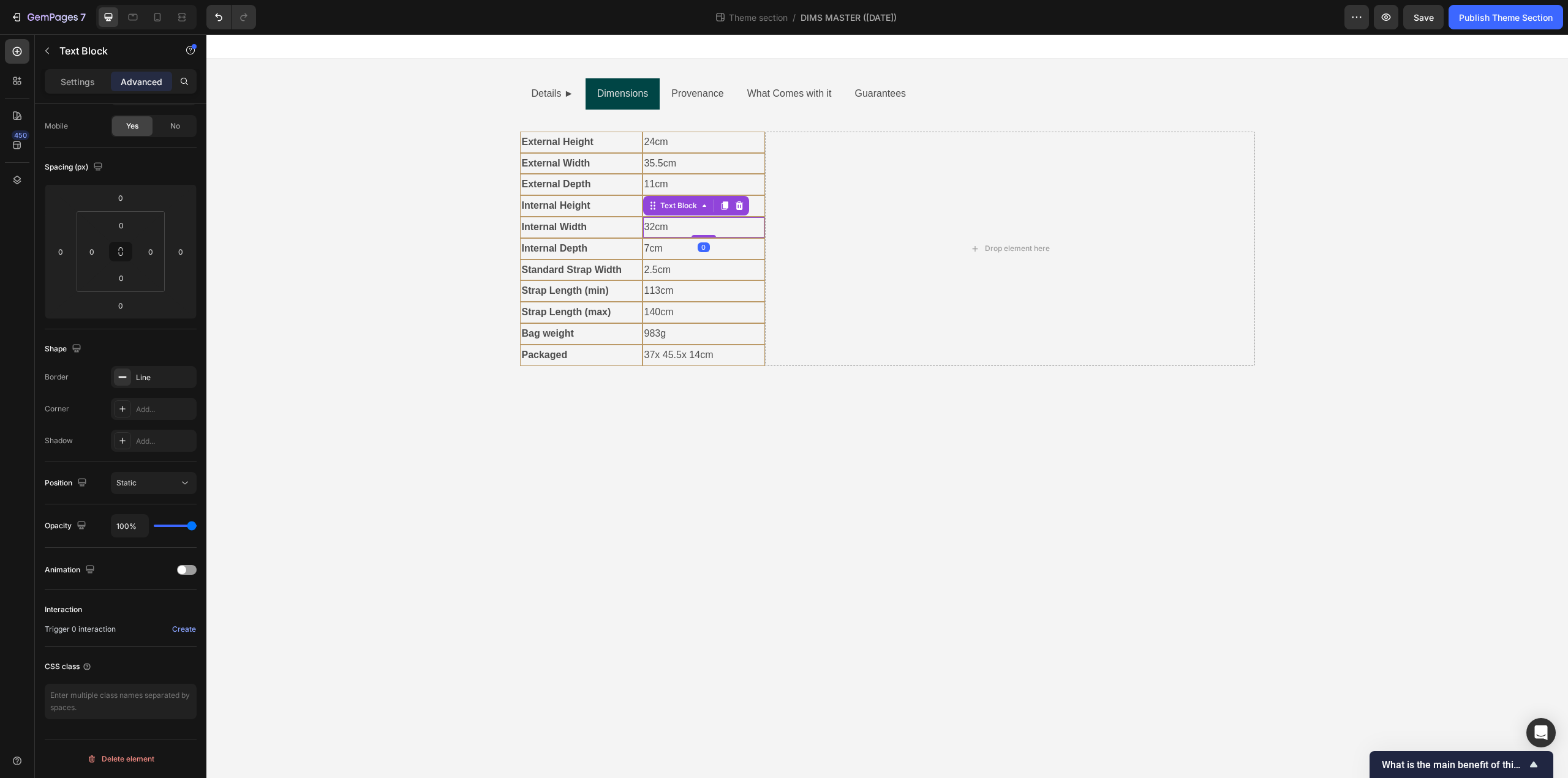
click at [648, 229] on p "32cm" at bounding box center [703, 228] width 119 height 18
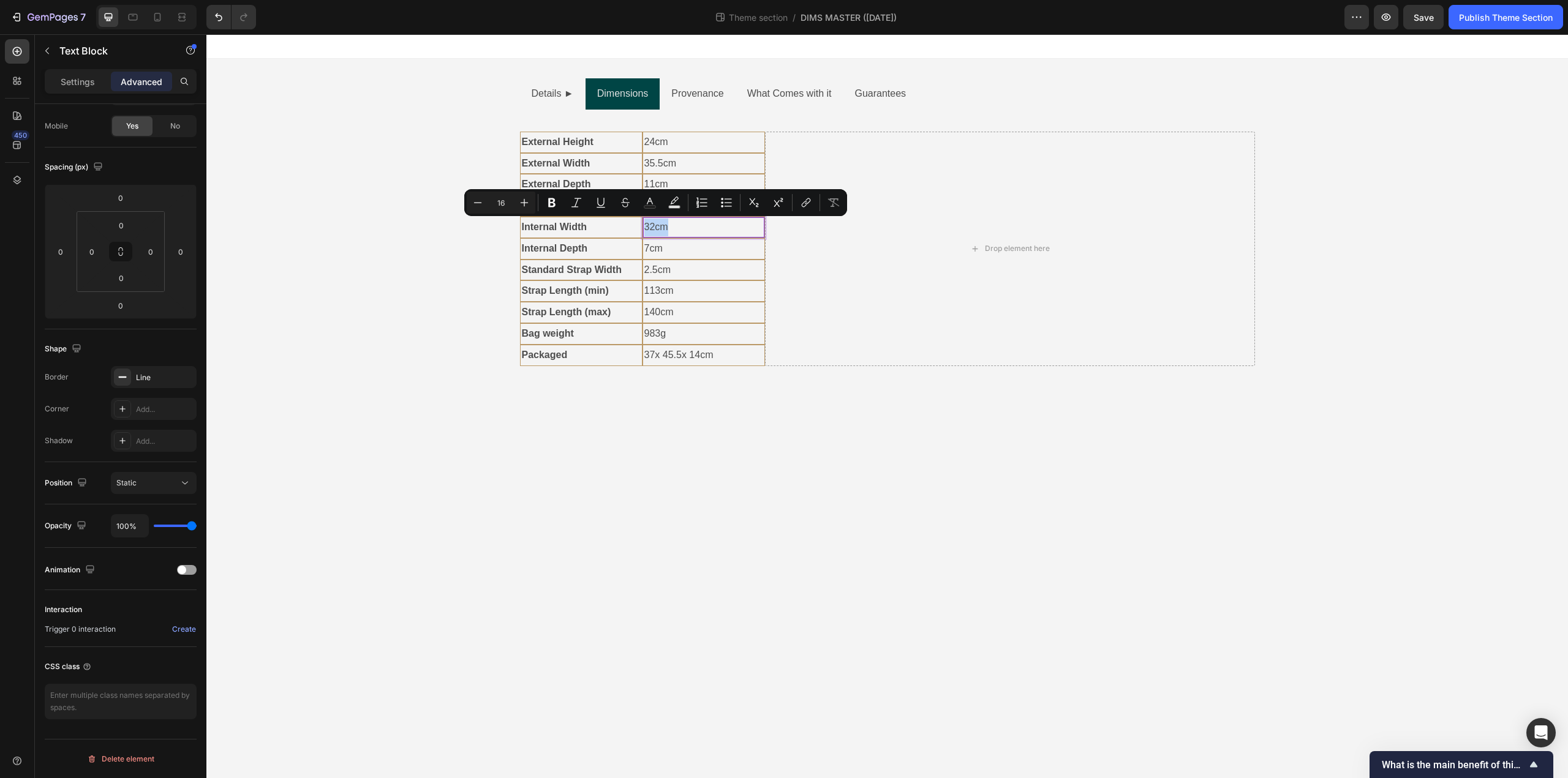
click at [646, 233] on p "32cm" at bounding box center [703, 228] width 119 height 18
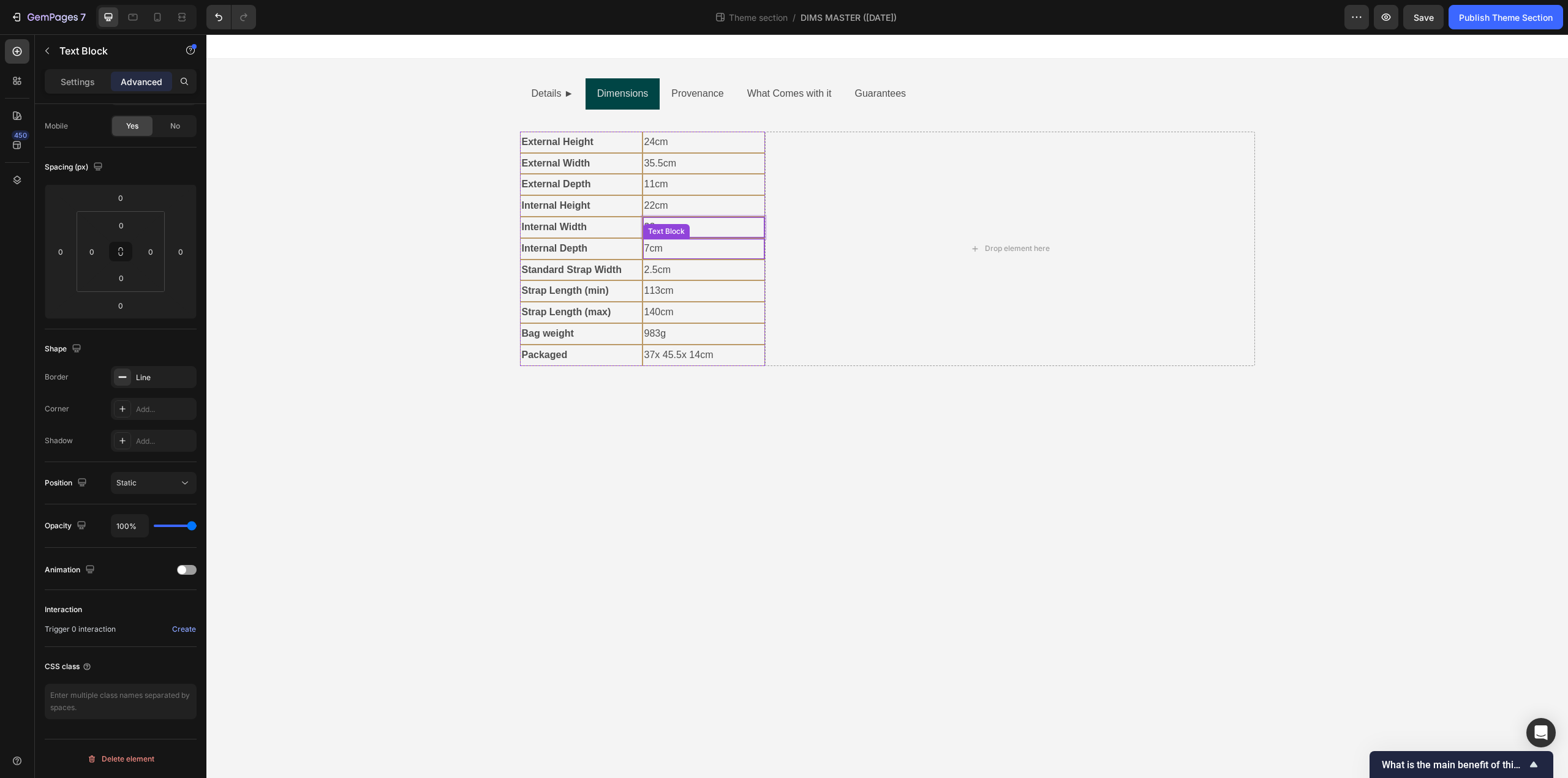
click at [646, 254] on p "7cm" at bounding box center [703, 249] width 119 height 18
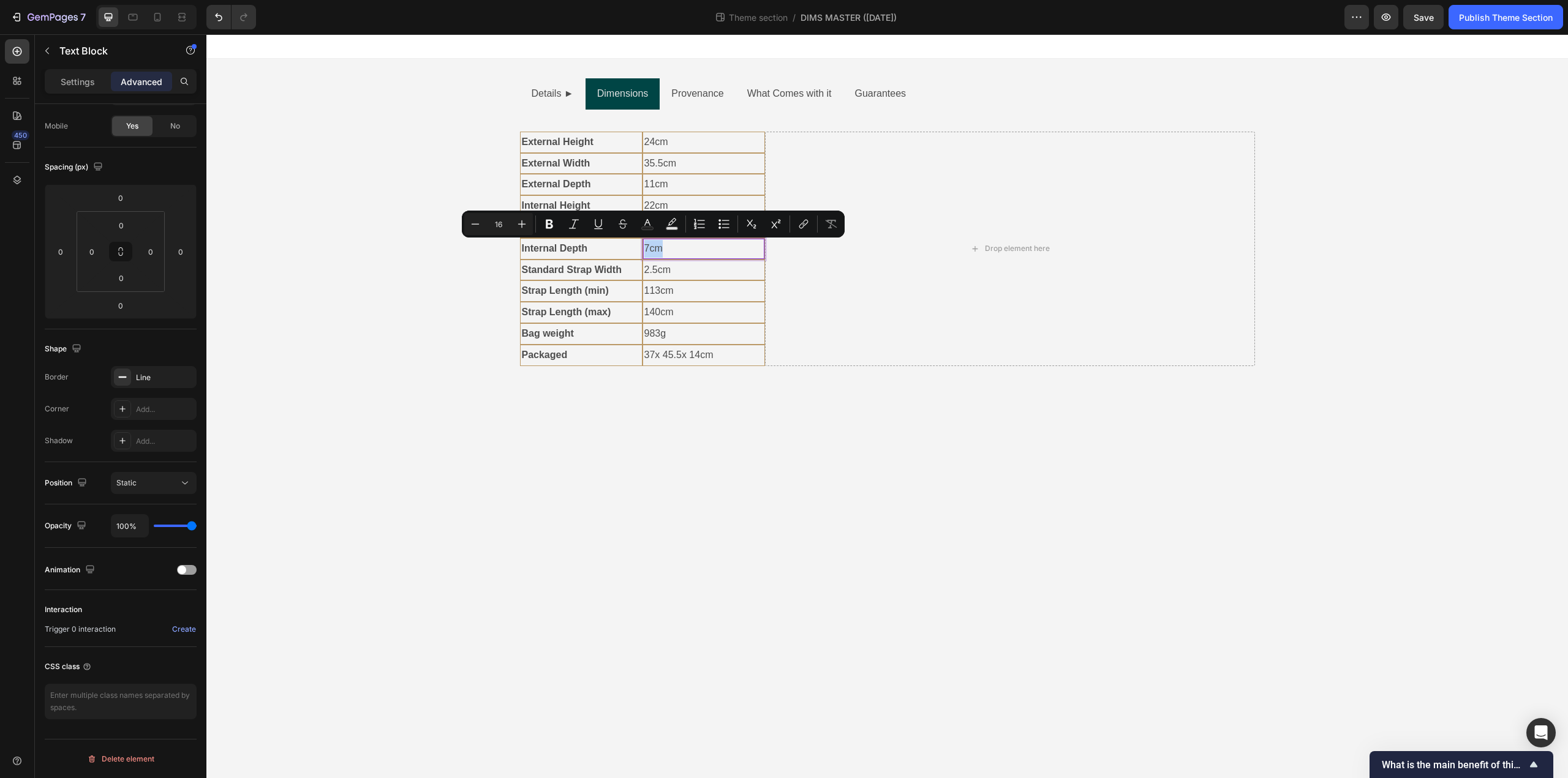
click at [646, 249] on p "7cm" at bounding box center [703, 249] width 119 height 18
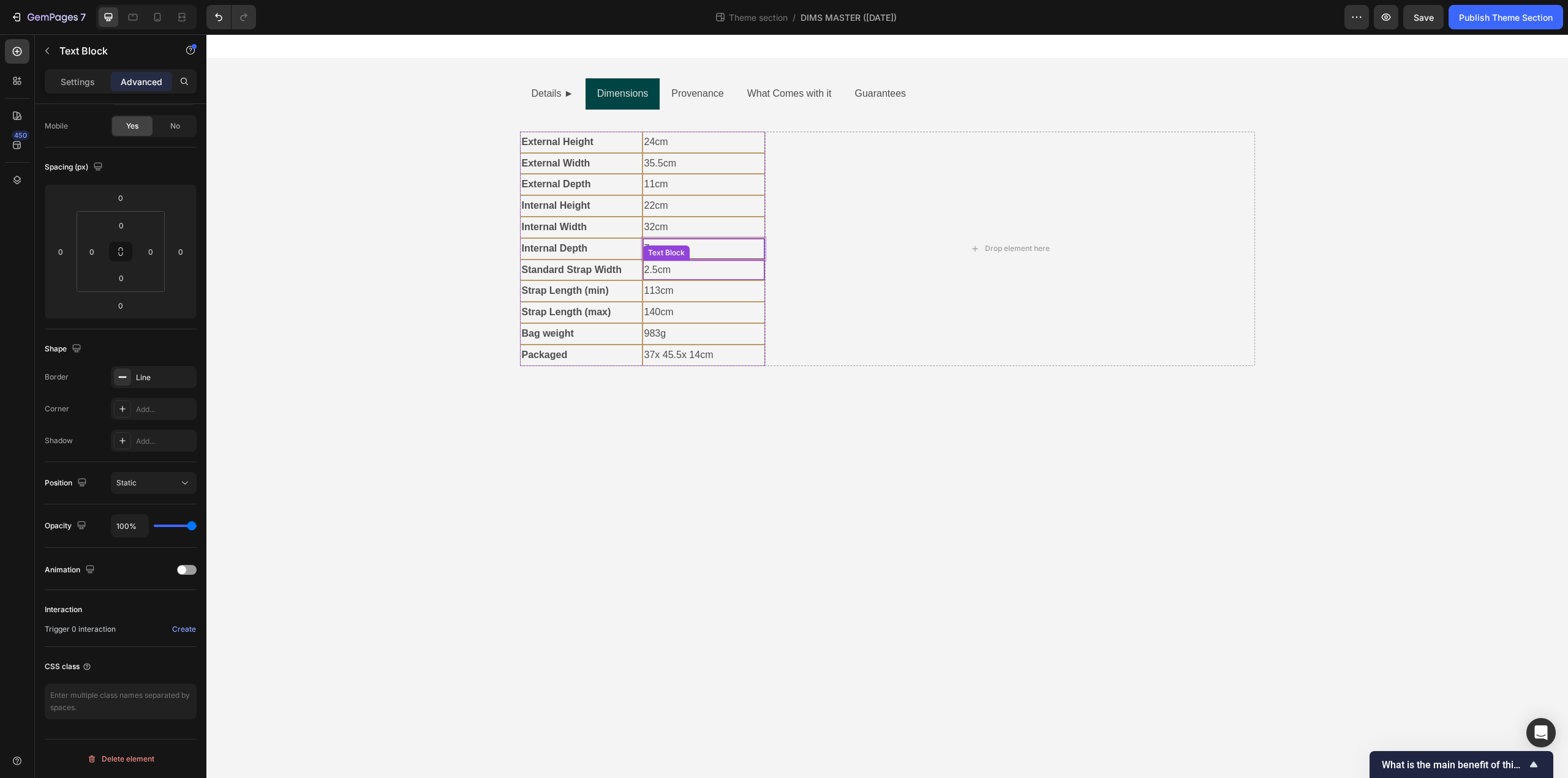
click at [647, 273] on p "2.5cm" at bounding box center [703, 271] width 119 height 18
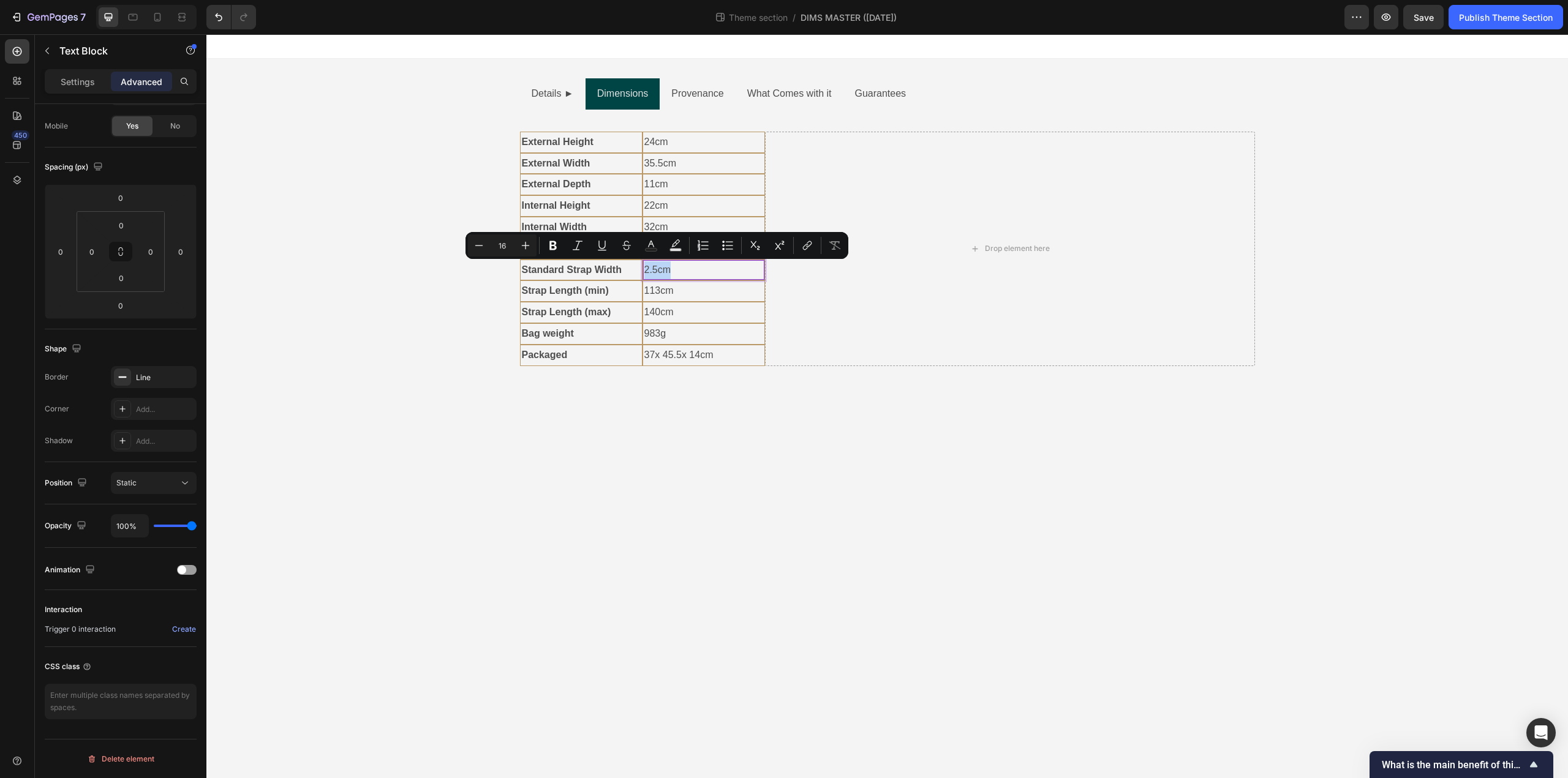
click at [646, 272] on p "2.5cm" at bounding box center [703, 271] width 119 height 18
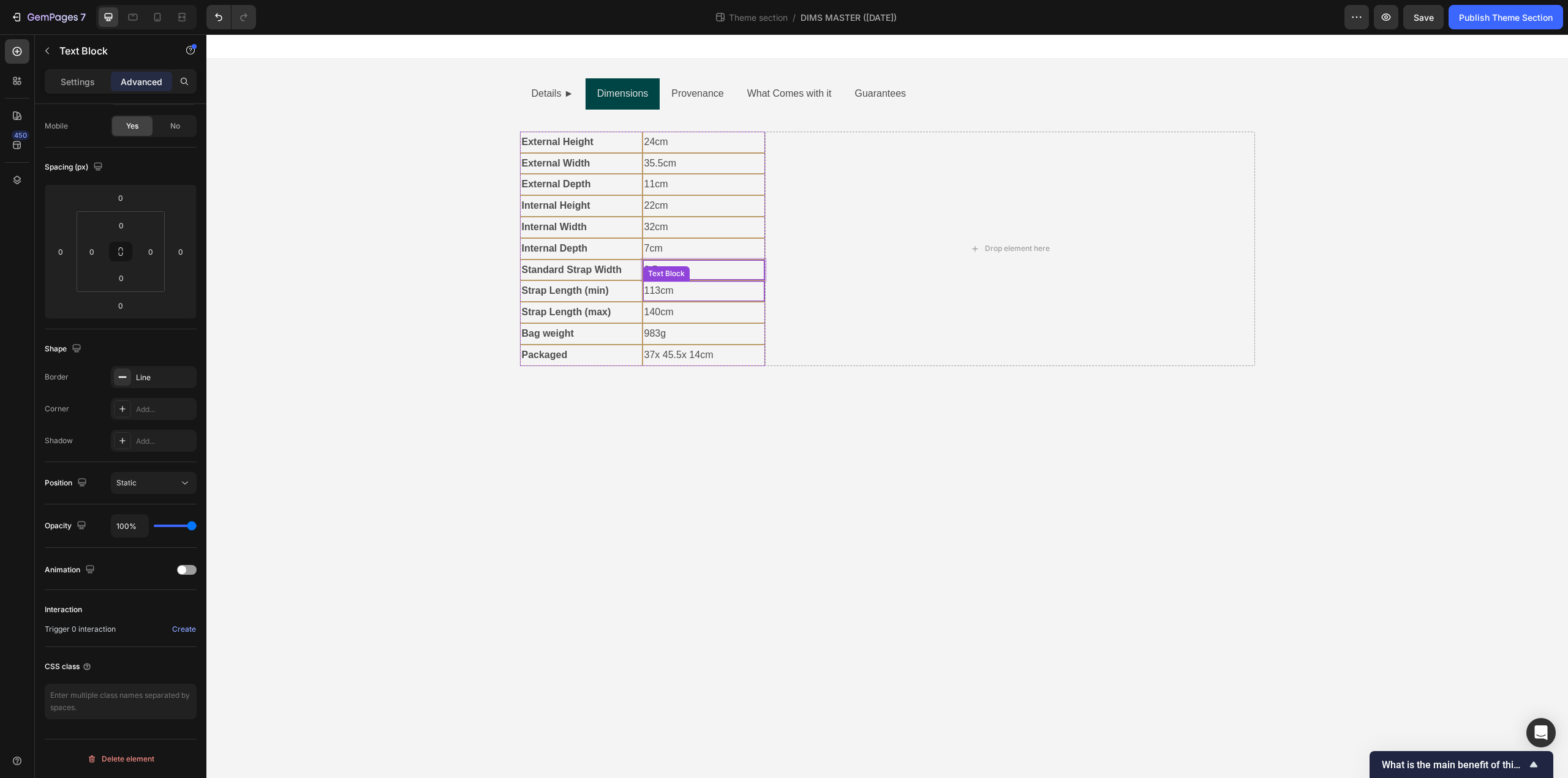
click at [644, 295] on p "113cm" at bounding box center [703, 291] width 119 height 18
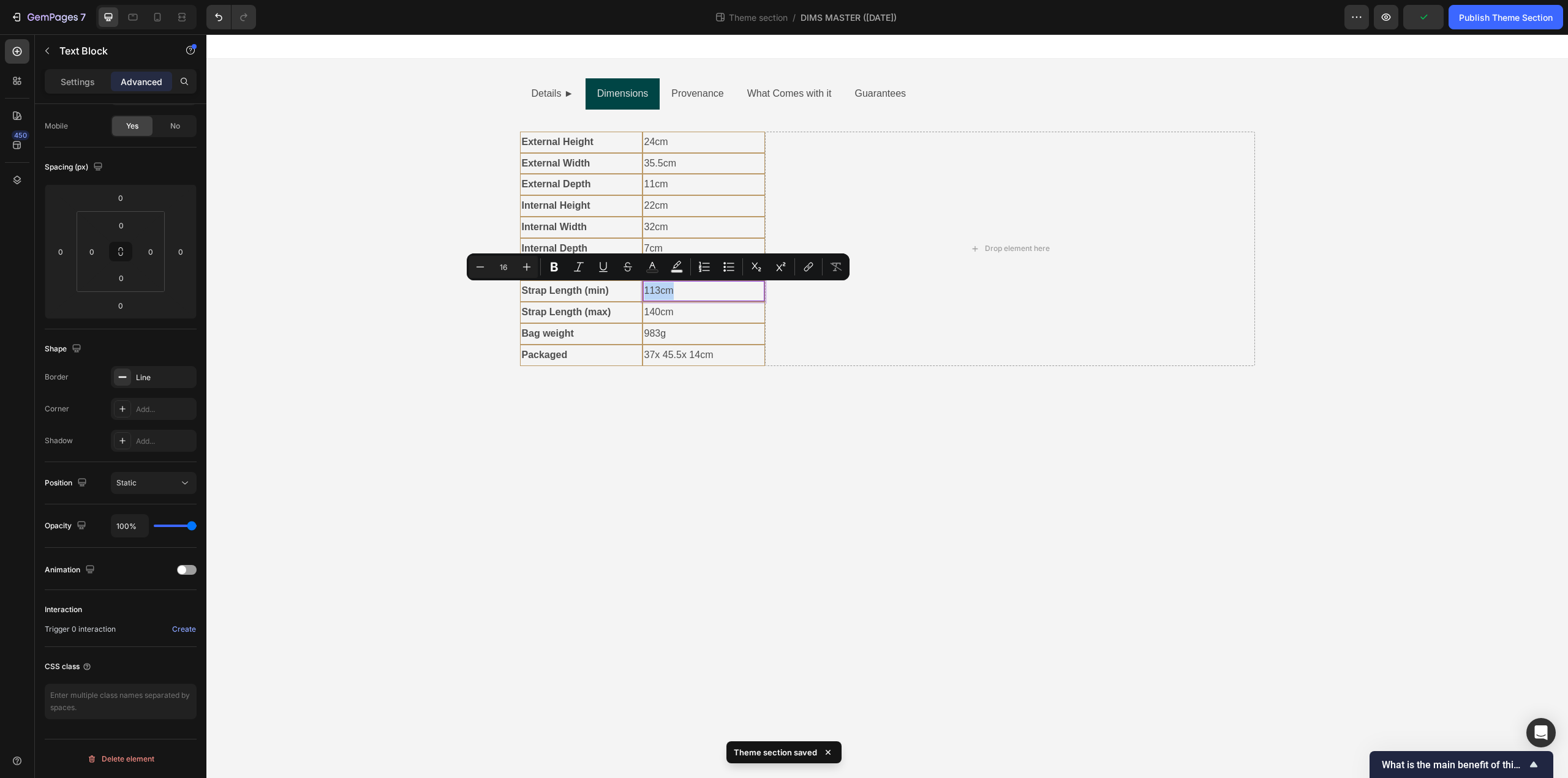
click at [648, 292] on p "113cm" at bounding box center [703, 291] width 119 height 18
click at [646, 291] on p "113cm" at bounding box center [703, 291] width 119 height 18
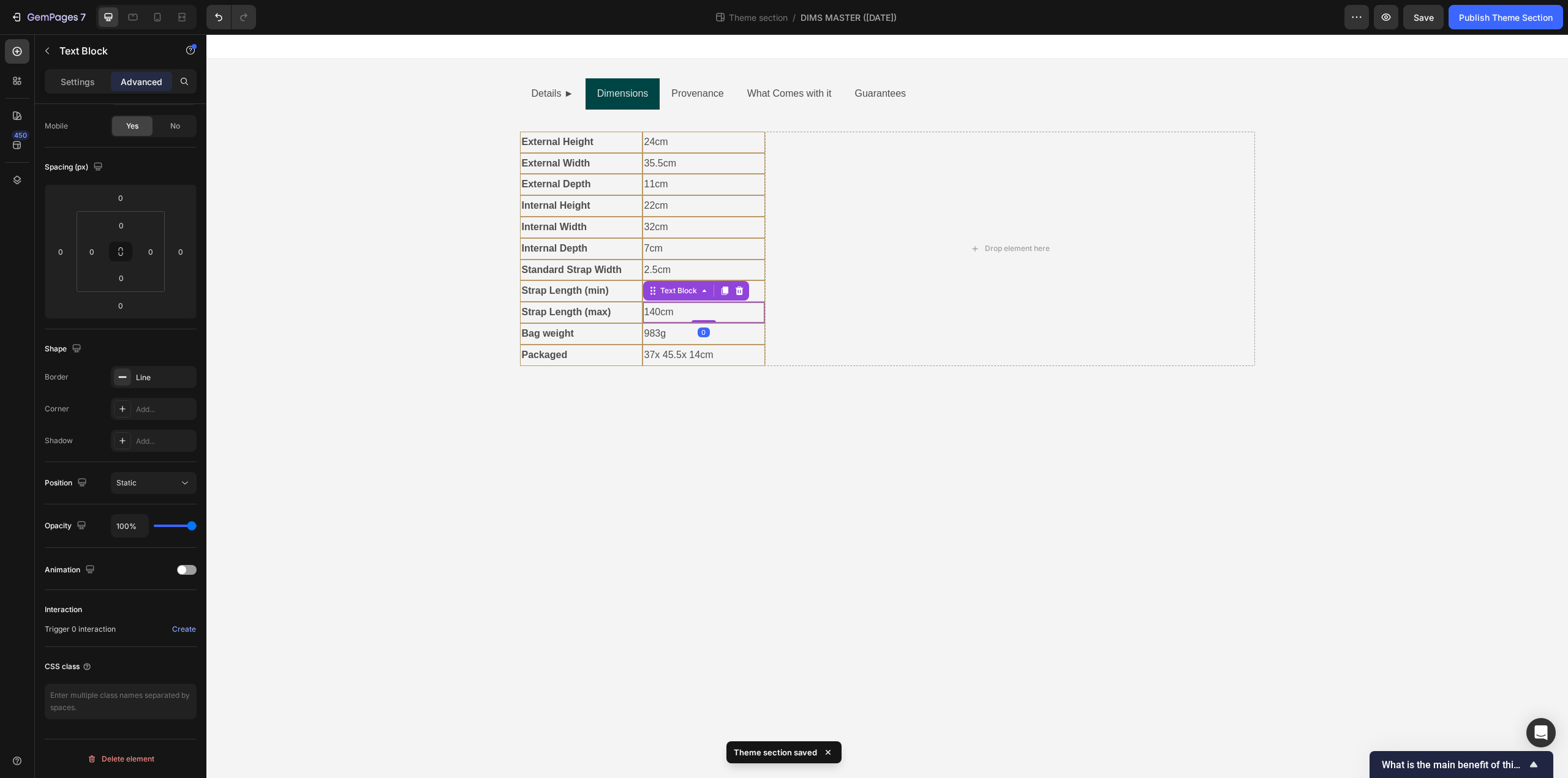
click at [644, 310] on p "140cm" at bounding box center [703, 313] width 119 height 18
click at [646, 310] on p "140cm" at bounding box center [703, 313] width 119 height 18
click at [646, 330] on p "983g" at bounding box center [703, 334] width 119 height 18
click at [645, 334] on p "983g" at bounding box center [703, 334] width 119 height 18
click at [645, 354] on p "37x 45.5x 14cm" at bounding box center [703, 355] width 119 height 18
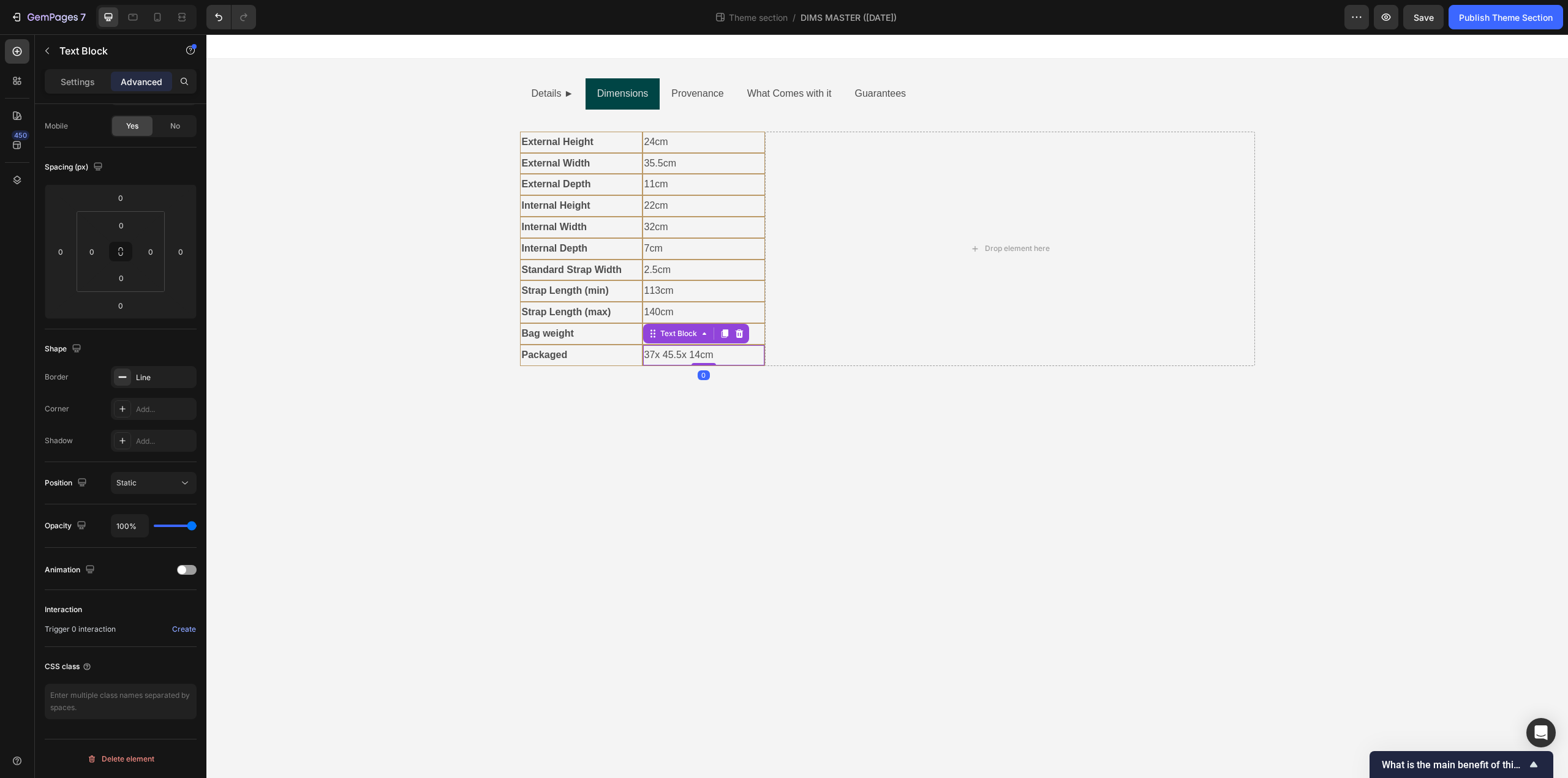
click at [645, 362] on p "37x 45.5x 14cm" at bounding box center [703, 355] width 119 height 18
click at [674, 414] on body "Details ► Dimensions Provenance What Comes with it Guarantees Text Block Hardwa…" at bounding box center [887, 406] width 1362 height 744
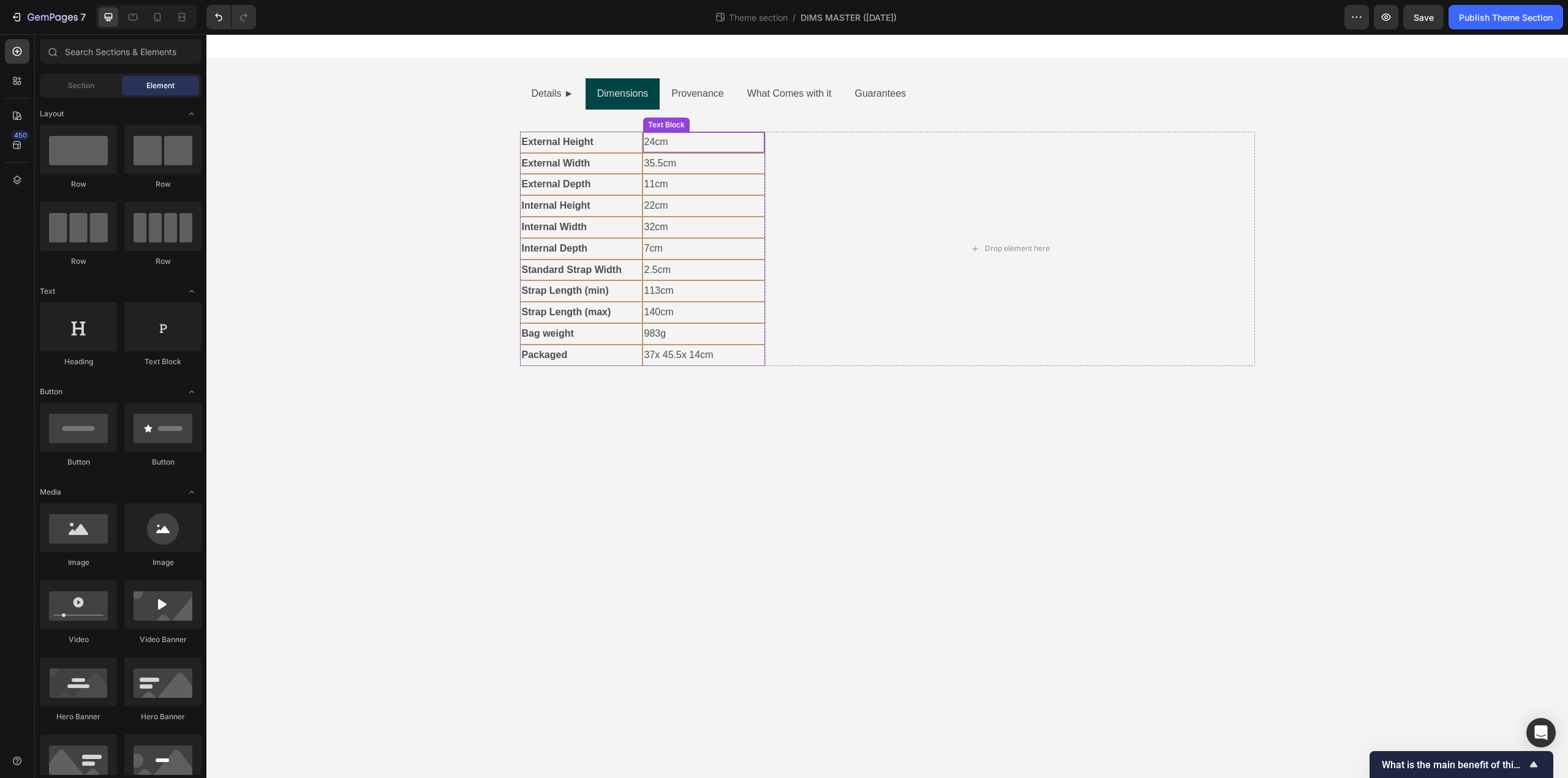
click at [715, 138] on p "24cm" at bounding box center [703, 142] width 119 height 18
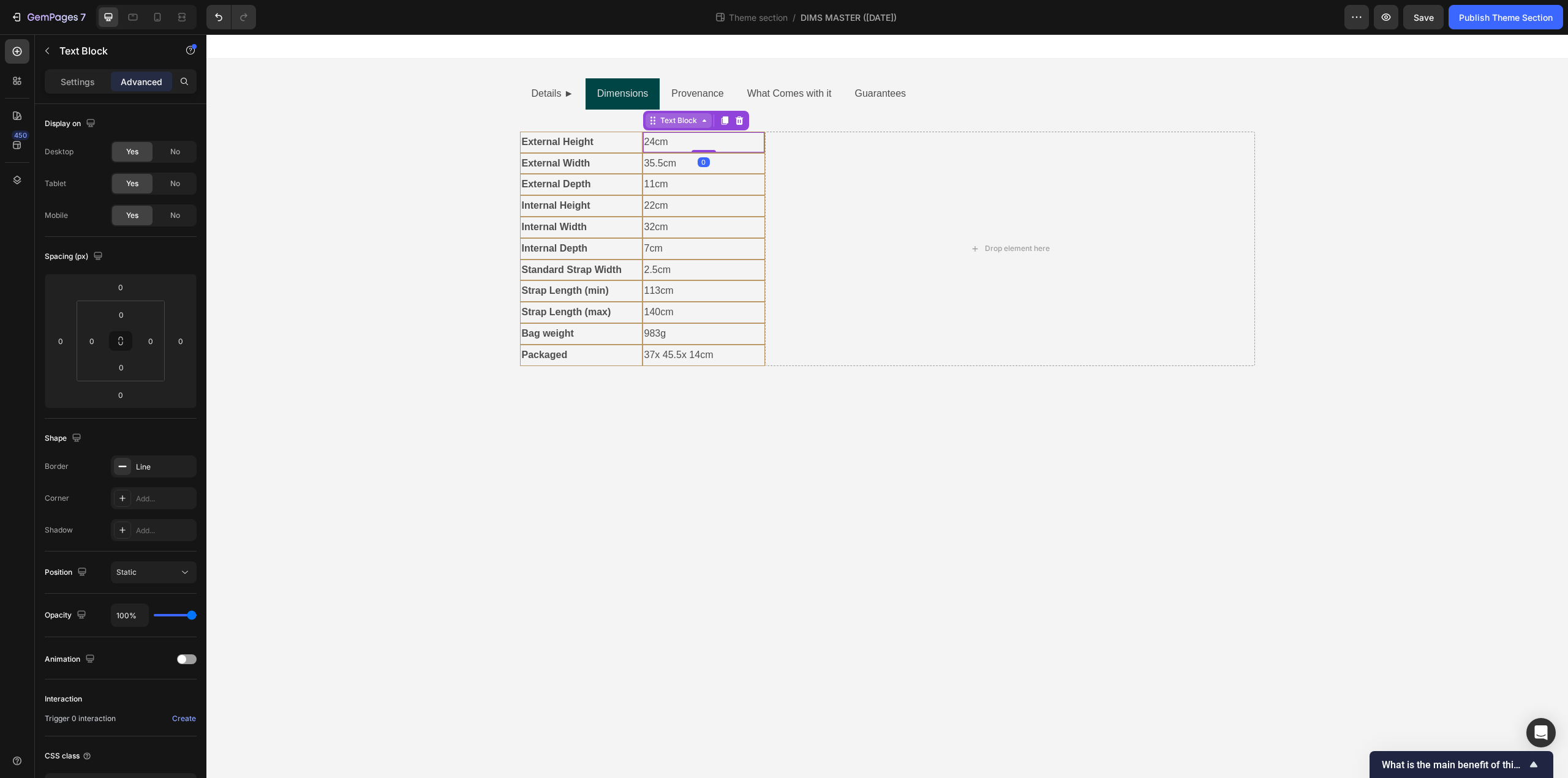
click at [672, 123] on div "Text Block" at bounding box center [679, 120] width 42 height 11
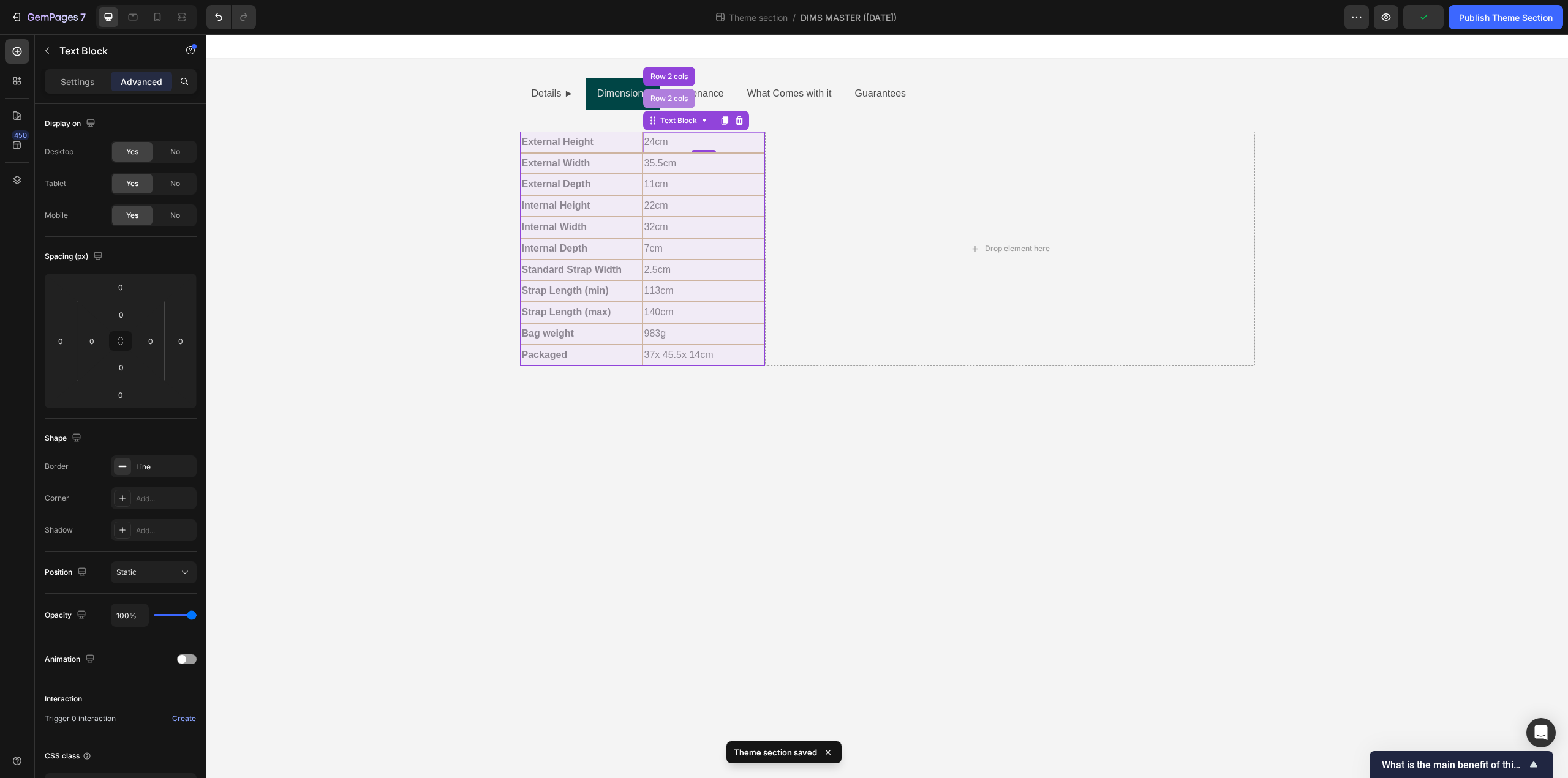
click at [674, 100] on div "Row 2 cols" at bounding box center [669, 98] width 42 height 7
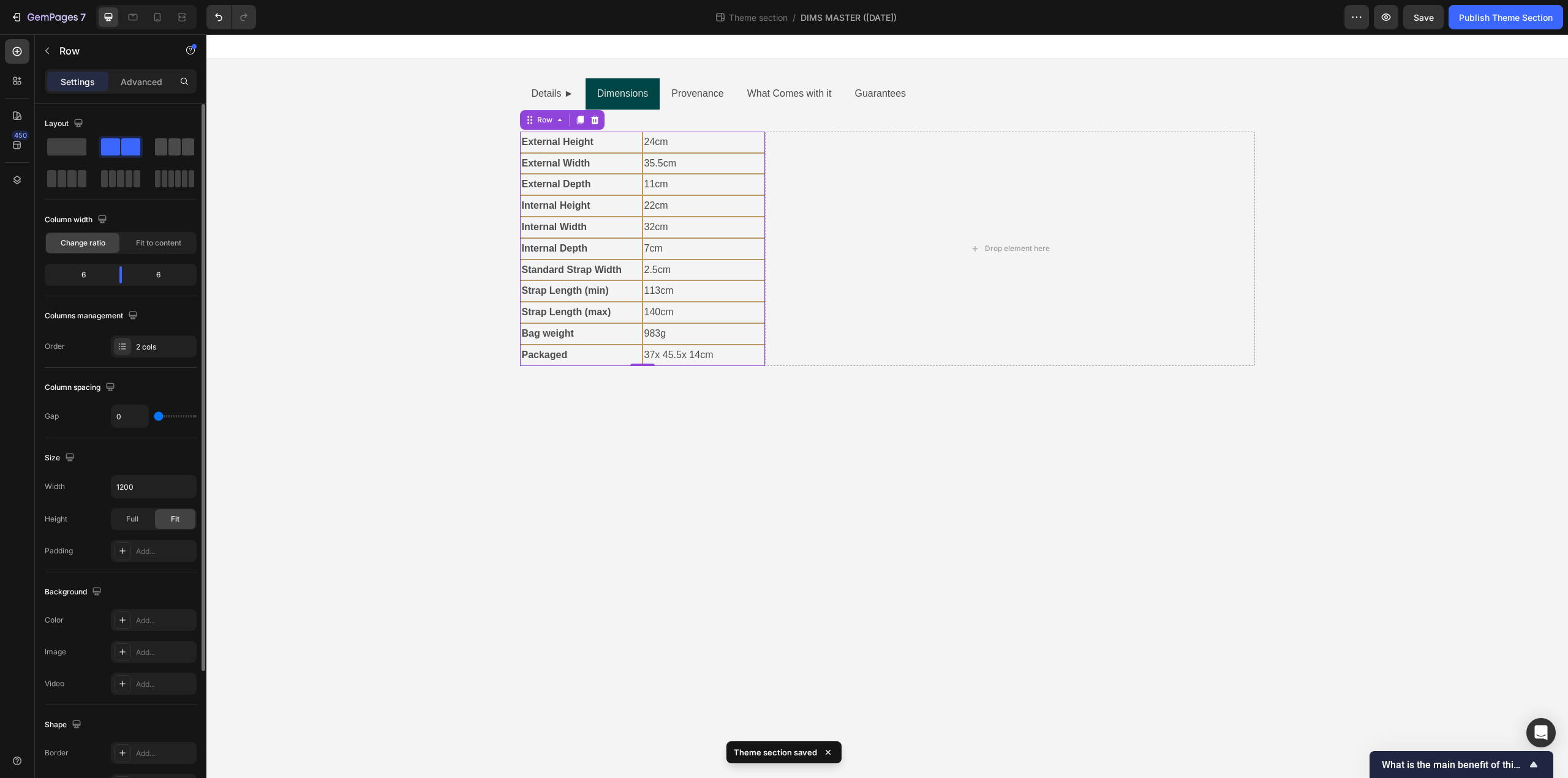
click at [181, 145] on div at bounding box center [175, 146] width 39 height 17
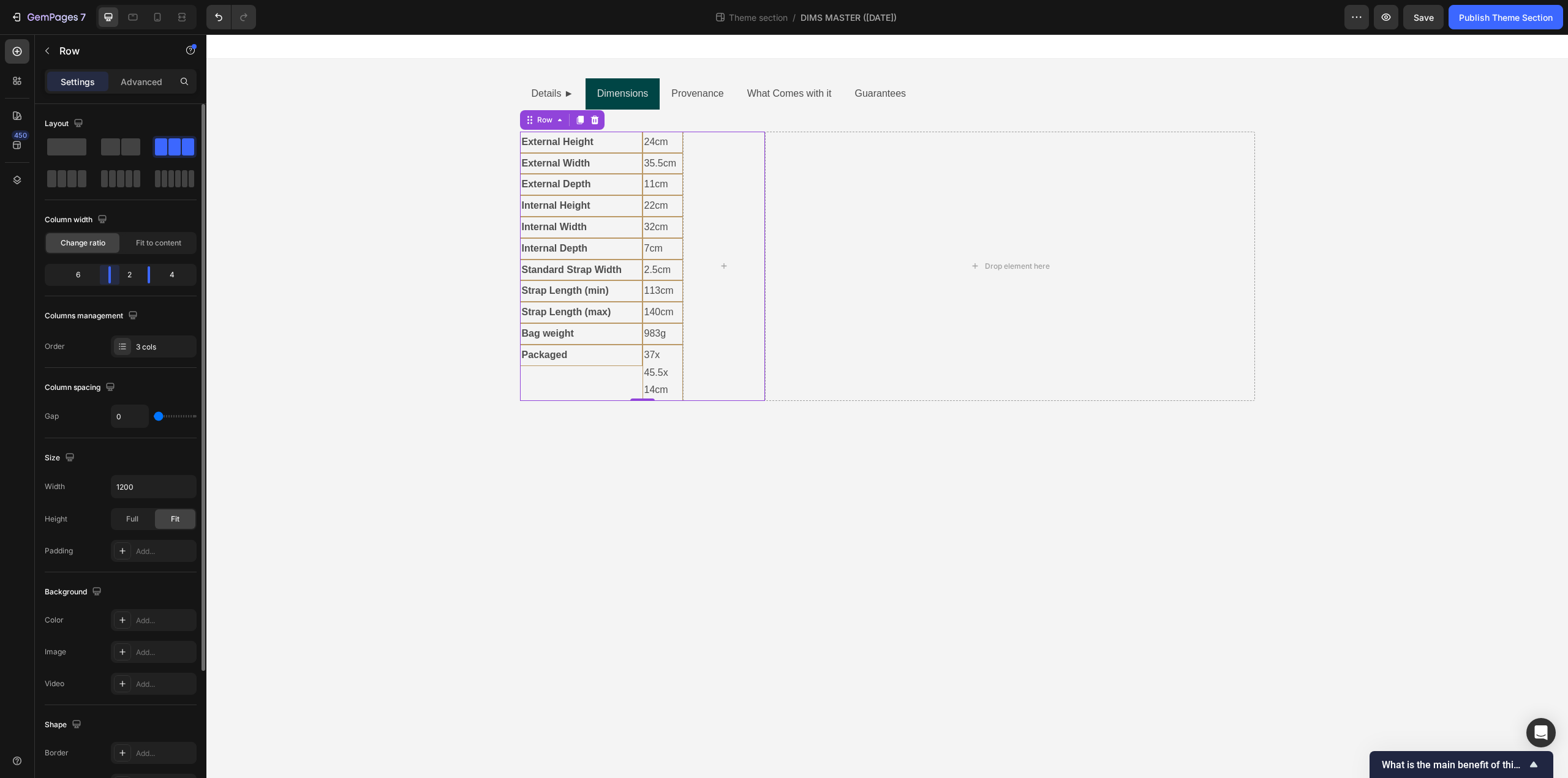
drag, startPoint x: 97, startPoint y: 272, endPoint x: 121, endPoint y: 272, distance: 24.0
click at [121, 272] on div "6 2 4" at bounding box center [120, 275] width 152 height 22
click at [175, 278] on div at bounding box center [166, 275] width 22 height 17
click at [377, 442] on body "Details ► Dimensions Provenance What Comes with it Guarantees Text Block Hardwa…" at bounding box center [887, 406] width 1362 height 744
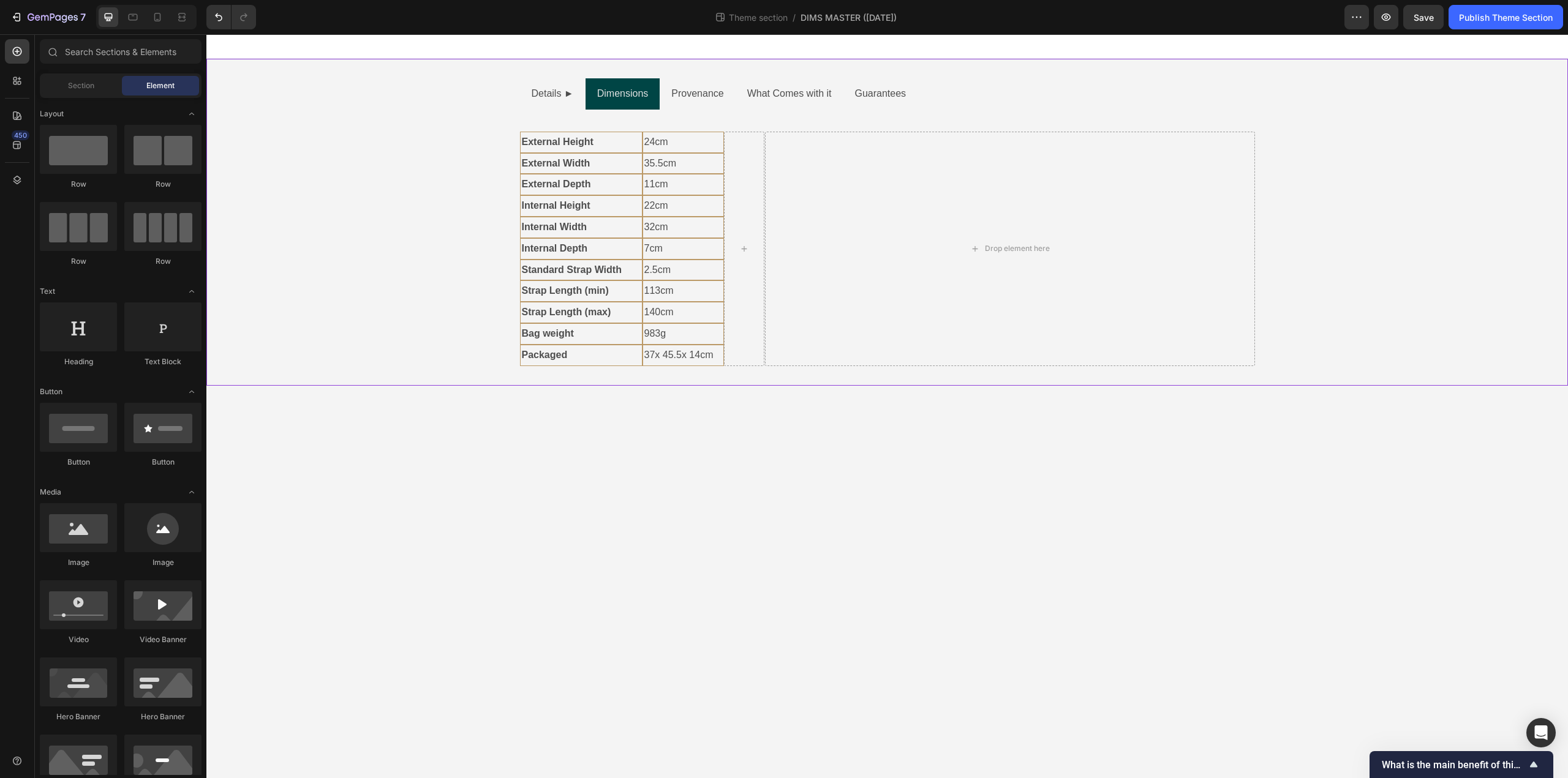
click at [495, 205] on div "Details ► Dimensions Provenance What Comes with it Guarantees Text Block Hardwa…" at bounding box center [887, 222] width 1362 height 288
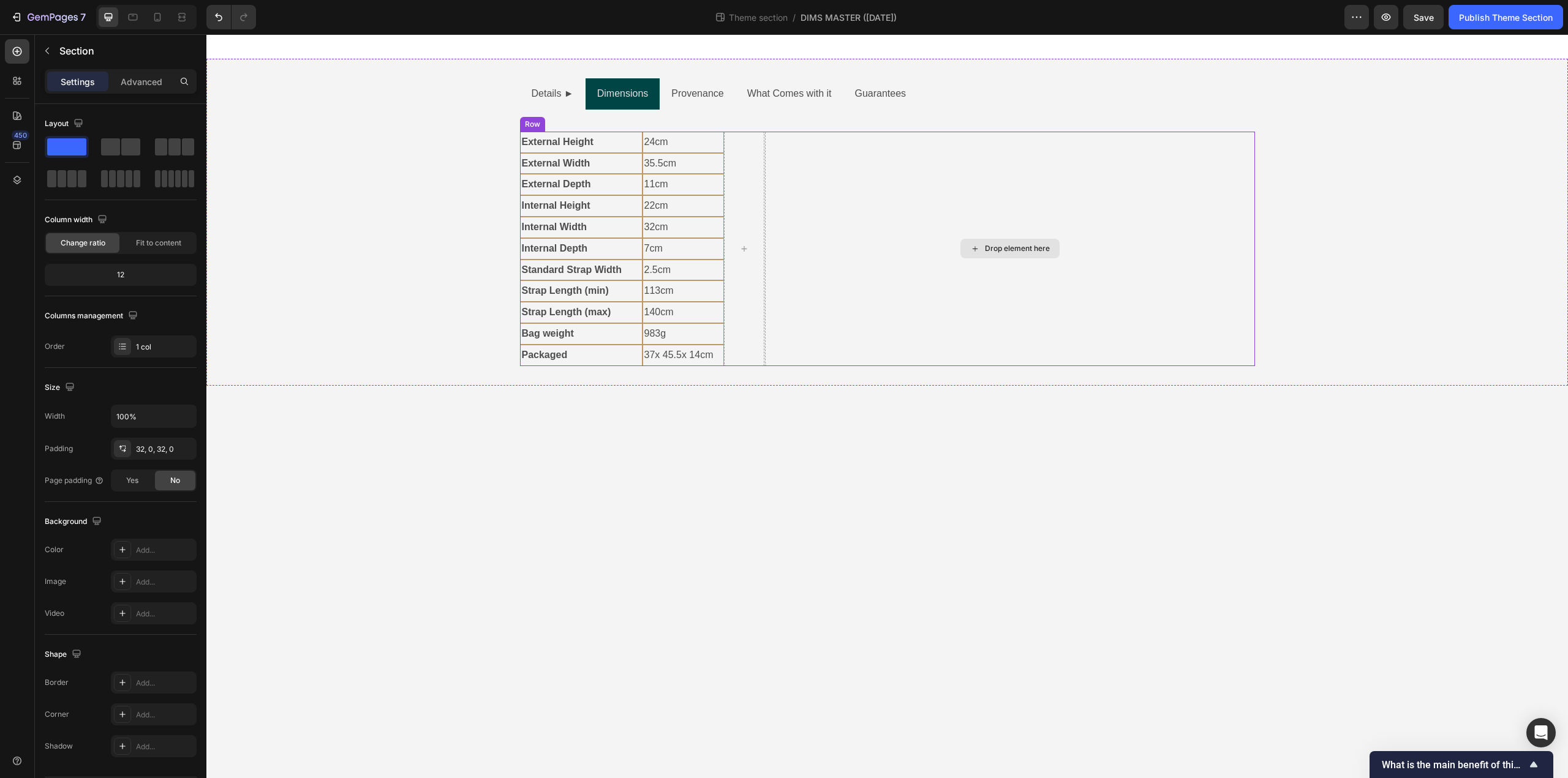
click at [851, 214] on div "Drop element here" at bounding box center [1010, 249] width 490 height 234
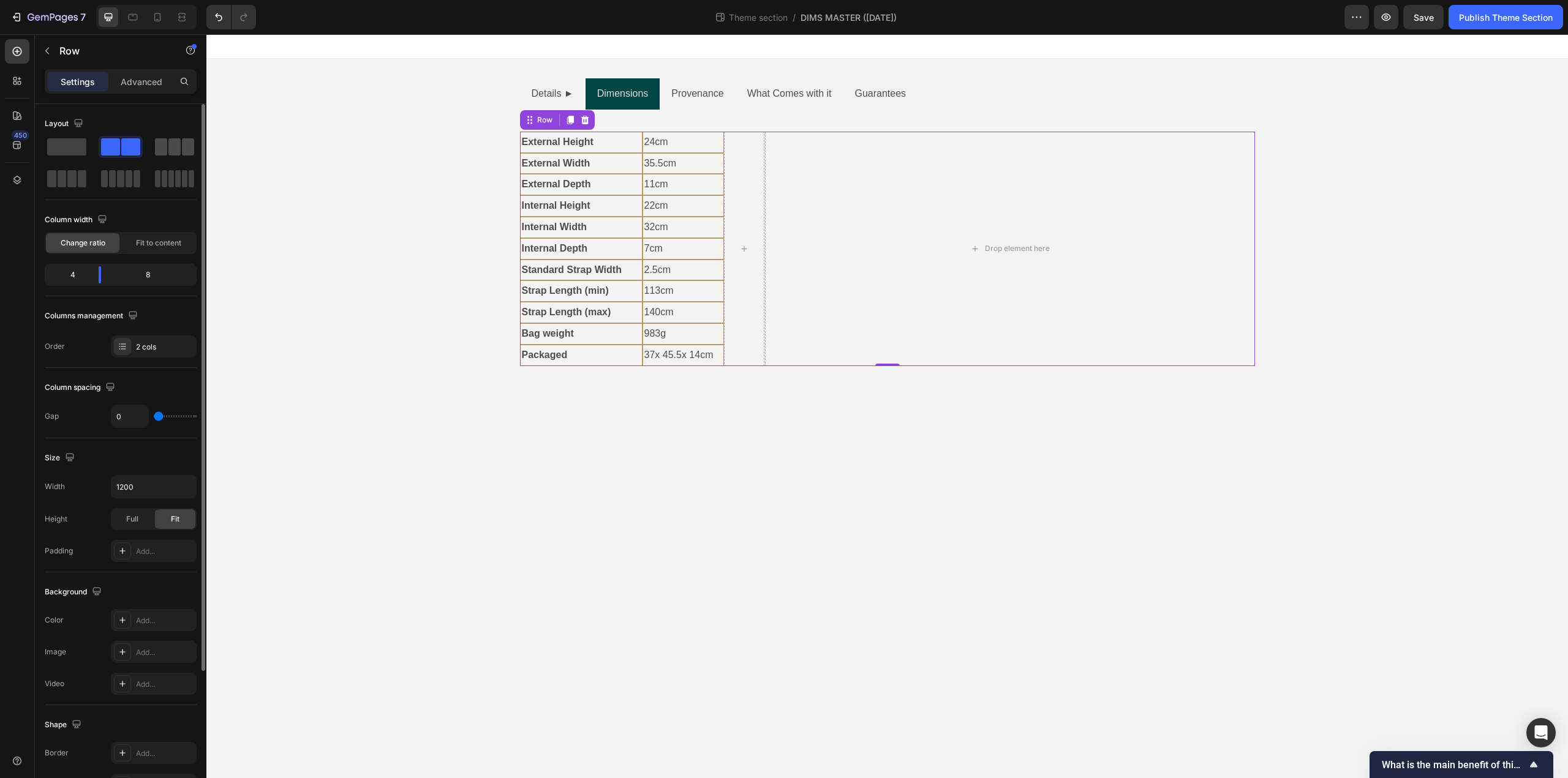
click at [160, 150] on span at bounding box center [161, 146] width 12 height 17
click at [544, 120] on div "Row" at bounding box center [545, 120] width 20 height 11
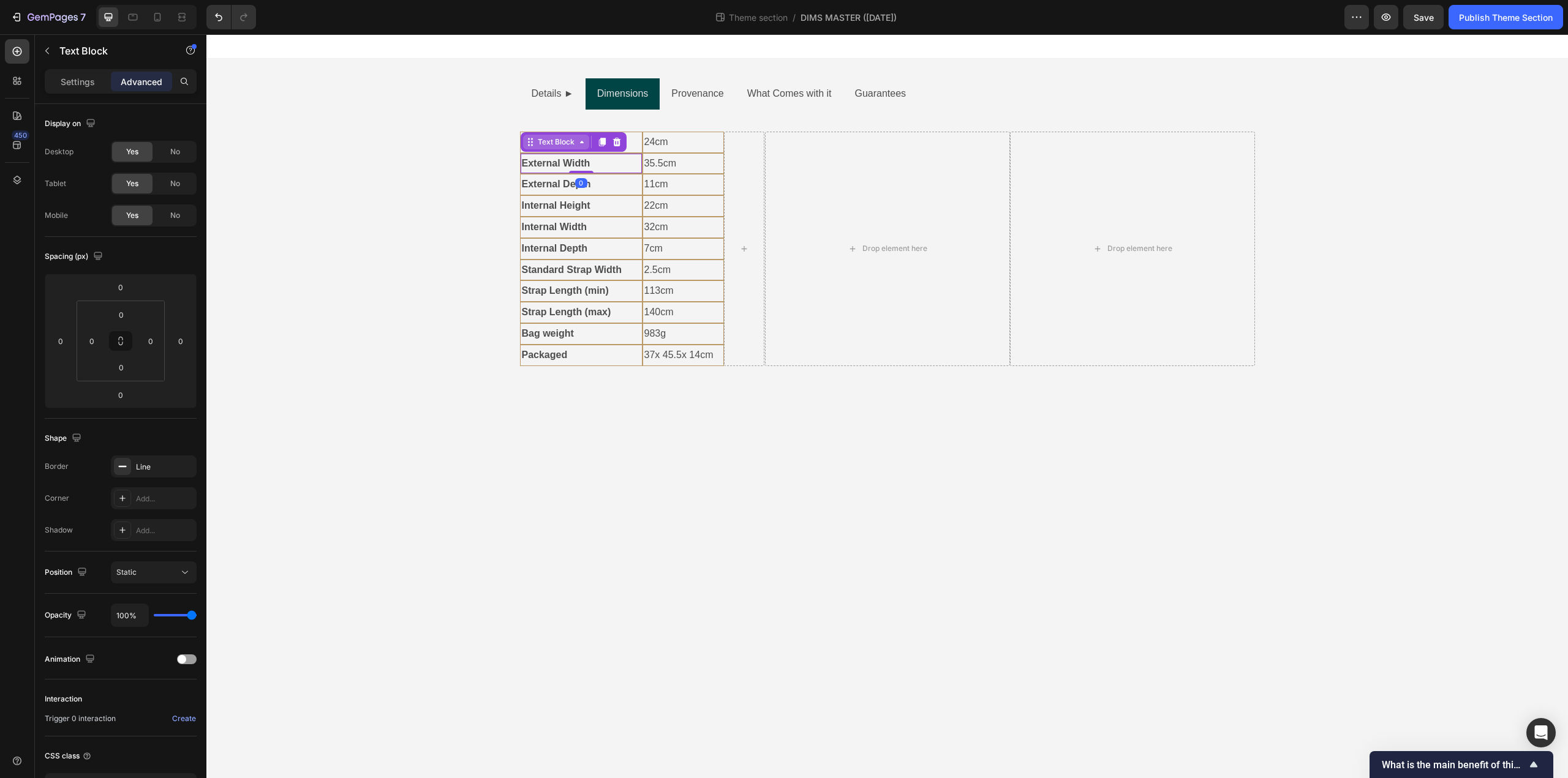
click at [560, 138] on div "Text Block" at bounding box center [573, 142] width 106 height 19
click at [556, 141] on div "Text Block" at bounding box center [556, 142] width 42 height 11
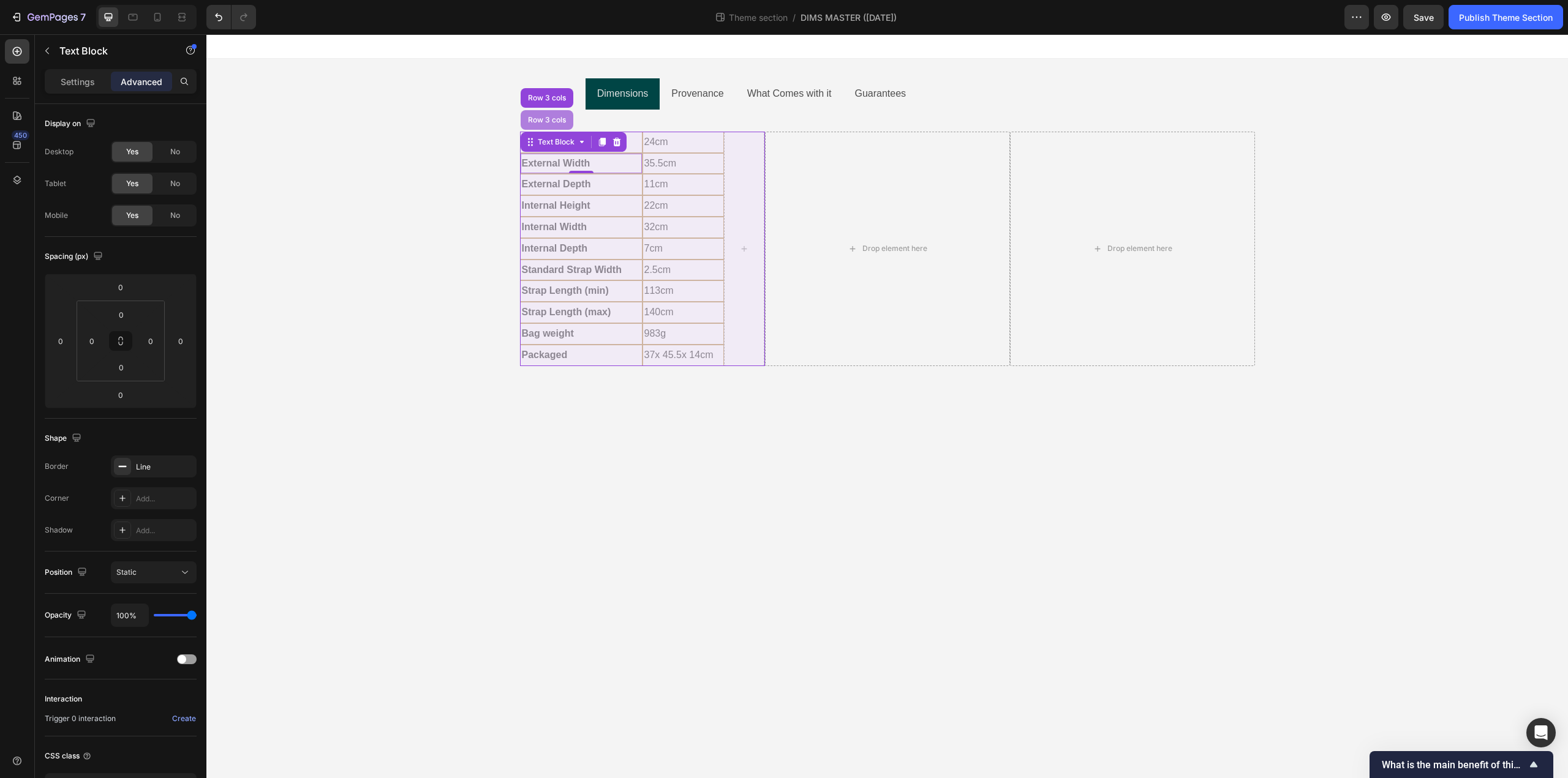
click at [541, 123] on div "Row 3 cols" at bounding box center [546, 120] width 43 height 7
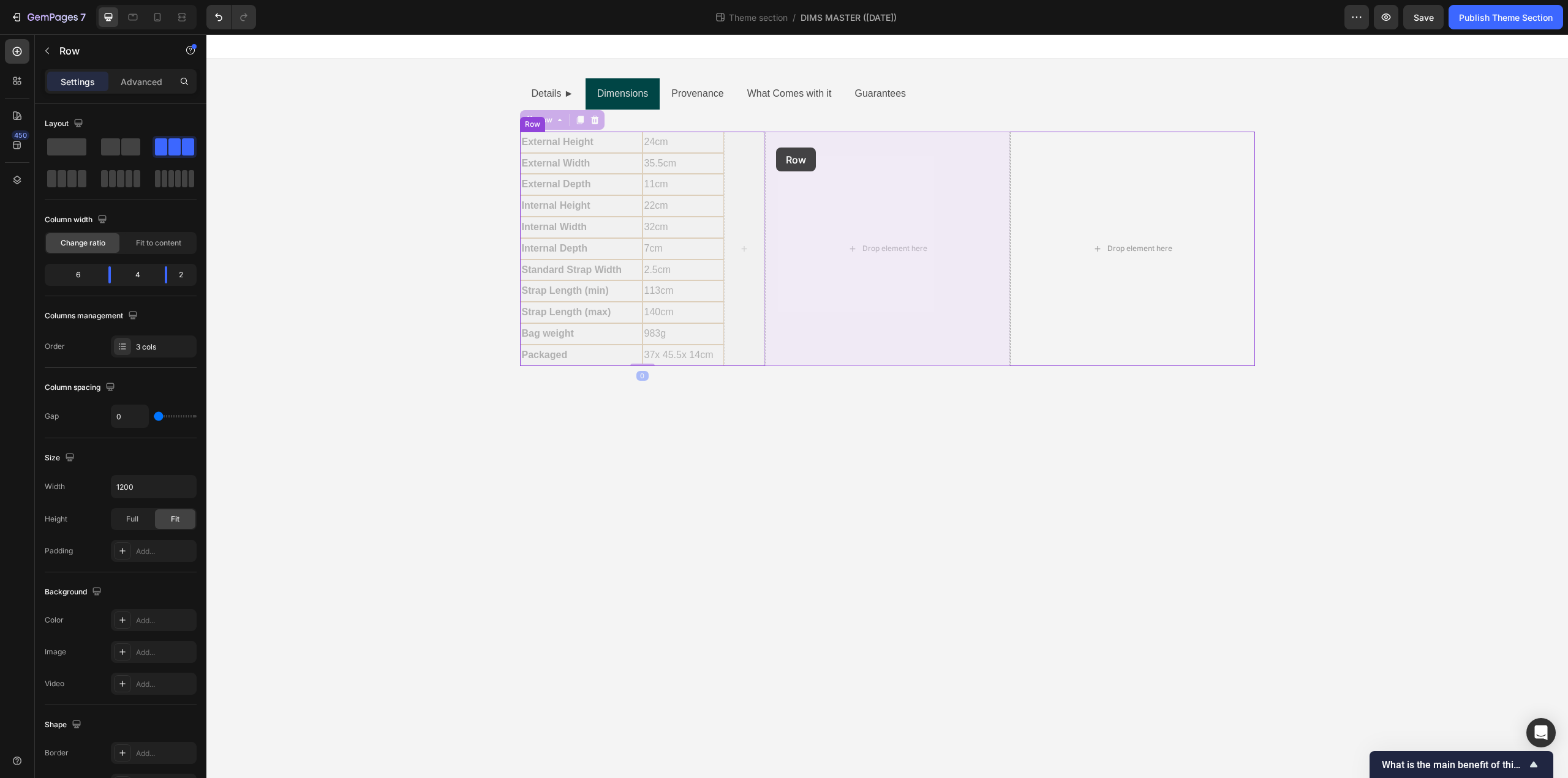
drag, startPoint x: 527, startPoint y: 120, endPoint x: 776, endPoint y: 148, distance: 250.6
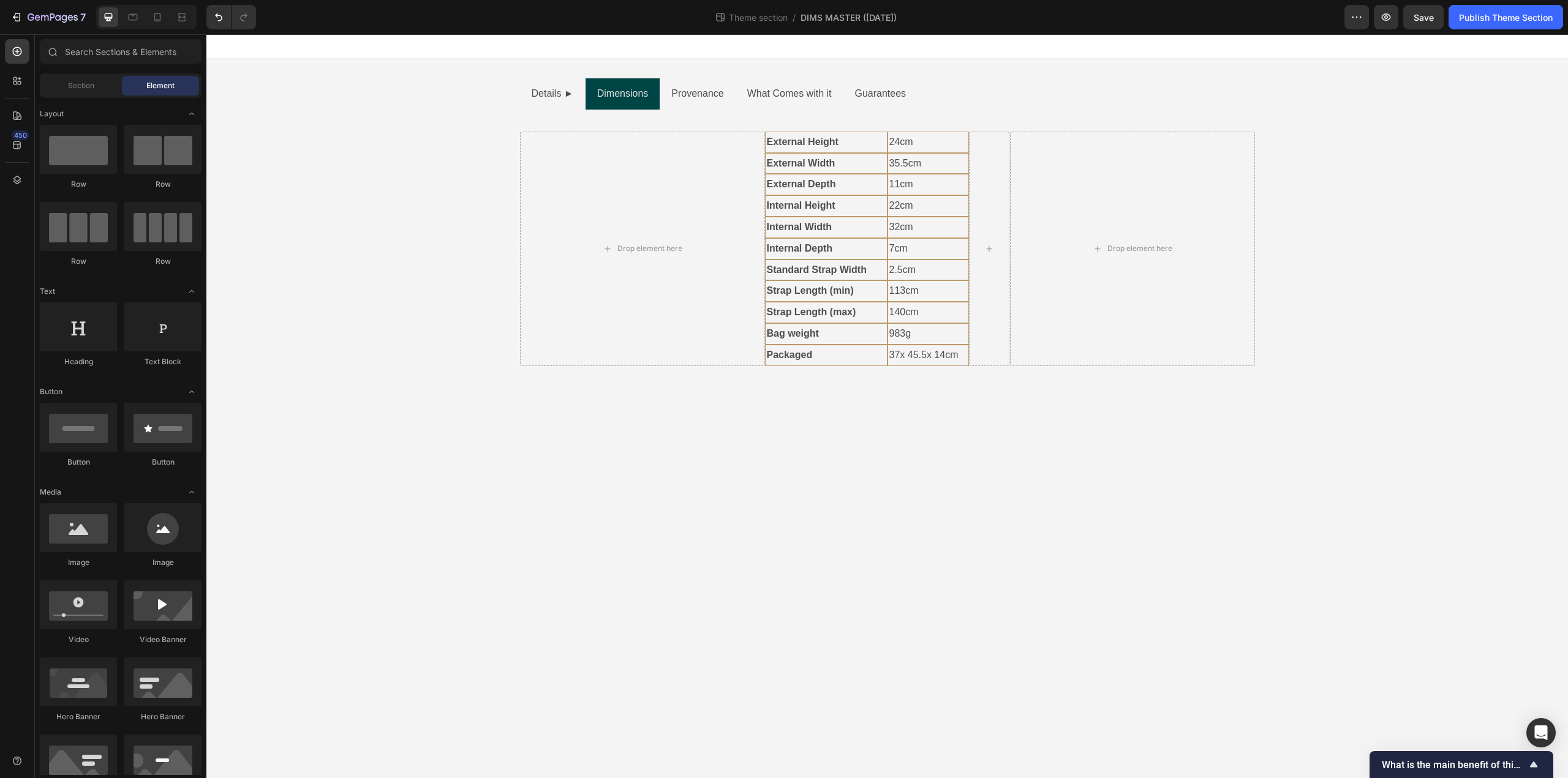
click at [661, 410] on body "Details ► Dimensions Provenance What Comes with it Guarantees Text Block Hardwa…" at bounding box center [887, 406] width 1362 height 744
click at [680, 326] on div "Drop element here" at bounding box center [642, 249] width 245 height 234
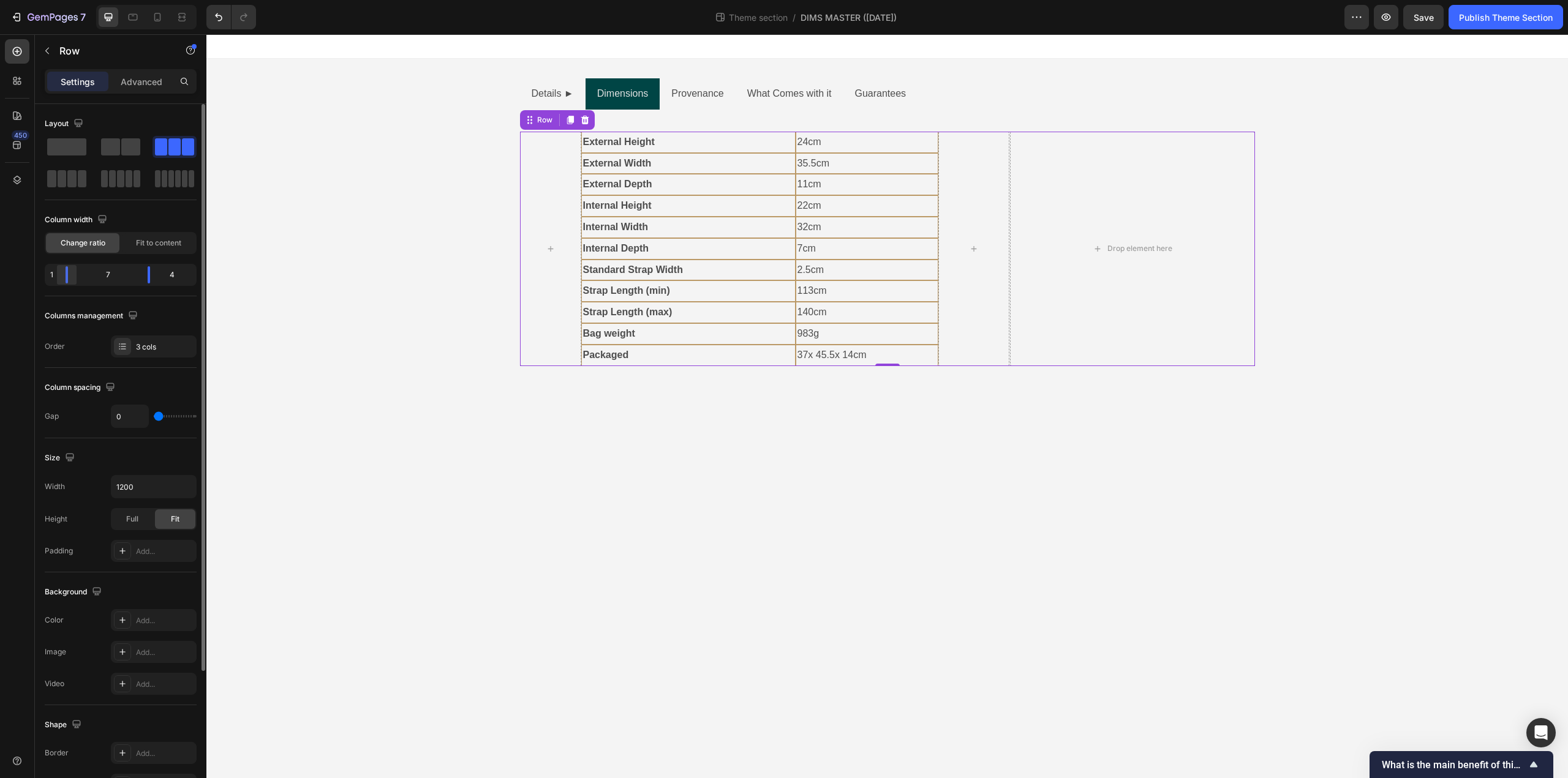
drag, startPoint x: 94, startPoint y: 277, endPoint x: 60, endPoint y: 281, distance: 34.2
click at [60, 281] on div at bounding box center [66, 275] width 22 height 17
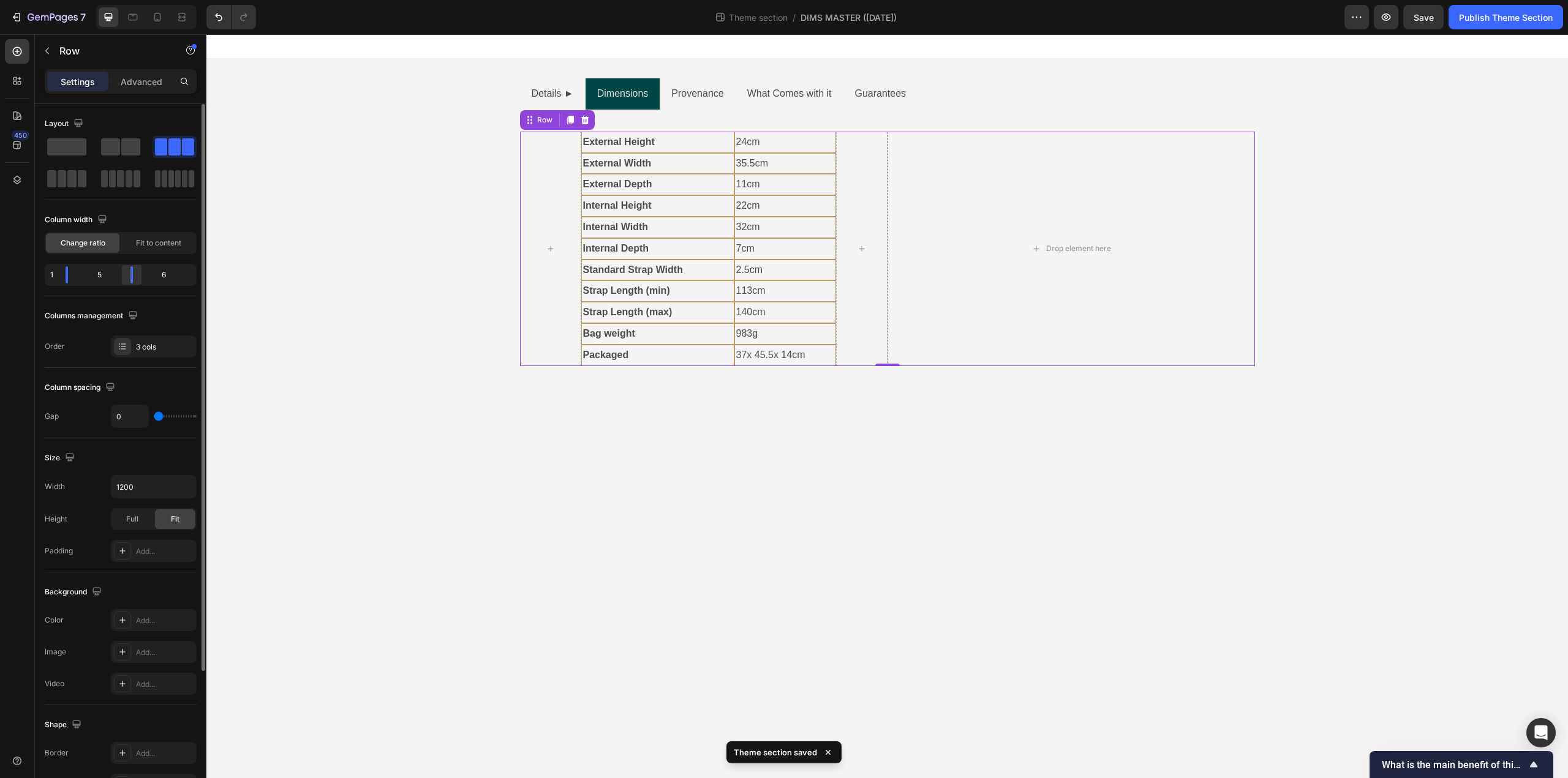
drag, startPoint x: 149, startPoint y: 276, endPoint x: 123, endPoint y: 277, distance: 26.0
click at [123, 277] on div at bounding box center [131, 275] width 22 height 17
click at [535, 307] on div at bounding box center [550, 249] width 61 height 234
click at [513, 447] on body "Details ► Dimensions Provenance What Comes with it Guarantees Text Block Hardwa…" at bounding box center [887, 406] width 1362 height 744
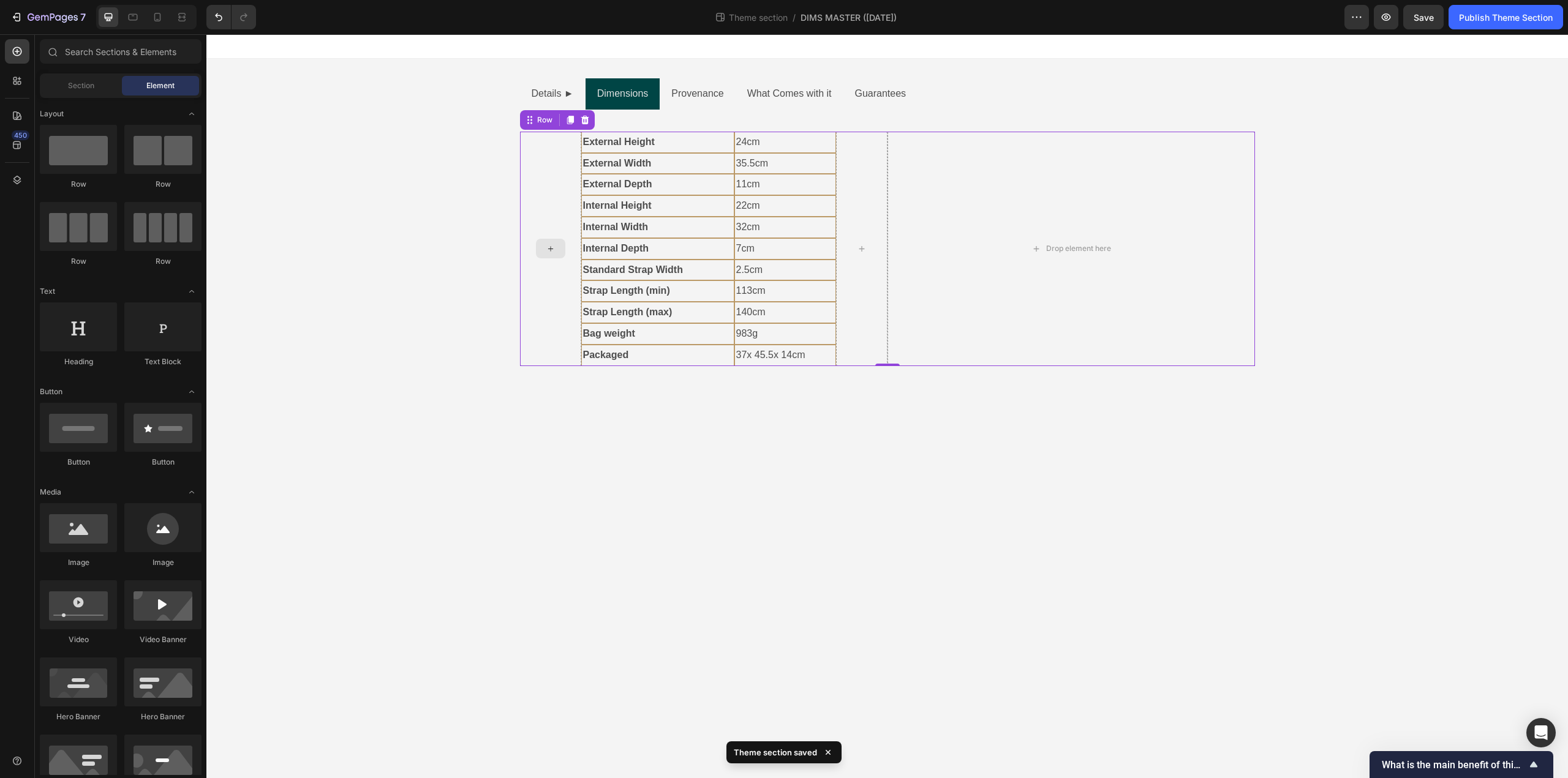
click at [533, 320] on div at bounding box center [550, 249] width 61 height 234
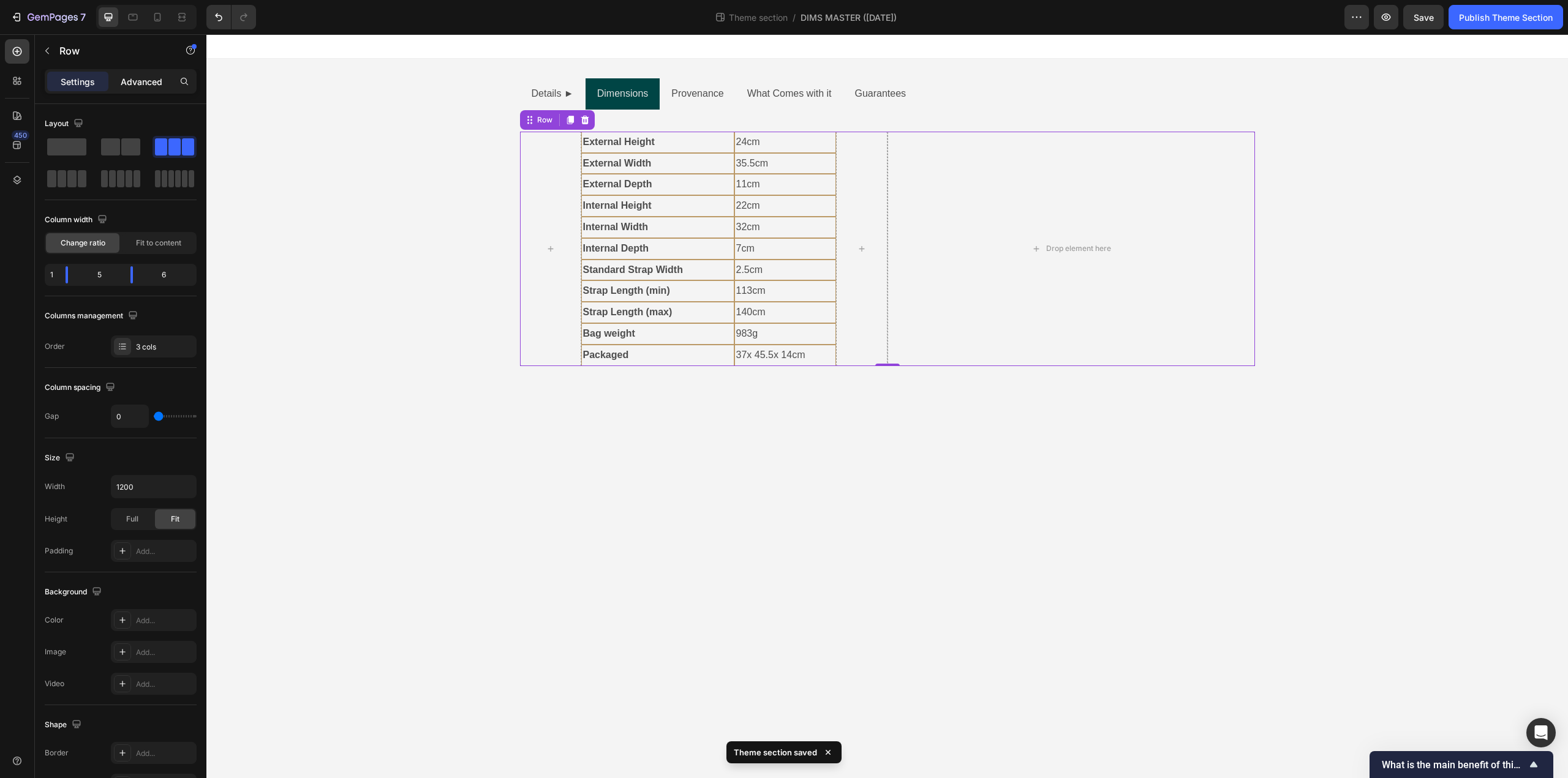
click at [125, 83] on p "Advanced" at bounding box center [141, 82] width 42 height 13
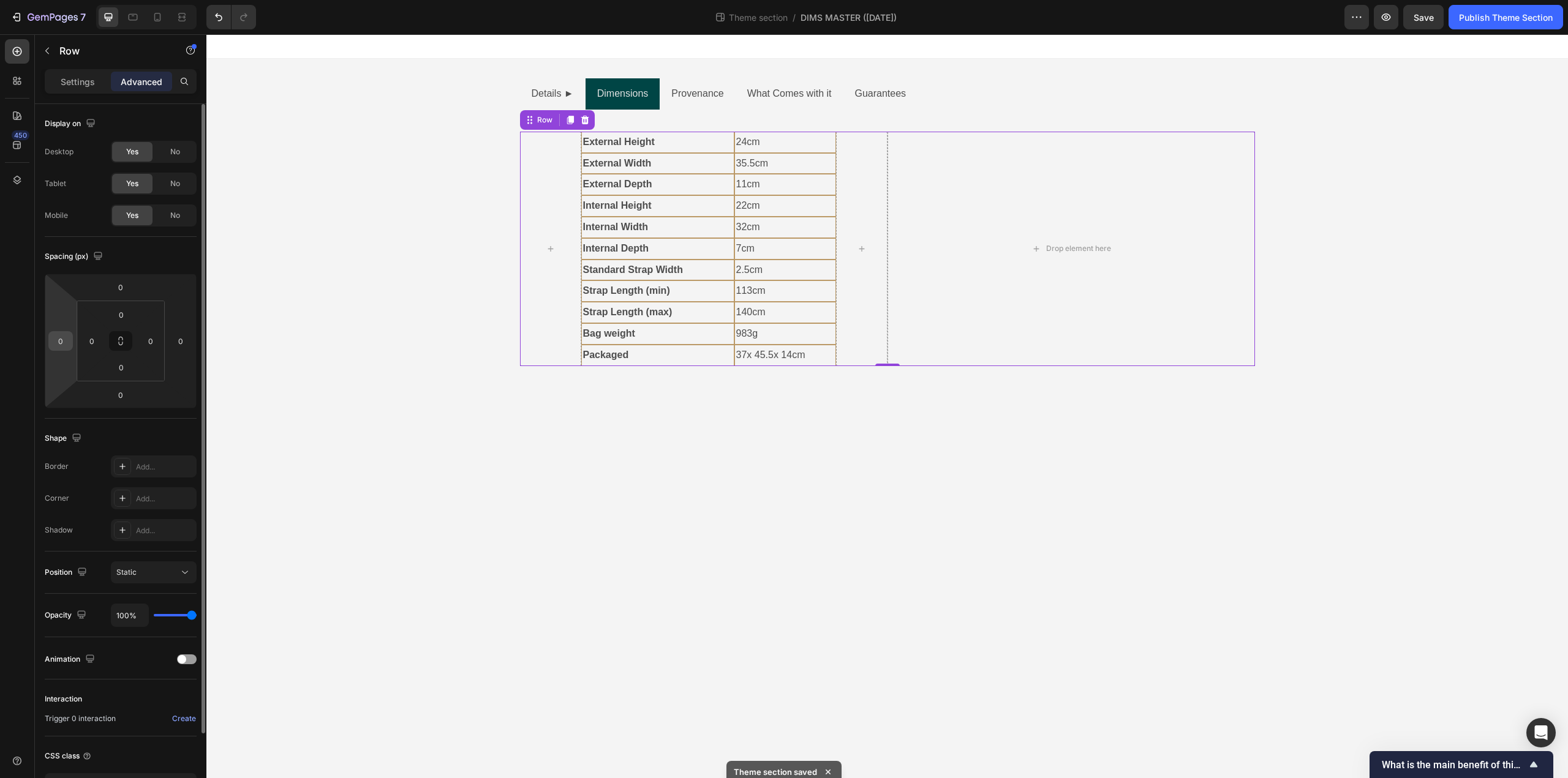
click at [65, 340] on input "0" at bounding box center [61, 341] width 19 height 19
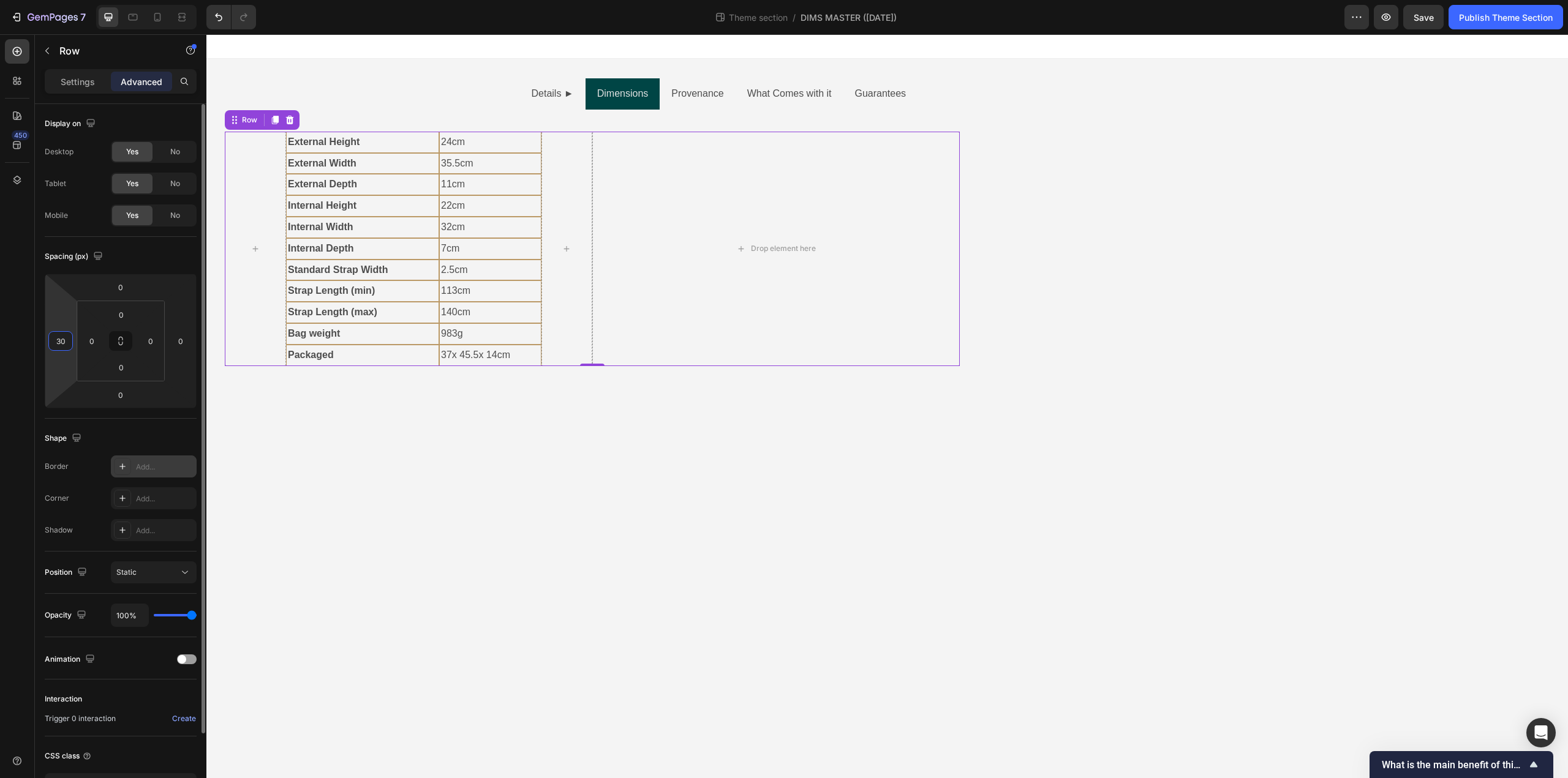
type input "0"
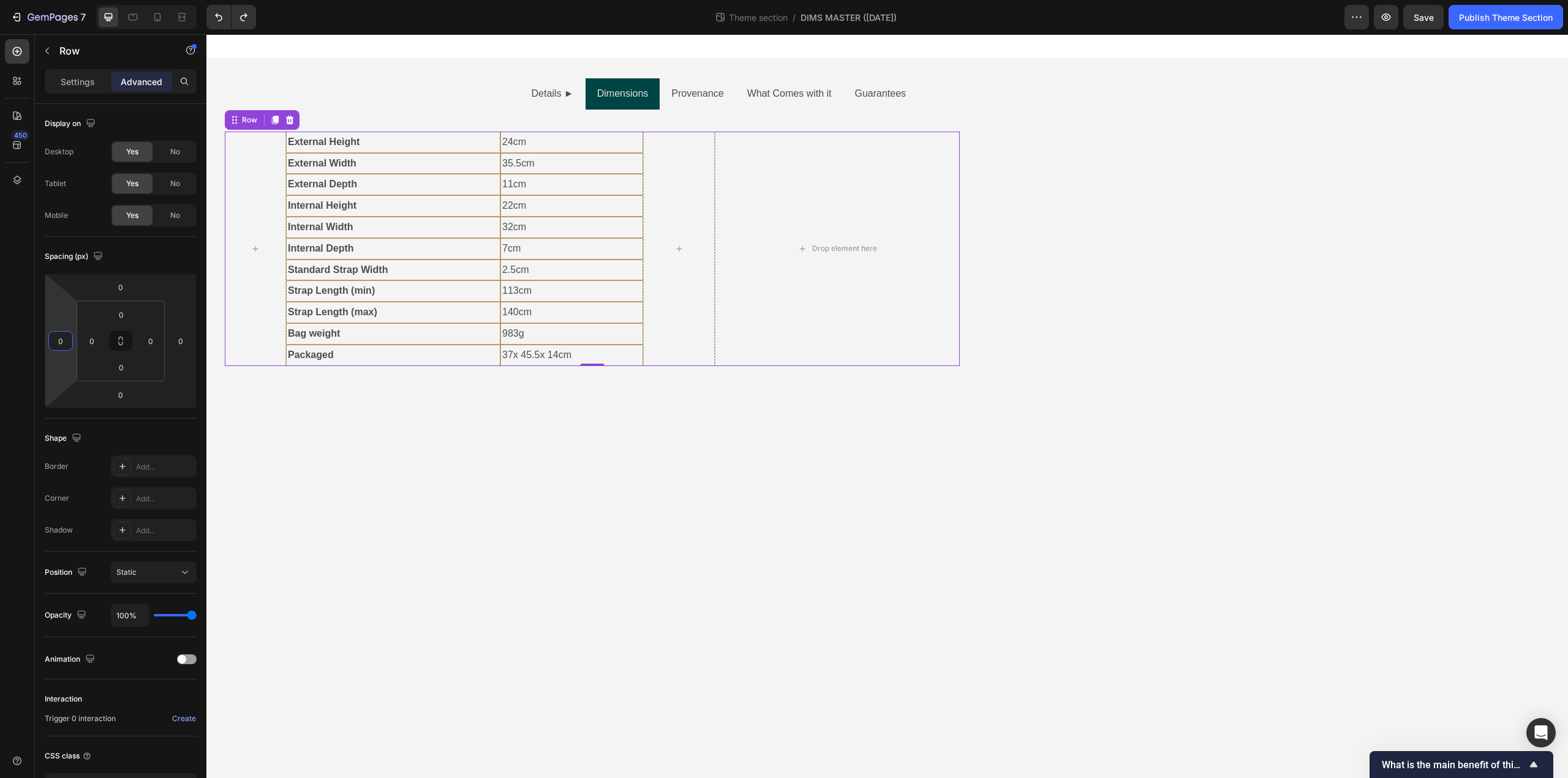
click at [319, 519] on body "Details ► Dimensions Provenance What Comes with it Guarantees Text Block Hardwa…" at bounding box center [887, 406] width 1362 height 744
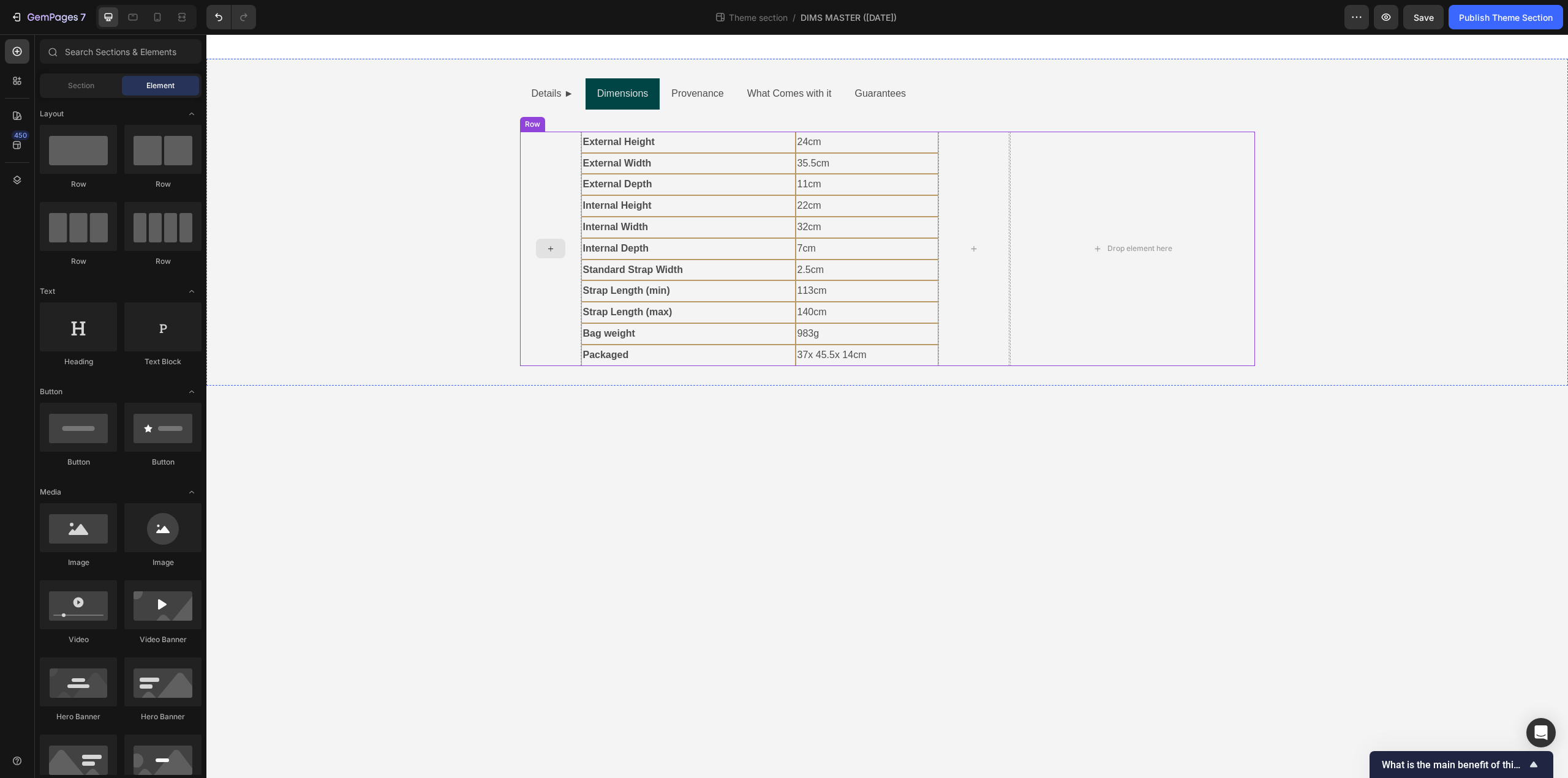
click at [565, 305] on div at bounding box center [550, 249] width 61 height 234
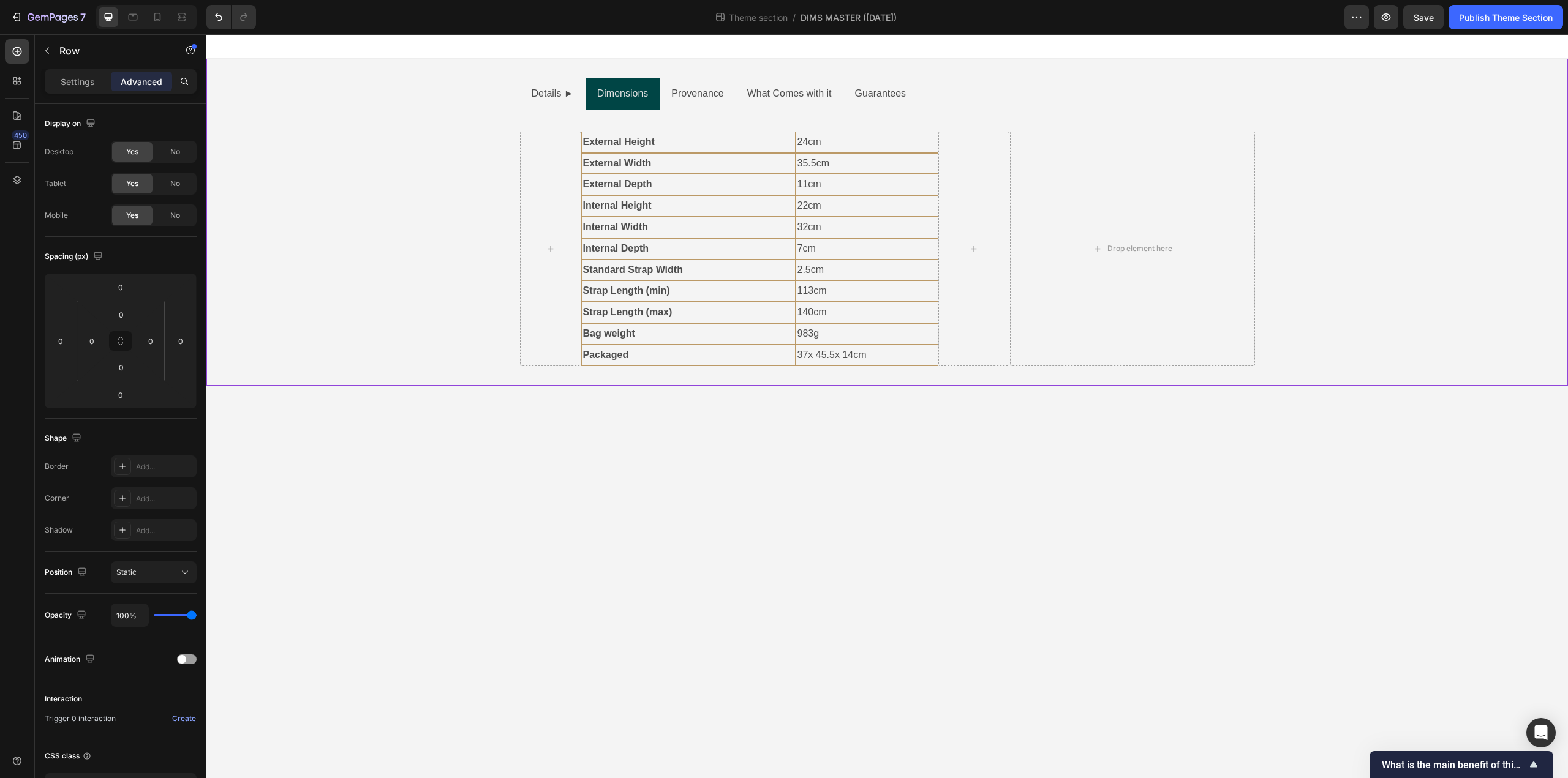
click at [511, 330] on div "Details ► Dimensions Provenance What Comes with it Guarantees Text Block Hardwa…" at bounding box center [887, 222] width 1362 height 288
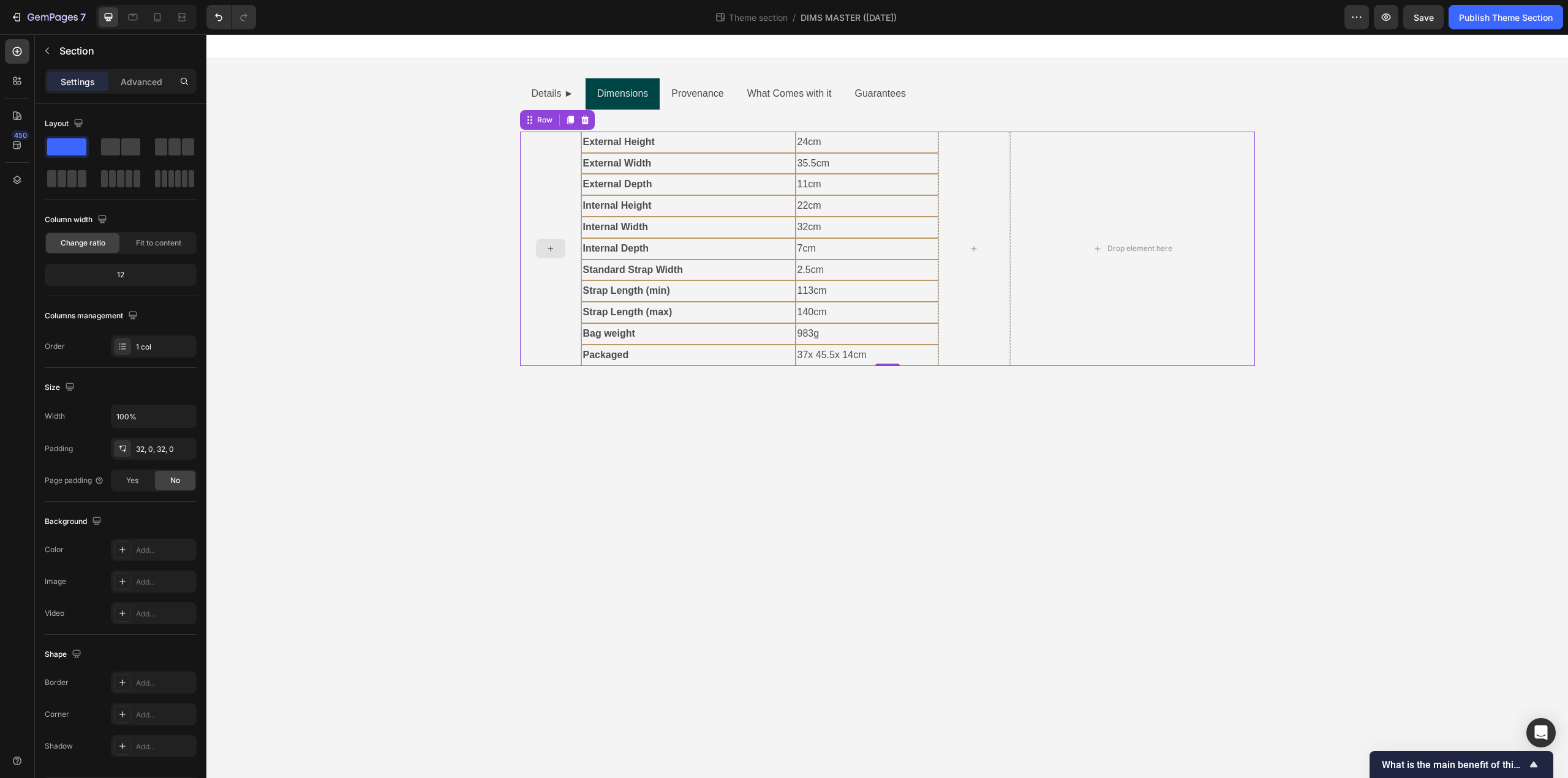
click at [567, 343] on div at bounding box center [550, 249] width 61 height 234
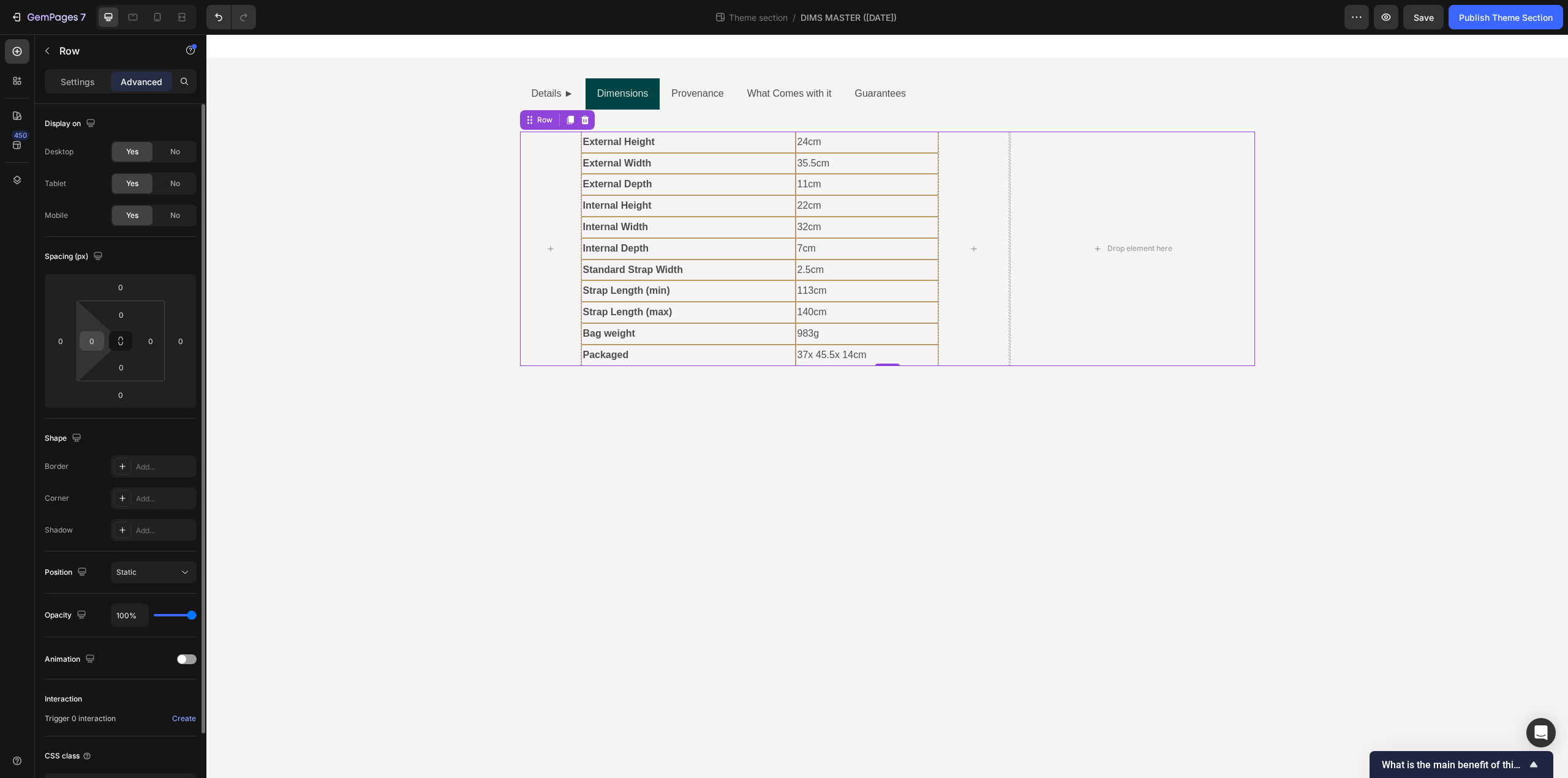
click at [87, 343] on input "0" at bounding box center [91, 341] width 19 height 19
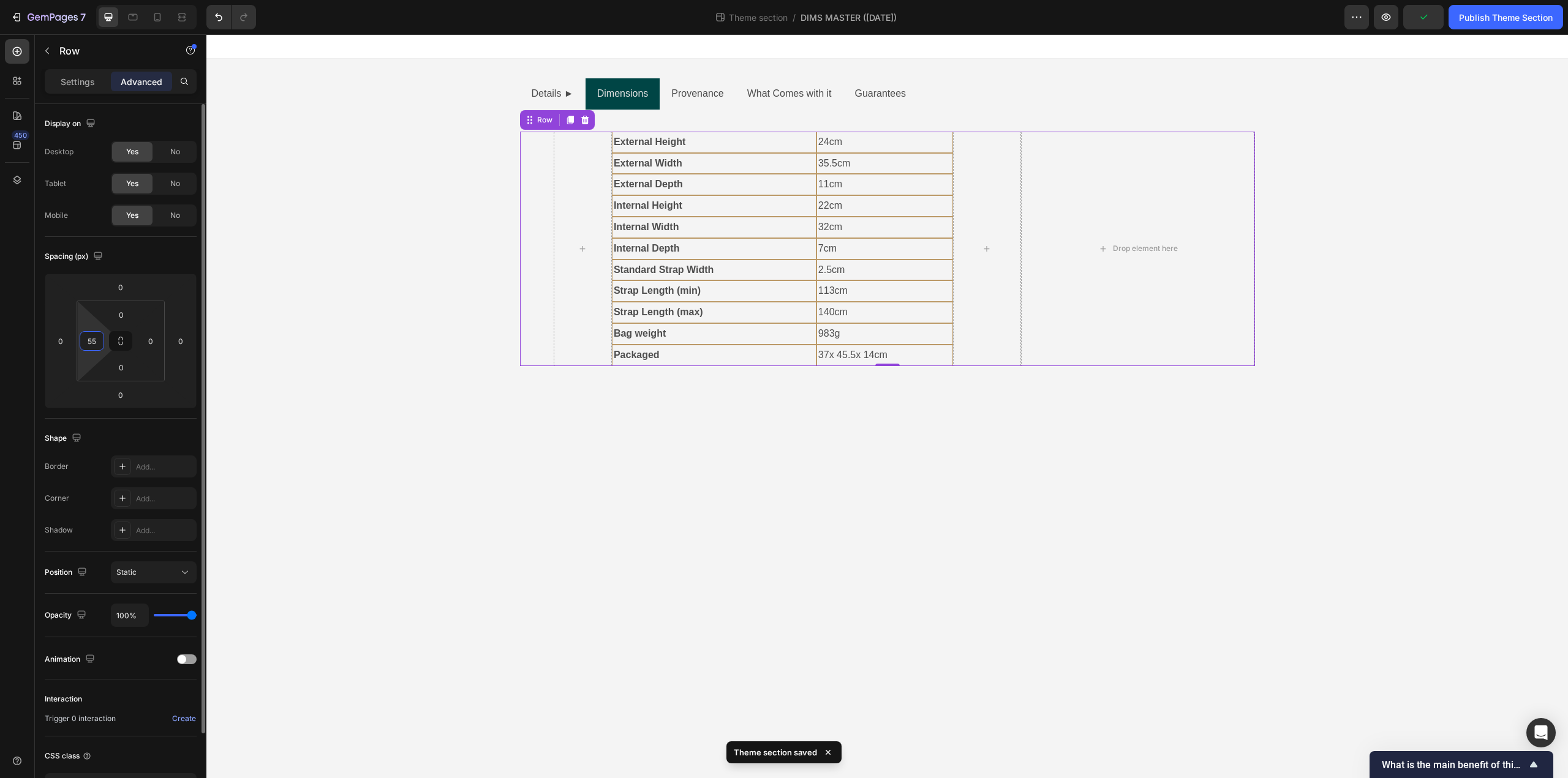
click at [92, 343] on input "55" at bounding box center [91, 341] width 19 height 19
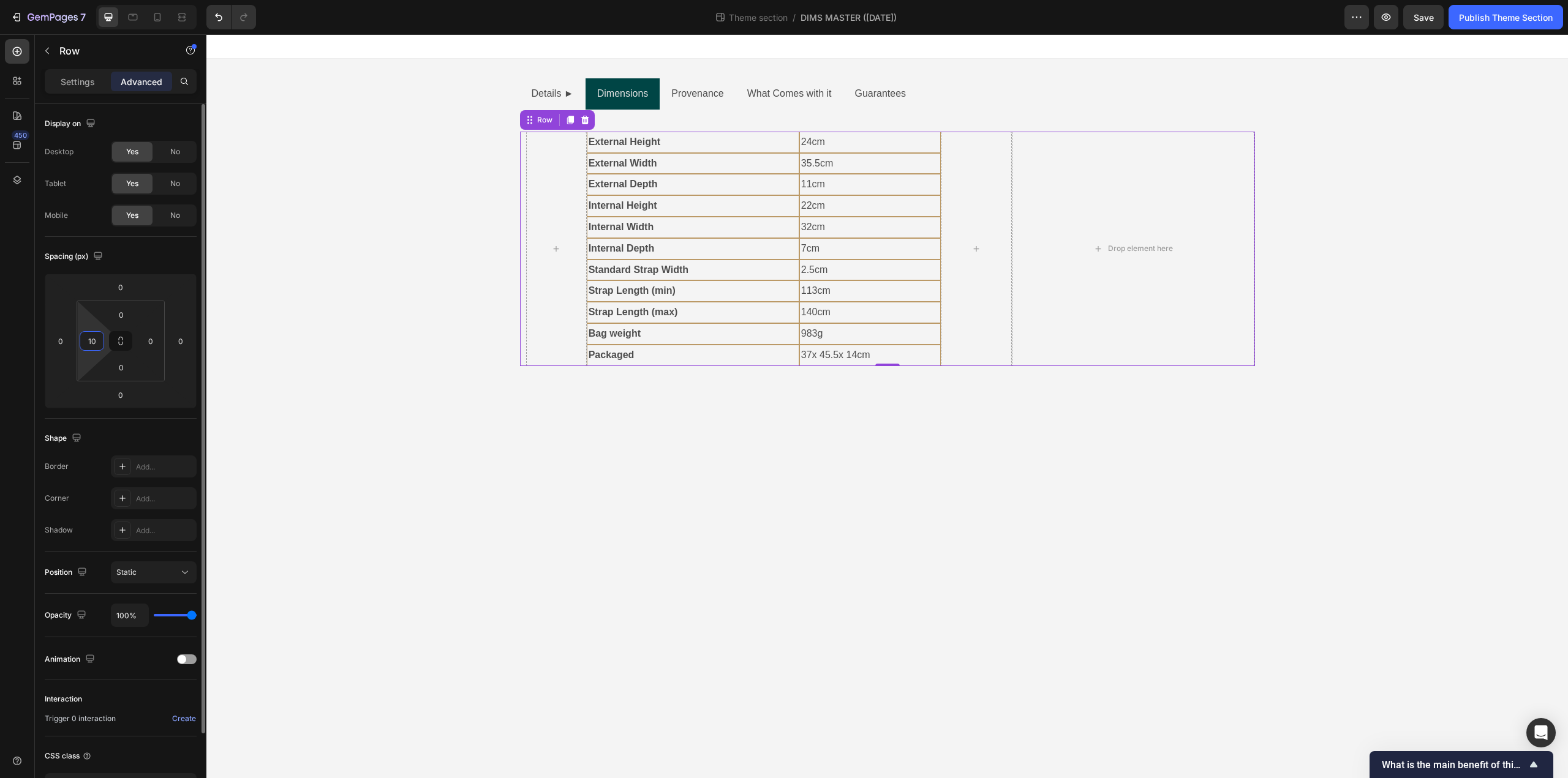
click at [96, 339] on input "10" at bounding box center [91, 341] width 19 height 19
click at [96, 339] on input "11" at bounding box center [91, 341] width 19 height 19
type input "12"
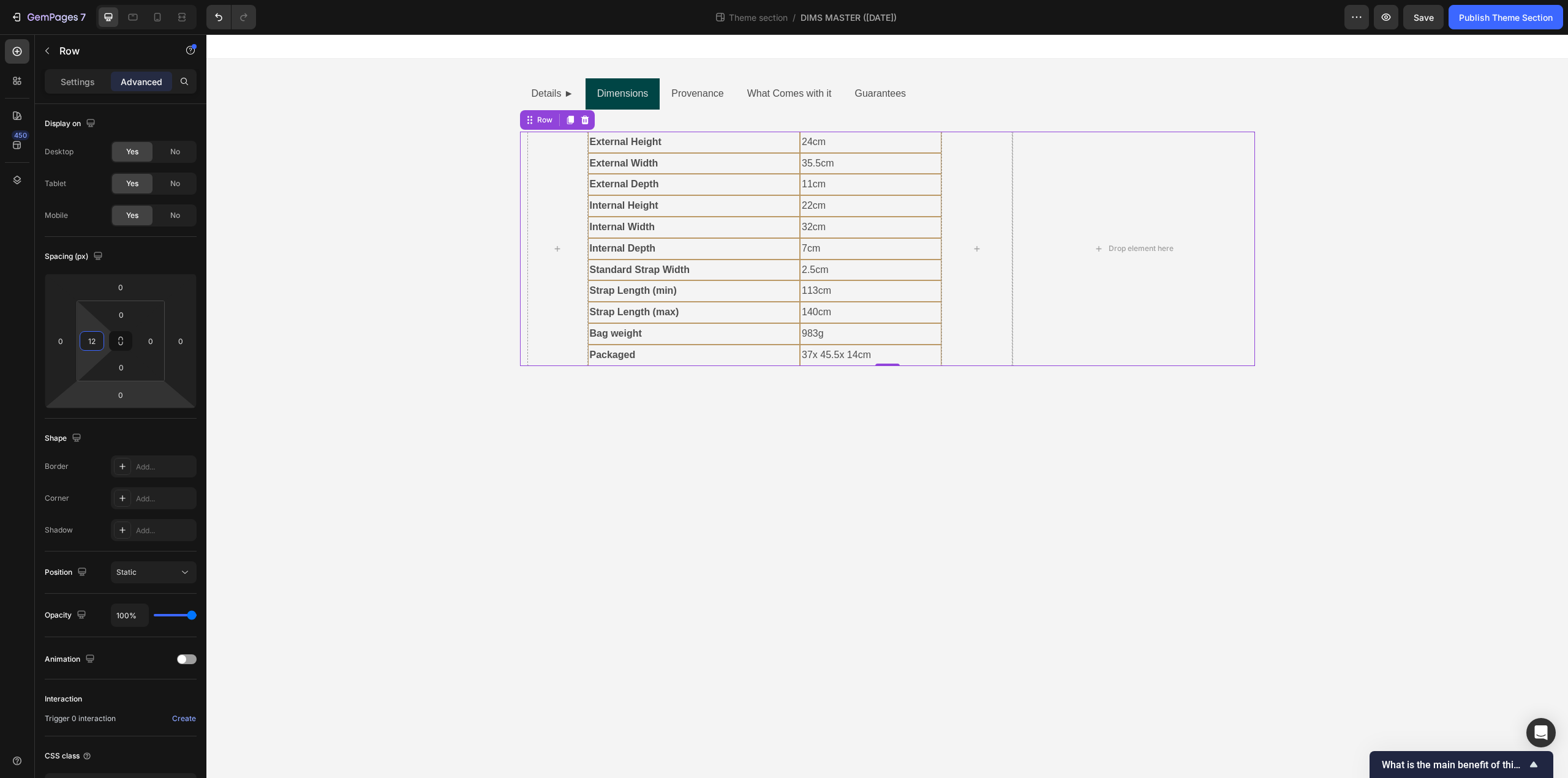
click at [273, 648] on body "Details ► Dimensions Provenance What Comes with it Guarantees Text Block Hardwa…" at bounding box center [887, 406] width 1362 height 744
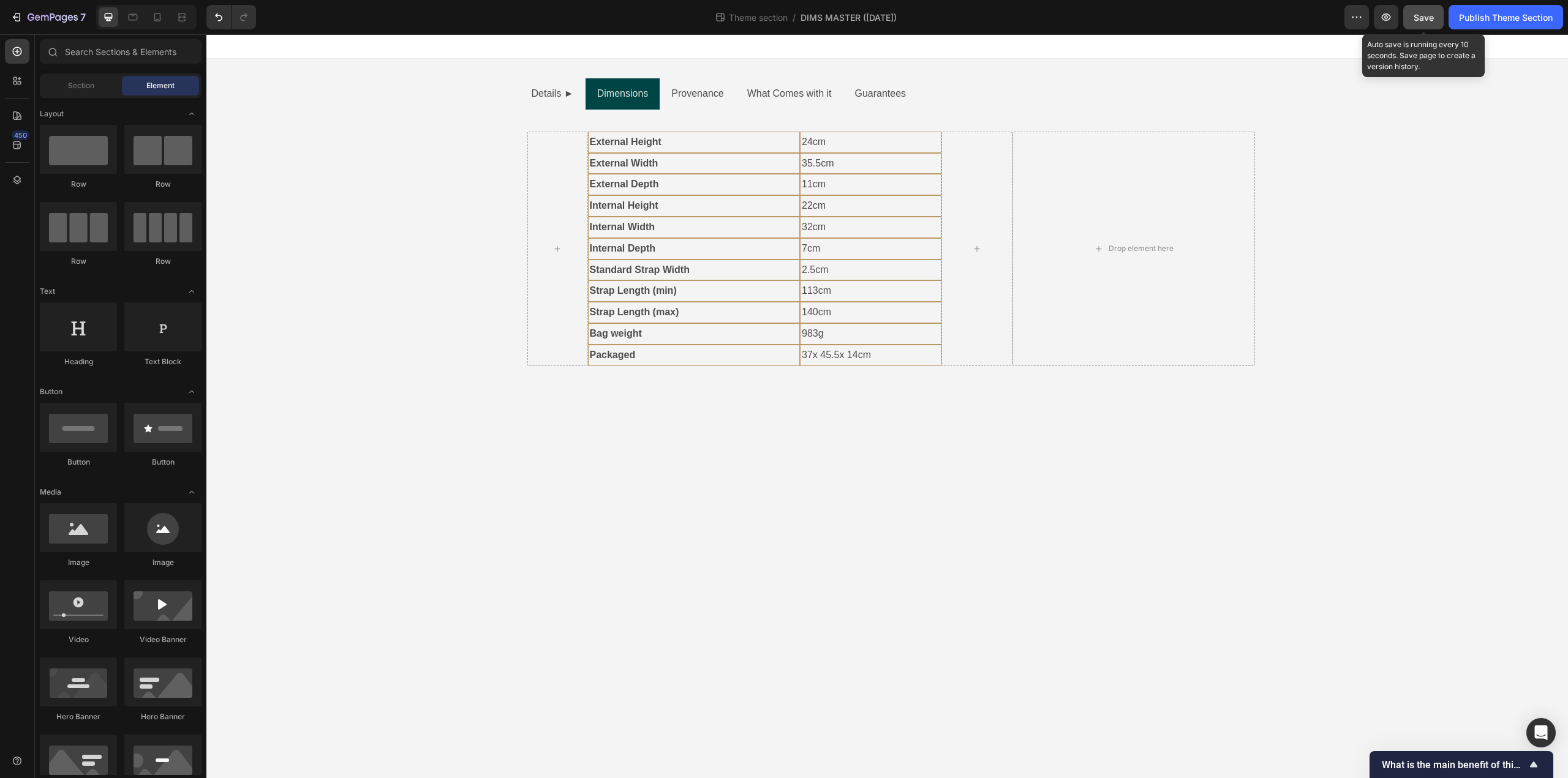
click at [1423, 19] on span "Save" at bounding box center [1423, 17] width 20 height 11
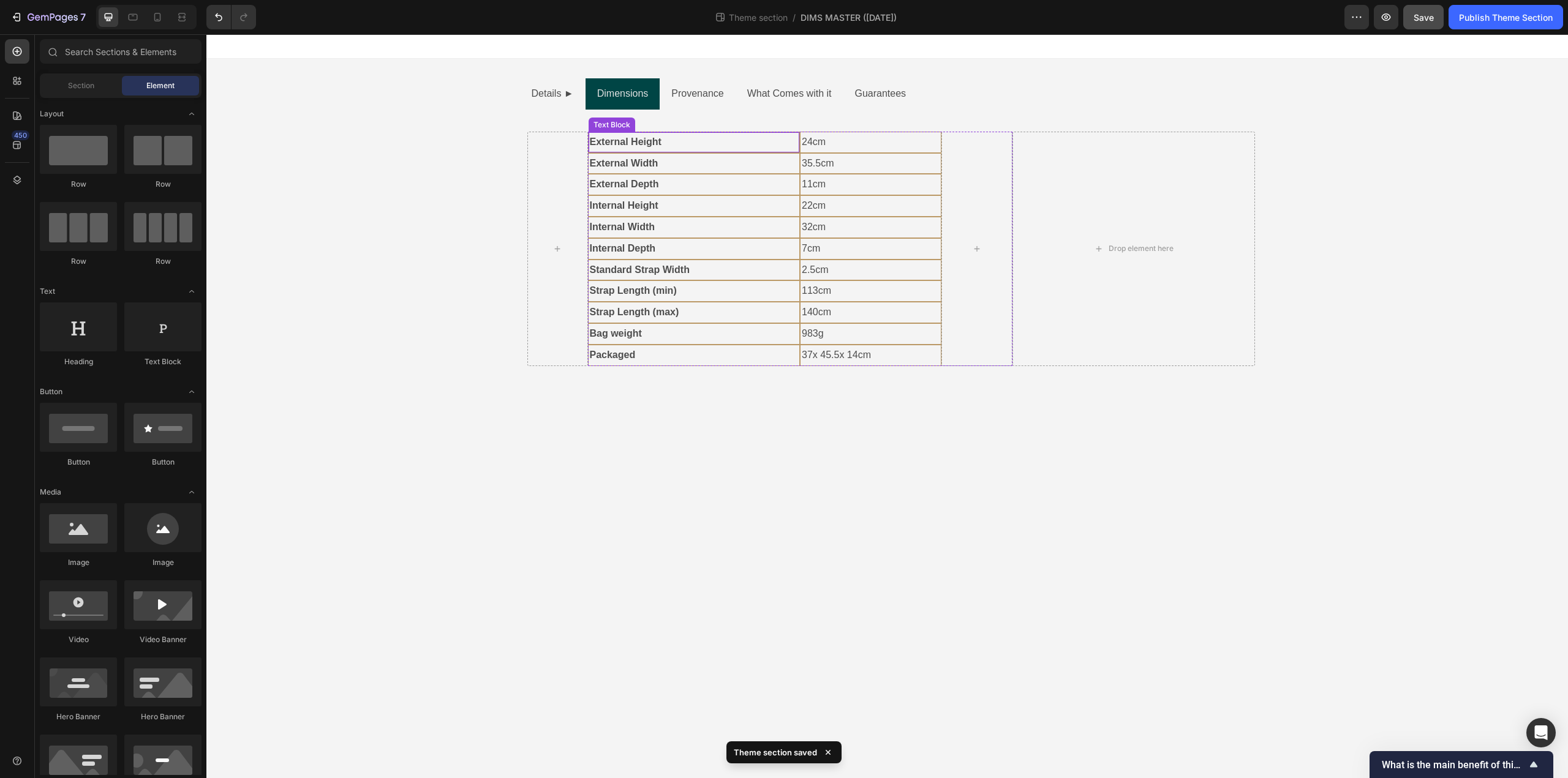
click at [702, 136] on p "External Height" at bounding box center [694, 142] width 209 height 18
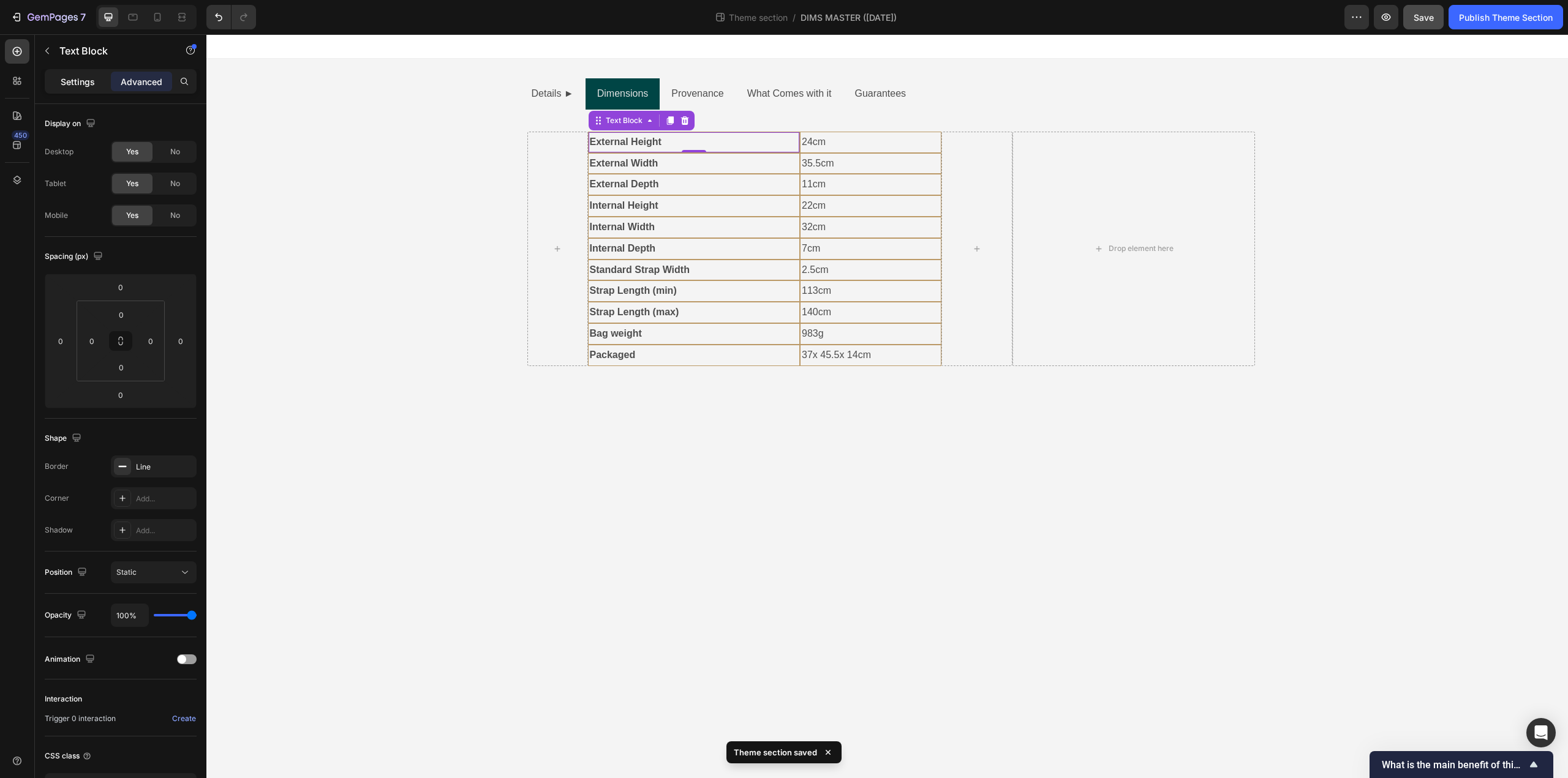
click at [76, 81] on p "Settings" at bounding box center [78, 82] width 34 height 13
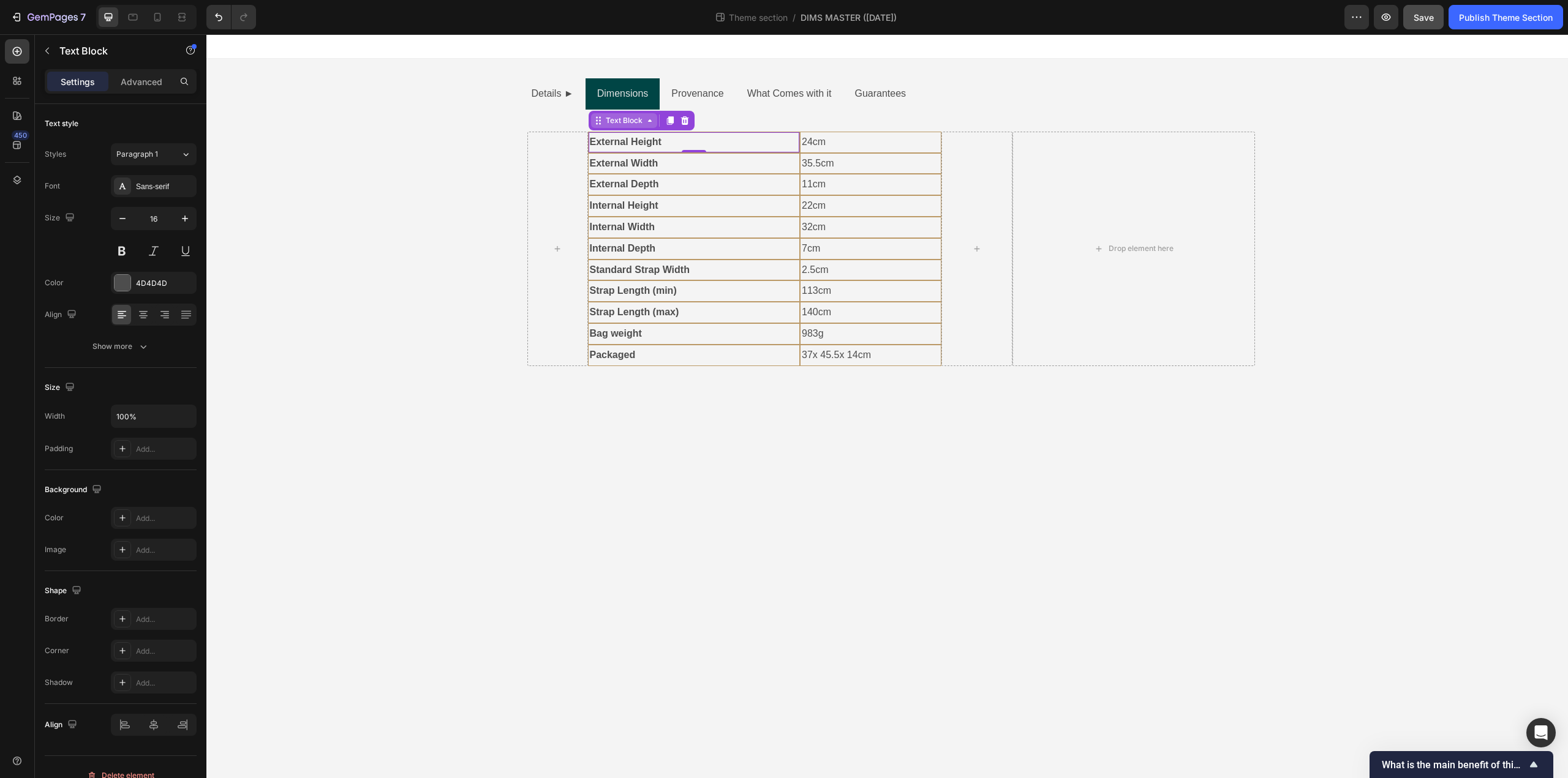
click at [626, 121] on div "Text Block" at bounding box center [624, 120] width 42 height 11
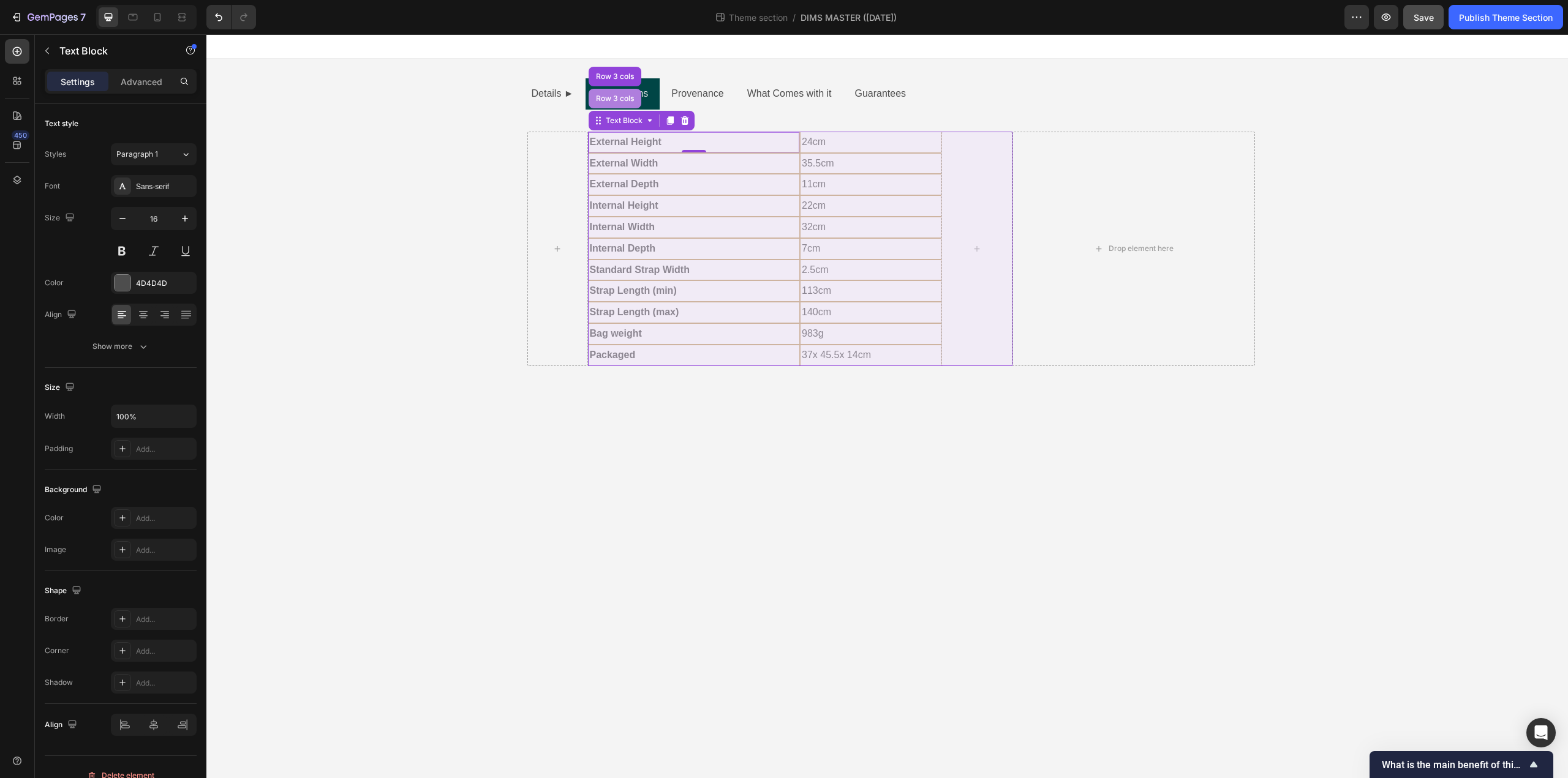
click at [601, 96] on div "Row 3 cols" at bounding box center [614, 98] width 43 height 7
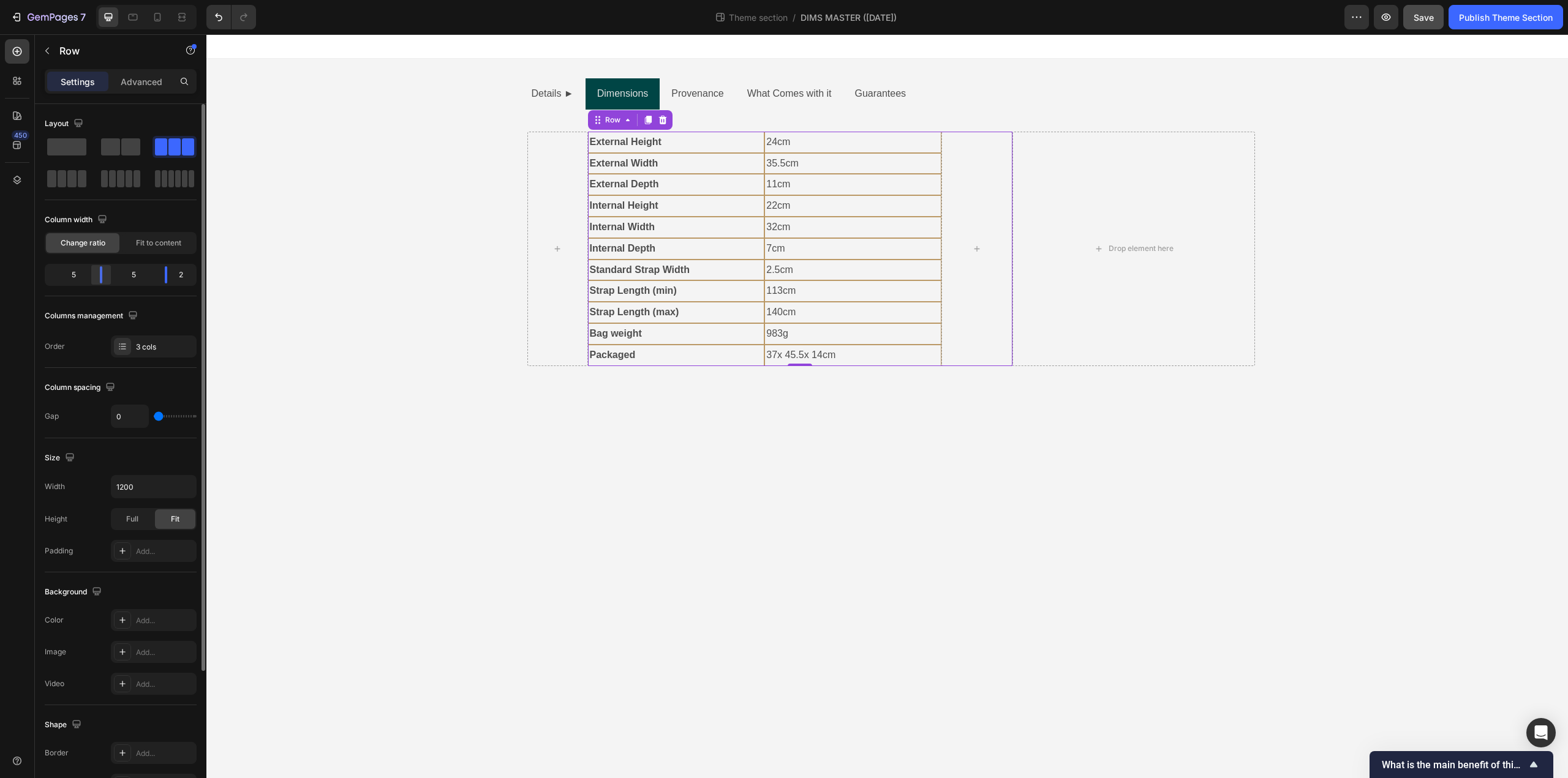
click at [105, 274] on div at bounding box center [100, 275] width 22 height 17
drag, startPoint x: 166, startPoint y: 271, endPoint x: 151, endPoint y: 271, distance: 15.0
click at [151, 271] on div at bounding box center [148, 275] width 22 height 17
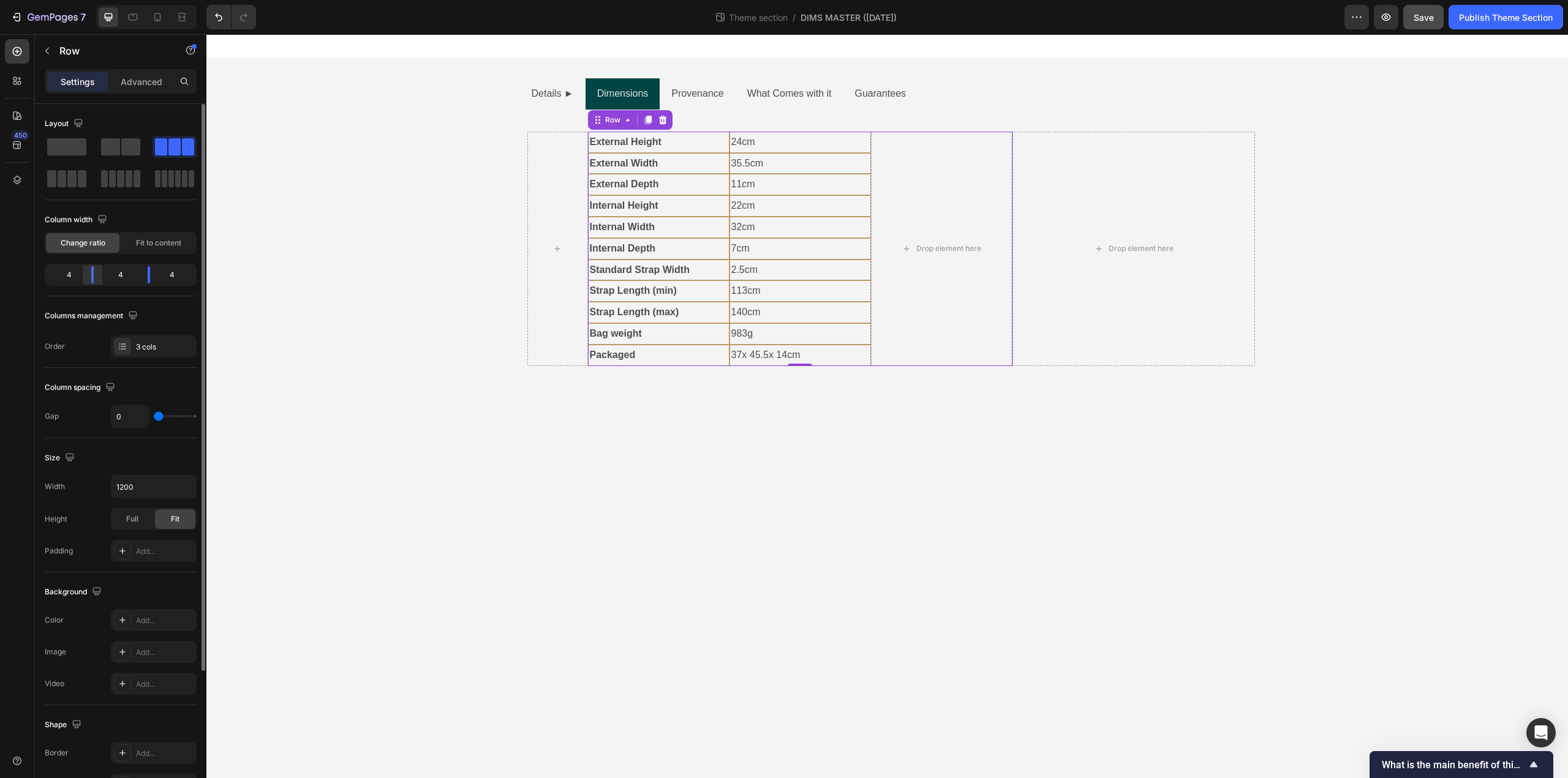
click at [99, 278] on div at bounding box center [92, 275] width 22 height 17
drag, startPoint x: 153, startPoint y: 277, endPoint x: 141, endPoint y: 277, distance: 12.0
click at [141, 277] on div at bounding box center [140, 275] width 22 height 17
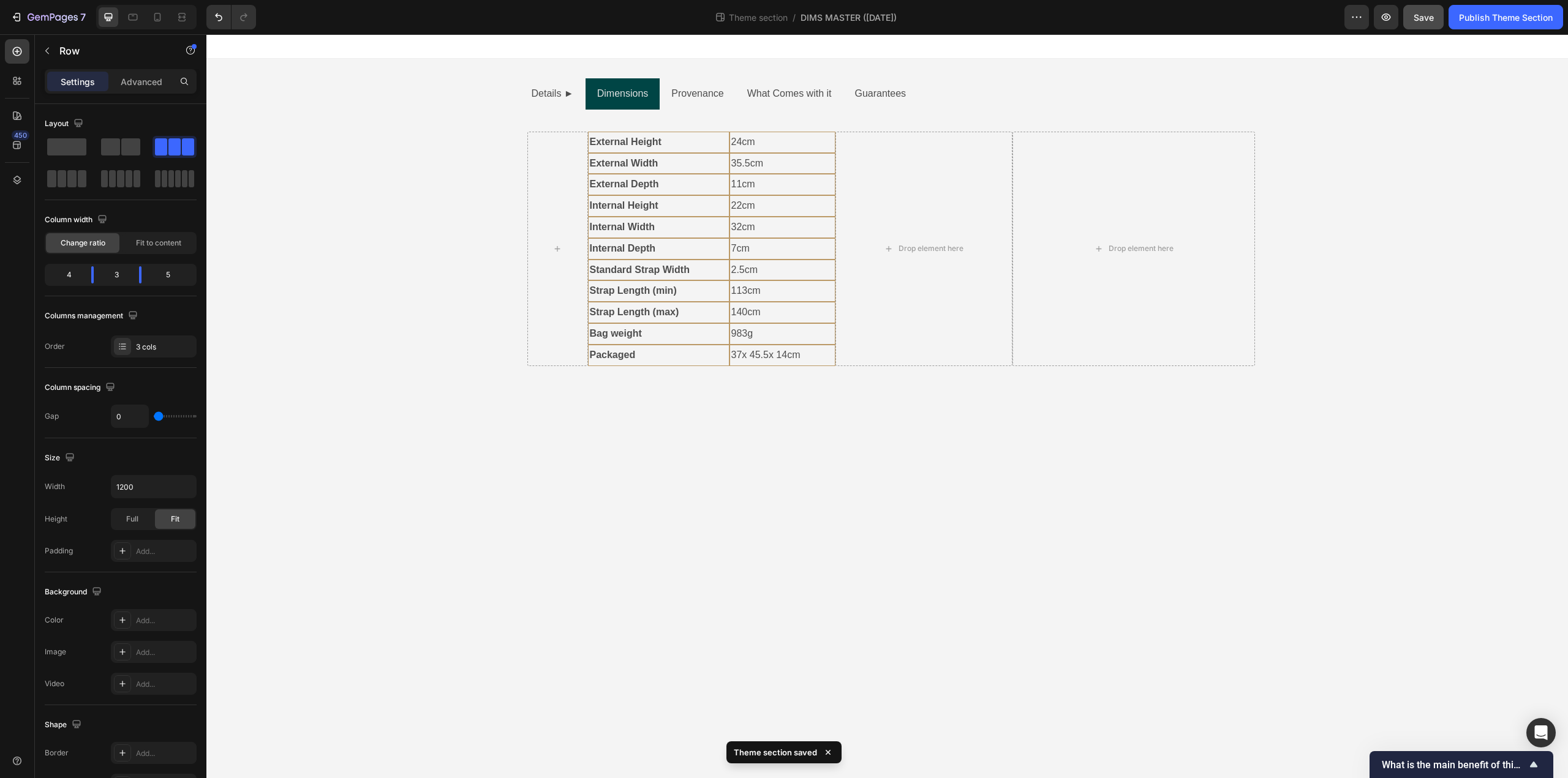
click at [584, 511] on body "Details ► Dimensions Provenance What Comes with it Guarantees Text Block Hardwa…" at bounding box center [887, 406] width 1362 height 744
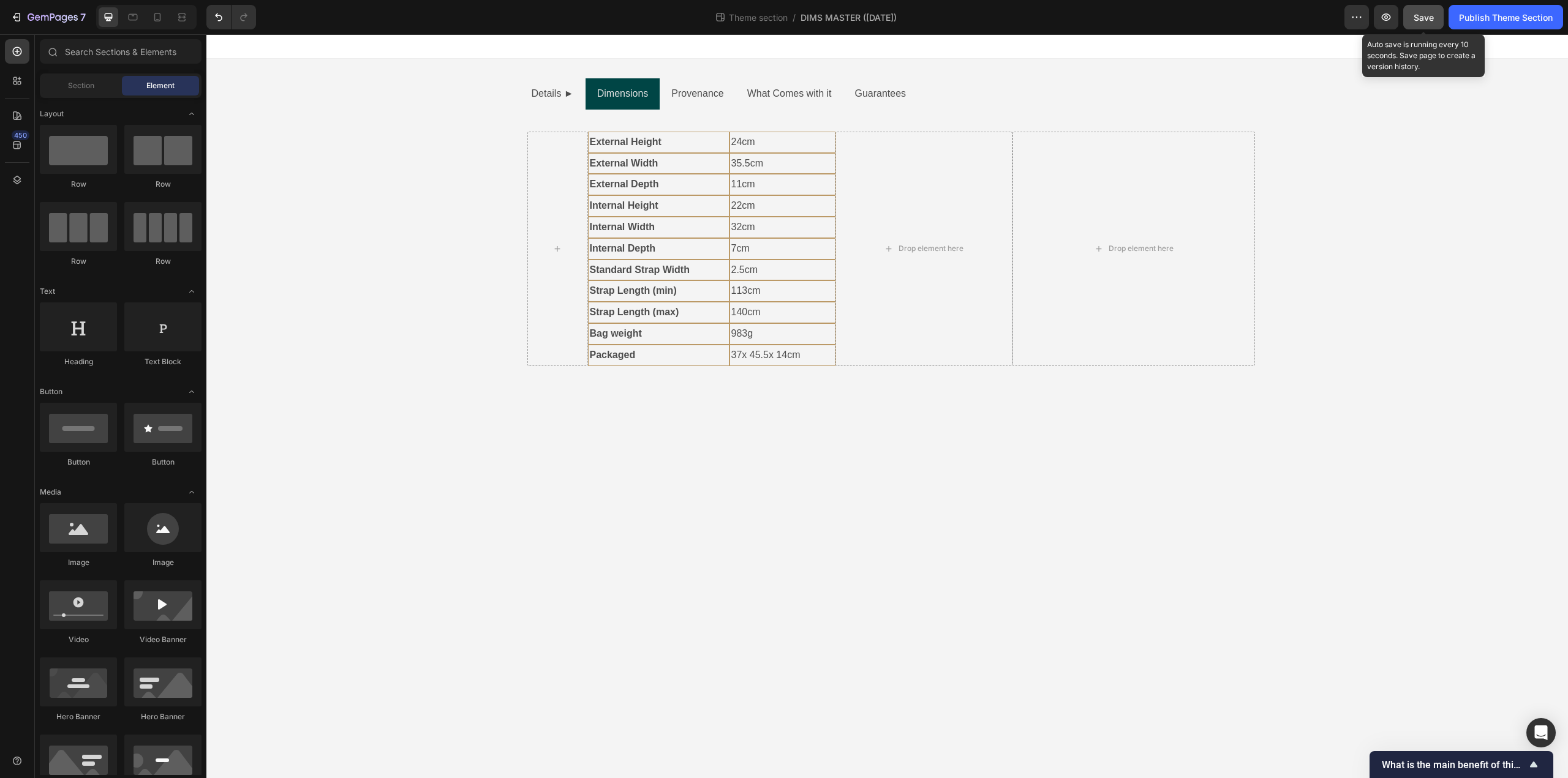
click at [1419, 19] on span "Save" at bounding box center [1423, 17] width 20 height 11
click at [555, 284] on div at bounding box center [557, 249] width 61 height 234
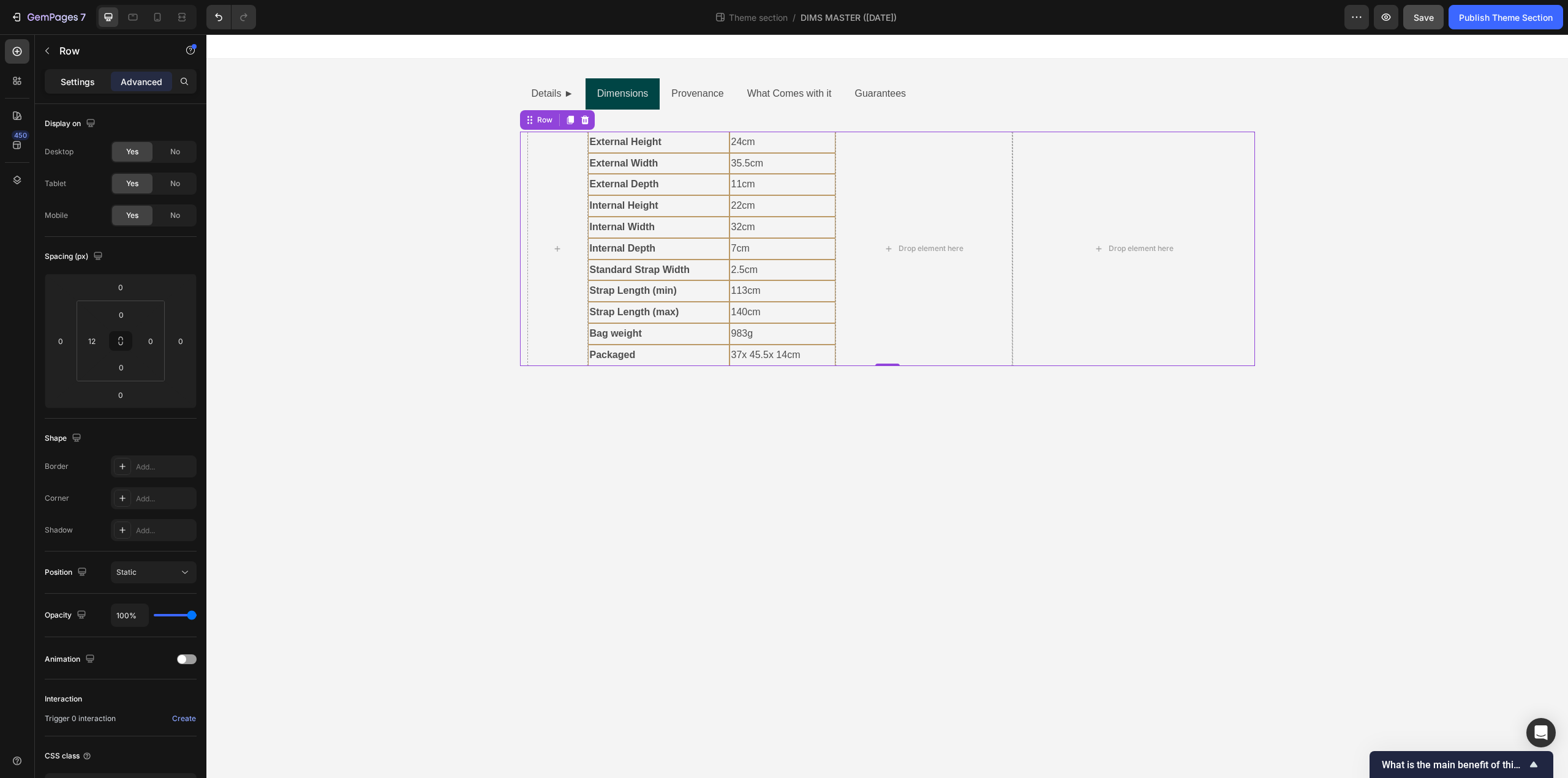
click at [57, 80] on div "Settings" at bounding box center [78, 82] width 61 height 19
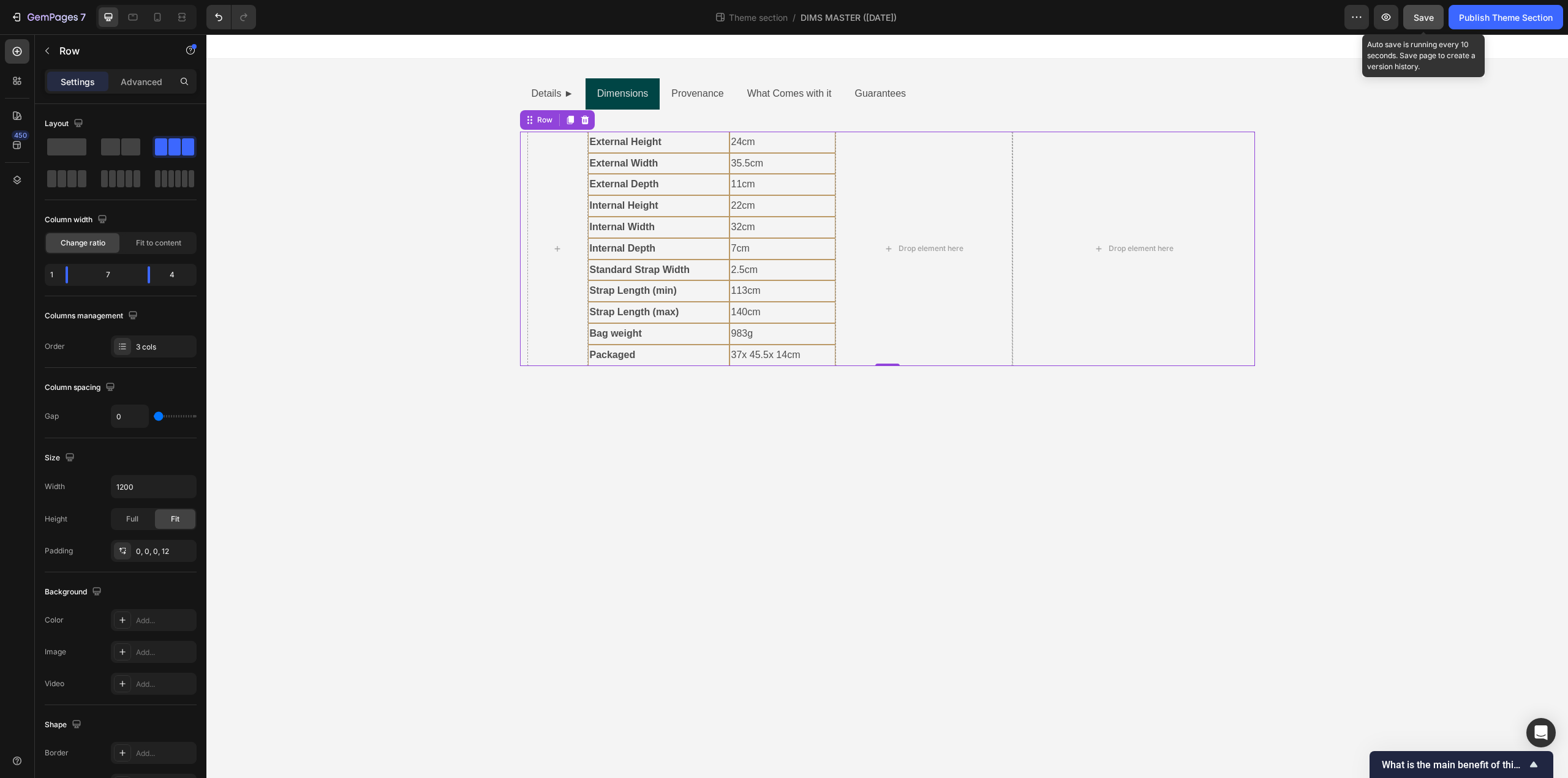
click at [1418, 16] on span "Save" at bounding box center [1423, 17] width 20 height 11
click at [1387, 16] on icon "button" at bounding box center [1386, 17] width 4 height 4
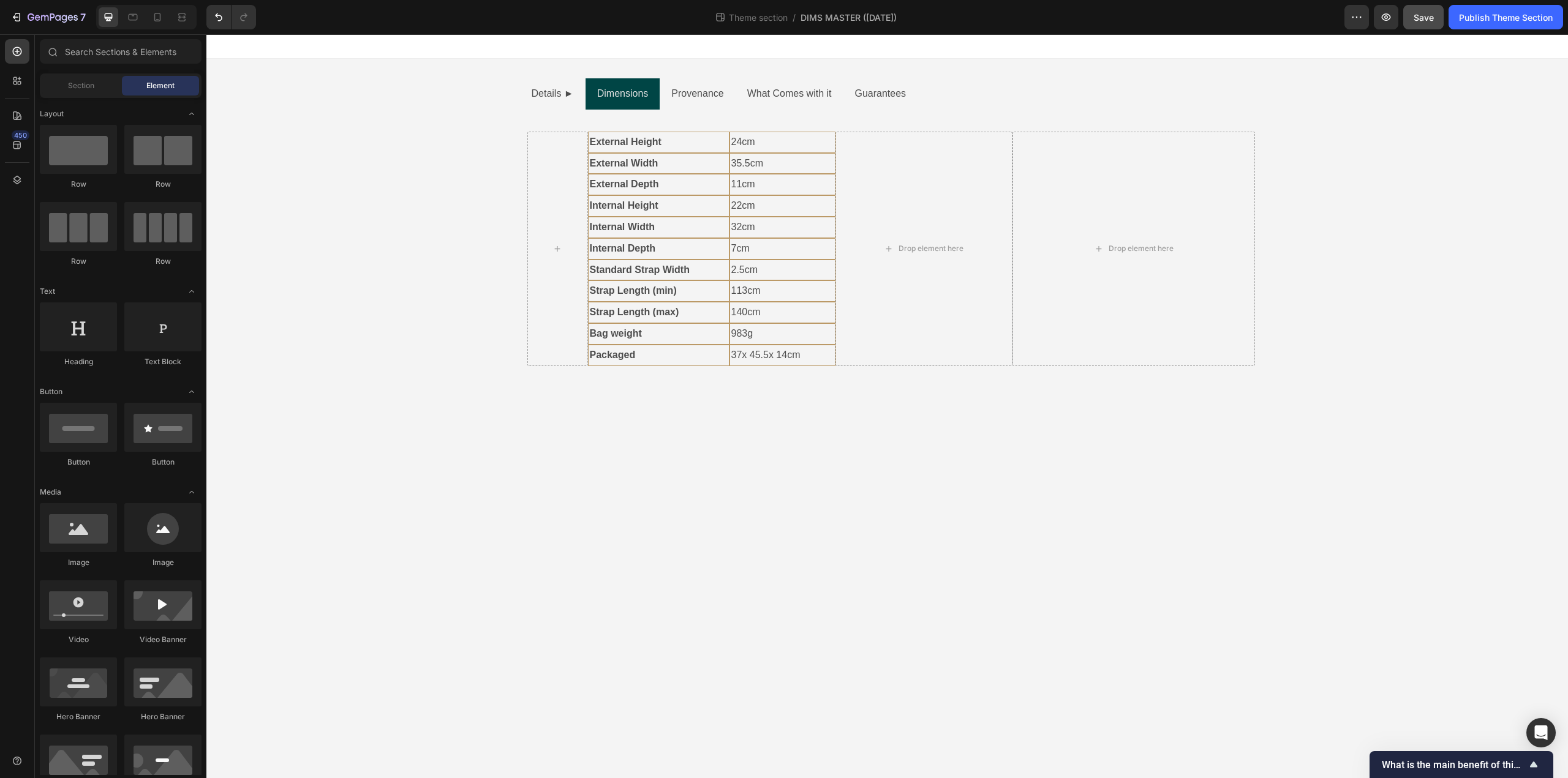
click at [662, 421] on body "Details ► Dimensions Provenance What Comes with it Guarantees Text Block Hardwa…" at bounding box center [887, 406] width 1362 height 744
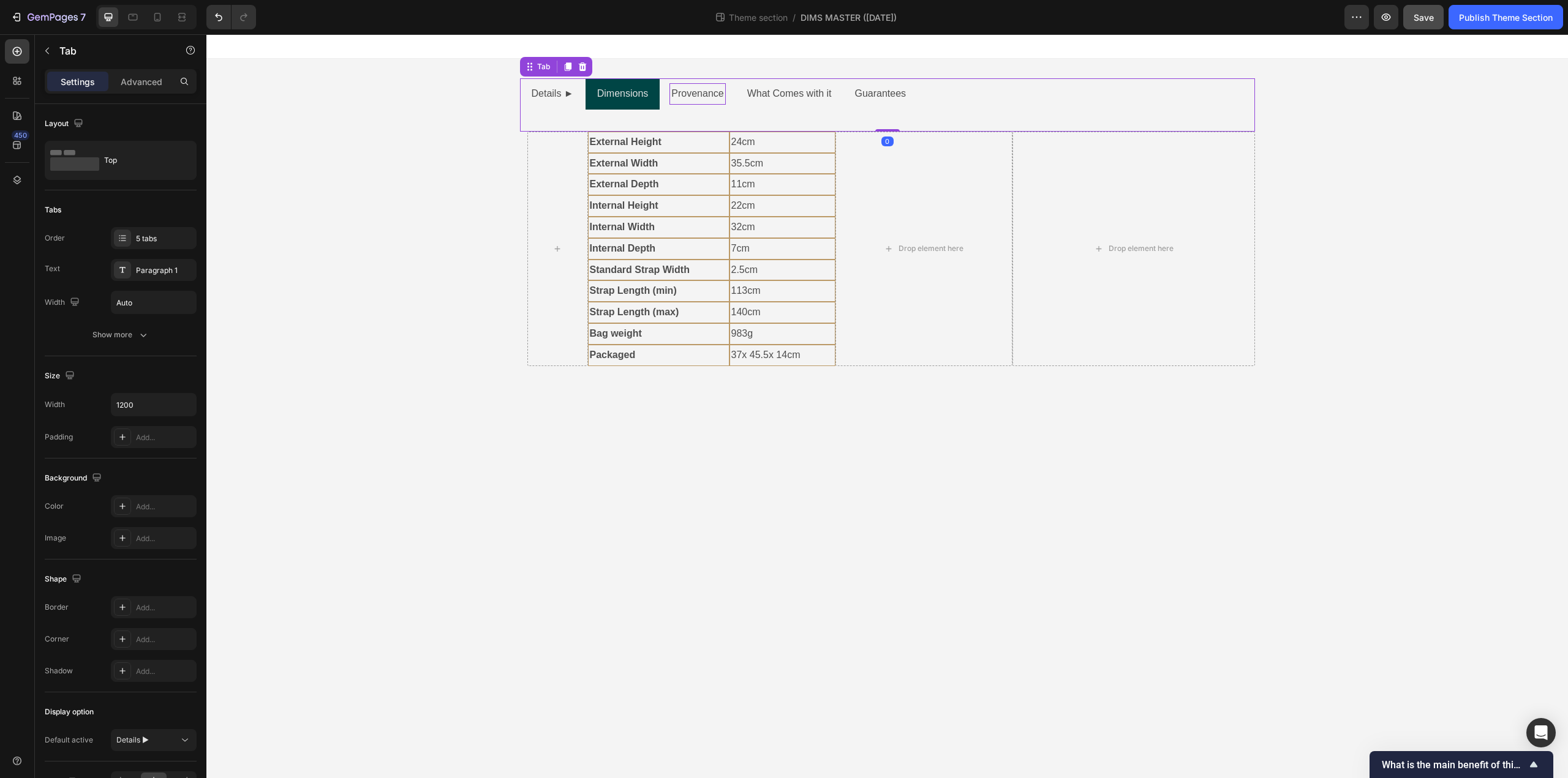
click at [699, 94] on p "Provenance" at bounding box center [698, 94] width 52 height 18
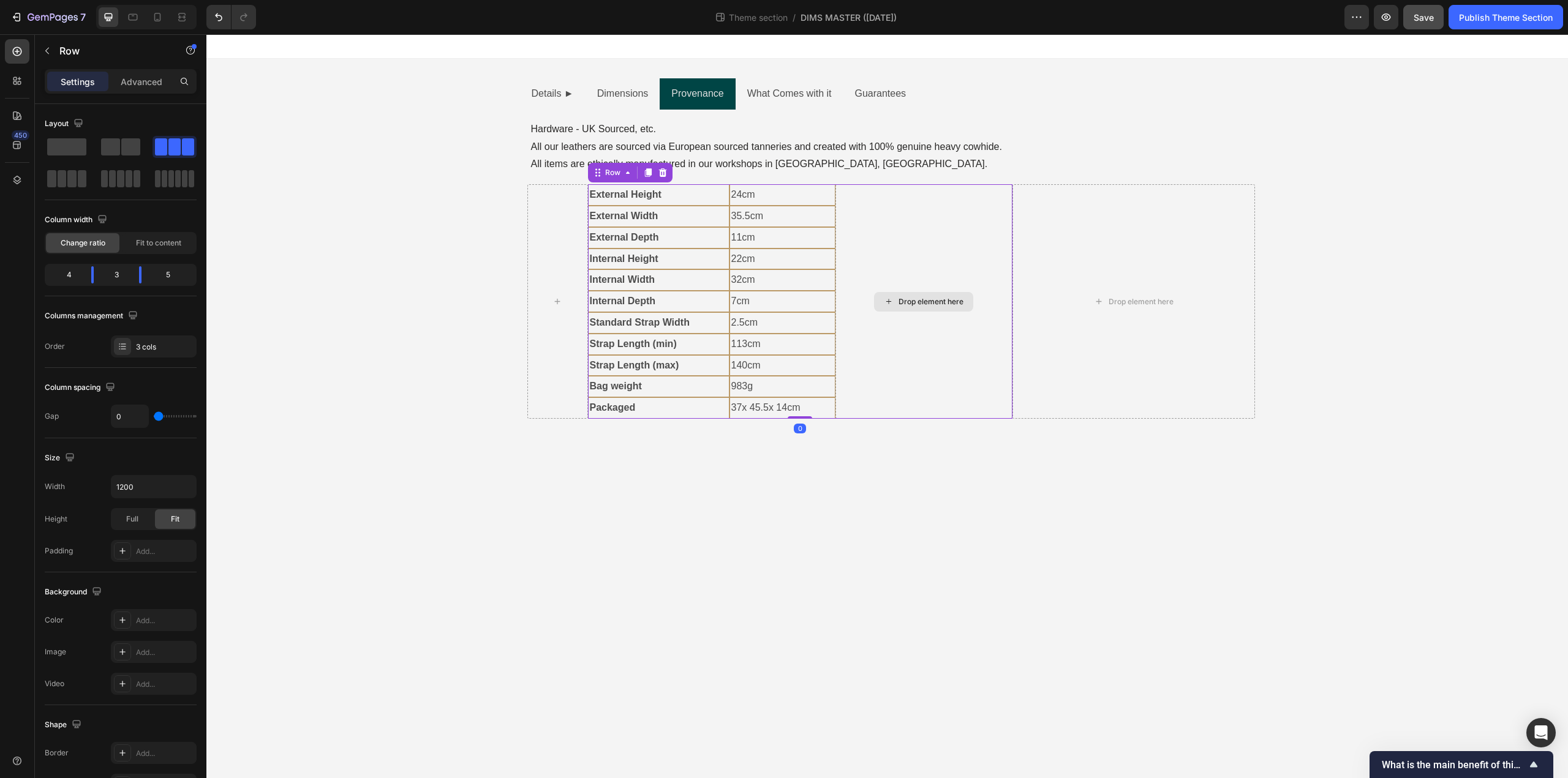
click at [929, 372] on div "Drop element here" at bounding box center [924, 301] width 177 height 234
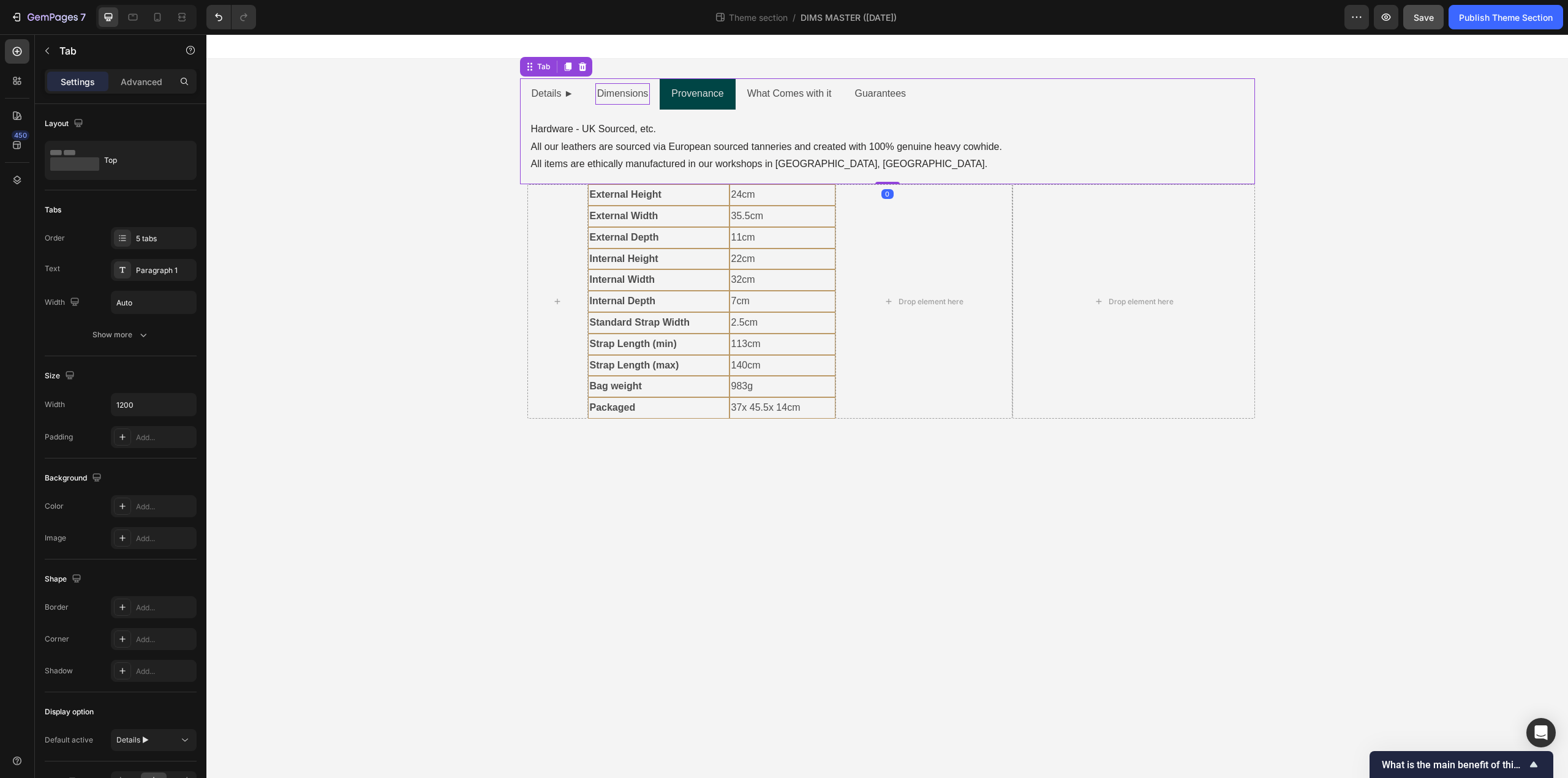
click at [643, 89] on p "Dimensions" at bounding box center [623, 94] width 52 height 18
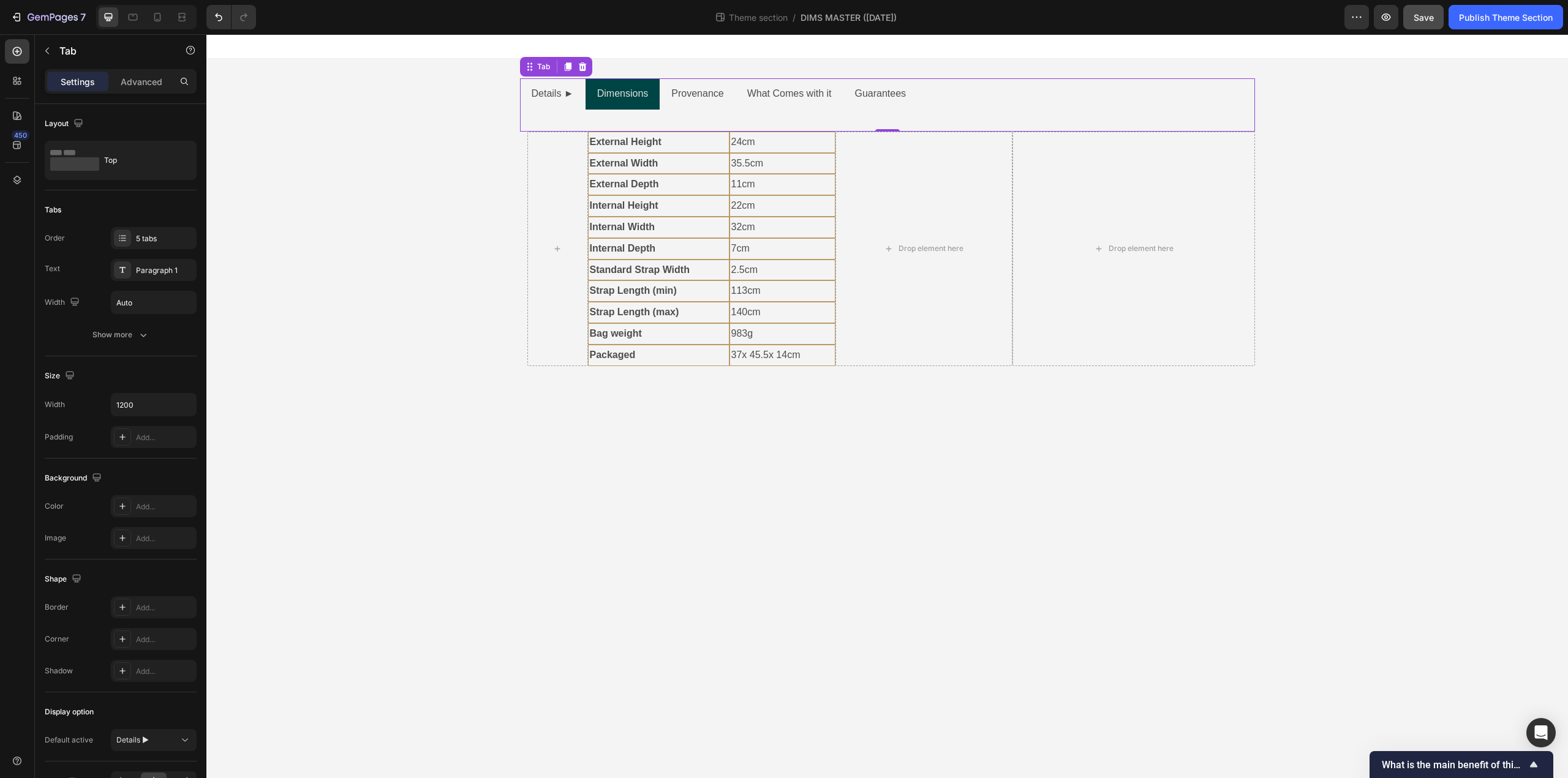
click at [794, 107] on li "What Comes with it" at bounding box center [789, 94] width 107 height 32
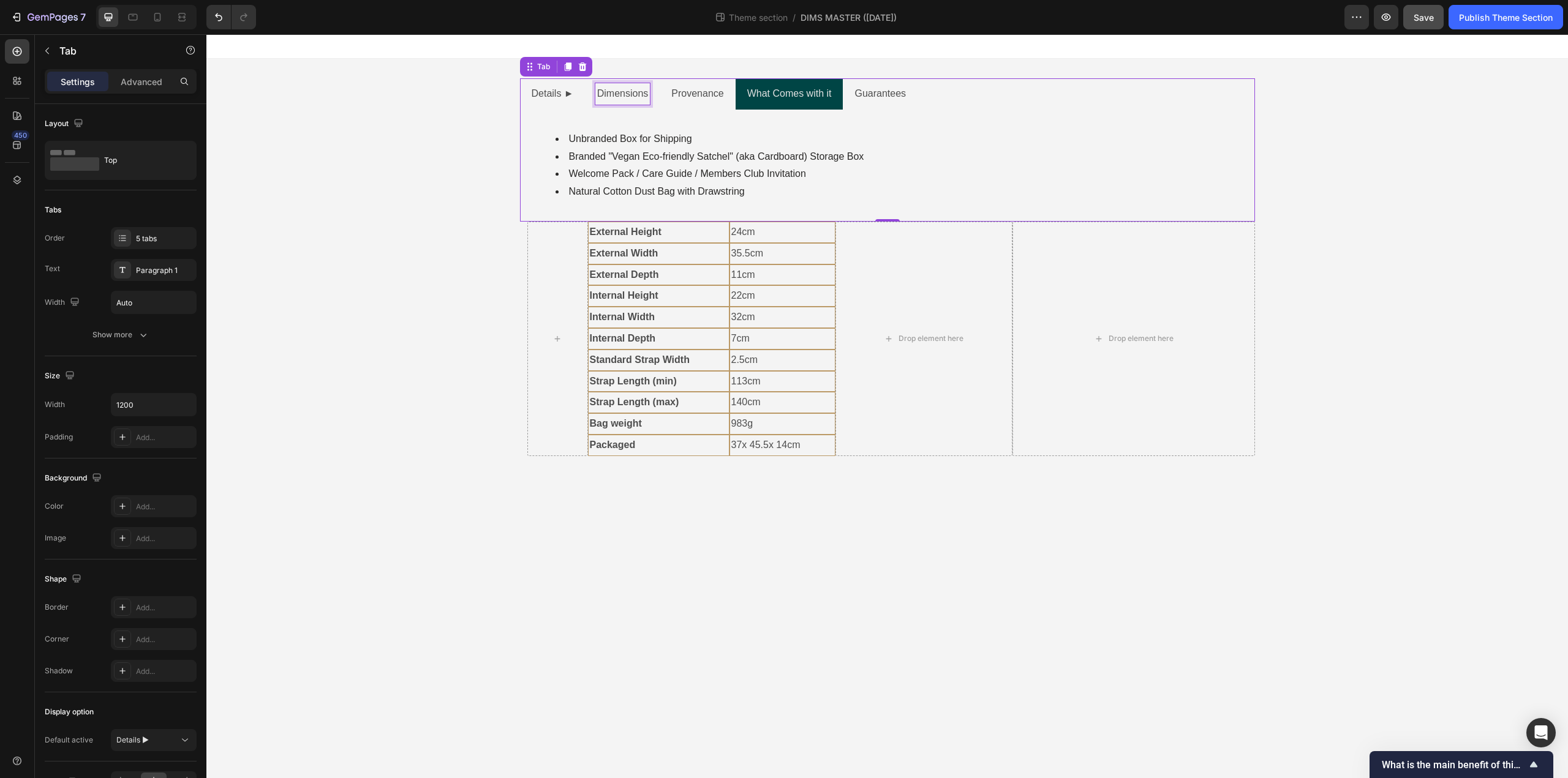
click at [651, 89] on div "Dimensions" at bounding box center [623, 94] width 55 height 22
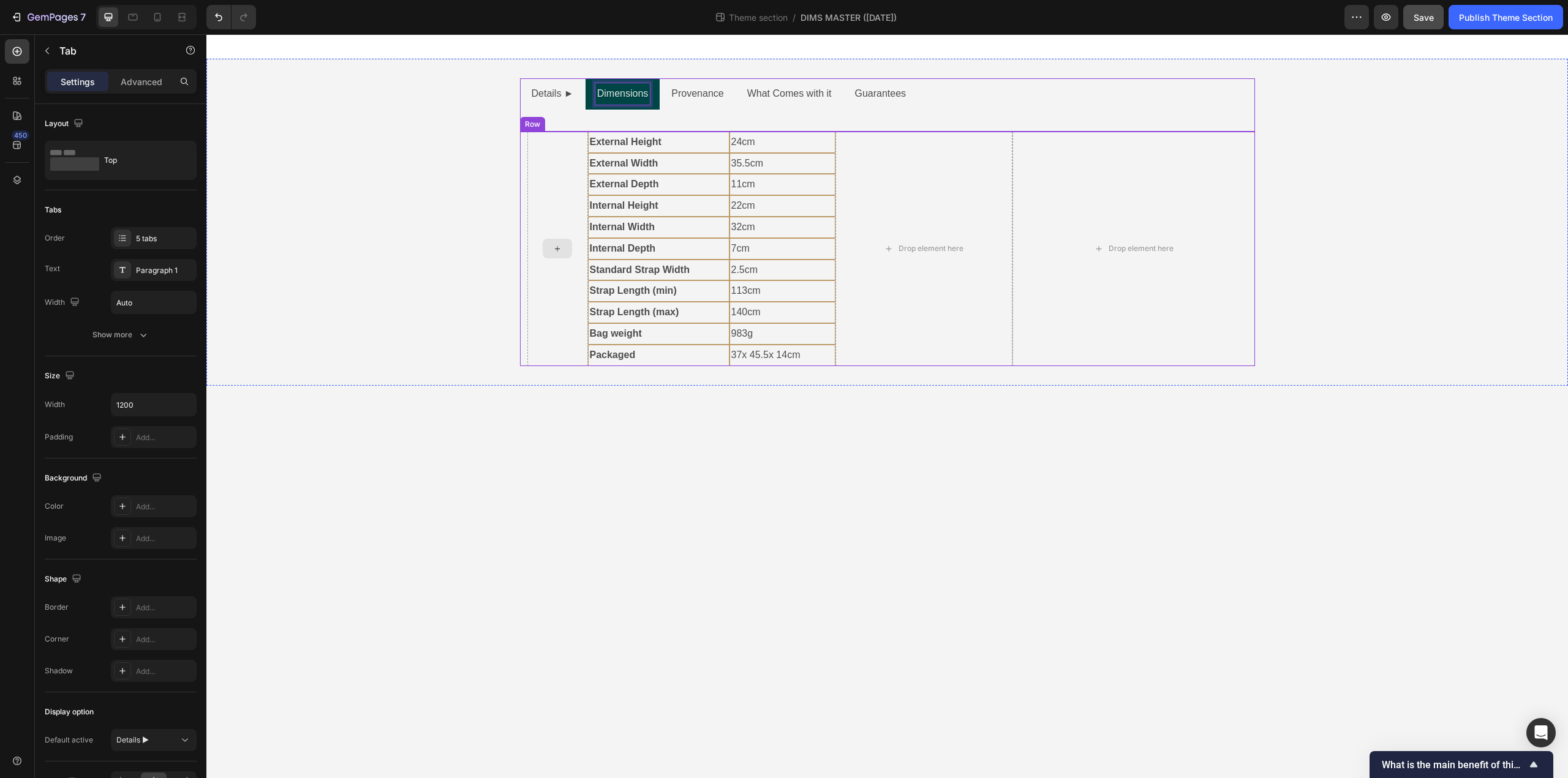
click at [542, 155] on div at bounding box center [557, 249] width 61 height 234
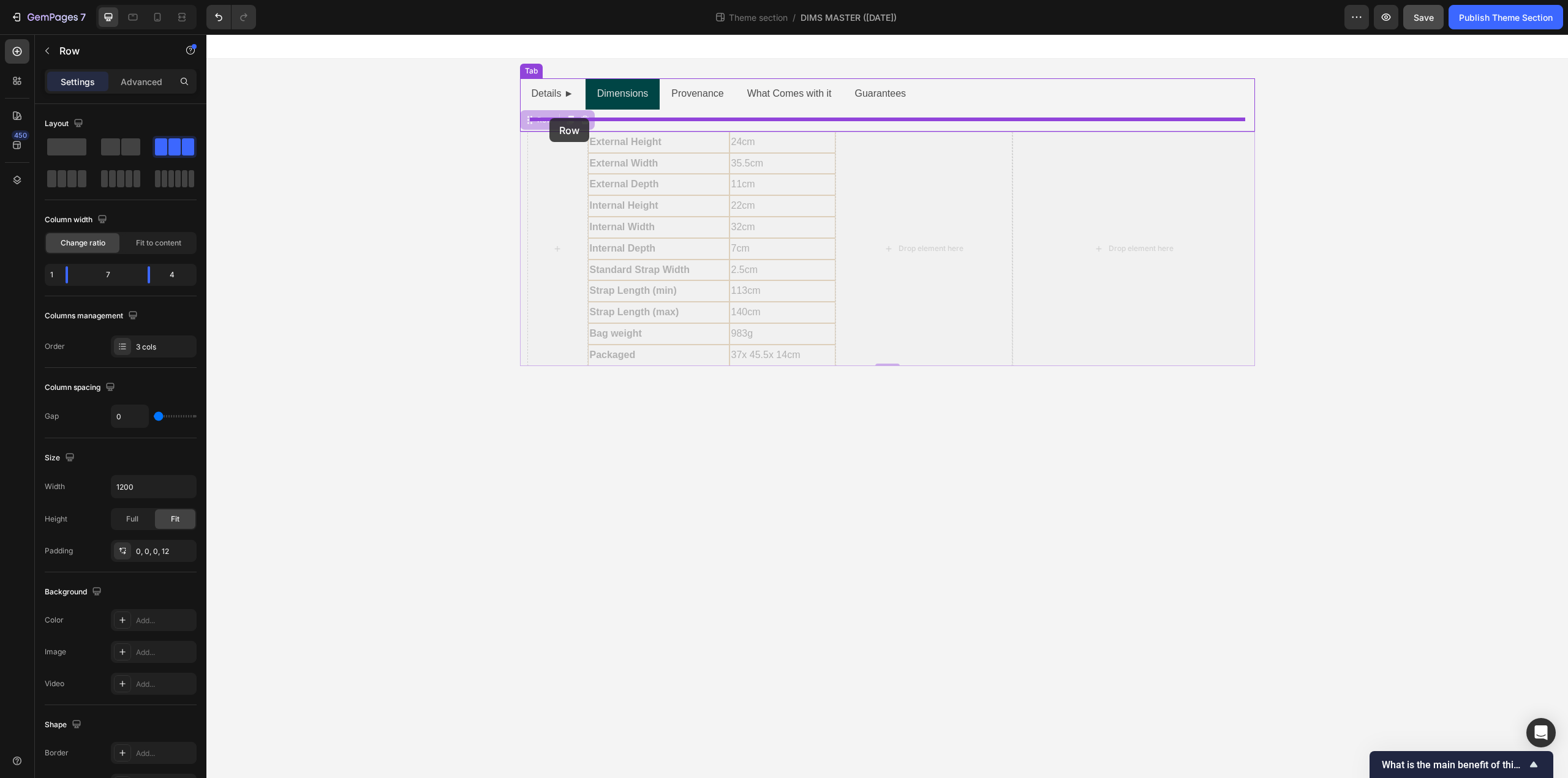
drag, startPoint x: 532, startPoint y: 123, endPoint x: 550, endPoint y: 118, distance: 18.7
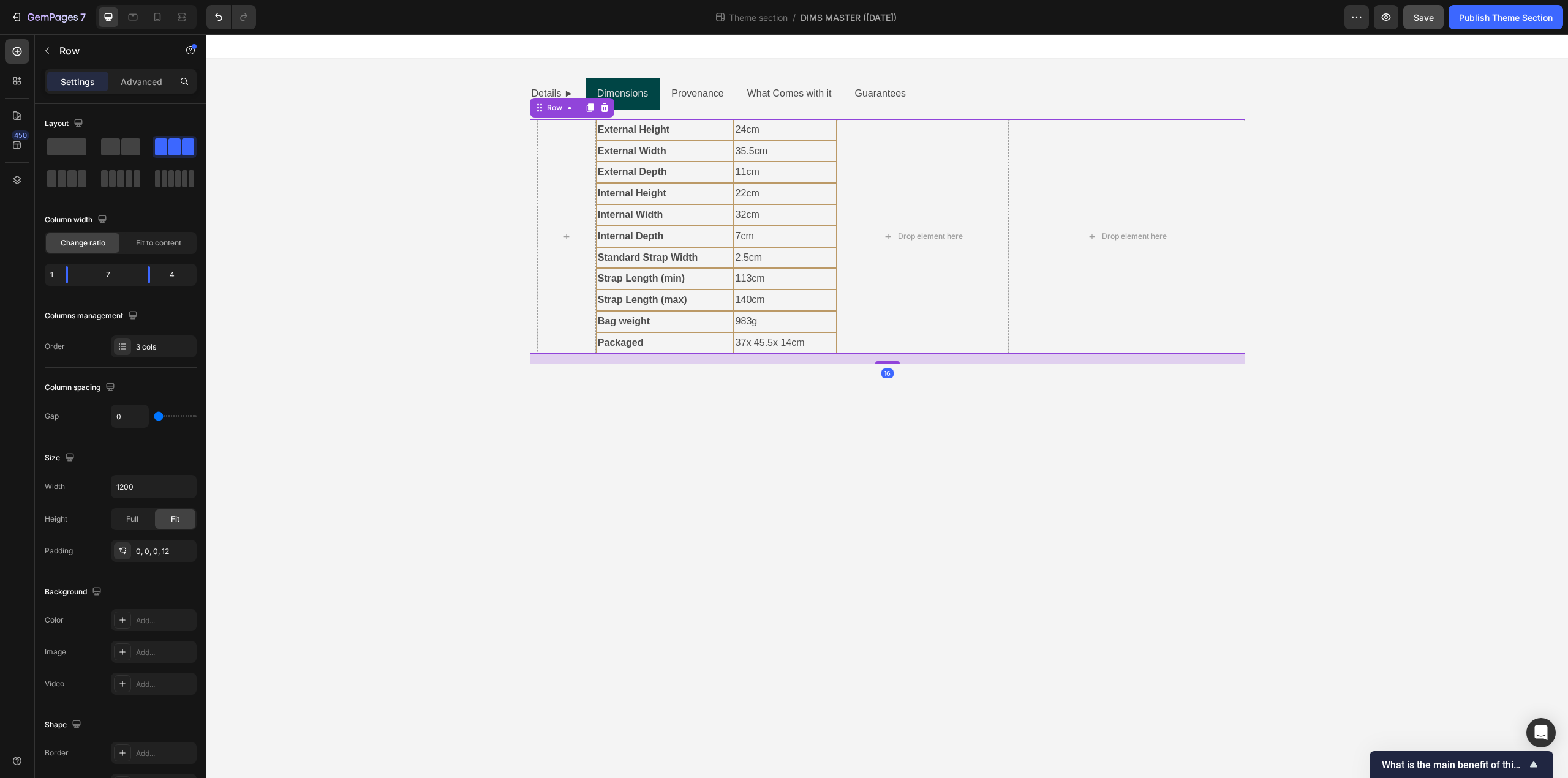
click at [631, 416] on body "Details ► Dimensions Provenance What Comes with it Guarantees External Height T…" at bounding box center [887, 406] width 1362 height 744
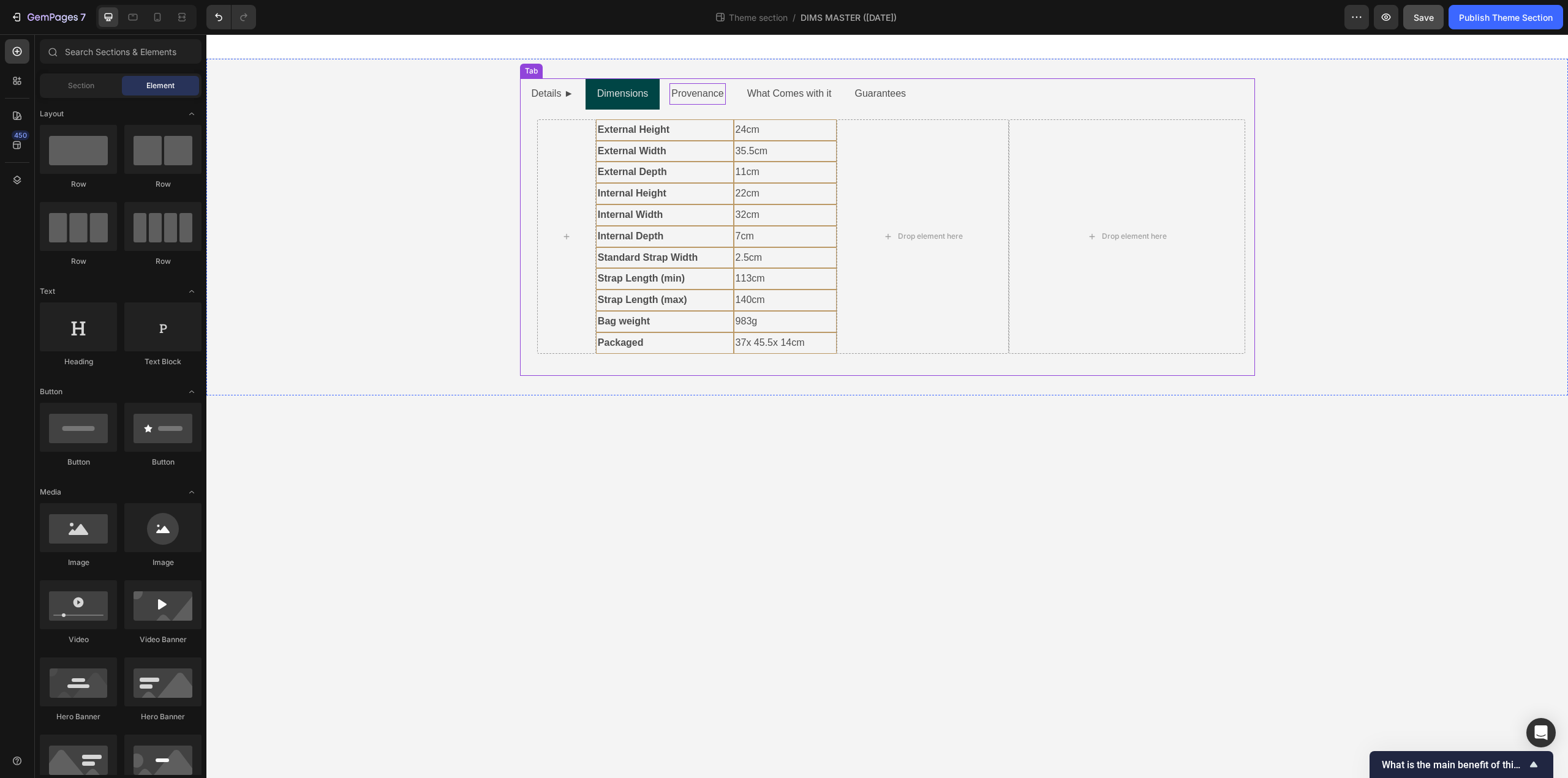
click at [688, 95] on p "Provenance" at bounding box center [698, 94] width 52 height 18
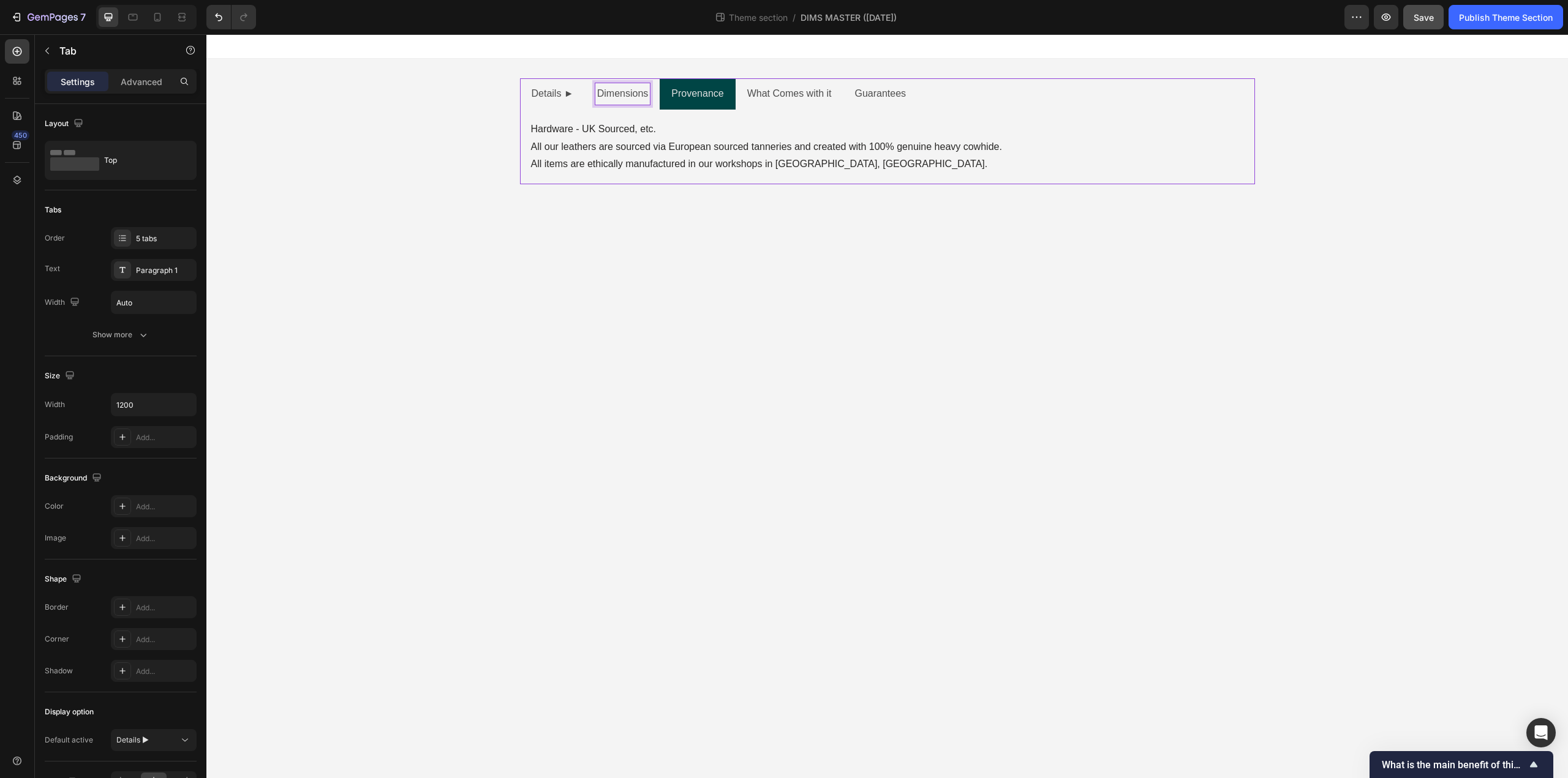
click at [639, 93] on p "Dimensions" at bounding box center [623, 94] width 52 height 18
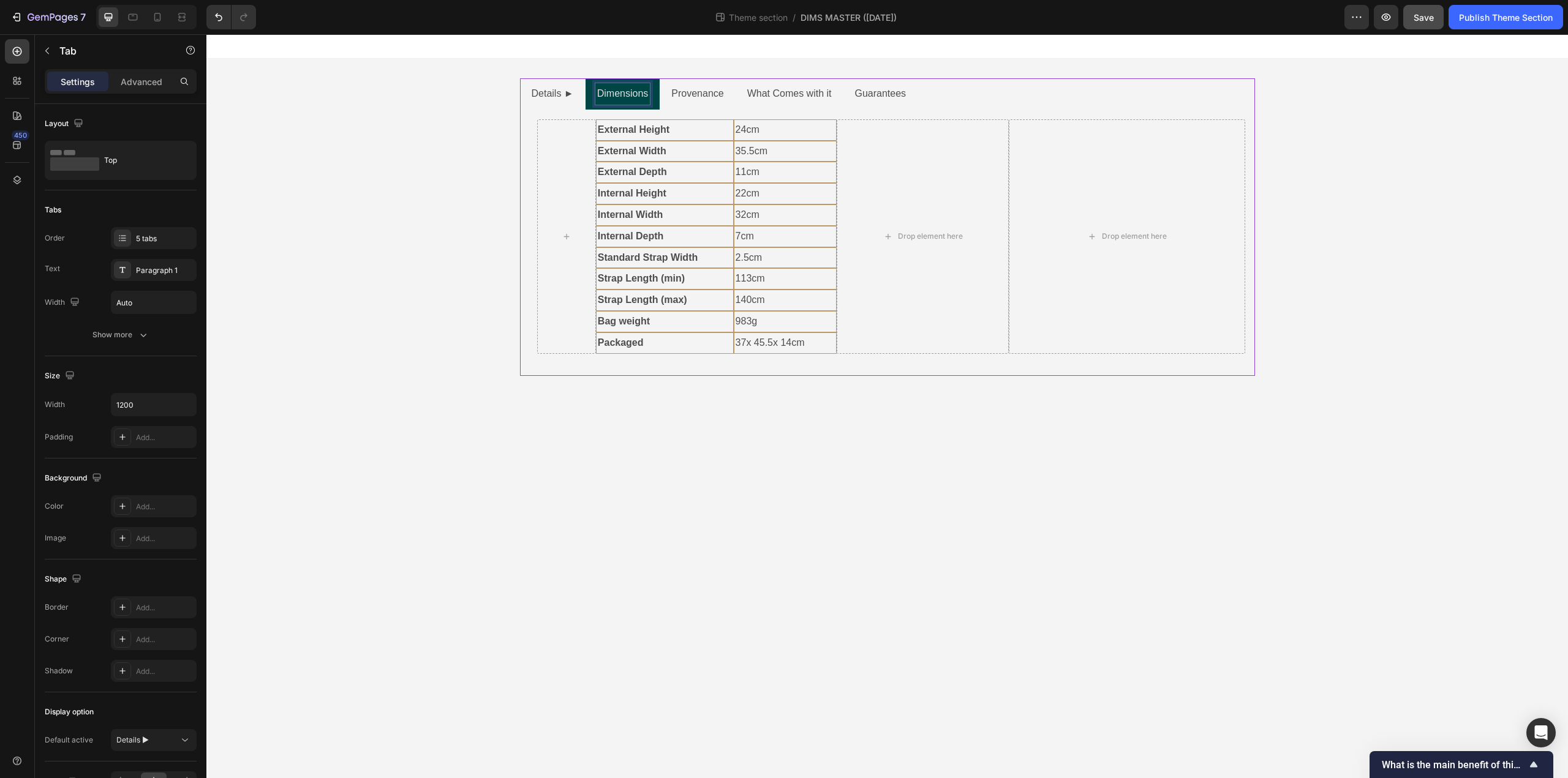
click at [677, 476] on body "Details ► Dimensions Provenance What Comes with it Guarantees External Height T…" at bounding box center [887, 406] width 1362 height 744
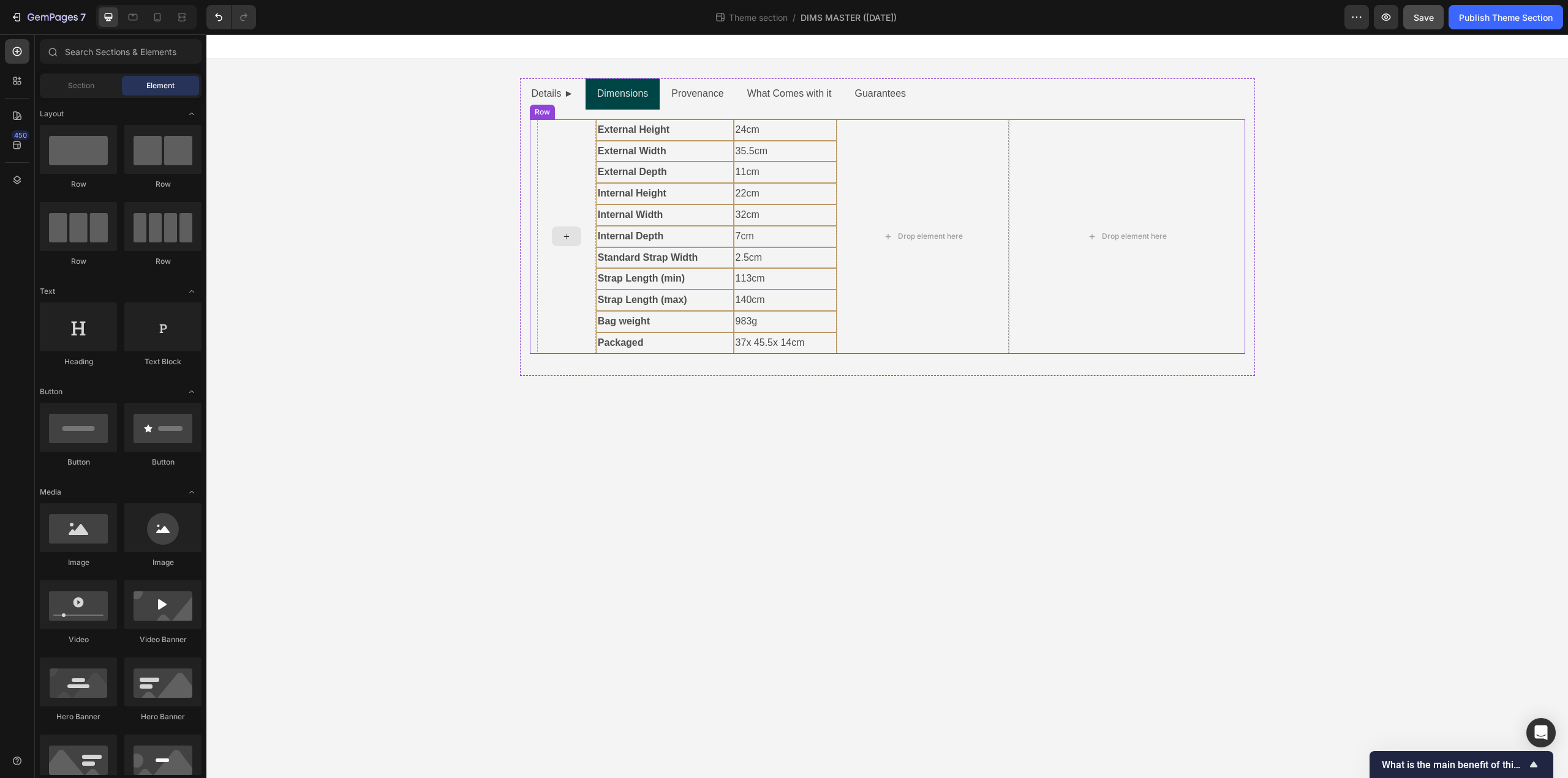
click at [567, 208] on div at bounding box center [567, 237] width 59 height 234
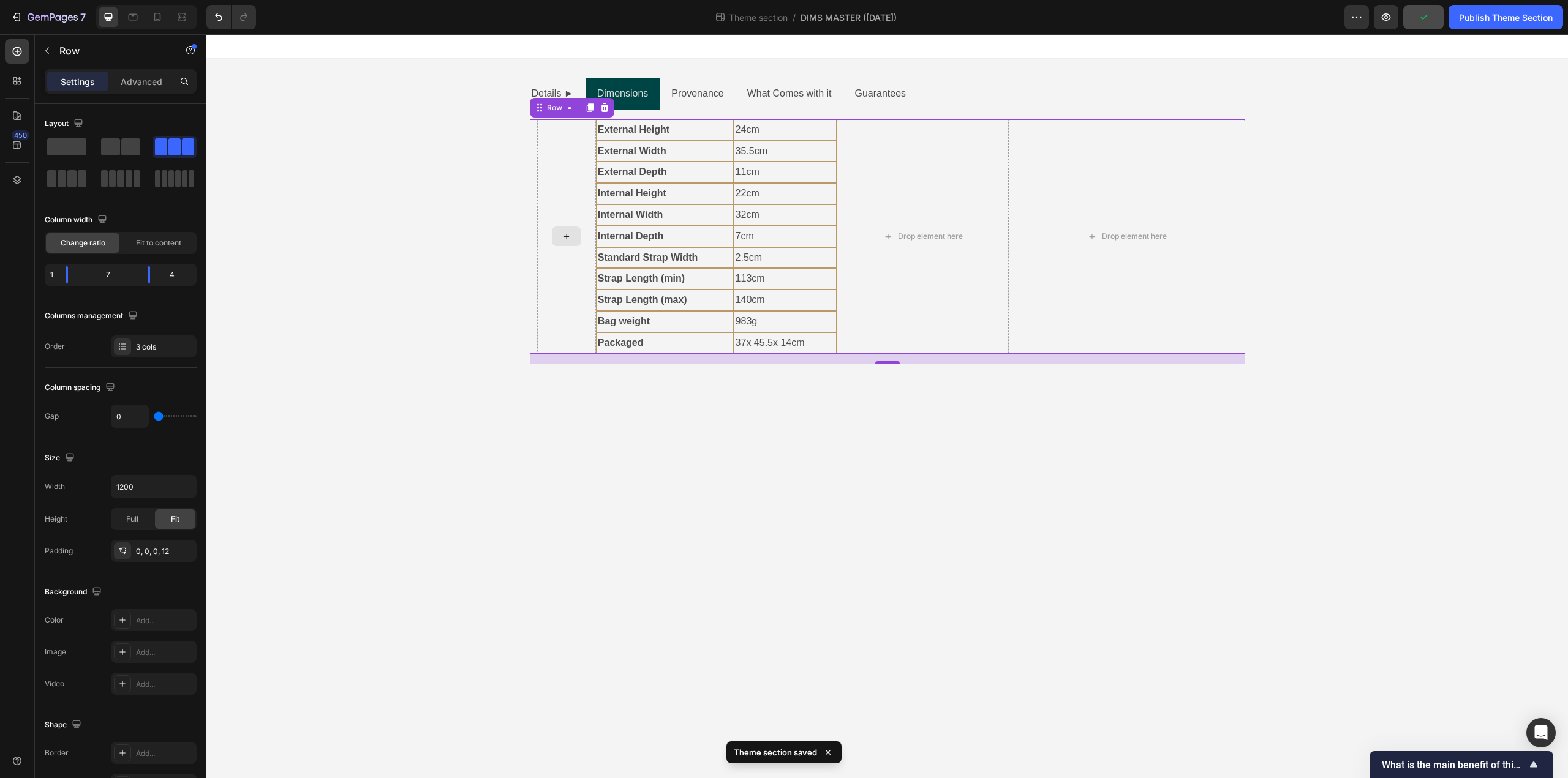
click at [552, 196] on div at bounding box center [567, 237] width 59 height 234
click at [150, 90] on div "Advanced" at bounding box center [141, 82] width 61 height 19
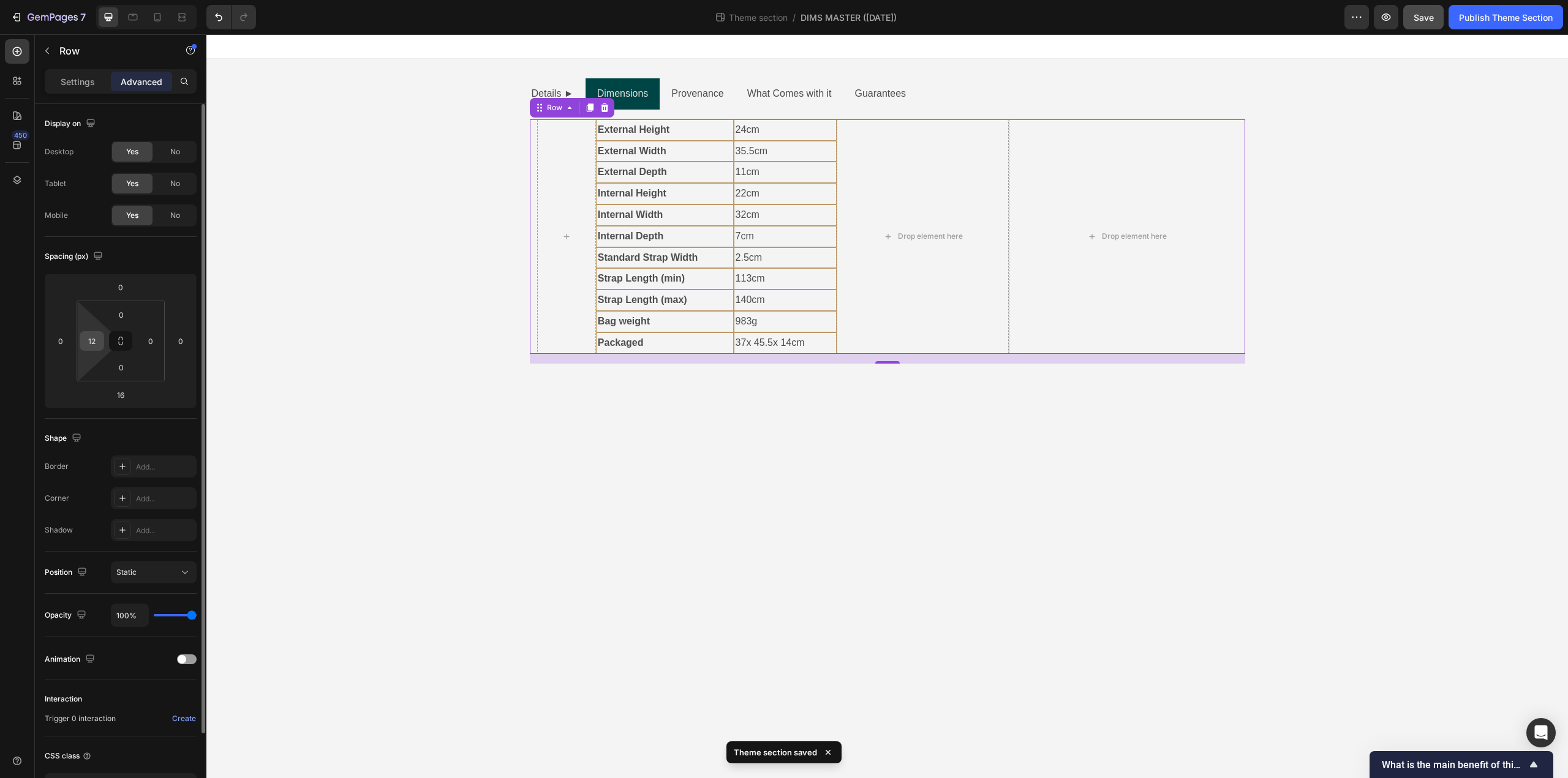
click at [82, 338] on div "12" at bounding box center [92, 341] width 24 height 19
click at [95, 343] on input "12" at bounding box center [91, 341] width 19 height 19
click at [95, 343] on input "9" at bounding box center [91, 341] width 19 height 19
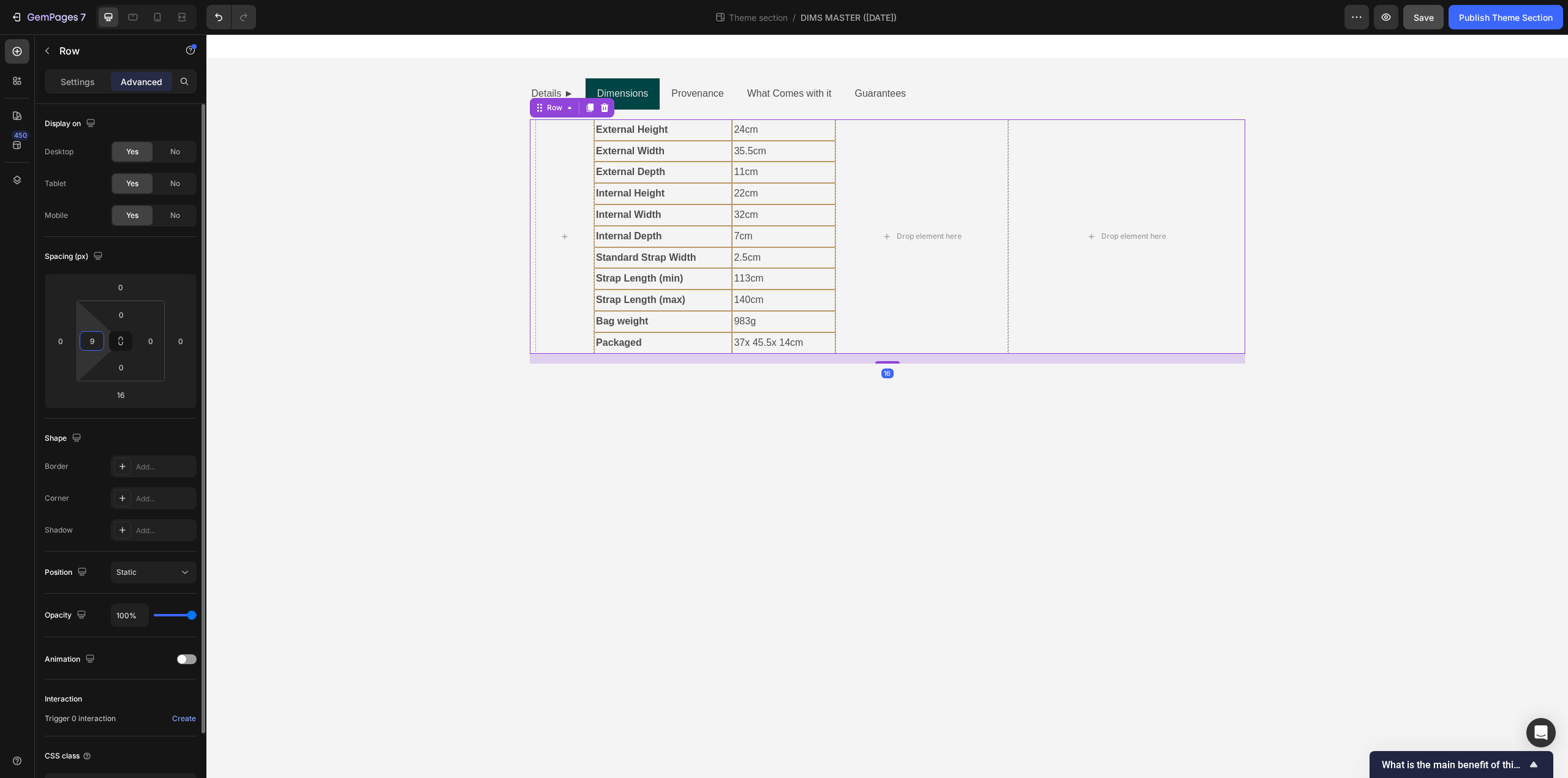
click at [95, 343] on input "9" at bounding box center [91, 341] width 19 height 19
click at [95, 347] on input "4" at bounding box center [91, 341] width 19 height 19
click at [95, 347] on input "3" at bounding box center [91, 341] width 19 height 19
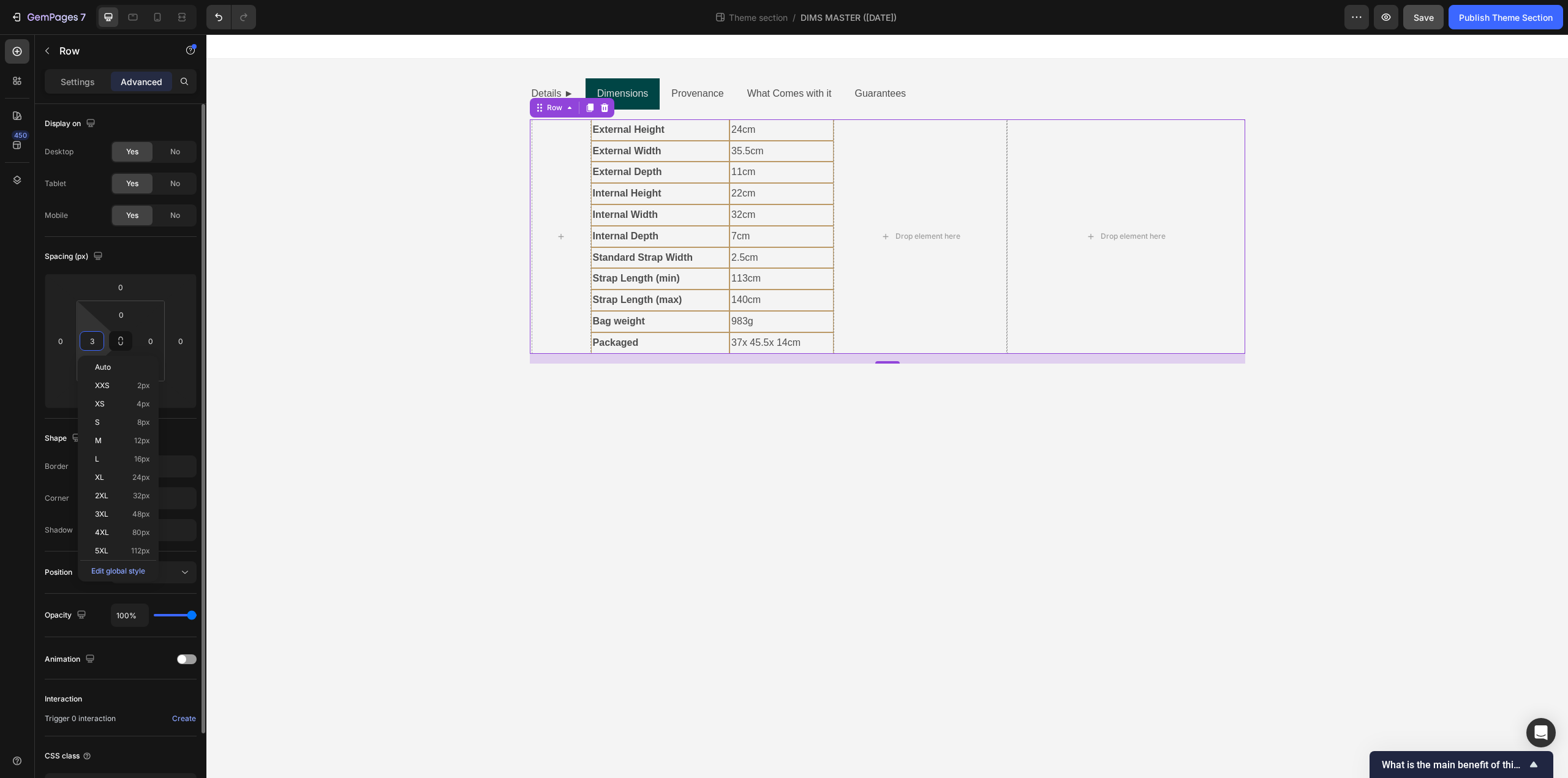
type input "0"
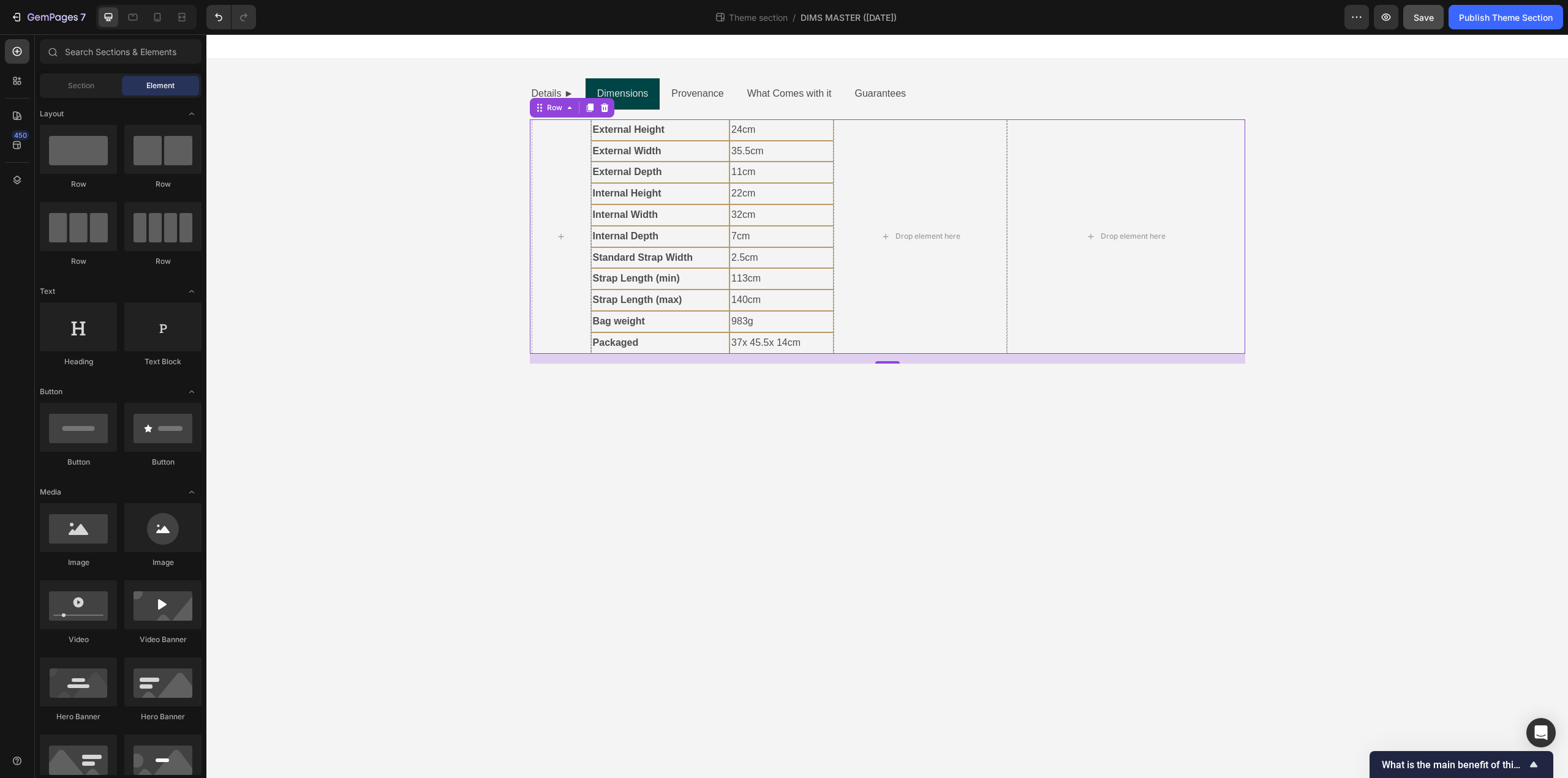
click at [474, 603] on body "Details ► Dimensions Provenance What Comes with it Guarantees External Height T…" at bounding box center [887, 406] width 1362 height 744
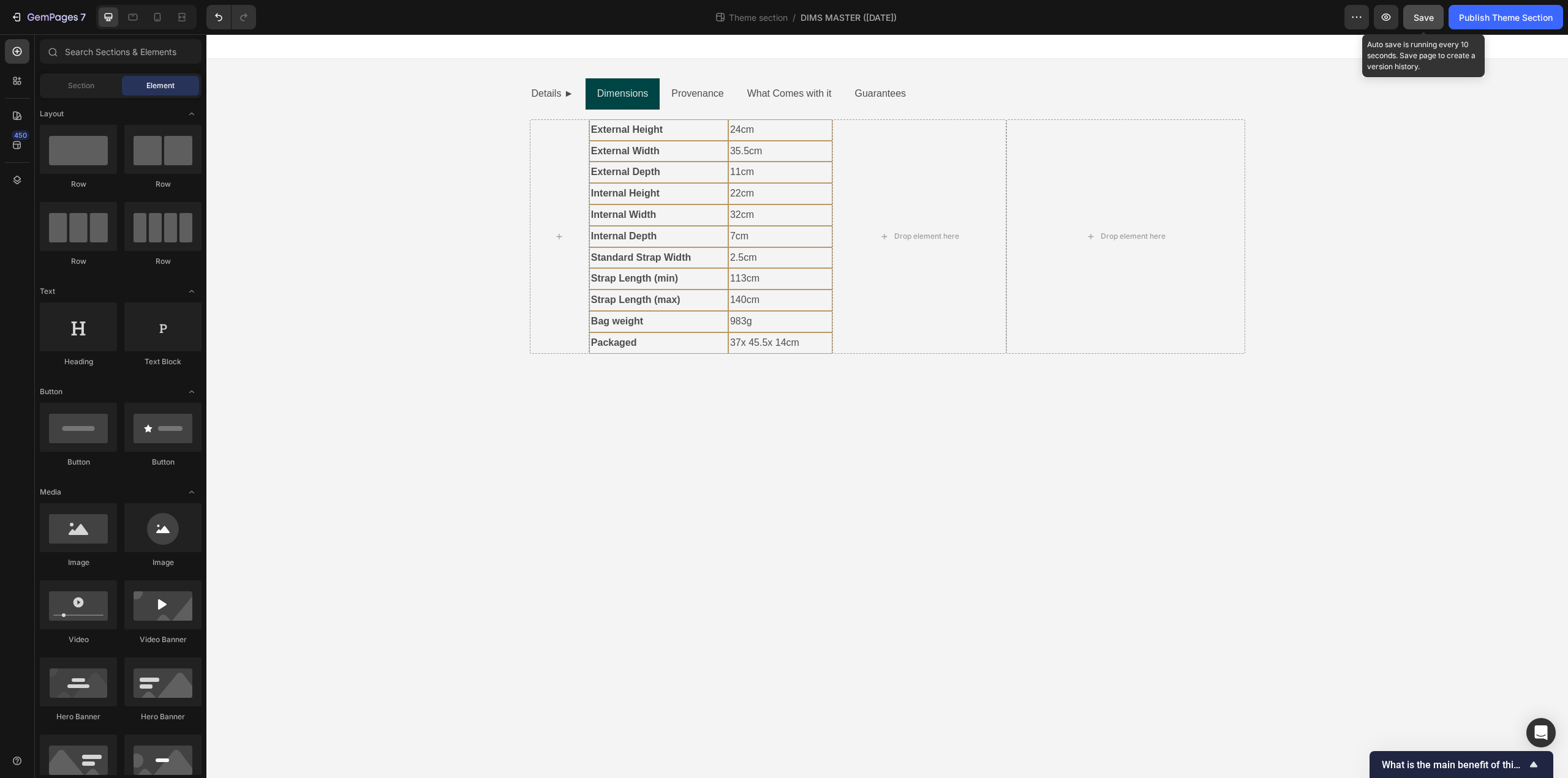
click at [1425, 19] on span "Save" at bounding box center [1423, 17] width 20 height 11
click at [1380, 22] on icon "button" at bounding box center [1385, 17] width 12 height 12
click at [529, 108] on li "Details ►" at bounding box center [552, 94] width 65 height 32
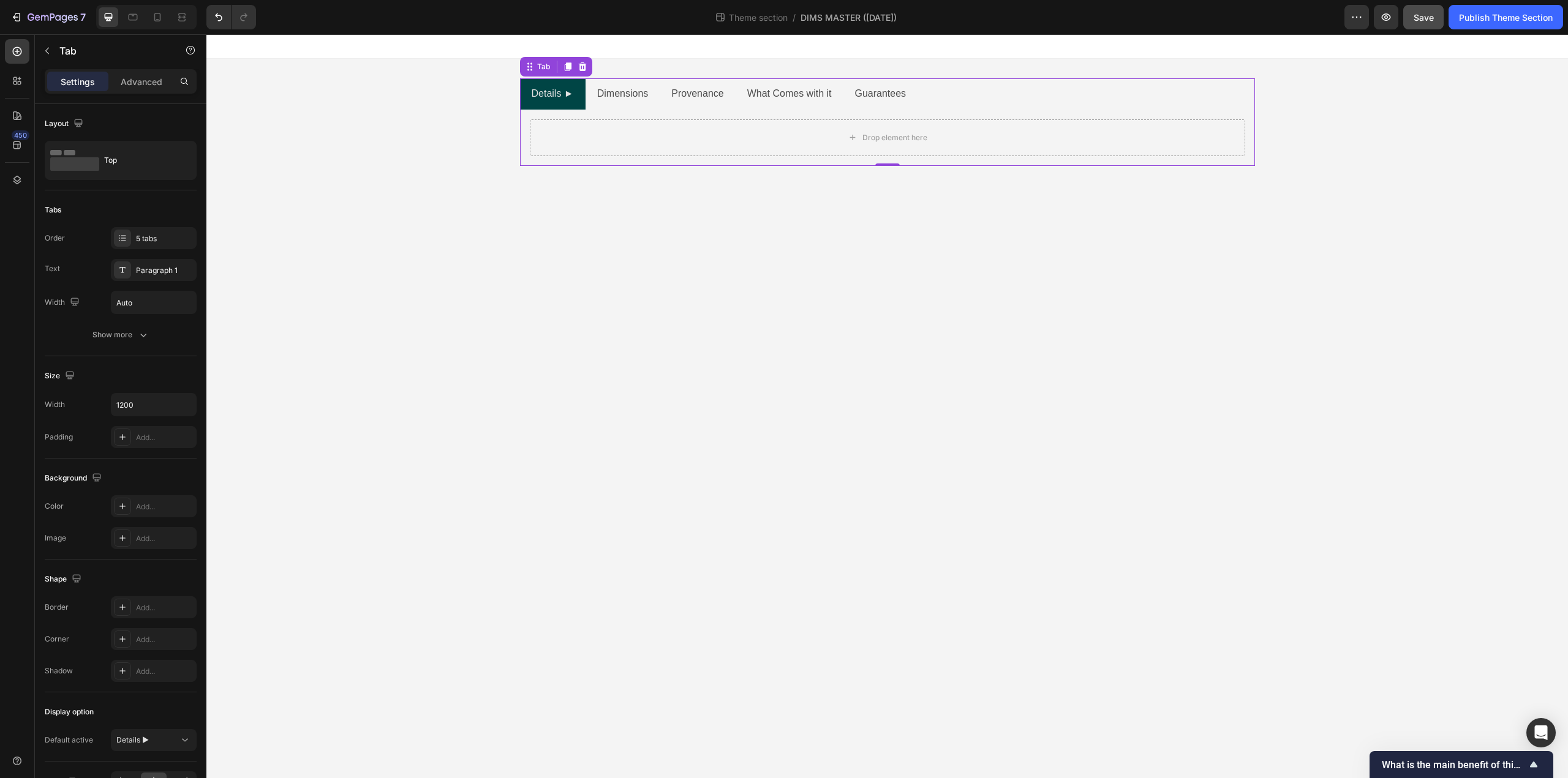
click at [1046, 94] on ul "Details ► Dimensions Provenance What Comes with it Guarantees" at bounding box center [887, 94] width 735 height 32
click at [625, 106] on li "Dimensions" at bounding box center [622, 94] width 74 height 32
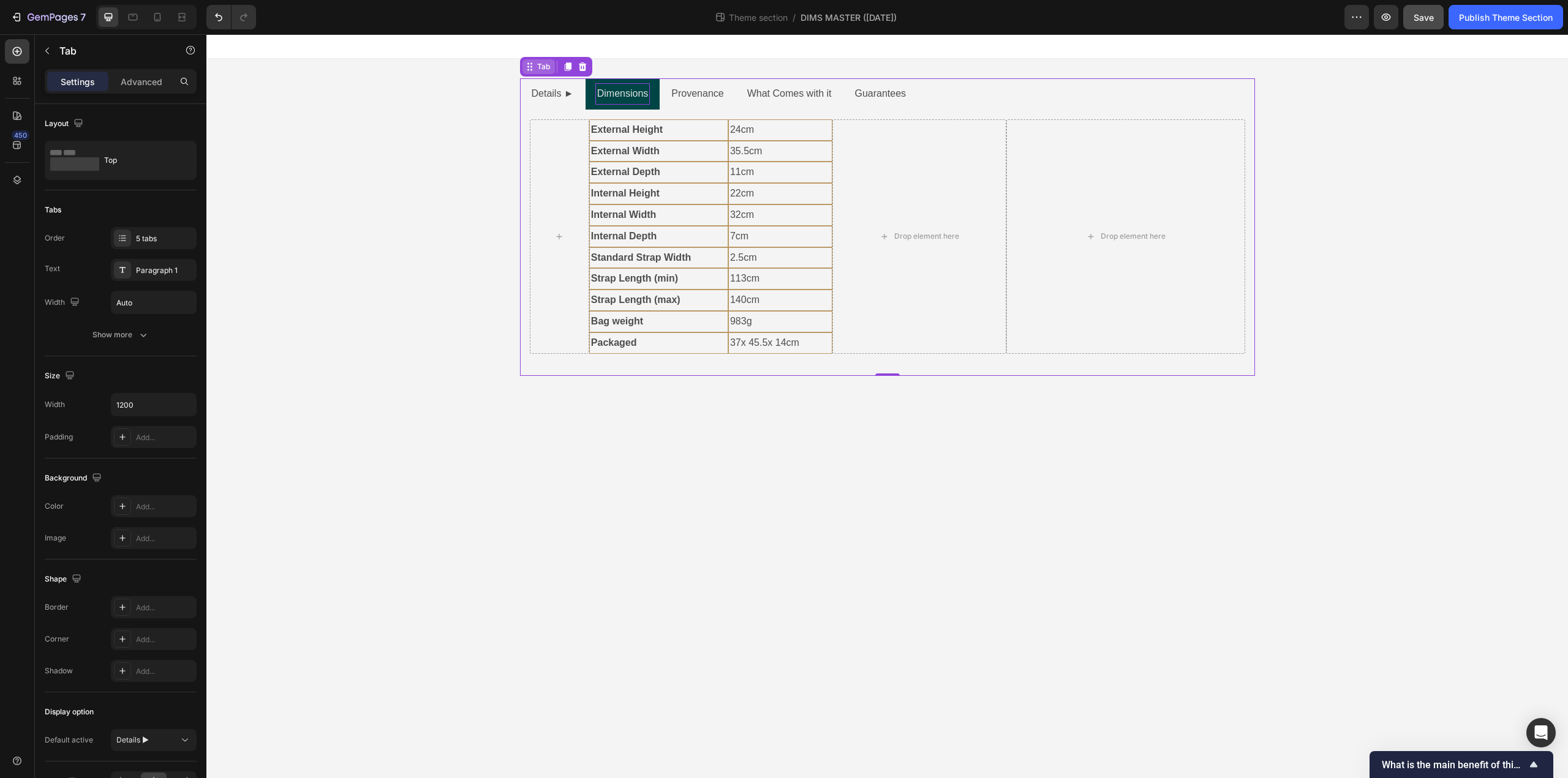
click at [542, 67] on div "Tab" at bounding box center [544, 67] width 18 height 11
click at [159, 84] on p "Advanced" at bounding box center [141, 82] width 42 height 13
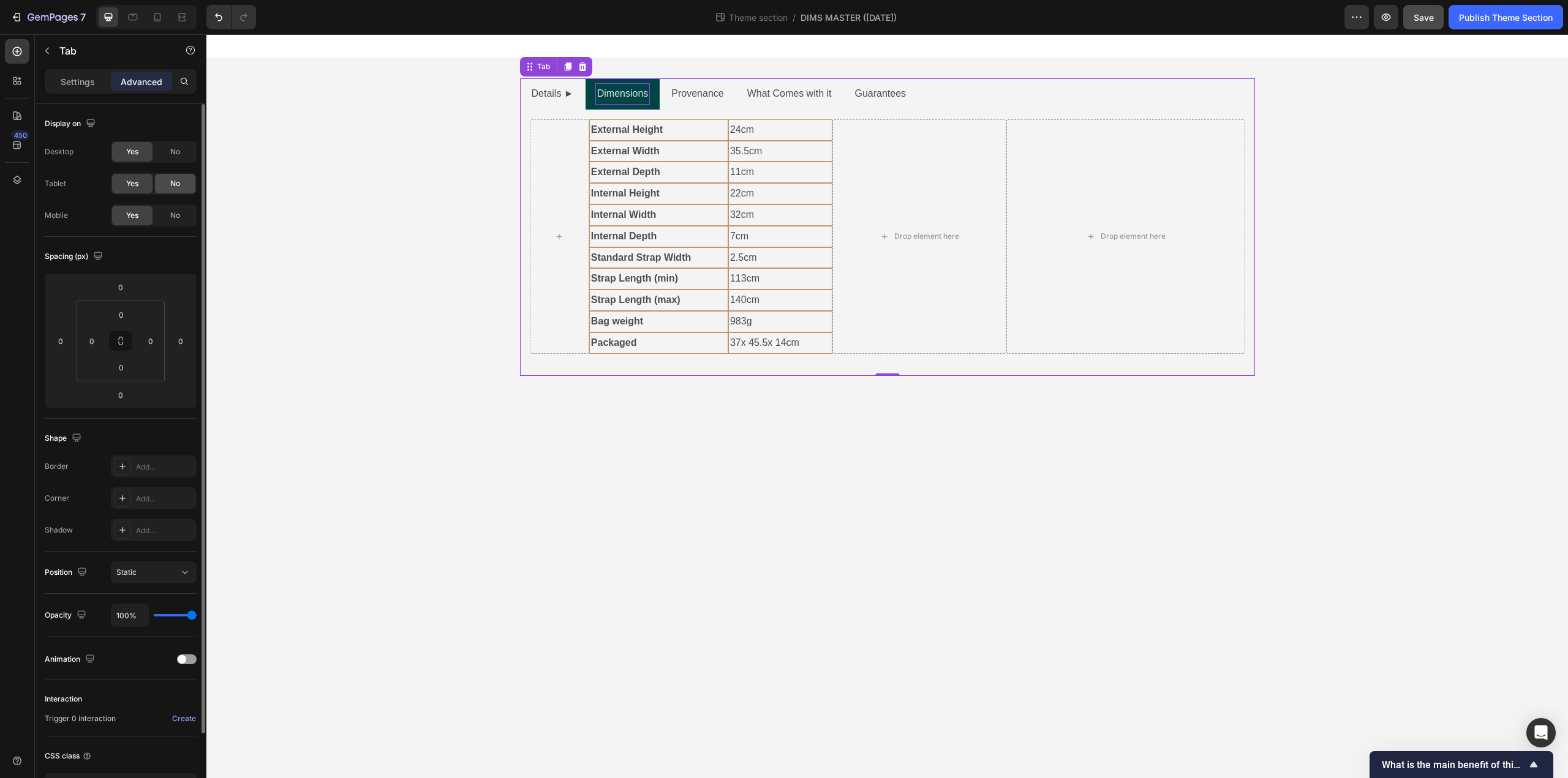
click at [172, 183] on span "No" at bounding box center [175, 184] width 10 height 11
click at [176, 208] on div "No" at bounding box center [175, 216] width 40 height 19
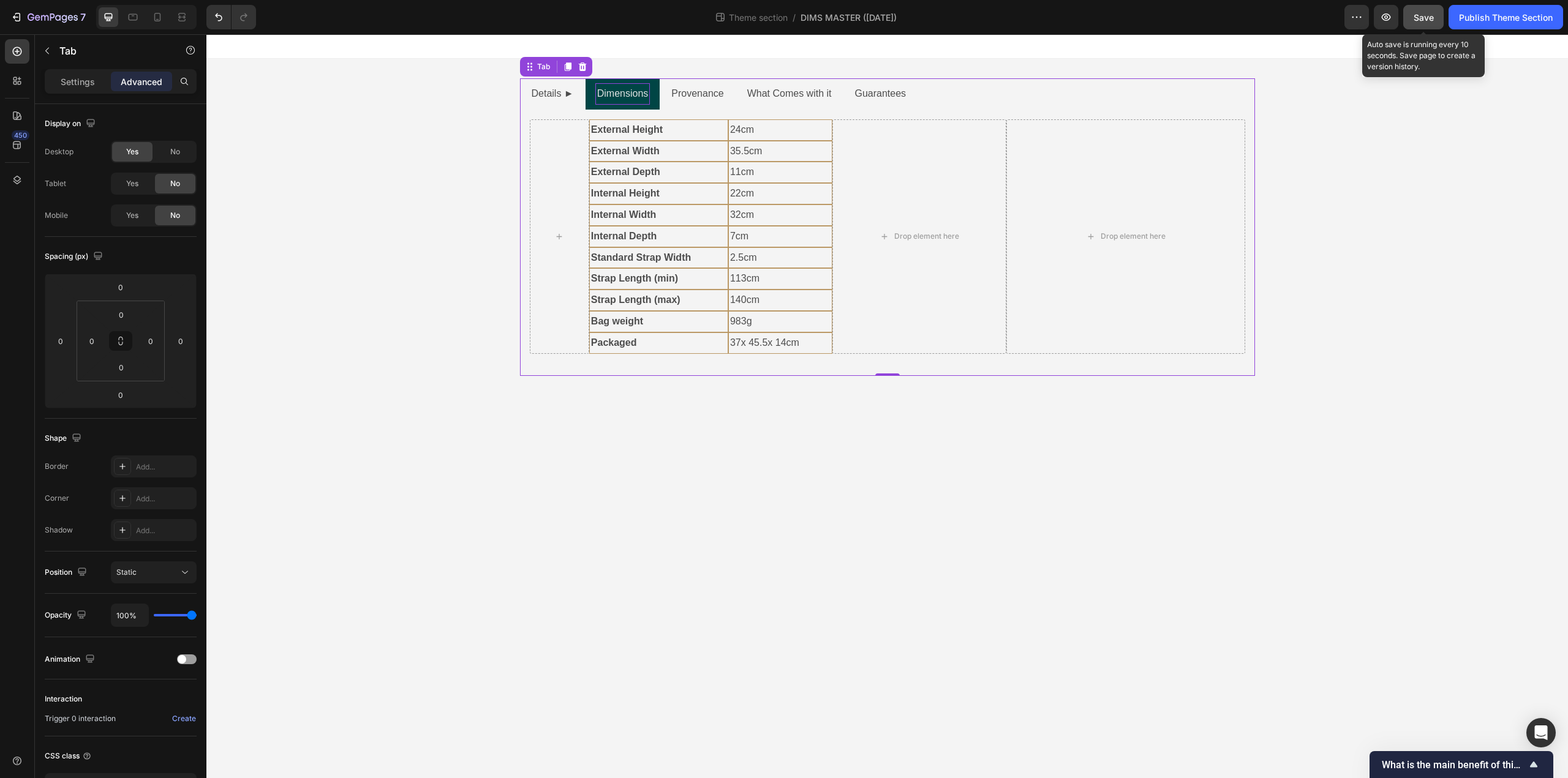
click at [1418, 22] on span "Save" at bounding box center [1423, 17] width 20 height 11
click at [159, 17] on icon at bounding box center [157, 17] width 12 height 12
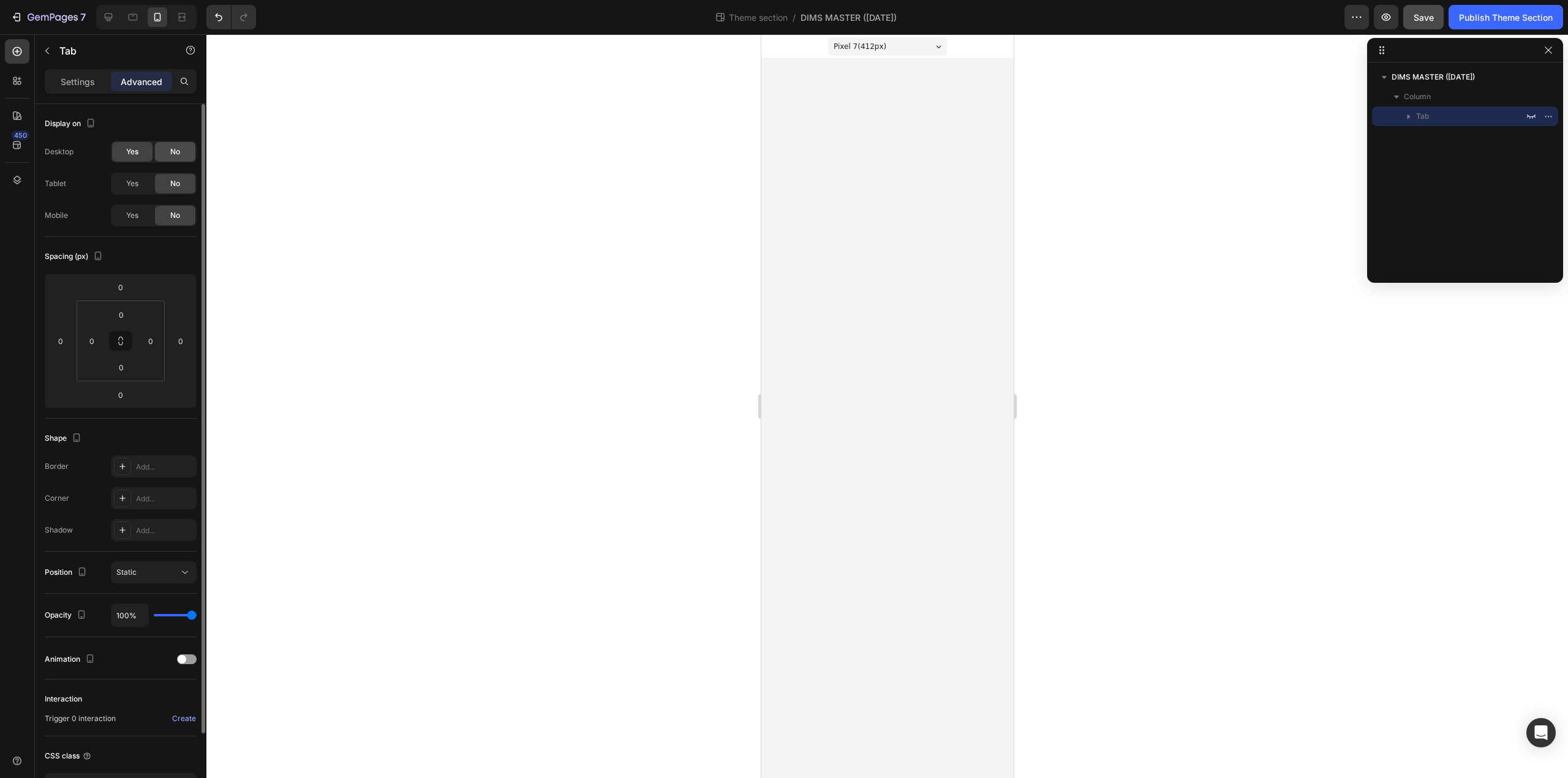
click at [175, 147] on span "No" at bounding box center [175, 152] width 10 height 11
click at [124, 213] on div "Yes" at bounding box center [133, 216] width 40 height 19
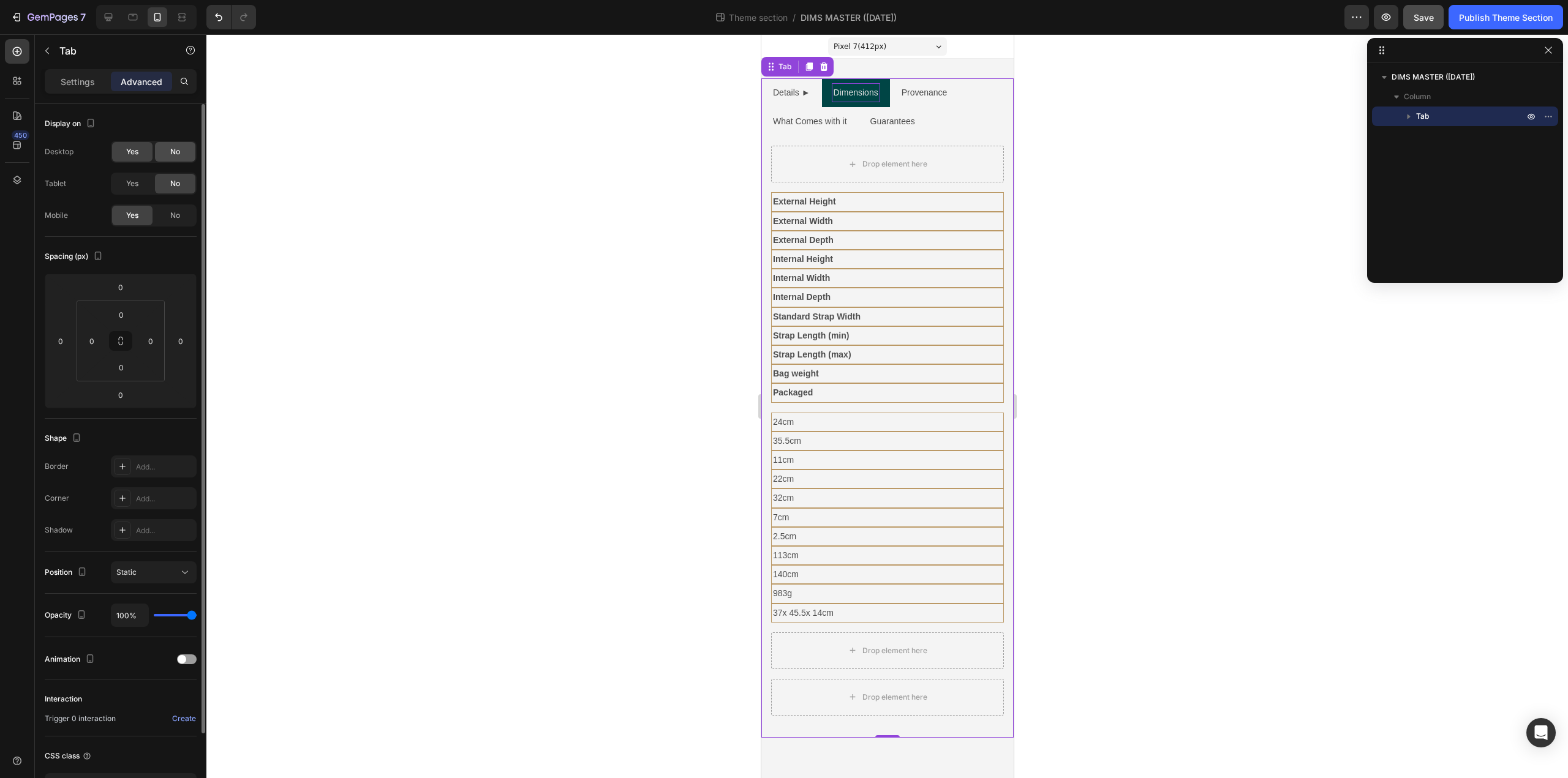
click at [171, 152] on span "No" at bounding box center [175, 152] width 10 height 11
click at [122, 190] on div "Yes" at bounding box center [133, 183] width 40 height 19
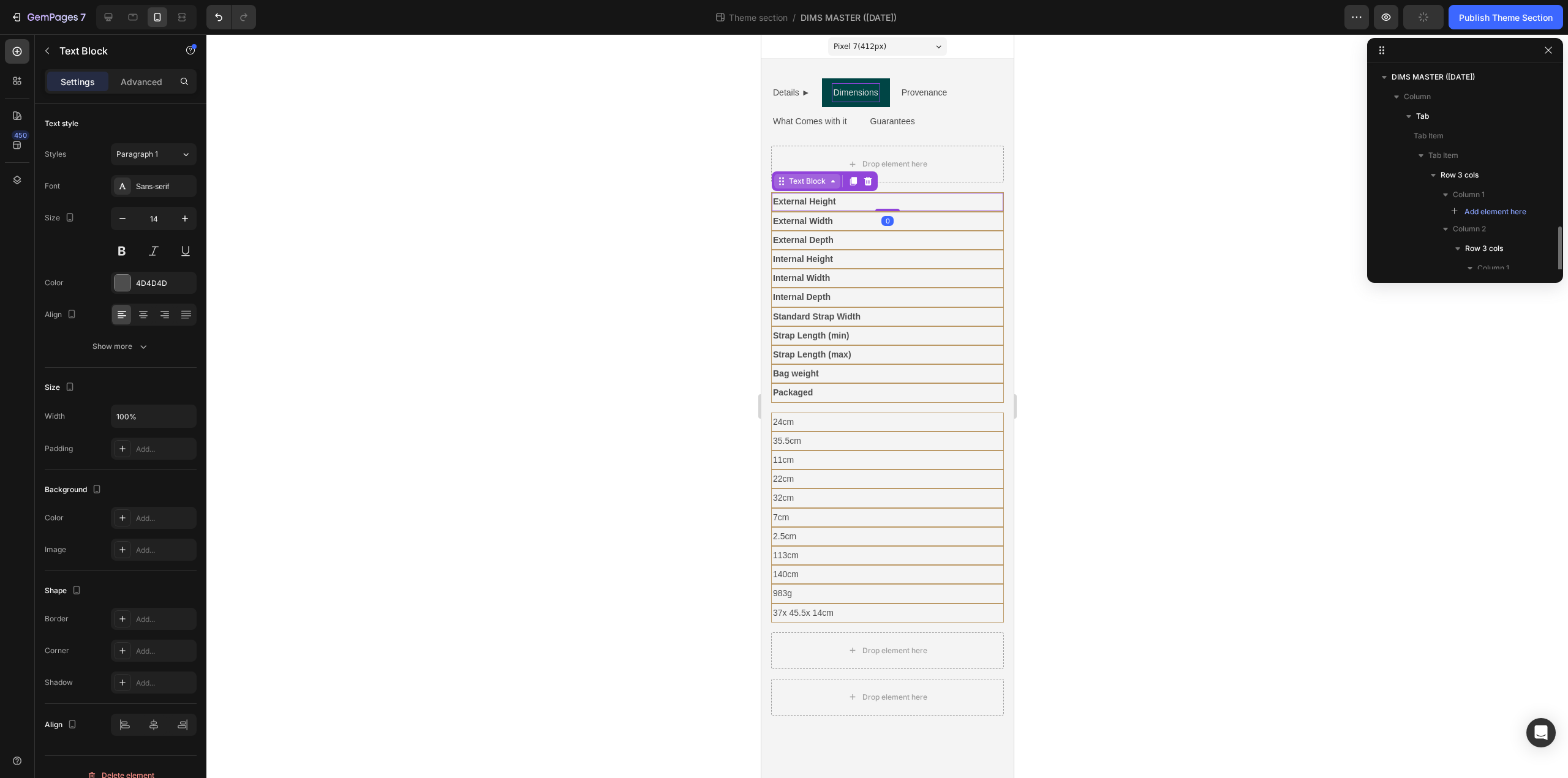
click at [799, 186] on div "Text Block" at bounding box center [807, 181] width 42 height 11
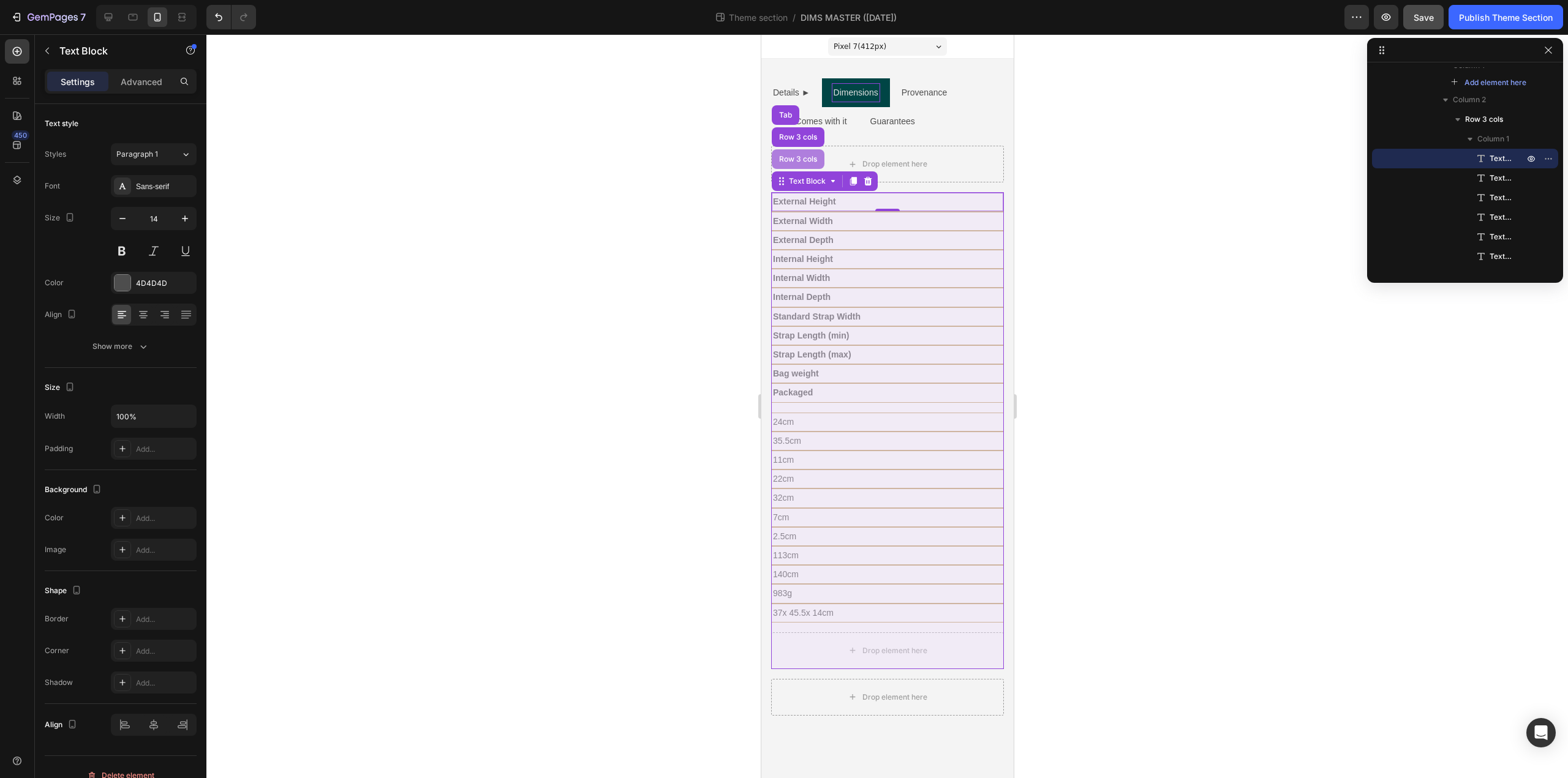
click at [798, 156] on div "Row 3 cols" at bounding box center [797, 158] width 43 height 7
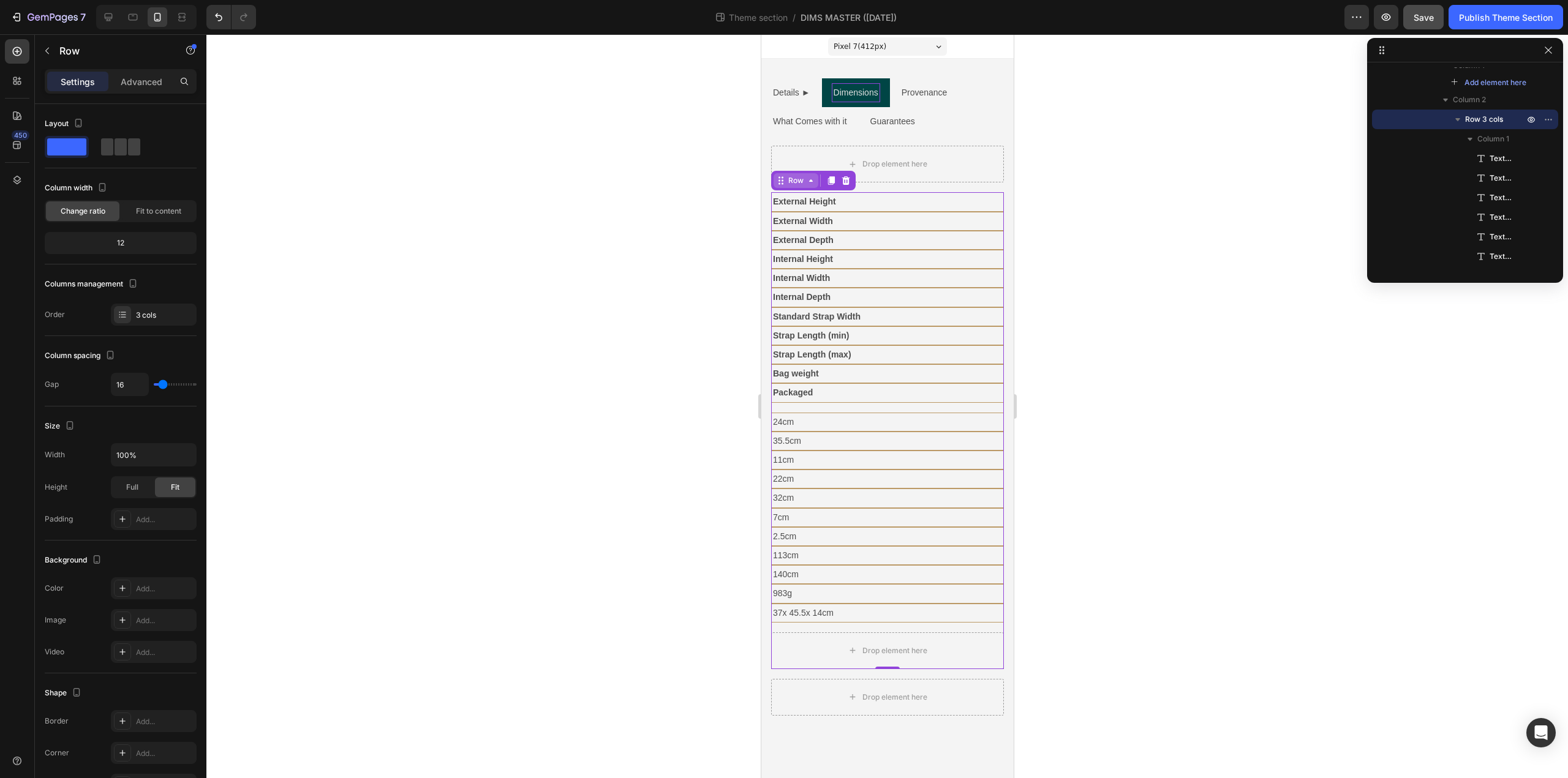
click at [799, 181] on div "Row" at bounding box center [795, 181] width 20 height 11
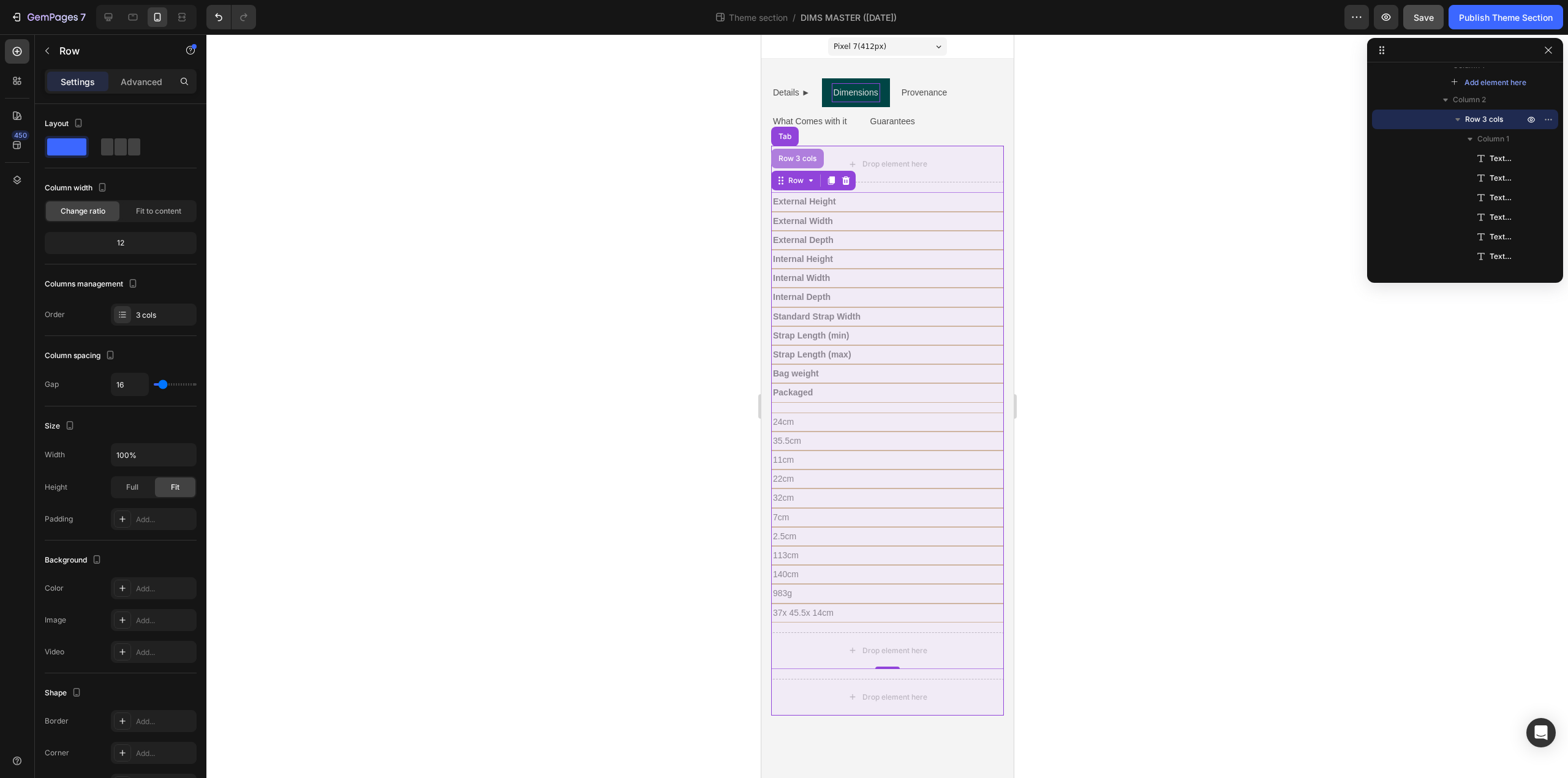
click at [800, 162] on div "Row 3 cols" at bounding box center [796, 158] width 43 height 7
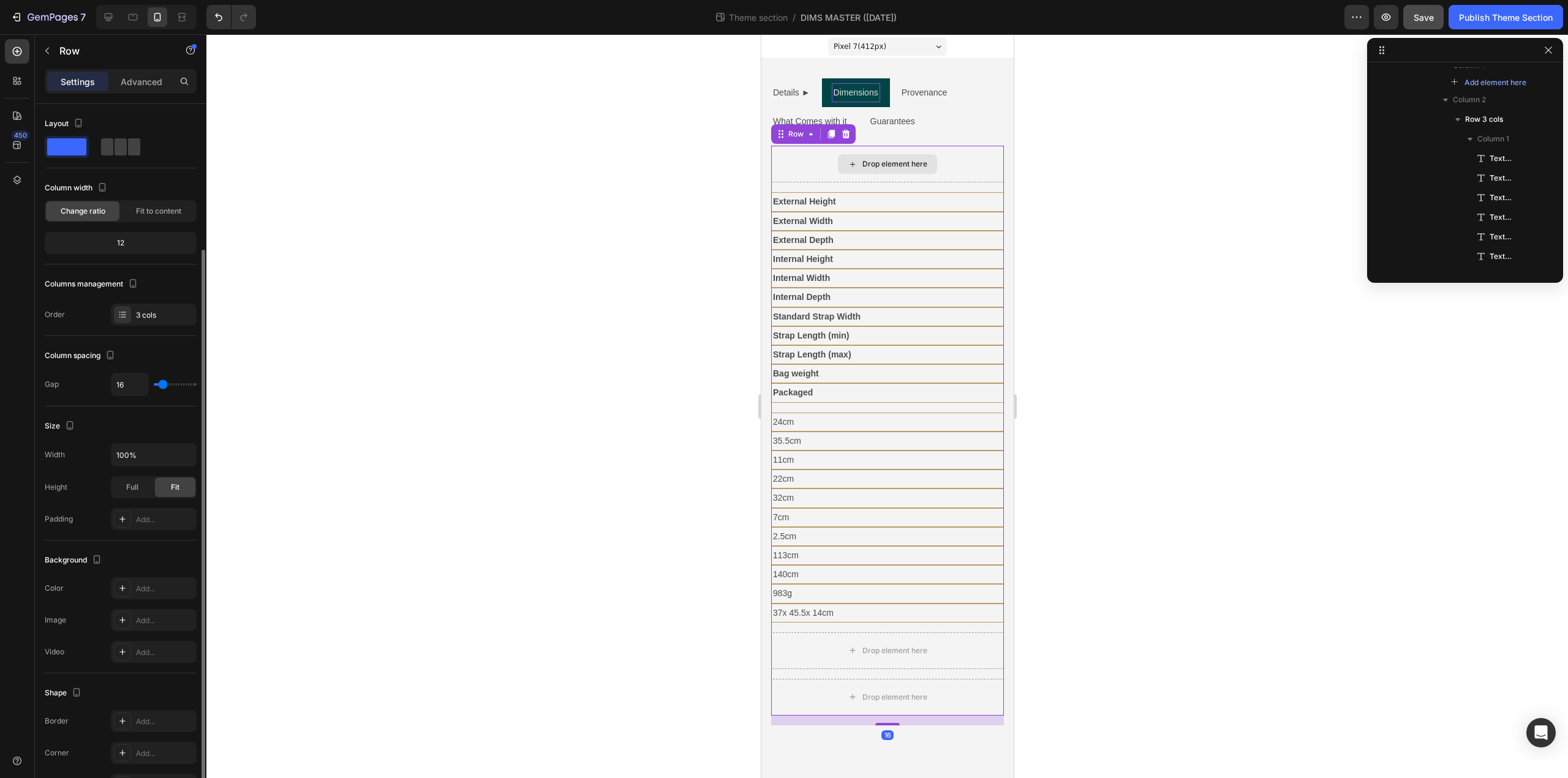
scroll to position [16, 0]
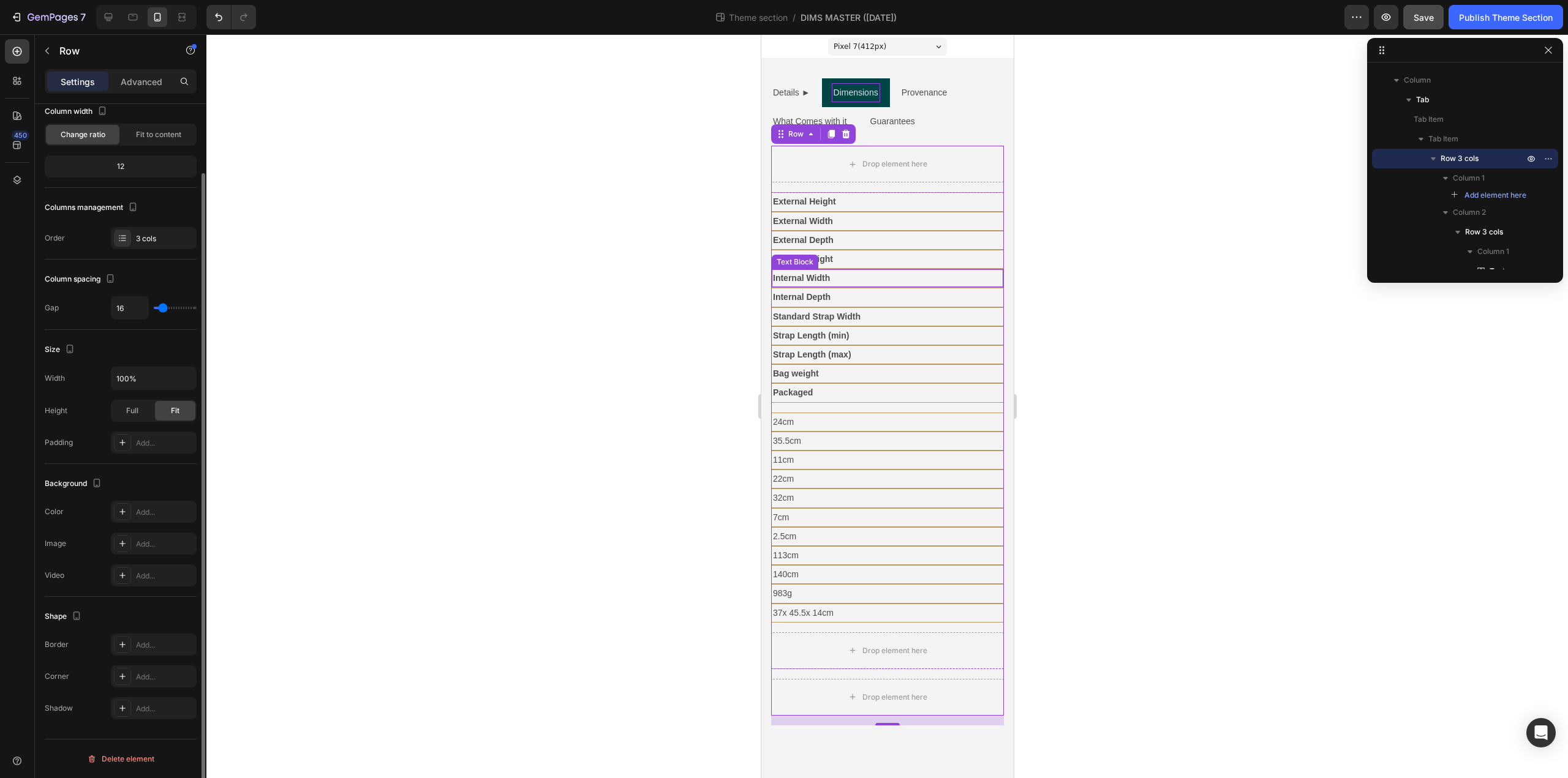
type input "11"
type input "0"
drag, startPoint x: 162, startPoint y: 309, endPoint x: 143, endPoint y: 309, distance: 19.0
type input "0"
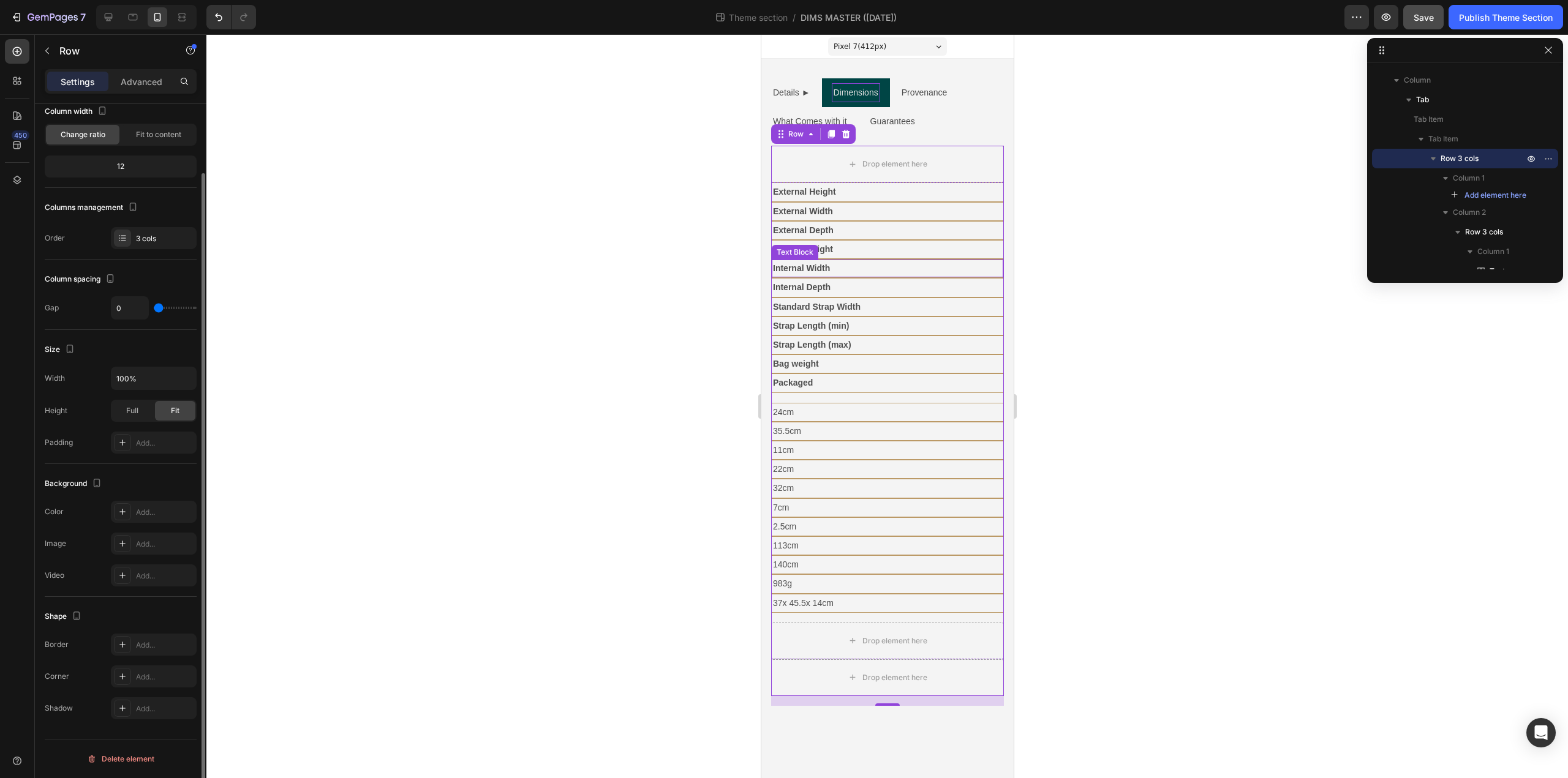
click at [154, 309] on input "range" at bounding box center [175, 308] width 43 height 2
click at [168, 238] on div "3 cols" at bounding box center [164, 239] width 57 height 11
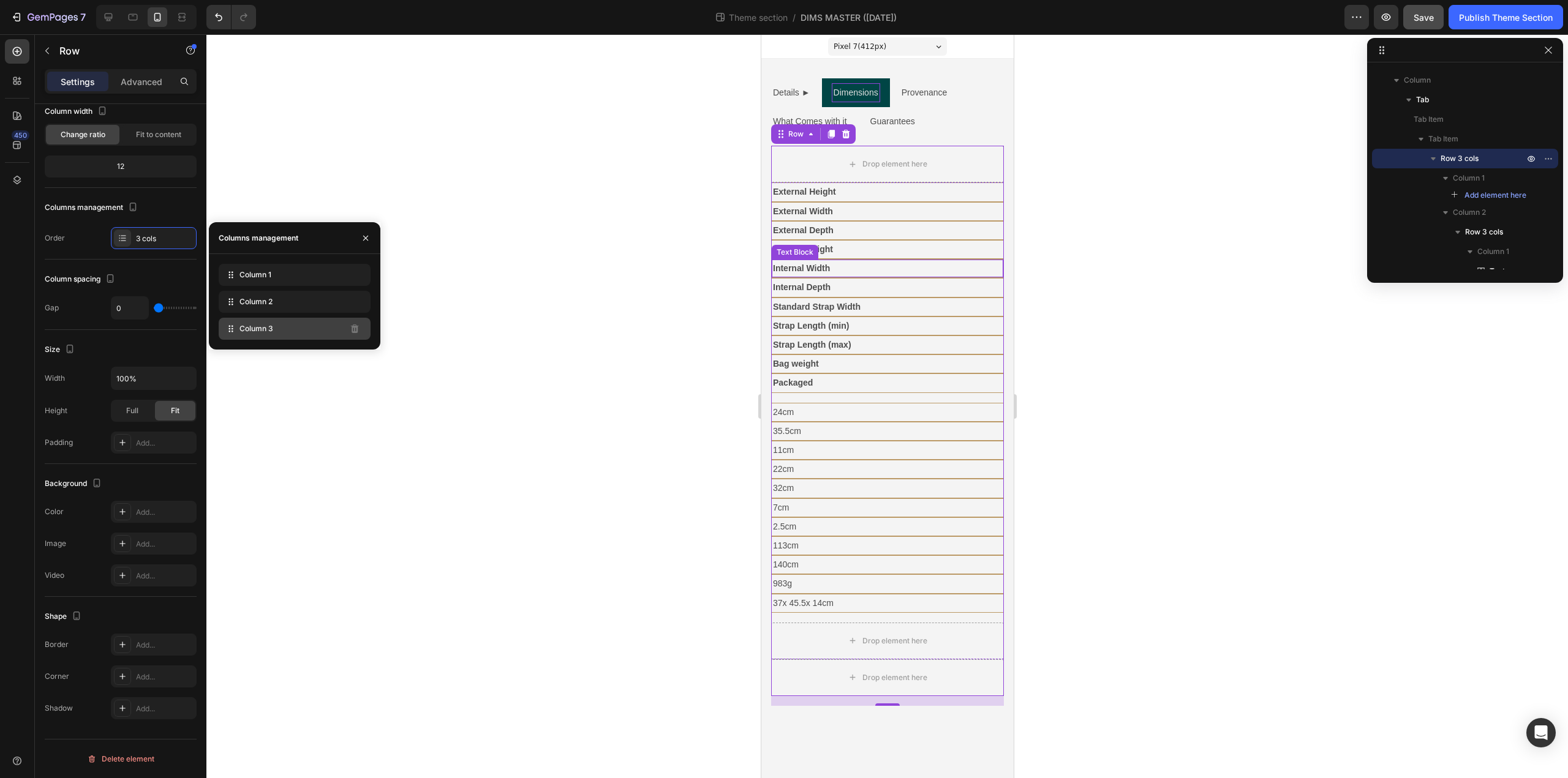
click at [312, 325] on div "Column 3" at bounding box center [295, 328] width 152 height 22
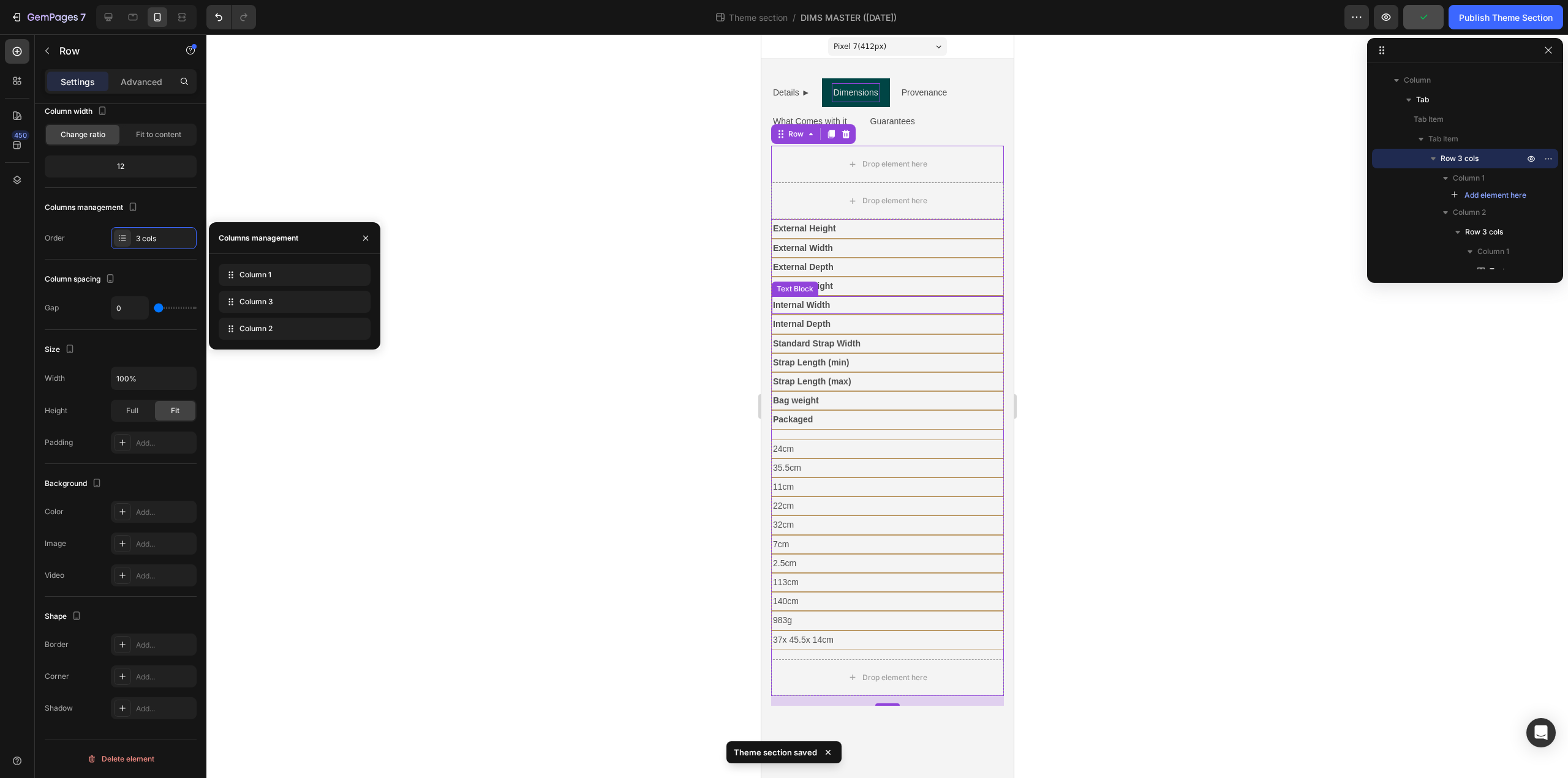
click at [529, 466] on div at bounding box center [887, 406] width 1362 height 744
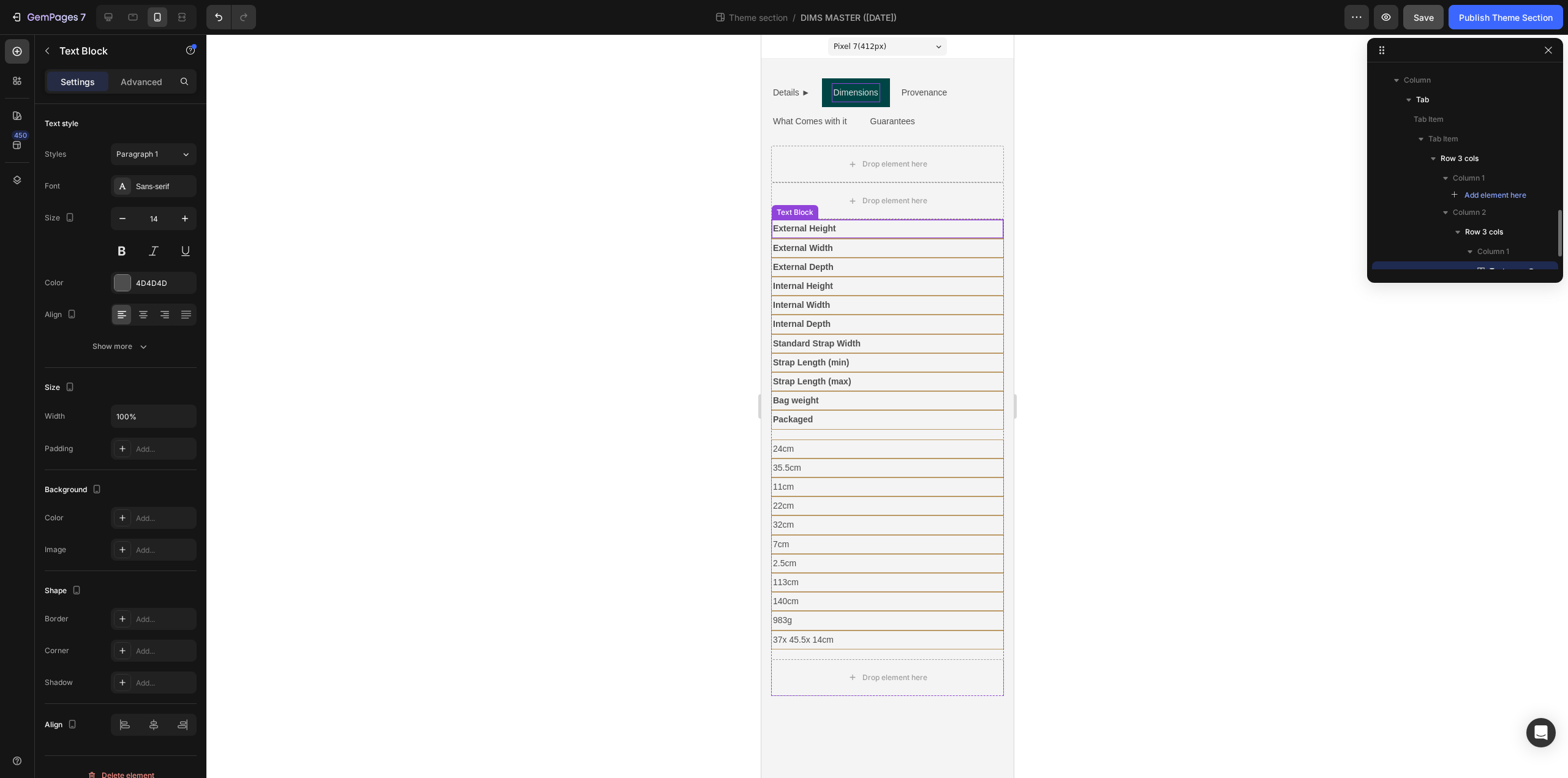
click at [854, 233] on p "External Height" at bounding box center [887, 229] width 229 height 15
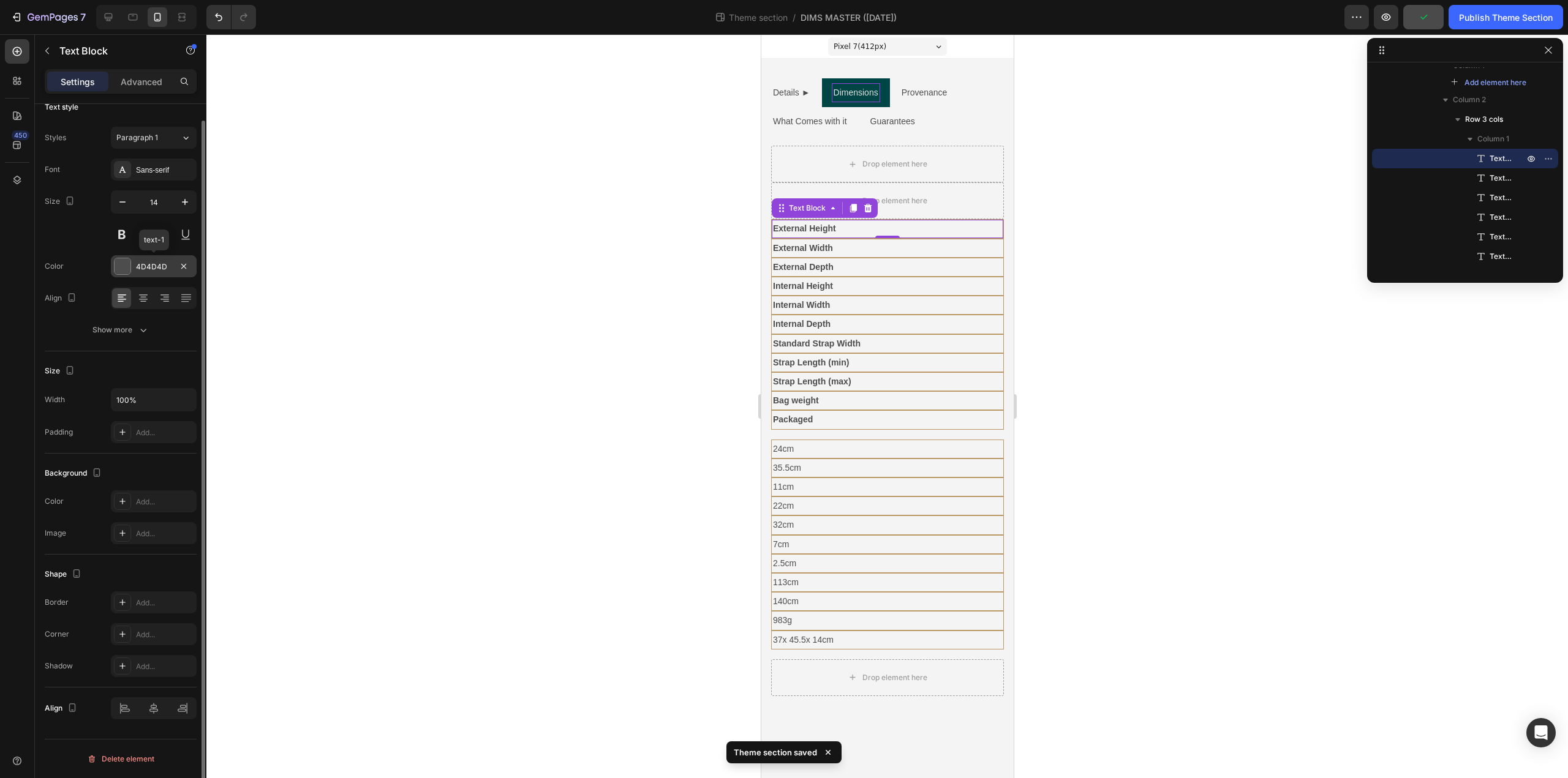
scroll to position [0, 0]
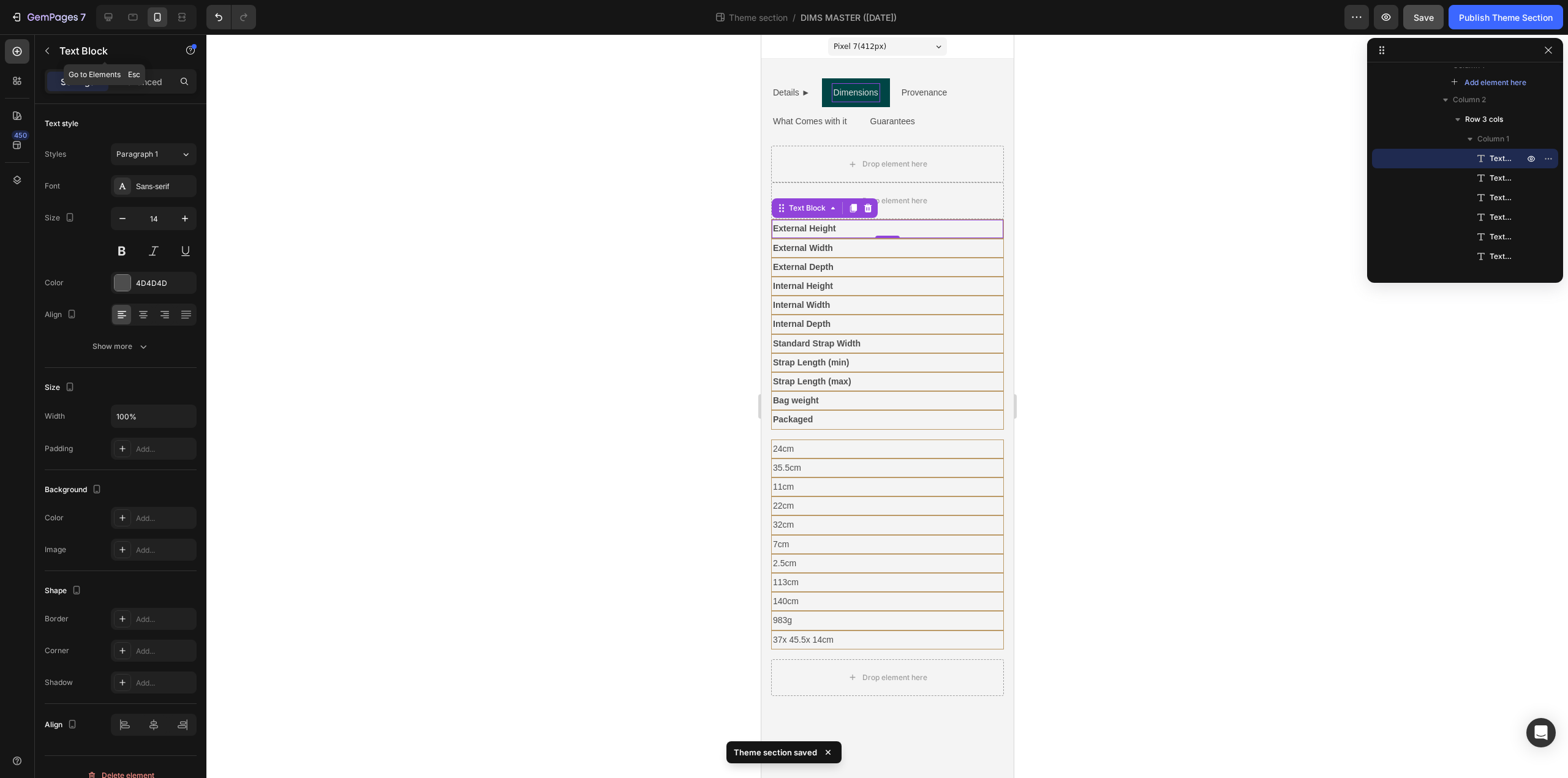
click at [52, 53] on icon "button" at bounding box center [47, 51] width 10 height 10
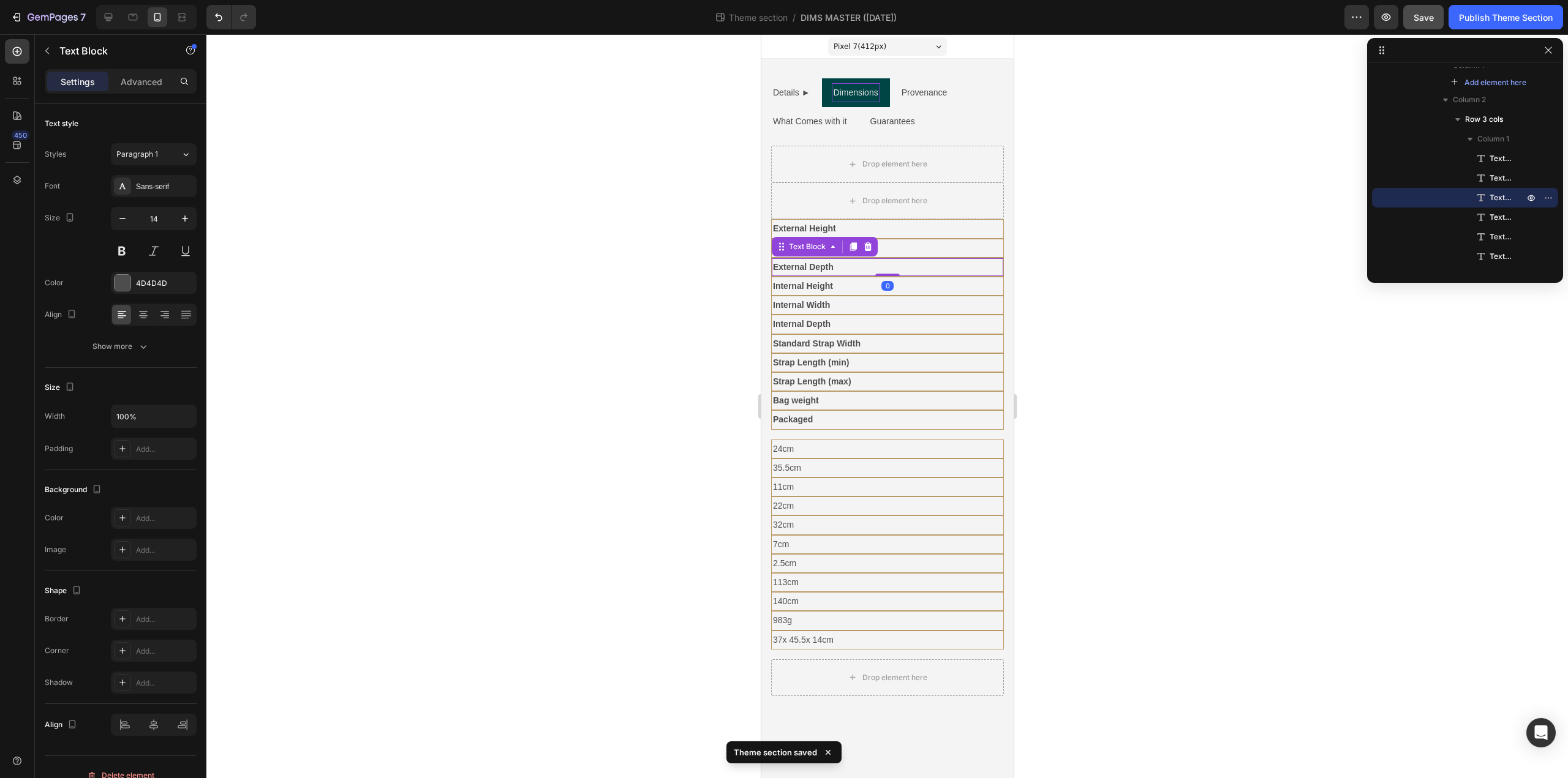
click at [891, 271] on p "External Depth" at bounding box center [887, 267] width 229 height 15
click at [811, 250] on div "Text Block" at bounding box center [807, 247] width 42 height 11
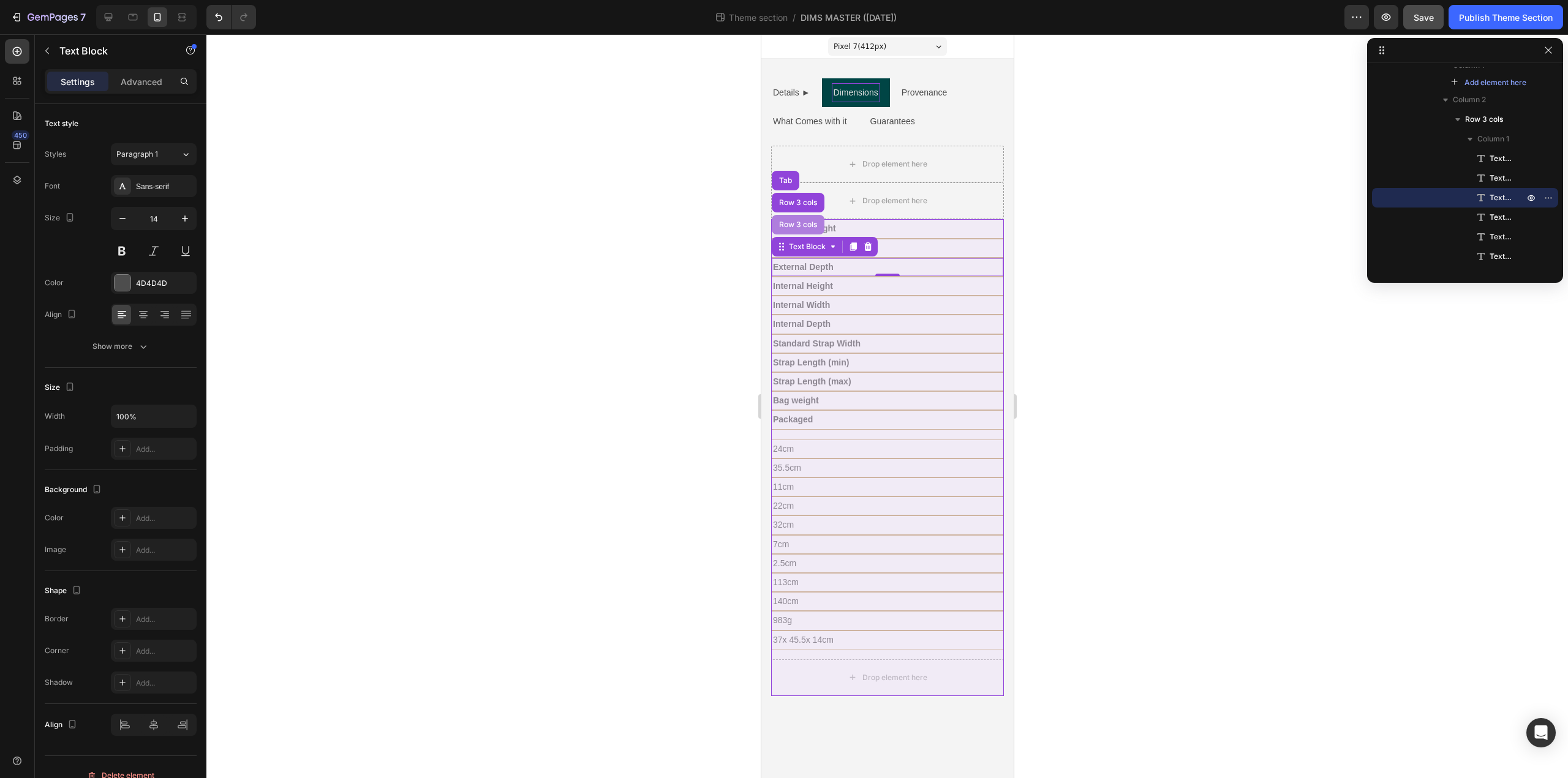
click at [787, 225] on div "Row 3 cols" at bounding box center [797, 225] width 43 height 7
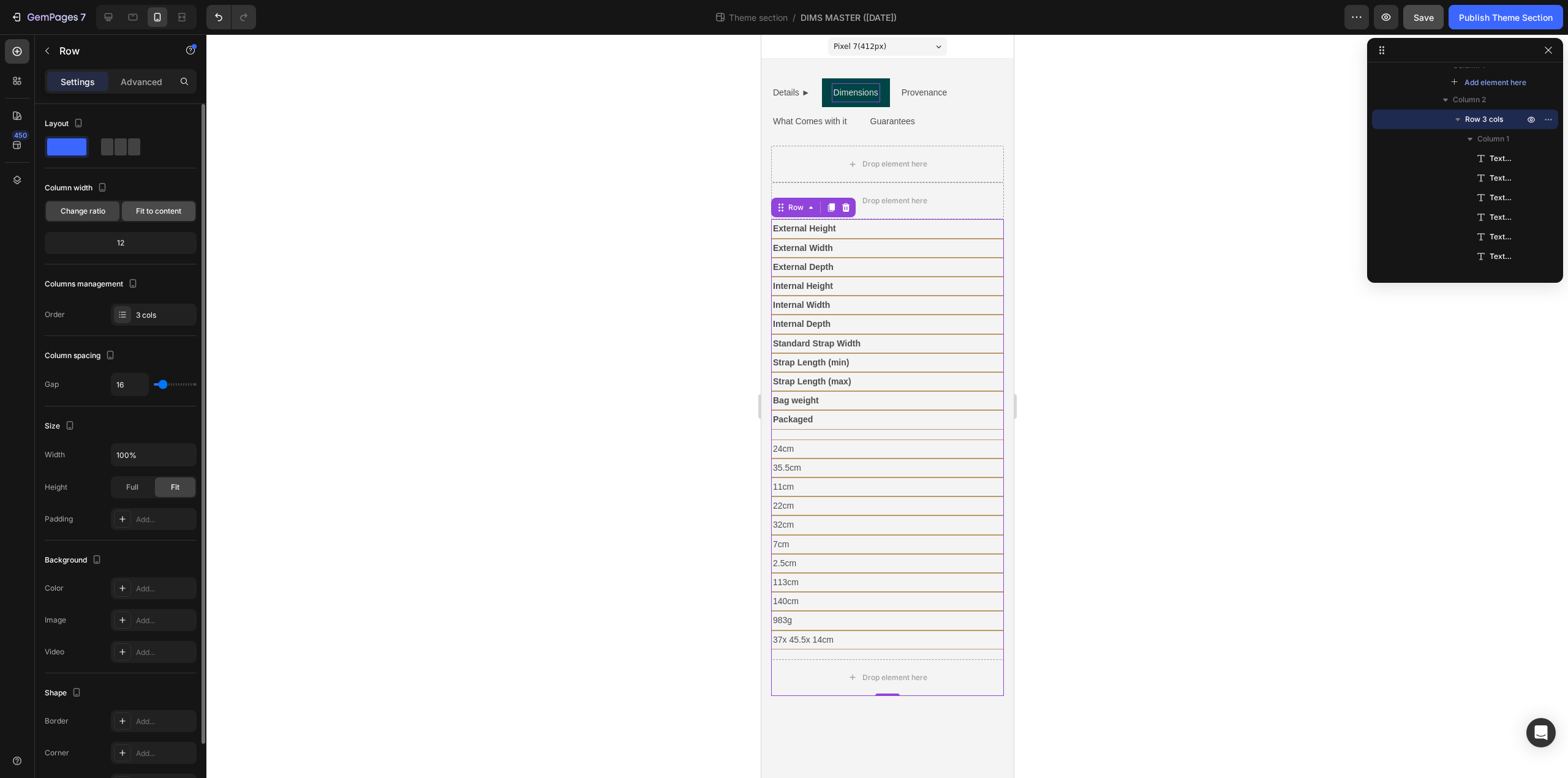
click at [162, 212] on span "Fit to content" at bounding box center [158, 212] width 45 height 11
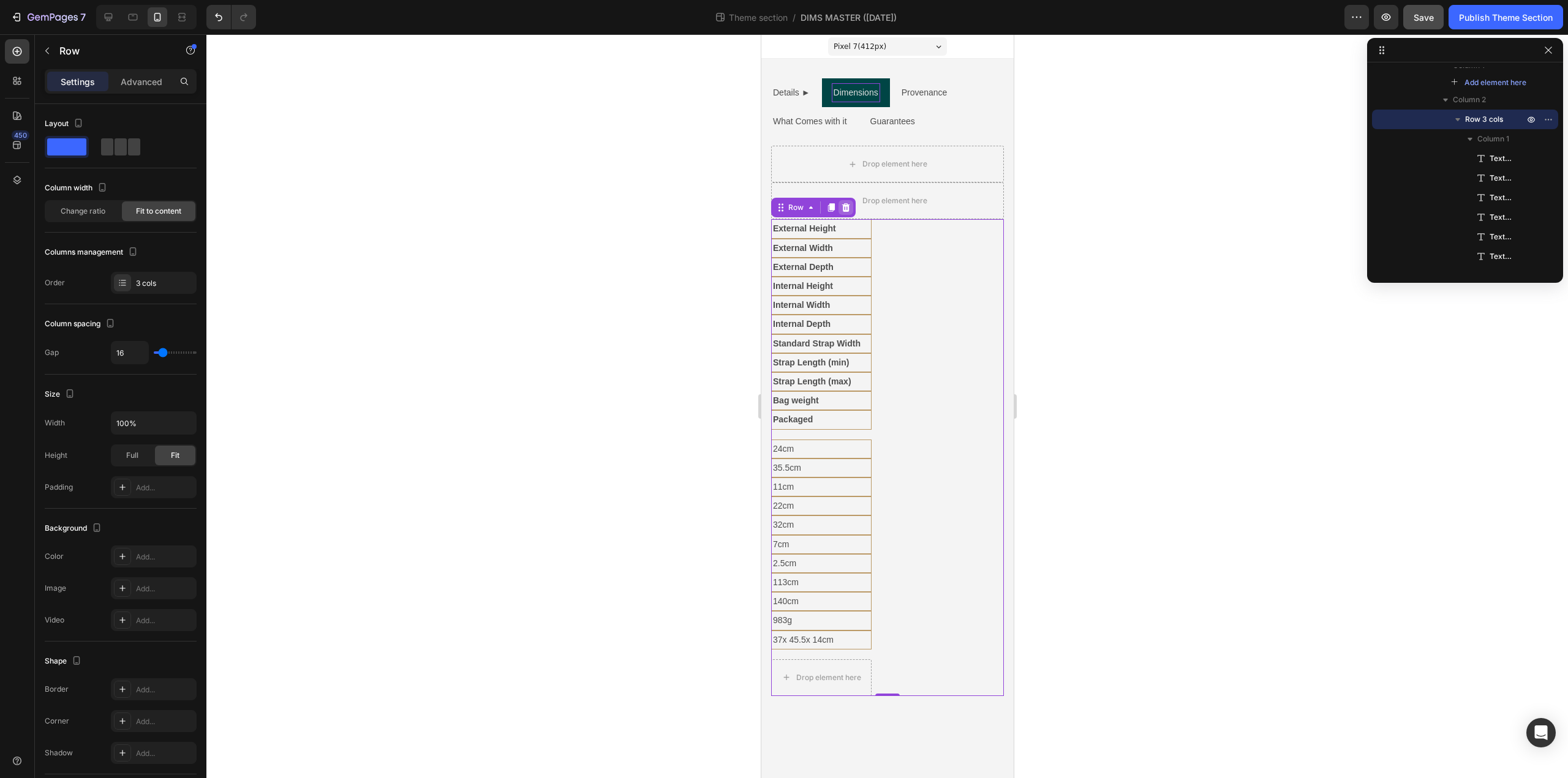
click at [846, 207] on icon at bounding box center [845, 208] width 8 height 9
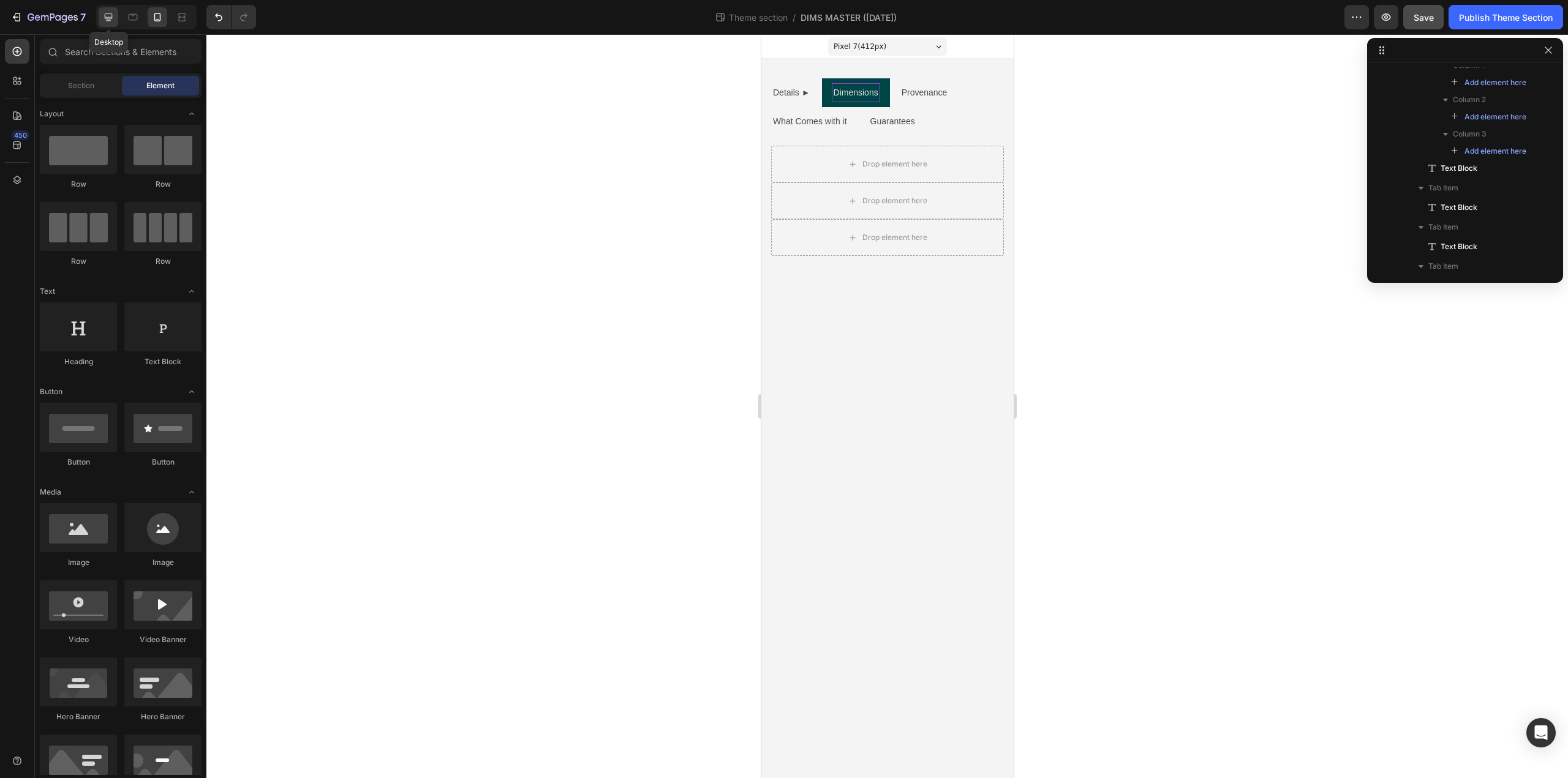
click at [112, 16] on icon at bounding box center [108, 17] width 12 height 12
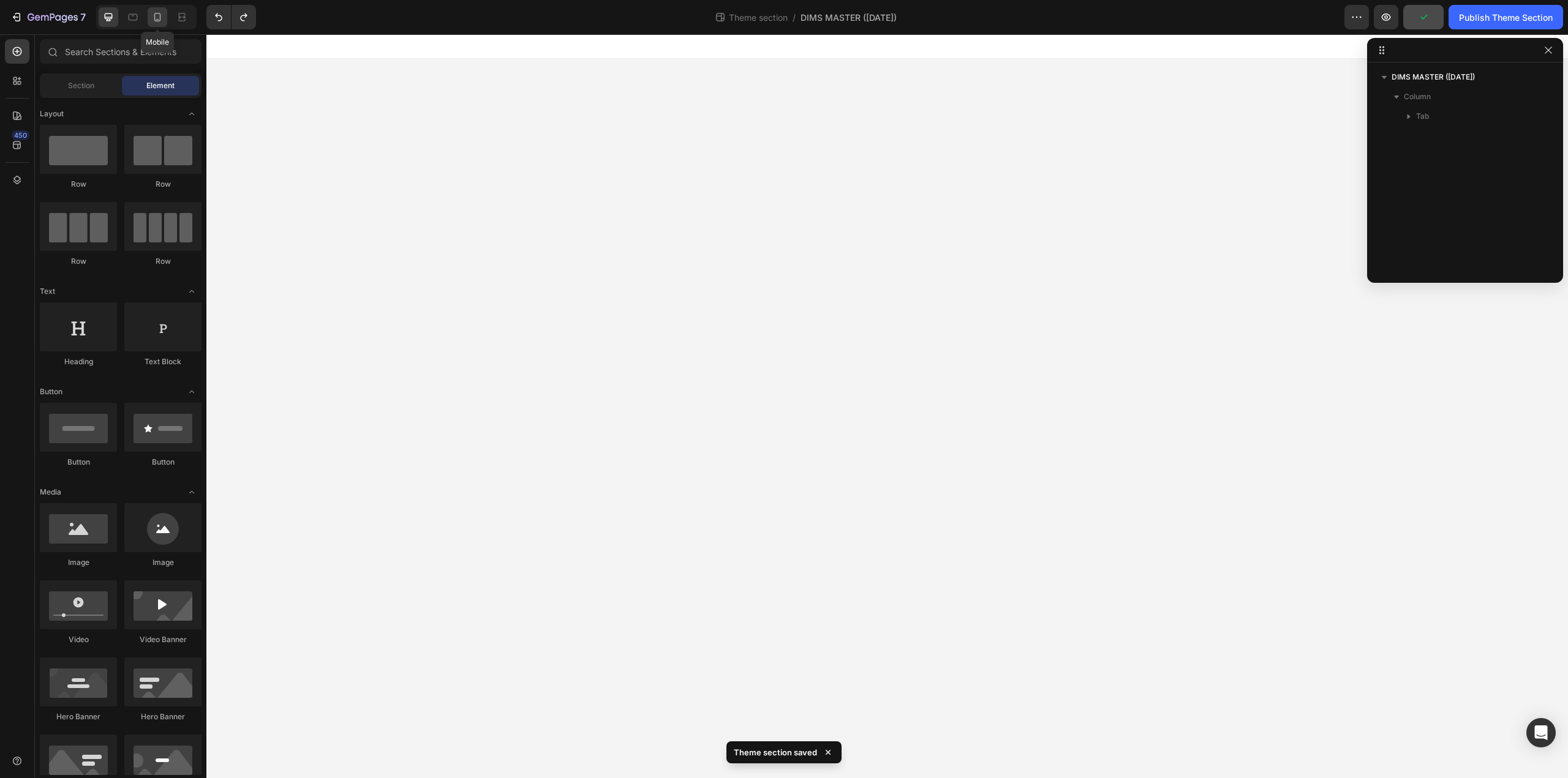
click at [152, 15] on icon at bounding box center [157, 17] width 12 height 12
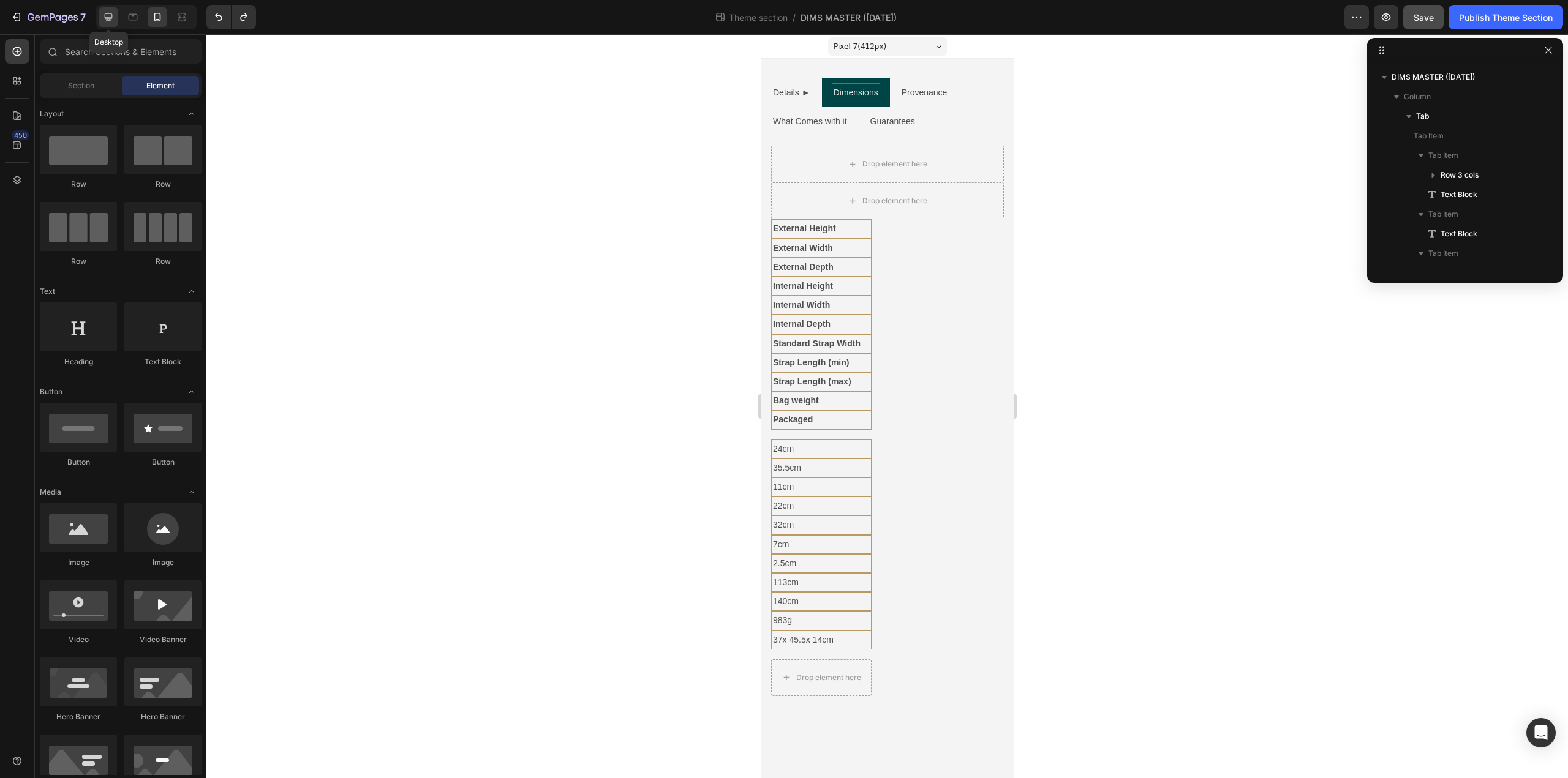
click at [105, 14] on icon at bounding box center [109, 18] width 8 height 8
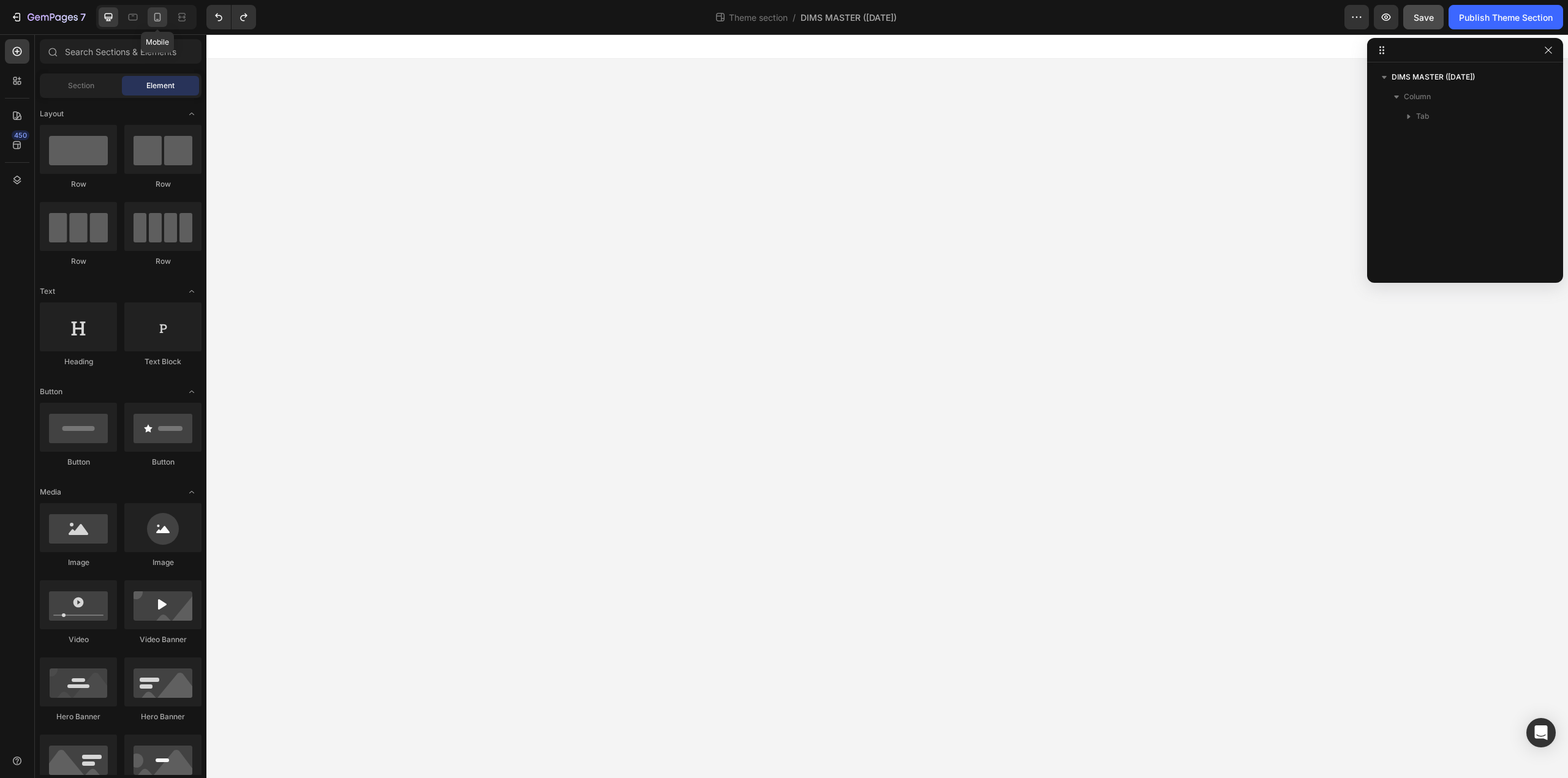
click at [162, 21] on icon at bounding box center [157, 17] width 12 height 12
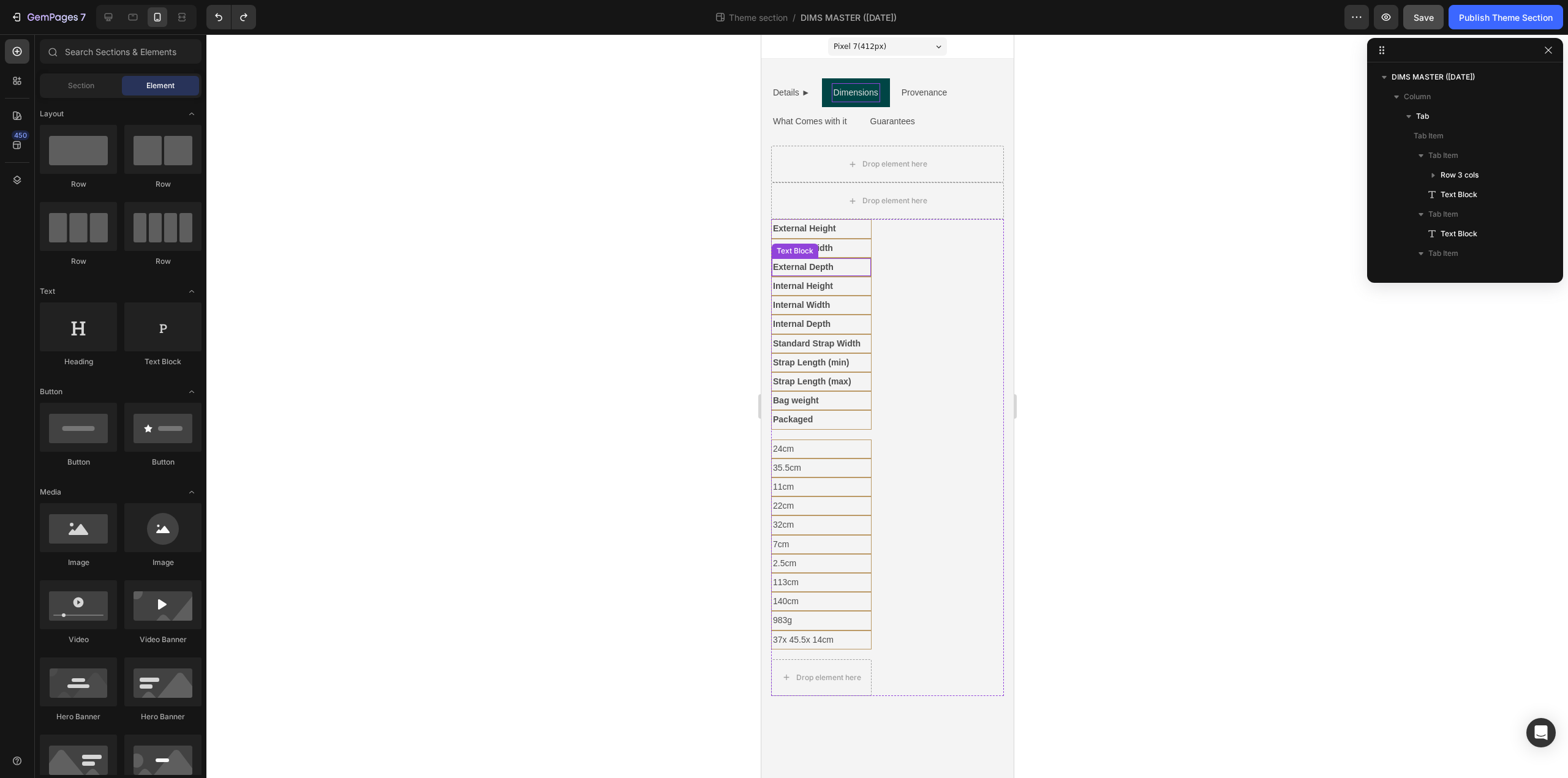
click at [856, 275] on p "External Depth" at bounding box center [821, 267] width 97 height 15
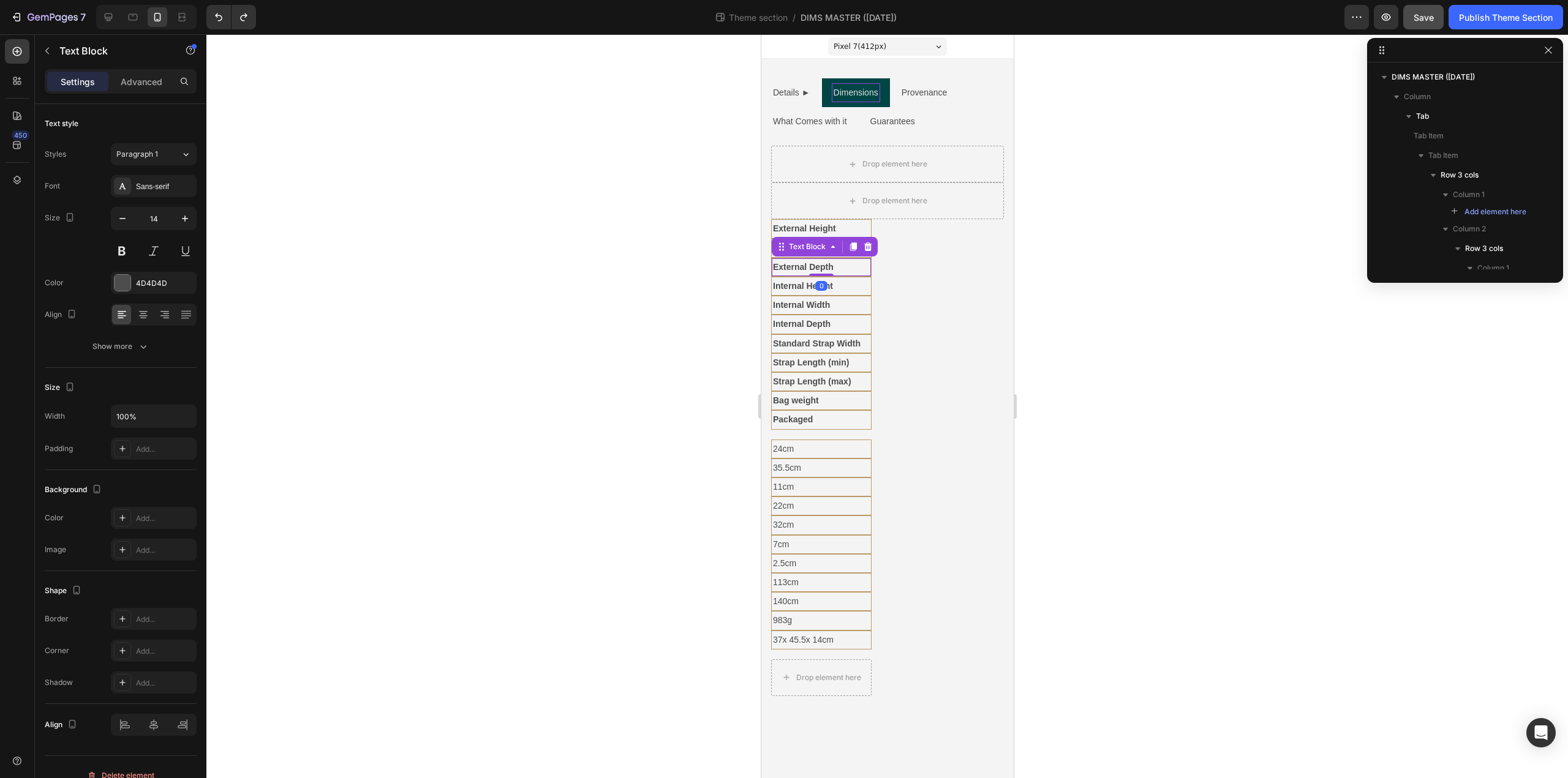
scroll to position [168, 0]
click at [849, 224] on p "External Height" at bounding box center [821, 229] width 97 height 15
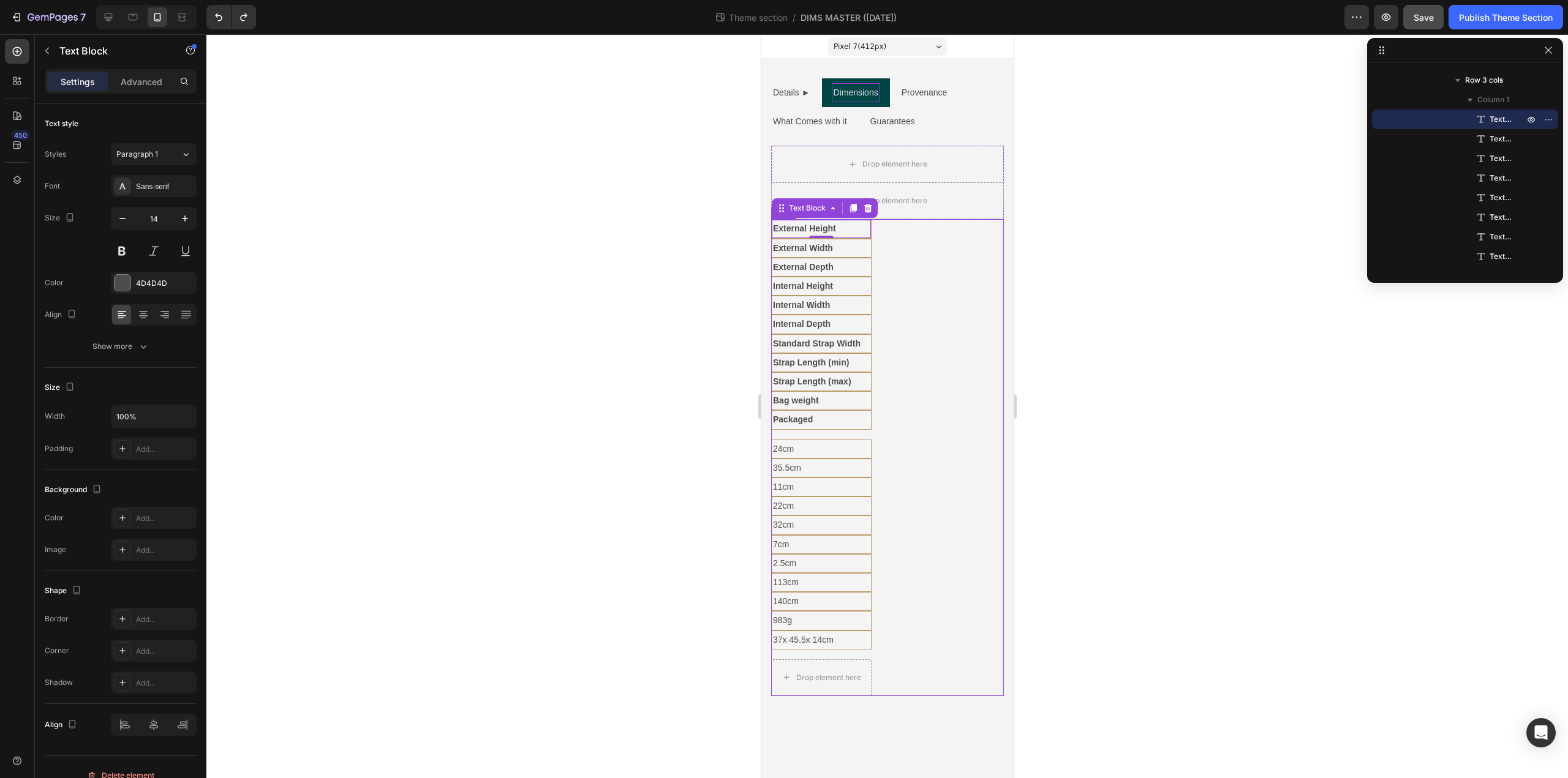
click at [904, 253] on div "External Height Text Block 0 External Width Text Block External Depth Text Bloc…" at bounding box center [887, 457] width 233 height 477
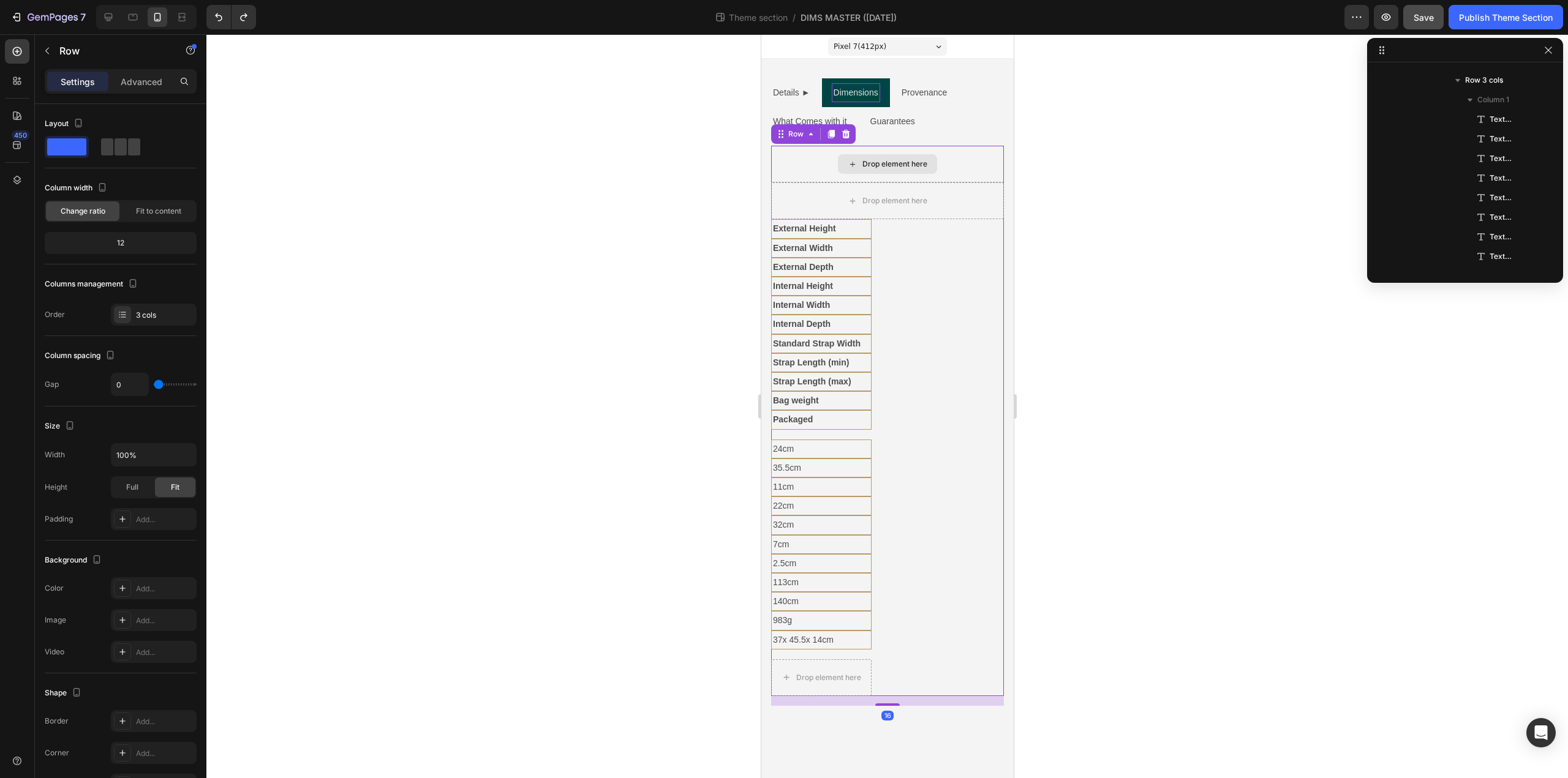
click at [787, 162] on div "Drop element here" at bounding box center [887, 163] width 233 height 36
click at [845, 135] on icon at bounding box center [845, 134] width 8 height 9
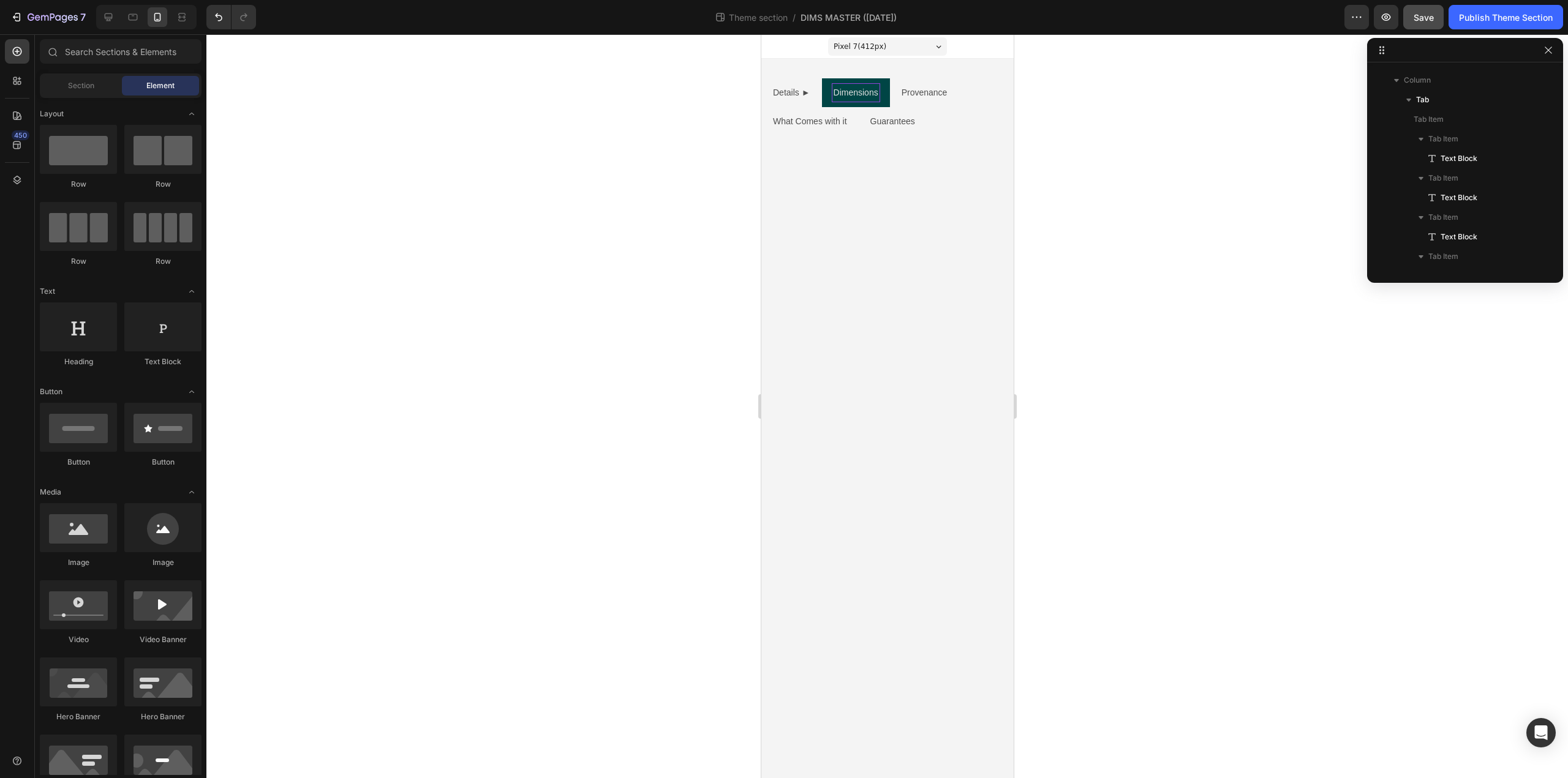
click at [850, 196] on body "Pixel 7 ( 412 px) iPhone 13 Mini iPhone 13 Pro iPhone 11 Pro Max iPhone 15 Pro …" at bounding box center [887, 406] width 252 height 744
click at [106, 12] on icon at bounding box center [108, 17] width 12 height 12
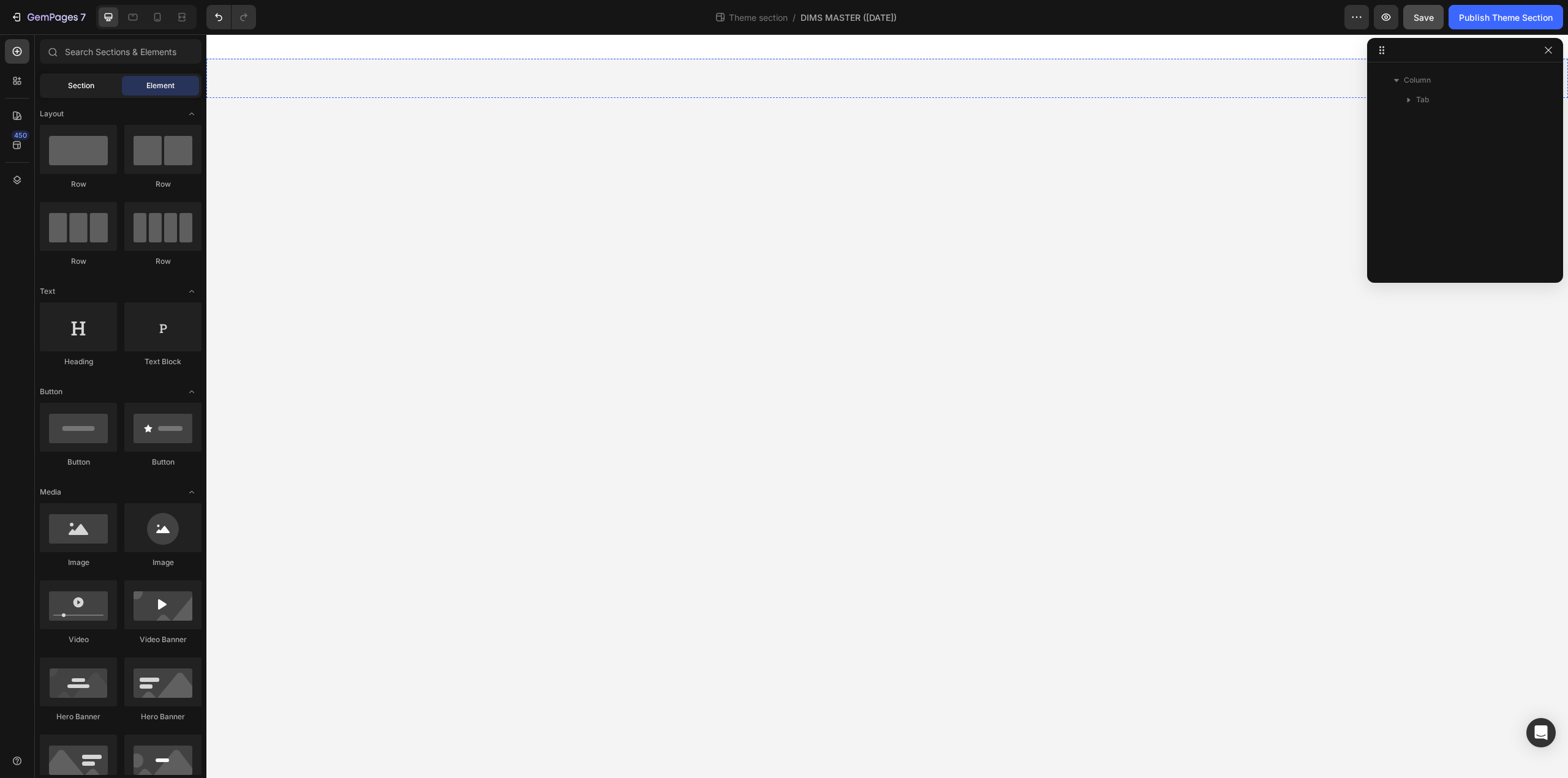
click at [94, 85] on span "Section" at bounding box center [81, 86] width 27 height 11
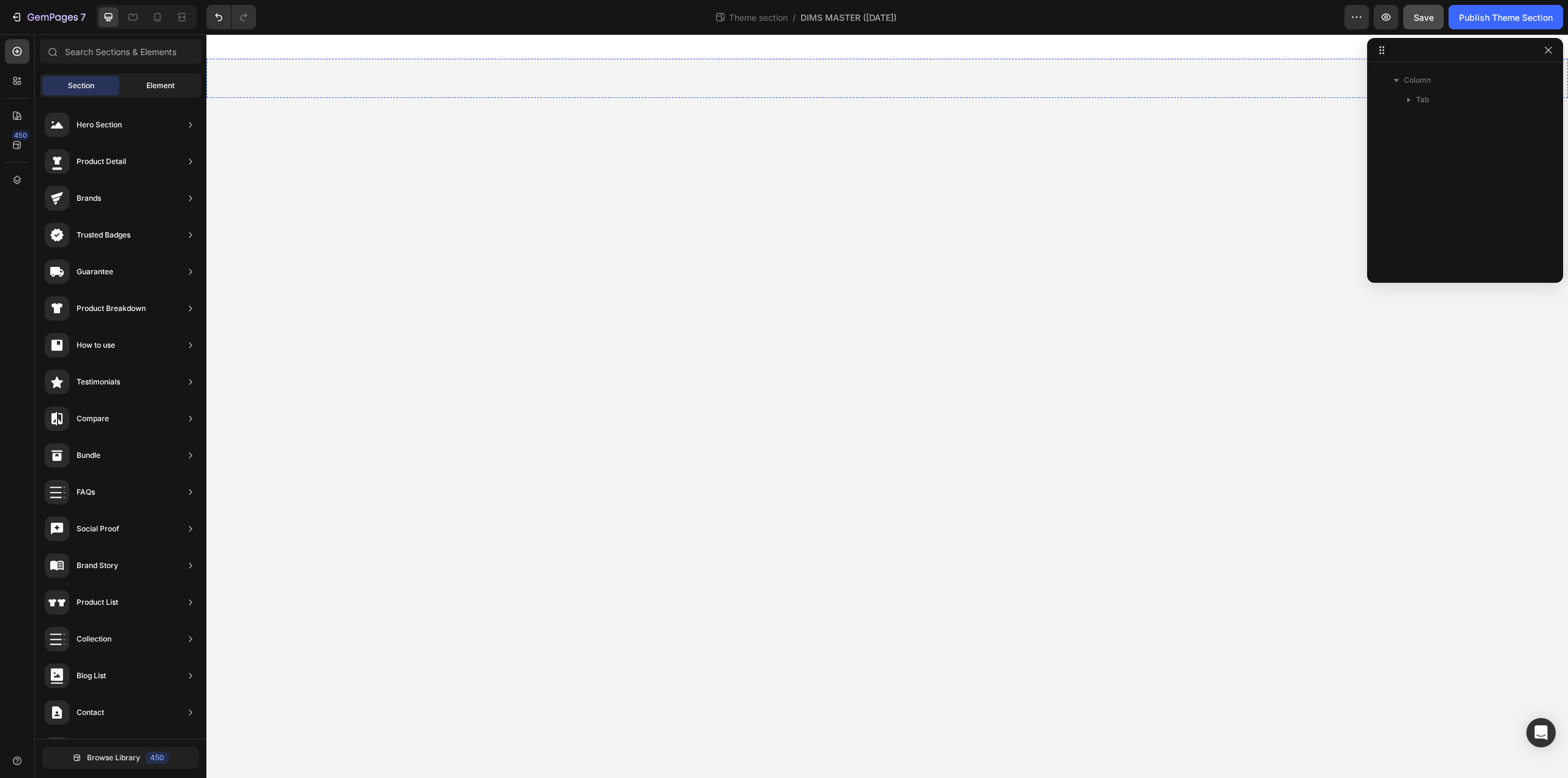
click at [157, 86] on span "Element" at bounding box center [160, 86] width 28 height 11
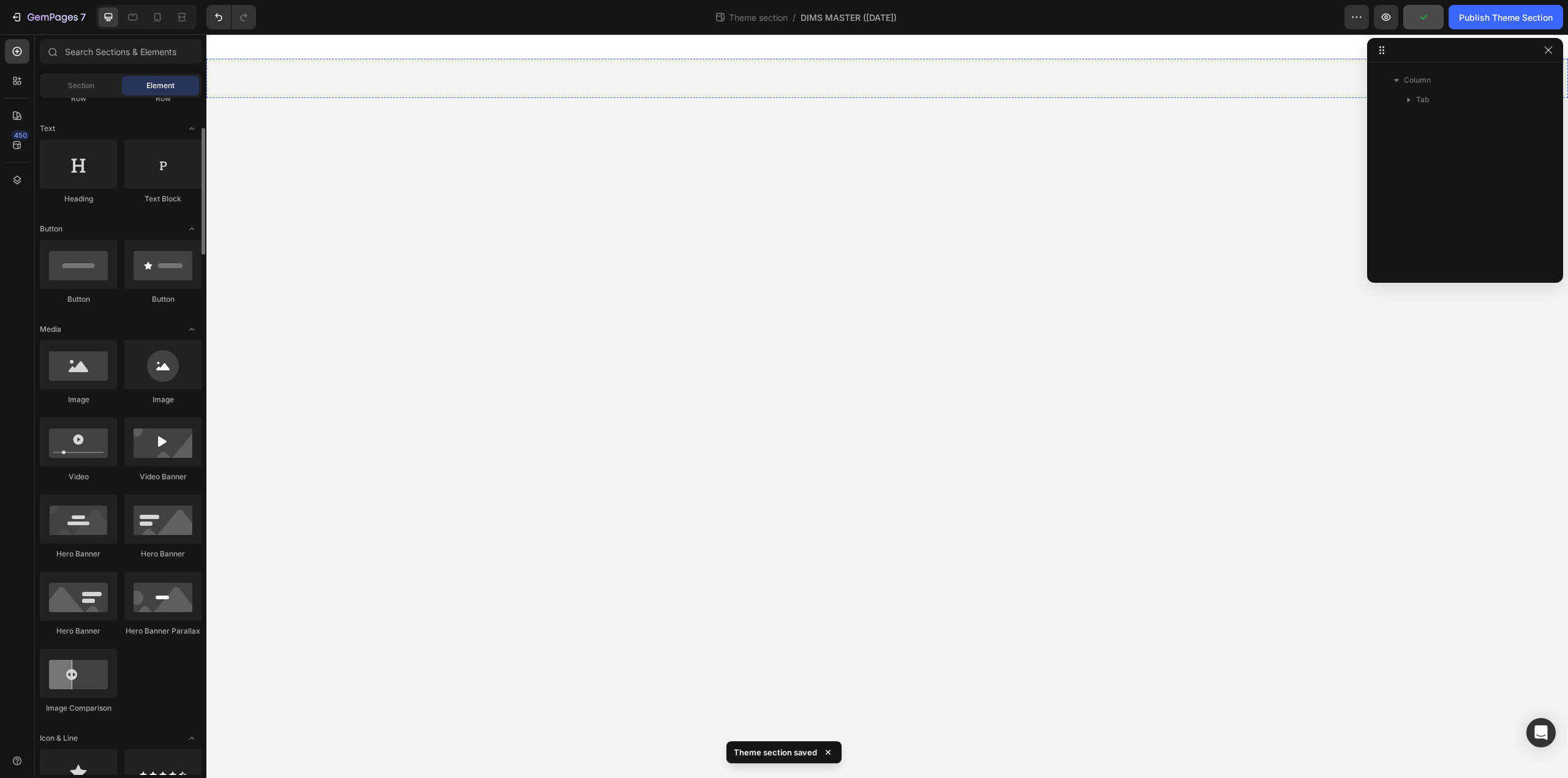
scroll to position [326, 0]
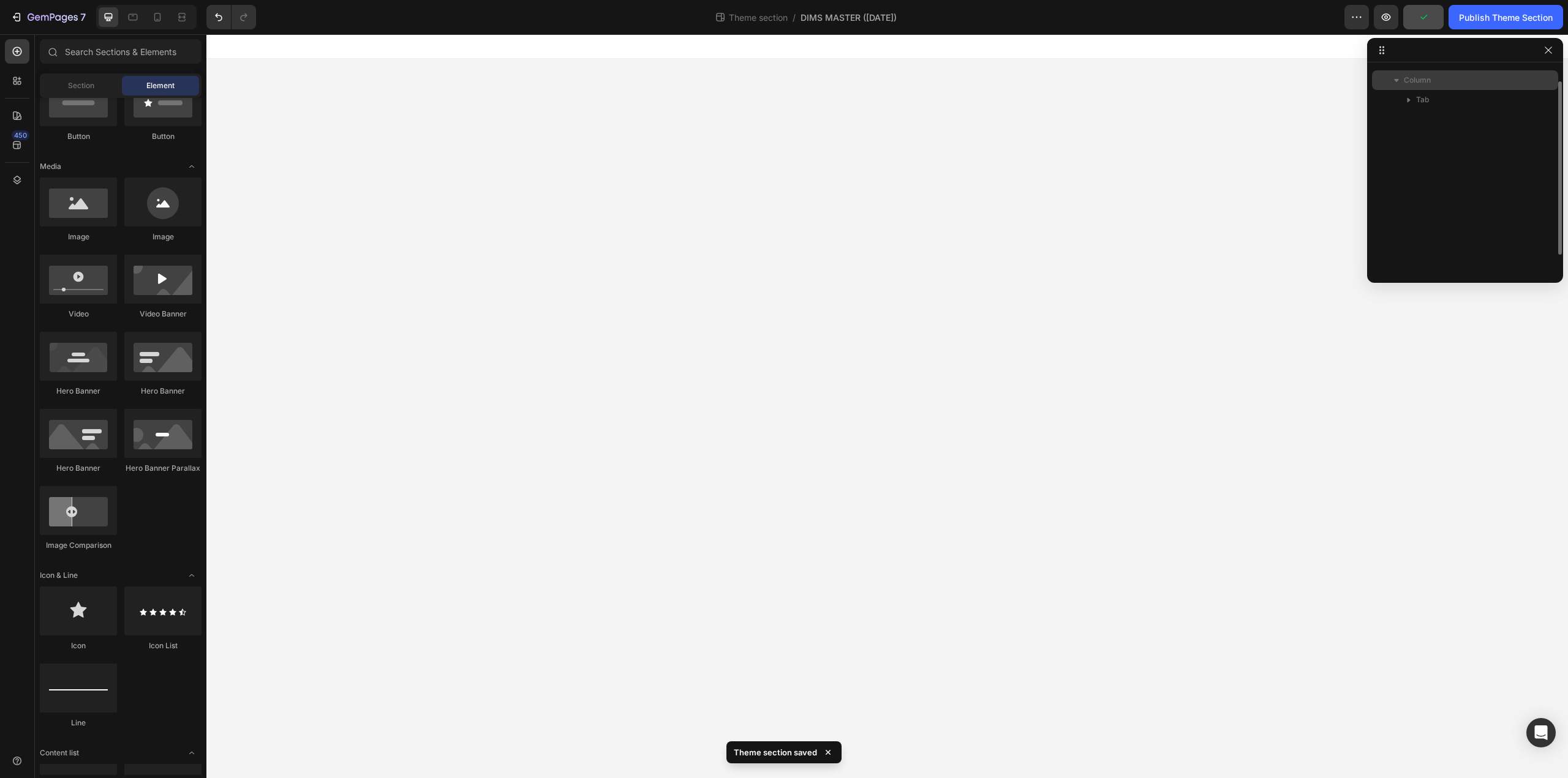
click at [1420, 78] on span "Column" at bounding box center [1417, 80] width 27 height 12
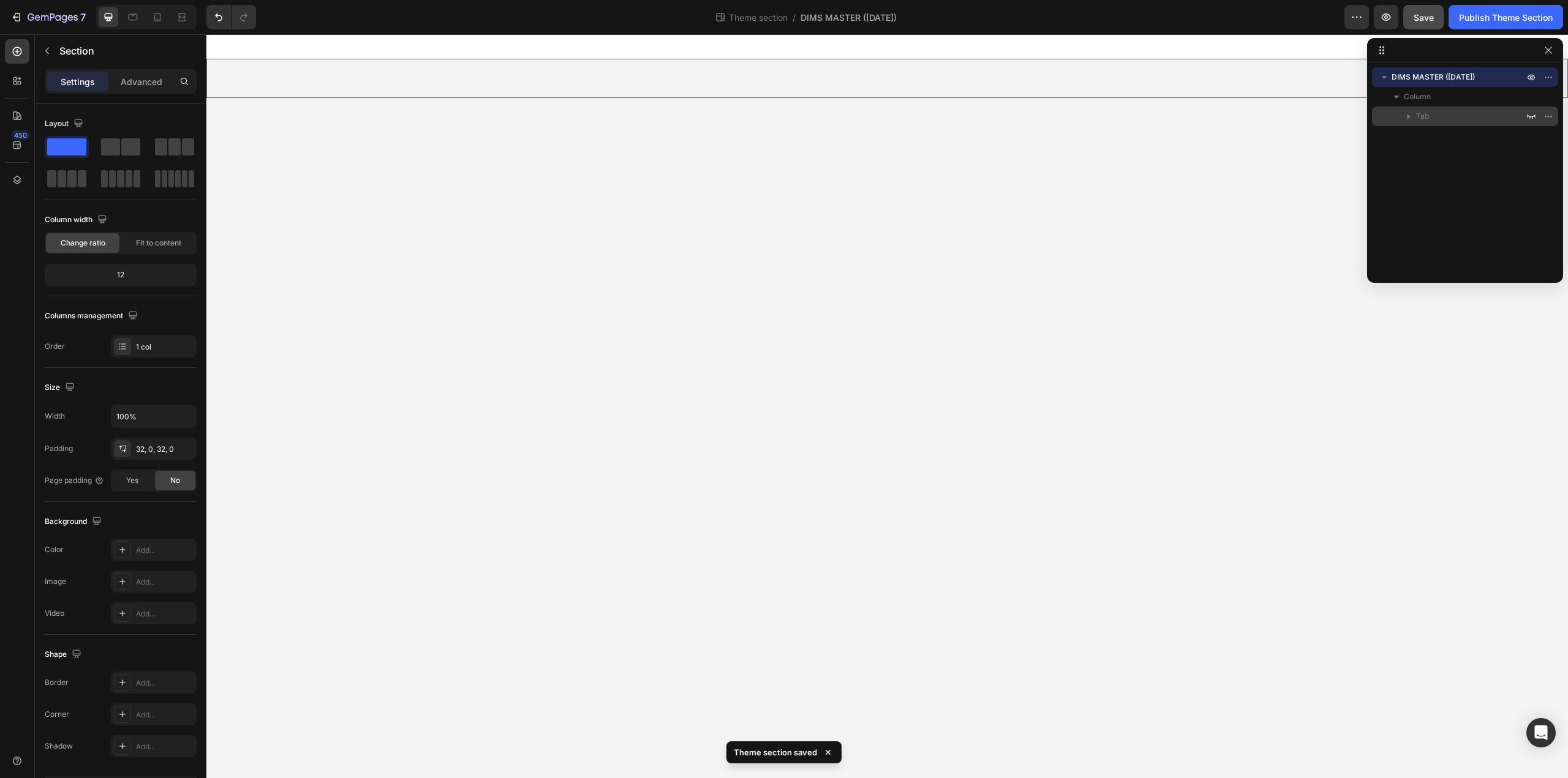
click at [1418, 111] on span "Tab" at bounding box center [1423, 116] width 13 height 12
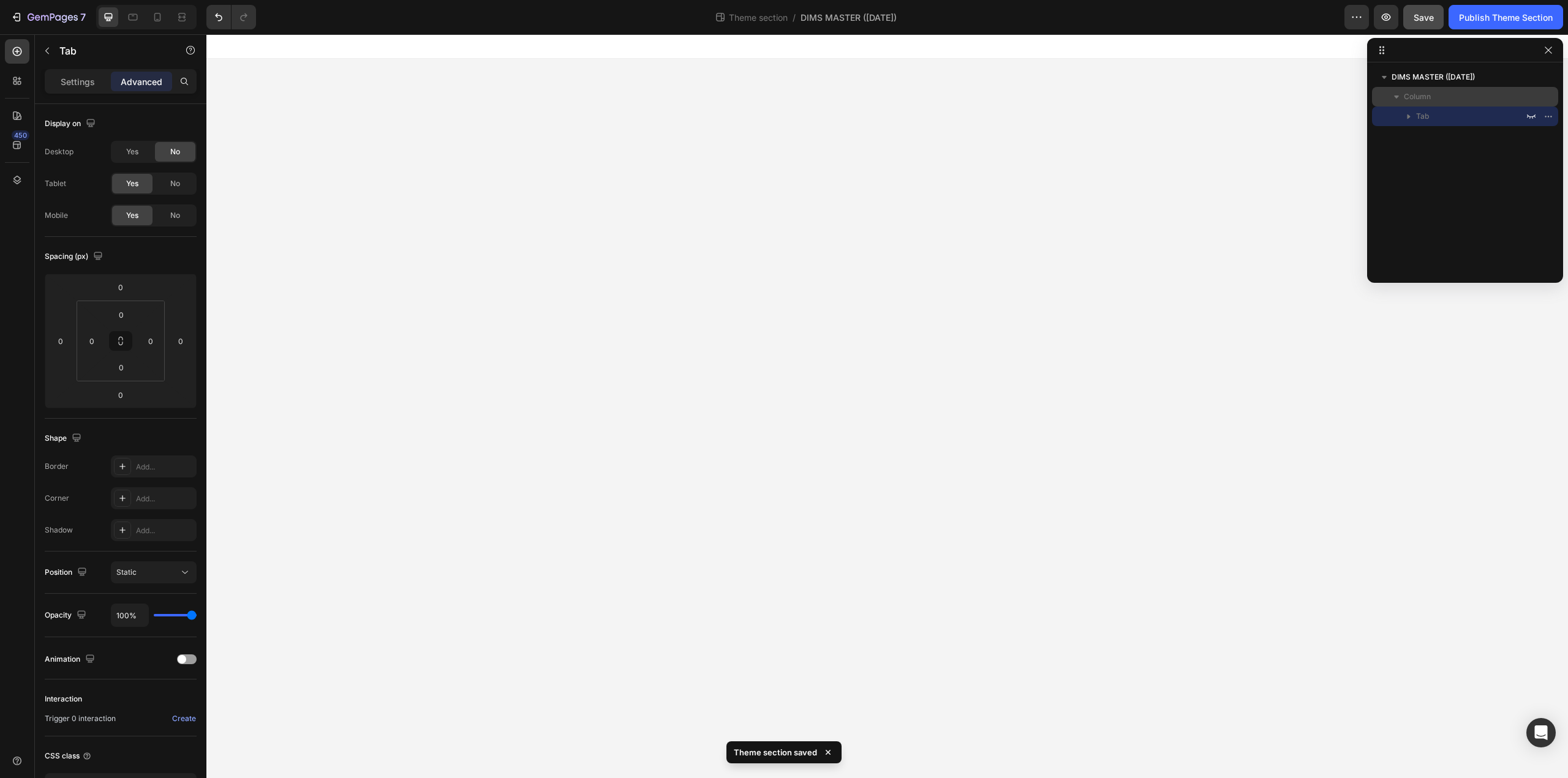
click at [1415, 98] on span "Column" at bounding box center [1417, 96] width 27 height 12
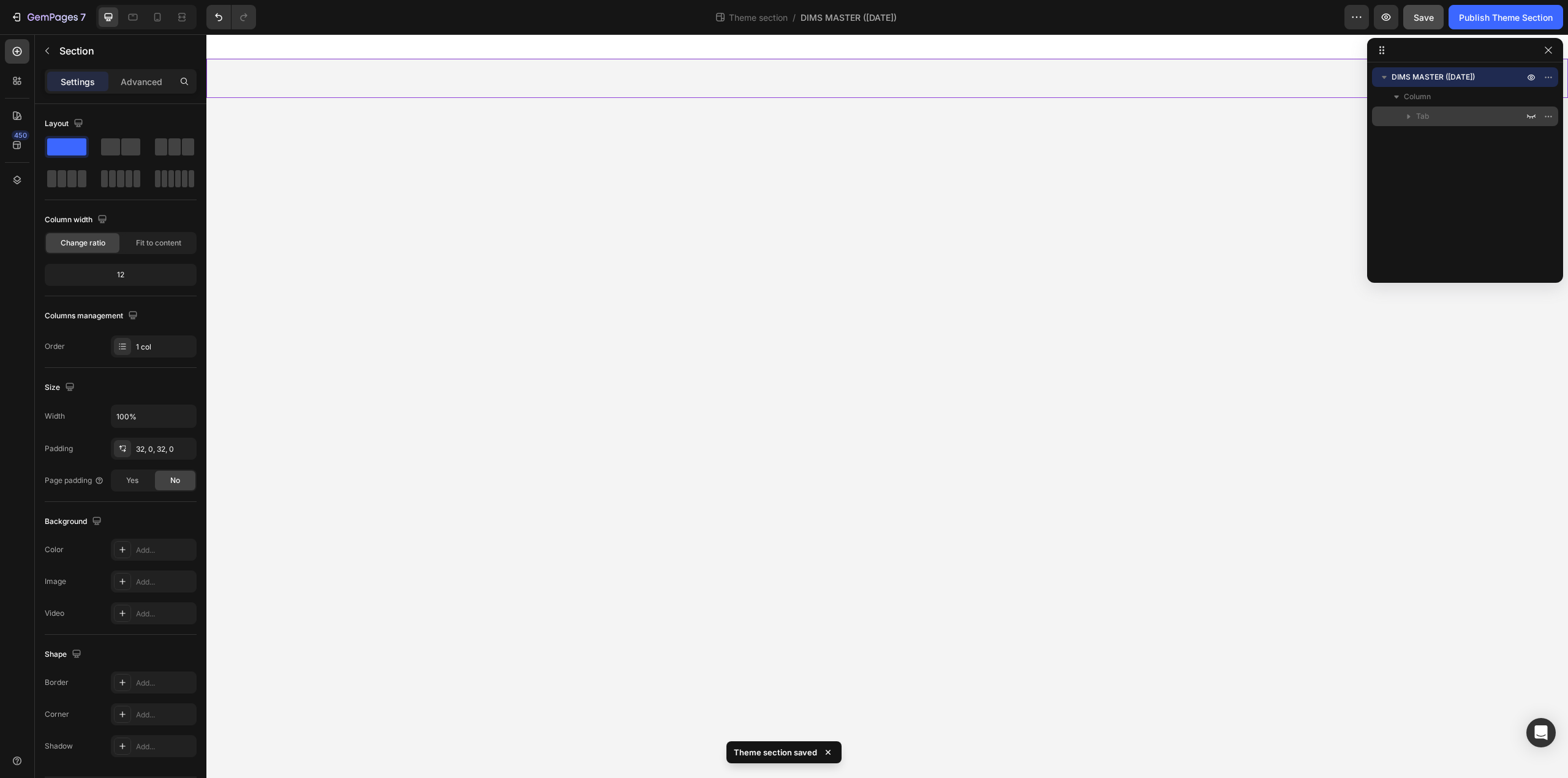
click at [1416, 116] on span "Tab" at bounding box center [1423, 116] width 13 height 12
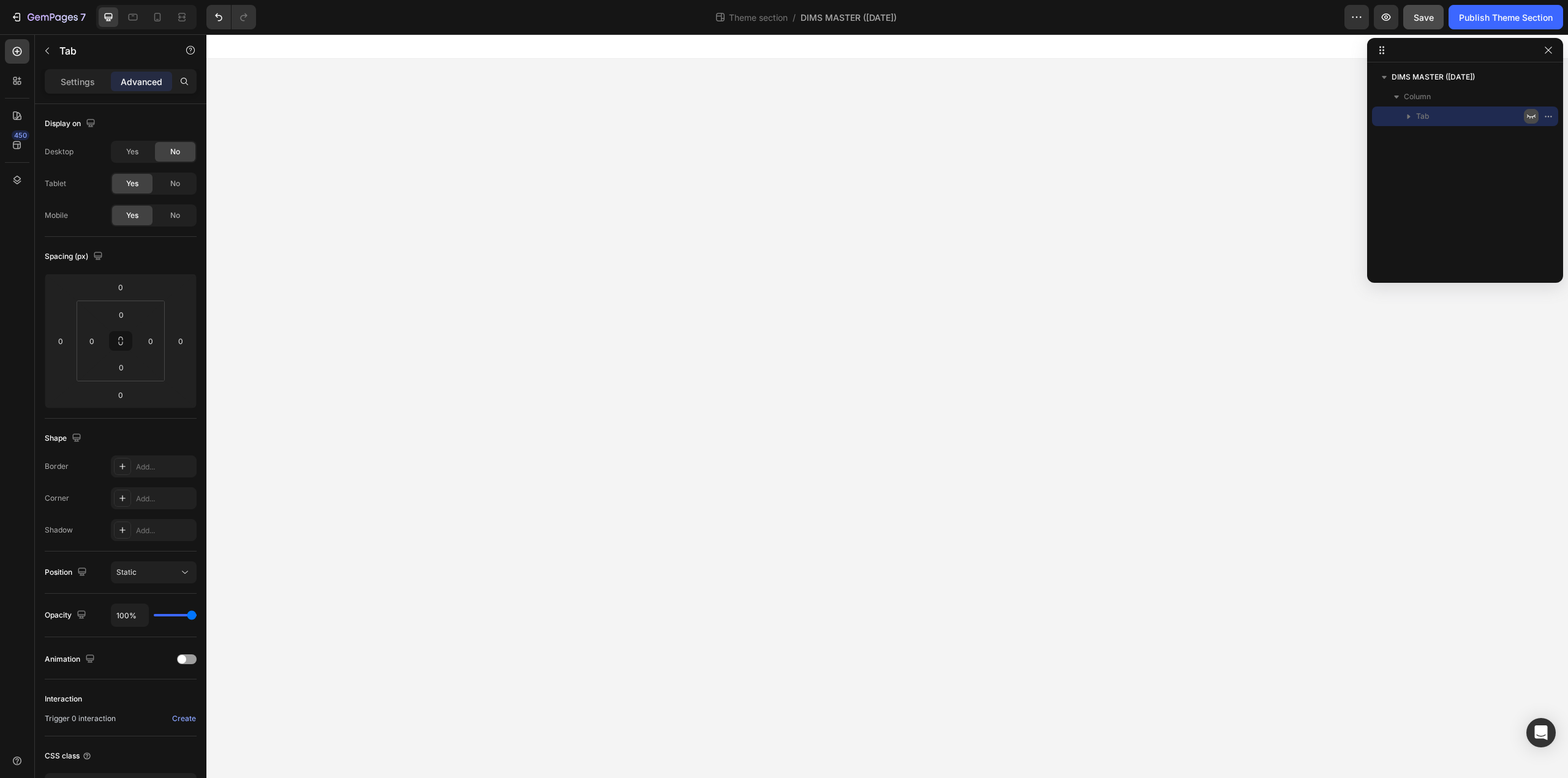
click at [1528, 120] on icon "button" at bounding box center [1531, 116] width 10 height 10
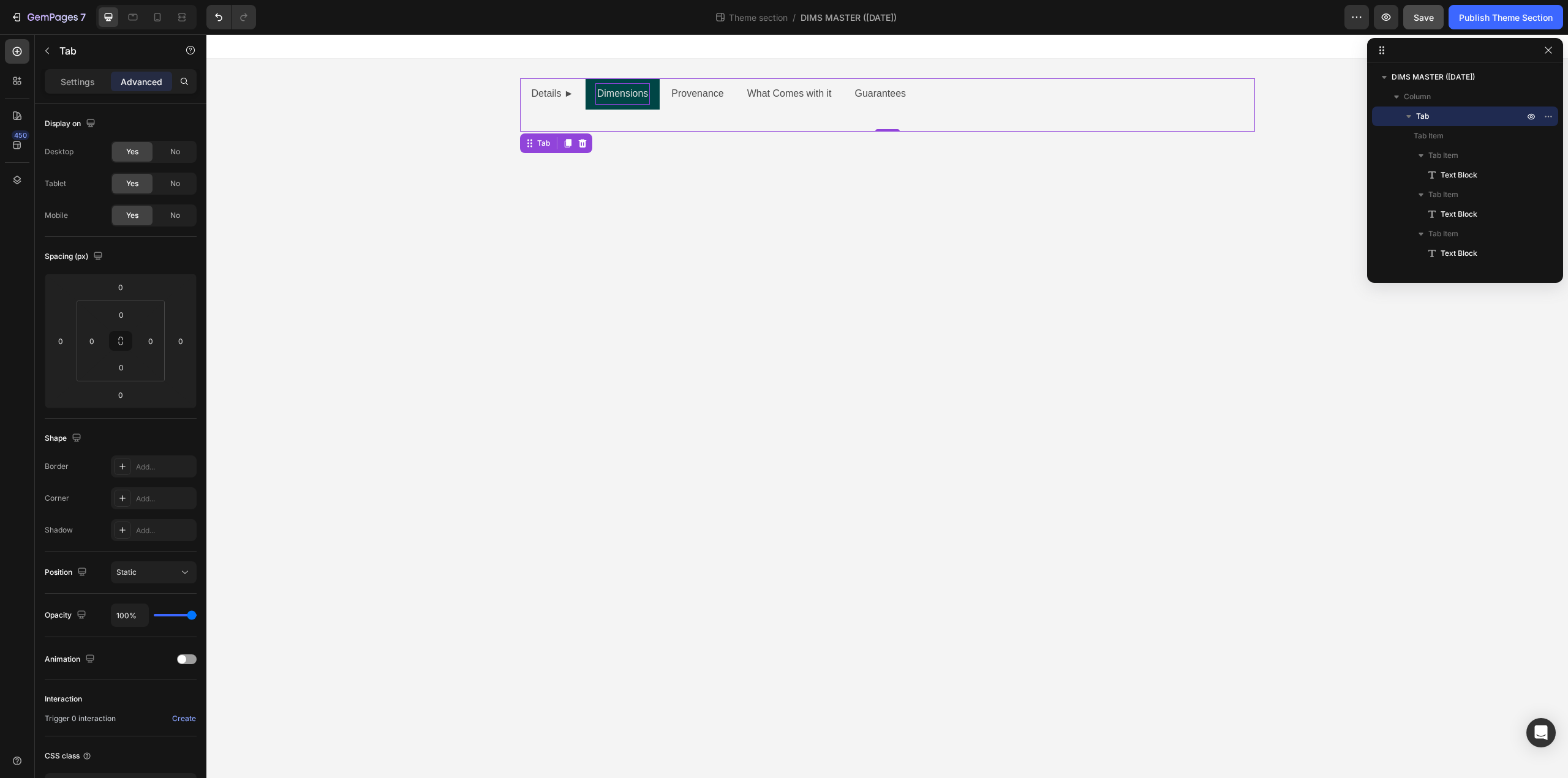
click at [630, 99] on p "Dimensions" at bounding box center [623, 94] width 52 height 18
click at [621, 103] on div "Dimensions" at bounding box center [623, 94] width 55 height 22
click at [752, 225] on body "Details ► Dimensions Provenance What Comes with it Guarantees Text Block Hardwa…" at bounding box center [887, 406] width 1362 height 744
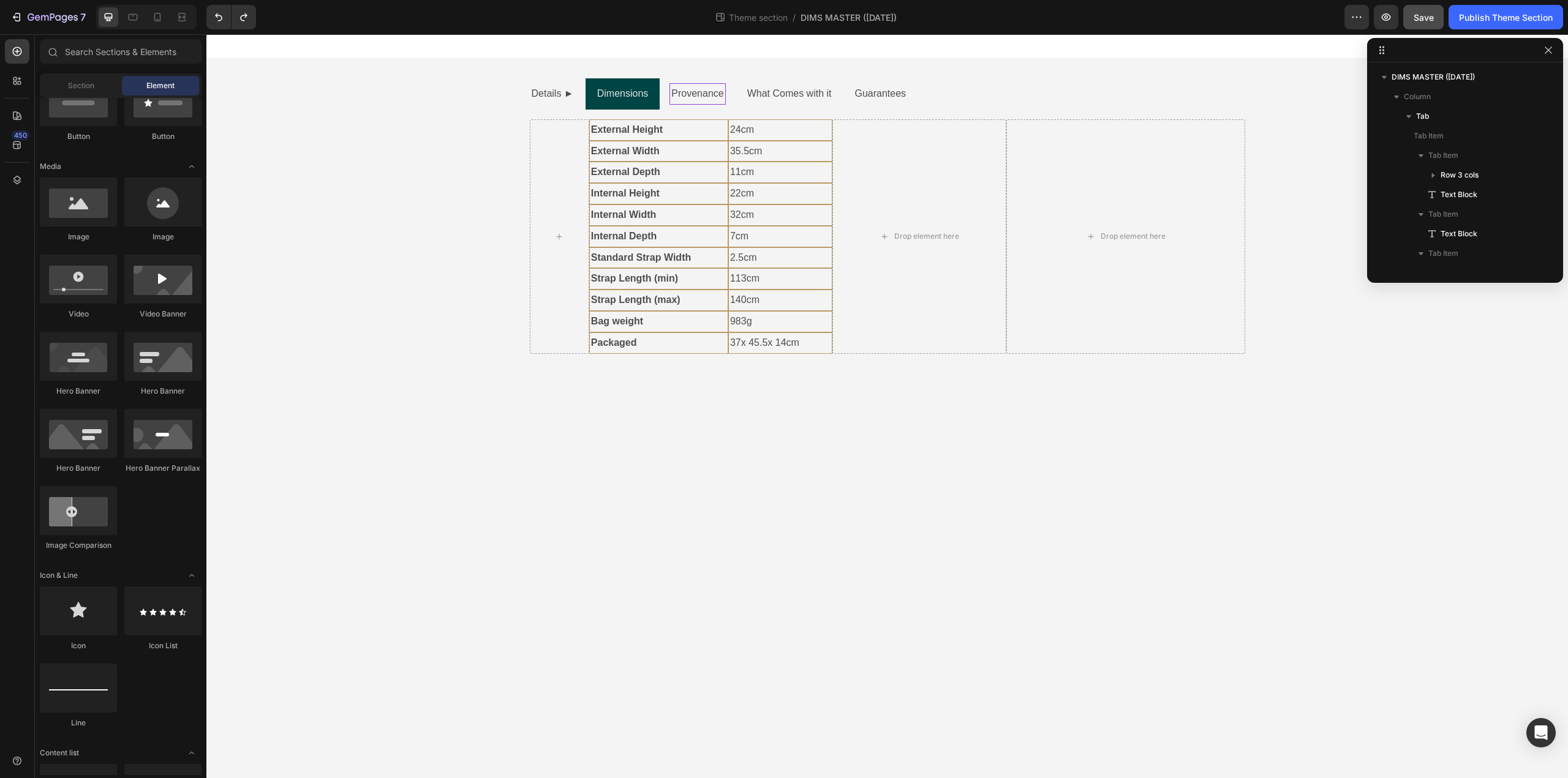
click at [583, 448] on body "Details ► Dimensions Provenance What Comes with it Guarantees External Height T…" at bounding box center [887, 406] width 1362 height 744
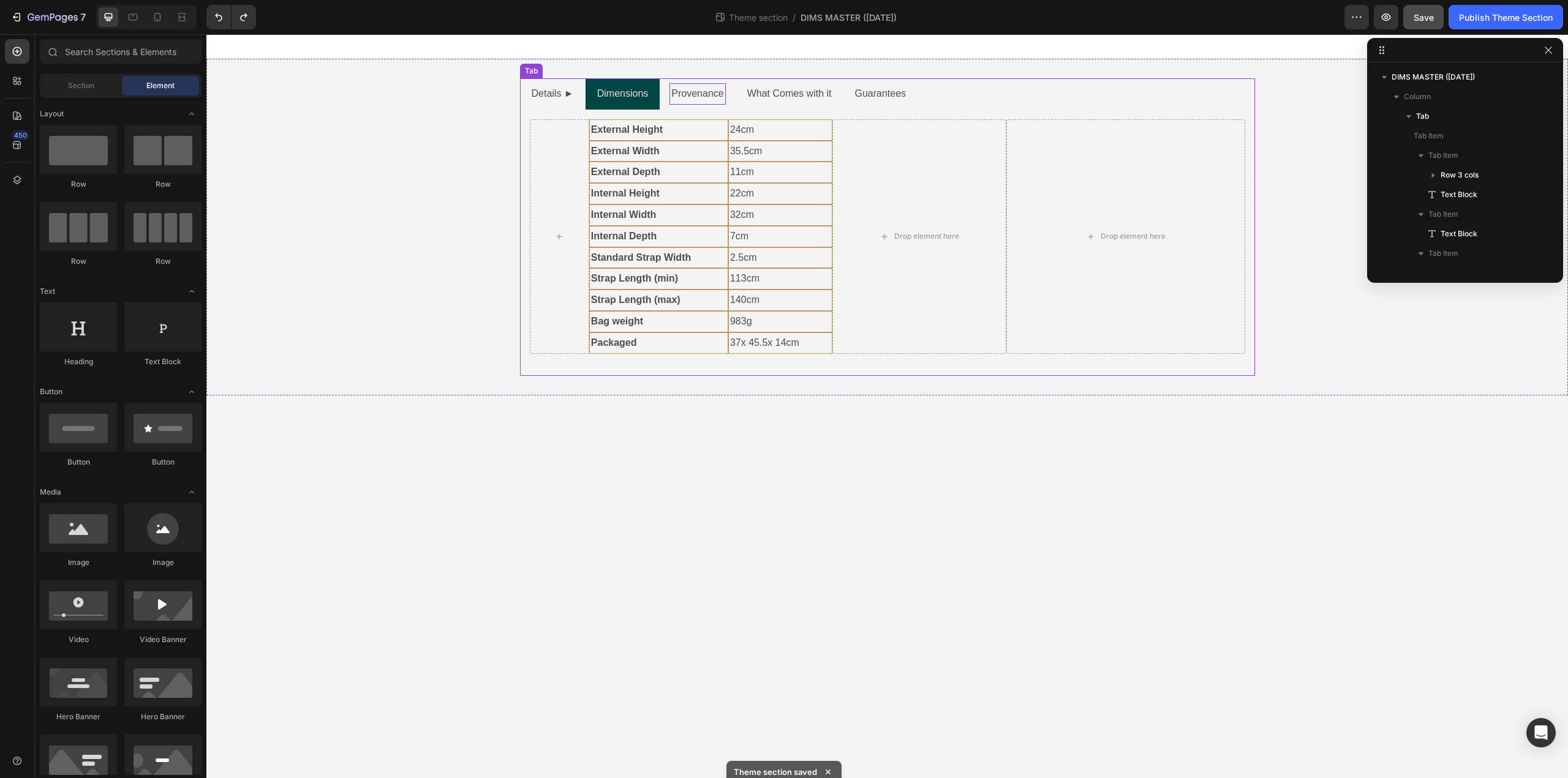
click at [526, 104] on li "Details ►" at bounding box center [552, 94] width 65 height 32
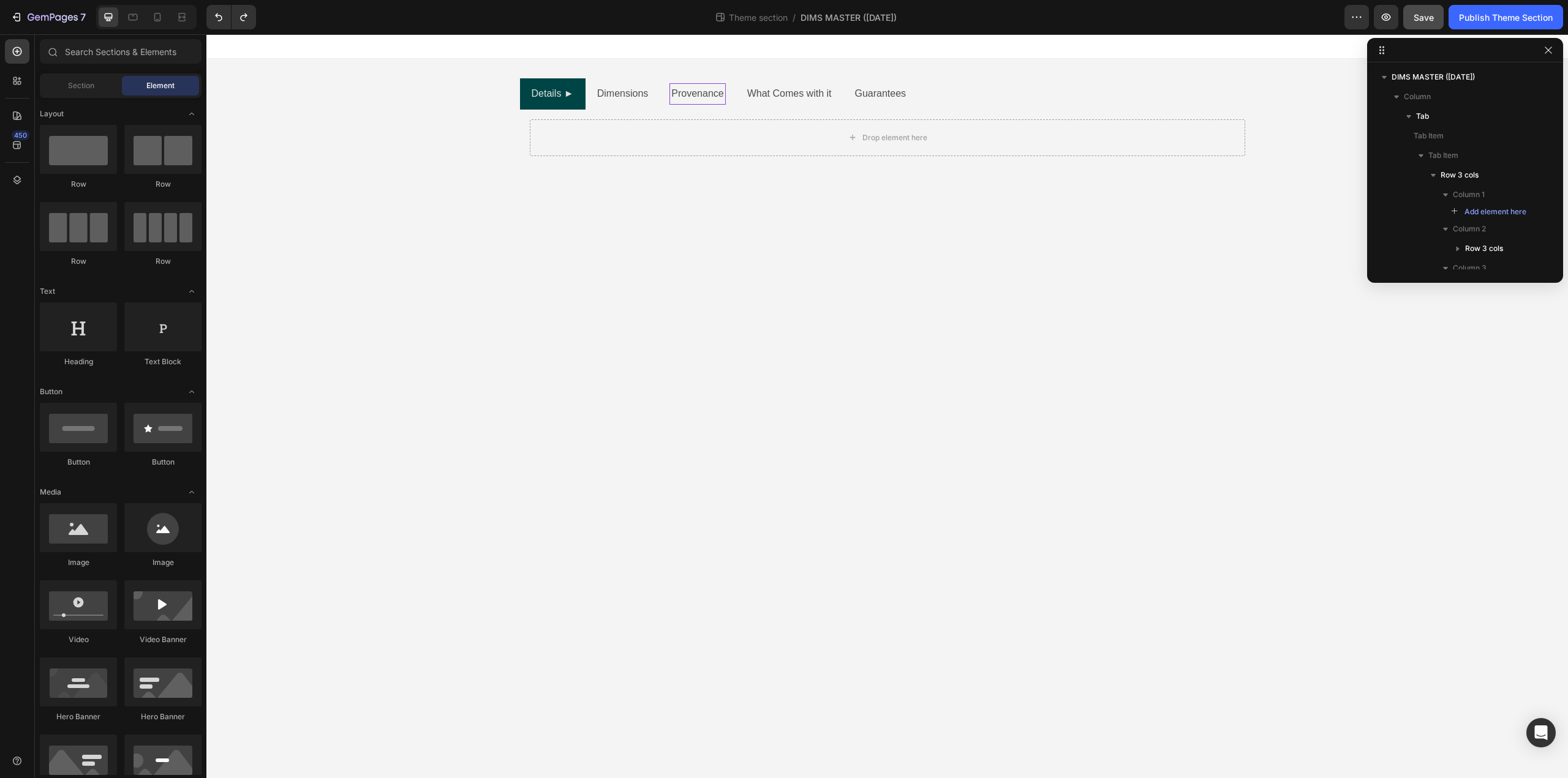
click at [584, 240] on body "Details ► Dimensions Provenance What Comes with it Guarantees Drop element here…" at bounding box center [887, 406] width 1362 height 744
click at [1054, 99] on ul "Details ► Dimensions Provenance What Comes with it Guarantees" at bounding box center [887, 94] width 735 height 32
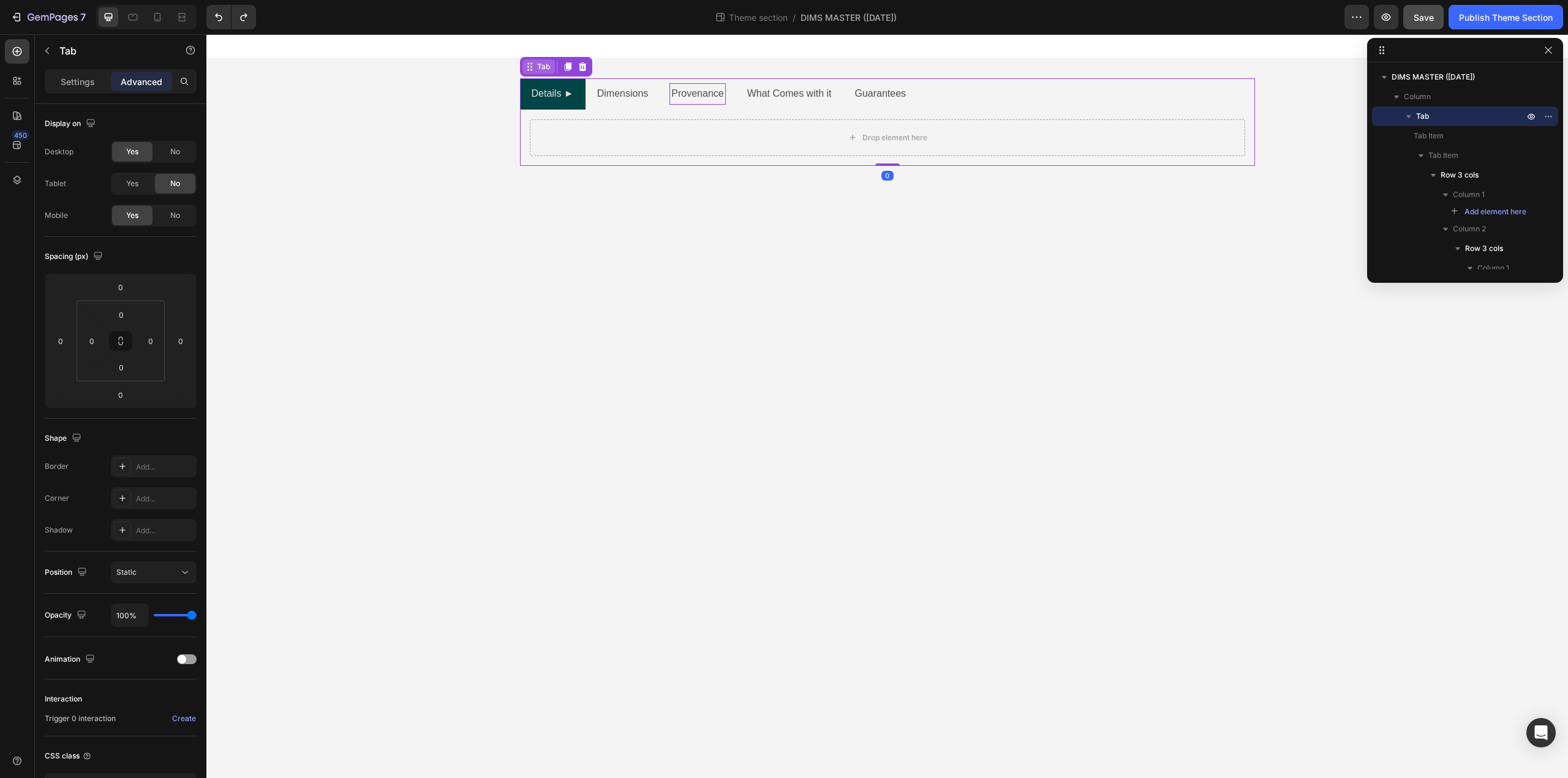
click at [529, 69] on icon at bounding box center [529, 67] width 10 height 10
click at [569, 67] on icon at bounding box center [567, 66] width 6 height 9
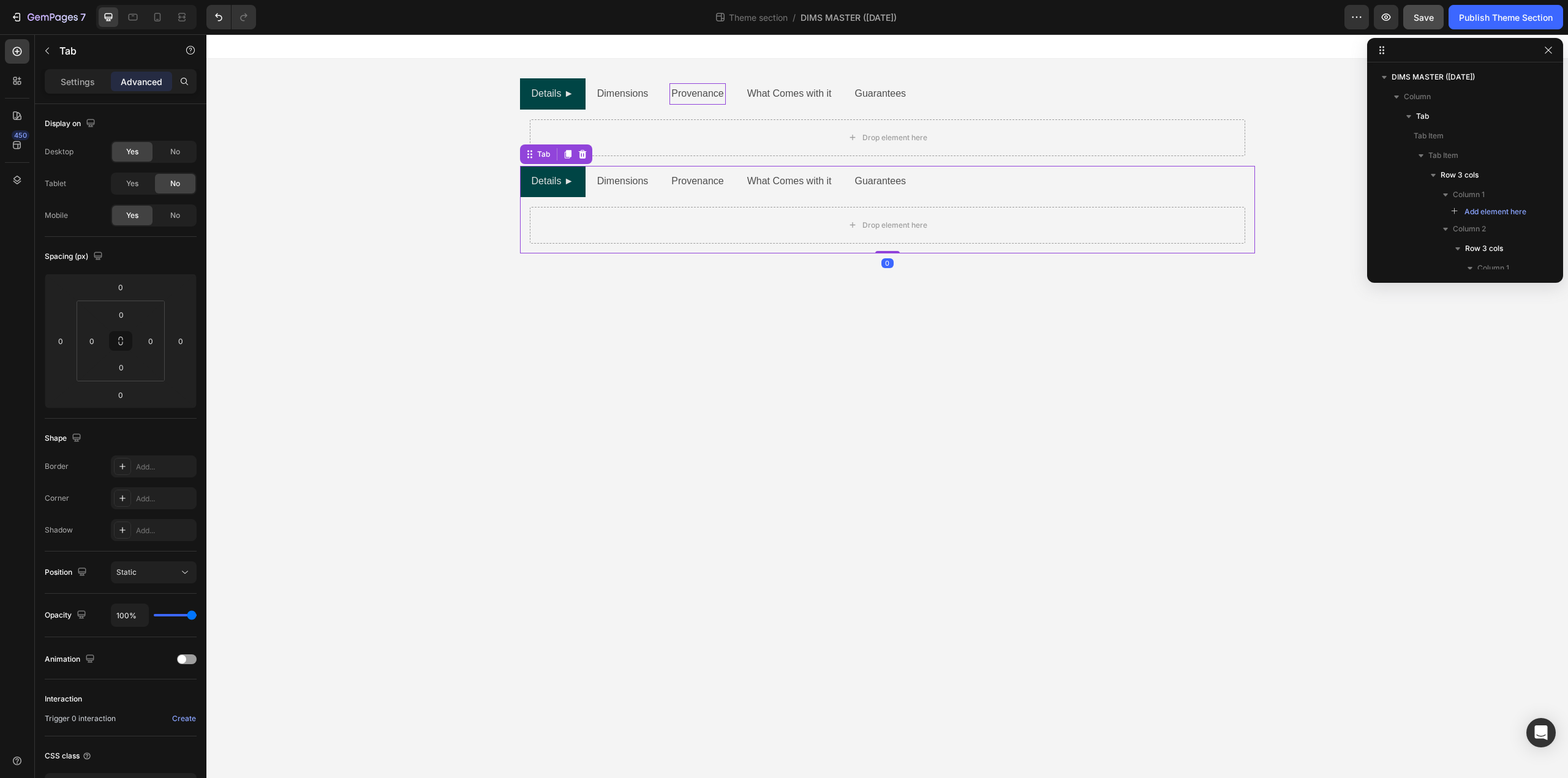
scroll to position [684, 0]
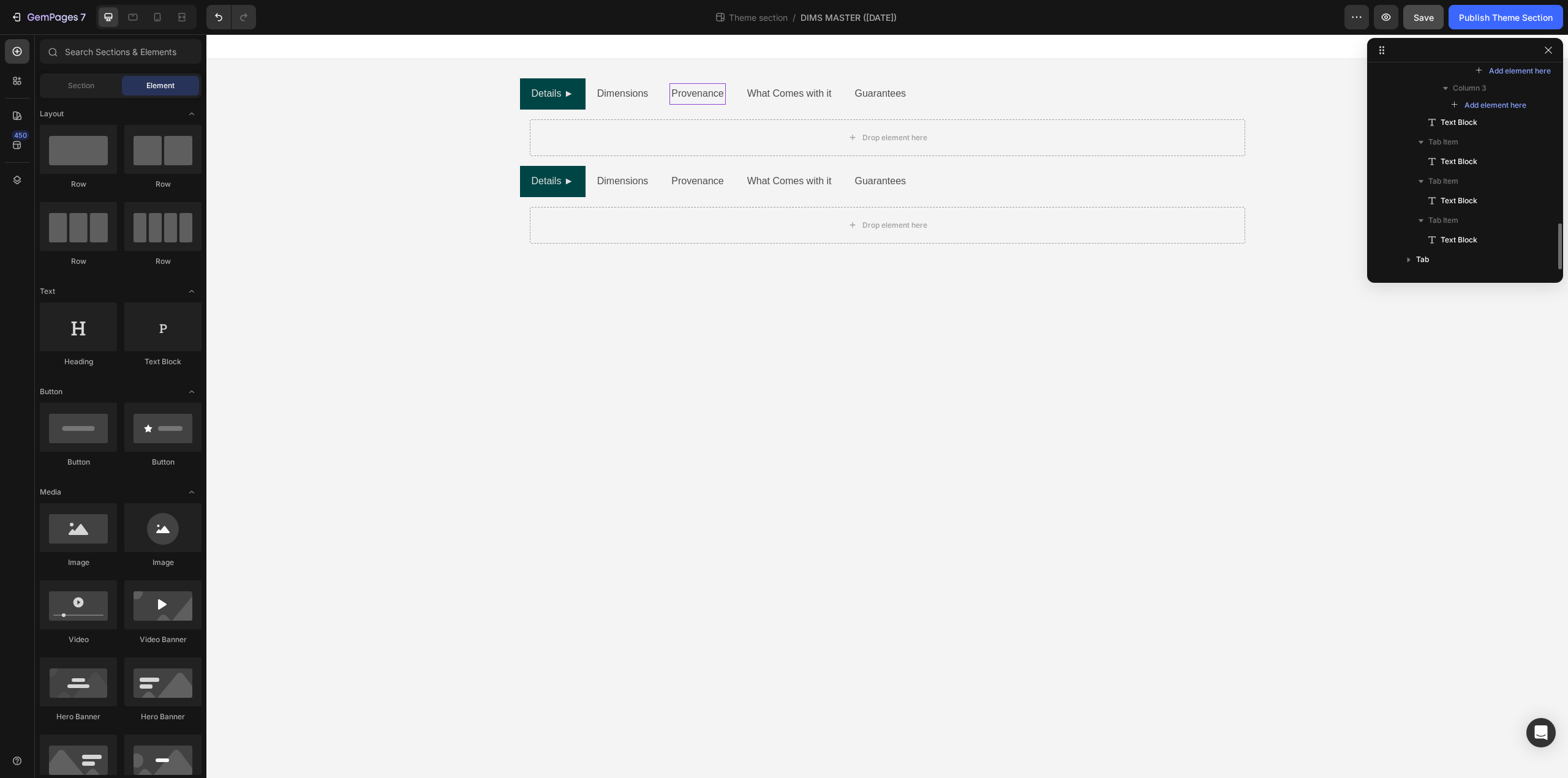
click at [608, 340] on body "Details ► Dimensions Provenance What Comes with it Guarantees Drop element here…" at bounding box center [887, 406] width 1362 height 744
click at [495, 294] on body "Details ► Dimensions Provenance What Comes with it Guarantees Drop element here…" at bounding box center [887, 406] width 1362 height 744
click at [489, 217] on div "Details ► Dimensions Provenance What Comes with it Guarantees Drop element here…" at bounding box center [887, 166] width 1362 height 175
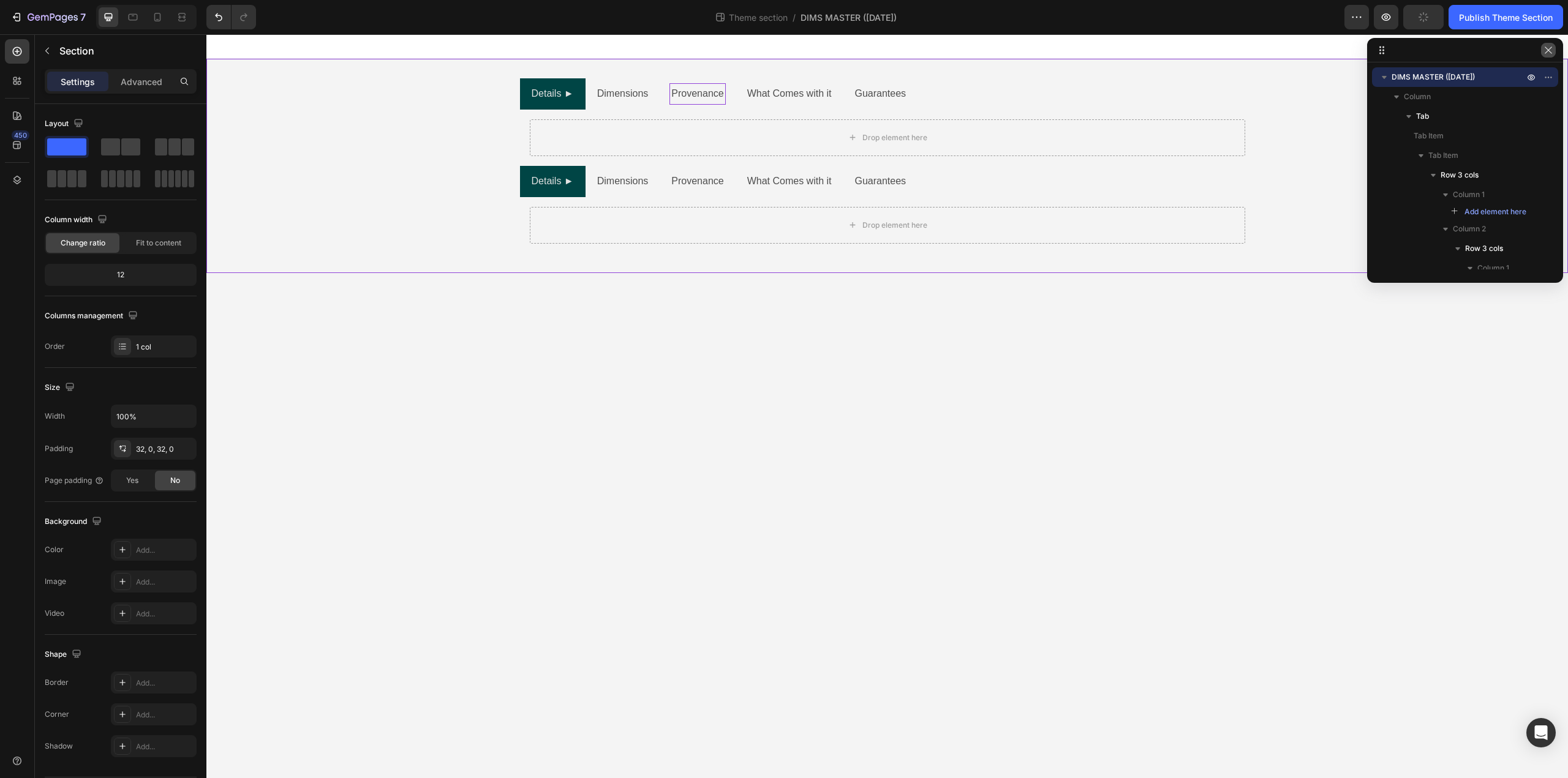
click at [1549, 52] on icon "button" at bounding box center [1549, 50] width 10 height 10
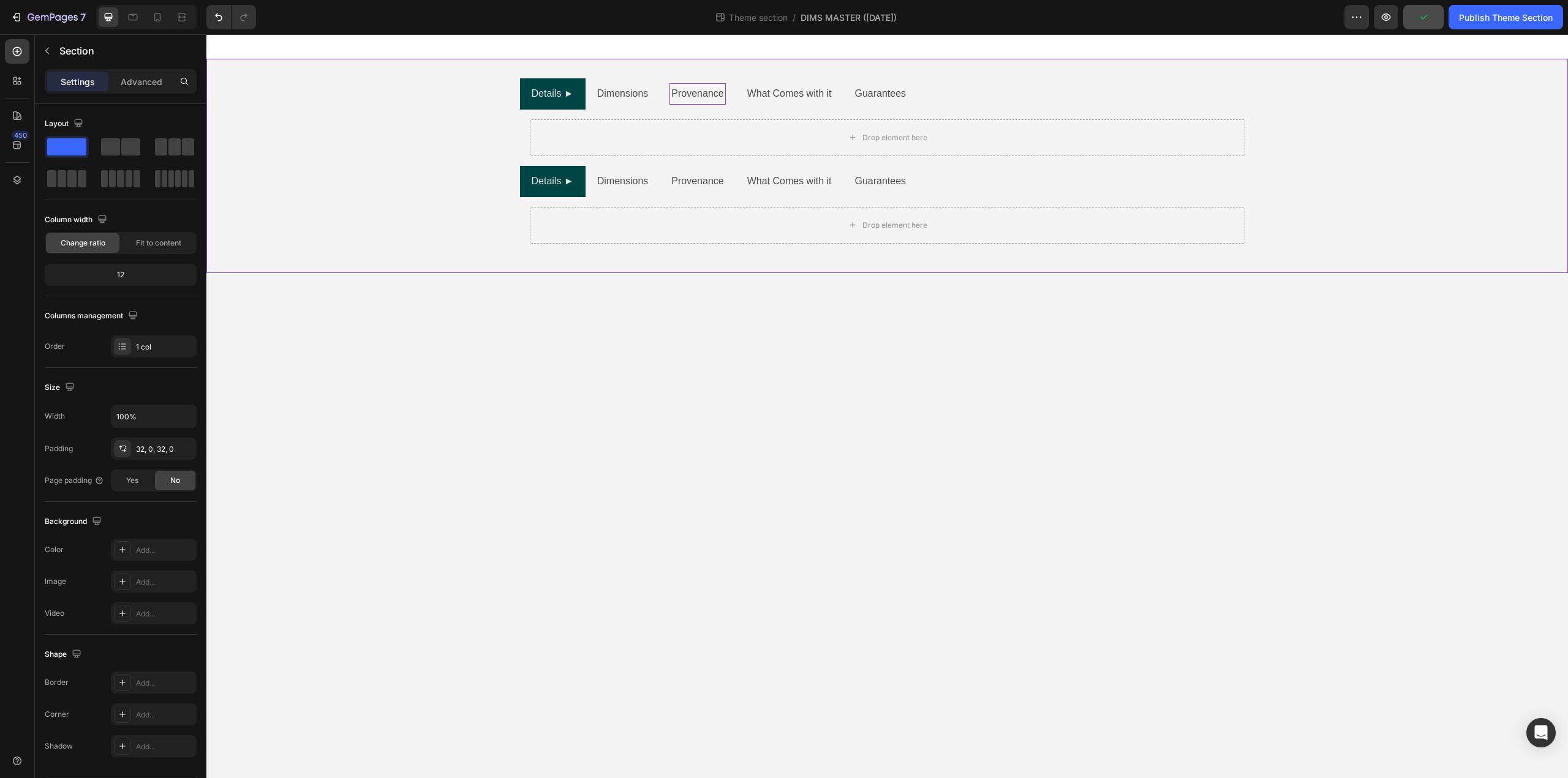
click at [1455, 175] on div "Details ► Dimensions Provenance What Comes with it Guarantees Drop element here…" at bounding box center [887, 166] width 1362 height 175
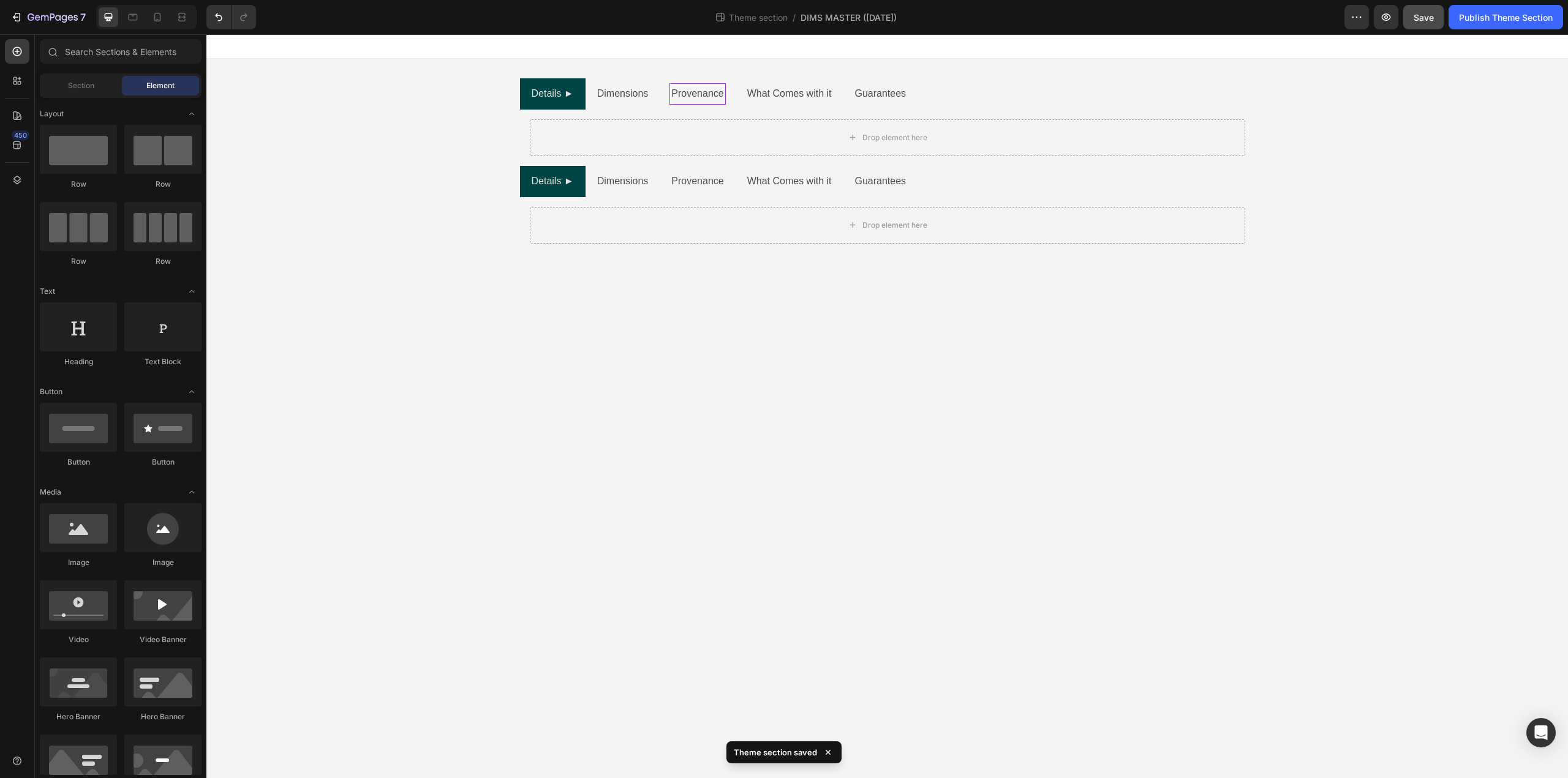
click at [1338, 363] on body "Details ► Dimensions Provenance What Comes with it Guarantees Drop element here…" at bounding box center [887, 406] width 1362 height 744
click at [1360, 199] on div "Details ► Dimensions Provenance What Comes with it Guarantees Drop element here…" at bounding box center [887, 166] width 1362 height 175
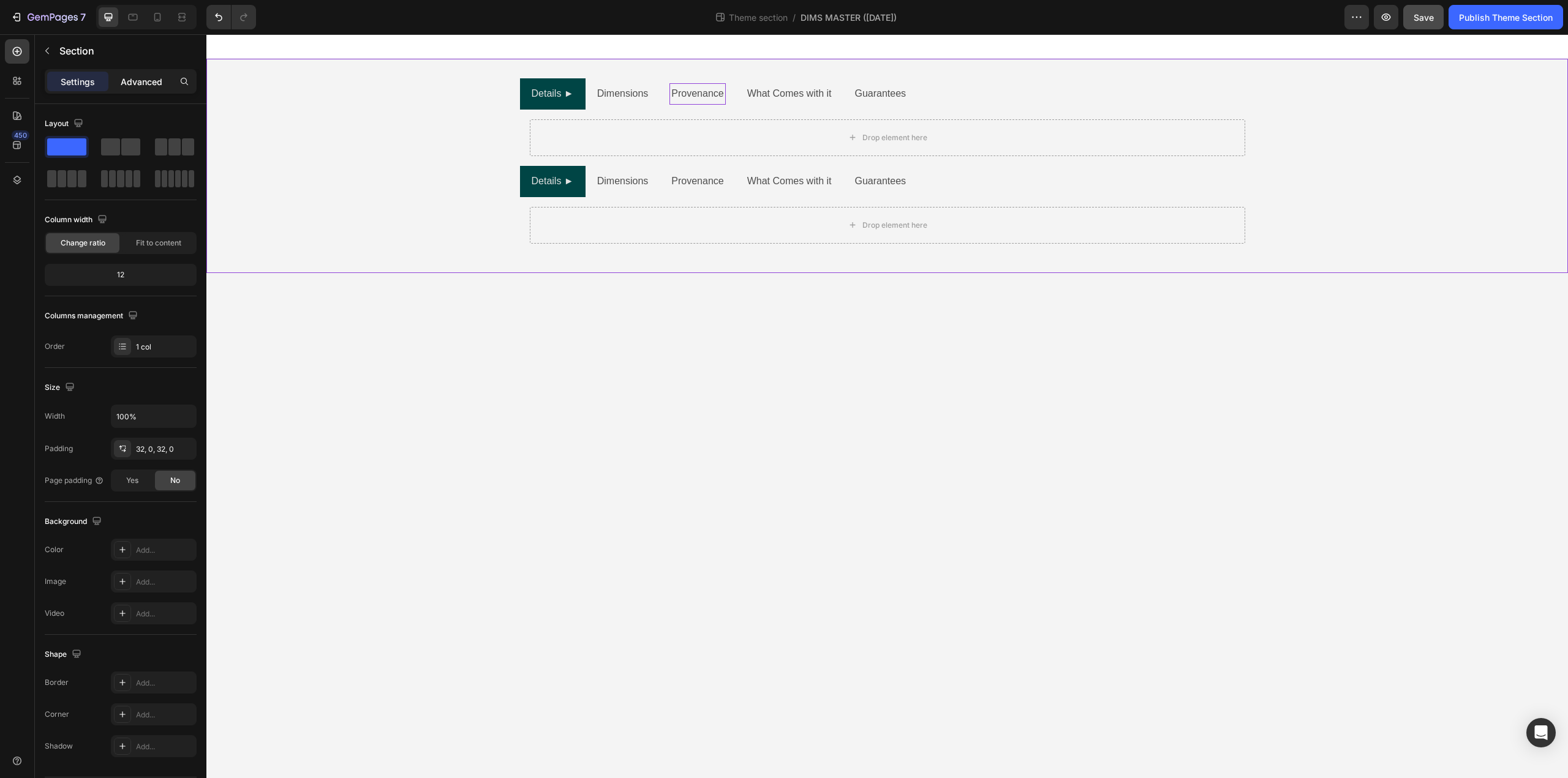
click at [150, 82] on p "Advanced" at bounding box center [141, 82] width 42 height 13
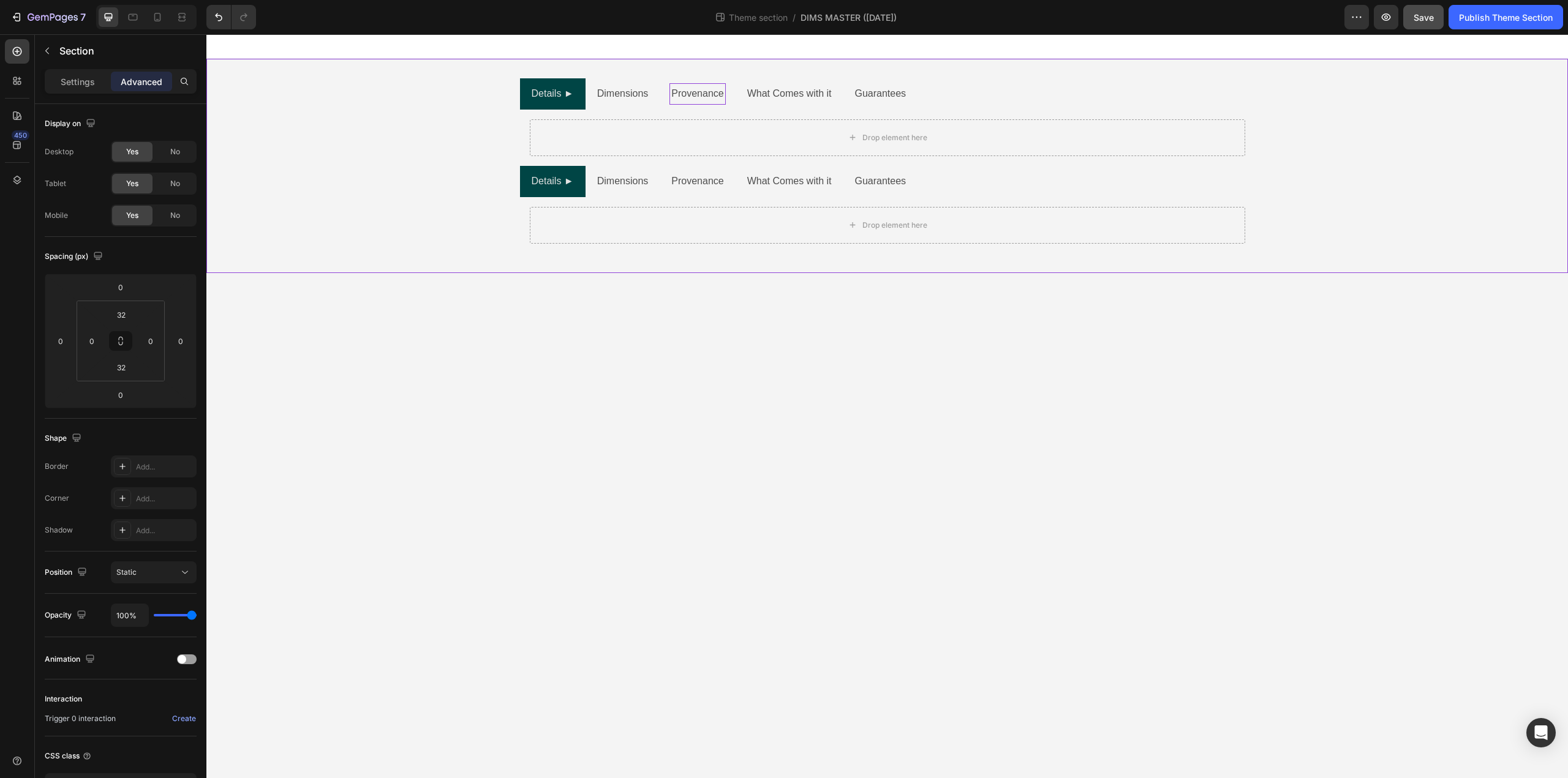
click at [675, 346] on body "Details ► Dimensions Provenance What Comes with it Guarantees Drop element here…" at bounding box center [887, 406] width 1362 height 744
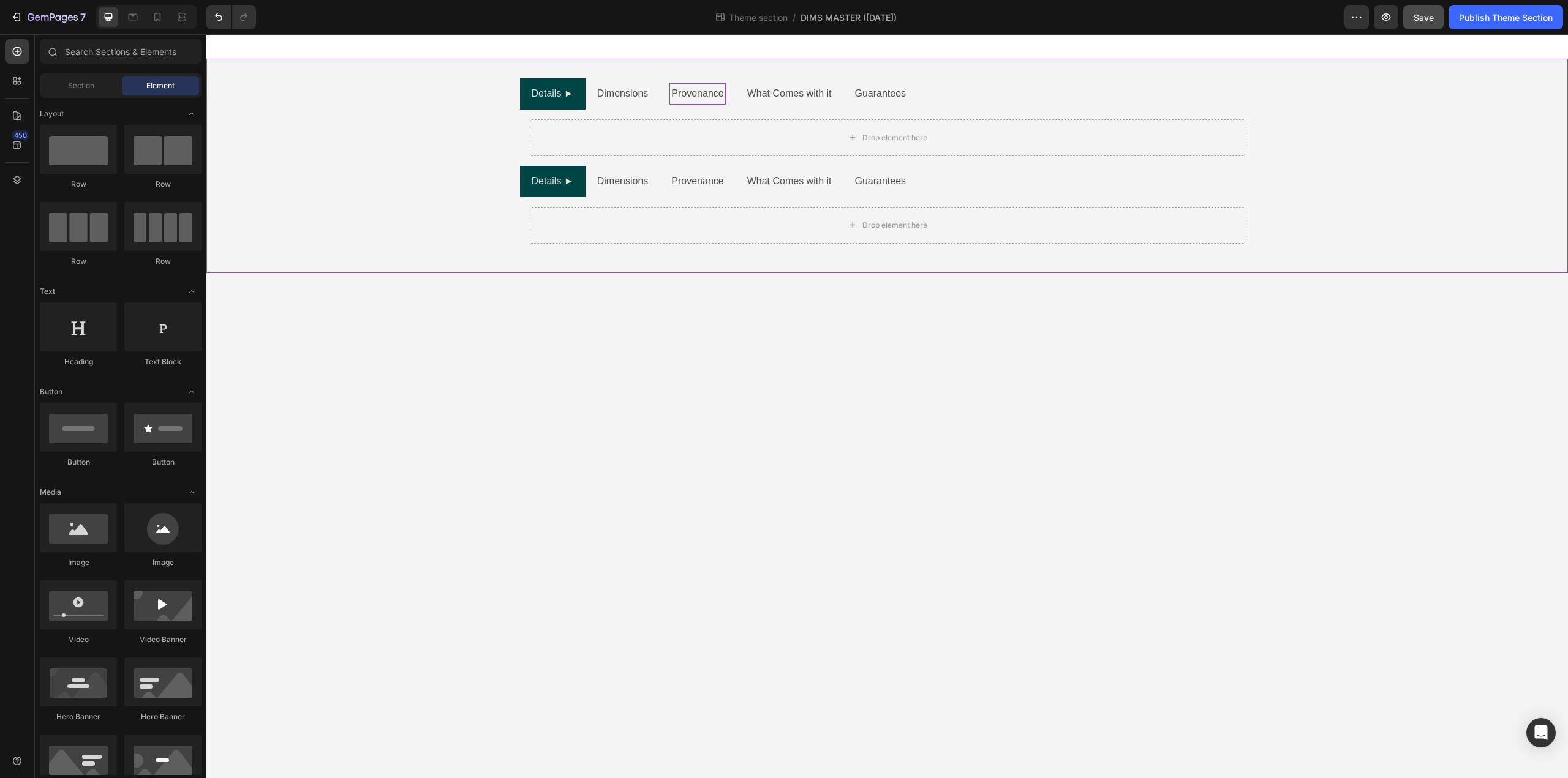
click at [781, 242] on div "Drop element here" at bounding box center [887, 225] width 715 height 36
click at [837, 275] on body "Details ► Dimensions Provenance What Comes with it Guarantees Drop element here…" at bounding box center [887, 406] width 1362 height 744
click at [841, 262] on div "Details ► Dimensions Provenance What Comes with it Guarantees Drop element here…" at bounding box center [887, 166] width 1362 height 214
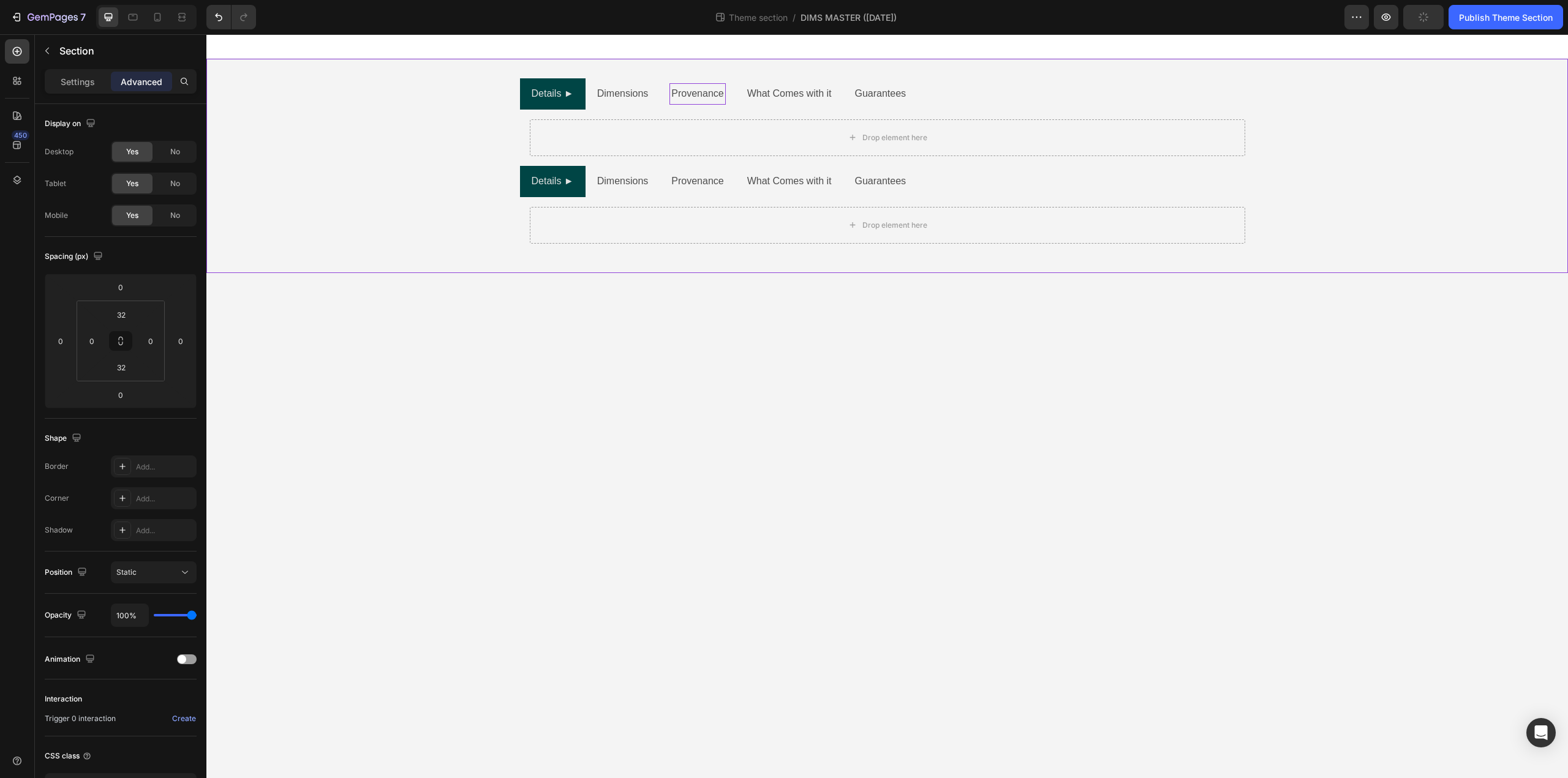
click at [570, 72] on div "Details ► Dimensions Provenance What Comes with it Guarantees Drop element here…" at bounding box center [887, 166] width 1362 height 214
click at [513, 105] on div "Details ► Dimensions Provenance What Comes with it Guarantees Drop element here…" at bounding box center [887, 166] width 1362 height 175
click at [499, 65] on div "Details ► Dimensions Provenance What Comes with it Guarantees Drop element here…" at bounding box center [887, 166] width 1362 height 214
click at [507, 58] on div "Details ► Dimensions Provenance What Comes with it Guarantees Drop element here…" at bounding box center [887, 153] width 1362 height 239
click at [565, 67] on div "Details ► Dimensions Provenance What Comes with it Guarantees Drop element here…" at bounding box center [887, 166] width 1362 height 214
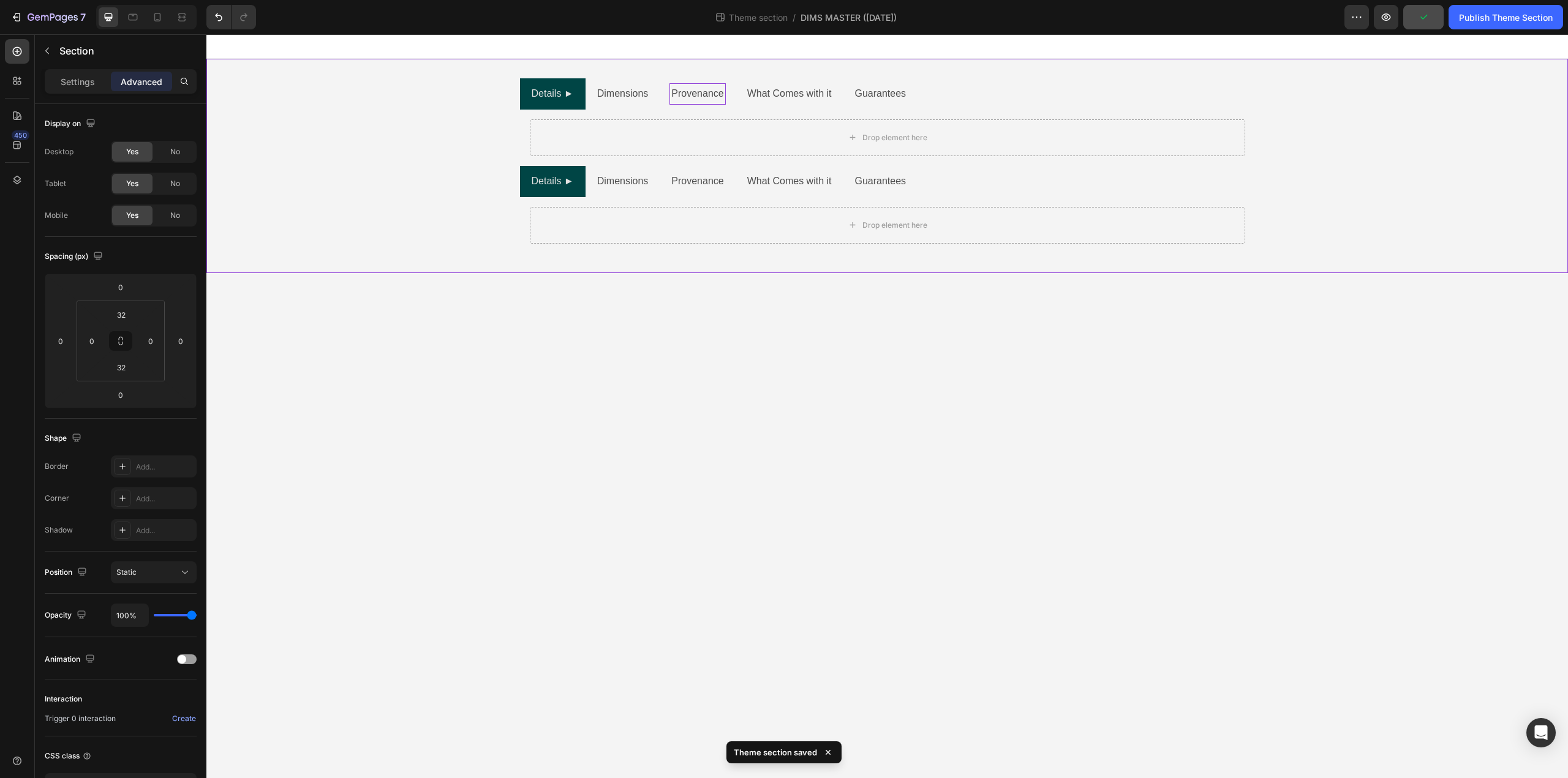
click at [580, 69] on div "Details ► Dimensions Provenance What Comes with it Guarantees Drop element here…" at bounding box center [887, 166] width 1362 height 214
click at [588, 69] on div "Details ► Dimensions Provenance What Comes with it Guarantees Drop element here…" at bounding box center [887, 166] width 1362 height 214
click at [611, 71] on div "Details ► Dimensions Provenance What Comes with it Guarantees Drop element here…" at bounding box center [887, 166] width 1362 height 214
click at [690, 73] on div "Details ► Dimensions Provenance What Comes with it Guarantees Drop element here…" at bounding box center [887, 166] width 1362 height 214
click at [702, 73] on div "Details ► Dimensions Provenance What Comes with it Guarantees Drop element here…" at bounding box center [887, 166] width 1362 height 214
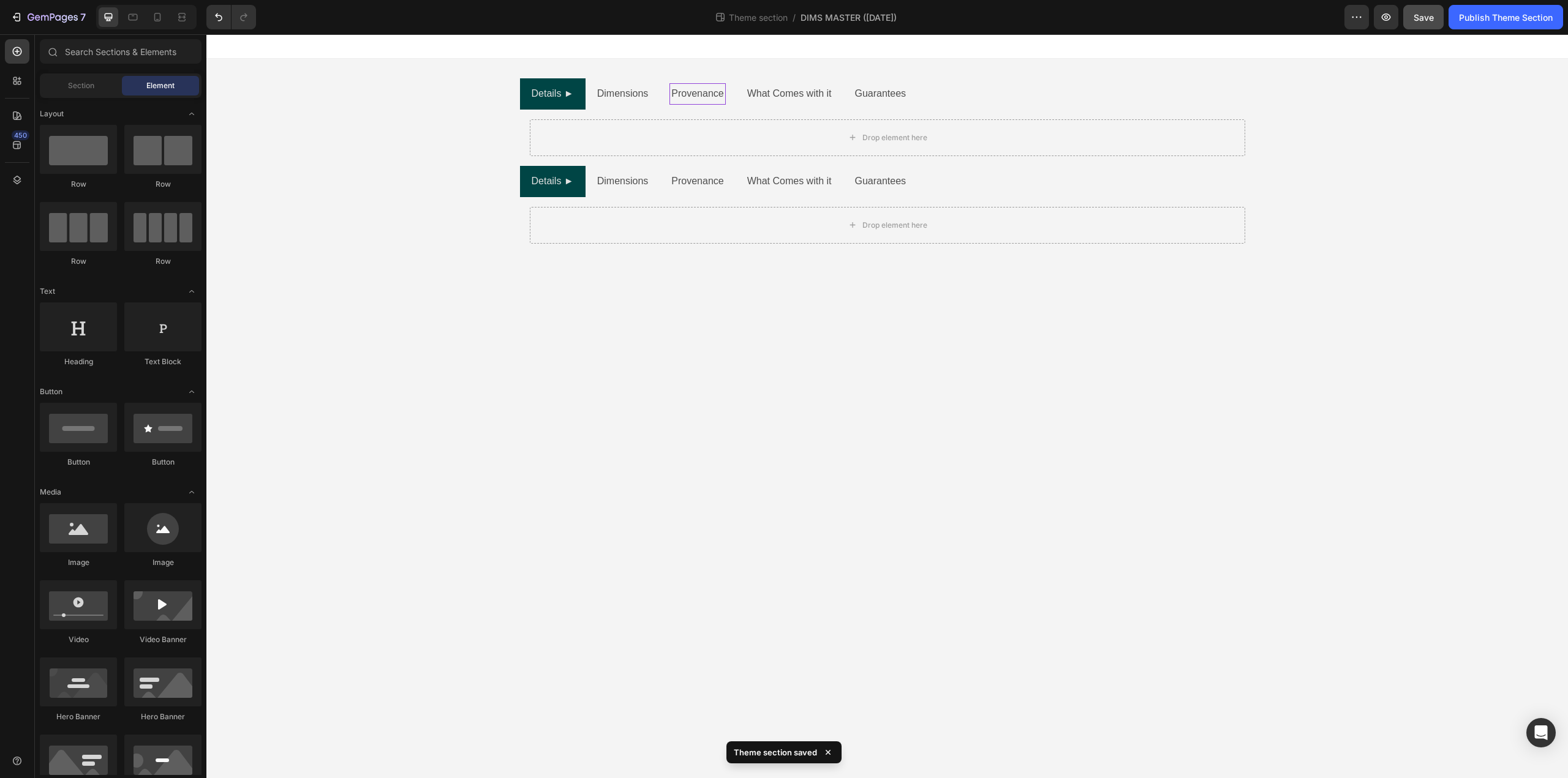
click at [744, 418] on body "Details ► Dimensions Provenance What Comes with it Guarantees Drop element here…" at bounding box center [887, 406] width 1362 height 744
click at [493, 177] on div "Details ► Dimensions Provenance What Comes with it Guarantees Drop element here…" at bounding box center [887, 166] width 1362 height 175
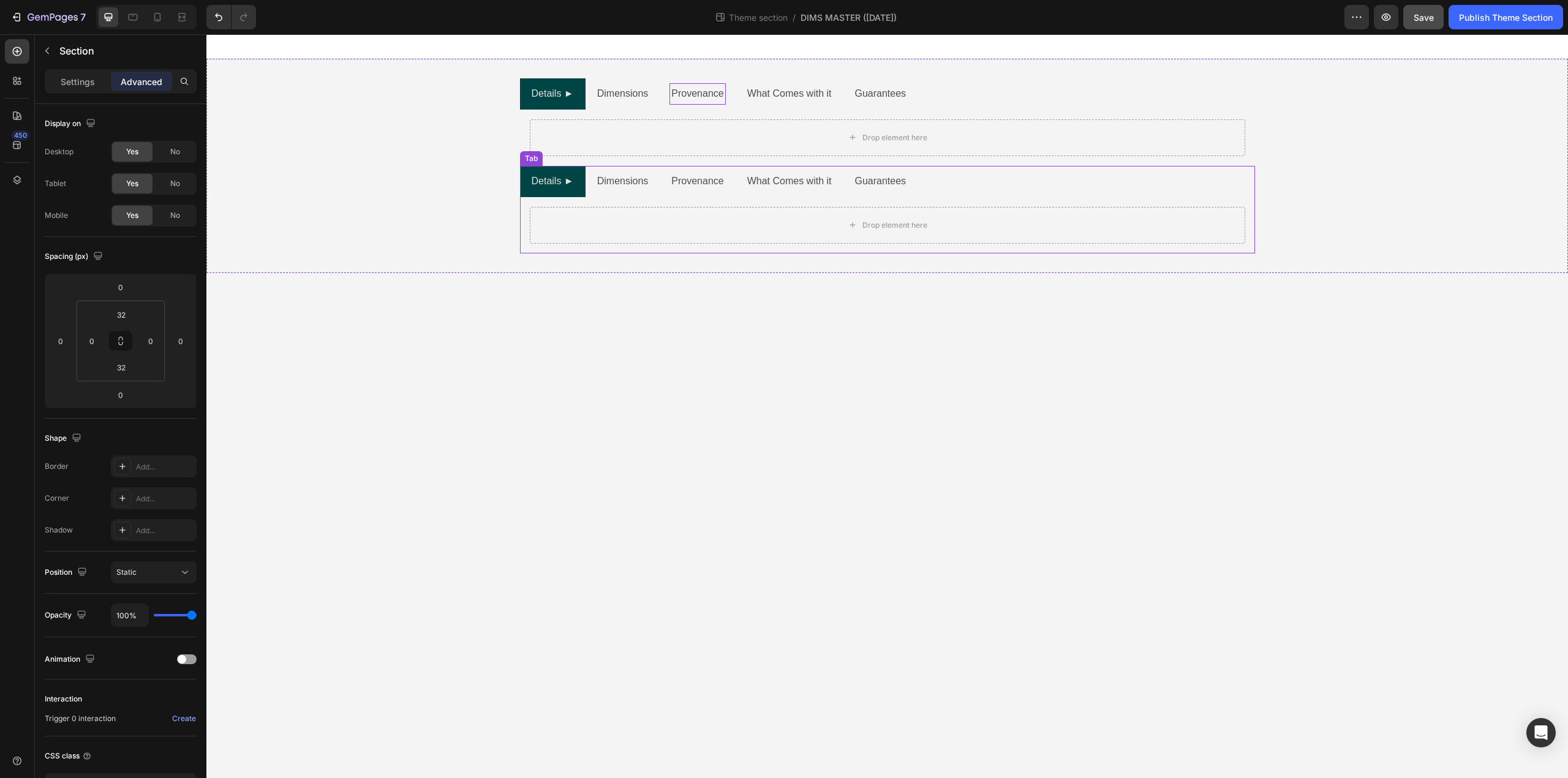
click at [1220, 174] on ul "Details ► Dimensions Provenance What Comes with it Guarantees" at bounding box center [887, 181] width 735 height 32
click at [1248, 125] on div "Drop element here External Height Text Block External Width Text Block External…" at bounding box center [887, 138] width 735 height 57
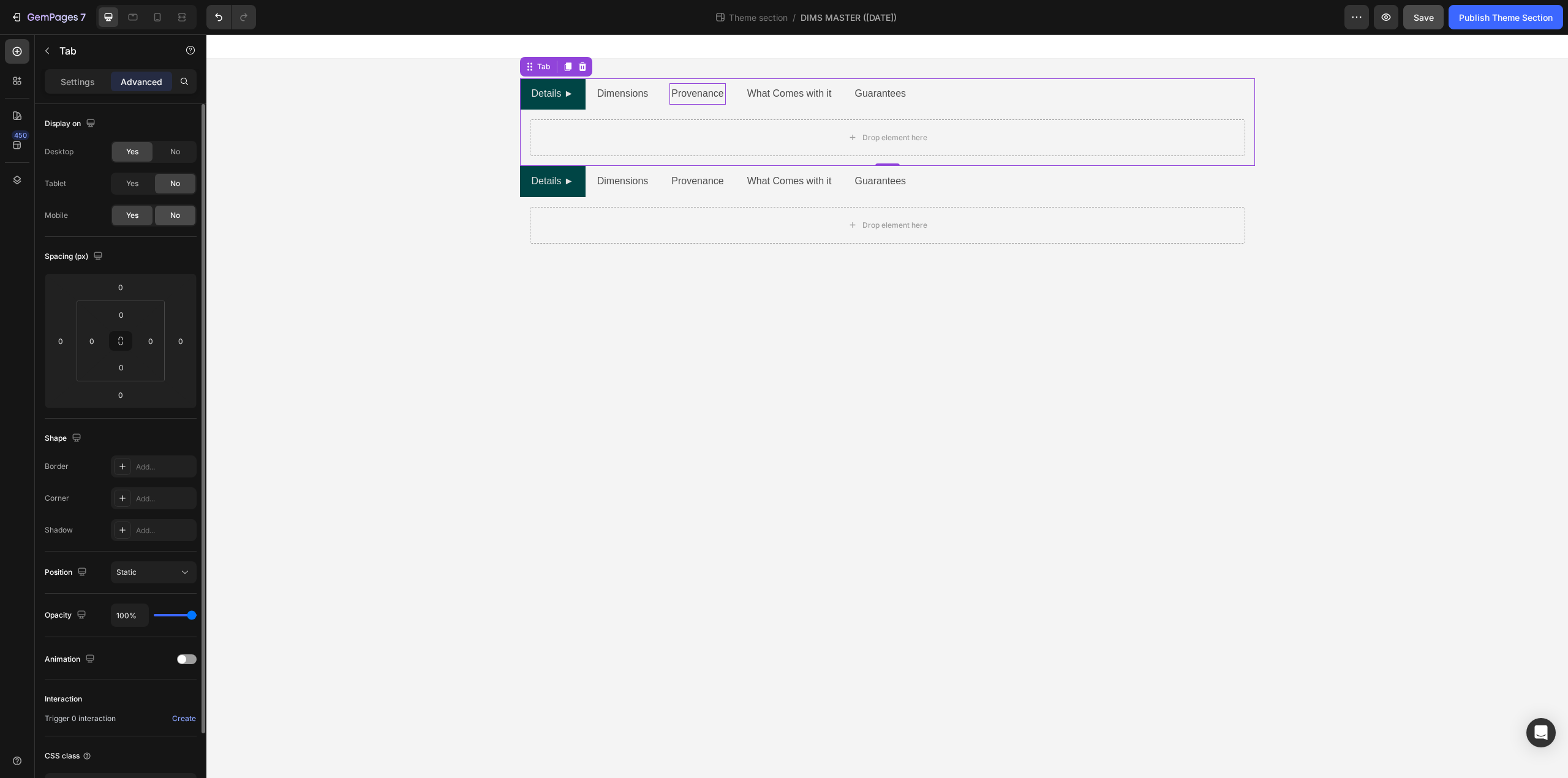
click at [163, 216] on div "No" at bounding box center [175, 216] width 40 height 19
click at [174, 158] on div "No" at bounding box center [175, 152] width 40 height 19
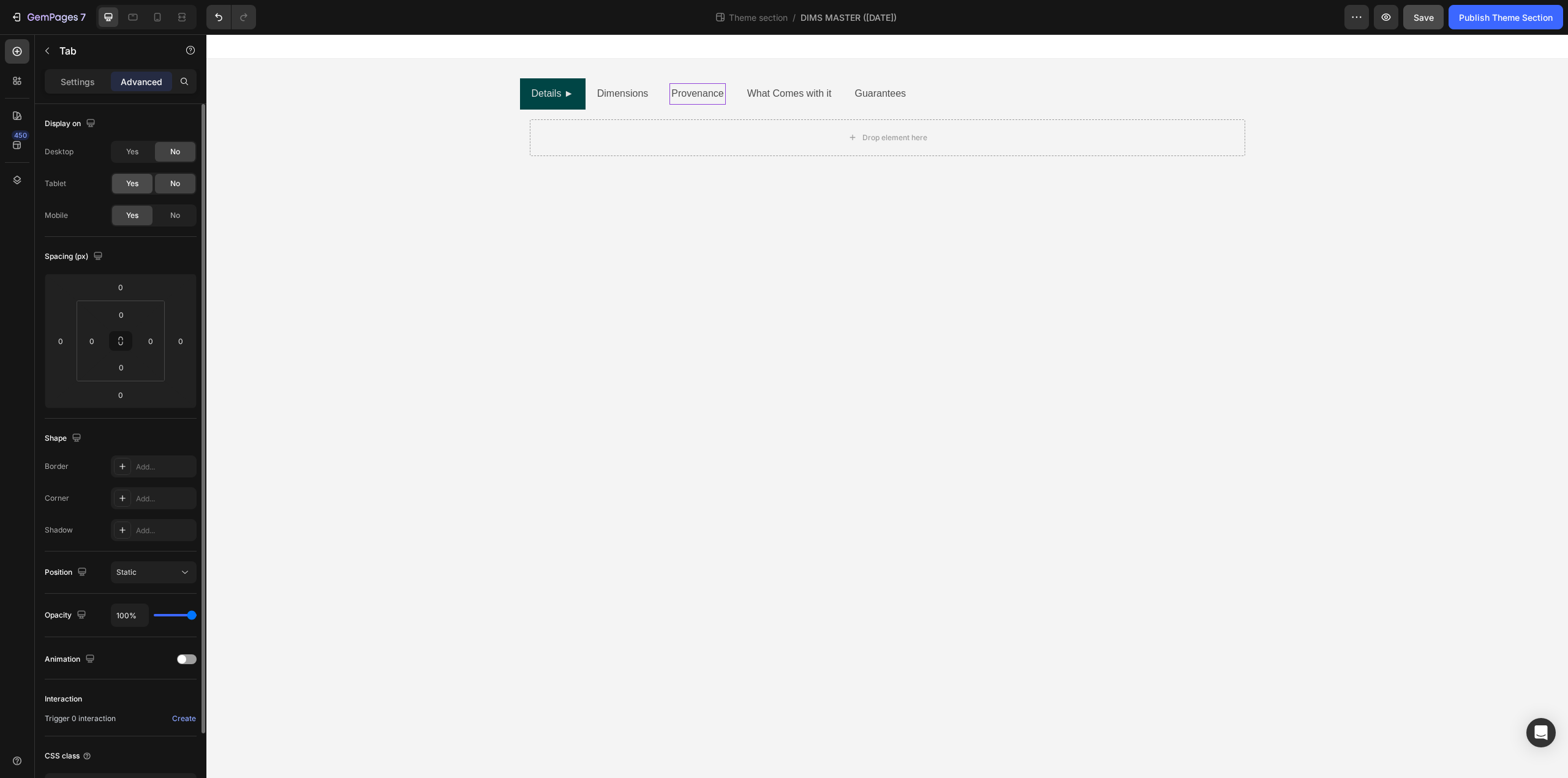
click at [138, 187] on span "Yes" at bounding box center [132, 184] width 12 height 11
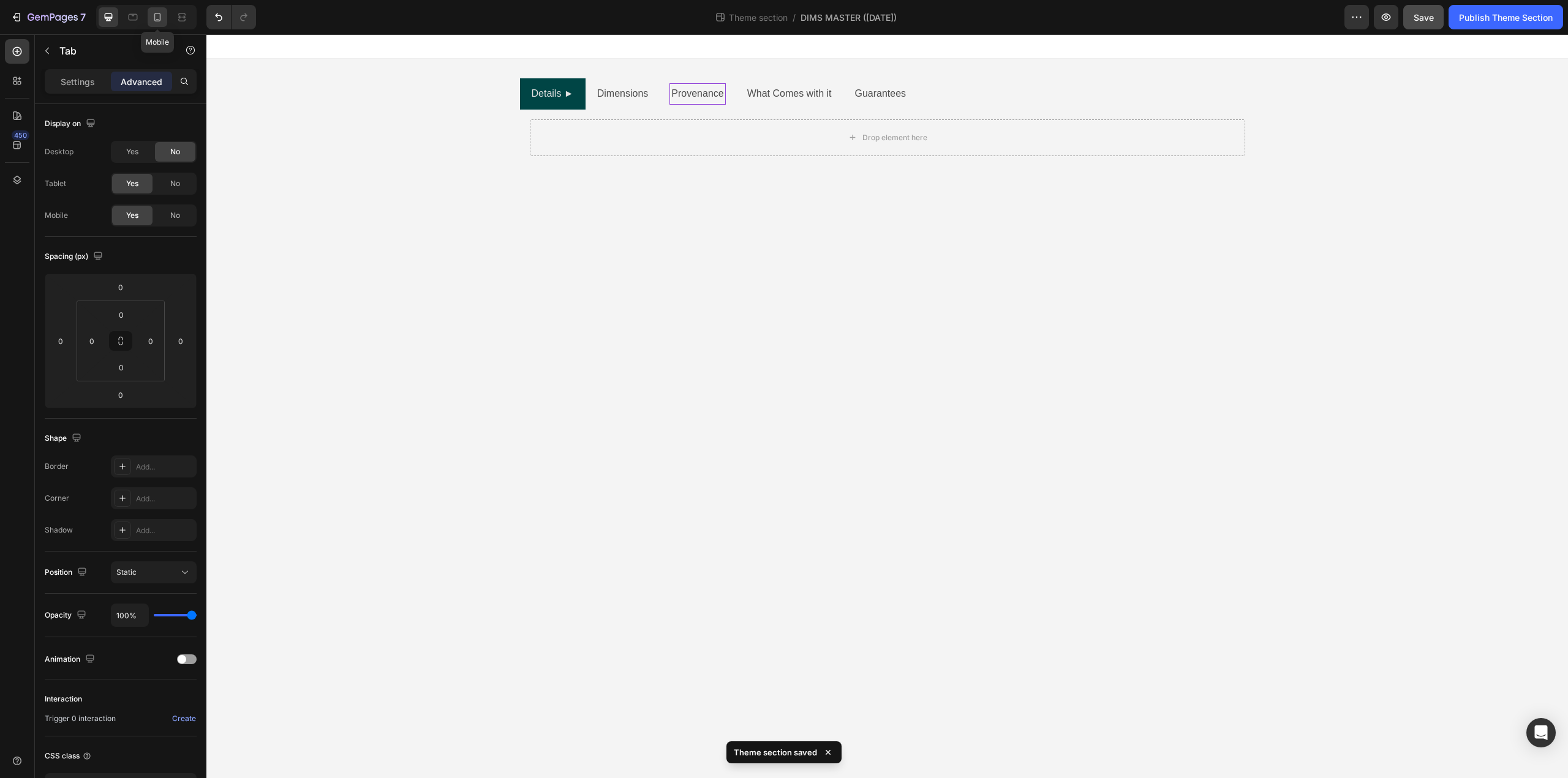
click at [158, 20] on icon at bounding box center [157, 17] width 12 height 12
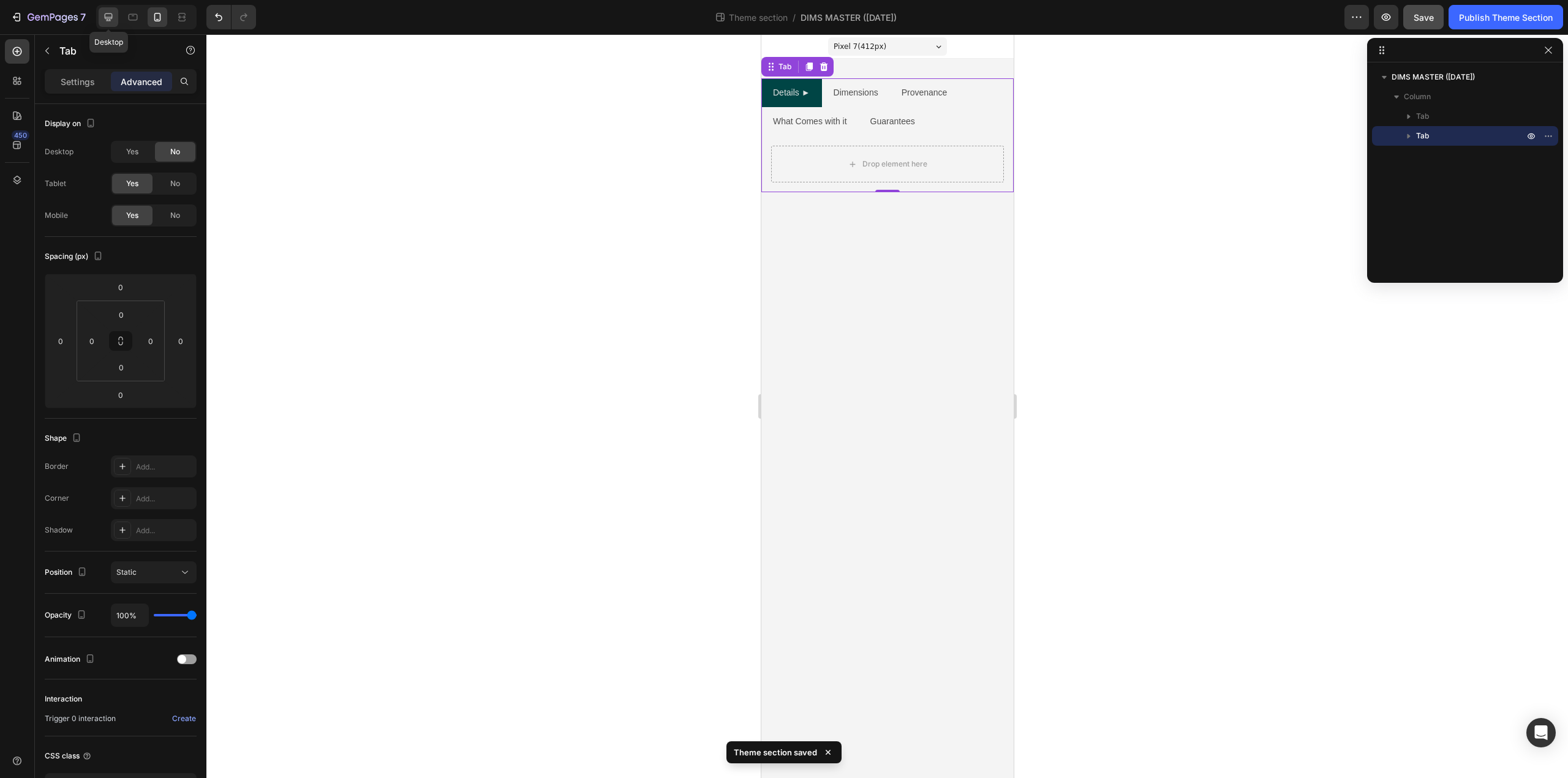
click at [107, 20] on icon at bounding box center [109, 18] width 8 height 8
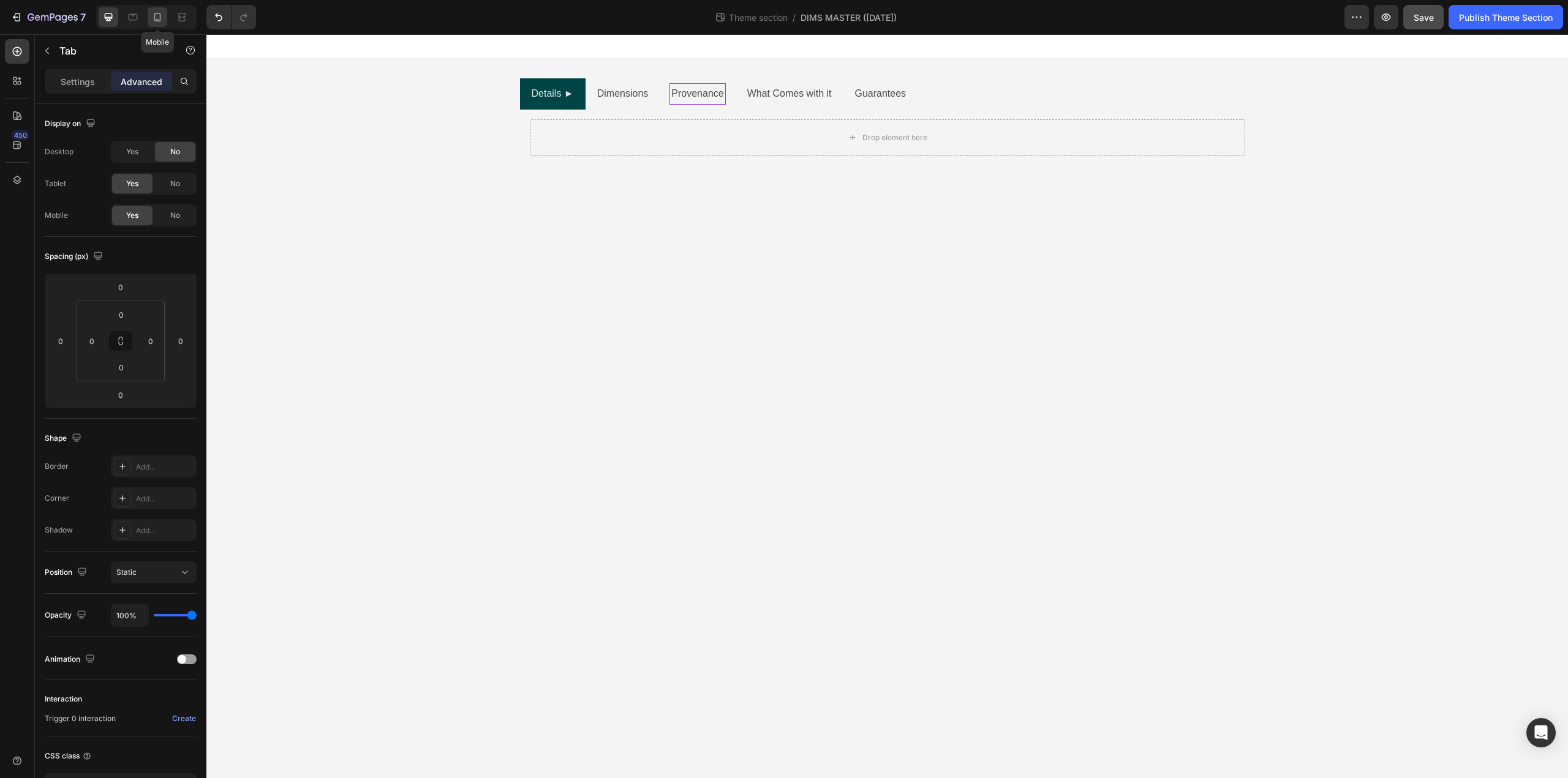
click at [157, 22] on icon at bounding box center [158, 17] width 6 height 9
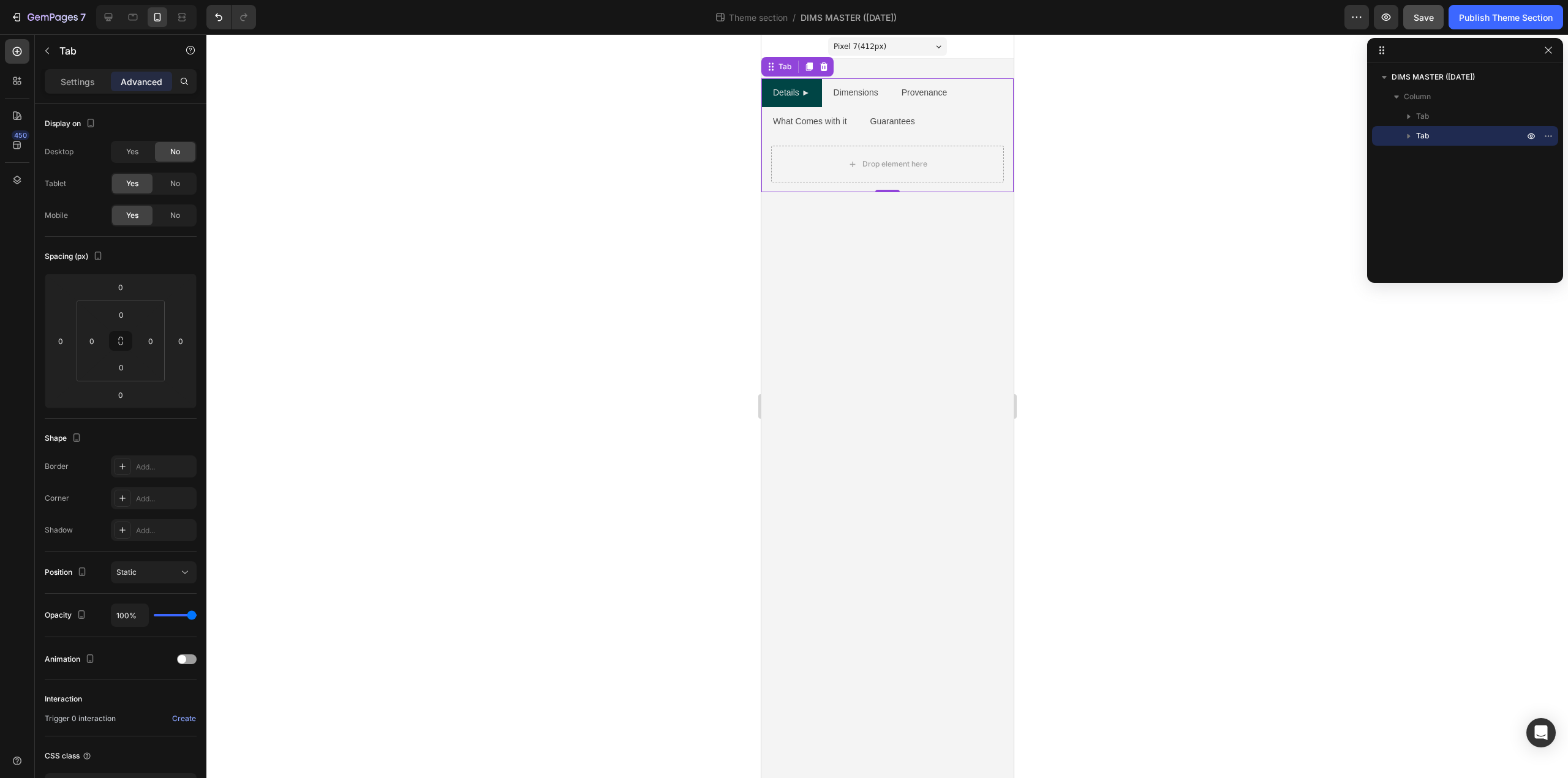
click at [975, 115] on ul "Details ► Dimensions Provenance What Comes with it Guarantees" at bounding box center [887, 107] width 252 height 57
click at [1418, 114] on span "Tab" at bounding box center [1423, 116] width 13 height 12
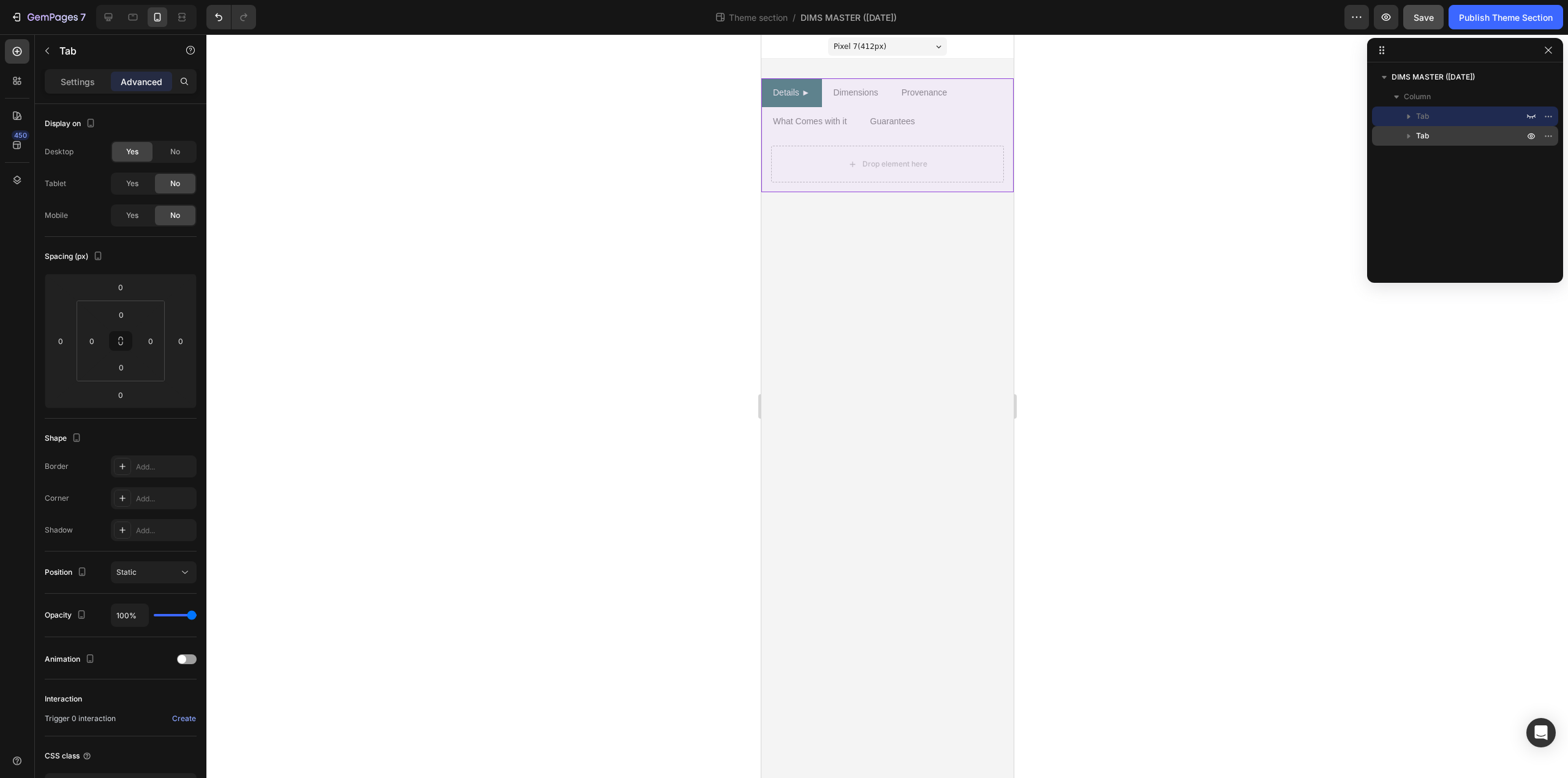
click at [1418, 136] on span "Tab" at bounding box center [1423, 136] width 13 height 12
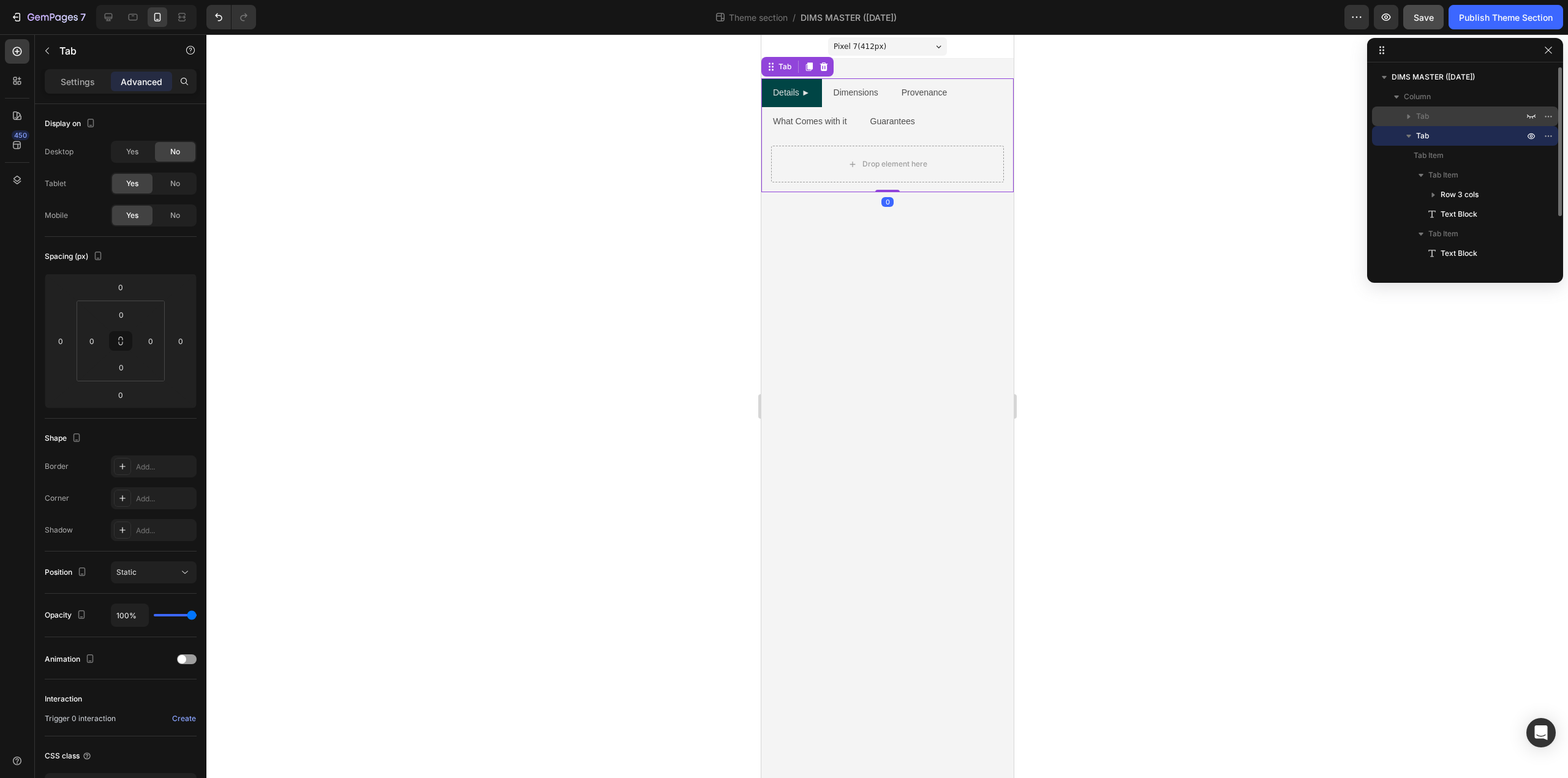
click at [1418, 116] on span "Tab" at bounding box center [1423, 116] width 13 height 12
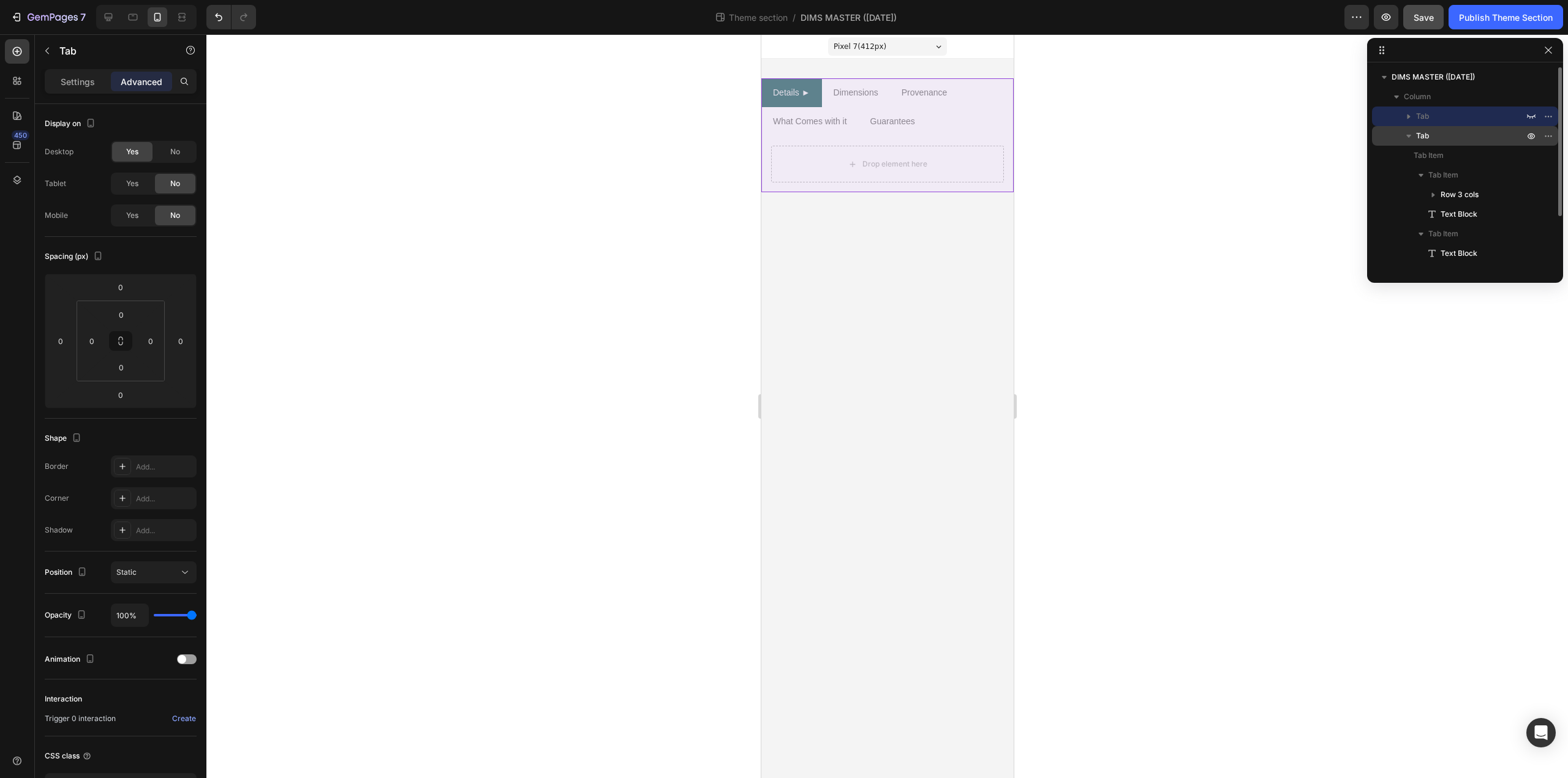
click at [1418, 132] on span "Tab" at bounding box center [1423, 136] width 13 height 12
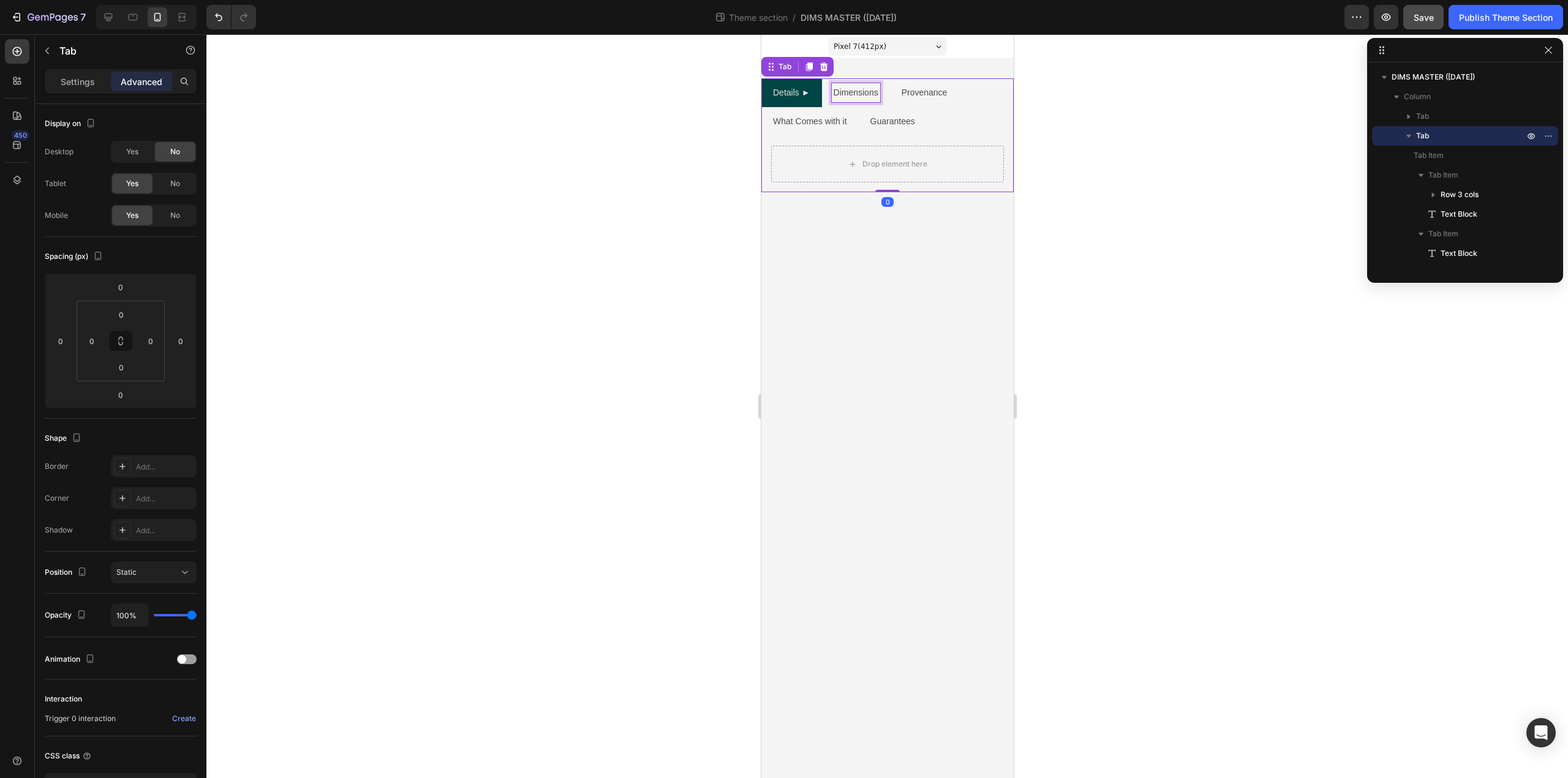
click at [869, 92] on p "Dimensions" at bounding box center [855, 92] width 44 height 15
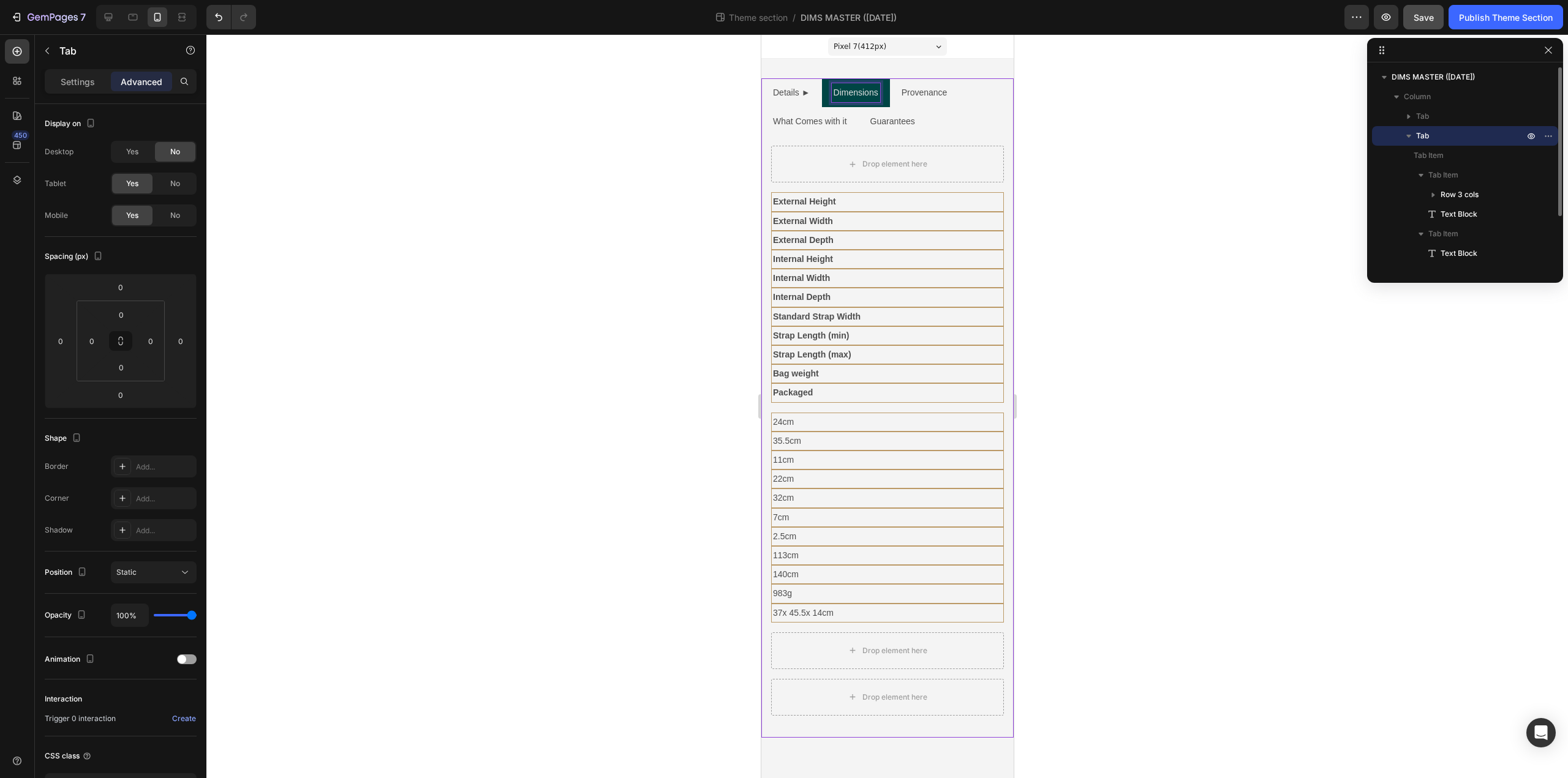
click at [1460, 135] on p "Tab" at bounding box center [1471, 136] width 110 height 12
click at [1410, 116] on icon "button" at bounding box center [1408, 116] width 12 height 12
click at [1531, 113] on icon "button" at bounding box center [1531, 116] width 10 height 10
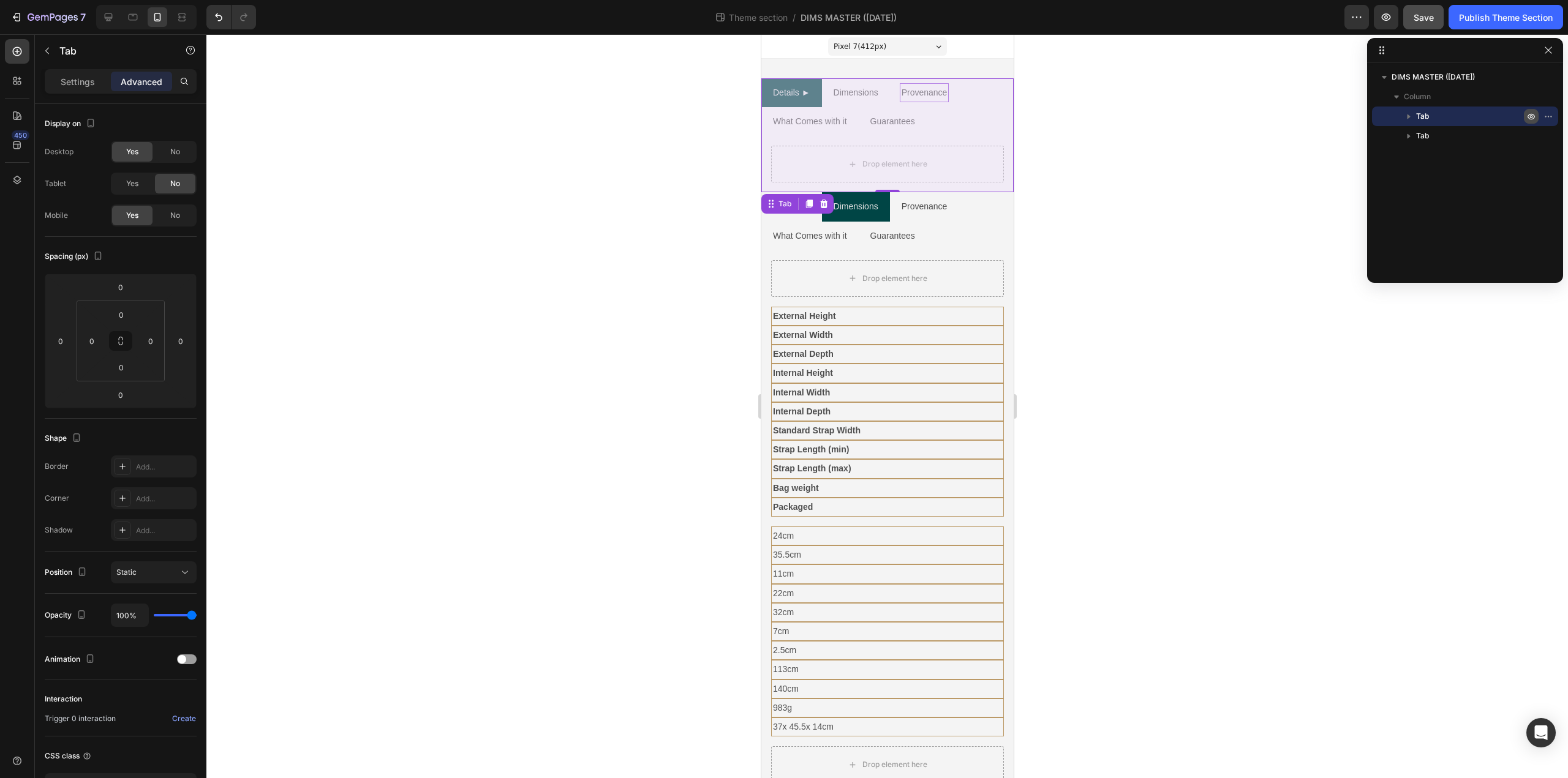
click at [1531, 113] on icon "button" at bounding box center [1531, 116] width 10 height 10
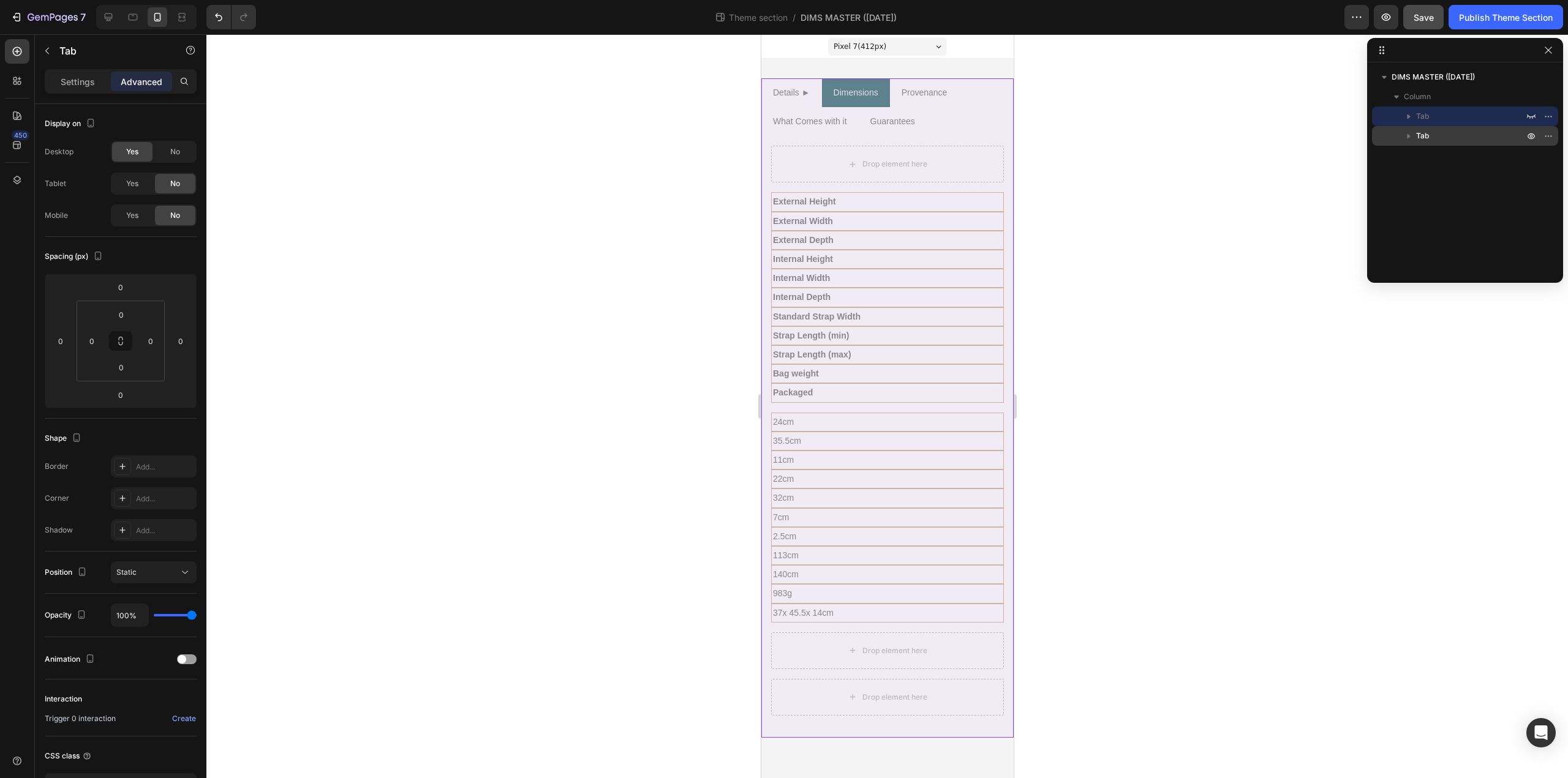
click at [1456, 135] on p "Tab" at bounding box center [1471, 136] width 110 height 12
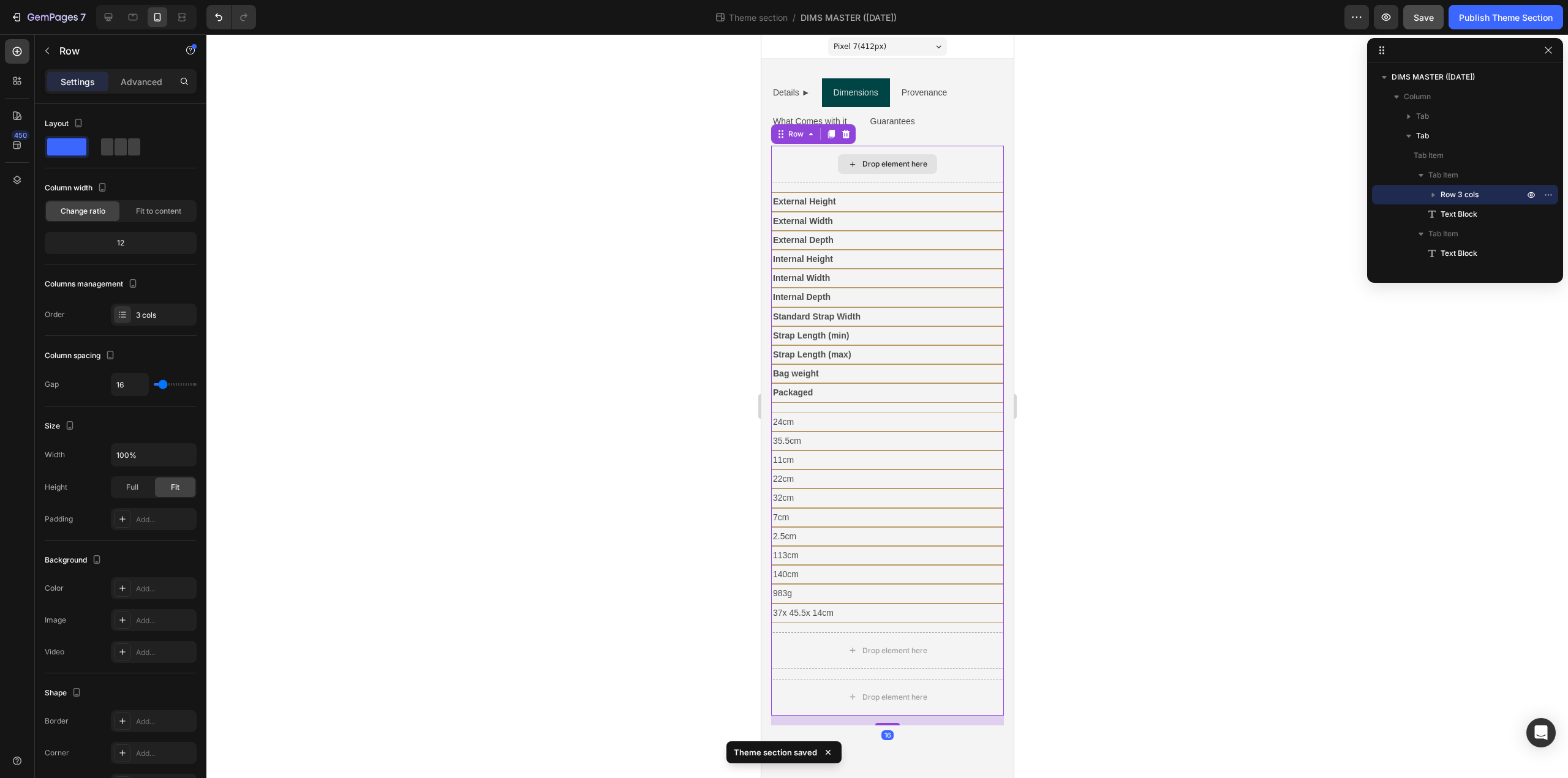
click at [967, 158] on div "Drop element here" at bounding box center [887, 163] width 233 height 36
click at [806, 168] on div "Drop element here" at bounding box center [887, 163] width 233 height 36
click at [849, 135] on icon at bounding box center [845, 134] width 10 height 10
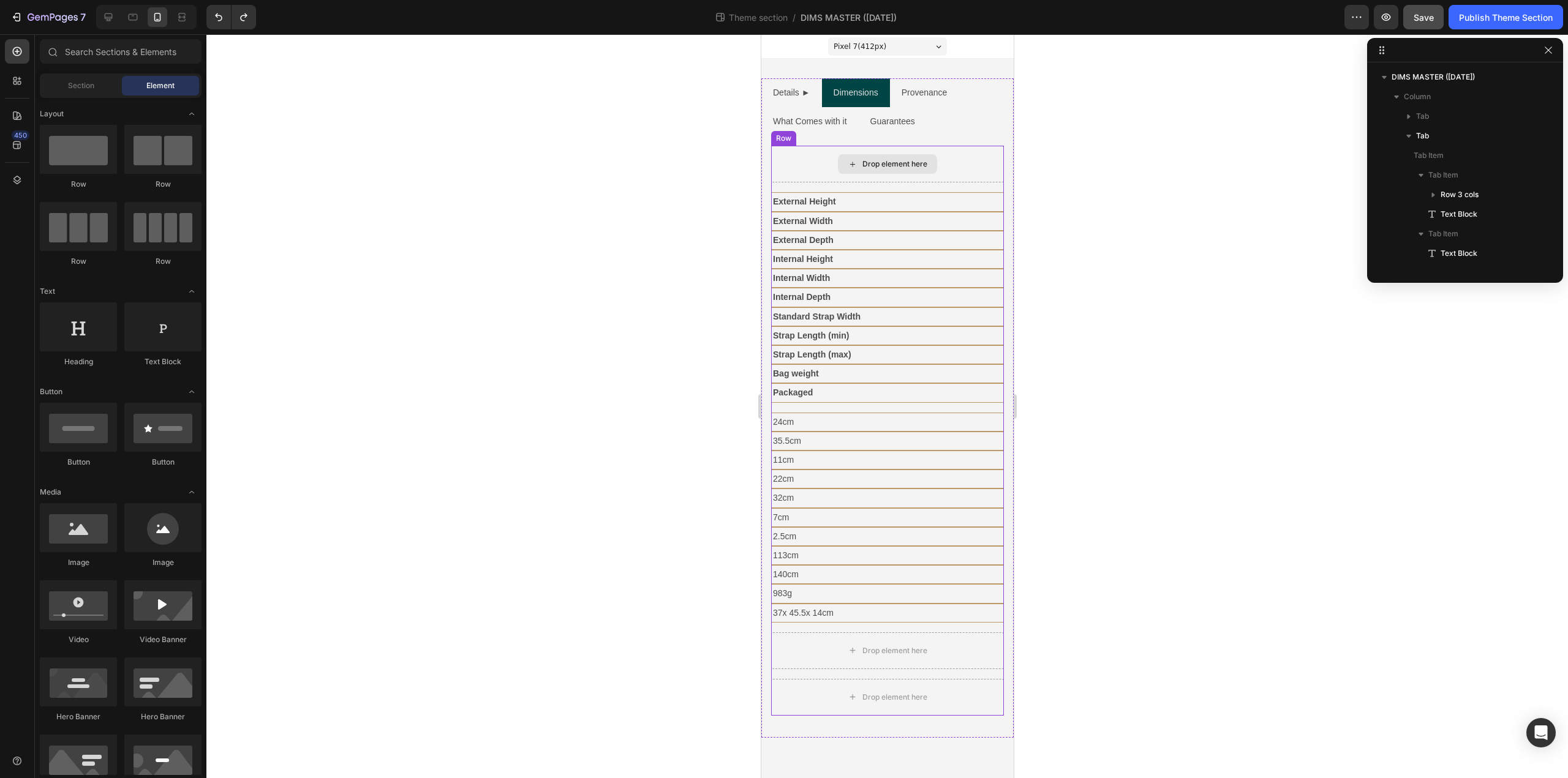
click at [809, 168] on div "Drop element here" at bounding box center [887, 163] width 233 height 36
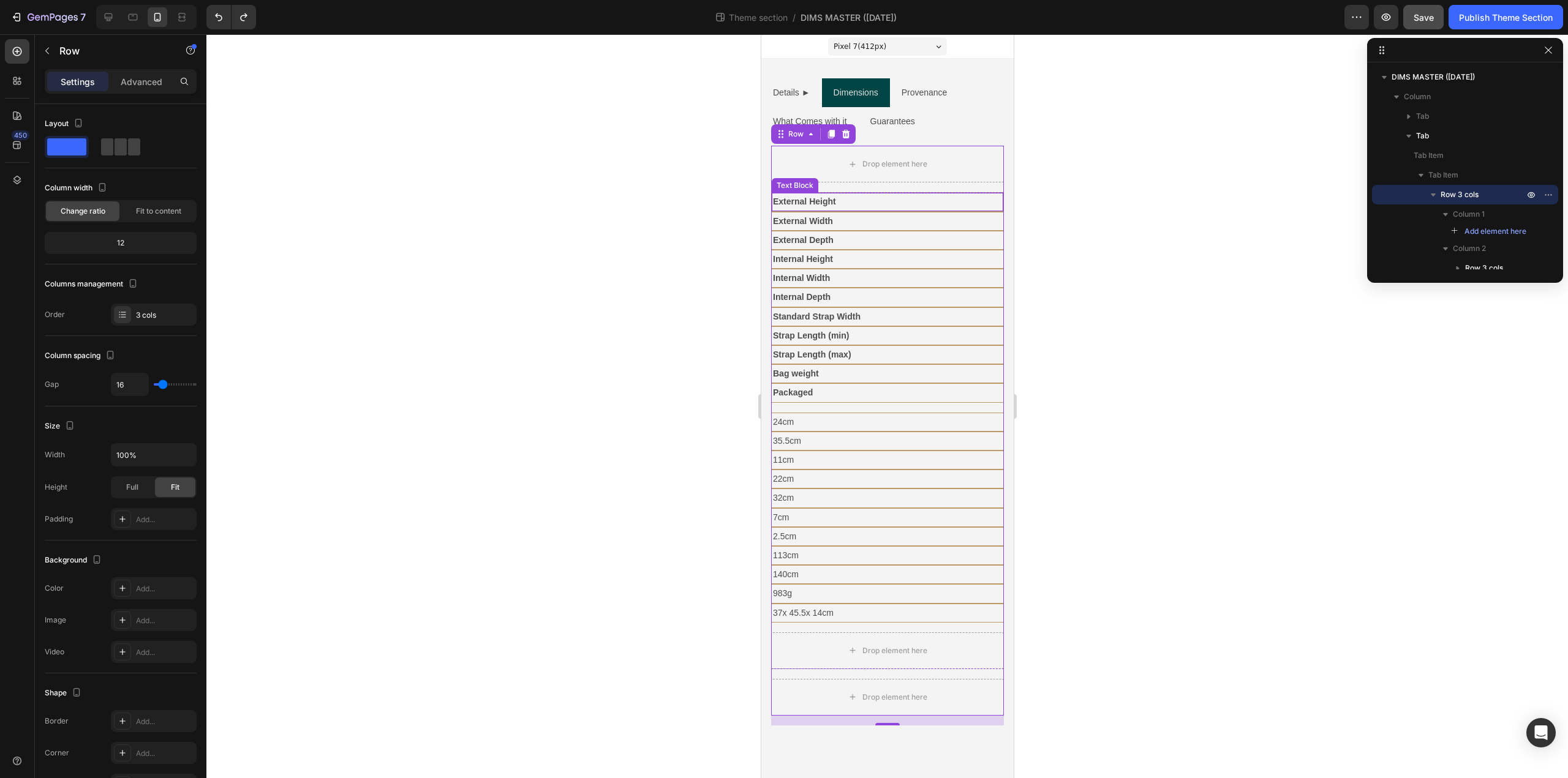
click at [884, 201] on p "External Height" at bounding box center [887, 201] width 229 height 15
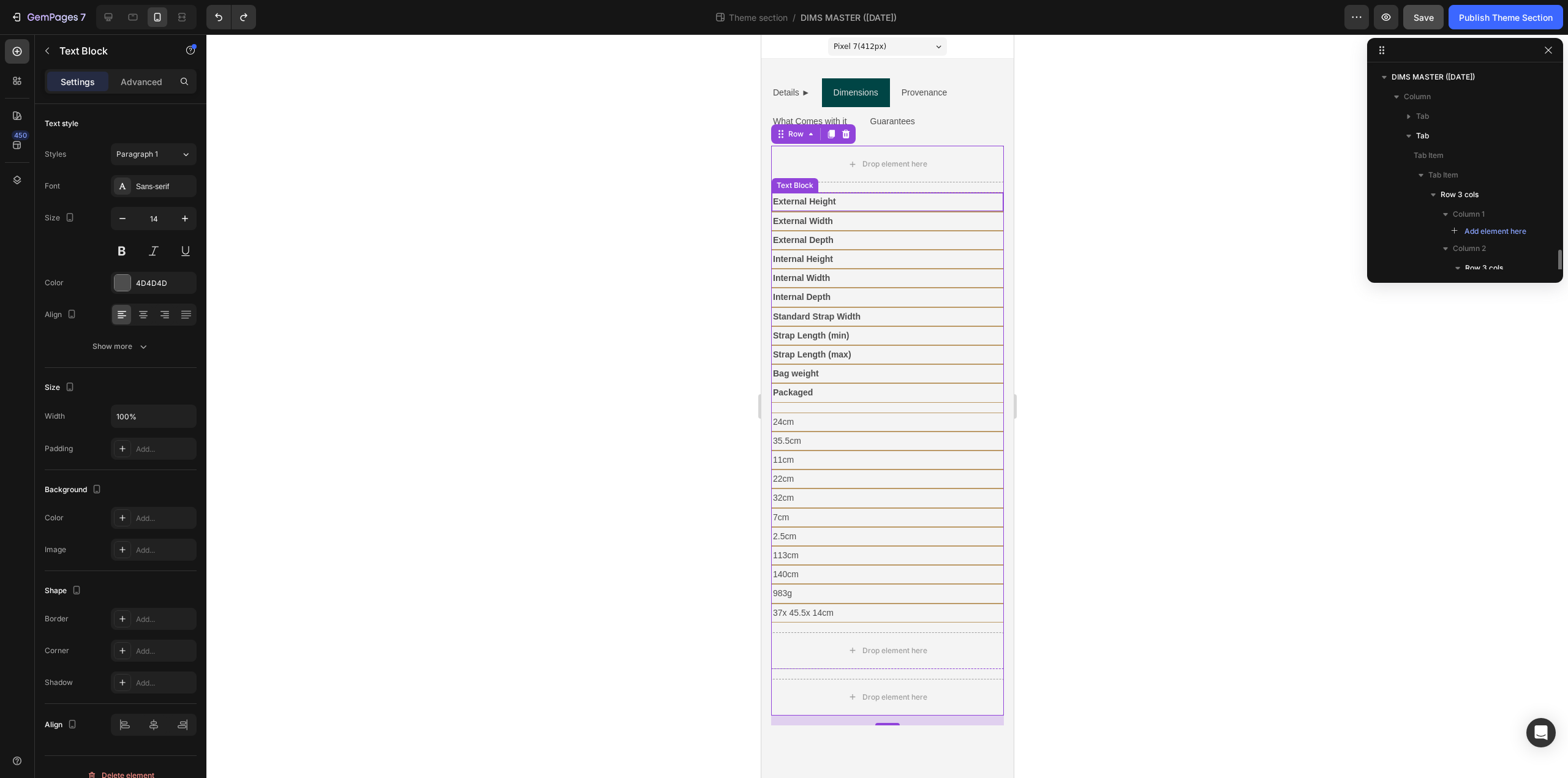
scroll to position [149, 0]
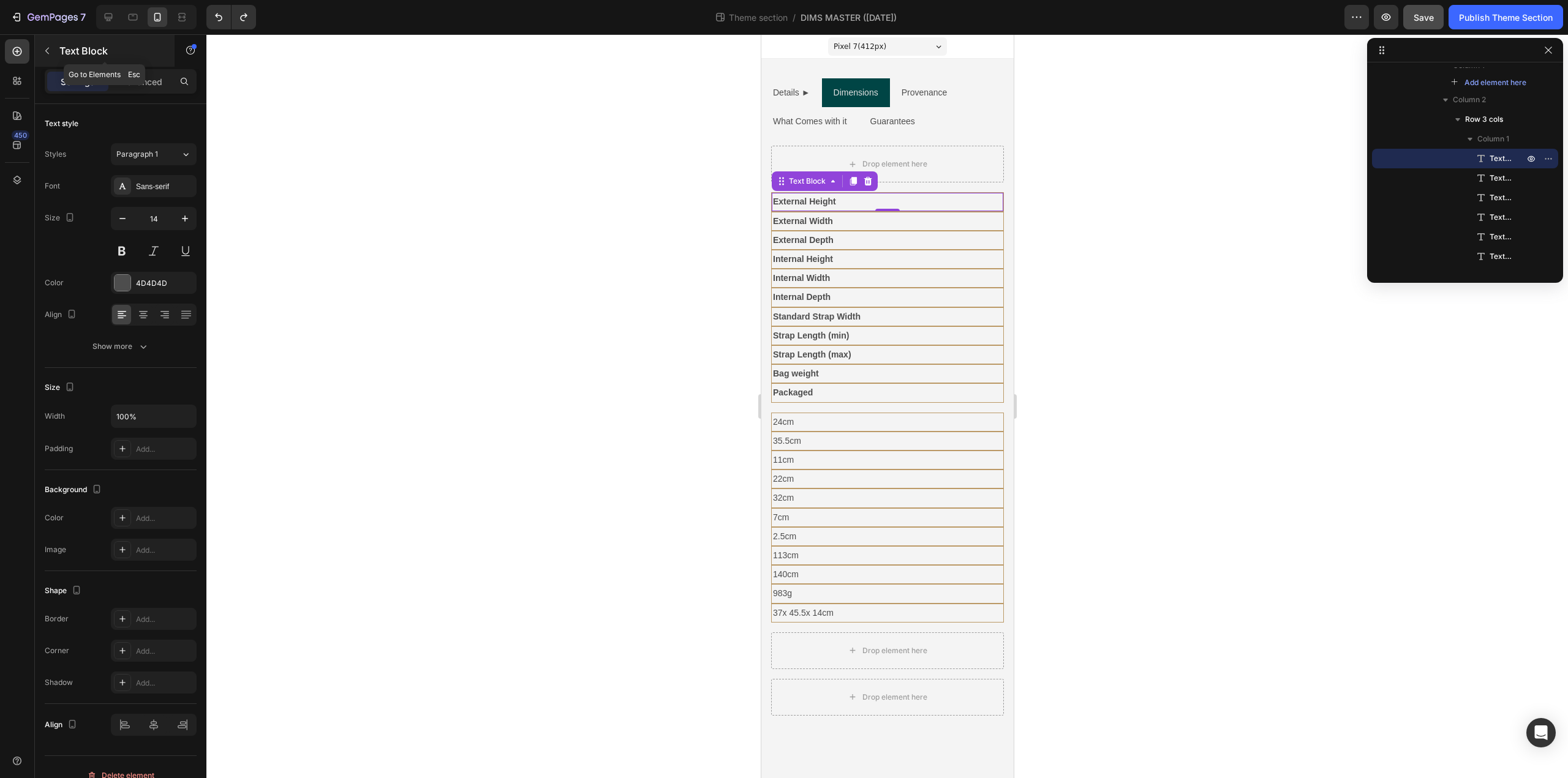
click at [48, 48] on icon "button" at bounding box center [47, 51] width 4 height 6
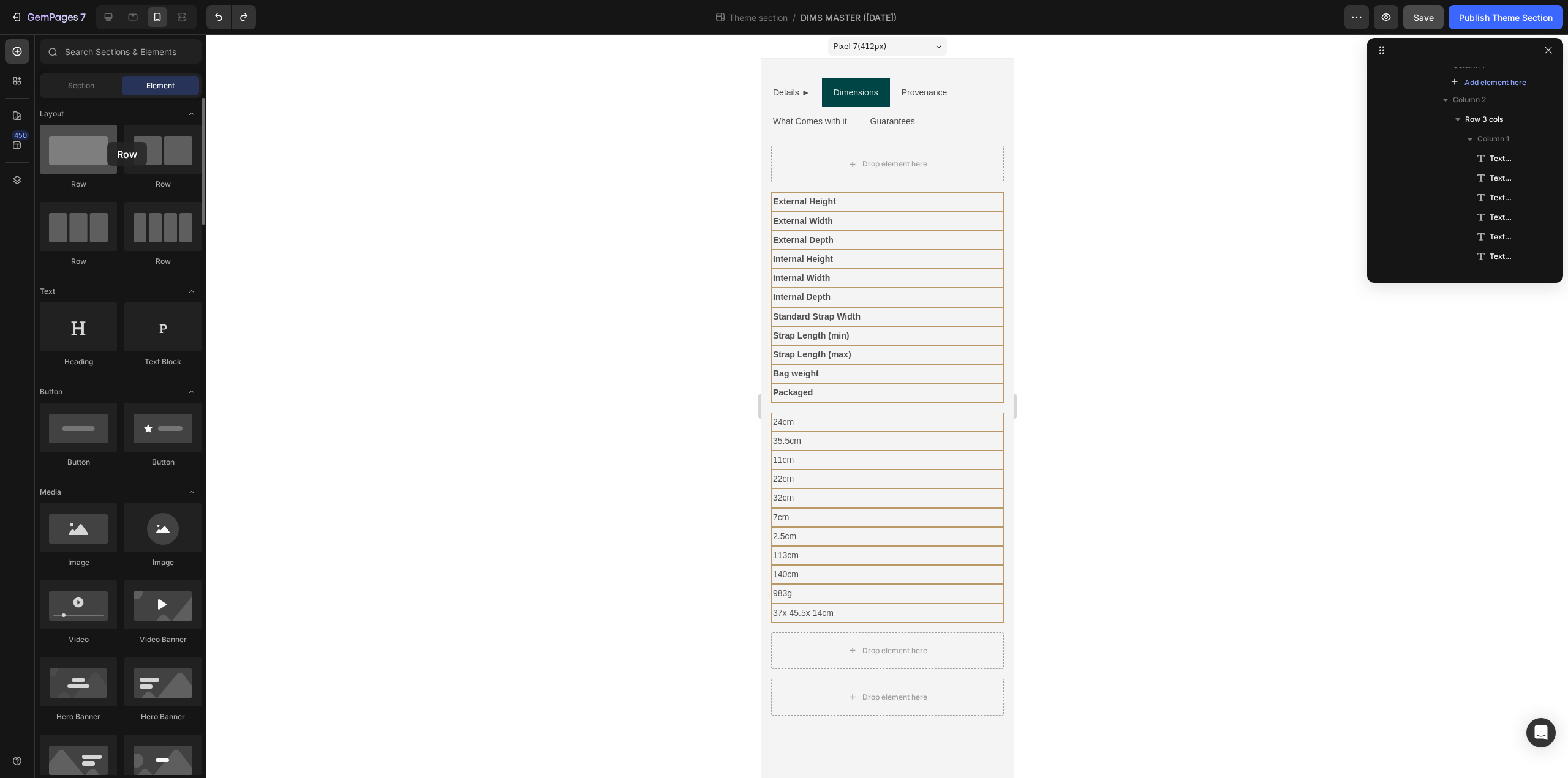
drag, startPoint x: 147, startPoint y: 166, endPoint x: 107, endPoint y: 142, distance: 46.6
click at [107, 142] on div "Row Row Row Row" at bounding box center [120, 201] width 162 height 153
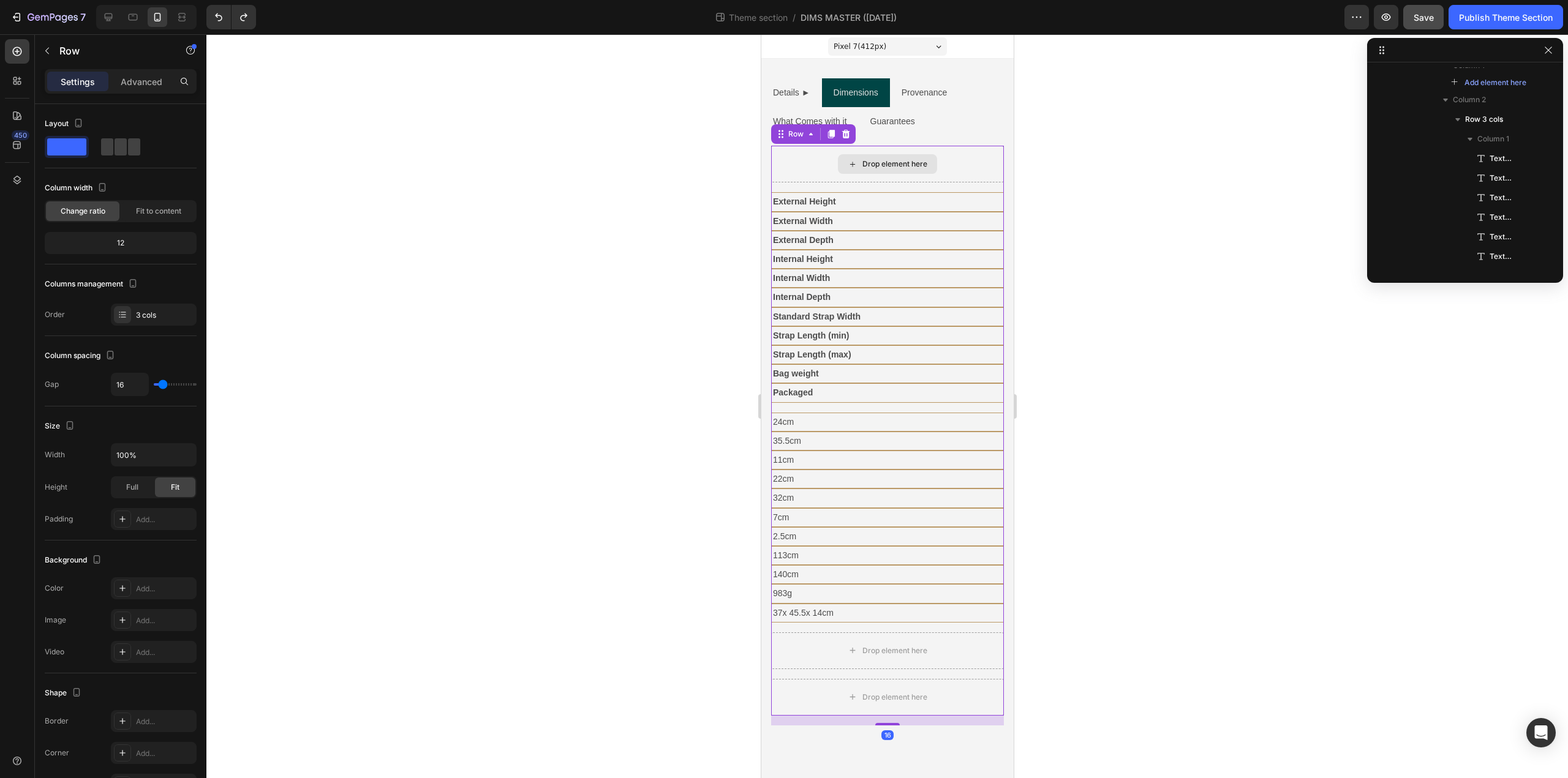
click at [807, 166] on div "Drop element here" at bounding box center [887, 163] width 233 height 36
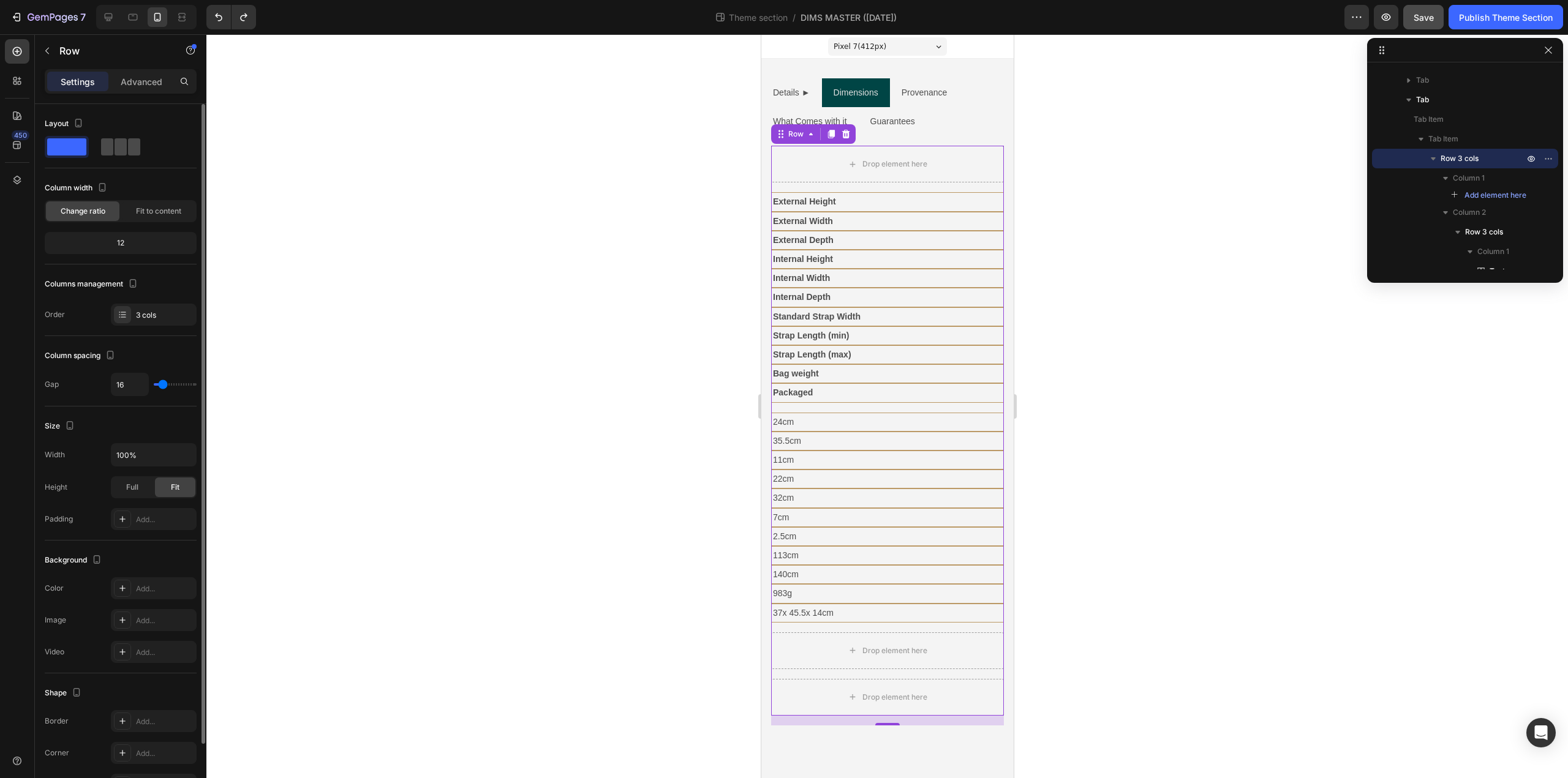
click at [103, 147] on span at bounding box center [107, 146] width 12 height 17
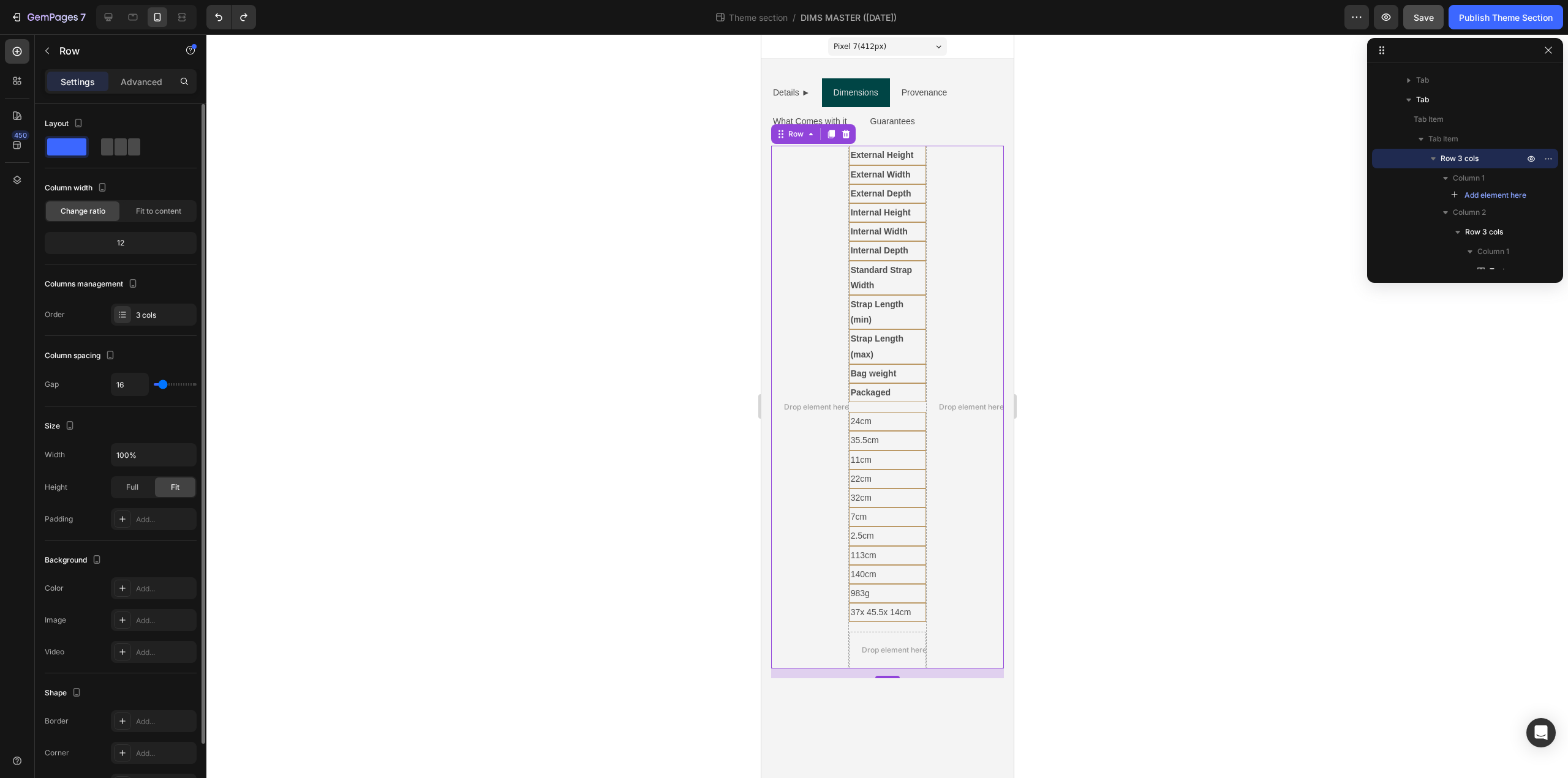
type input "0"
click at [75, 144] on span at bounding box center [66, 146] width 39 height 17
type input "16"
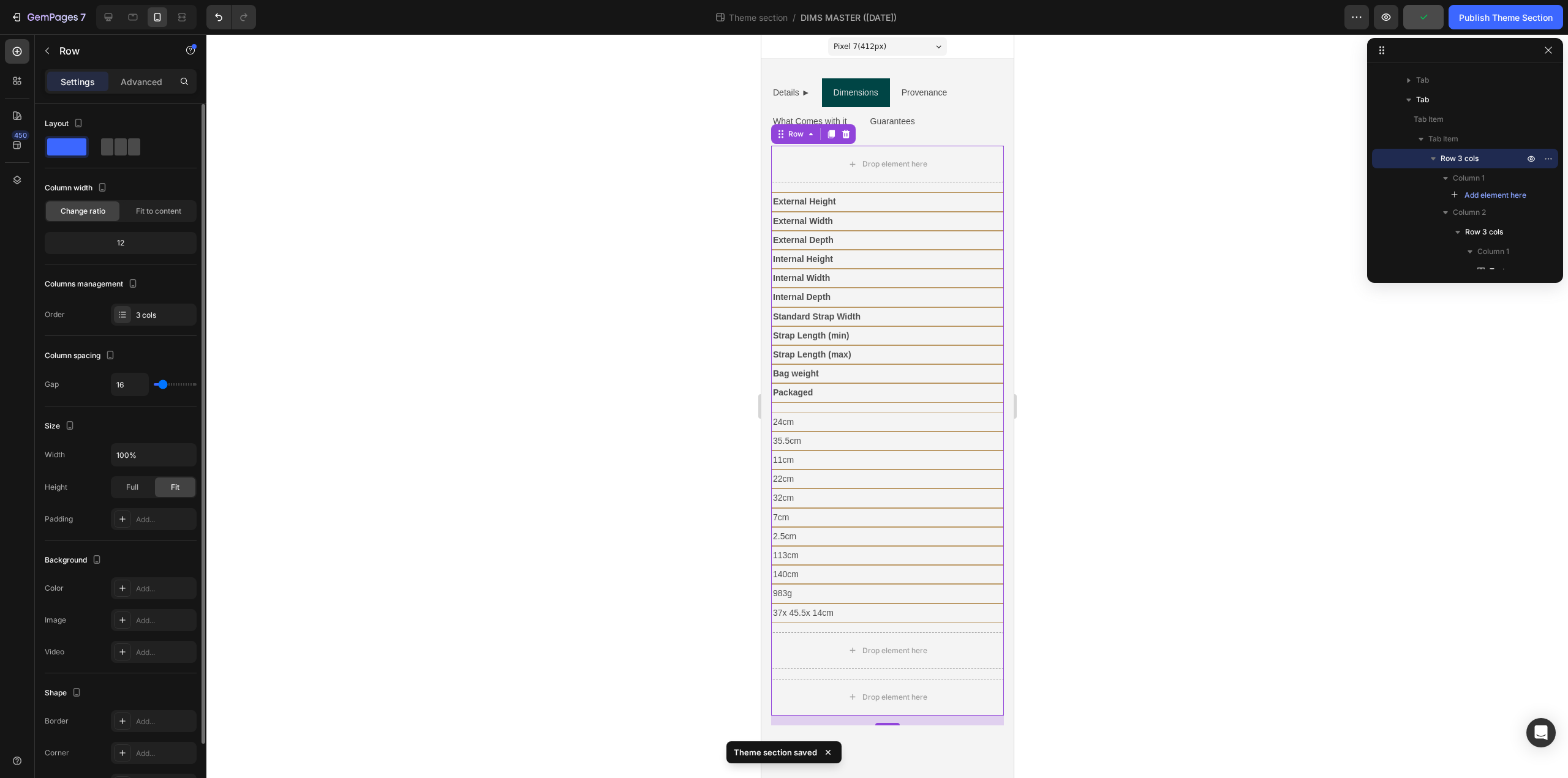
click at [106, 145] on span at bounding box center [107, 146] width 12 height 17
type input "0"
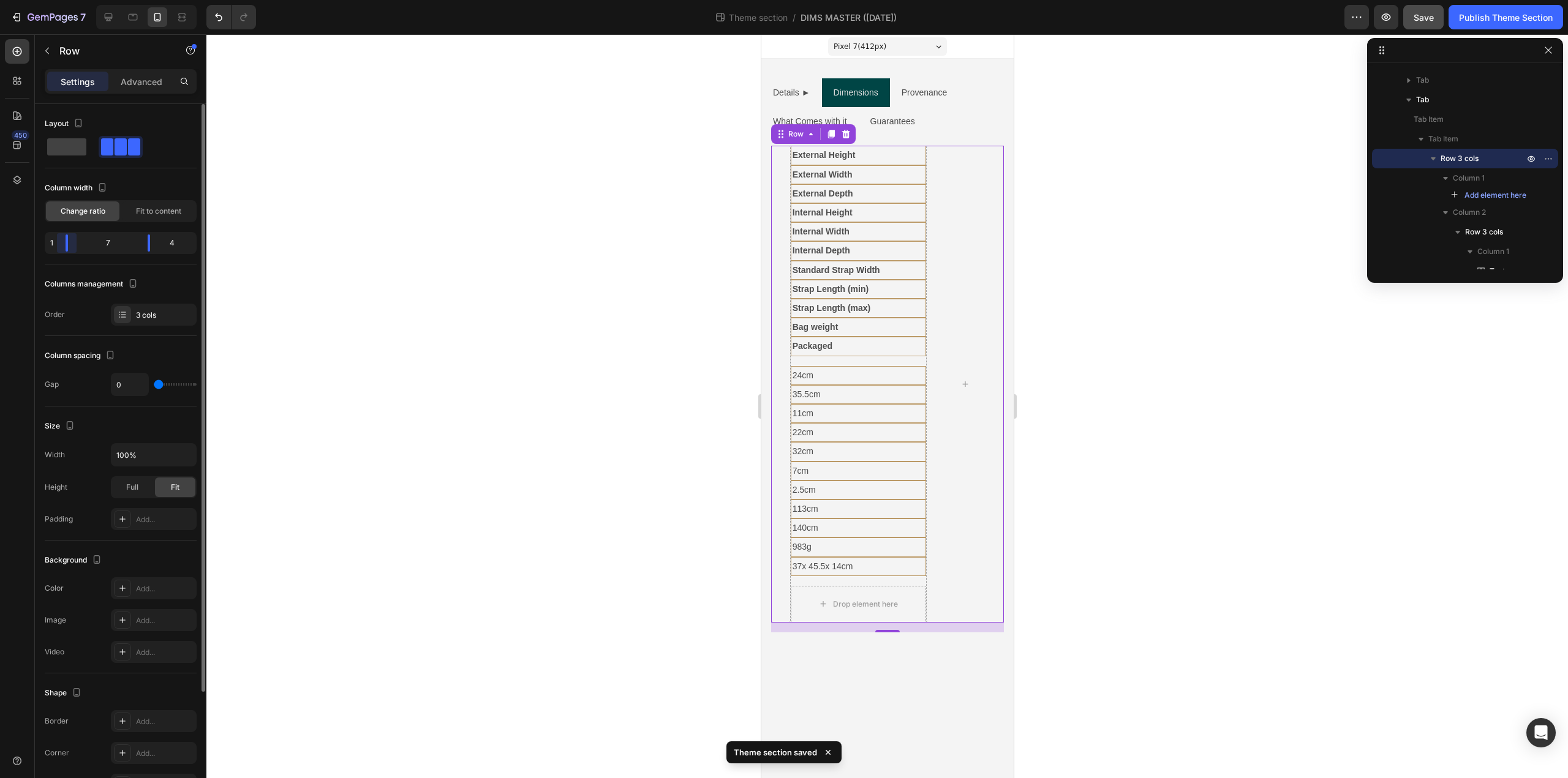
drag, startPoint x: 93, startPoint y: 243, endPoint x: 39, endPoint y: 243, distance: 54.0
click at [39, 243] on div "Layout Column width Change ratio Fit to content 1 7 4 Columns management Order …" at bounding box center [120, 532] width 171 height 855
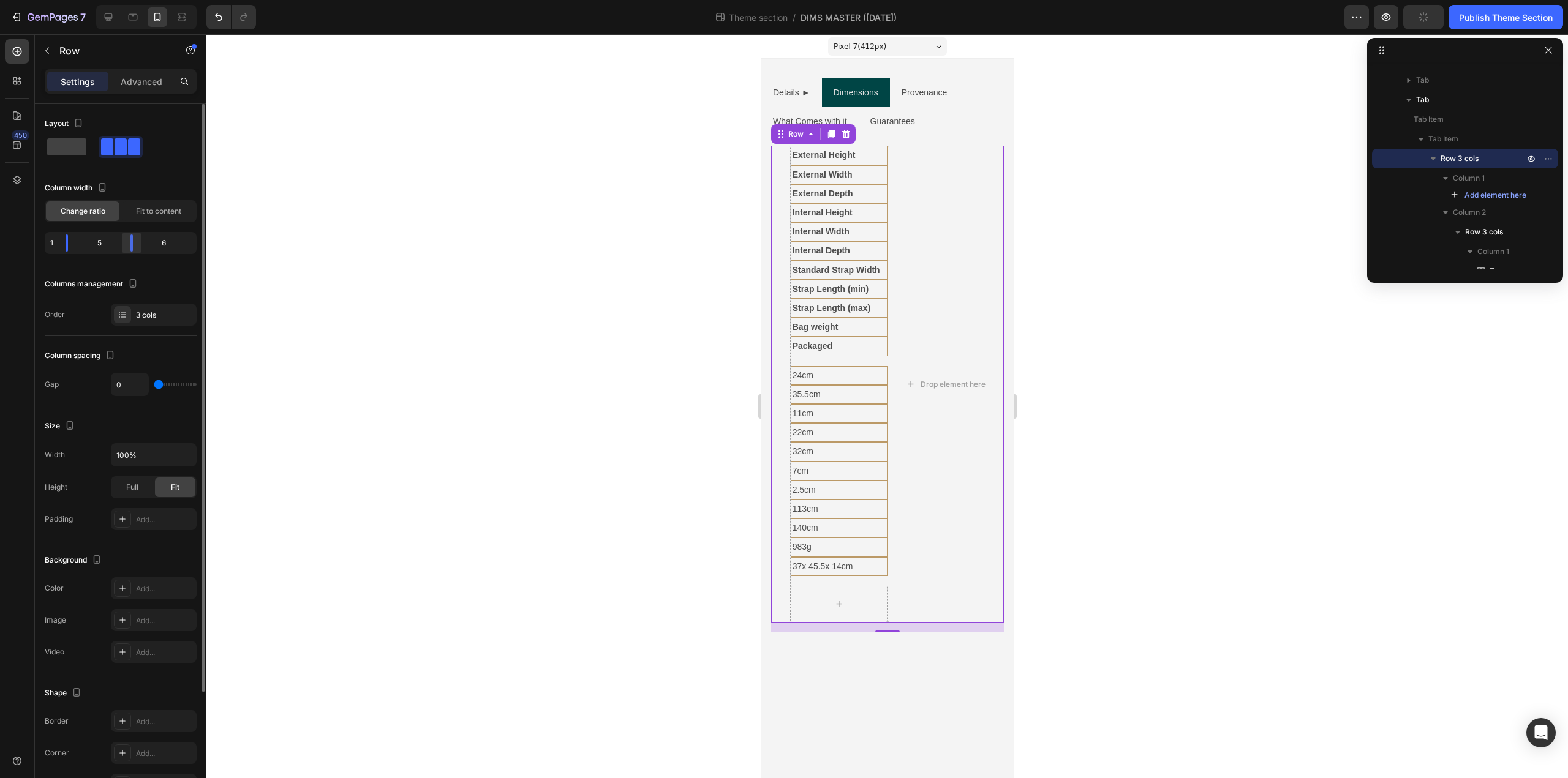
drag, startPoint x: 150, startPoint y: 242, endPoint x: 123, endPoint y: 247, distance: 27.5
click at [123, 247] on div at bounding box center [131, 242] width 22 height 17
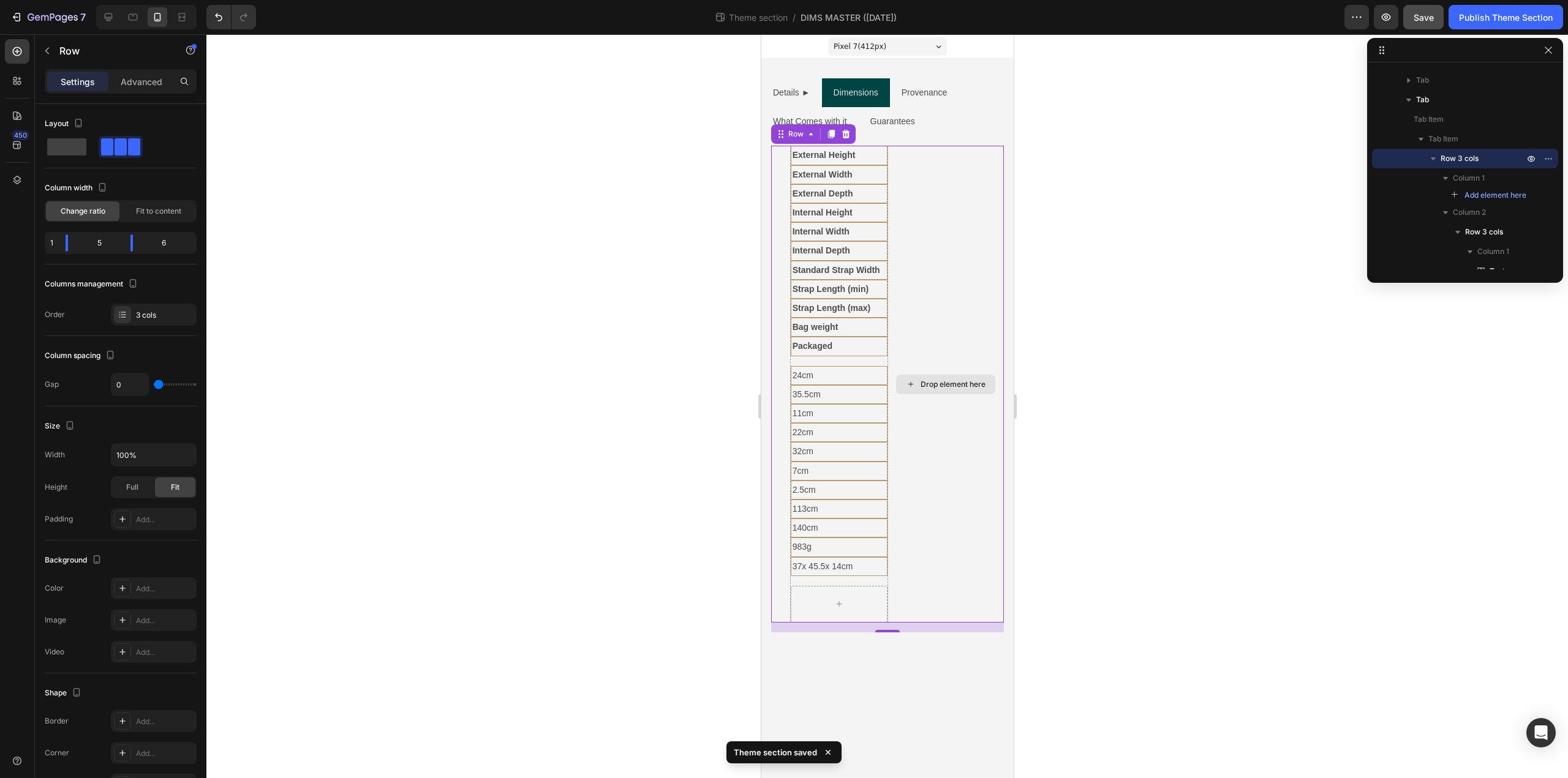
click at [902, 423] on div "Drop element here" at bounding box center [945, 384] width 116 height 477
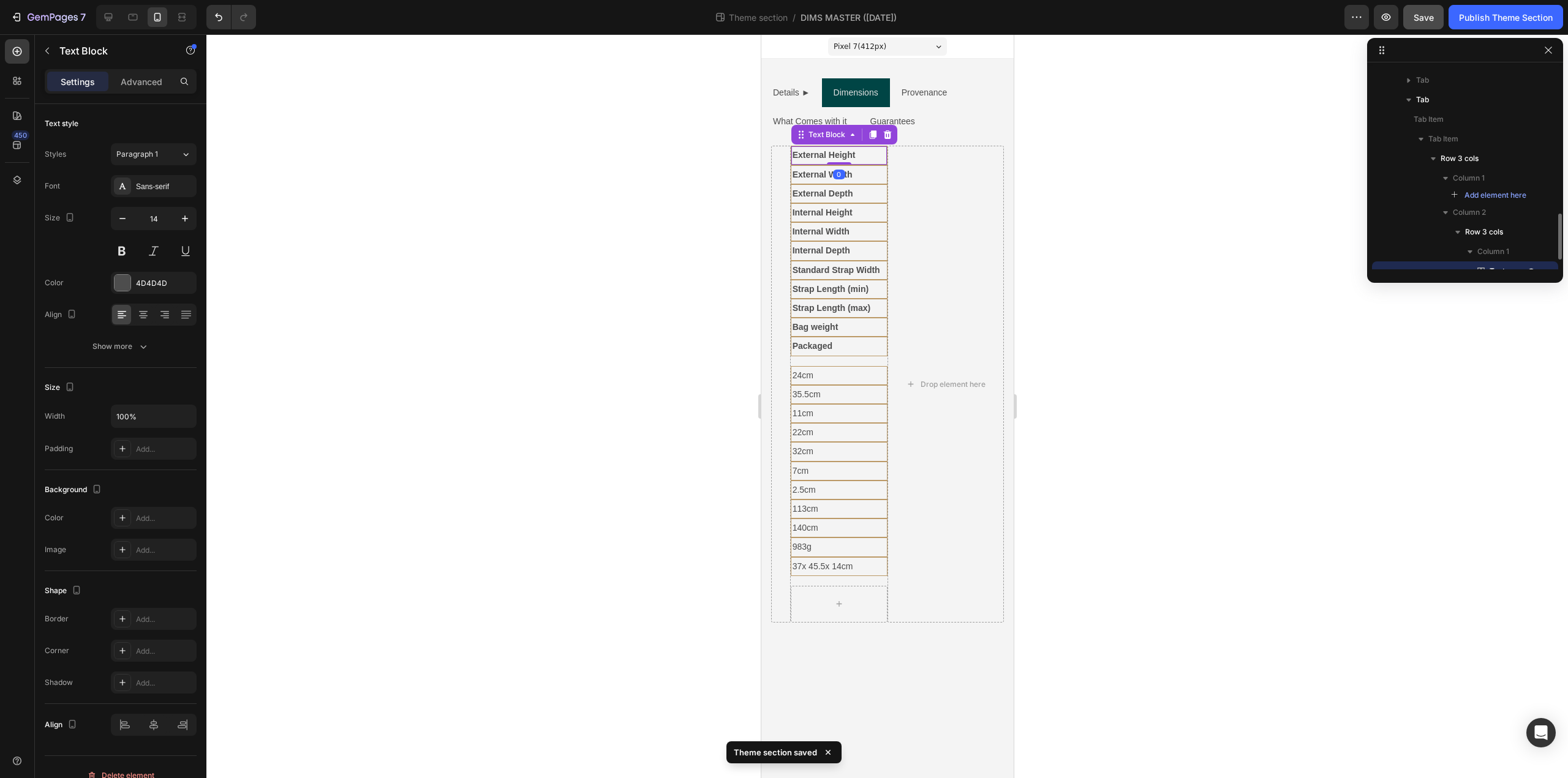
click at [843, 159] on strong "External Height" at bounding box center [824, 155] width 63 height 10
click at [917, 256] on div "Drop element here" at bounding box center [945, 384] width 116 height 477
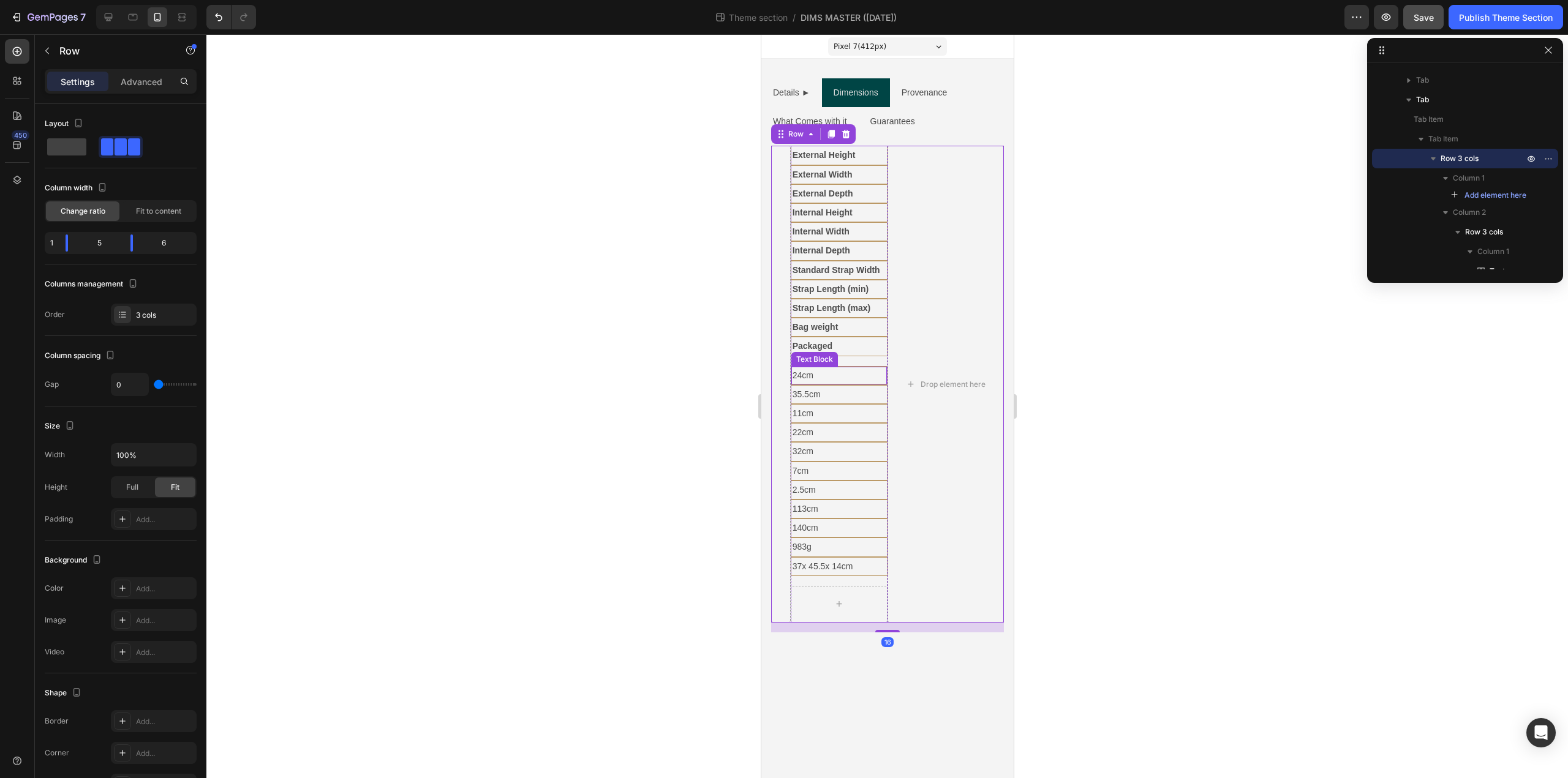
click at [851, 376] on p "24cm" at bounding box center [838, 375] width 93 height 15
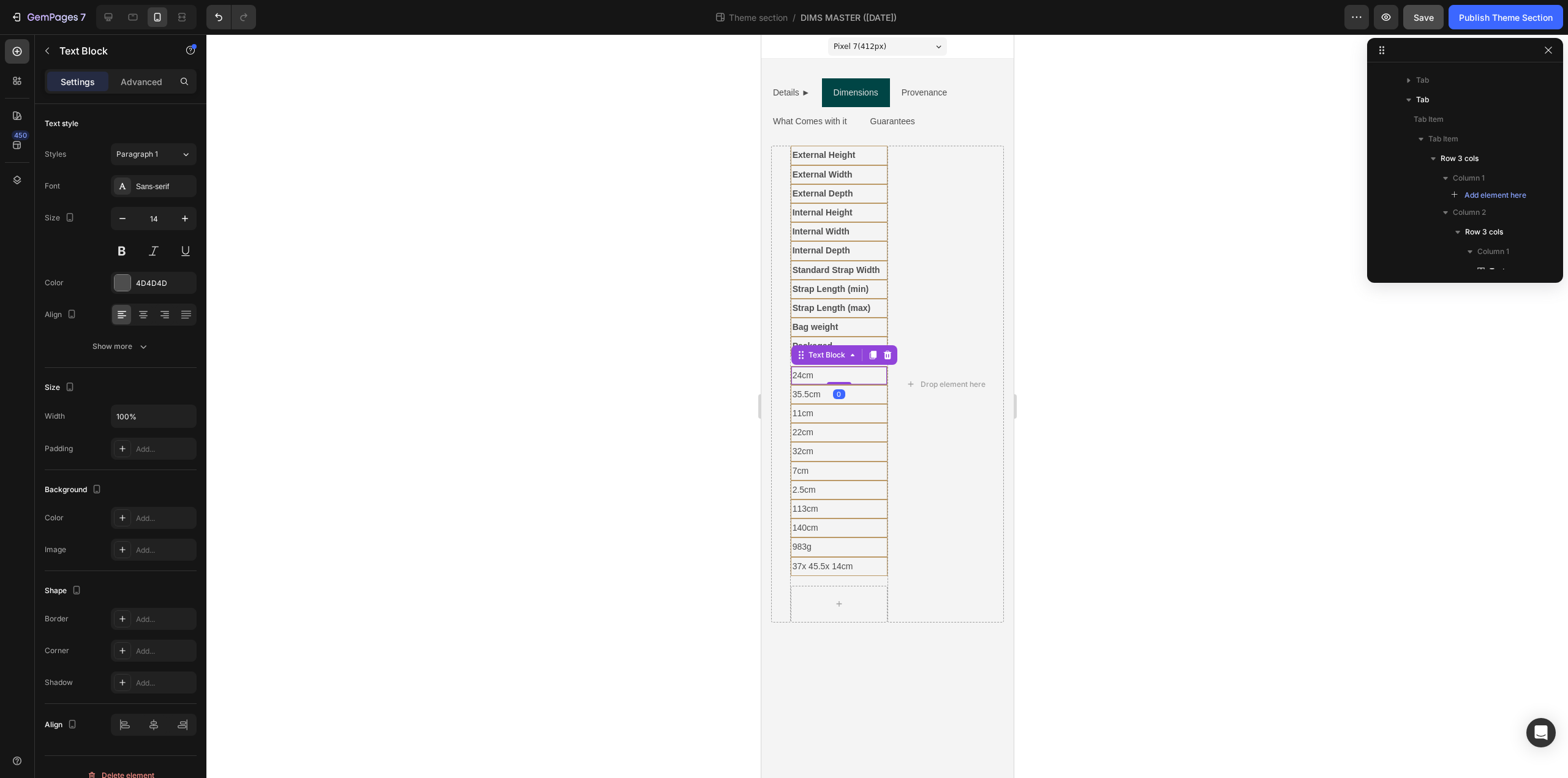
scroll to position [384, 0]
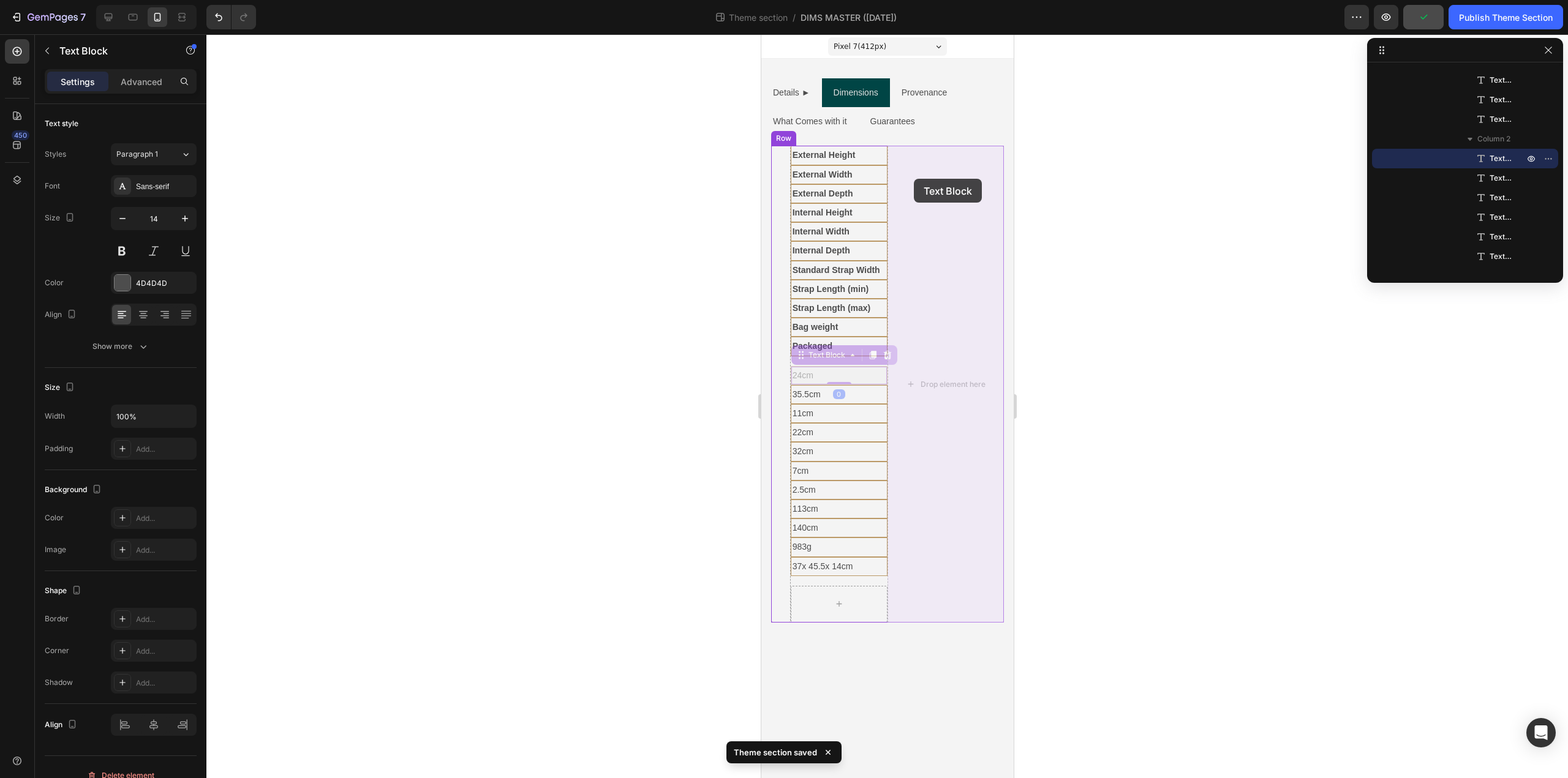
drag, startPoint x: 803, startPoint y: 357, endPoint x: 913, endPoint y: 179, distance: 209.2
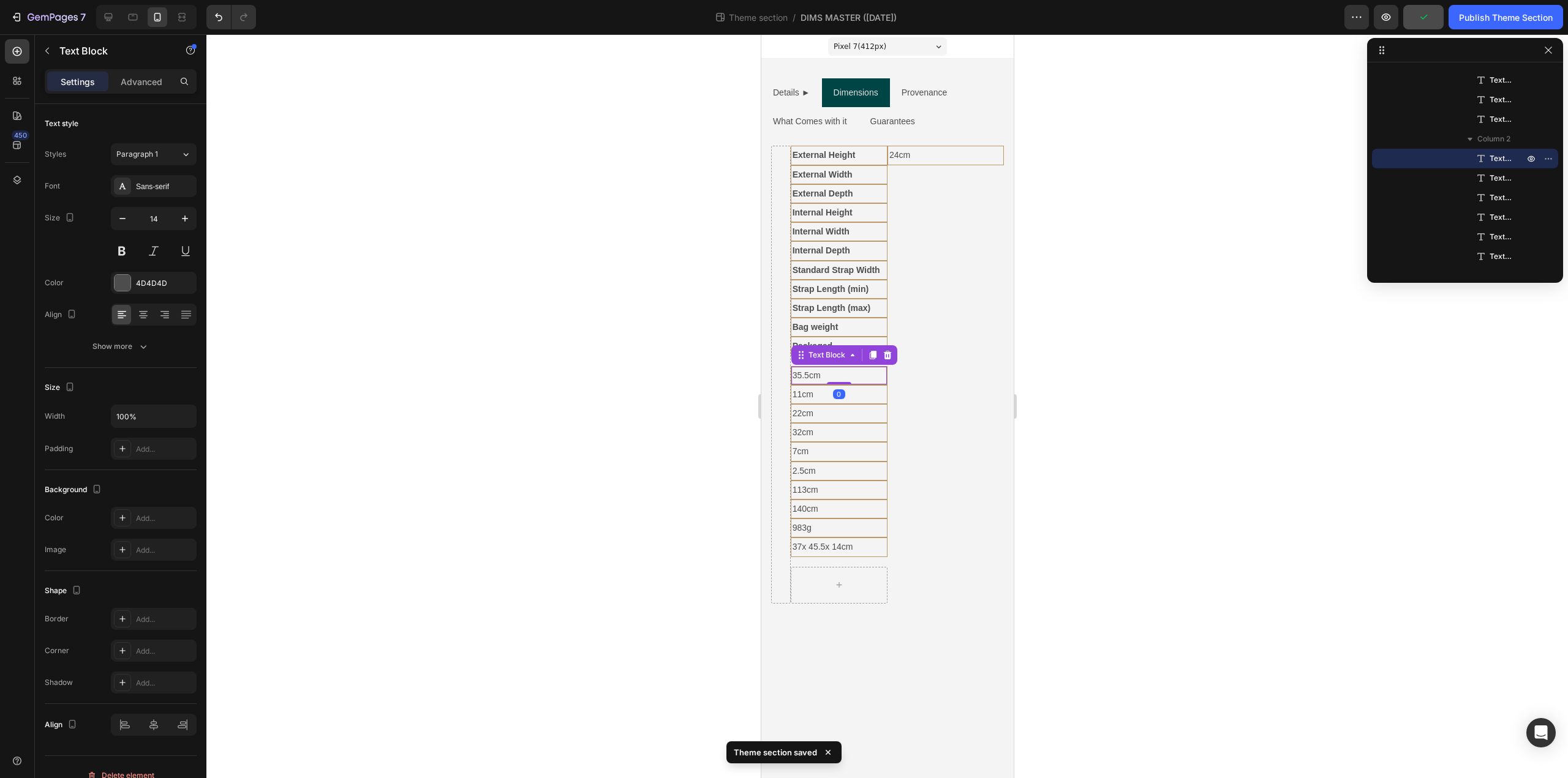
click at [834, 366] on div "35.5cm Text Block 0" at bounding box center [839, 375] width 97 height 19
drag, startPoint x: 804, startPoint y: 355, endPoint x: 899, endPoint y: 199, distance: 182.6
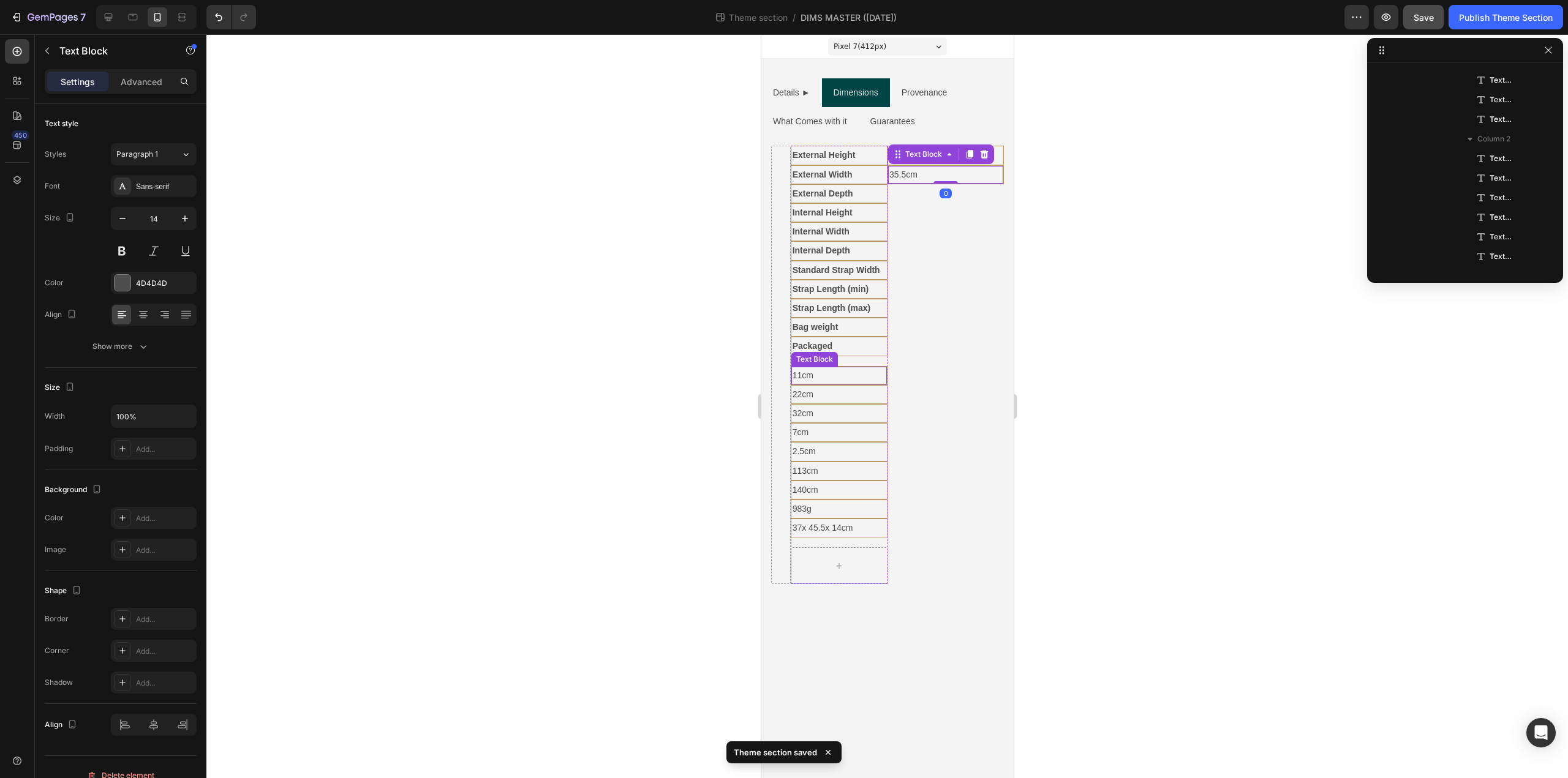
click at [820, 368] on p "11cm" at bounding box center [838, 375] width 93 height 15
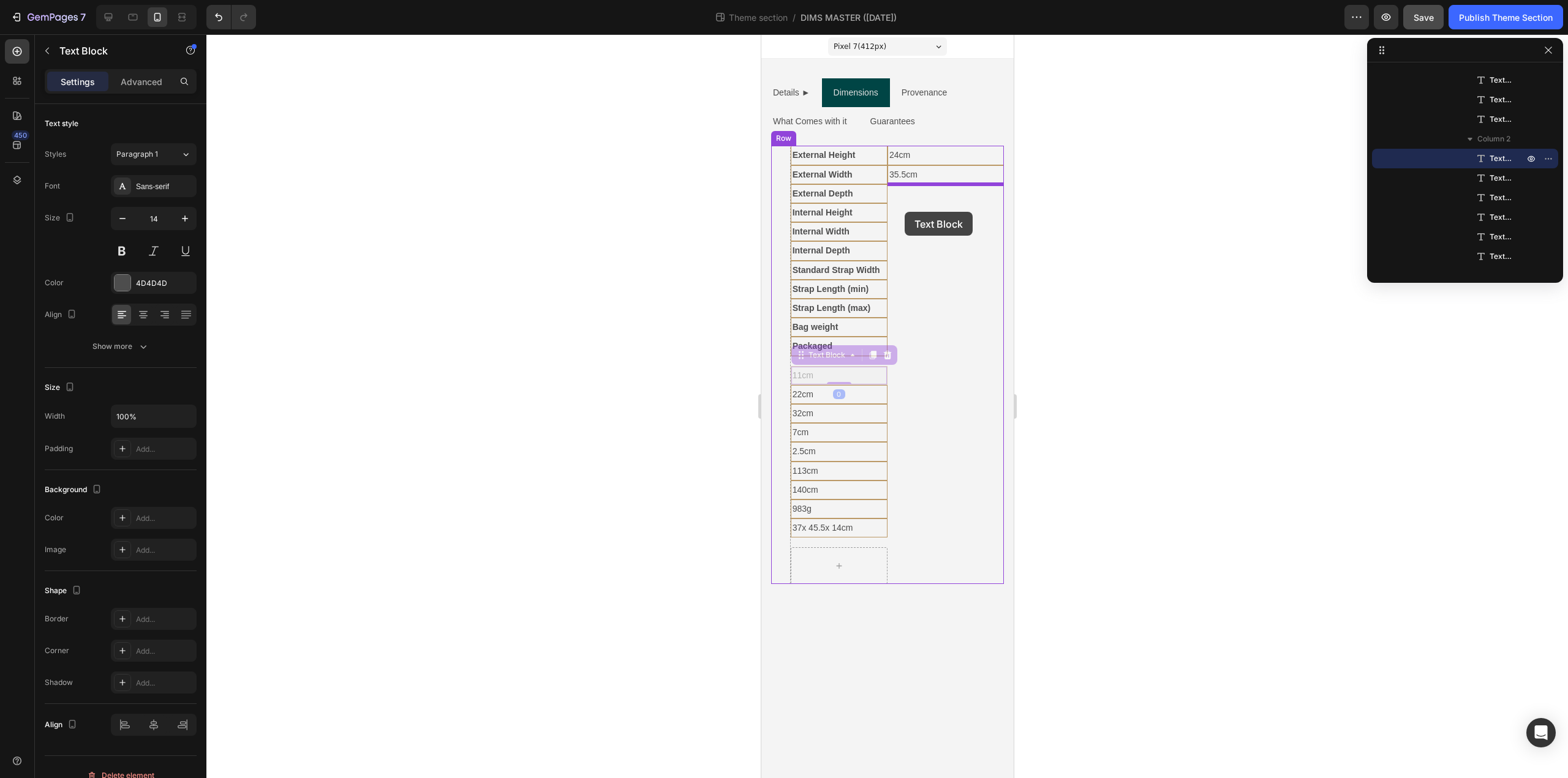
drag, startPoint x: 800, startPoint y: 358, endPoint x: 904, endPoint y: 211, distance: 180.1
click at [813, 380] on p "22cm" at bounding box center [838, 375] width 93 height 15
drag, startPoint x: 797, startPoint y: 355, endPoint x: 901, endPoint y: 220, distance: 170.4
click at [820, 376] on p "32cm" at bounding box center [838, 375] width 93 height 15
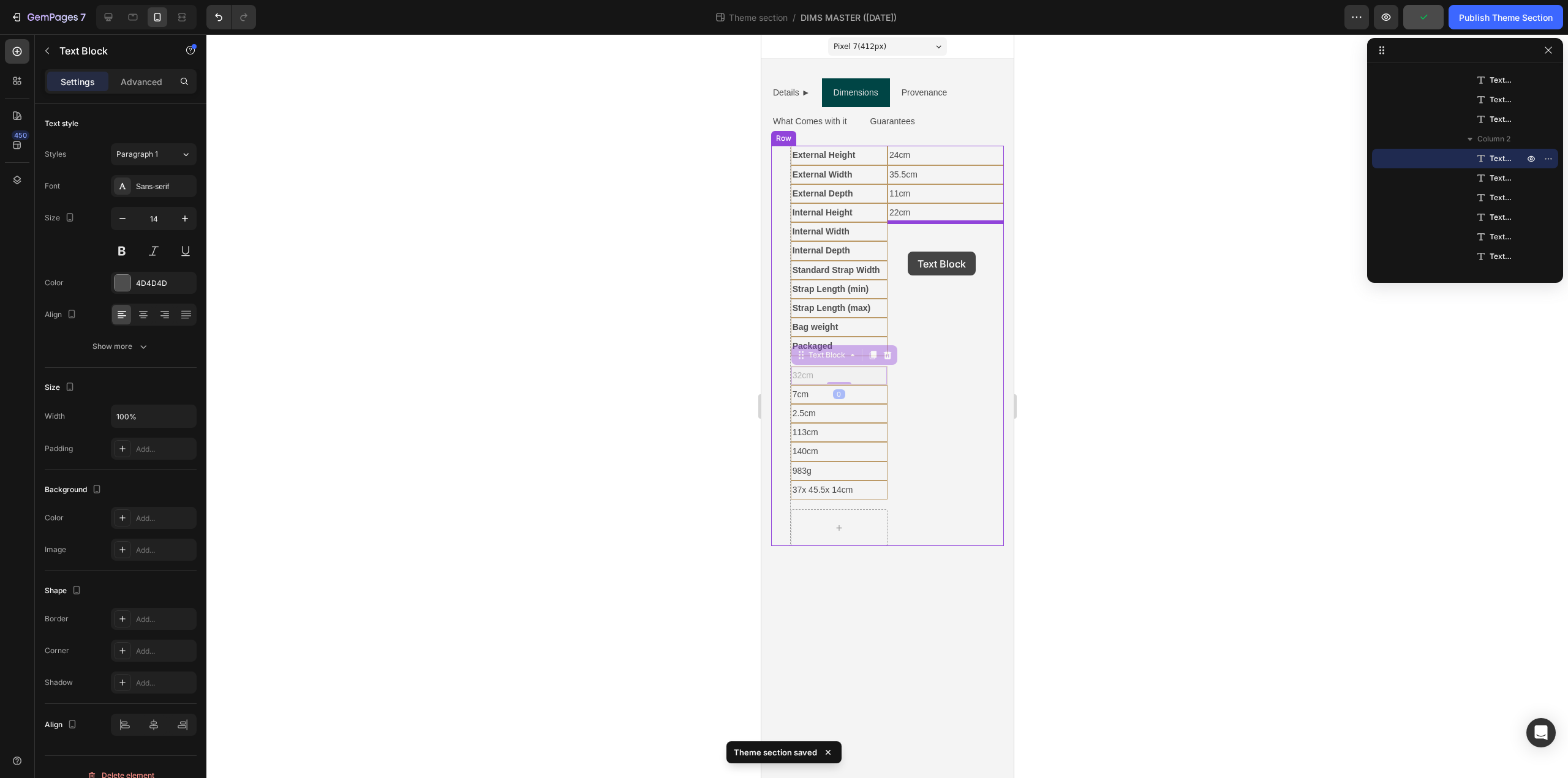
drag, startPoint x: 803, startPoint y: 355, endPoint x: 909, endPoint y: 248, distance: 150.6
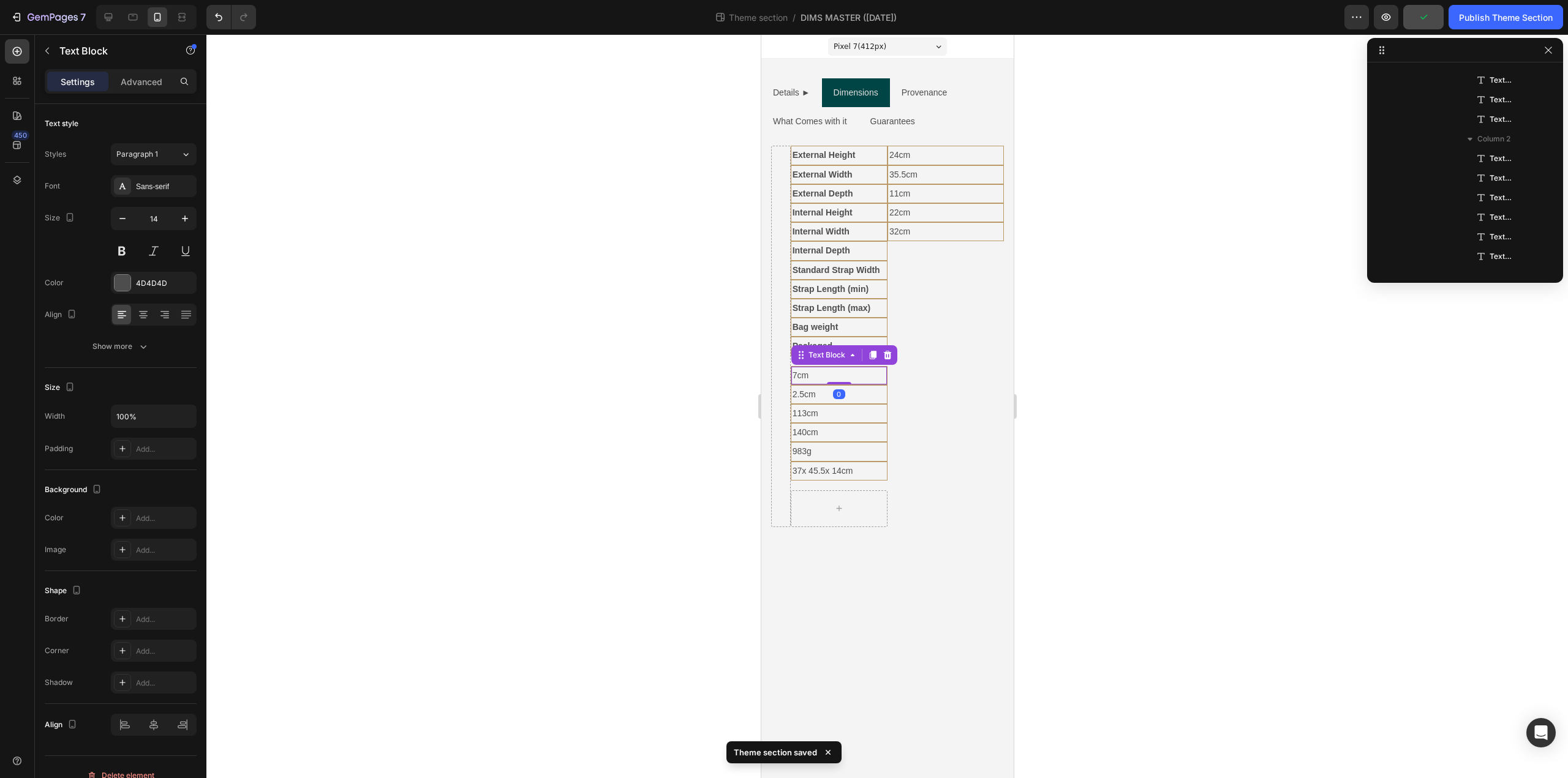
click at [823, 376] on p "7cm" at bounding box center [838, 375] width 93 height 15
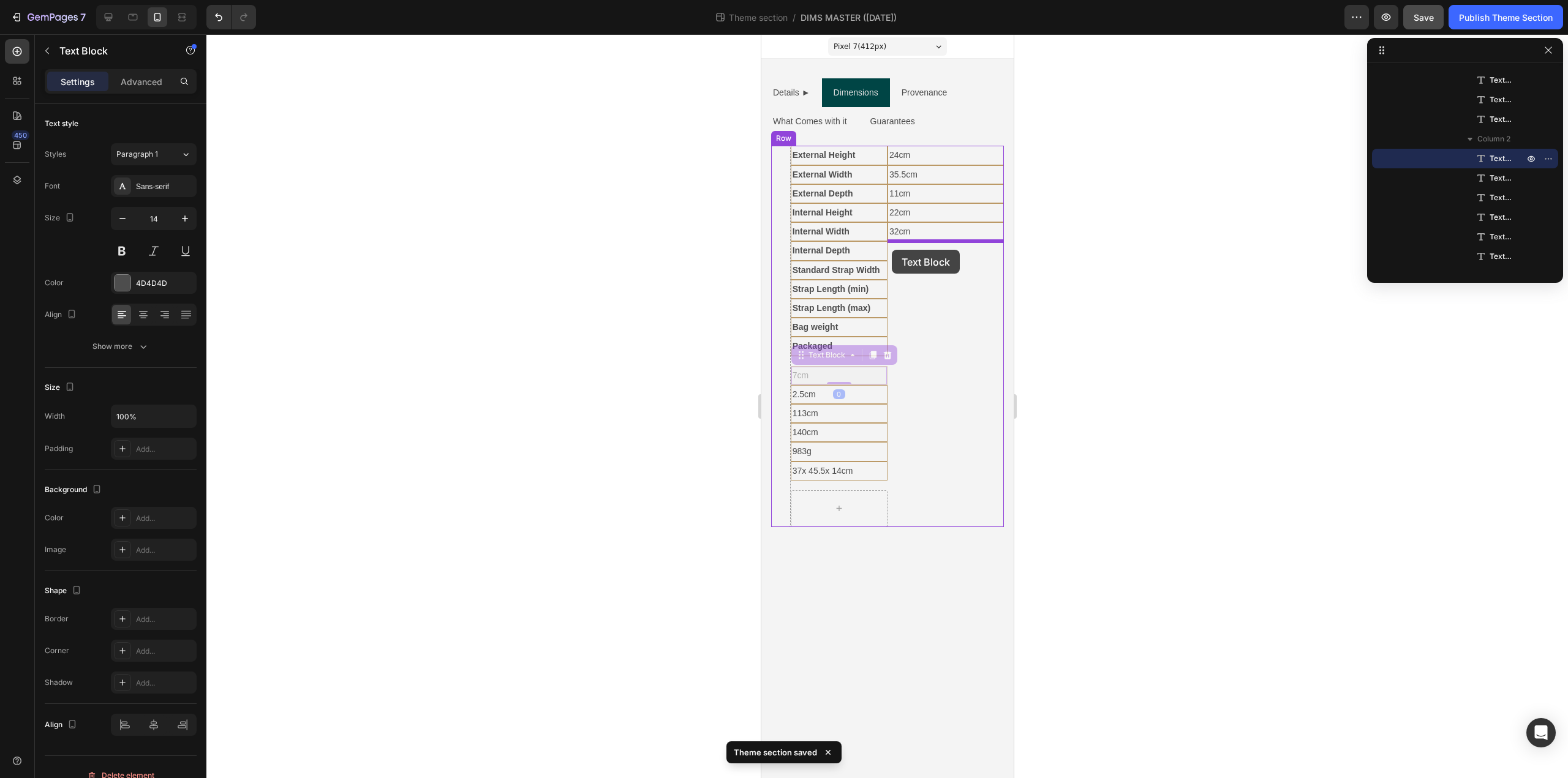
drag, startPoint x: 795, startPoint y: 355, endPoint x: 891, endPoint y: 250, distance: 142.3
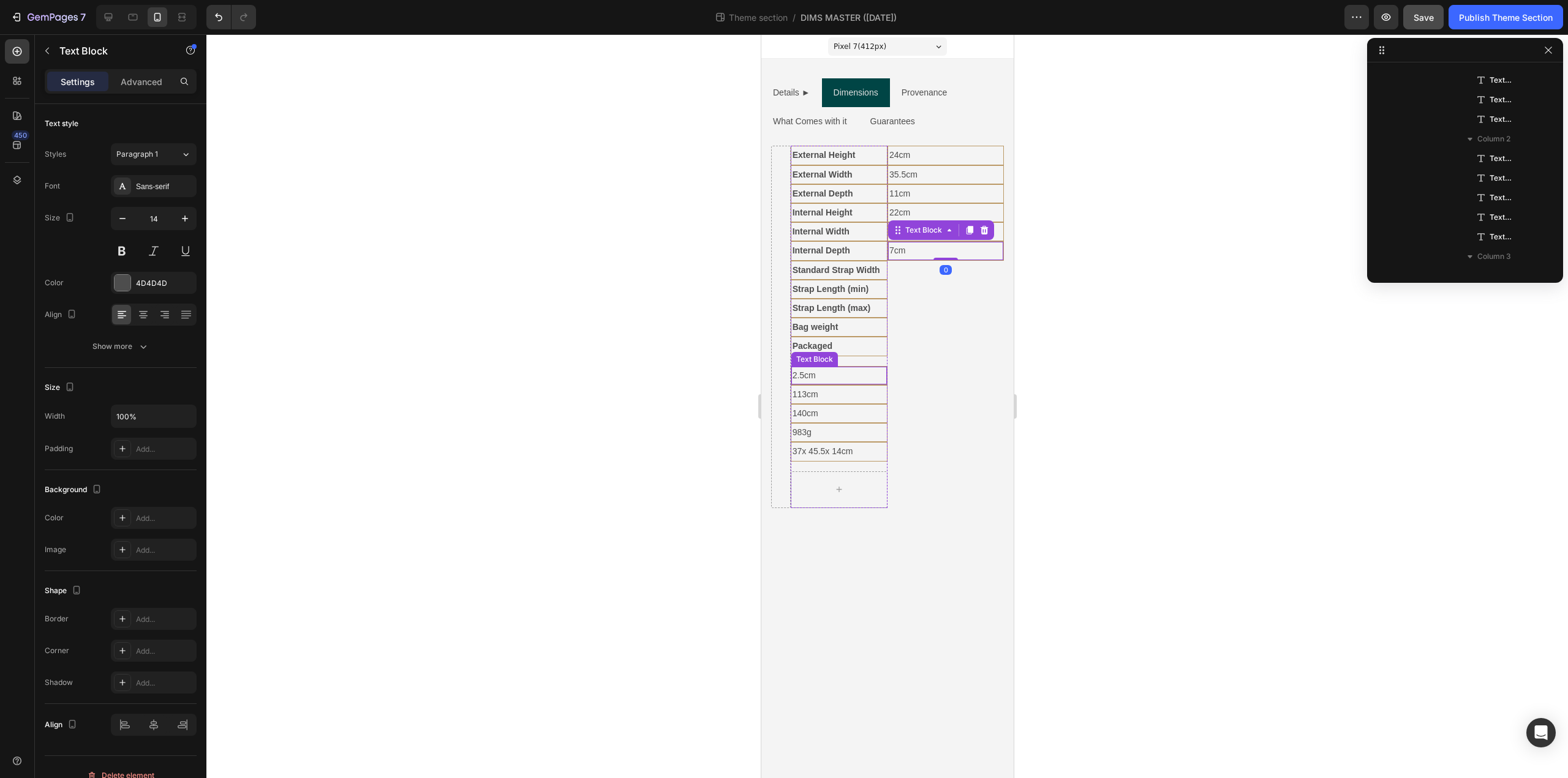
click at [833, 375] on p "2.5cm" at bounding box center [838, 375] width 93 height 15
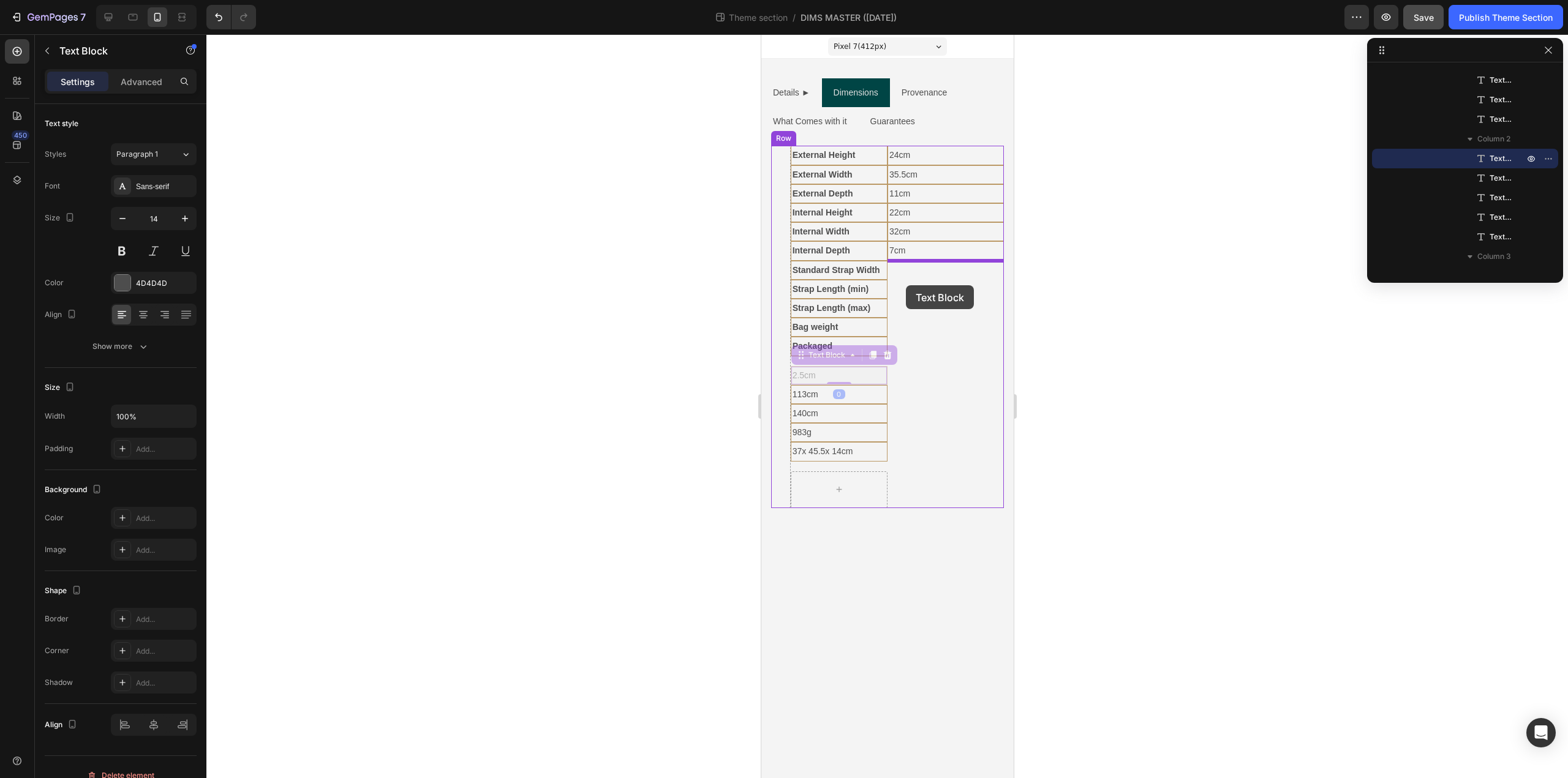
drag, startPoint x: 803, startPoint y: 355, endPoint x: 905, endPoint y: 285, distance: 123.7
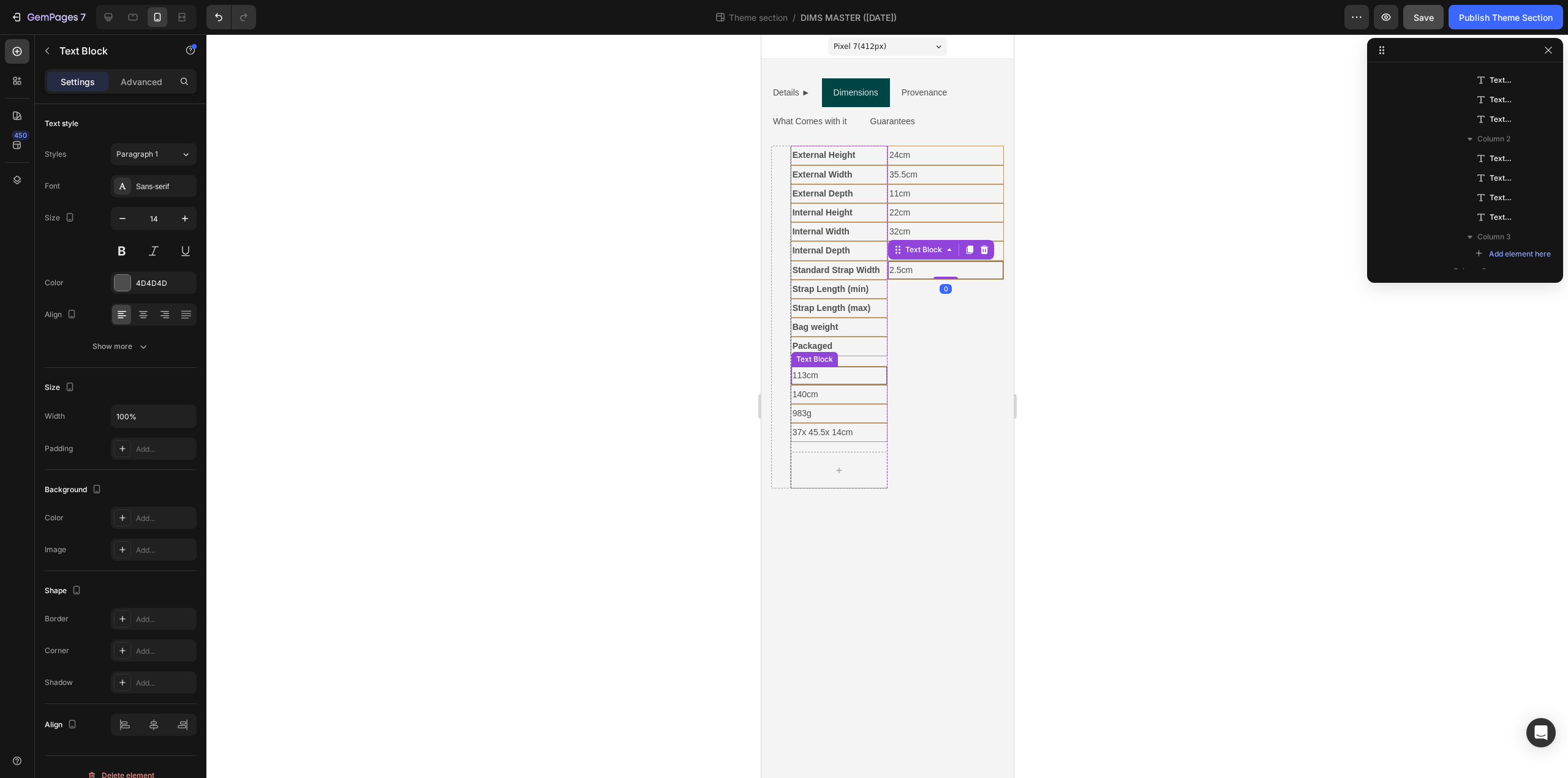
drag, startPoint x: 841, startPoint y: 372, endPoint x: 835, endPoint y: 372, distance: 6.0
click at [841, 372] on p "113cm" at bounding box center [838, 375] width 93 height 15
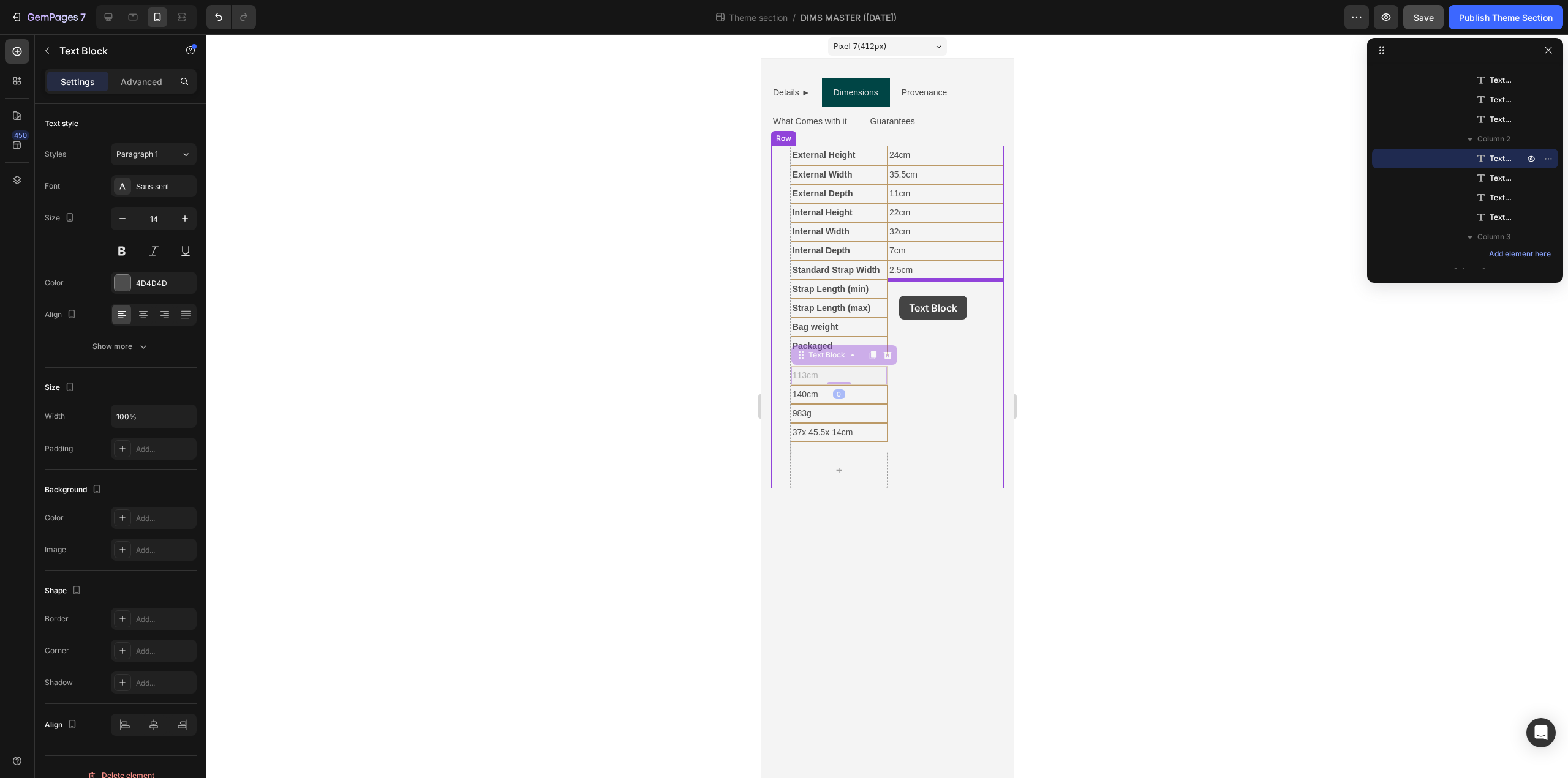
drag, startPoint x: 803, startPoint y: 355, endPoint x: 899, endPoint y: 296, distance: 112.7
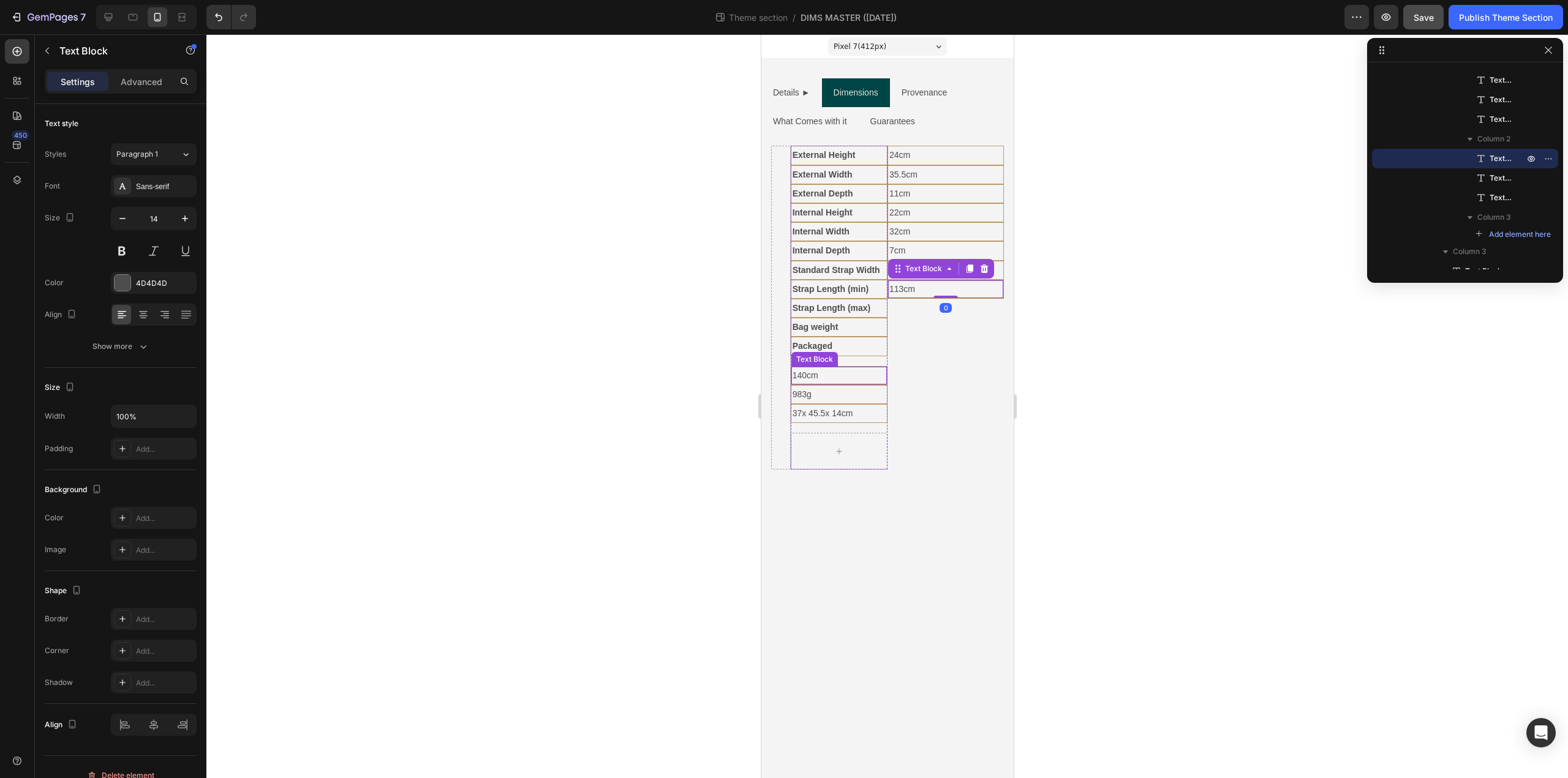
click at [820, 378] on p "140cm" at bounding box center [838, 375] width 93 height 15
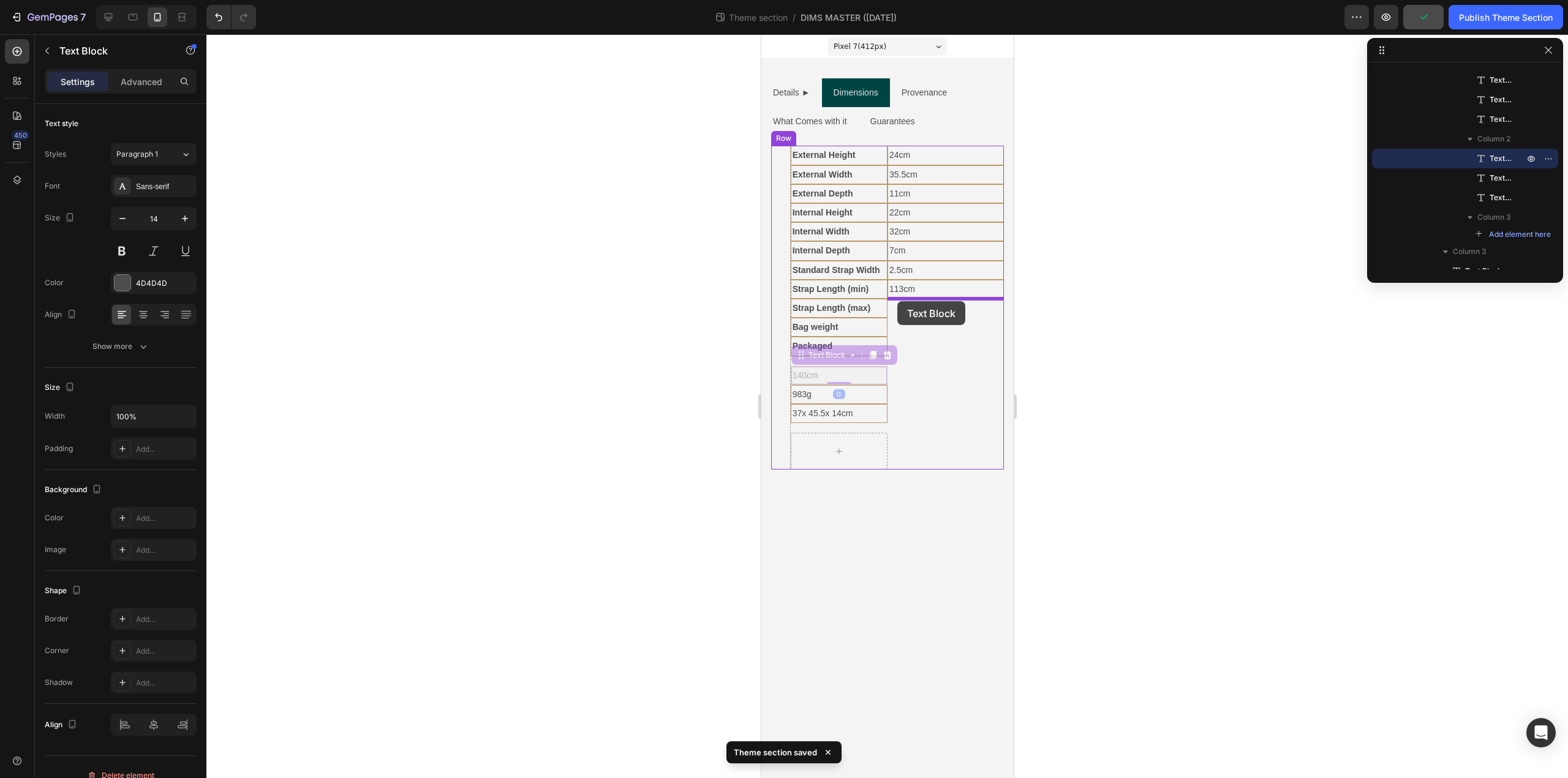
drag, startPoint x: 803, startPoint y: 352, endPoint x: 898, endPoint y: 301, distance: 107.8
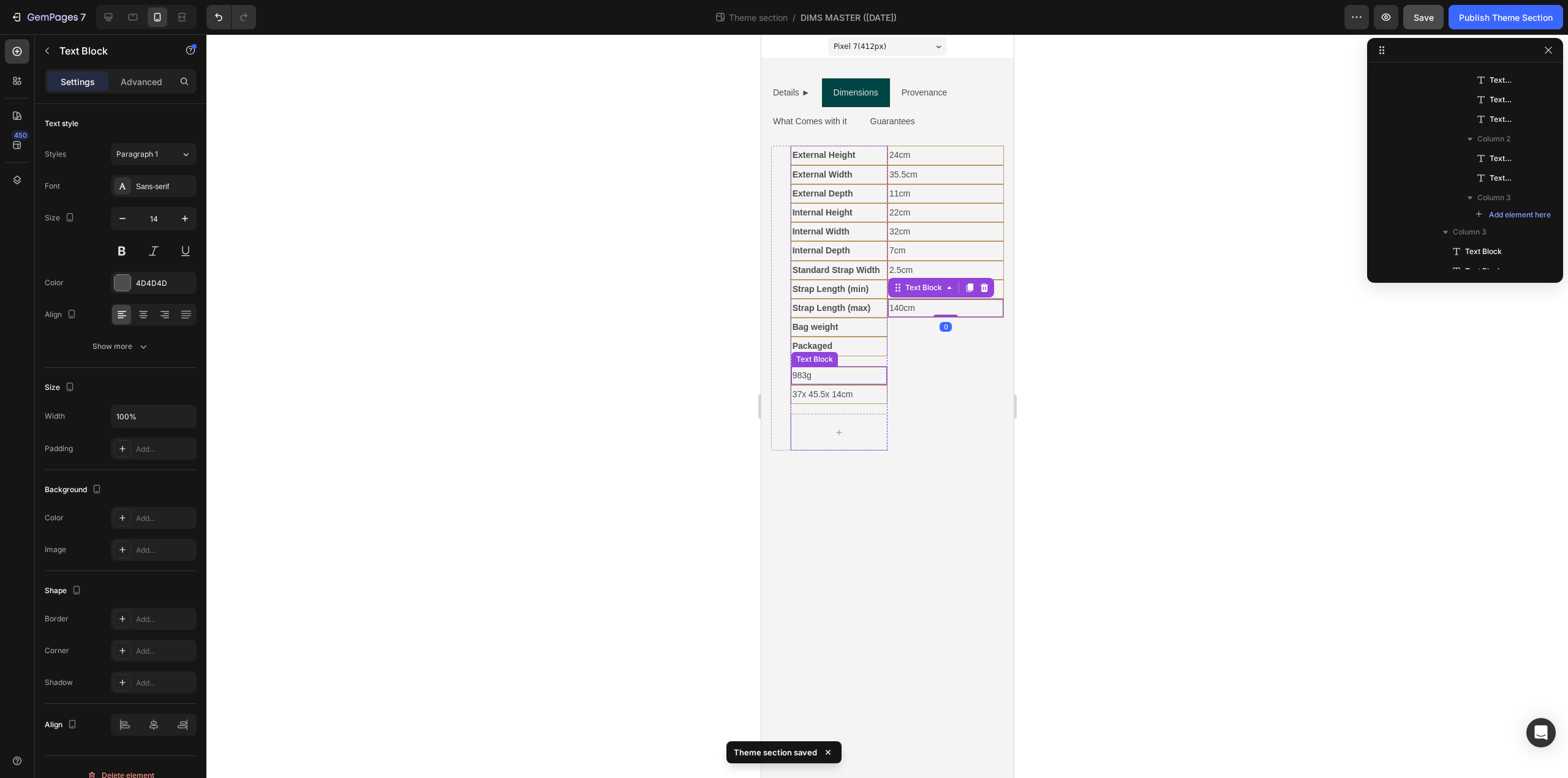
click at [836, 376] on p "983g" at bounding box center [838, 375] width 93 height 15
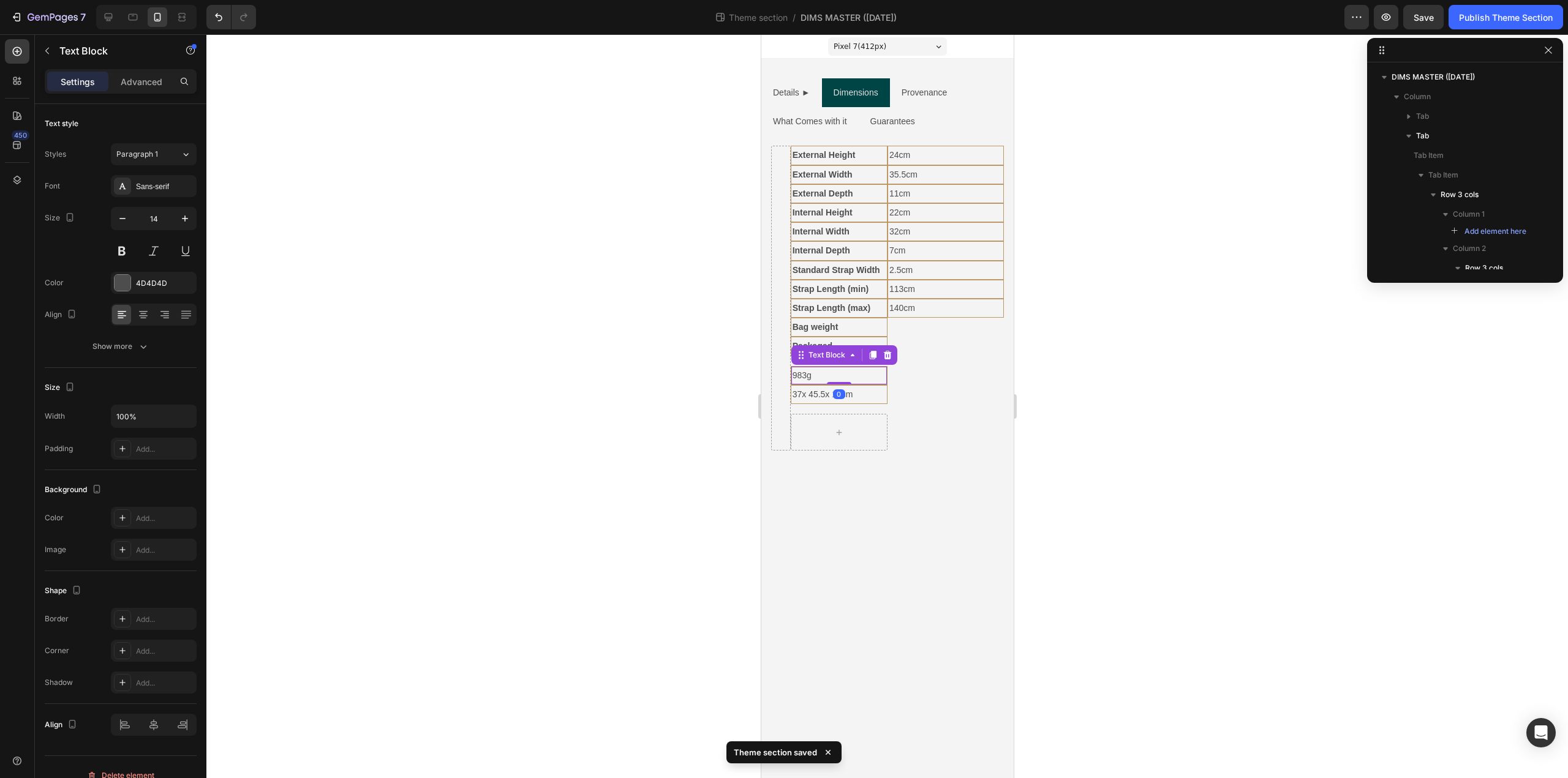
scroll to position [384, 0]
click at [804, 376] on p "37x 45.5x 14cm" at bounding box center [838, 375] width 93 height 15
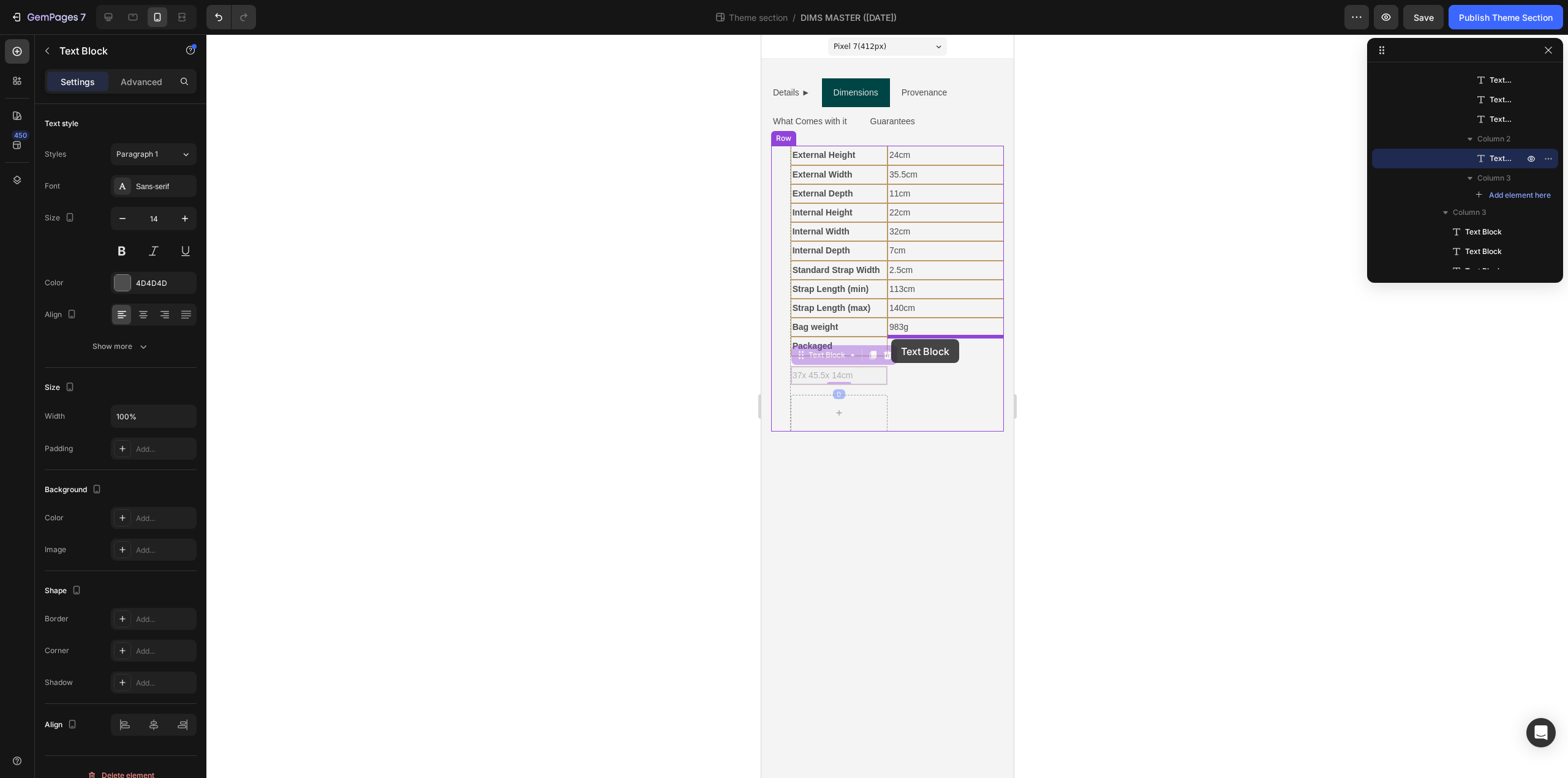
drag, startPoint x: 802, startPoint y: 355, endPoint x: 891, endPoint y: 339, distance: 90.4
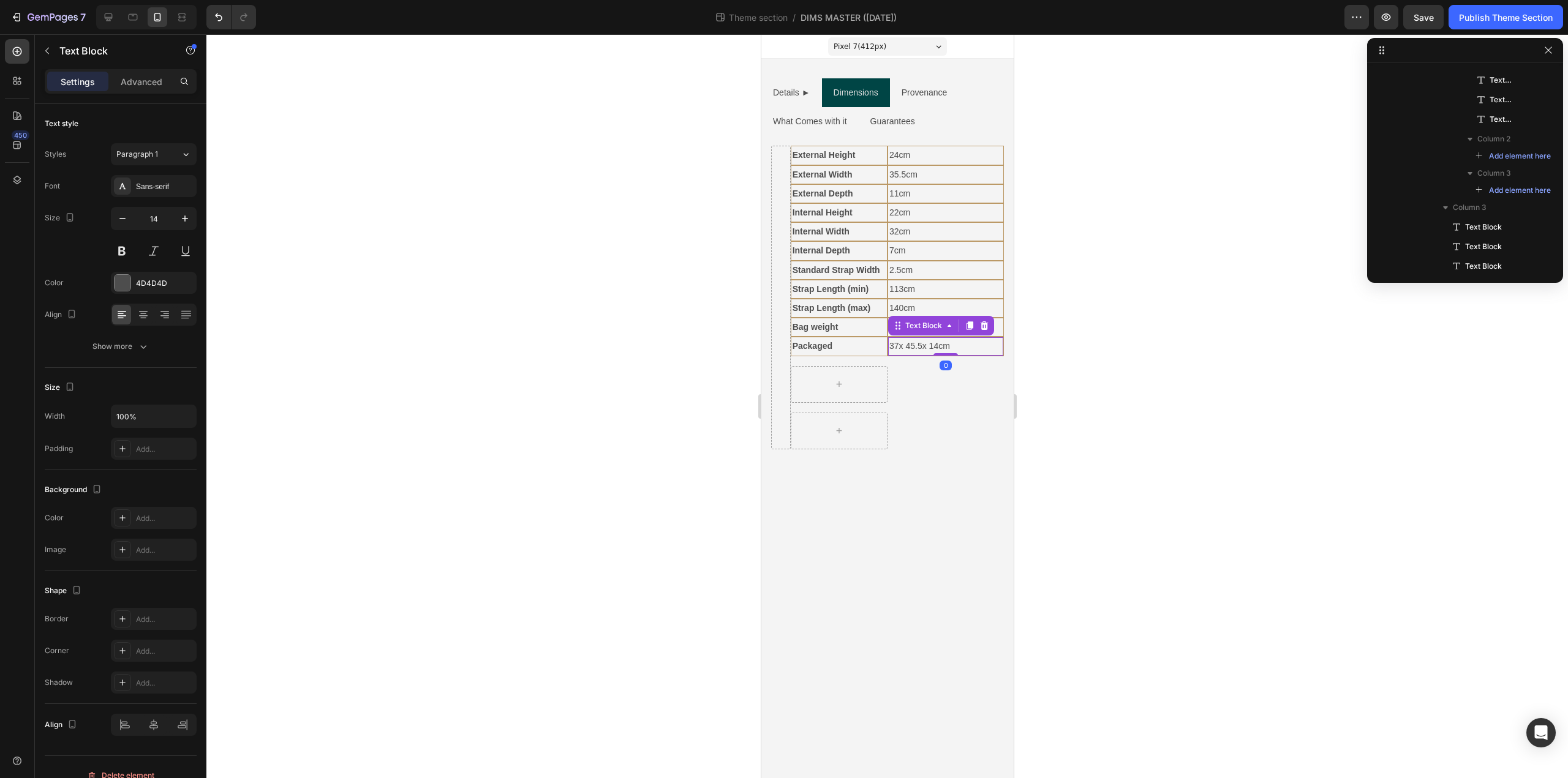
click at [900, 524] on body "Pixel 7 ( 412 px) iPhone 13 Mini iPhone 13 Pro iPhone 11 Pro Max iPhone 15 Pro …" at bounding box center [887, 406] width 252 height 744
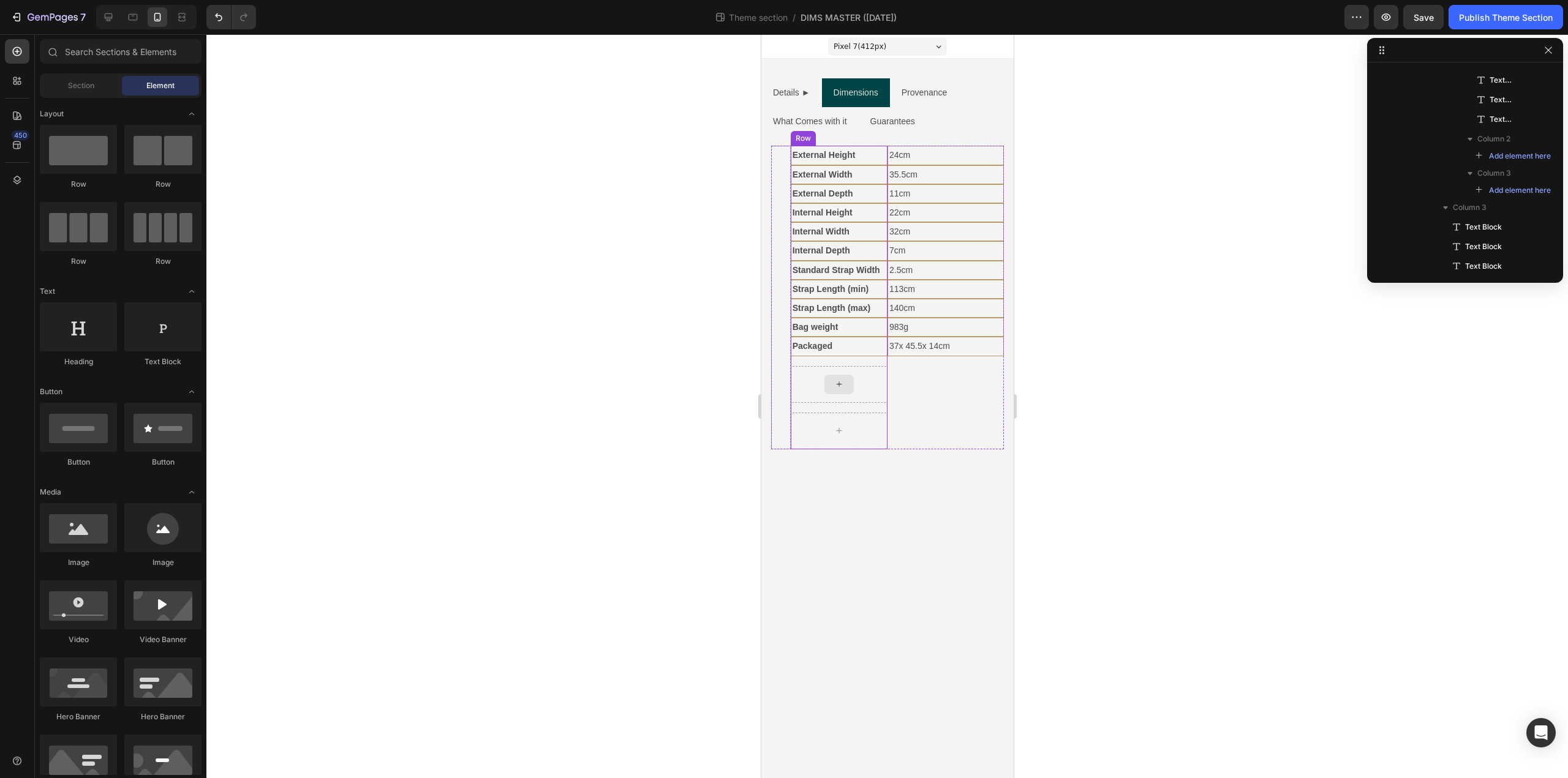
click at [800, 385] on div at bounding box center [839, 384] width 97 height 36
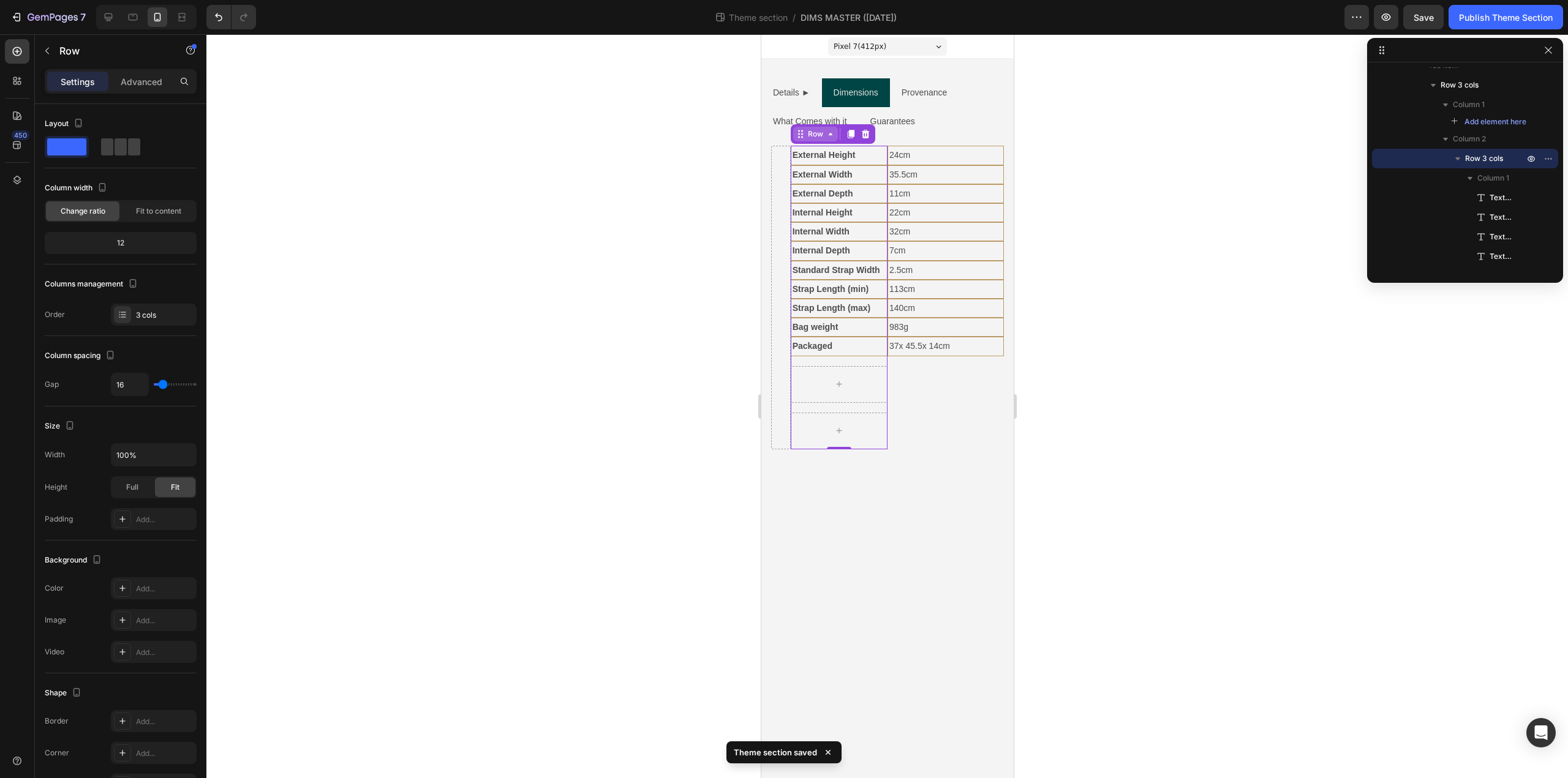
click at [815, 132] on div "Row" at bounding box center [815, 134] width 20 height 11
click at [1103, 258] on div at bounding box center [887, 406] width 1362 height 744
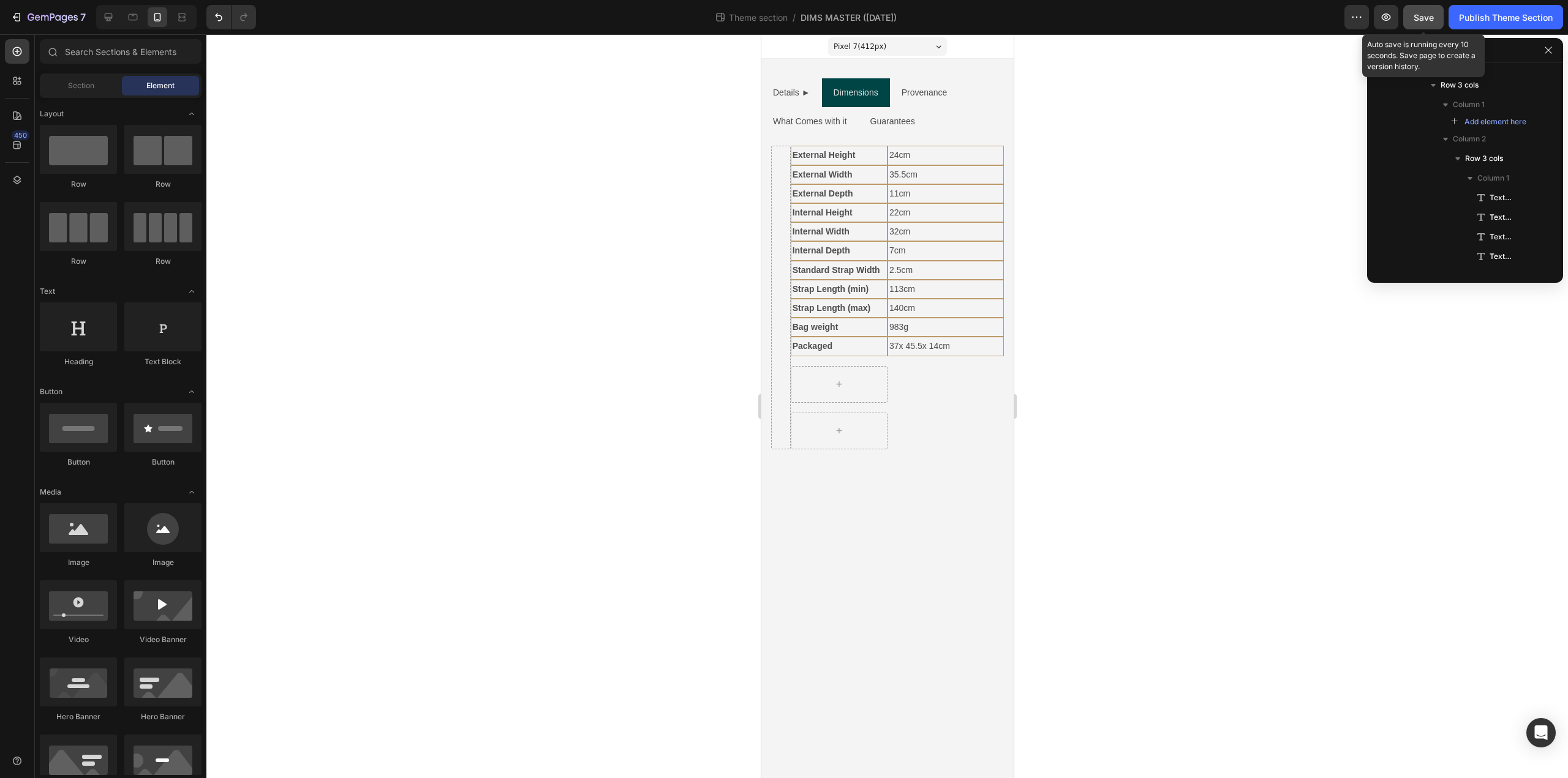
click at [1414, 15] on span "Save" at bounding box center [1423, 17] width 20 height 11
click at [1381, 19] on icon "button" at bounding box center [1385, 17] width 12 height 12
click at [1501, 15] on div "Publish Theme Section" at bounding box center [1506, 18] width 94 height 13
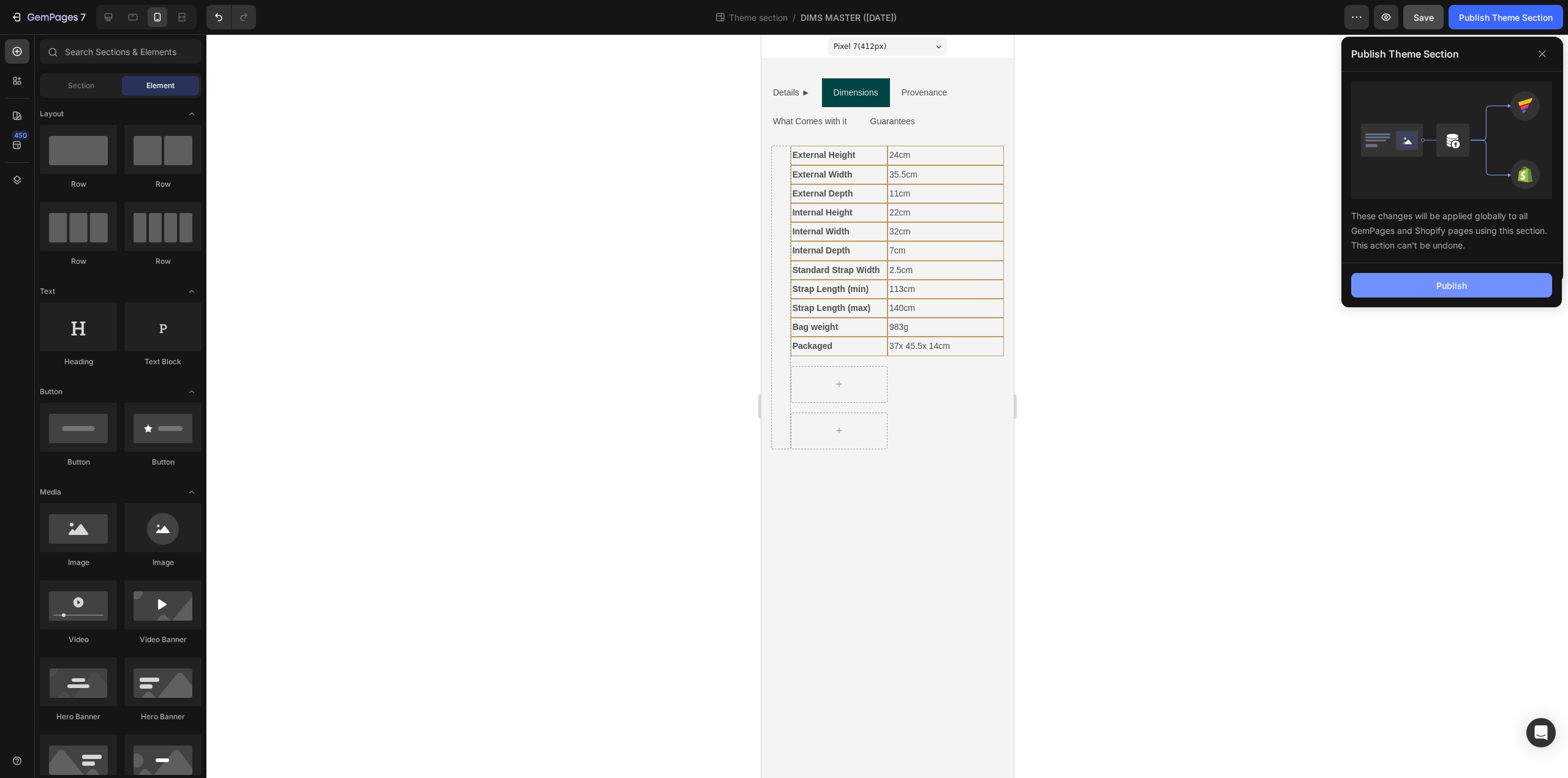
click at [1437, 293] on button "Publish" at bounding box center [1452, 285] width 201 height 24
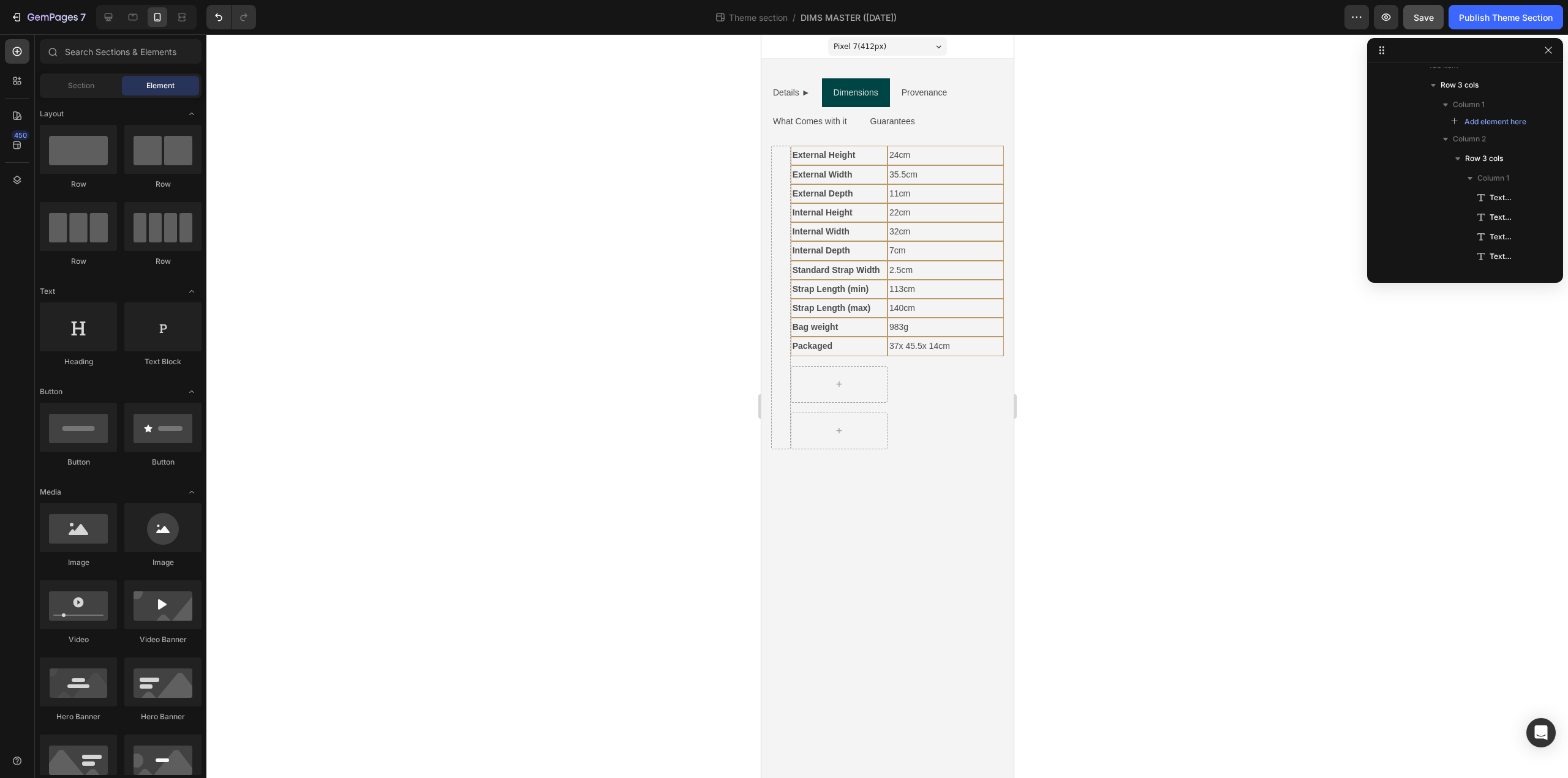
click at [1232, 358] on div at bounding box center [887, 406] width 1362 height 744
click at [1314, 121] on div at bounding box center [887, 406] width 1362 height 744
click at [1248, 97] on div at bounding box center [887, 406] width 1362 height 744
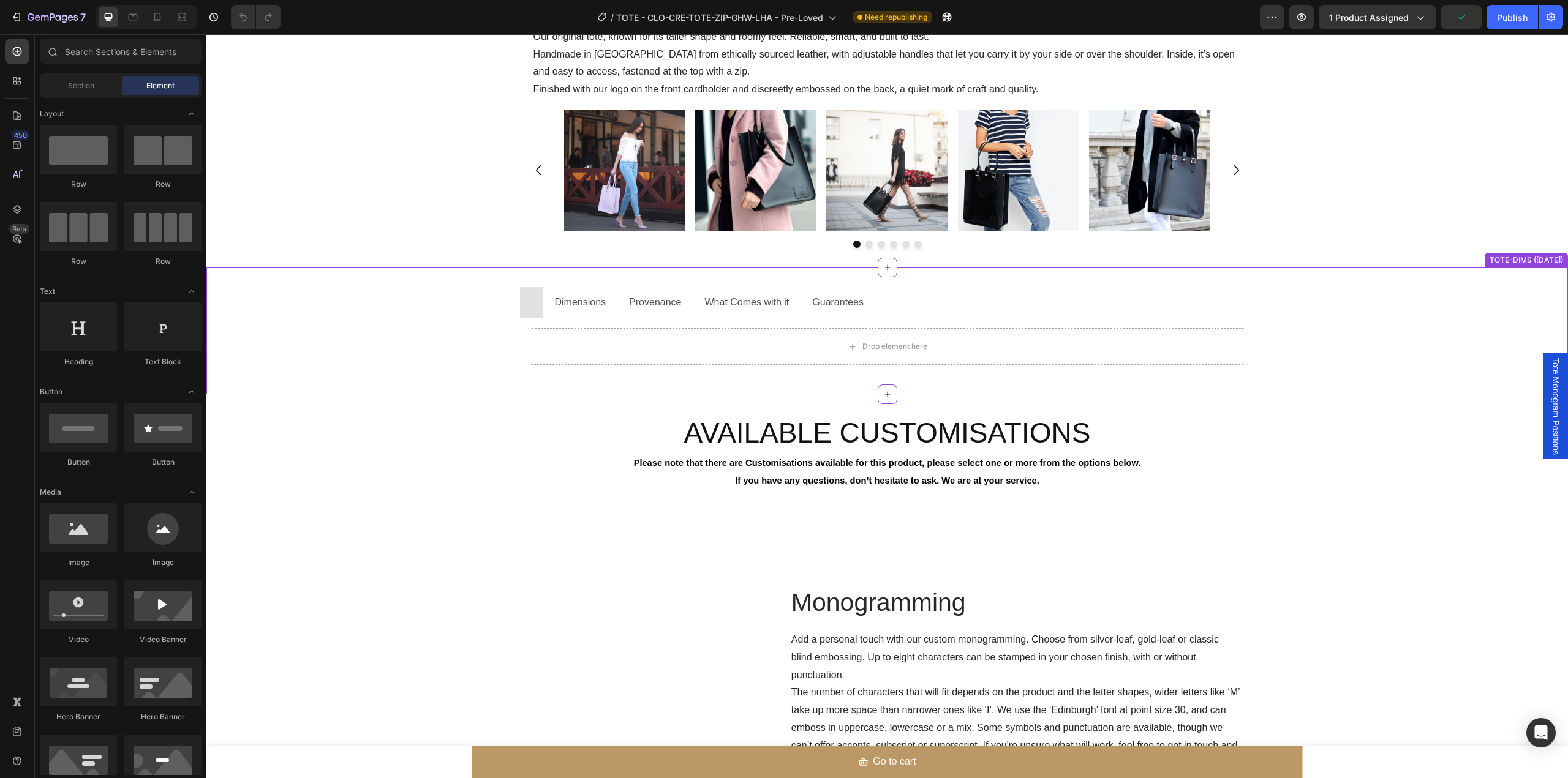
scroll to position [1225, 0]
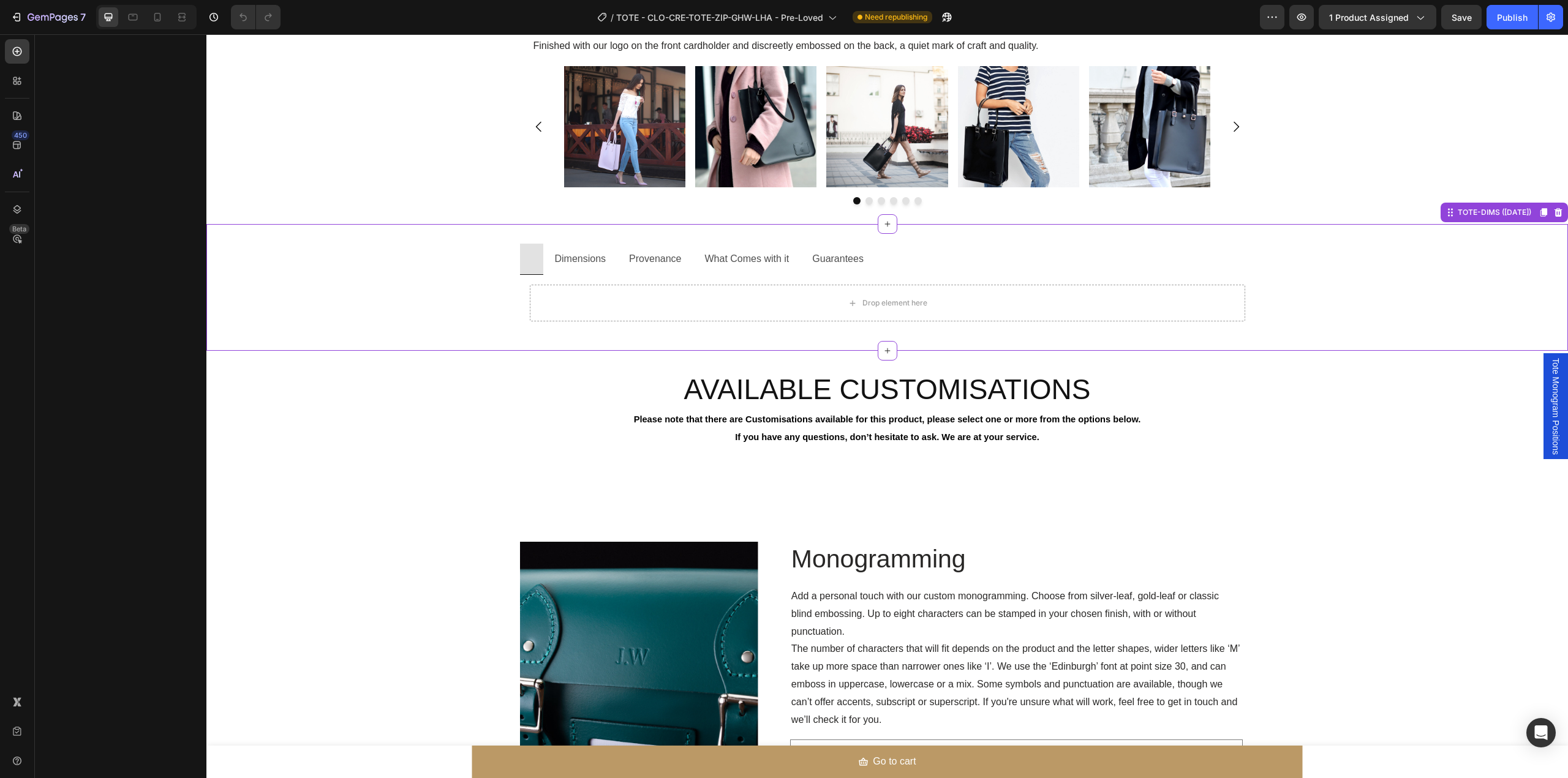
click at [1026, 267] on ul "Dimensions Provenance What Comes with it Guarantees" at bounding box center [887, 259] width 735 height 32
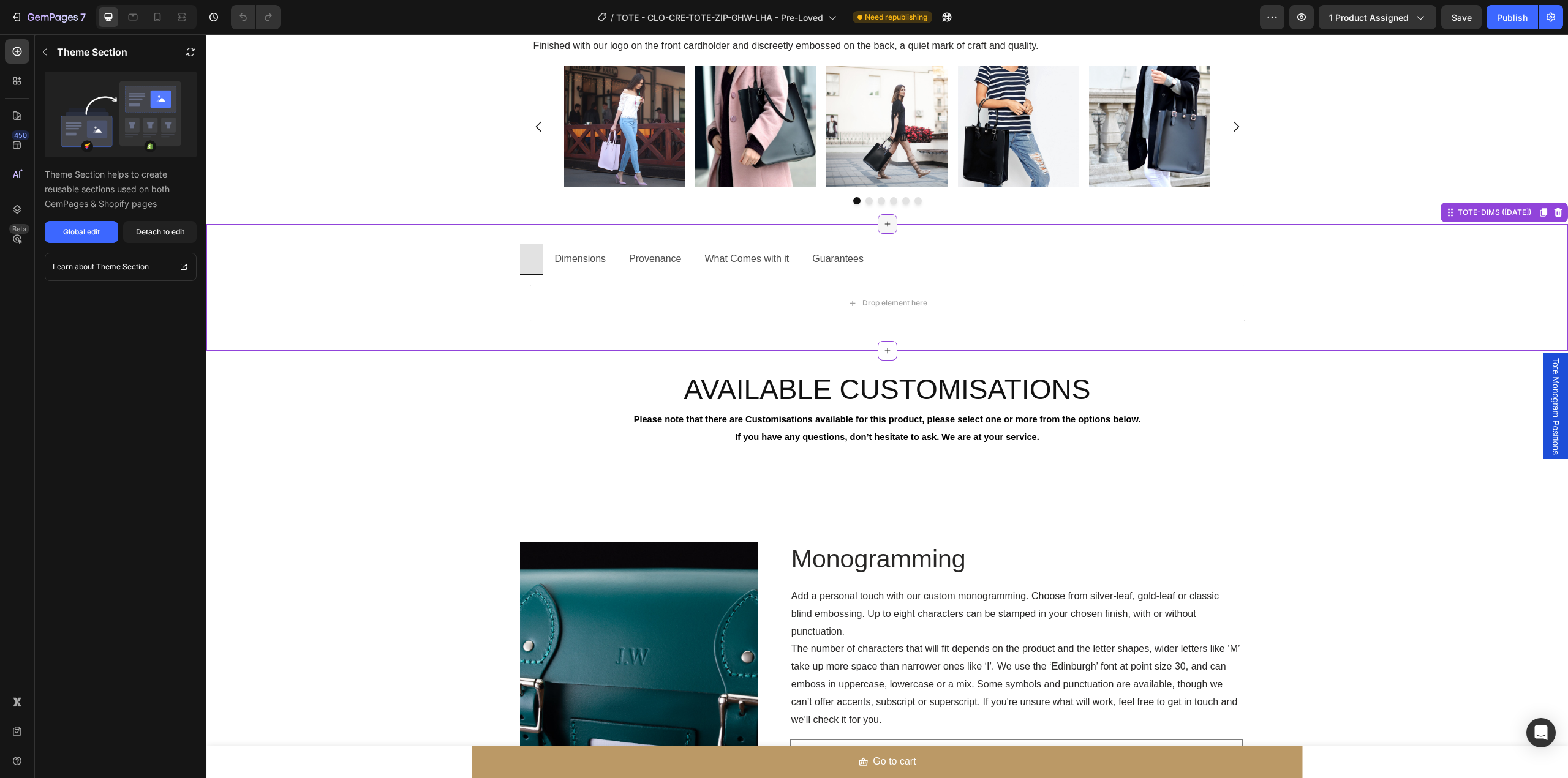
click at [886, 227] on icon at bounding box center [887, 224] width 10 height 10
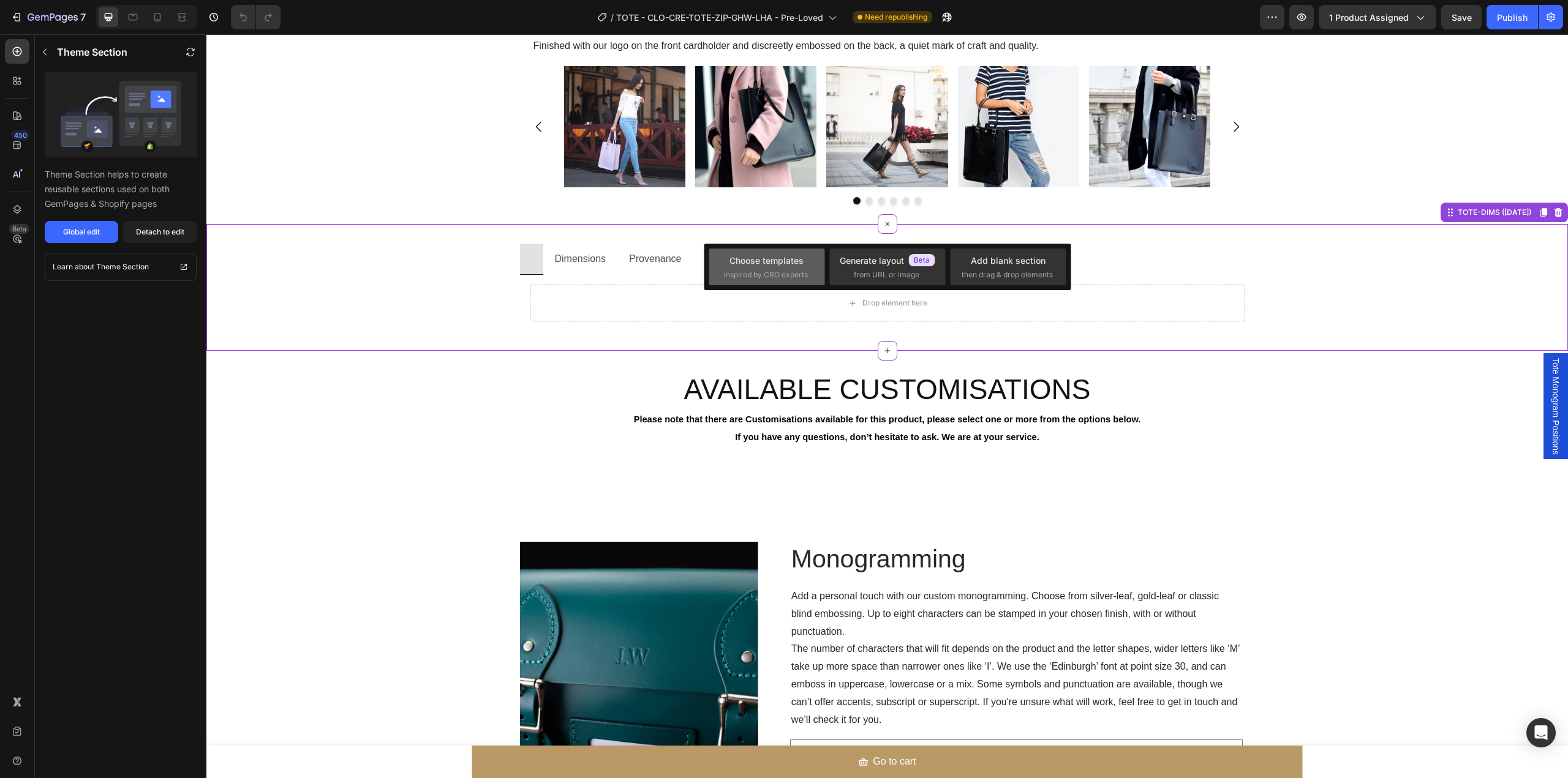
click at [799, 259] on div "Choose templates" at bounding box center [767, 260] width 74 height 13
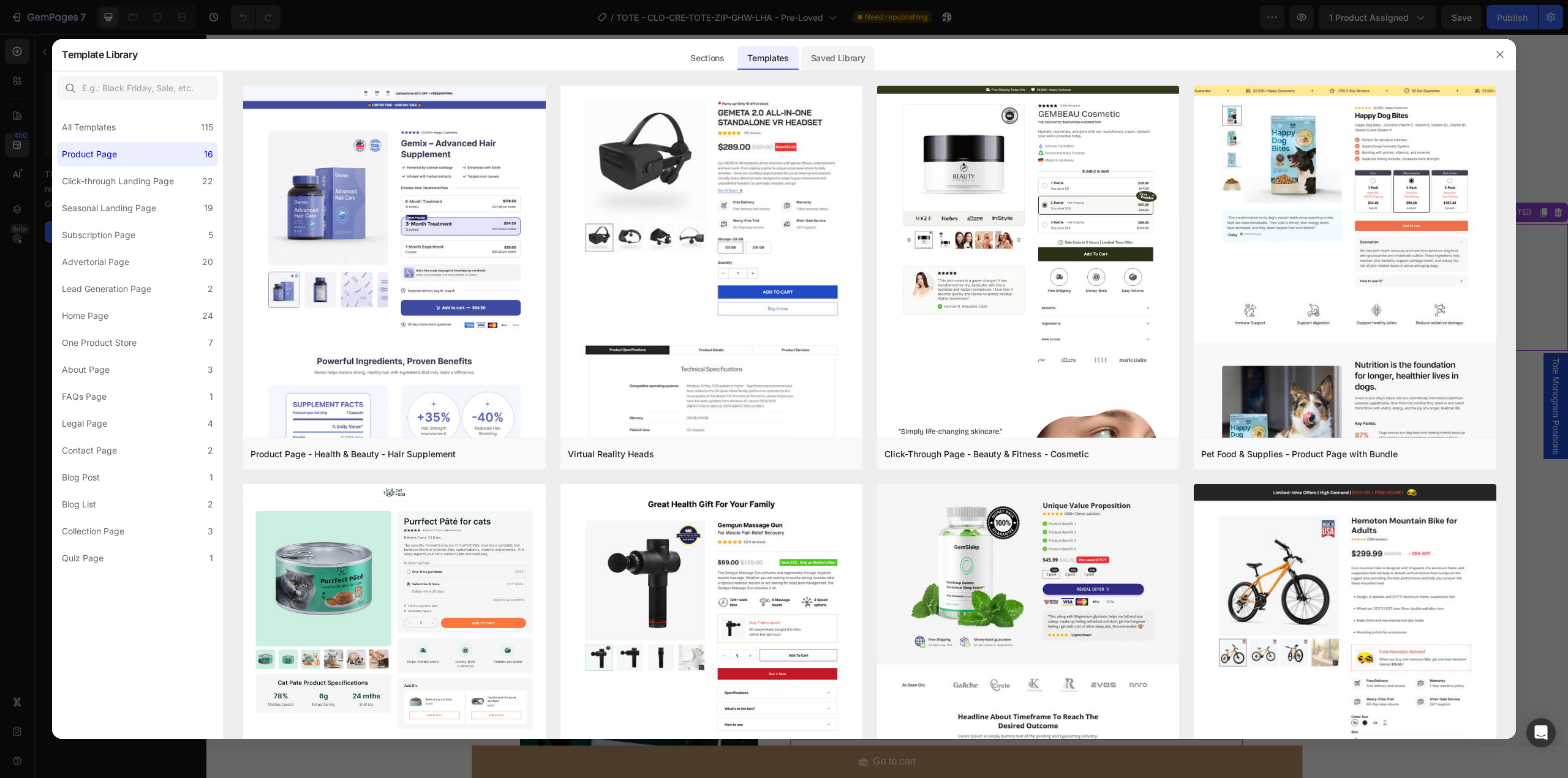
click at [842, 52] on div "Saved Library" at bounding box center [838, 58] width 74 height 24
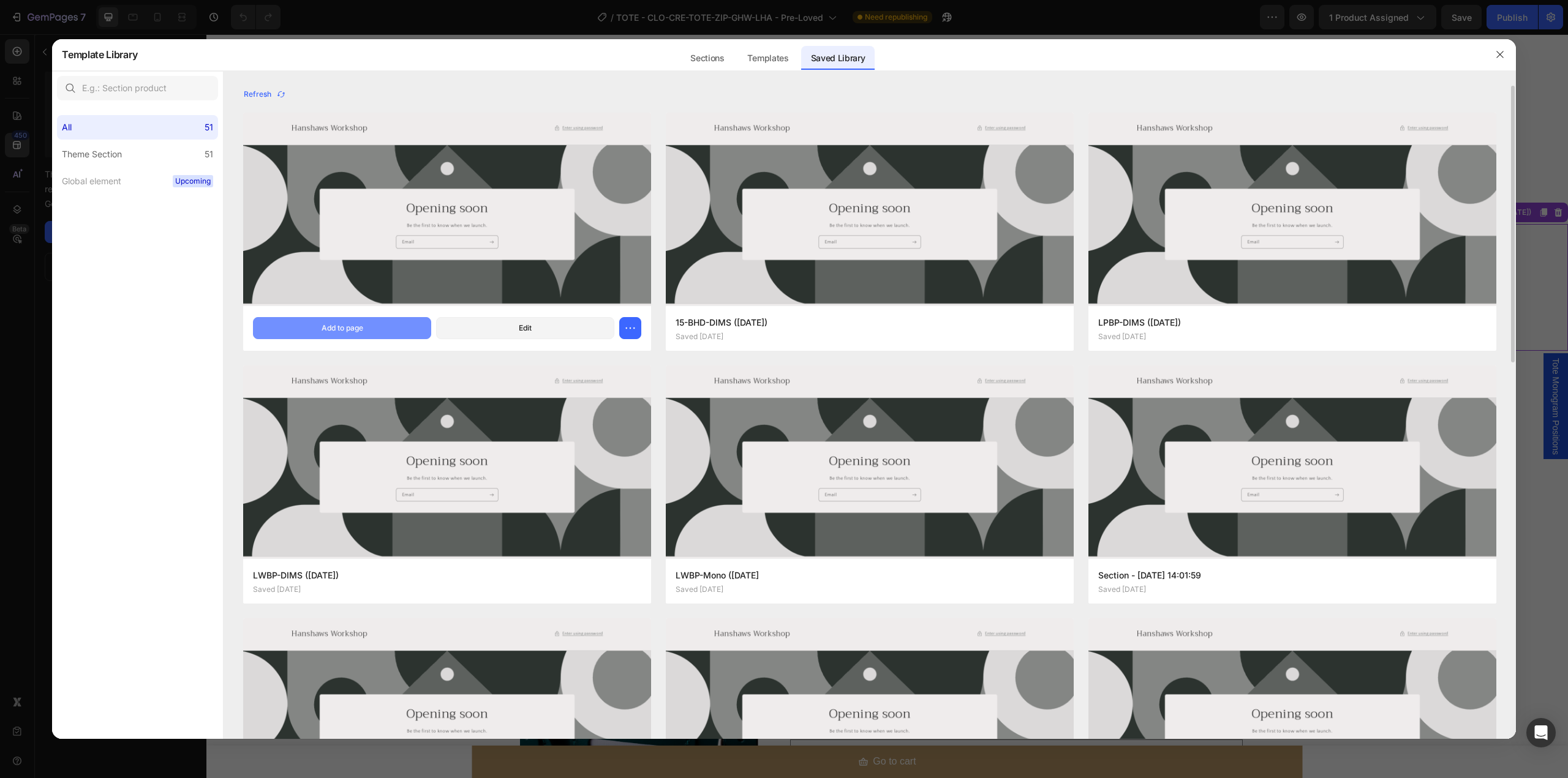
click at [385, 325] on button "Add to page" at bounding box center [342, 328] width 179 height 22
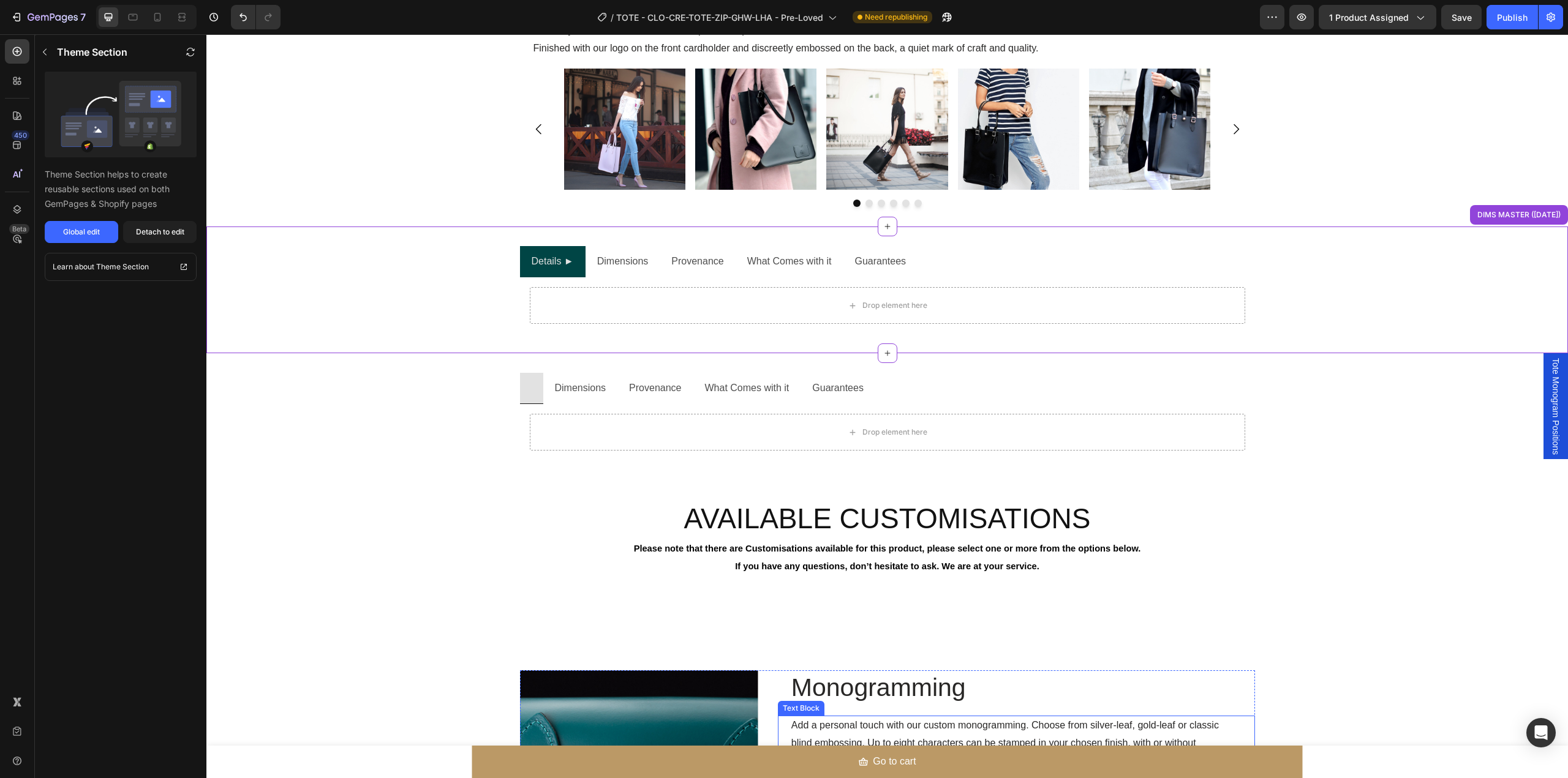
scroll to position [1169, 0]
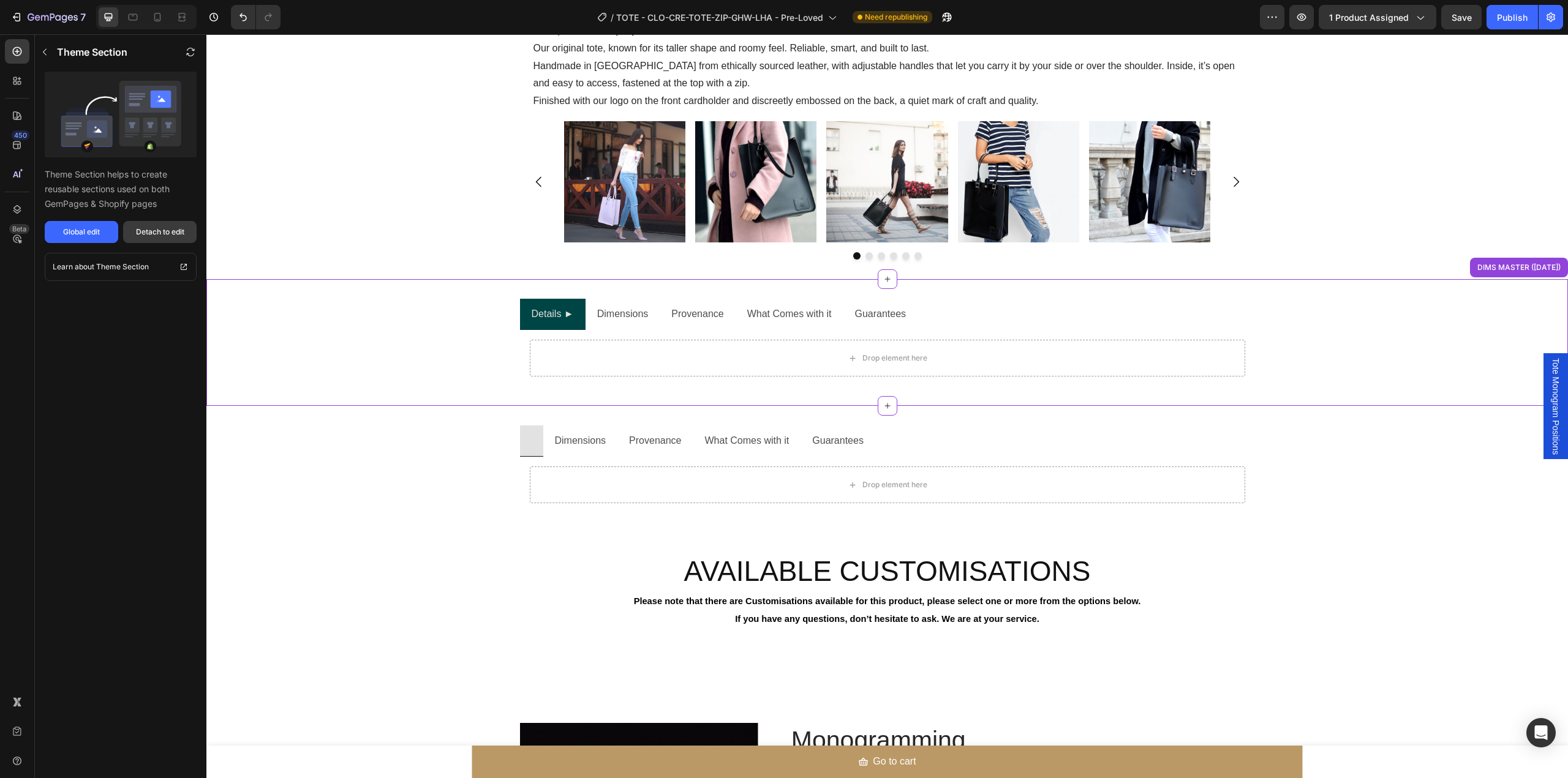
click at [169, 229] on div "Detach to edit" at bounding box center [160, 232] width 48 height 11
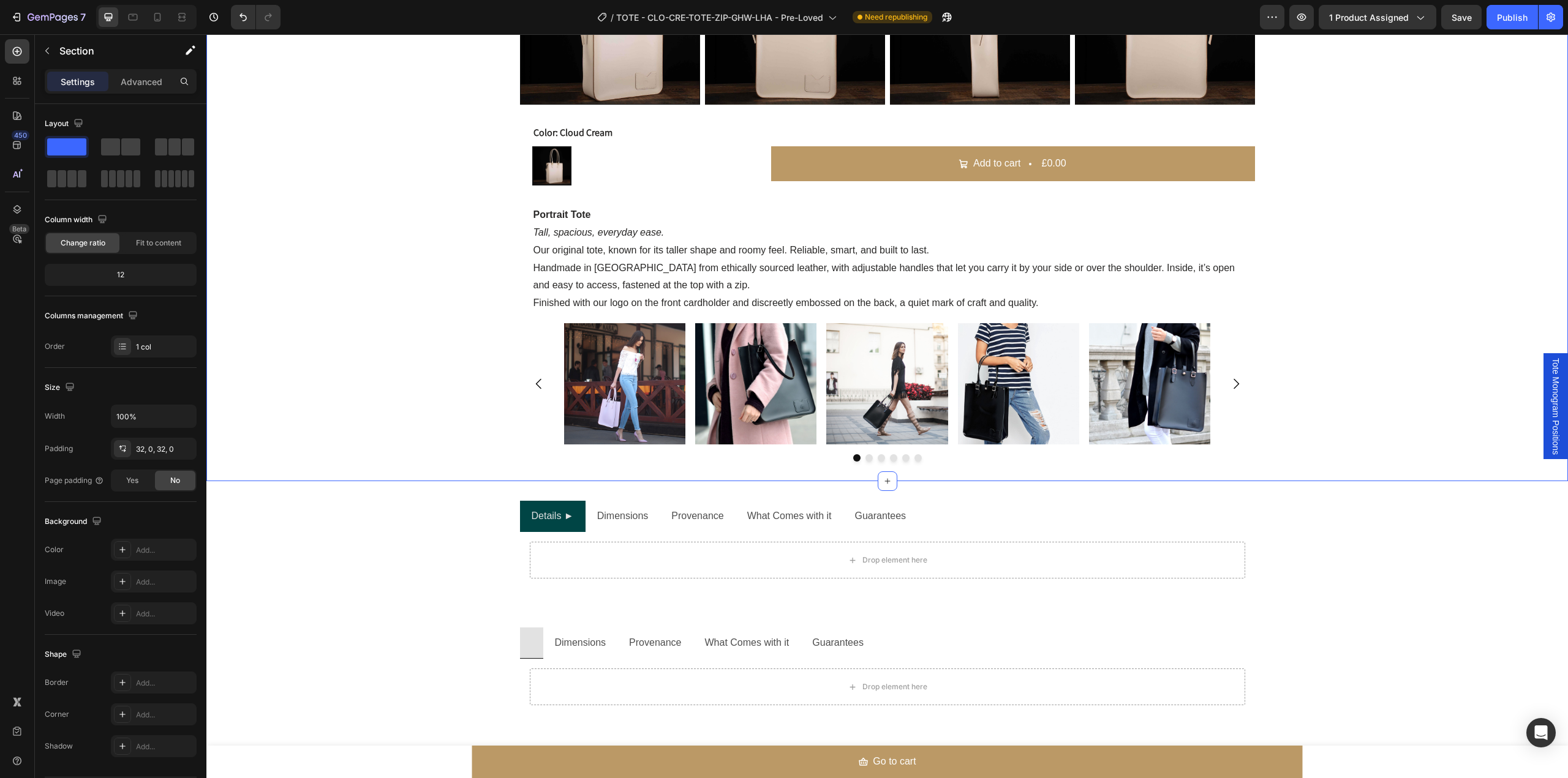
scroll to position [1061, 0]
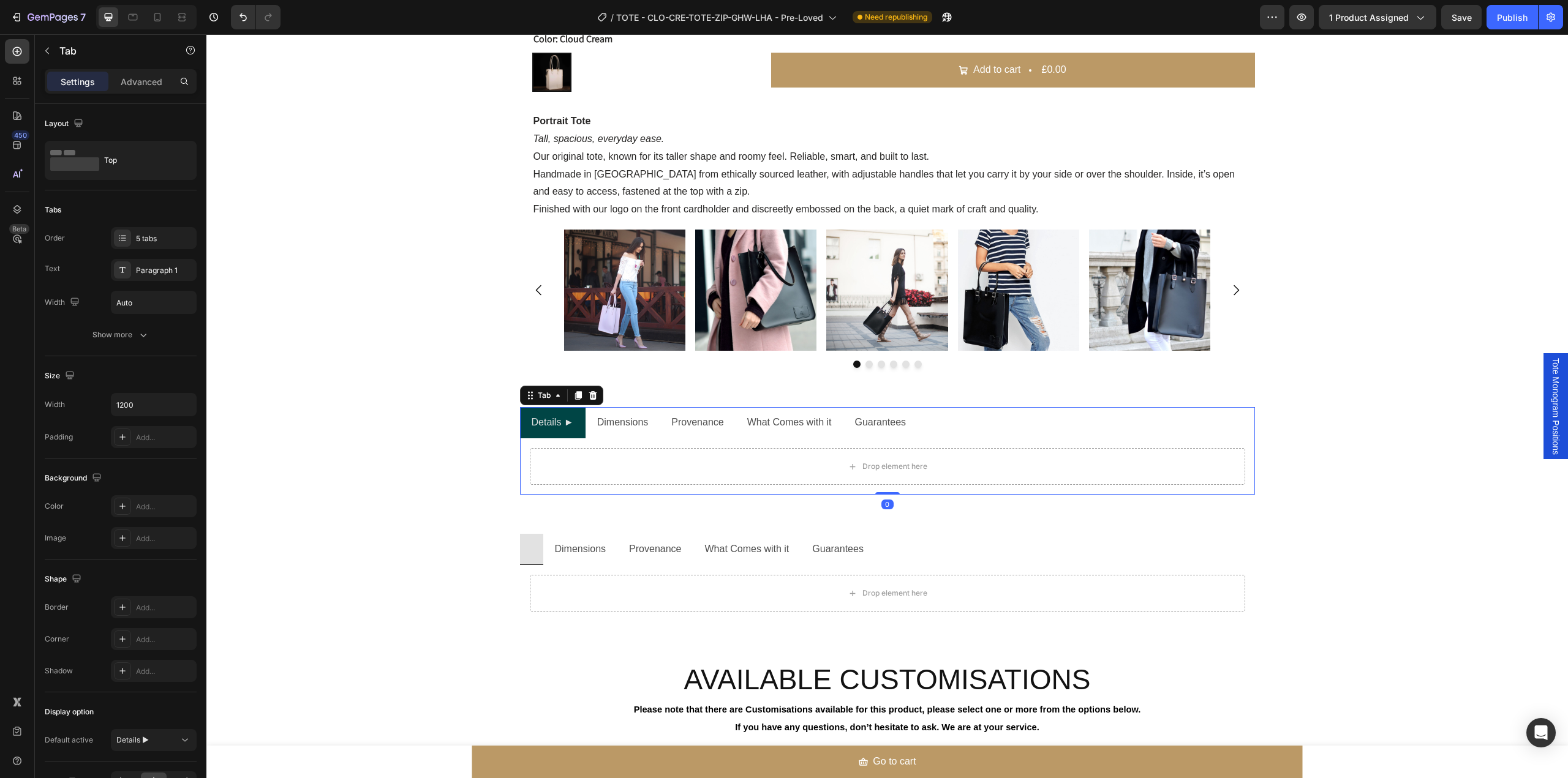
click at [634, 423] on p "Dimensions" at bounding box center [623, 423] width 52 height 18
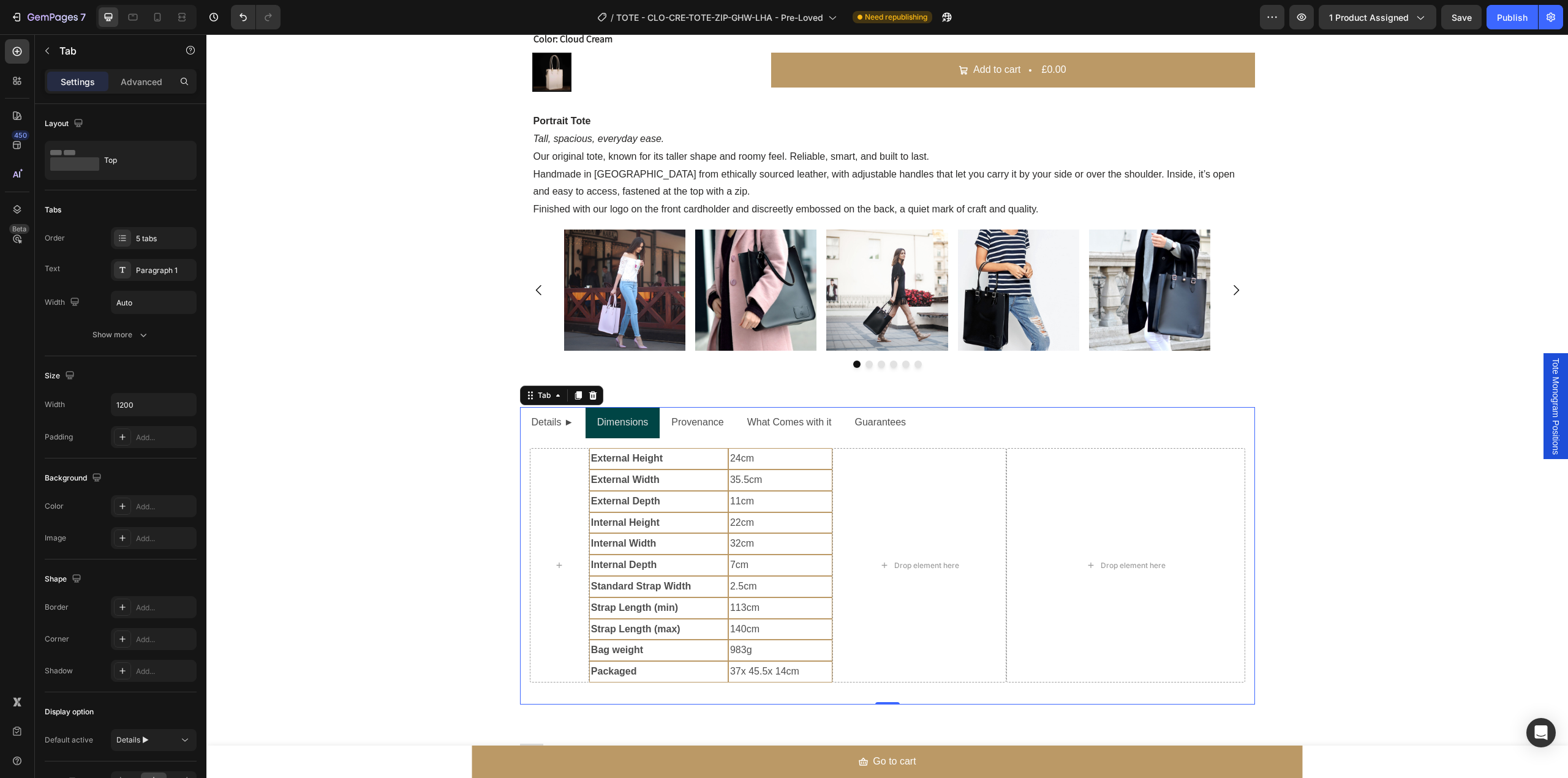
click at [690, 421] on p "Provenance" at bounding box center [698, 423] width 52 height 18
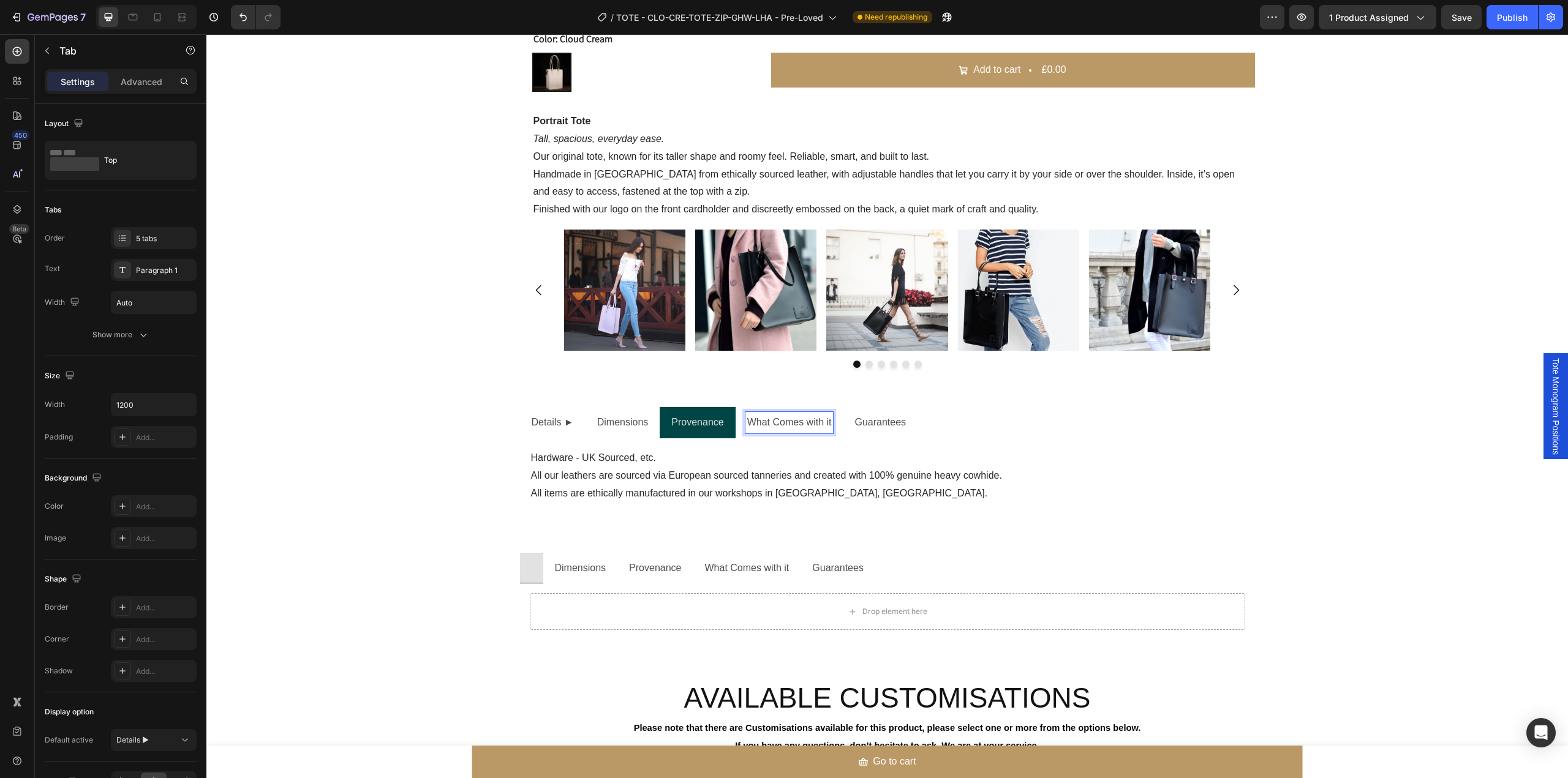
click at [757, 423] on p "What Comes with it" at bounding box center [789, 423] width 85 height 18
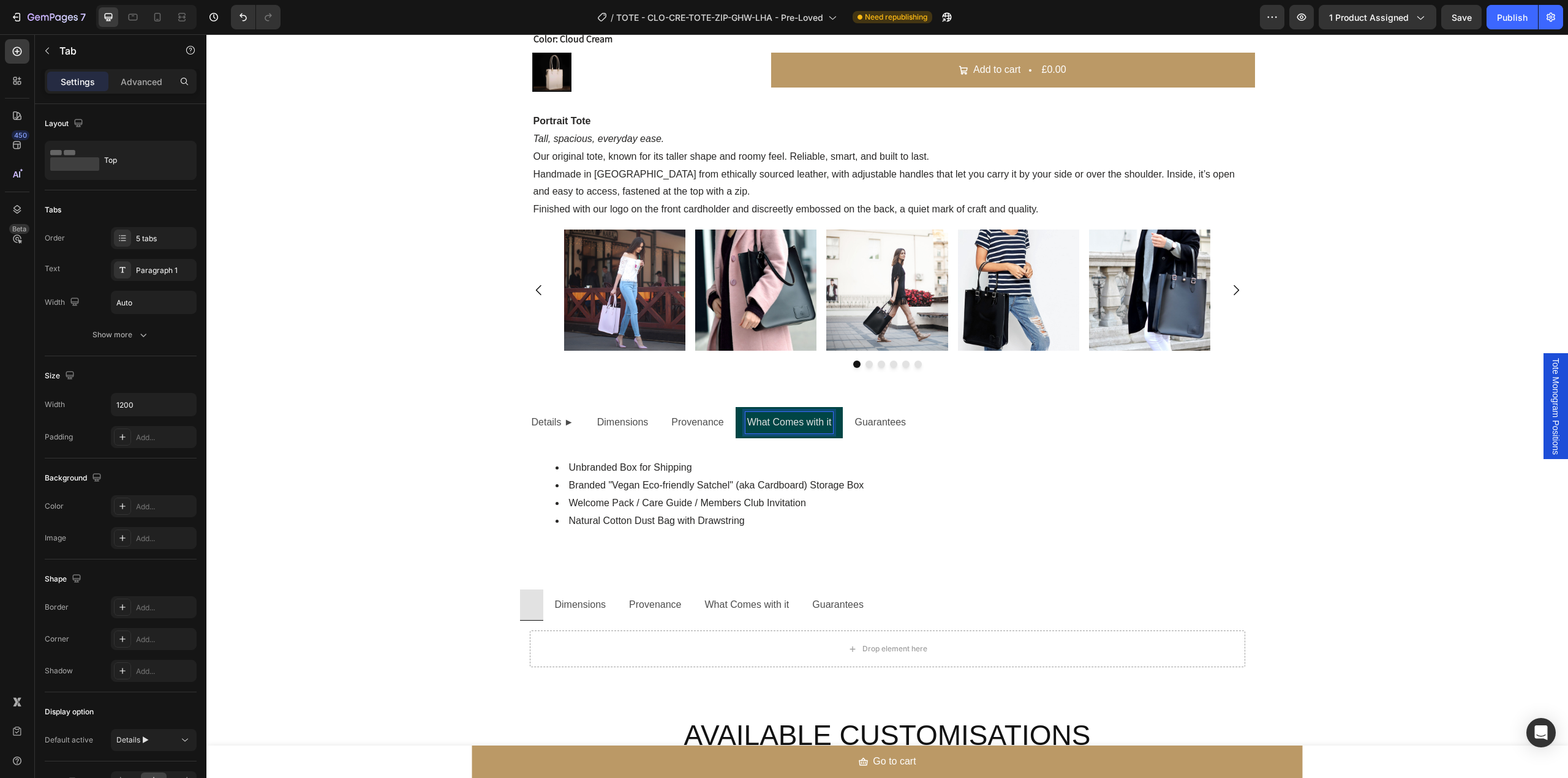
click at [869, 431] on p "Guarantees" at bounding box center [880, 423] width 52 height 18
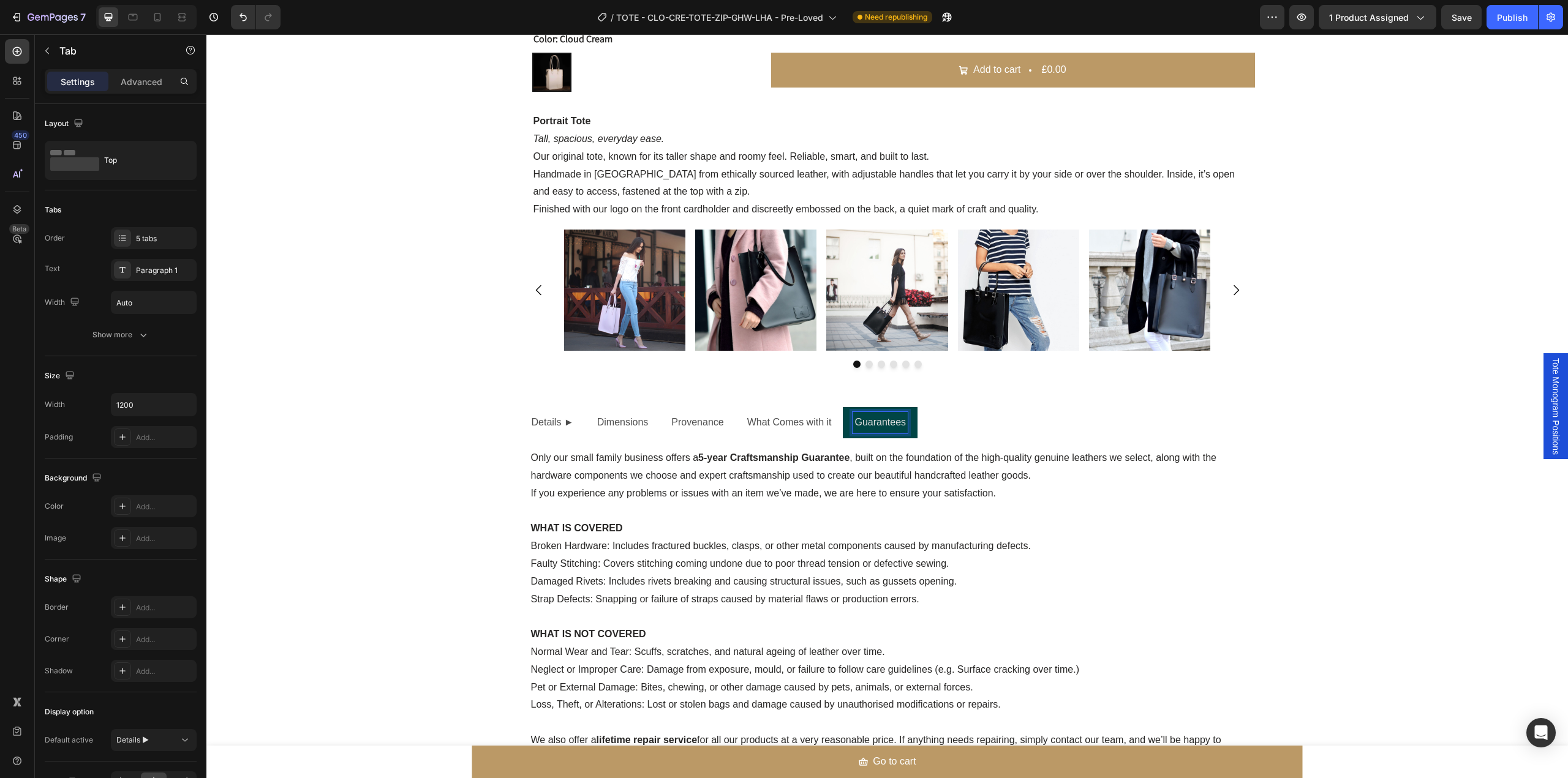
click at [553, 423] on p "Details ►" at bounding box center [553, 423] width 42 height 18
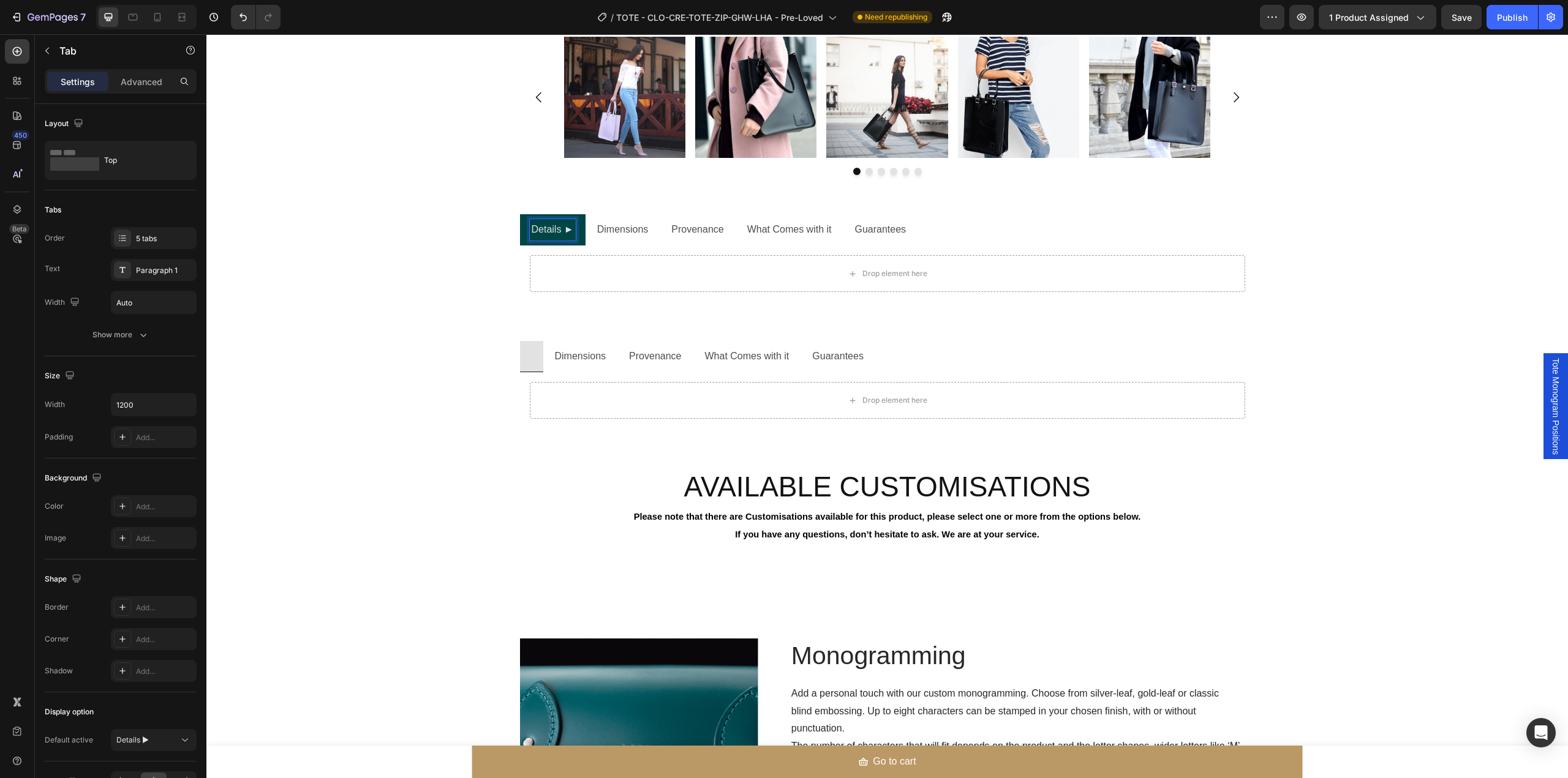
scroll to position [1306, 0]
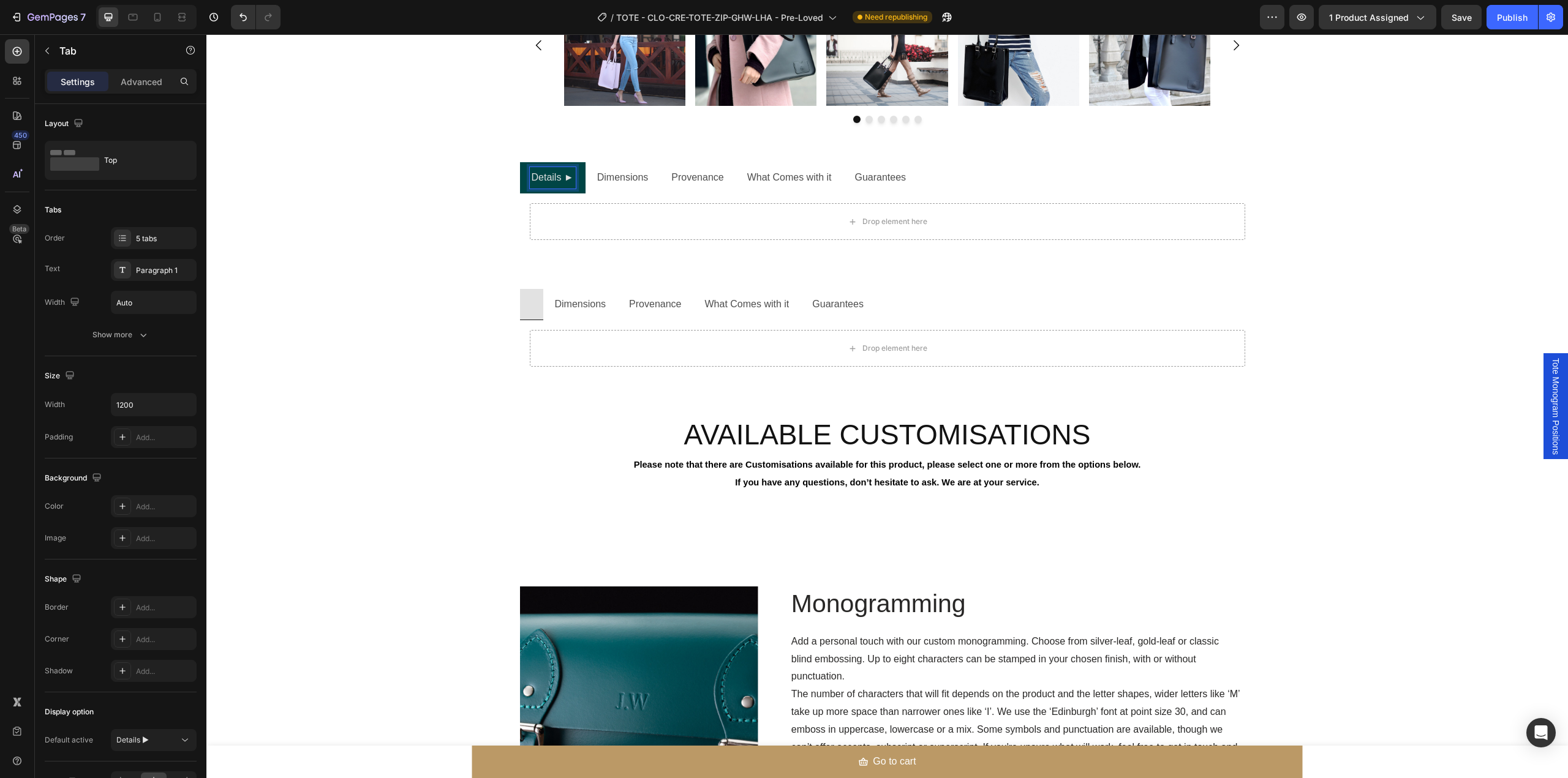
click at [628, 181] on p "Dimensions" at bounding box center [623, 178] width 52 height 18
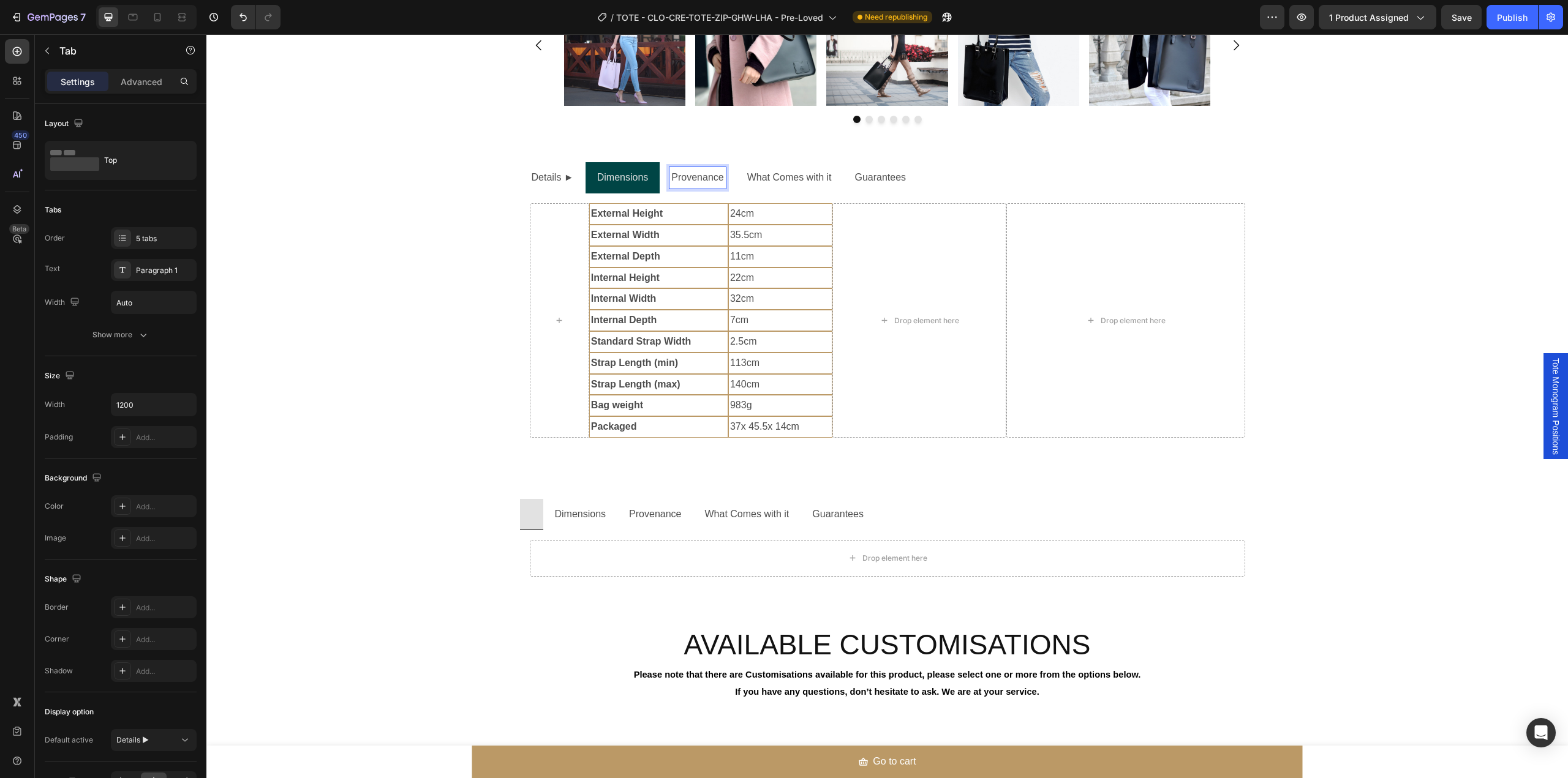
click at [677, 181] on p "Provenance" at bounding box center [698, 178] width 52 height 18
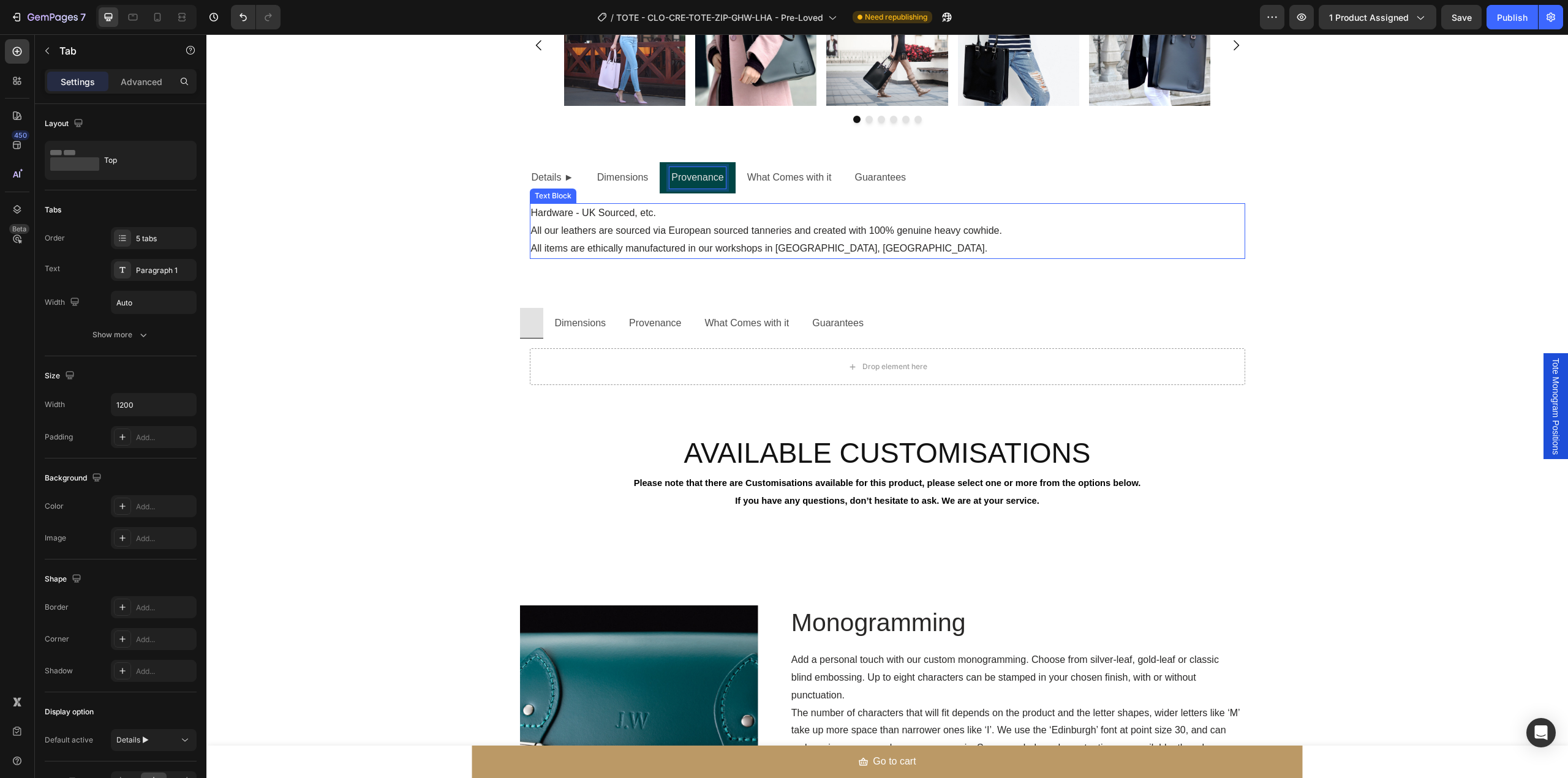
click at [694, 229] on p "Hardware - UK Sourced, etc. All our leathers are sourced via European sourced t…" at bounding box center [887, 222] width 713 height 36
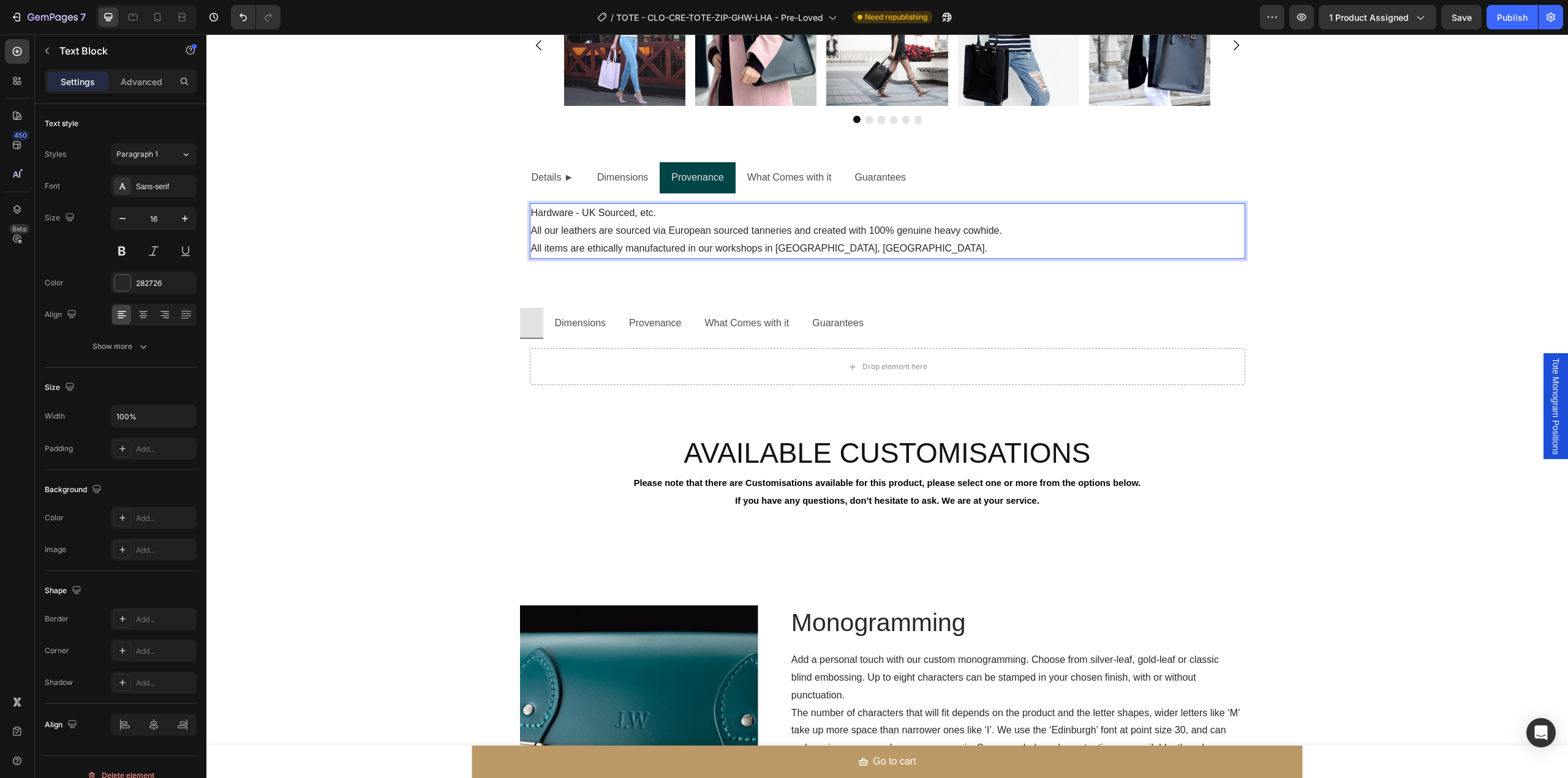
click at [837, 219] on p "Hardware - UK Sourced, etc. All our leathers are sourced via European sourced t…" at bounding box center [887, 222] width 713 height 36
click at [824, 224] on p "Hardware - UK Sourced, etc. All our leathers are sourced via European sourced t…" at bounding box center [887, 222] width 713 height 36
drag, startPoint x: 824, startPoint y: 224, endPoint x: 613, endPoint y: 246, distance: 212.1
click at [613, 246] on p "All items are ethically manufactured in our workshops in [GEOGRAPHIC_DATA], [GE…" at bounding box center [887, 249] width 713 height 18
